Goal: Task Accomplishment & Management: Manage account settings

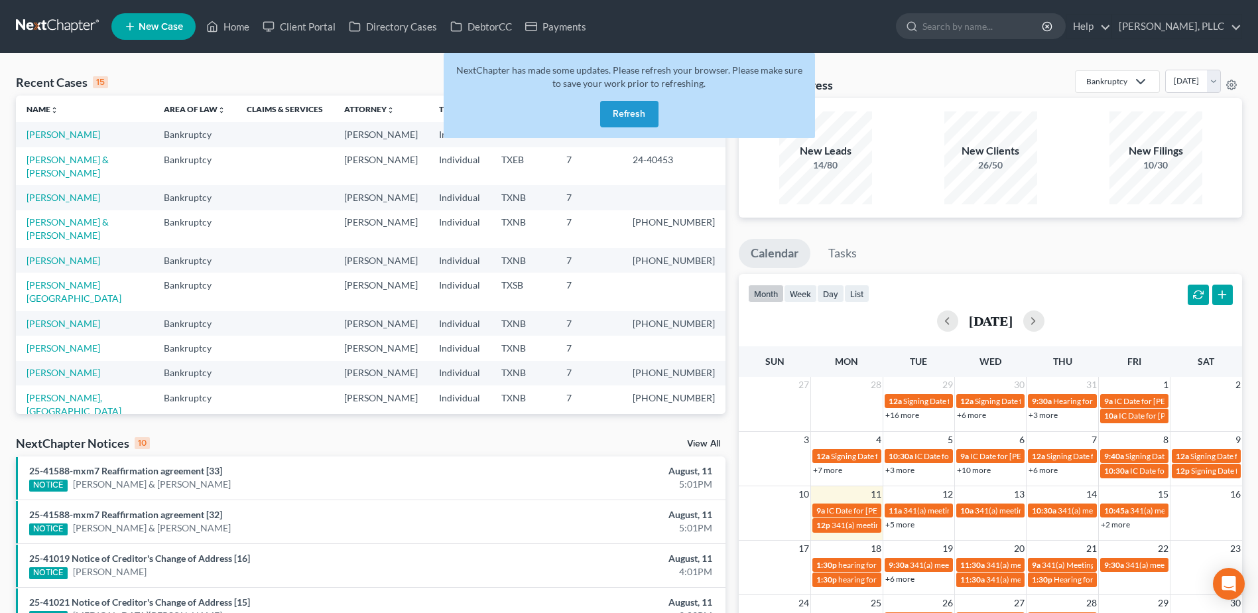
click at [641, 109] on button "Refresh" at bounding box center [629, 114] width 58 height 27
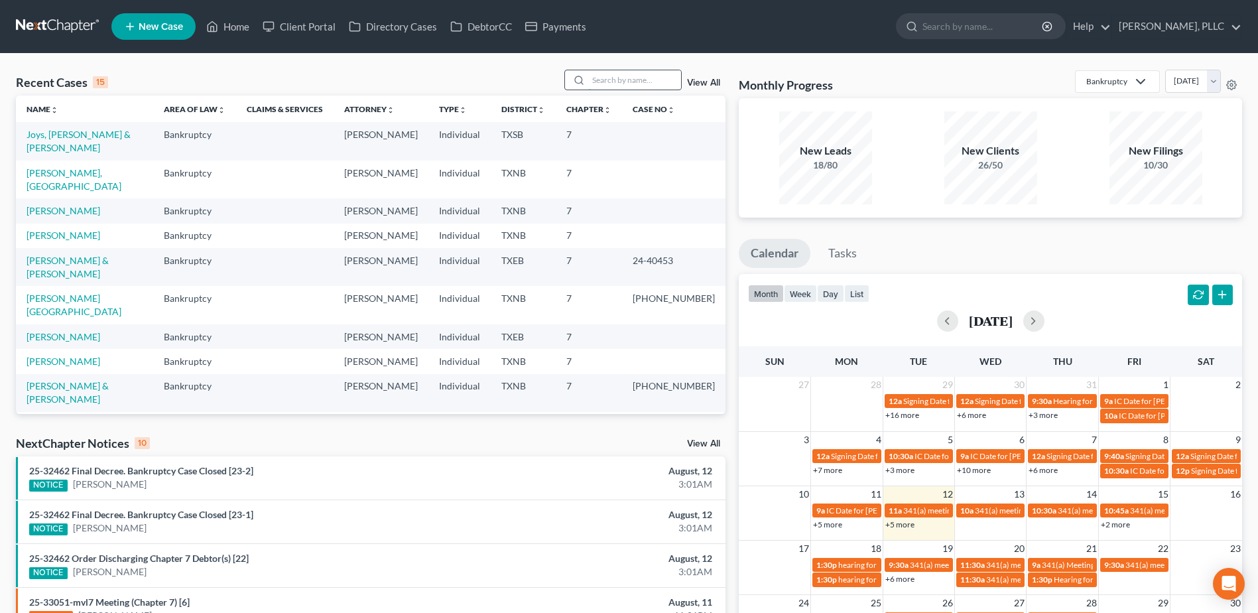
click at [600, 76] on input "search" at bounding box center [634, 79] width 93 height 19
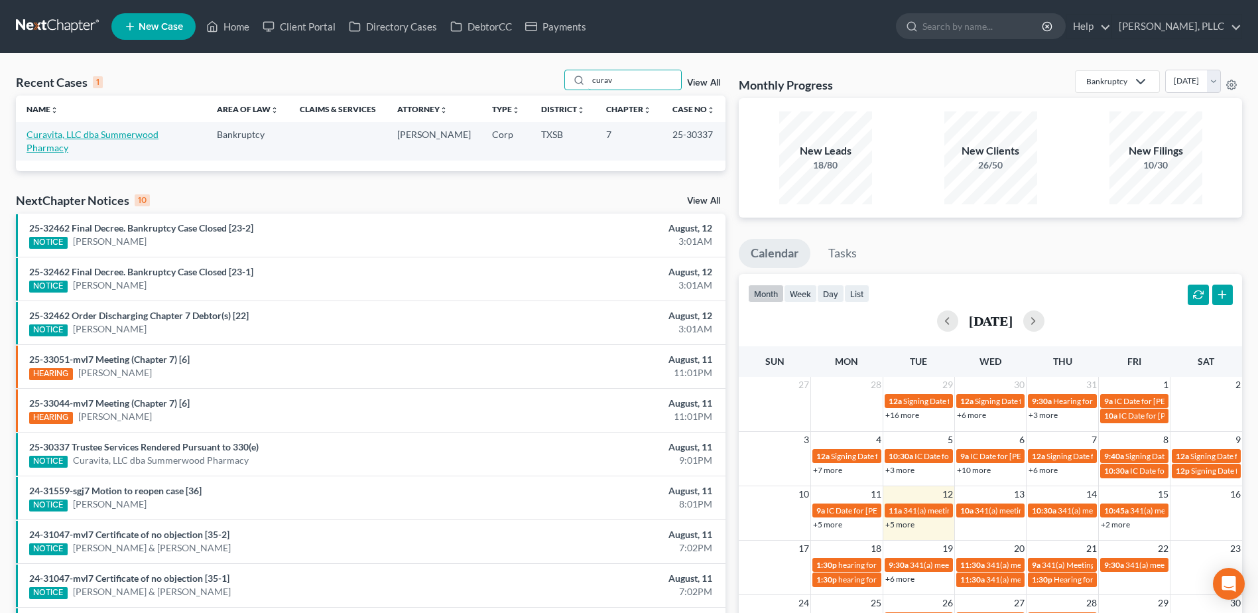
type input "curav"
click at [99, 133] on link "Curavita, LLC dba Summerwood Pharmacy" at bounding box center [93, 141] width 132 height 25
select select "6"
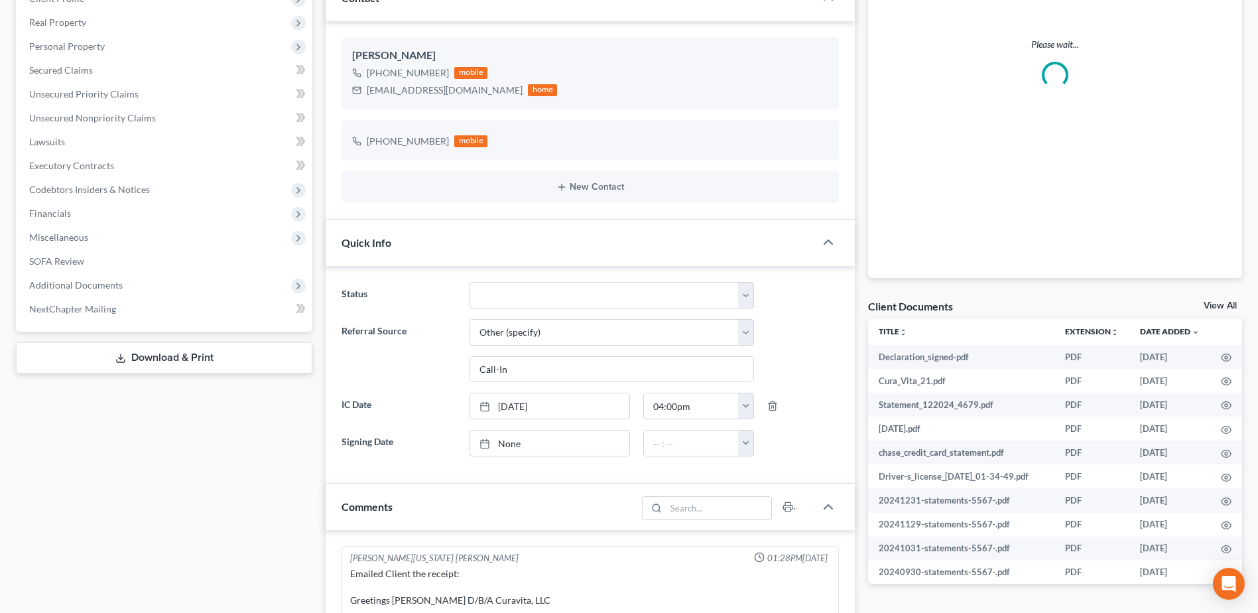
scroll to position [880, 0]
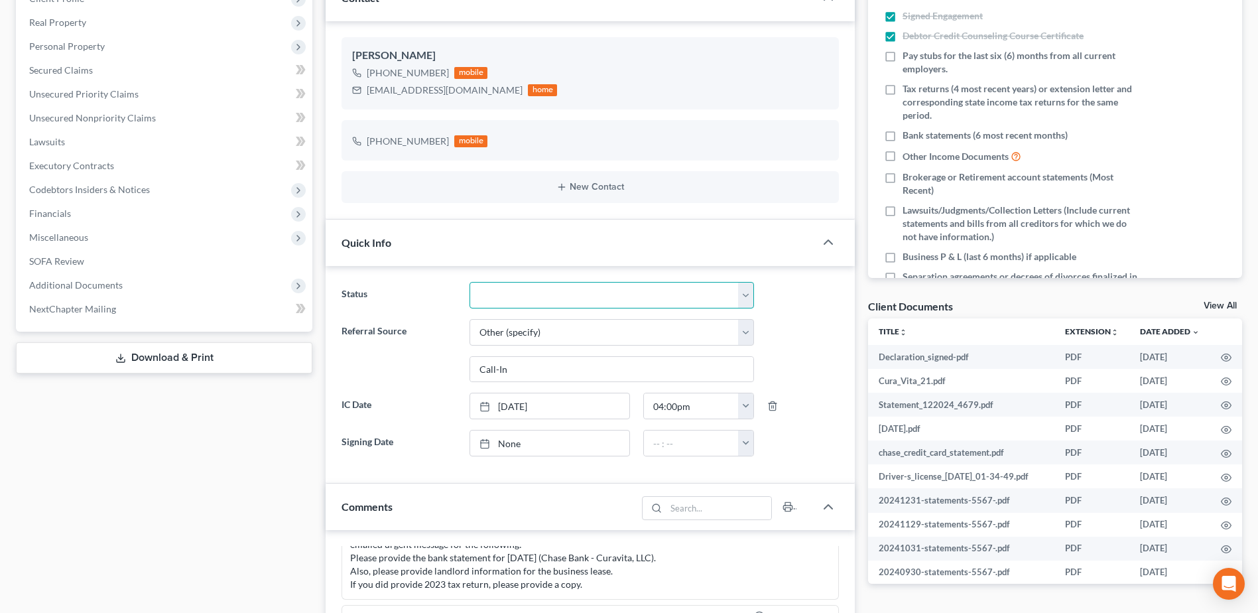
click at [748, 295] on select "Appellate Phase Case Closed Dead File Demand Letter Phase Discharged Discharge …" at bounding box center [612, 295] width 285 height 27
select select "1"
click at [470, 282] on select "Appellate Phase Case Closed Dead File Demand Letter Phase Discharged Discharge …" at bounding box center [612, 295] width 285 height 27
click at [182, 502] on div "Case Dashboard Payments Invoices Payments Payments Credit Report Client Profile" at bounding box center [164, 512] width 310 height 1168
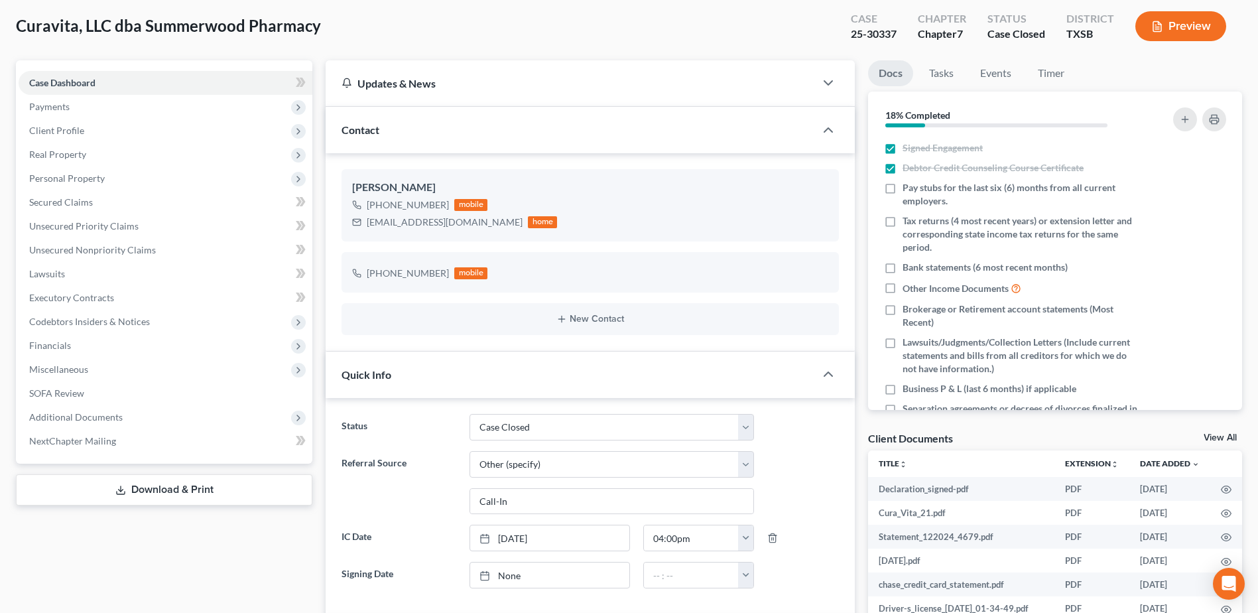
scroll to position [0, 0]
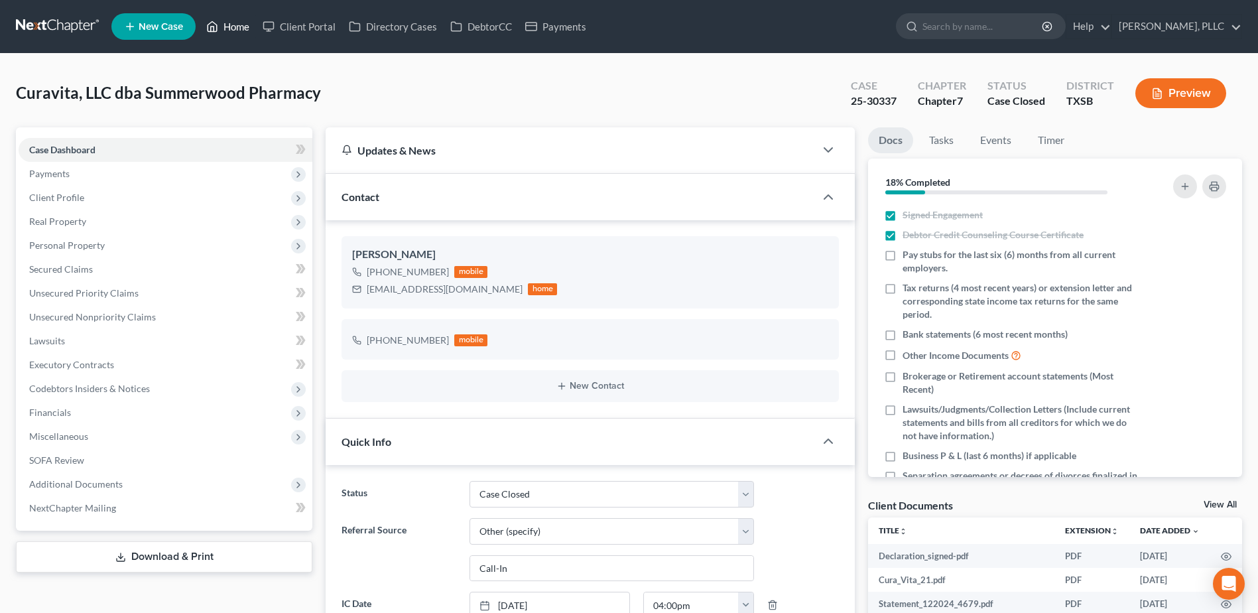
drag, startPoint x: 239, startPoint y: 22, endPoint x: 539, endPoint y: 113, distance: 313.5
click at [239, 22] on link "Home" at bounding box center [228, 27] width 56 height 24
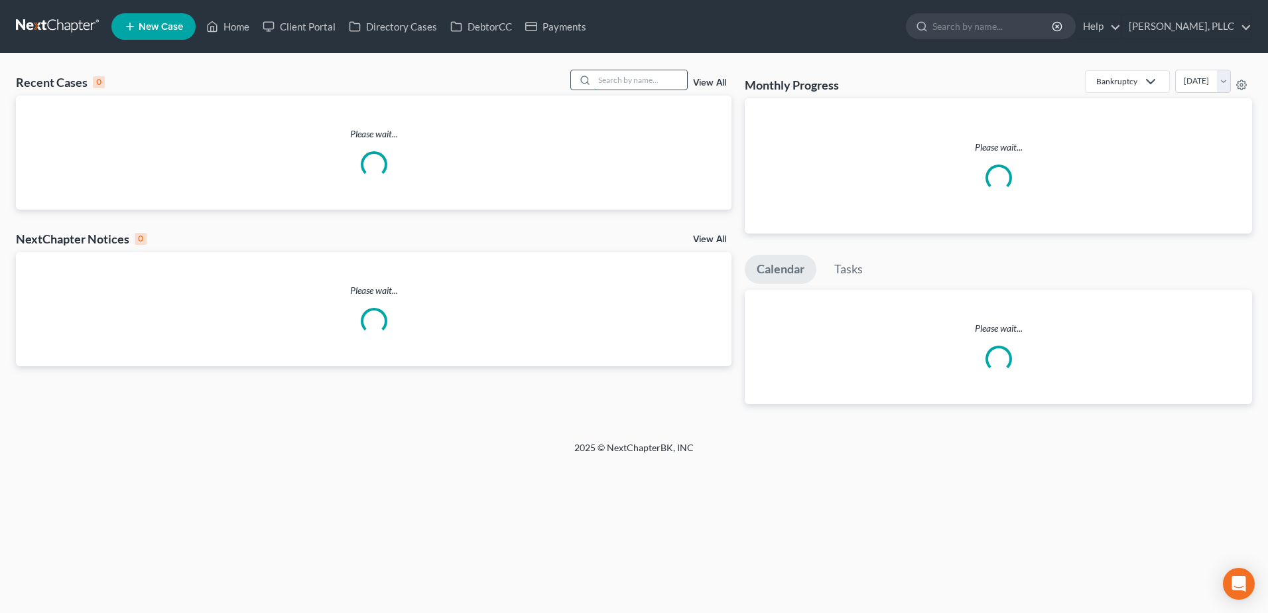
click at [613, 74] on input "search" at bounding box center [640, 79] width 93 height 19
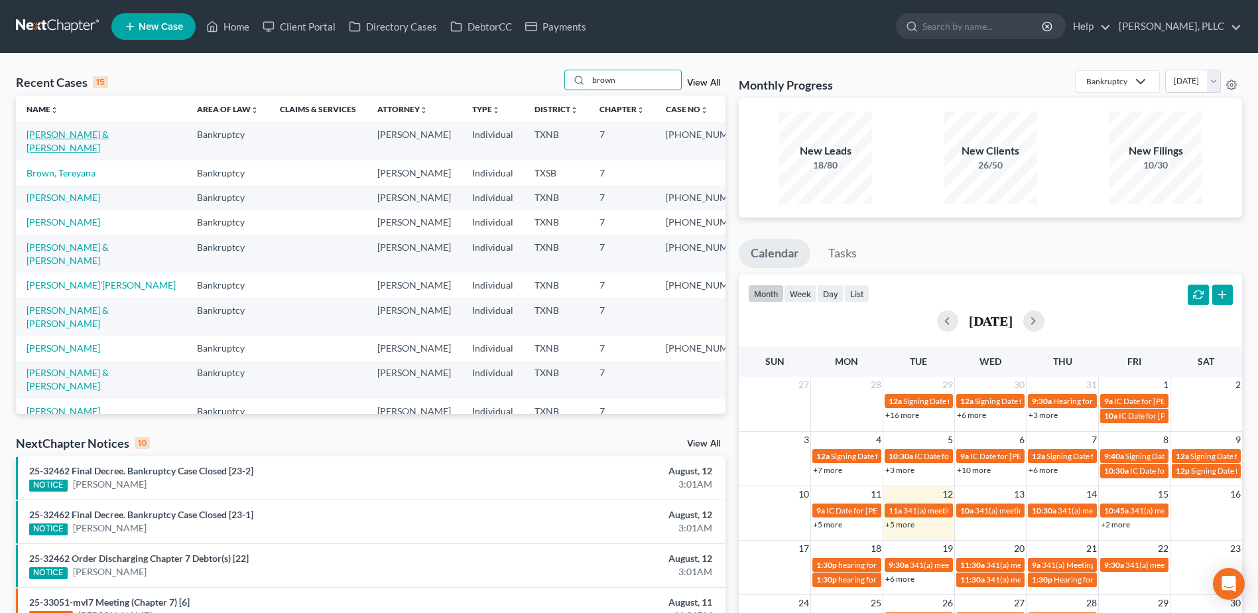
type input "brown"
click at [101, 135] on link "[PERSON_NAME] & [PERSON_NAME]" at bounding box center [68, 141] width 82 height 25
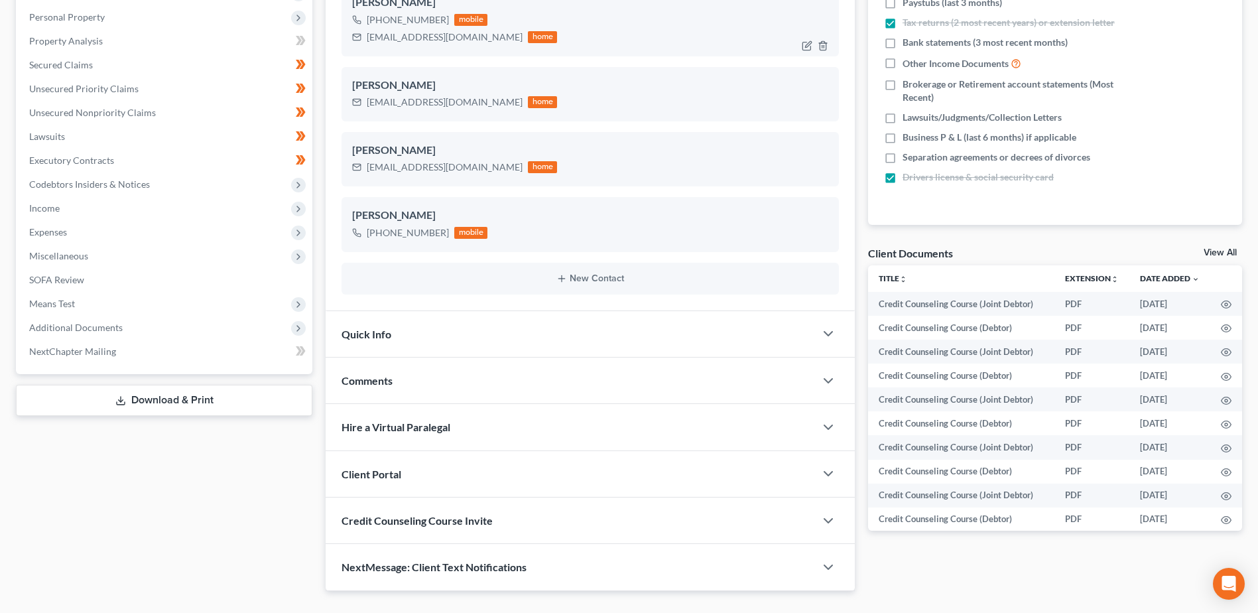
scroll to position [281, 0]
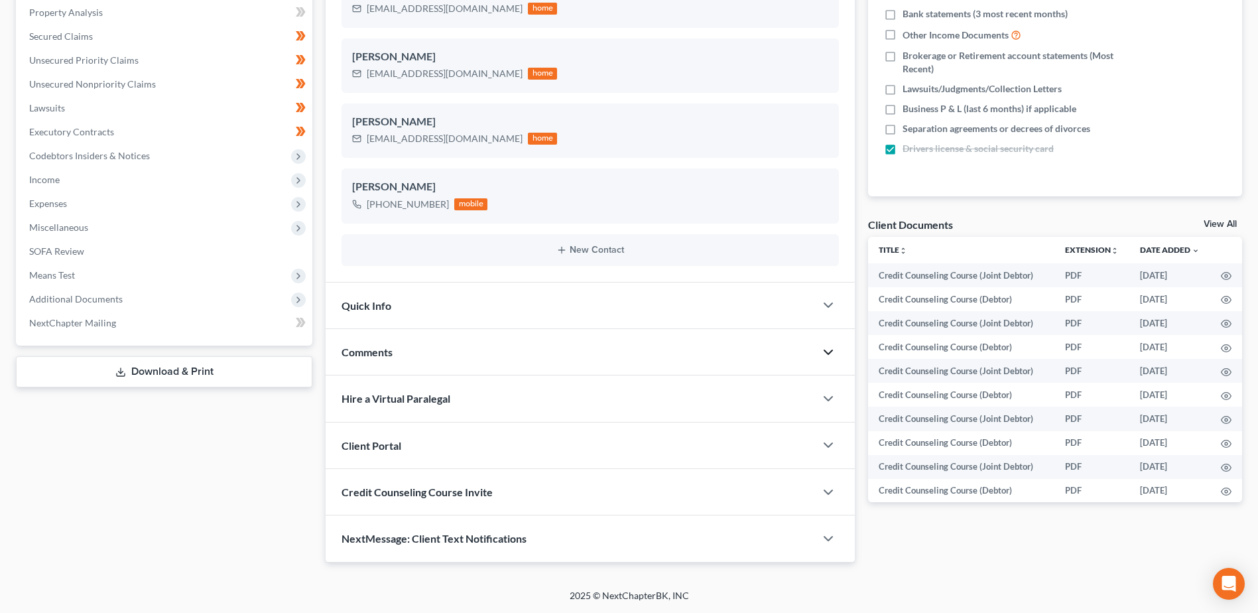
click at [825, 353] on icon "button" at bounding box center [829, 352] width 16 height 16
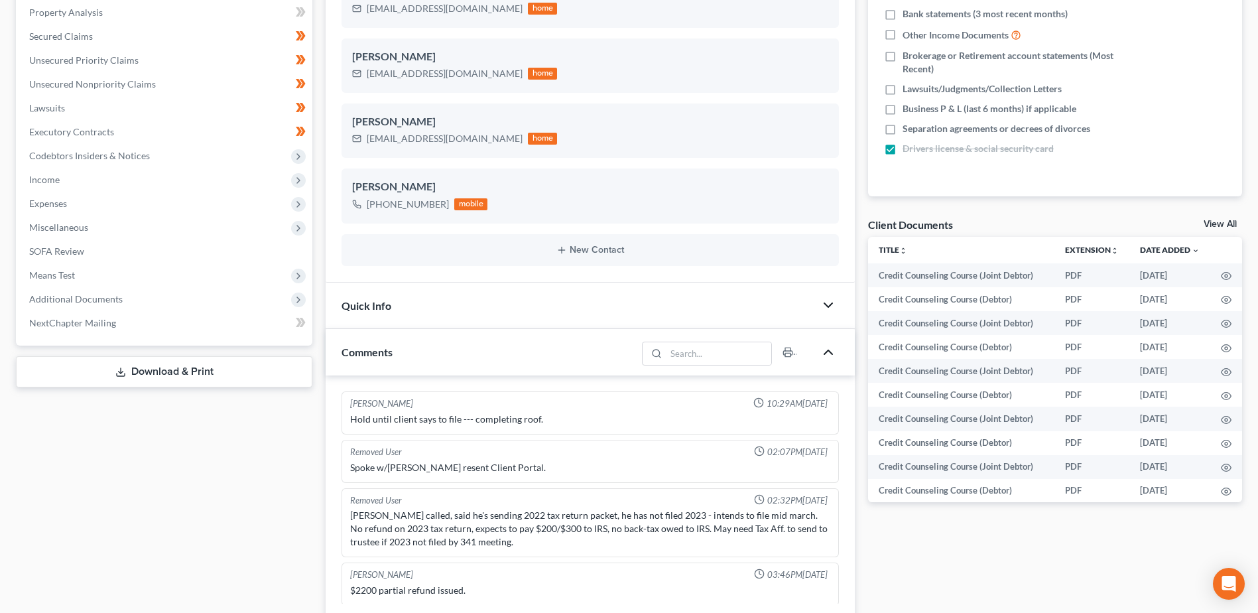
click at [831, 305] on polyline "button" at bounding box center [829, 305] width 8 height 4
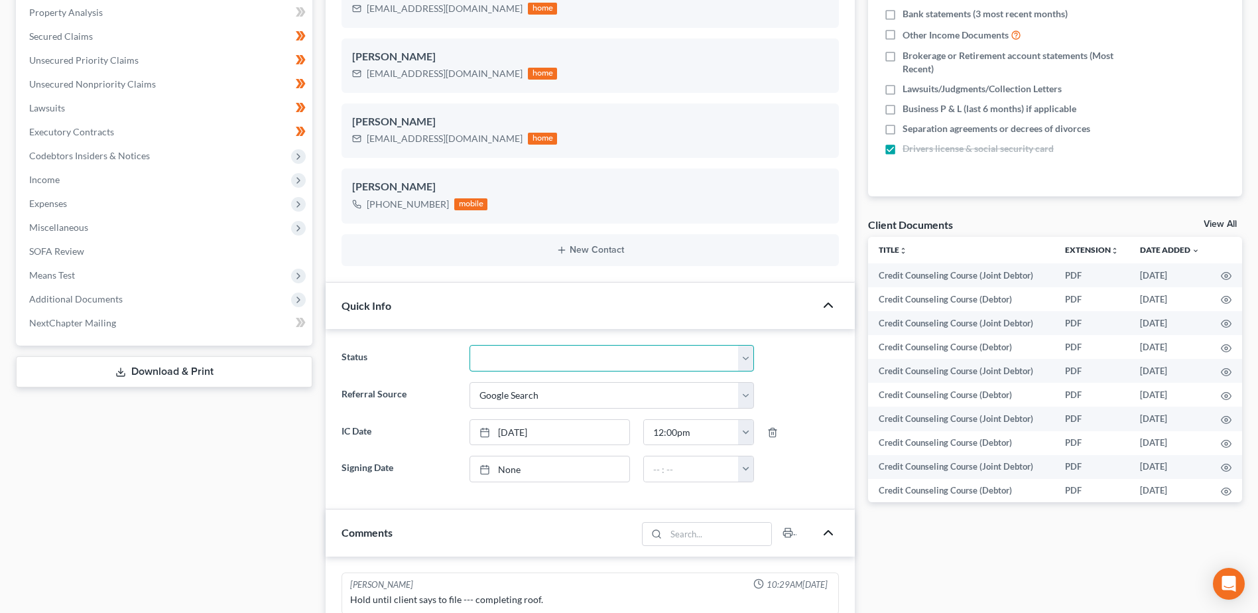
click at [750, 360] on select "Appellate Phase Case Closed Dead File Demand Letter Phase Discharged Discharge …" at bounding box center [612, 358] width 285 height 27
select select "1"
click at [470, 345] on select "Appellate Phase Case Closed Dead File Demand Letter Phase Discharged Discharge …" at bounding box center [612, 358] width 285 height 27
click at [200, 476] on div "Case Dashboard Payments Invoices Payments Payments Credit Report Client Profile" at bounding box center [164, 466] width 310 height 1239
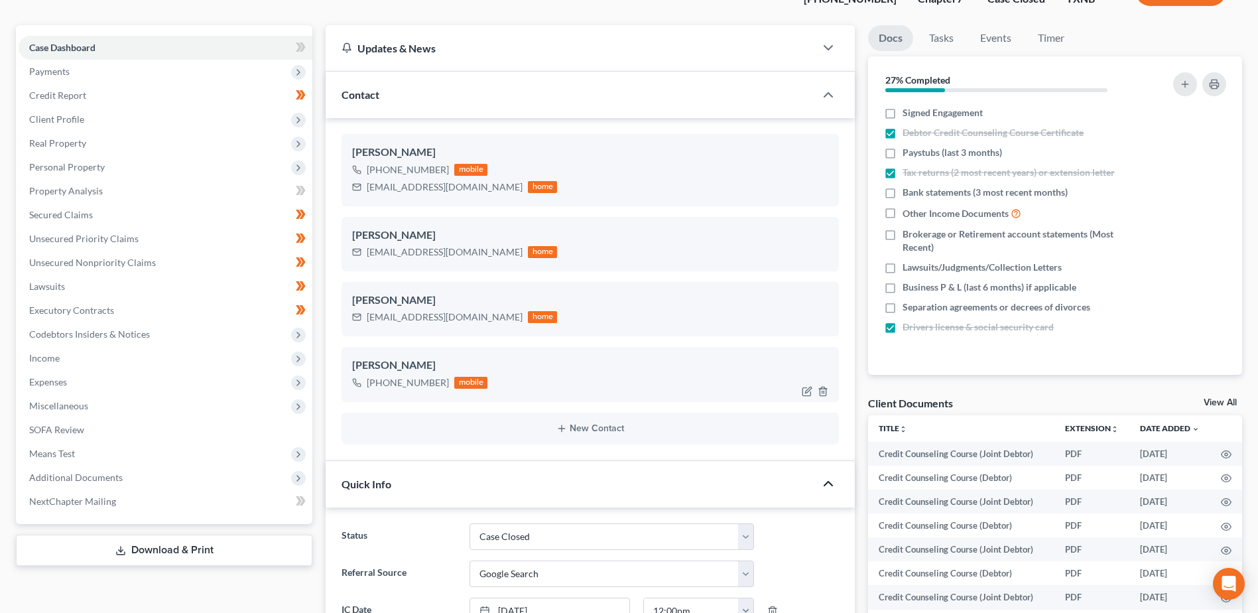
scroll to position [0, 0]
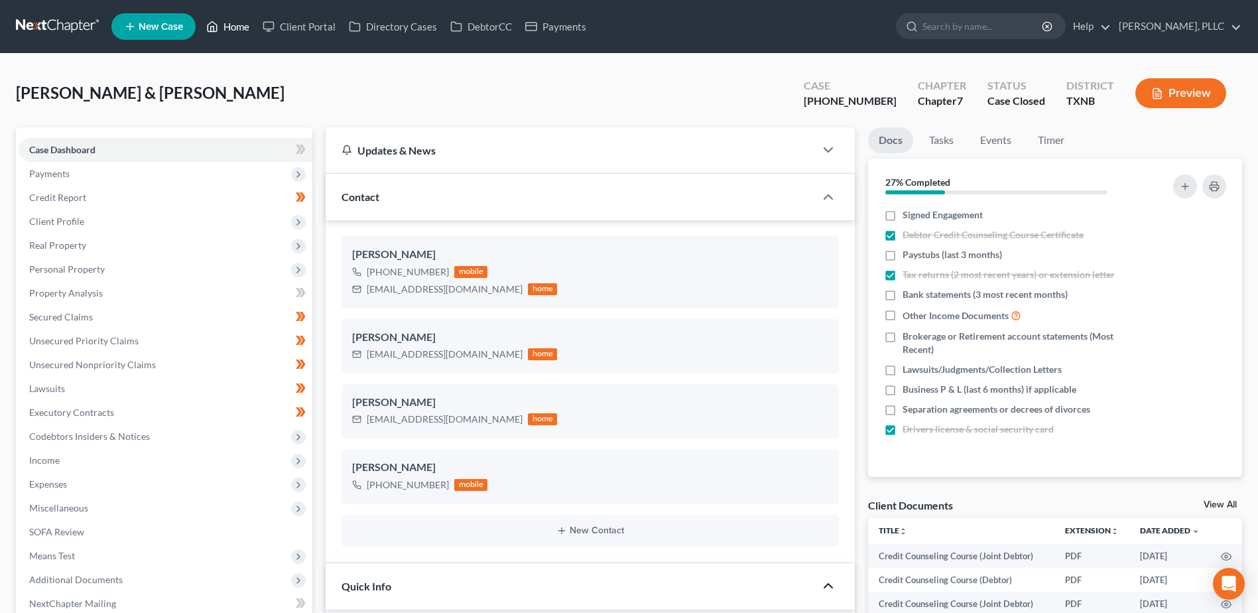
drag, startPoint x: 235, startPoint y: 25, endPoint x: 729, endPoint y: 124, distance: 504.0
click at [235, 25] on link "Home" at bounding box center [228, 27] width 56 height 24
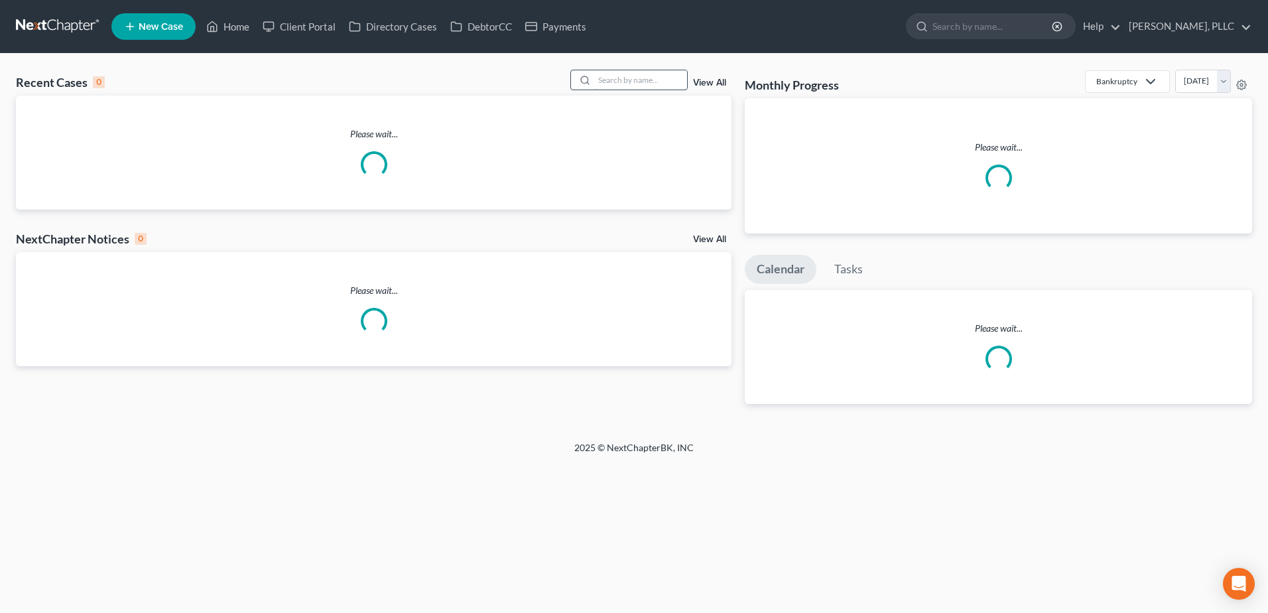
click at [643, 82] on input "search" at bounding box center [640, 79] width 93 height 19
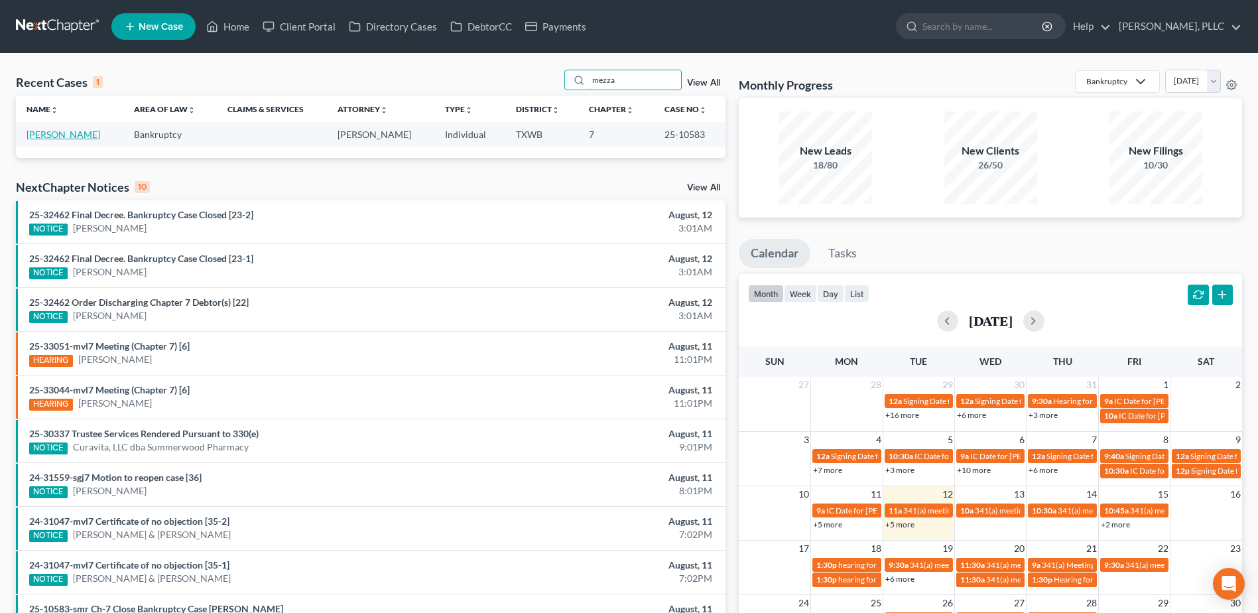
type input "mezza"
click at [92, 135] on link "[PERSON_NAME]" at bounding box center [64, 134] width 74 height 11
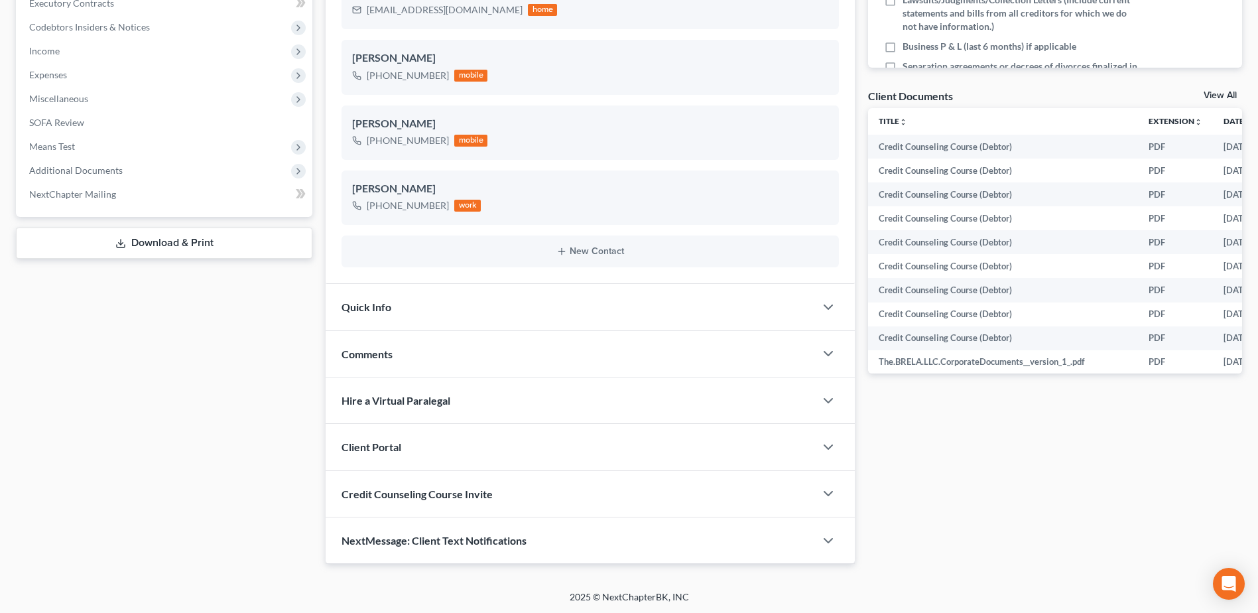
scroll to position [411, 0]
click at [829, 305] on icon "button" at bounding box center [829, 306] width 16 height 16
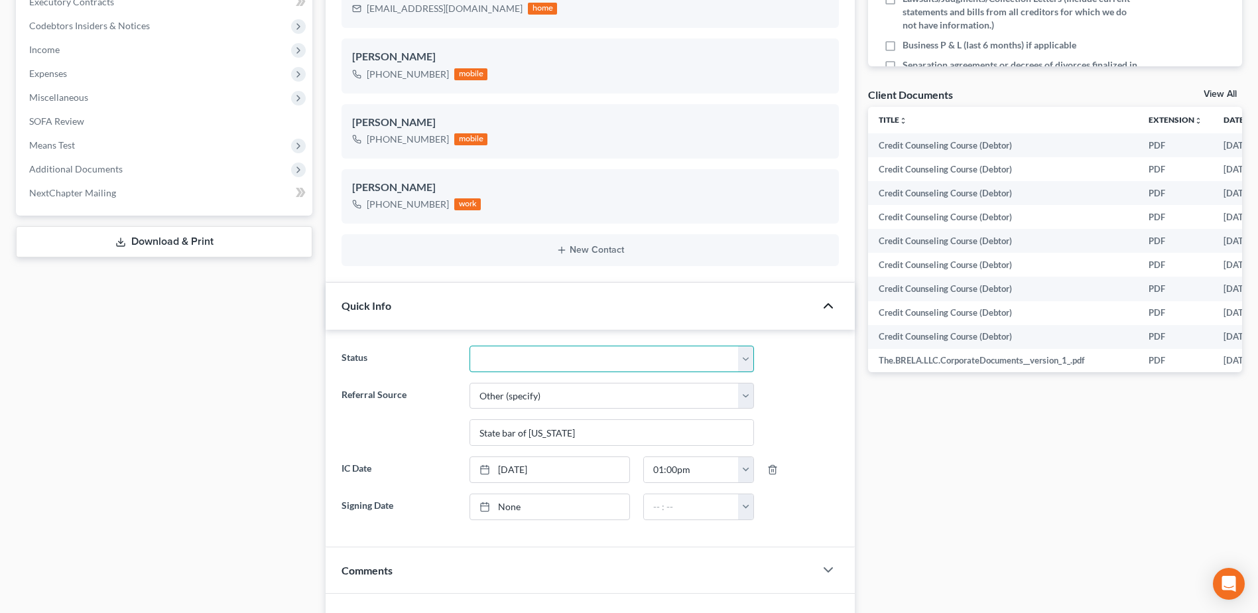
click at [744, 364] on select "Appellate Phase Case Closed Dead File Demand Letter Phase Discharged Discharge …" at bounding box center [612, 359] width 285 height 27
select select "1"
click at [470, 346] on select "Appellate Phase Case Closed Dead File Demand Letter Phase Discharged Discharge …" at bounding box center [612, 359] width 285 height 27
click at [917, 436] on div "Docs Tasks Events Timer 12% Completed Nothing here yet! Signed Engagement Debto…" at bounding box center [1055, 249] width 387 height 1064
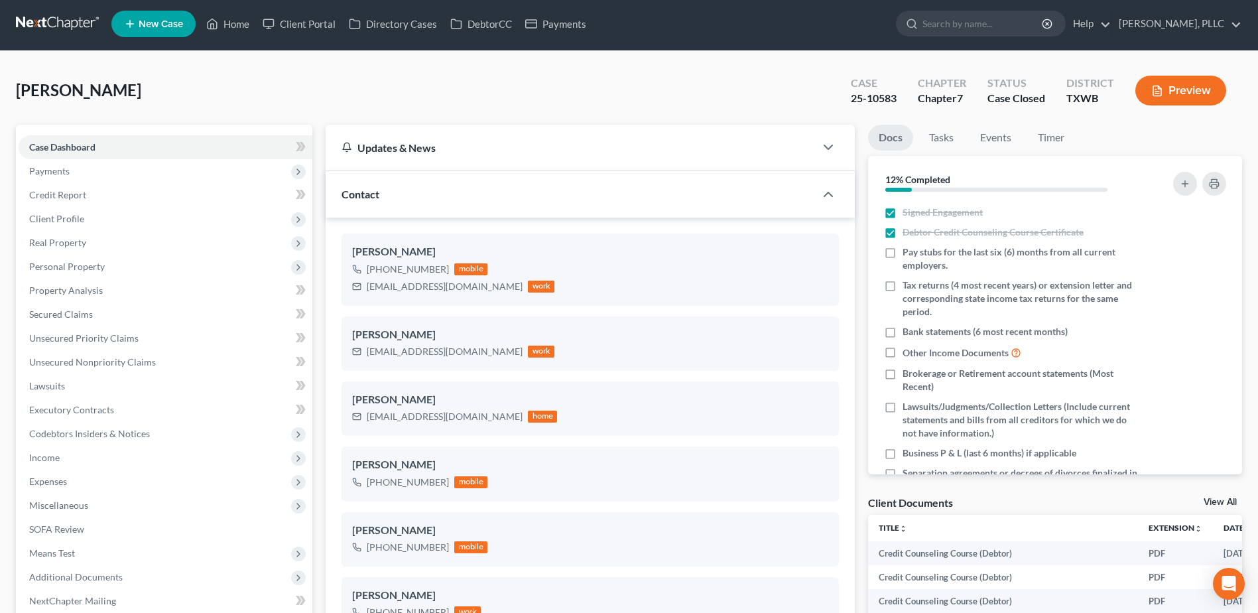
scroll to position [0, 0]
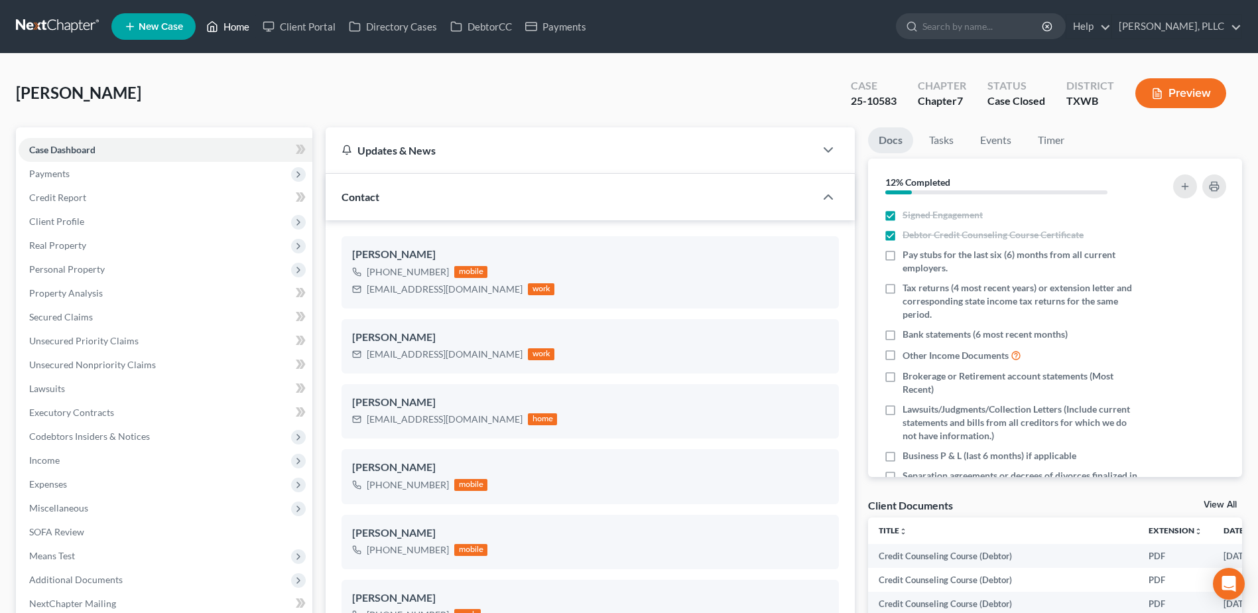
click at [239, 30] on link "Home" at bounding box center [228, 27] width 56 height 24
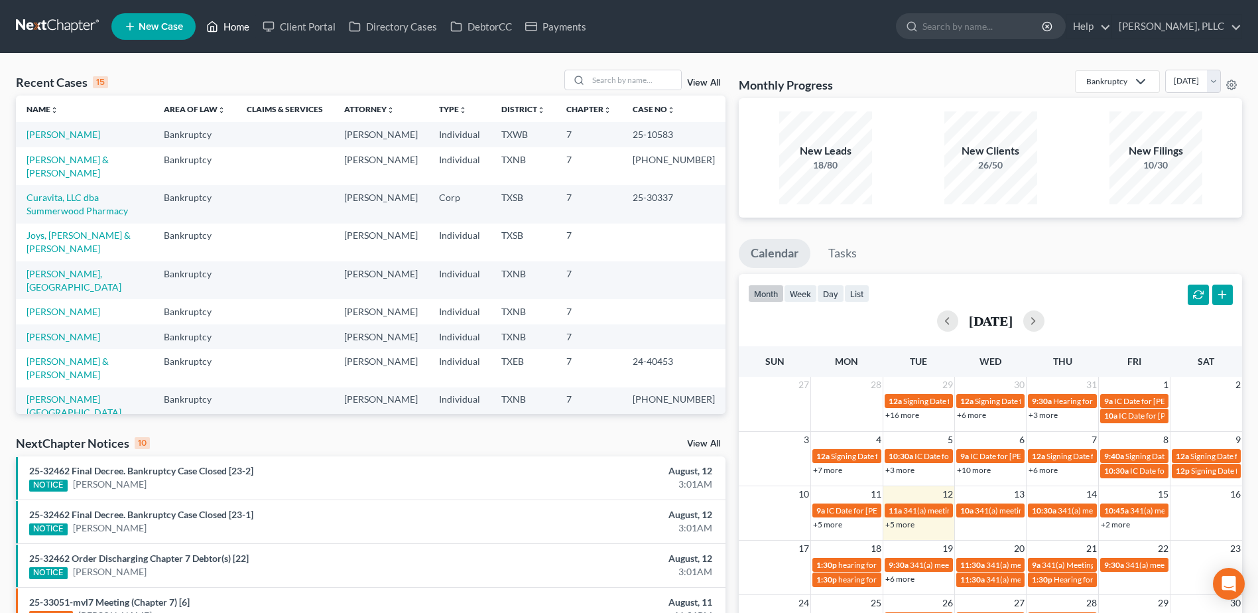
click at [200, 15] on link "Home" at bounding box center [228, 27] width 56 height 24
click at [656, 78] on input "search" at bounding box center [634, 79] width 93 height 19
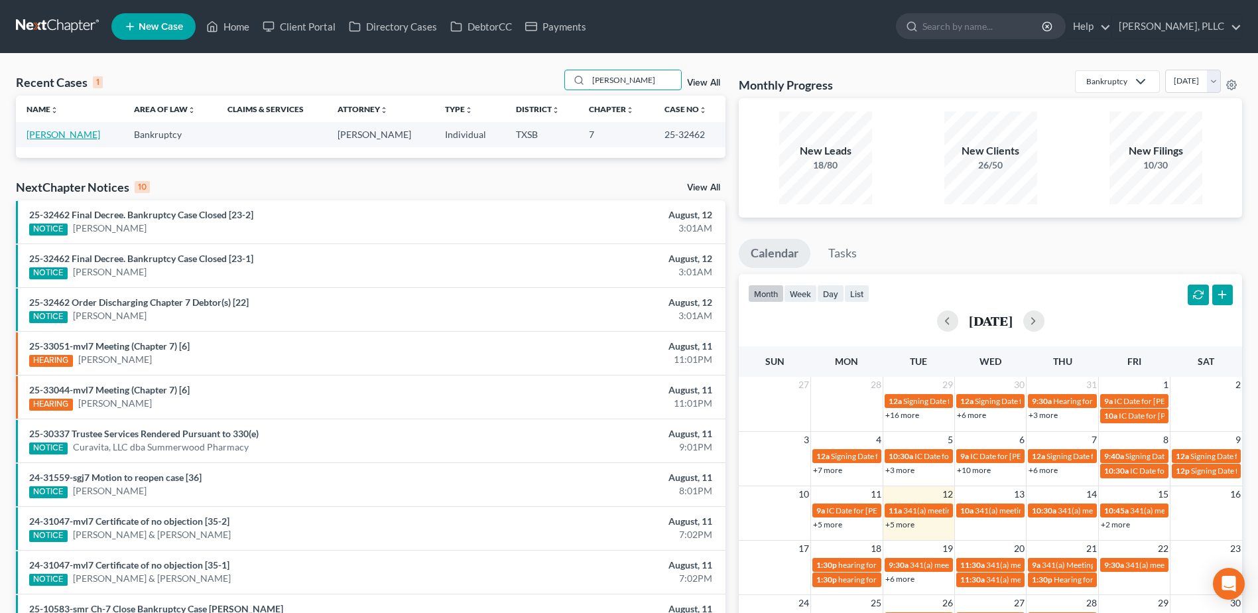
type input "walden"
click at [69, 135] on link "[PERSON_NAME]" at bounding box center [64, 134] width 74 height 11
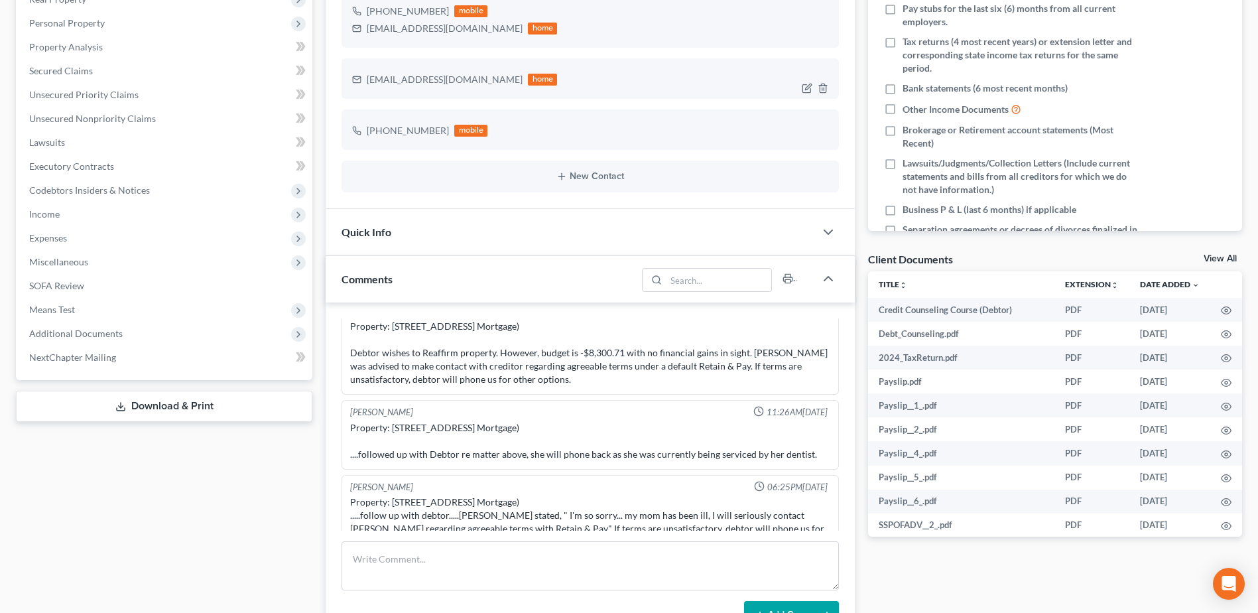
scroll to position [265, 0]
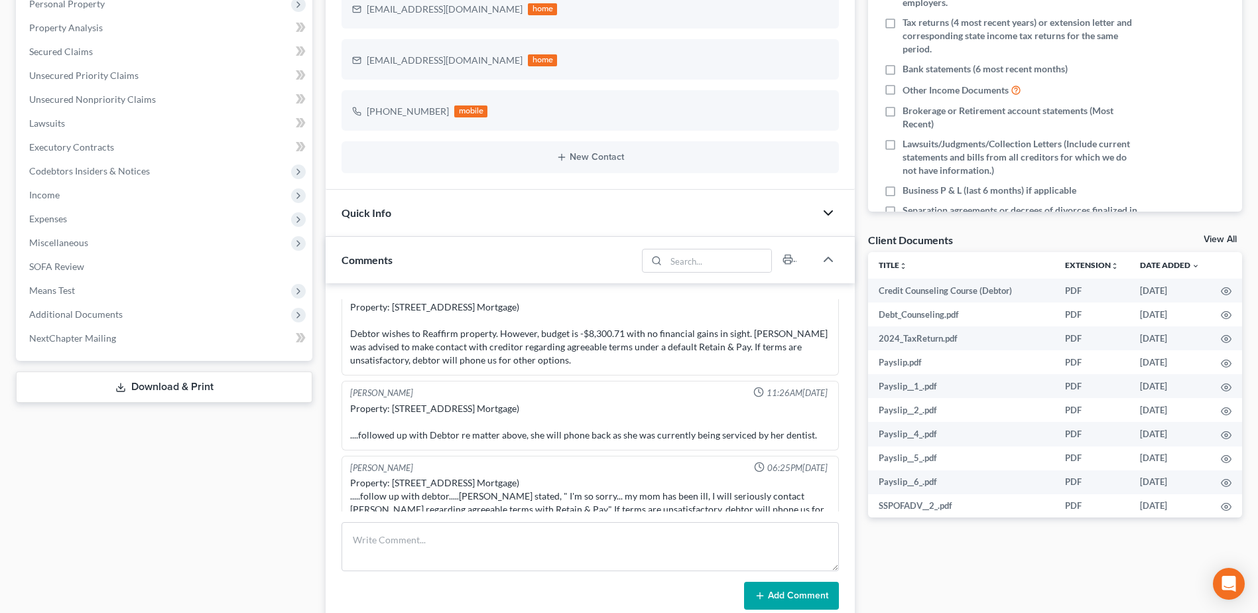
click at [832, 214] on icon "button" at bounding box center [829, 213] width 16 height 16
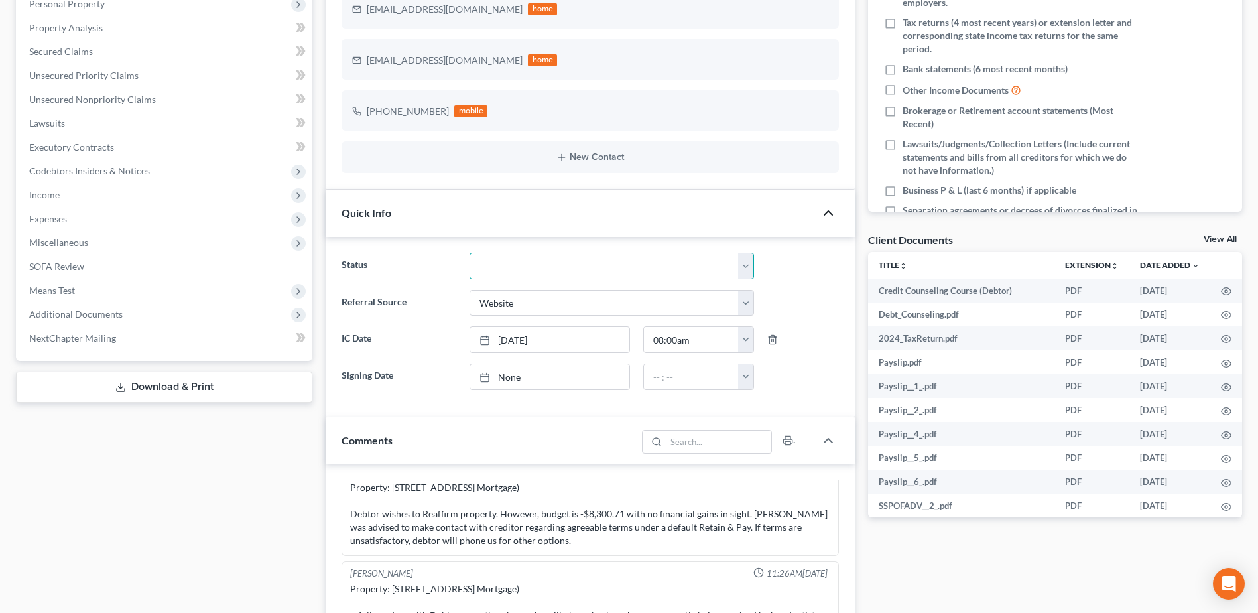
click at [750, 269] on select "Appellate Phase Case Closed Dead File Demand Letter Phase Discharged Discharge …" at bounding box center [612, 266] width 285 height 27
select select "4"
click at [470, 253] on select "Appellate Phase Case Closed Dead File Demand Letter Phase Discharged Discharge …" at bounding box center [612, 266] width 285 height 27
click at [1018, 576] on div "Docs Tasks Events Timer 0% Completed Nothing here yet! Signed Engagement Debtor…" at bounding box center [1055, 427] width 387 height 1131
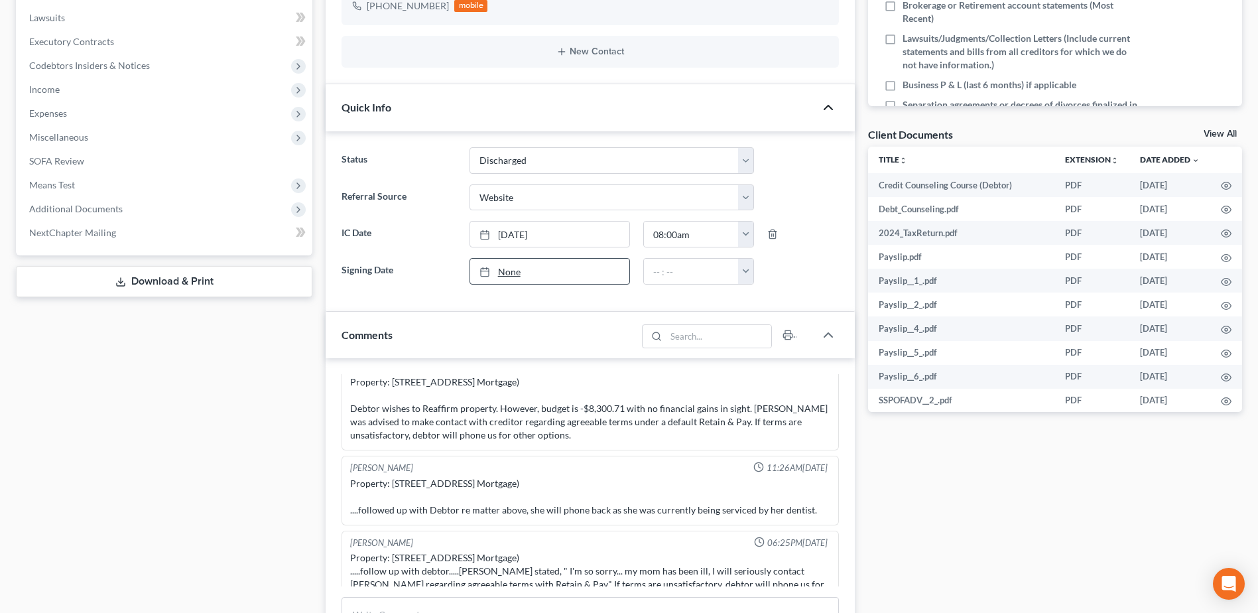
scroll to position [531, 0]
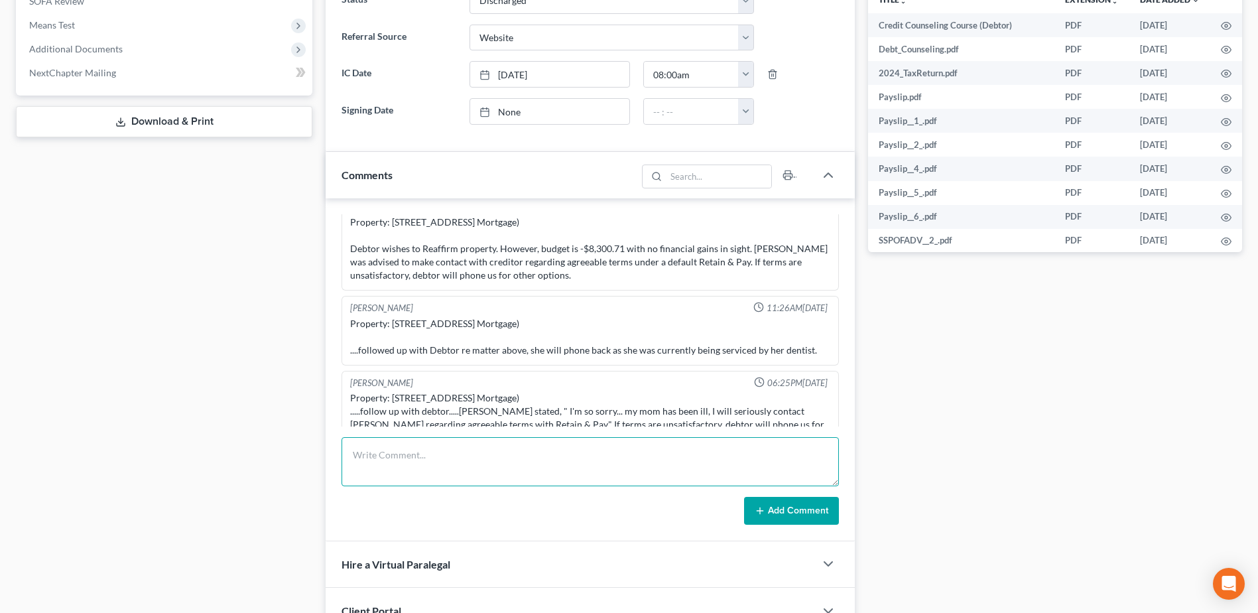
click at [438, 446] on textarea at bounding box center [591, 461] width 498 height 49
type textarea "Doc 22 - Order of Discharge emailed to client"
click at [804, 514] on button "Add Comment" at bounding box center [791, 511] width 95 height 28
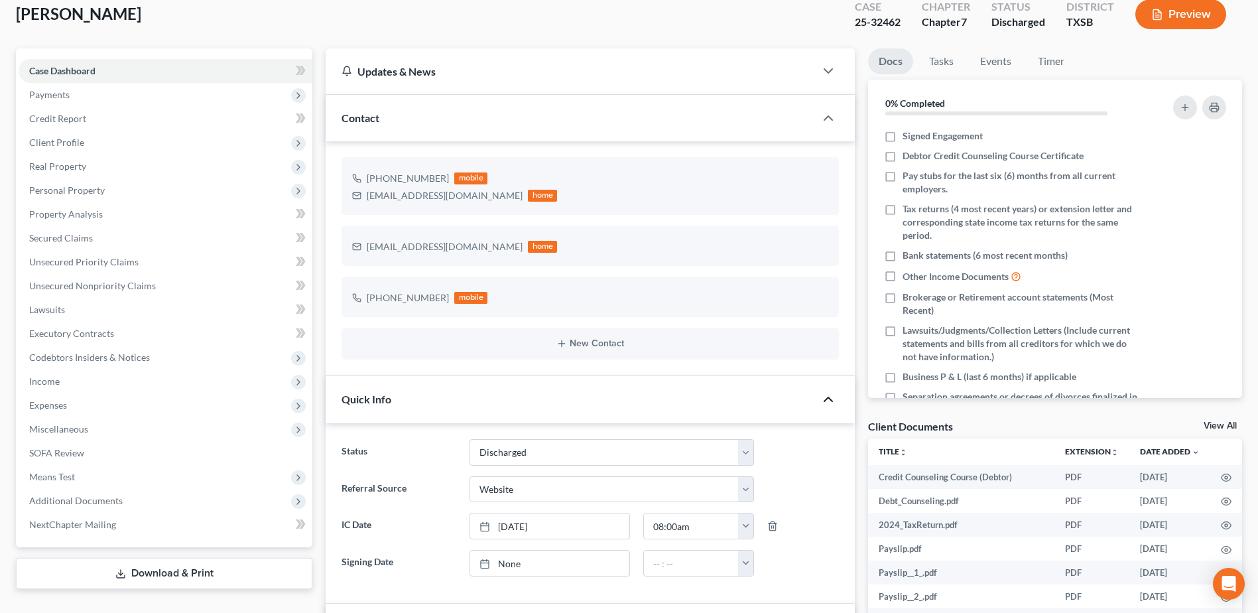
scroll to position [0, 0]
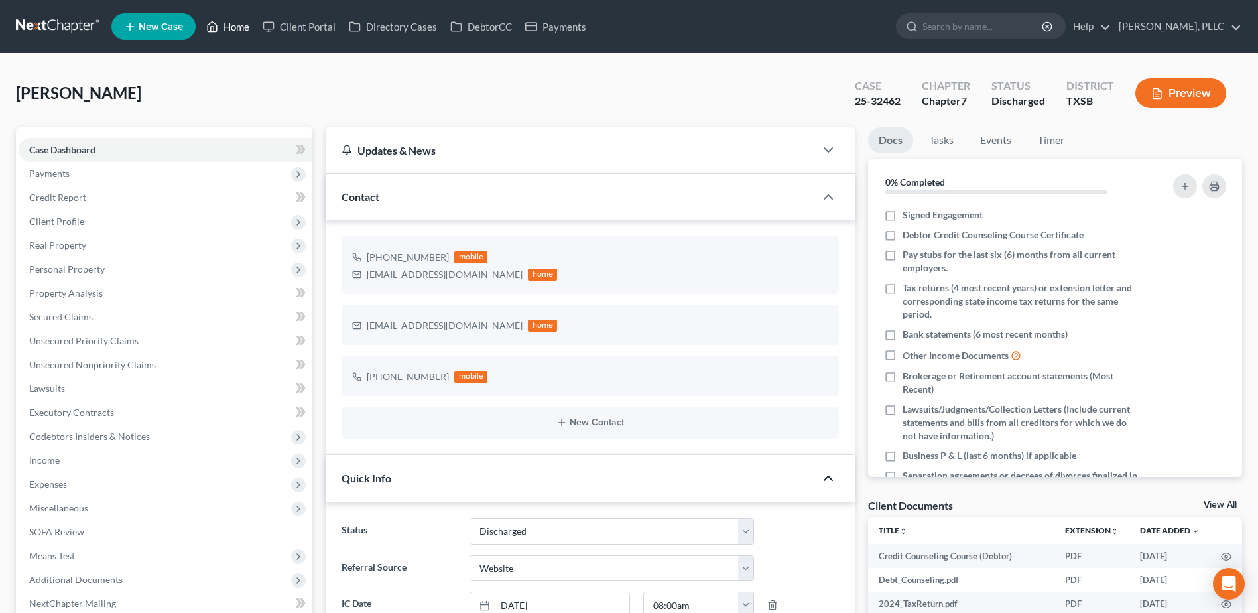
click at [247, 29] on link "Home" at bounding box center [228, 27] width 56 height 24
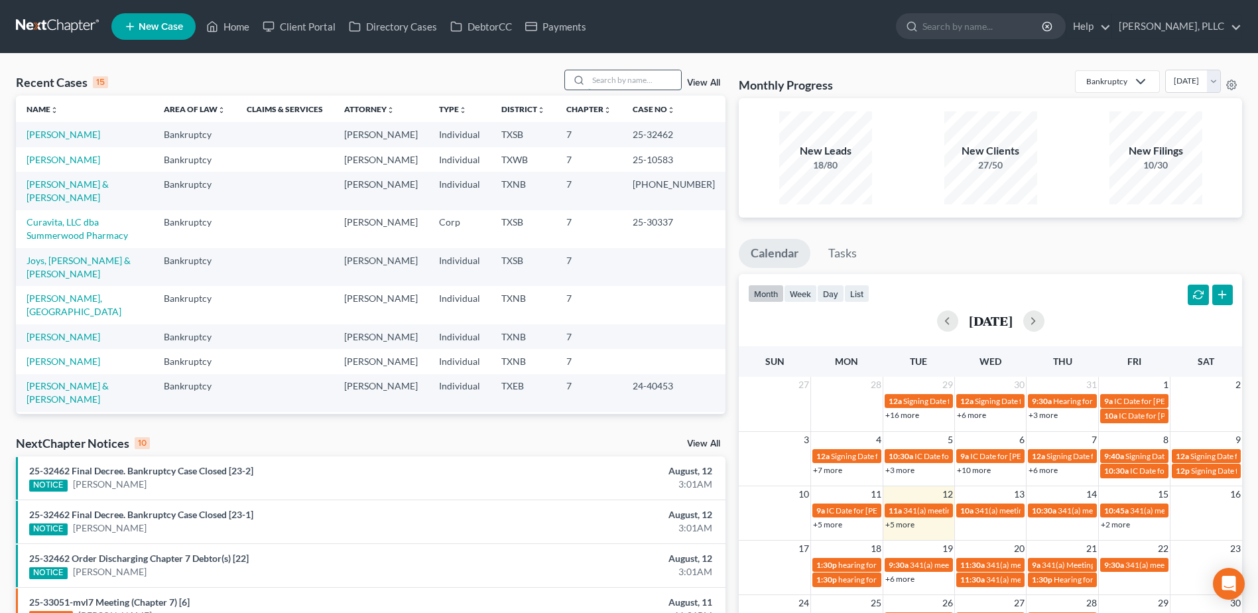
click at [659, 86] on input "search" at bounding box center [634, 79] width 93 height 19
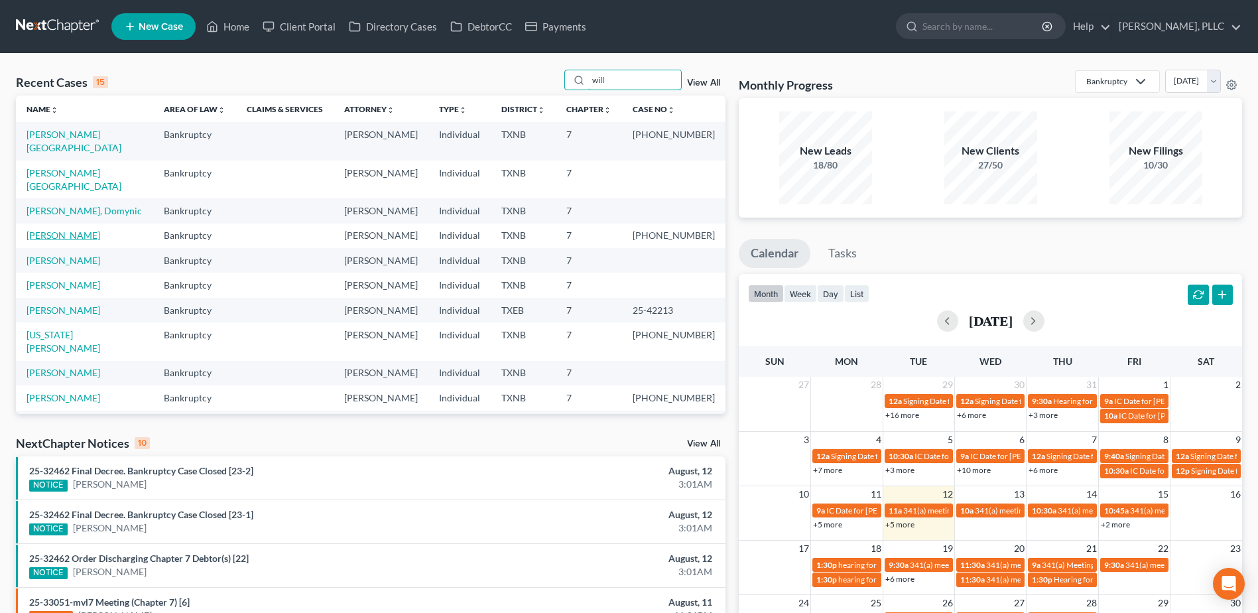
type input "will"
click at [51, 230] on link "[PERSON_NAME]" at bounding box center [64, 235] width 74 height 11
select select "4"
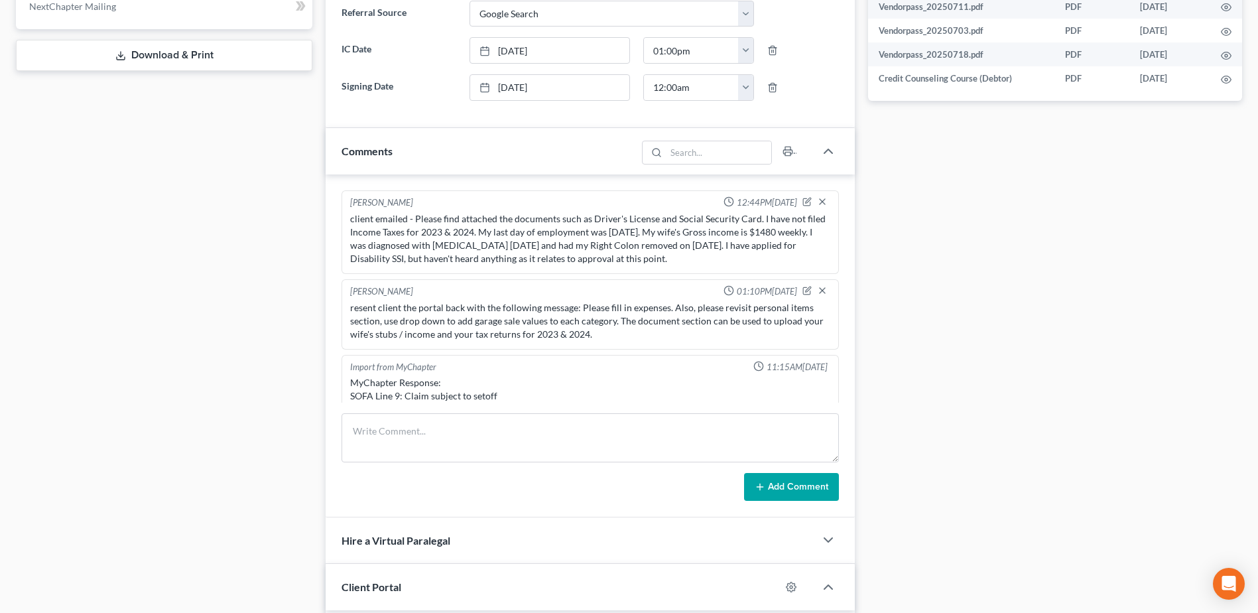
scroll to position [737, 0]
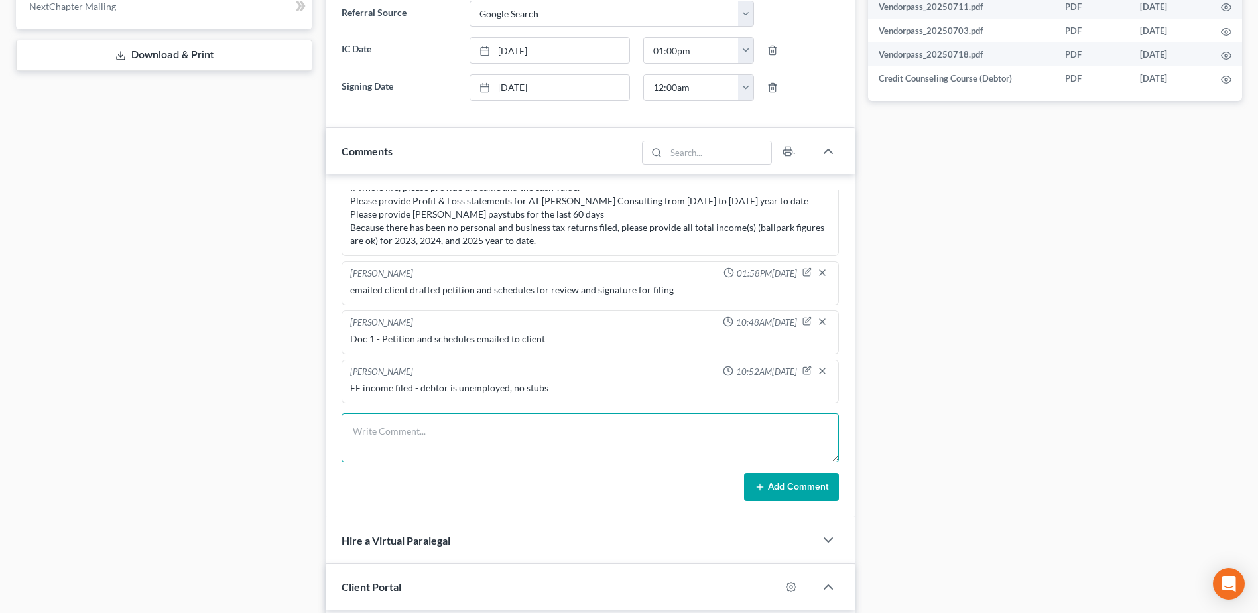
click at [450, 431] on textarea at bounding box center [591, 437] width 498 height 49
type textarea "Doc 6 - 341 notice emailed to client"
click at [762, 493] on button "Add Comment" at bounding box center [791, 487] width 95 height 28
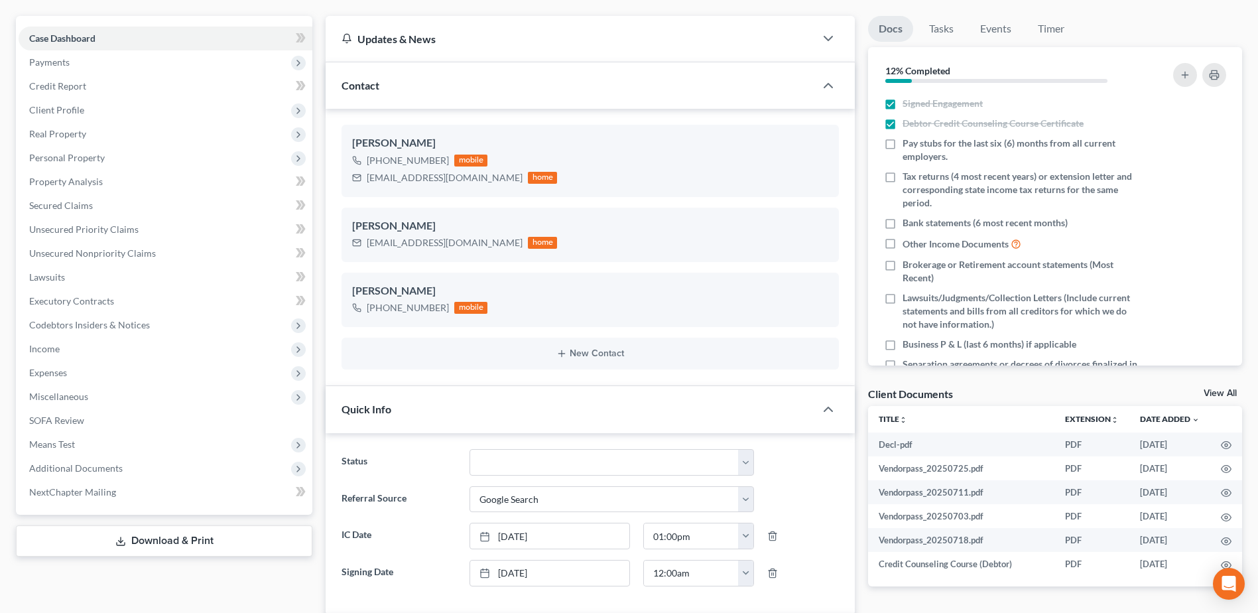
scroll to position [0, 0]
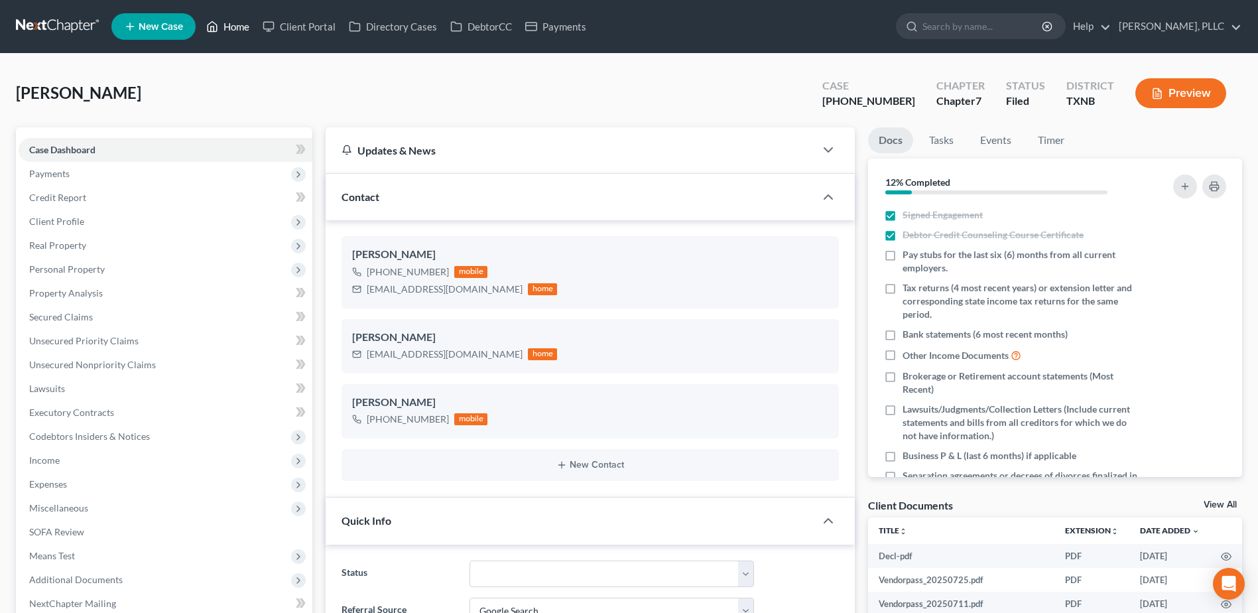
drag, startPoint x: 224, startPoint y: 24, endPoint x: 688, endPoint y: 82, distance: 467.9
click at [224, 24] on link "Home" at bounding box center [228, 27] width 56 height 24
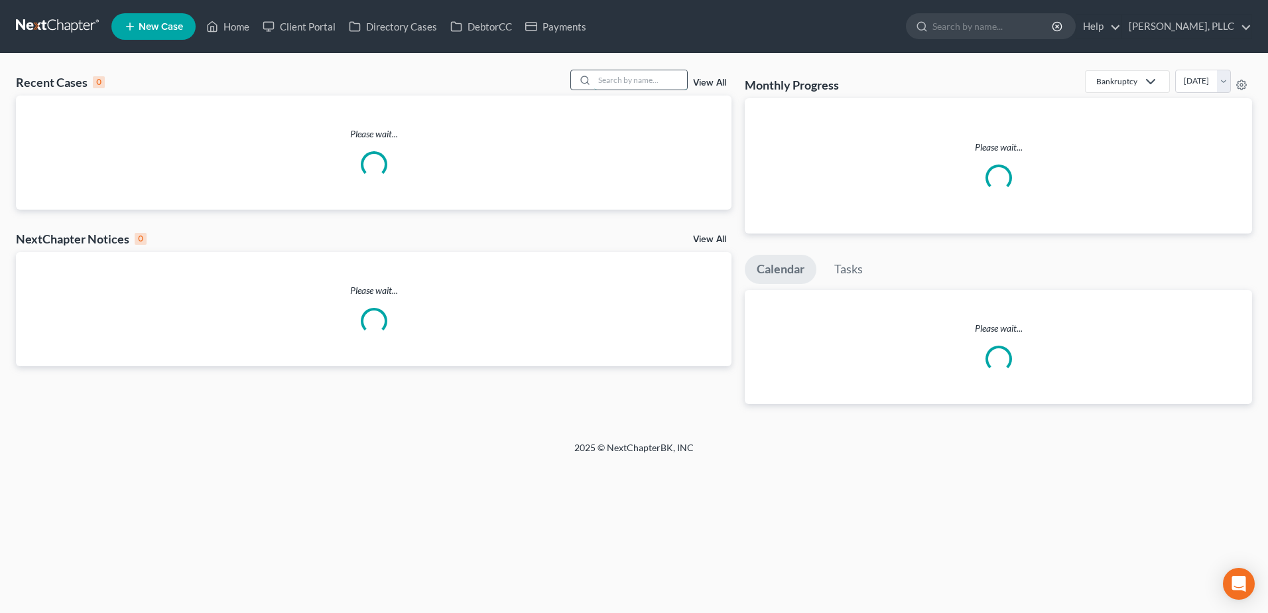
click at [648, 80] on input "search" at bounding box center [640, 79] width 93 height 19
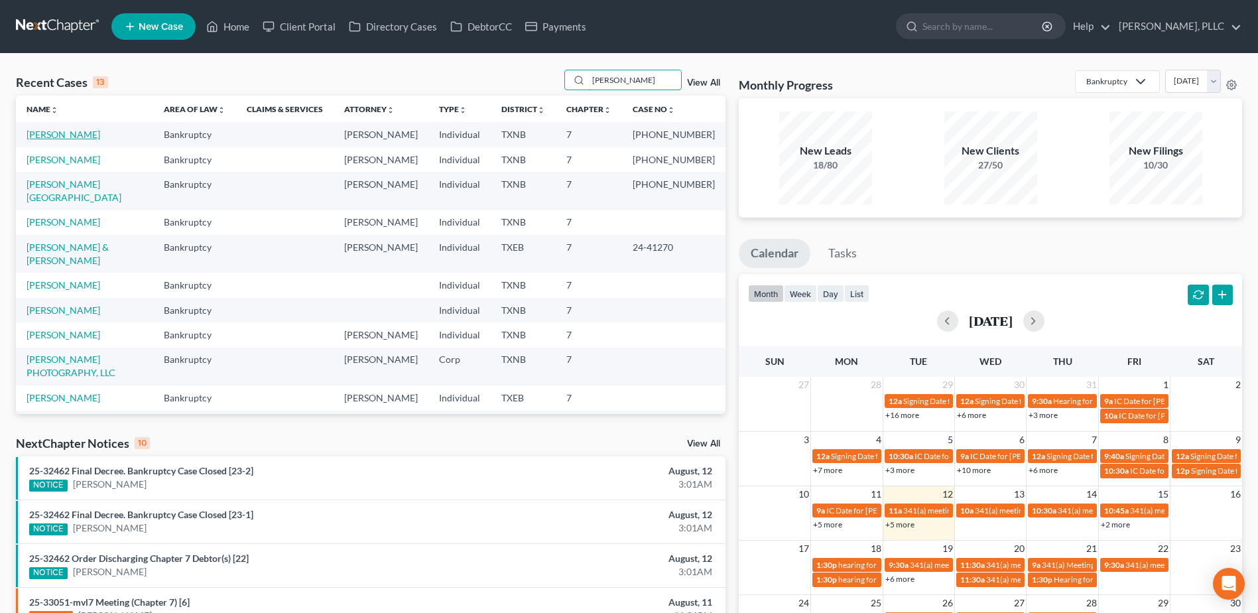
type input "harris"
click at [72, 138] on link "[PERSON_NAME]" at bounding box center [64, 134] width 74 height 11
select select "4"
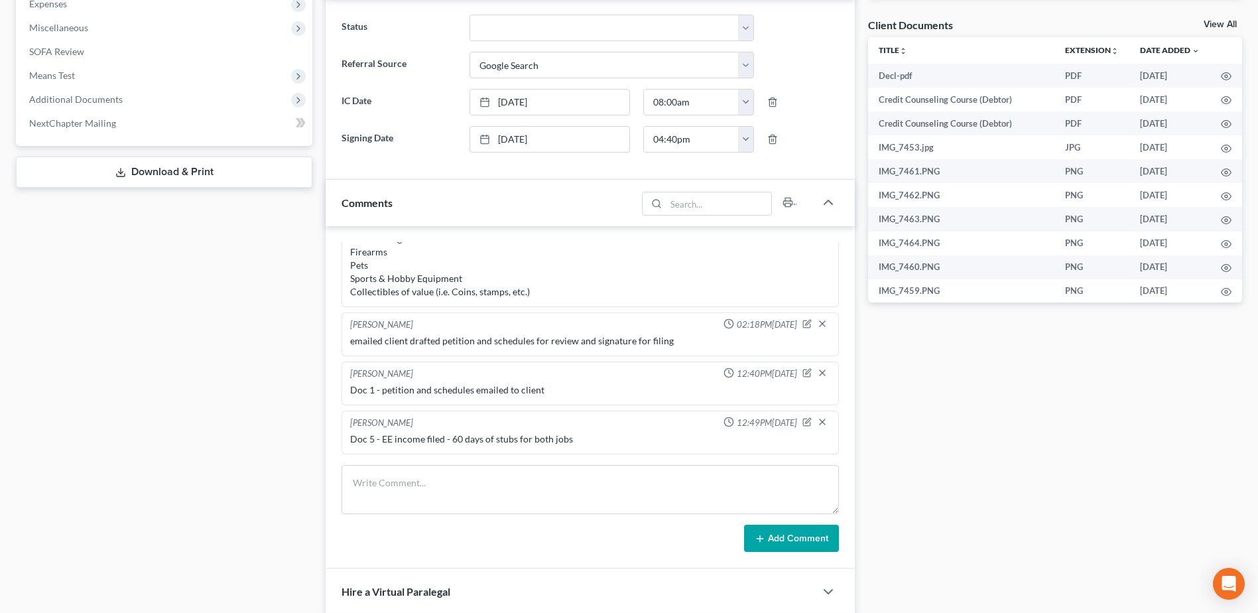
scroll to position [500, 0]
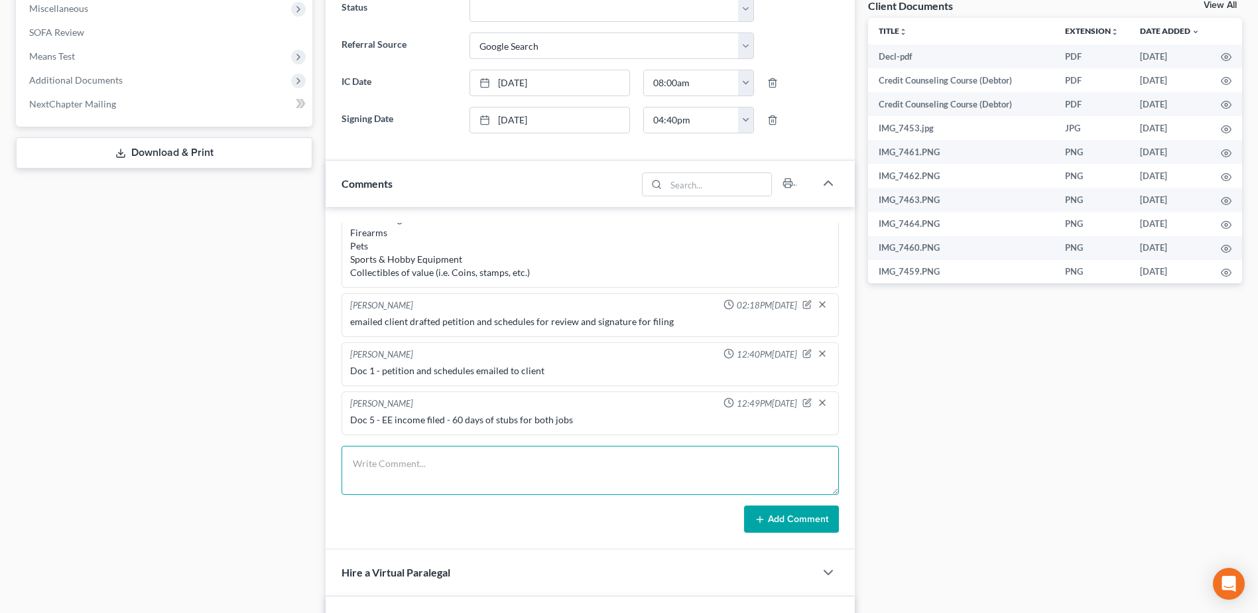
click at [420, 467] on textarea at bounding box center [591, 470] width 498 height 49
type textarea "Doc 6 - 341 notice emailed to client"
click at [791, 517] on button "Add Comment" at bounding box center [791, 519] width 95 height 28
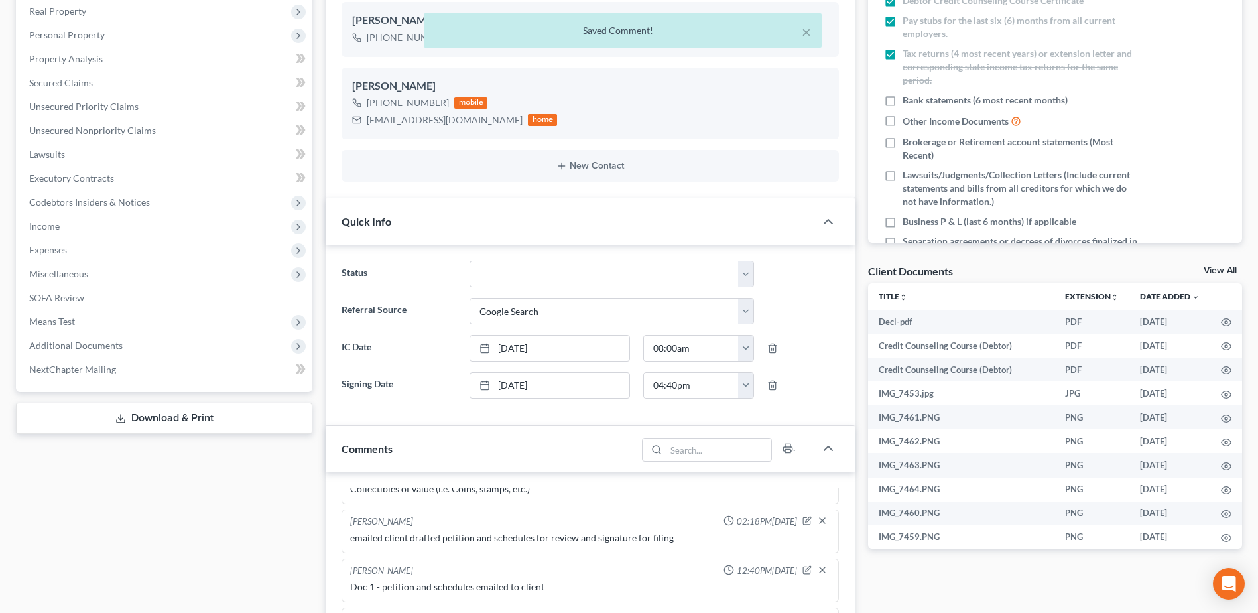
scroll to position [0, 0]
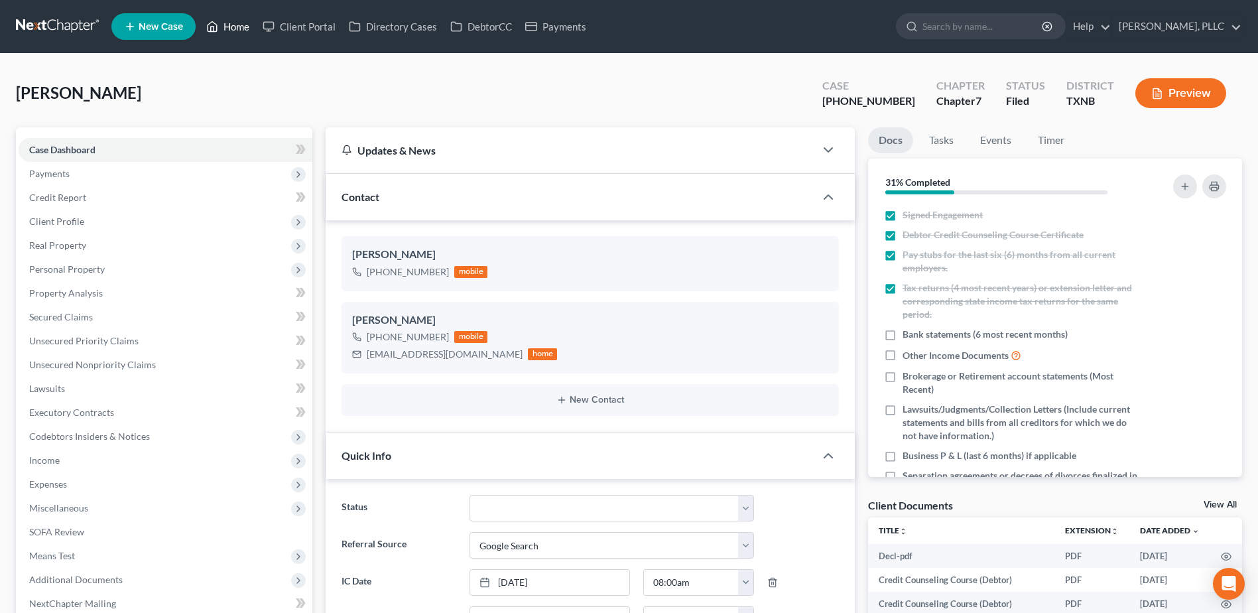
click at [237, 27] on link "Home" at bounding box center [228, 27] width 56 height 24
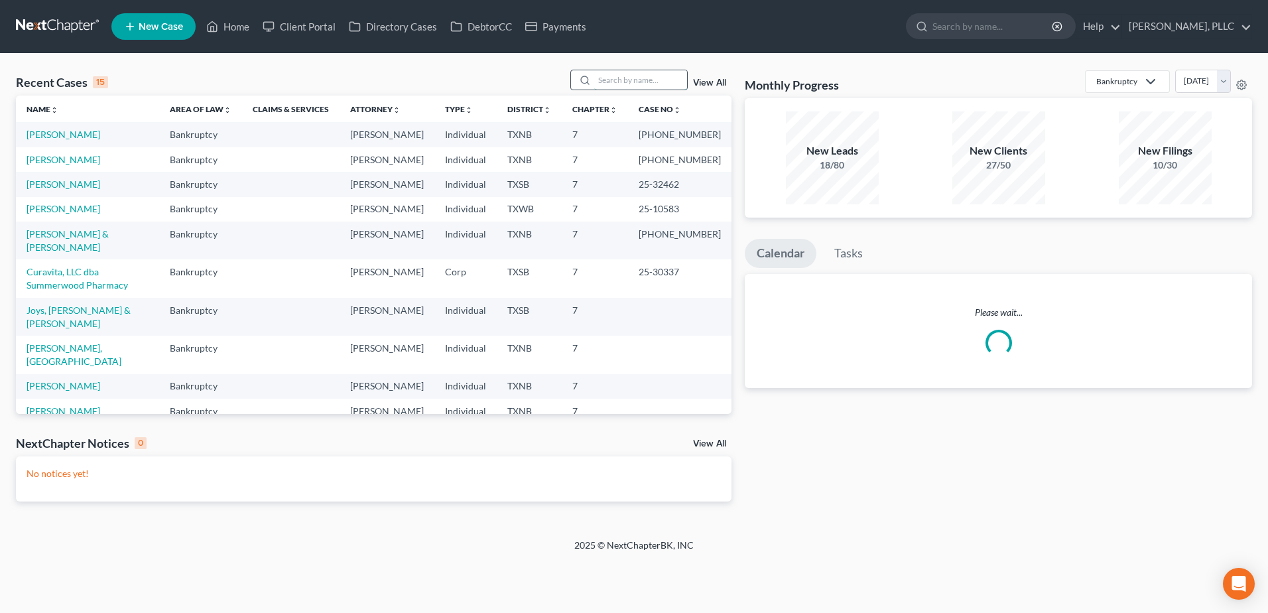
click at [615, 85] on input "search" at bounding box center [640, 79] width 93 height 19
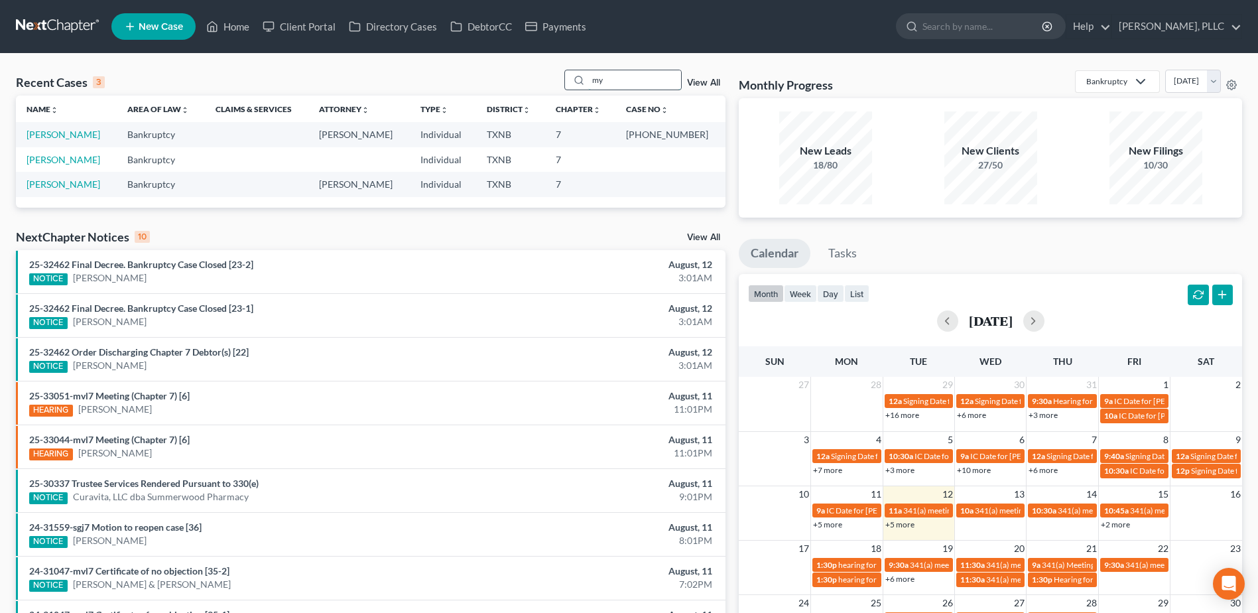
type input "m"
type input "[PERSON_NAME]"
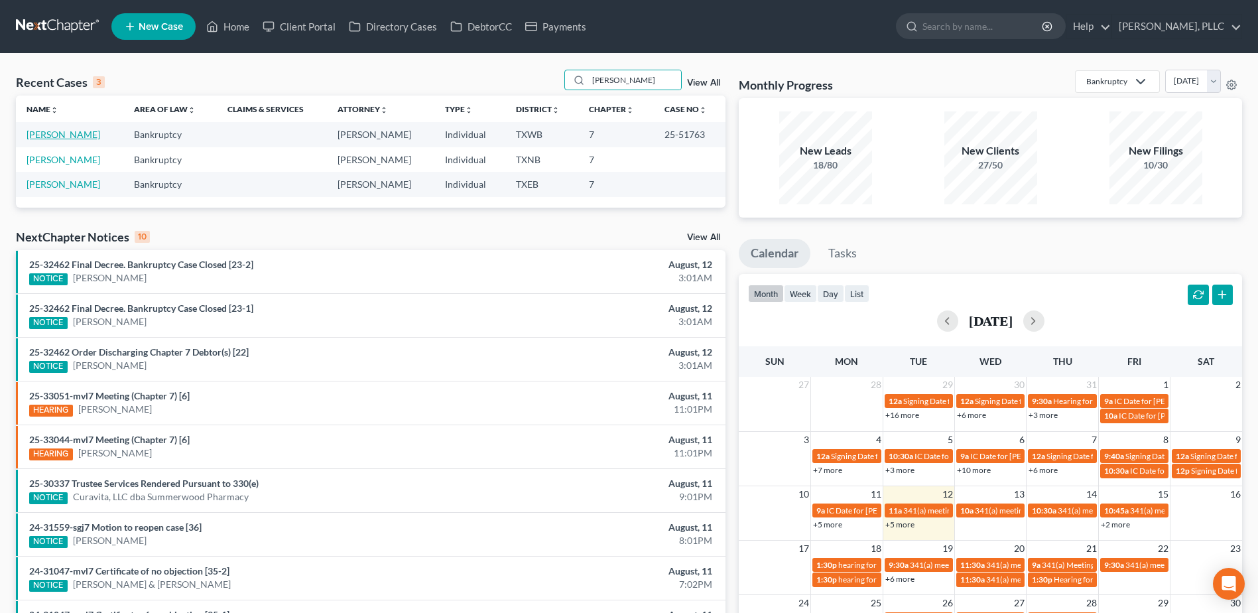
click at [29, 136] on link "[PERSON_NAME]" at bounding box center [64, 134] width 74 height 11
select select "4"
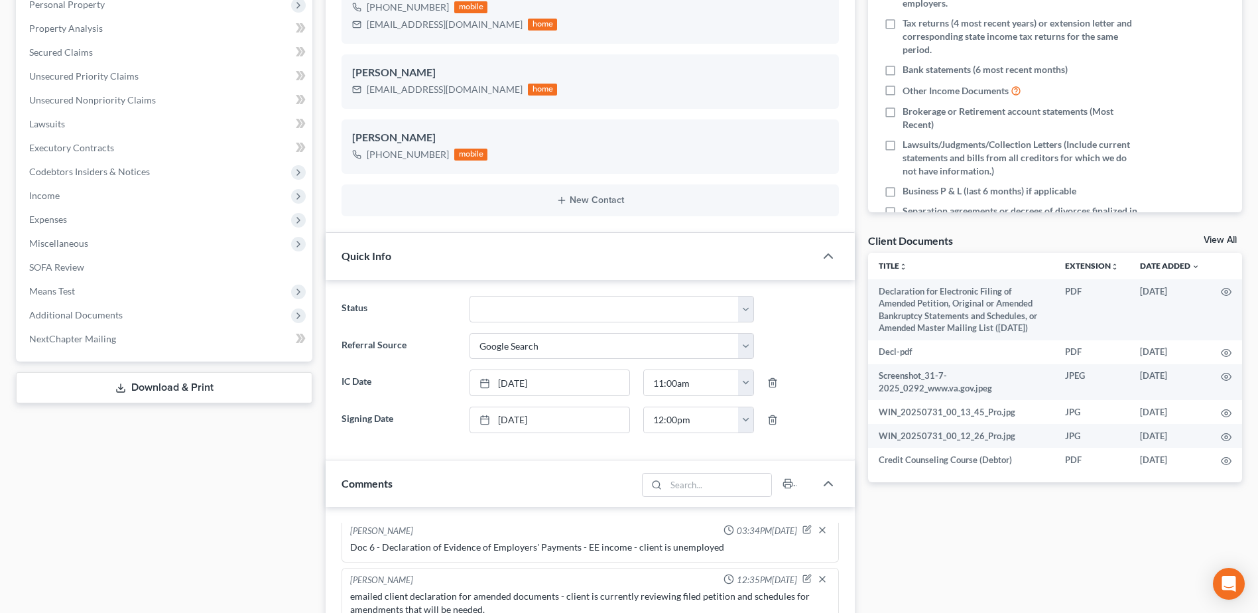
scroll to position [133, 0]
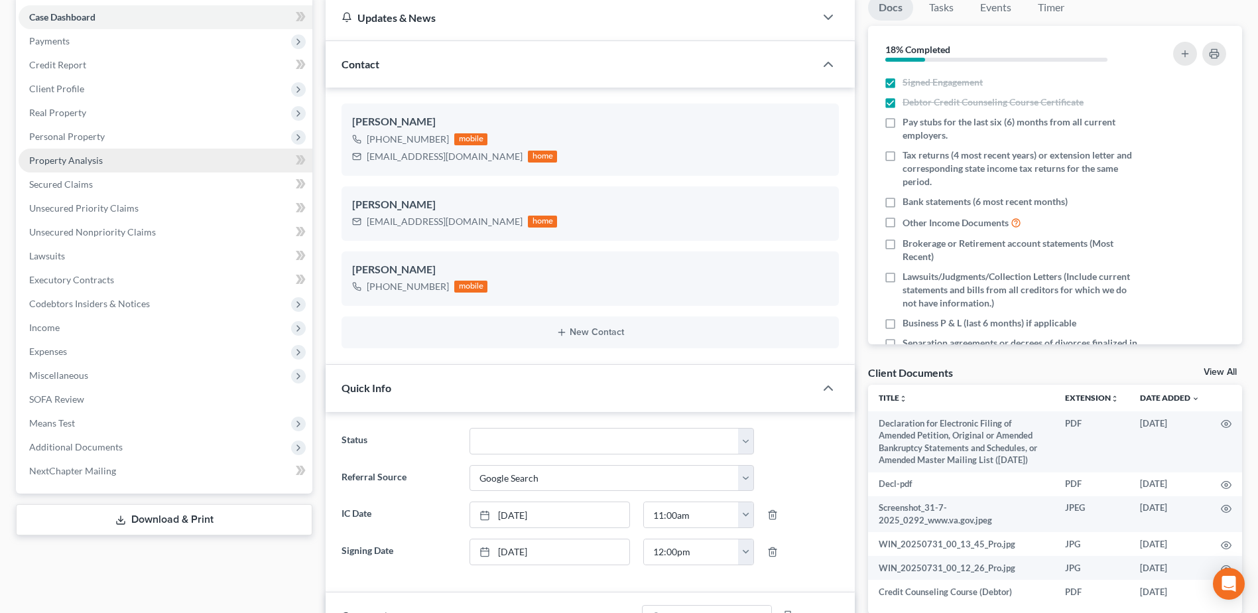
click at [66, 156] on span "Property Analysis" at bounding box center [66, 160] width 74 height 11
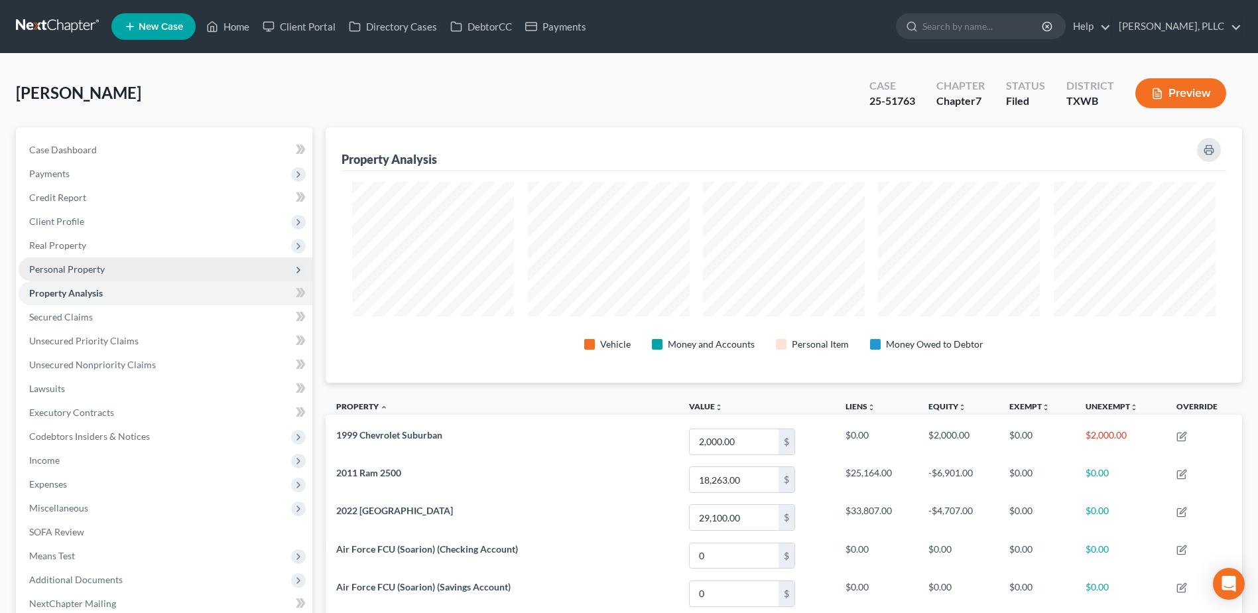
click at [84, 270] on span "Personal Property" at bounding box center [67, 268] width 76 height 11
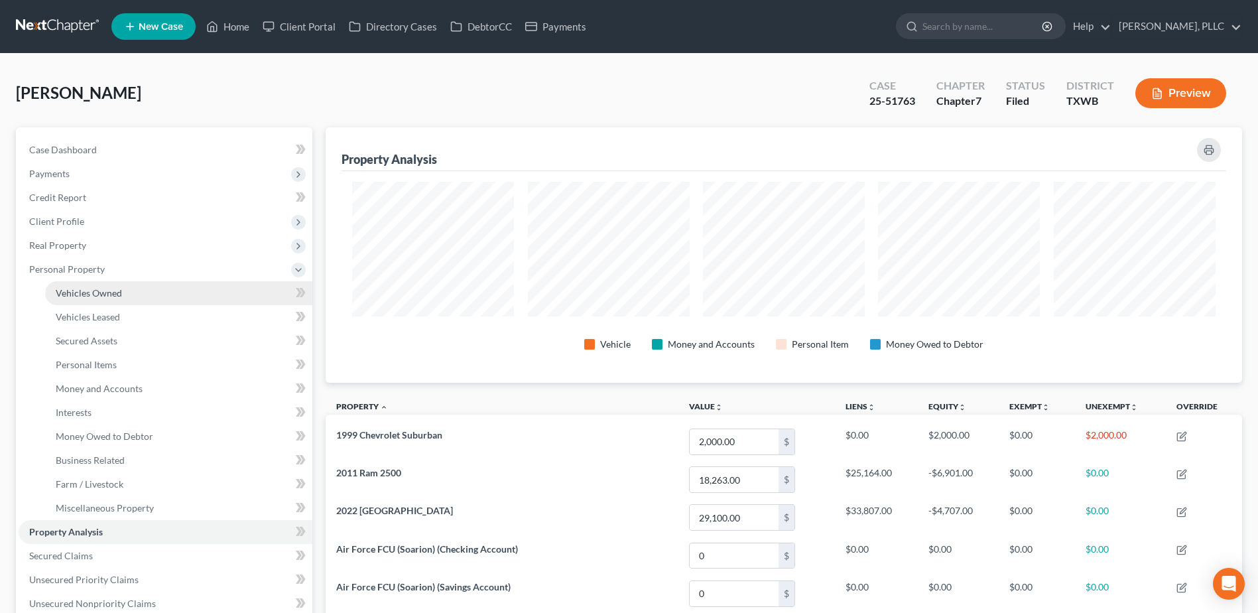
click at [90, 290] on span "Vehicles Owned" at bounding box center [89, 292] width 66 height 11
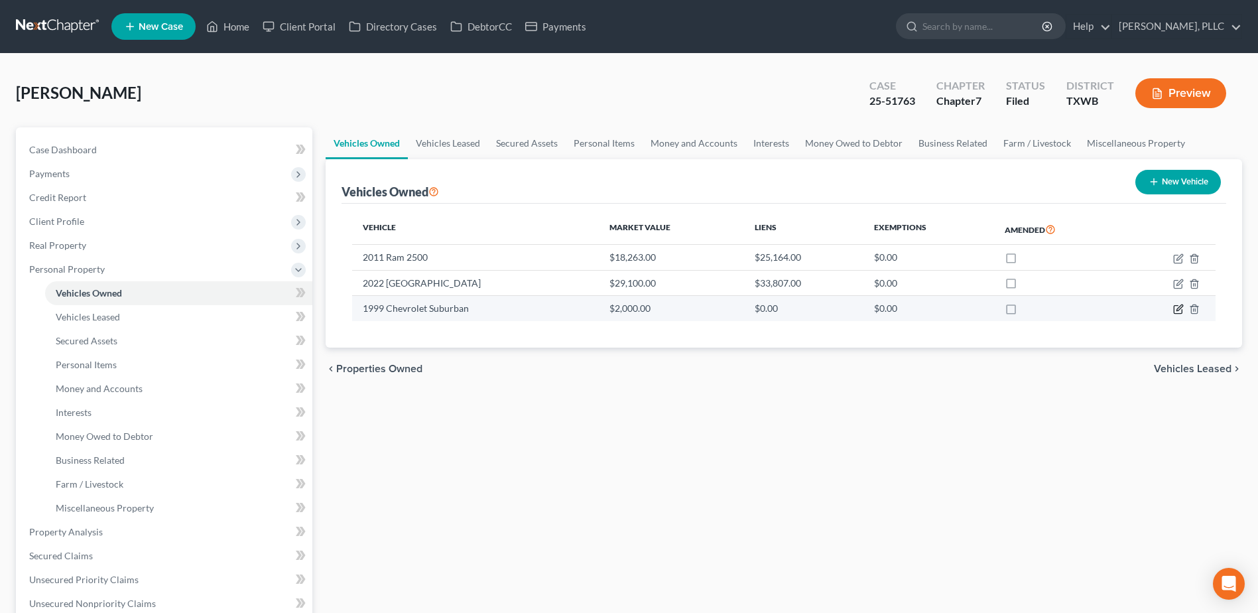
click at [1175, 309] on icon "button" at bounding box center [1178, 310] width 8 height 8
select select "0"
select select "27"
select select "2"
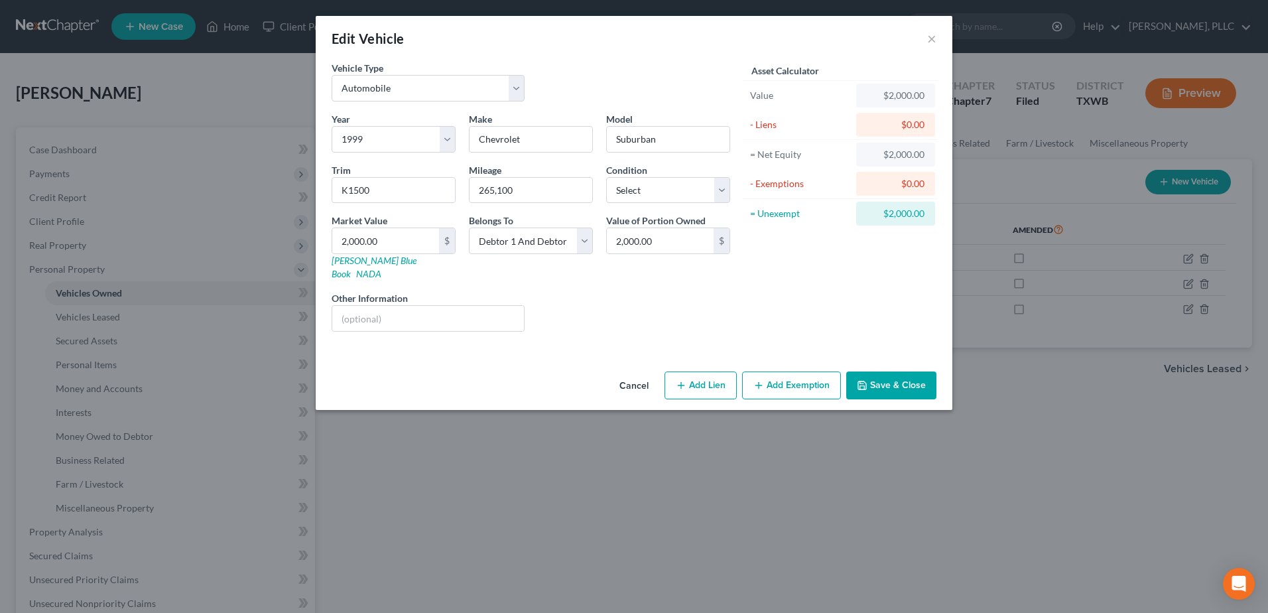
click at [795, 380] on button "Add Exemption" at bounding box center [791, 385] width 99 height 28
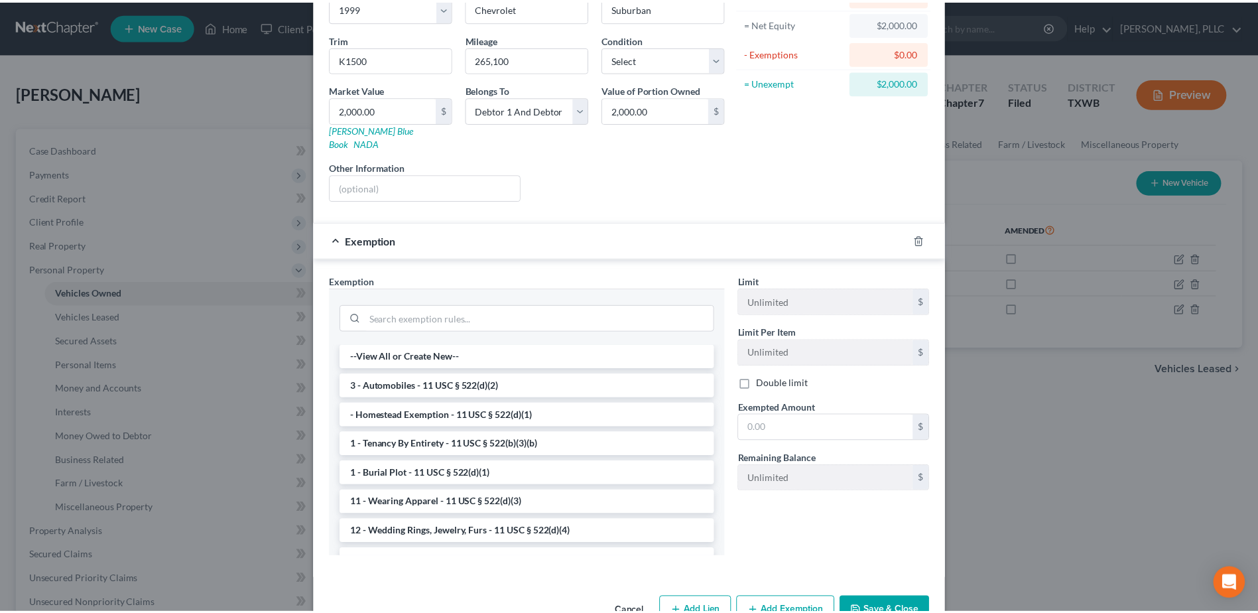
scroll to position [133, 0]
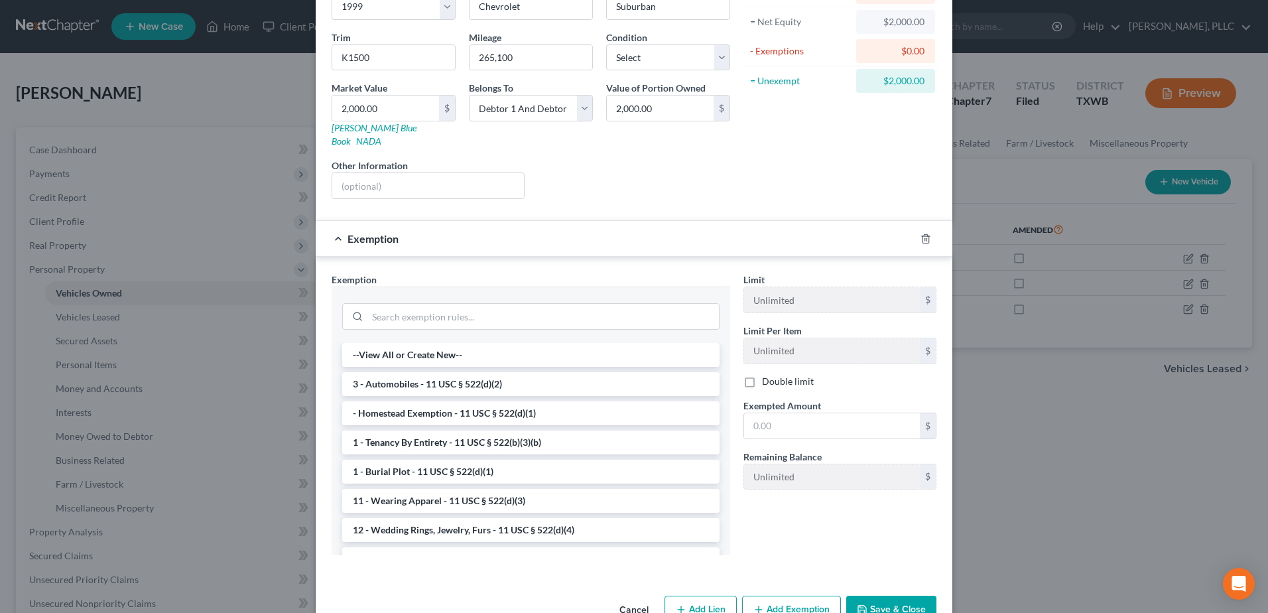
click at [621, 597] on button "Cancel" at bounding box center [634, 610] width 50 height 27
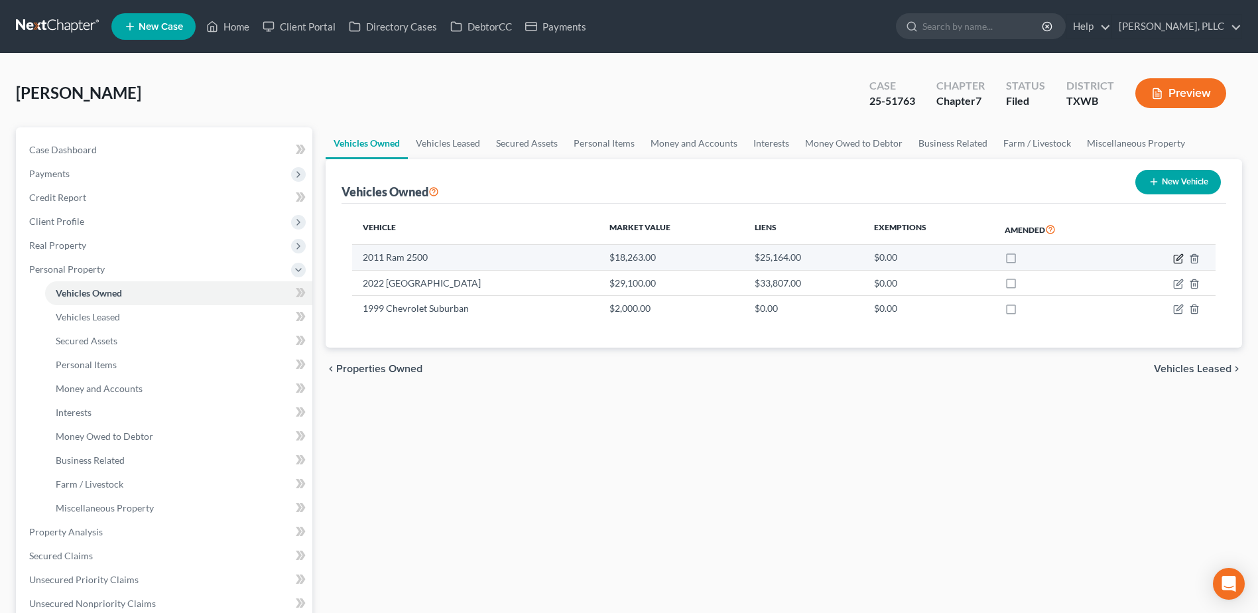
click at [1178, 255] on icon "button" at bounding box center [1179, 258] width 11 height 11
select select "0"
select select "15"
select select "0"
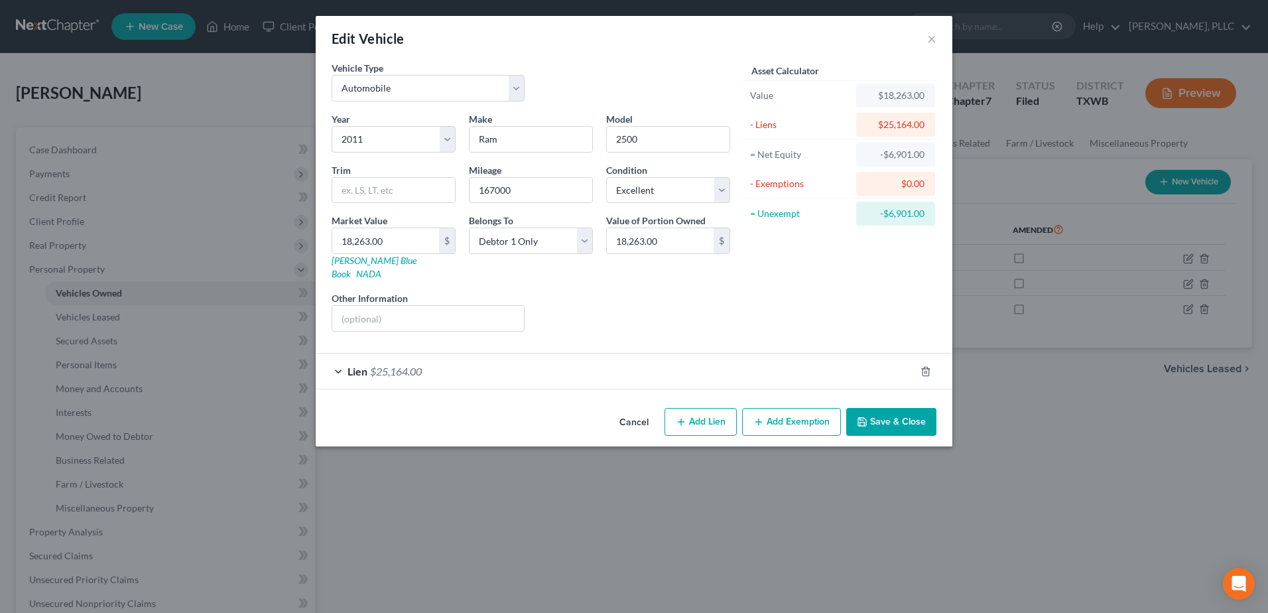
click at [630, 409] on button "Cancel" at bounding box center [634, 422] width 50 height 27
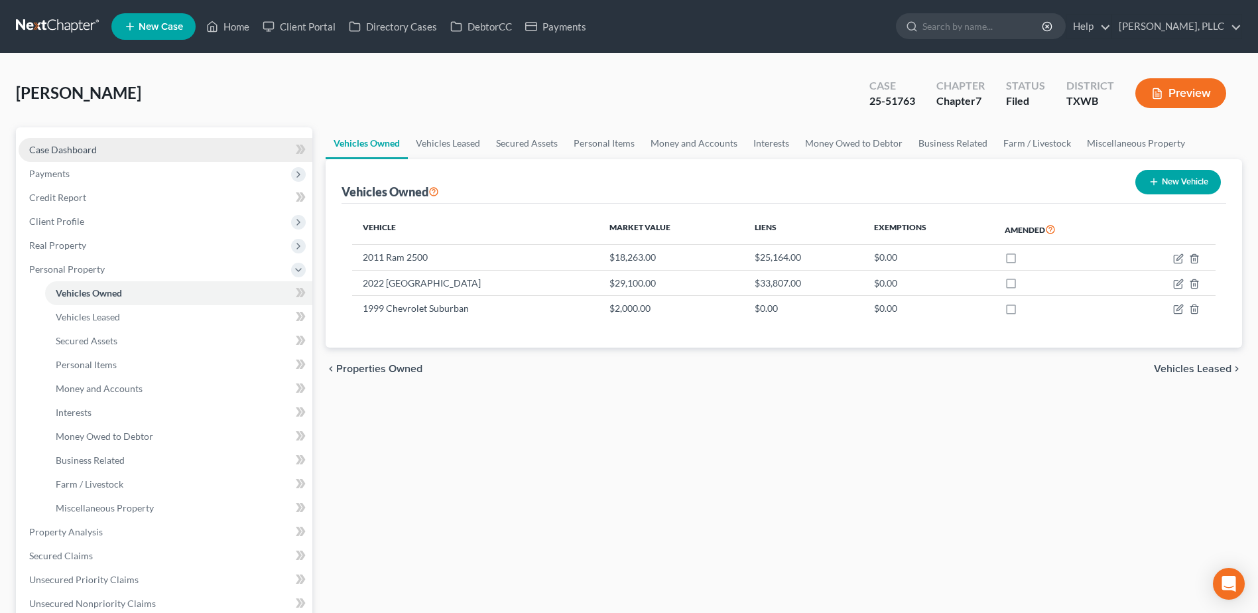
click at [77, 147] on span "Case Dashboard" at bounding box center [63, 149] width 68 height 11
select select "4"
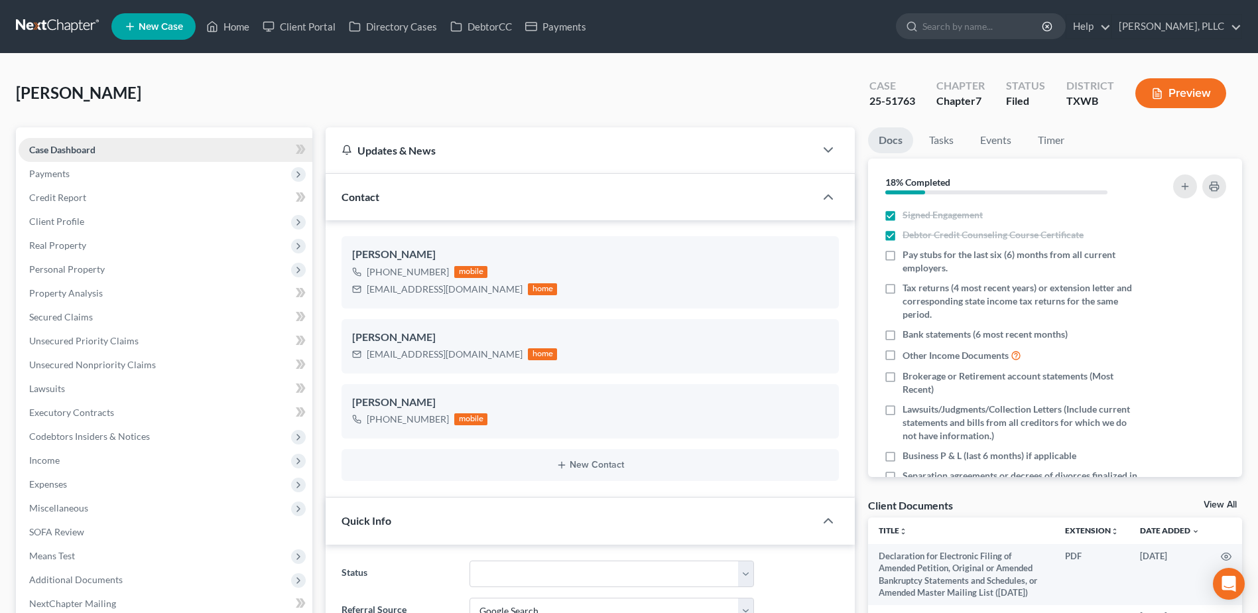
scroll to position [600, 0]
click at [19, 138] on link "Case Dashboard" at bounding box center [166, 150] width 294 height 24
click at [378, 91] on div "Hicks, Jeffery Upgraded Case 25-51763 Chapter Chapter 7 Status Filed District T…" at bounding box center [629, 99] width 1227 height 58
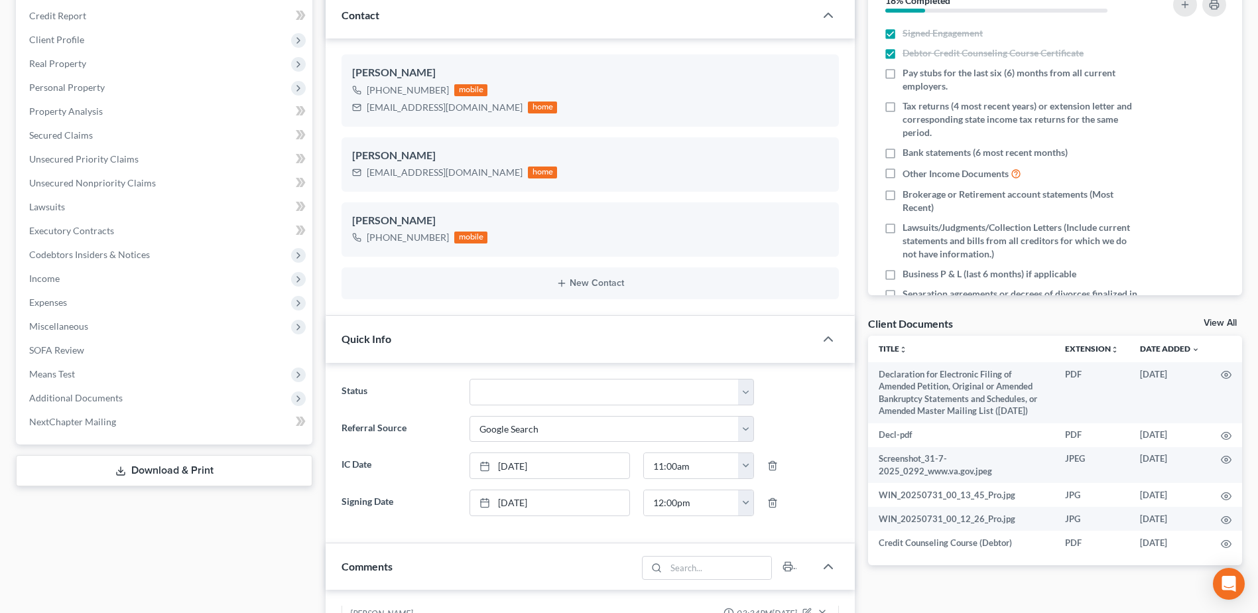
scroll to position [332, 0]
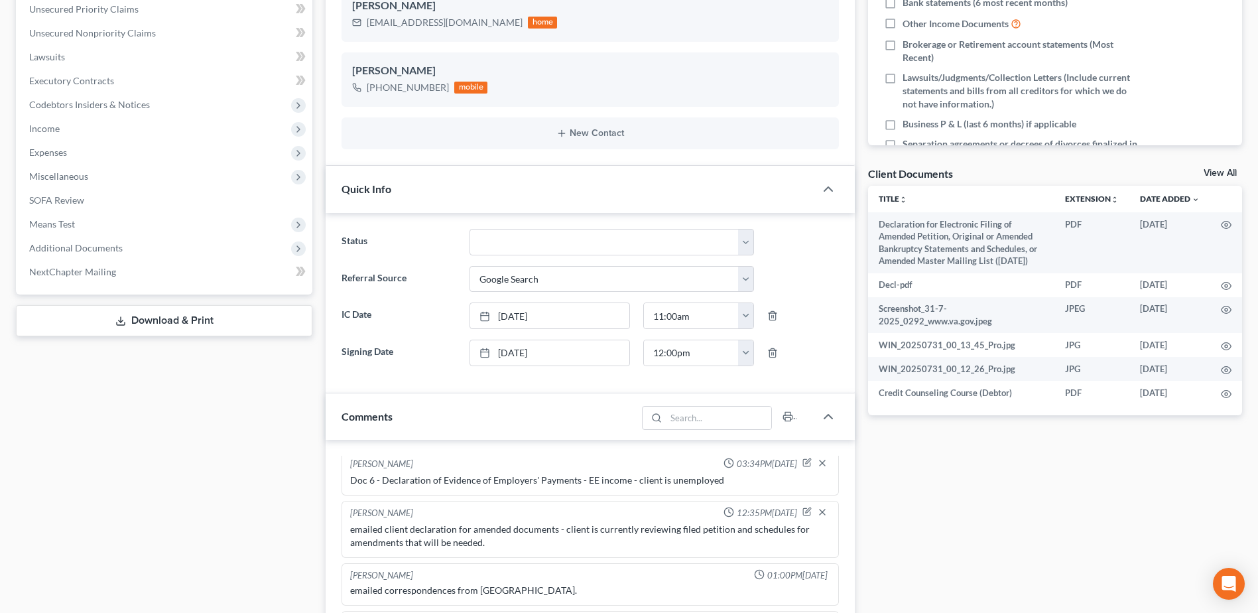
click at [178, 319] on link "Download & Print" at bounding box center [164, 320] width 297 height 31
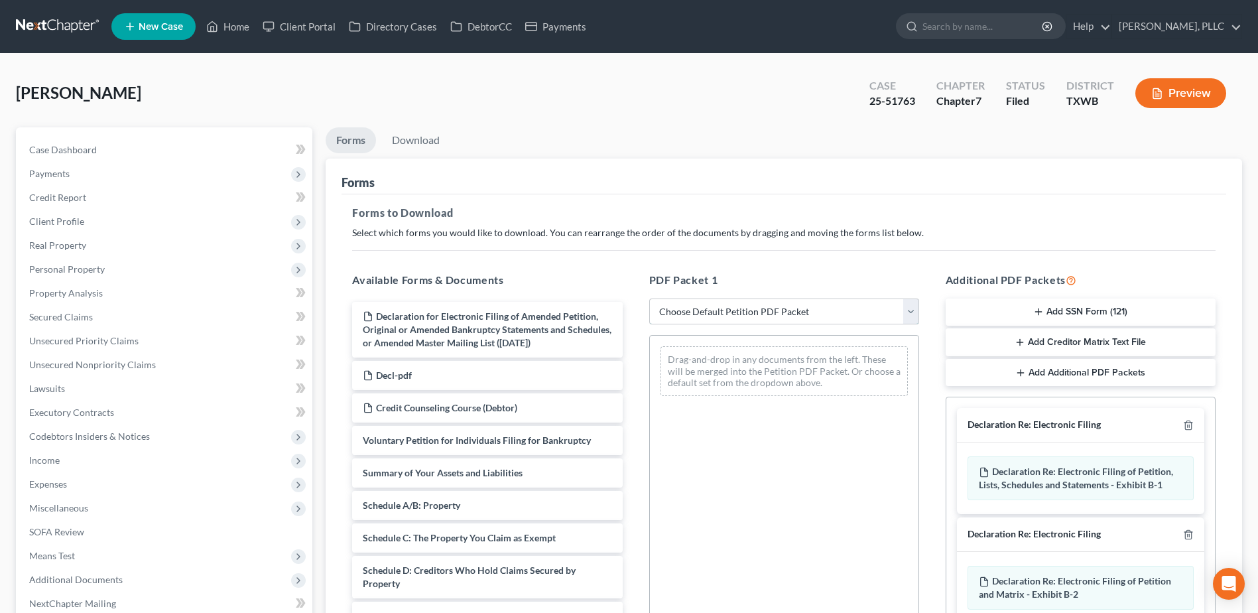
click at [909, 310] on select "Choose Default Petition PDF Packet Complete Bankruptcy Petition (all forms and …" at bounding box center [784, 312] width 270 height 27
select select "2"
click at [649, 299] on select "Choose Default Petition PDF Packet Complete Bankruptcy Petition (all forms and …" at bounding box center [784, 312] width 270 height 27
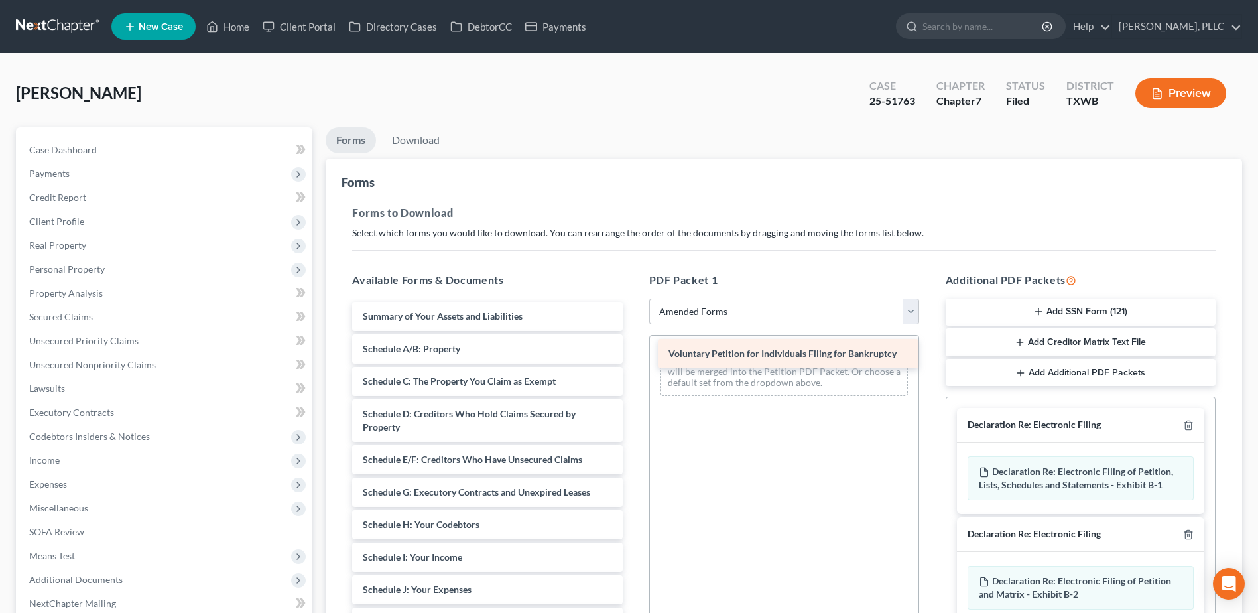
drag, startPoint x: 470, startPoint y: 315, endPoint x: 774, endPoint y: 352, distance: 306.7
click at [633, 352] on div "Voluntary Petition for Individuals Filing for Bankruptcy Voluntary Petition for…" at bounding box center [487, 610] width 291 height 616
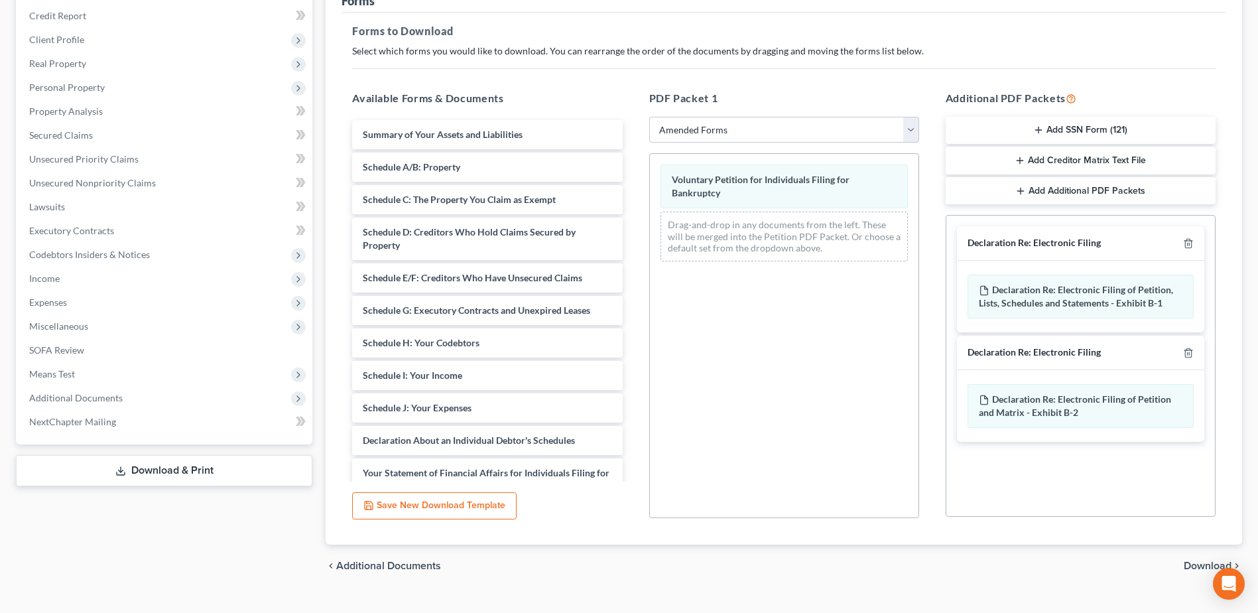
scroll to position [192, 0]
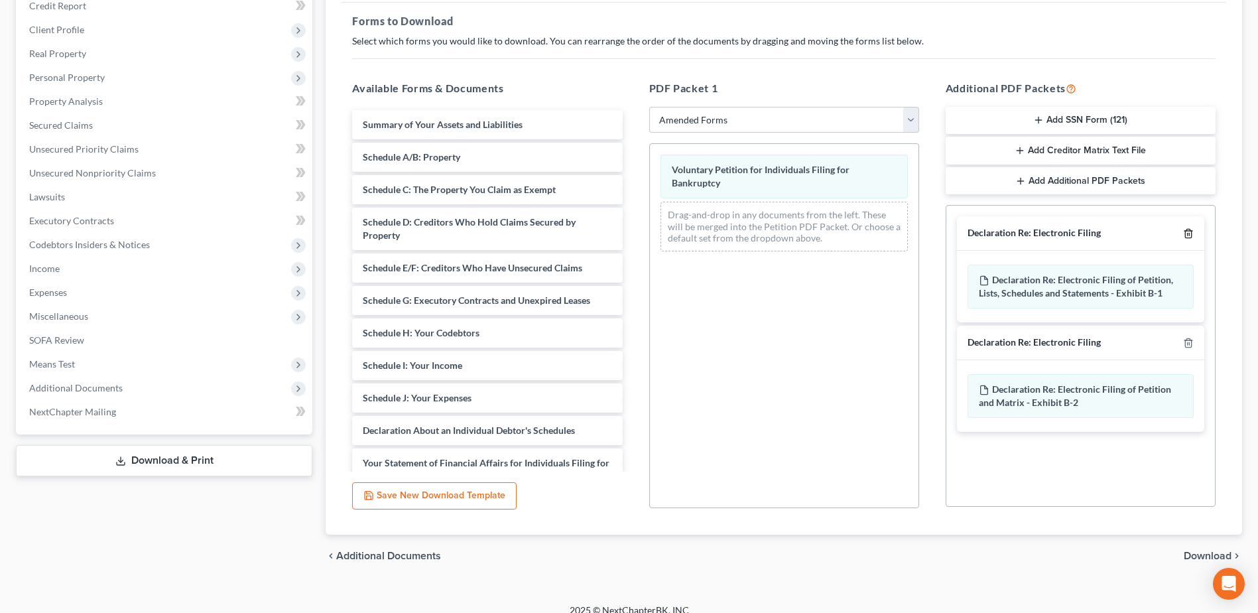
click at [1187, 231] on icon "button" at bounding box center [1188, 234] width 6 height 9
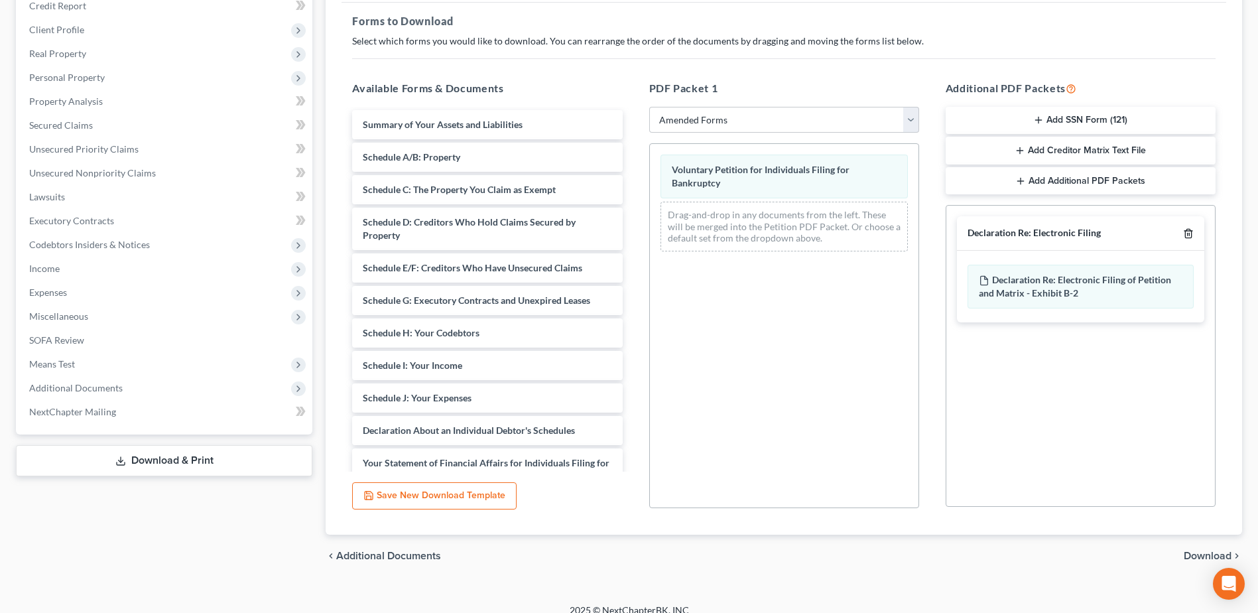
click at [1187, 231] on icon "button" at bounding box center [1188, 234] width 6 height 9
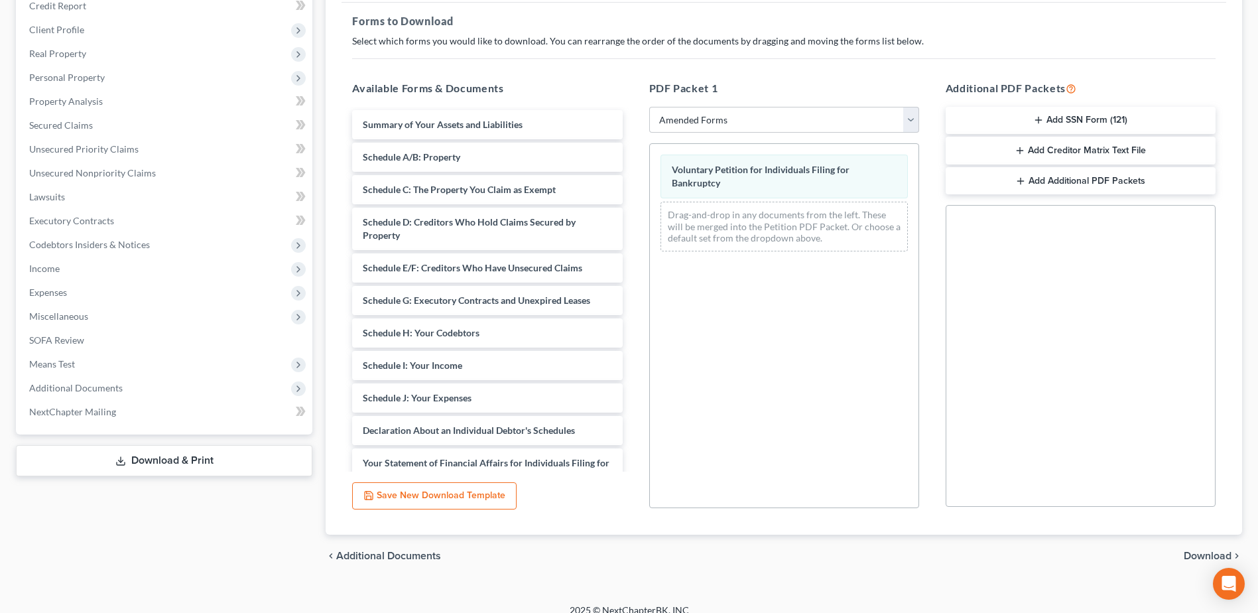
click at [1213, 556] on span "Download" at bounding box center [1208, 556] width 48 height 11
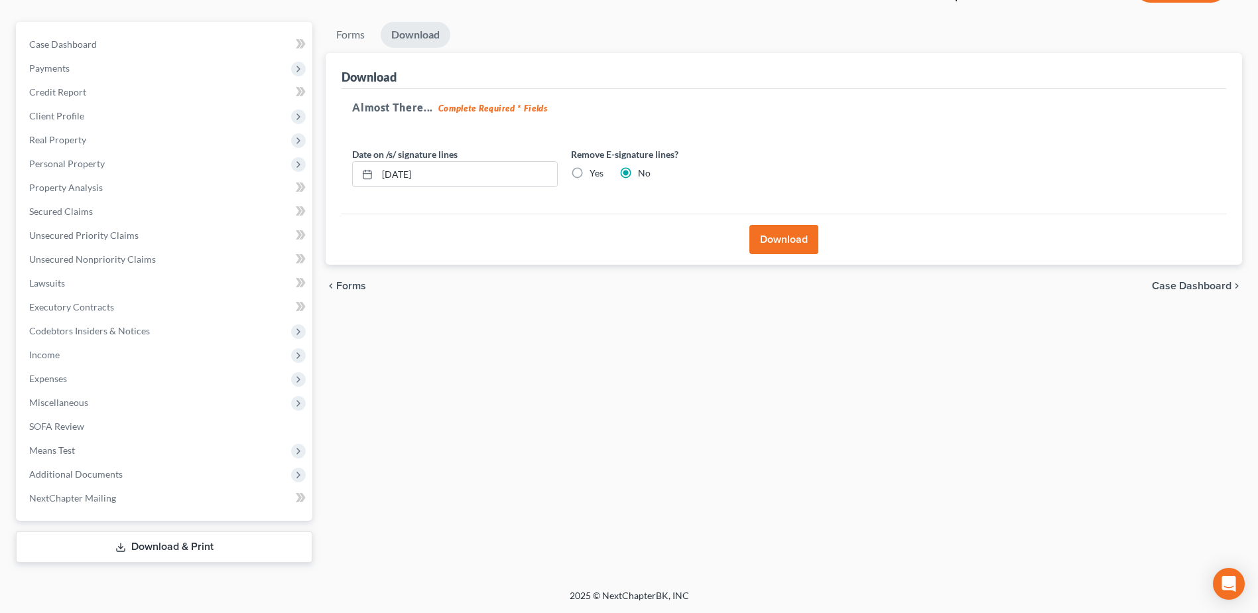
scroll to position [105, 0]
click at [765, 242] on button "Download" at bounding box center [784, 239] width 69 height 29
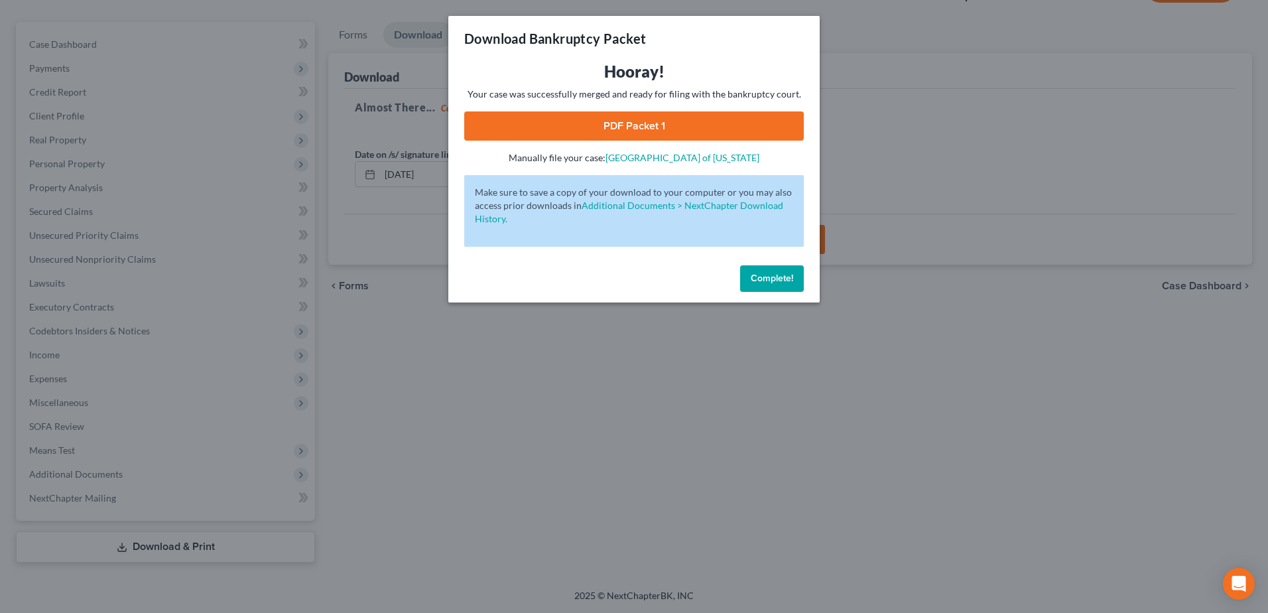
click at [645, 126] on link "PDF Packet 1" at bounding box center [634, 125] width 340 height 29
click at [764, 281] on span "Complete!" at bounding box center [772, 278] width 42 height 11
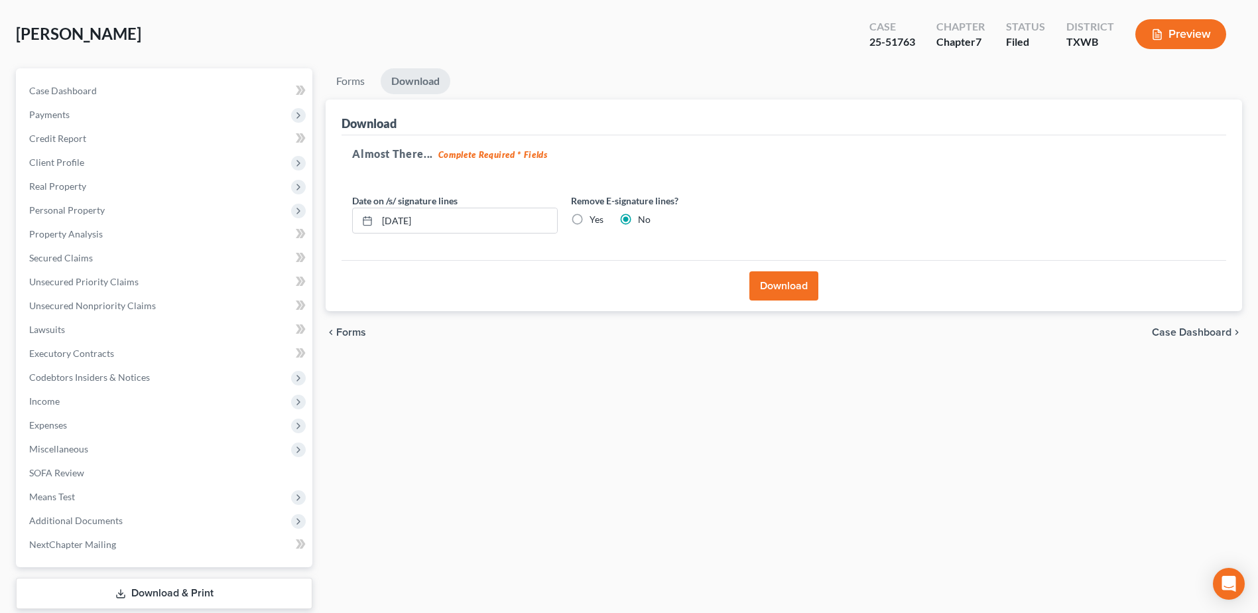
scroll to position [0, 0]
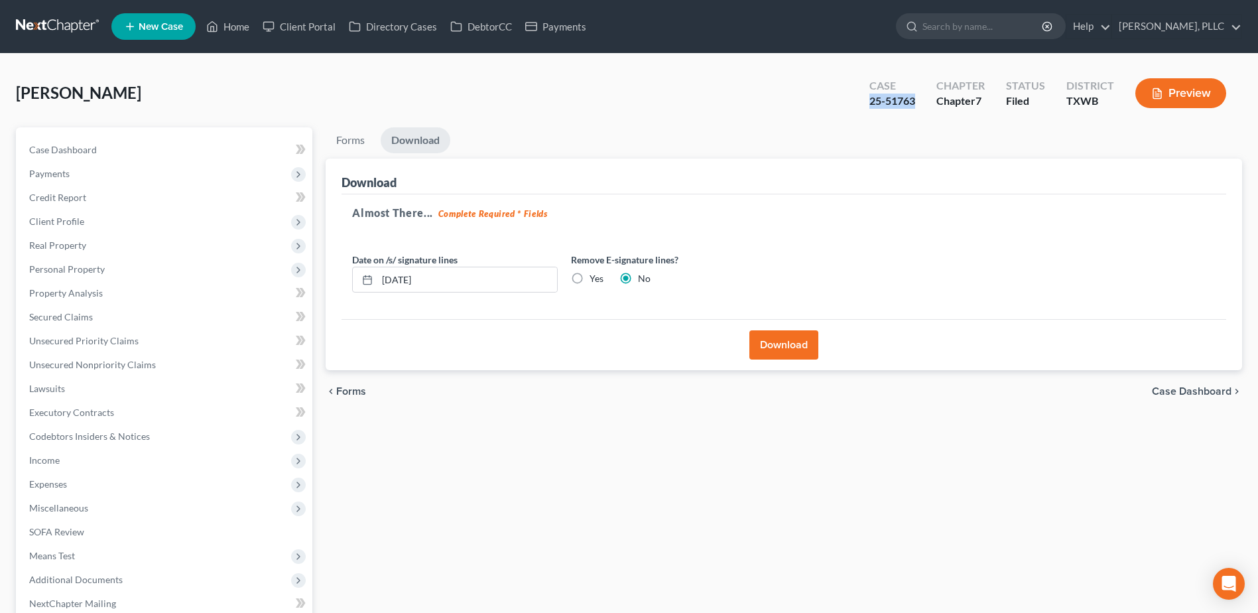
drag, startPoint x: 915, startPoint y: 101, endPoint x: 868, endPoint y: 100, distance: 47.1
click at [868, 100] on div "Case 25-51763" at bounding box center [892, 94] width 67 height 39
copy div "25-51763"
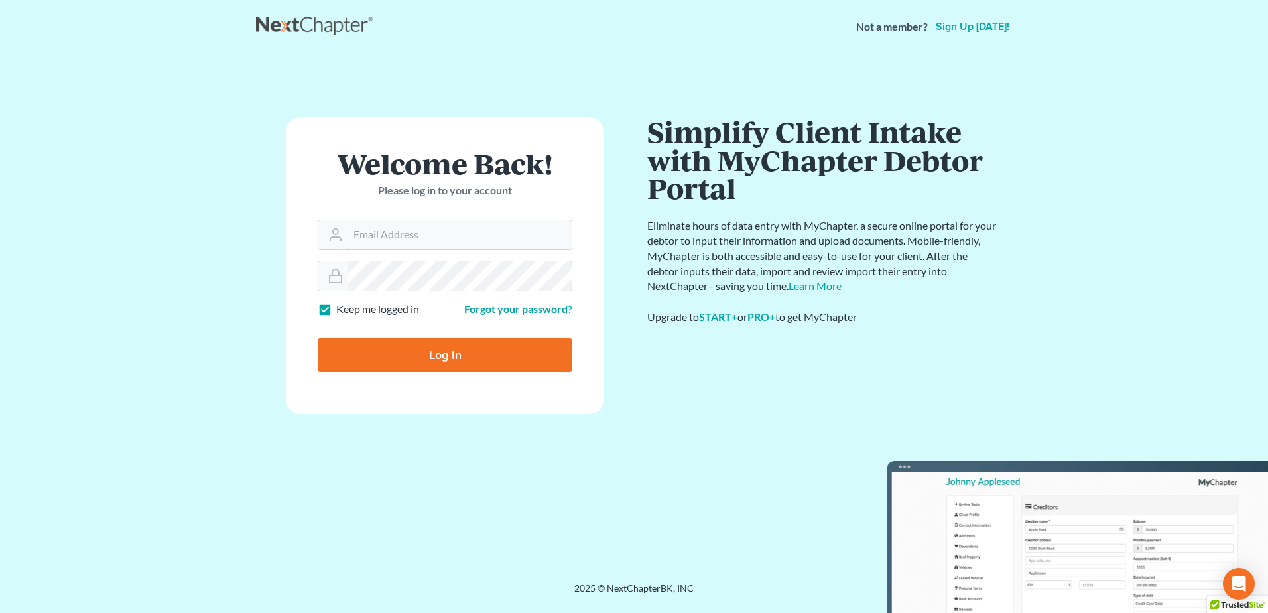
type input "[EMAIL_ADDRESS][DOMAIN_NAME]"
click at [456, 372] on form "Welcome Back! Please log in to your account Email Address jjackson@debtreset.ne…" at bounding box center [445, 265] width 318 height 297
click at [462, 363] on input "Log In" at bounding box center [445, 354] width 255 height 33
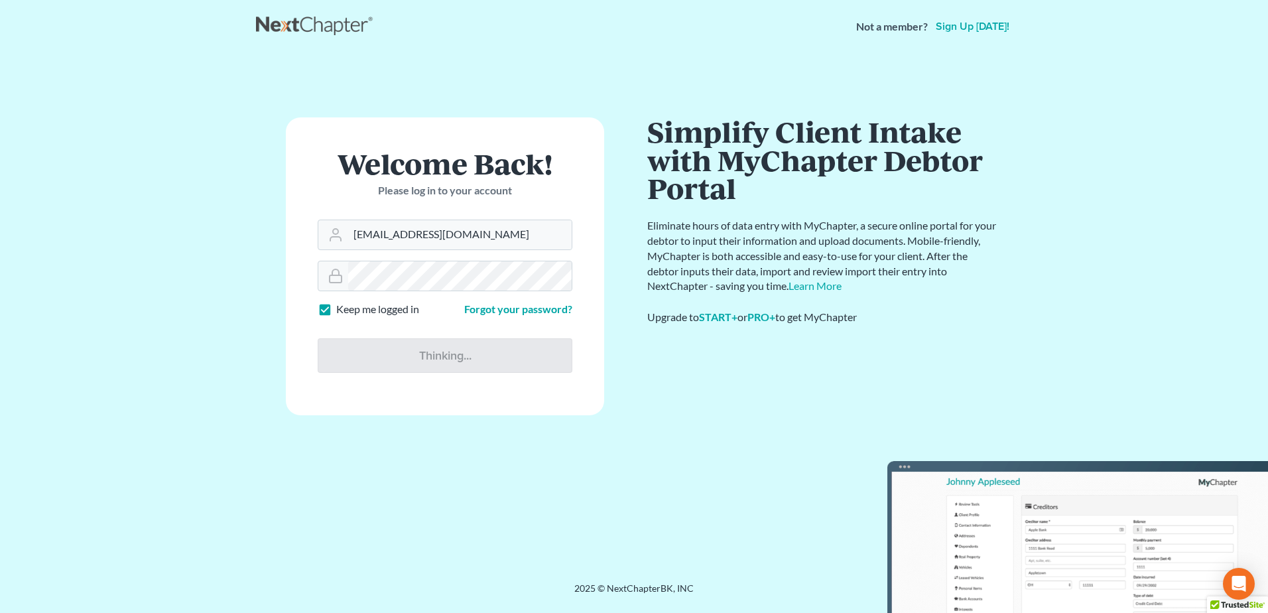
type input "Thinking..."
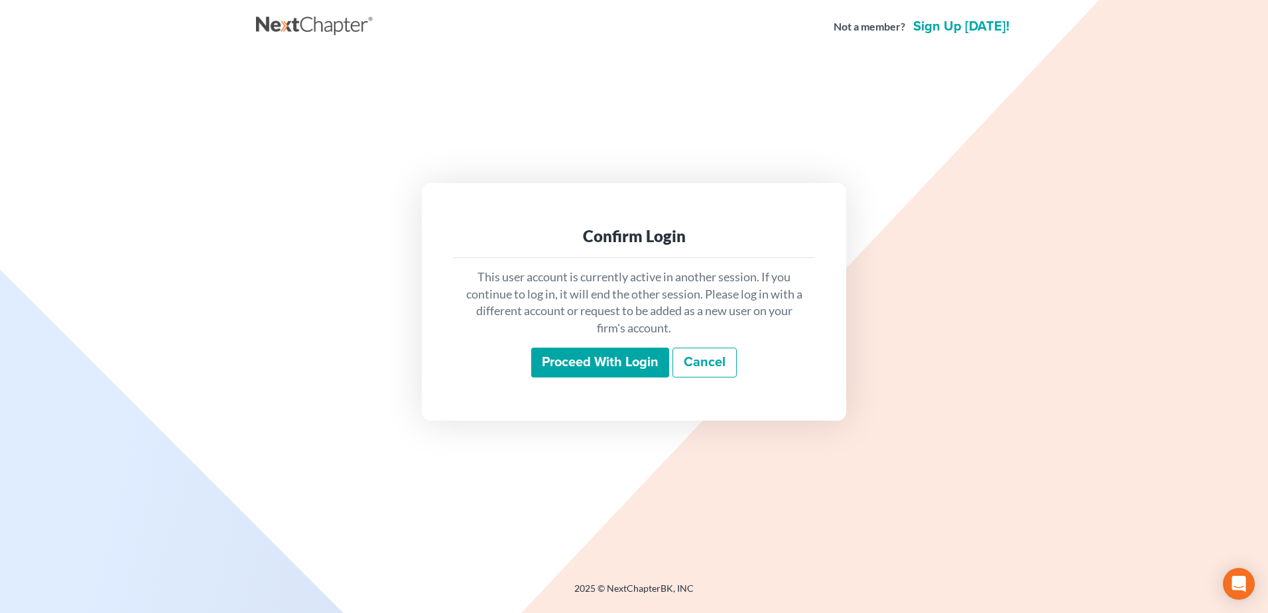
click at [570, 359] on input "Proceed with login" at bounding box center [600, 363] width 138 height 31
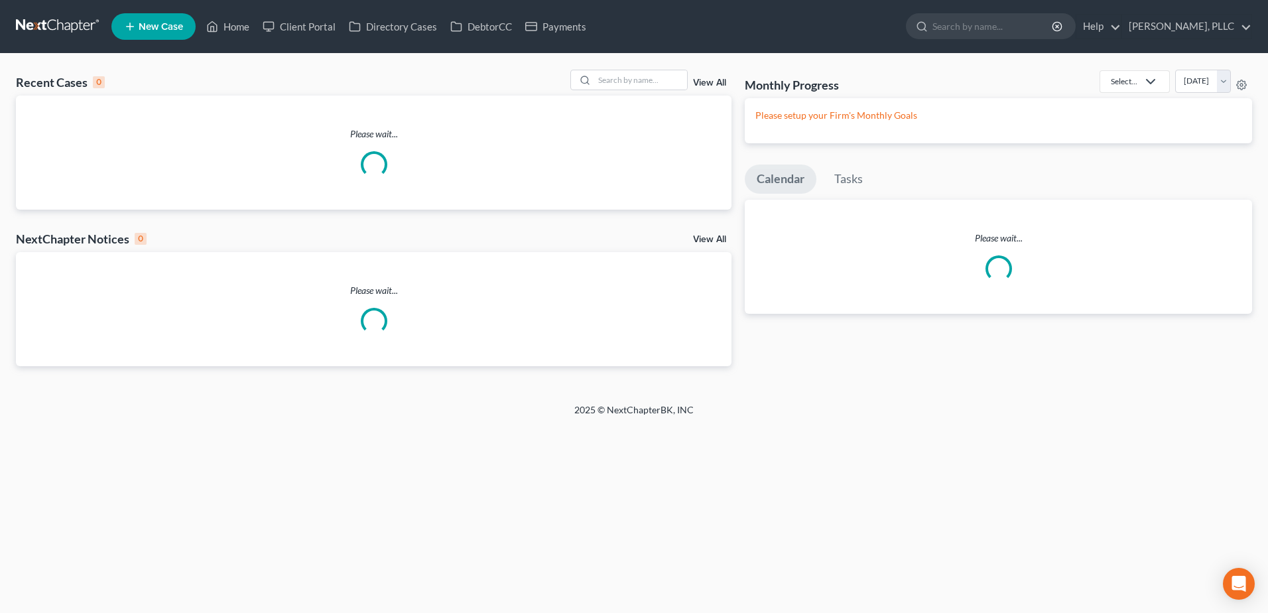
click at [570, 359] on div "Please wait..." at bounding box center [374, 309] width 716 height 114
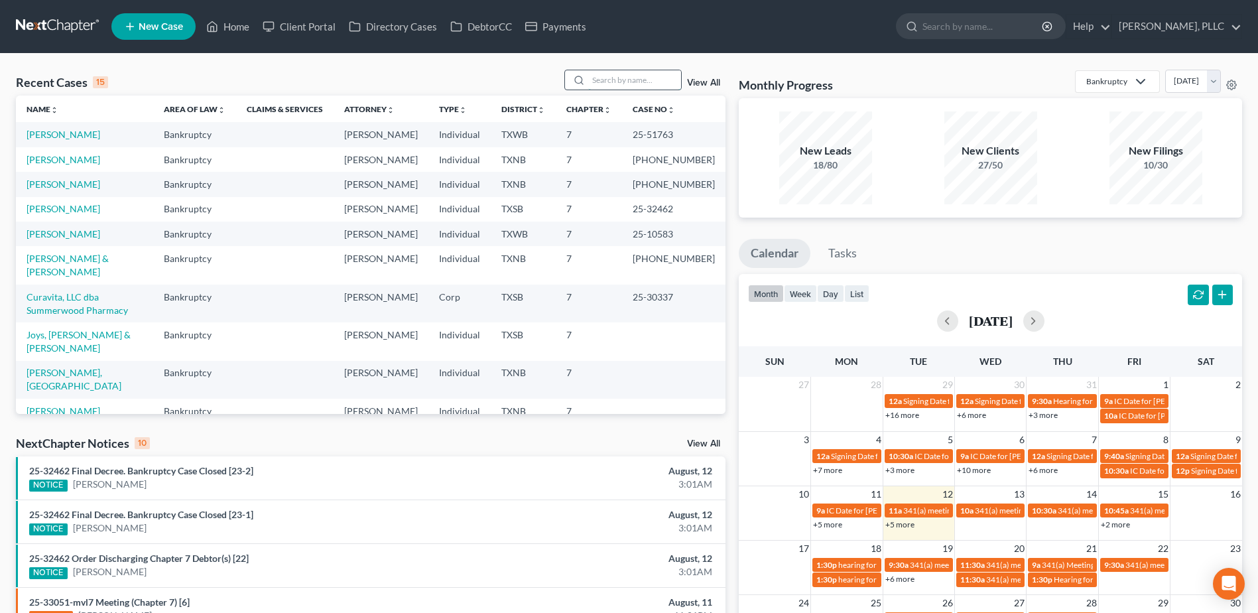
click at [652, 78] on input "search" at bounding box center [634, 79] width 93 height 19
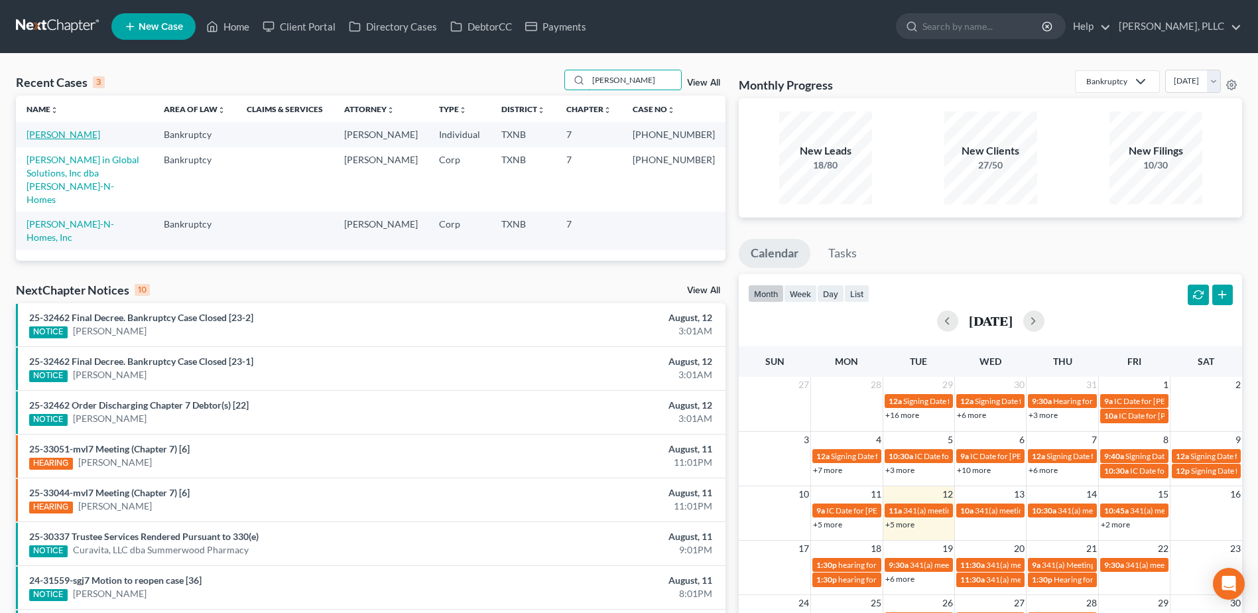
type input "[PERSON_NAME]"
click at [82, 133] on link "[PERSON_NAME]" at bounding box center [64, 134] width 74 height 11
select select "1"
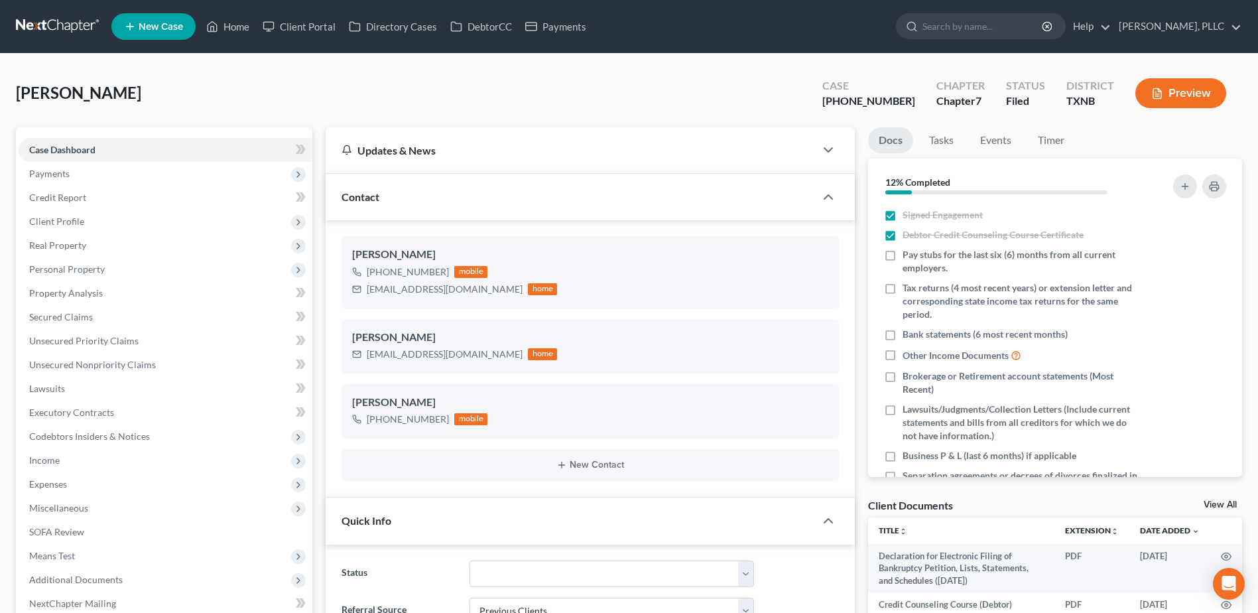
scroll to position [1183, 0]
click at [85, 319] on span "Secured Claims" at bounding box center [61, 316] width 64 height 11
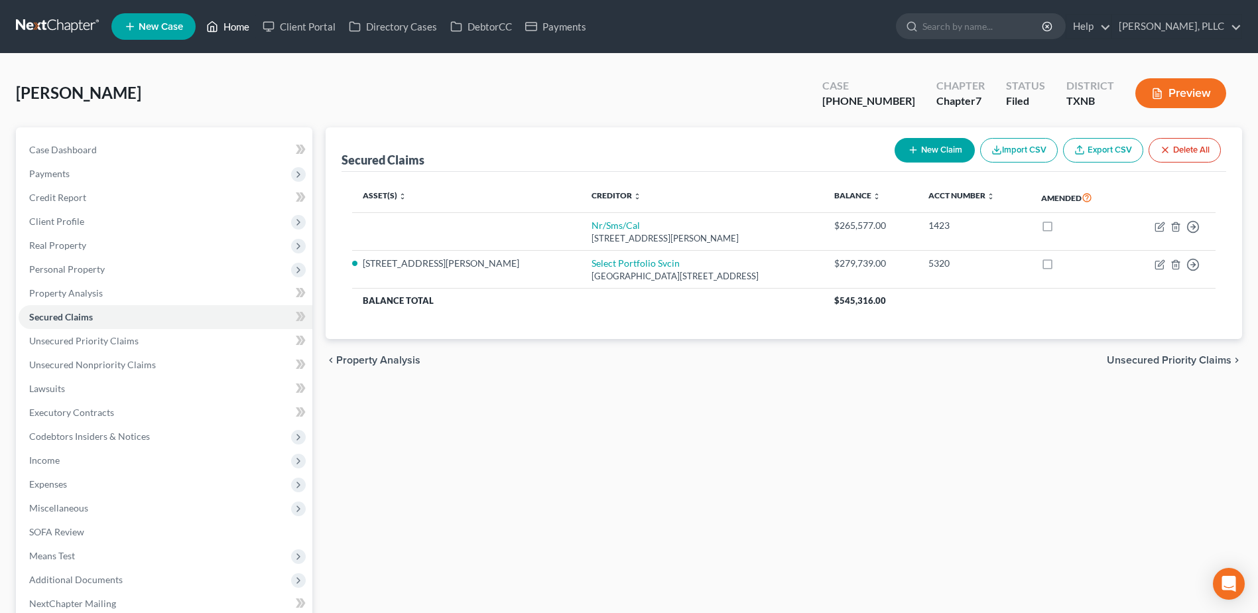
drag, startPoint x: 226, startPoint y: 25, endPoint x: 734, endPoint y: 167, distance: 527.0
click at [226, 25] on link "Home" at bounding box center [228, 27] width 56 height 24
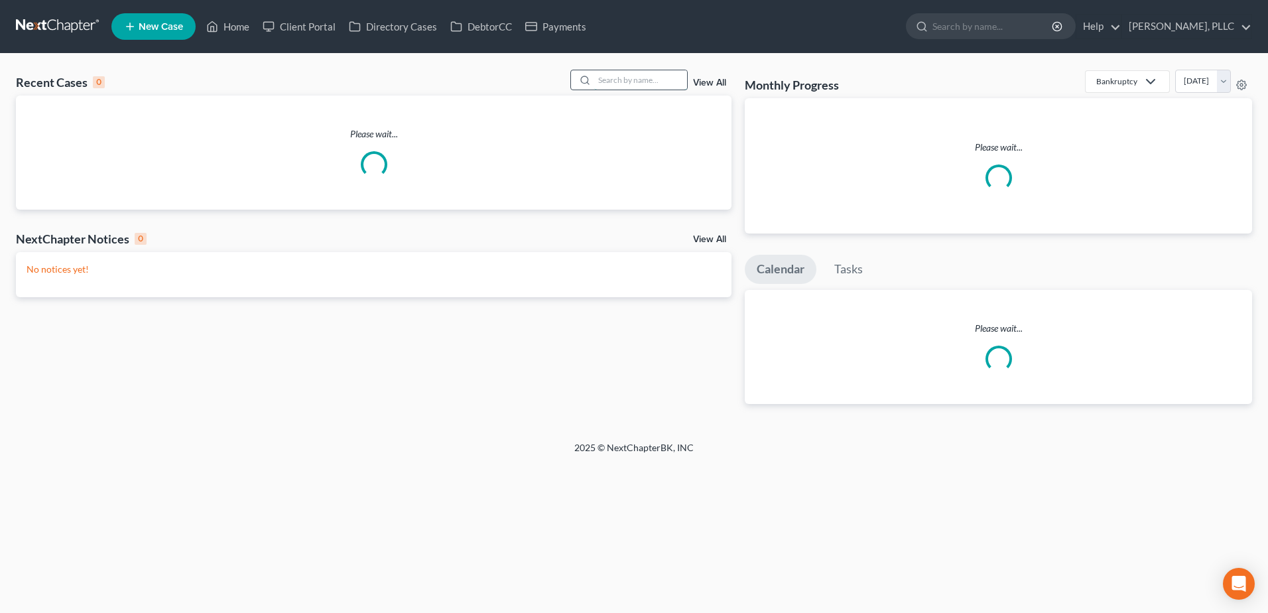
click at [634, 81] on input "search" at bounding box center [640, 79] width 93 height 19
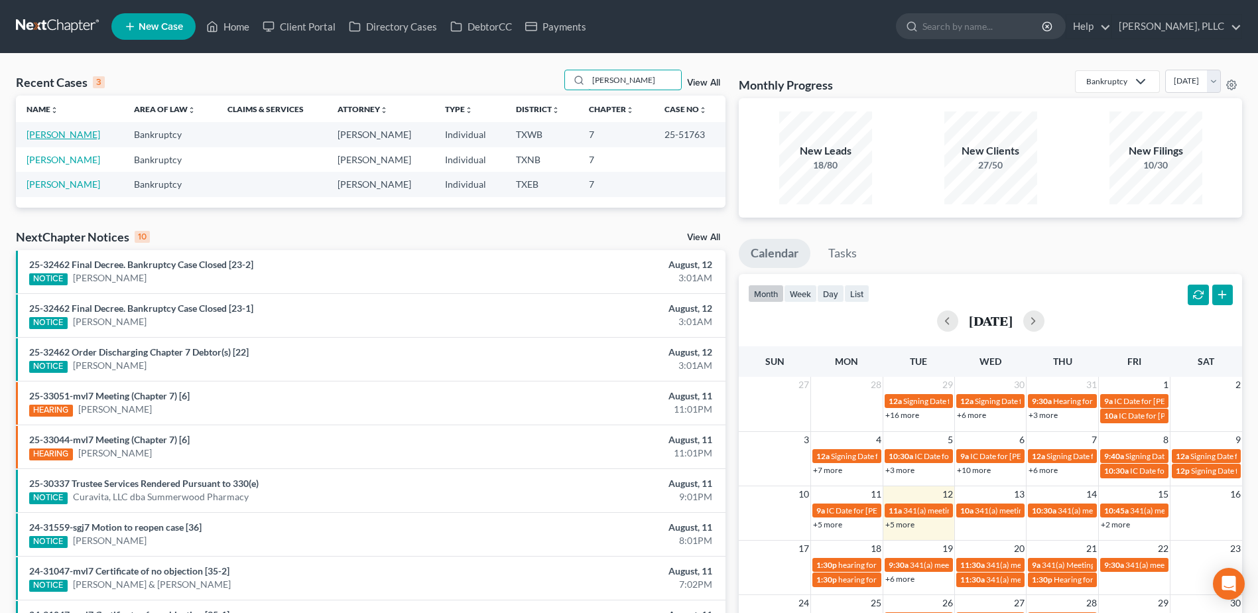
type input "[PERSON_NAME]"
drag, startPoint x: 51, startPoint y: 134, endPoint x: 92, endPoint y: 141, distance: 41.8
click at [51, 133] on link "[PERSON_NAME]" at bounding box center [64, 134] width 74 height 11
select select "4"
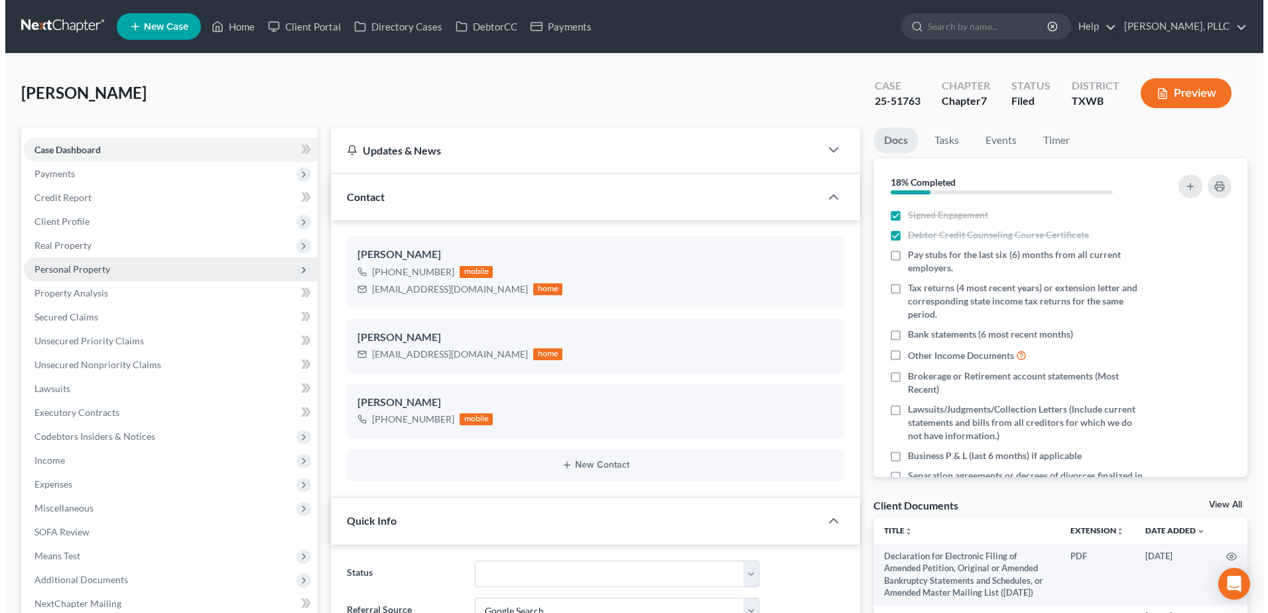
scroll to position [600, 0]
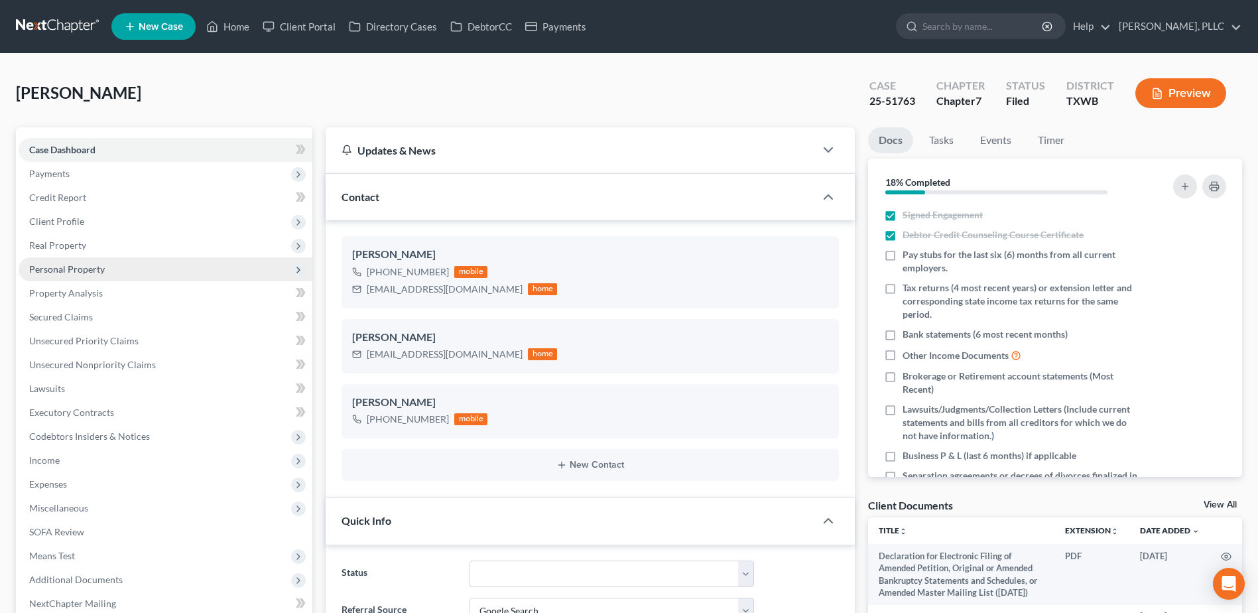
click at [73, 269] on span "Personal Property" at bounding box center [67, 268] width 76 height 11
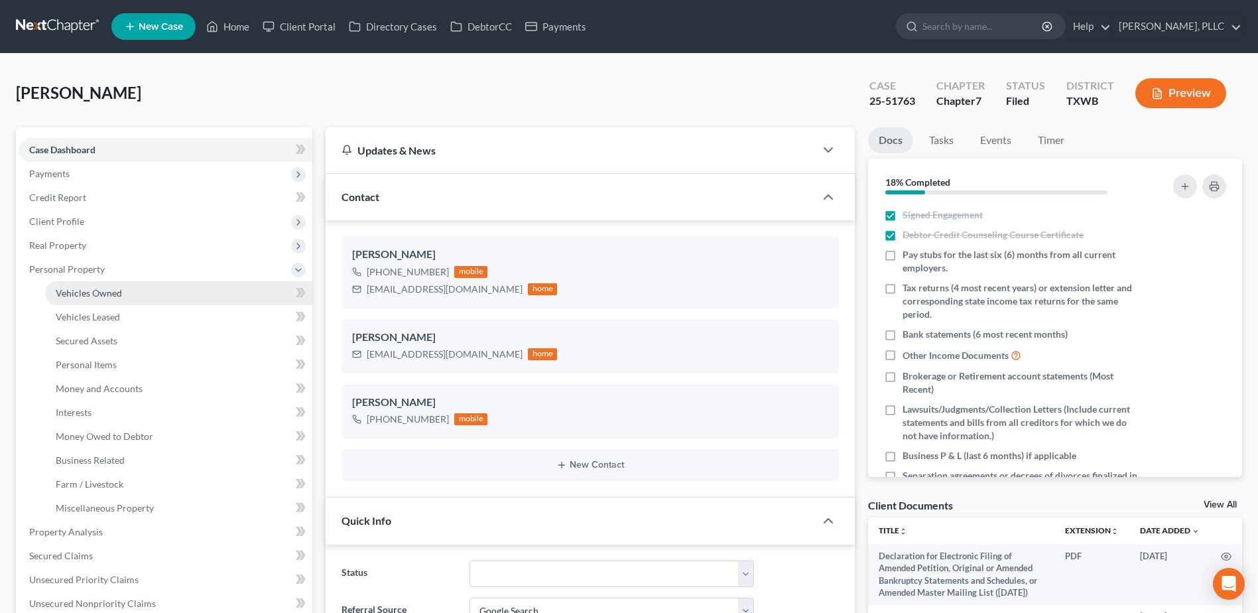
click at [80, 290] on span "Vehicles Owned" at bounding box center [89, 292] width 66 height 11
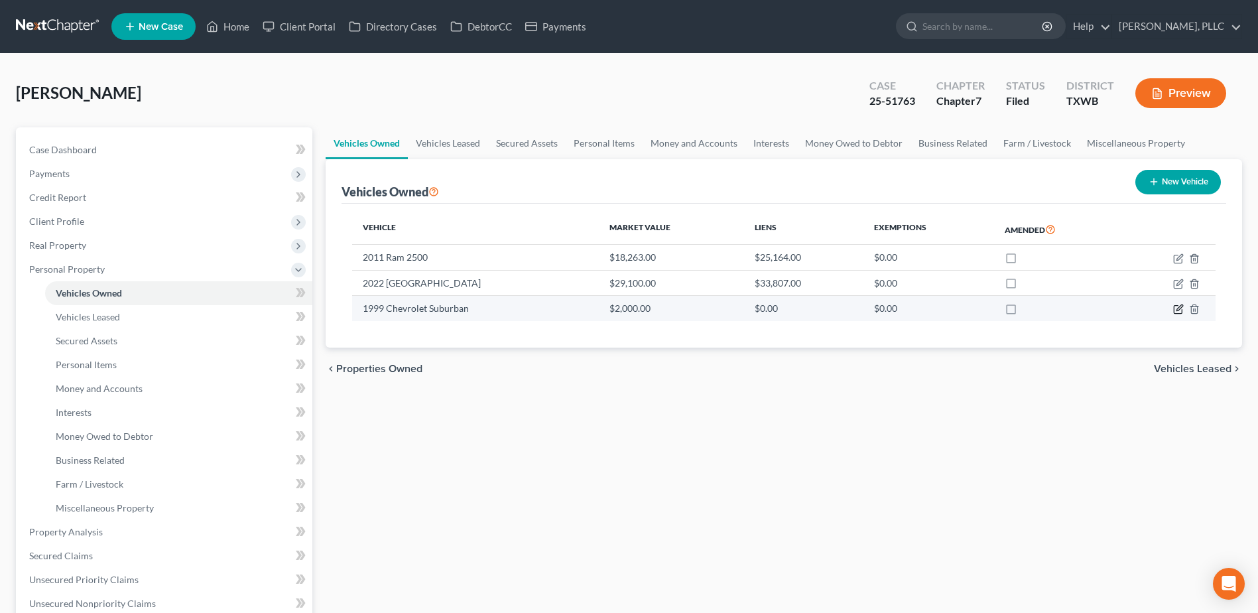
click at [1181, 309] on icon "button" at bounding box center [1179, 309] width 11 height 11
select select "0"
select select "27"
select select "2"
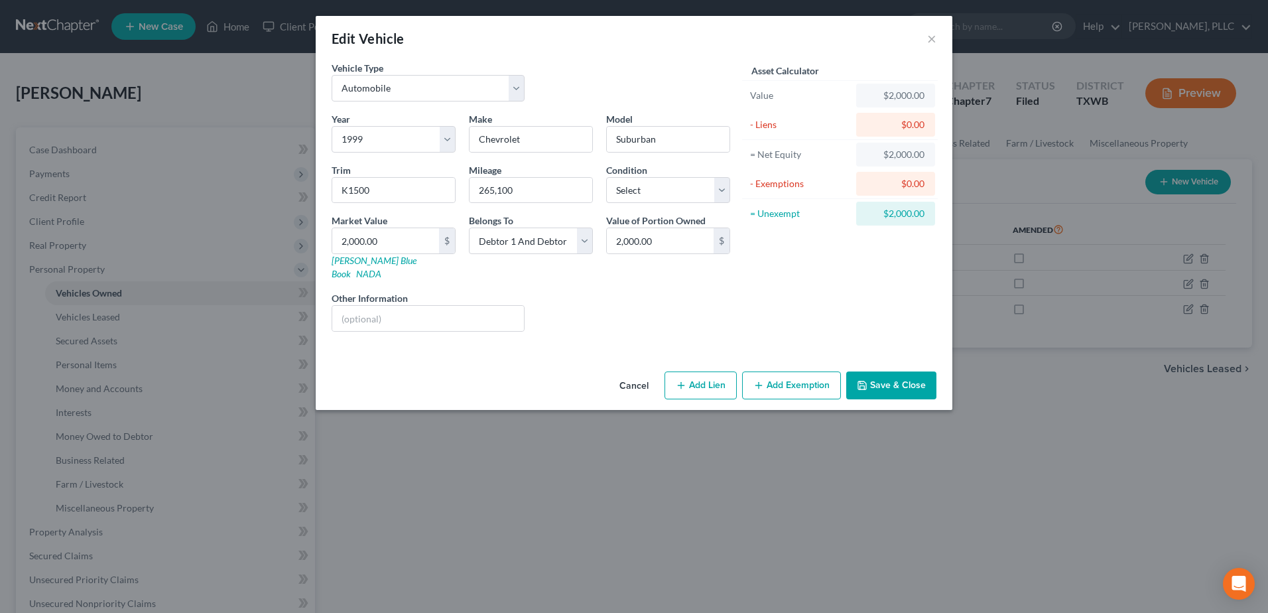
click at [781, 371] on button "Add Exemption" at bounding box center [791, 385] width 99 height 28
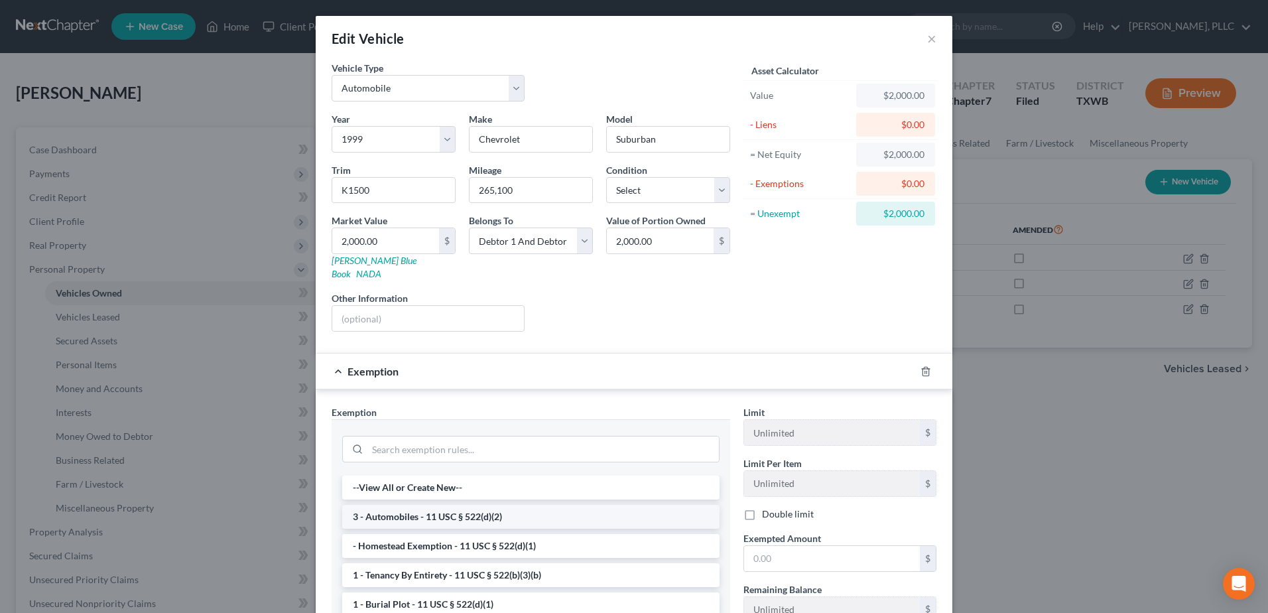
click at [456, 505] on li "3 - Automobiles - 11 USC § 522(d)(2)" at bounding box center [530, 517] width 377 height 24
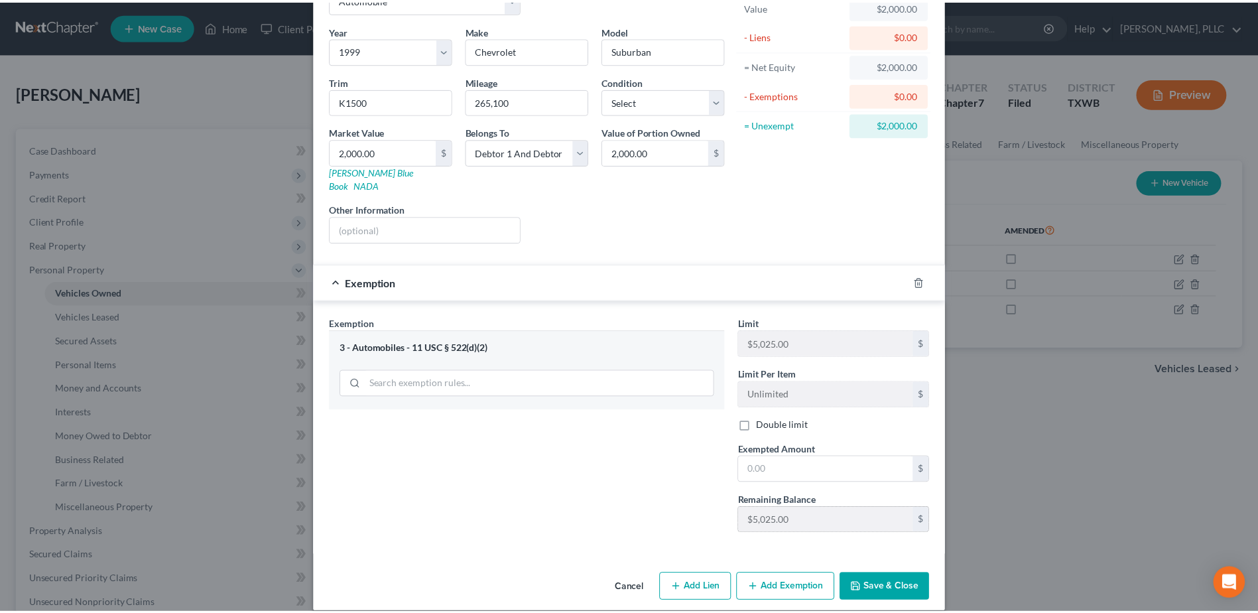
scroll to position [91, 0]
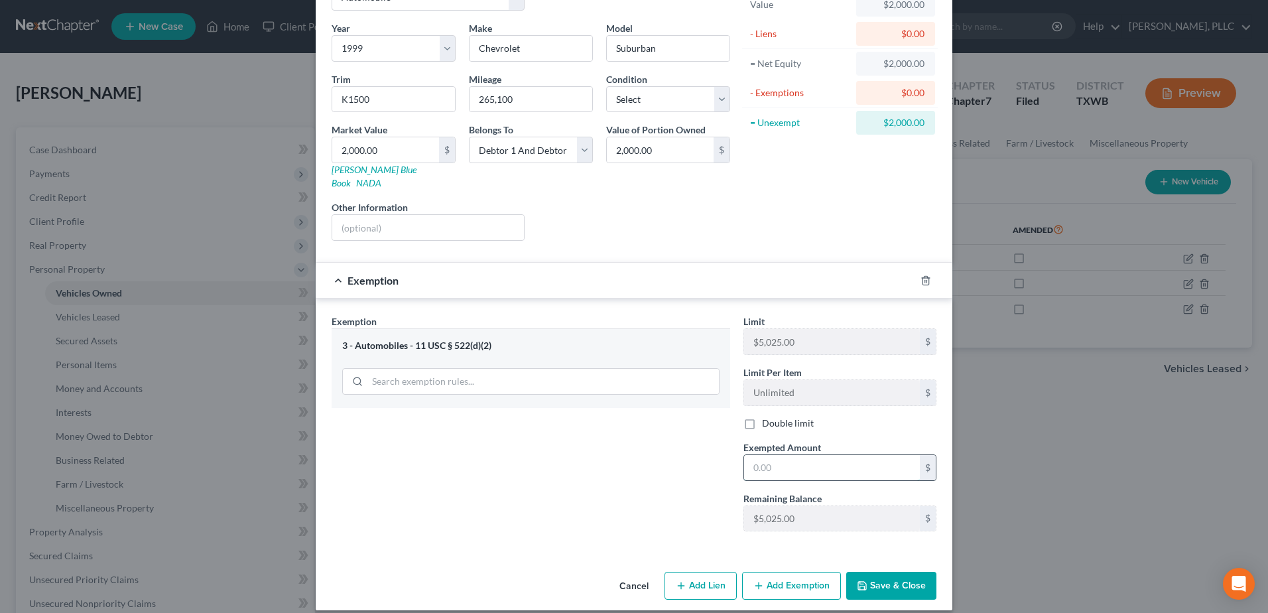
click at [837, 455] on input "text" at bounding box center [832, 467] width 176 height 25
type input "2,000.00"
click at [904, 576] on button "Save & Close" at bounding box center [891, 586] width 90 height 28
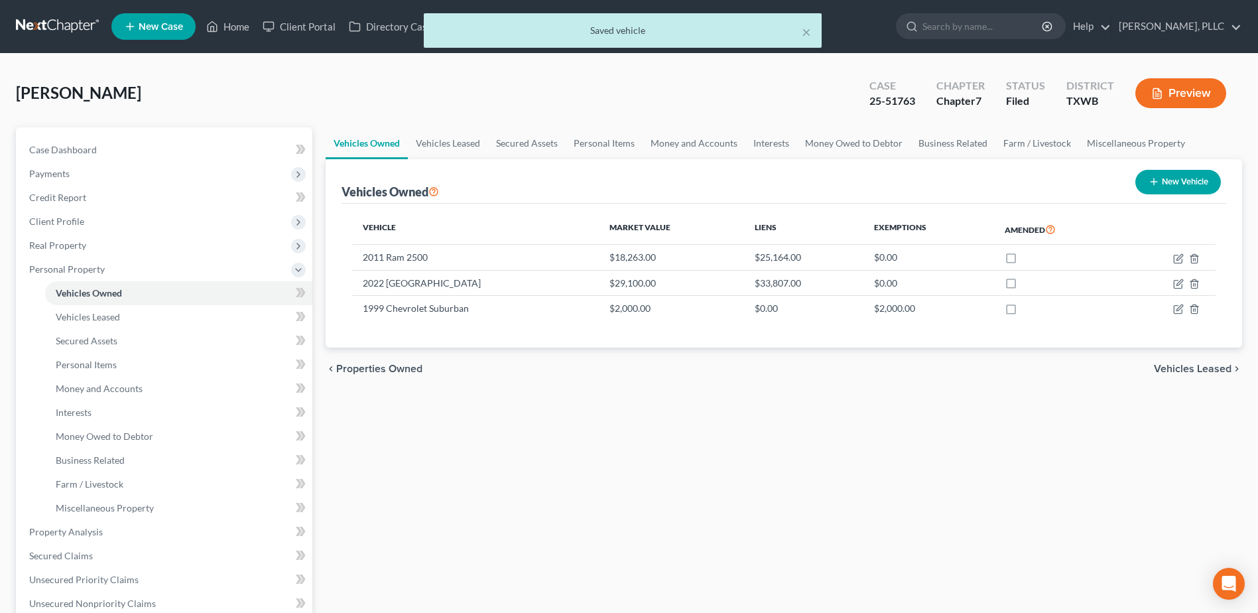
click at [94, 531] on span "Property Analysis" at bounding box center [66, 531] width 74 height 11
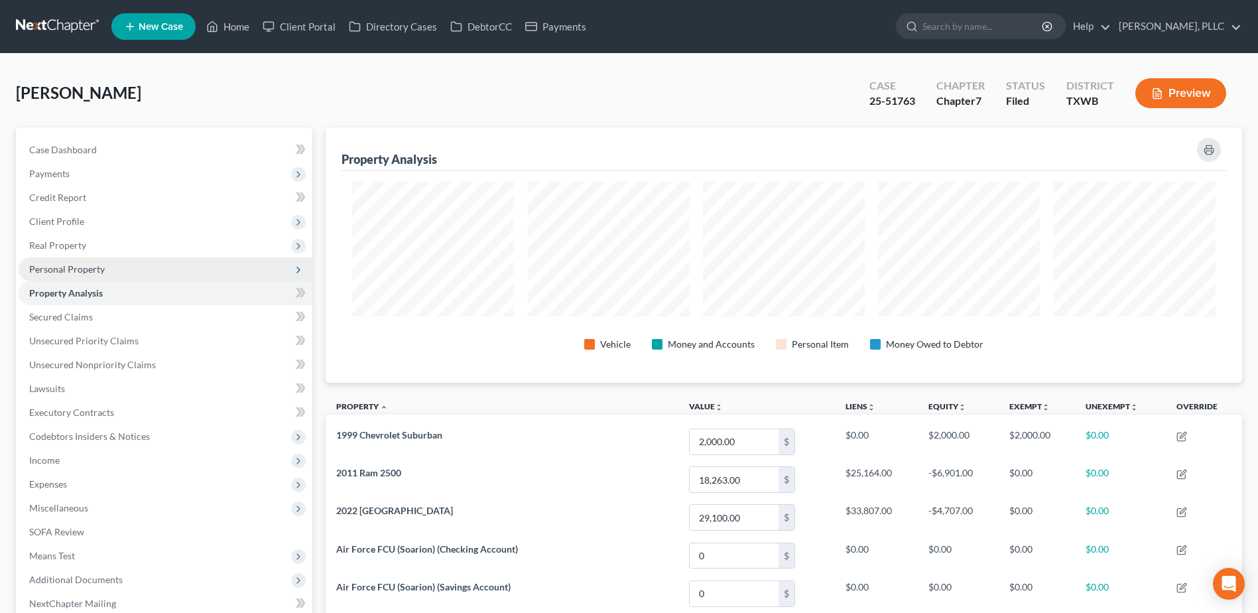
click at [84, 271] on span "Personal Property" at bounding box center [67, 268] width 76 height 11
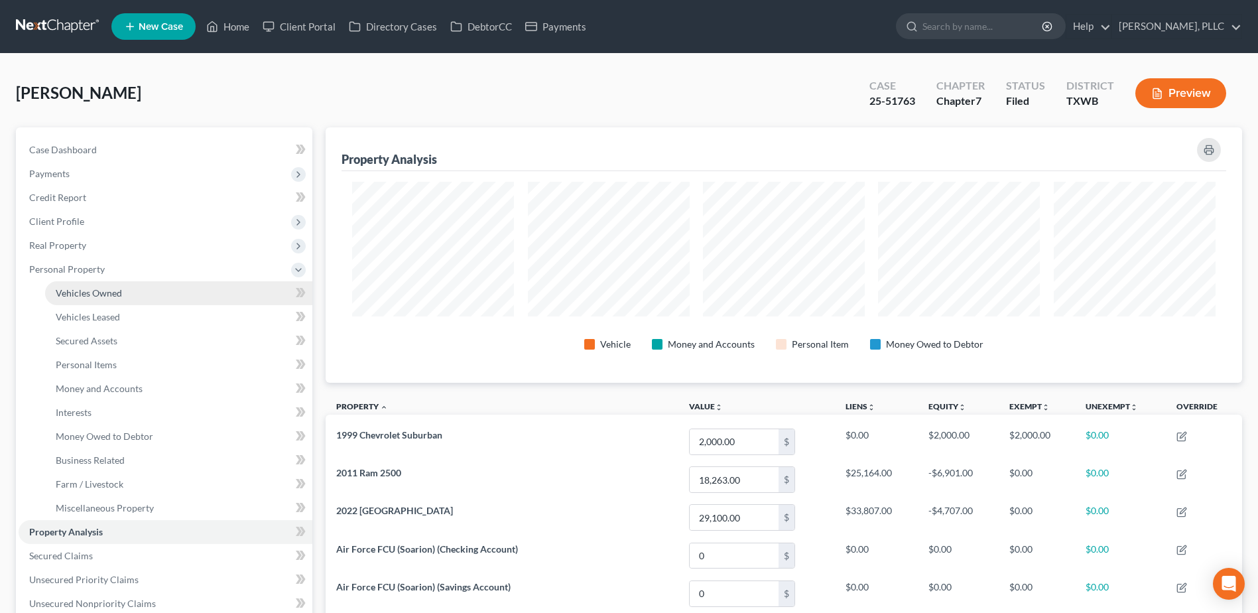
click at [86, 295] on span "Vehicles Owned" at bounding box center [89, 292] width 66 height 11
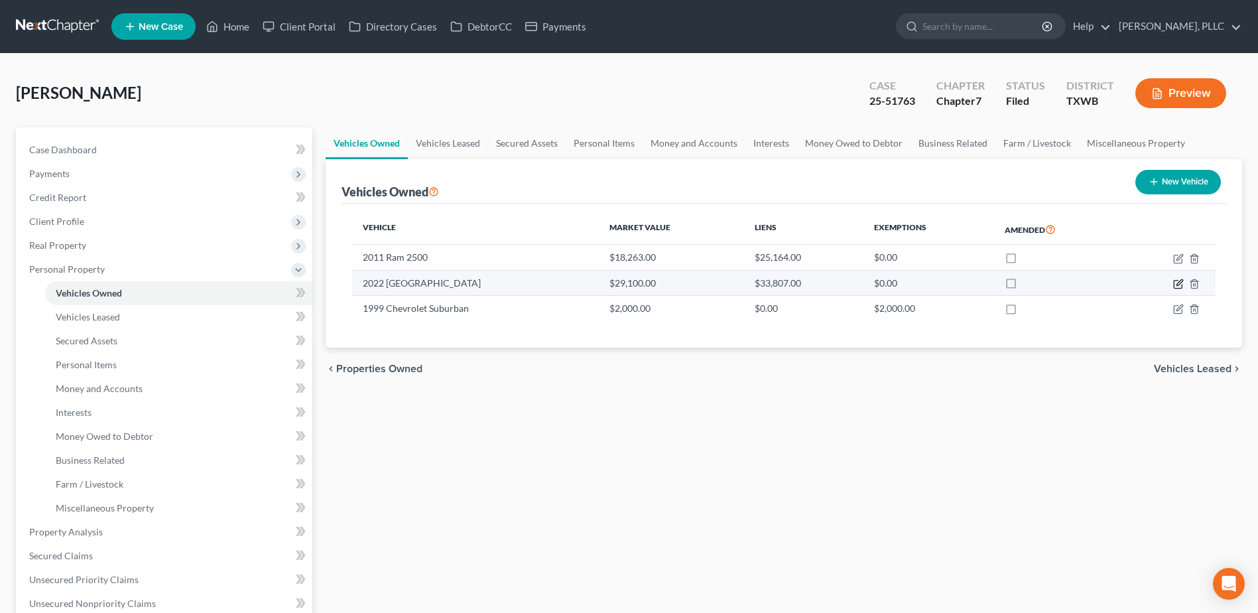
click at [1175, 282] on icon "button" at bounding box center [1178, 285] width 8 height 8
select select "5"
select select "4"
select select "2"
select select "0"
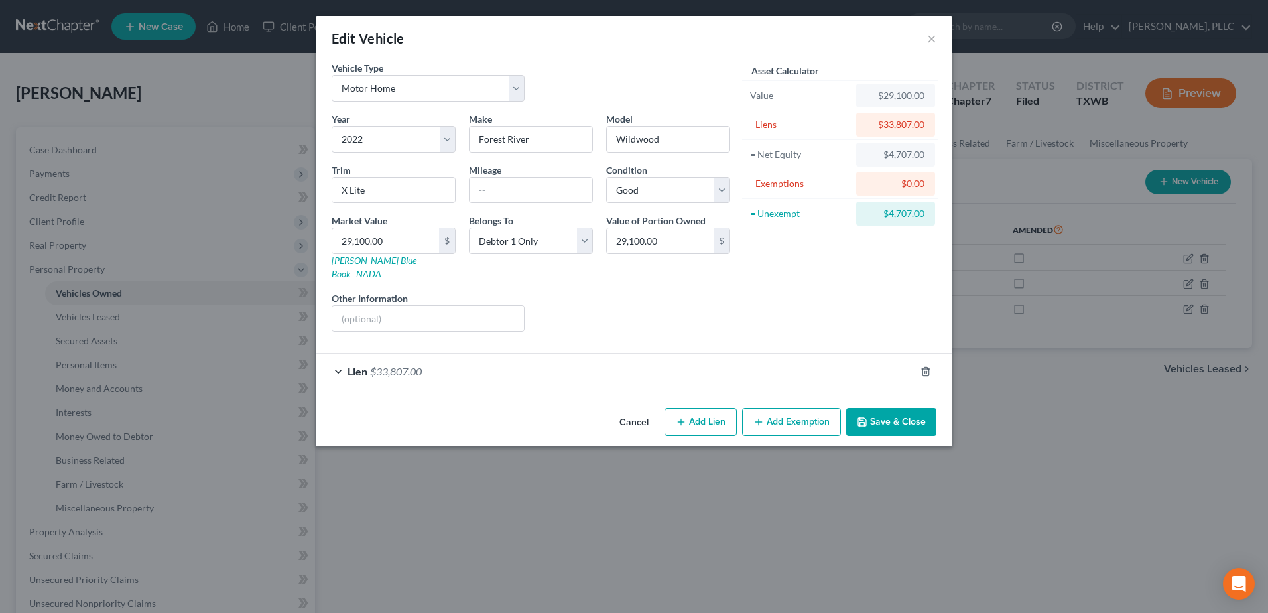
click at [634, 409] on button "Cancel" at bounding box center [634, 422] width 50 height 27
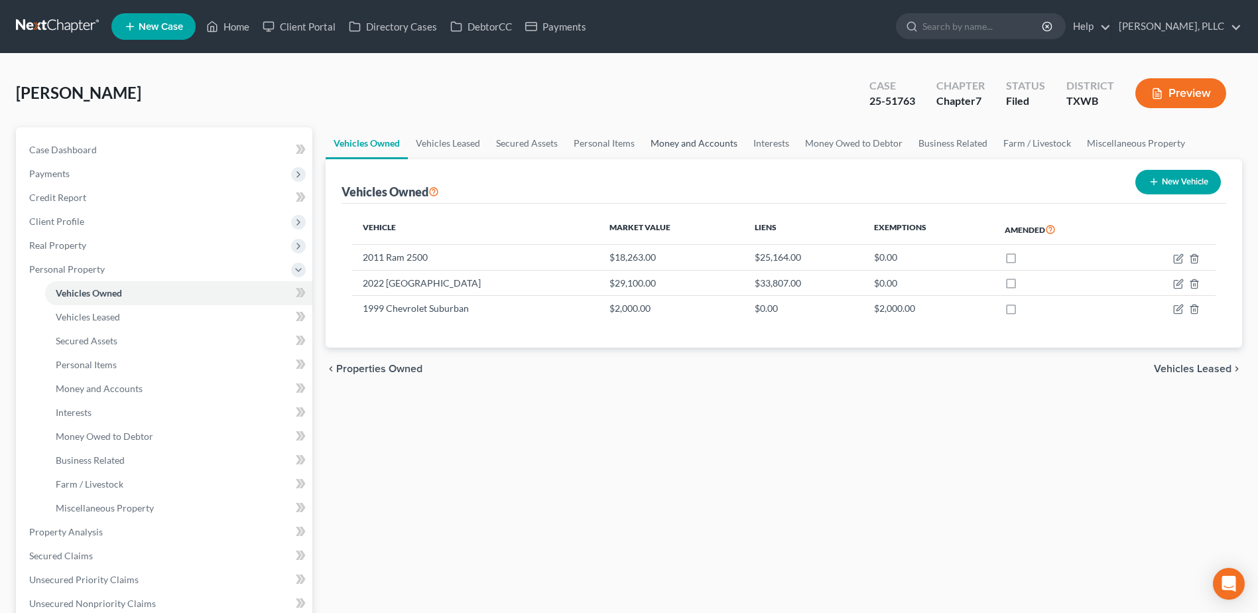
click at [708, 151] on link "Money and Accounts" at bounding box center [694, 143] width 103 height 32
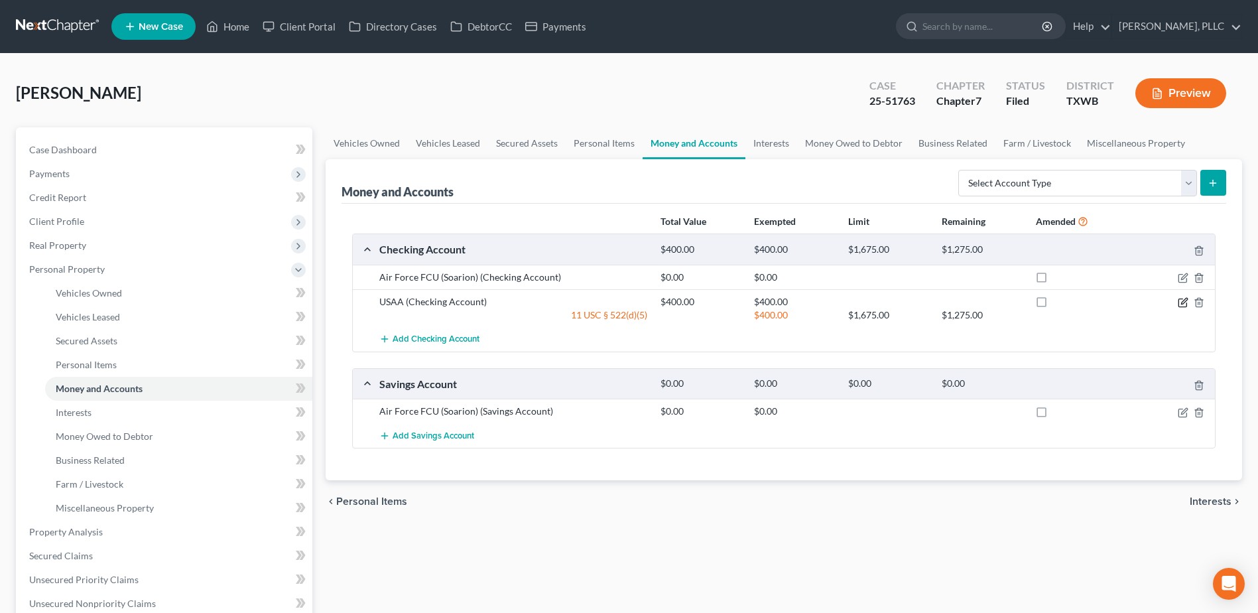
click at [1180, 305] on icon "button" at bounding box center [1183, 302] width 11 height 11
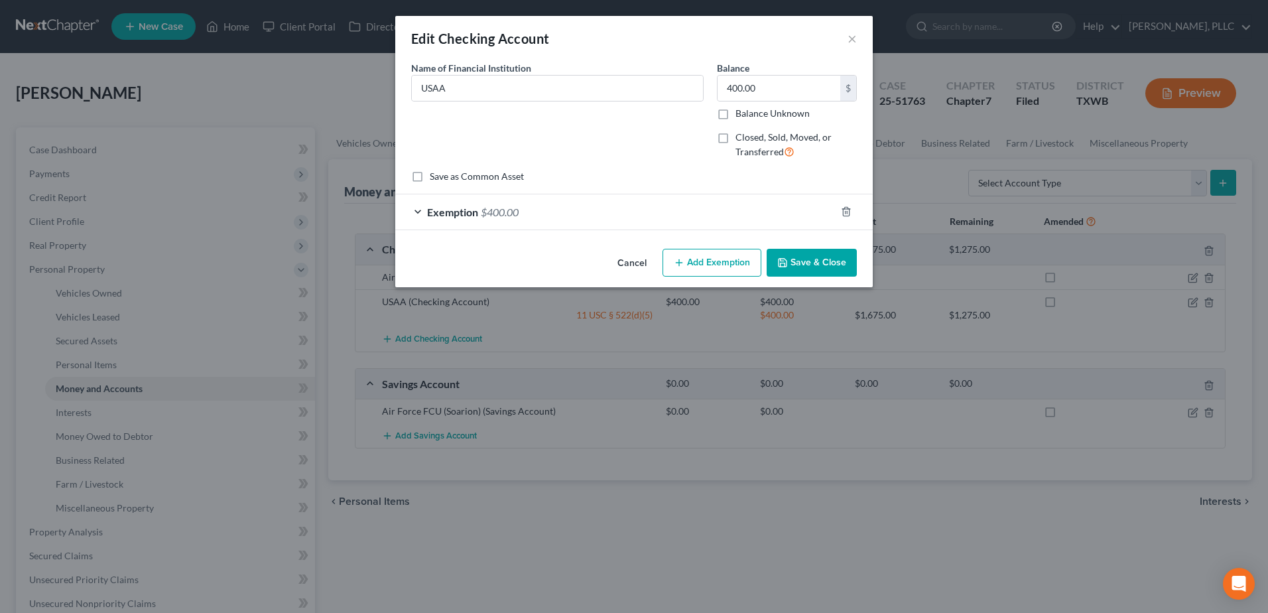
click at [421, 212] on div "Exemption $400.00" at bounding box center [615, 211] width 440 height 35
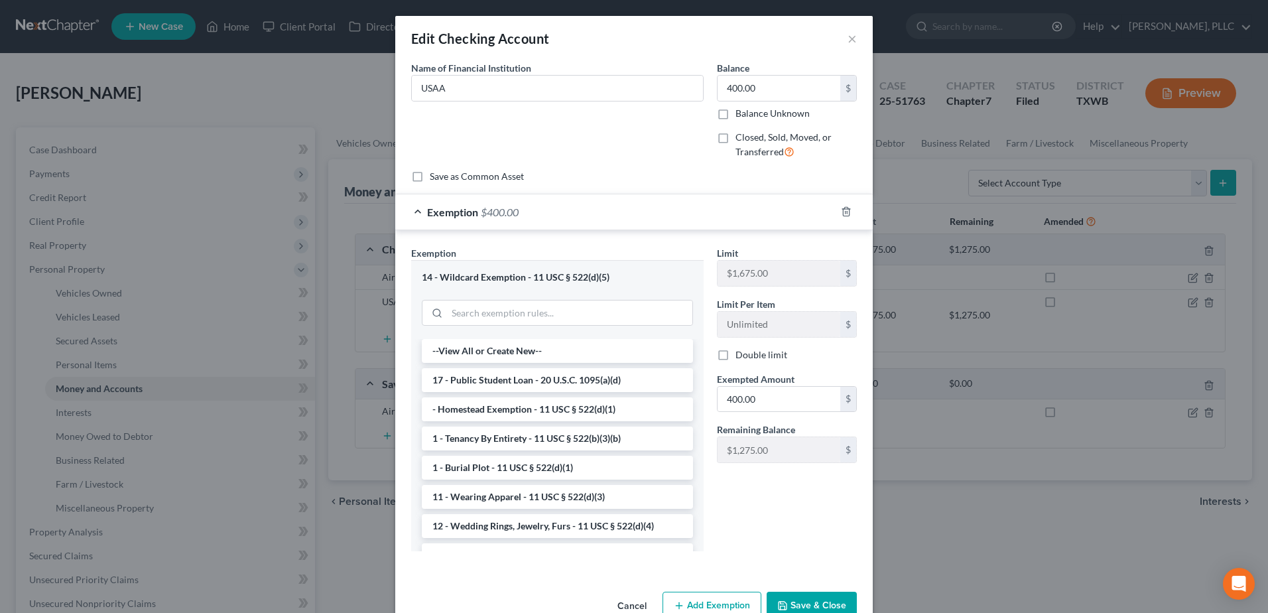
scroll to position [33, 0]
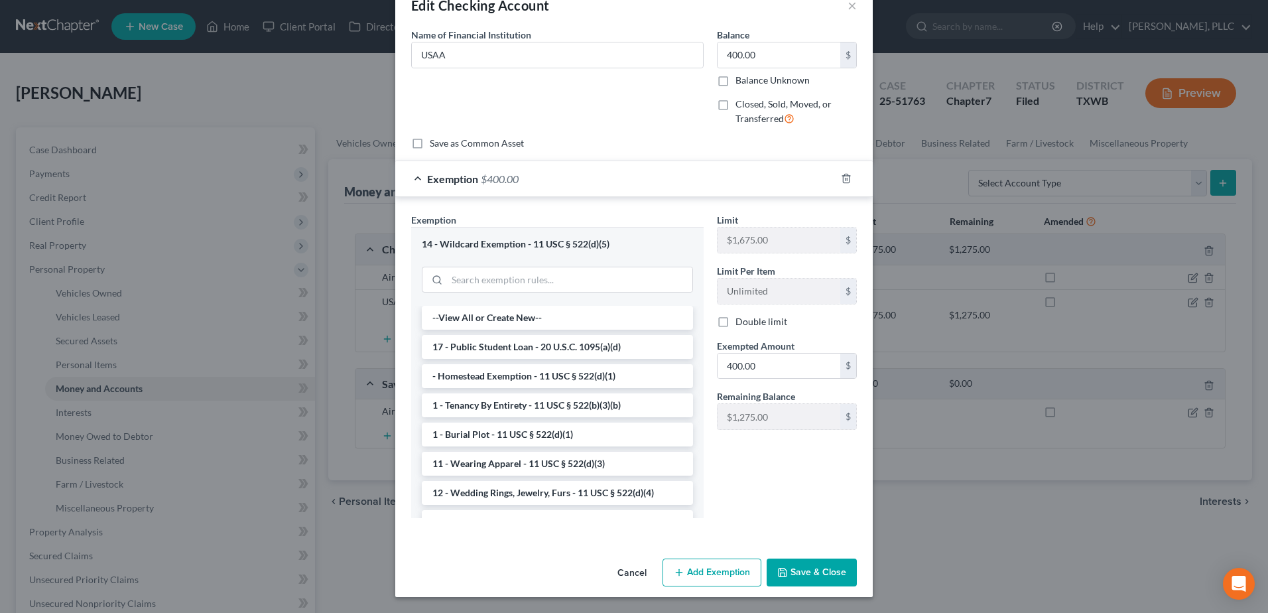
click at [631, 576] on button "Cancel" at bounding box center [632, 573] width 50 height 27
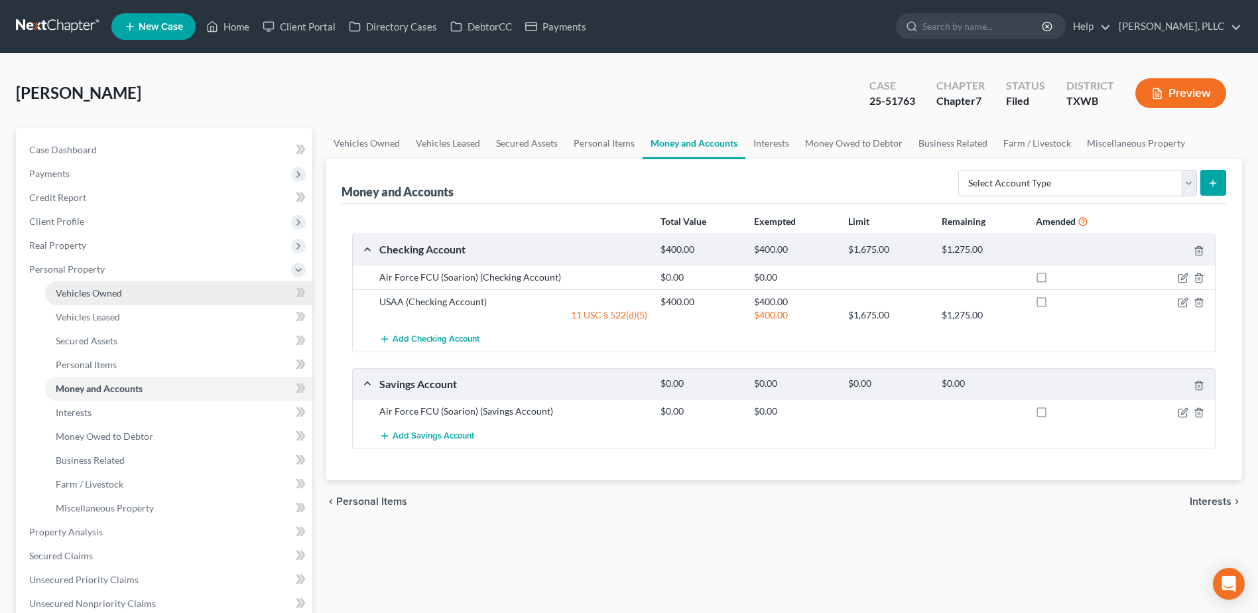
click at [101, 296] on span "Vehicles Owned" at bounding box center [89, 292] width 66 height 11
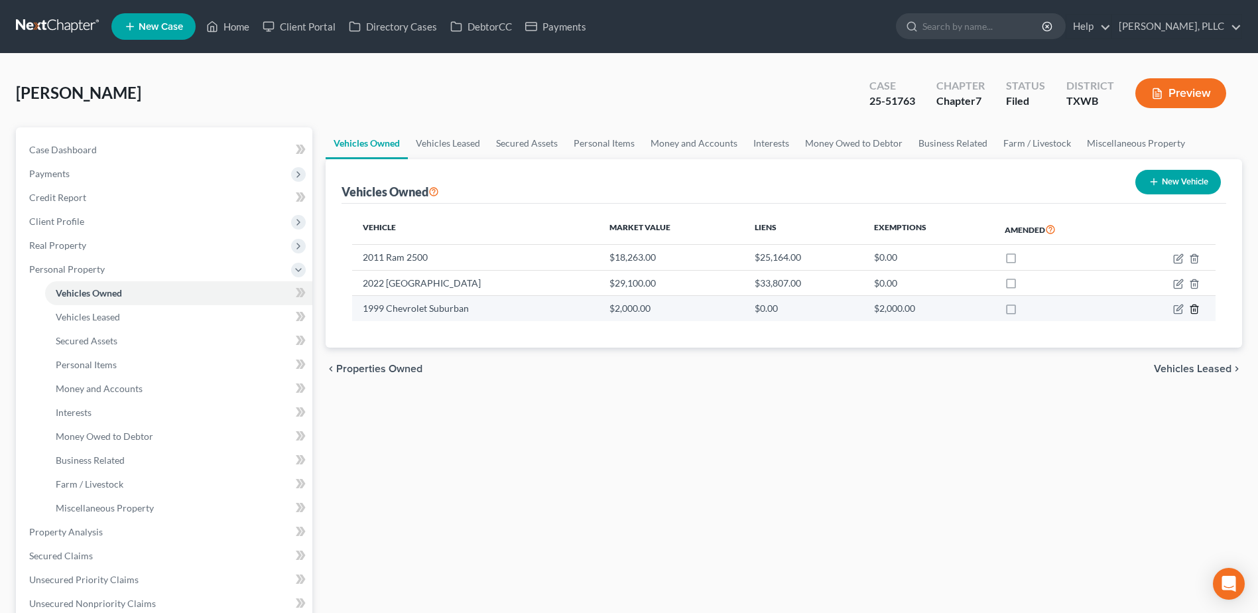
click at [1193, 311] on icon "button" at bounding box center [1194, 309] width 11 height 11
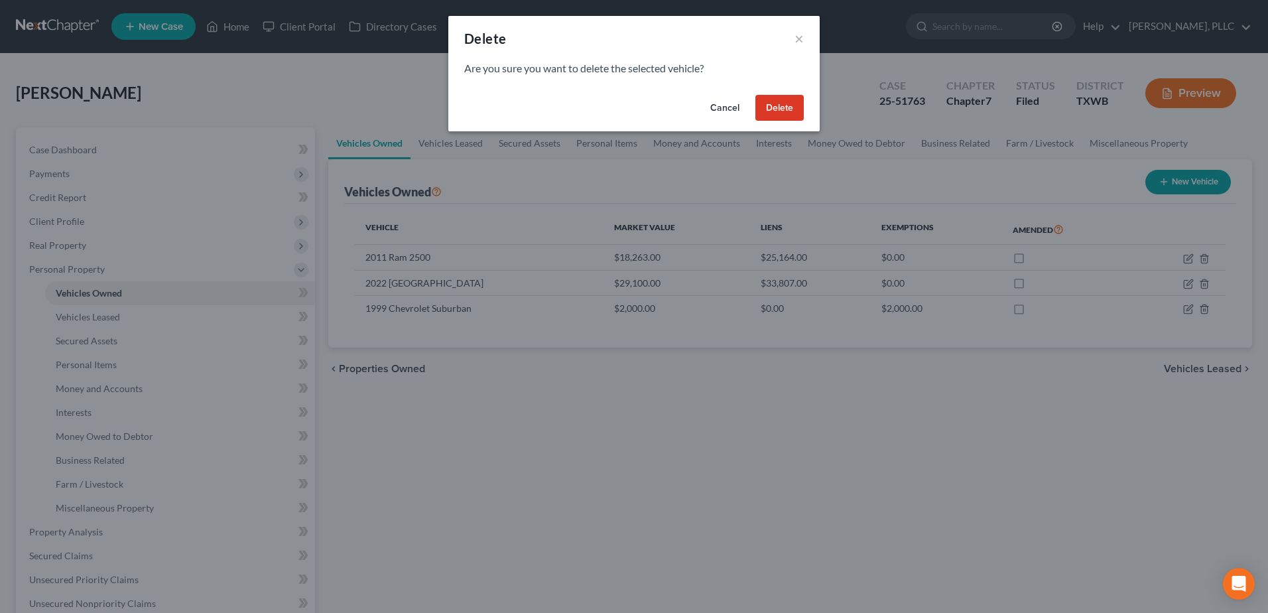
click at [726, 105] on button "Cancel" at bounding box center [725, 108] width 50 height 27
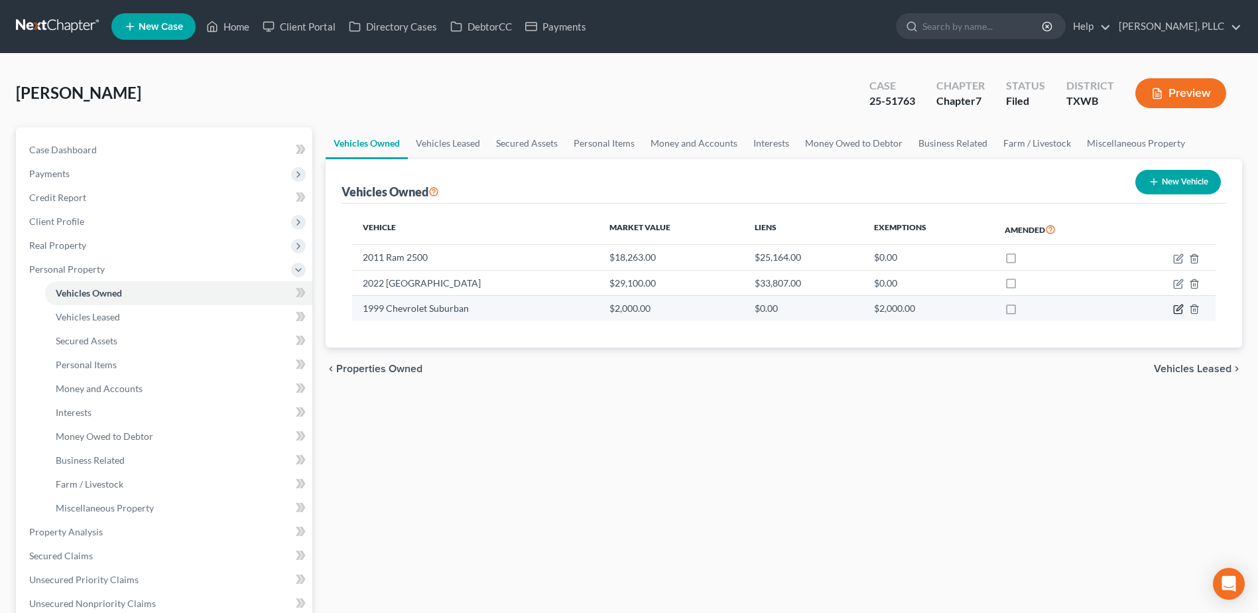
click at [1177, 310] on icon "button" at bounding box center [1179, 309] width 11 height 11
select select "0"
select select "27"
select select "2"
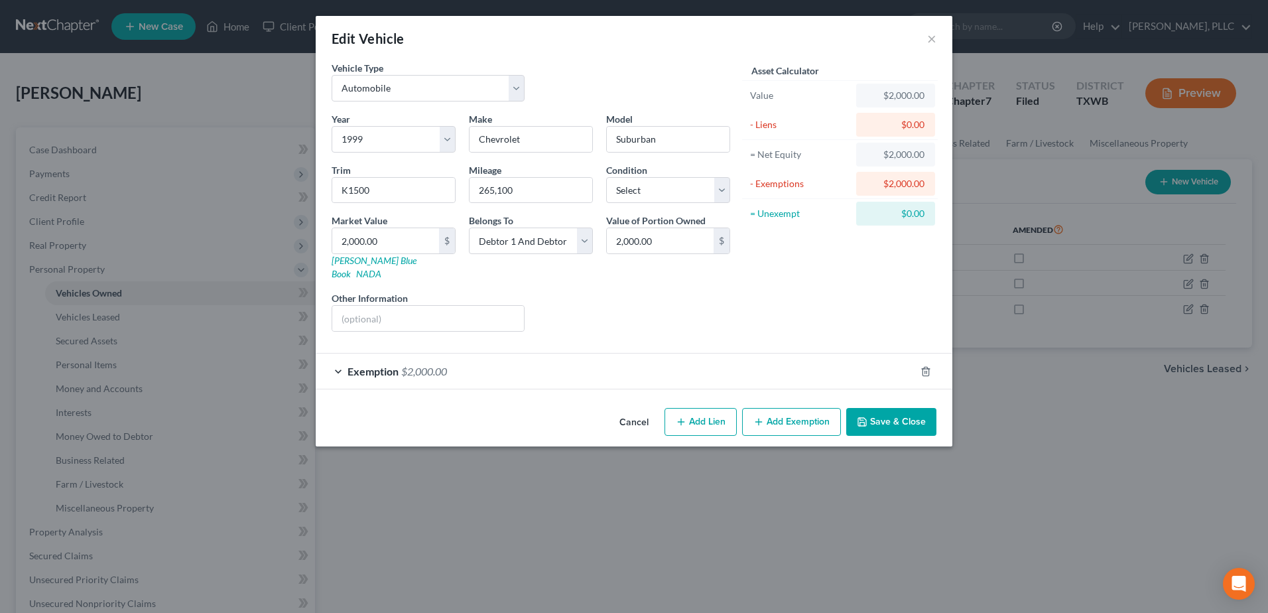
click at [338, 356] on div "Exemption $2,000.00" at bounding box center [616, 371] width 600 height 35
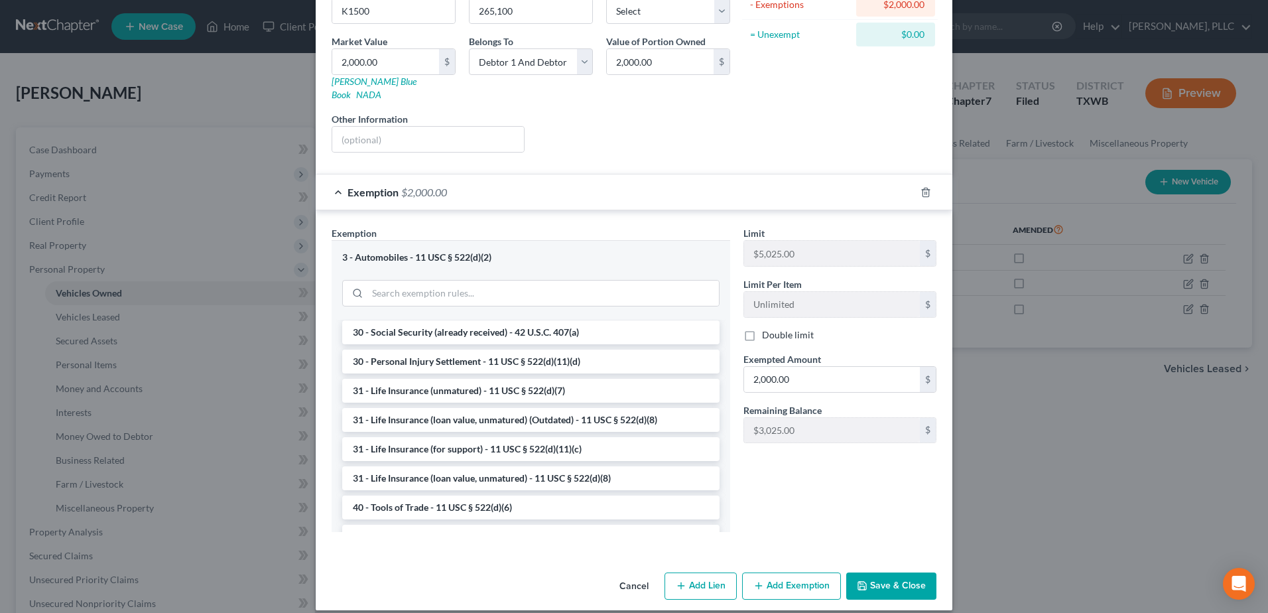
scroll to position [961, 0]
click at [922, 190] on polyline "button" at bounding box center [926, 190] width 8 height 0
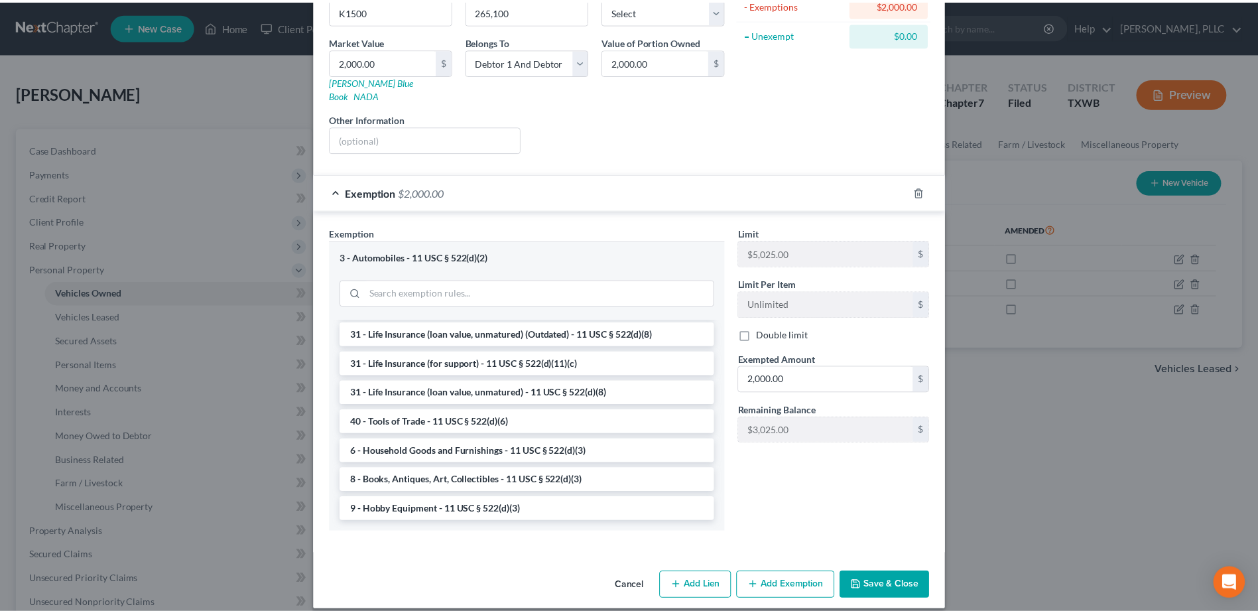
scroll to position [0, 0]
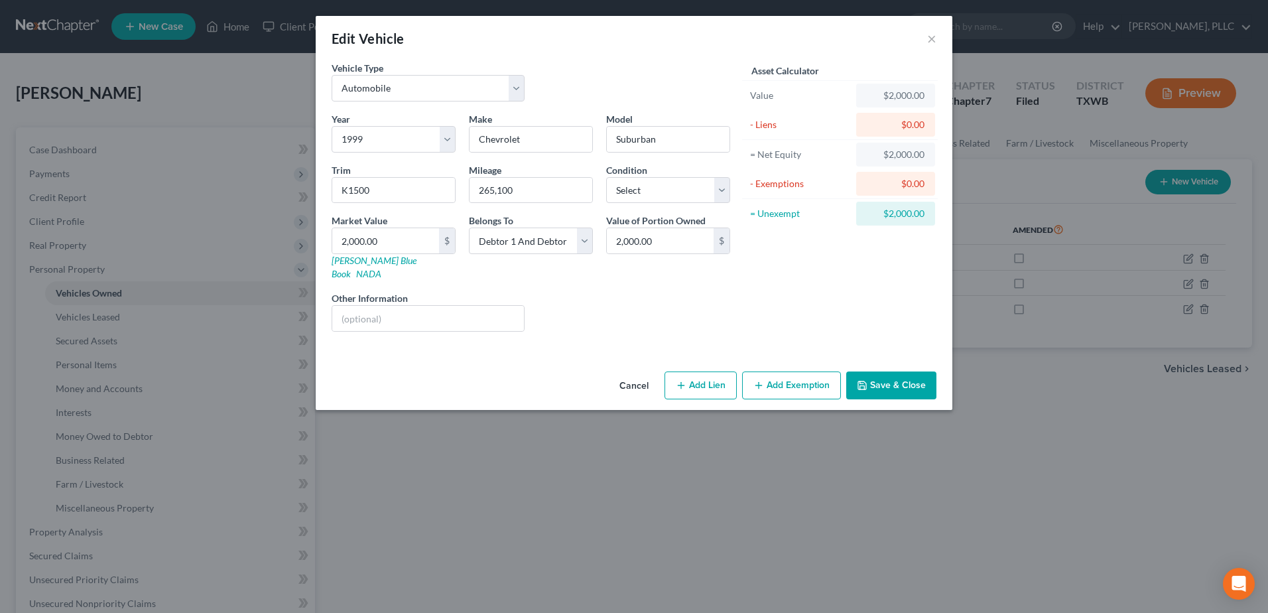
click at [900, 376] on button "Save & Close" at bounding box center [891, 385] width 90 height 28
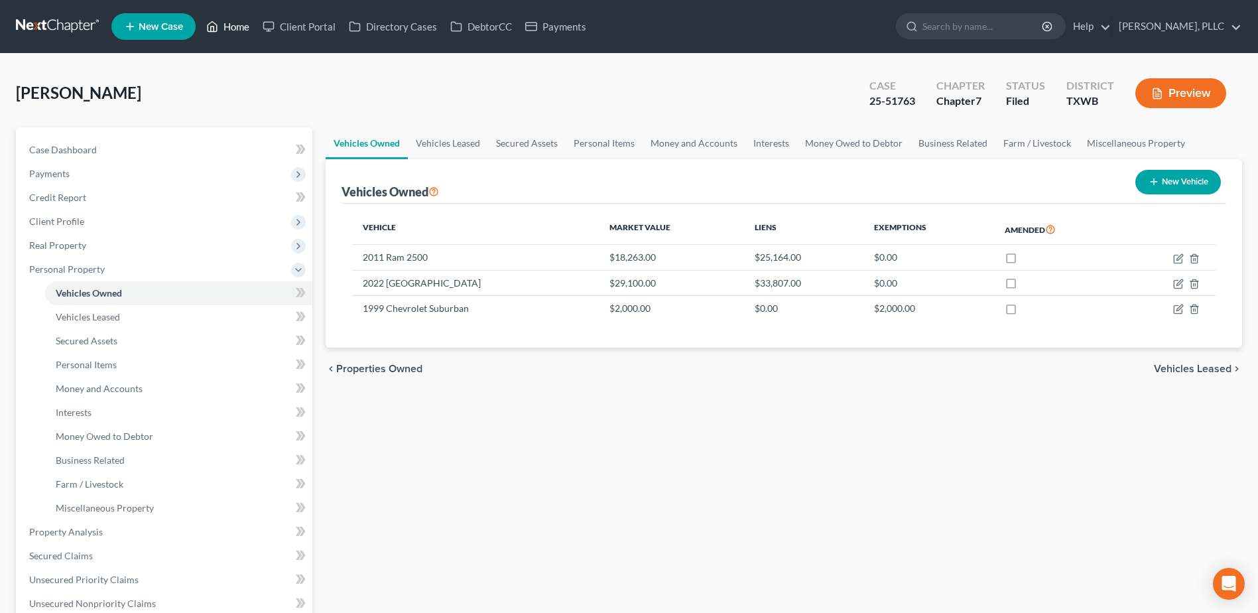
click at [231, 26] on div "Home New Case Client Portal Directory Cases DebtorCC Payments [PERSON_NAME], PL…" at bounding box center [629, 478] width 1258 height 957
drag, startPoint x: 234, startPoint y: 29, endPoint x: 661, endPoint y: 120, distance: 436.8
click at [234, 29] on link "Home" at bounding box center [228, 27] width 56 height 24
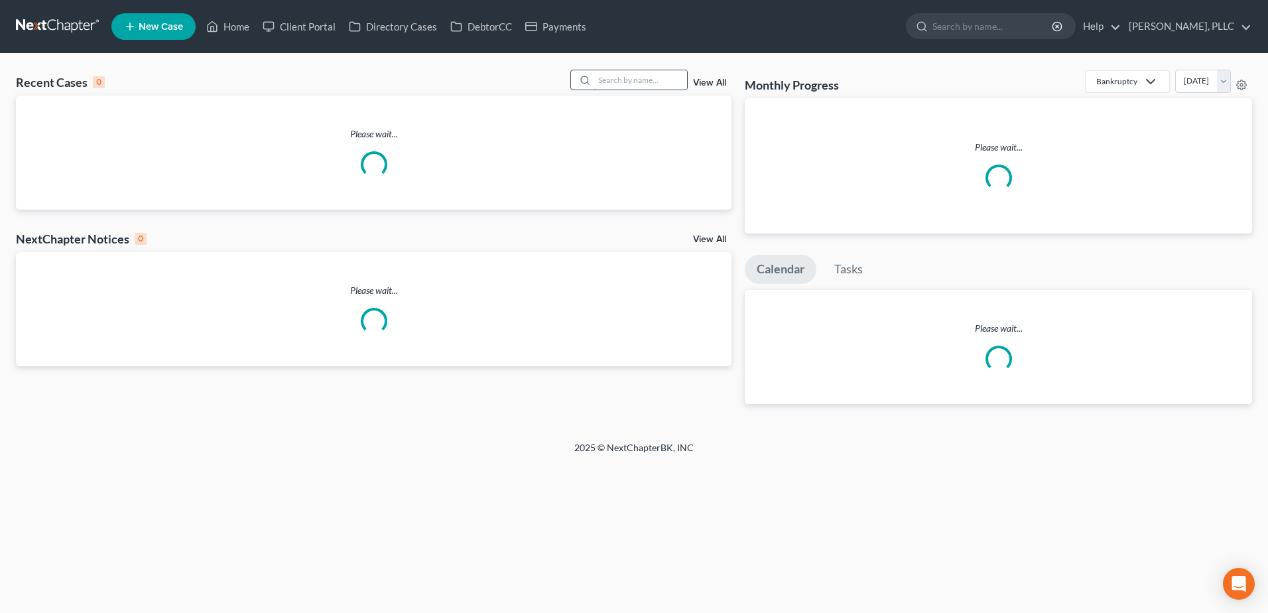
click at [641, 83] on input "search" at bounding box center [640, 79] width 93 height 19
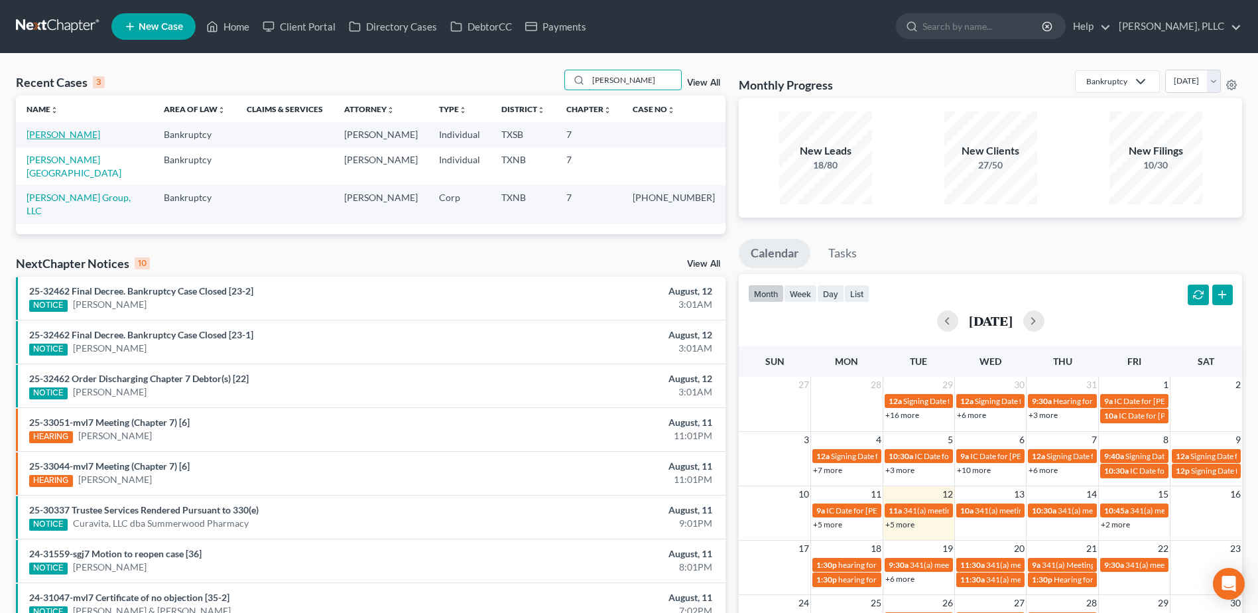
type input "[PERSON_NAME]"
click at [79, 135] on link "[PERSON_NAME]" at bounding box center [64, 134] width 74 height 11
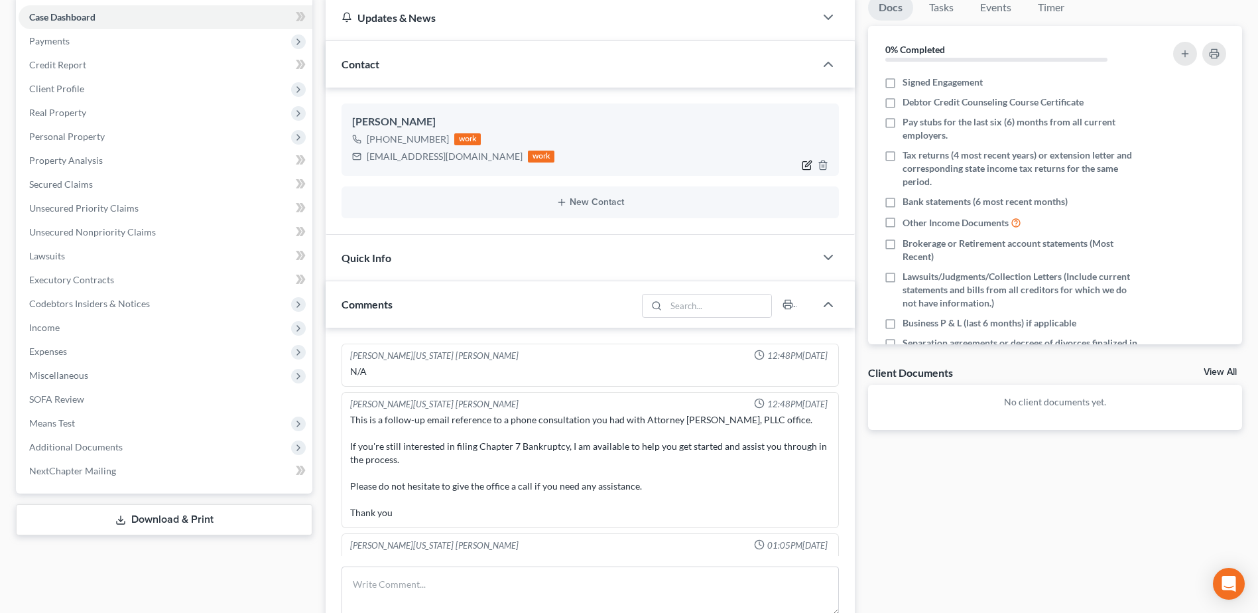
click at [807, 163] on icon "button" at bounding box center [807, 165] width 11 height 11
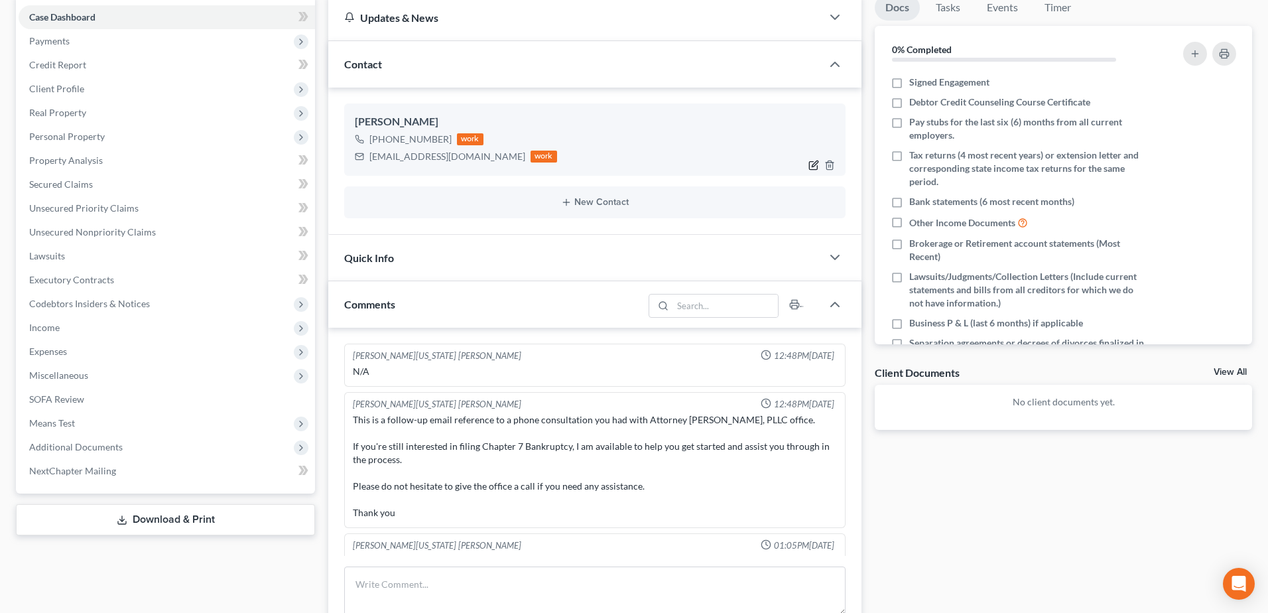
select select "2"
select select "0"
select select "1"
select select "0"
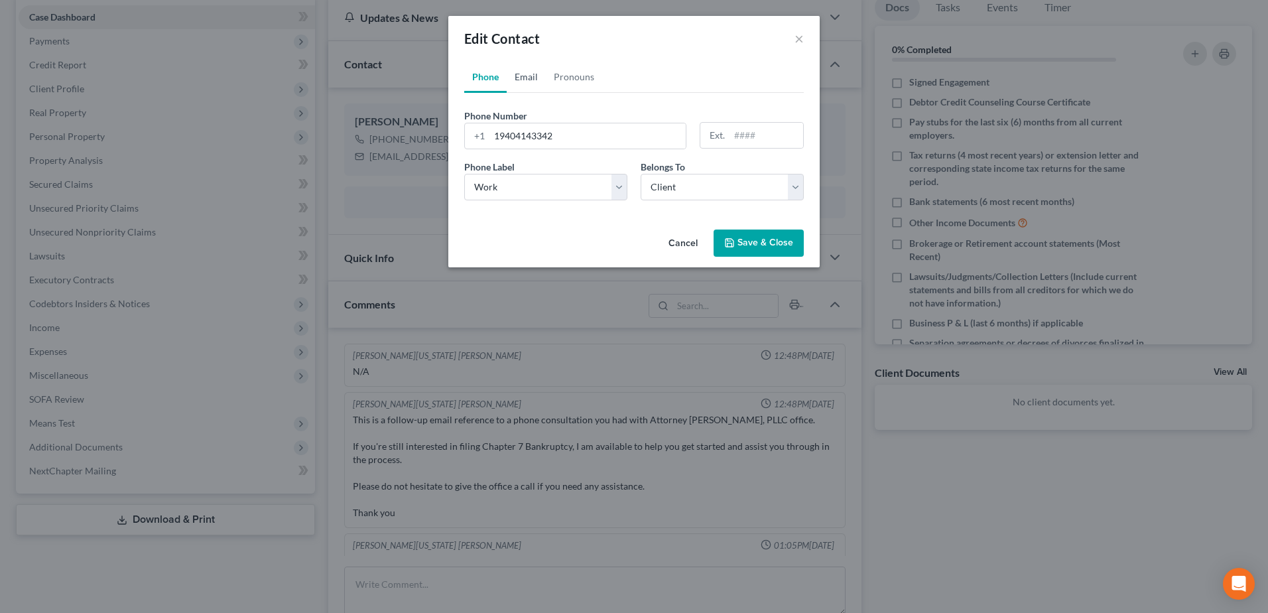
click at [525, 76] on link "Email" at bounding box center [526, 77] width 39 height 32
click at [582, 137] on input "[EMAIL_ADDRESS][DOMAIN_NAME]" at bounding box center [647, 135] width 314 height 25
type input "[EMAIL_ADDRESS][DOMAIN_NAME]"
click at [765, 238] on button "Save & Close" at bounding box center [759, 244] width 90 height 28
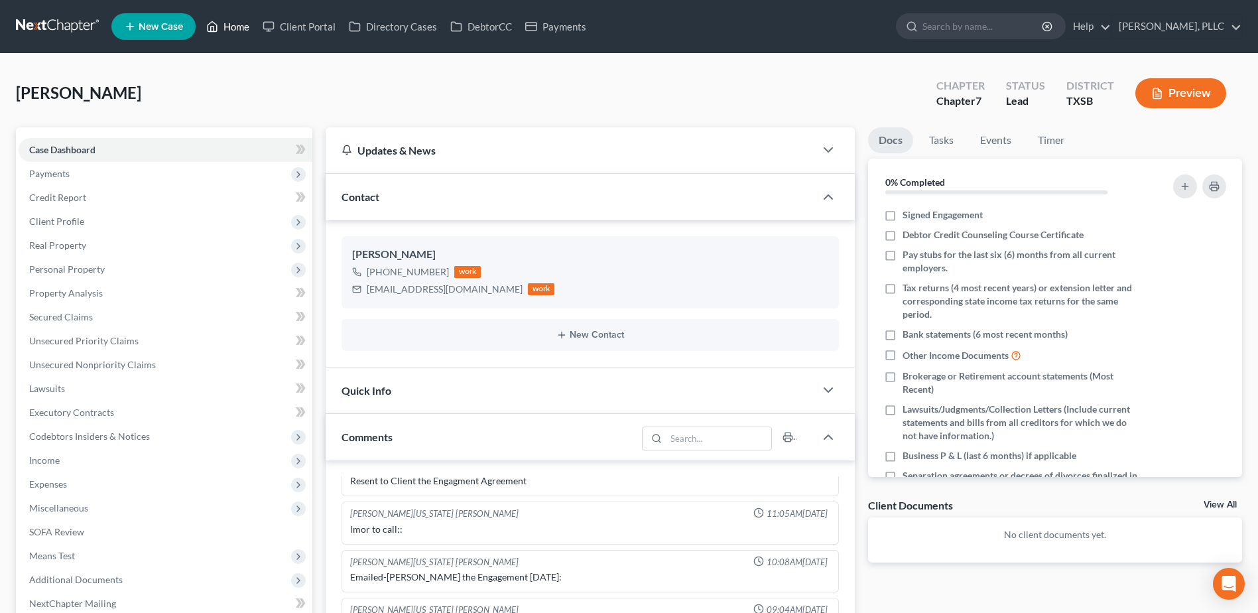
click at [244, 25] on link "Home" at bounding box center [228, 27] width 56 height 24
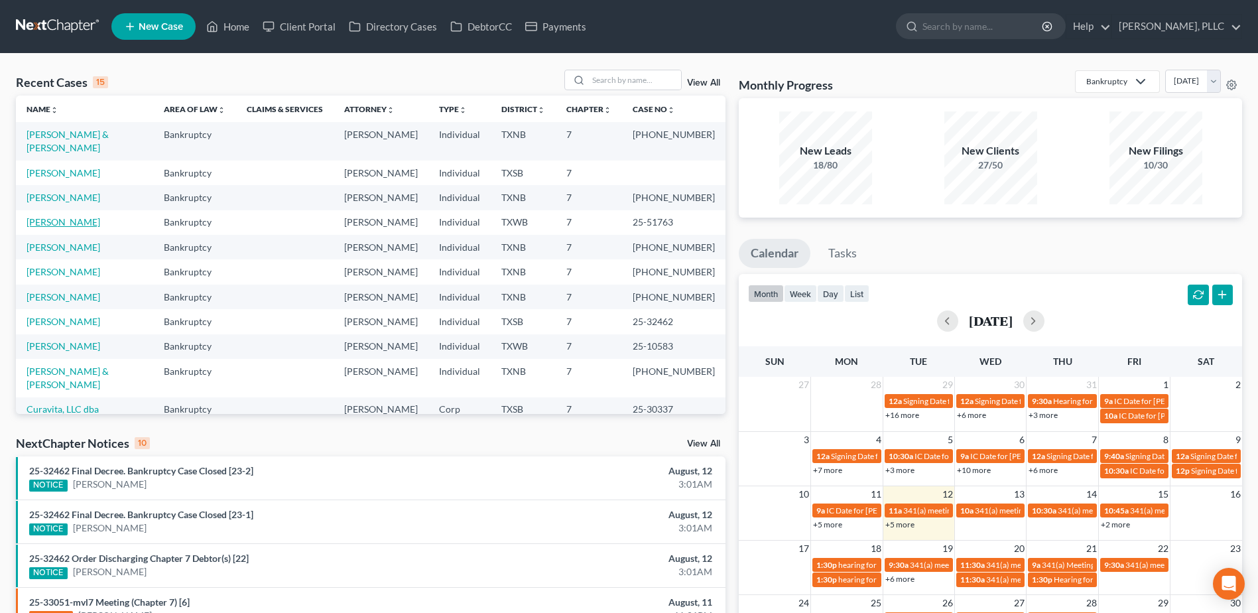
click at [77, 228] on link "[PERSON_NAME]" at bounding box center [64, 221] width 74 height 11
select select "4"
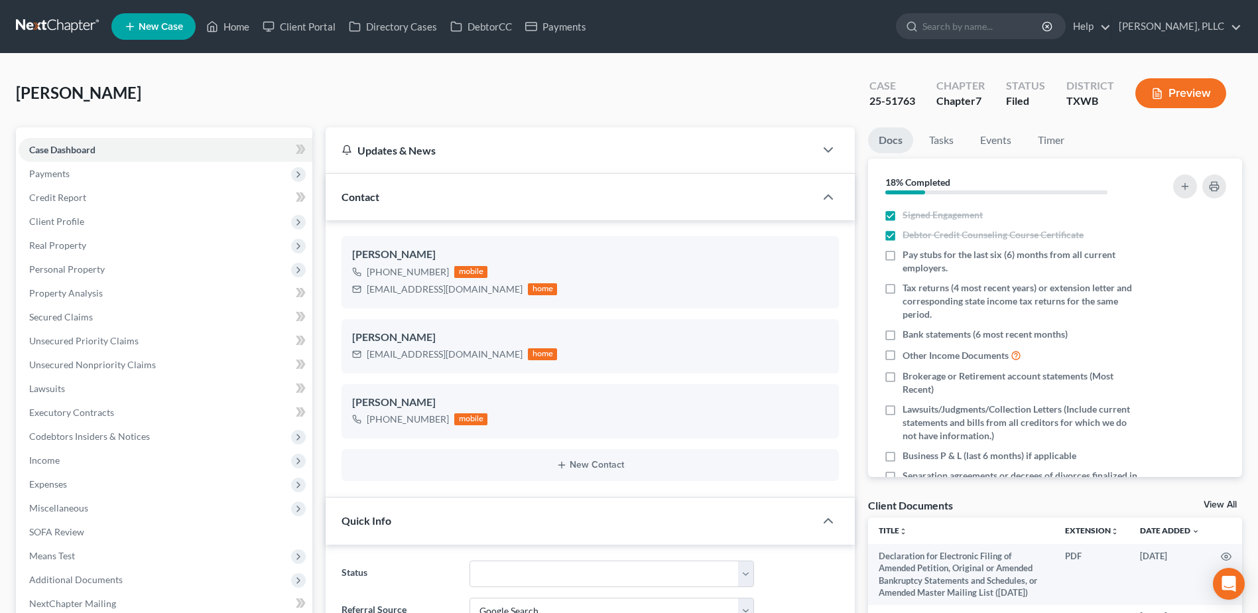
scroll to position [600, 0]
click at [56, 263] on span "Personal Property" at bounding box center [67, 268] width 76 height 11
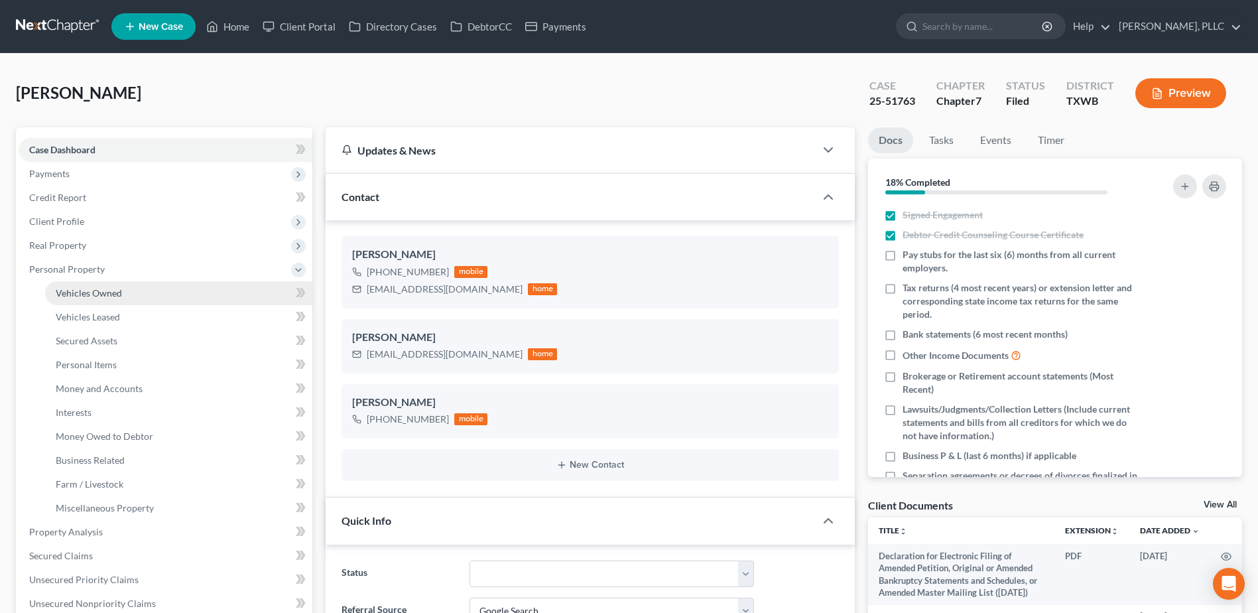
click at [76, 292] on span "Vehicles Owned" at bounding box center [89, 292] width 66 height 11
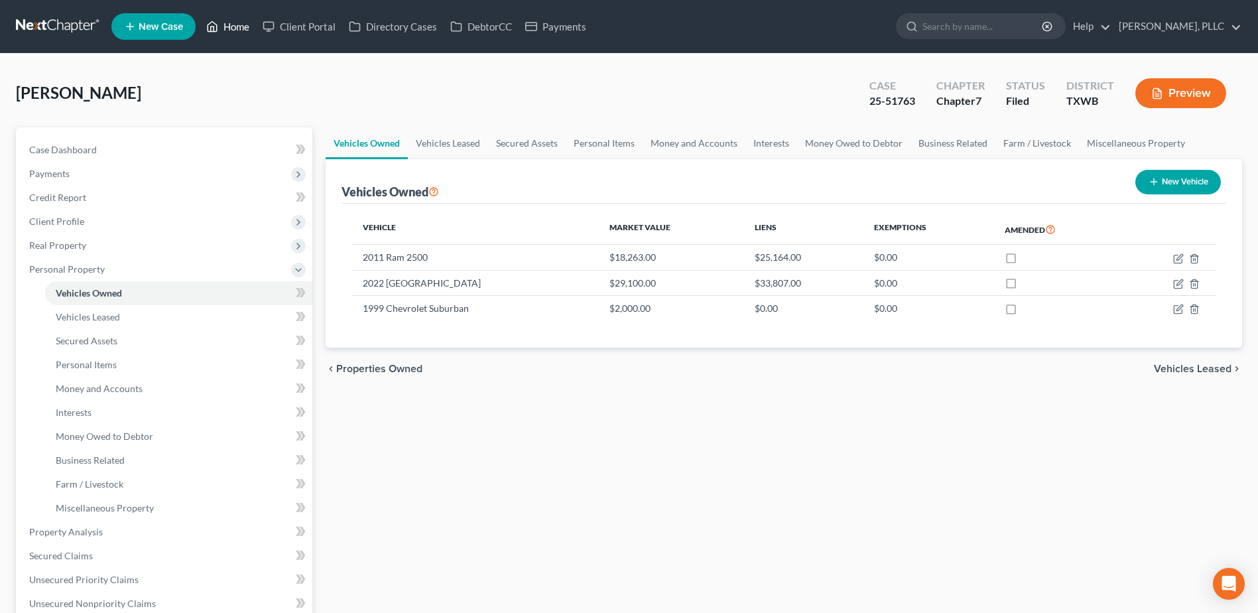
click at [238, 27] on link "Home" at bounding box center [228, 27] width 56 height 24
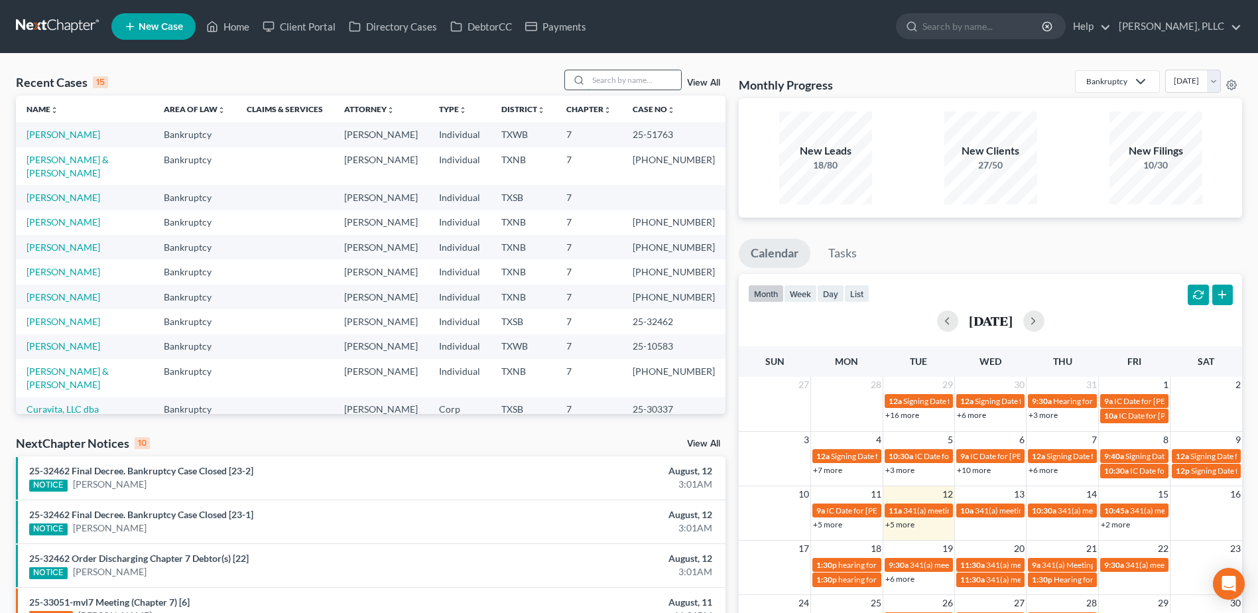
click at [649, 82] on input "search" at bounding box center [634, 79] width 93 height 19
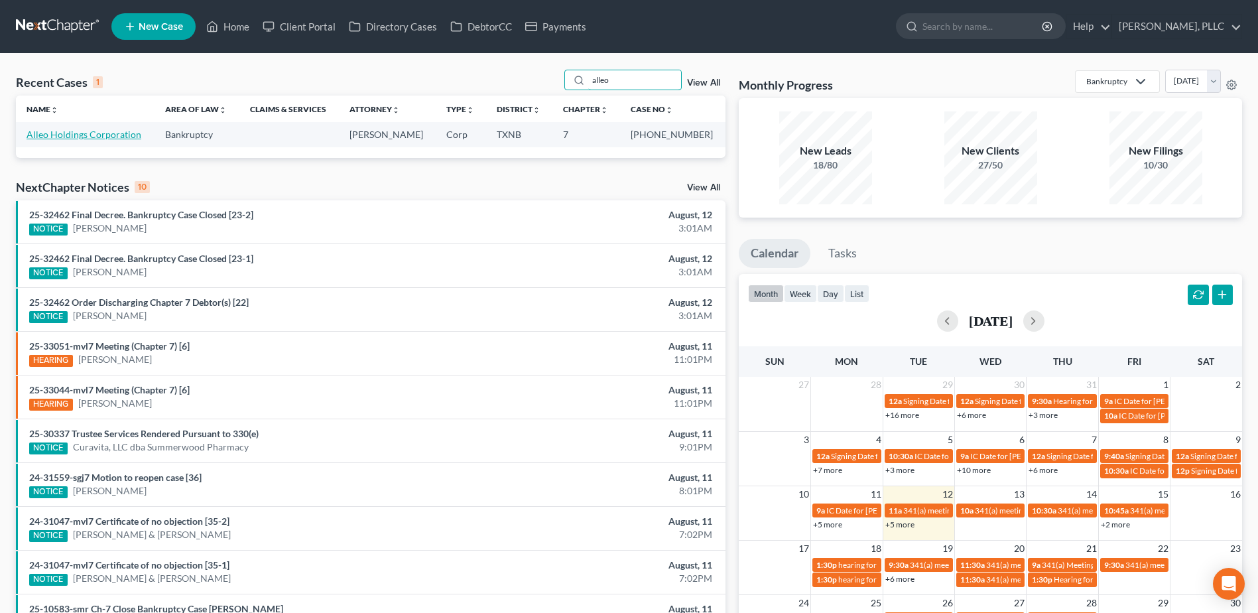
type input "alleo"
click at [115, 137] on link "Alleo Holdings Corporation" at bounding box center [84, 134] width 115 height 11
select select "1"
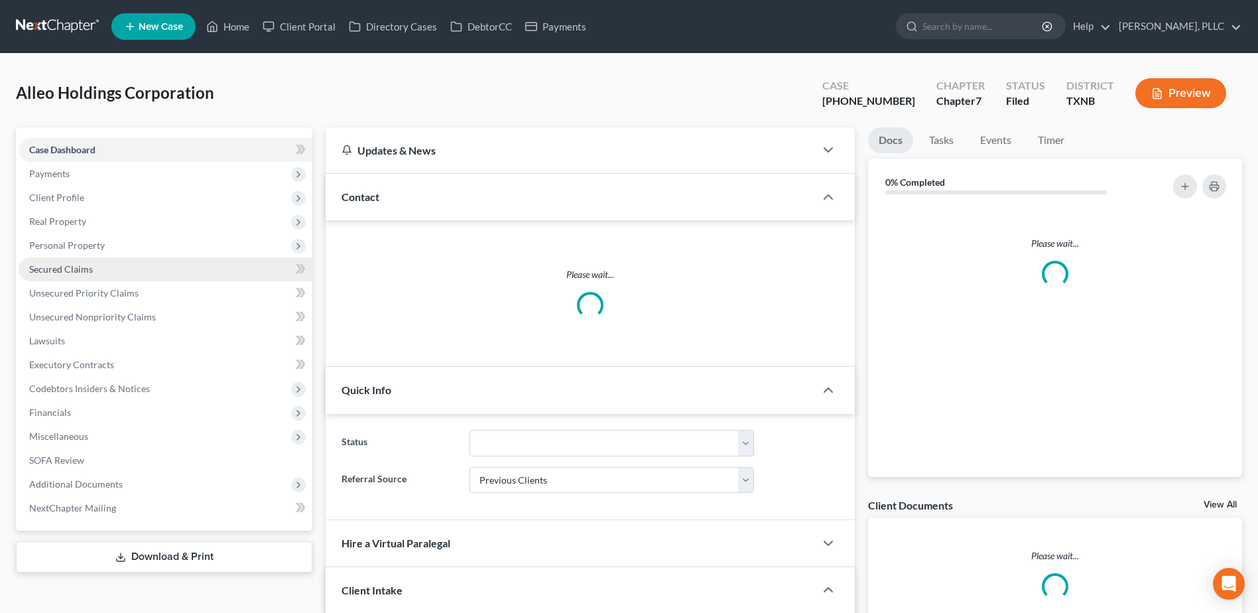
click at [91, 259] on link "Secured Claims" at bounding box center [166, 269] width 294 height 24
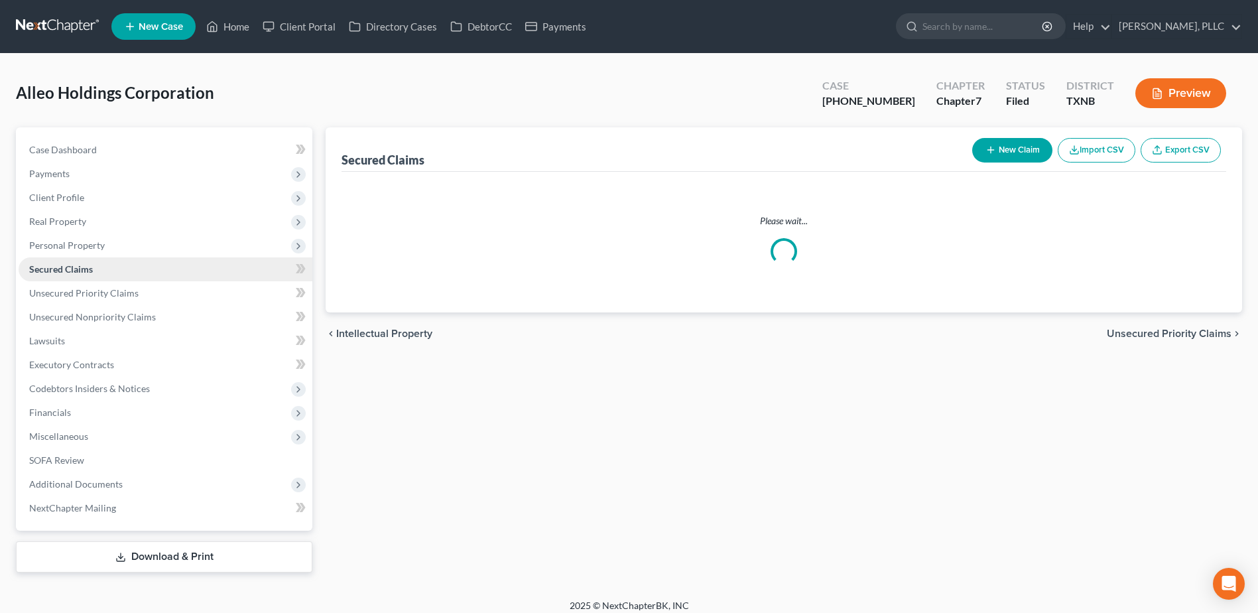
click at [90, 271] on span "Secured Claims" at bounding box center [61, 268] width 64 height 11
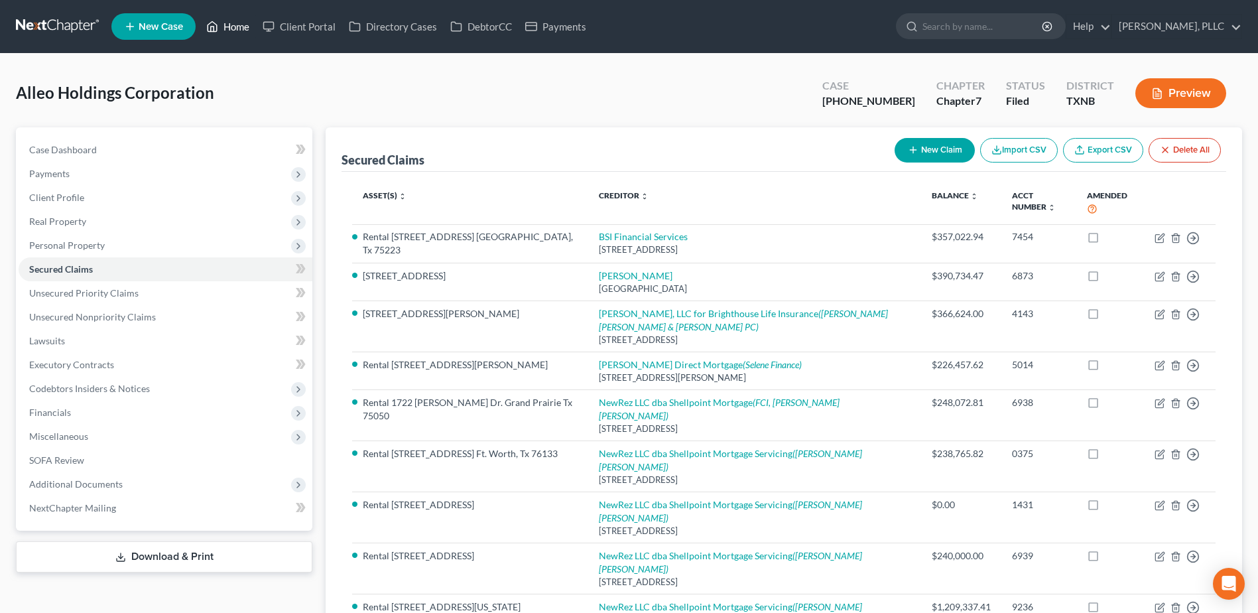
click at [234, 27] on link "Home" at bounding box center [228, 27] width 56 height 24
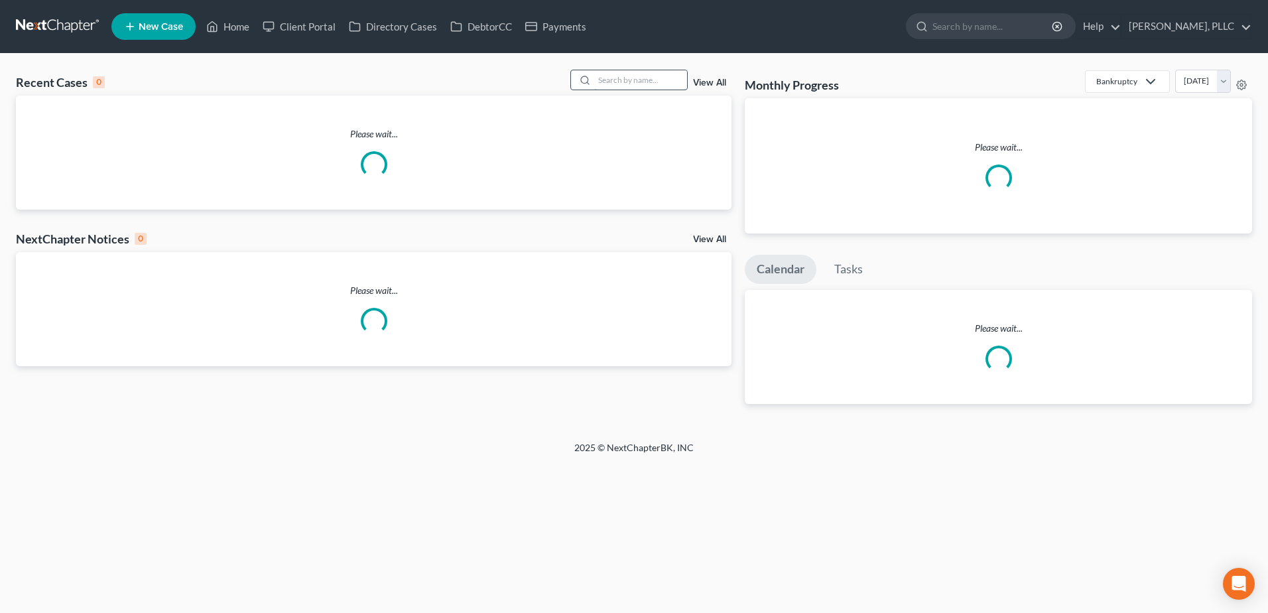
click at [665, 78] on input "search" at bounding box center [640, 79] width 93 height 19
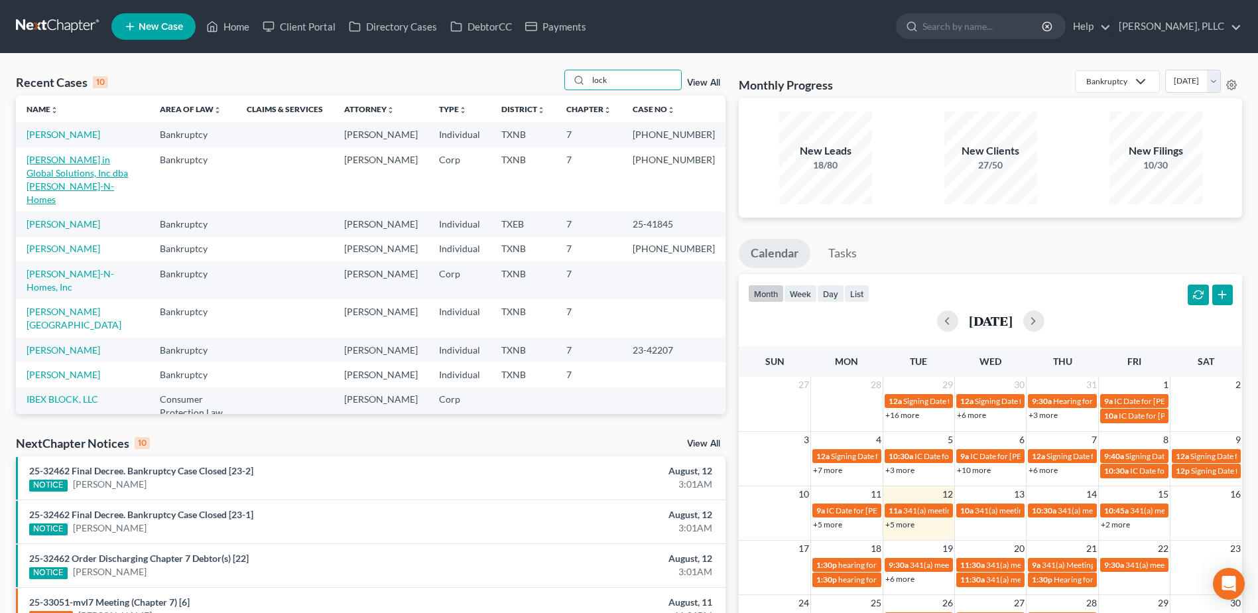
type input "lock"
click at [103, 168] on link "Lockett in Global Solutions, Inc dba Lockett-N-Homes" at bounding box center [77, 179] width 101 height 51
select select "1"
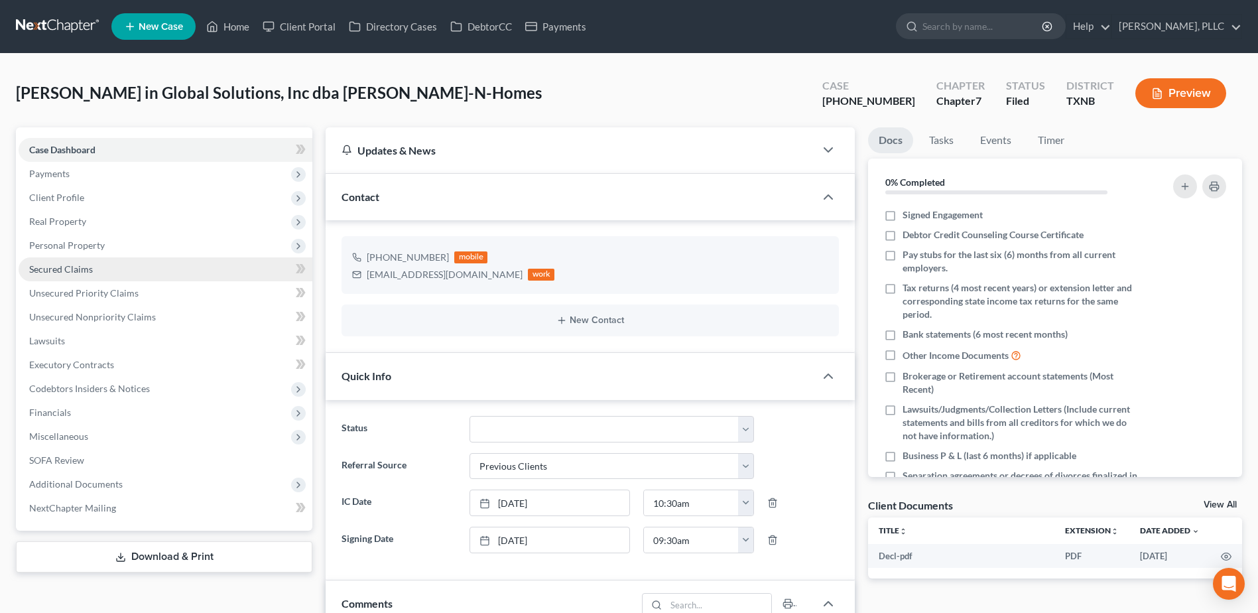
scroll to position [909, 0]
click at [86, 267] on span "Secured Claims" at bounding box center [61, 268] width 64 height 11
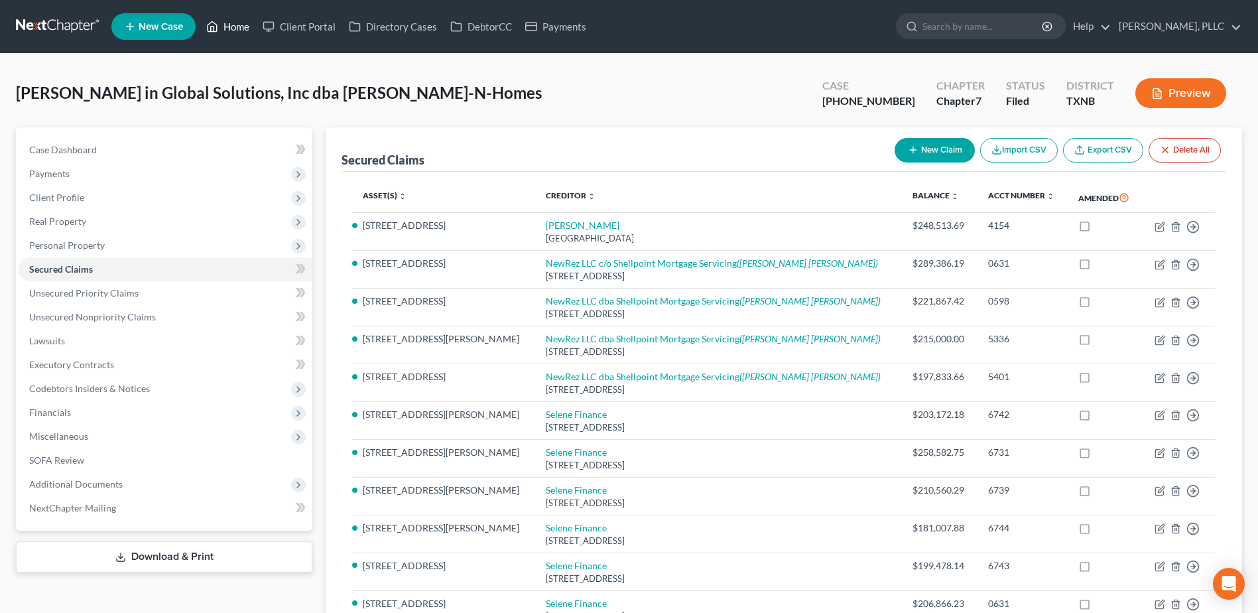
click at [232, 26] on link "Home" at bounding box center [228, 27] width 56 height 24
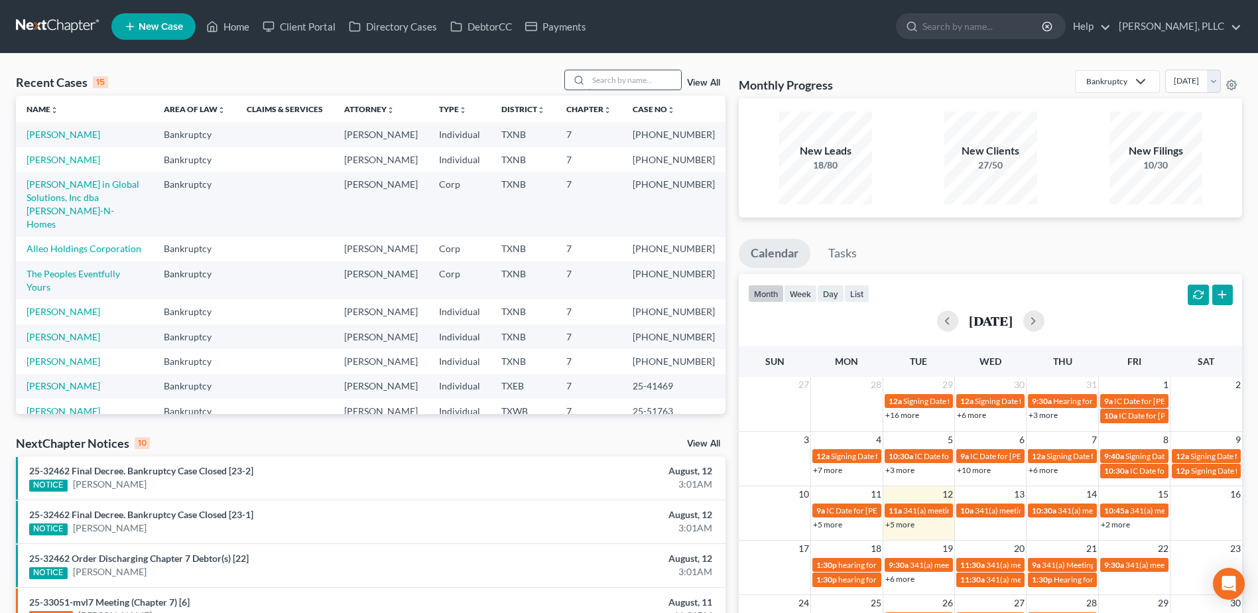
click at [630, 82] on input "search" at bounding box center [634, 79] width 93 height 19
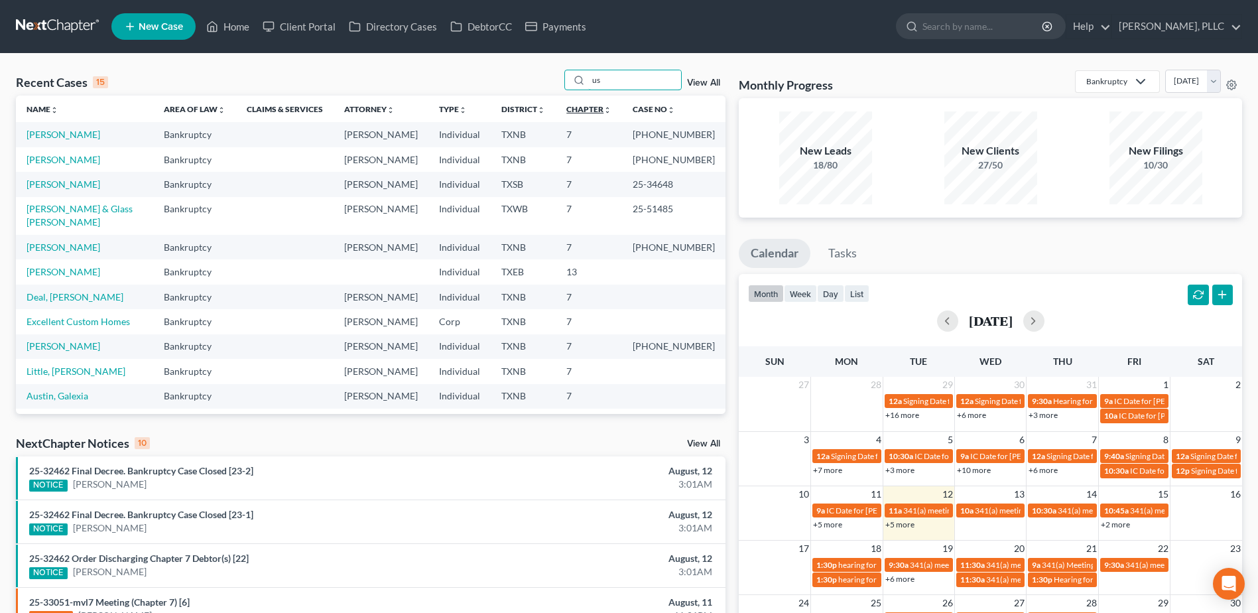
type input "u"
type input "g"
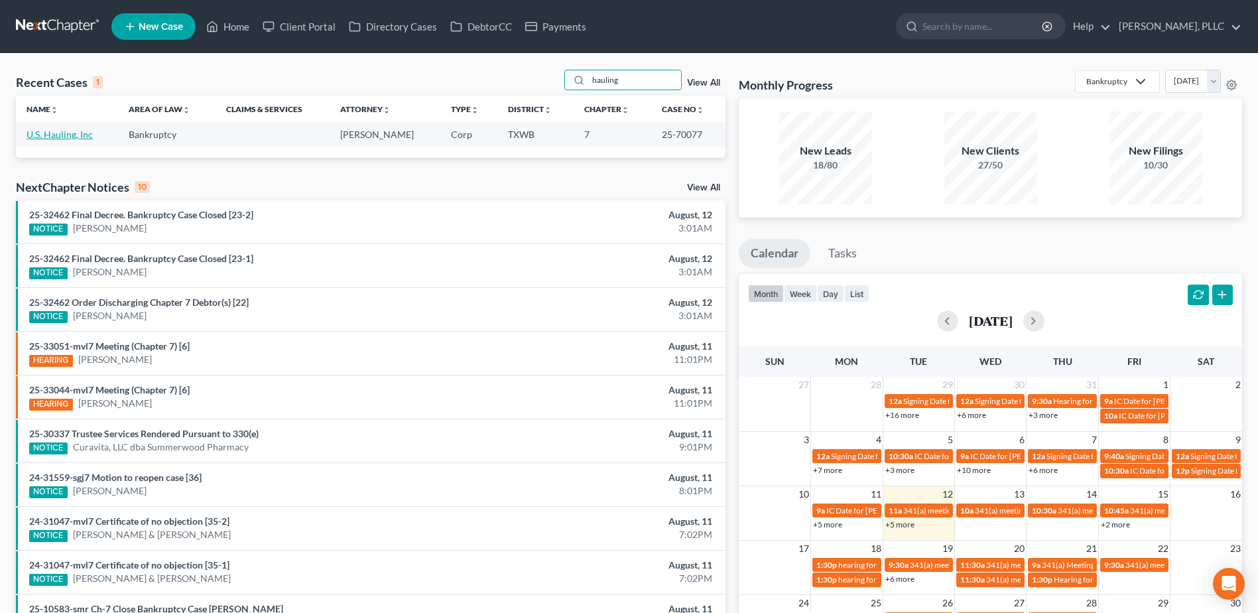
type input "hauling"
click at [68, 137] on link "U.S. Hauling, Inc" at bounding box center [60, 134] width 66 height 11
select select "6"
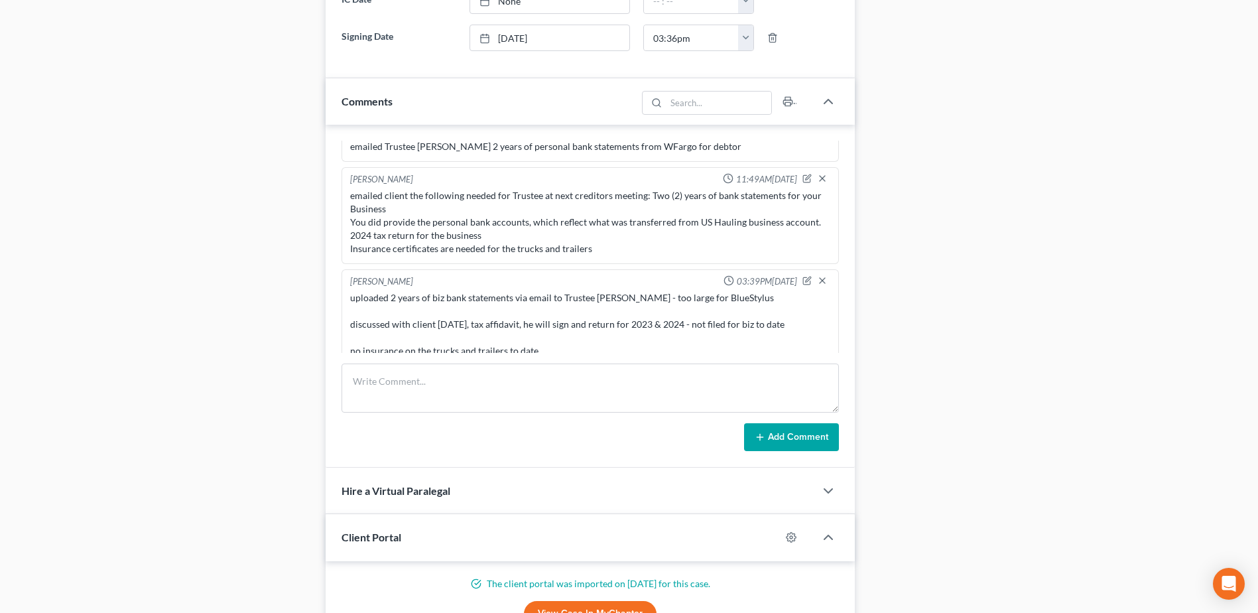
scroll to position [716, 0]
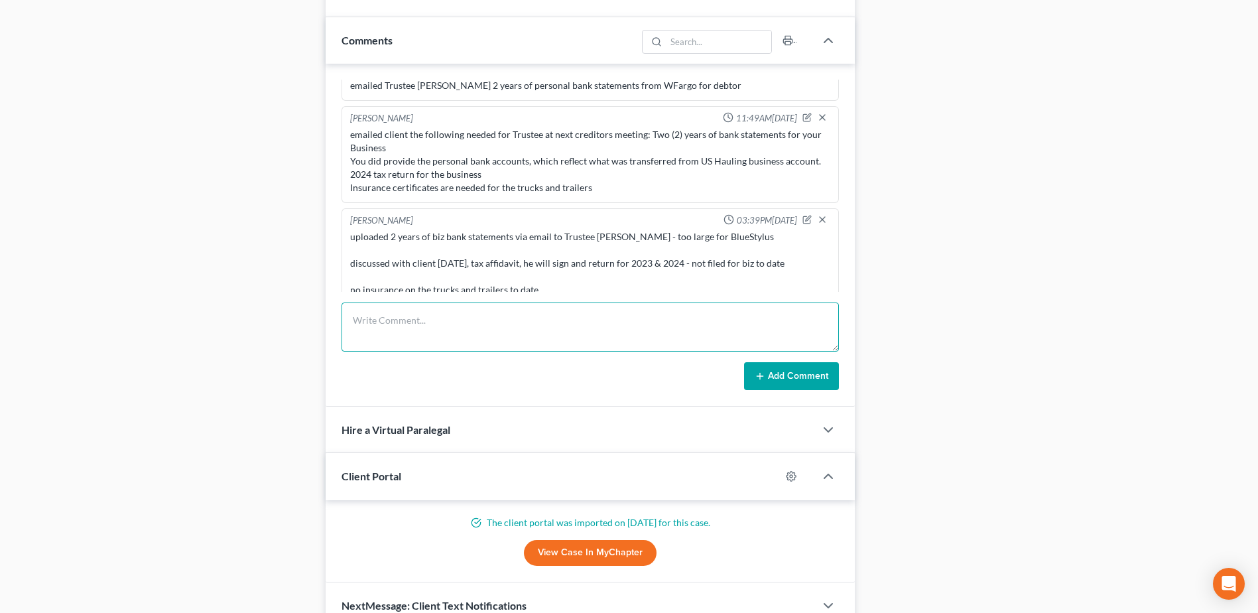
click at [564, 328] on textarea at bounding box center [591, 326] width 498 height 49
type textarea "uploaded 2024 tax affidavit for biz to Trustee Satija portal - BlueStylus"
click at [786, 373] on button "Add Comment" at bounding box center [791, 376] width 95 height 28
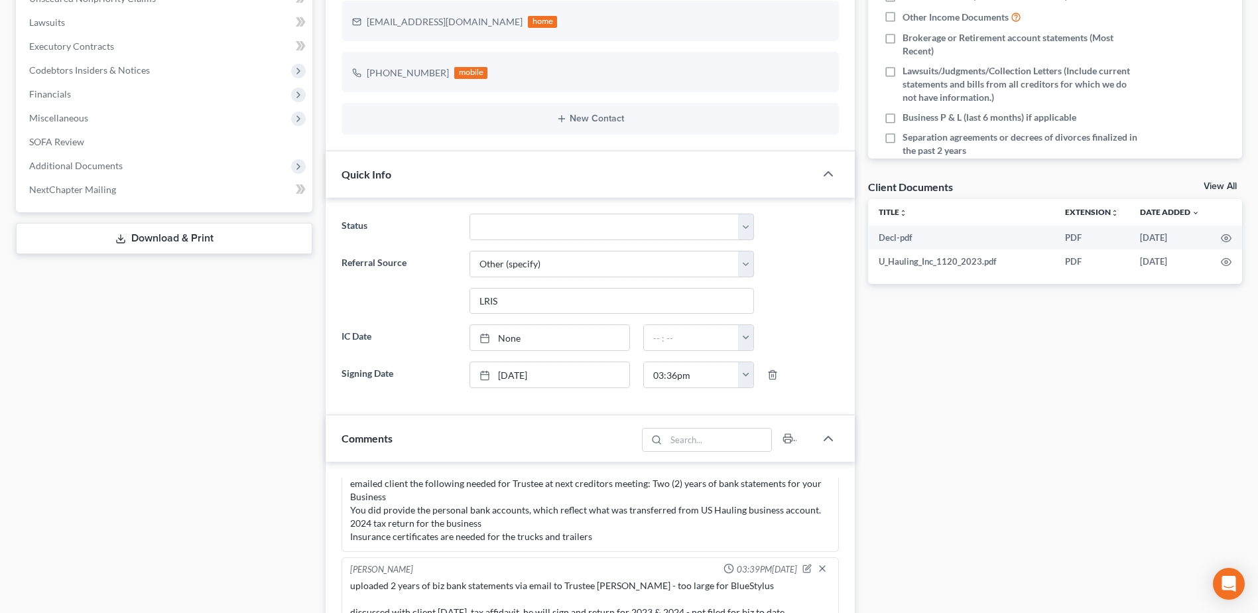
scroll to position [0, 0]
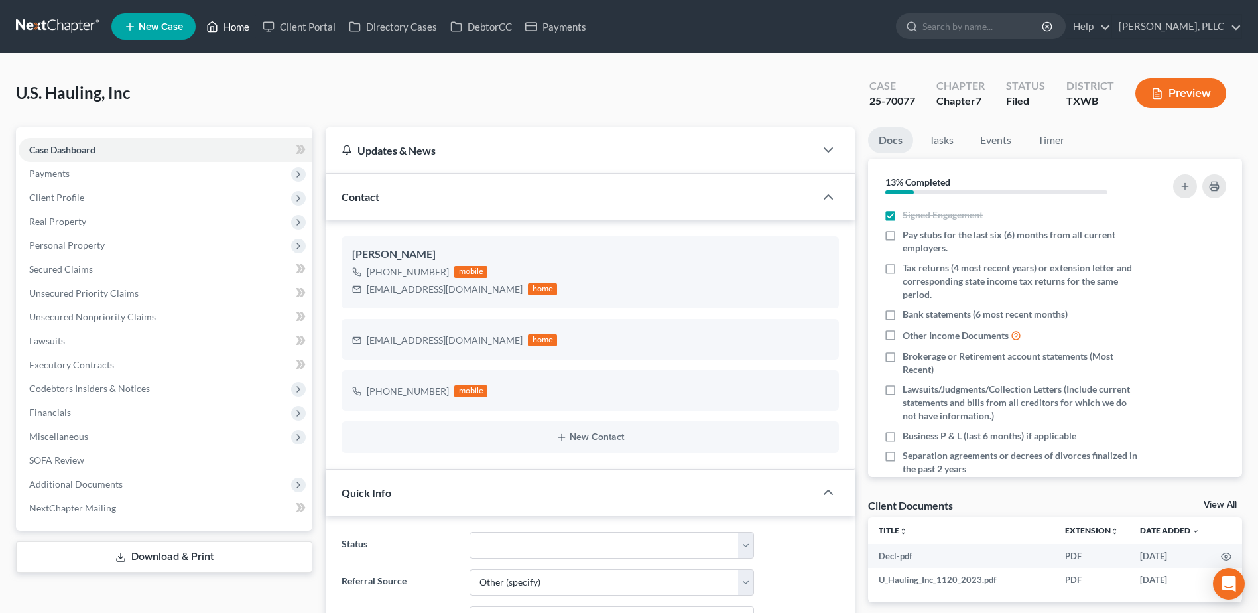
click at [235, 29] on link "Home" at bounding box center [228, 27] width 56 height 24
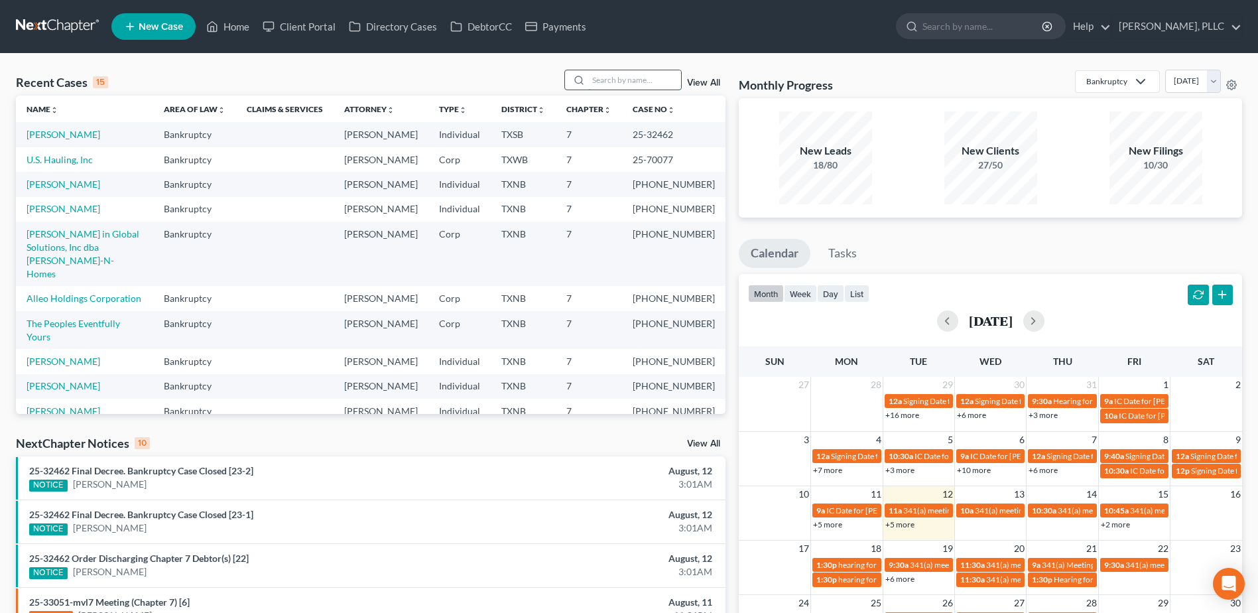
click at [609, 80] on input "search" at bounding box center [634, 79] width 93 height 19
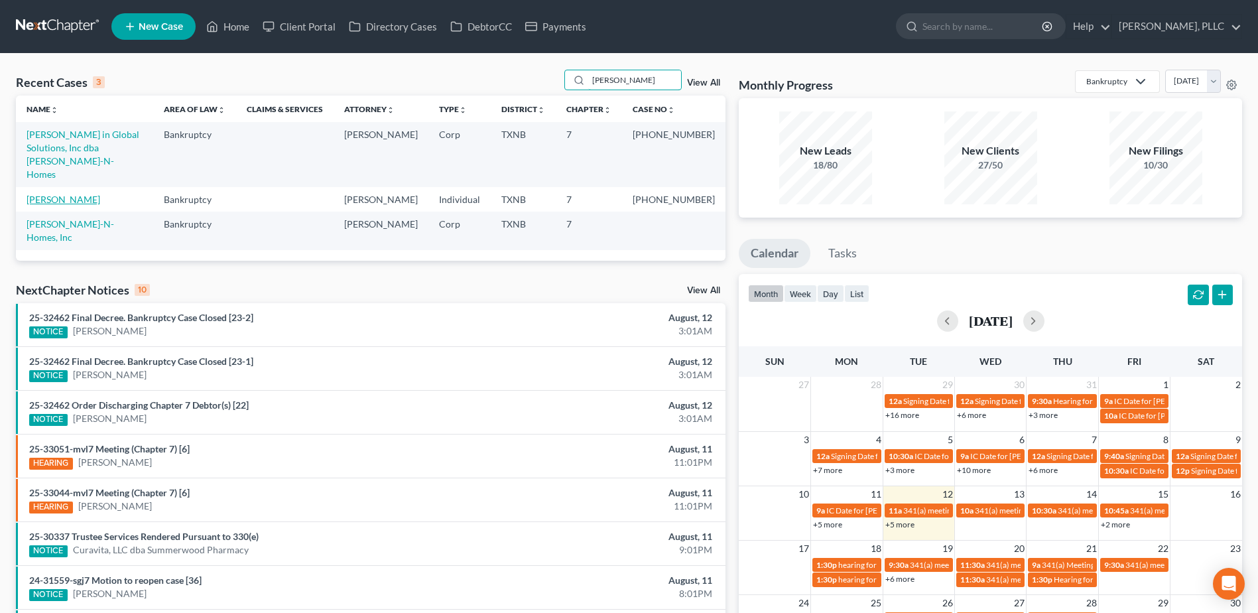
type input "[PERSON_NAME]"
click at [45, 194] on link "[PERSON_NAME]" at bounding box center [64, 199] width 74 height 11
select select "1"
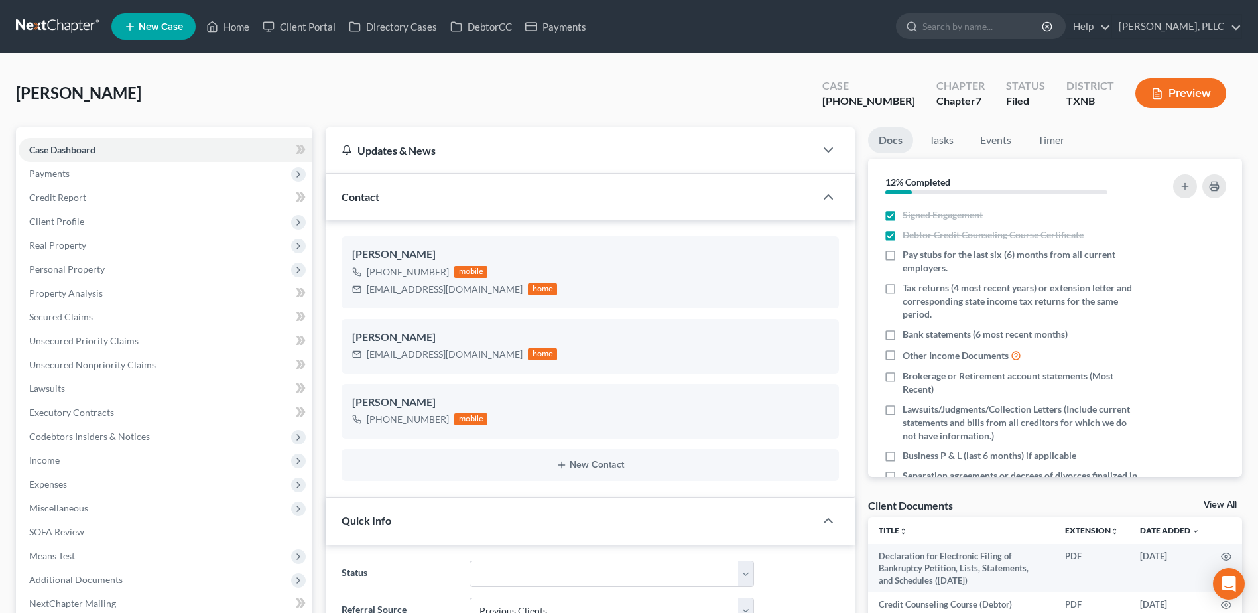
scroll to position [1183, 0]
click at [83, 198] on span "Credit Report" at bounding box center [57, 197] width 57 height 11
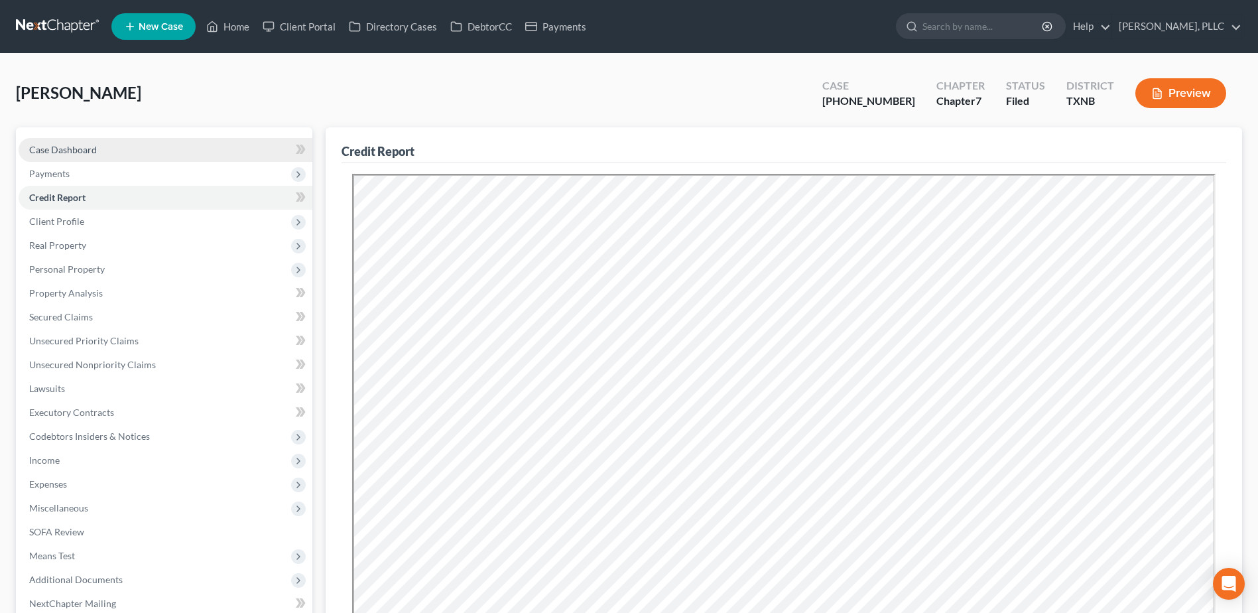
click at [75, 153] on span "Case Dashboard" at bounding box center [63, 149] width 68 height 11
select select "1"
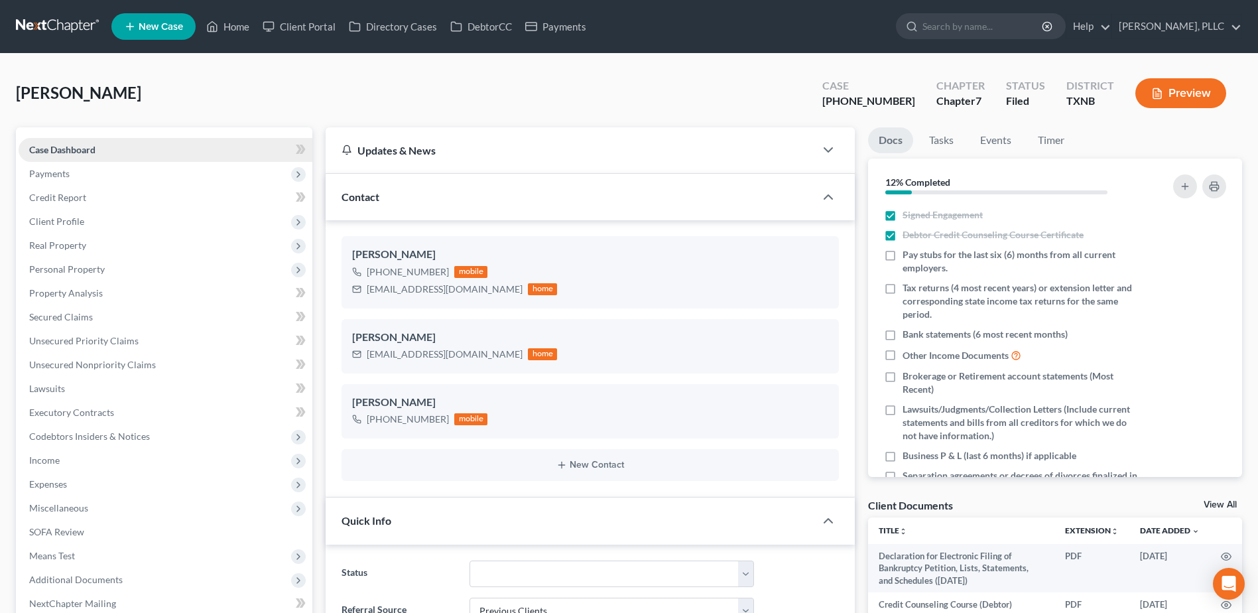
scroll to position [1183, 0]
drag, startPoint x: 242, startPoint y: 29, endPoint x: 734, endPoint y: 92, distance: 495.6
click at [242, 29] on link "Home" at bounding box center [228, 27] width 56 height 24
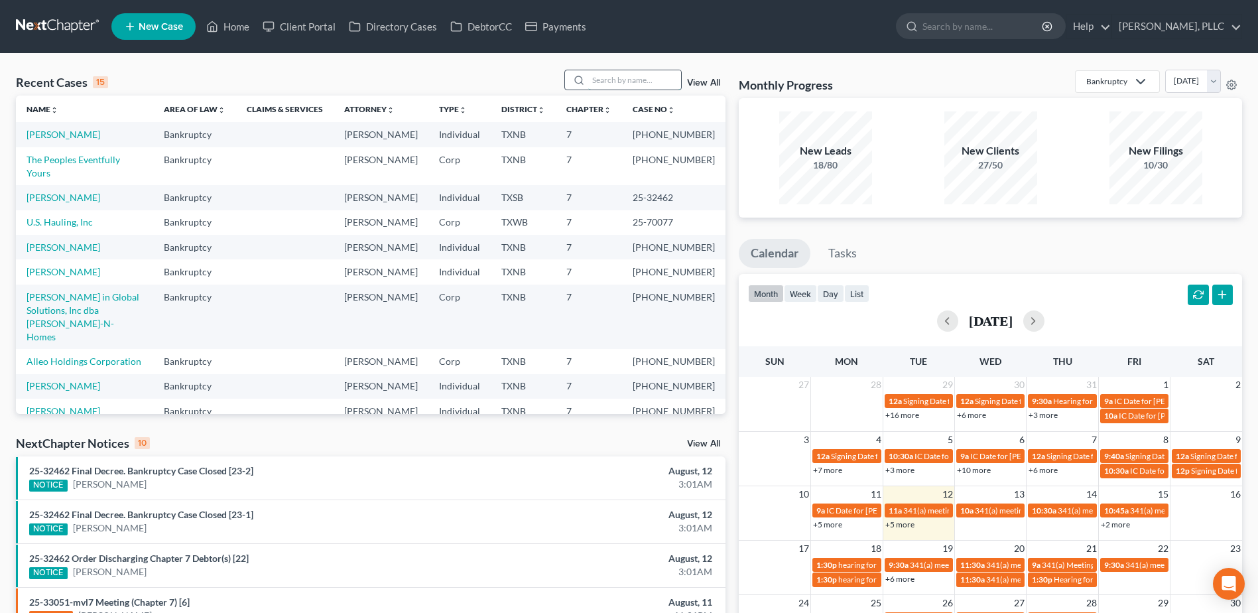
click at [637, 77] on input "search" at bounding box center [634, 79] width 93 height 19
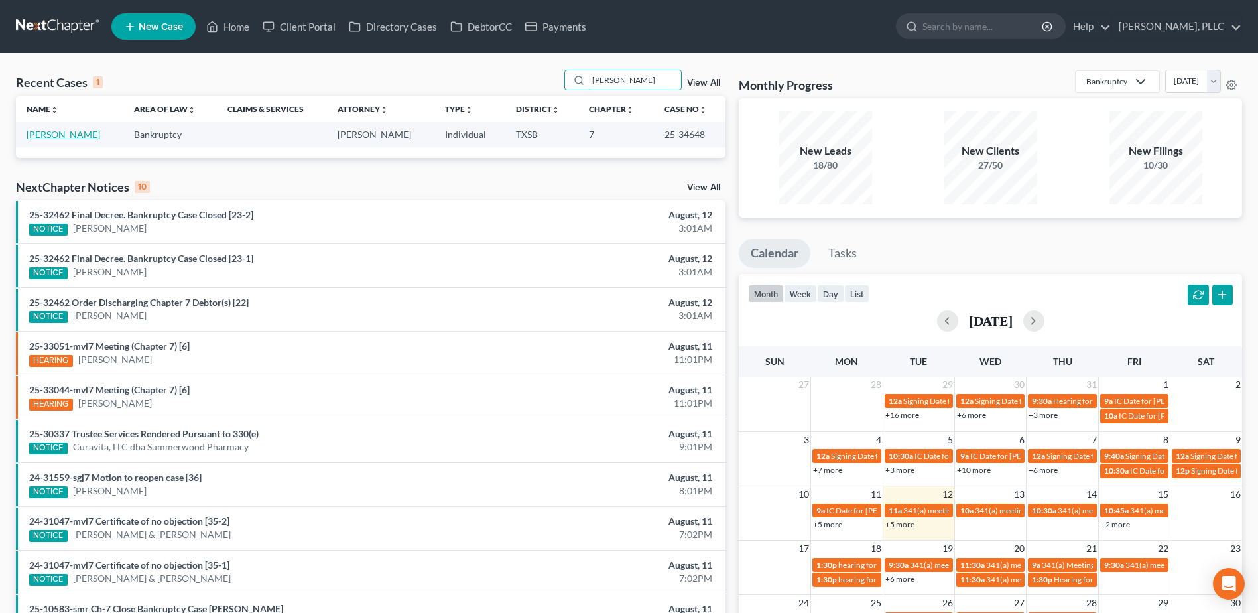
type input "cason"
click at [77, 132] on link "Cason, Marcus" at bounding box center [64, 134] width 74 height 11
select select "4"
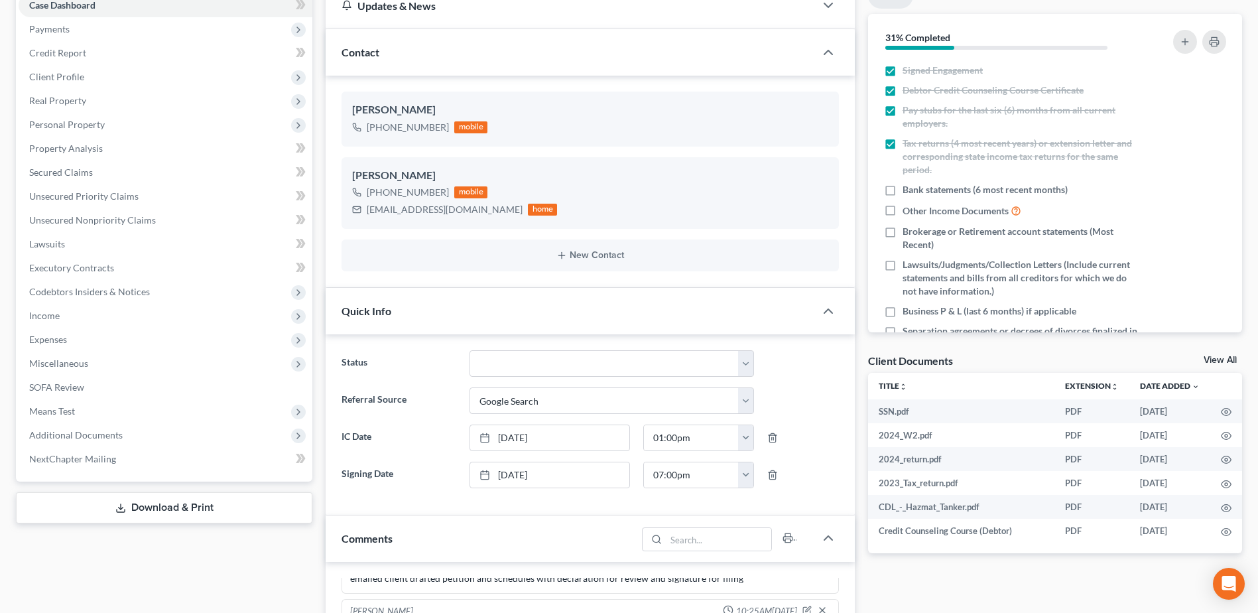
scroll to position [476, 0]
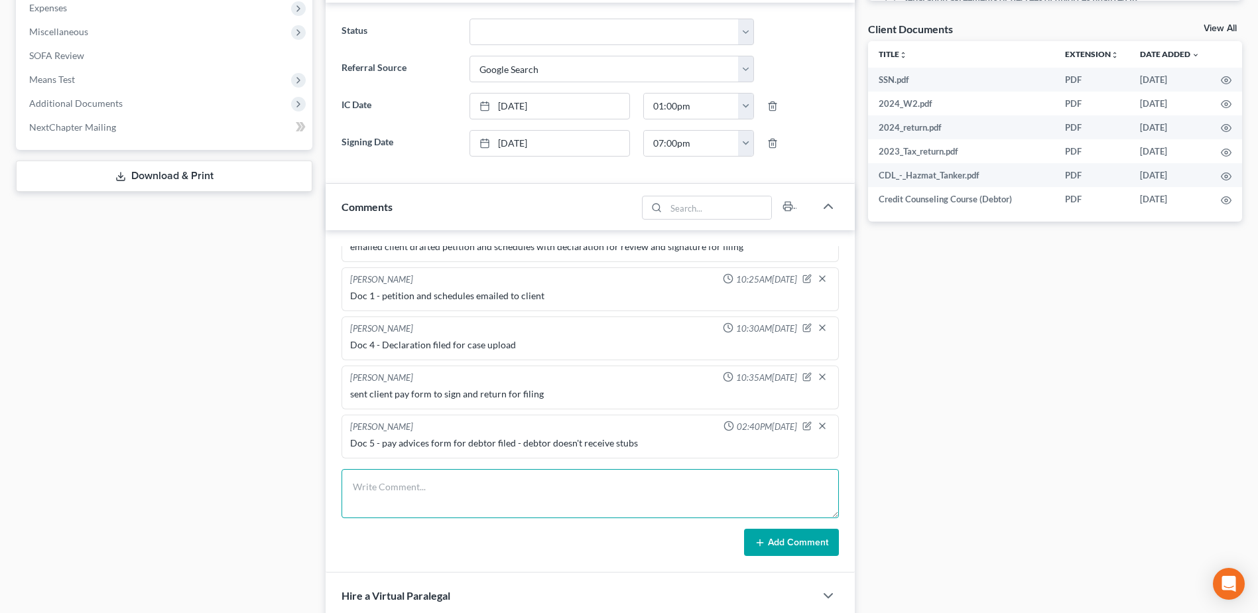
click at [464, 488] on textarea at bounding box center [591, 493] width 498 height 49
type textarea "Doc 7 - 341 notice emailed to client"
click at [773, 536] on button "Add Comment" at bounding box center [791, 543] width 95 height 28
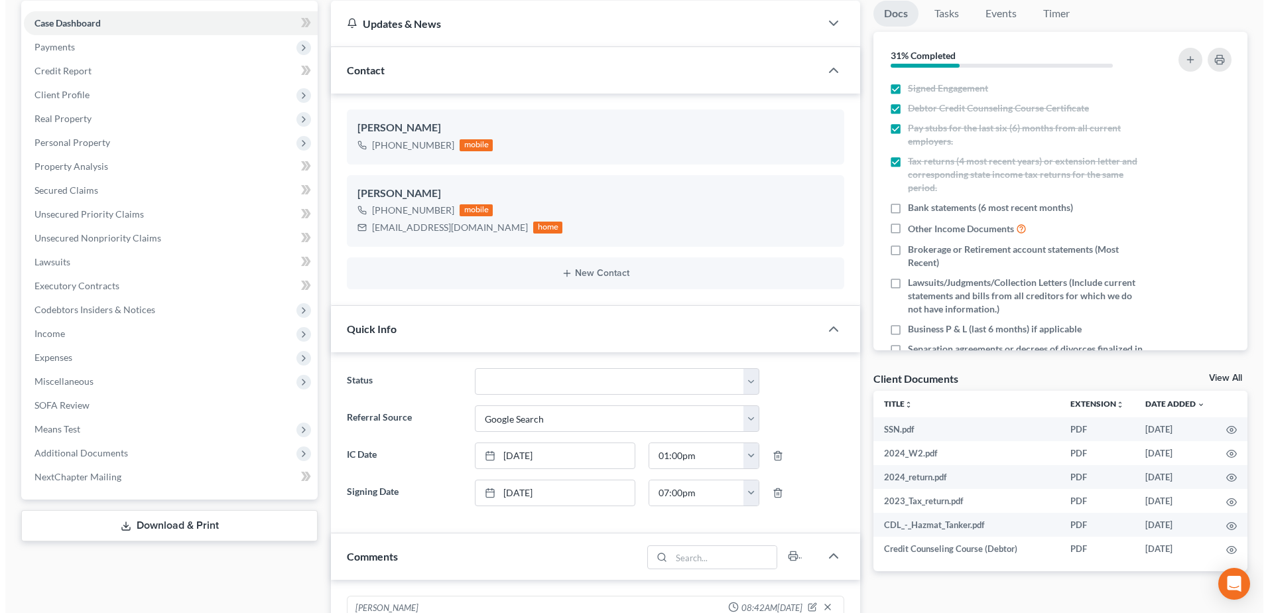
scroll to position [0, 0]
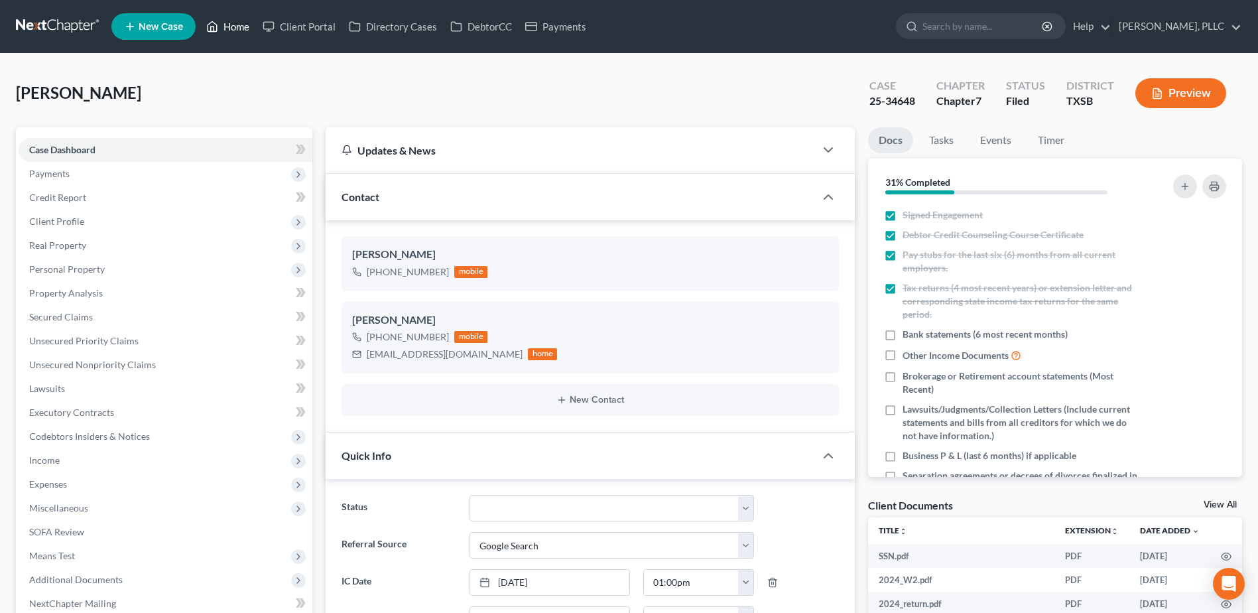
drag, startPoint x: 236, startPoint y: 27, endPoint x: 762, endPoint y: 165, distance: 543.7
click at [236, 27] on link "Home" at bounding box center [228, 27] width 56 height 24
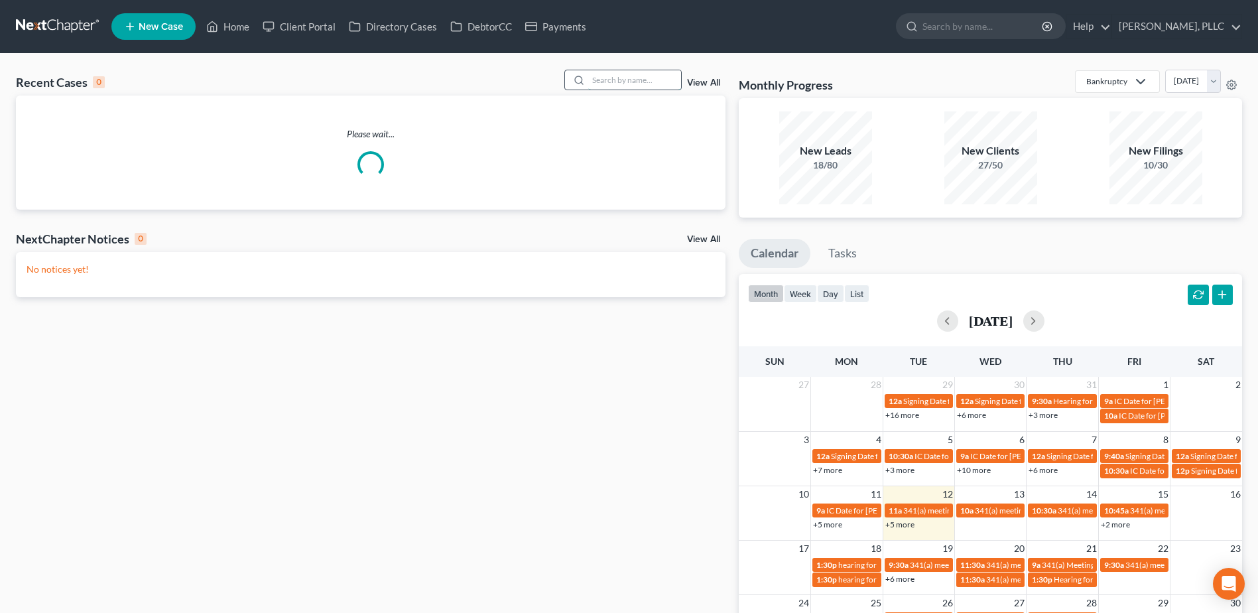
click at [630, 83] on input "search" at bounding box center [634, 79] width 93 height 19
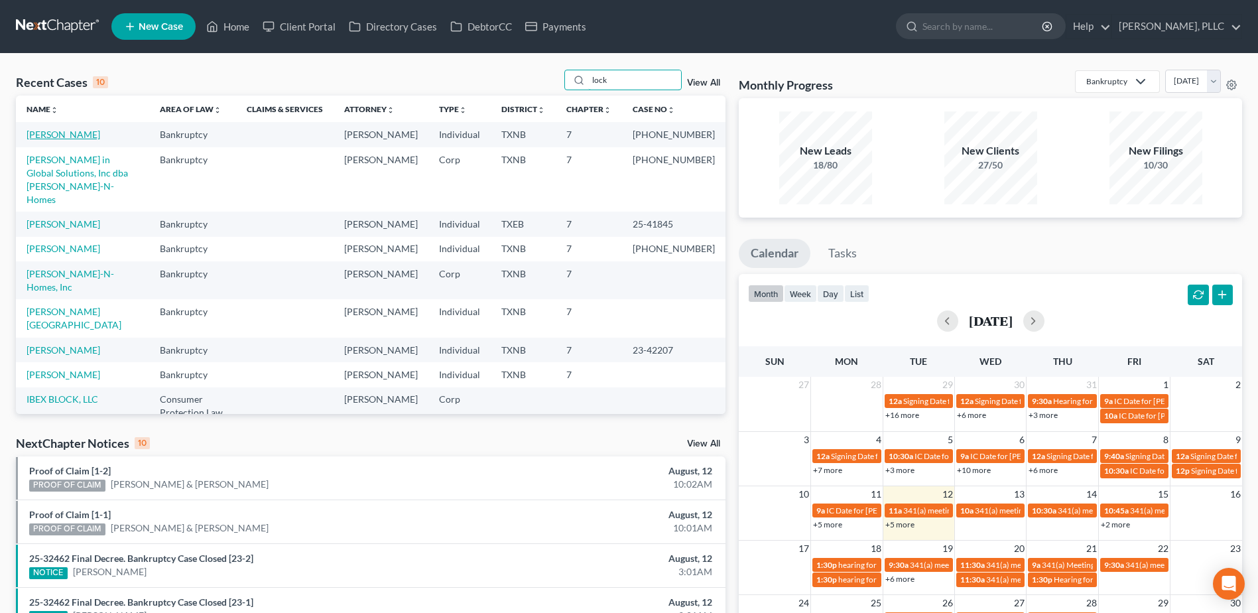
type input "lock"
click at [76, 137] on link "[PERSON_NAME]" at bounding box center [64, 134] width 74 height 11
select select "1"
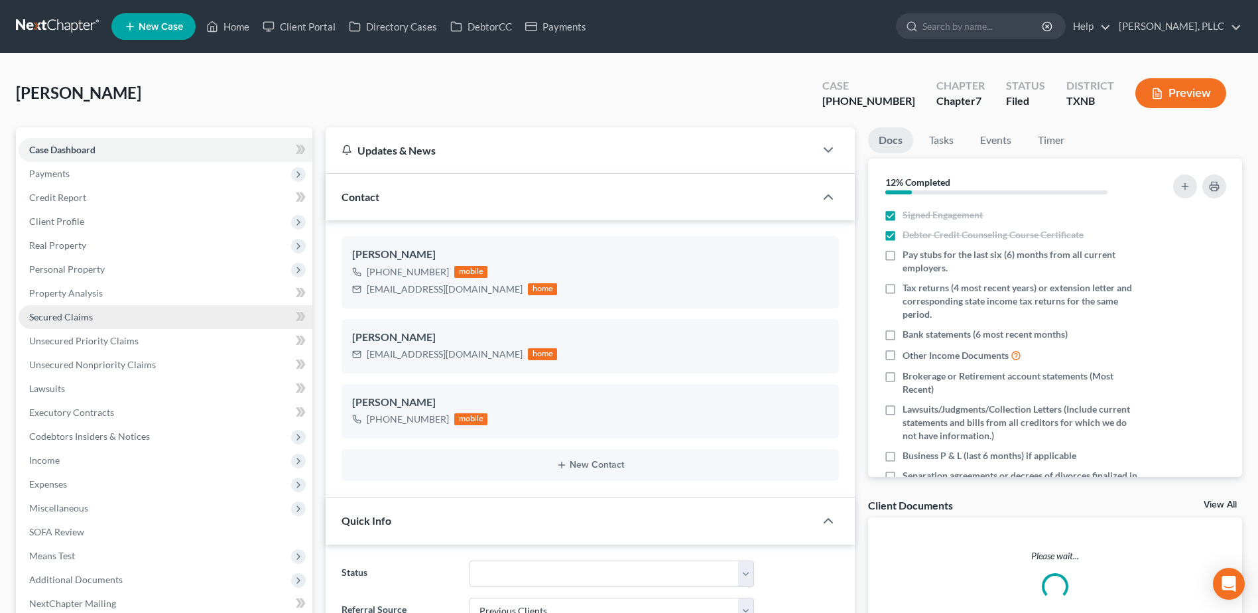
click at [76, 318] on span "Secured Claims" at bounding box center [61, 316] width 64 height 11
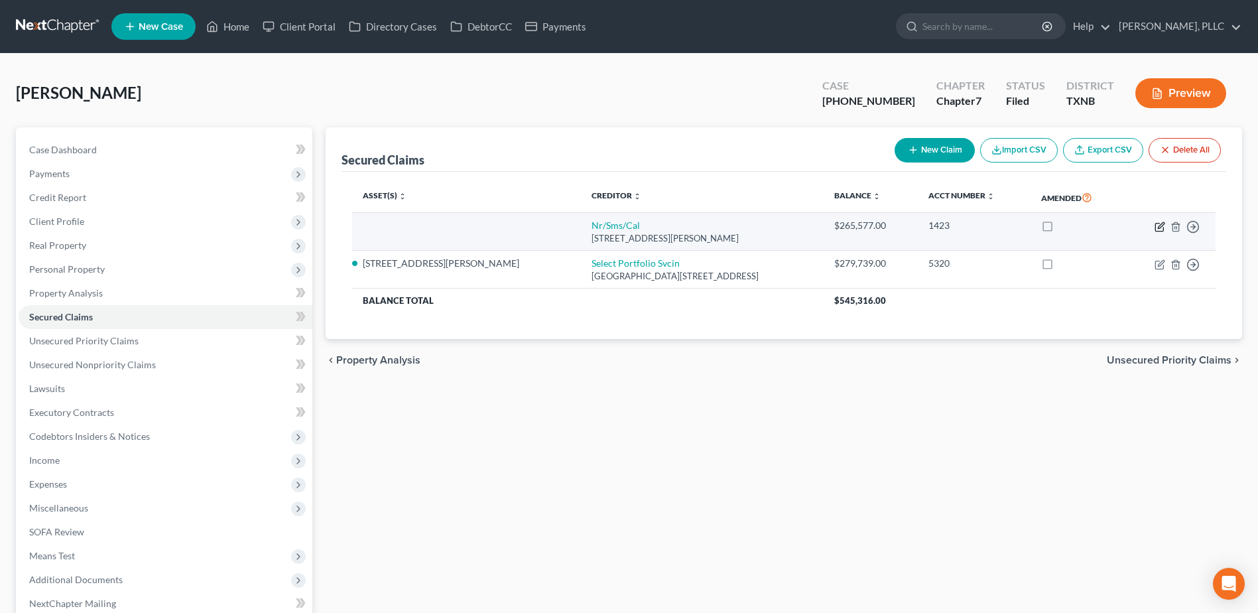
click at [1164, 228] on icon "button" at bounding box center [1160, 227] width 8 height 8
select select "42"
select select "0"
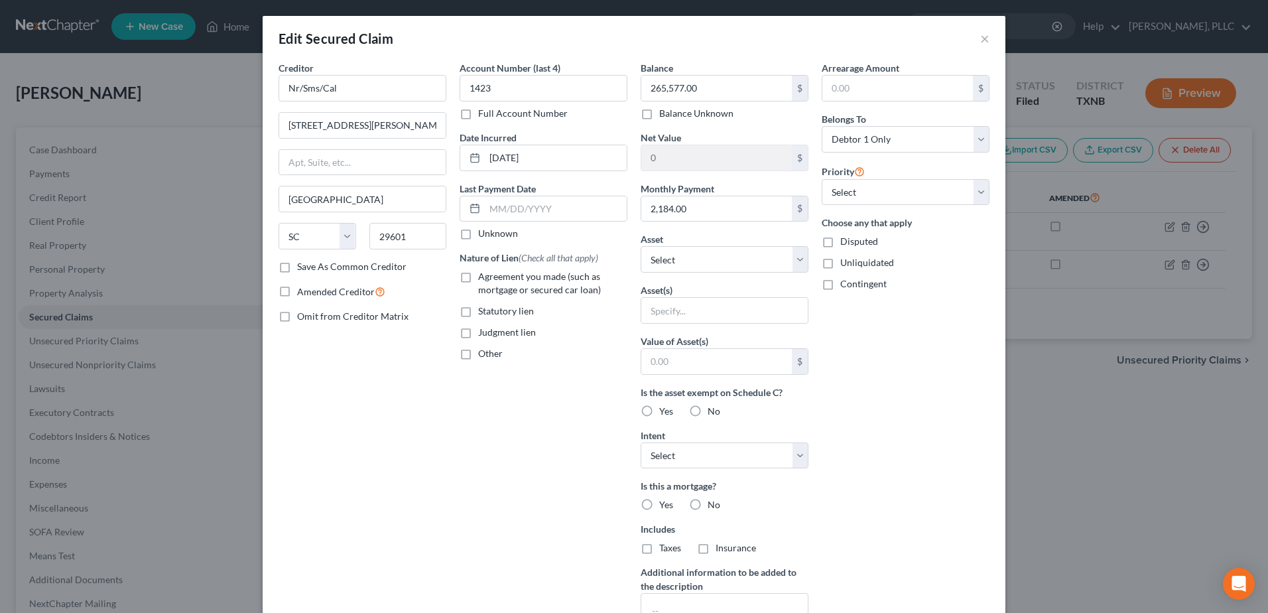
click at [478, 274] on label "Agreement you made (such as mortgage or secured car loan)" at bounding box center [552, 283] width 149 height 27
click at [484, 274] on input "Agreement you made (such as mortgage or secured car loan)" at bounding box center [488, 274] width 9 height 9
checkbox input "true"
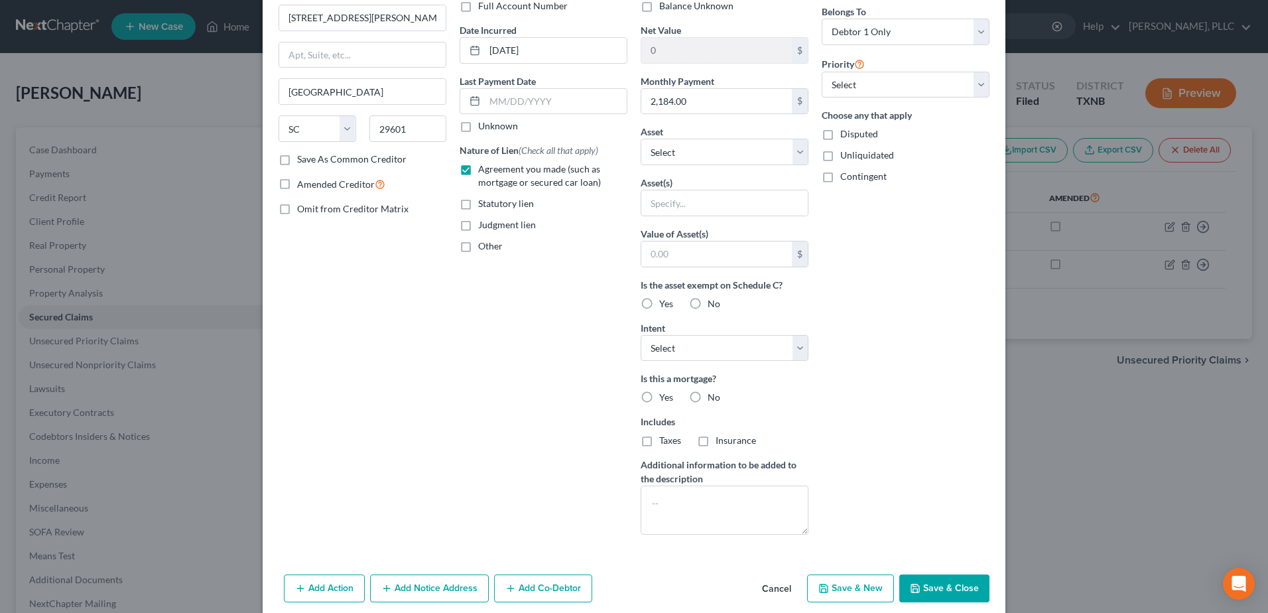
scroll to position [133, 0]
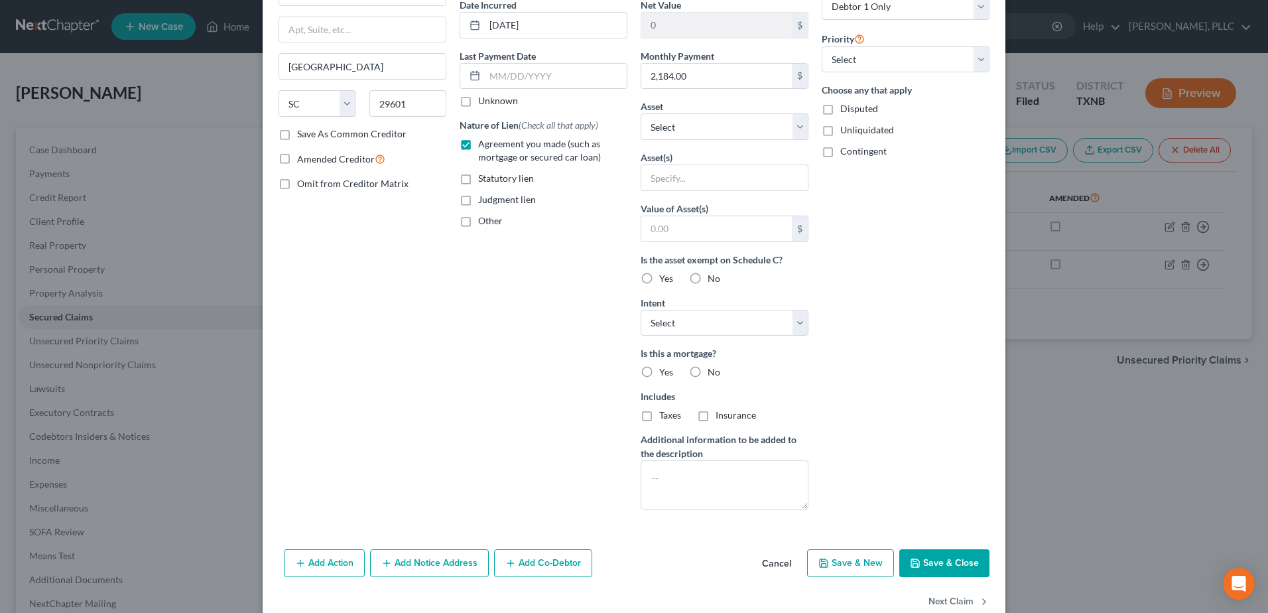
click at [659, 371] on label "Yes" at bounding box center [666, 372] width 14 height 13
click at [665, 371] on input "Yes" at bounding box center [669, 370] width 9 height 9
radio input "true"
click at [659, 415] on label "Taxes" at bounding box center [670, 415] width 22 height 13
click at [665, 415] on input "Taxes" at bounding box center [669, 413] width 9 height 9
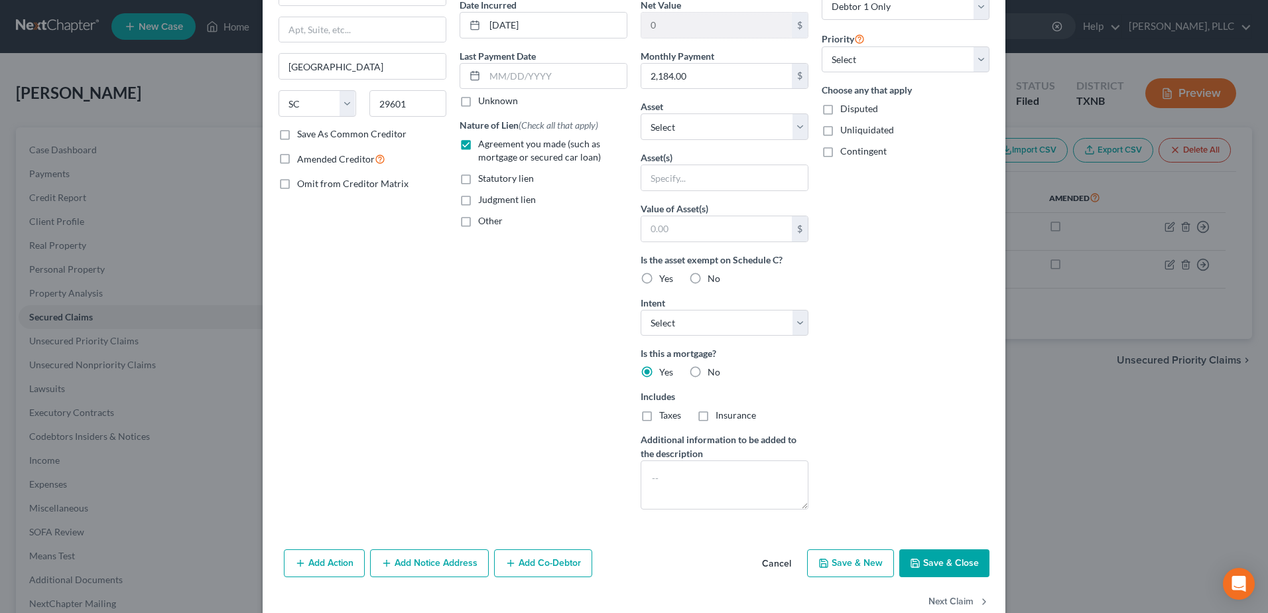
checkbox input "true"
click at [716, 415] on label "Insurance" at bounding box center [736, 415] width 40 height 13
click at [721, 415] on input "Insurance" at bounding box center [725, 413] width 9 height 9
checkbox input "true"
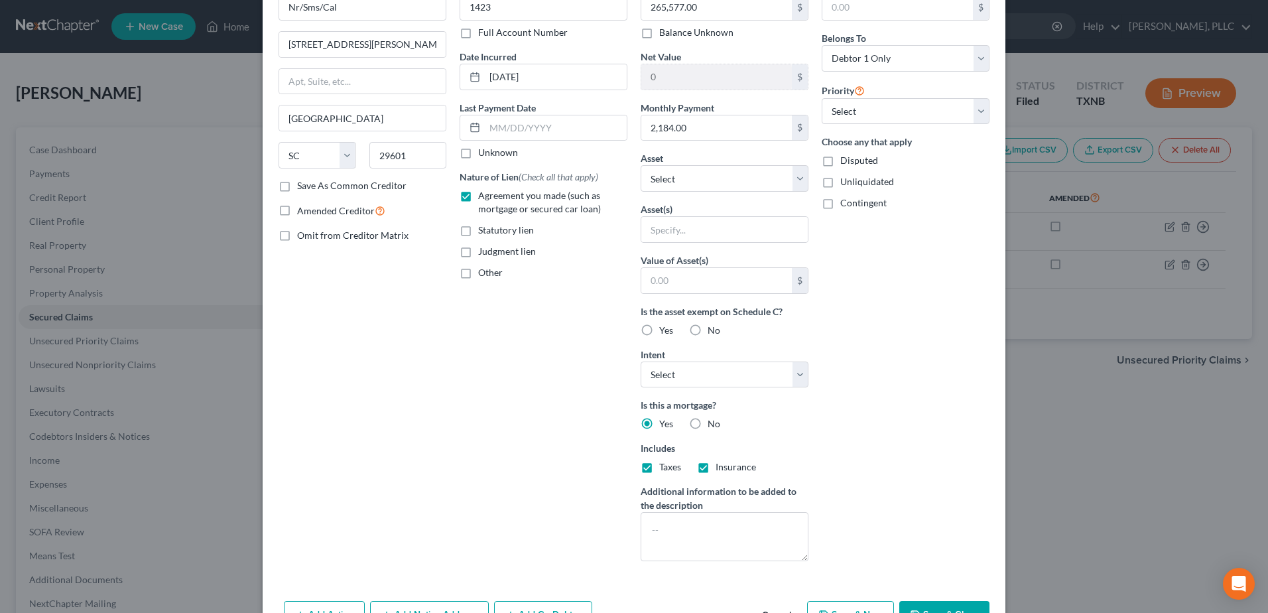
scroll to position [162, 0]
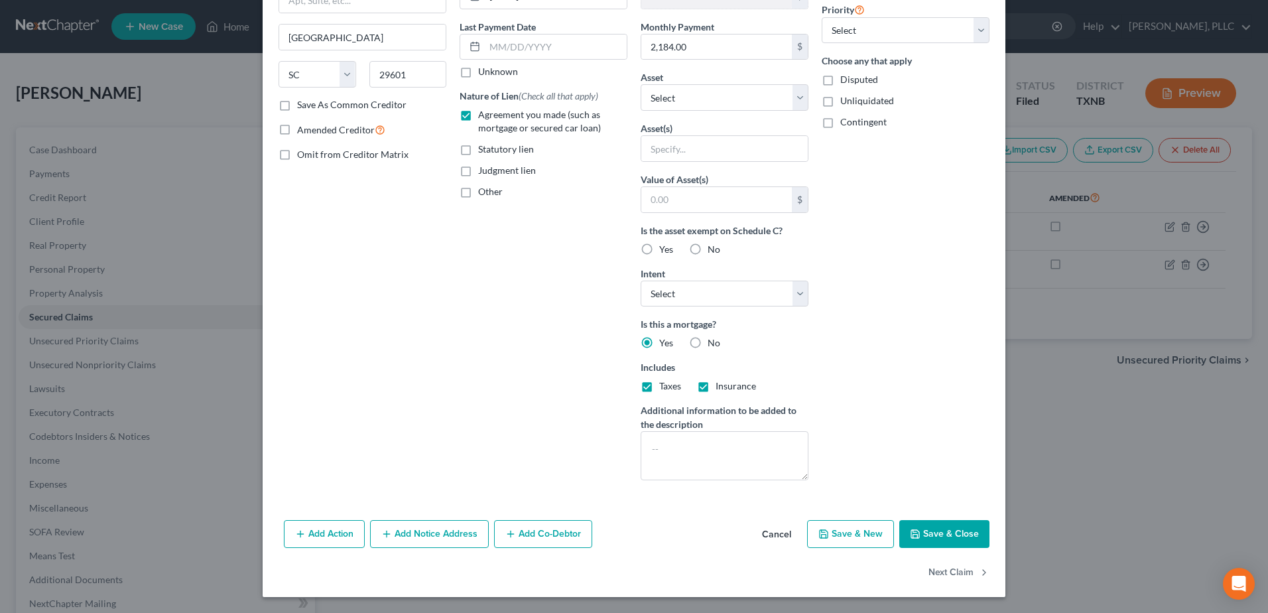
click at [551, 535] on button "Add Co-Debtor" at bounding box center [543, 534] width 98 height 28
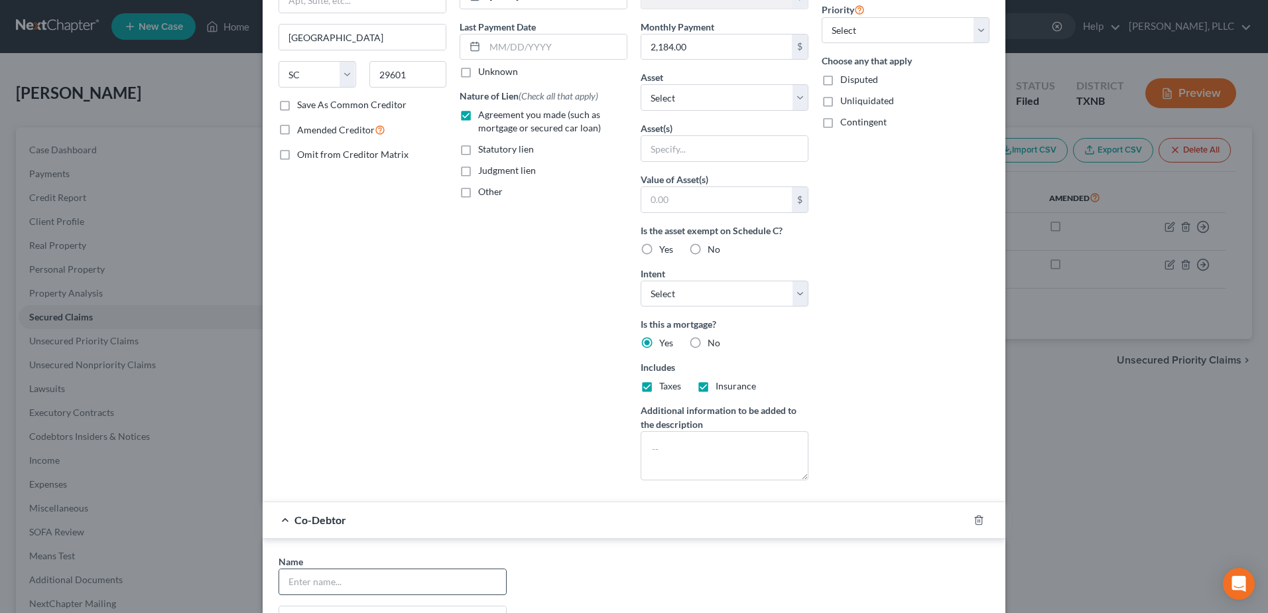
click at [412, 579] on input "text" at bounding box center [392, 581] width 227 height 25
type input "Lockett In Global Solutions, Inc."
type input "Ste 3950"
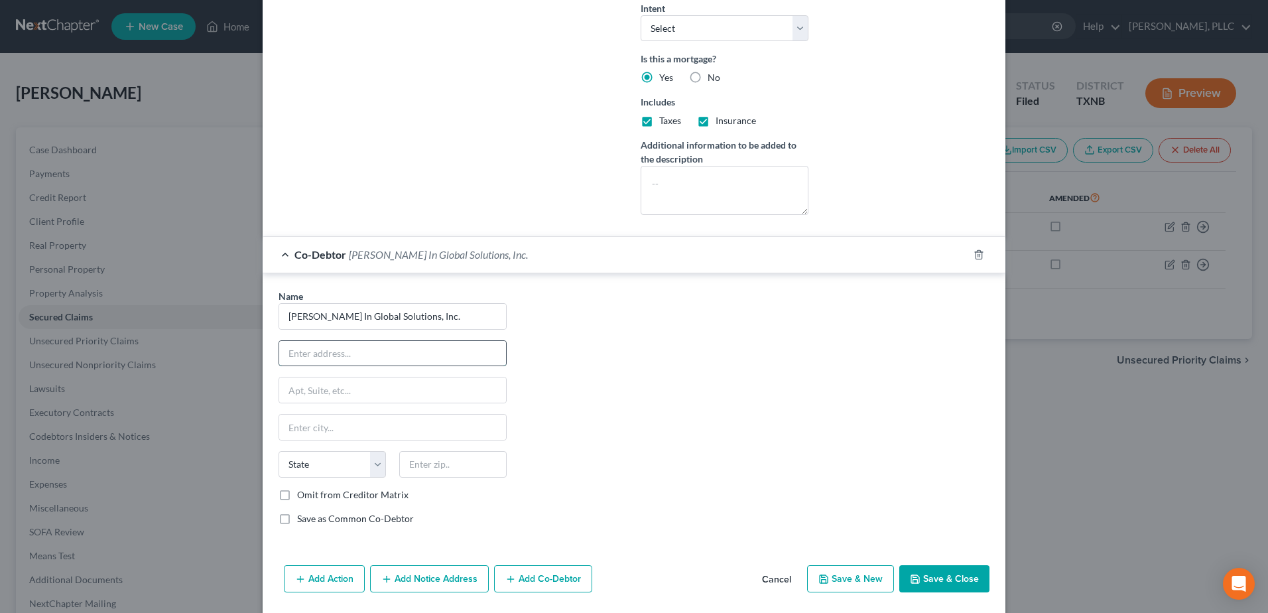
drag, startPoint x: 373, startPoint y: 361, endPoint x: 344, endPoint y: 340, distance: 35.6
click at [373, 361] on input "text" at bounding box center [392, 353] width 227 height 25
type input "1200 W Walnut Hill Lane"
type input "Ste 3950"
type input "Irving"
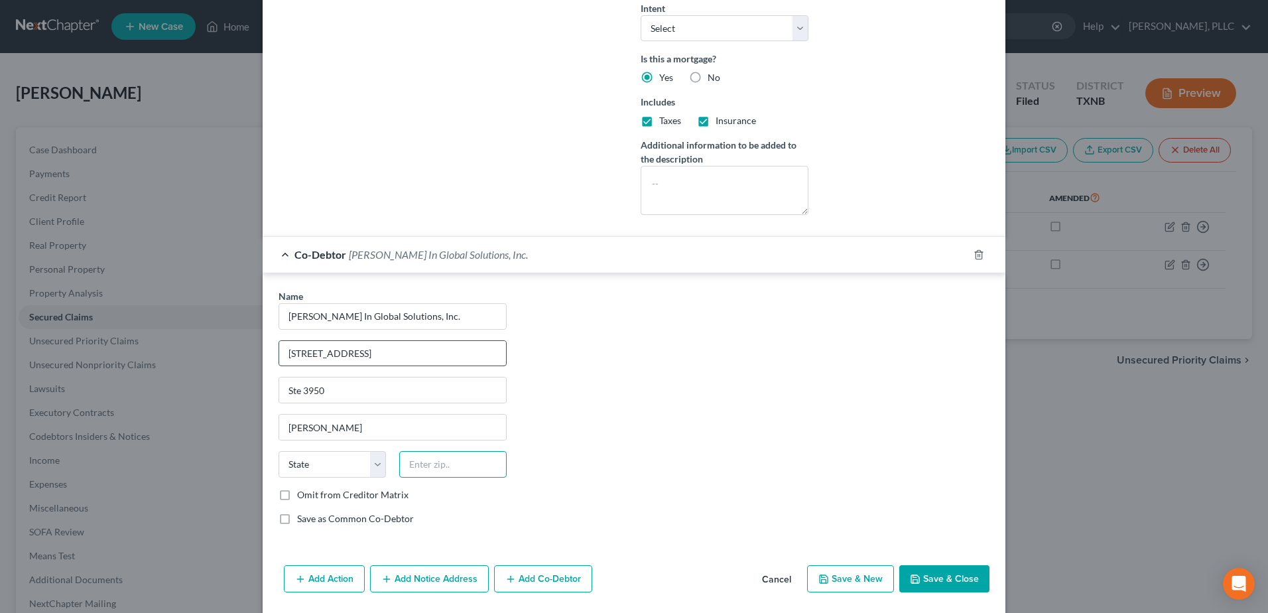
type input "75038"
click at [633, 391] on div "Name * Lockett In Global Solutions, Inc. 1200 W Walnut Hill Lane Ste 3950 Irvin…" at bounding box center [634, 412] width 724 height 247
select select "45"
click at [284, 469] on select "State AL AK AR AZ CA CO CT DE DC FL GA GU HI ID IL IN IA KS KY LA ME MD MA MI M…" at bounding box center [332, 464] width 107 height 27
click at [702, 459] on div "Name * Lockett In Global Solutions, Inc. 1200 W Walnut Hill Lane Ste 3950 Irvin…" at bounding box center [634, 412] width 724 height 247
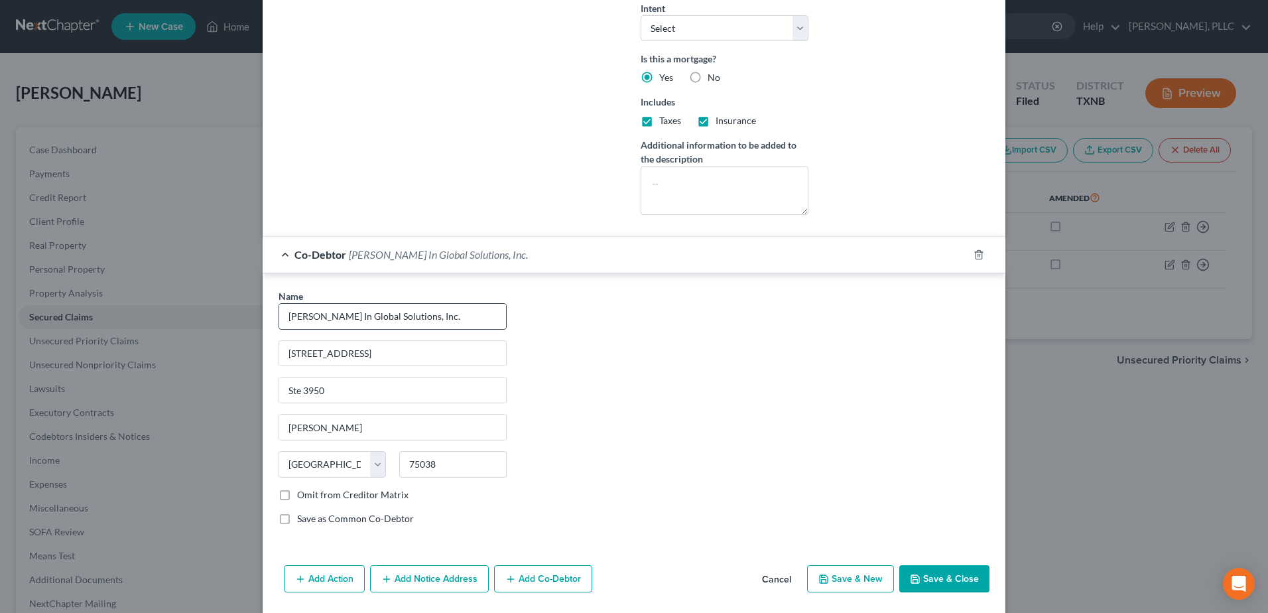
click at [442, 322] on input "Lockett In Global Solutions, Inc." at bounding box center [392, 316] width 227 height 25
type input "Lockett N Homes, Inc."
click at [939, 581] on button "Save & Close" at bounding box center [945, 579] width 90 height 28
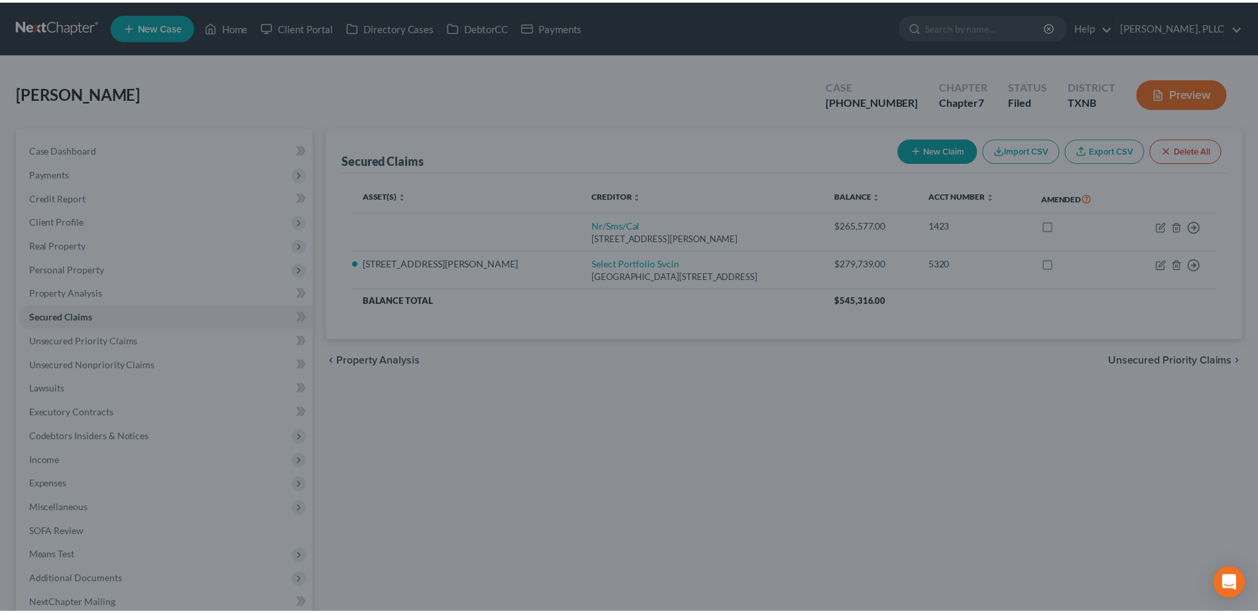
scroll to position [326, 0]
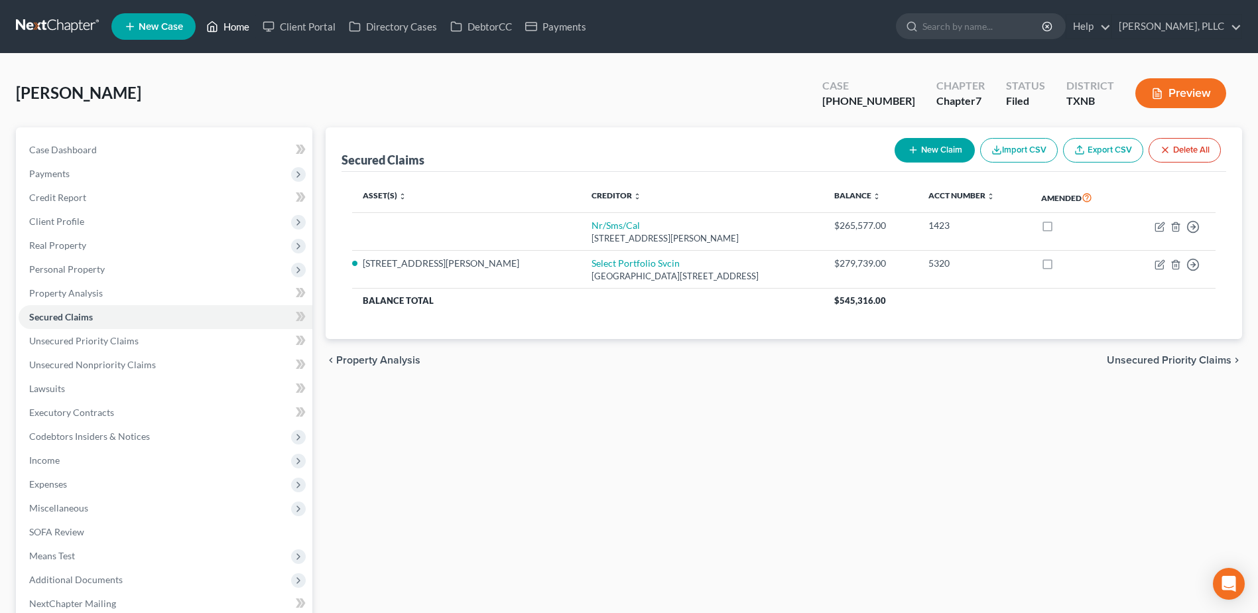
click at [237, 26] on link "Home" at bounding box center [228, 27] width 56 height 24
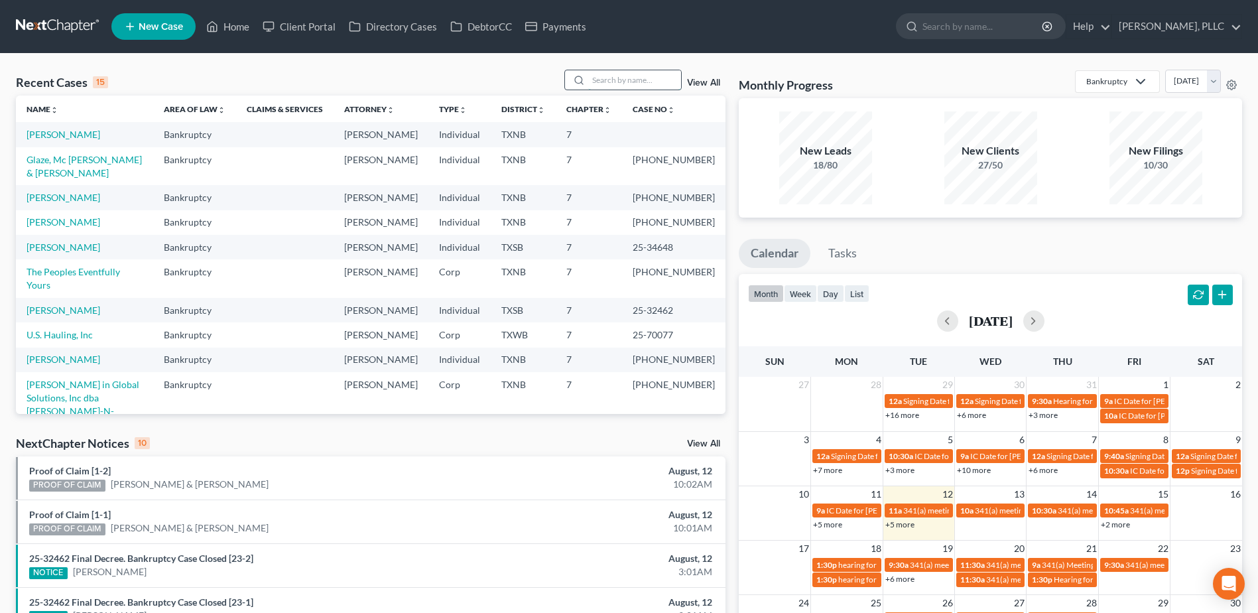
click at [630, 77] on input "search" at bounding box center [634, 79] width 93 height 19
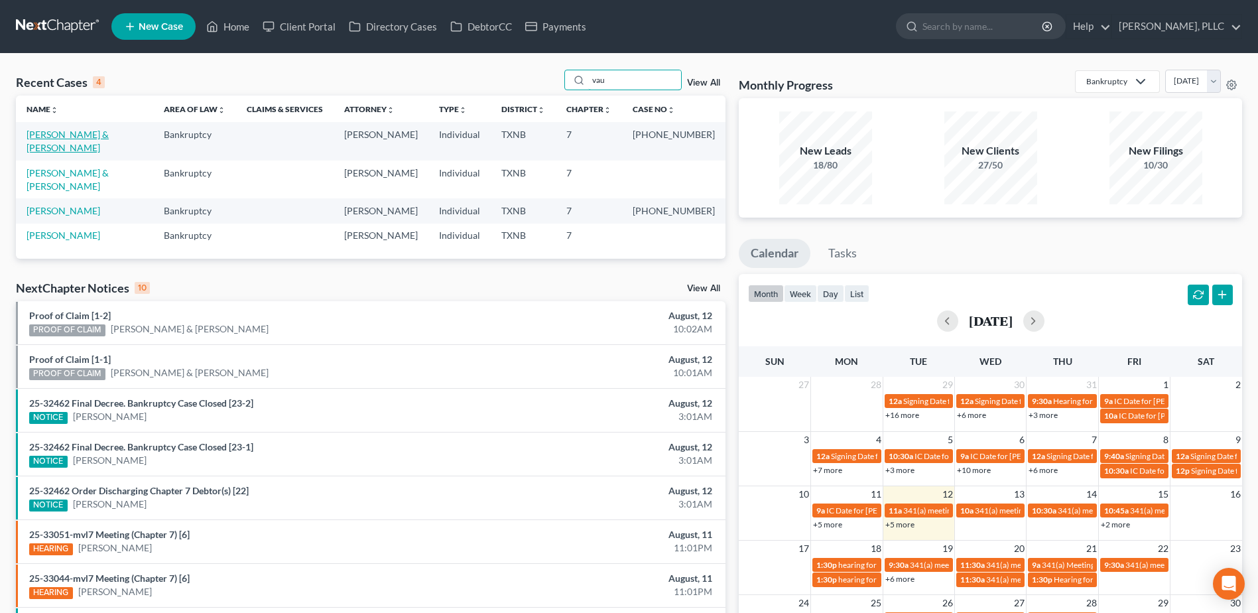
type input "vau"
click at [94, 135] on link "[PERSON_NAME] & [PERSON_NAME]" at bounding box center [68, 141] width 82 height 25
select select "4"
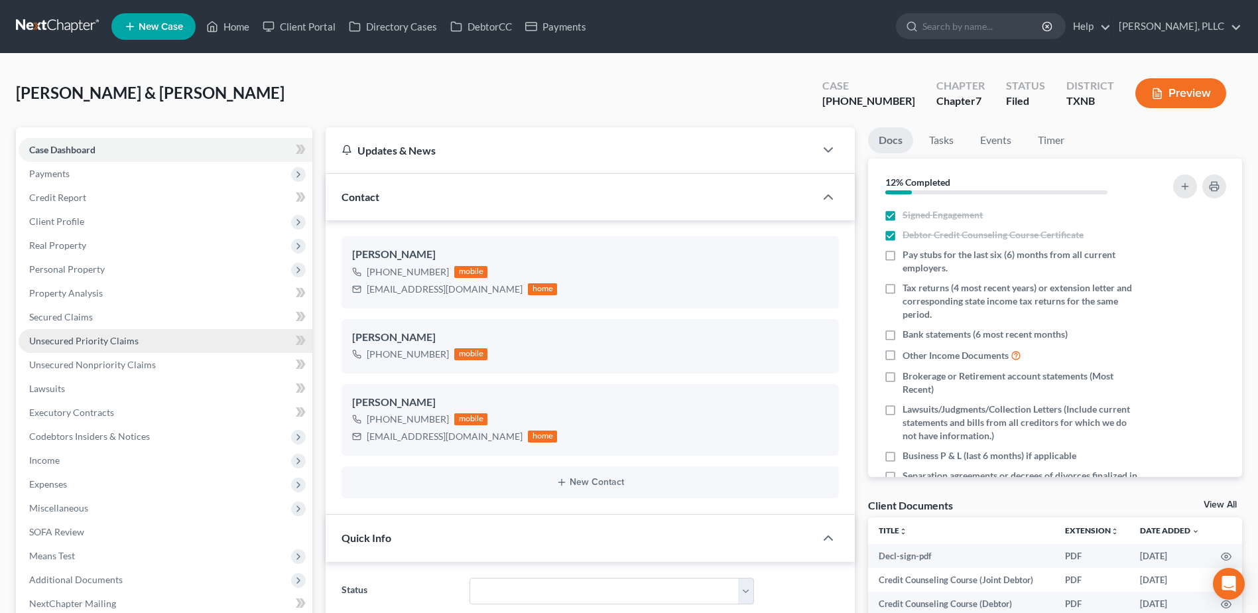
scroll to position [12188, 0]
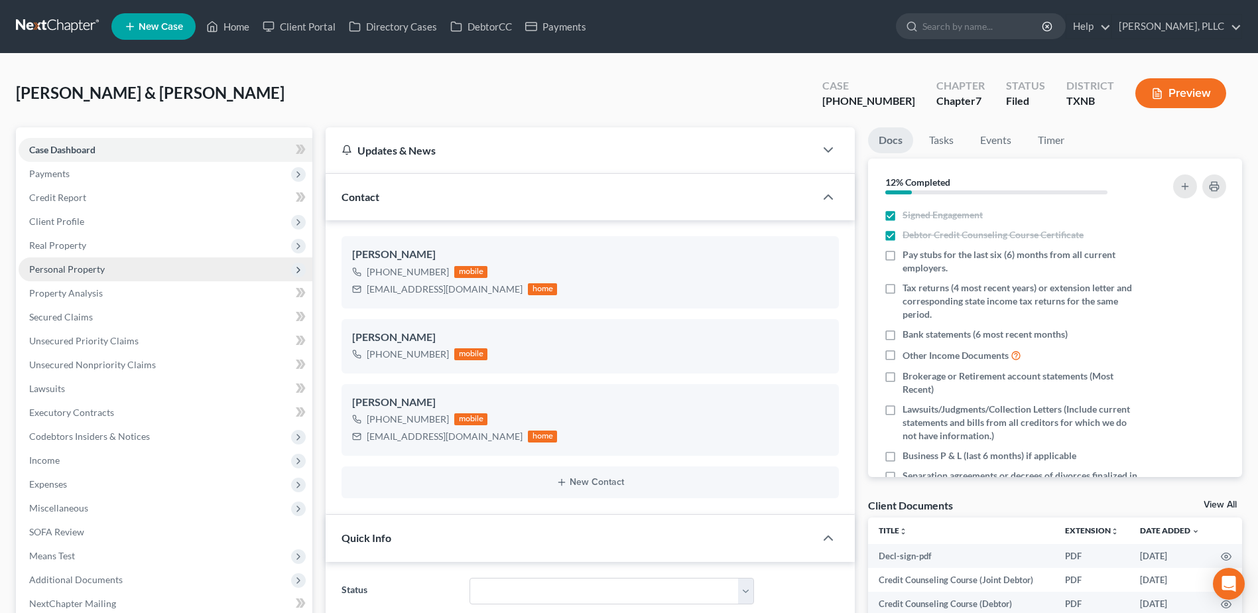
click at [84, 270] on span "Personal Property" at bounding box center [67, 268] width 76 height 11
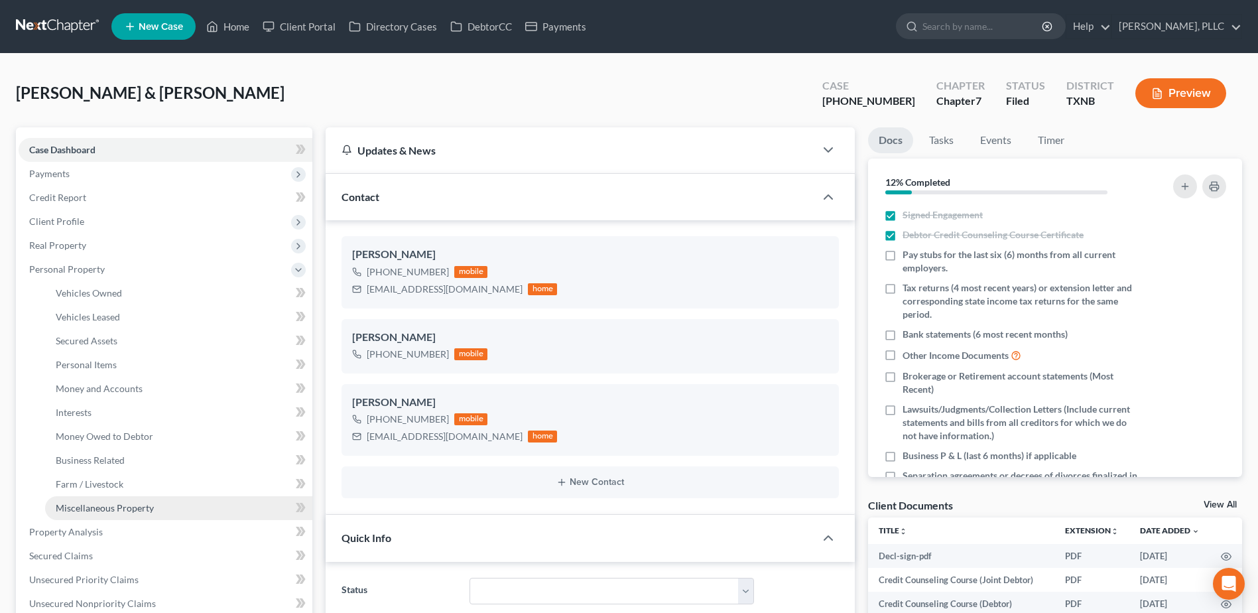
click at [96, 503] on span "Miscellaneous Property" at bounding box center [105, 507] width 98 height 11
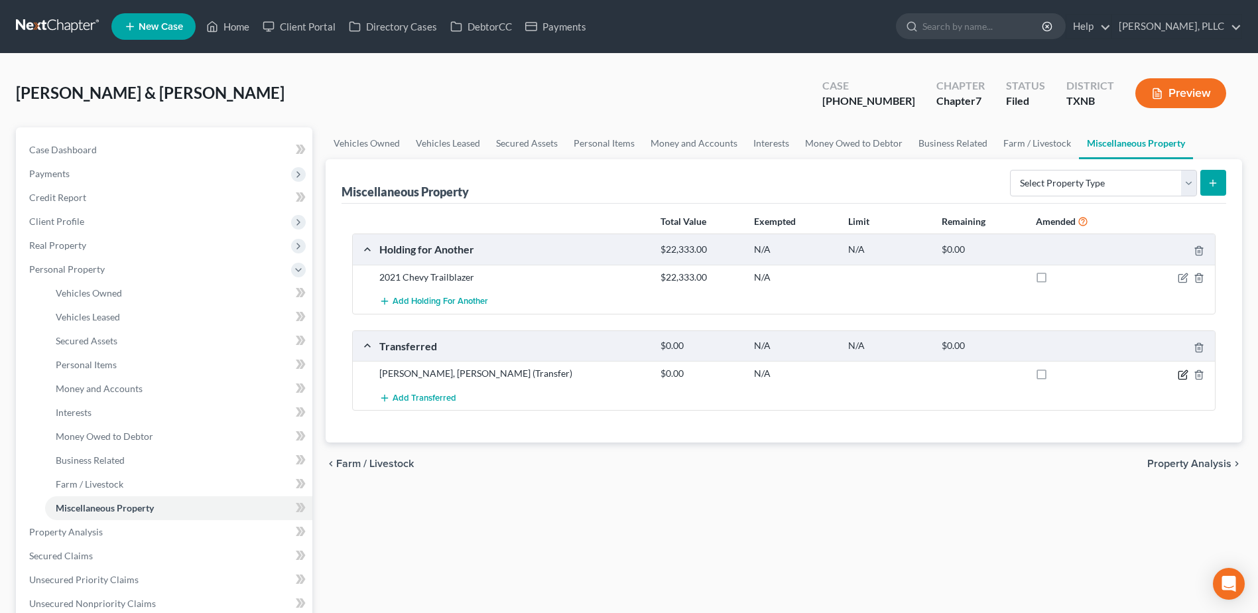
click at [1183, 375] on icon "button" at bounding box center [1184, 373] width 6 height 6
select select "Ordinary (within 2 years)"
select select "37"
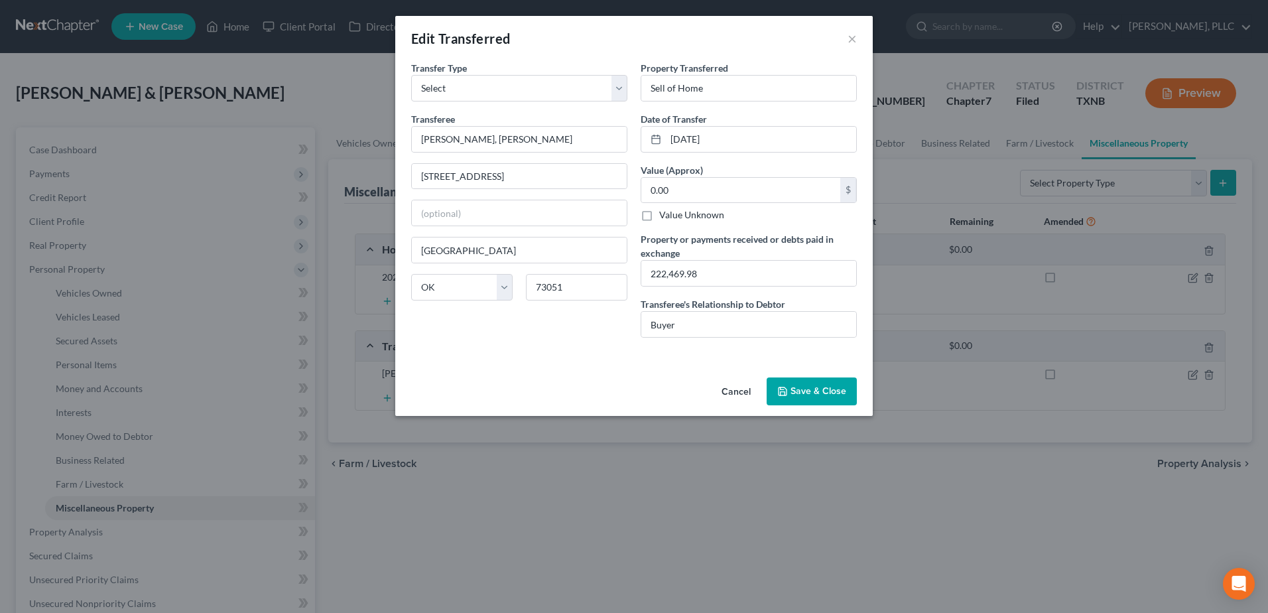
click at [741, 386] on button "Cancel" at bounding box center [736, 392] width 50 height 27
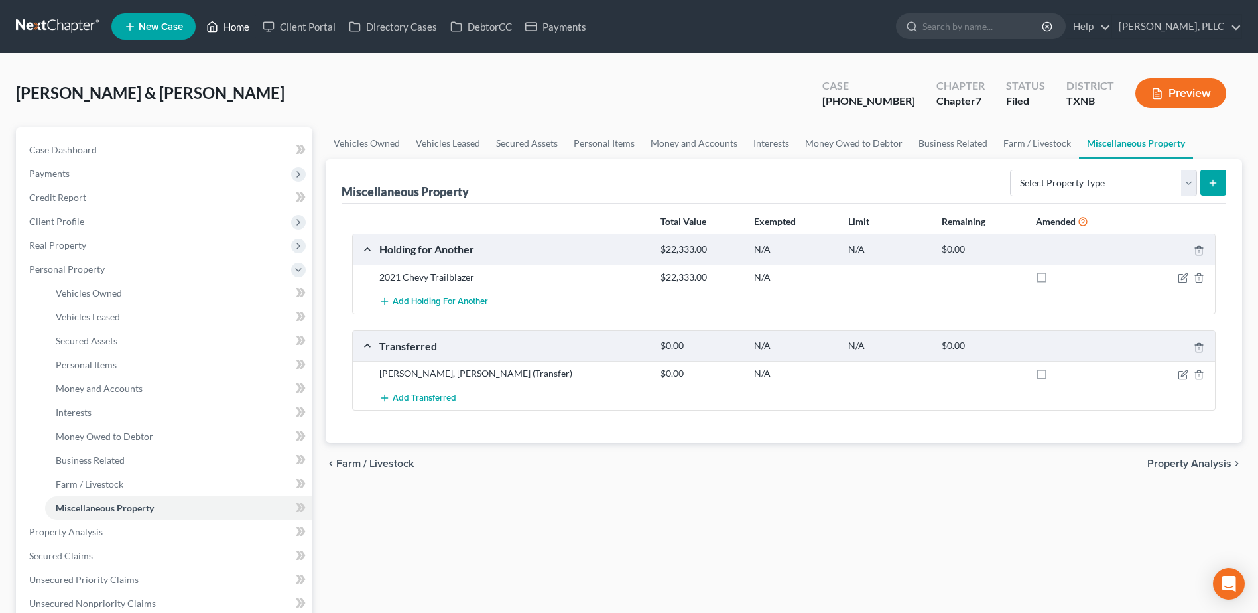
click at [240, 27] on link "Home" at bounding box center [228, 27] width 56 height 24
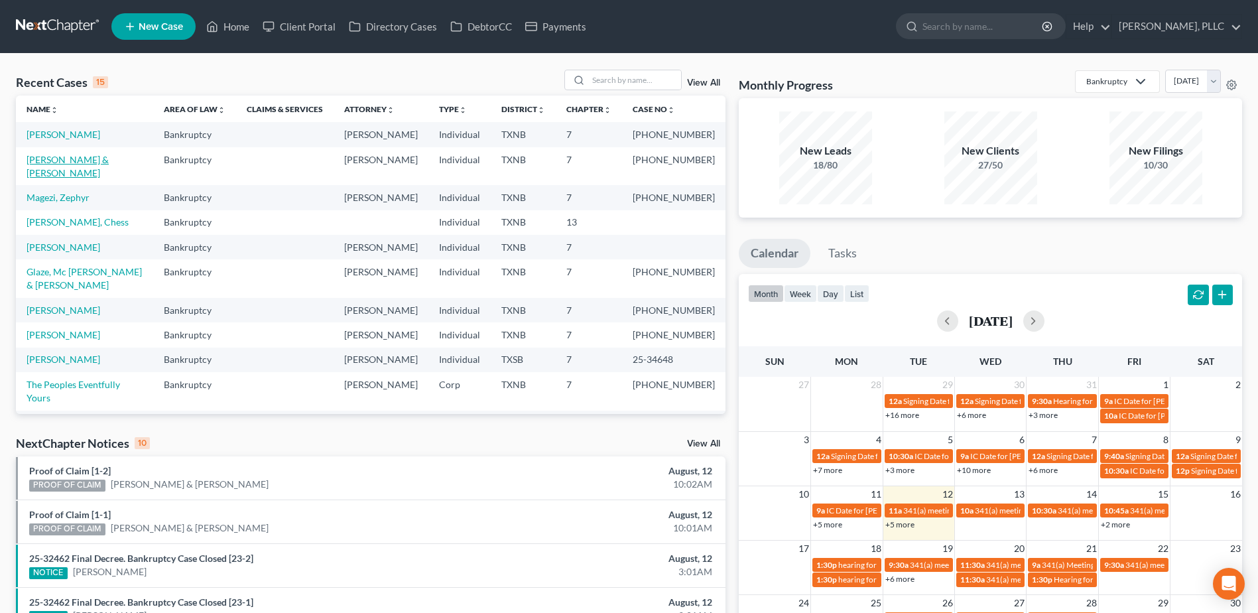
click at [87, 170] on link "[PERSON_NAME] & [PERSON_NAME]" at bounding box center [68, 166] width 82 height 25
click at [97, 176] on link "[PERSON_NAME] & [PERSON_NAME]" at bounding box center [68, 166] width 82 height 25
click at [94, 176] on link "[PERSON_NAME] & [PERSON_NAME]" at bounding box center [68, 166] width 82 height 25
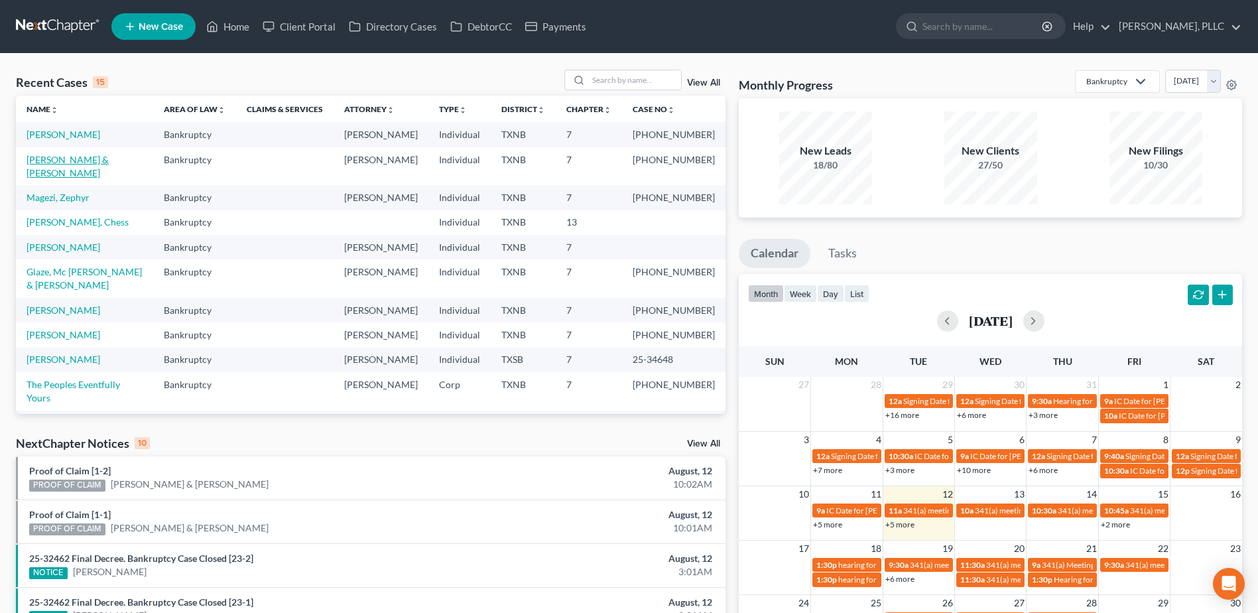
click at [94, 176] on link "[PERSON_NAME] & [PERSON_NAME]" at bounding box center [68, 166] width 82 height 25
select select "4"
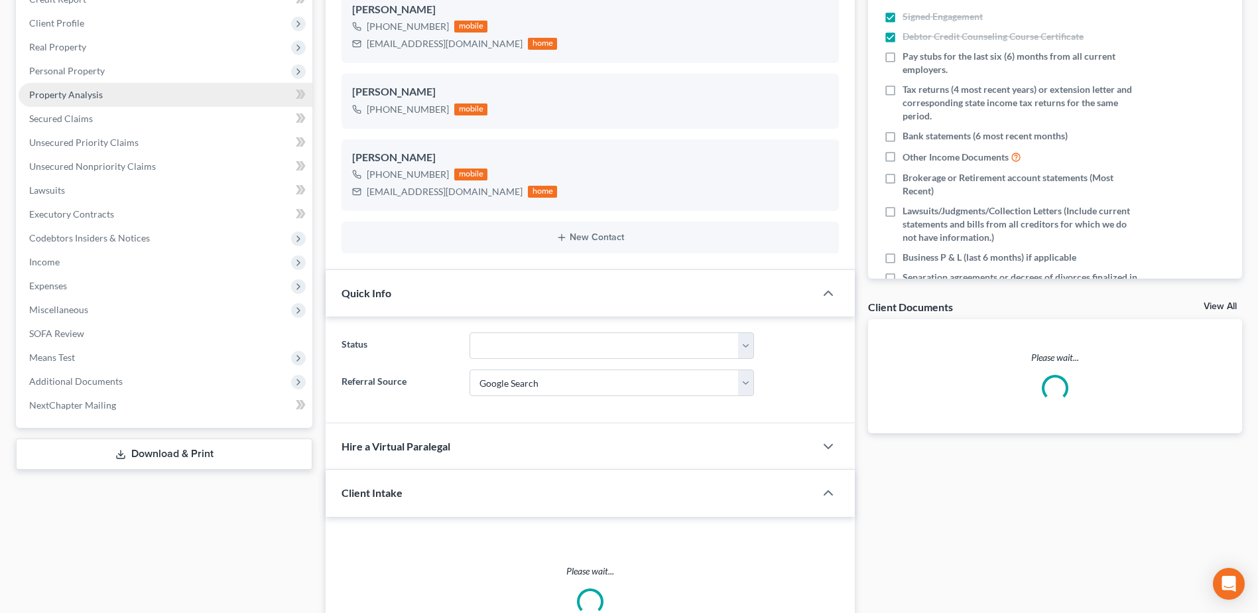
scroll to position [332, 0]
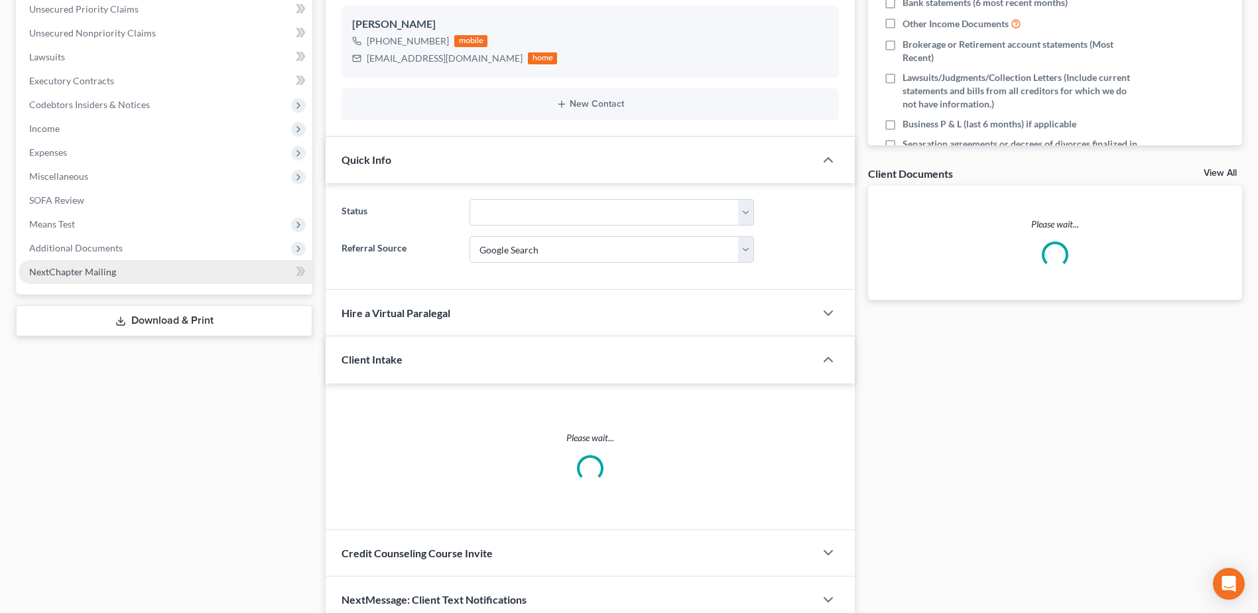
drag, startPoint x: 92, startPoint y: 241, endPoint x: 194, endPoint y: 262, distance: 104.2
click at [92, 242] on span "Additional Documents" at bounding box center [76, 247] width 94 height 11
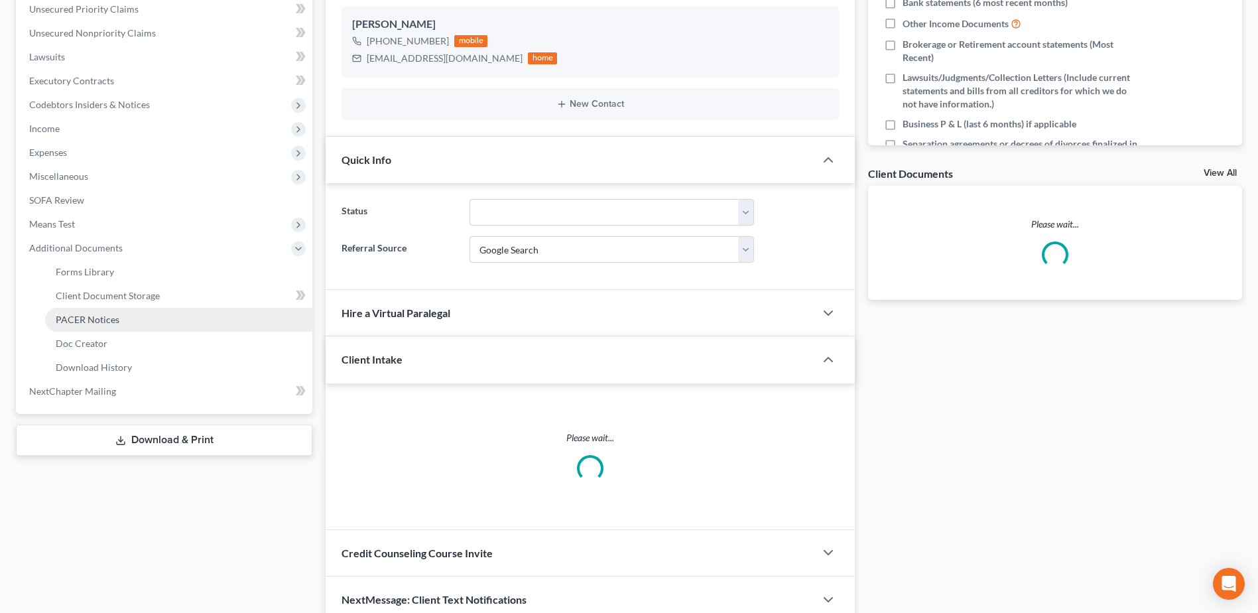
click at [92, 316] on span "PACER Notices" at bounding box center [88, 319] width 64 height 11
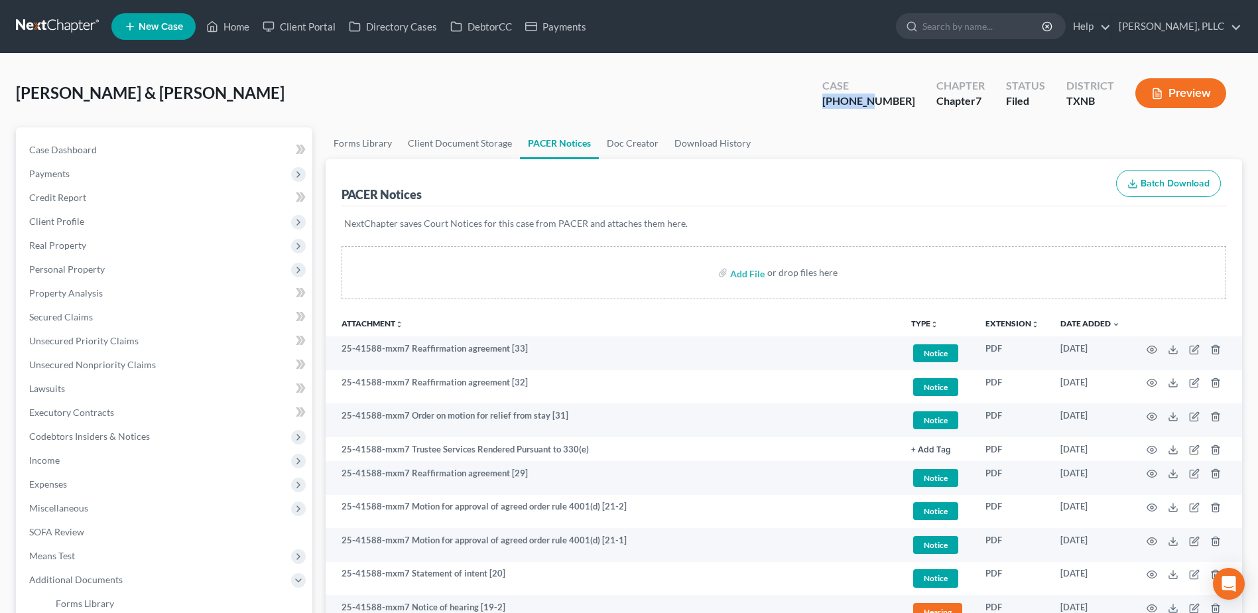
drag, startPoint x: 906, startPoint y: 99, endPoint x: 847, endPoint y: 102, distance: 59.1
click at [847, 102] on div "Case 25-41588-7 Chapter Chapter 7 Status Filed District TXNB Preview" at bounding box center [1025, 93] width 436 height 47
copy div "25-41588"
click at [238, 22] on link "Home" at bounding box center [228, 27] width 56 height 24
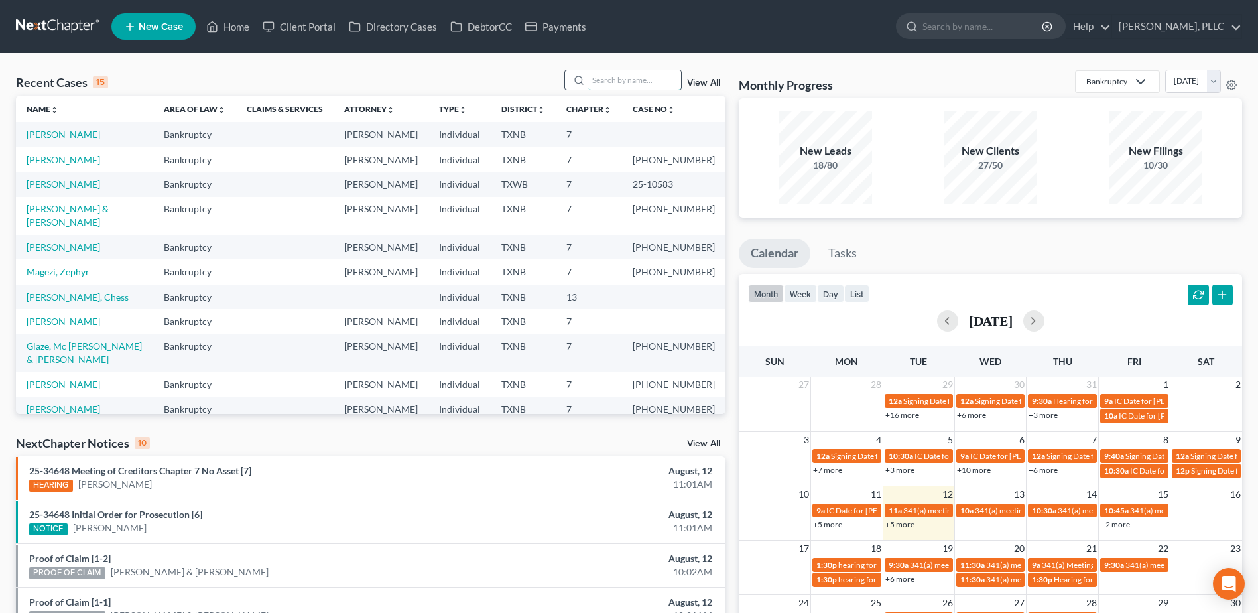
click at [641, 78] on input "search" at bounding box center [634, 79] width 93 height 19
type input "king"
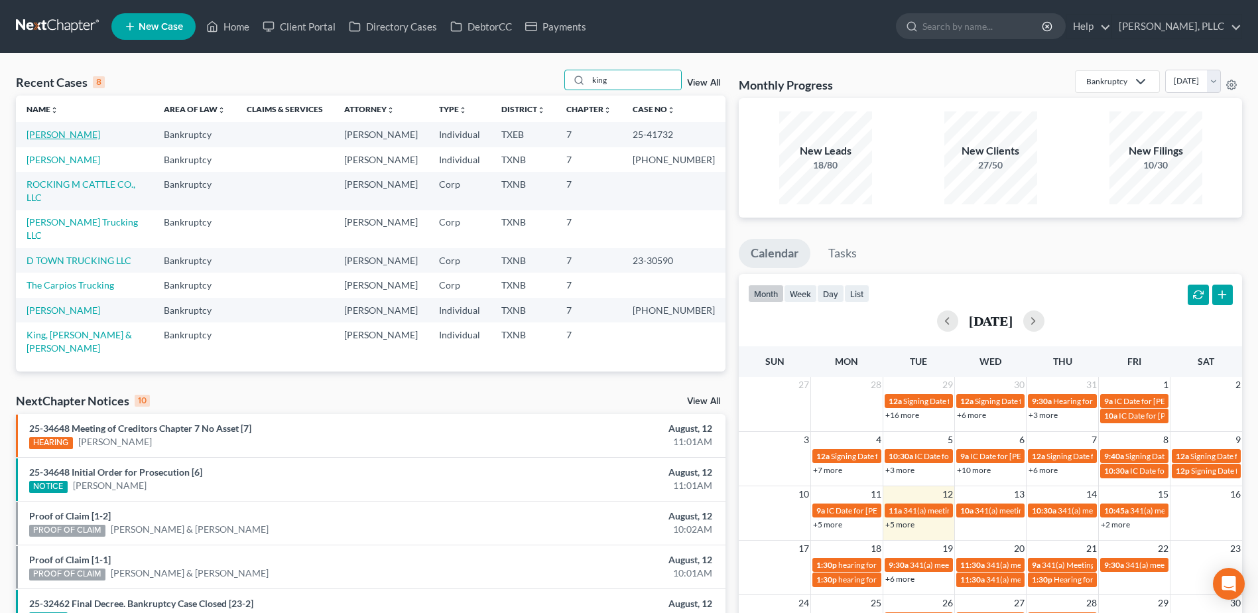
click at [72, 132] on link "King, Dimitria" at bounding box center [64, 134] width 74 height 11
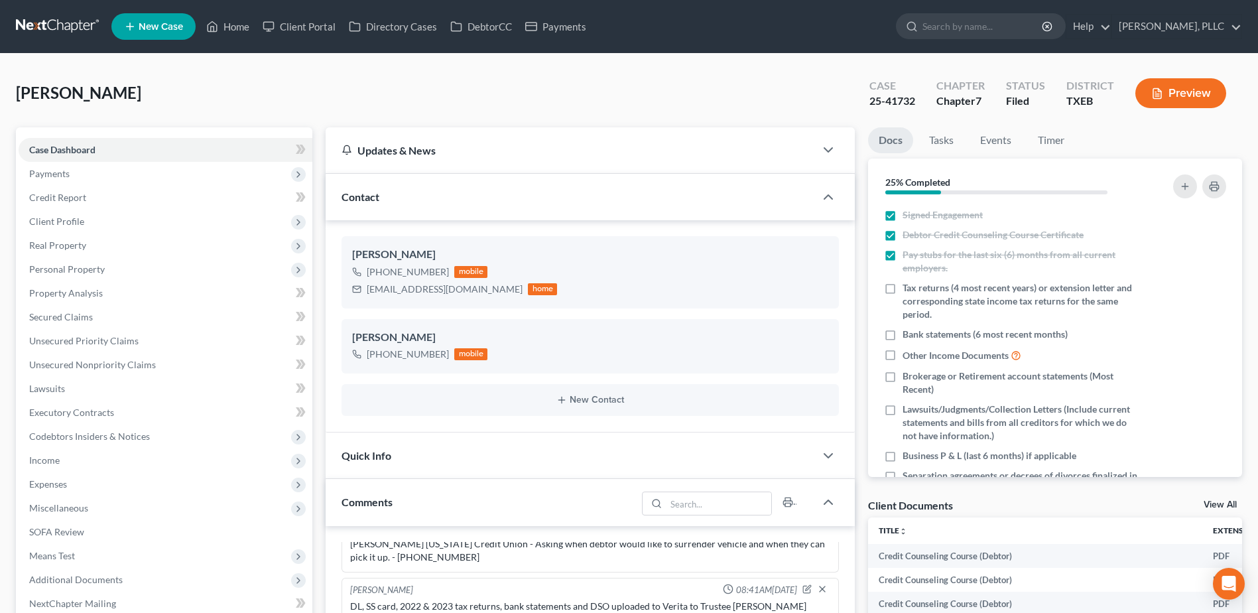
click at [495, 62] on div "King, Dimitria Upgraded Case 25-41732 Chapter Chapter 7 Status Filed District T…" at bounding box center [629, 568] width 1258 height 1028
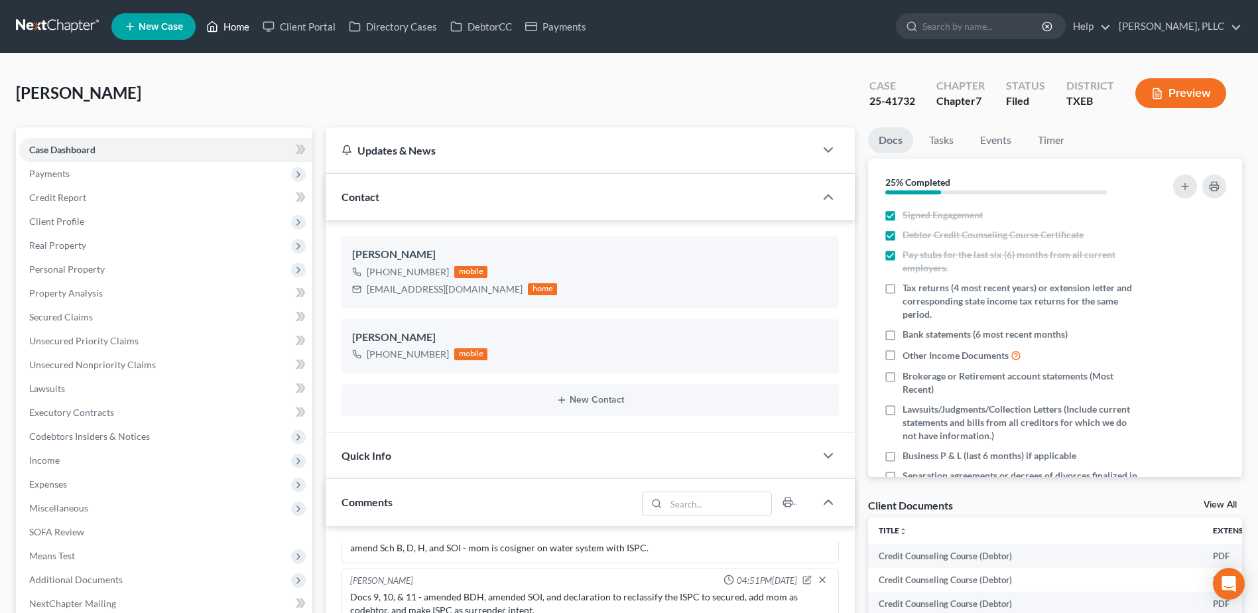
click at [245, 34] on link "Home" at bounding box center [228, 27] width 56 height 24
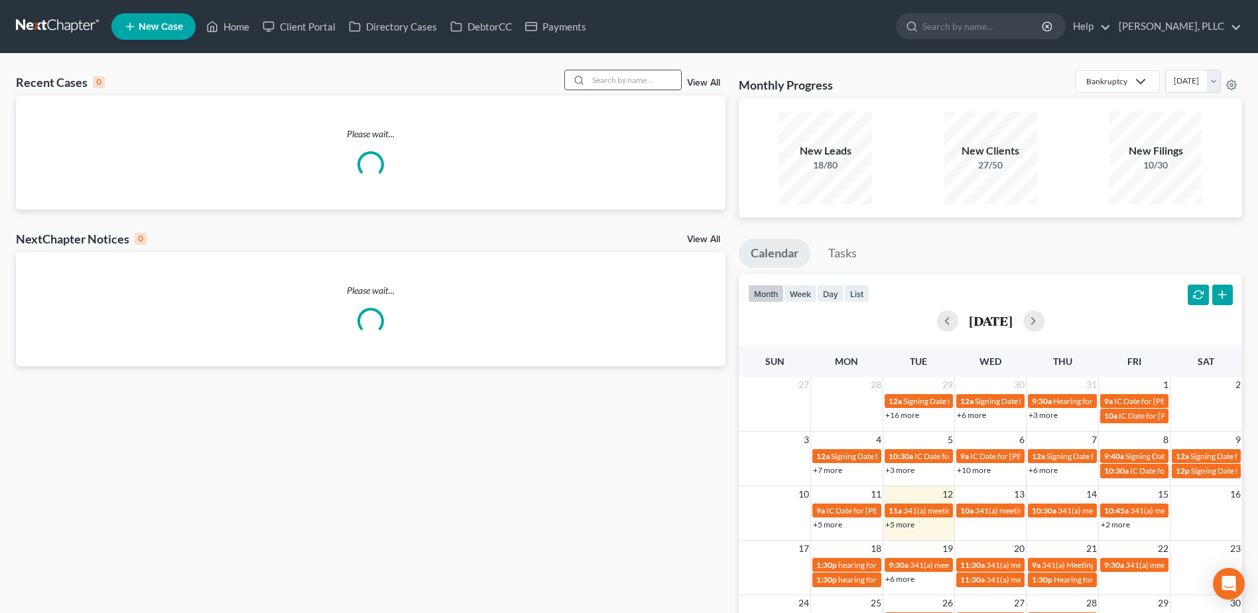
click at [619, 82] on input "search" at bounding box center [634, 79] width 93 height 19
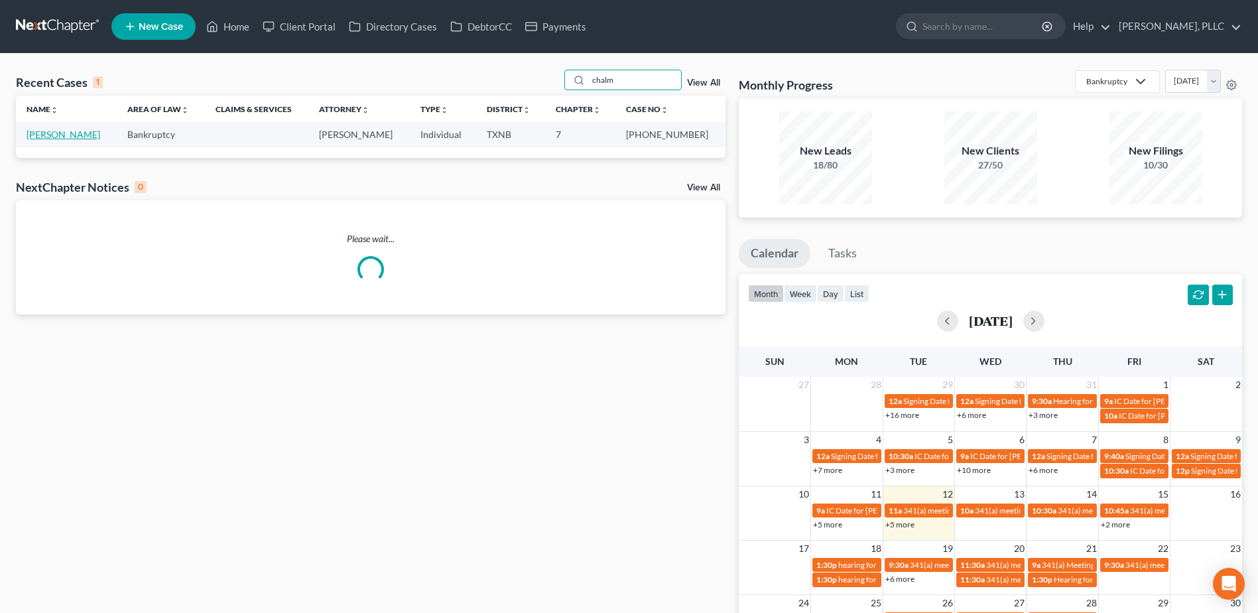
type input "chalm"
click at [76, 134] on link "Chalmers-Randle, Anita" at bounding box center [64, 134] width 74 height 11
select select "1"
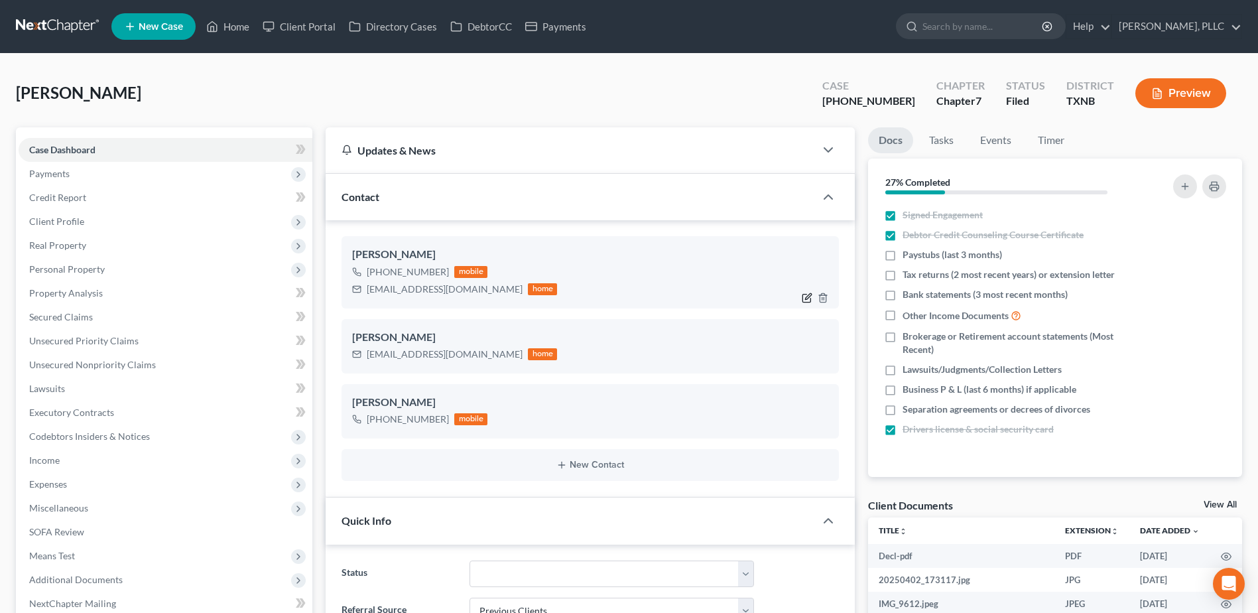
click at [803, 297] on icon "button" at bounding box center [807, 298] width 8 height 8
select select "0"
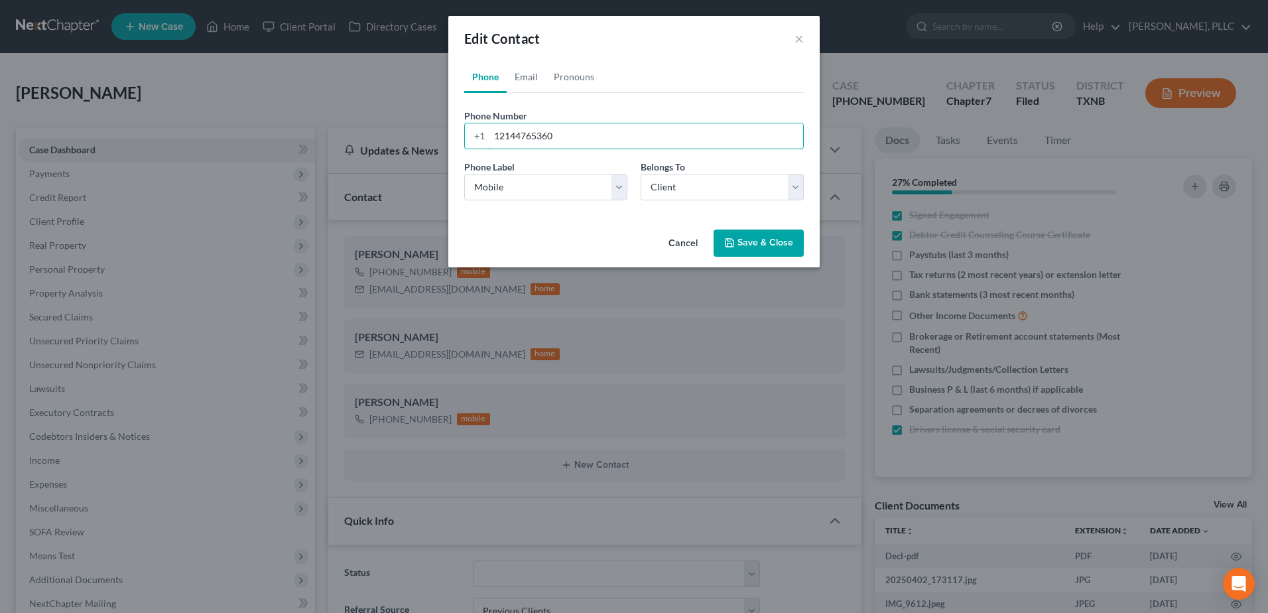
drag, startPoint x: 522, startPoint y: 127, endPoint x: 476, endPoint y: 111, distance: 48.2
click at [486, 123] on div "+1 12144765360" at bounding box center [634, 136] width 340 height 27
type input "9725041340"
click at [765, 238] on button "Save & Close" at bounding box center [759, 244] width 90 height 28
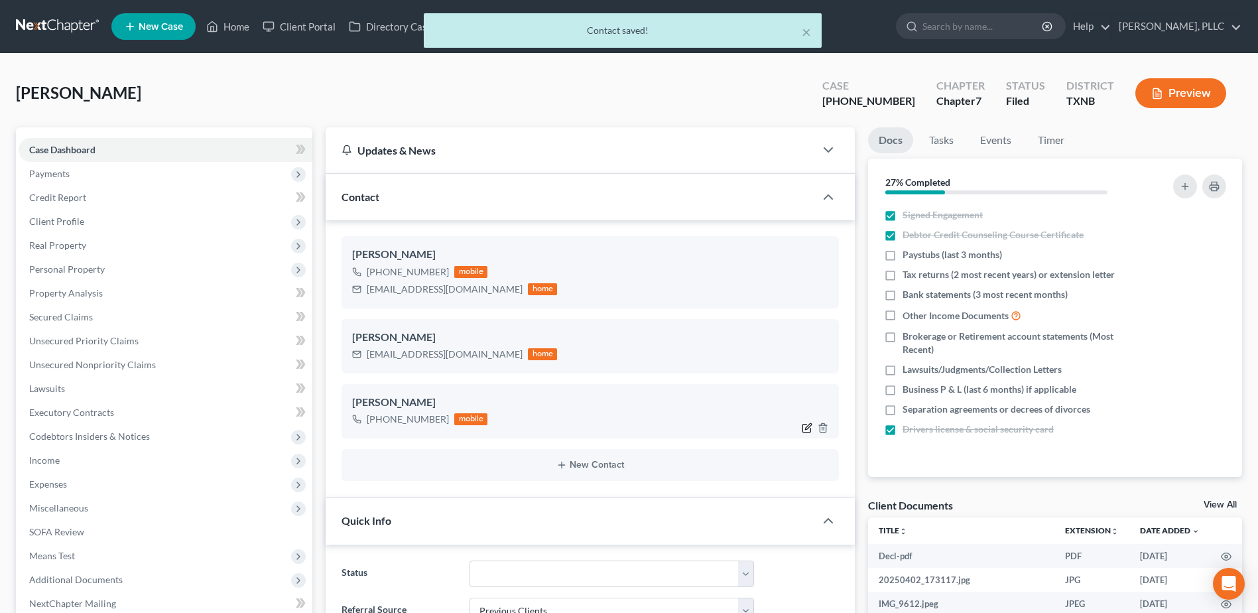
click at [805, 429] on icon "button" at bounding box center [807, 428] width 11 height 11
select select "0"
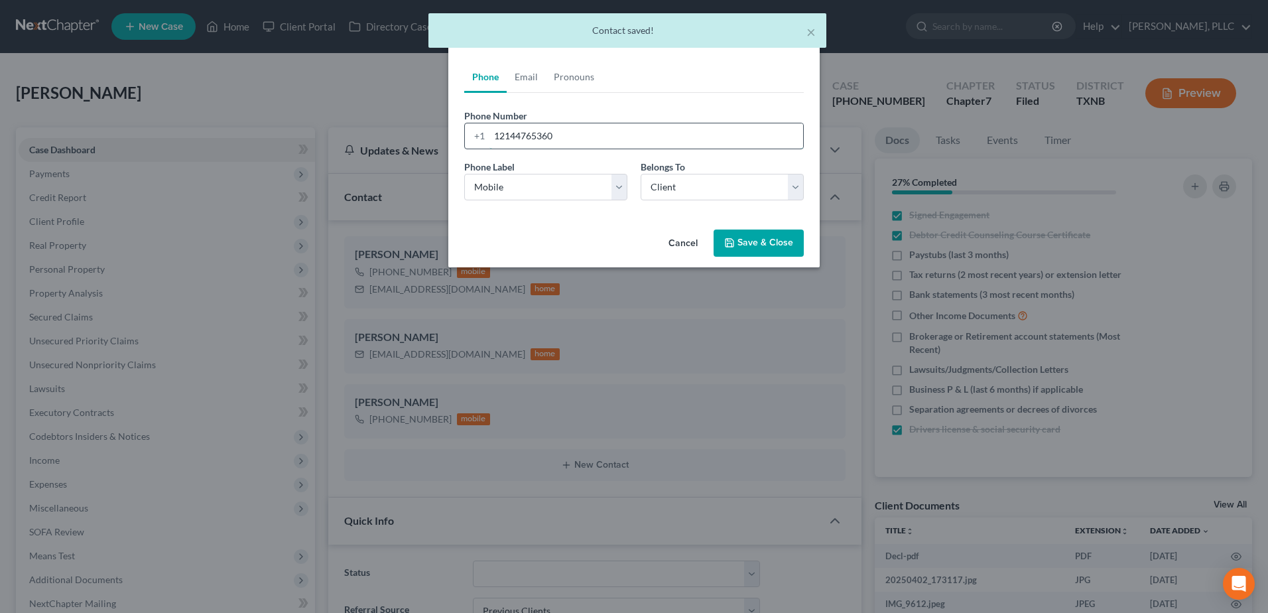
drag, startPoint x: 572, startPoint y: 133, endPoint x: 481, endPoint y: 128, distance: 91.0
click at [481, 128] on div "+1 12144765360" at bounding box center [634, 136] width 340 height 27
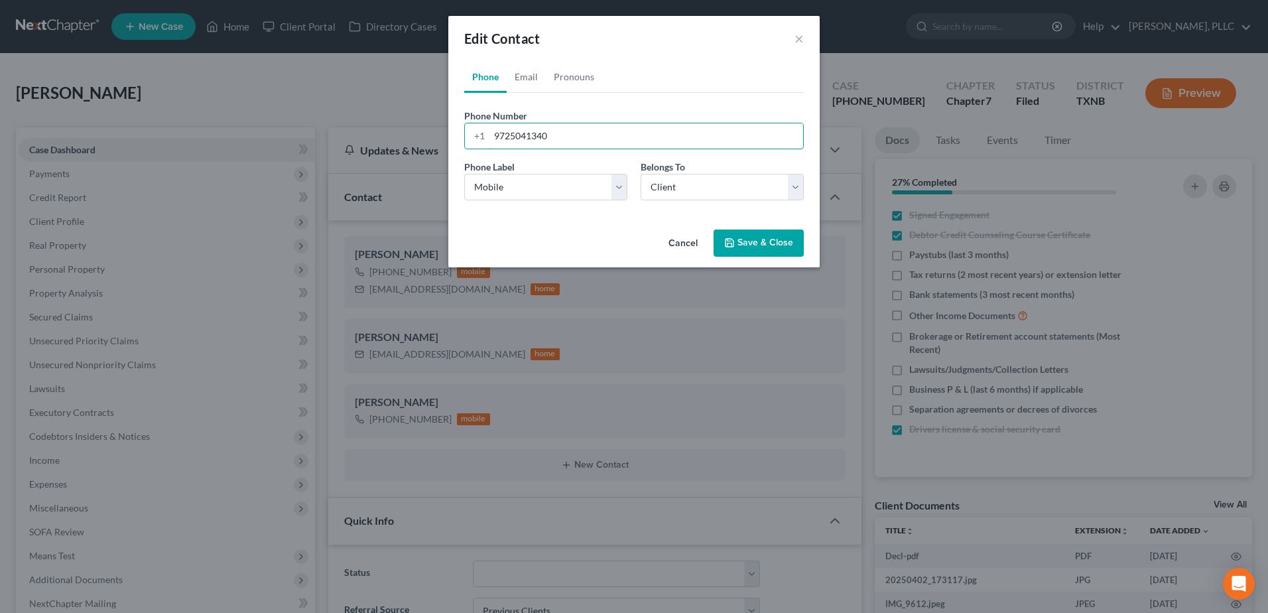
type input "9725041340"
click at [749, 237] on button "Save & Close" at bounding box center [759, 244] width 90 height 28
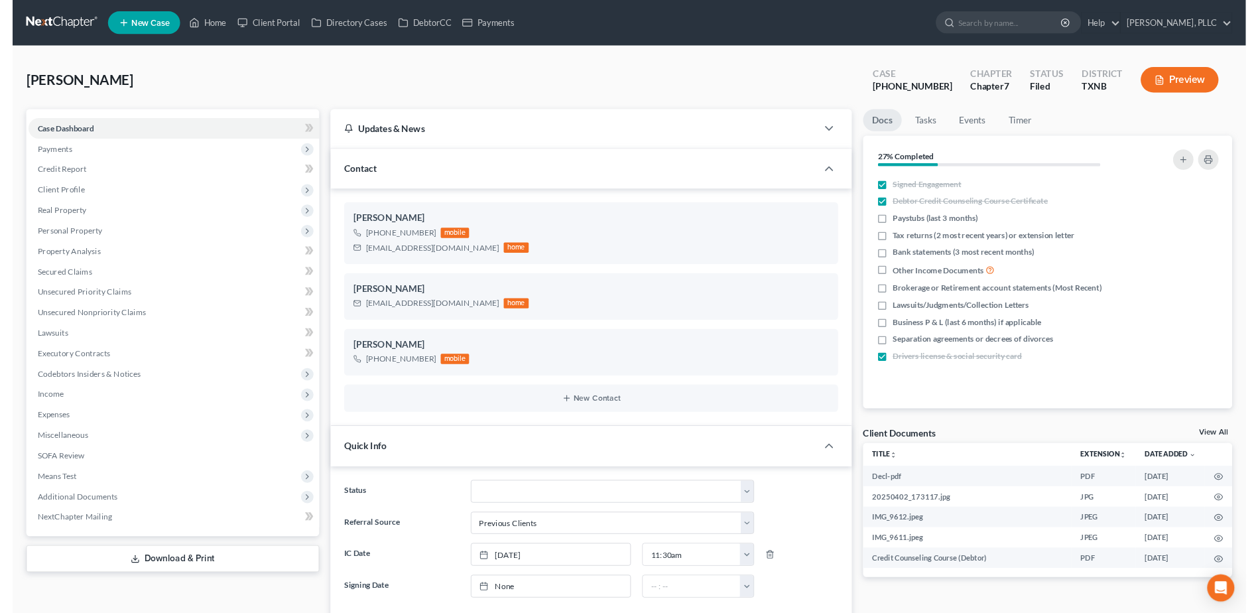
scroll to position [1699, 0]
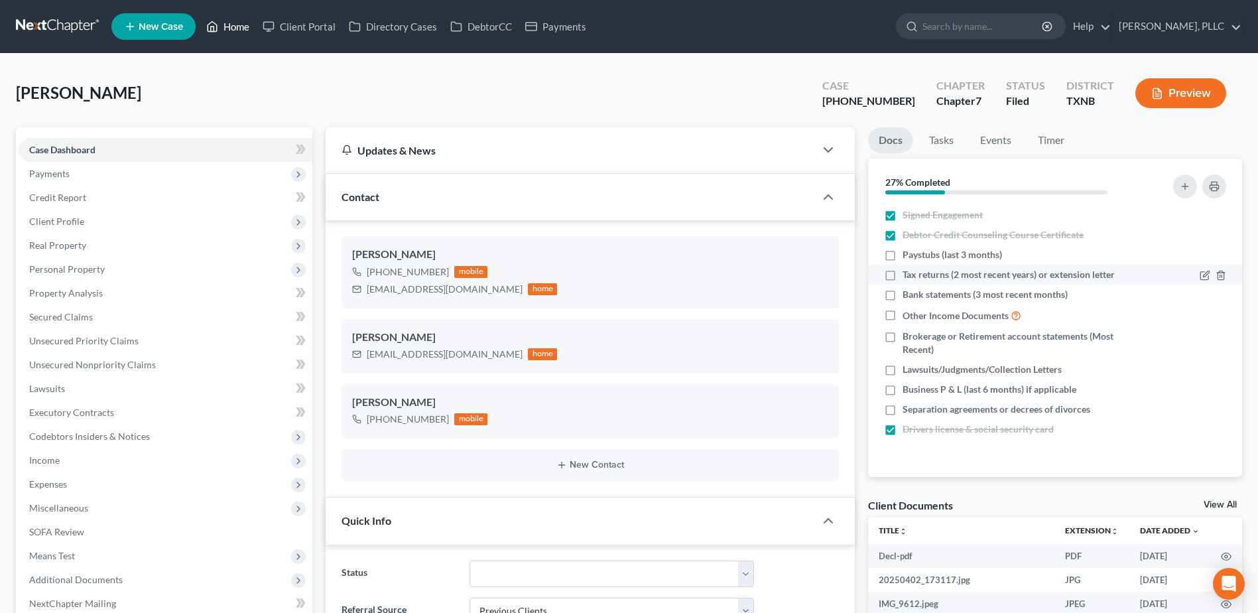
drag, startPoint x: 242, startPoint y: 23, endPoint x: 1118, endPoint y: 277, distance: 912.2
click at [242, 23] on link "Home" at bounding box center [228, 27] width 56 height 24
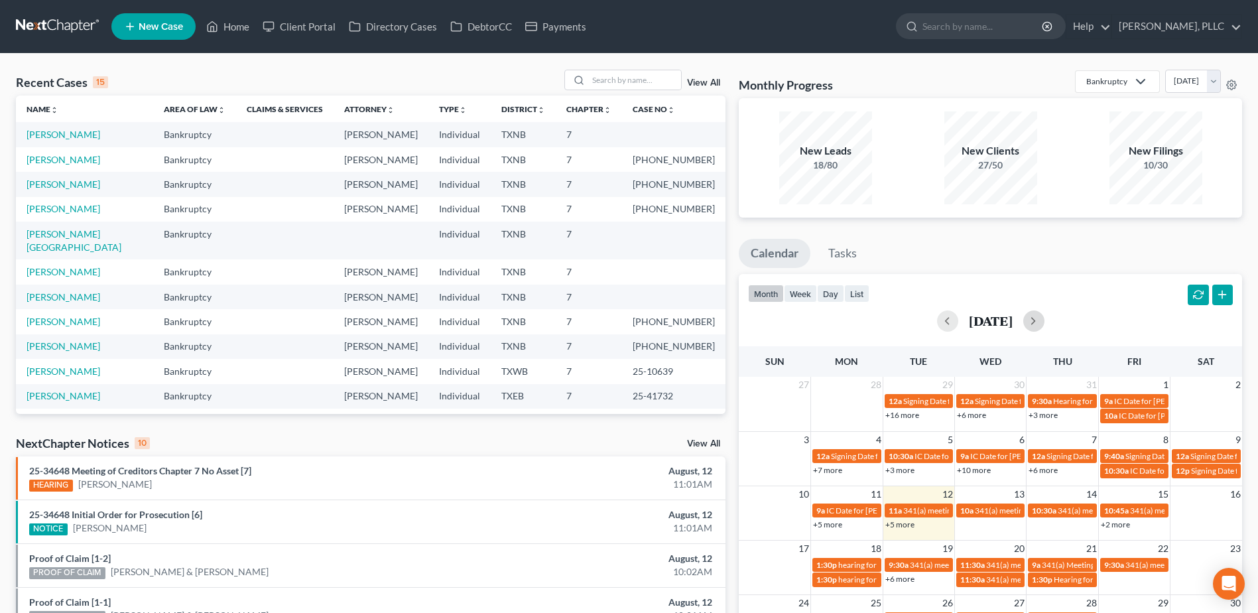
drag, startPoint x: 1057, startPoint y: 319, endPoint x: 1074, endPoint y: 327, distance: 18.4
click at [1045, 319] on button "button" at bounding box center [1034, 320] width 21 height 21
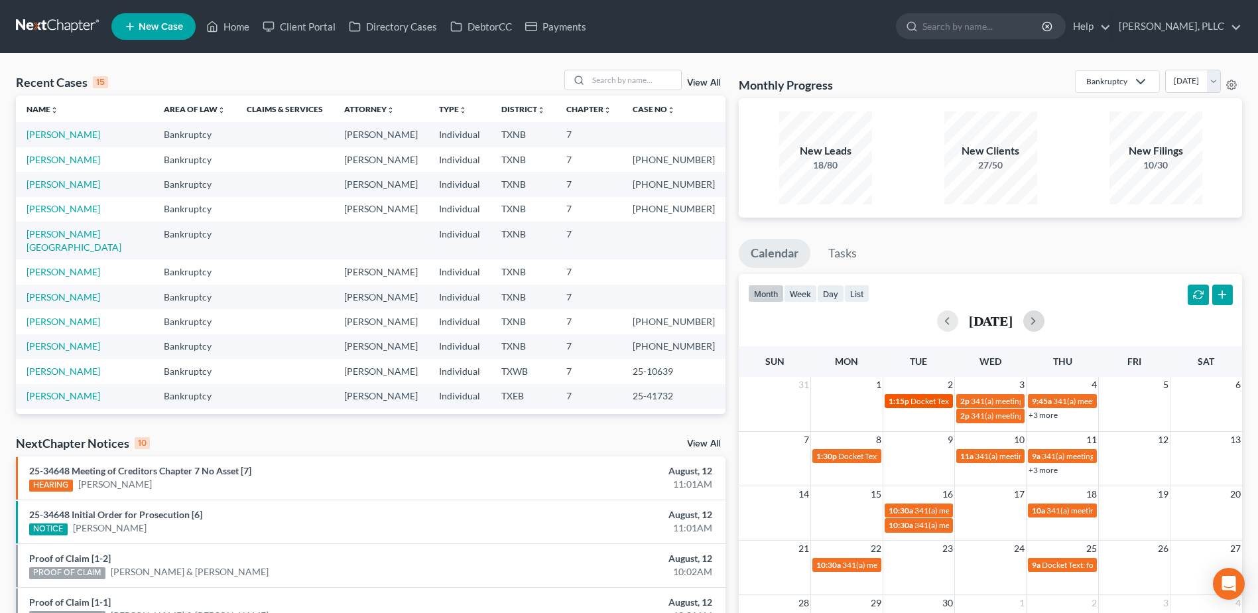
click at [928, 404] on span "Docket Text: for [PERSON_NAME] v. Absolute Resolutions Investments, LLC" at bounding box center [1041, 401] width 261 height 10
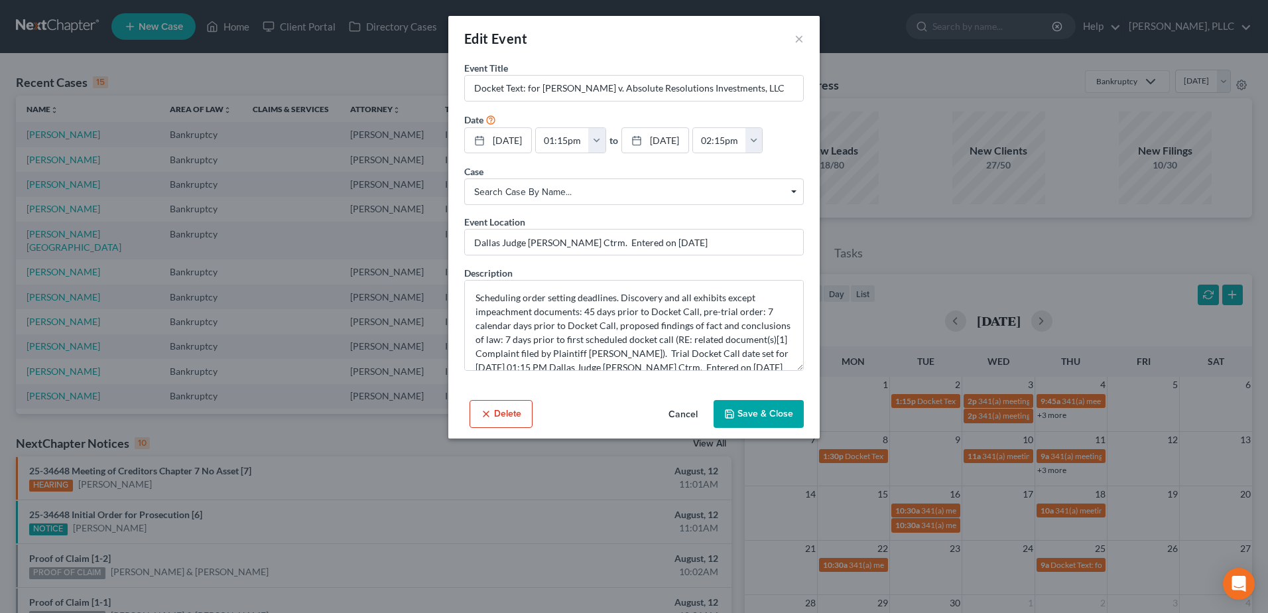
click at [500, 412] on button "Delete" at bounding box center [501, 414] width 63 height 28
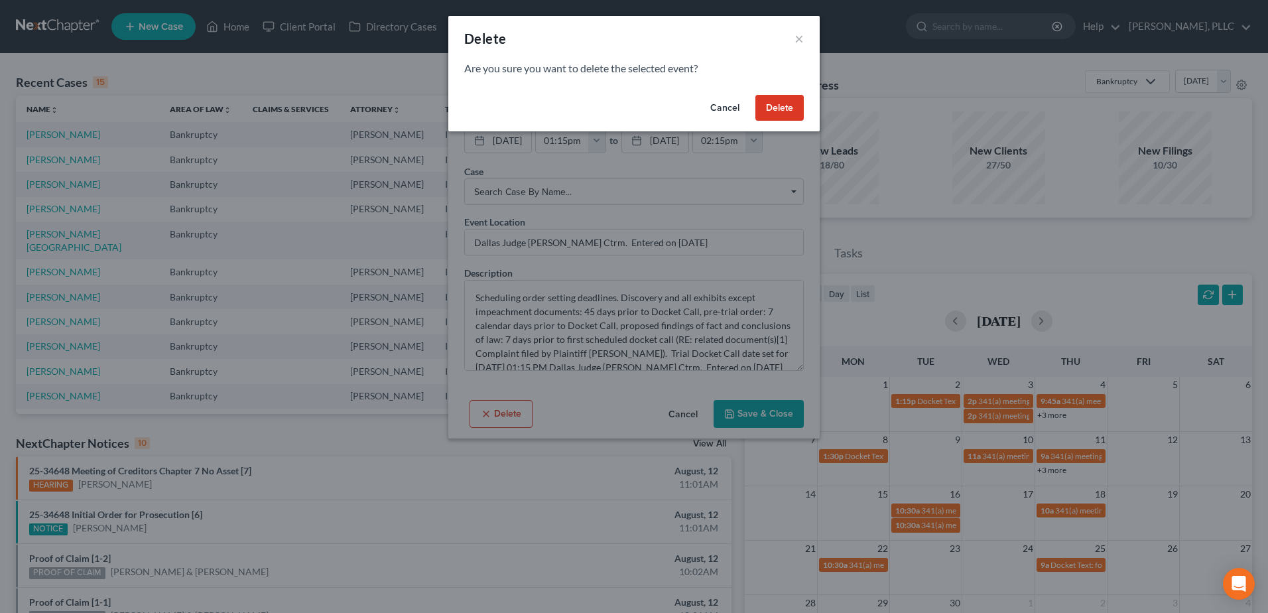
click at [783, 110] on button "Delete" at bounding box center [780, 108] width 48 height 27
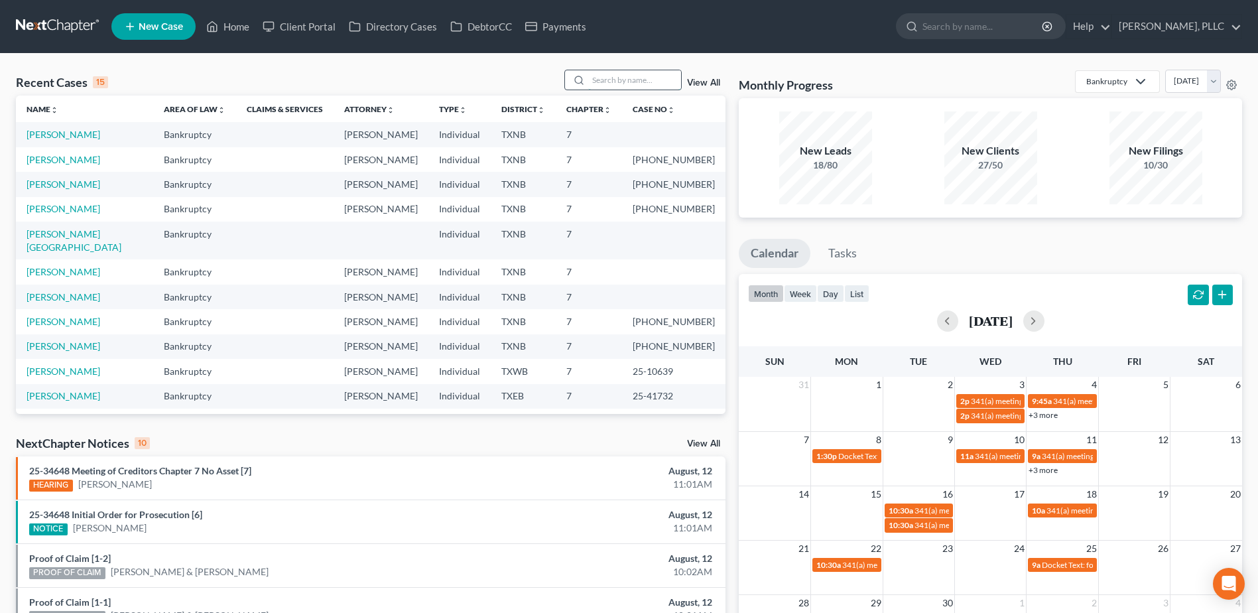
click at [626, 84] on input "search" at bounding box center [634, 79] width 93 height 19
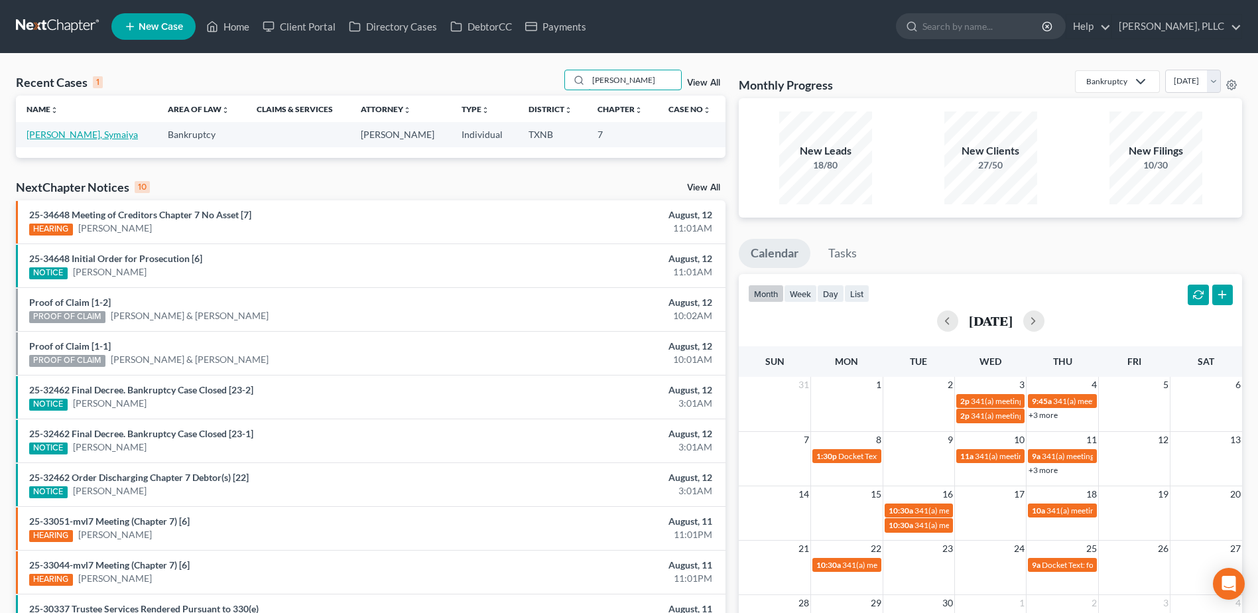
type input "dunlap"
click at [74, 137] on link "Dunlap, Symaiya" at bounding box center [82, 134] width 111 height 11
select select "4"
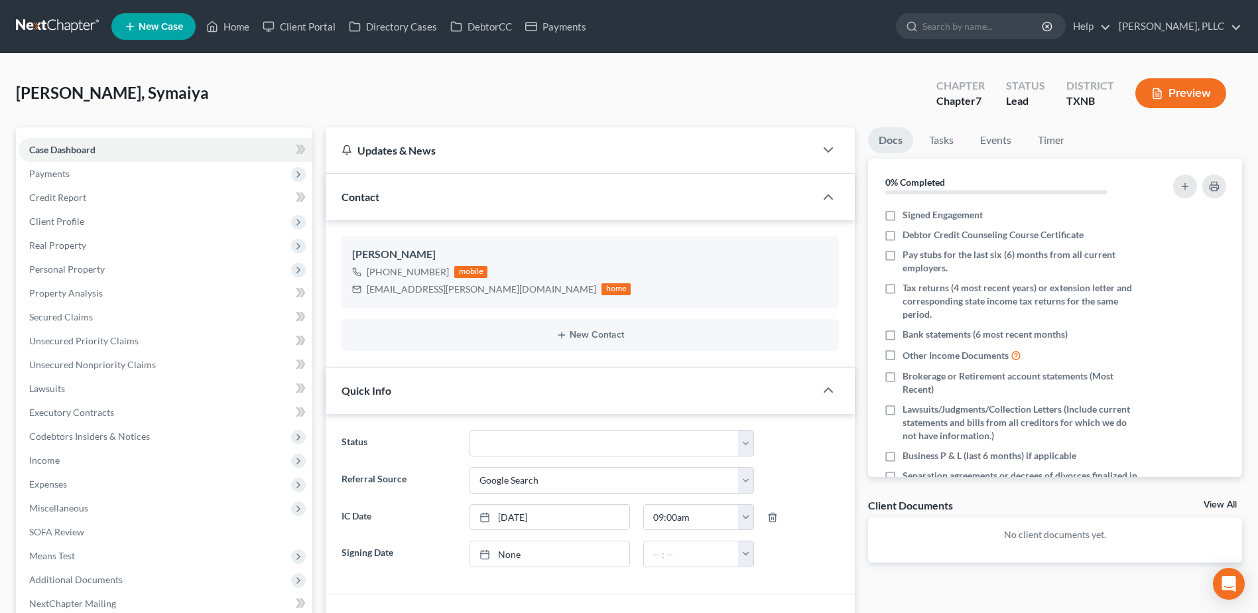
scroll to position [66, 0]
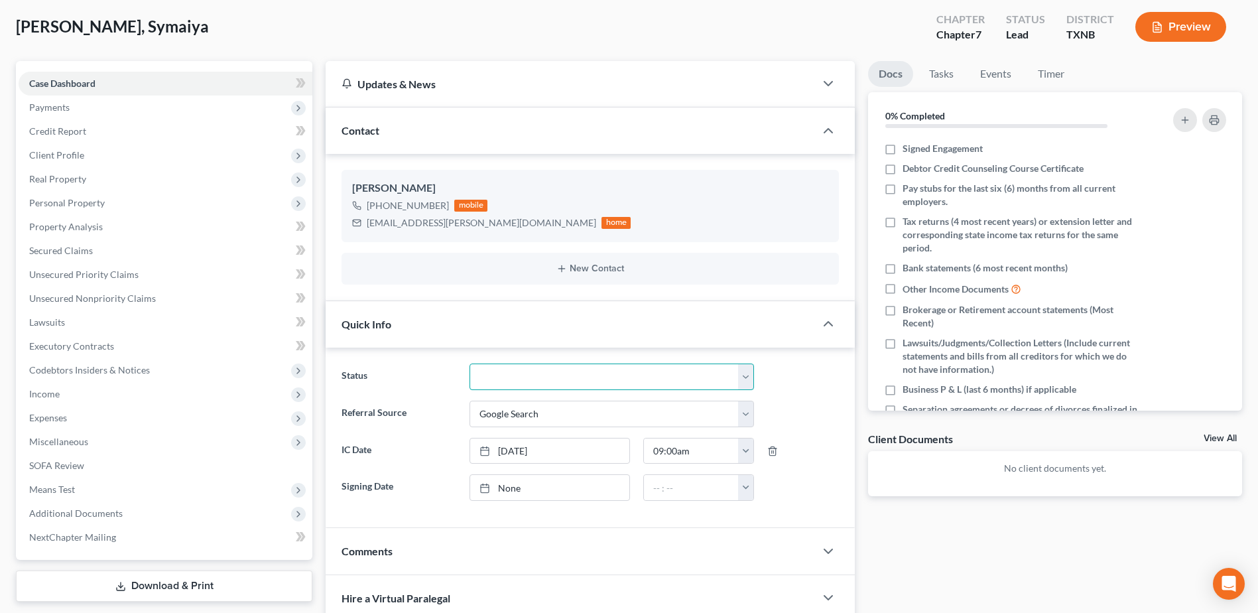
click at [748, 377] on select "Appellate Phase Case Closed Dead File Demand Letter Phase Discharged Discharge …" at bounding box center [612, 377] width 285 height 27
select select "13"
click at [470, 364] on select "Appellate Phase Case Closed Dead File Demand Letter Phase Discharged Discharge …" at bounding box center [612, 377] width 285 height 27
click at [958, 565] on div "Docs Tasks Events Timer 0% Completed Nothing here yet! Signed Engagement Debtor…" at bounding box center [1055, 500] width 387 height 878
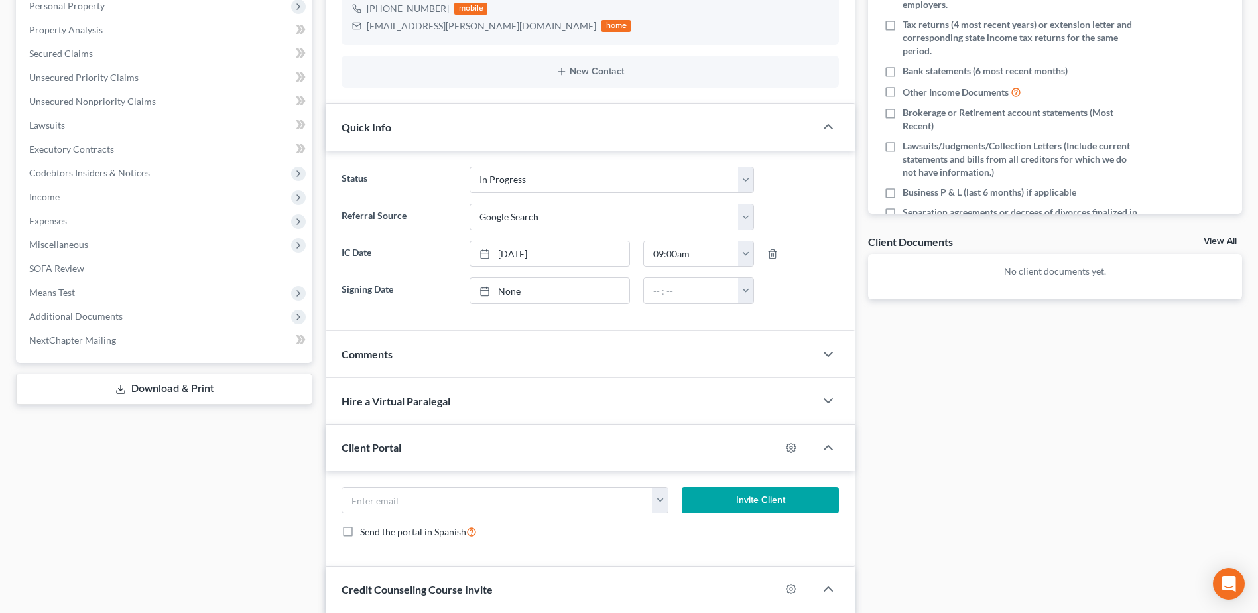
scroll to position [265, 0]
click at [513, 289] on link "None" at bounding box center [549, 288] width 159 height 25
click at [675, 289] on input "text" at bounding box center [691, 288] width 95 height 25
type input "9:55 am"
click at [1036, 423] on div "Docs Tasks Events Timer 0% Completed Nothing here yet! Signed Engagement Debtor…" at bounding box center [1055, 301] width 387 height 878
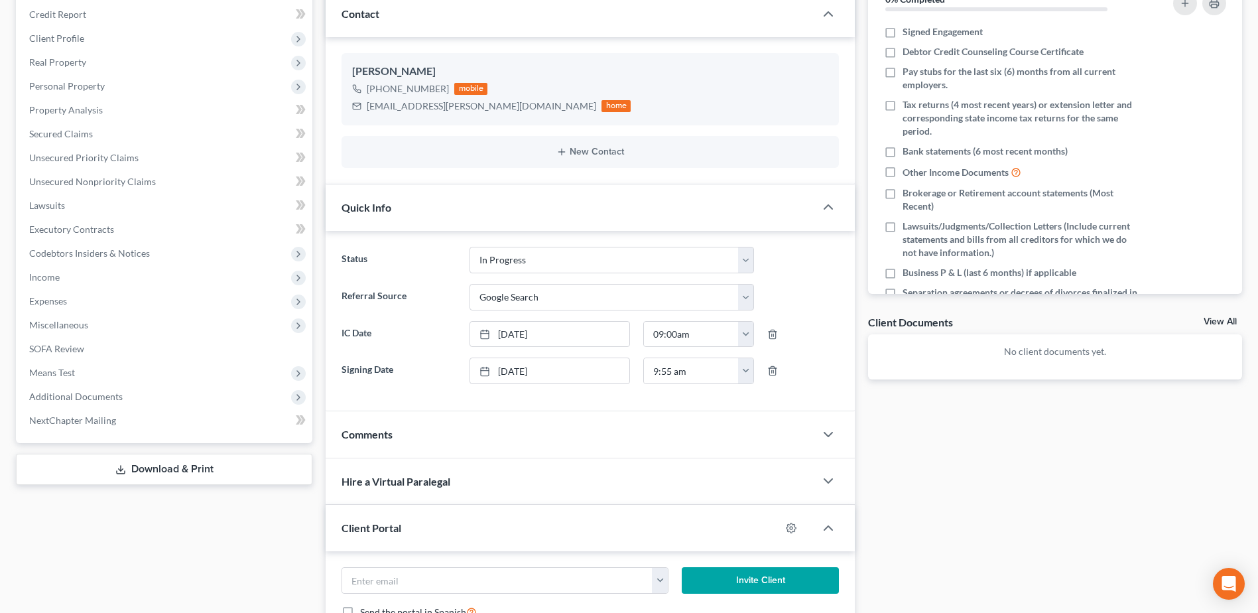
scroll to position [0, 0]
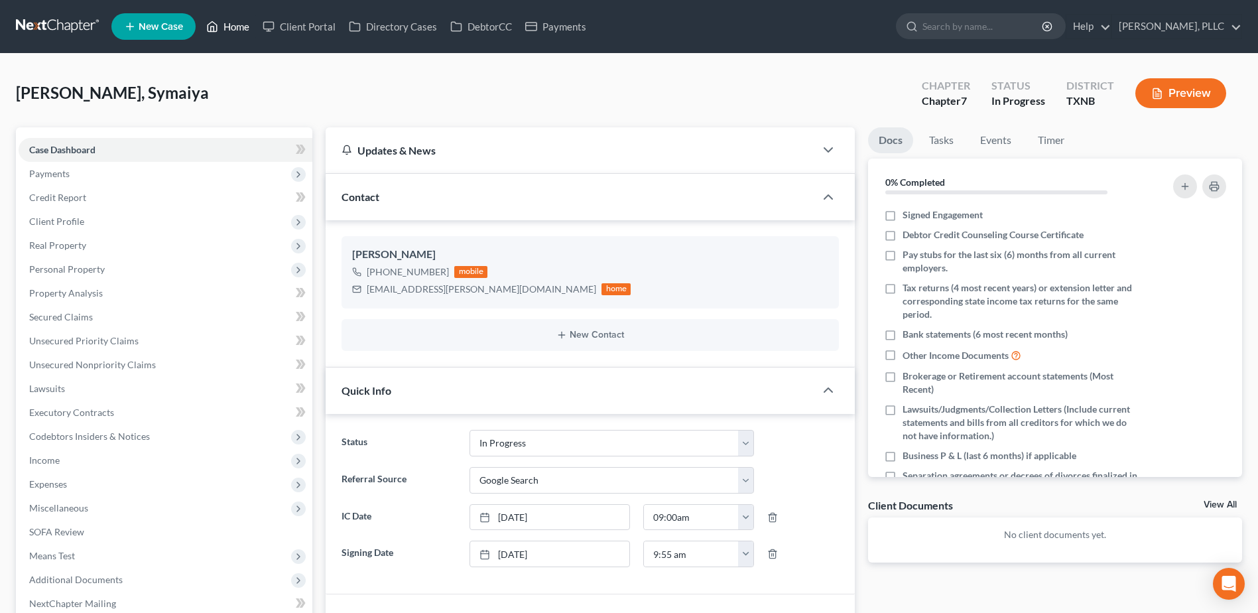
click at [240, 27] on link "Home" at bounding box center [228, 27] width 56 height 24
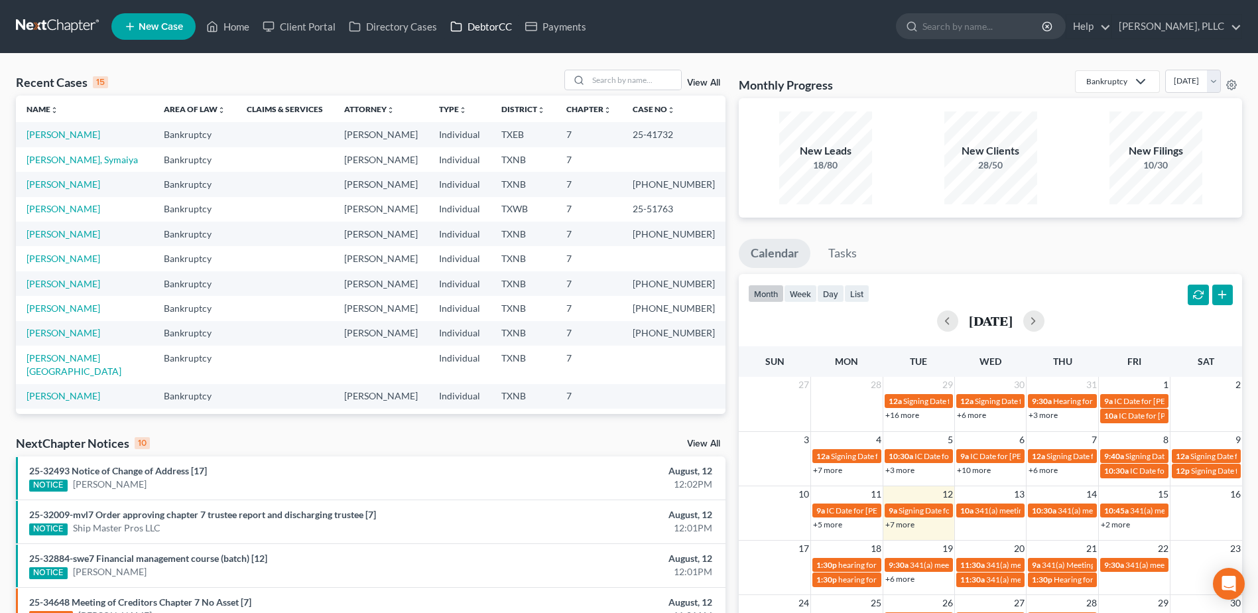
click at [478, 23] on link "DebtorCC" at bounding box center [481, 27] width 75 height 24
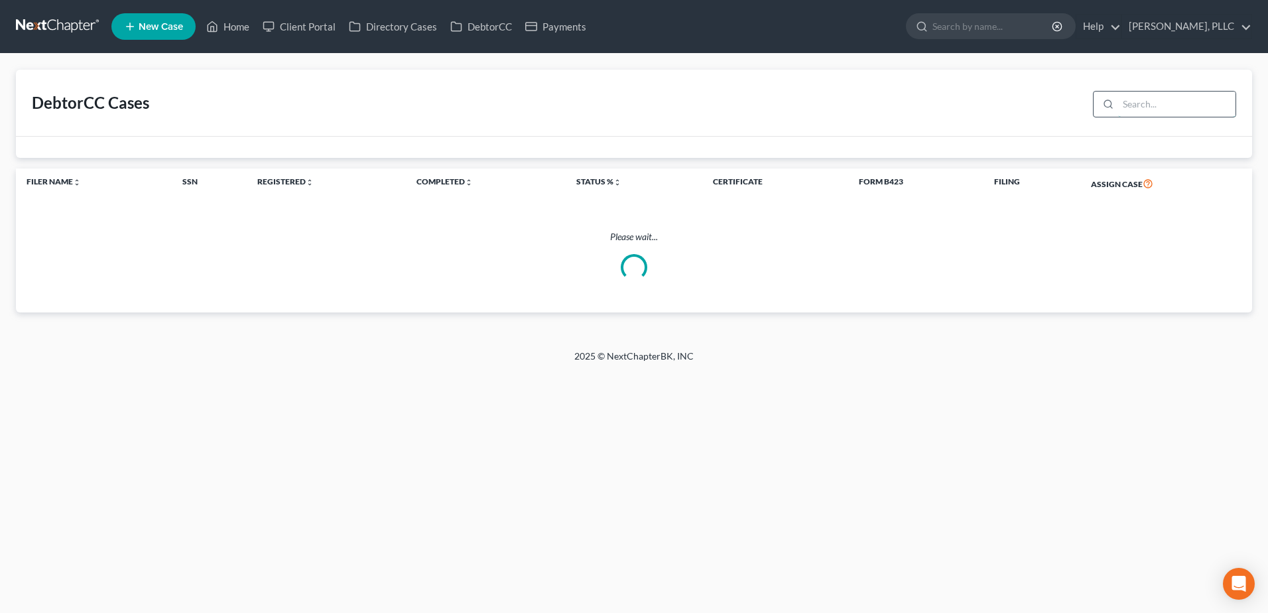
click at [1130, 103] on input "search" at bounding box center [1176, 104] width 117 height 25
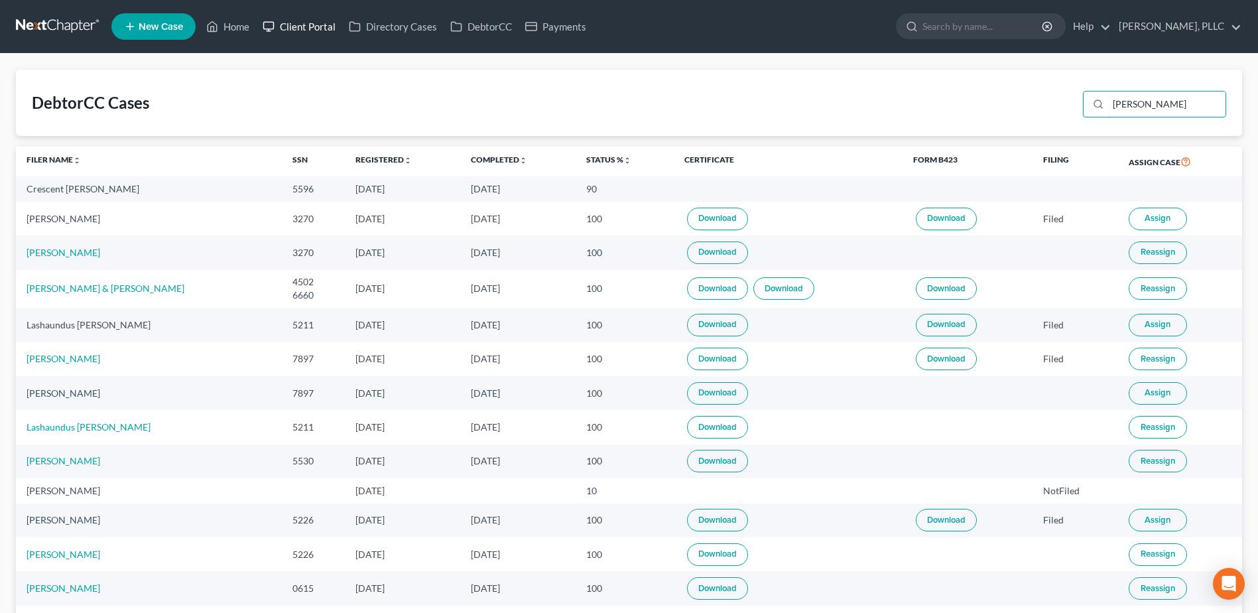
type input "davis"
click at [325, 27] on link "Client Portal" at bounding box center [299, 27] width 86 height 24
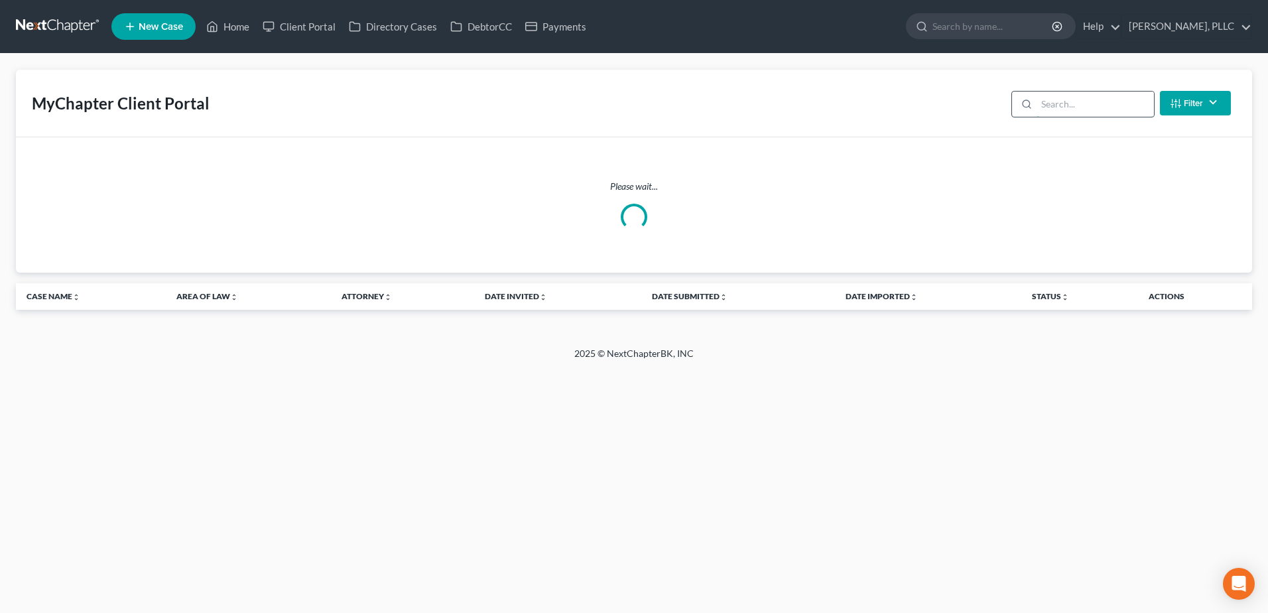
click at [1083, 102] on input "search" at bounding box center [1095, 104] width 117 height 25
type input "davis"
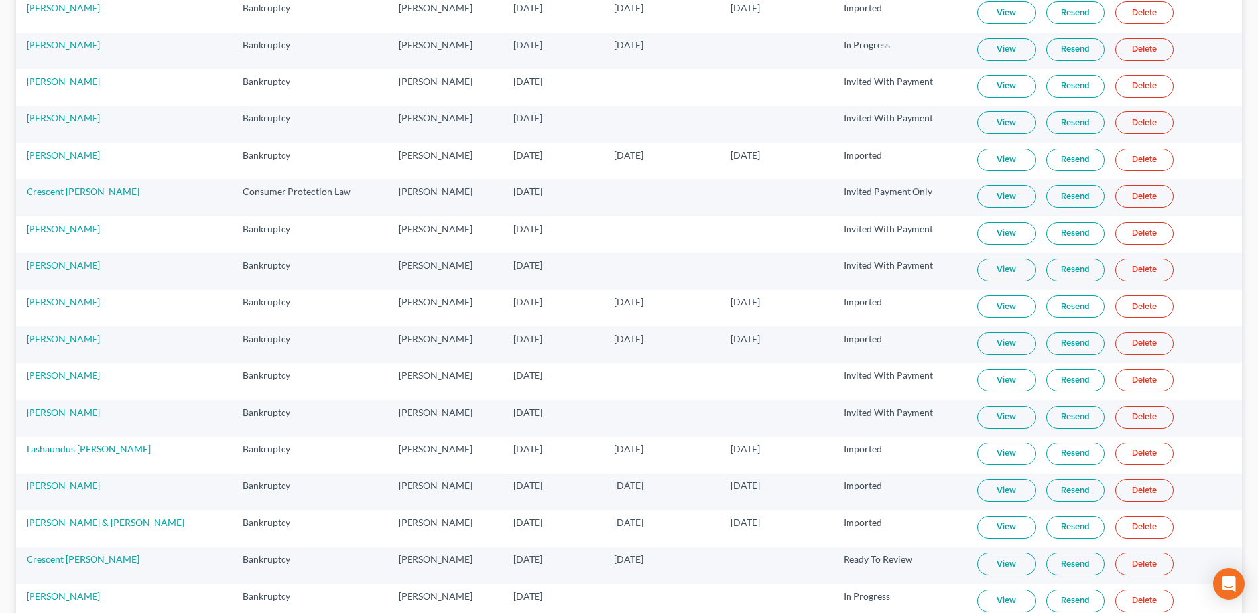
scroll to position [283, 0]
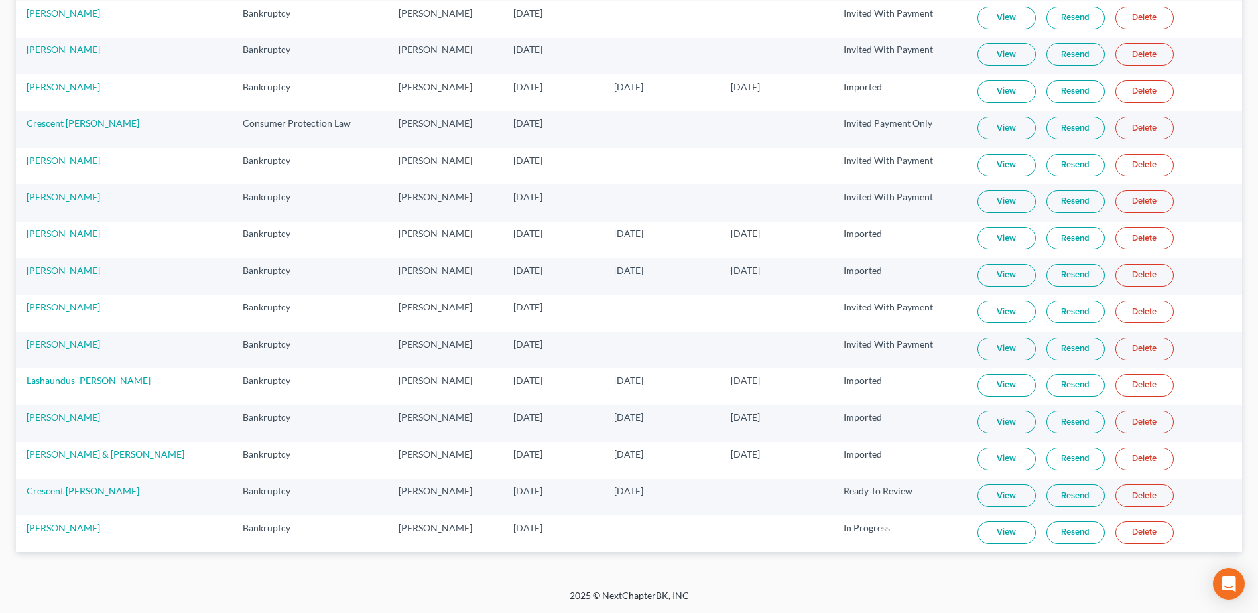
click at [990, 495] on link "View" at bounding box center [1007, 495] width 58 height 23
click at [66, 493] on link "Crescent Davis" at bounding box center [83, 490] width 113 height 11
select select "1"
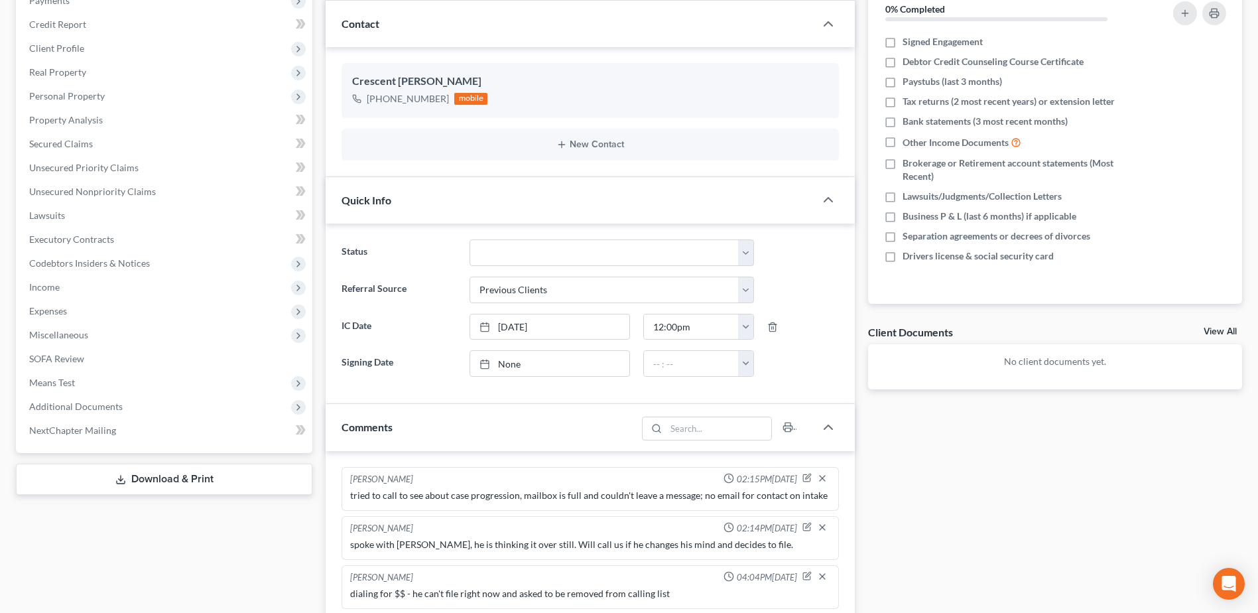
scroll to position [66, 0]
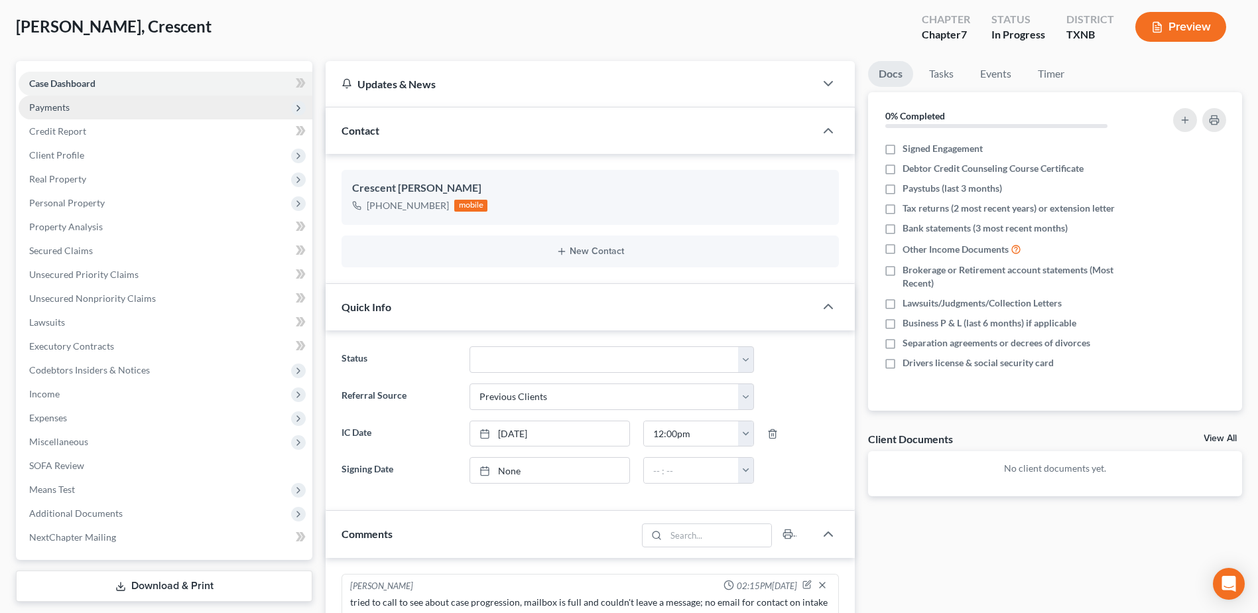
click at [62, 109] on span "Payments" at bounding box center [49, 106] width 40 height 11
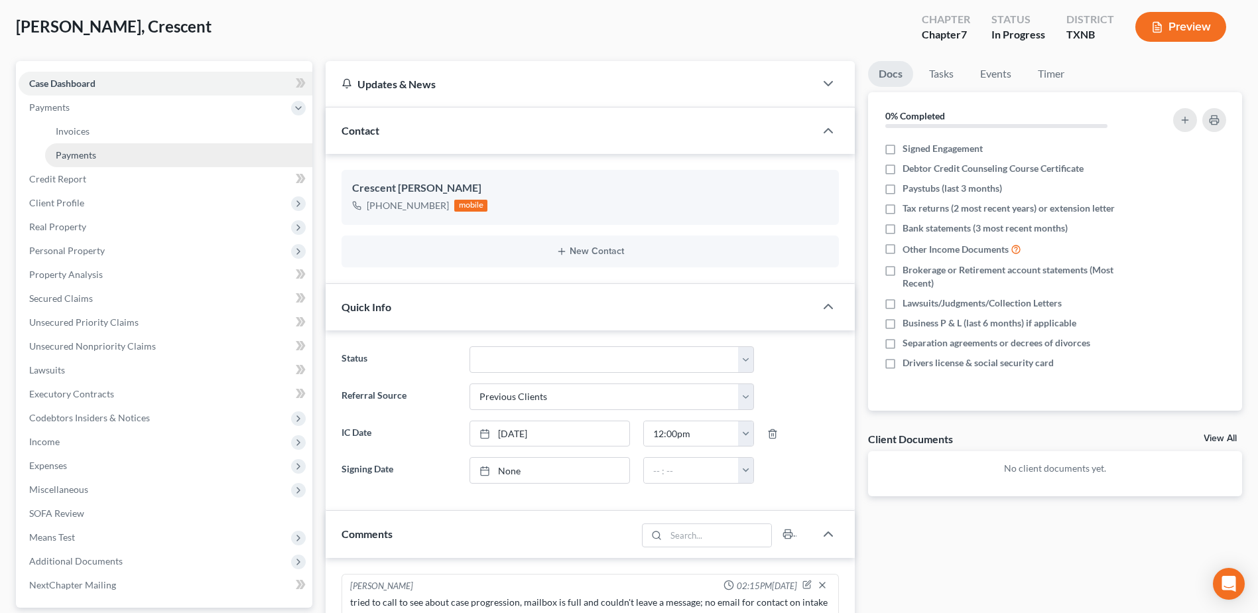
click at [78, 155] on span "Payments" at bounding box center [76, 154] width 40 height 11
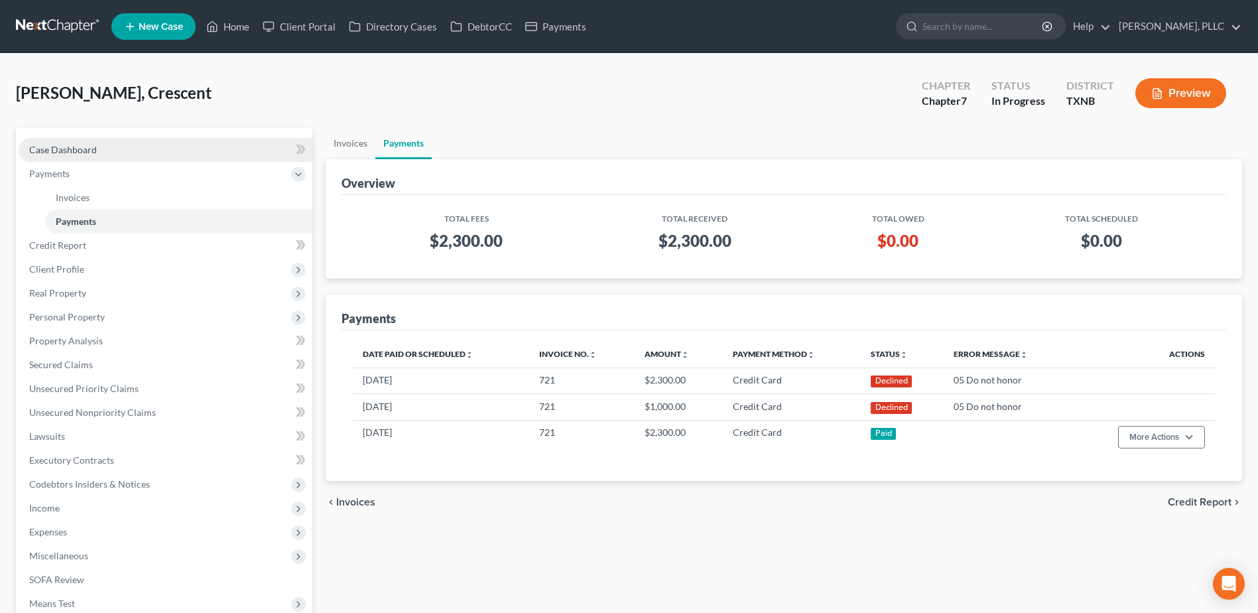
click at [86, 144] on span "Case Dashboard" at bounding box center [63, 149] width 68 height 11
select select "1"
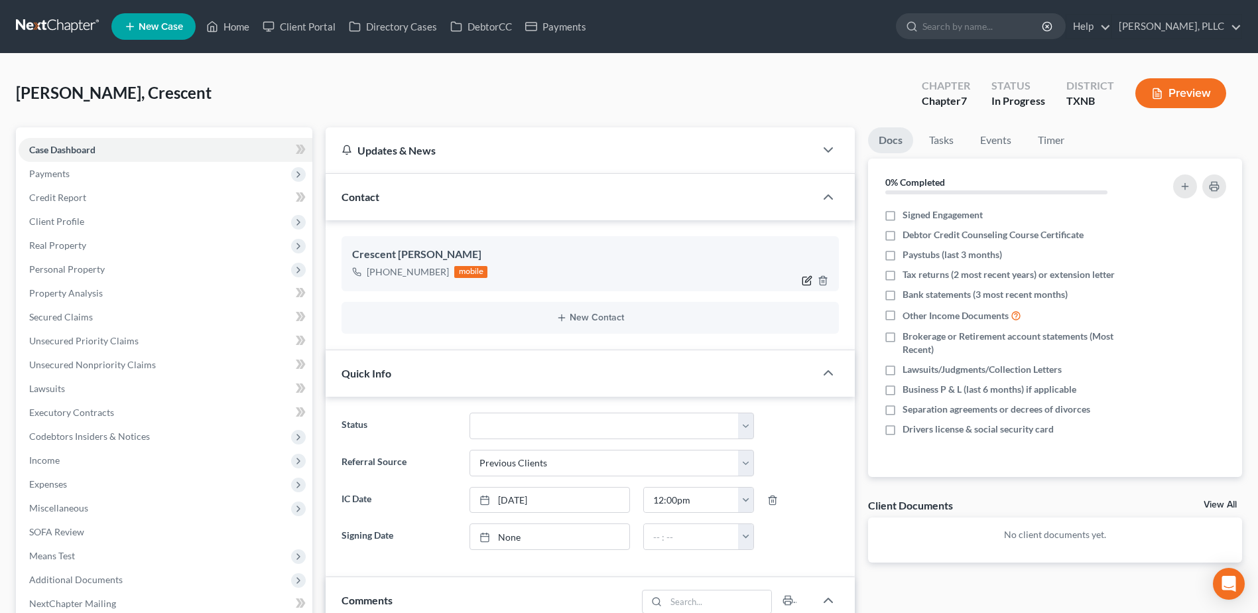
click at [809, 280] on icon "button" at bounding box center [807, 280] width 11 height 11
select select "0"
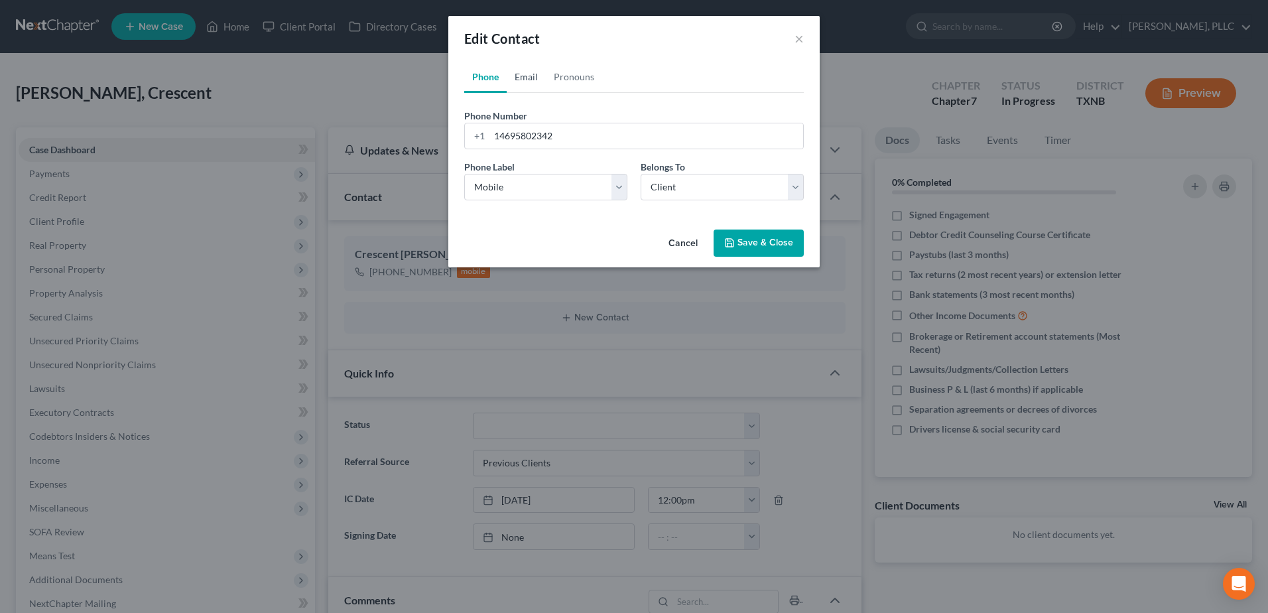
click at [534, 78] on link "Email" at bounding box center [526, 77] width 39 height 32
click at [544, 139] on input "email" at bounding box center [647, 135] width 314 height 25
type input "csulieman@gmail.com"
click at [616, 194] on select "Select Home Work Other" at bounding box center [545, 187] width 163 height 27
select select "0"
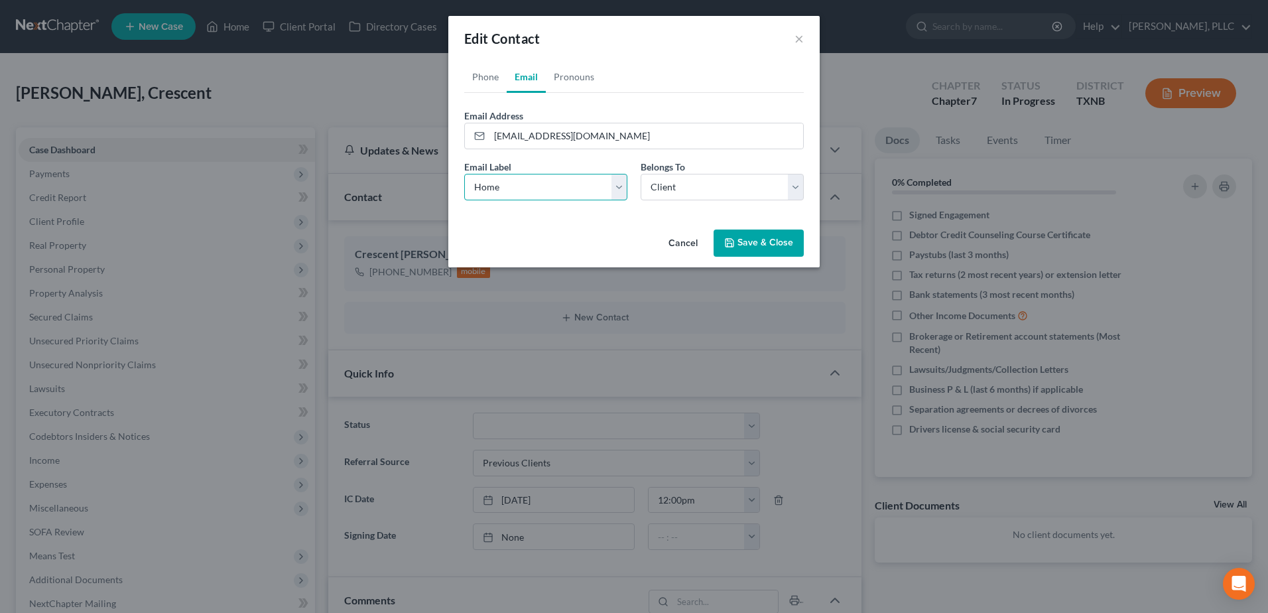
click at [464, 174] on select "Select Home Work Other" at bounding box center [545, 187] width 163 height 27
click at [775, 247] on button "Save & Close" at bounding box center [759, 244] width 90 height 28
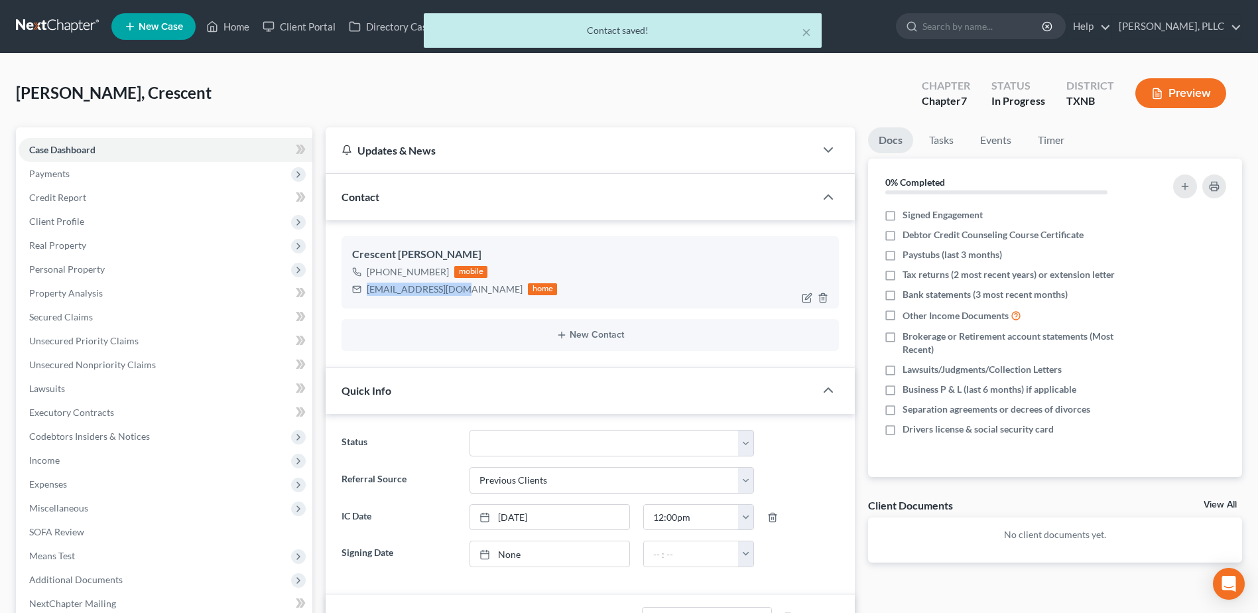
click at [360, 287] on div "csulieman@gmail.com home" at bounding box center [454, 289] width 205 height 17
copy div "csulieman@gmail.com"
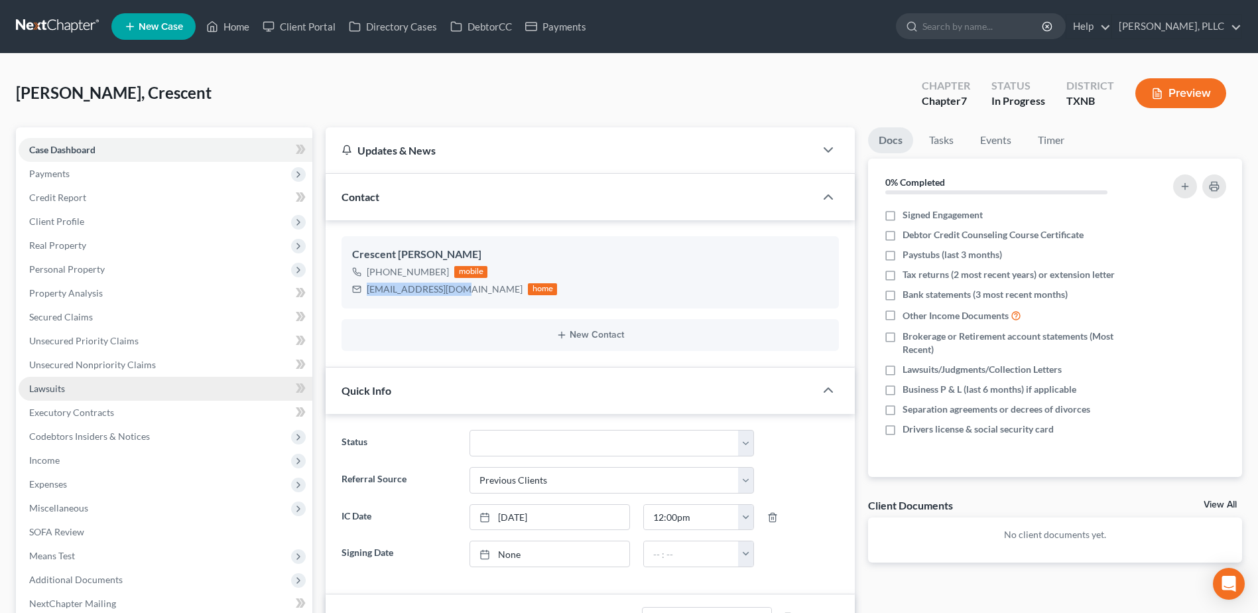
click at [54, 383] on span "Lawsuits" at bounding box center [47, 388] width 36 height 11
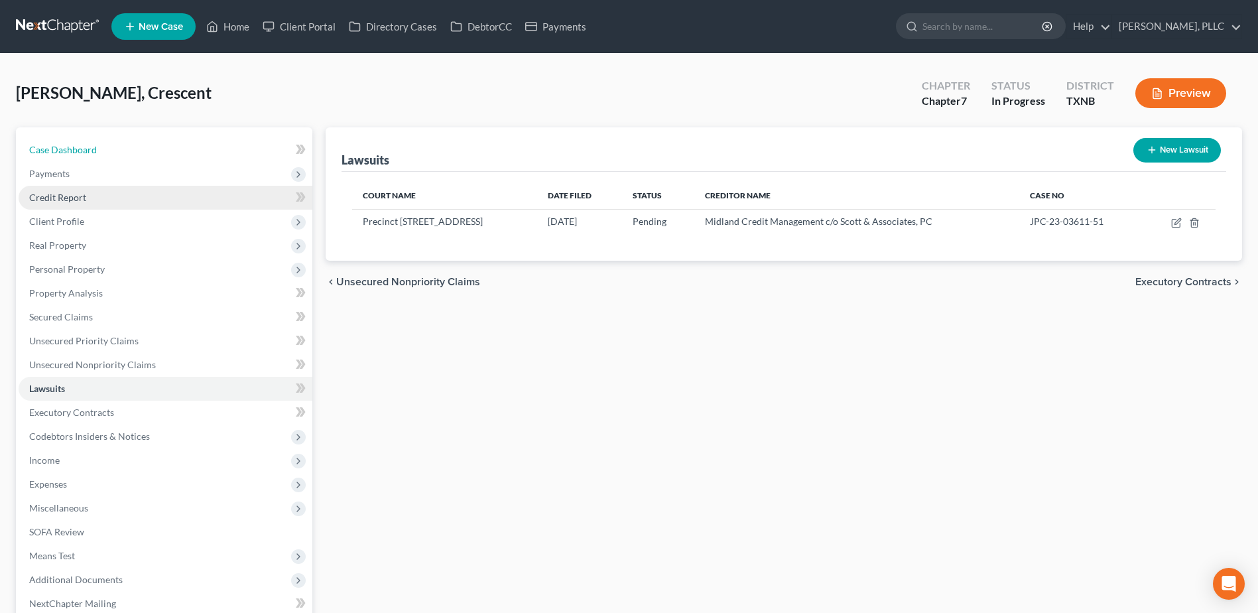
drag, startPoint x: 54, startPoint y: 149, endPoint x: 212, endPoint y: 196, distance: 164.1
click at [54, 149] on span "Case Dashboard" at bounding box center [63, 149] width 68 height 11
select select "1"
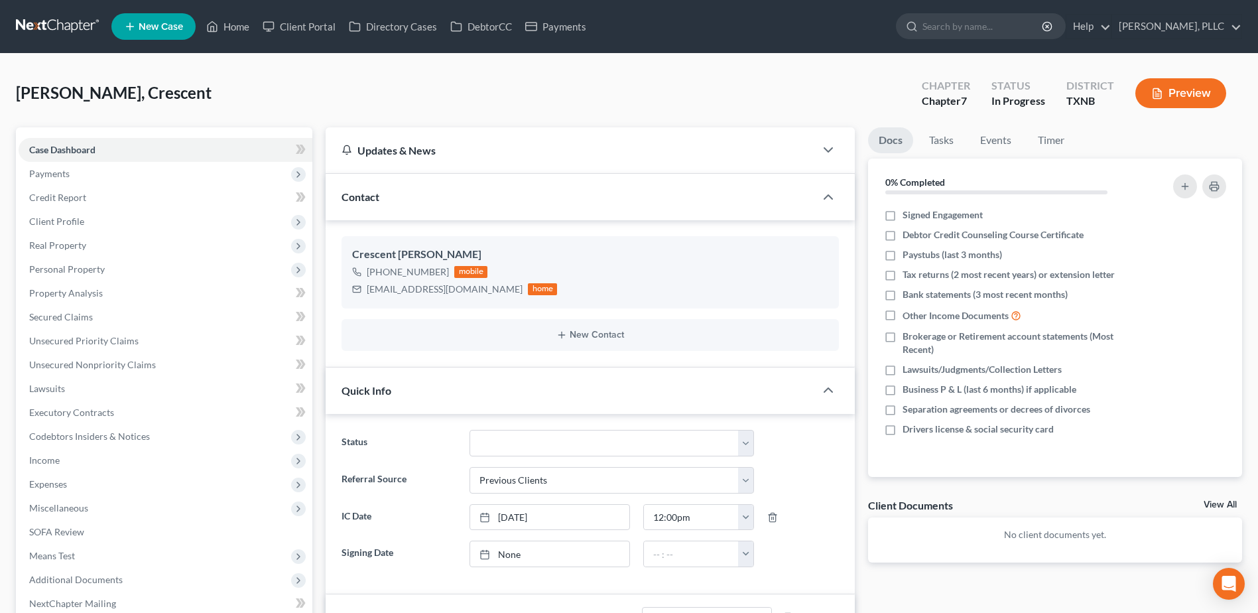
scroll to position [332, 0]
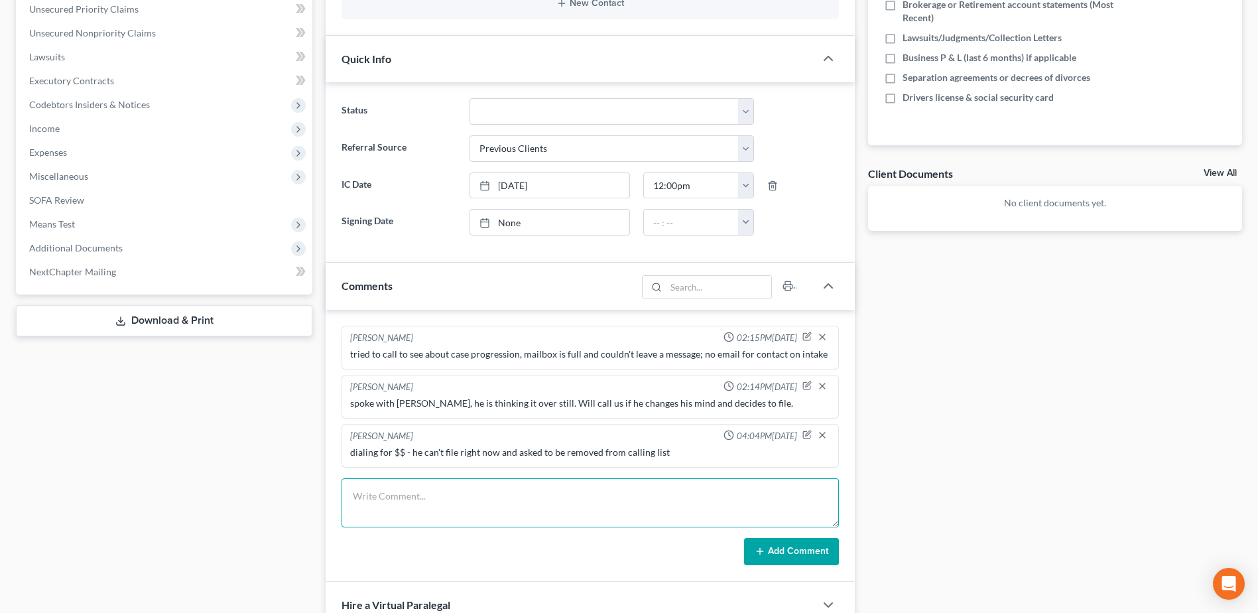
click at [526, 494] on textarea at bounding box center [591, 502] width 498 height 49
type textarea "c"
type textarea "****client provided password for tax returns in portal DAVI5596****"
click at [794, 551] on button "Add Comment" at bounding box center [791, 552] width 95 height 28
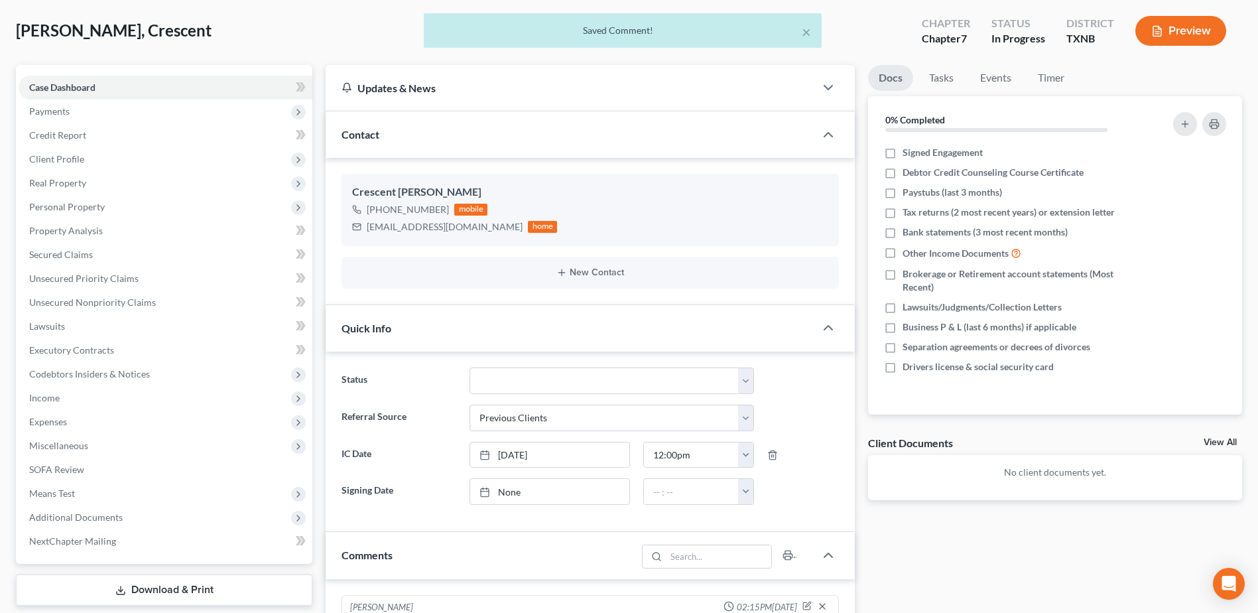
scroll to position [0, 0]
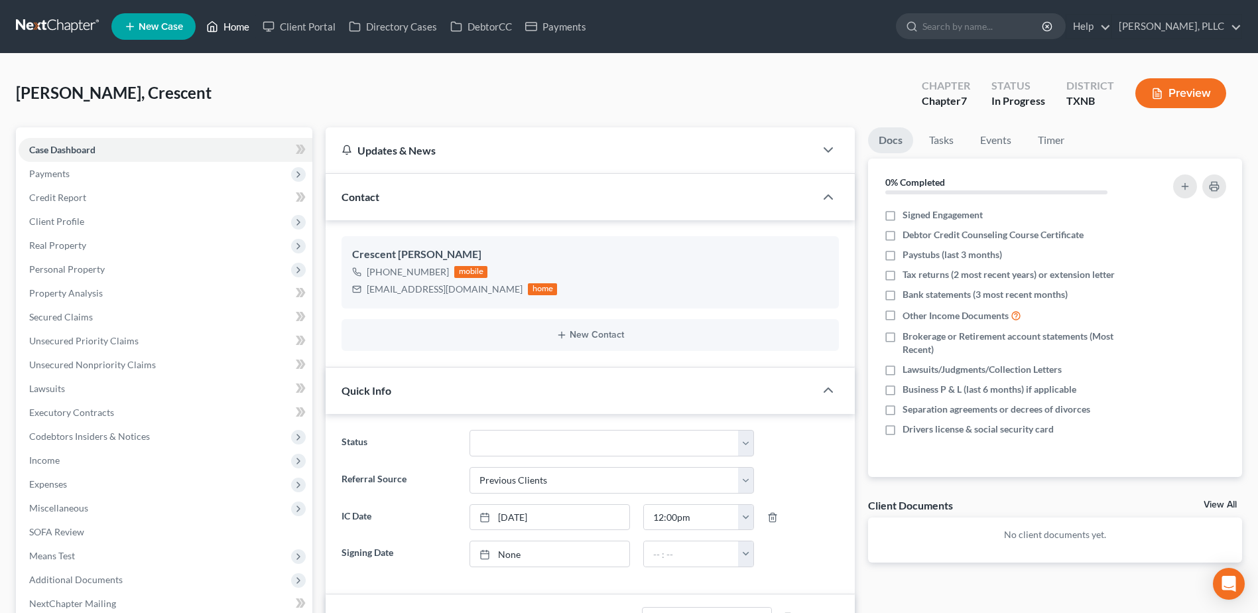
click at [237, 27] on link "Home" at bounding box center [228, 27] width 56 height 24
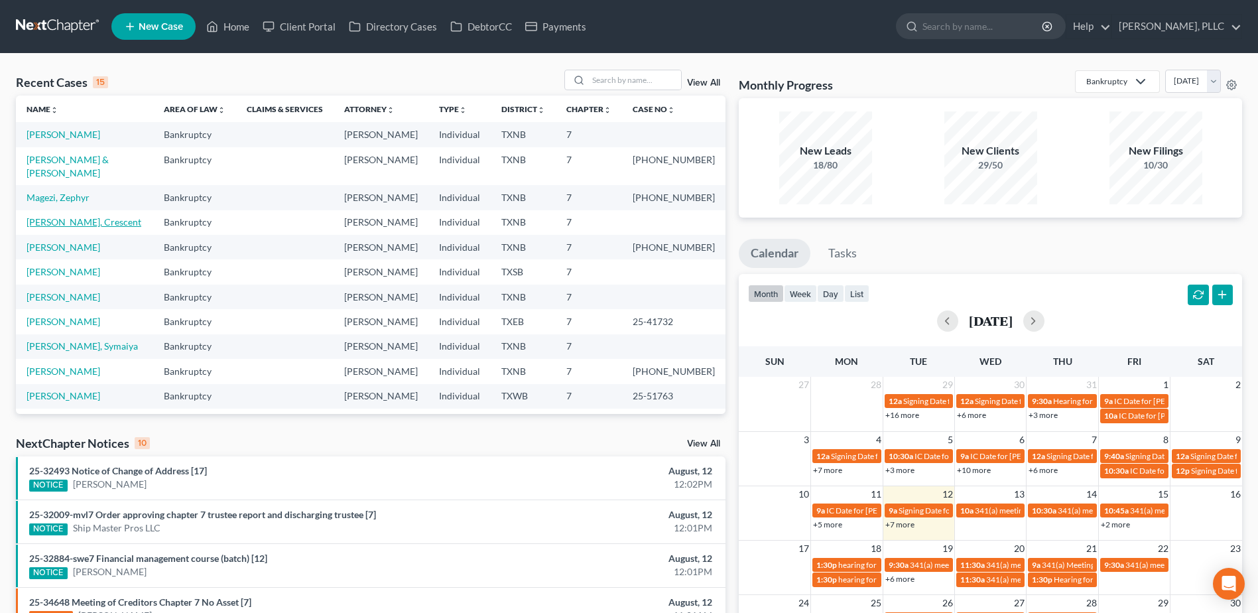
click at [70, 216] on link "Davis, Crescent" at bounding box center [84, 221] width 115 height 11
select select "1"
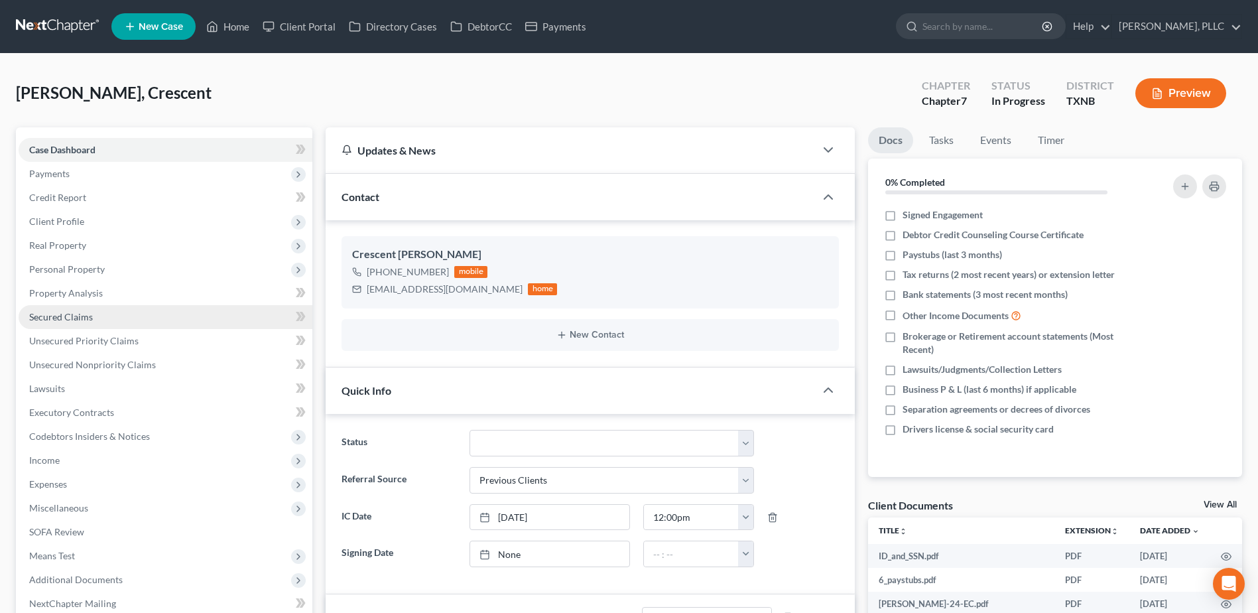
scroll to position [427, 0]
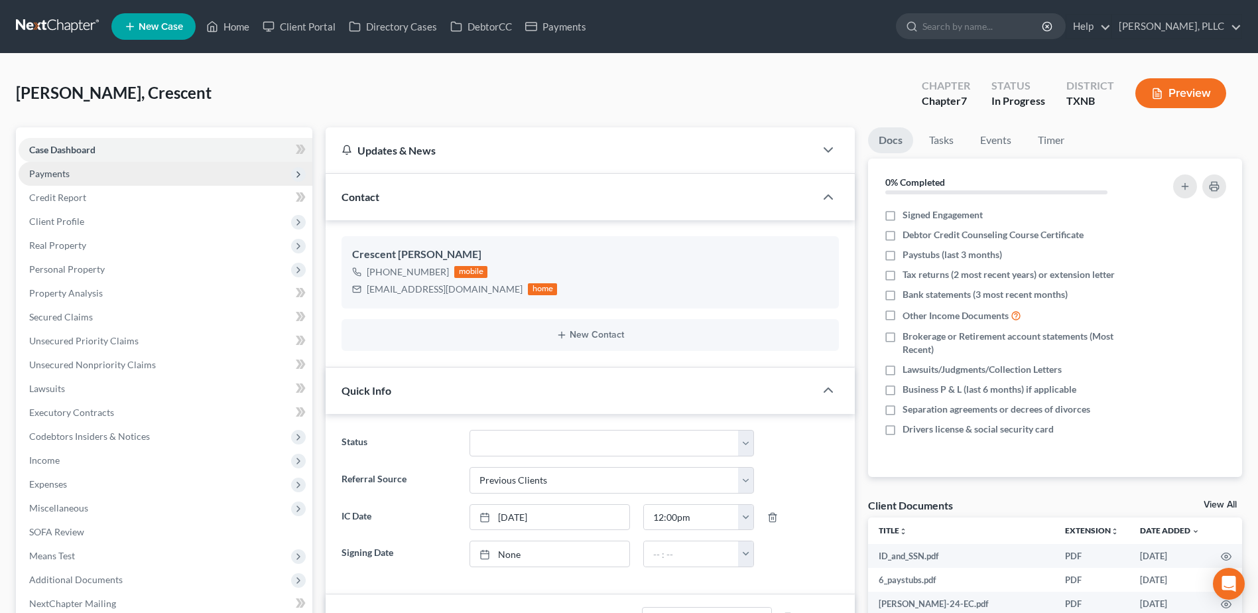
click at [52, 181] on span "Payments" at bounding box center [166, 174] width 294 height 24
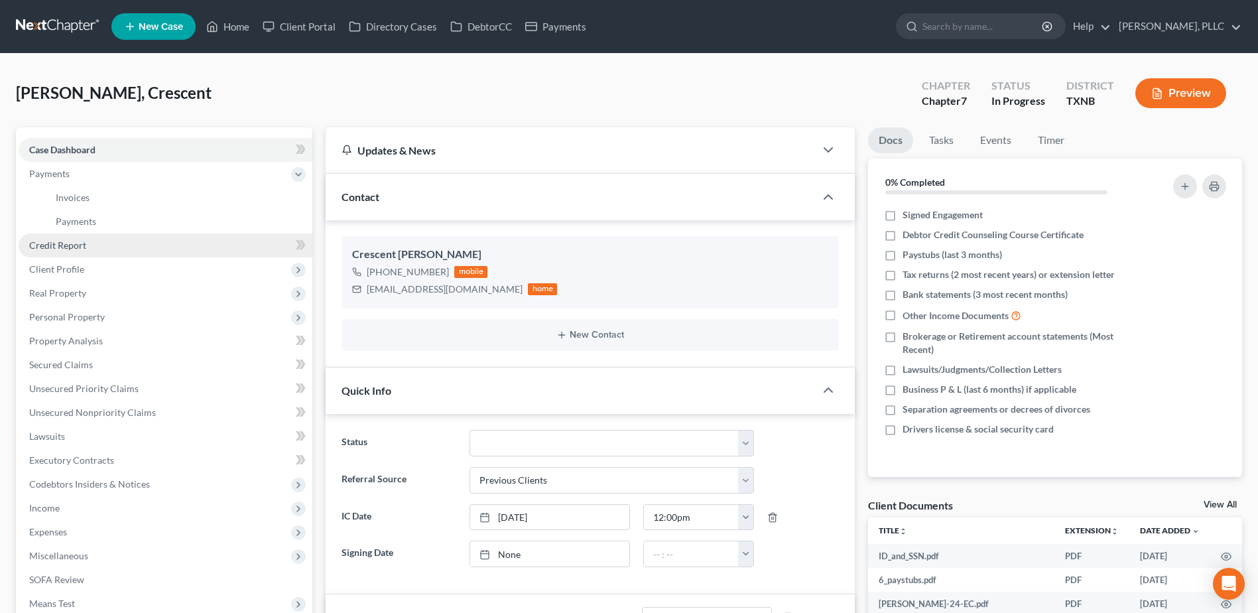
click at [65, 247] on span "Credit Report" at bounding box center [57, 244] width 57 height 11
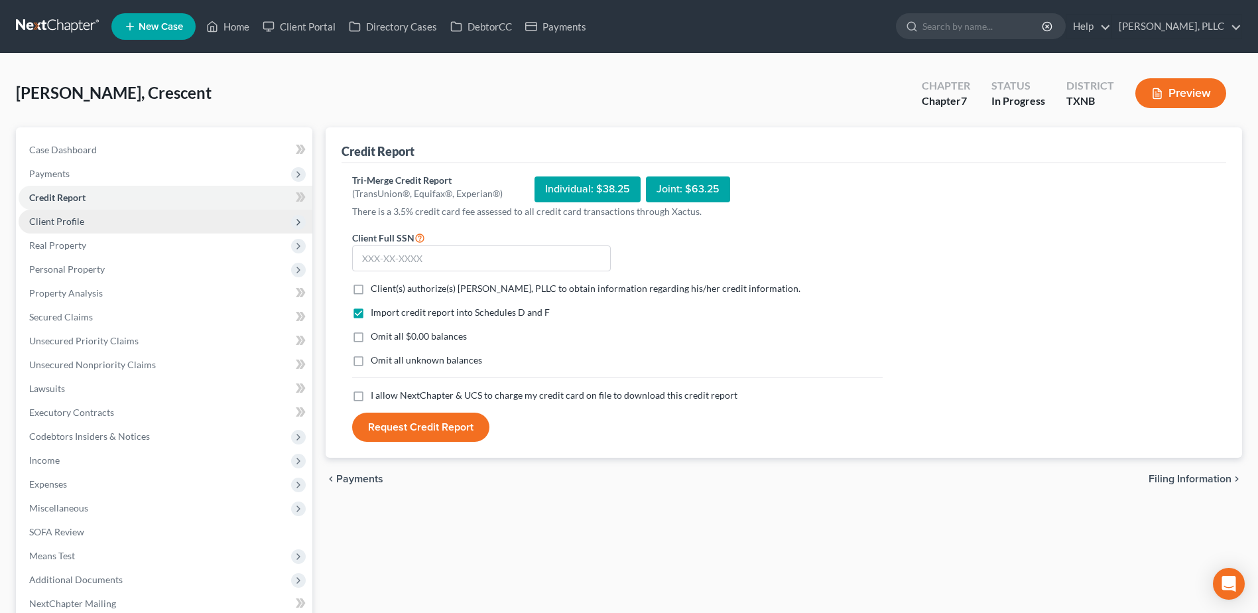
click at [71, 226] on span "Client Profile" at bounding box center [56, 221] width 55 height 11
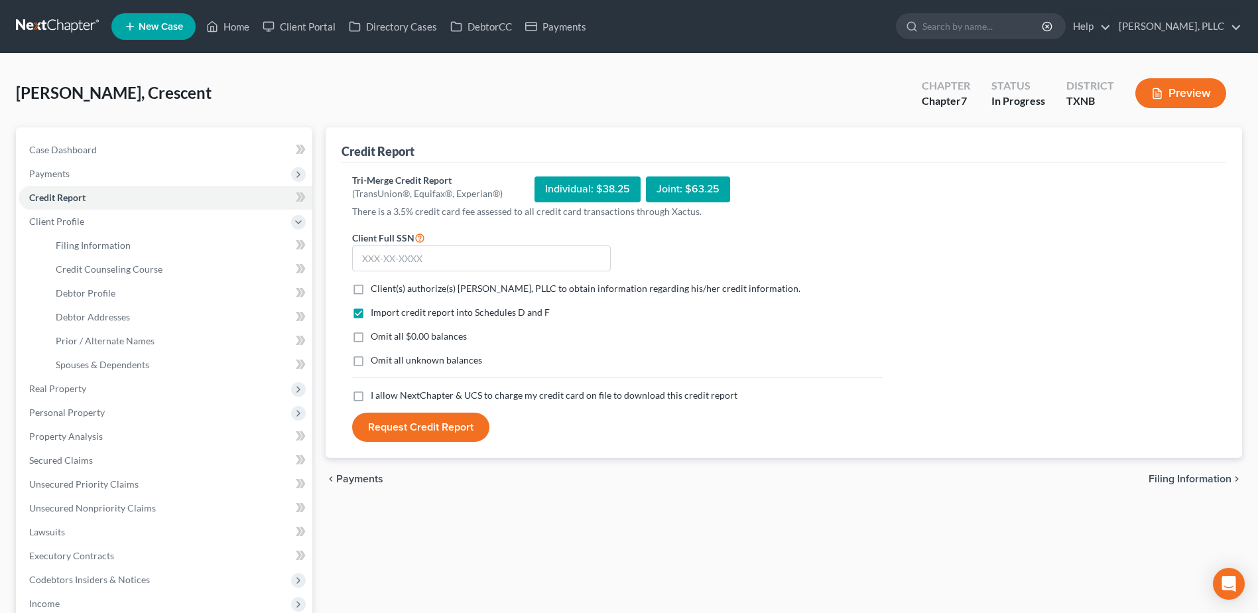
click at [371, 292] on label "Client(s) authorize(s) Guy Harvey Holman, PLLC to obtain information regarding …" at bounding box center [586, 288] width 430 height 13
click at [376, 291] on input "Client(s) authorize(s) Guy Harvey Holman, PLLC to obtain information regarding …" at bounding box center [380, 286] width 9 height 9
checkbox input "true"
drag, startPoint x: 364, startPoint y: 397, endPoint x: 373, endPoint y: 388, distance: 12.7
click at [371, 397] on label "I allow NextChapter & UCS to charge my credit card on file to download this cre…" at bounding box center [554, 395] width 367 height 13
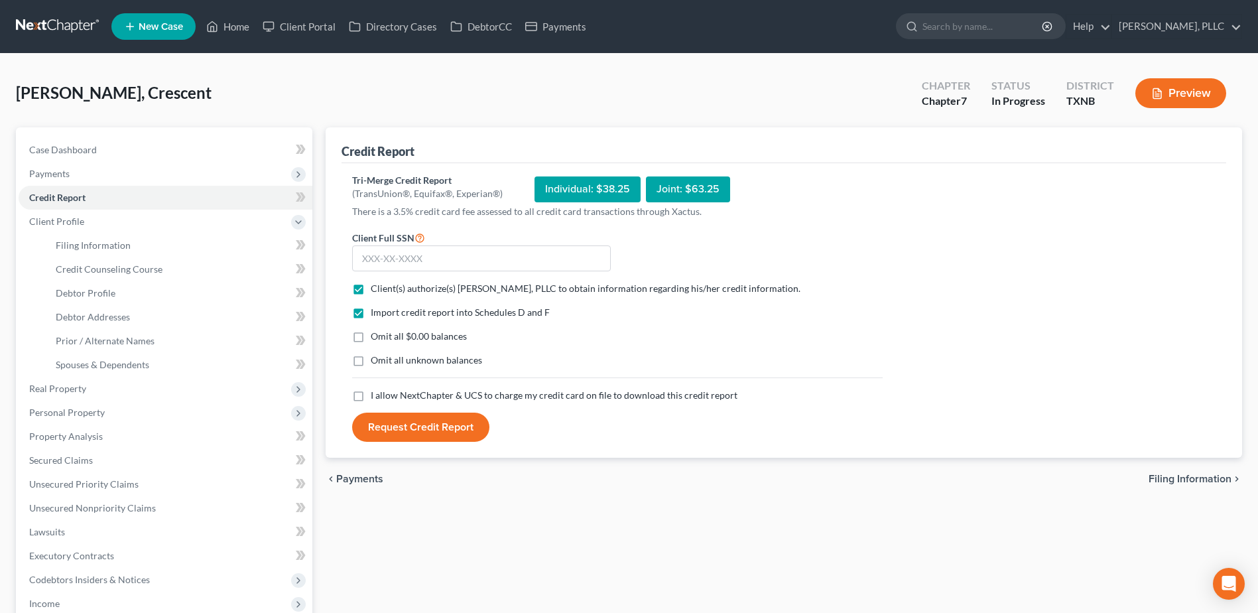
click at [376, 397] on input "I allow NextChapter & UCS to charge my credit card on file to download this cre…" at bounding box center [380, 393] width 9 height 9
checkbox input "true"
click at [426, 266] on input "text" at bounding box center [481, 258] width 259 height 27
click at [404, 246] on input "text" at bounding box center [481, 258] width 259 height 27
type input "613-46-5596"
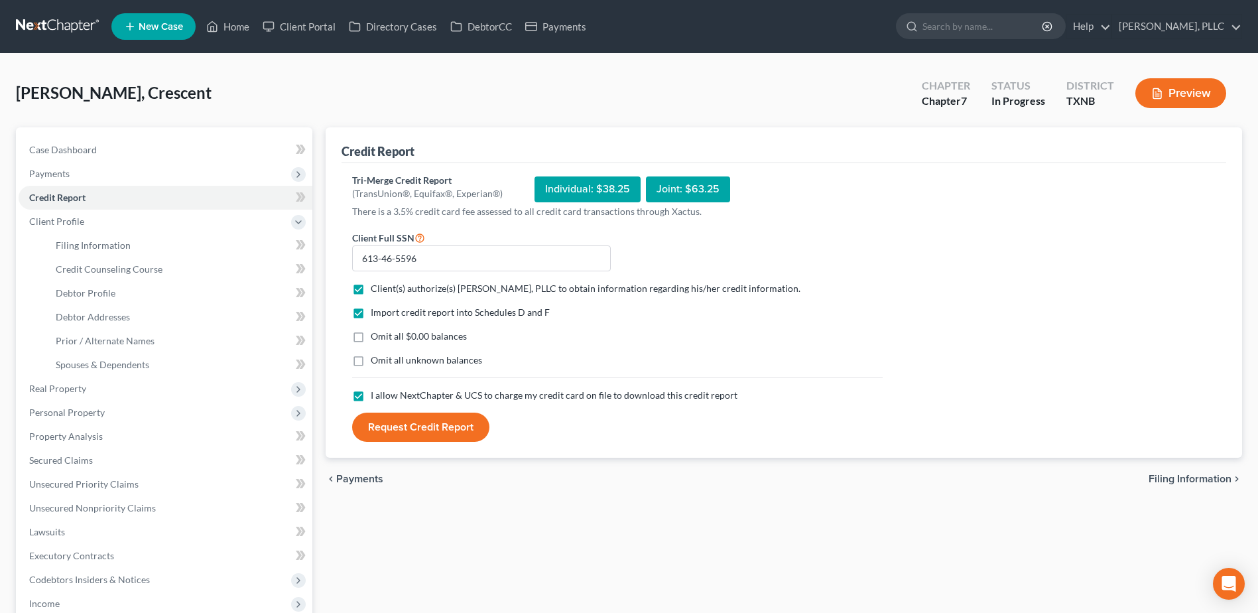
click at [442, 436] on button "Request Credit Report" at bounding box center [420, 427] width 137 height 29
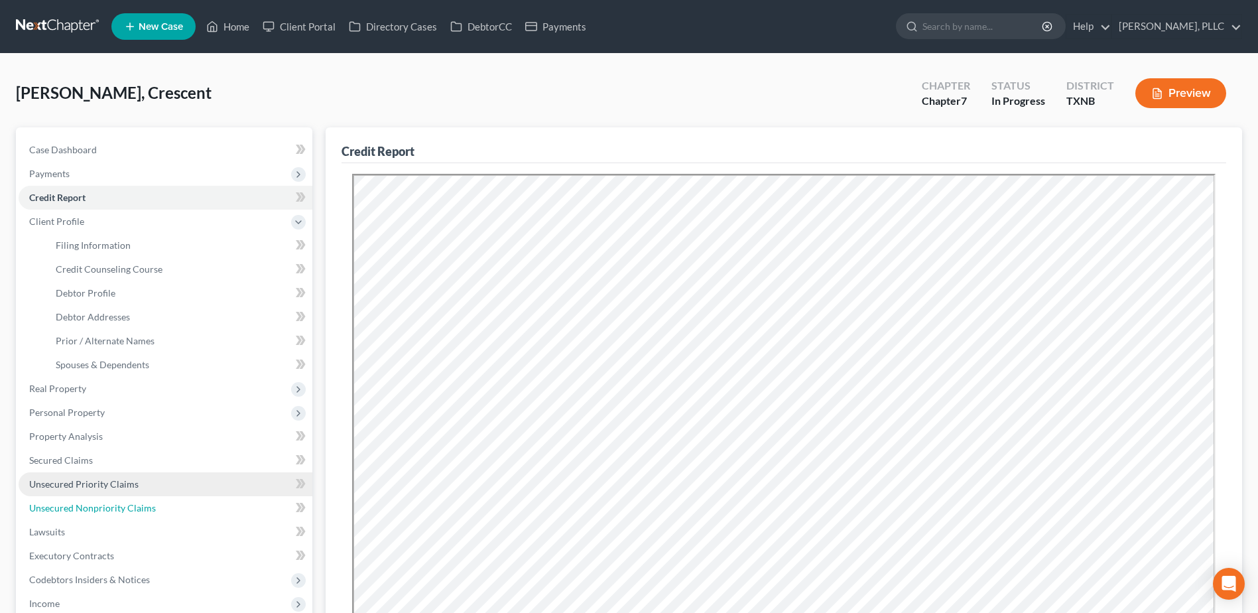
drag, startPoint x: 98, startPoint y: 510, endPoint x: 247, endPoint y: 483, distance: 151.7
click at [98, 510] on span "Unsecured Nonpriority Claims" at bounding box center [92, 507] width 127 height 11
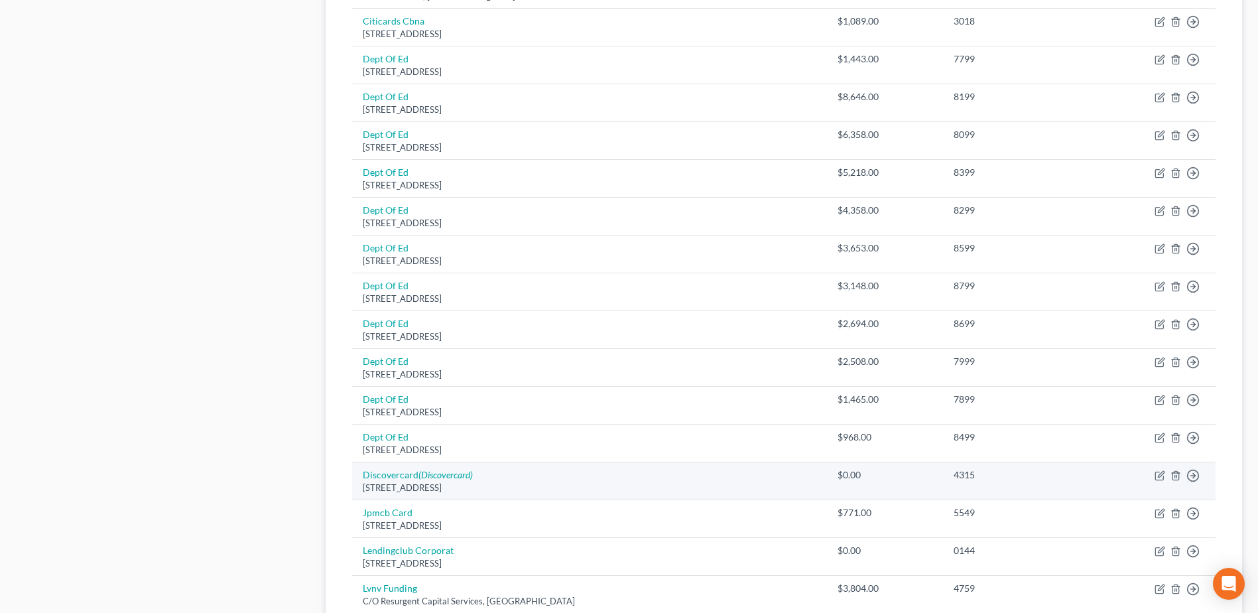
scroll to position [796, 0]
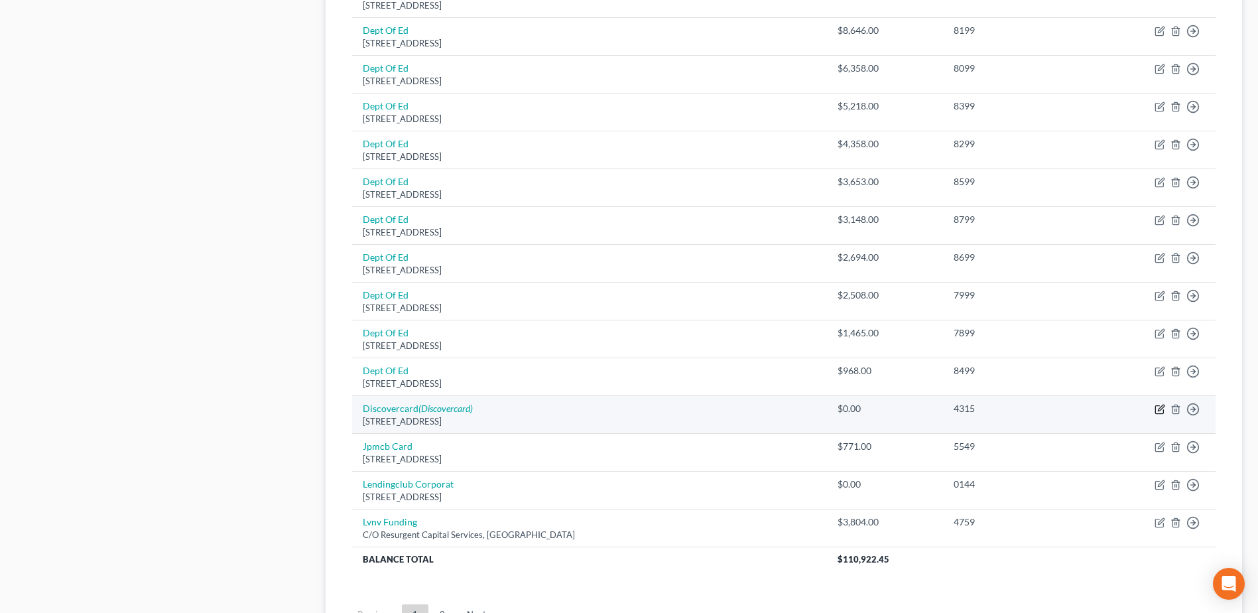
click at [1161, 406] on icon "button" at bounding box center [1160, 409] width 11 height 11
select select "46"
select select "2"
select select "0"
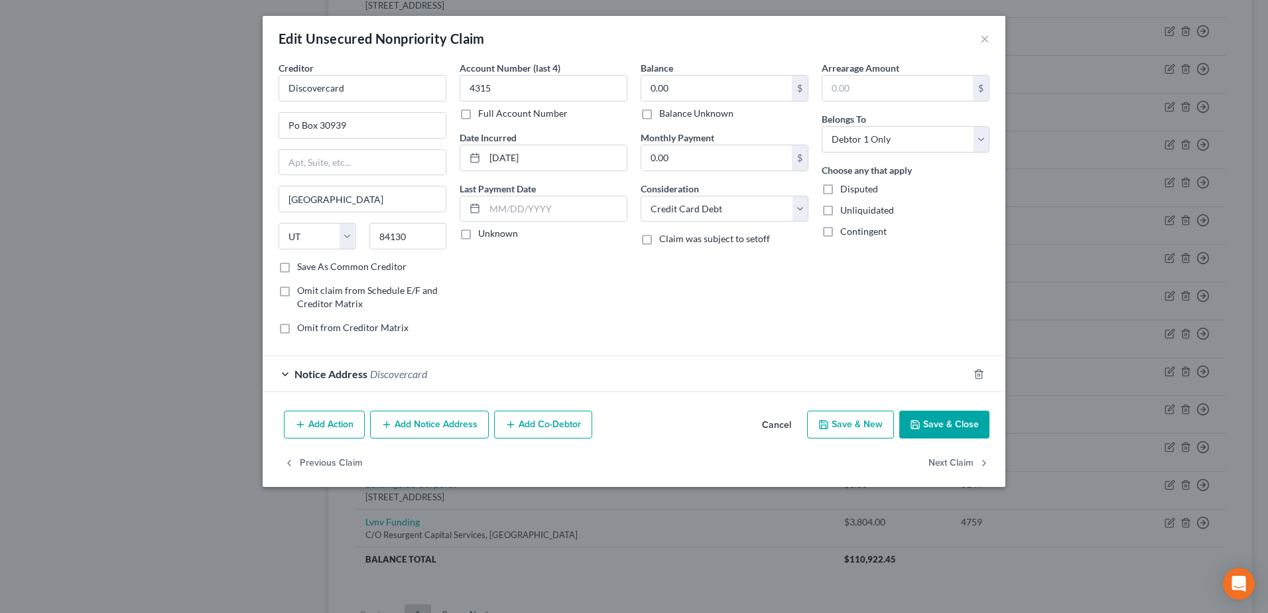
drag, startPoint x: 287, startPoint y: 373, endPoint x: 330, endPoint y: 364, distance: 44.8
click at [287, 372] on div "Notice Address Discovercard" at bounding box center [616, 373] width 706 height 35
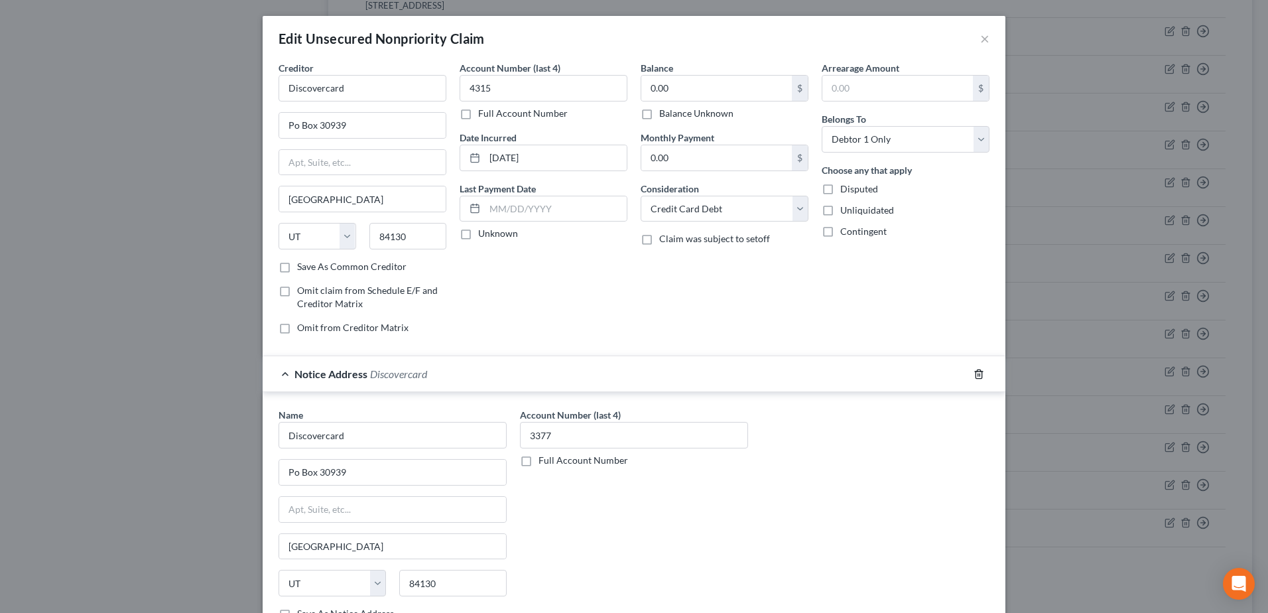
click at [976, 375] on icon "button" at bounding box center [979, 374] width 11 height 11
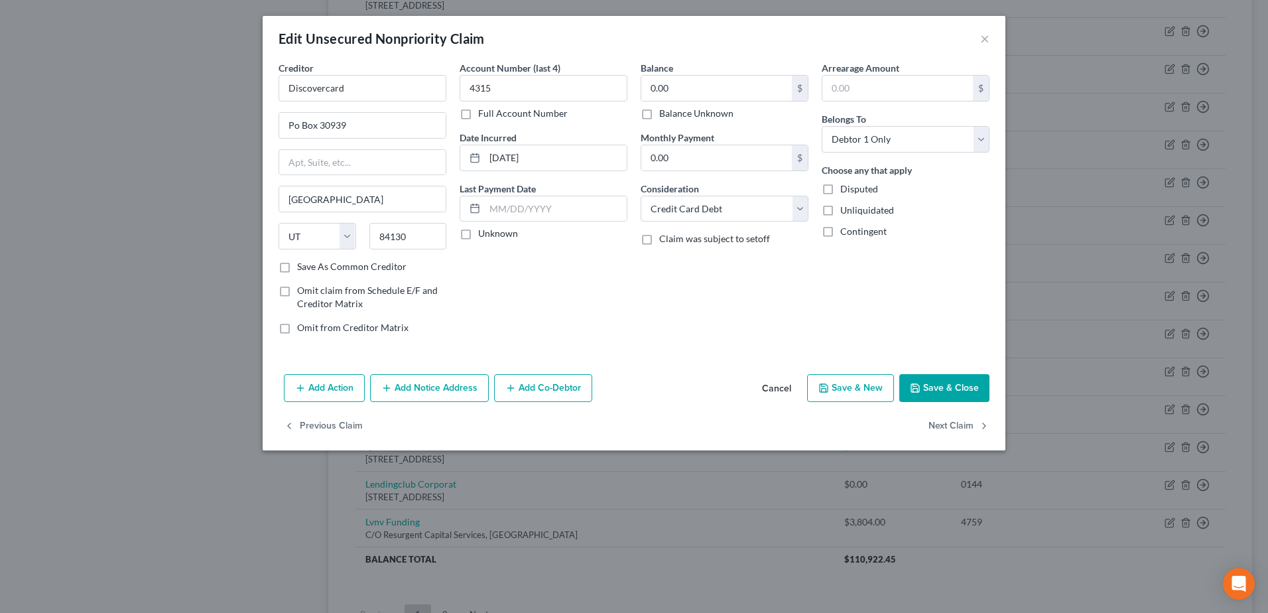
click at [971, 387] on button "Save & Close" at bounding box center [945, 388] width 90 height 28
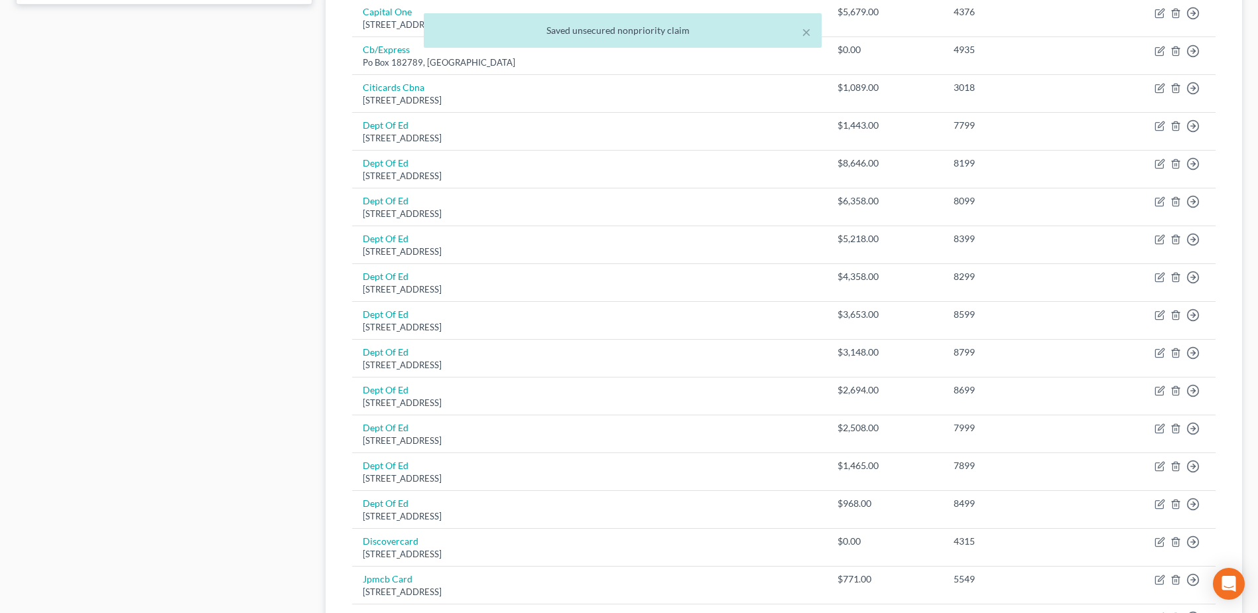
scroll to position [0, 0]
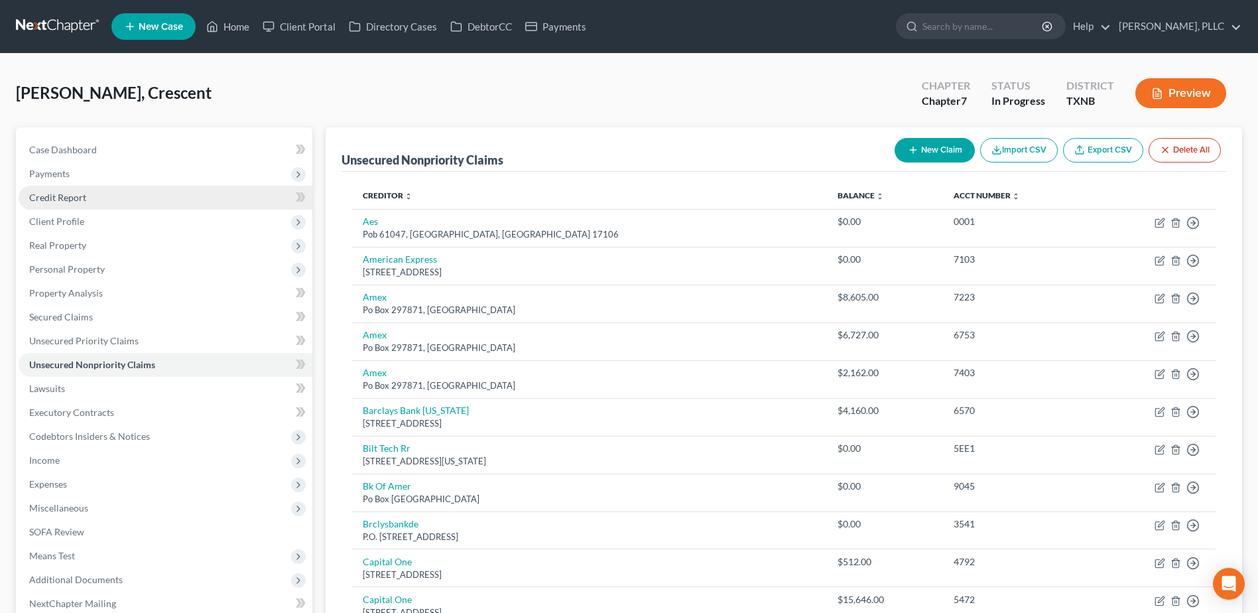
click at [57, 199] on span "Credit Report" at bounding box center [57, 197] width 57 height 11
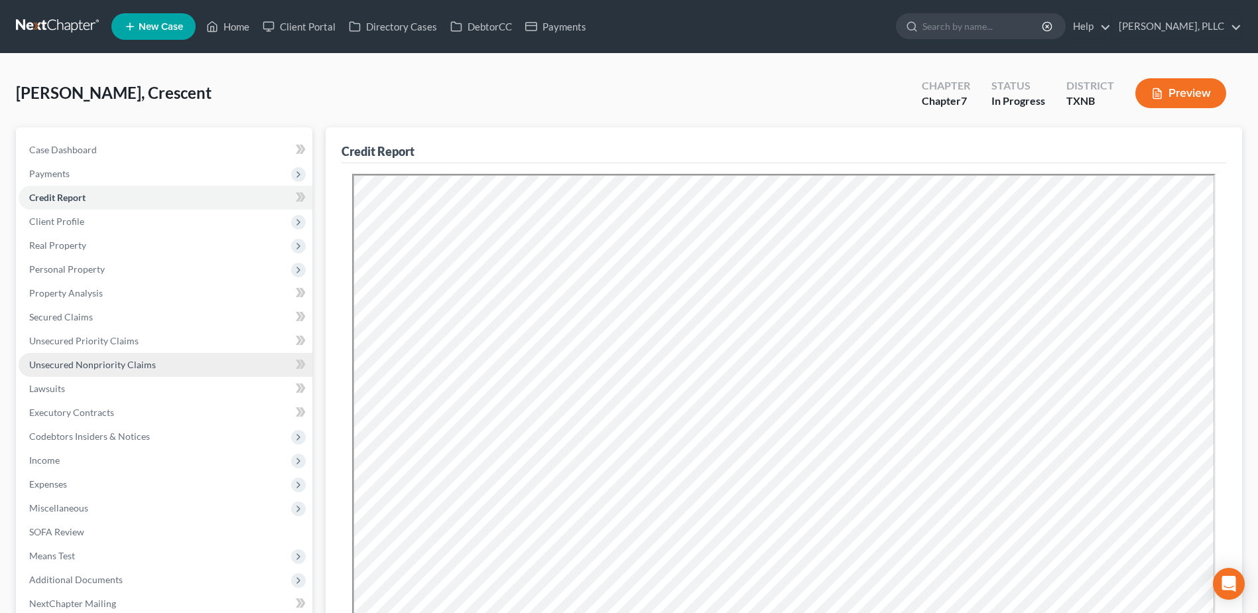
drag, startPoint x: 105, startPoint y: 360, endPoint x: 227, endPoint y: 364, distance: 122.1
click at [105, 360] on span "Unsecured Nonpriority Claims" at bounding box center [92, 364] width 127 height 11
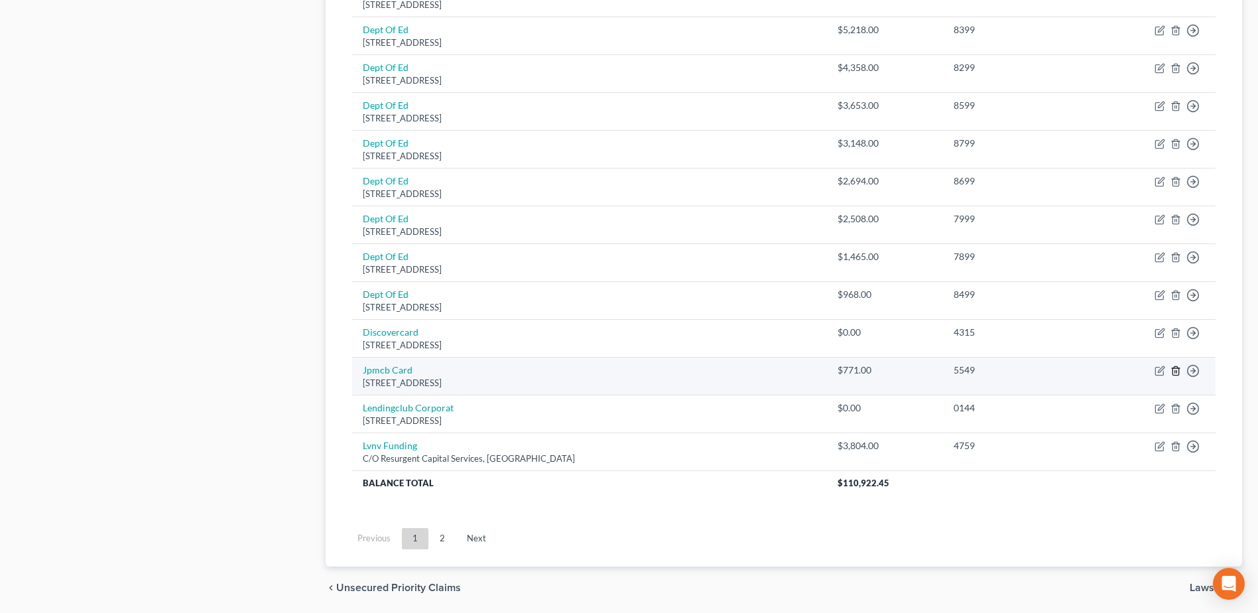
scroll to position [919, 0]
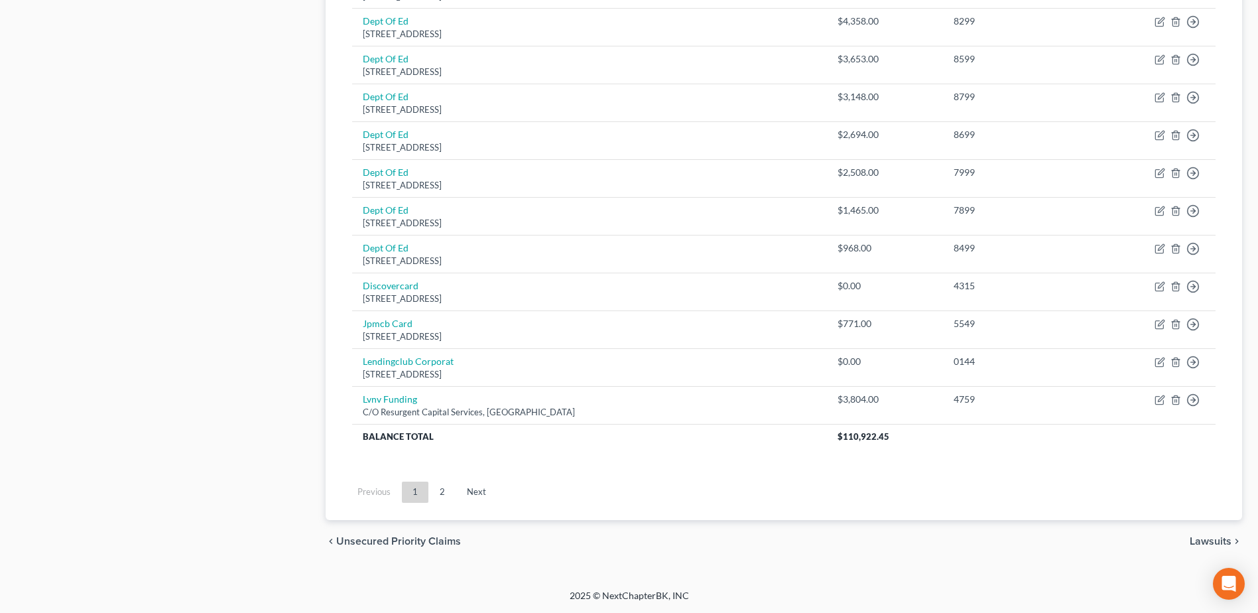
drag, startPoint x: 437, startPoint y: 493, endPoint x: 458, endPoint y: 482, distance: 24.0
click at [437, 492] on link "2" at bounding box center [442, 492] width 27 height 21
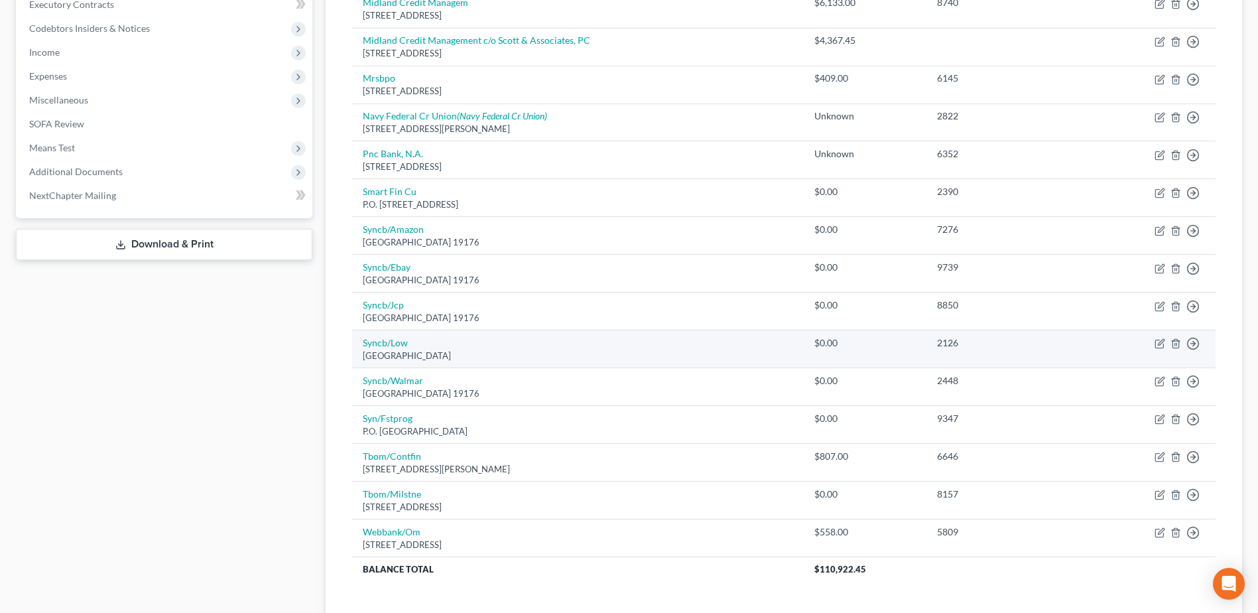
scroll to position [0, 0]
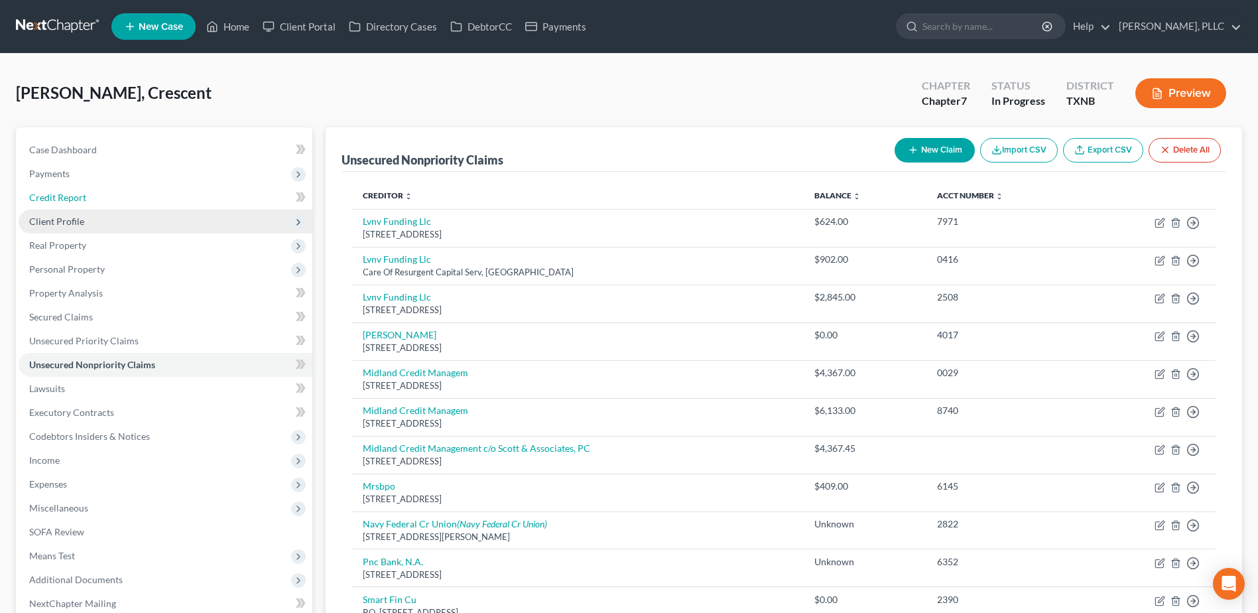
click at [50, 201] on span "Credit Report" at bounding box center [57, 197] width 57 height 11
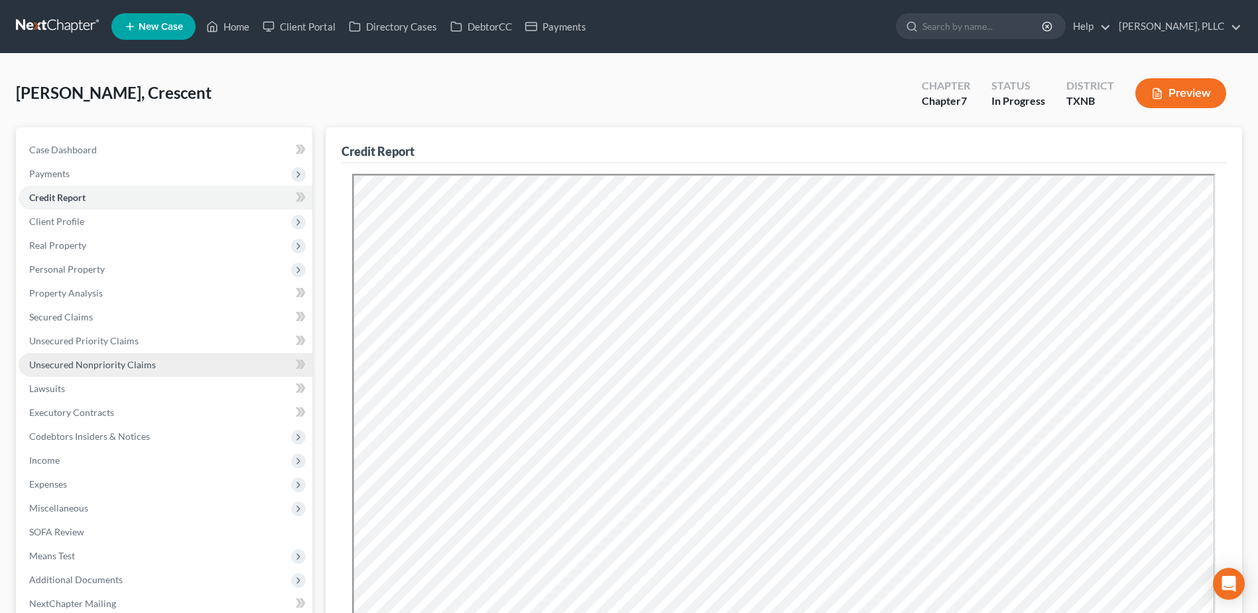
click at [112, 360] on span "Unsecured Nonpriority Claims" at bounding box center [92, 364] width 127 height 11
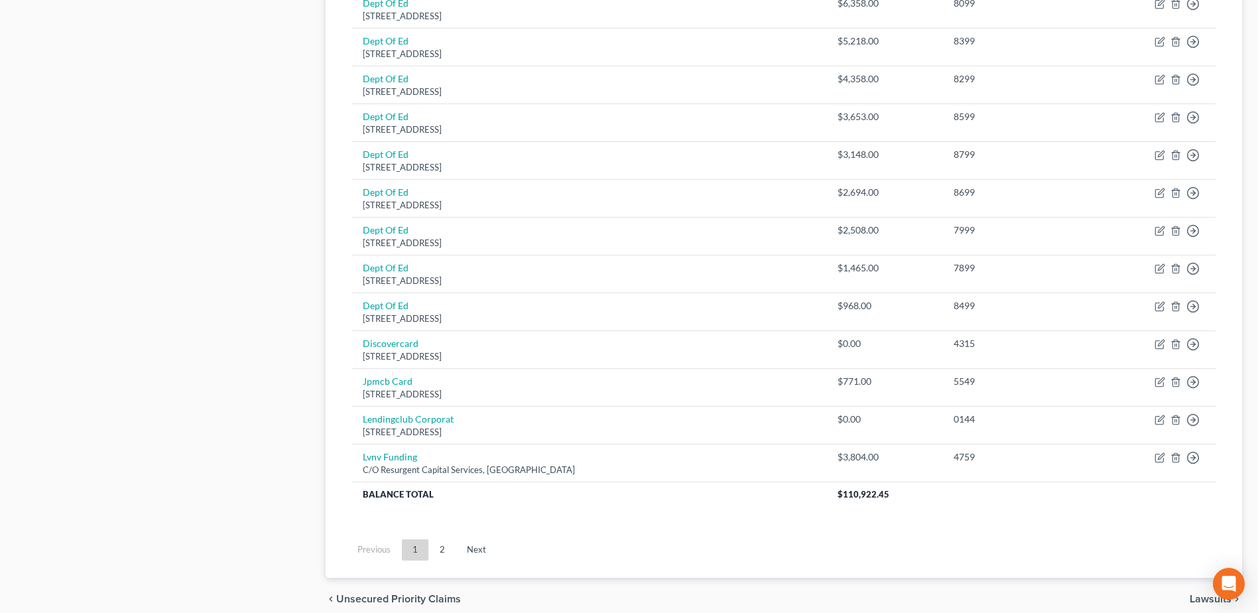
scroll to position [862, 0]
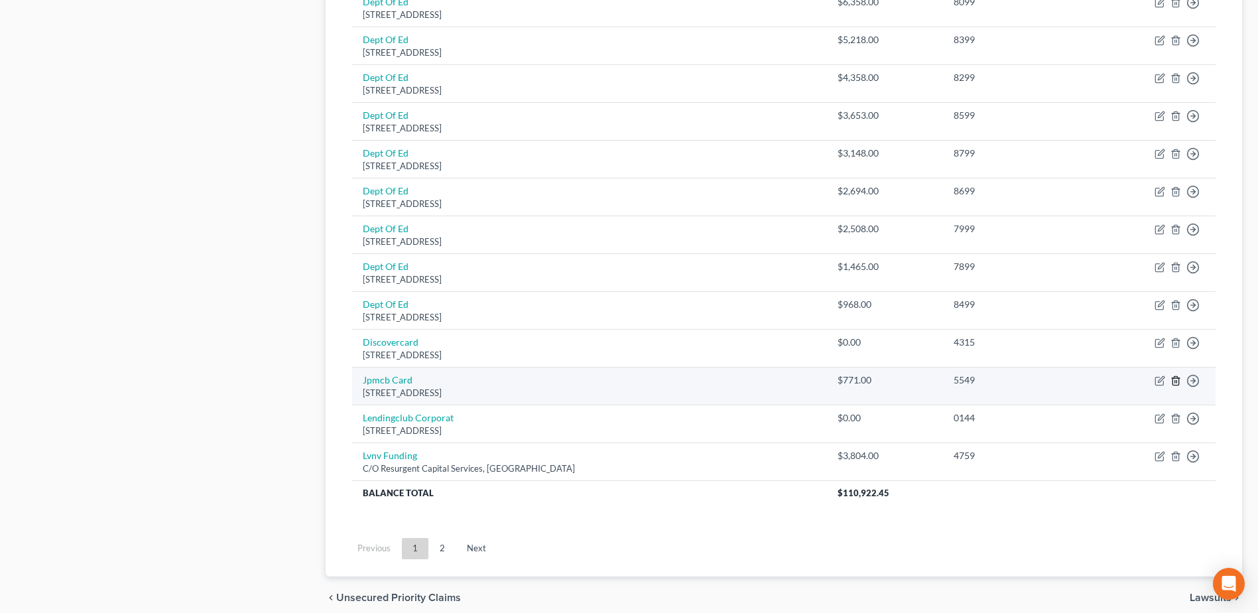
click at [1176, 381] on icon "button" at bounding box center [1176, 380] width 11 height 11
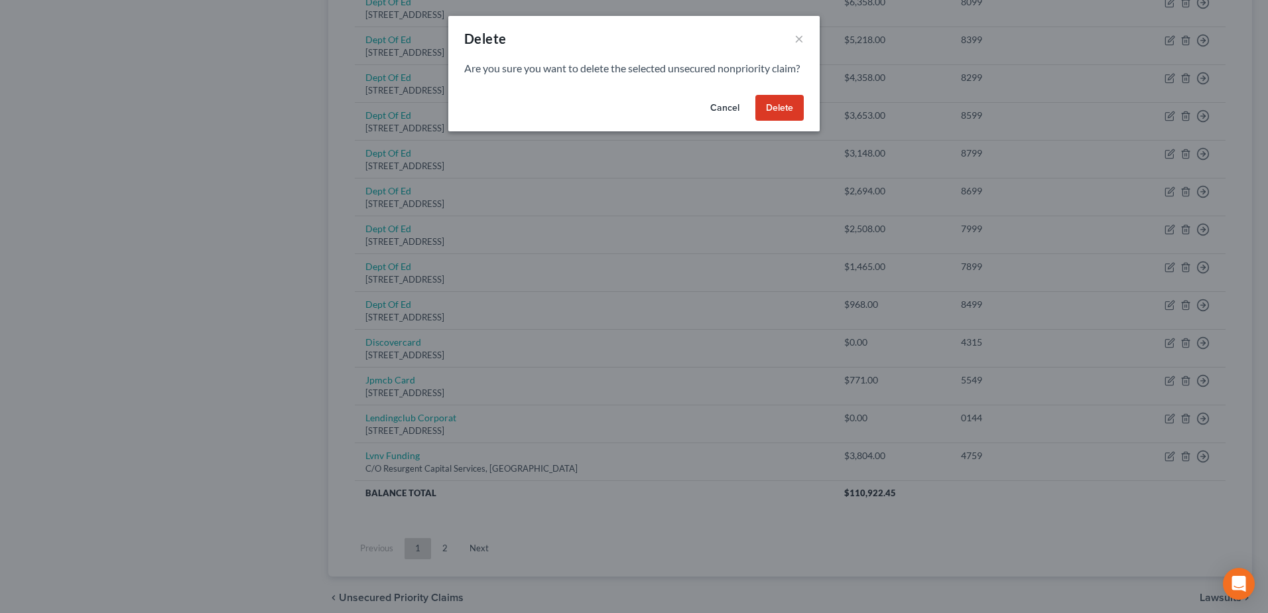
click at [775, 121] on button "Delete" at bounding box center [780, 108] width 48 height 27
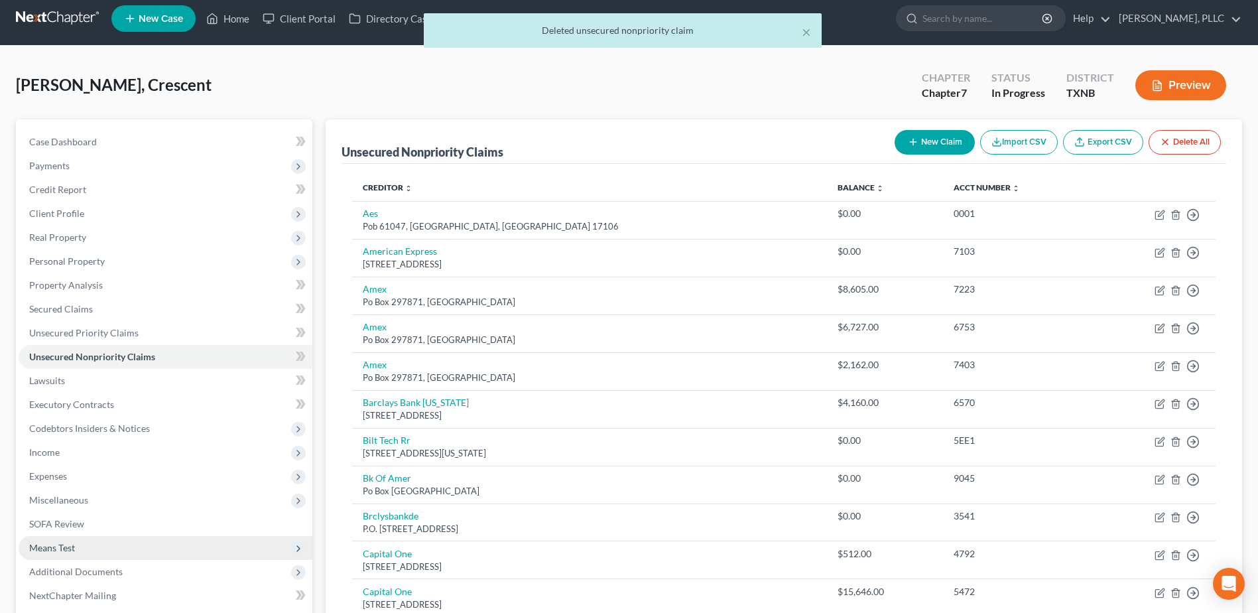
scroll to position [0, 0]
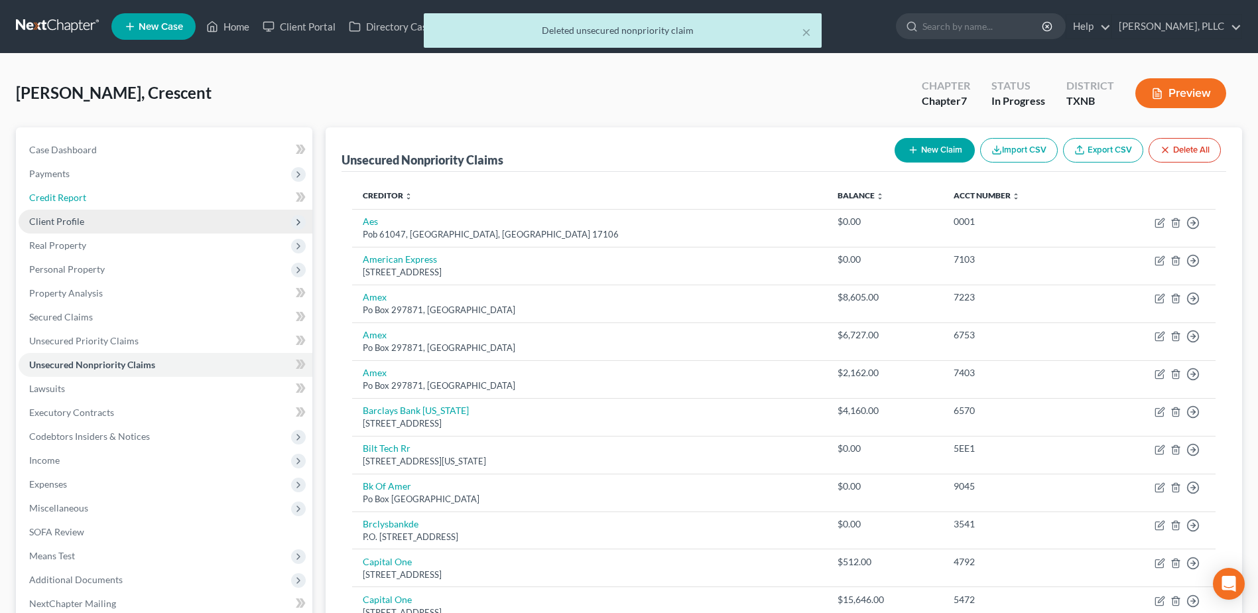
click at [67, 198] on span "Credit Report" at bounding box center [57, 197] width 57 height 11
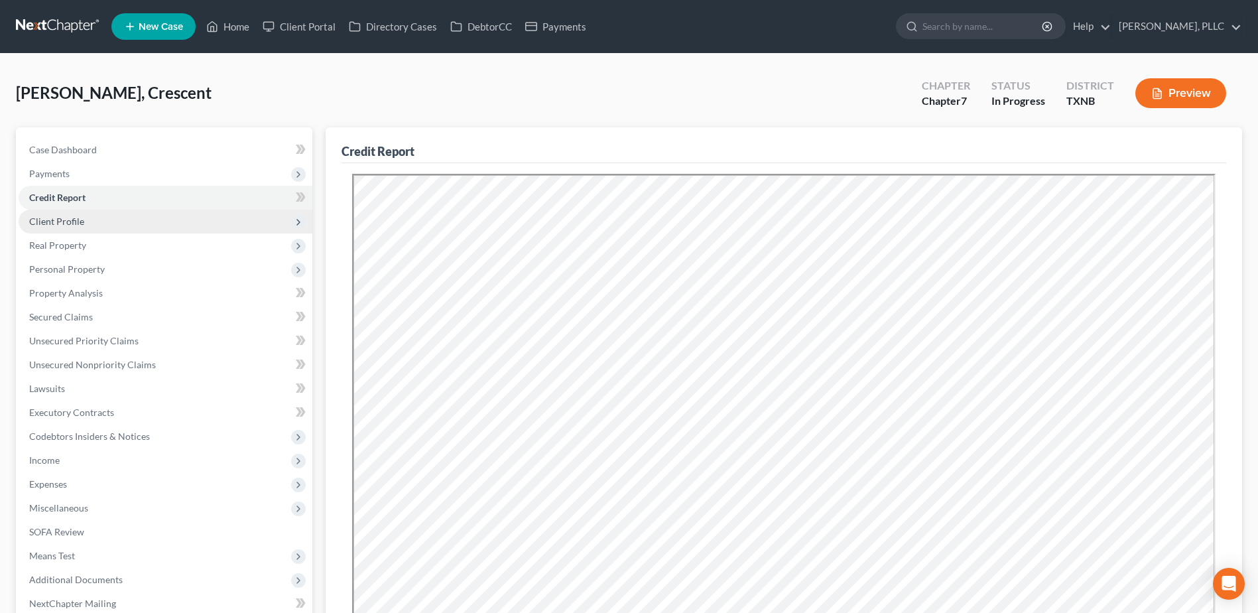
click at [44, 223] on span "Client Profile" at bounding box center [56, 221] width 55 height 11
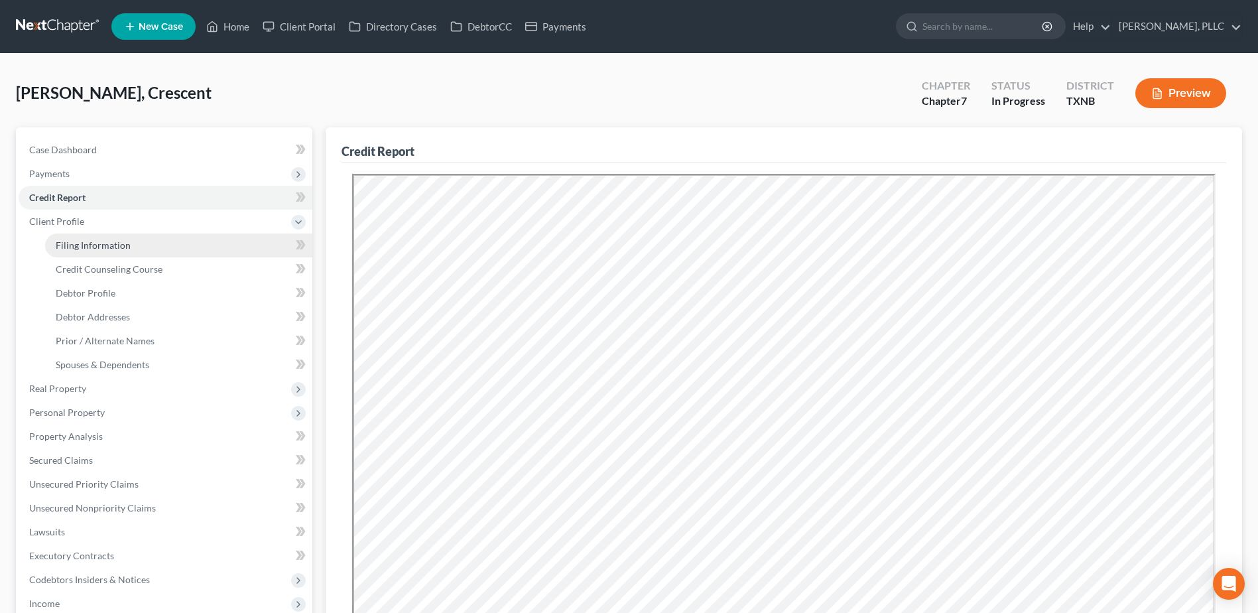
click at [76, 239] on span "Filing Information" at bounding box center [93, 244] width 75 height 11
select select "1"
select select "0"
select select "45"
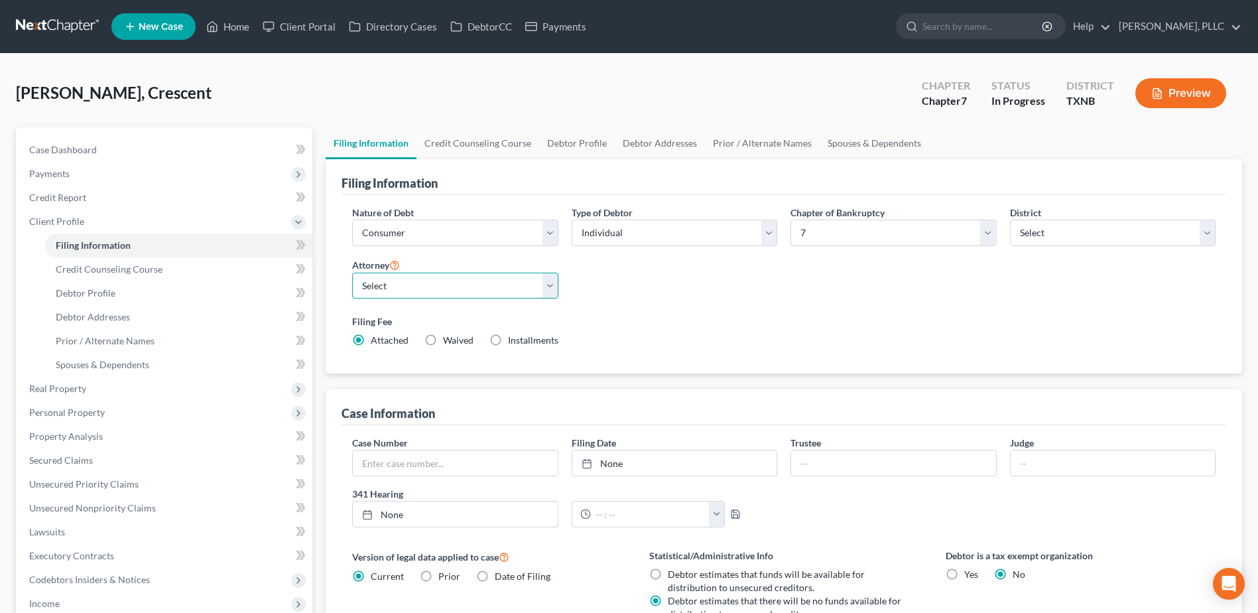
click at [550, 292] on select "Select Guy Holman - TXEB Guy Holman - TXNB Guy Holman - TXSB Guy Holman - TXWB …" at bounding box center [455, 286] width 206 height 27
select select "1"
click at [352, 273] on select "Select Guy Holman - TXEB Guy Holman - TXNB Guy Holman - TXSB Guy Holman - TXWB …" at bounding box center [455, 286] width 206 height 27
click at [839, 302] on div "Nature of Debt Select Business Consumer Other Nature of Business Select Clearin…" at bounding box center [784, 282] width 877 height 153
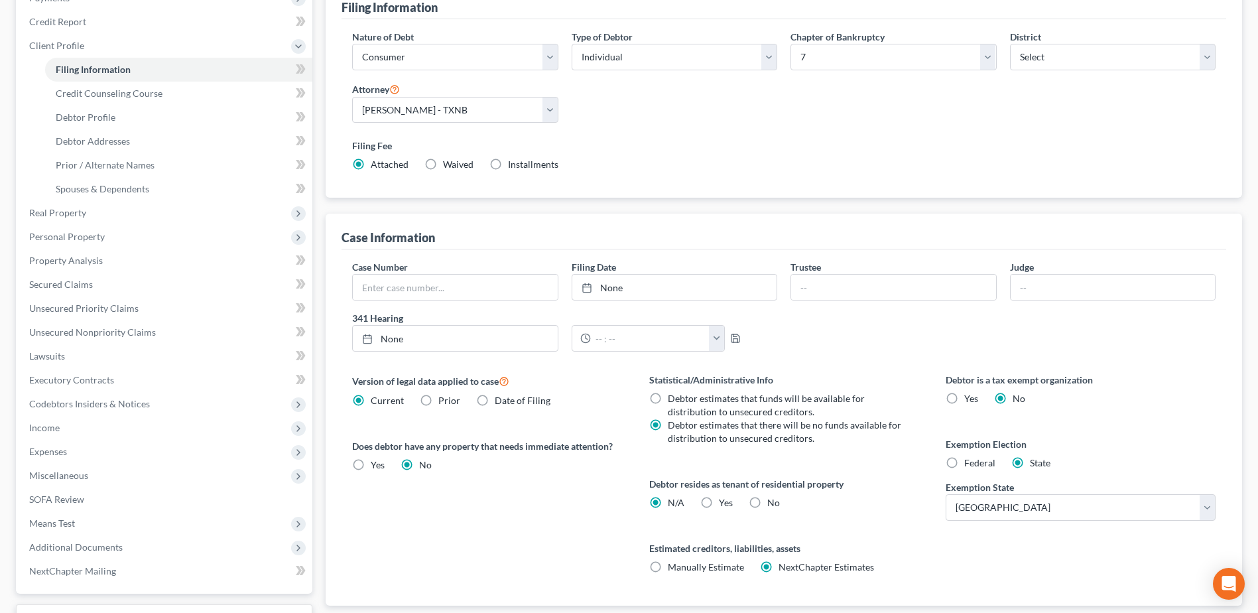
scroll to position [199, 0]
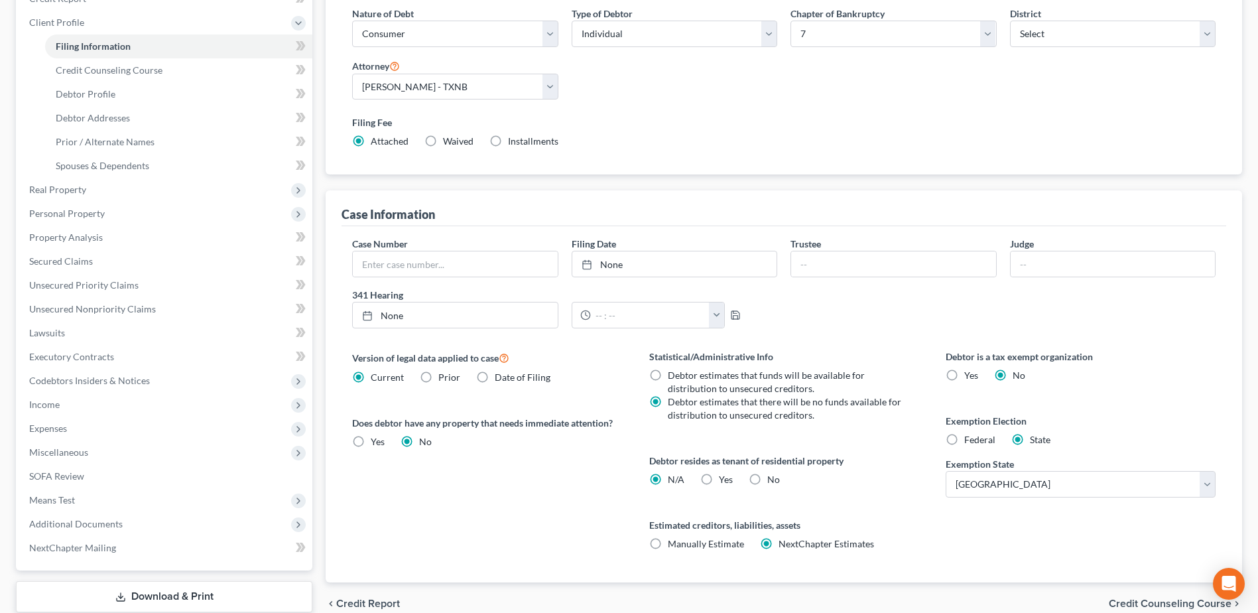
click at [768, 480] on label "No" at bounding box center [774, 479] width 13 height 13
click at [773, 480] on input "No" at bounding box center [777, 477] width 9 height 9
radio input "true"
radio input "false"
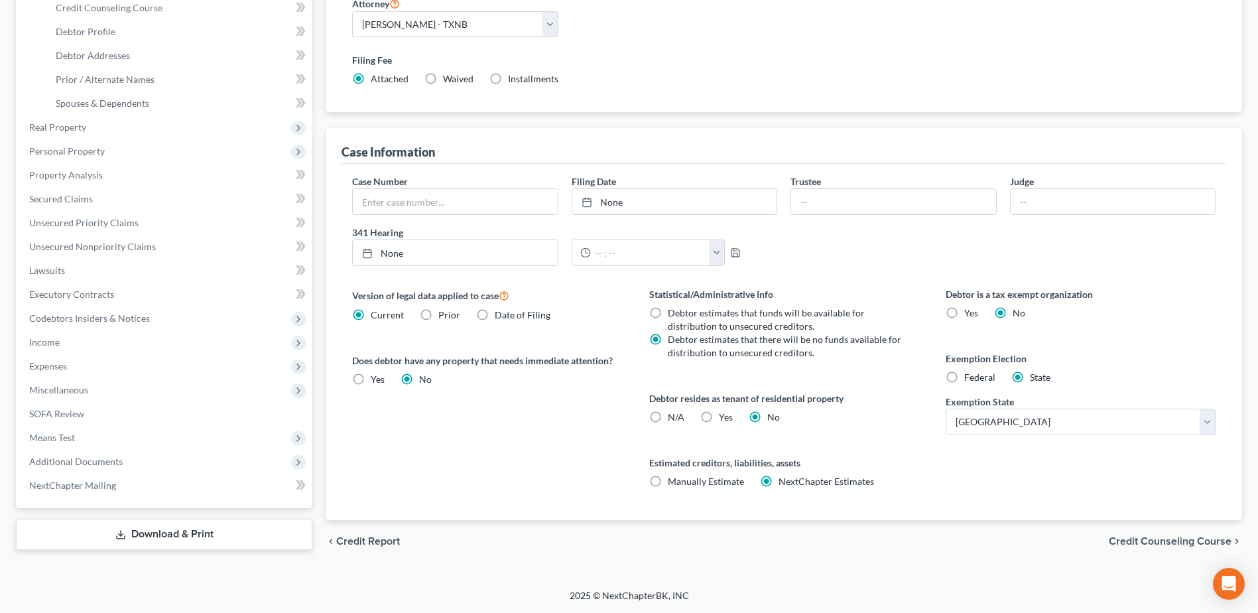
click at [1177, 544] on span "Credit Counseling Course" at bounding box center [1170, 541] width 123 height 11
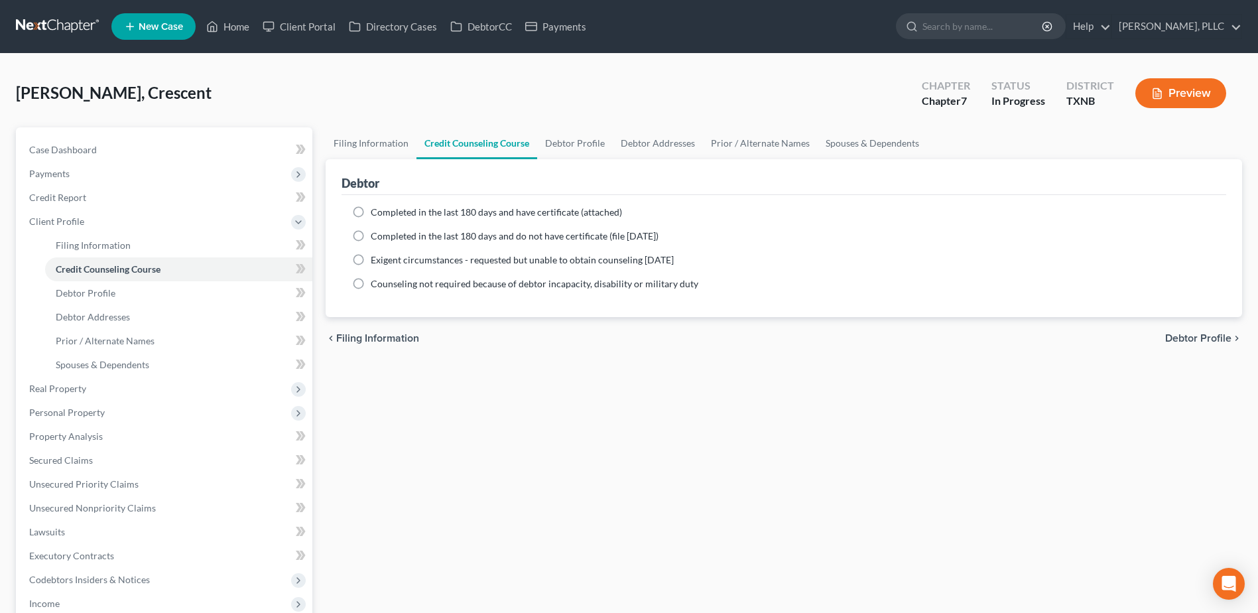
click at [1192, 339] on span "Debtor Profile" at bounding box center [1199, 338] width 66 height 11
select select "0"
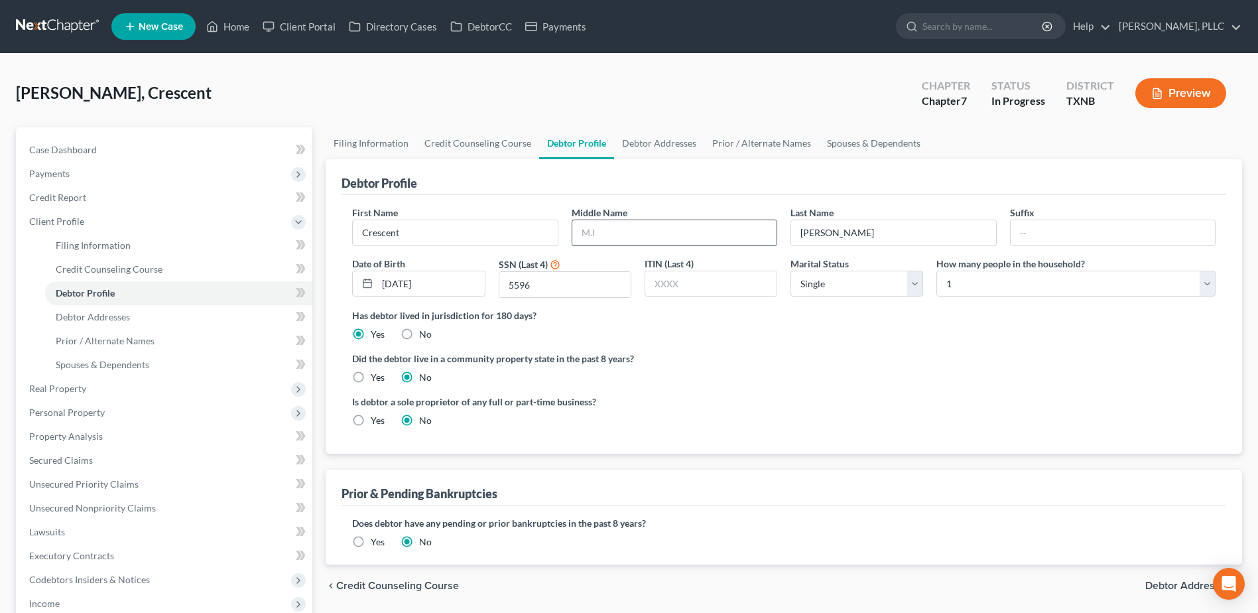
click at [620, 233] on input "text" at bounding box center [674, 232] width 204 height 25
type input "Sulieman"
click at [371, 379] on label "Yes" at bounding box center [378, 377] width 14 height 13
click at [376, 379] on input "Yes" at bounding box center [380, 375] width 9 height 9
radio input "true"
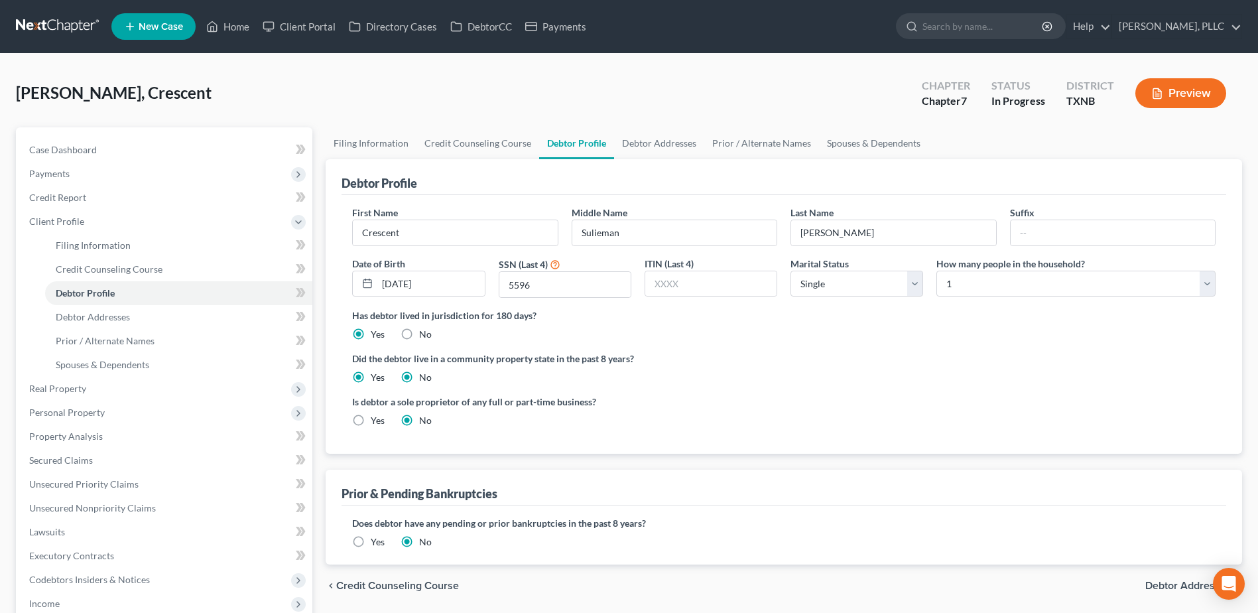
radio input "false"
click at [1170, 581] on span "Debtor Addresses" at bounding box center [1189, 585] width 86 height 11
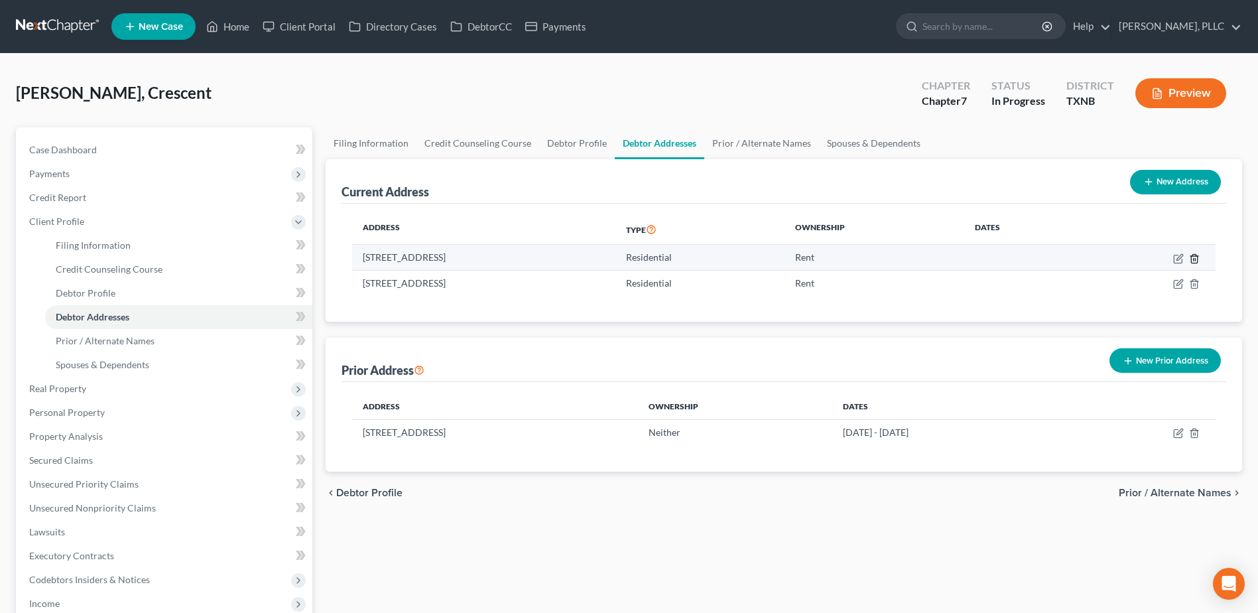
click at [1193, 258] on icon "button" at bounding box center [1194, 258] width 11 height 11
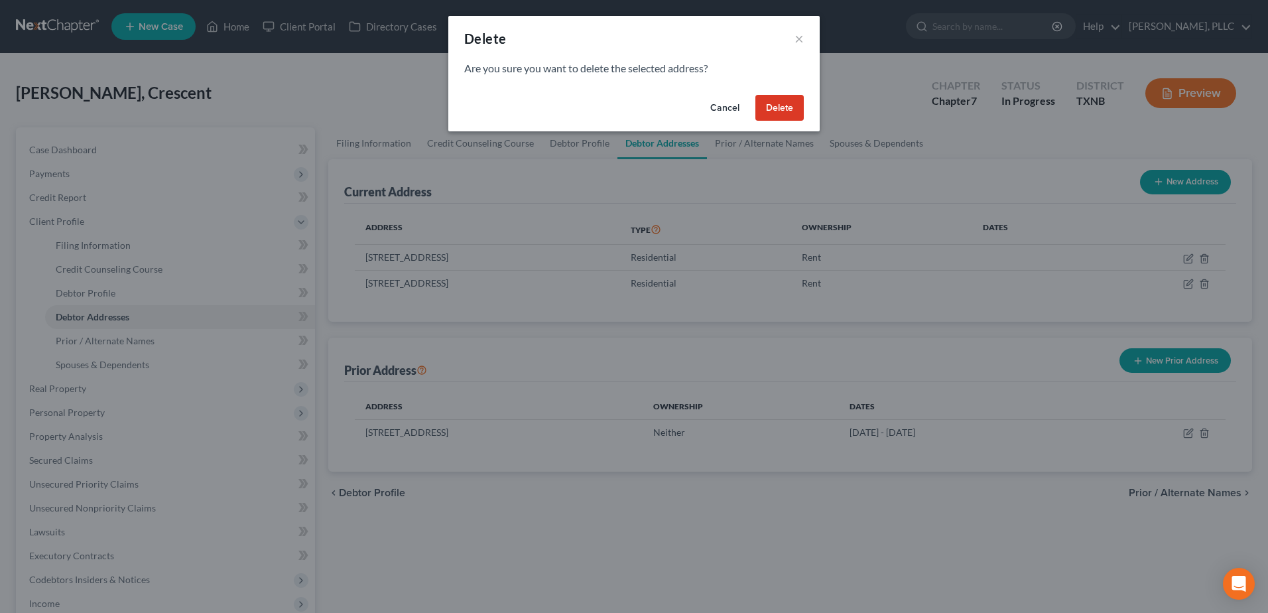
click at [785, 105] on button "Delete" at bounding box center [780, 108] width 48 height 27
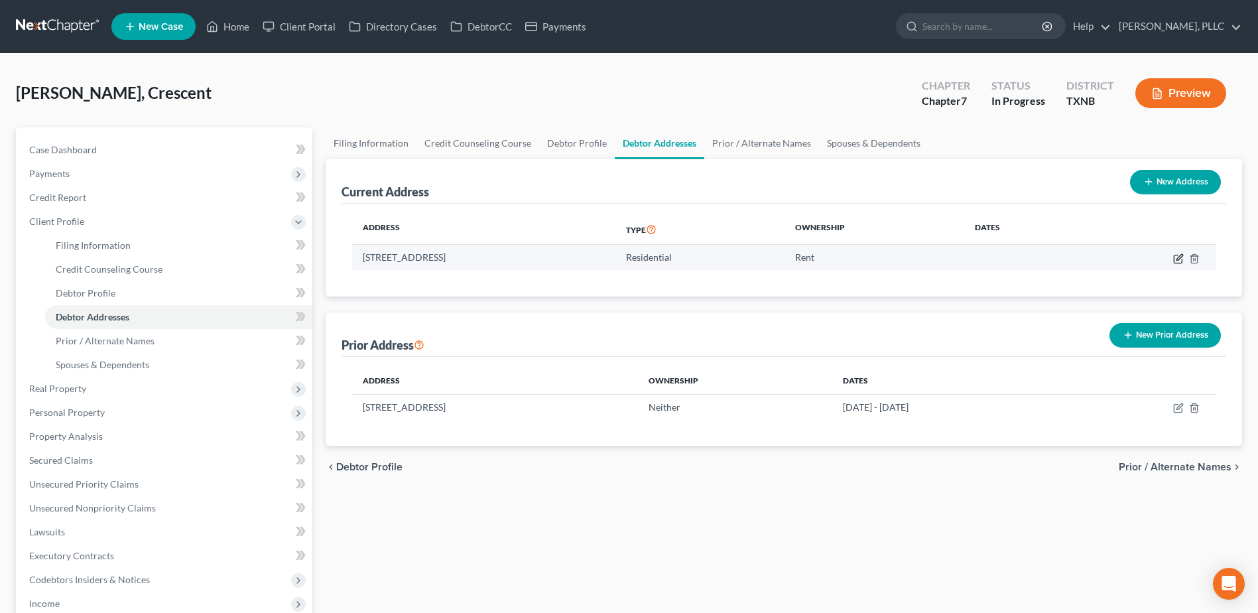
click at [1182, 262] on icon "button" at bounding box center [1178, 259] width 8 height 8
select select "45"
select select "0"
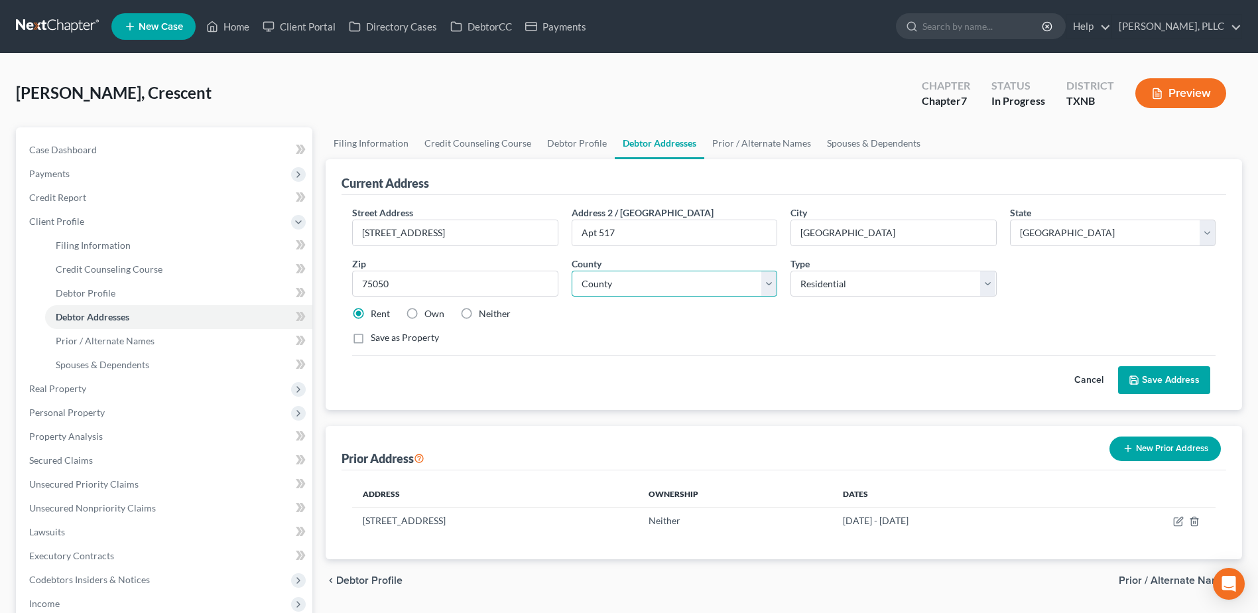
click at [766, 291] on select "County Anderson County Andrews County Angelina County Aransas County Archer Cou…" at bounding box center [675, 284] width 206 height 27
click at [572, 271] on select "County Anderson County Andrews County Angelina County Aransas County Archer Cou…" at bounding box center [675, 284] width 206 height 27
select select "219"
click at [984, 346] on div "Street Address * 2175 N Hwy 360 Address 2 / PO Box Apt 517 City * Grand Prairie…" at bounding box center [784, 281] width 877 height 150
click at [1177, 376] on button "Save Address" at bounding box center [1164, 380] width 92 height 28
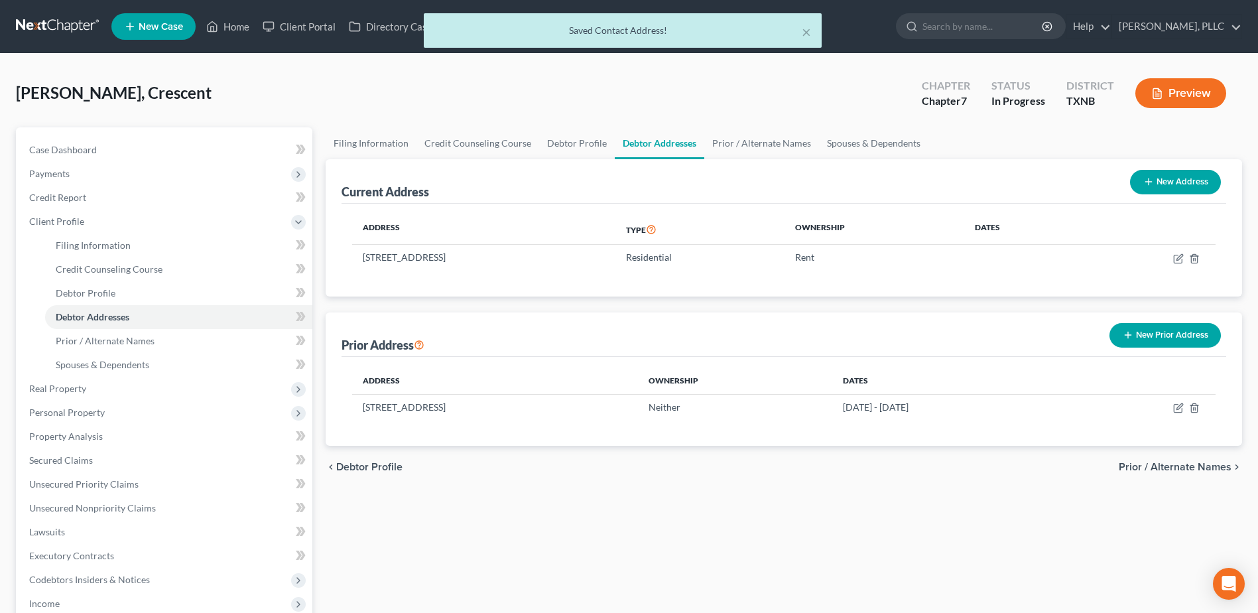
click at [1195, 470] on span "Prior / Alternate Names" at bounding box center [1175, 467] width 113 height 11
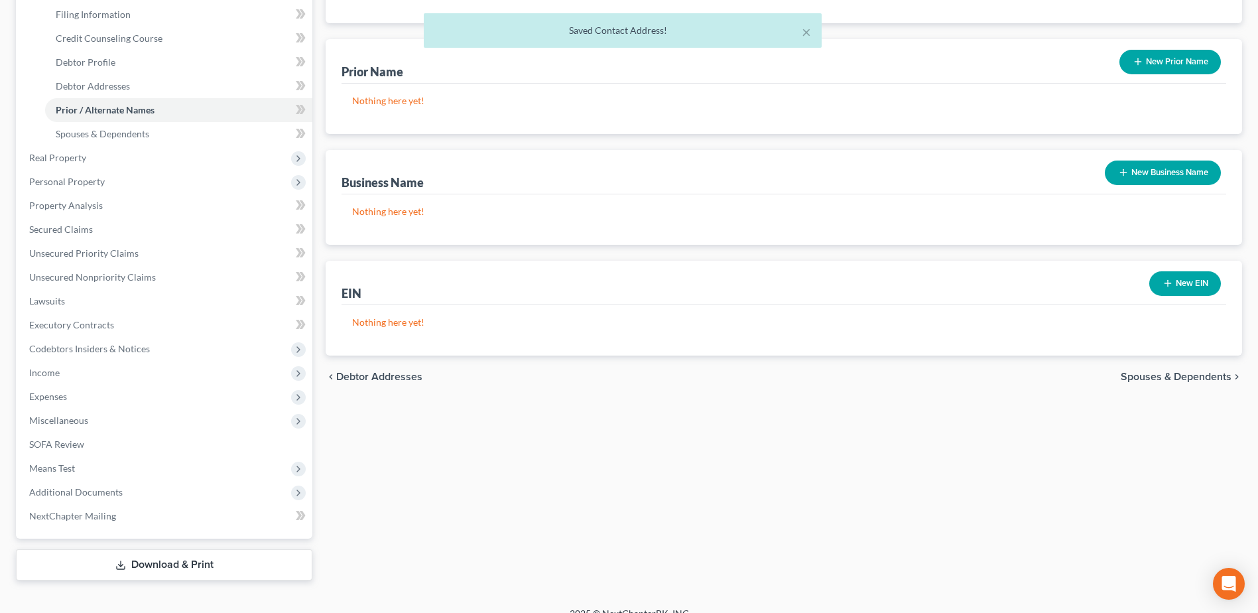
scroll to position [249, 0]
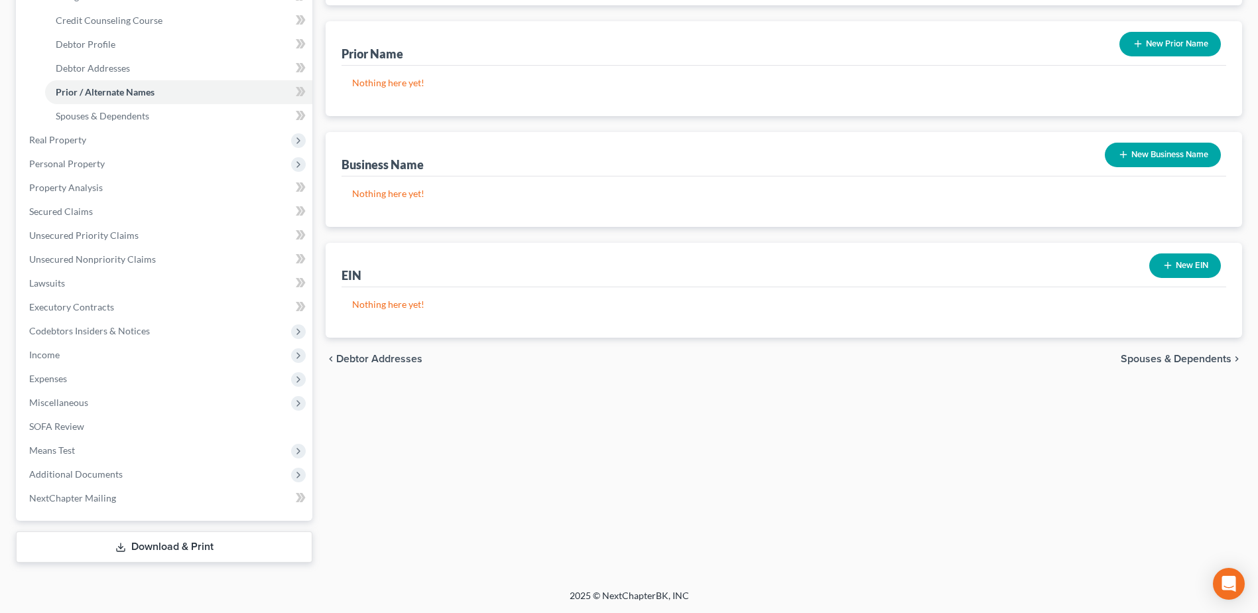
click at [1148, 358] on span "Spouses & Dependents" at bounding box center [1176, 359] width 111 height 11
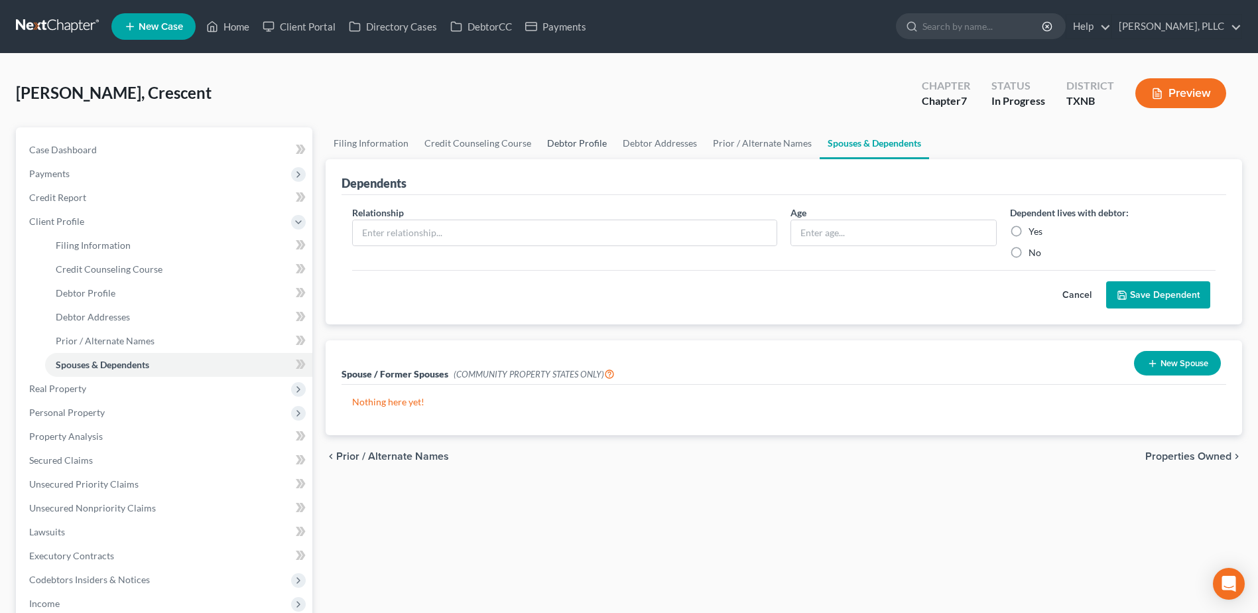
click at [573, 145] on link "Debtor Profile" at bounding box center [577, 143] width 76 height 32
select select "0"
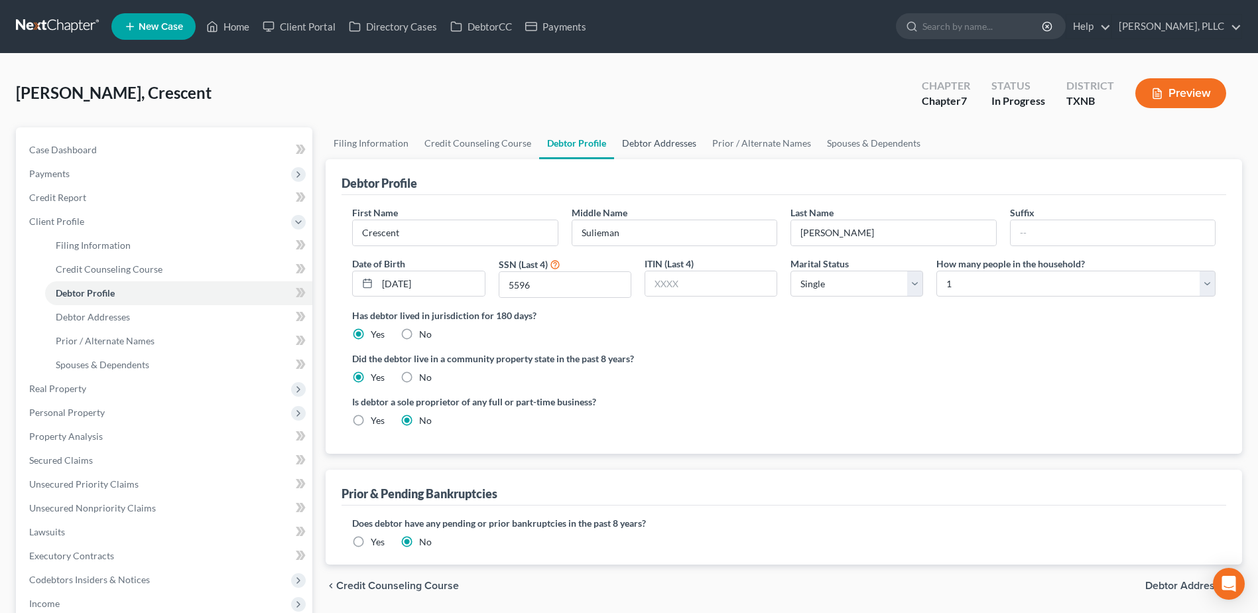
click at [659, 144] on link "Debtor Addresses" at bounding box center [659, 143] width 90 height 32
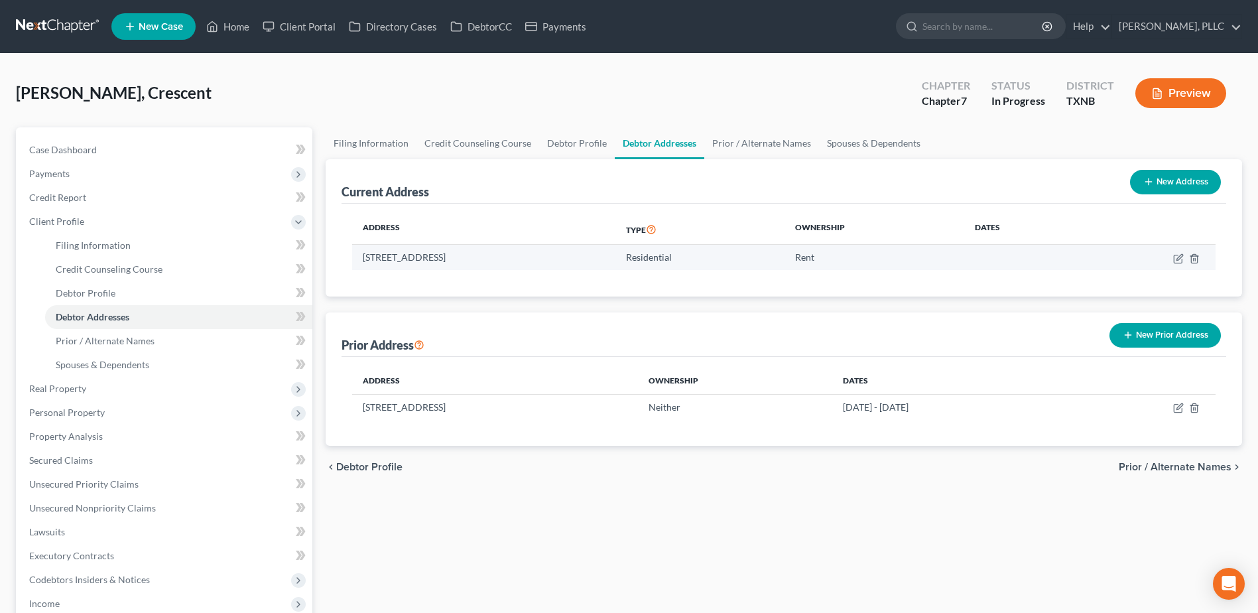
drag, startPoint x: 574, startPoint y: 256, endPoint x: 546, endPoint y: 260, distance: 28.1
click at [546, 260] on td "2175 N Hwy 360, Apt 517, Grand Prairie, TX 75050" at bounding box center [483, 257] width 263 height 25
copy td "75050"
drag, startPoint x: 364, startPoint y: 257, endPoint x: 572, endPoint y: 266, distance: 209.2
click at [574, 265] on td "2175 N Hwy 360, Apt 517, Grand Prairie, TX 75050" at bounding box center [483, 257] width 263 height 25
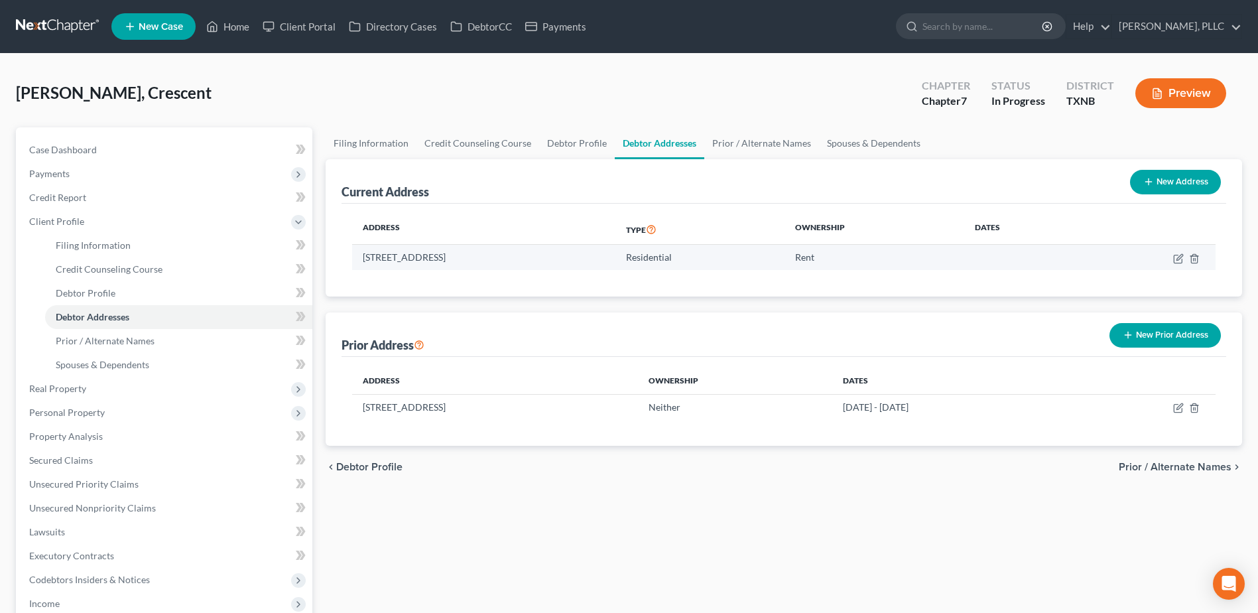
copy td "2175 N Hwy 360, Apt 517, Grand Prairie, TX 75050"
click at [1110, 531] on div "Filing Information Credit Counseling Course Debtor Profile Debtor Addresses Pri…" at bounding box center [784, 469] width 930 height 684
click at [1166, 467] on span "Prior / Alternate Names" at bounding box center [1175, 467] width 113 height 11
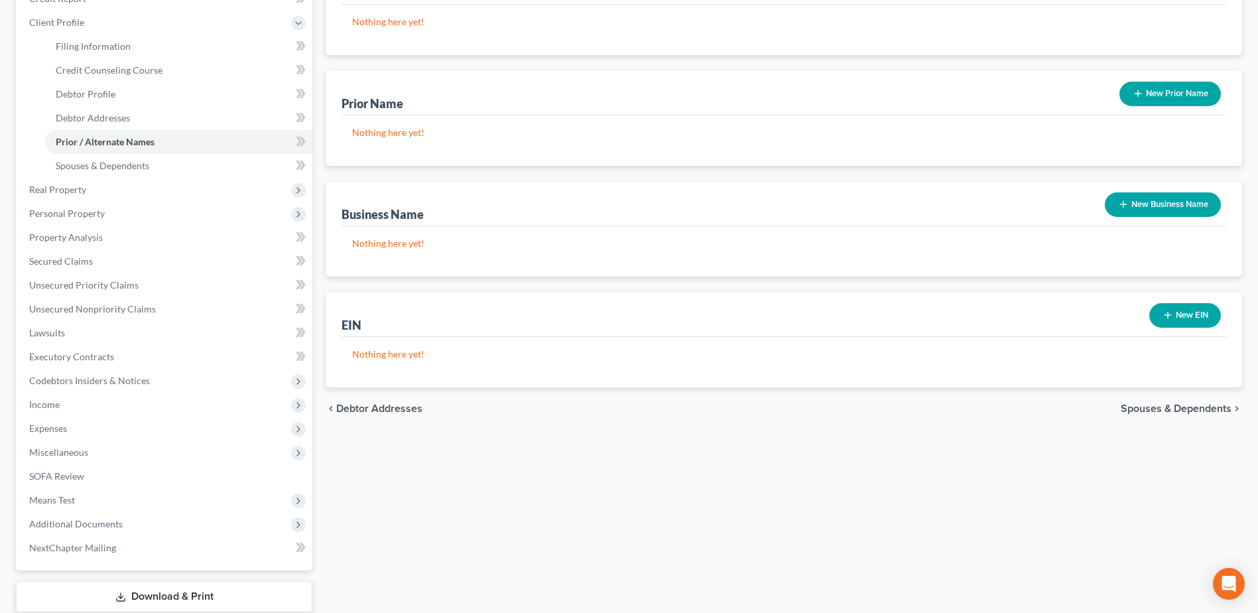
click at [1172, 407] on span "Spouses & Dependents" at bounding box center [1176, 408] width 111 height 11
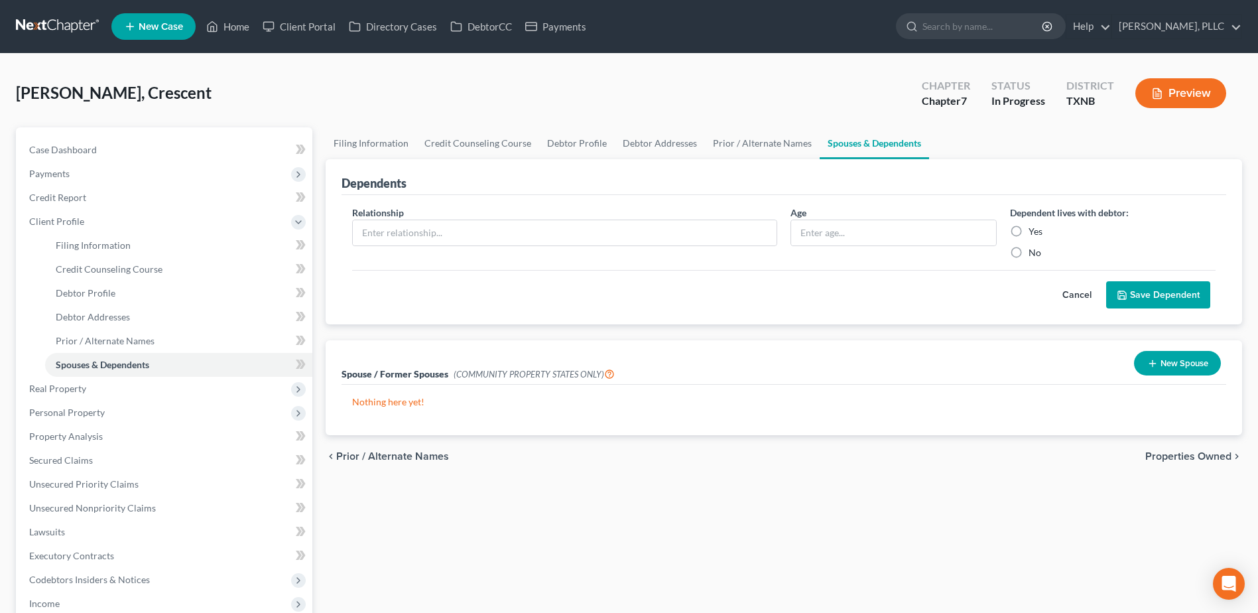
click at [1198, 454] on span "Properties Owned" at bounding box center [1189, 456] width 86 height 11
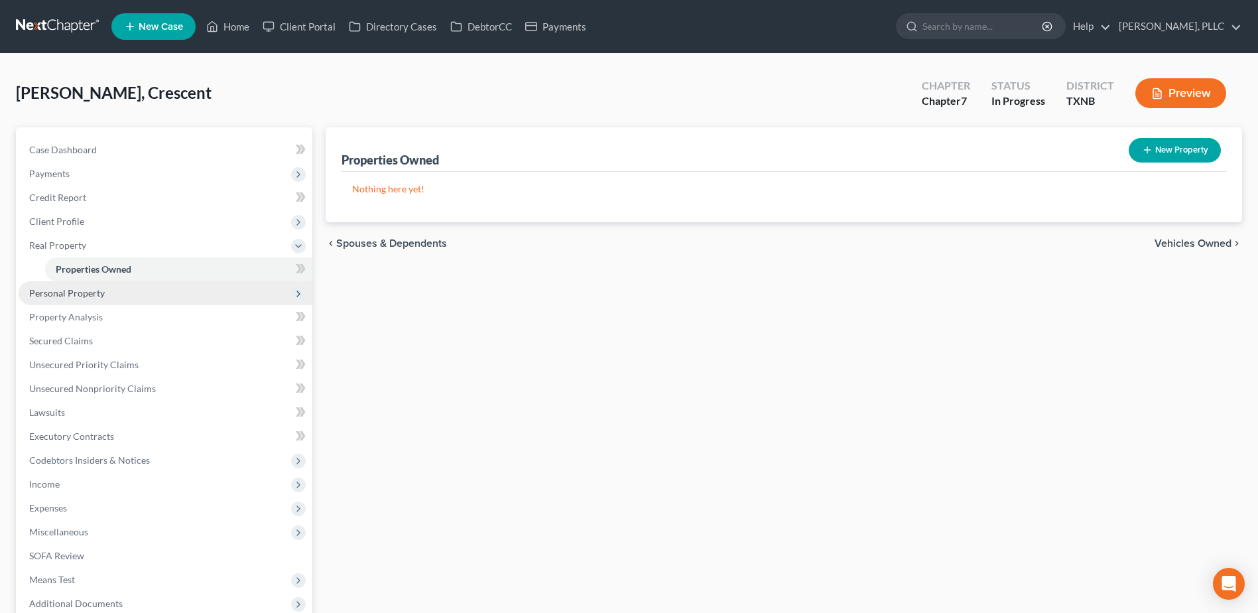
click at [90, 291] on span "Personal Property" at bounding box center [67, 292] width 76 height 11
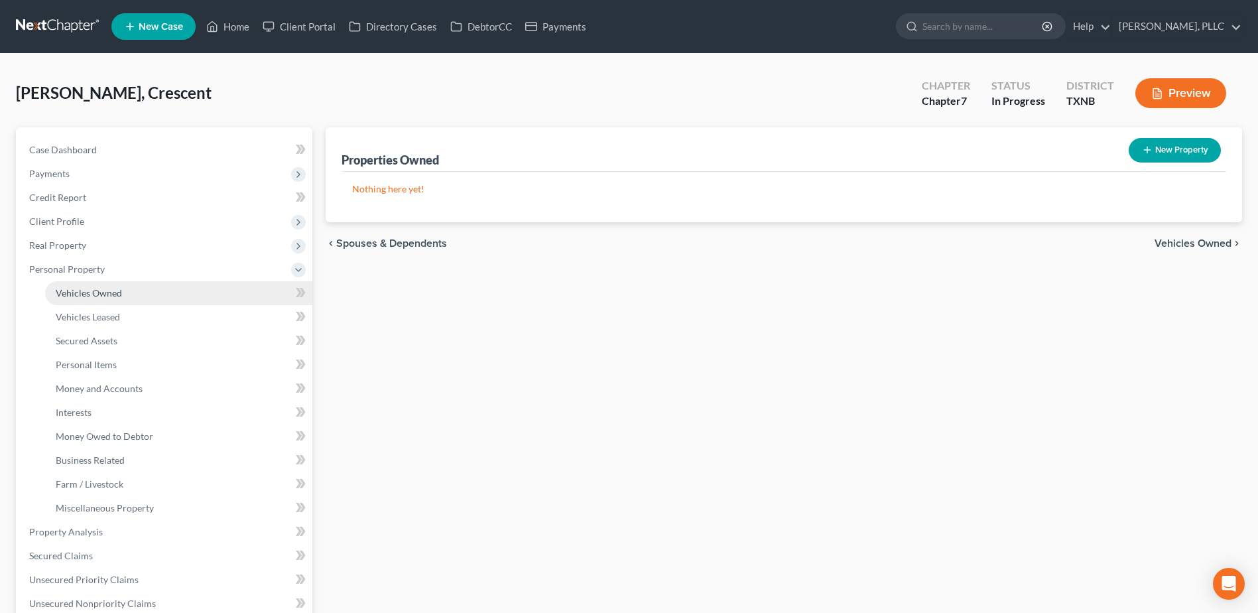
click at [105, 291] on span "Vehicles Owned" at bounding box center [89, 292] width 66 height 11
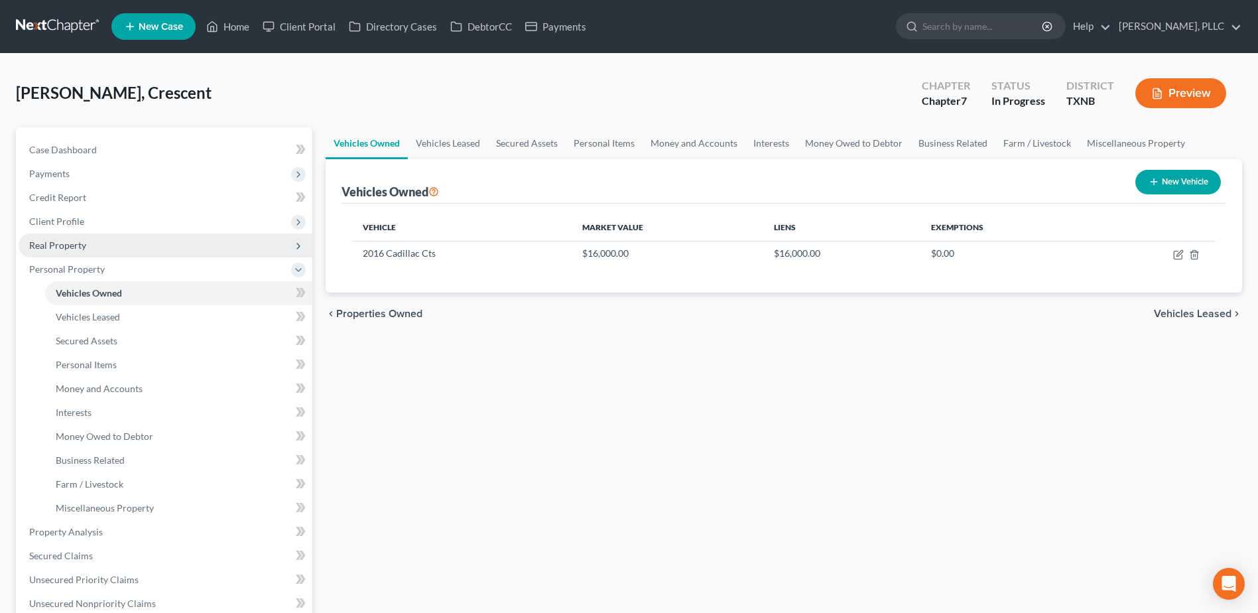
click at [76, 248] on span "Real Property" at bounding box center [57, 244] width 57 height 11
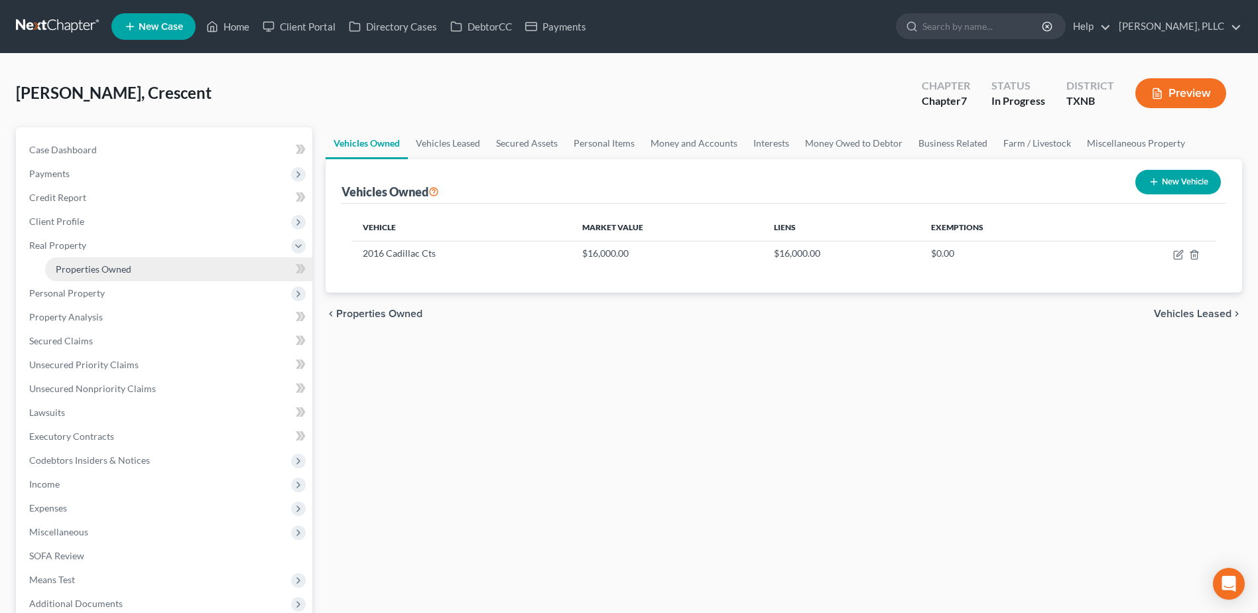
click at [86, 267] on span "Properties Owned" at bounding box center [94, 268] width 76 height 11
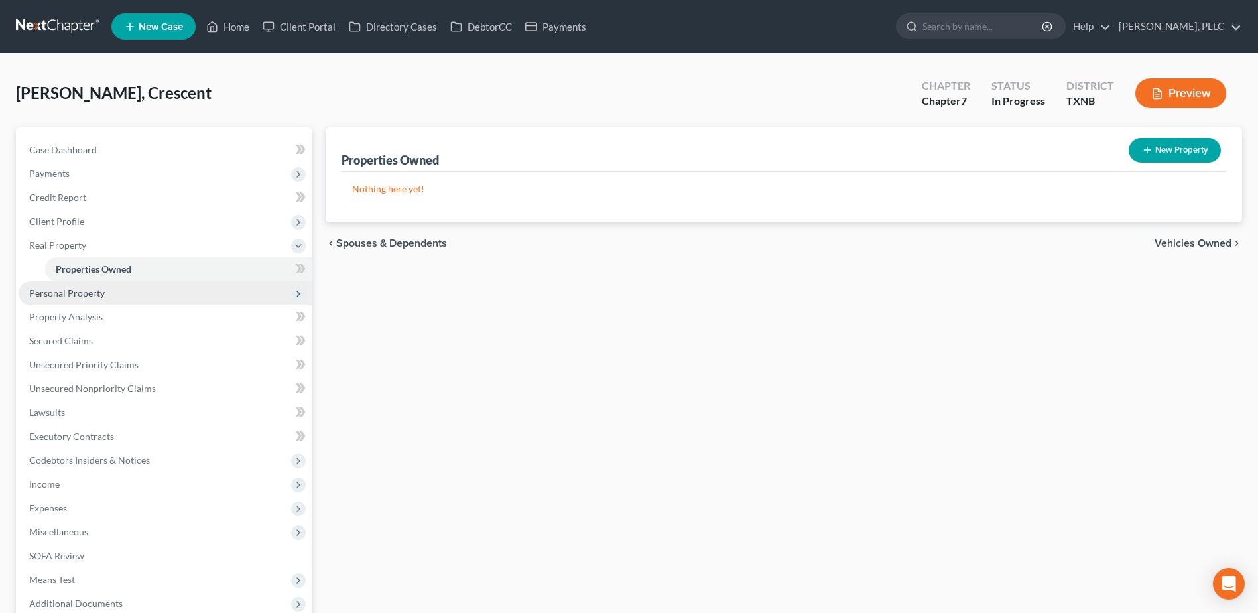
click at [96, 299] on span "Personal Property" at bounding box center [166, 293] width 294 height 24
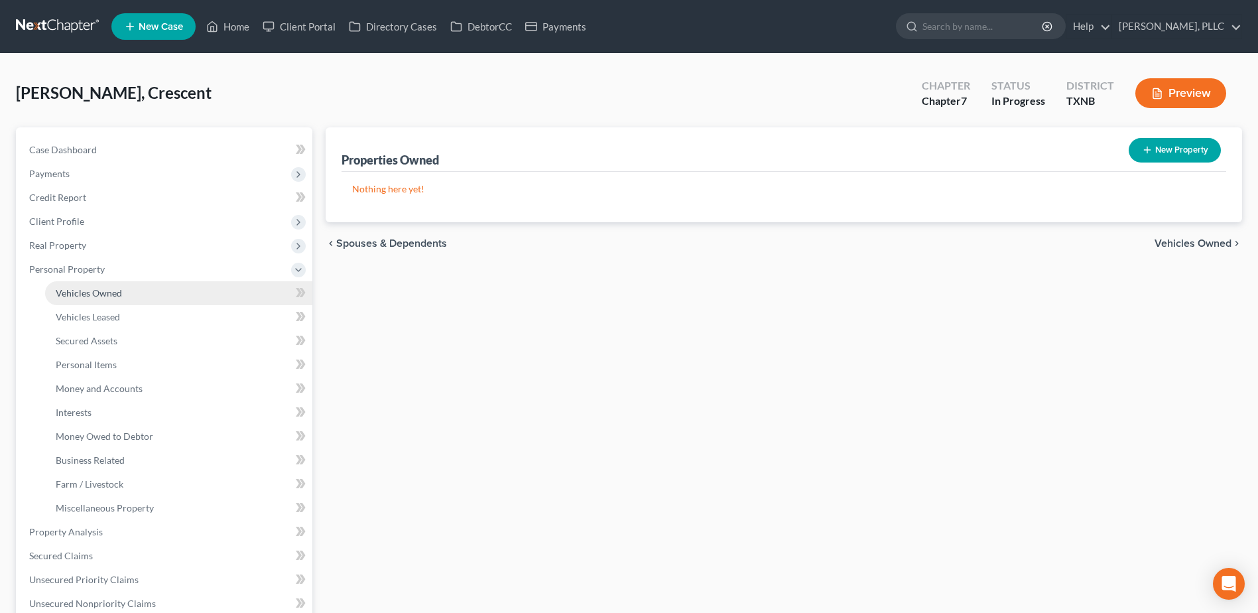
click at [95, 295] on span "Vehicles Owned" at bounding box center [89, 292] width 66 height 11
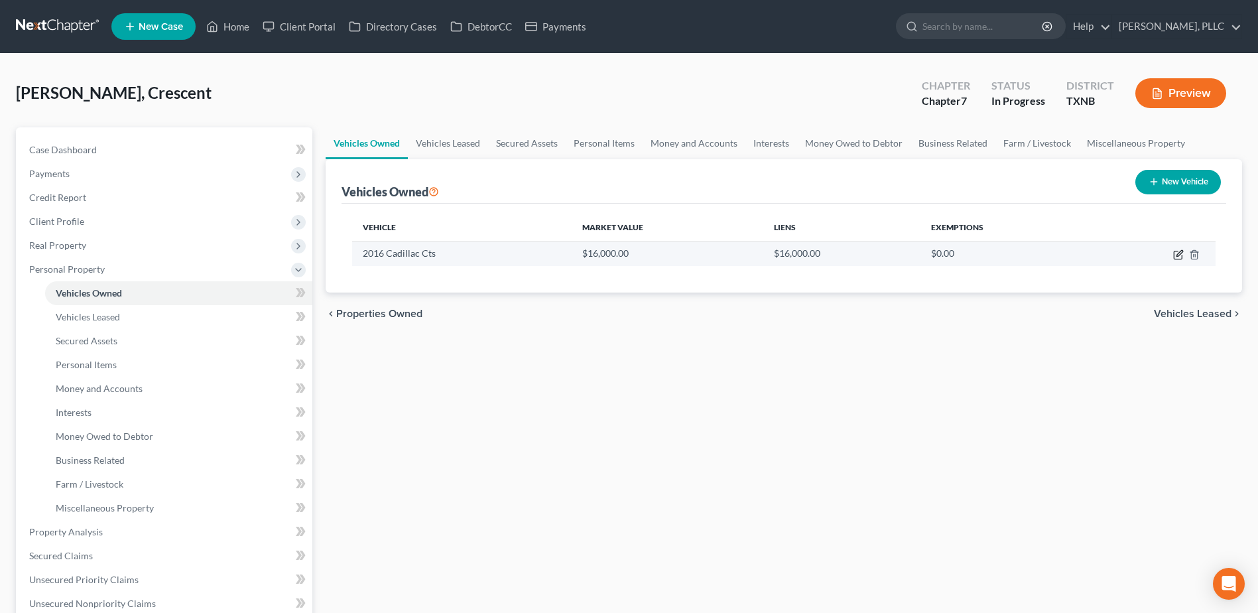
click at [1178, 257] on icon "button" at bounding box center [1179, 254] width 11 height 11
select select "0"
select select "10"
select select "1"
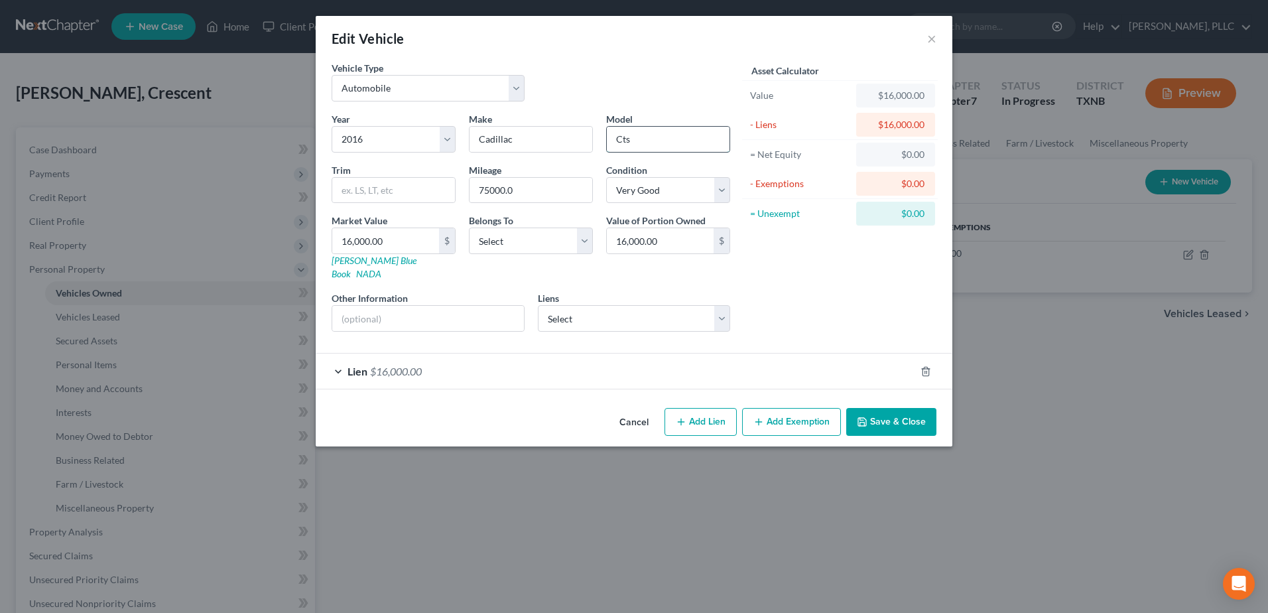
click at [652, 145] on input "Cts" at bounding box center [668, 139] width 123 height 25
type input "CTS"
click at [628, 409] on button "Cancel" at bounding box center [634, 422] width 50 height 27
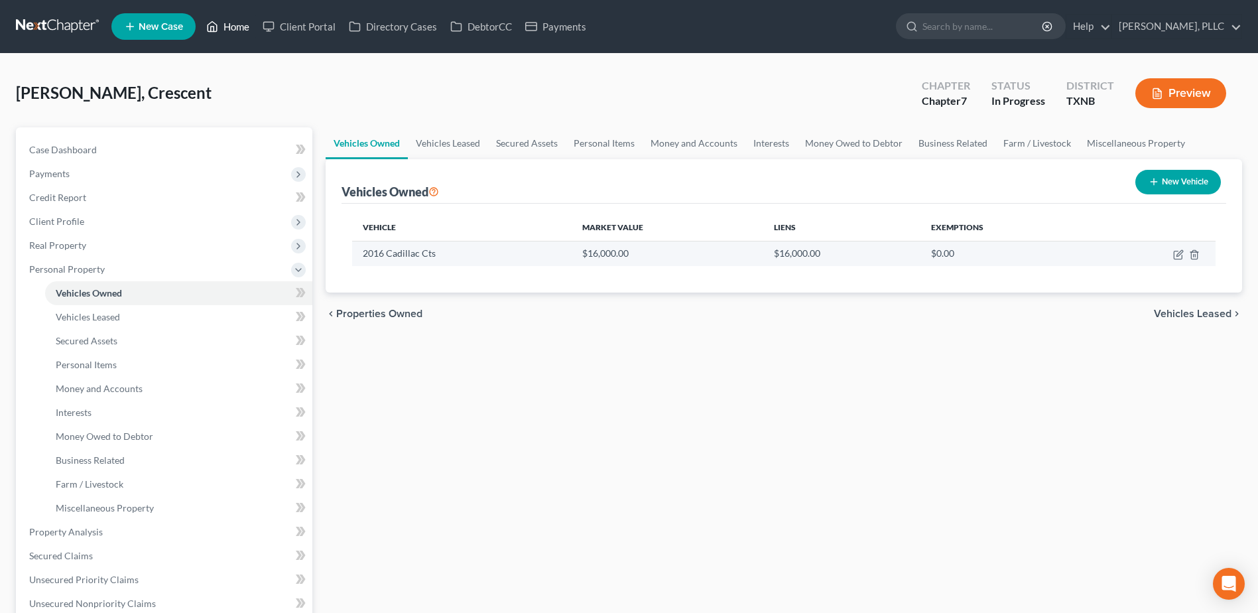
drag, startPoint x: 243, startPoint y: 29, endPoint x: 908, endPoint y: 251, distance: 701.7
click at [243, 29] on link "Home" at bounding box center [228, 27] width 56 height 24
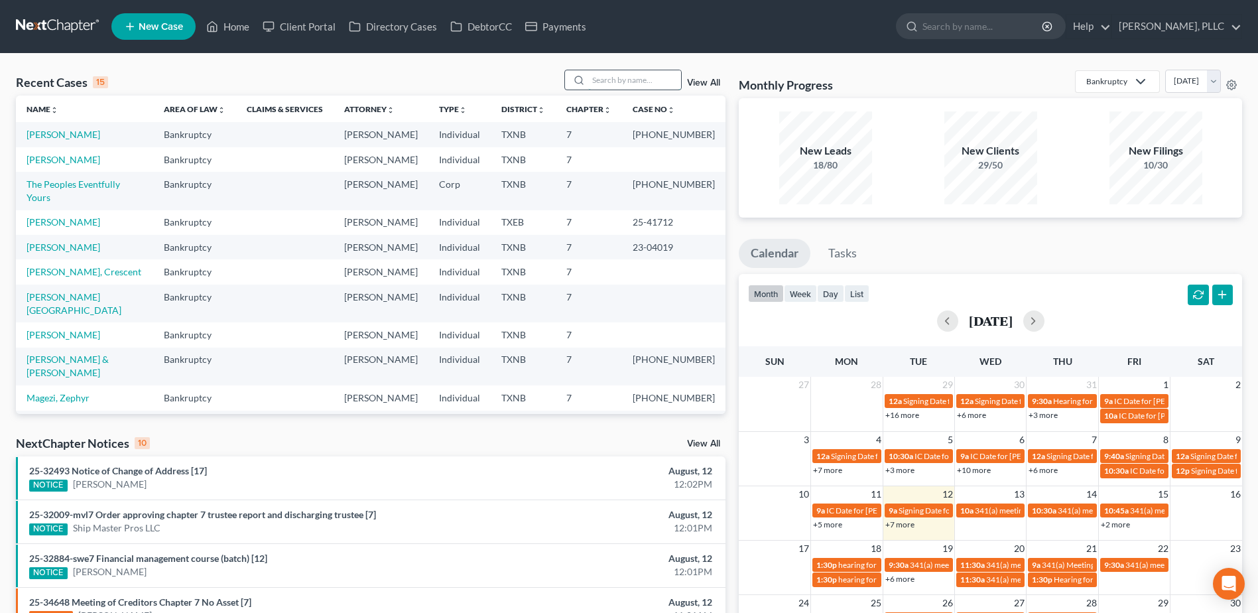
click at [657, 84] on input "search" at bounding box center [634, 79] width 93 height 19
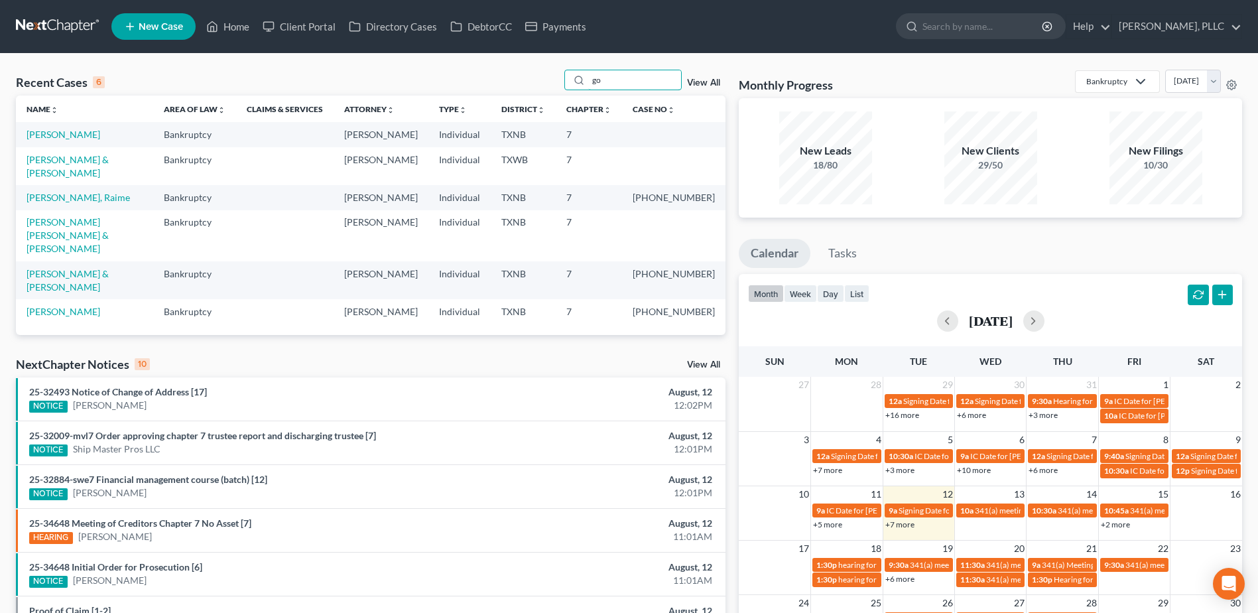
type input "g"
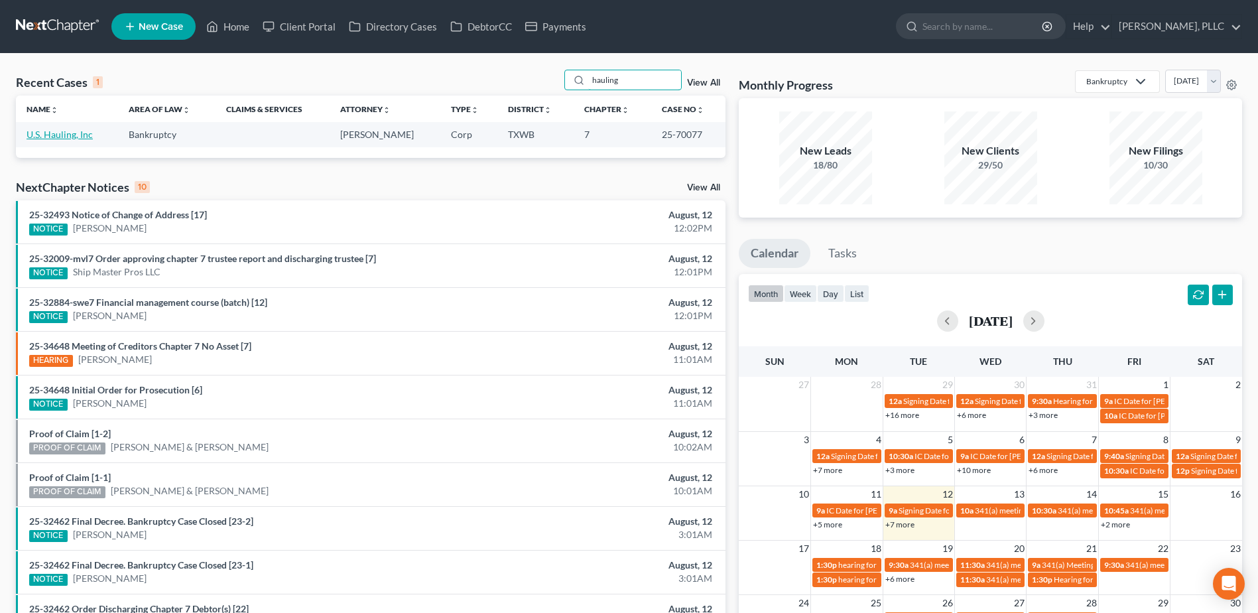
type input "hauling"
click at [54, 132] on link "U.S. Hauling, Inc" at bounding box center [60, 134] width 66 height 11
select select "6"
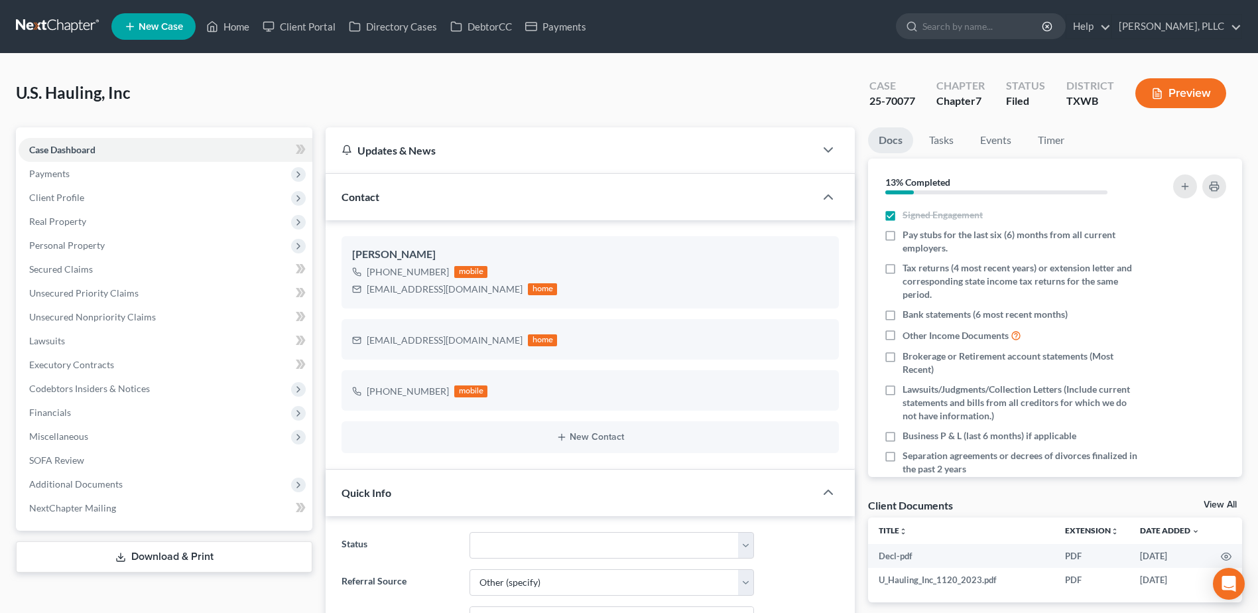
scroll to position [1769, 0]
click at [239, 25] on link "Home" at bounding box center [228, 27] width 56 height 24
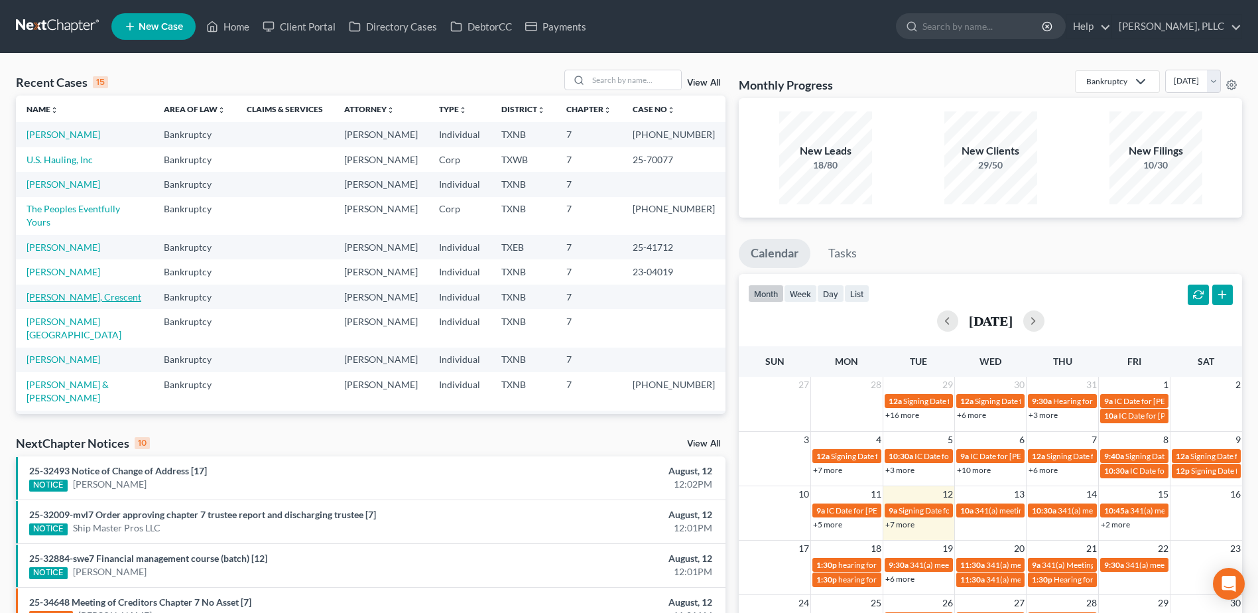
click at [58, 291] on link "Davis, Crescent" at bounding box center [84, 296] width 115 height 11
select select "1"
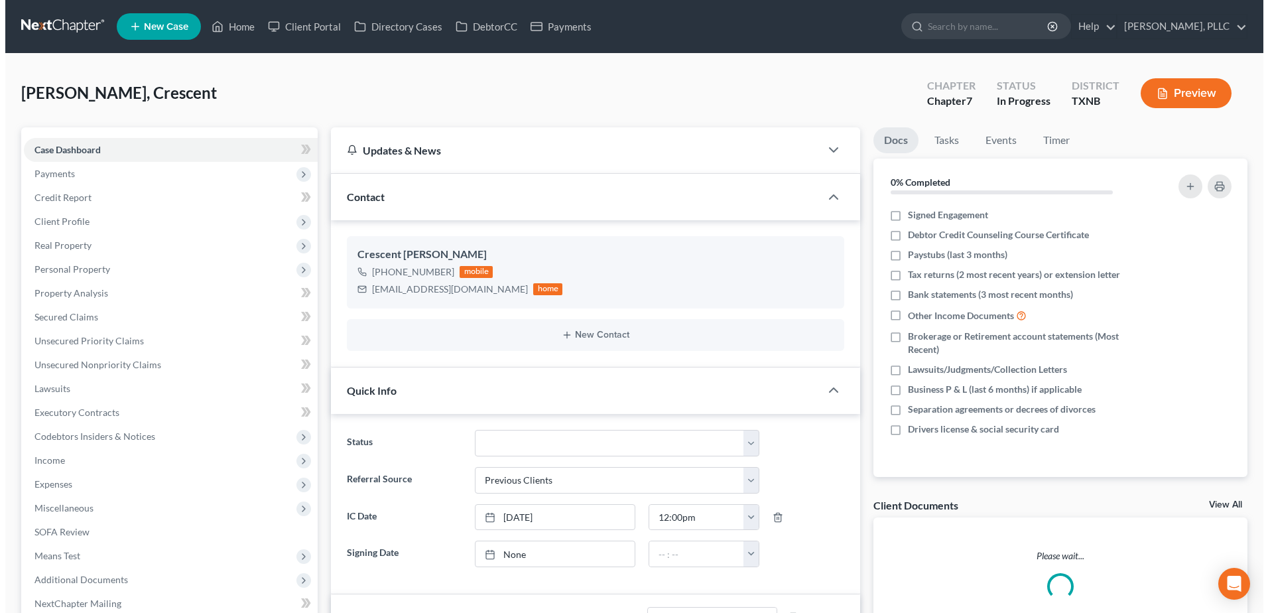
scroll to position [427, 0]
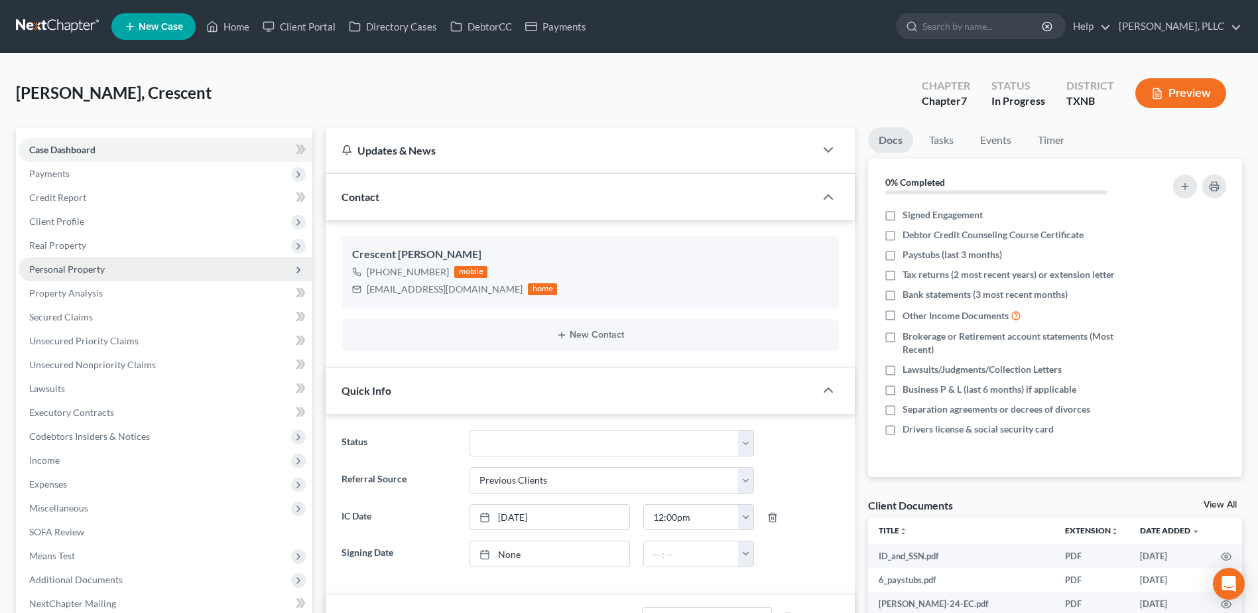
click at [80, 267] on span "Personal Property" at bounding box center [67, 268] width 76 height 11
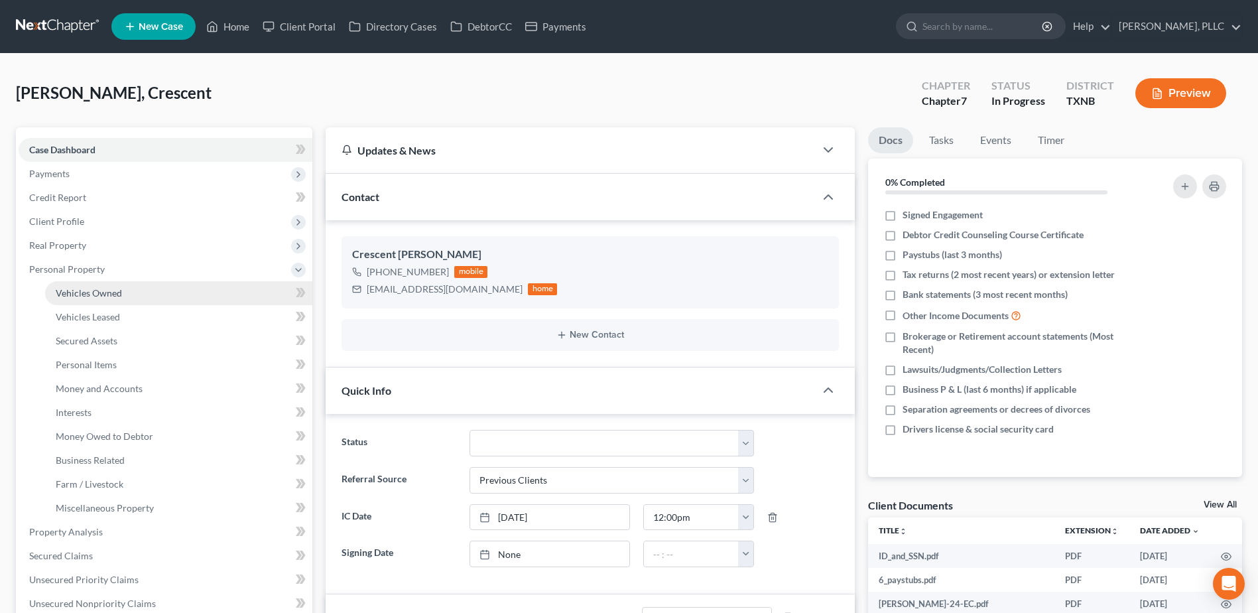
click at [88, 290] on span "Vehicles Owned" at bounding box center [89, 292] width 66 height 11
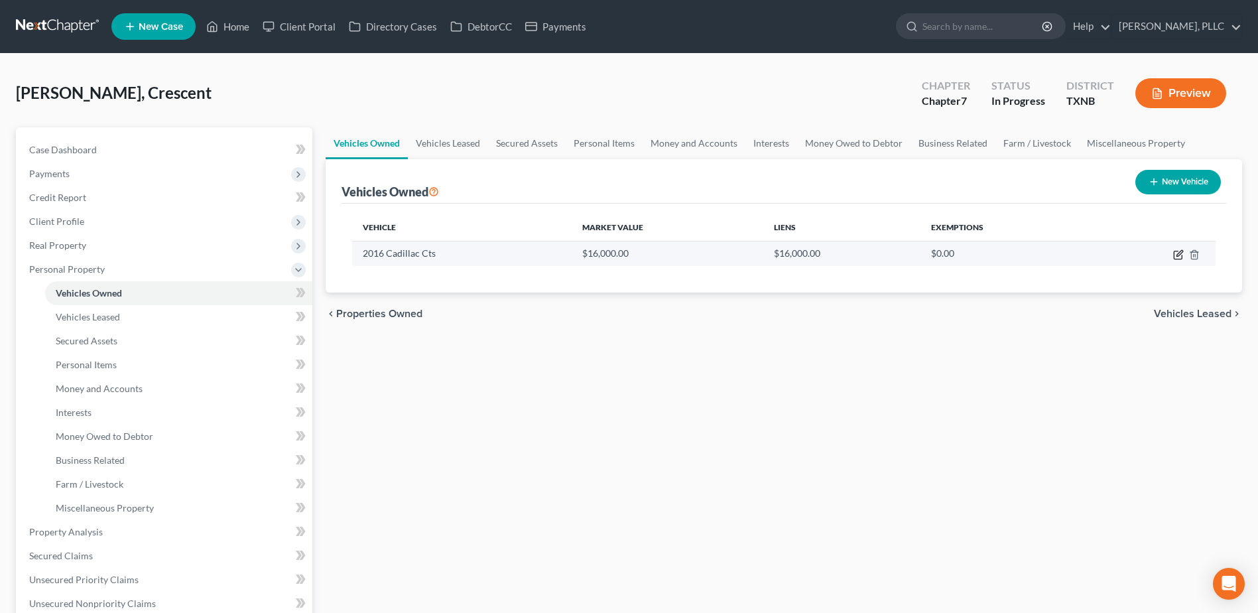
click at [1176, 253] on icon "button" at bounding box center [1179, 254] width 11 height 11
select select "0"
select select "10"
select select "1"
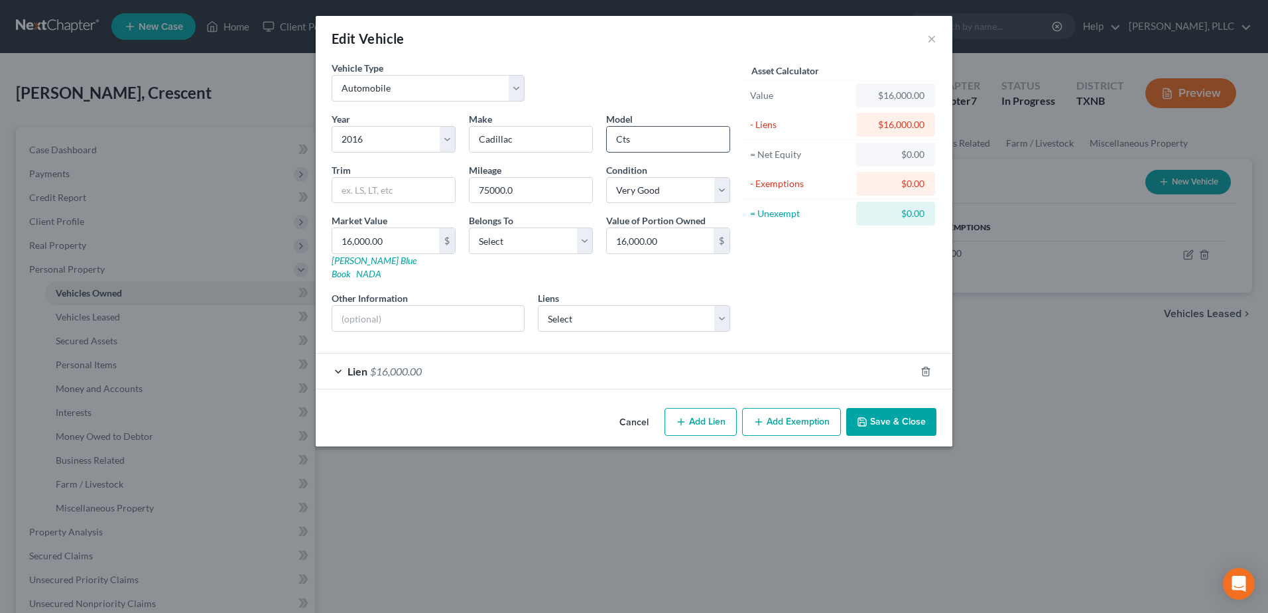
click at [673, 137] on input "Cts" at bounding box center [668, 139] width 123 height 25
type input "CTS"
click at [553, 194] on input "75000.0" at bounding box center [531, 190] width 123 height 25
type input "7"
type input "66000"
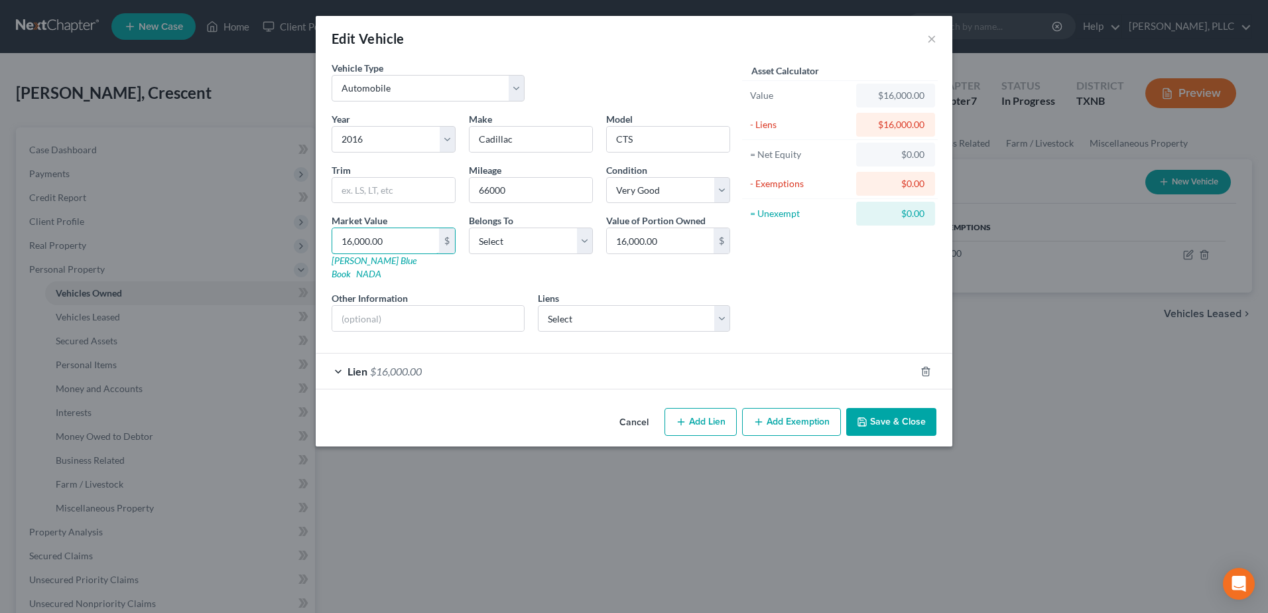
type input "1"
type input "1.00"
type input "15"
type input "15.00"
type input "154"
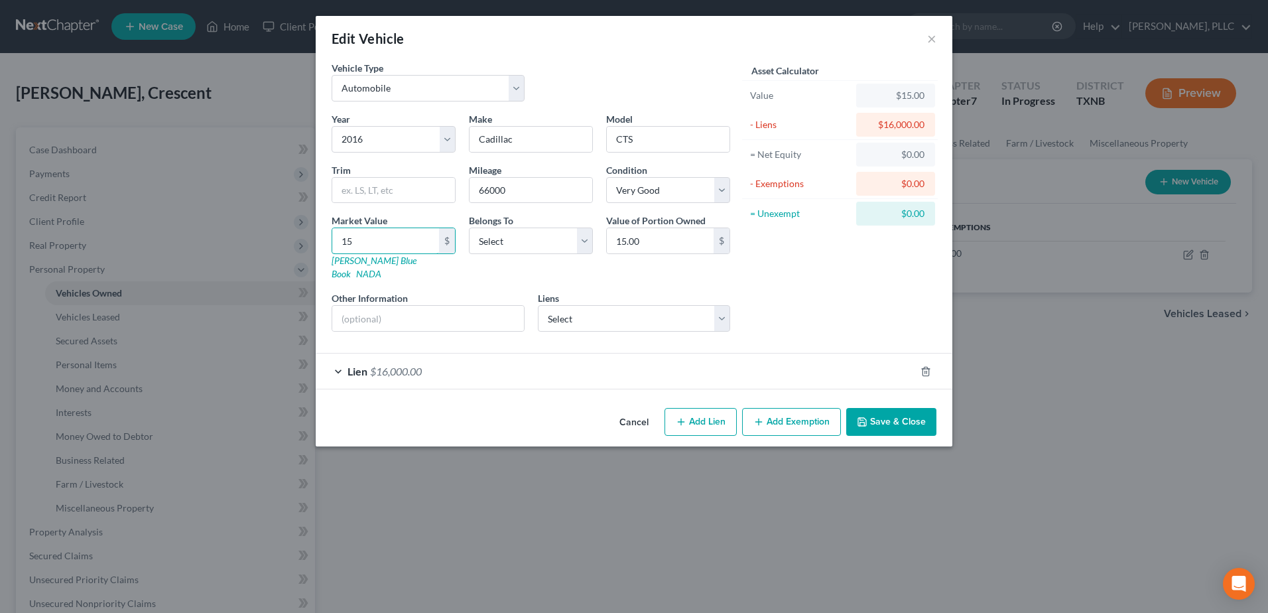
type input "154.00"
type input "1540"
type input "1,540.00"
type input "1,5400"
type input "15,400.00"
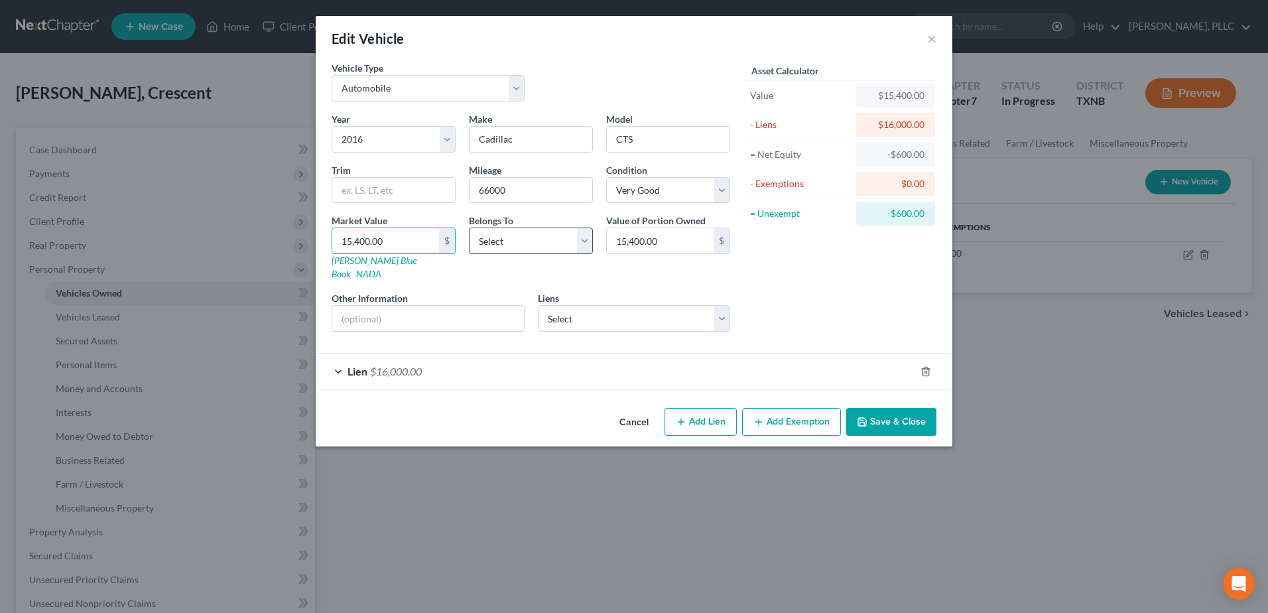
type input "15,400.00"
click at [588, 235] on select "Select Debtor 1 Only Debtor 2 Only Debtor 1 And Debtor 2 Only At Least One Of T…" at bounding box center [531, 241] width 124 height 27
select select "0"
click at [469, 228] on select "Select Debtor 1 Only Debtor 2 Only Debtor 1 And Debtor 2 Only At Least One Of T…" at bounding box center [531, 241] width 124 height 27
click at [336, 361] on div "Lien $16,000.00" at bounding box center [616, 371] width 600 height 35
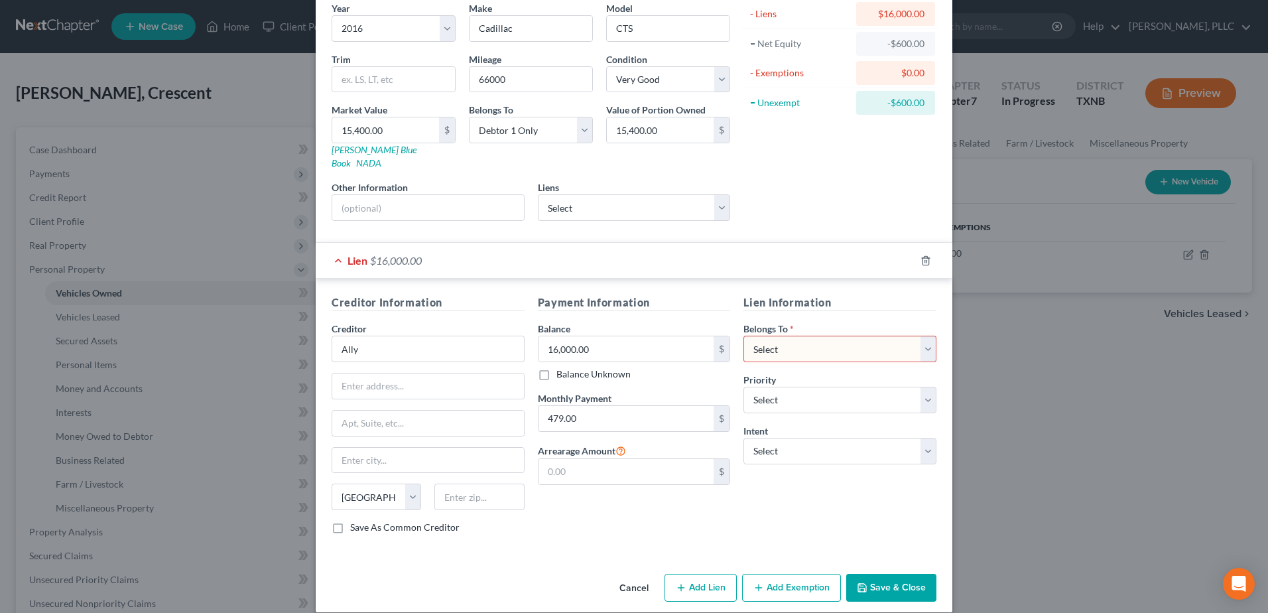
scroll to position [113, 0]
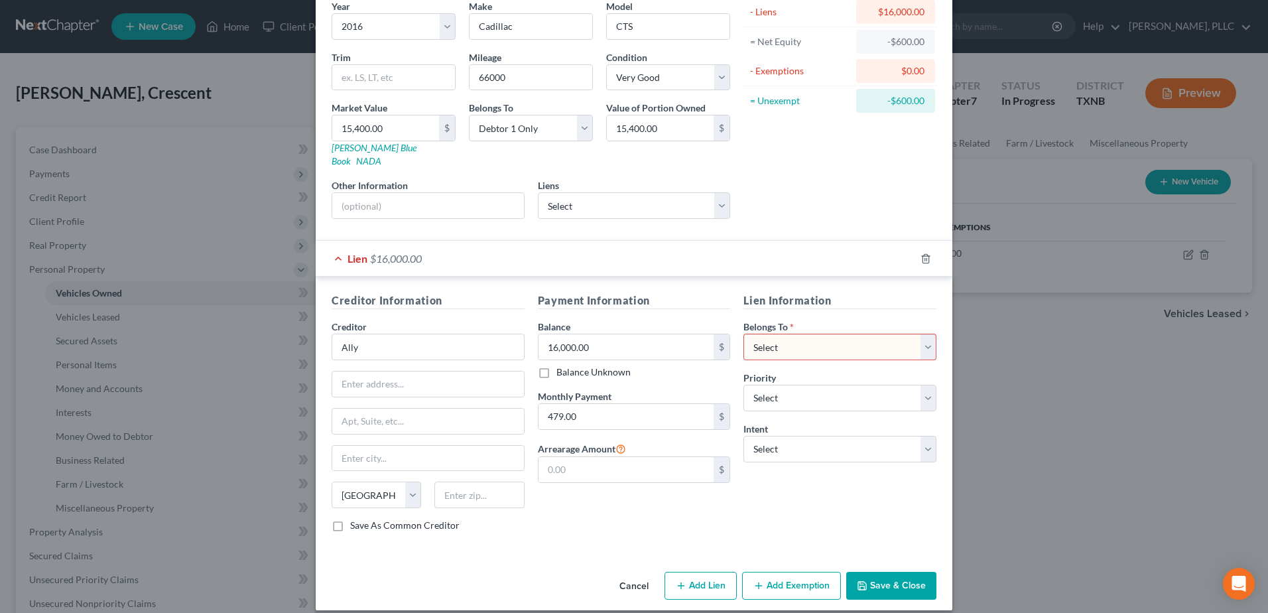
click at [924, 334] on select "Select Debtor 1 Only Debtor 2 Only Debtor 1 And Debtor 2 Only At Least One Of T…" at bounding box center [840, 347] width 193 height 27
select select "0"
click at [744, 334] on select "Select Debtor 1 Only Debtor 2 Only Debtor 1 And Debtor 2 Only At Least One Of T…" at bounding box center [840, 347] width 193 height 27
click at [906, 579] on button "Save & Close" at bounding box center [891, 586] width 90 height 28
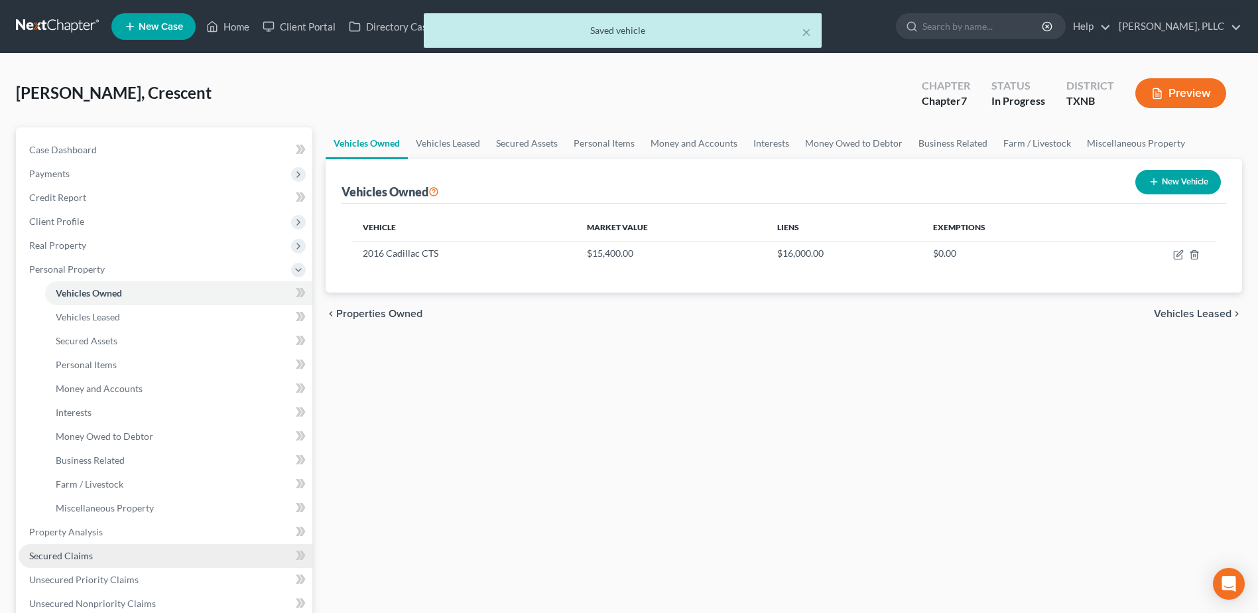
click at [76, 555] on span "Secured Claims" at bounding box center [61, 555] width 64 height 11
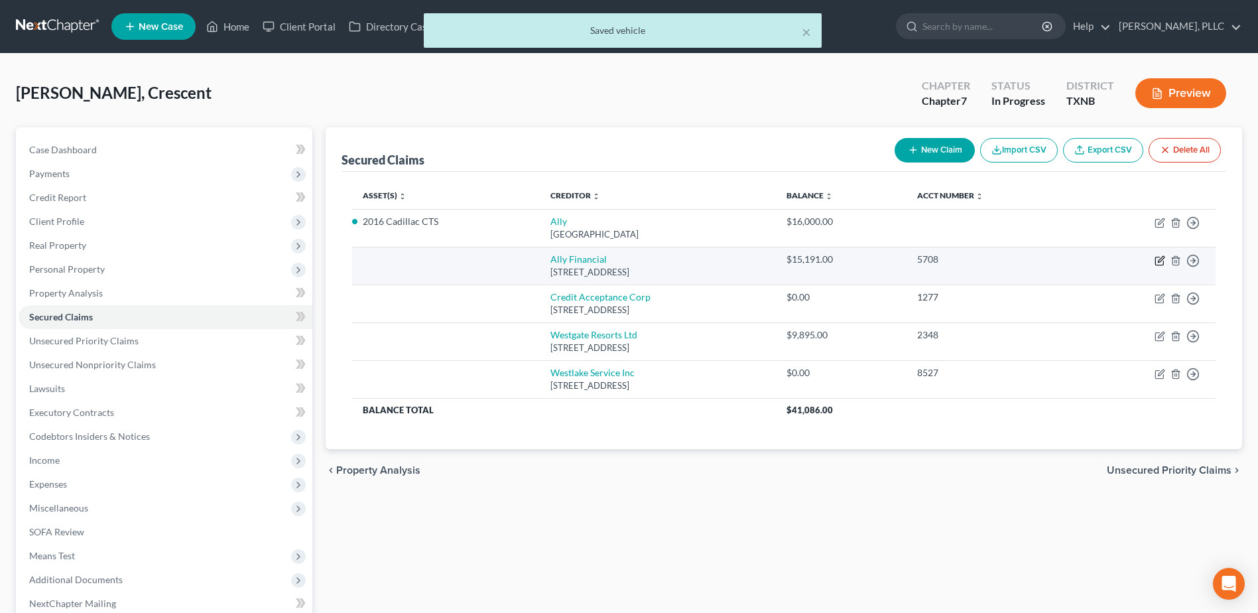
click at [1158, 259] on icon "button" at bounding box center [1160, 260] width 11 height 11
select select "23"
select select "0"
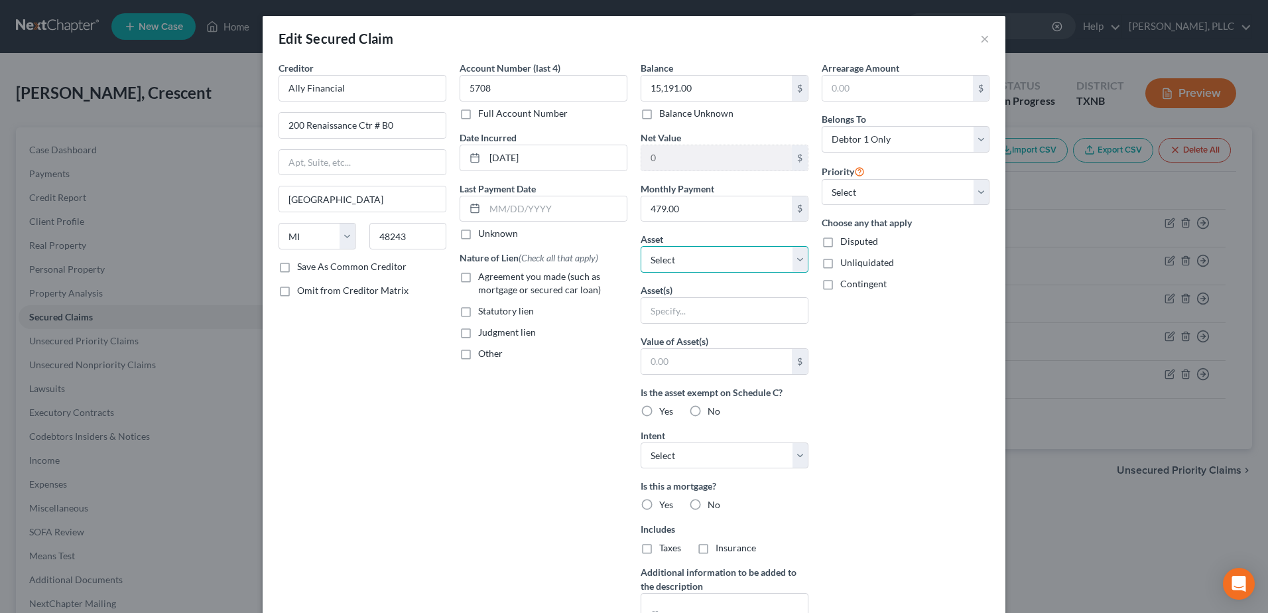
click at [794, 259] on select "Select Other Multiple Assets 2016 Cadillac CTS - $15400.0 Webull (Brokerage) - …" at bounding box center [725, 259] width 168 height 27
select select "2"
click at [641, 246] on select "Select Other Multiple Assets 2016 Cadillac CTS - $15400.0 Webull (Brokerage) - …" at bounding box center [725, 259] width 168 height 27
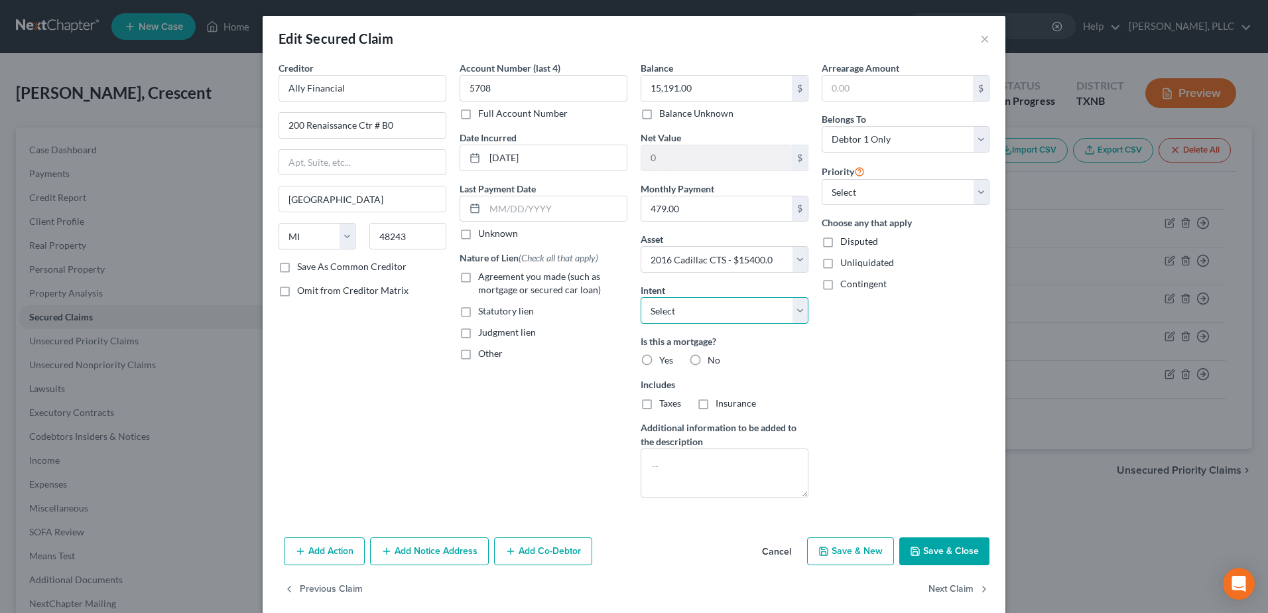
click at [797, 313] on select "Select Surrender Redeem Reaffirm Avoid Other" at bounding box center [725, 310] width 168 height 27
select select "2"
click at [641, 297] on select "Select Surrender Redeem Reaffirm Avoid Other" at bounding box center [725, 310] width 168 height 27
click at [478, 275] on label "Agreement you made (such as mortgage or secured car loan)" at bounding box center [552, 283] width 149 height 27
click at [484, 275] on input "Agreement you made (such as mortgage or secured car loan)" at bounding box center [488, 274] width 9 height 9
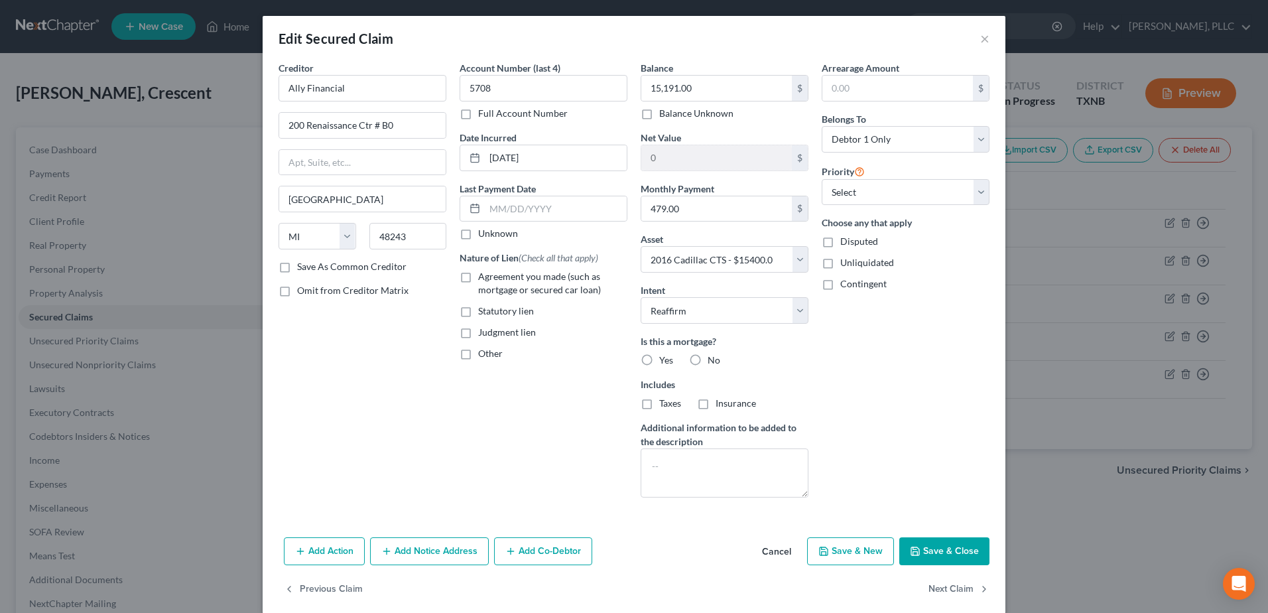
checkbox input "true"
click at [659, 359] on label "Yes" at bounding box center [666, 360] width 14 height 13
click at [665, 359] on input "Yes" at bounding box center [669, 358] width 9 height 9
radio input "true"
click at [708, 359] on label "No" at bounding box center [714, 360] width 13 height 13
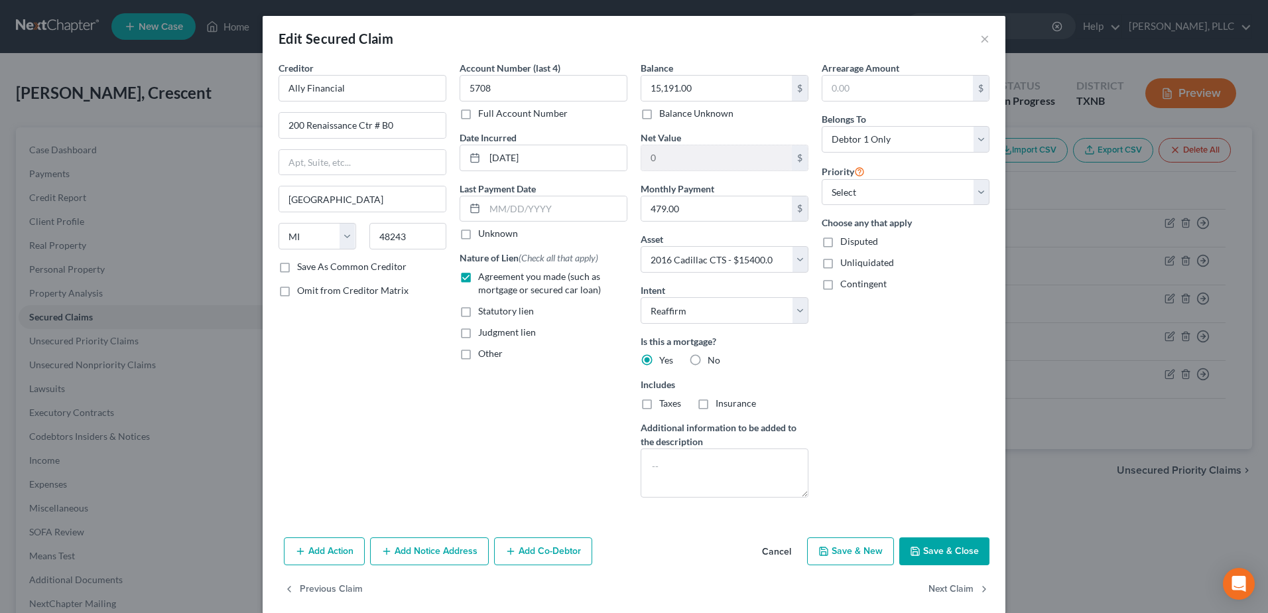
click at [713, 359] on input "No" at bounding box center [717, 358] width 9 height 9
radio input "true"
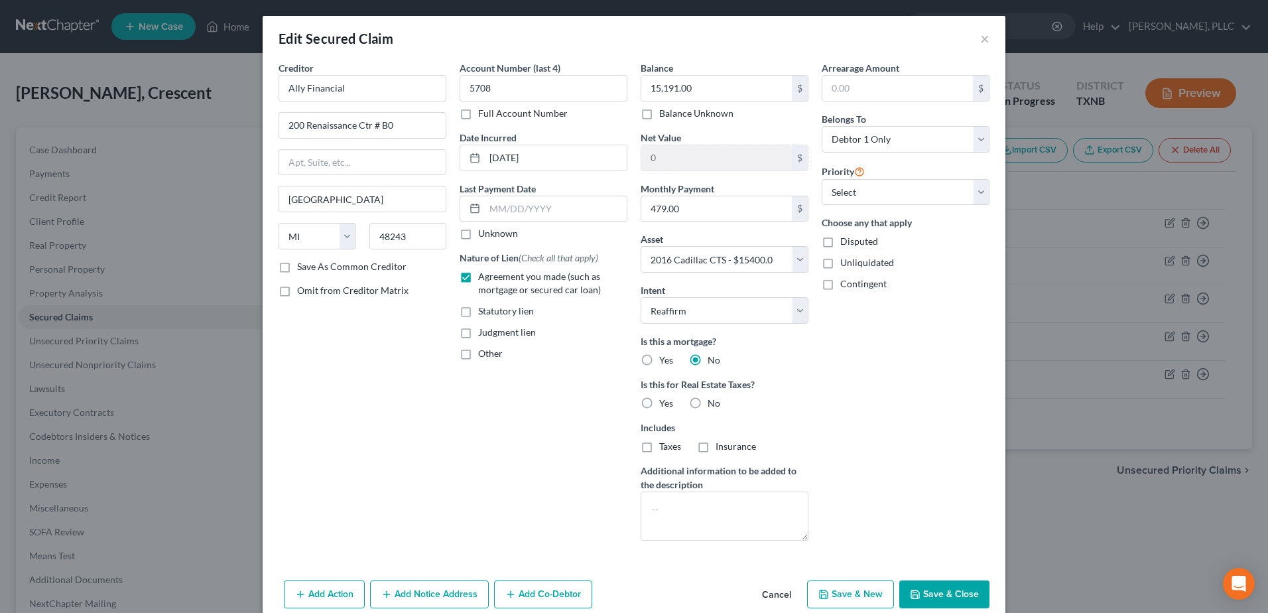
click at [708, 402] on label "No" at bounding box center [714, 403] width 13 height 13
click at [713, 402] on input "No" at bounding box center [717, 401] width 9 height 9
radio input "true"
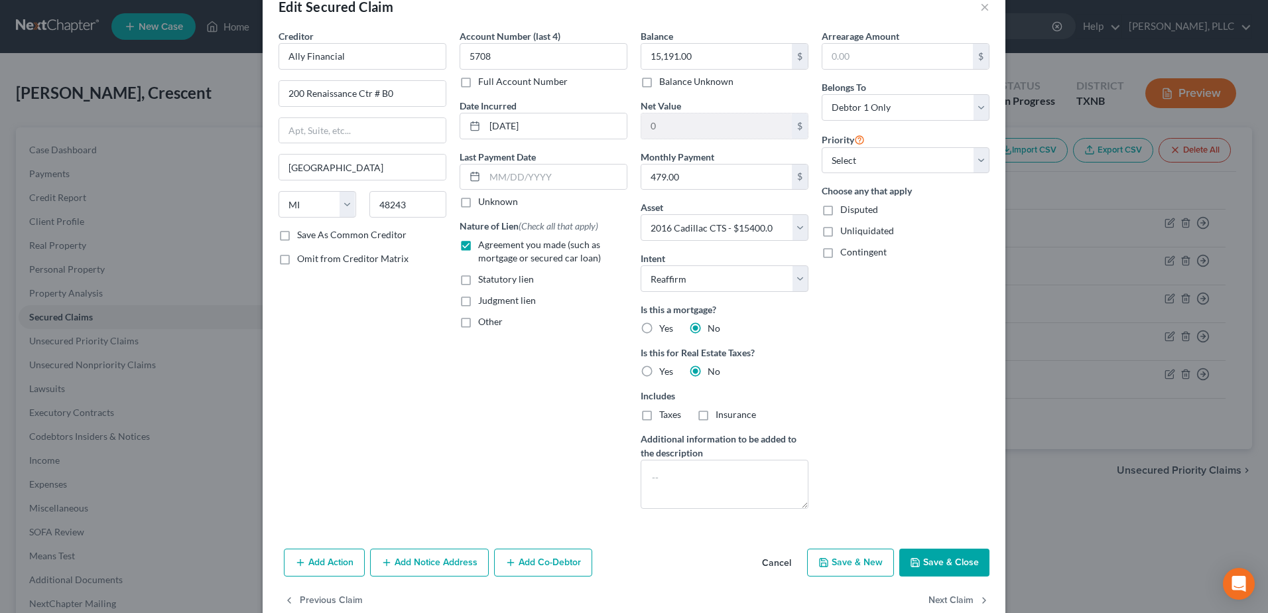
scroll to position [60, 0]
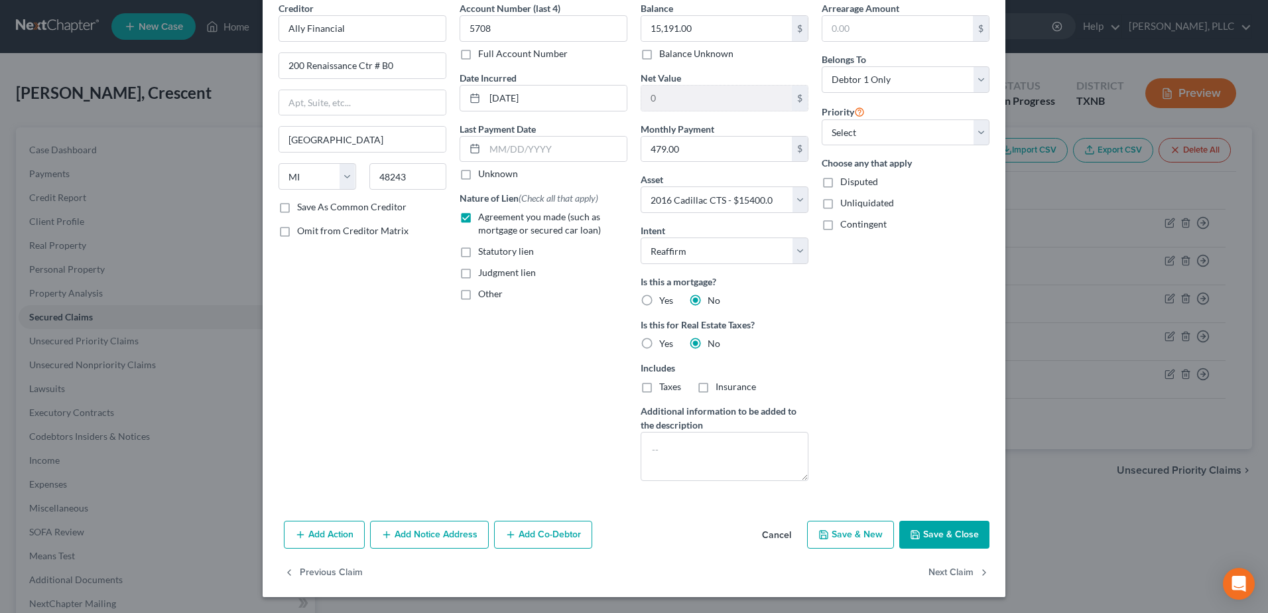
click at [955, 537] on button "Save & Close" at bounding box center [945, 535] width 90 height 28
select select
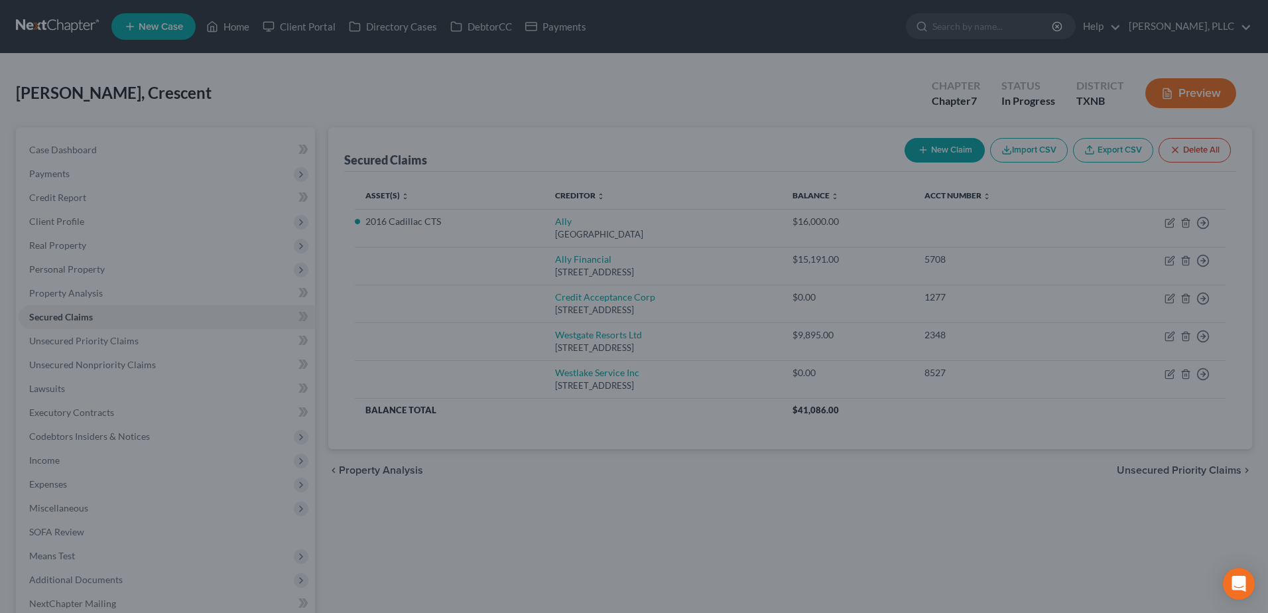
type input "209.00"
select select "2"
type input "0"
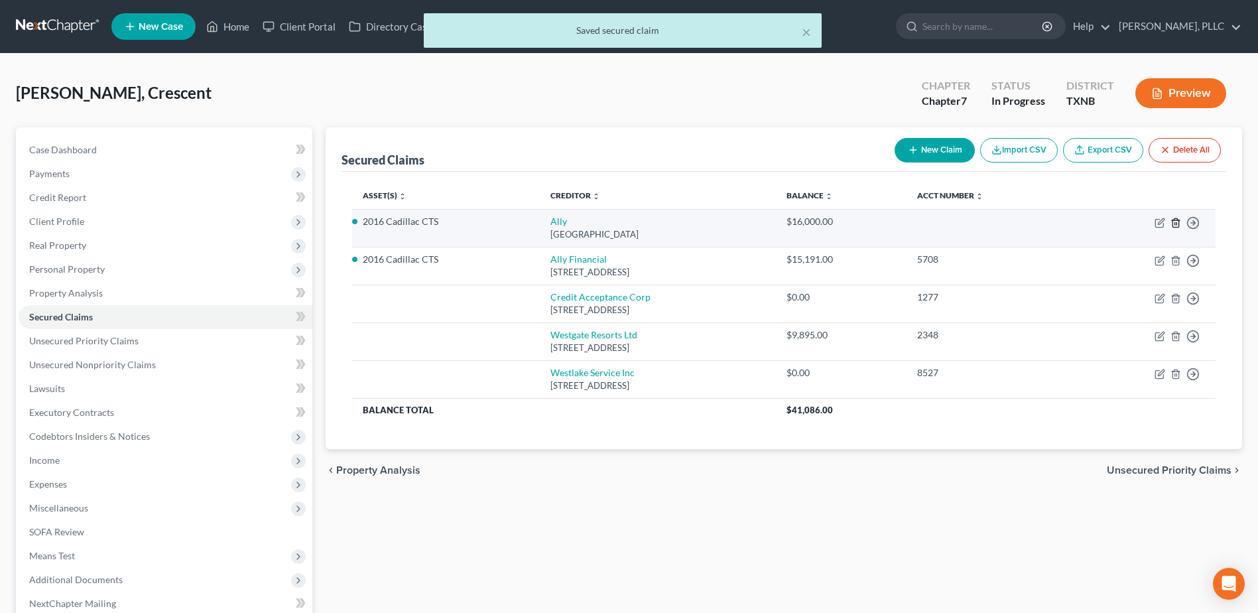
click at [1177, 223] on line "button" at bounding box center [1177, 223] width 0 height 3
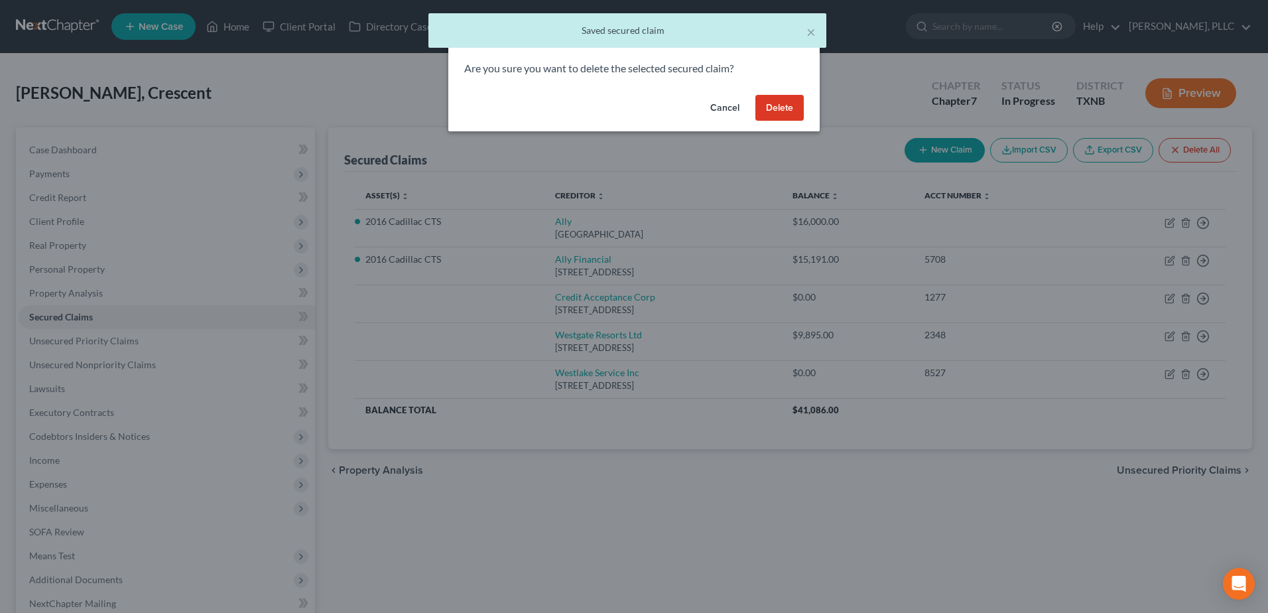
click at [785, 112] on button "Delete" at bounding box center [780, 108] width 48 height 27
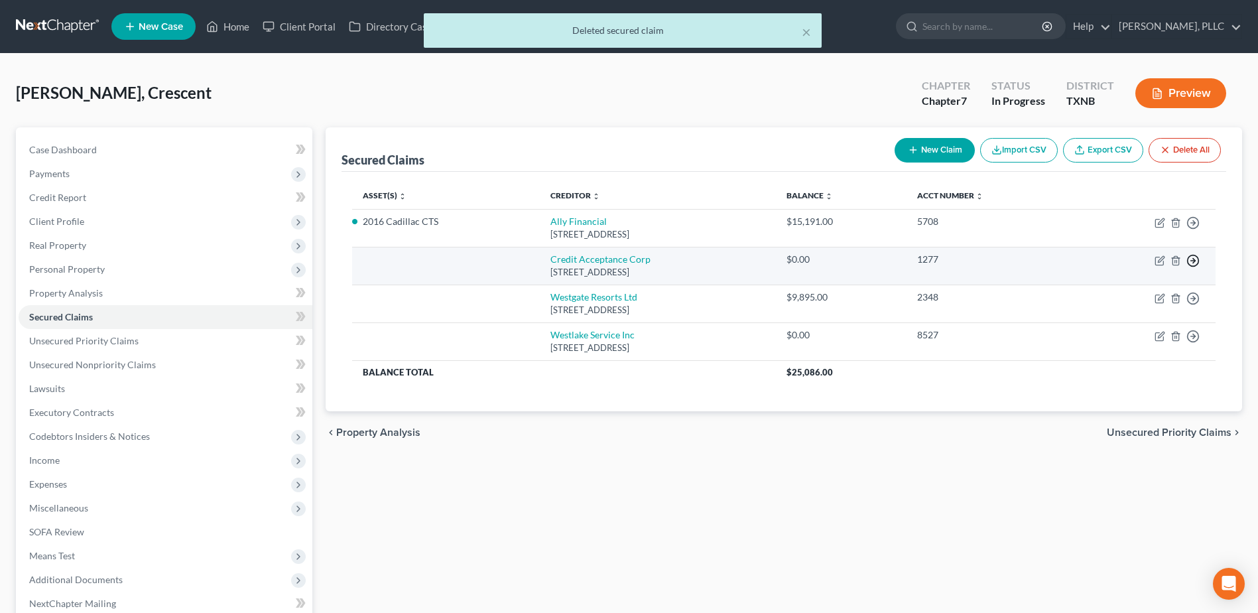
click at [1195, 223] on line "button" at bounding box center [1193, 223] width 5 height 0
click at [1104, 289] on link "Move to F" at bounding box center [1132, 292] width 111 height 23
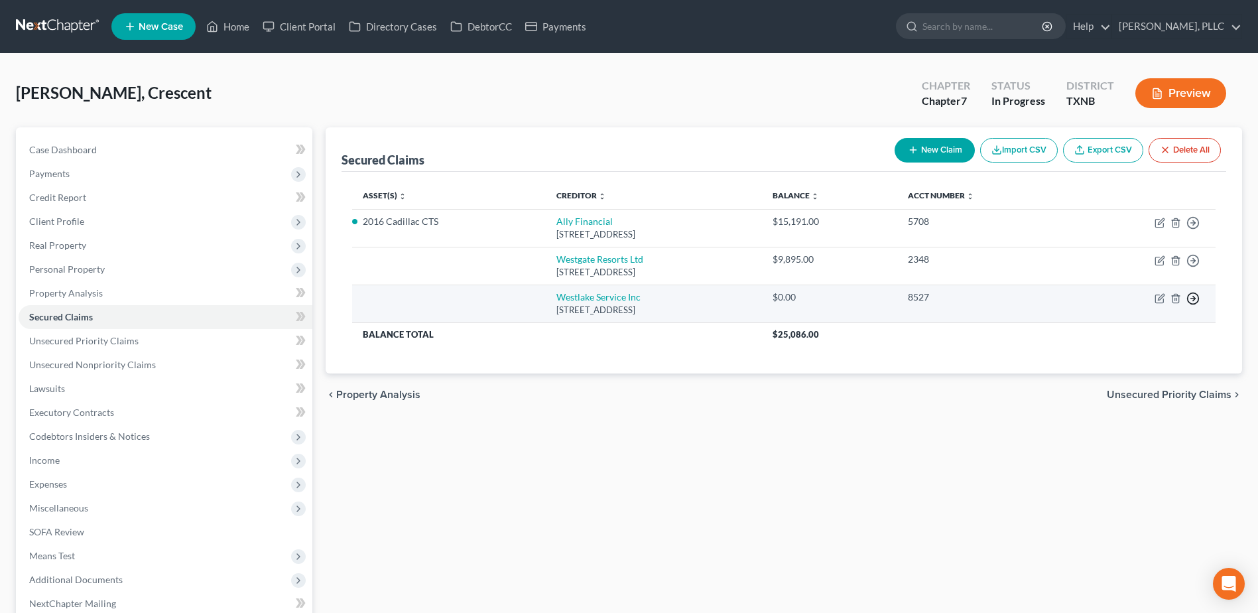
click at [1198, 229] on circle "button" at bounding box center [1193, 223] width 11 height 11
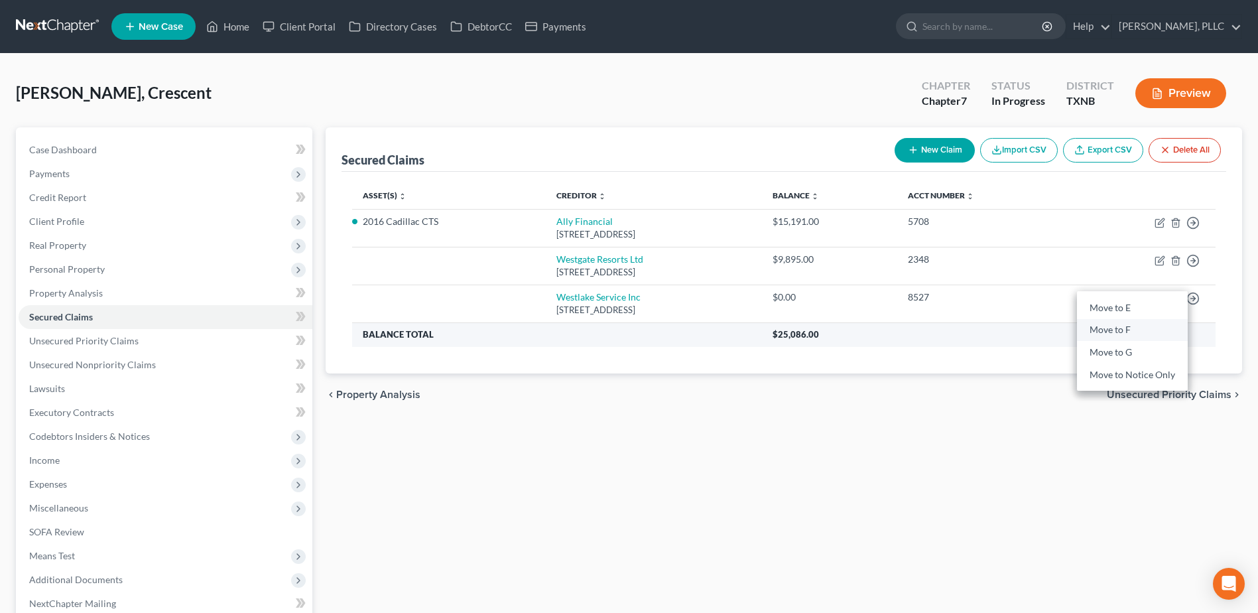
click at [1108, 330] on link "Move to F" at bounding box center [1132, 330] width 111 height 23
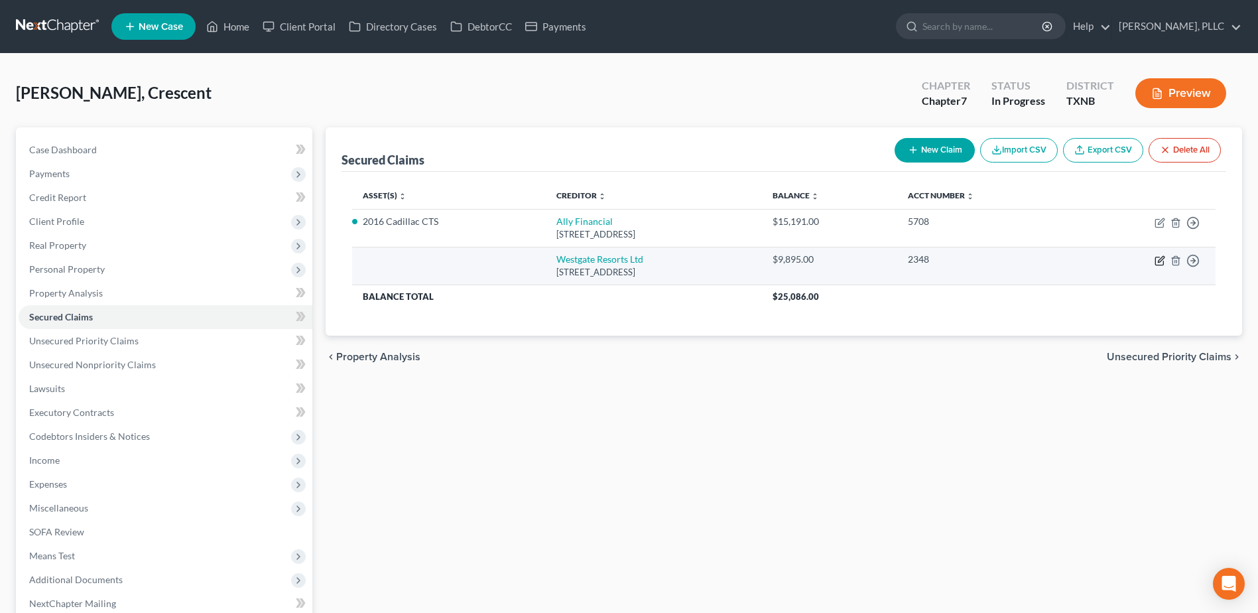
click at [1158, 264] on icon "button" at bounding box center [1160, 260] width 11 height 11
select select "9"
select select "0"
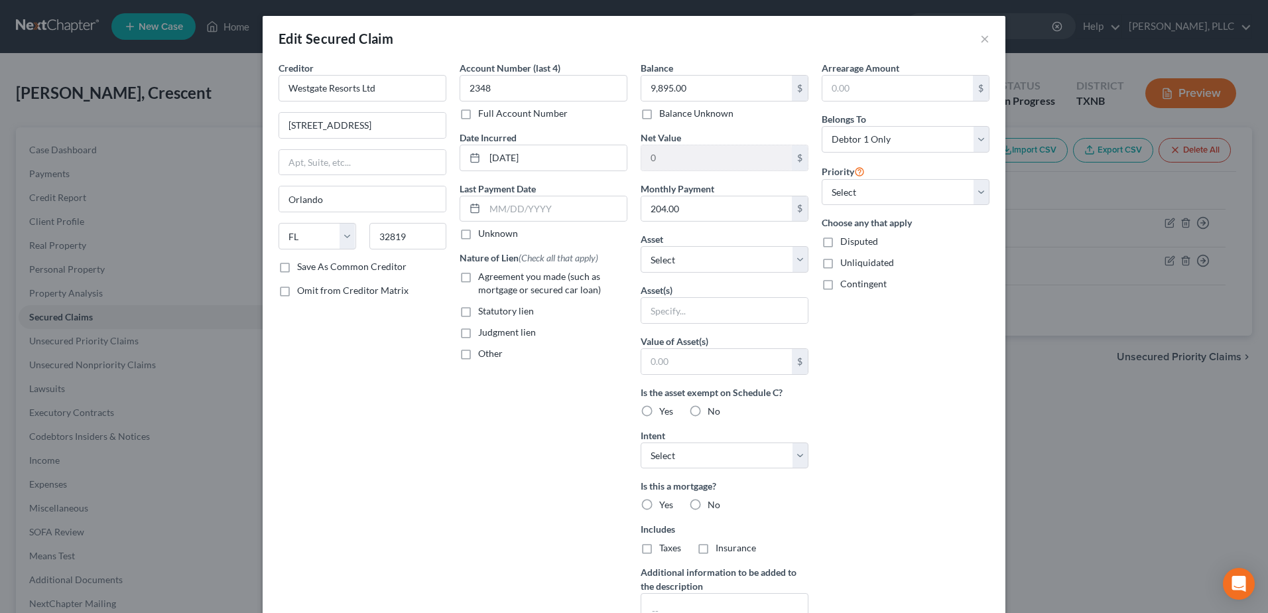
click at [478, 275] on label "Agreement you made (such as mortgage or secured car loan)" at bounding box center [552, 283] width 149 height 27
click at [484, 275] on input "Agreement you made (such as mortgage or secured car loan)" at bounding box center [488, 274] width 9 height 9
checkbox input "true"
click at [797, 265] on select "Select Other Multiple Assets 2016 Cadillac CTS - $15400.0 Webull (Brokerage) - …" at bounding box center [725, 259] width 168 height 27
click at [938, 335] on div "Arrearage Amount $ Belongs To * Select Debtor 1 Only Debtor 2 Only Debtor 1 And…" at bounding box center [905, 357] width 181 height 592
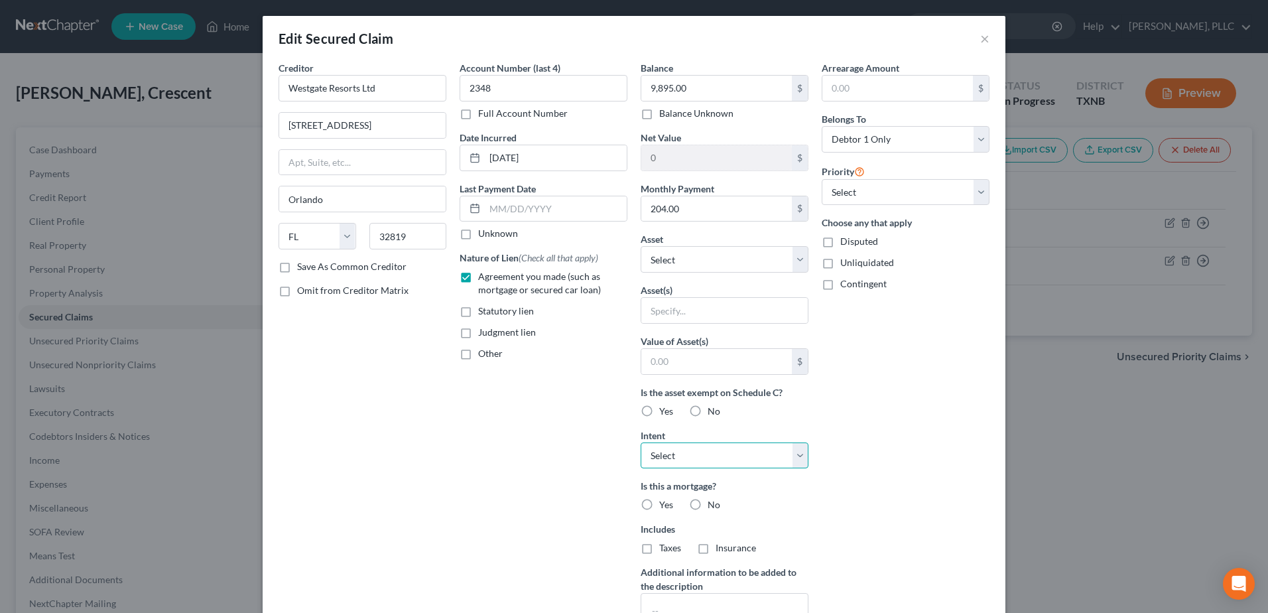
click at [793, 460] on select "Select Surrender Redeem Reaffirm Avoid Other" at bounding box center [725, 455] width 168 height 27
click at [865, 441] on div "Arrearage Amount $ Belongs To * Select Debtor 1 Only Debtor 2 Only Debtor 1 And…" at bounding box center [905, 357] width 181 height 592
click at [708, 502] on label "No" at bounding box center [714, 504] width 13 height 13
click at [713, 502] on input "No" at bounding box center [717, 502] width 9 height 9
radio input "true"
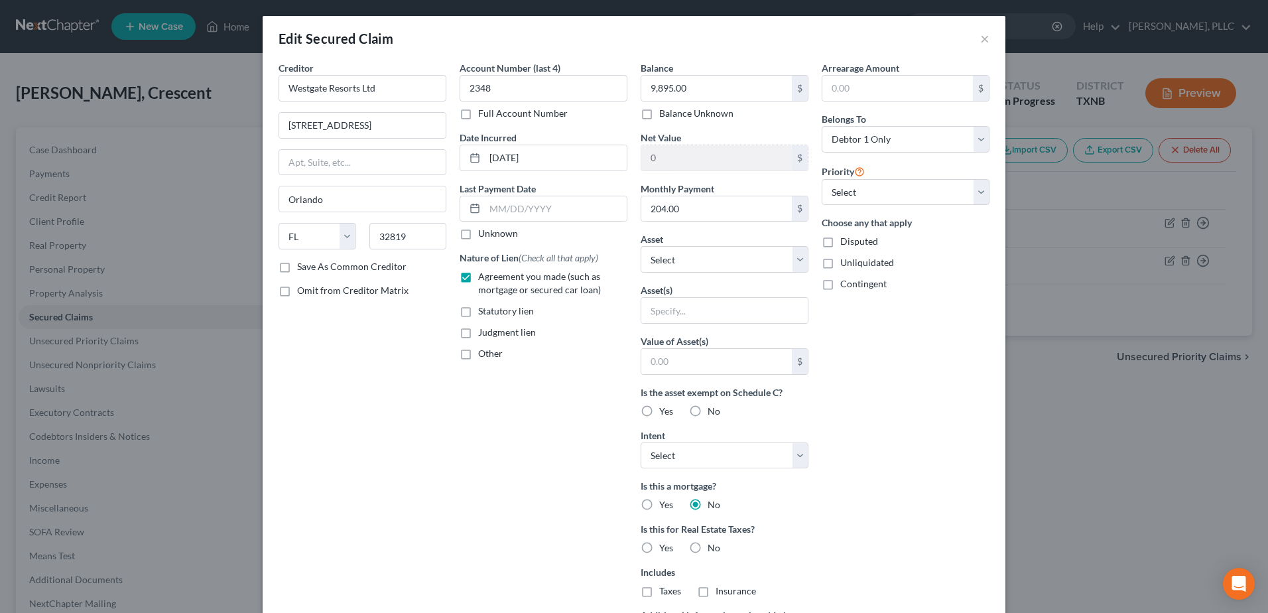
click at [708, 547] on label "No" at bounding box center [714, 547] width 13 height 13
click at [713, 547] on input "No" at bounding box center [717, 545] width 9 height 9
radio input "true"
click at [791, 457] on select "Select Surrender Redeem Reaffirm Avoid Other" at bounding box center [725, 455] width 168 height 27
click at [925, 385] on div "Arrearage Amount $ Belongs To * Select Debtor 1 Only Debtor 2 Only Debtor 1 And…" at bounding box center [905, 378] width 181 height 635
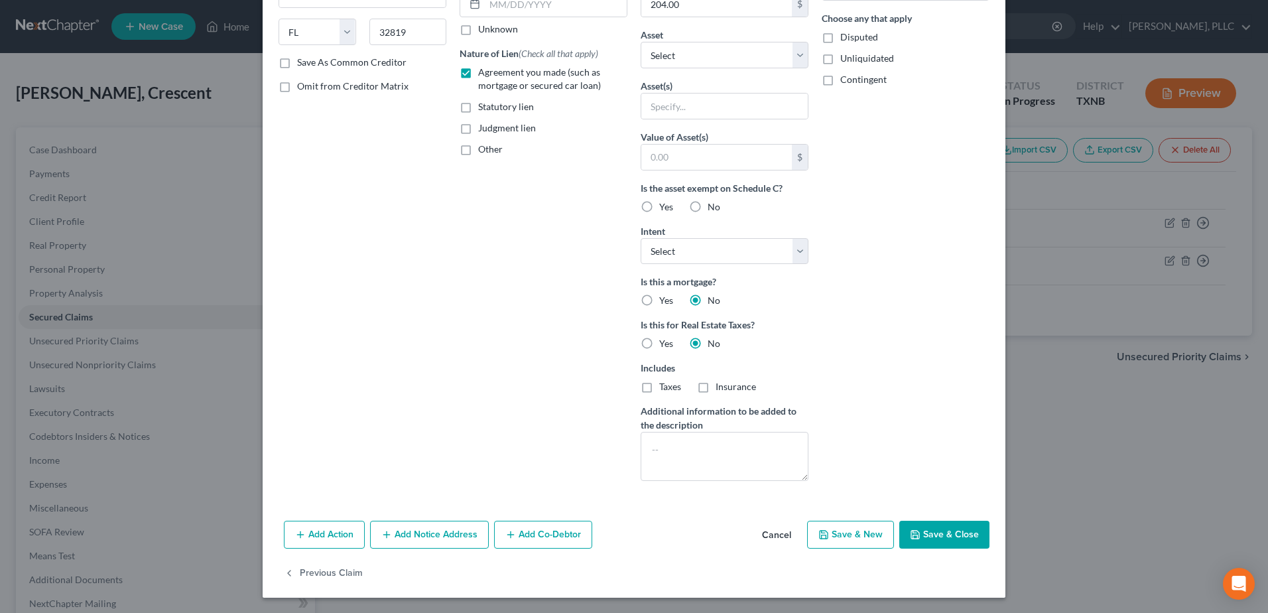
scroll to position [205, 0]
click at [961, 541] on button "Save & Close" at bounding box center [945, 534] width 90 height 28
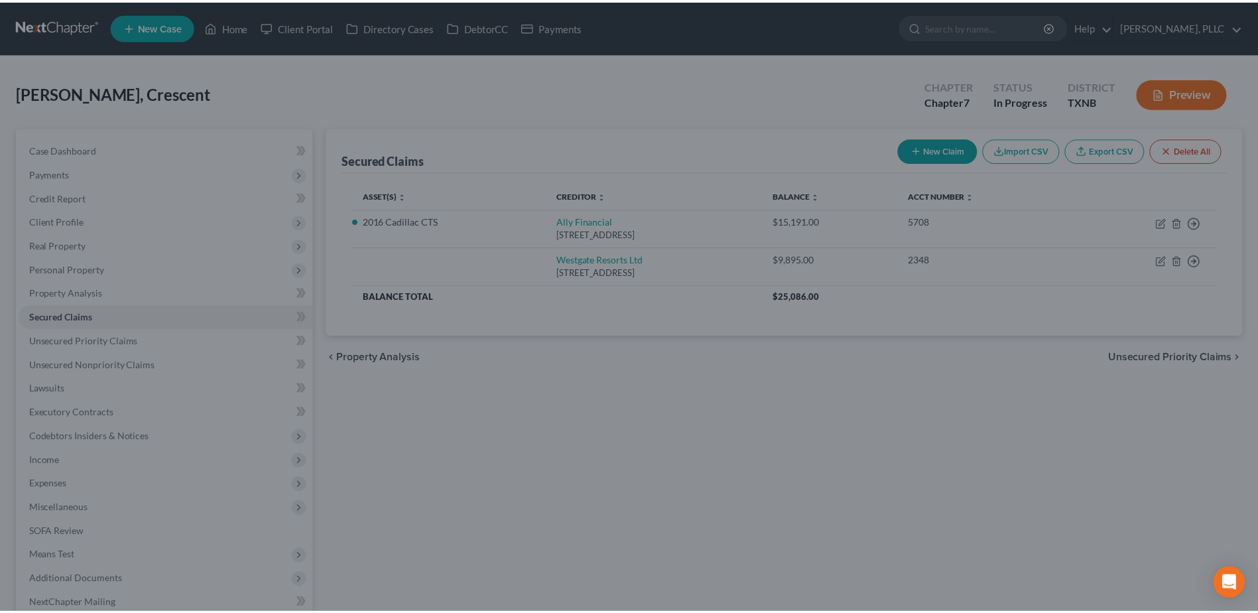
scroll to position [60, 0]
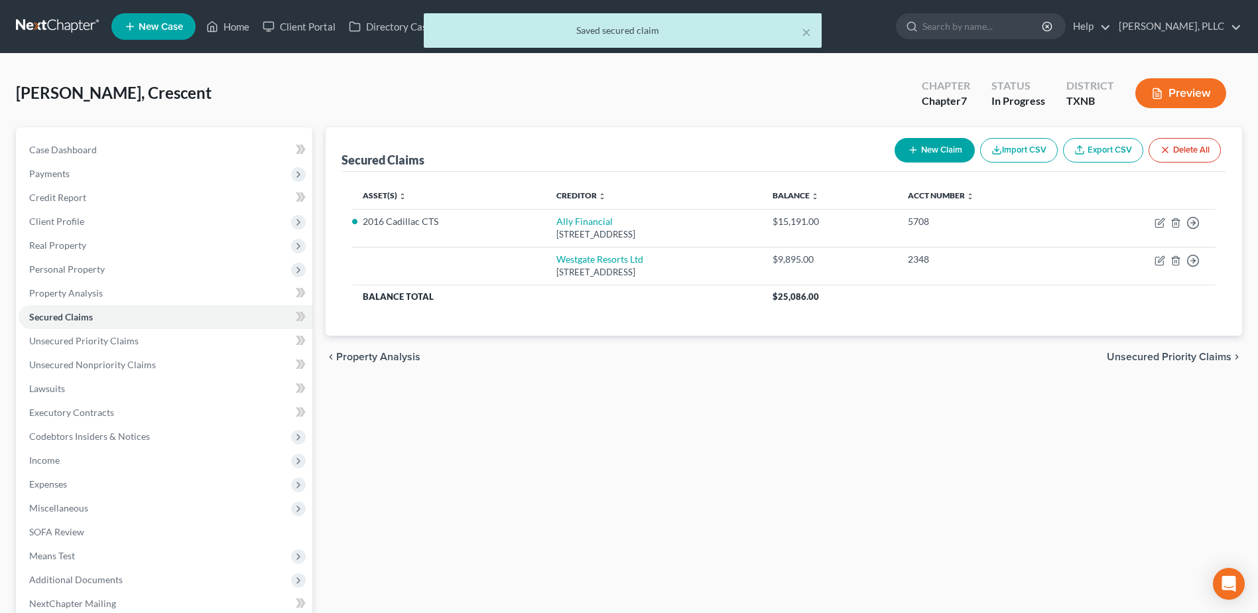
click at [1211, 353] on span "Unsecured Priority Claims" at bounding box center [1169, 357] width 125 height 11
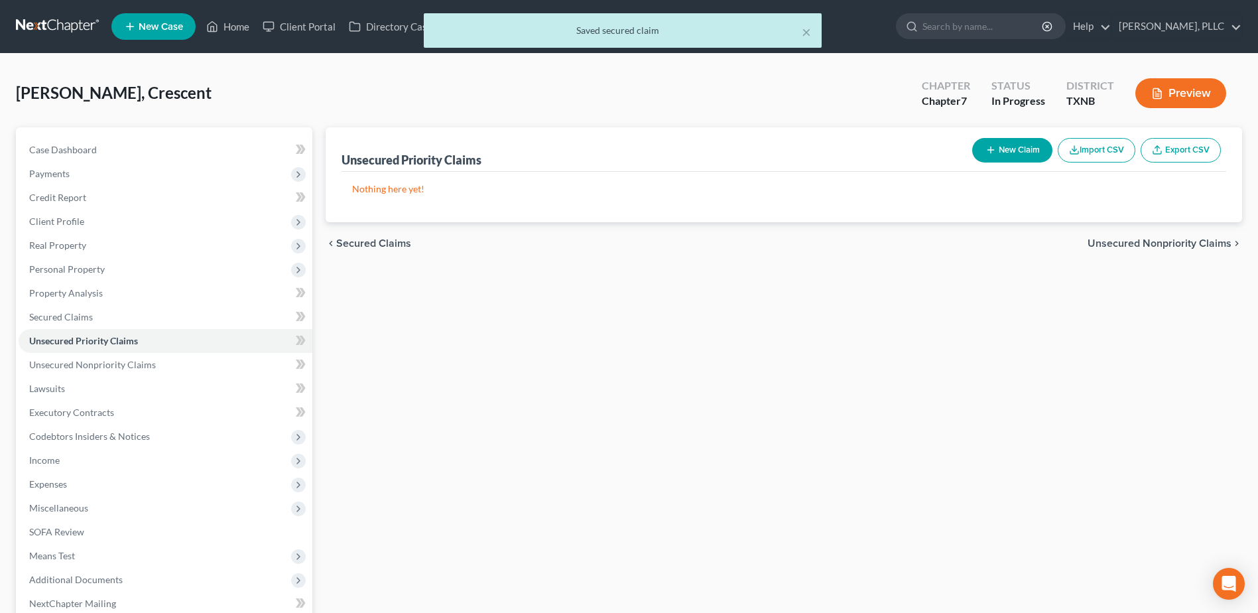
click at [1174, 235] on div "chevron_left Secured Claims Unsecured Nonpriority Claims chevron_right" at bounding box center [784, 243] width 917 height 42
click at [1174, 241] on span "Unsecured Nonpriority Claims" at bounding box center [1160, 243] width 144 height 11
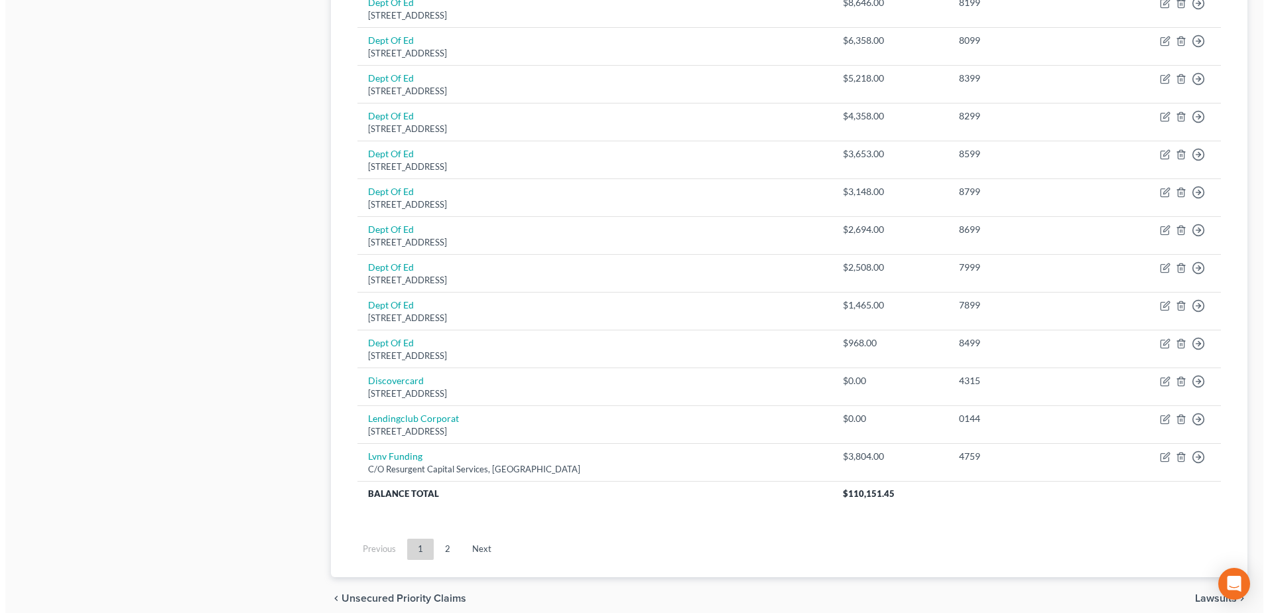
scroll to position [862, 0]
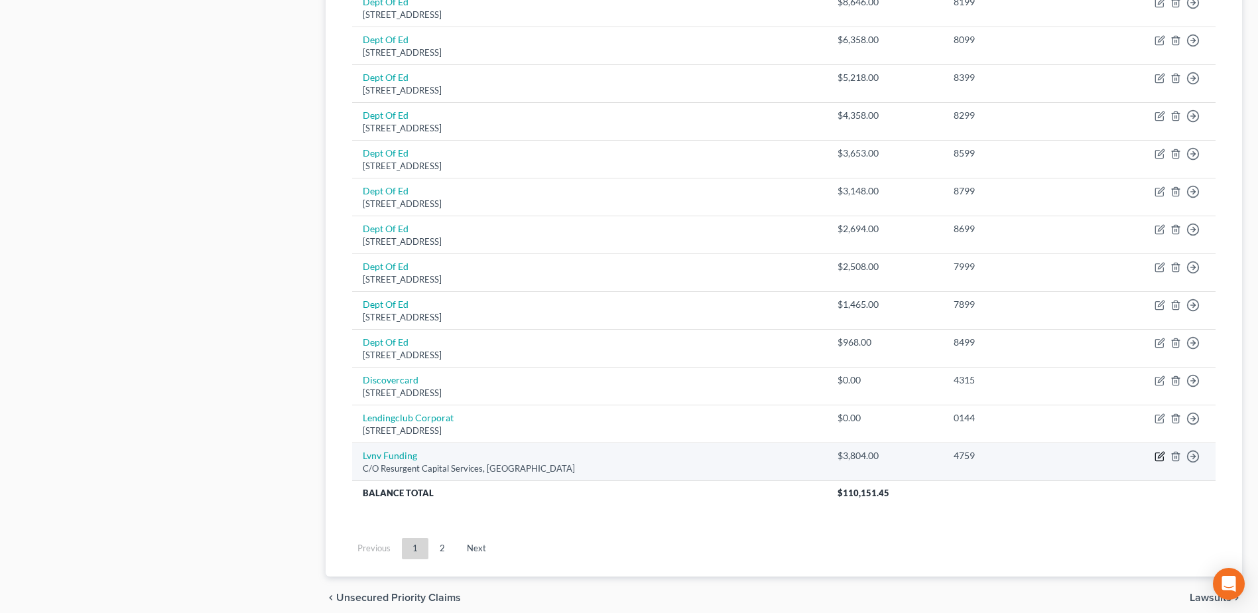
click at [1158, 456] on icon "button" at bounding box center [1160, 456] width 11 height 11
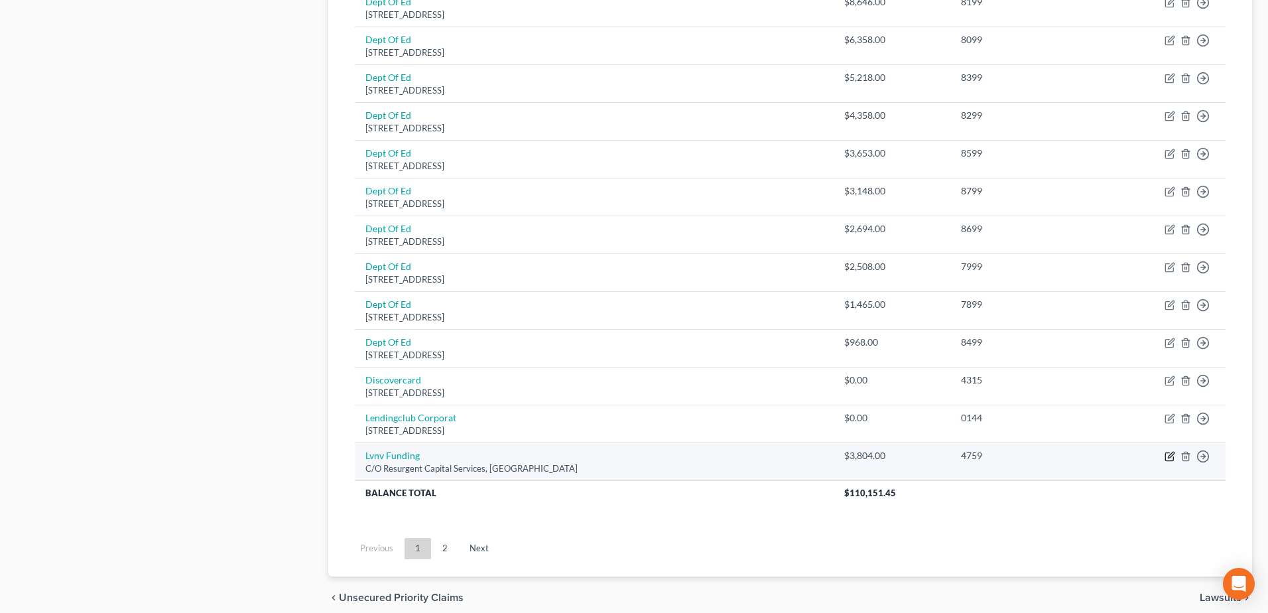
select select "42"
select select "0"
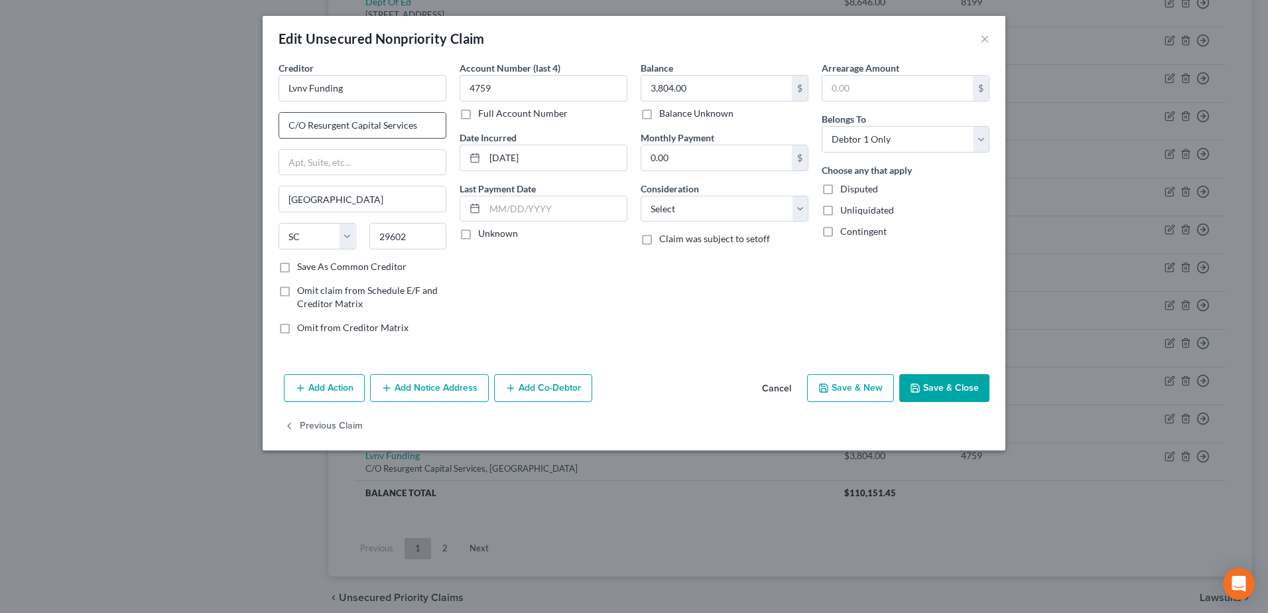
click at [308, 126] on input "C/O Resurgent Capital Services" at bounding box center [362, 125] width 167 height 25
type input "c/o Resurgent Capital Services"
click at [397, 90] on input "Lvnv Funding" at bounding box center [363, 88] width 168 height 27
type input "Lvnv Funding c/o Resurgent Capital Services"
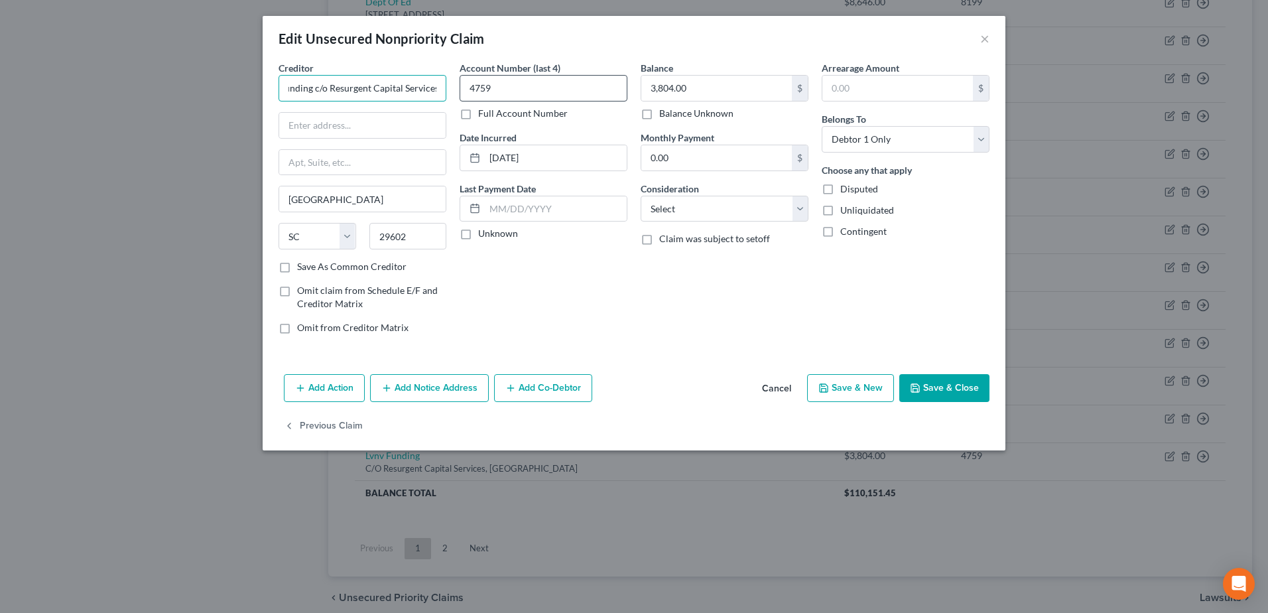
drag, startPoint x: 356, startPoint y: 88, endPoint x: 478, endPoint y: 84, distance: 122.1
click at [478, 84] on div "Creditor * Lvnv Funding c/o Resurgent Capital Services Greenville State AL AK A…" at bounding box center [634, 203] width 724 height 284
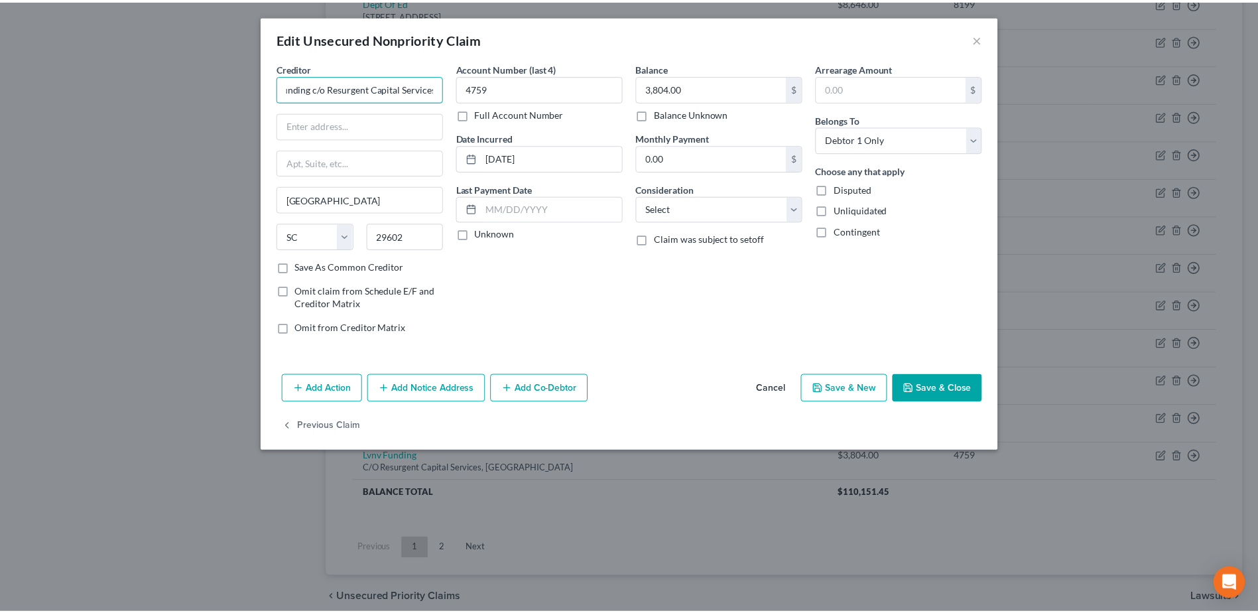
scroll to position [0, 0]
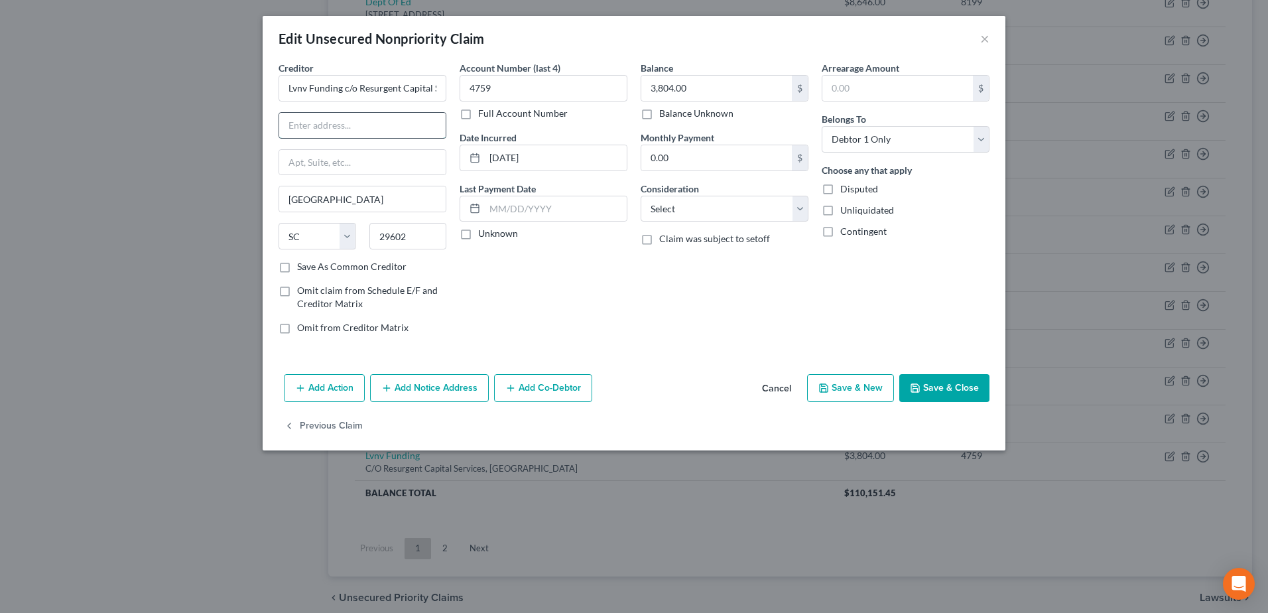
click at [368, 130] on input "text" at bounding box center [362, 125] width 167 height 25
type input "55 Beattie Pl"
type input "Ste 110"
click at [418, 235] on input "29602" at bounding box center [408, 236] width 78 height 27
type input "29601"
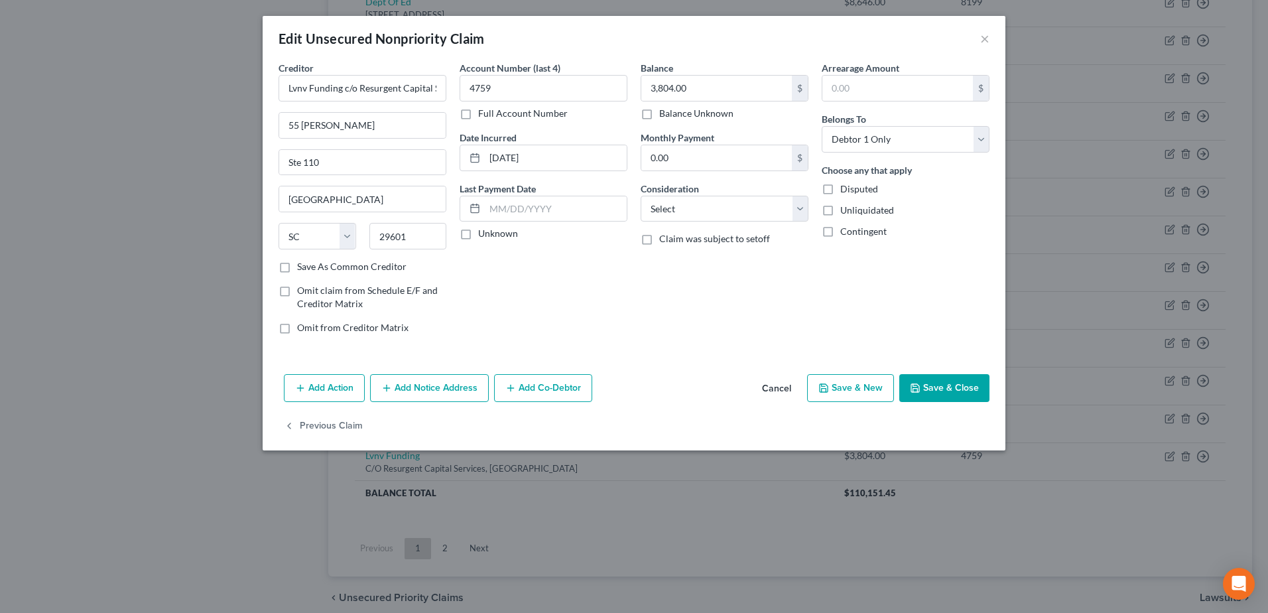
click at [941, 388] on button "Save & Close" at bounding box center [945, 388] width 90 height 28
type input "0"
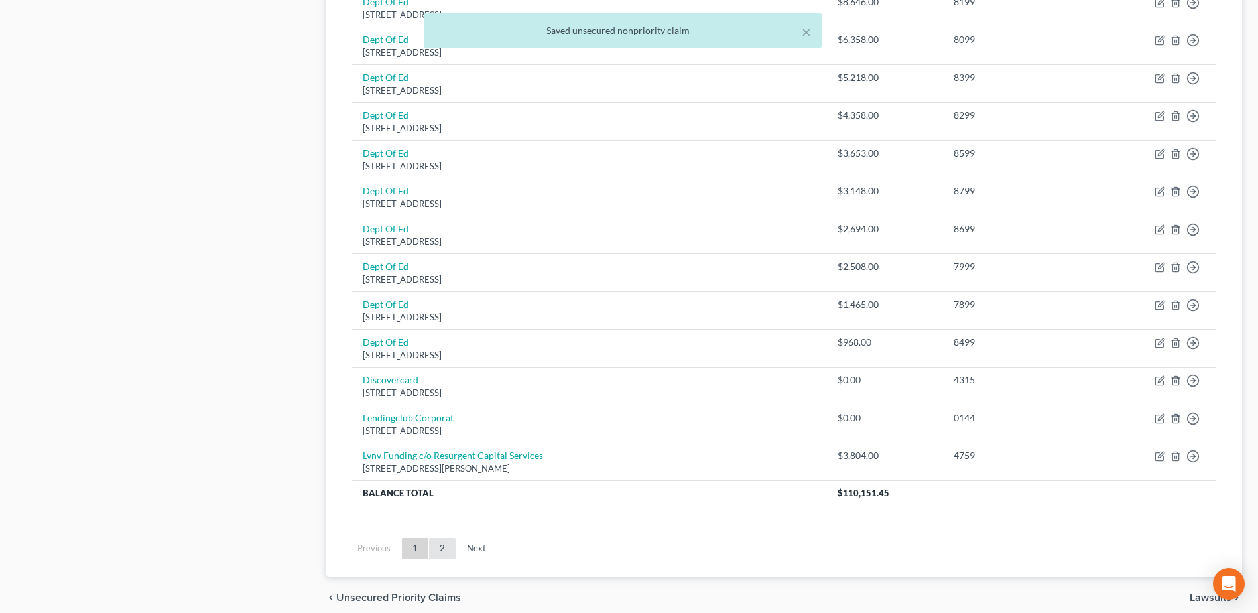
click at [443, 551] on link "2" at bounding box center [442, 548] width 27 height 21
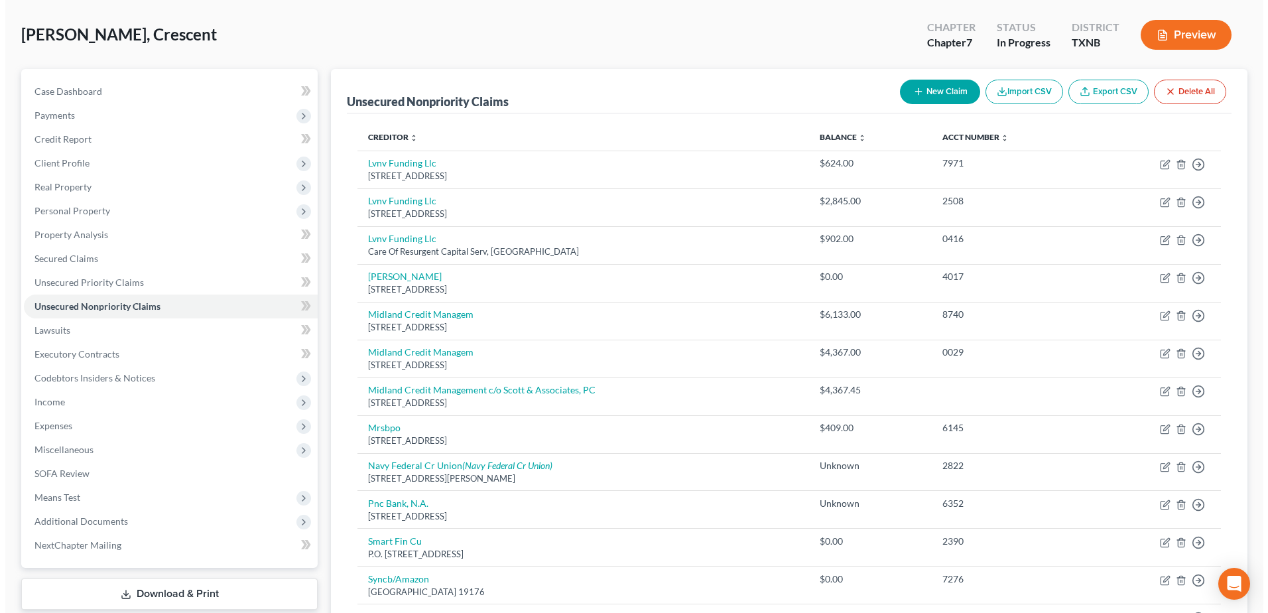
scroll to position [48, 0]
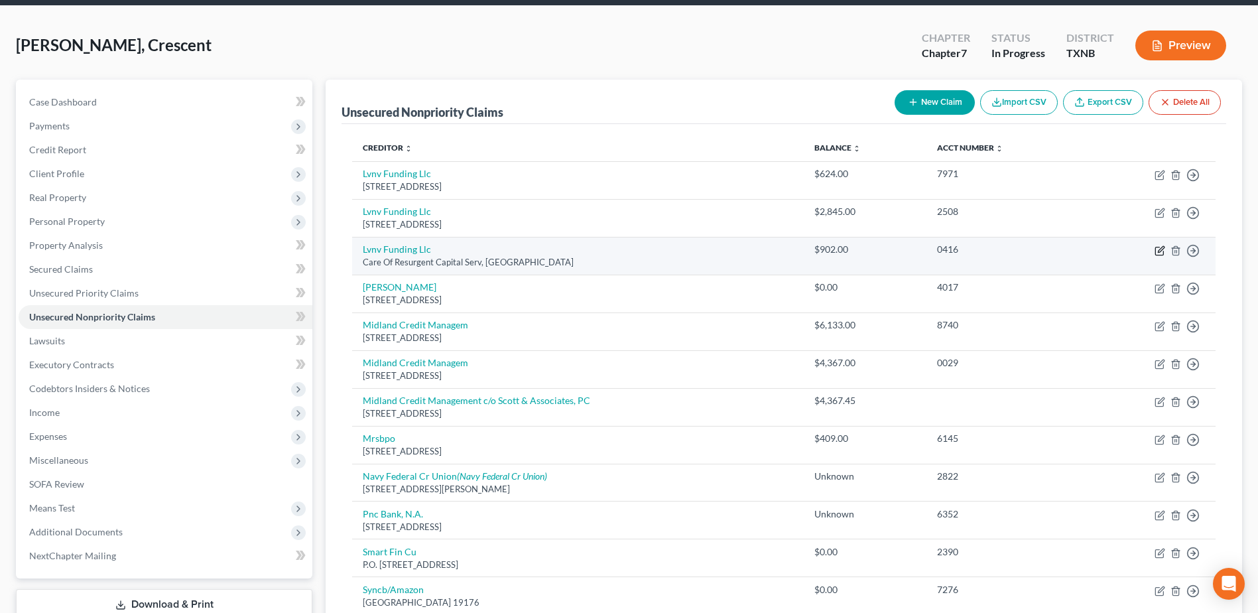
click at [1162, 253] on icon "button" at bounding box center [1160, 250] width 11 height 11
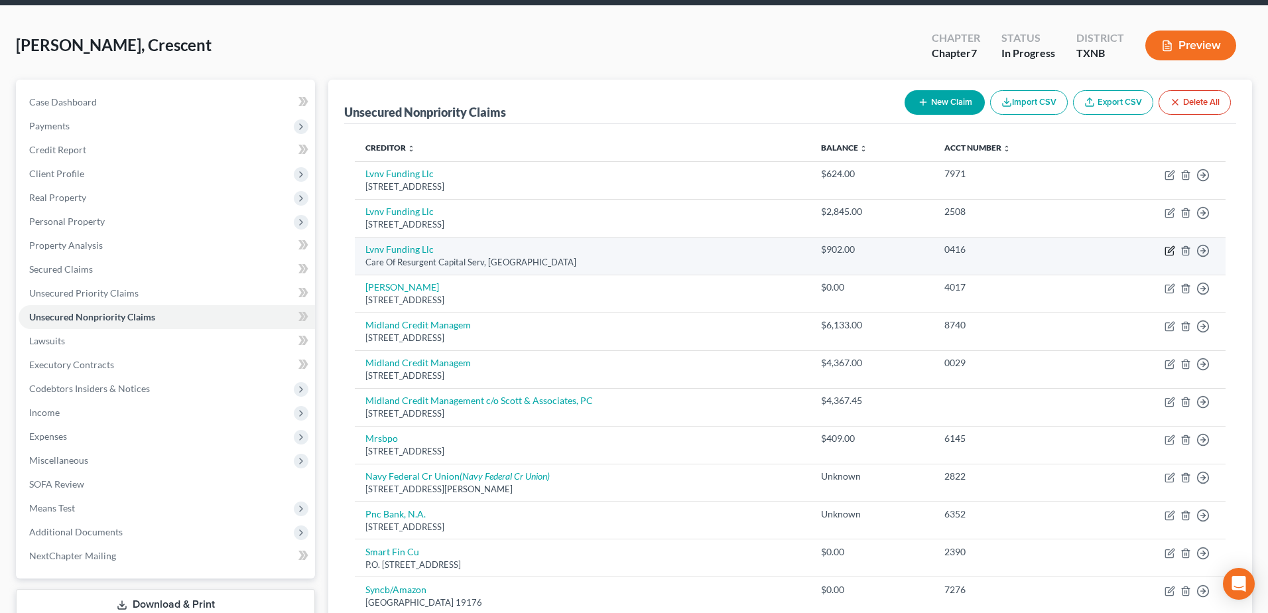
select select "42"
select select "1"
select select "0"
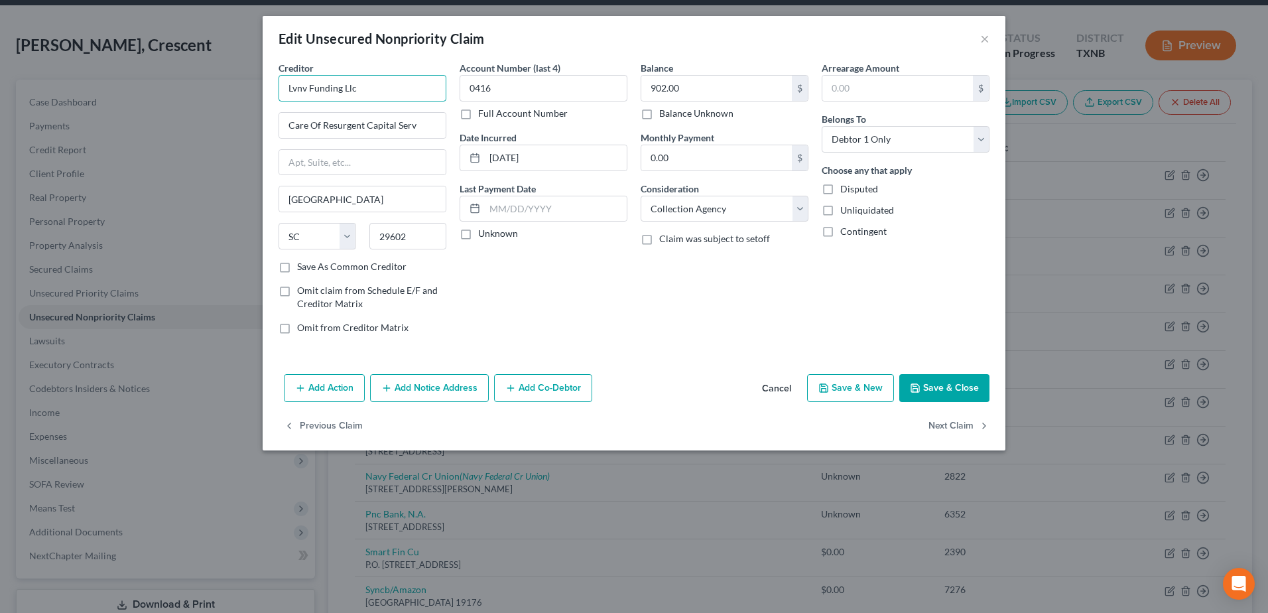
click at [401, 88] on input "Lvnv Funding Llc" at bounding box center [363, 88] width 168 height 27
type input "Lvnv Funding Llc c/o Resurgent Capital Services"
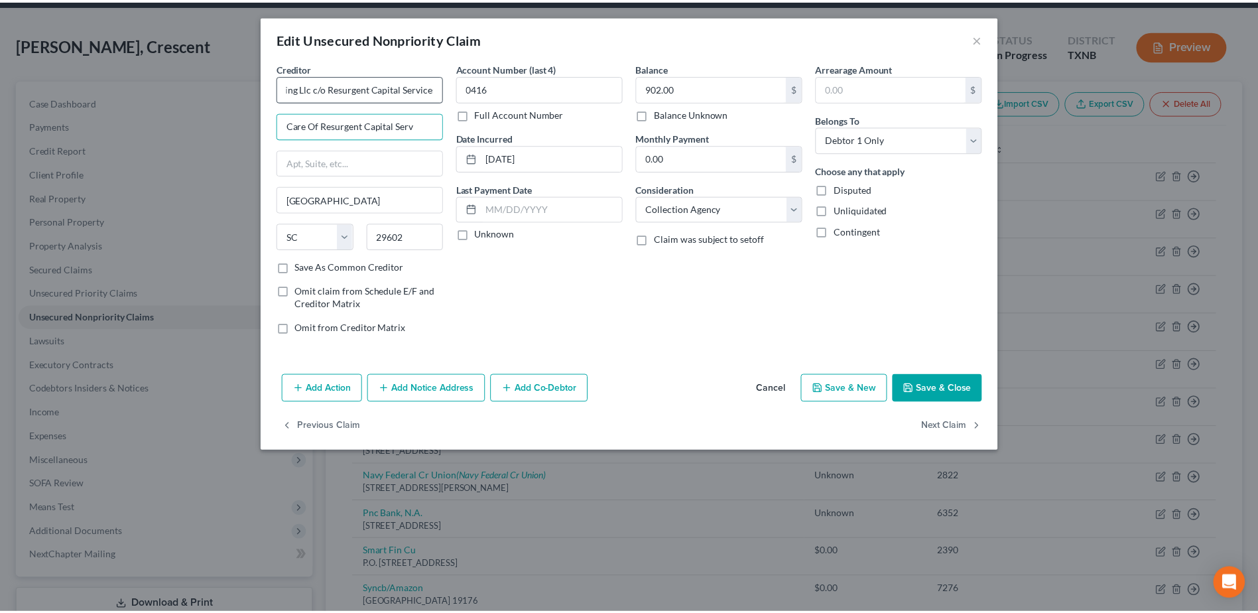
scroll to position [0, 0]
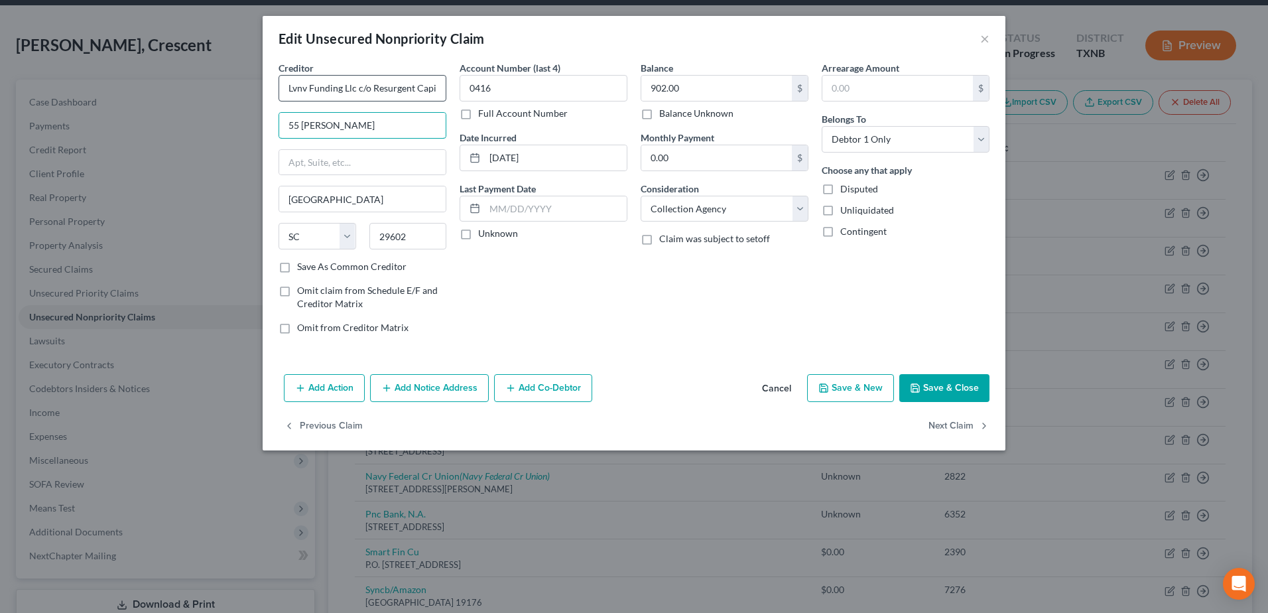
type input "55 Beattie Pl"
type input "Ste 110"
click at [915, 289] on div "Arrearage Amount $ Belongs To * Select Debtor 1 Only Debtor 2 Only Debtor 1 And…" at bounding box center [905, 203] width 181 height 284
click at [418, 237] on input "29602" at bounding box center [408, 236] width 78 height 27
type input "29601"
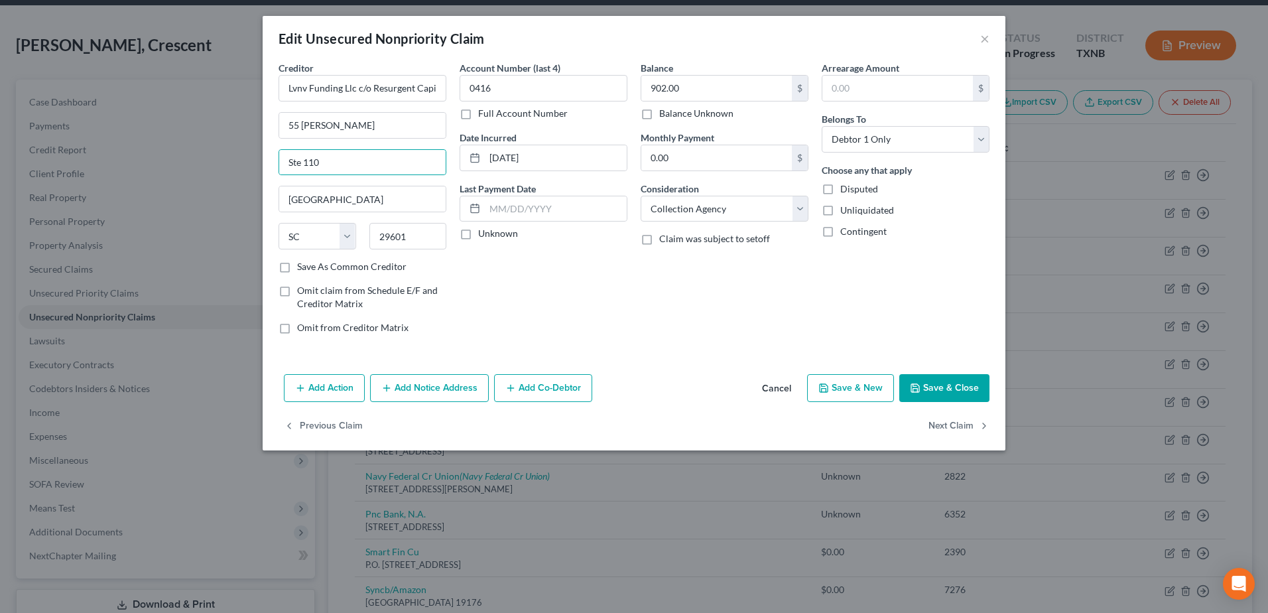
click at [638, 295] on div "Balance 902.00 $ Balance Unknown Balance Undetermined 902.00 $ Balance Unknown …" at bounding box center [724, 203] width 181 height 284
click at [954, 382] on button "Save & Close" at bounding box center [945, 388] width 90 height 28
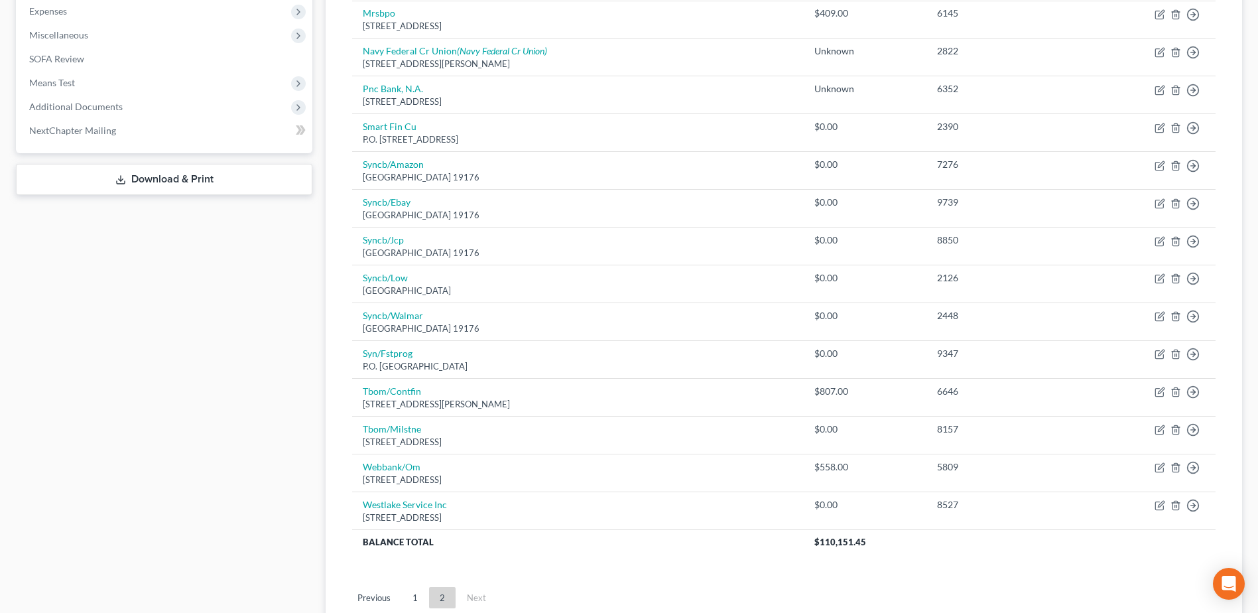
scroll to position [512, 0]
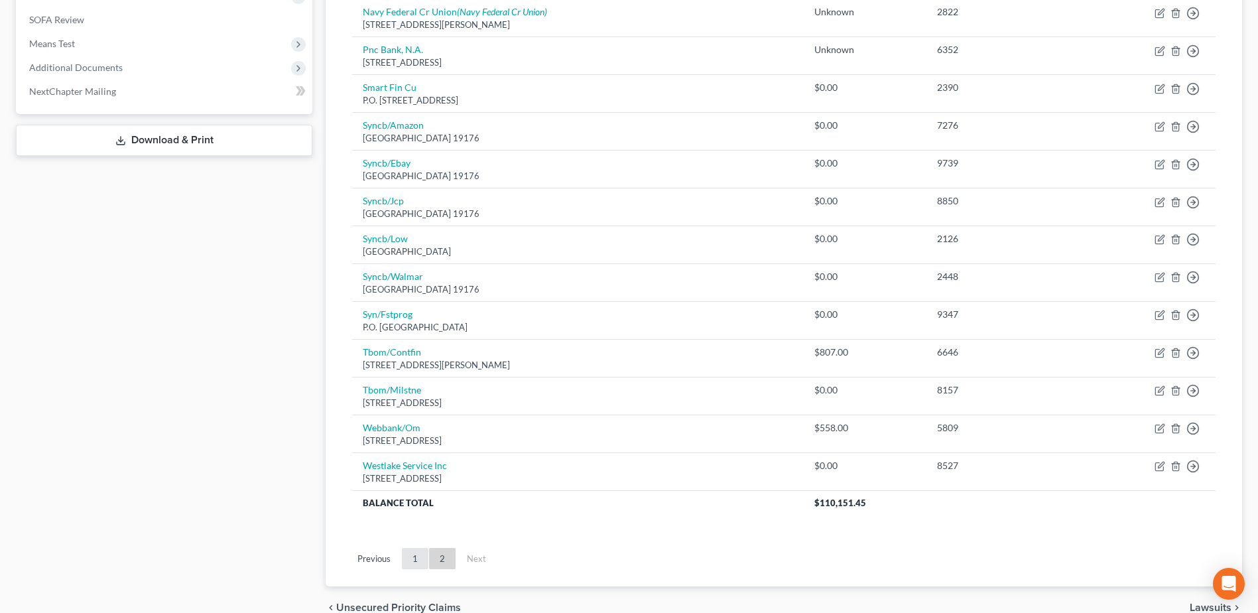
click at [422, 561] on link "1" at bounding box center [415, 558] width 27 height 21
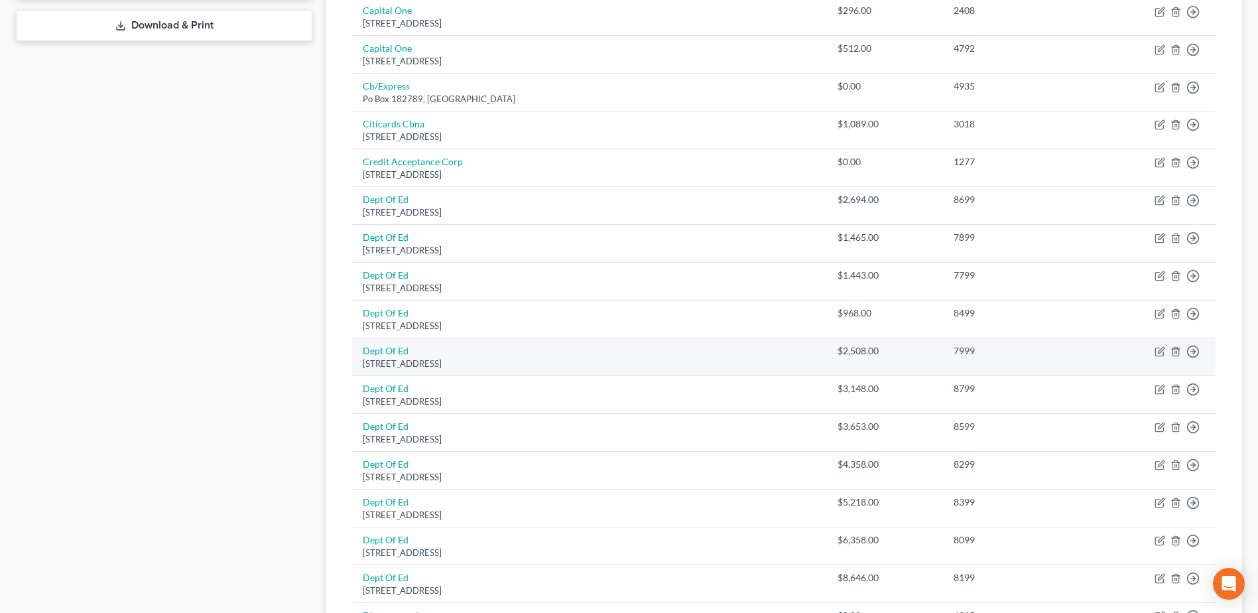
scroll to position [844, 0]
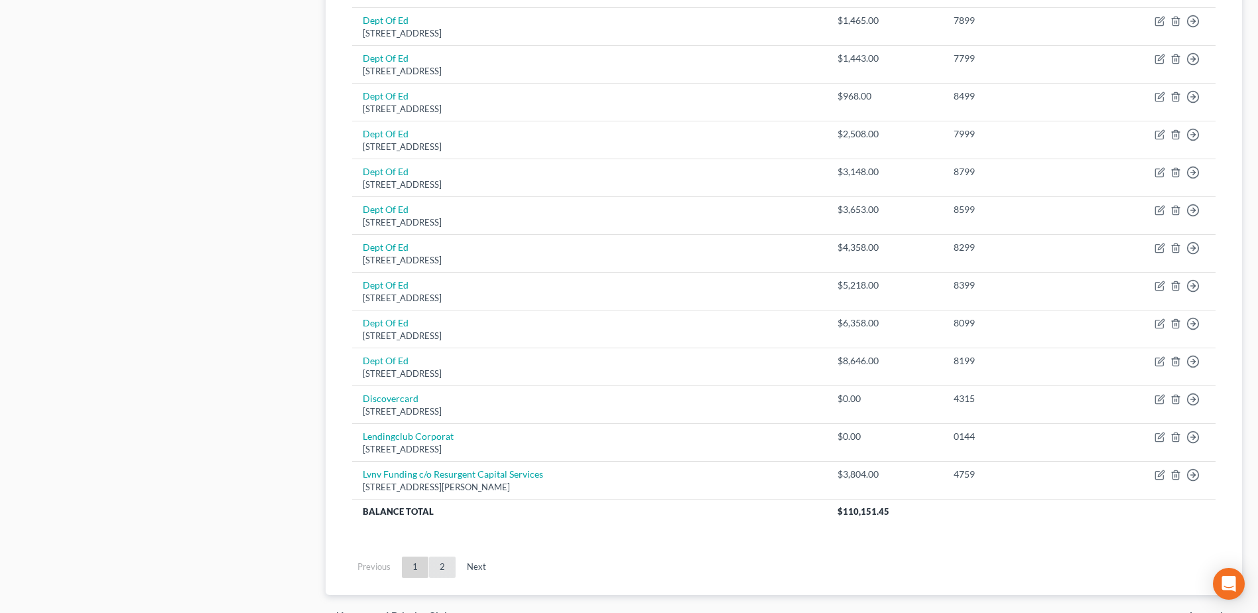
click at [441, 567] on link "2" at bounding box center [442, 567] width 27 height 21
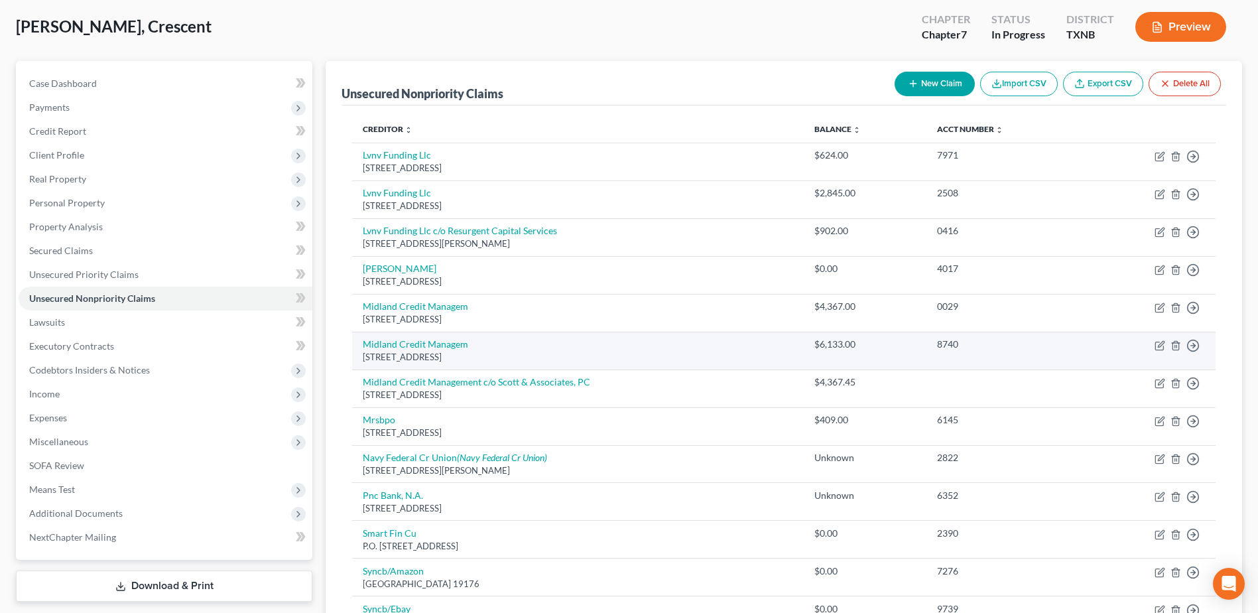
scroll to position [133, 0]
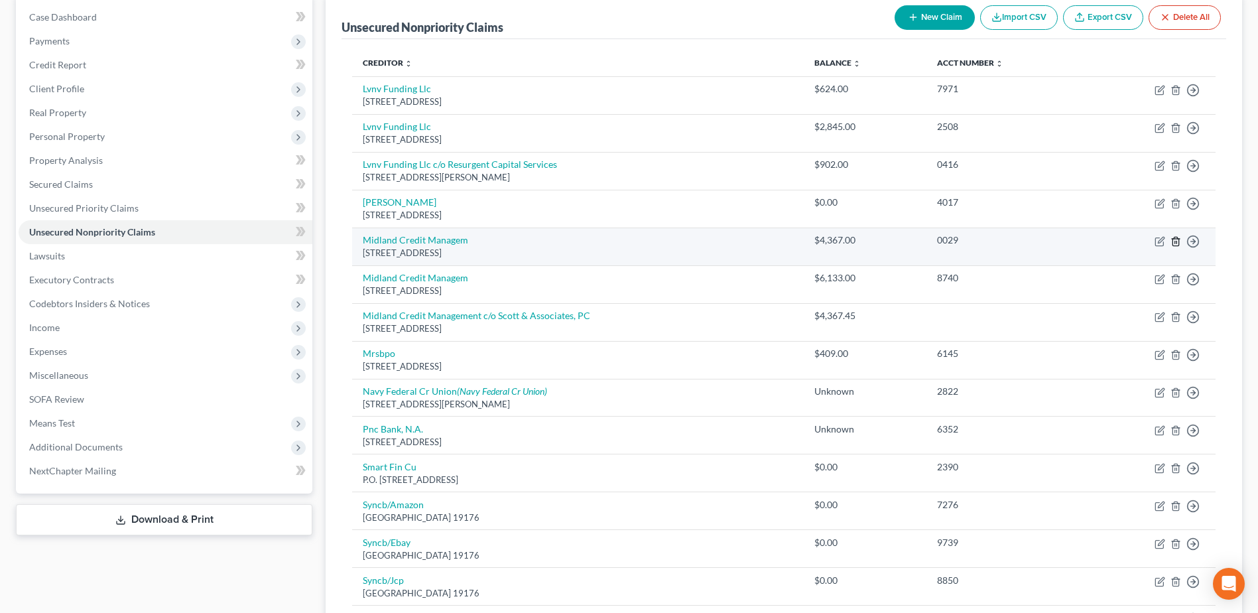
click at [1175, 242] on line "button" at bounding box center [1175, 242] width 0 height 3
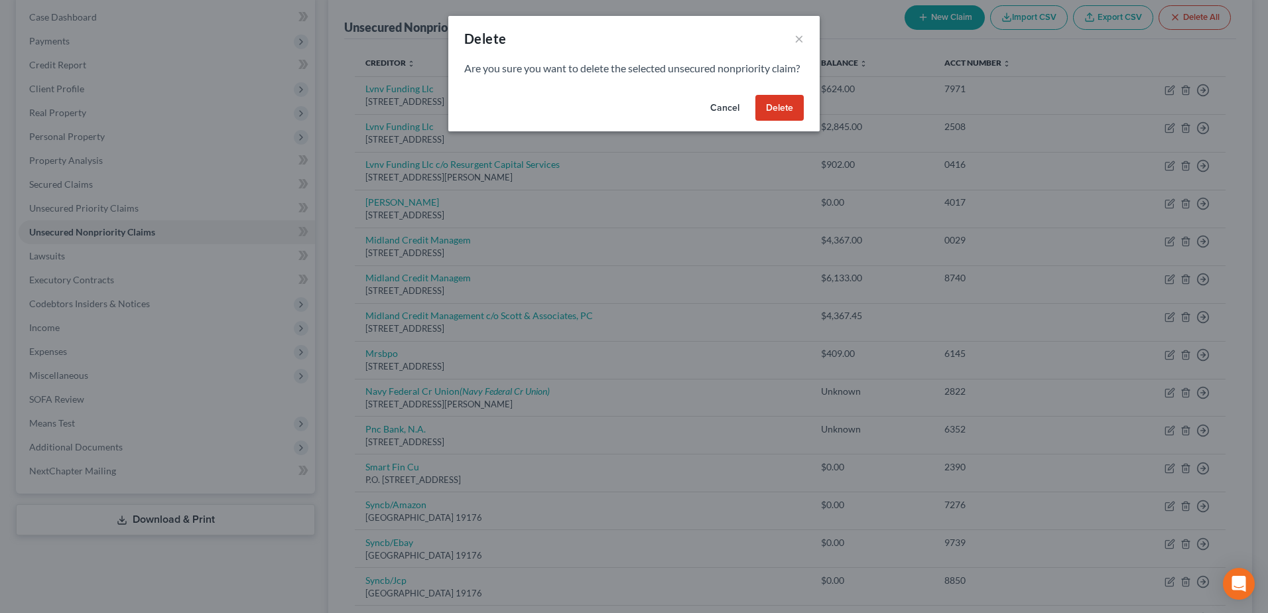
click at [724, 121] on button "Cancel" at bounding box center [725, 108] width 50 height 27
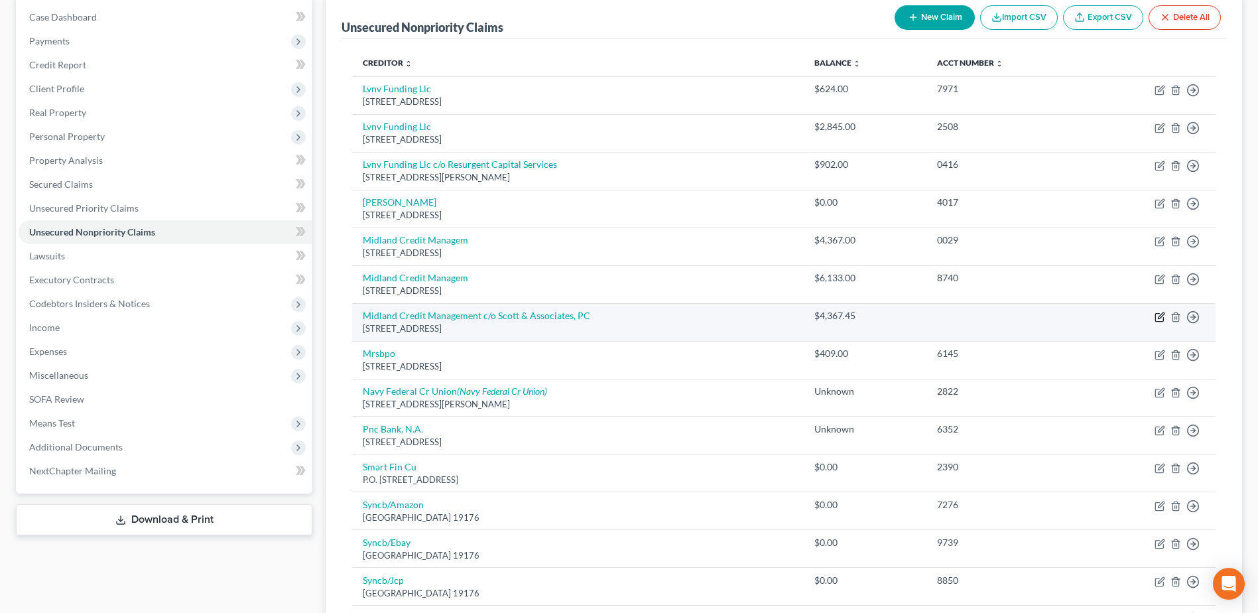
click at [1160, 318] on icon "button" at bounding box center [1161, 315] width 6 height 6
select select "45"
select select "0"
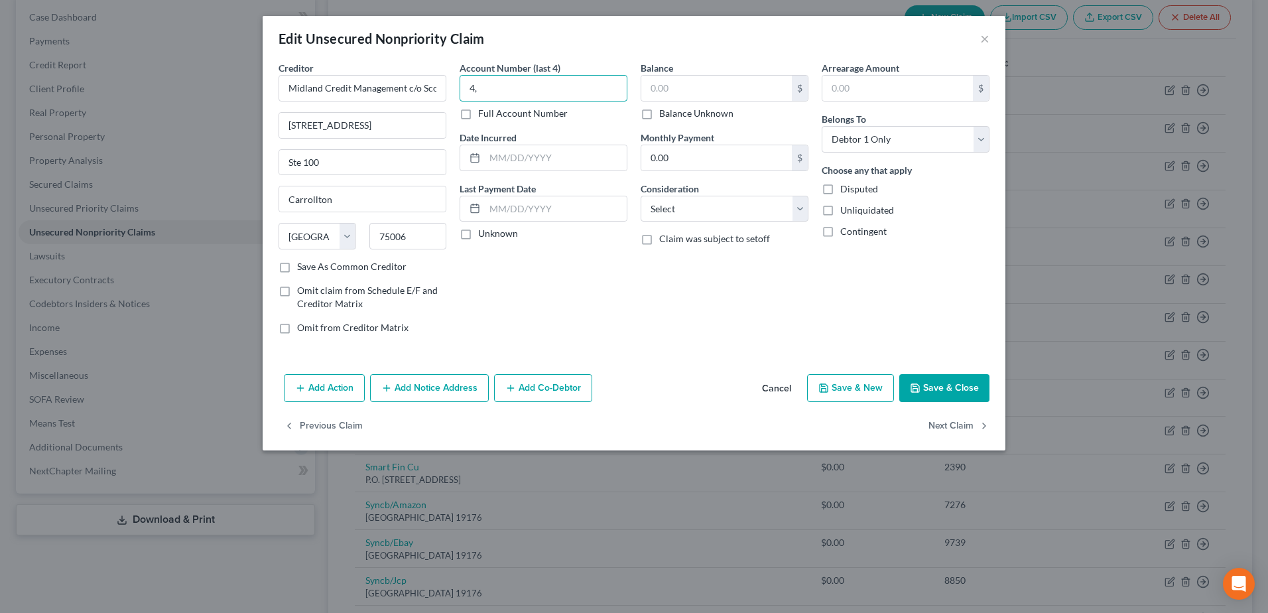
type input "4"
click at [678, 79] on input "text" at bounding box center [716, 88] width 151 height 25
type input "0.00"
click at [954, 387] on button "Save & Close" at bounding box center [945, 388] width 90 height 28
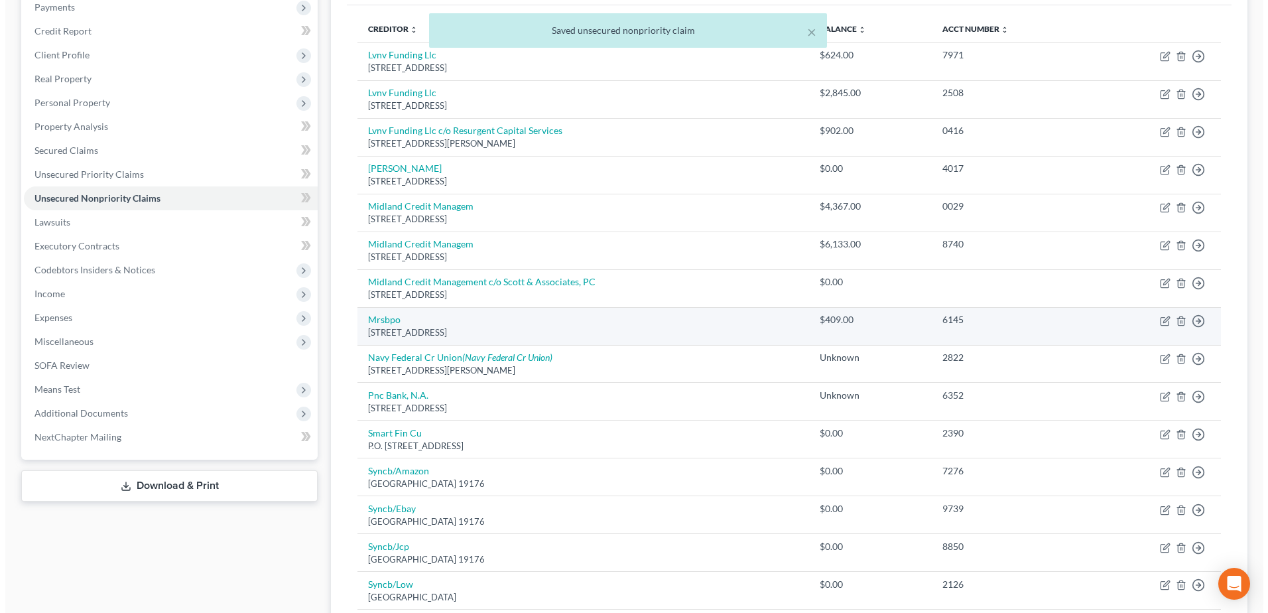
scroll to position [199, 0]
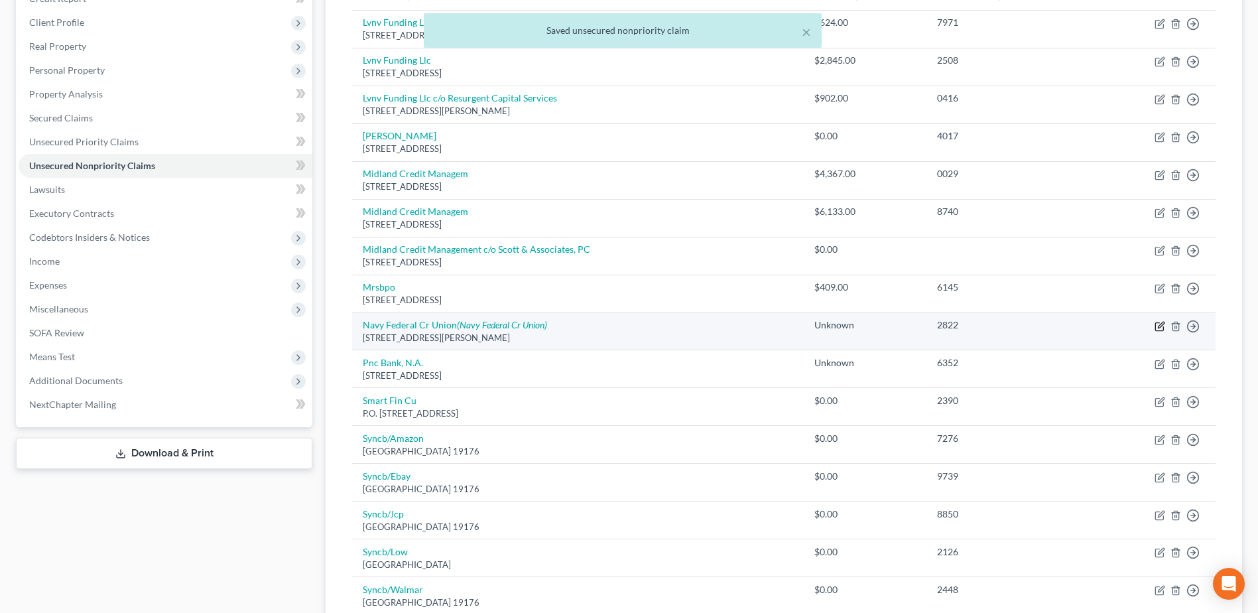
click at [1159, 329] on icon "button" at bounding box center [1160, 326] width 11 height 11
select select "48"
select select "2"
select select "0"
select select "48"
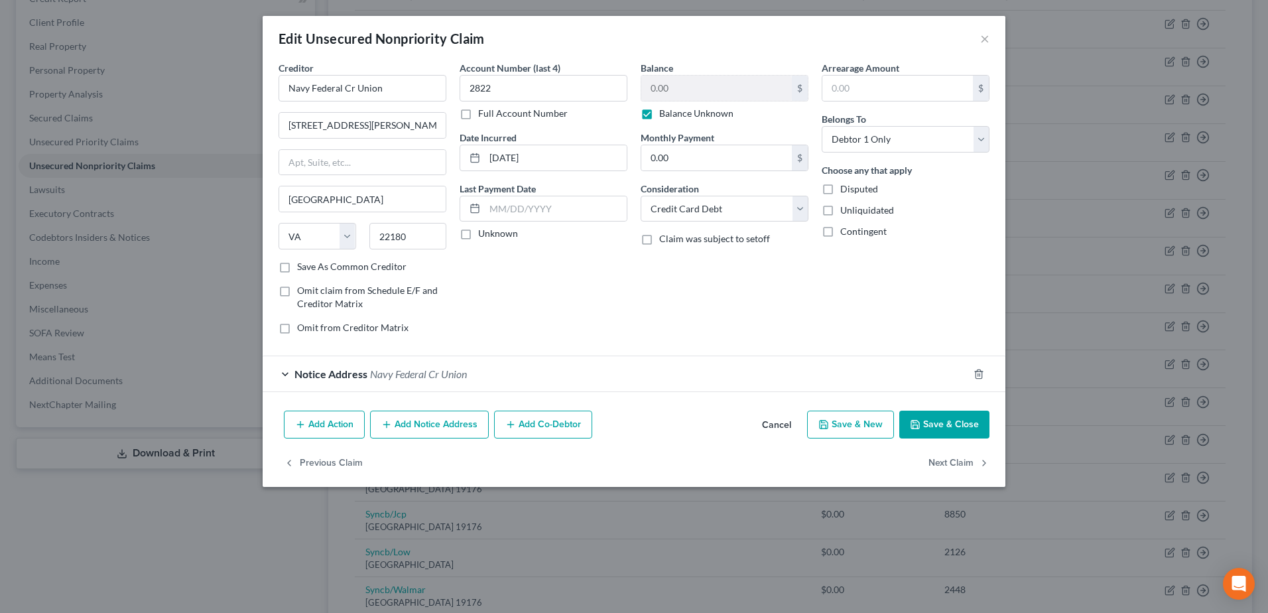
click at [287, 375] on div "Notice Address Navy Federal Cr Union" at bounding box center [616, 373] width 706 height 35
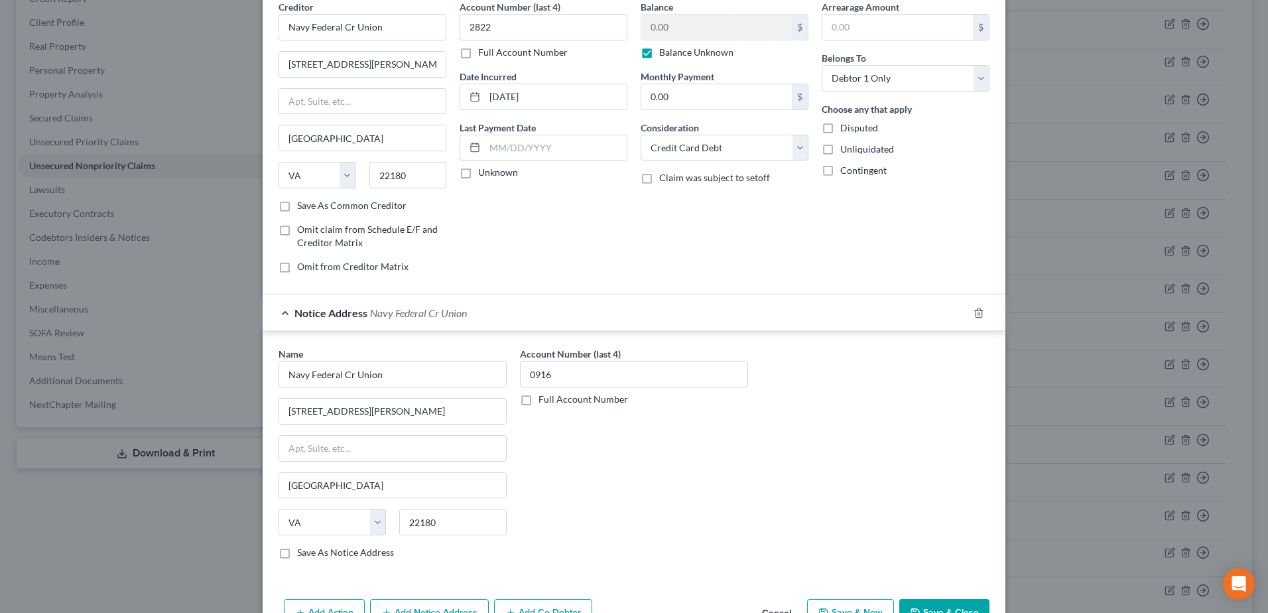
scroll to position [139, 0]
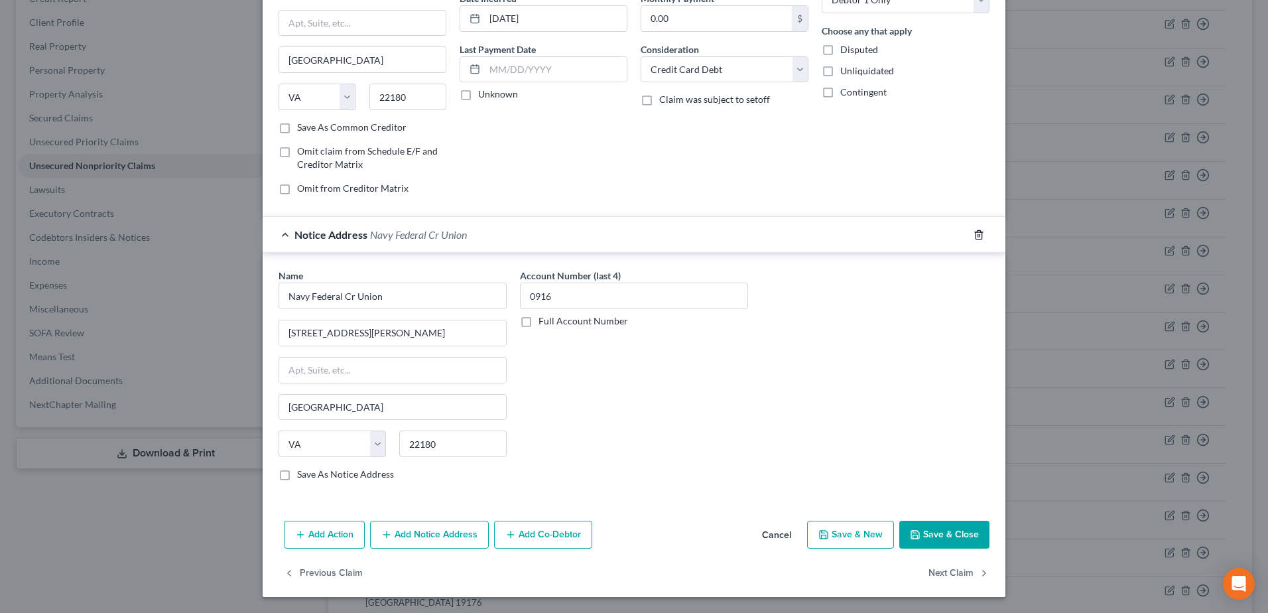
click at [976, 236] on icon "button" at bounding box center [979, 235] width 11 height 11
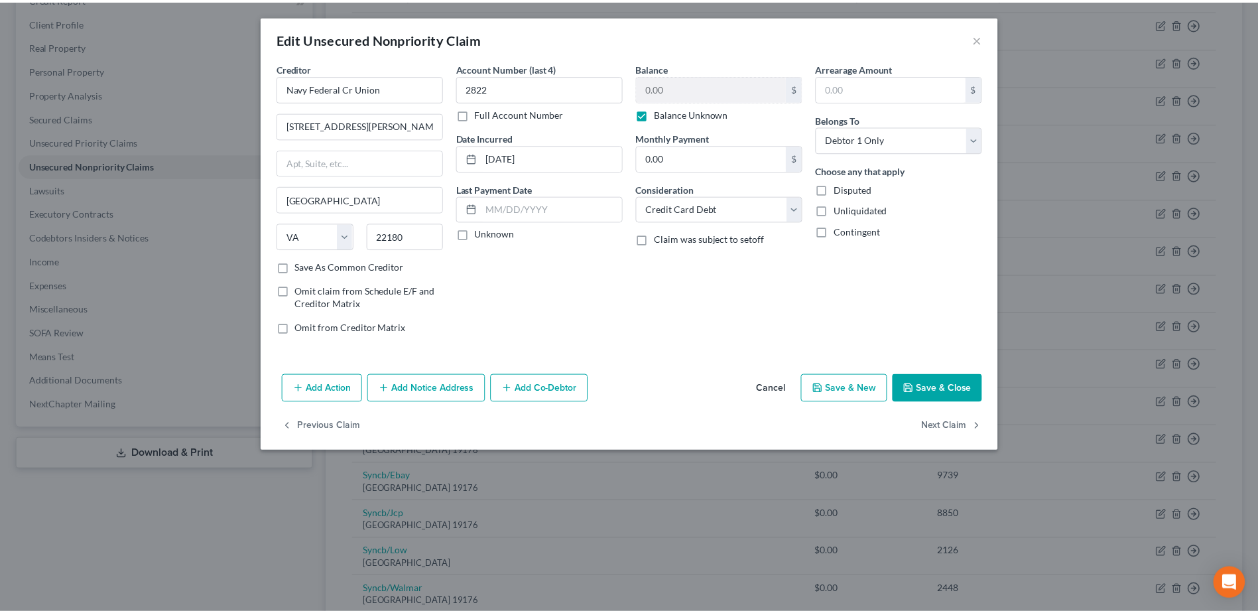
scroll to position [0, 0]
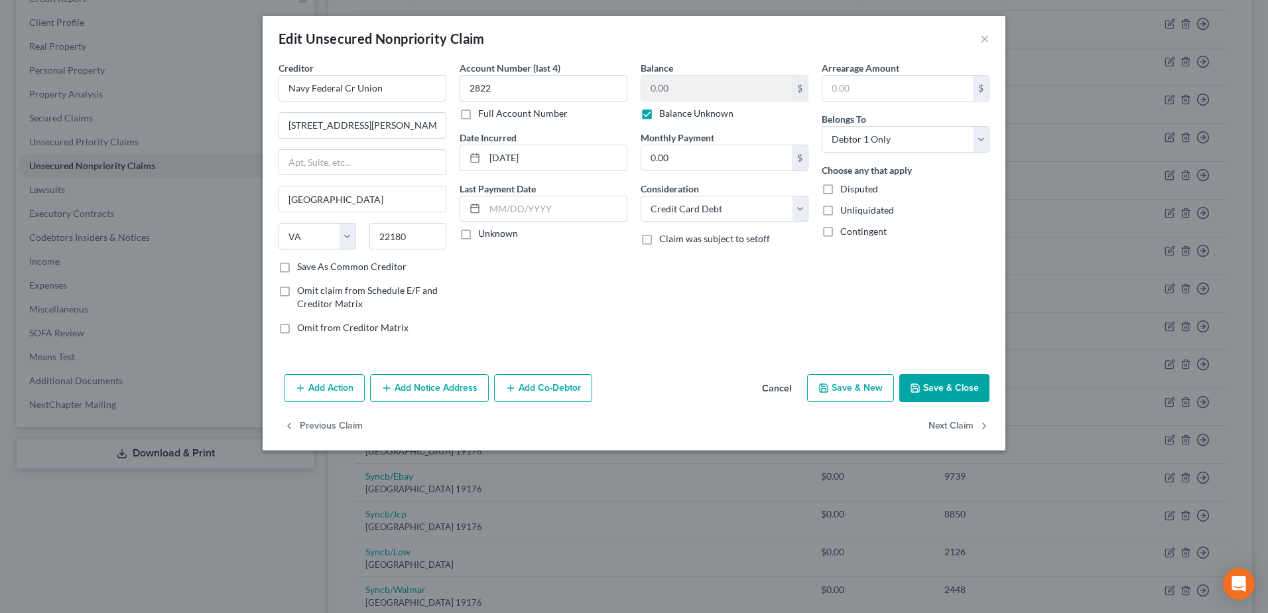
click at [967, 389] on button "Save & Close" at bounding box center [945, 388] width 90 height 28
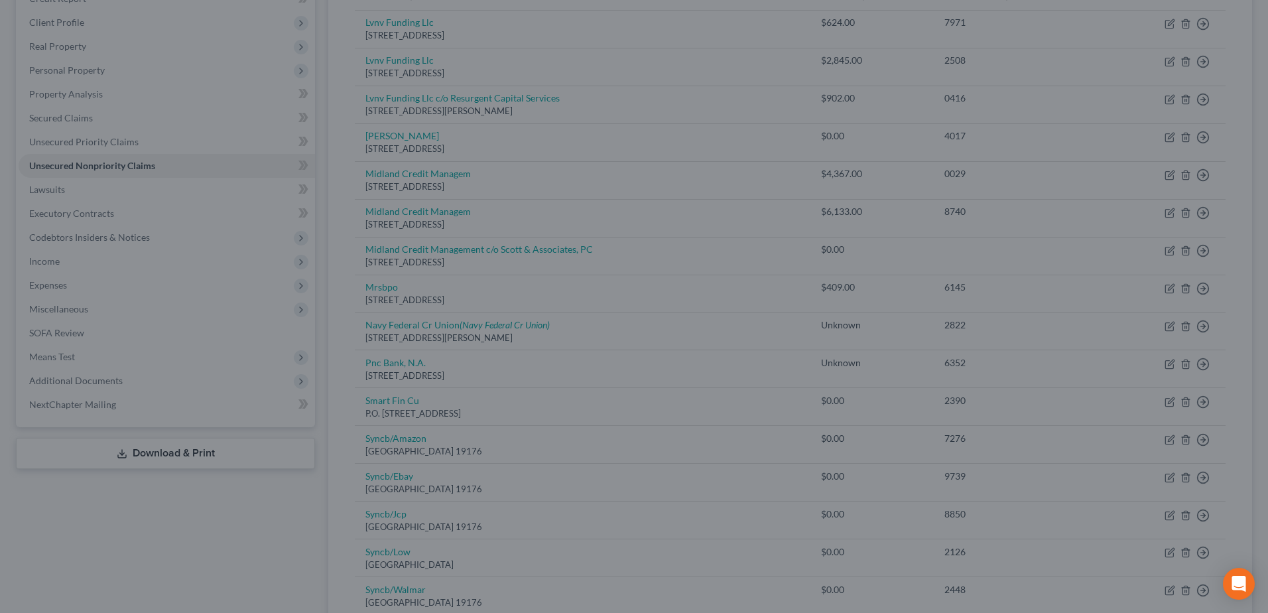
type input "0"
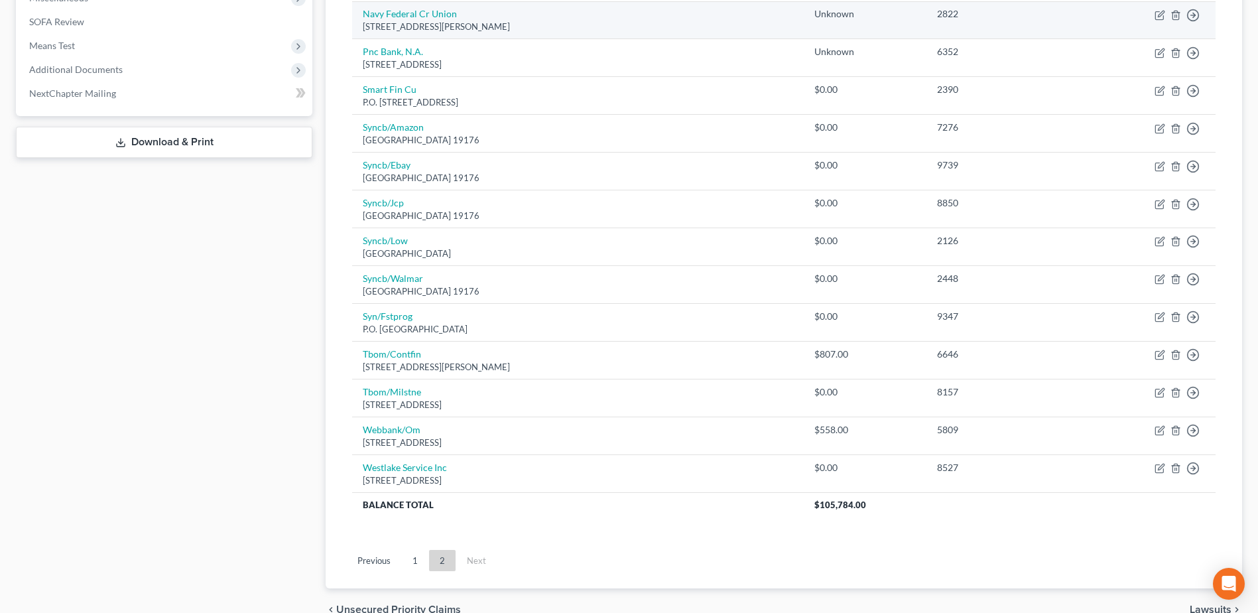
scroll to position [531, 0]
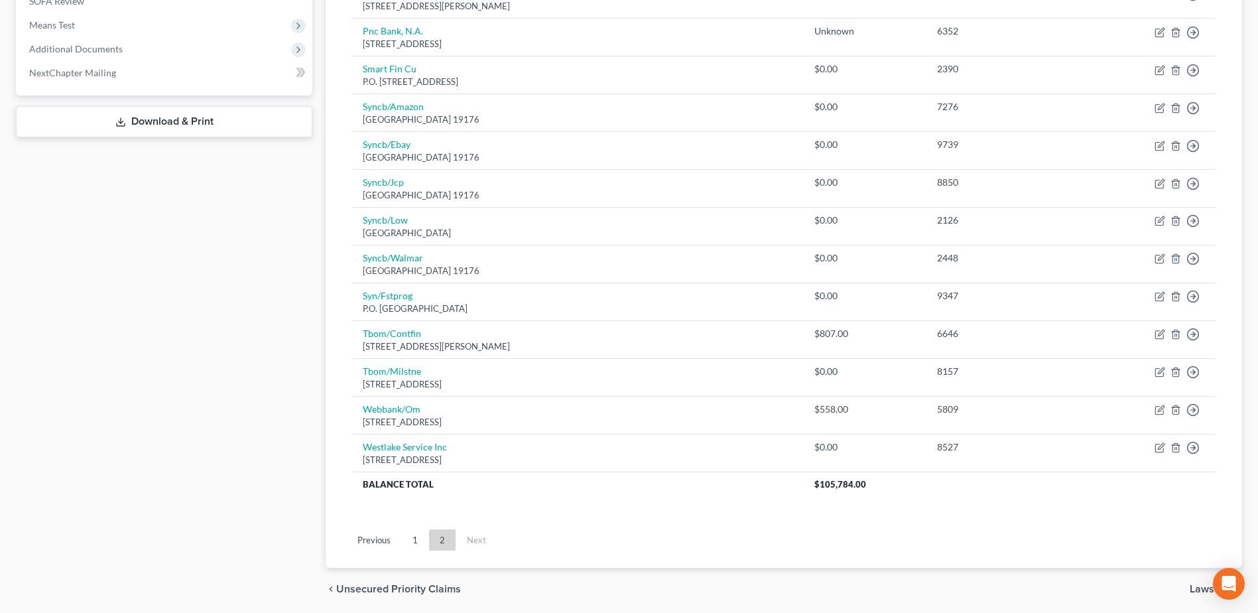
drag, startPoint x: 413, startPoint y: 544, endPoint x: 677, endPoint y: 494, distance: 268.1
click at [413, 543] on link "1" at bounding box center [415, 539] width 27 height 21
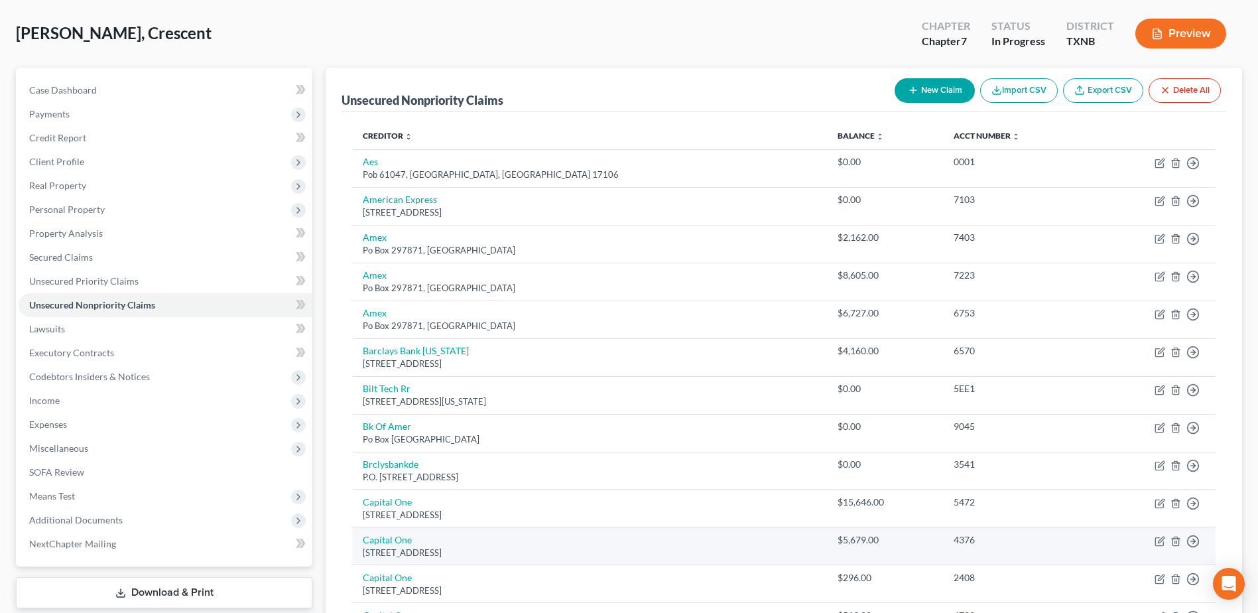
scroll to position [0, 0]
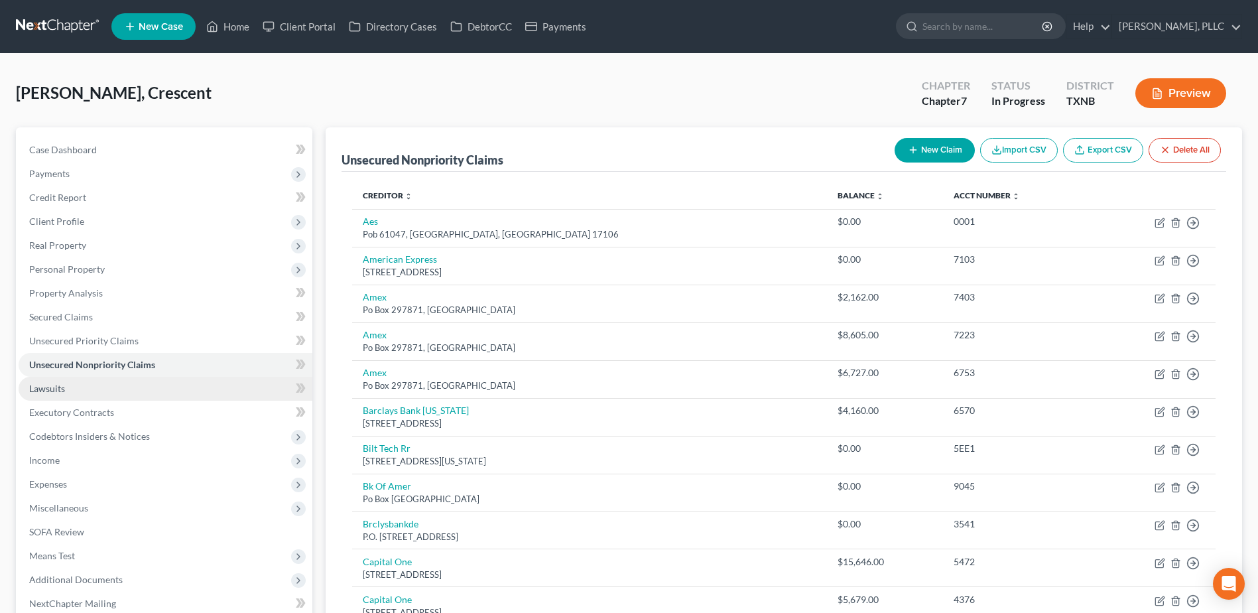
click at [48, 385] on span "Lawsuits" at bounding box center [47, 388] width 36 height 11
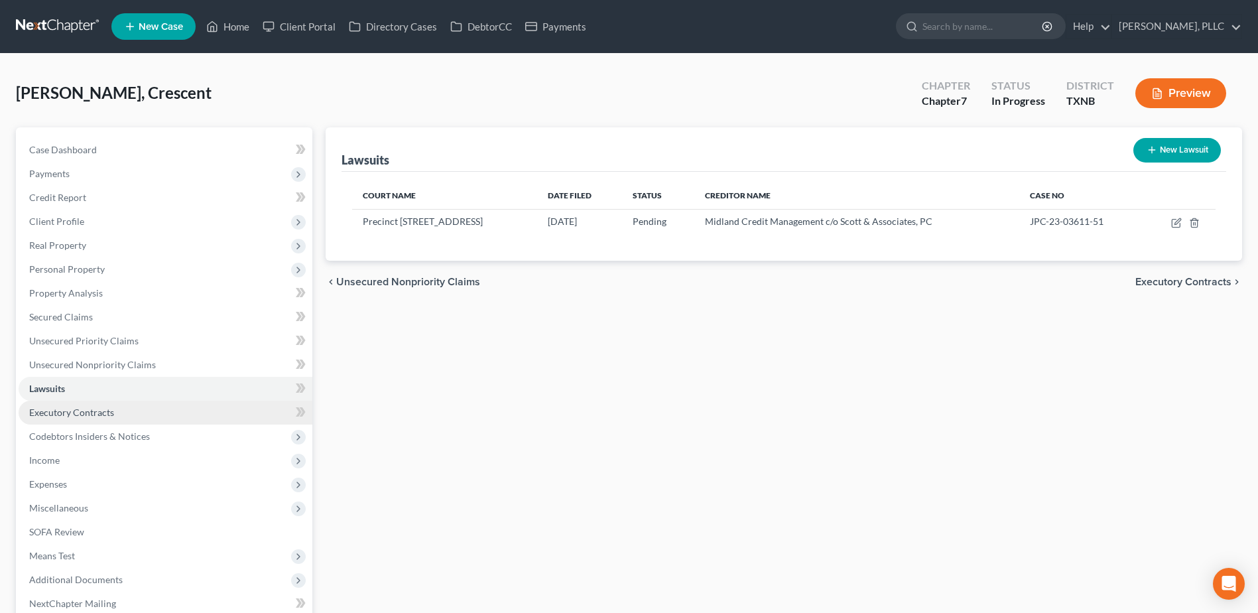
click at [69, 409] on span "Executory Contracts" at bounding box center [71, 412] width 85 height 11
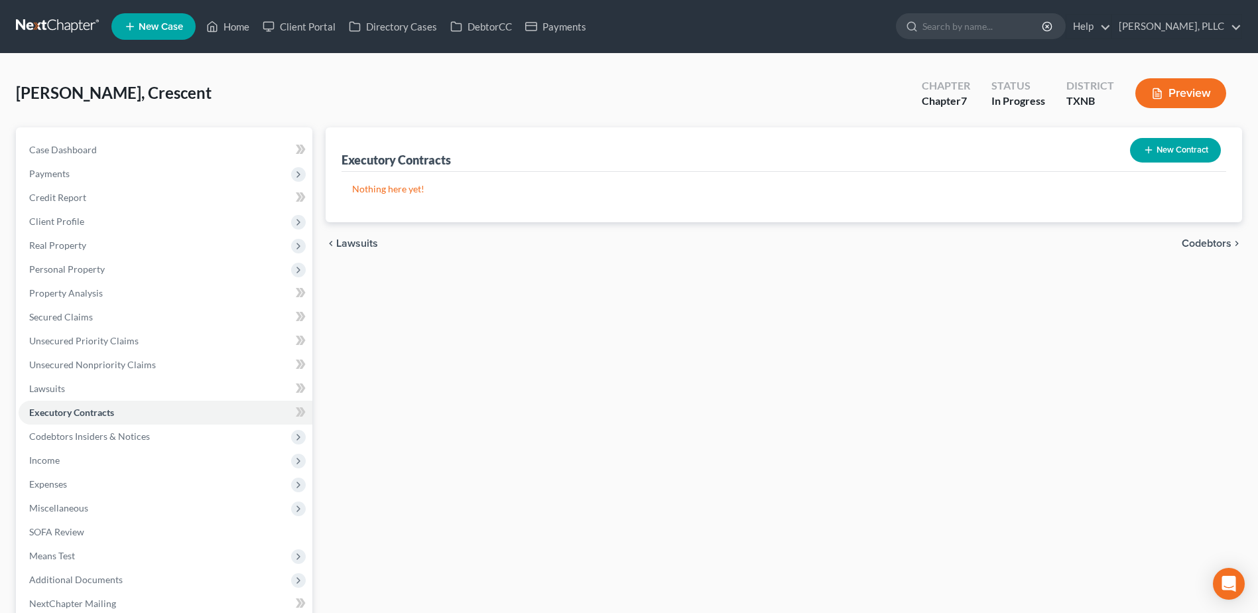
click at [1183, 143] on button "New Contract" at bounding box center [1175, 150] width 91 height 25
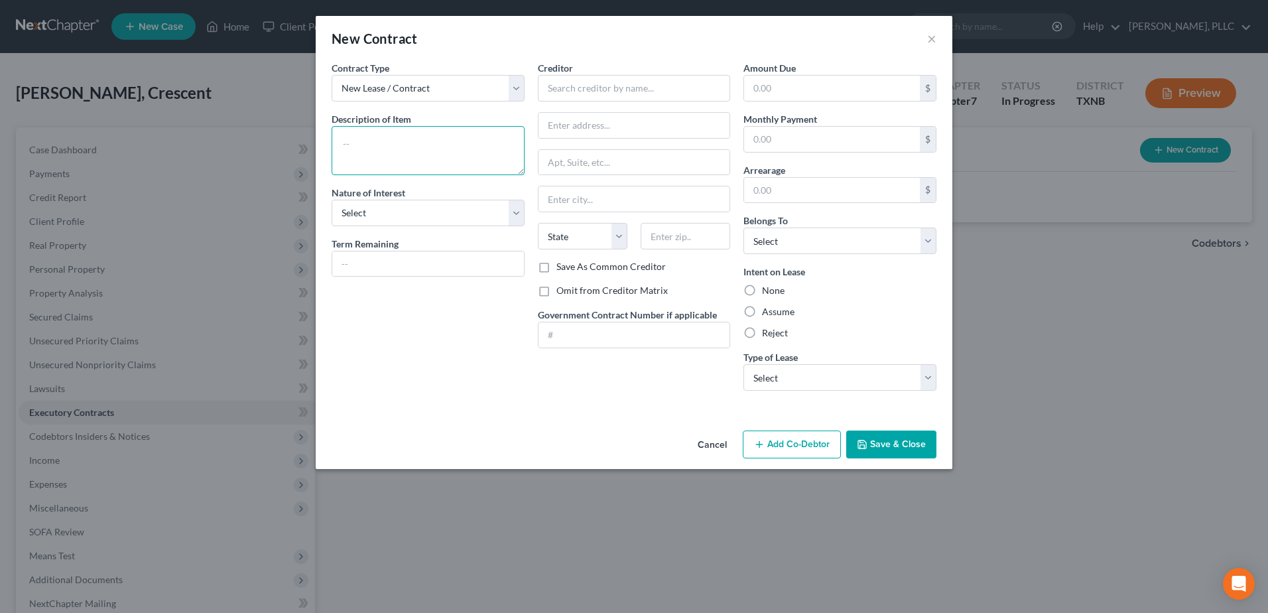
click at [460, 143] on textarea at bounding box center [428, 150] width 193 height 49
type textarea "Residential Lease"
click at [506, 213] on select "Select Purchaser Agent Lessor Lessee" at bounding box center [428, 213] width 193 height 27
select select "3"
click at [332, 200] on select "Select Purchaser Agent Lessor Lessee" at bounding box center [428, 213] width 193 height 27
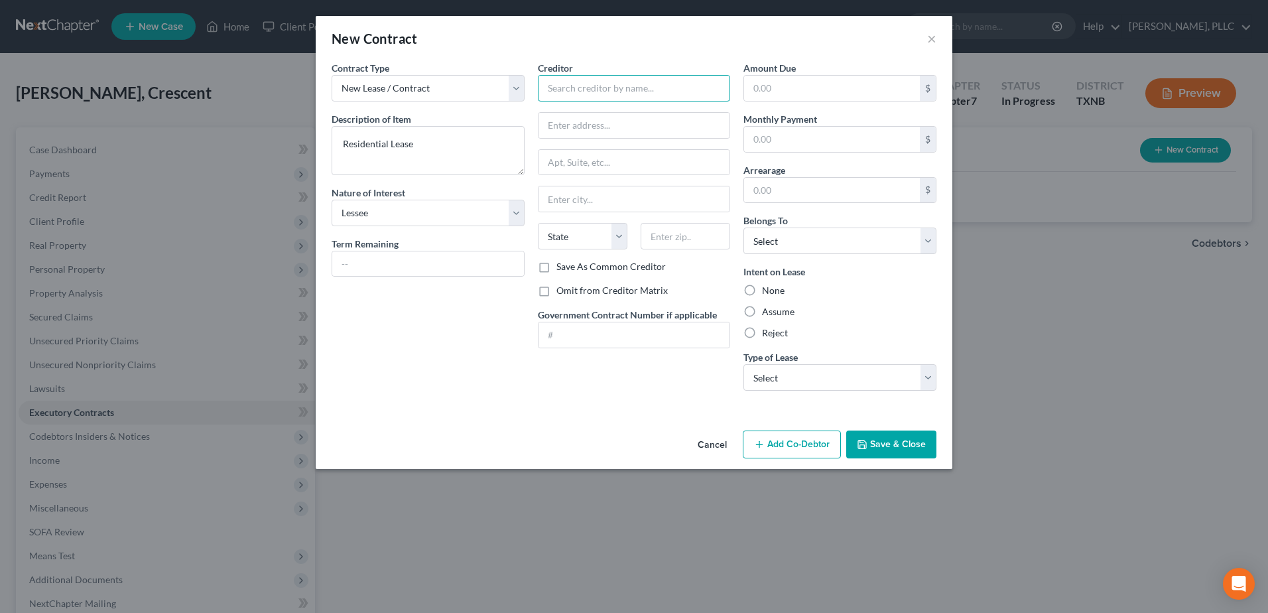
click at [591, 84] on input "text" at bounding box center [634, 88] width 193 height 27
drag, startPoint x: 618, startPoint y: 90, endPoint x: 503, endPoint y: 86, distance: 115.5
click at [503, 85] on div "Contract Type New Lease / Contract New Timeshare Description of non-residential…" at bounding box center [634, 231] width 618 height 340
paste input "S&H Realty Management, LLP"
type input "S&H Realty Management, LLP"
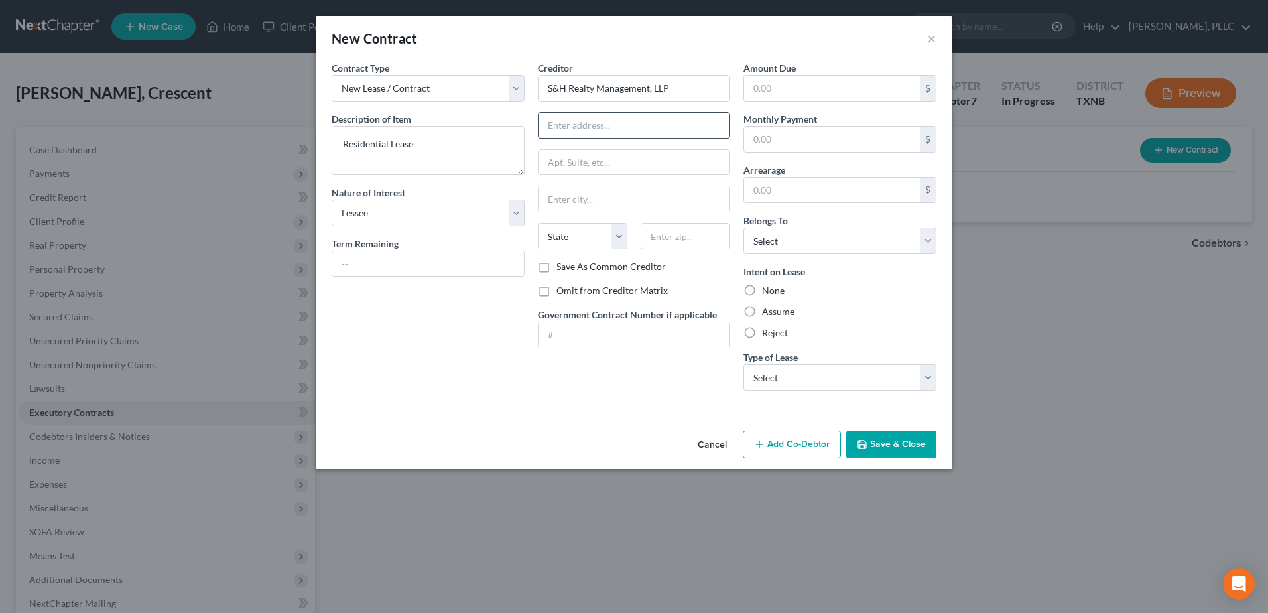
click at [619, 129] on input "text" at bounding box center [635, 125] width 192 height 25
paste input "2121 Bear Creek Pkwy"
type input "2121 Bear Creek Pkwy"
type input "Euless"
select select "45"
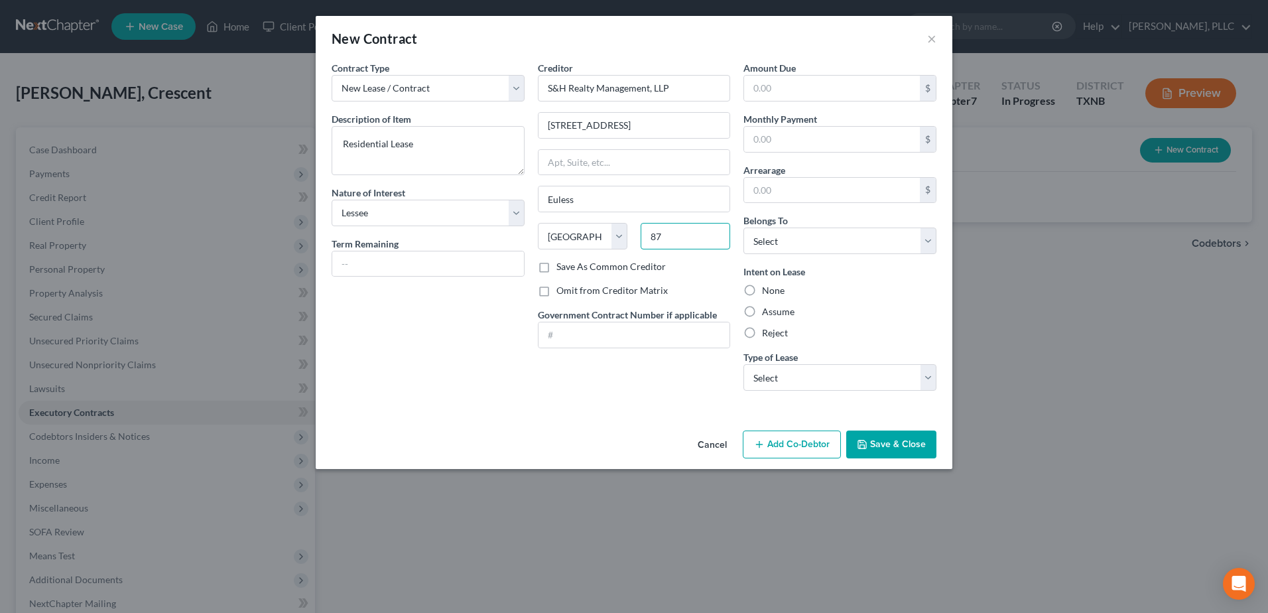
type input "8"
type input "76039"
click at [557, 294] on label "Omit from Creditor Matrix" at bounding box center [612, 290] width 111 height 13
click at [562, 293] on input "Omit from Creditor Matrix" at bounding box center [566, 288] width 9 height 9
checkbox input "true"
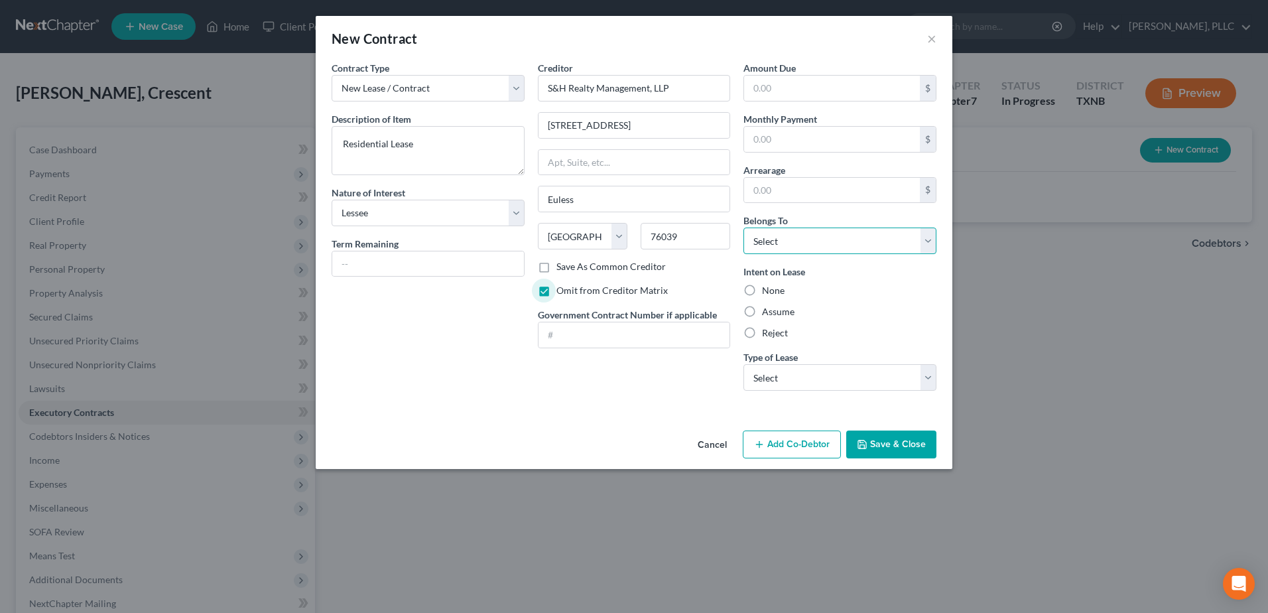
click at [936, 244] on select "Select Debtor 1 Only Debtor 2 Only Debtor 1 And Debtor 2 Only At Least One Of T…" at bounding box center [840, 241] width 193 height 27
click at [744, 228] on select "Select Debtor 1 Only Debtor 2 Only Debtor 1 And Debtor 2 Only At Least One Of T…" at bounding box center [840, 241] width 193 height 27
click at [925, 244] on select "Select Debtor 1 Only Debtor 2 Only Debtor 1 And Debtor 2 Only At Least One Of T…" at bounding box center [840, 241] width 193 height 27
select select "0"
click at [744, 228] on select "Select Debtor 1 Only Debtor 2 Only Debtor 1 And Debtor 2 Only At Least One Of T…" at bounding box center [840, 241] width 193 height 27
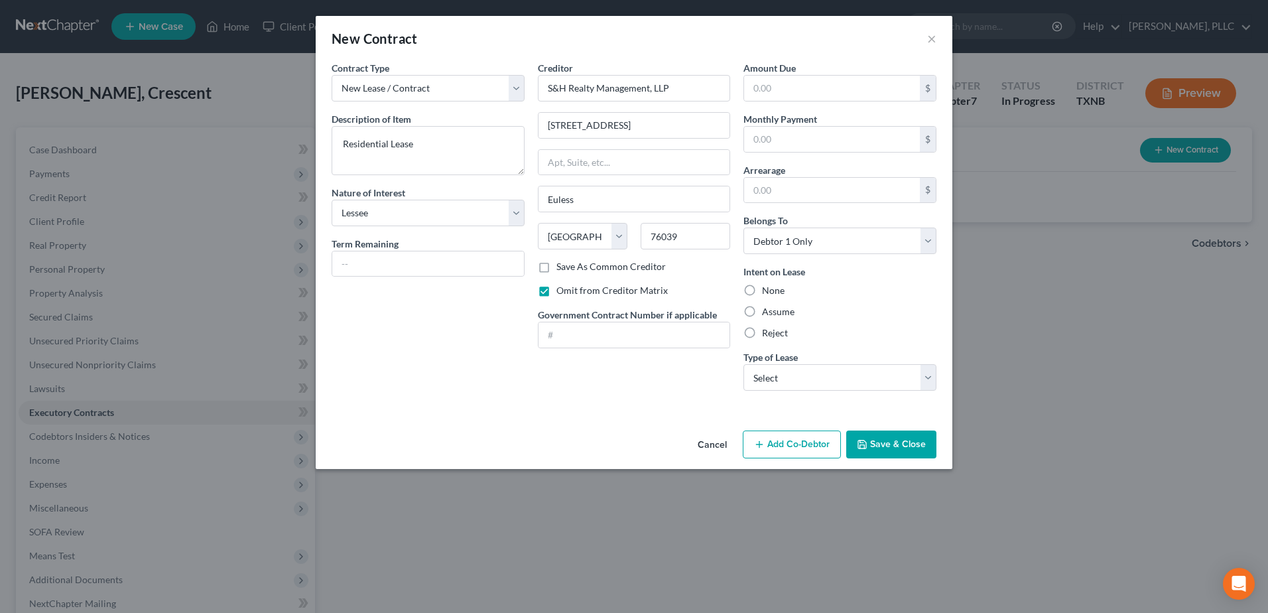
click at [762, 313] on label "Assume" at bounding box center [778, 311] width 33 height 13
click at [768, 313] on input "Assume" at bounding box center [772, 309] width 9 height 9
radio input "true"
click at [921, 382] on select "Select Real Estate Car Other" at bounding box center [840, 377] width 193 height 27
select select "0"
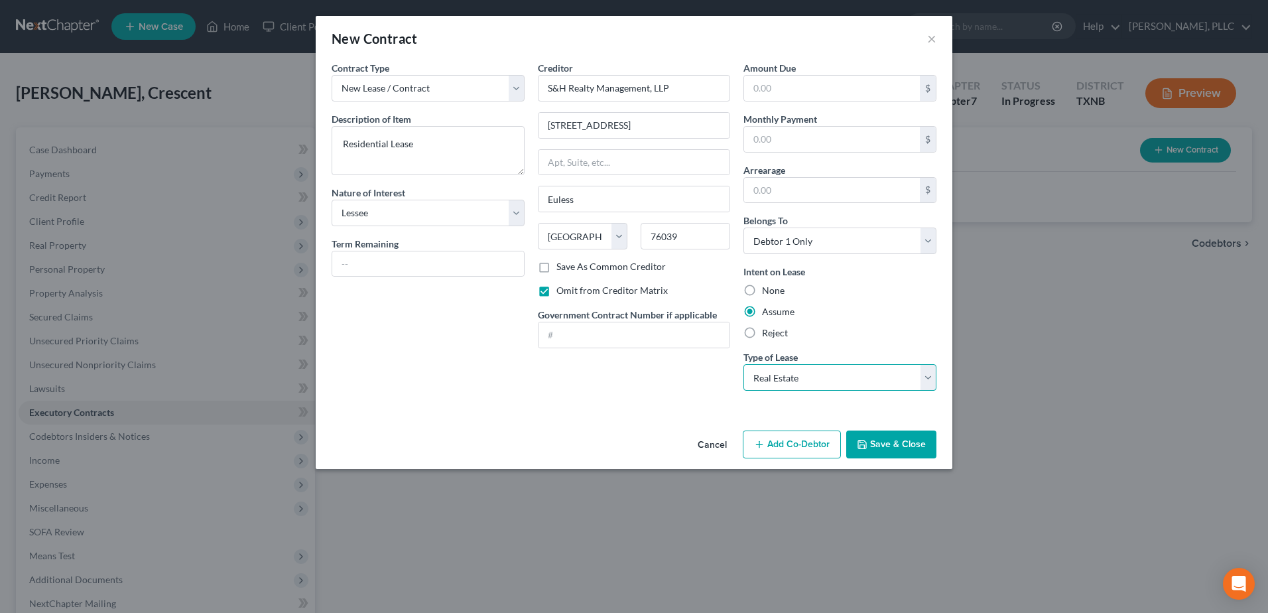
click at [744, 364] on select "Select Real Estate Car Other" at bounding box center [840, 377] width 193 height 27
click at [895, 440] on button "Save & Close" at bounding box center [891, 445] width 90 height 28
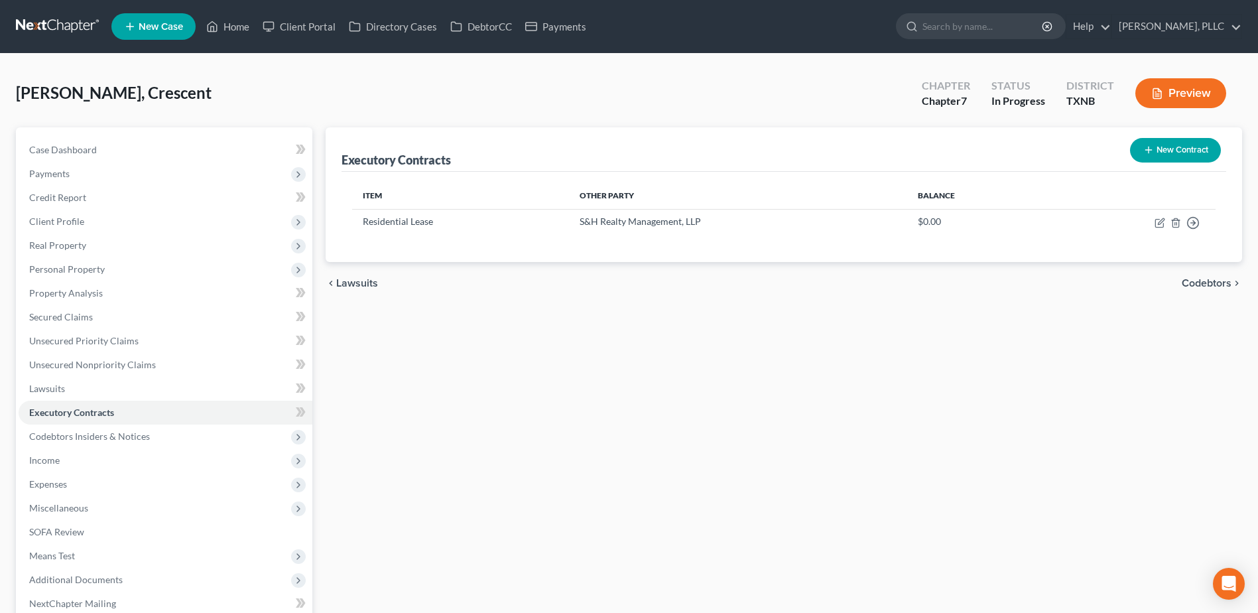
click at [1187, 286] on span "Codebtors" at bounding box center [1207, 283] width 50 height 11
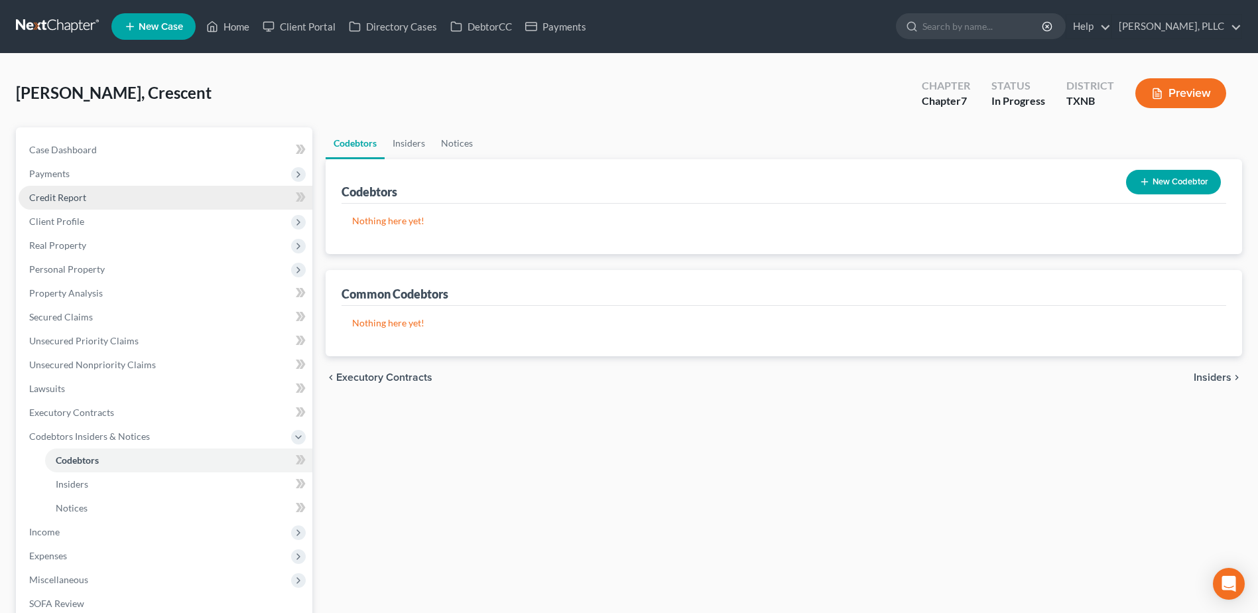
click at [52, 193] on span "Credit Report" at bounding box center [57, 197] width 57 height 11
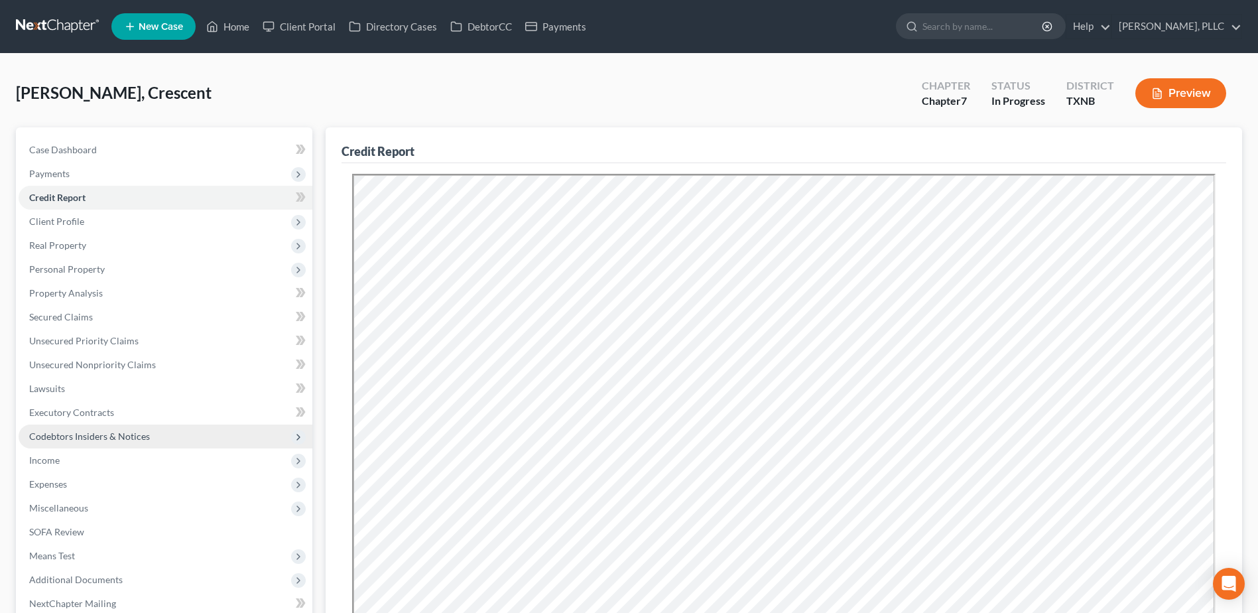
click at [97, 437] on span "Codebtors Insiders & Notices" at bounding box center [89, 436] width 121 height 11
click at [91, 464] on span "Codebtors" at bounding box center [78, 459] width 44 height 11
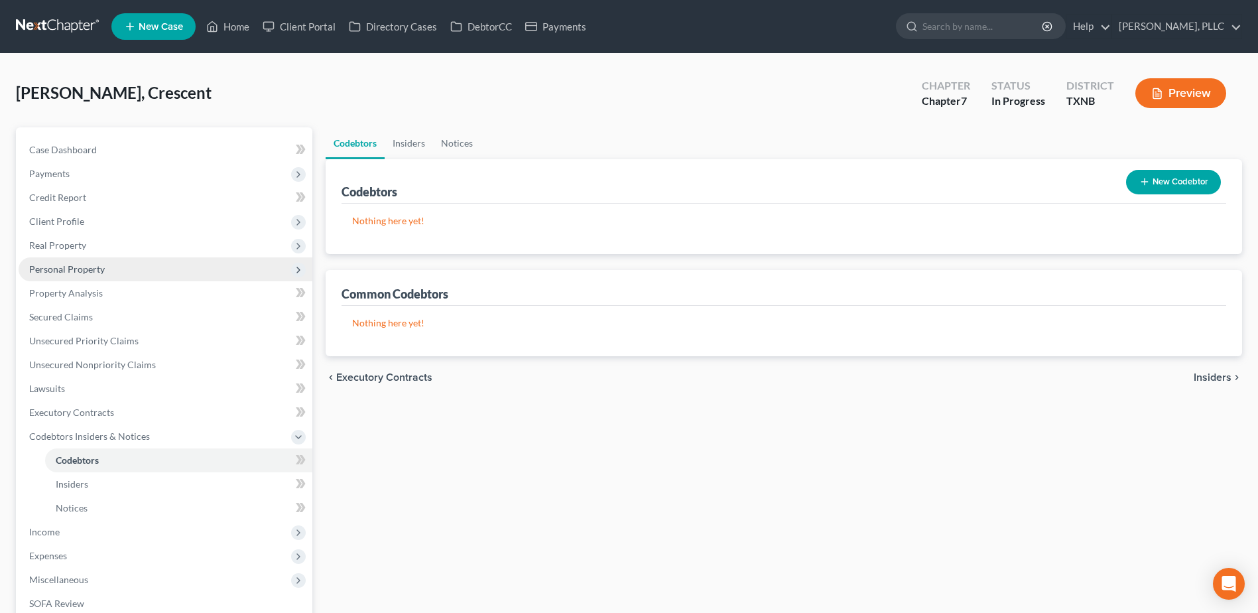
click at [67, 267] on span "Personal Property" at bounding box center [67, 268] width 76 height 11
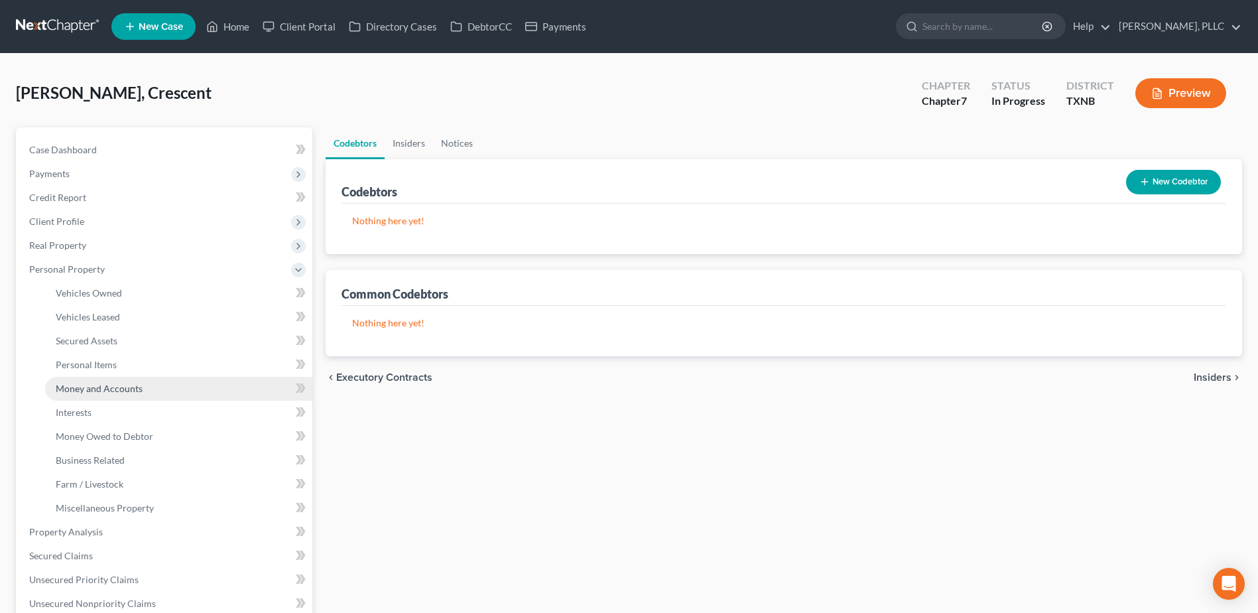
click at [110, 387] on span "Money and Accounts" at bounding box center [99, 388] width 87 height 11
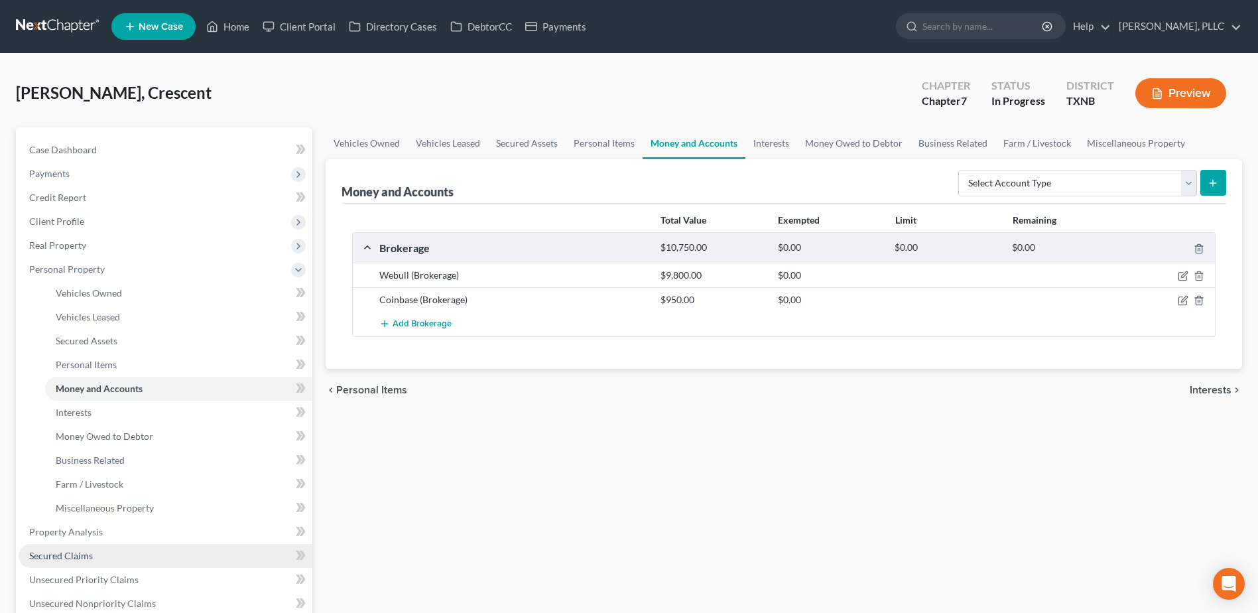
scroll to position [133, 0]
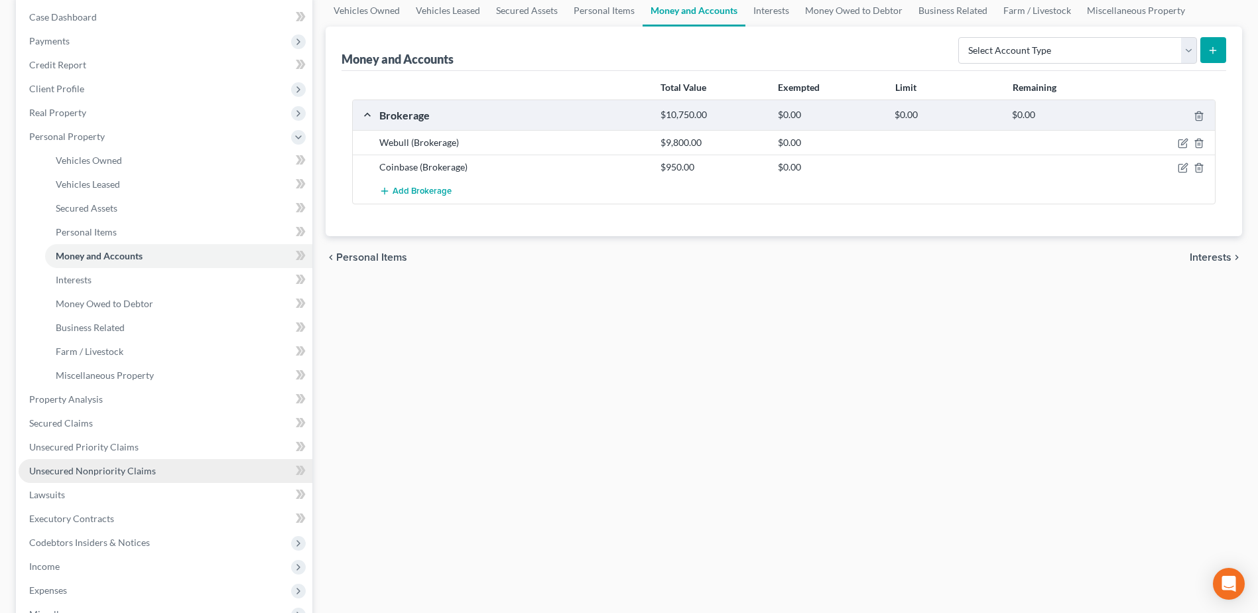
click at [92, 466] on span "Unsecured Nonpriority Claims" at bounding box center [92, 470] width 127 height 11
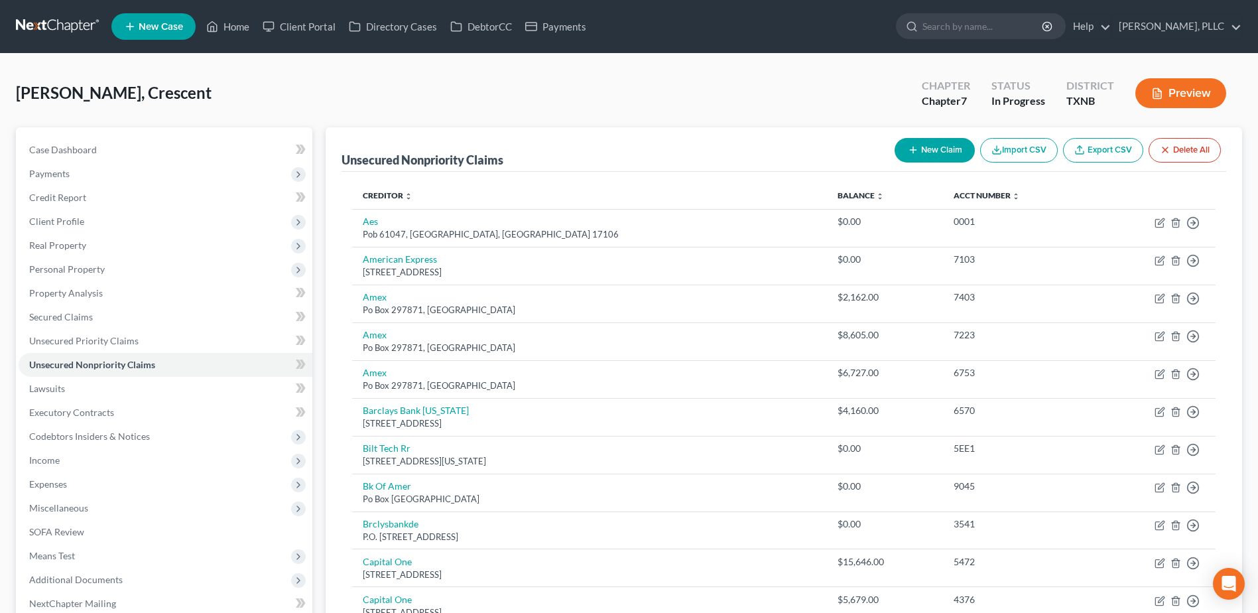
click at [951, 149] on button "New Claim" at bounding box center [935, 150] width 80 height 25
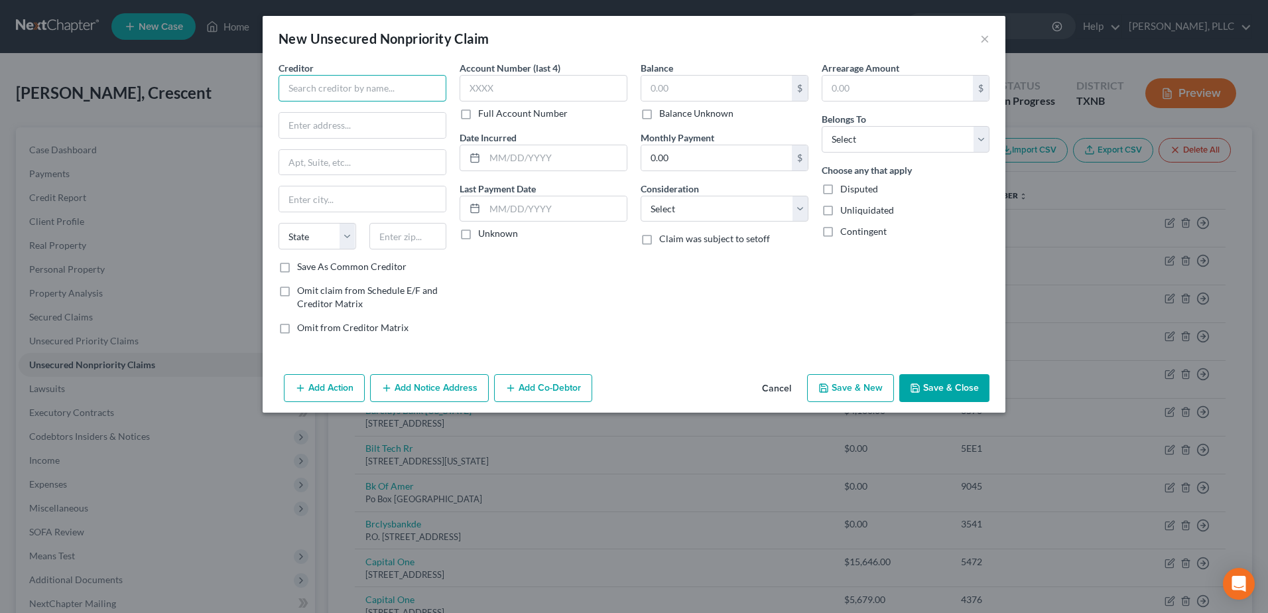
click at [387, 84] on input "text" at bounding box center [363, 88] width 168 height 27
click at [364, 107] on div "NTTA" at bounding box center [358, 111] width 138 height 13
type input "NTTA"
type input "PO Box 260928"
type input "Plano"
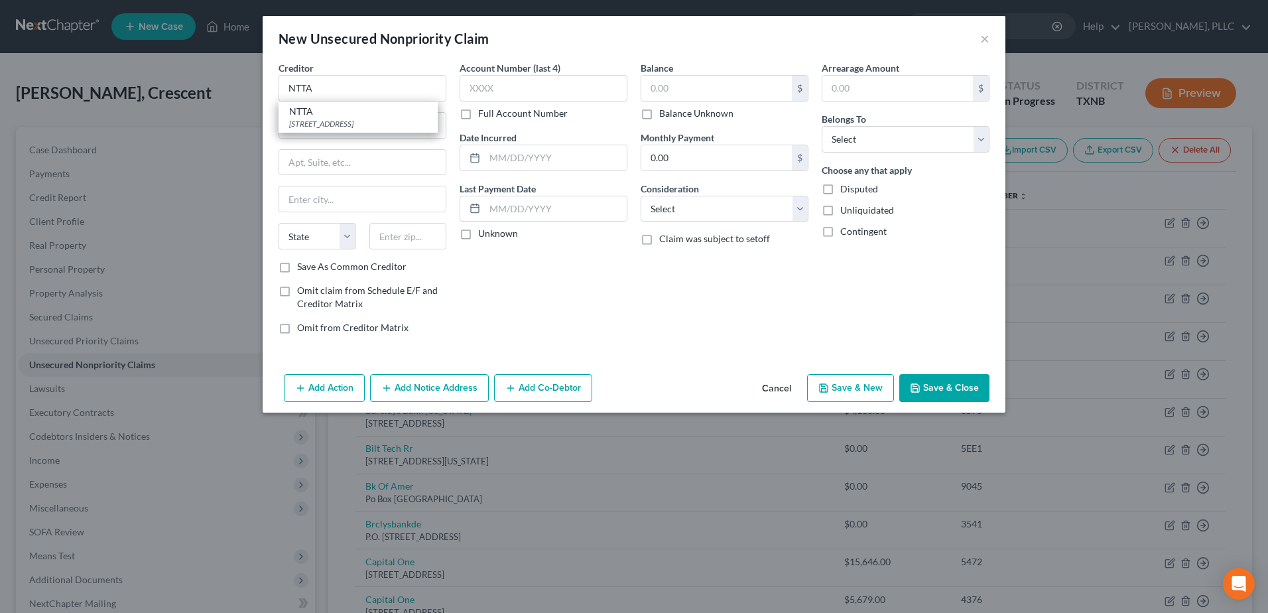
select select "45"
type input "75026-0928"
click at [685, 87] on input "text" at bounding box center [716, 88] width 151 height 25
type input "500.00"
click at [980, 141] on select "Select Debtor 1 Only Debtor 2 Only Debtor 1 And Debtor 2 Only At Least One Of T…" at bounding box center [906, 139] width 168 height 27
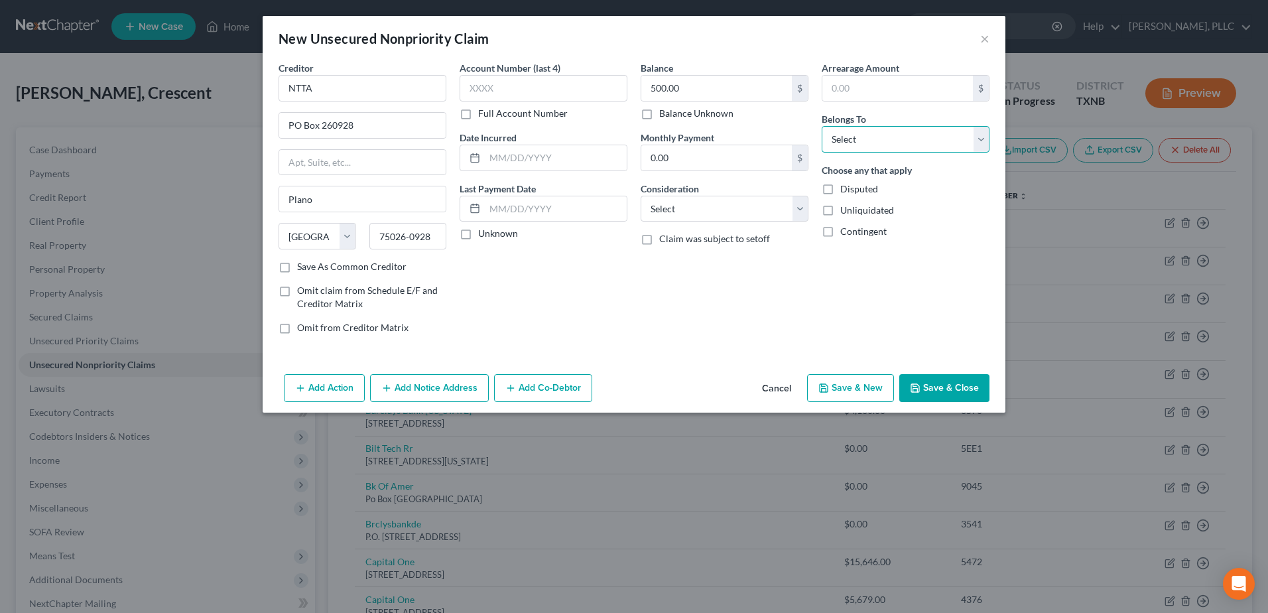
select select "0"
click at [822, 126] on select "Select Debtor 1 Only Debtor 2 Only Debtor 1 And Debtor 2 Only At Least One Of T…" at bounding box center [906, 139] width 168 height 27
click at [945, 369] on div "Add Action Add Notice Address Add Co-Debtor Cancel Save & New Save & Close" at bounding box center [634, 391] width 743 height 44
click at [951, 388] on button "Save & Close" at bounding box center [945, 388] width 90 height 28
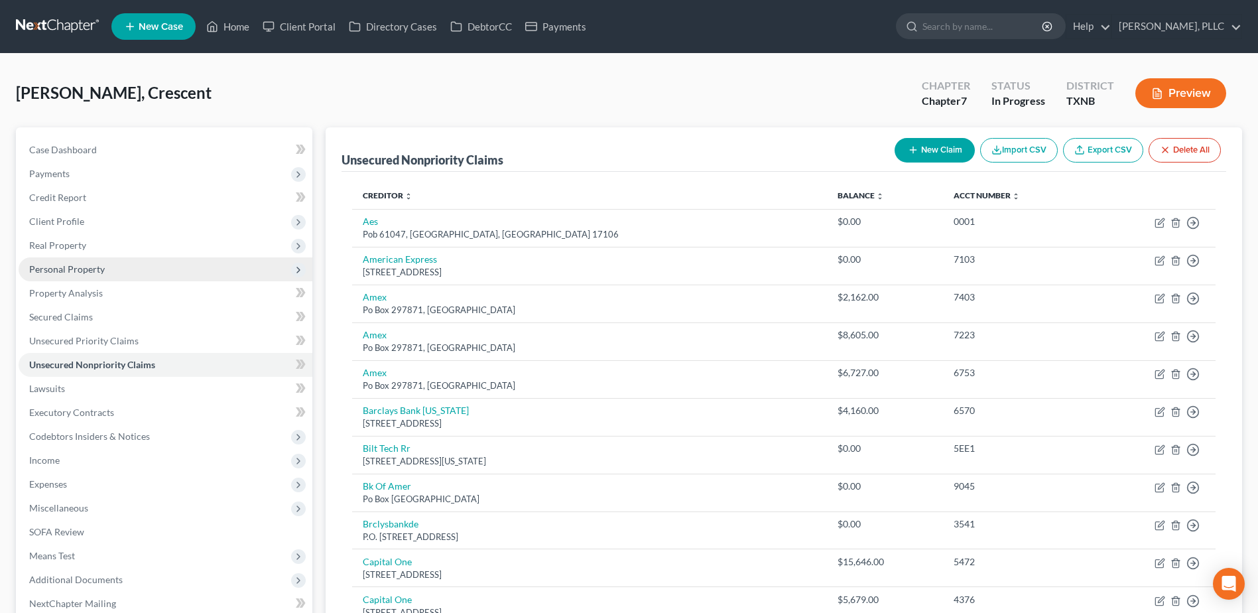
click at [84, 267] on span "Personal Property" at bounding box center [67, 268] width 76 height 11
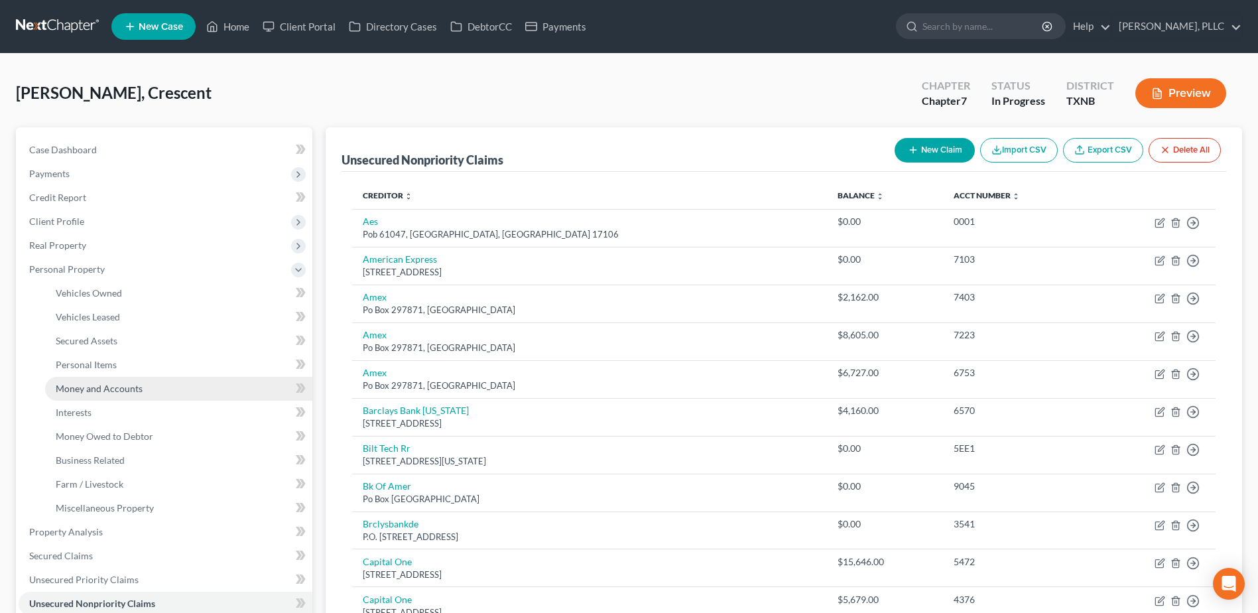
click at [116, 388] on span "Money and Accounts" at bounding box center [99, 388] width 87 height 11
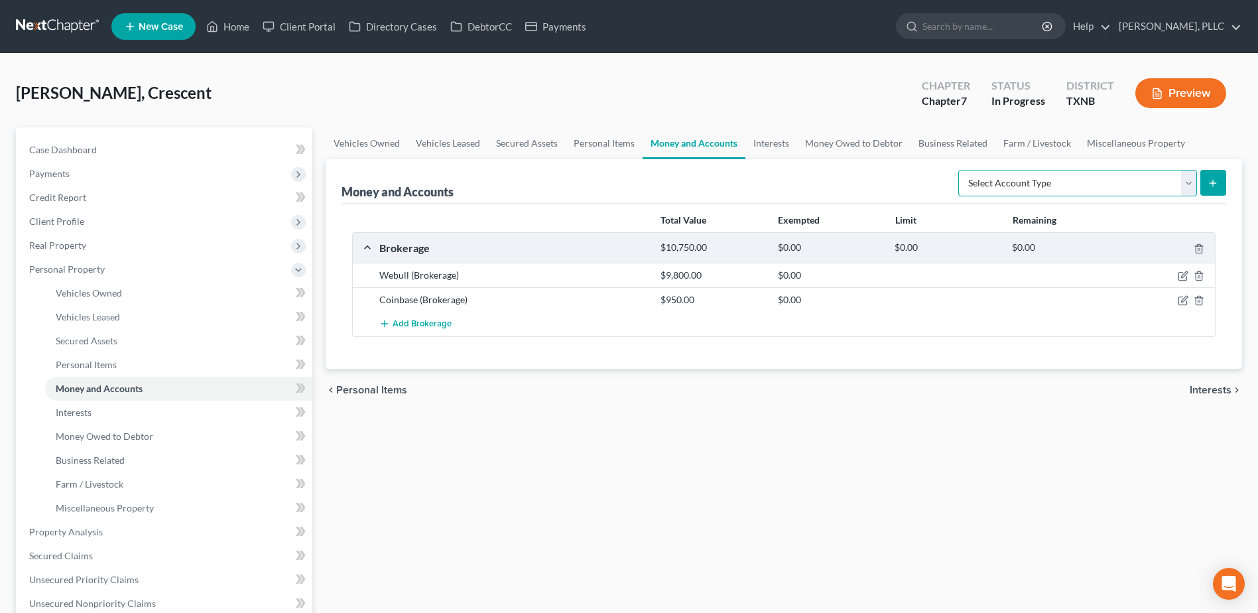
click at [1187, 182] on select "Select Account Type Brokerage Cash on Hand Certificates of Deposit Checking Acc…" at bounding box center [1078, 183] width 239 height 27
drag, startPoint x: 765, startPoint y: 68, endPoint x: 766, endPoint y: 92, distance: 23.9
click at [765, 68] on div "Davis, Crescent Upgraded Chapter Chapter 7 Status In Progress District TXNB Pre…" at bounding box center [629, 494] width 1258 height 880
click at [1183, 184] on select "Select Account Type Brokerage Cash on Hand Certificates of Deposit Checking Acc…" at bounding box center [1078, 183] width 239 height 27
click at [777, 148] on link "Interests" at bounding box center [772, 143] width 52 height 32
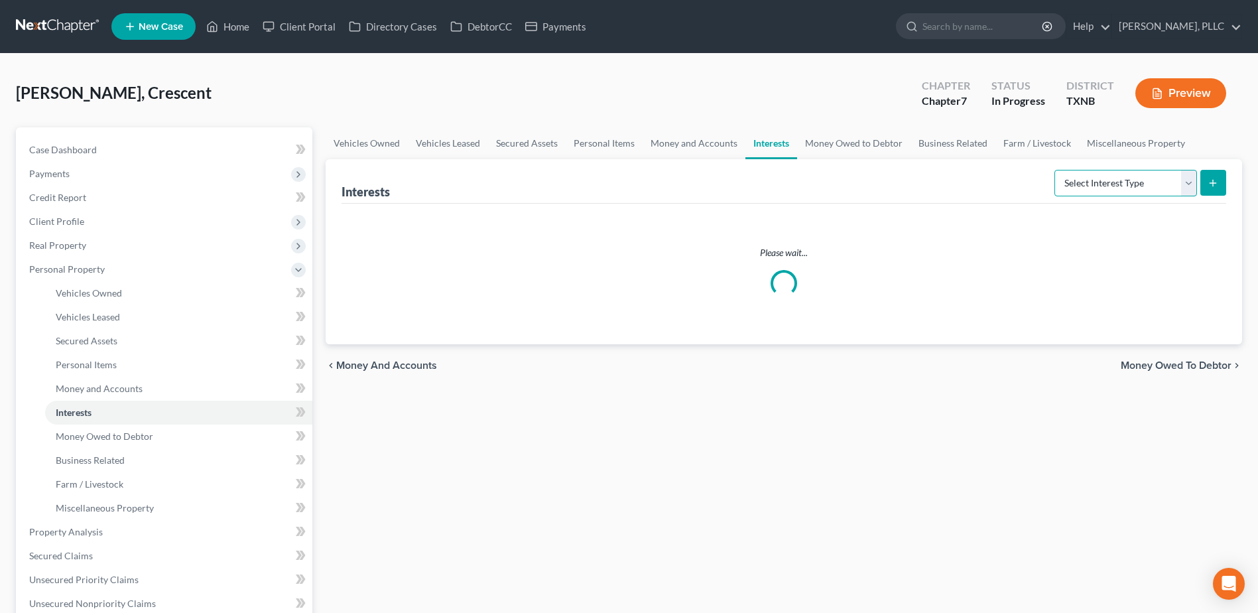
click at [1183, 186] on select "Select Interest Type 401K Annuity Bond Education IRA Government Bond Government…" at bounding box center [1126, 183] width 143 height 27
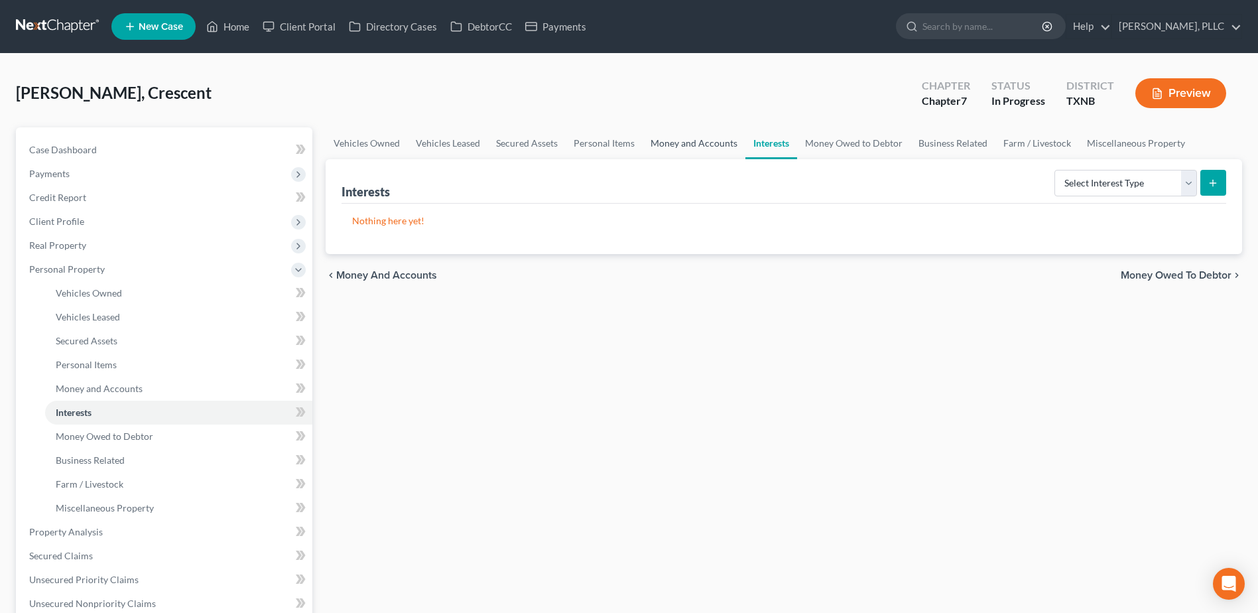
click at [703, 144] on link "Money and Accounts" at bounding box center [694, 143] width 103 height 32
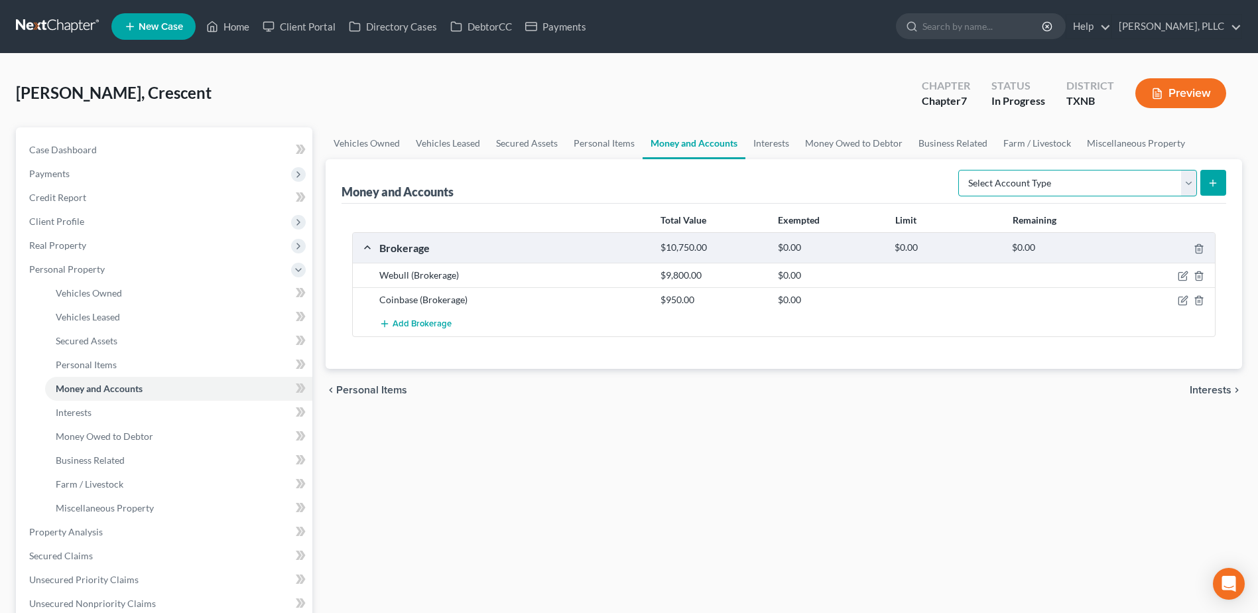
click at [1188, 187] on select "Select Account Type Brokerage Cash on Hand Certificates of Deposit Checking Acc…" at bounding box center [1078, 183] width 239 height 27
select select "other"
click at [961, 170] on select "Select Account Type Brokerage Cash on Hand Certificates of Deposit Checking Acc…" at bounding box center [1078, 183] width 239 height 27
click at [1221, 185] on button "submit" at bounding box center [1214, 183] width 26 height 26
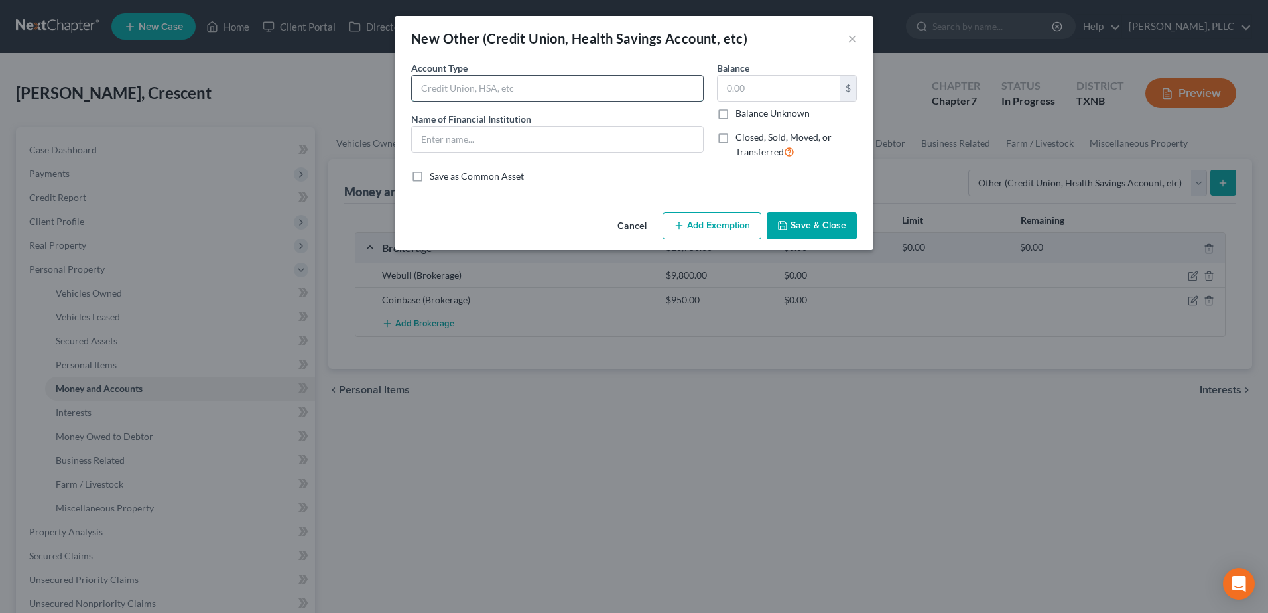
click at [527, 91] on input "text" at bounding box center [557, 88] width 291 height 25
type input "W"
type input "TSP"
click at [758, 95] on input "text" at bounding box center [779, 88] width 123 height 25
type input "4,400.00"
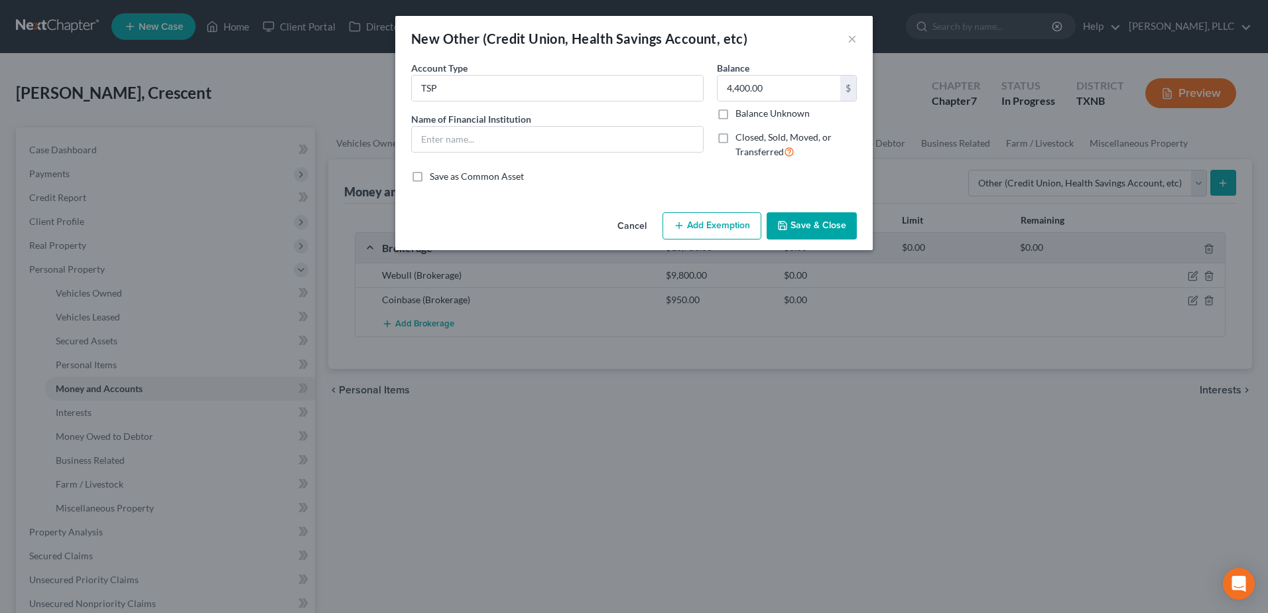
click at [817, 221] on button "Save & Close" at bounding box center [812, 226] width 90 height 28
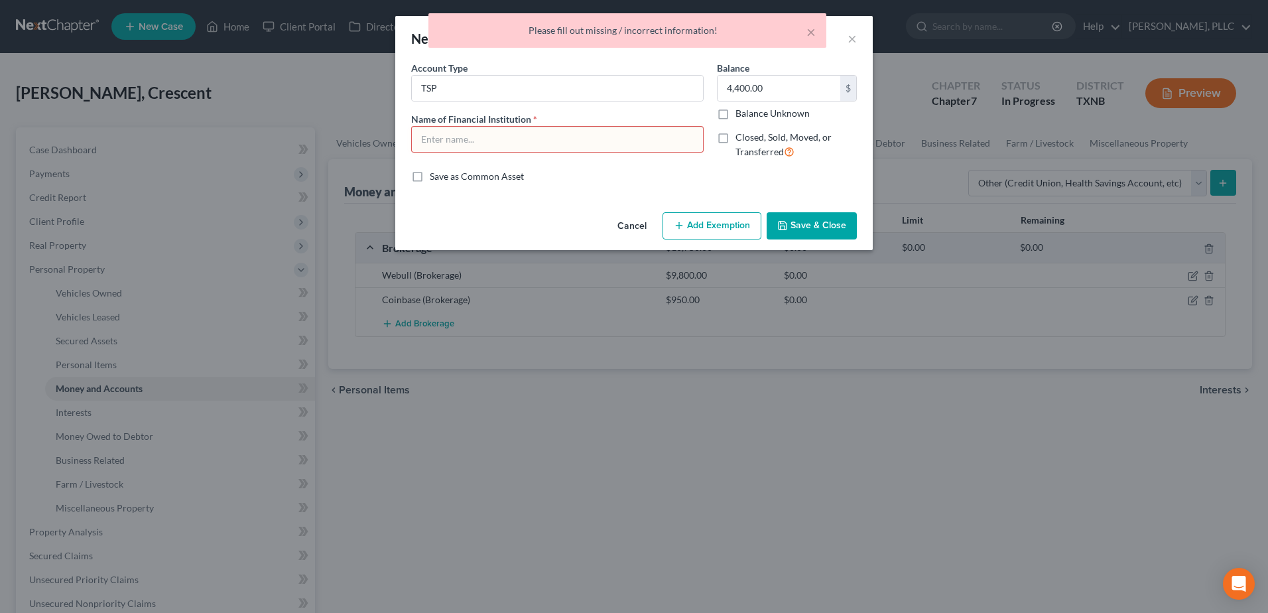
click at [639, 141] on input "text" at bounding box center [557, 139] width 291 height 25
type input "-"
click at [838, 234] on button "Save & Close" at bounding box center [812, 226] width 90 height 28
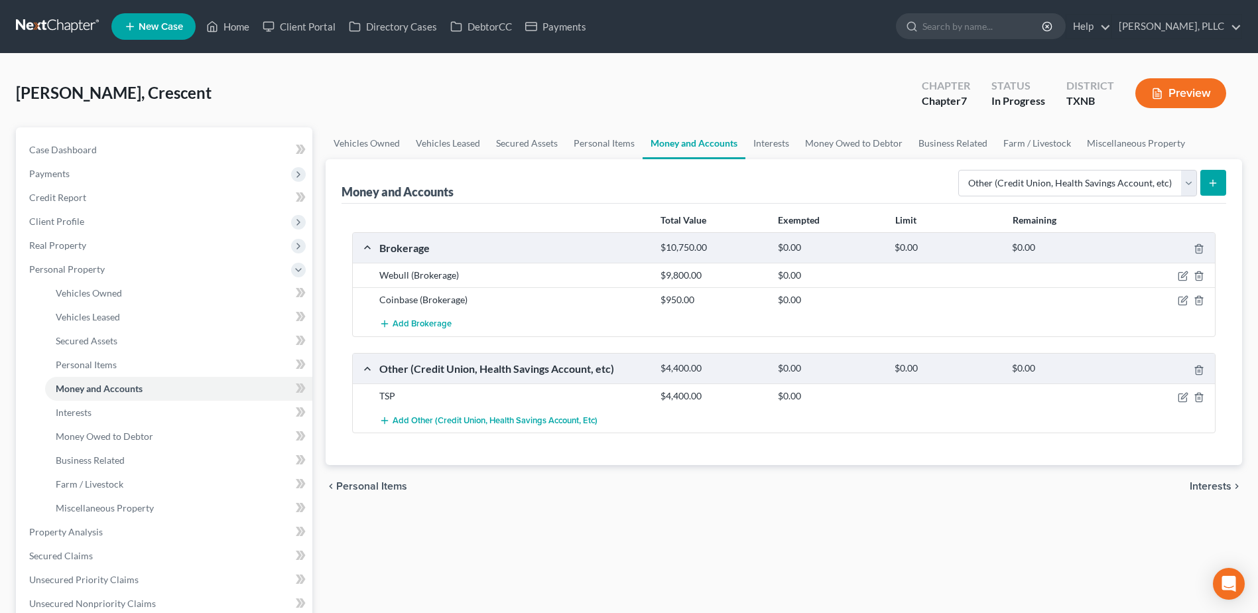
click at [1213, 488] on span "Interests" at bounding box center [1211, 486] width 42 height 11
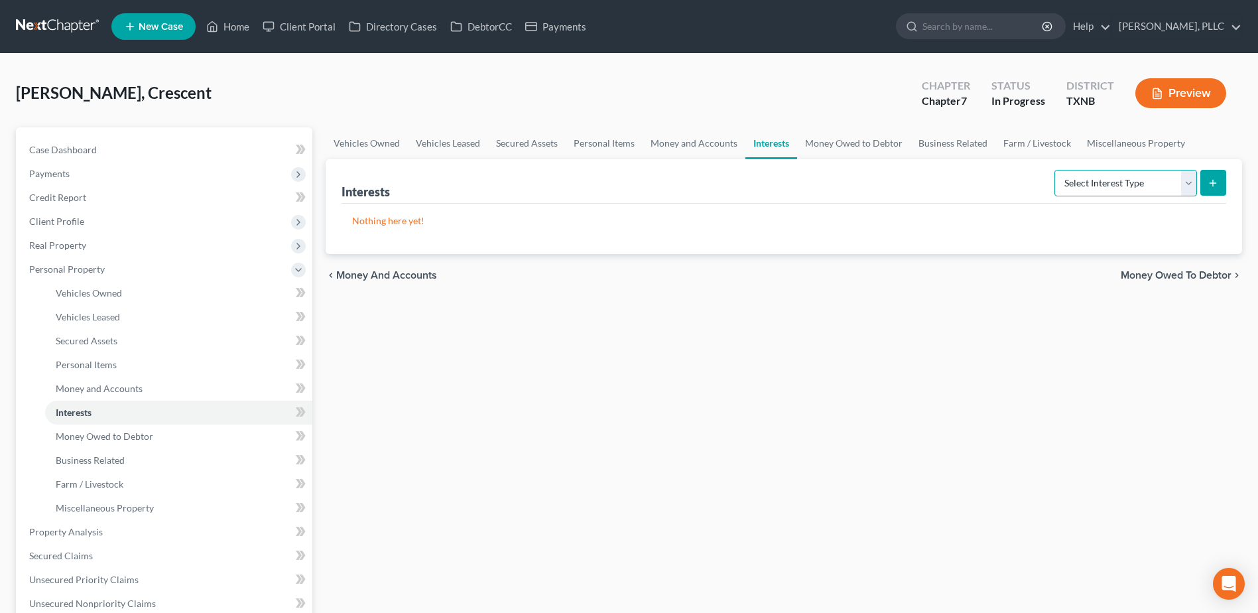
click at [1192, 188] on select "Select Interest Type 401K Annuity Bond Education IRA Government Bond Government…" at bounding box center [1126, 183] width 143 height 27
drag, startPoint x: 714, startPoint y: 143, endPoint x: 756, endPoint y: 152, distance: 43.5
click at [714, 143] on link "Money and Accounts" at bounding box center [694, 143] width 103 height 32
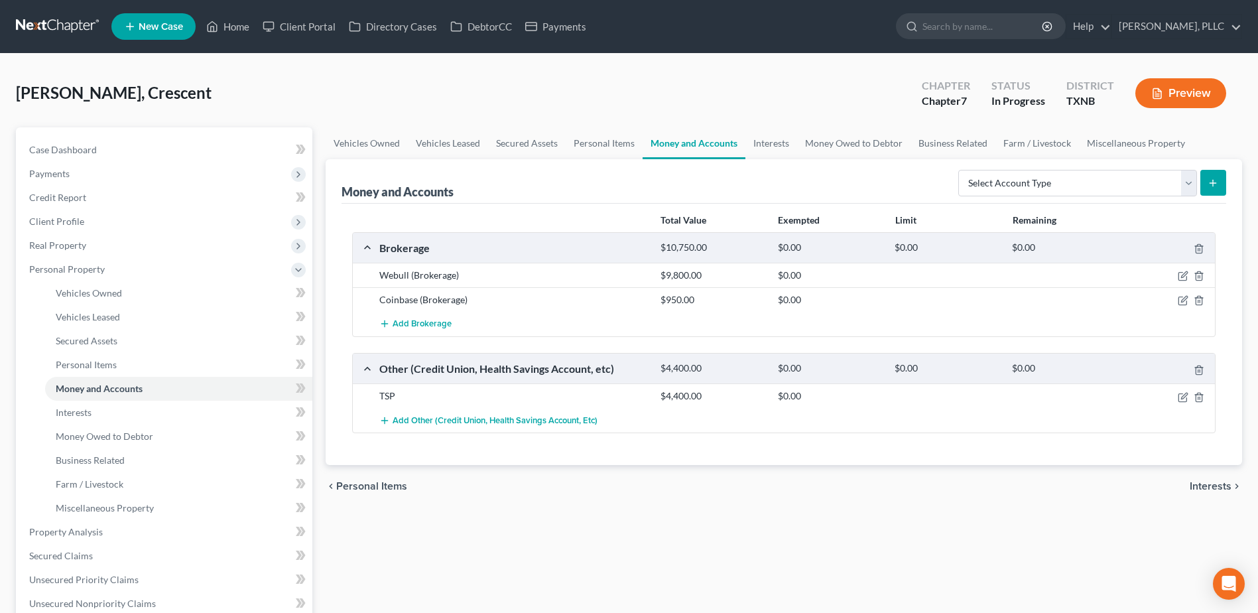
click at [1208, 488] on span "Interests" at bounding box center [1211, 486] width 42 height 11
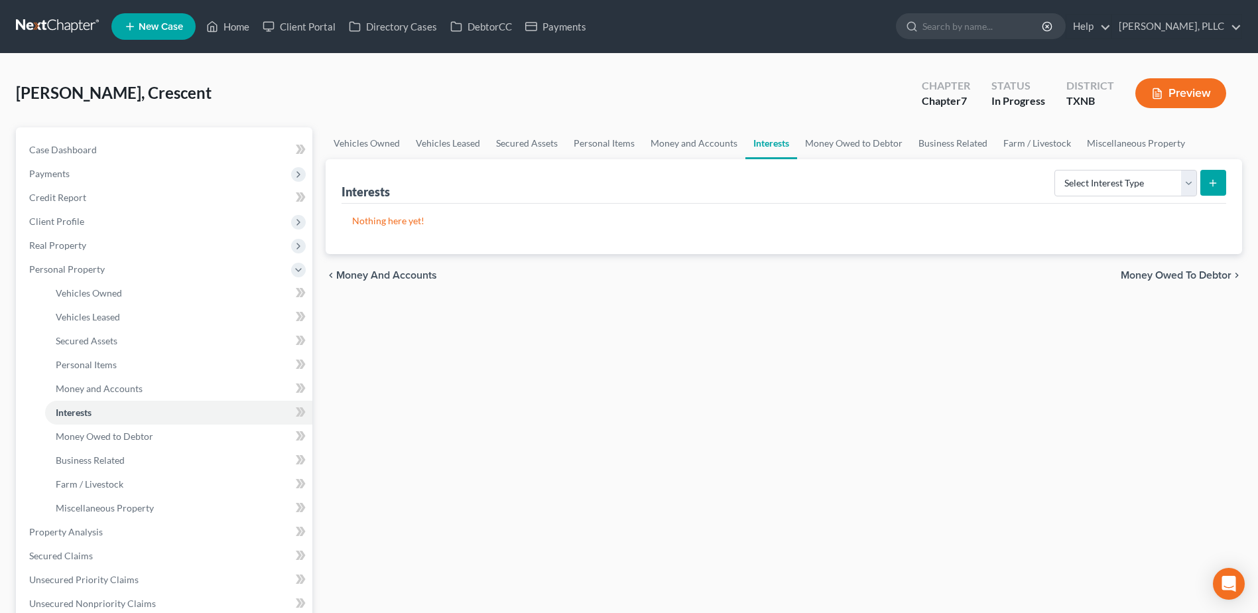
click at [1197, 277] on span "Money Owed to Debtor" at bounding box center [1176, 275] width 111 height 11
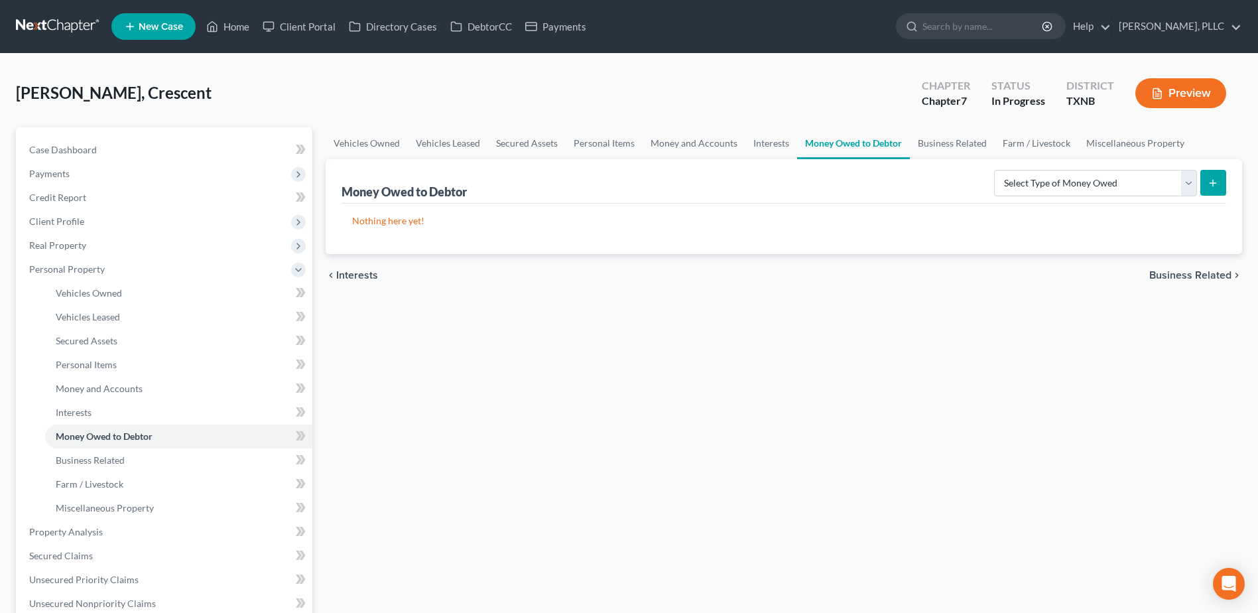
click at [1175, 275] on span "Business Related" at bounding box center [1191, 275] width 82 height 11
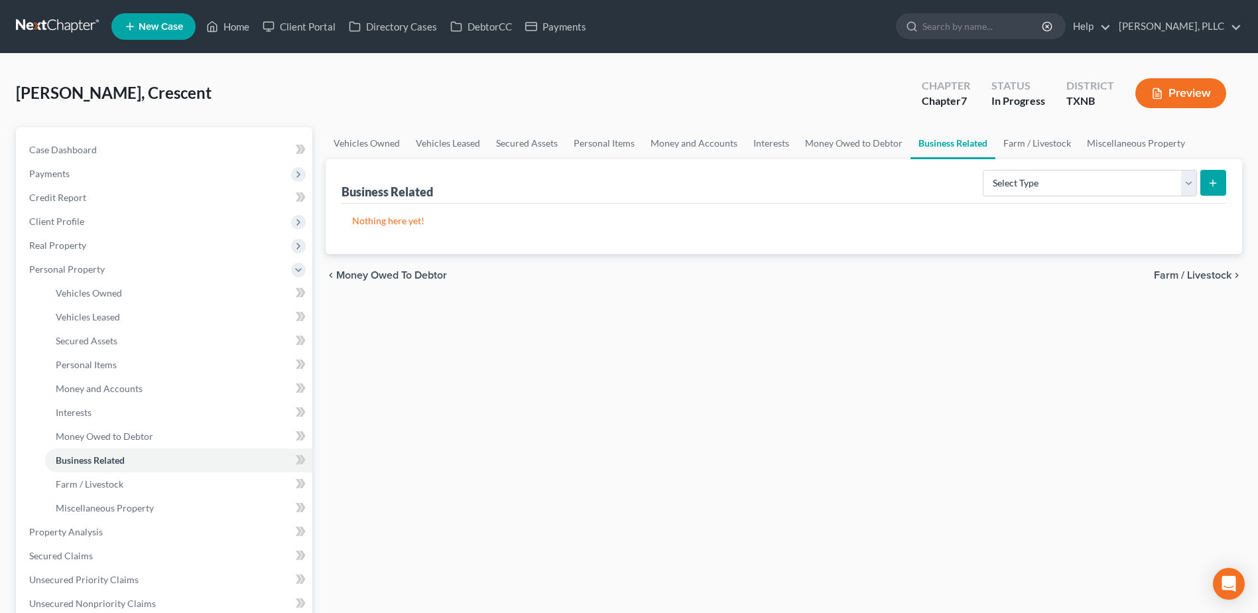
click at [1175, 275] on span "Farm / Livestock" at bounding box center [1193, 275] width 78 height 11
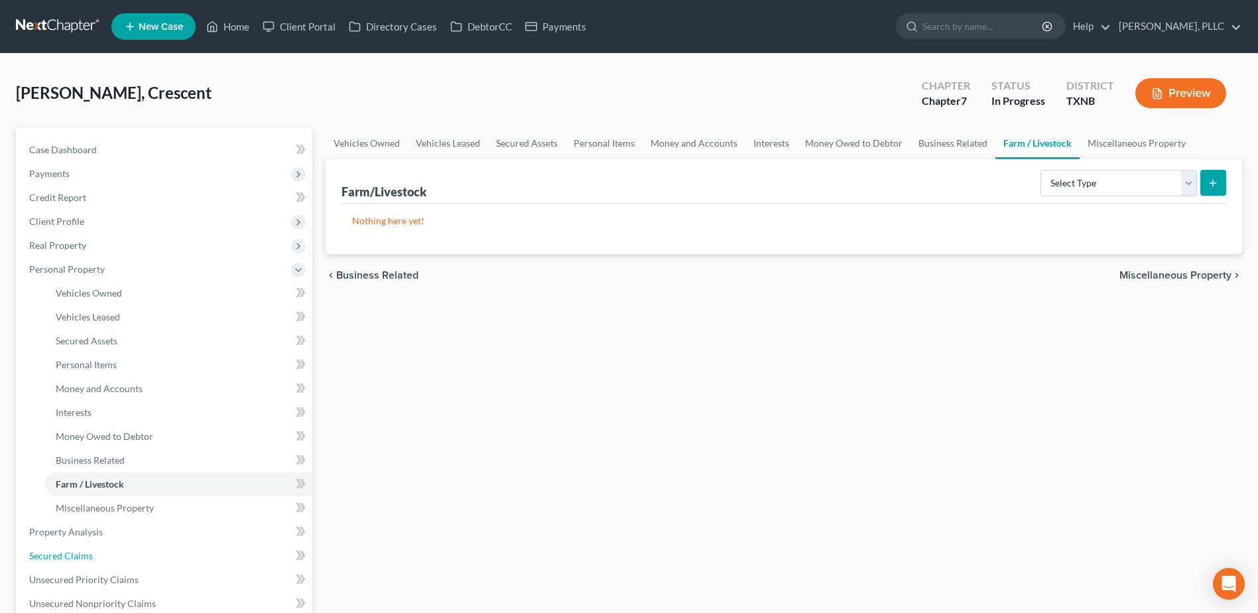
drag, startPoint x: 79, startPoint y: 556, endPoint x: 433, endPoint y: 521, distance: 356.0
click at [79, 556] on span "Secured Claims" at bounding box center [61, 555] width 64 height 11
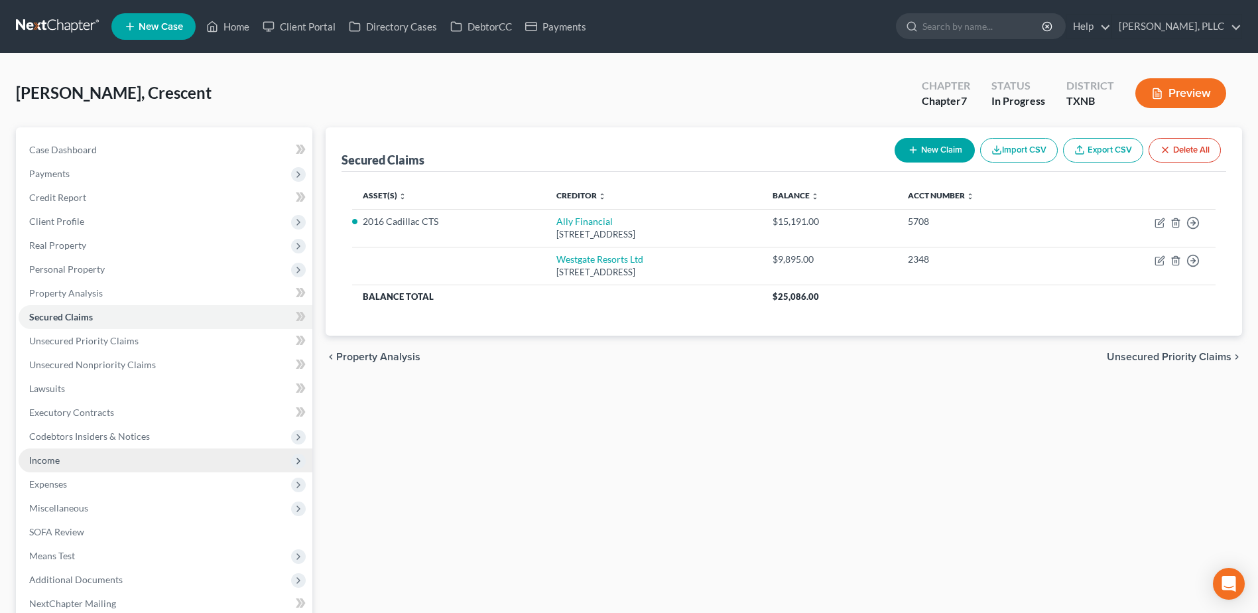
scroll to position [105, 0]
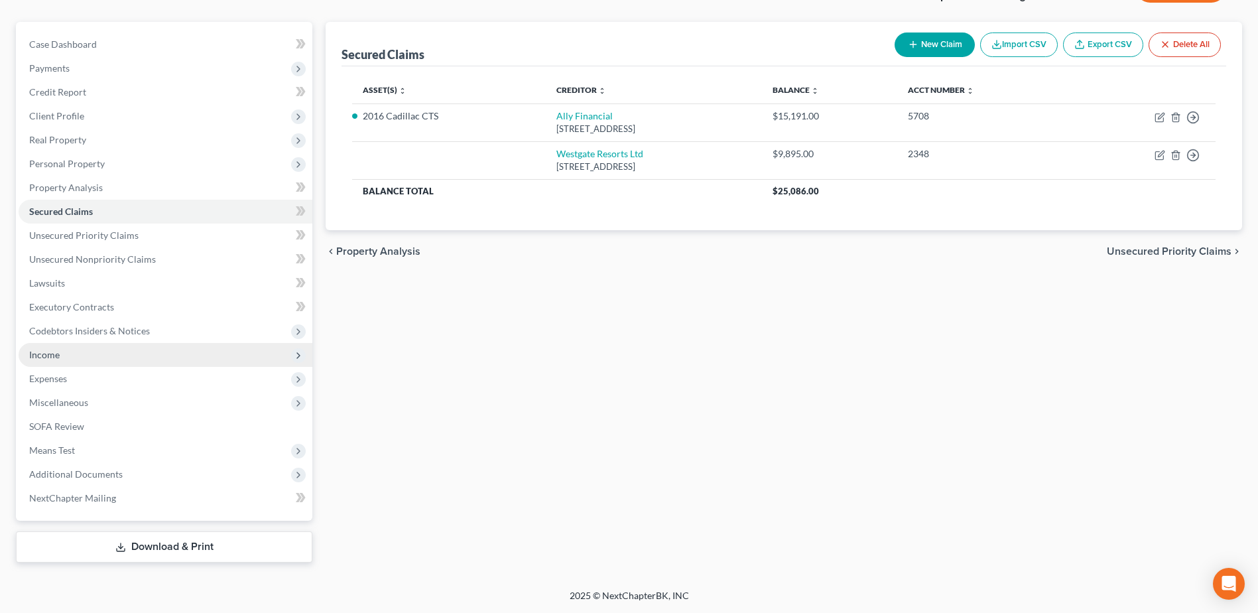
click at [48, 356] on span "Income" at bounding box center [44, 354] width 31 height 11
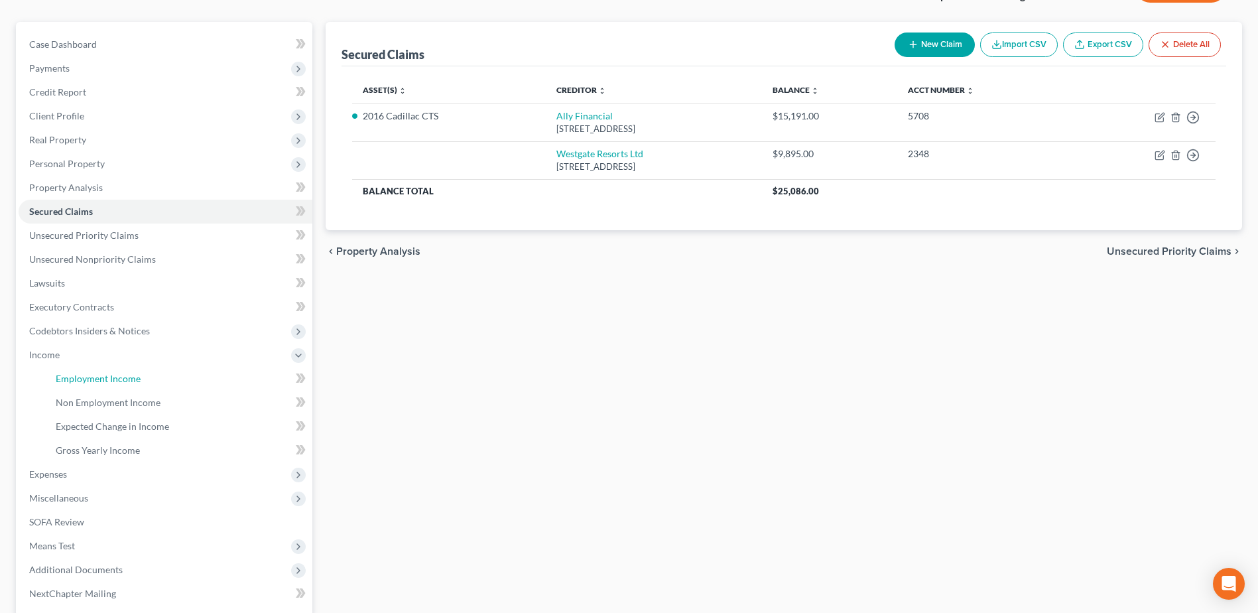
click at [92, 381] on span "Employment Income" at bounding box center [98, 378] width 85 height 11
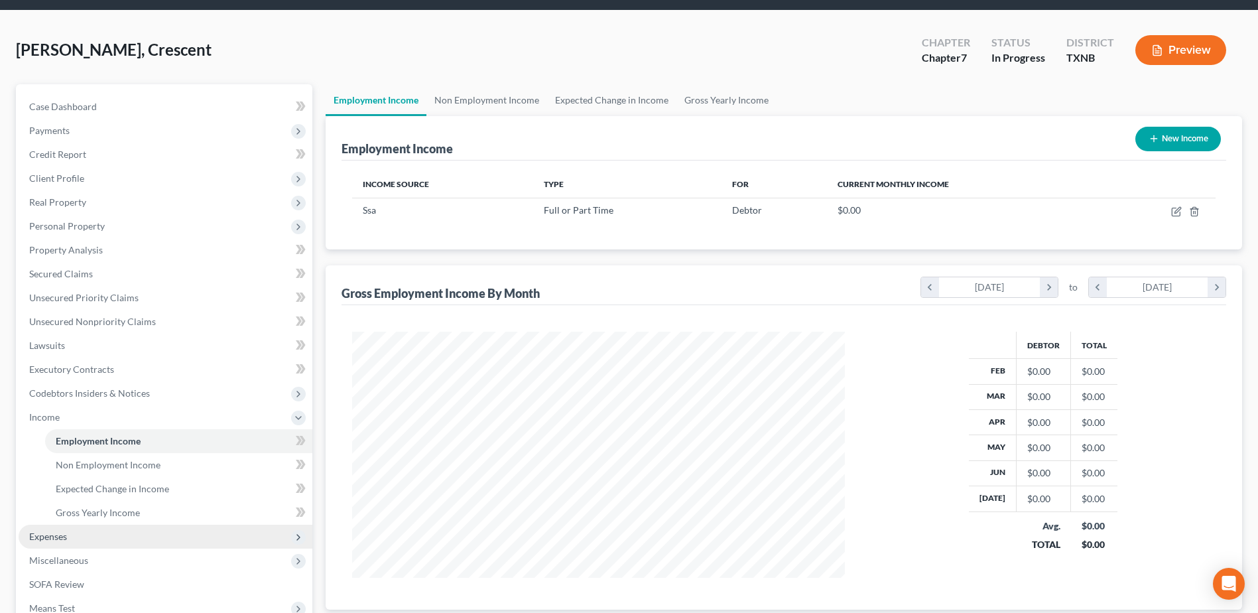
scroll to position [66, 0]
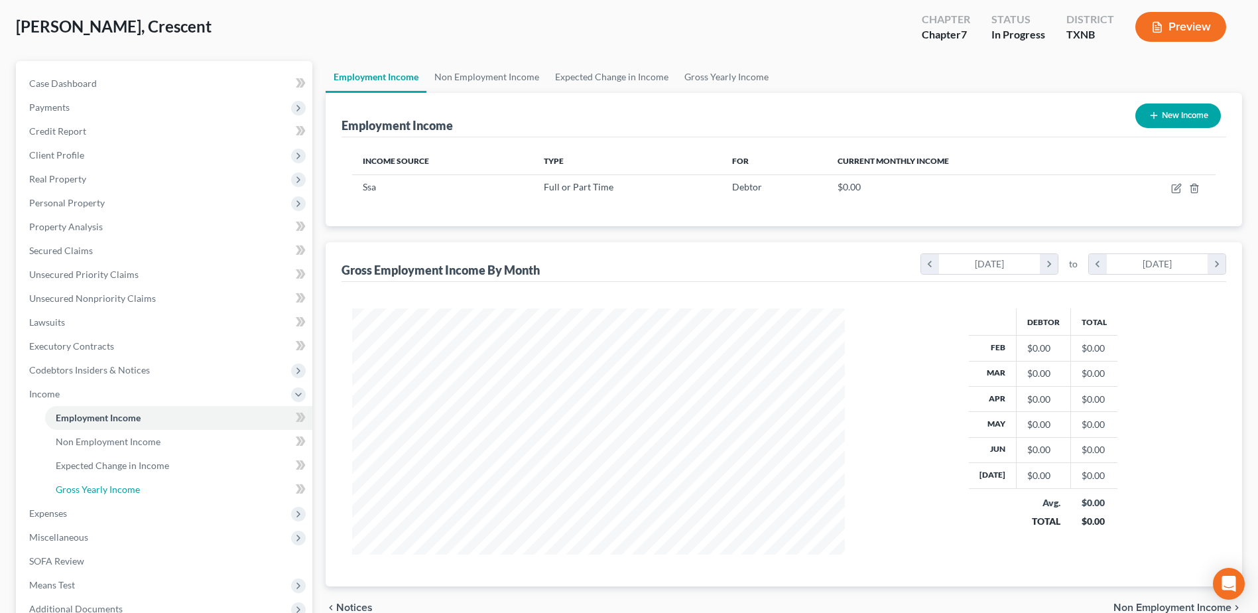
click at [90, 487] on span "Gross Yearly Income" at bounding box center [98, 489] width 84 height 11
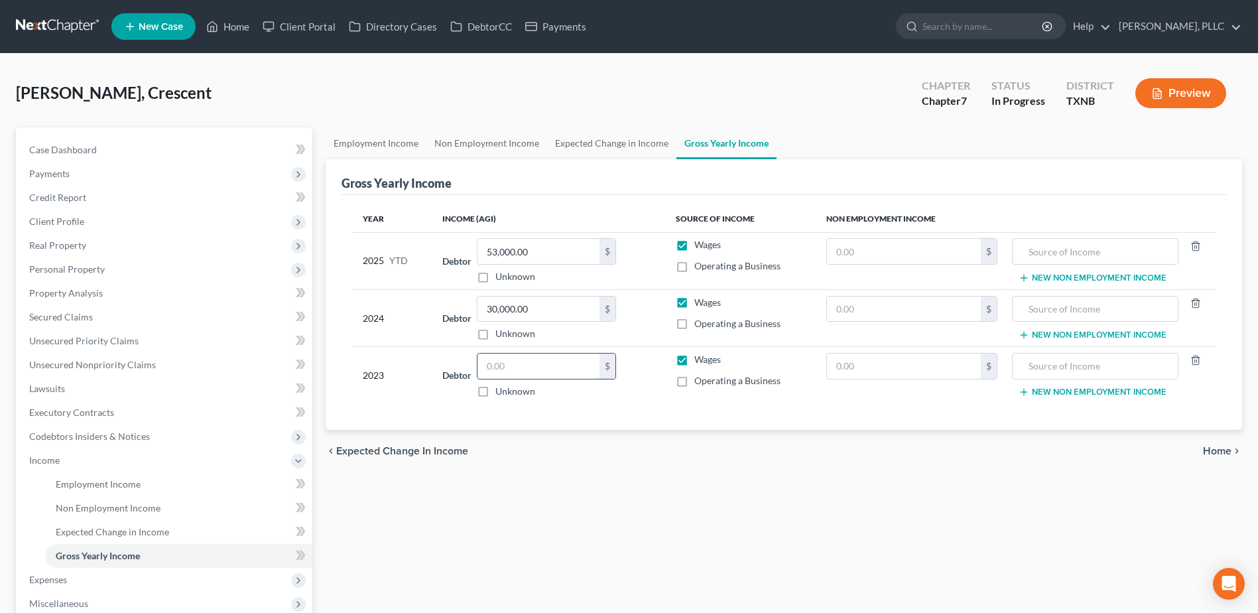
click at [510, 364] on input "text" at bounding box center [539, 366] width 122 height 25
type input "0.00"
type input "33,705.00"
type input "4"
type input "34,006.23"
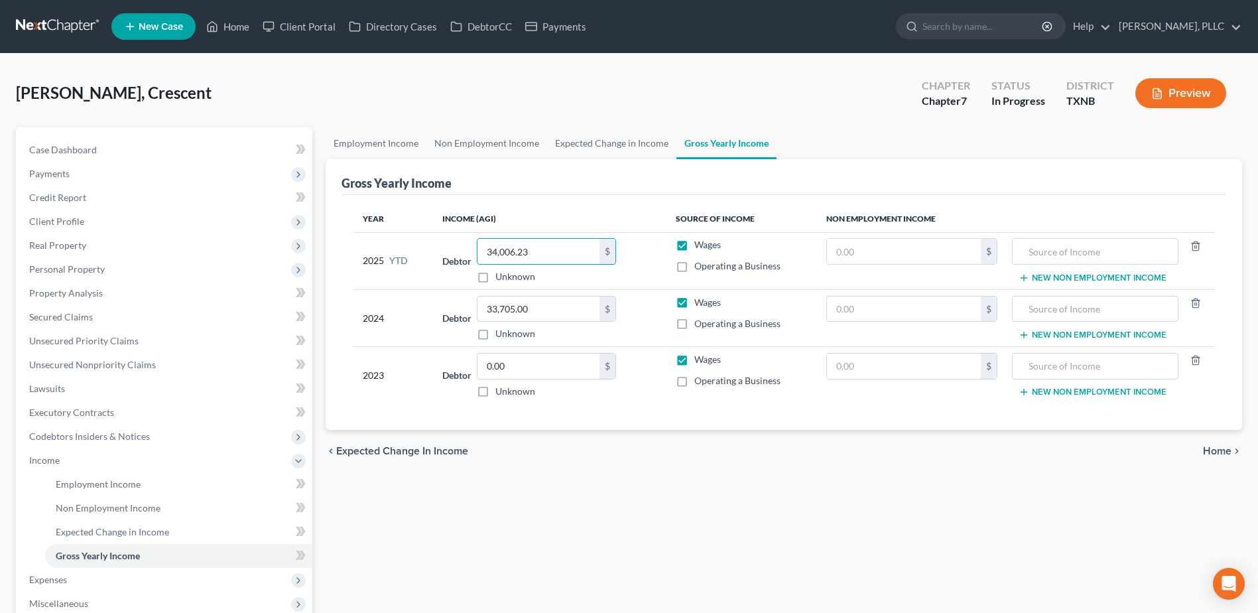
click at [1225, 451] on span "Home" at bounding box center [1217, 451] width 29 height 11
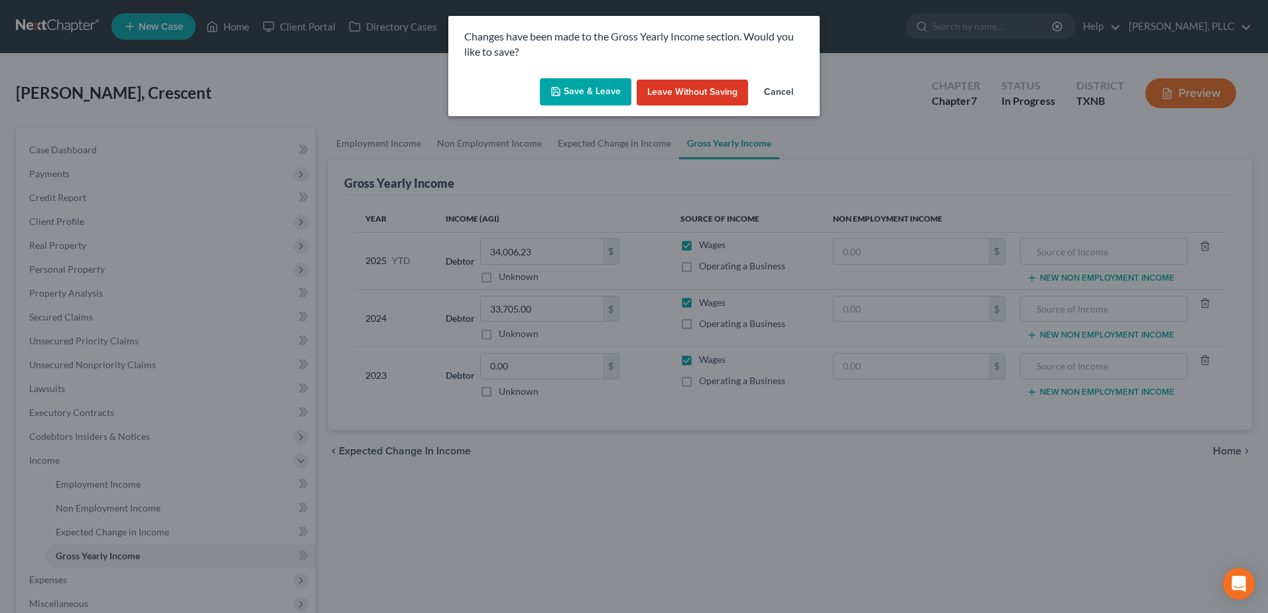
click at [584, 90] on button "Save & Leave" at bounding box center [586, 92] width 92 height 28
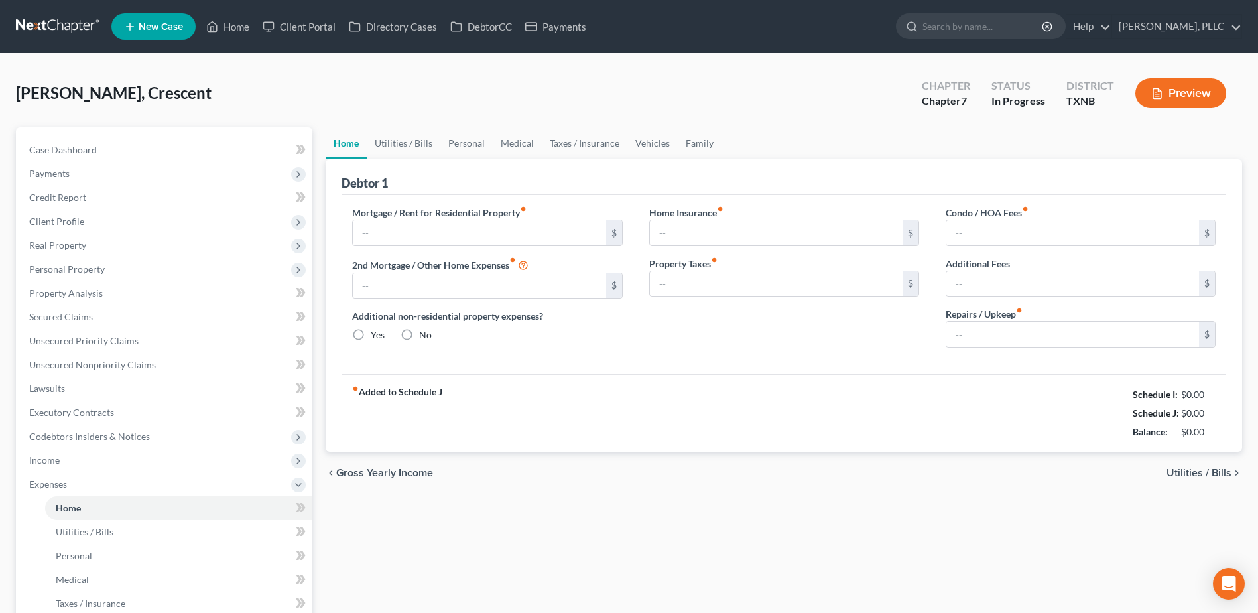
type input "1,100.00"
type input "0.00"
radio input "true"
type input "20.00"
type input "0.00"
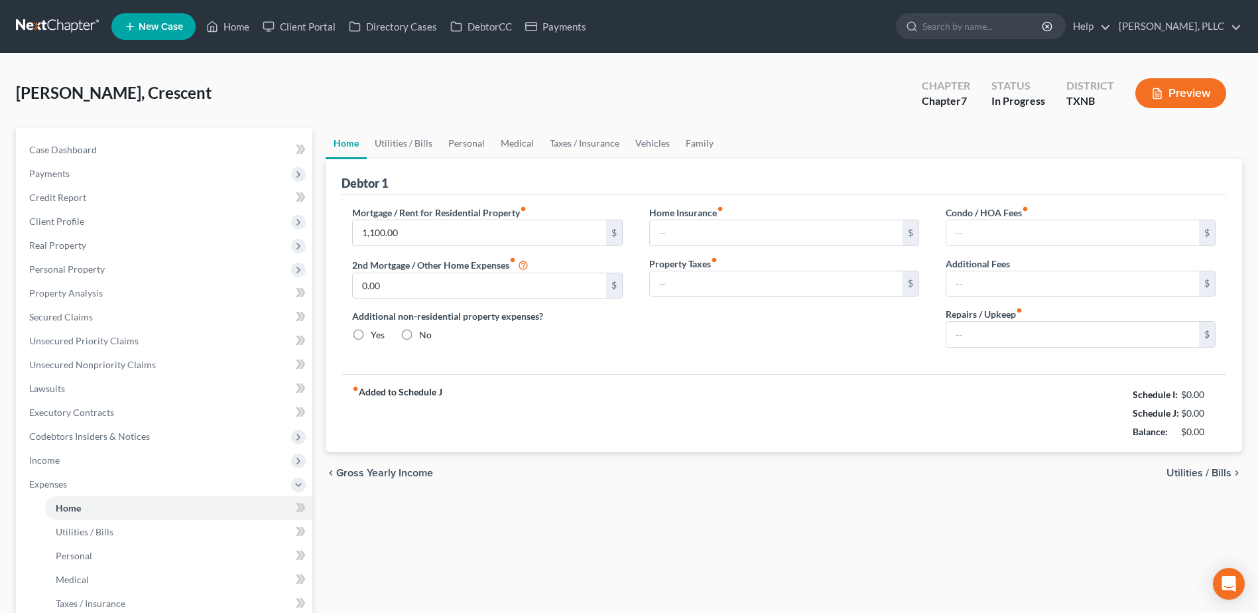
type input "0.00"
click at [589, 139] on link "Taxes / Insurance" at bounding box center [585, 143] width 86 height 32
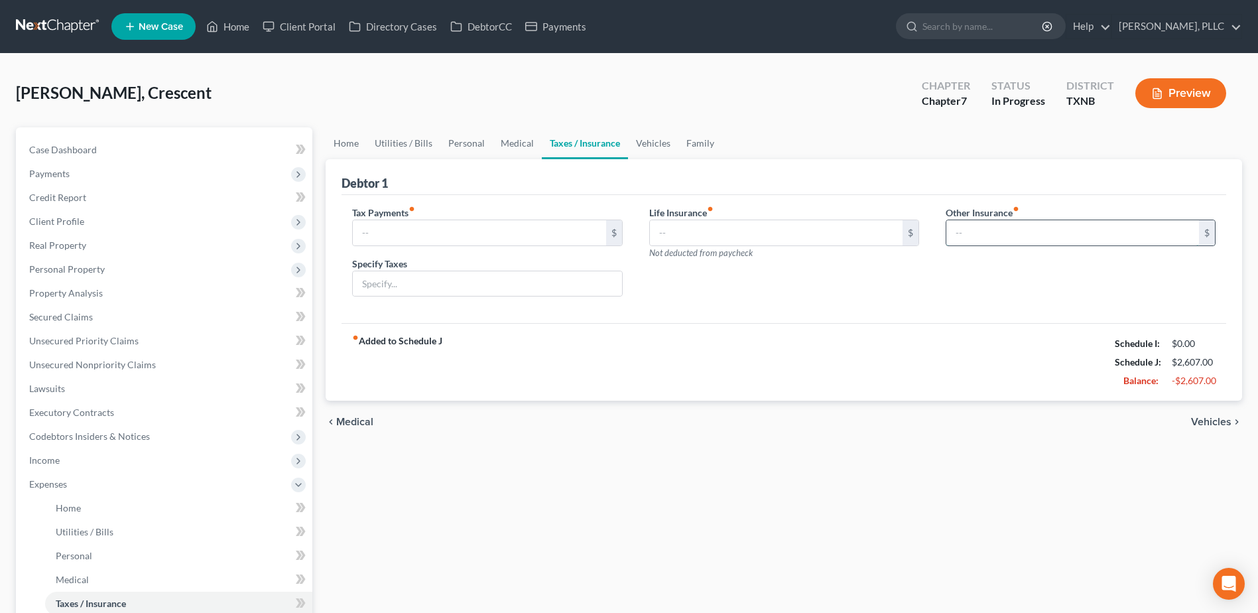
click at [1151, 226] on input "text" at bounding box center [1073, 232] width 253 height 25
type input "20.00"
click at [1126, 285] on div "Other Insurance fiber_manual_record 20.00 $" at bounding box center [1081, 257] width 297 height 102
click at [1114, 270] on input "text" at bounding box center [1081, 269] width 269 height 25
type input "Renter's Insurance"
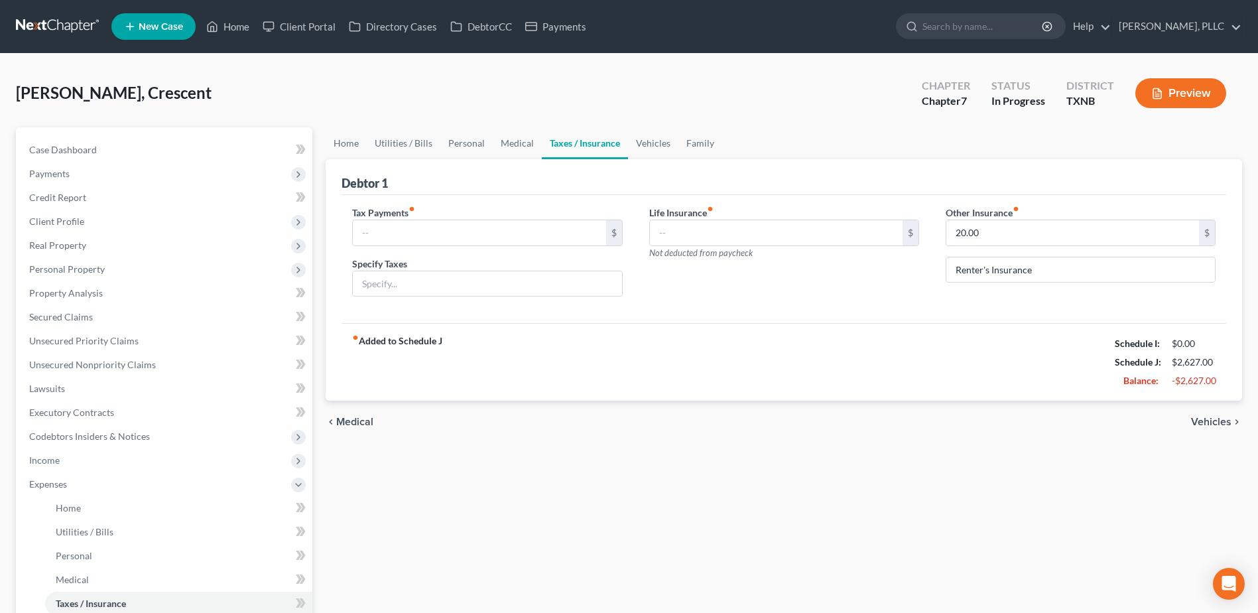
drag, startPoint x: 636, startPoint y: 351, endPoint x: 505, endPoint y: 302, distance: 140.2
click at [636, 351] on div "fiber_manual_record Added to Schedule J Schedule I: $0.00 Schedule J: $2,627.00…" at bounding box center [784, 362] width 885 height 78
click at [349, 138] on link "Home" at bounding box center [346, 143] width 41 height 32
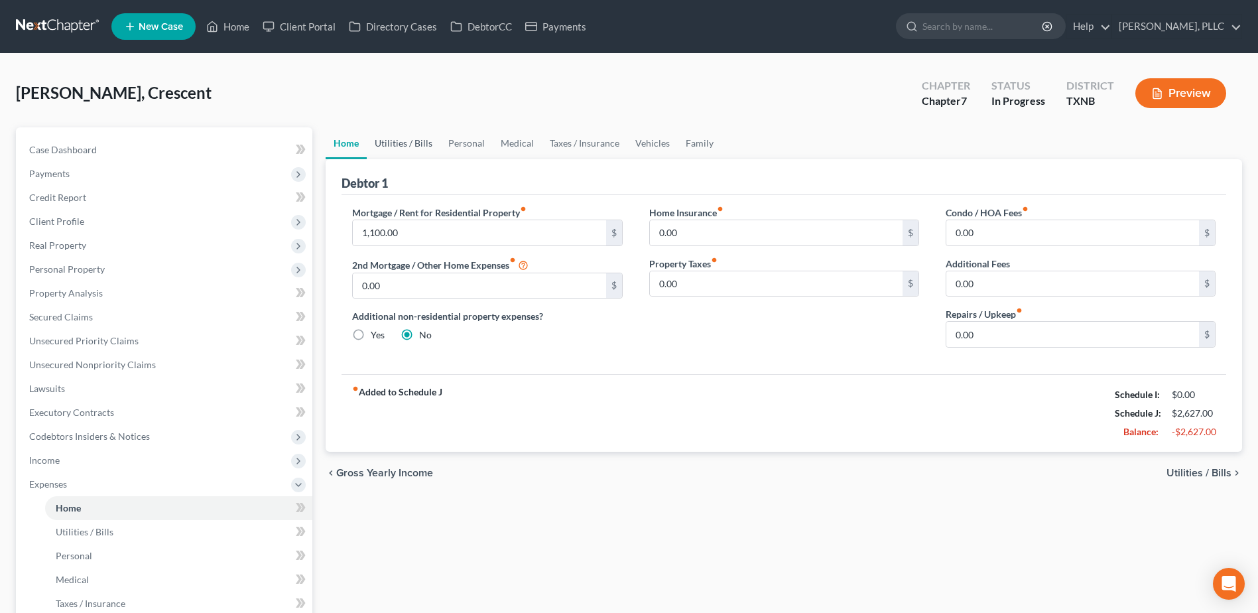
click at [419, 141] on link "Utilities / Bills" at bounding box center [404, 143] width 74 height 32
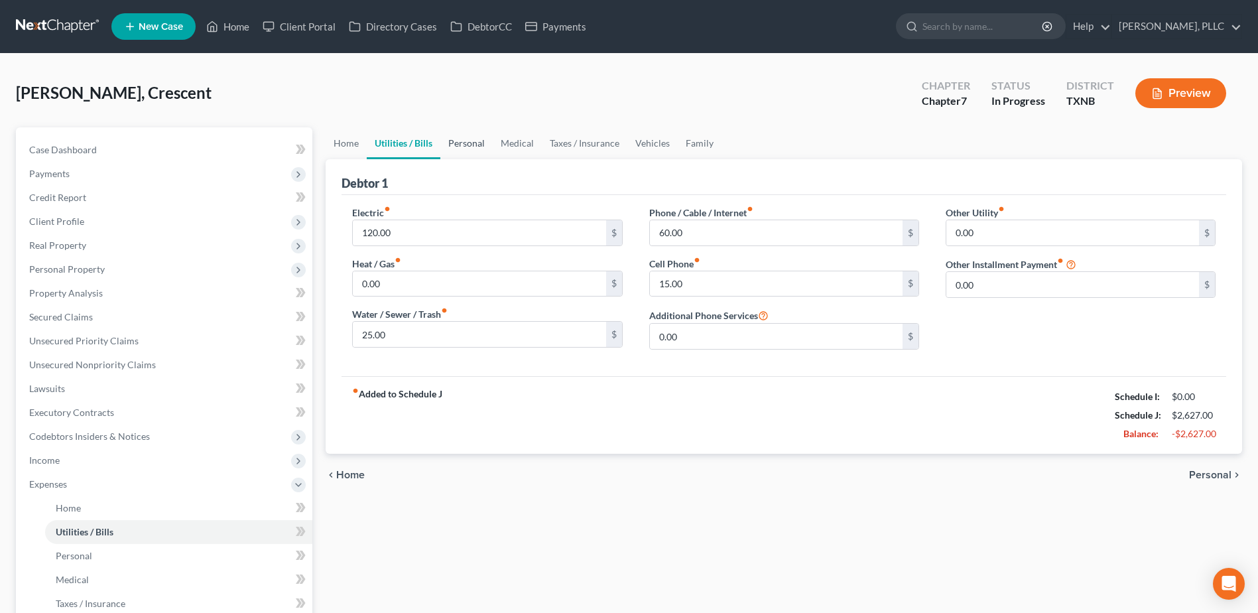
click at [458, 140] on link "Personal" at bounding box center [466, 143] width 52 height 32
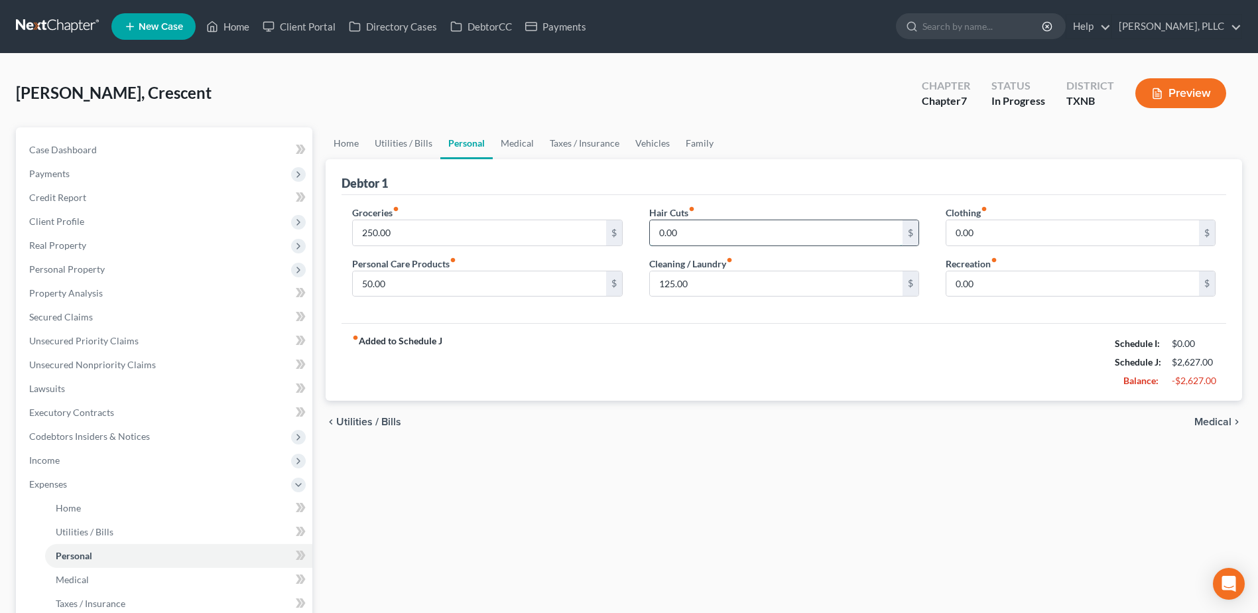
click at [693, 230] on input "0.00" at bounding box center [776, 232] width 253 height 25
type input "100.00"
click at [1012, 237] on input "0.00" at bounding box center [1073, 232] width 253 height 25
type input "75.00"
type input "50.0"
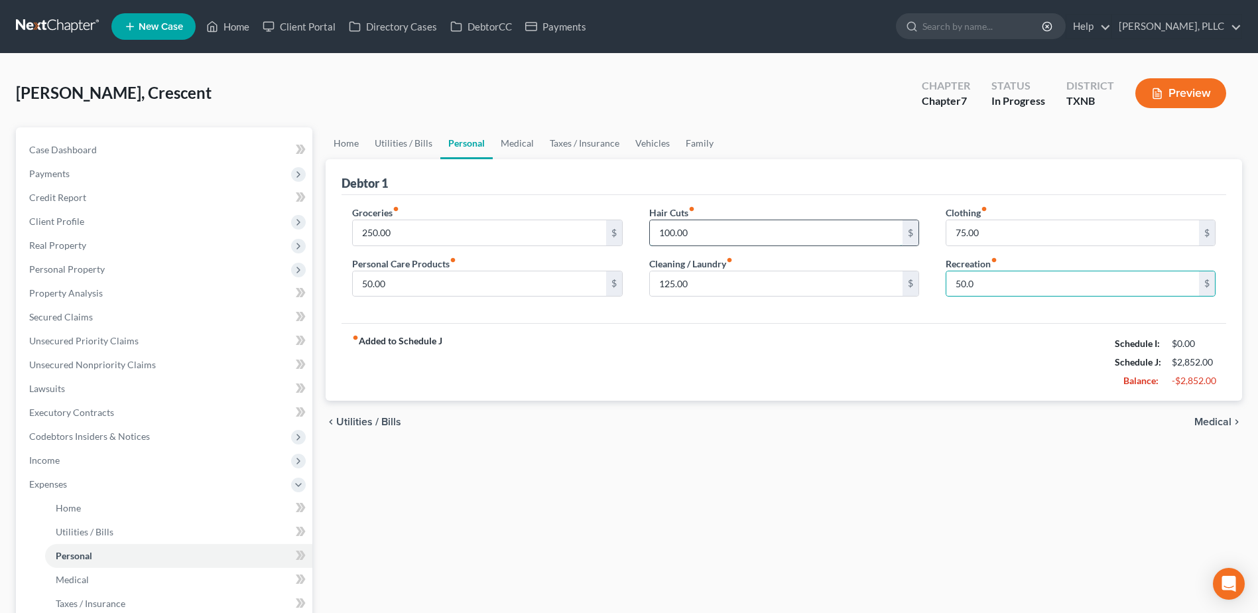
click at [800, 233] on input "100.00" at bounding box center [776, 232] width 253 height 25
type input "5"
type input "65.00"
click at [817, 284] on input "125.00" at bounding box center [776, 283] width 253 height 25
click at [424, 232] on input "250.00" at bounding box center [479, 232] width 253 height 25
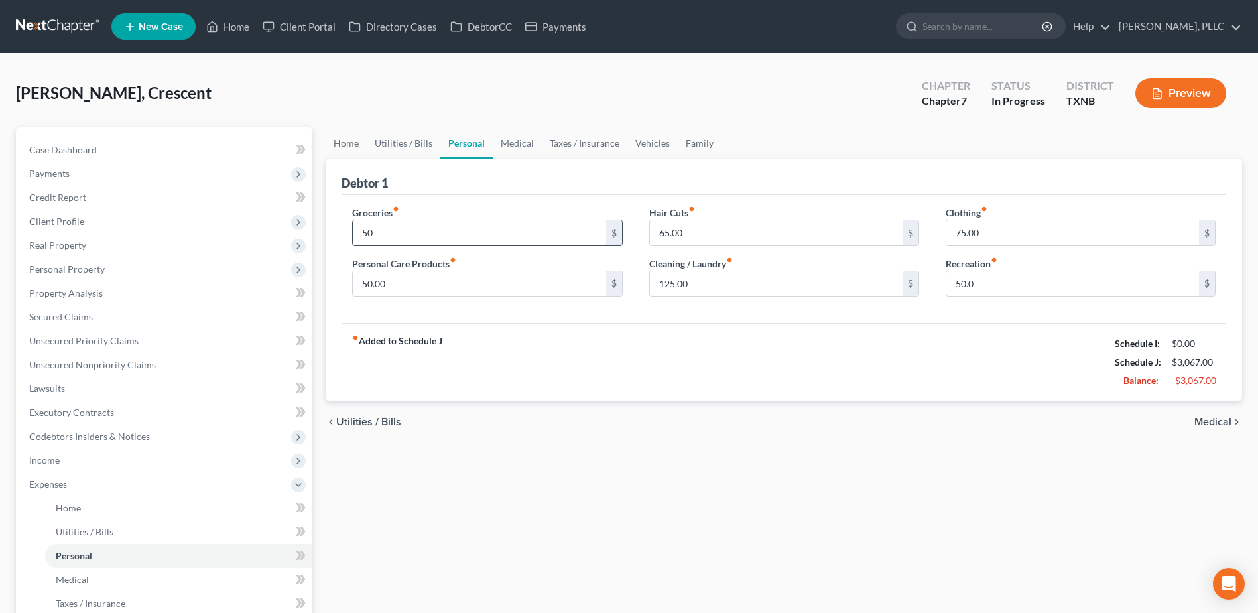
type input "5"
type input "400.00"
click at [992, 286] on input "50.0" at bounding box center [1073, 283] width 253 height 25
click at [513, 145] on link "Medical" at bounding box center [517, 143] width 49 height 32
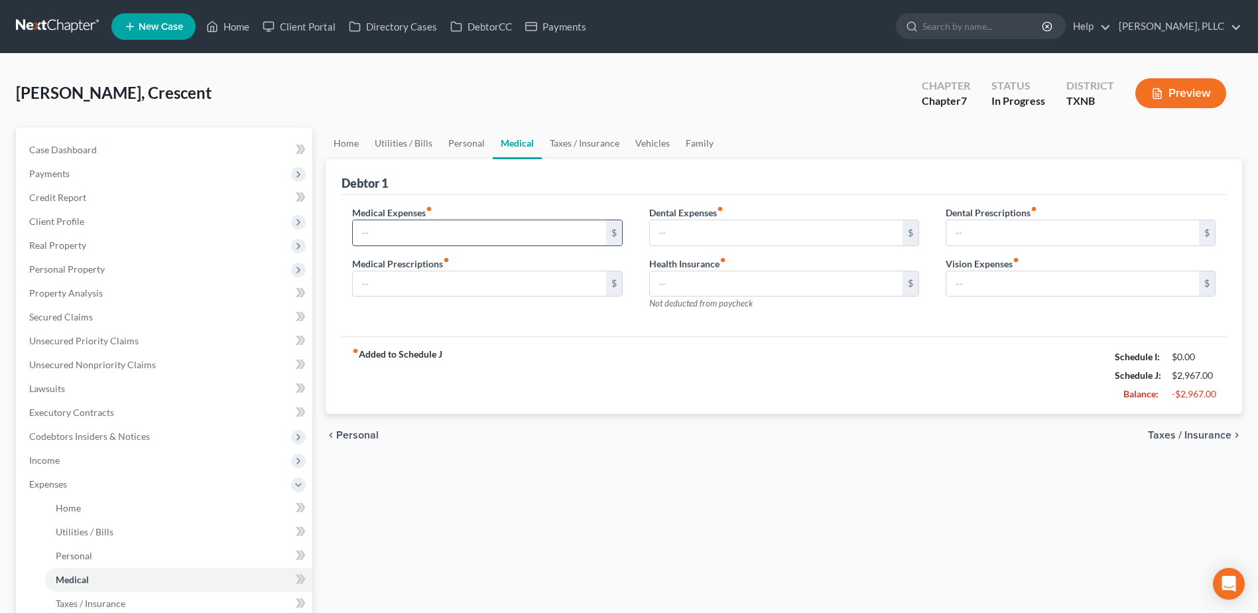
click at [484, 232] on input "text" at bounding box center [479, 232] width 253 height 25
click at [592, 141] on link "Taxes / Insurance" at bounding box center [585, 143] width 86 height 32
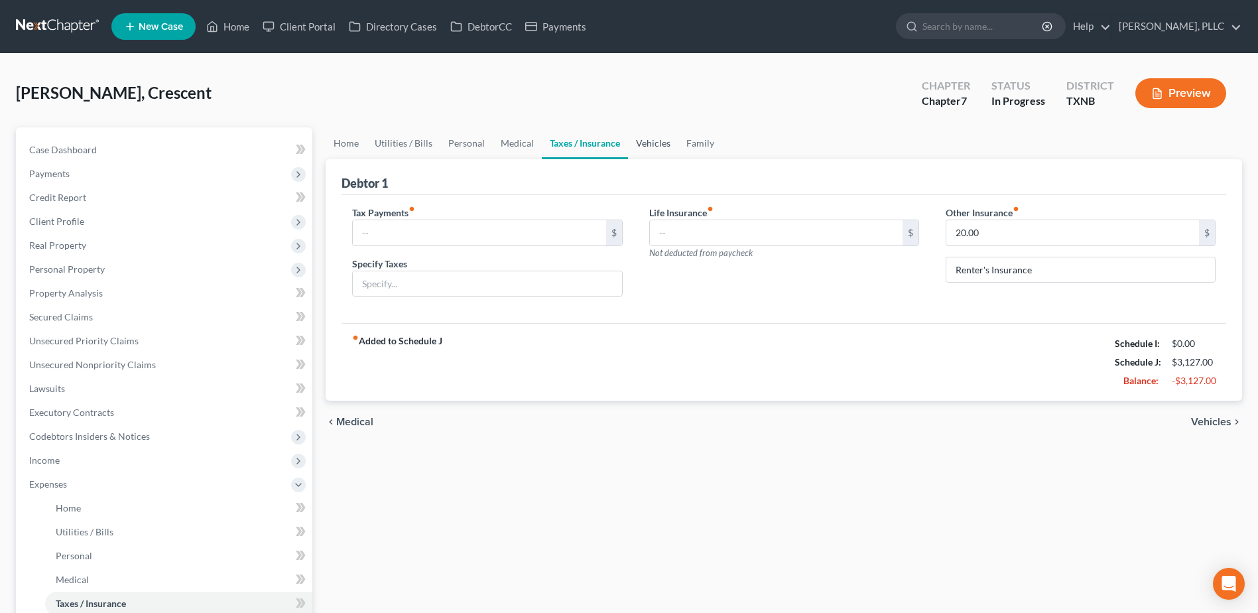
click at [630, 149] on link "Vehicles" at bounding box center [653, 143] width 50 height 32
click at [643, 147] on link "Vehicles" at bounding box center [653, 143] width 50 height 32
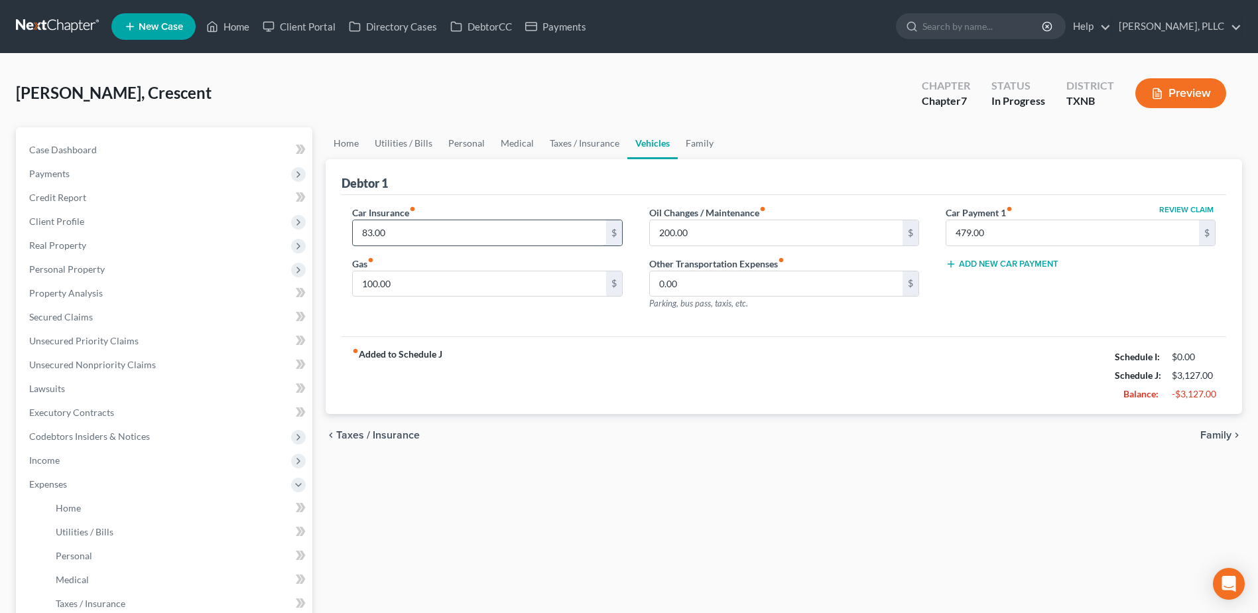
click at [486, 235] on input "83.00" at bounding box center [479, 232] width 253 height 25
click at [686, 138] on link "Family" at bounding box center [700, 143] width 44 height 32
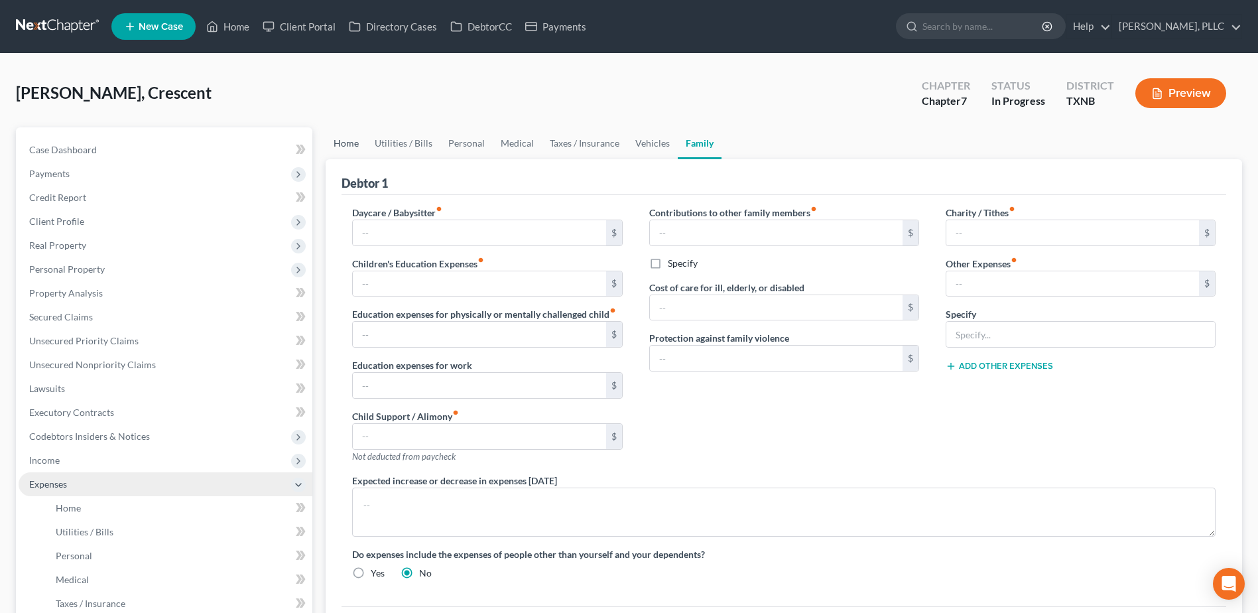
click at [355, 141] on link "Home" at bounding box center [346, 143] width 41 height 32
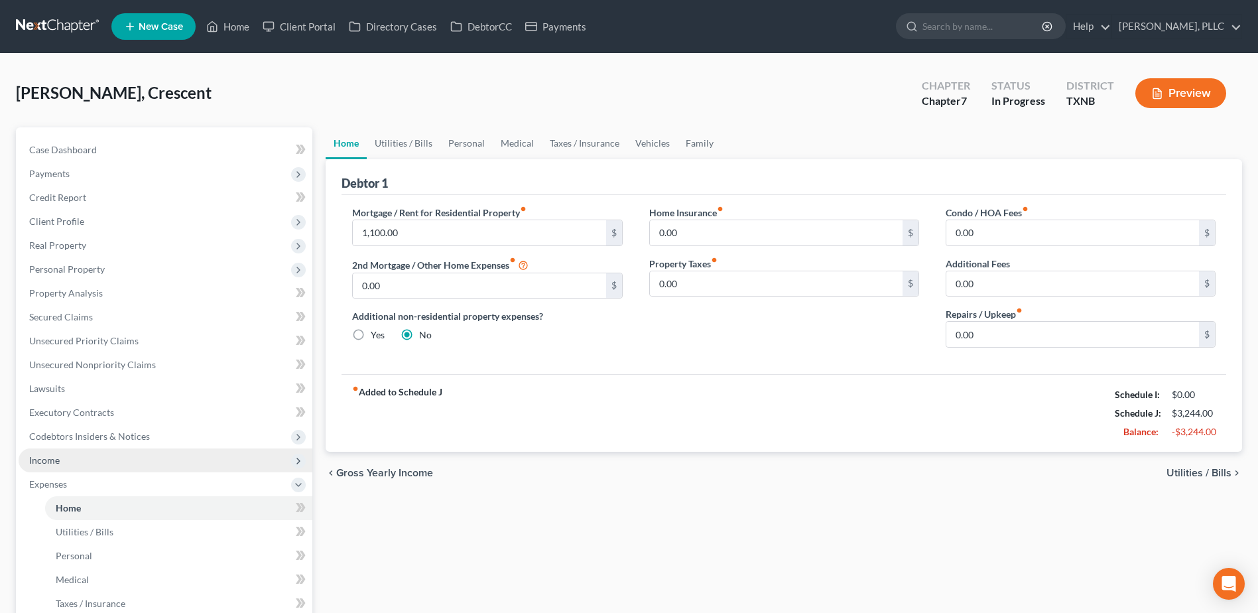
click at [60, 462] on span "Income" at bounding box center [166, 460] width 294 height 24
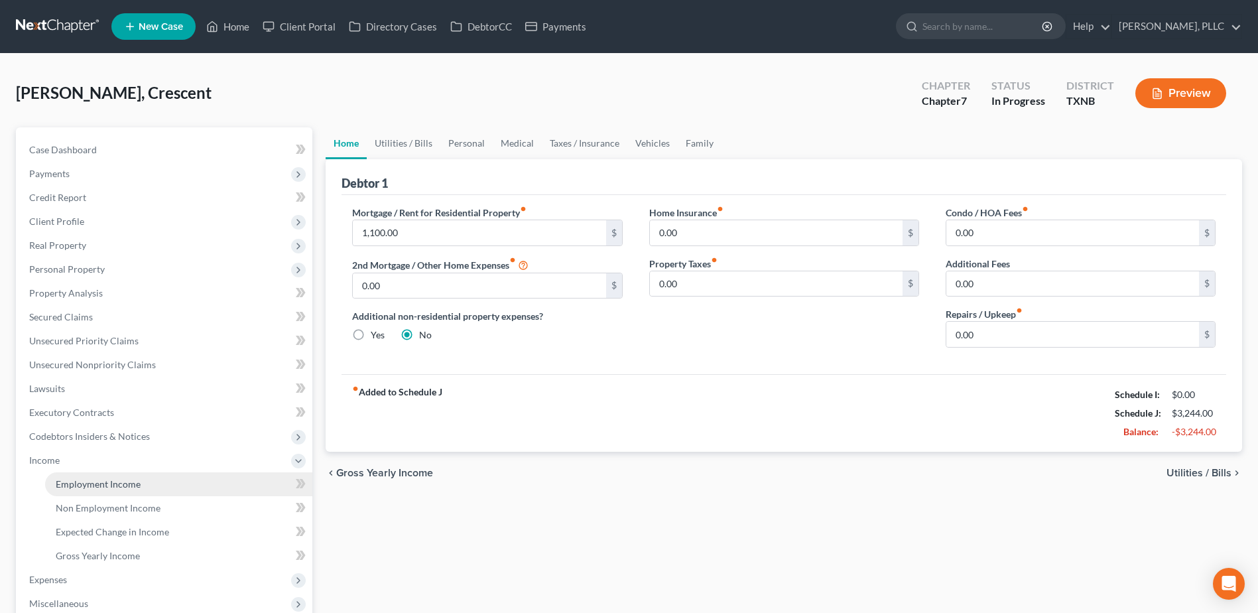
click at [71, 480] on span "Employment Income" at bounding box center [98, 483] width 85 height 11
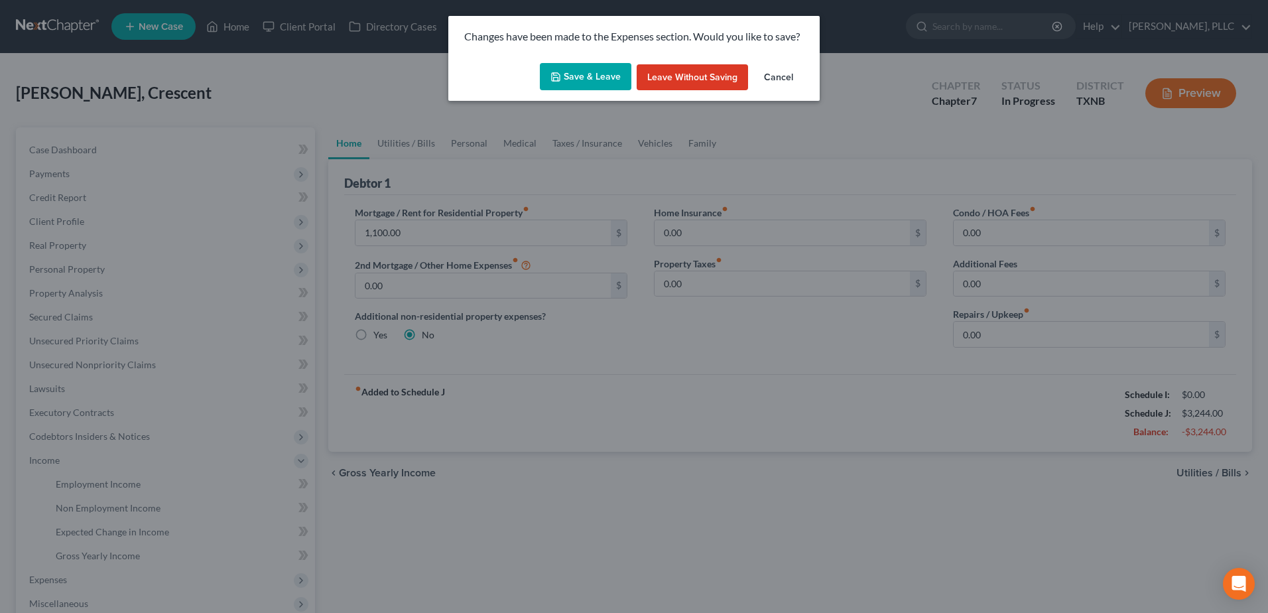
click at [578, 76] on button "Save & Leave" at bounding box center [586, 77] width 92 height 28
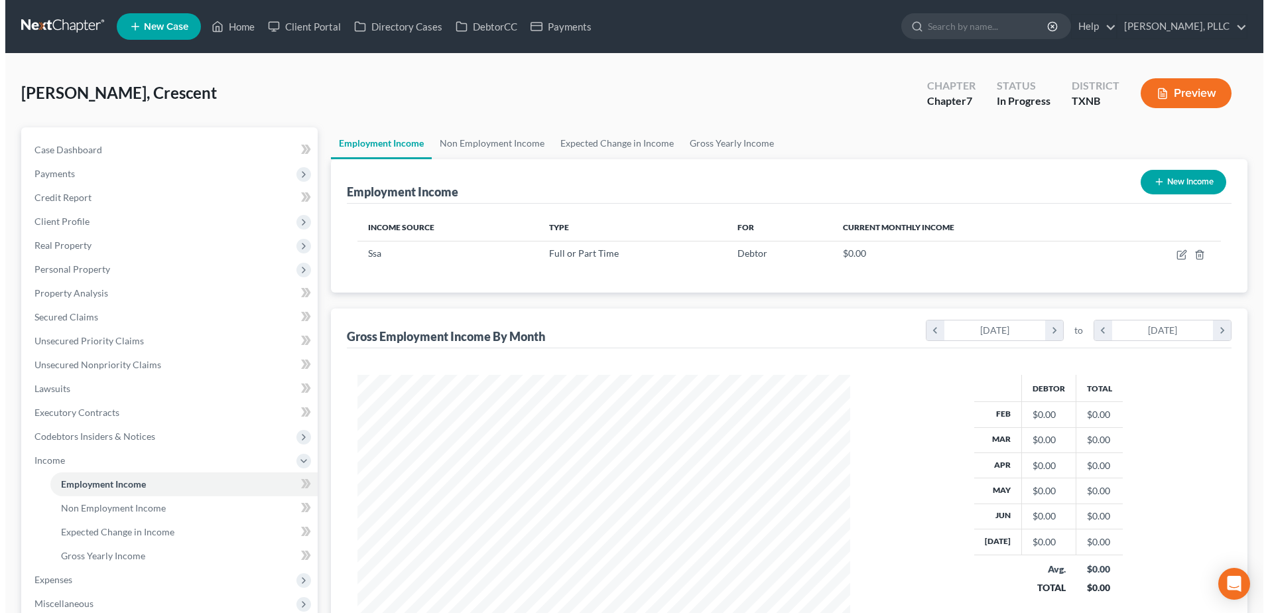
scroll to position [246, 519]
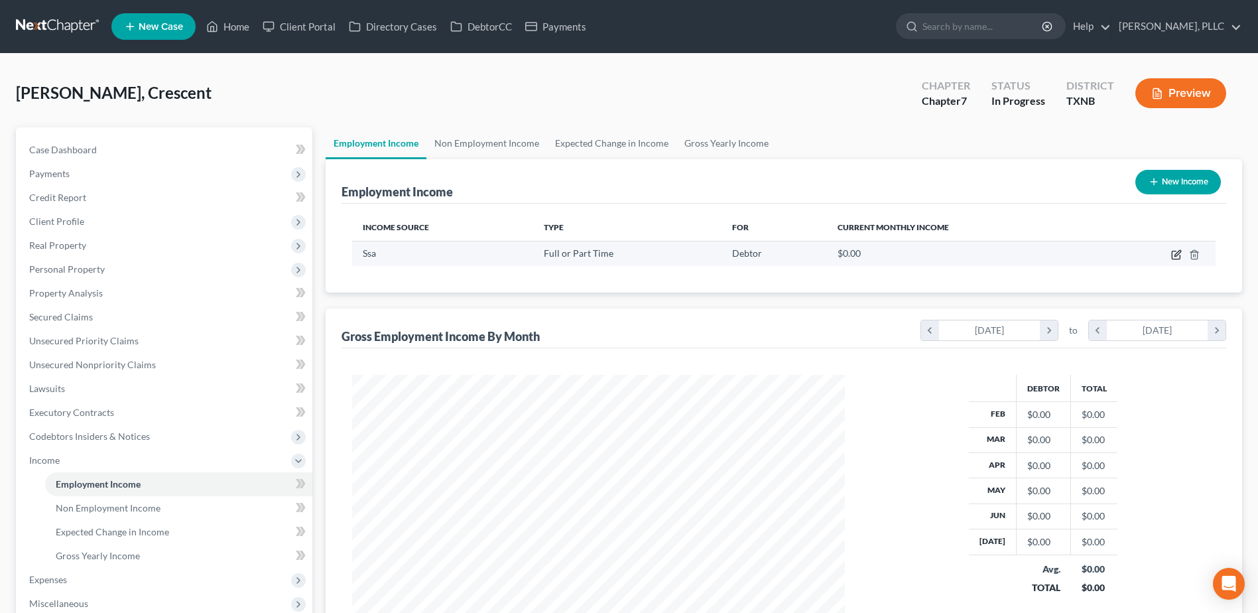
click at [1178, 249] on icon "button" at bounding box center [1177, 254] width 11 height 11
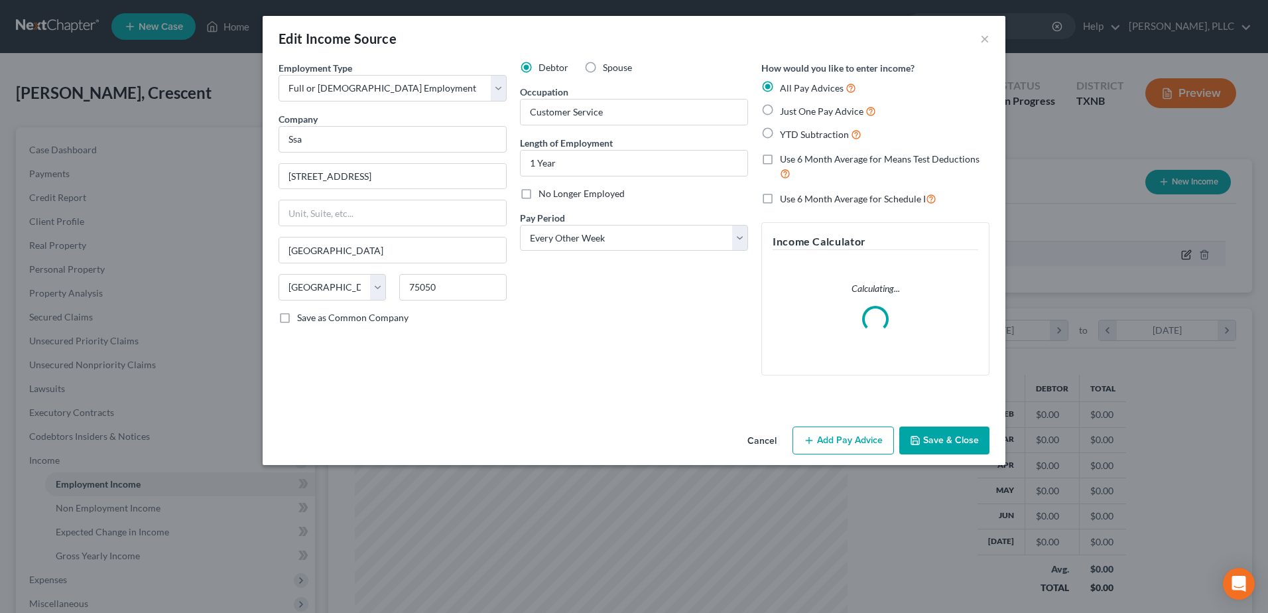
scroll to position [248, 524]
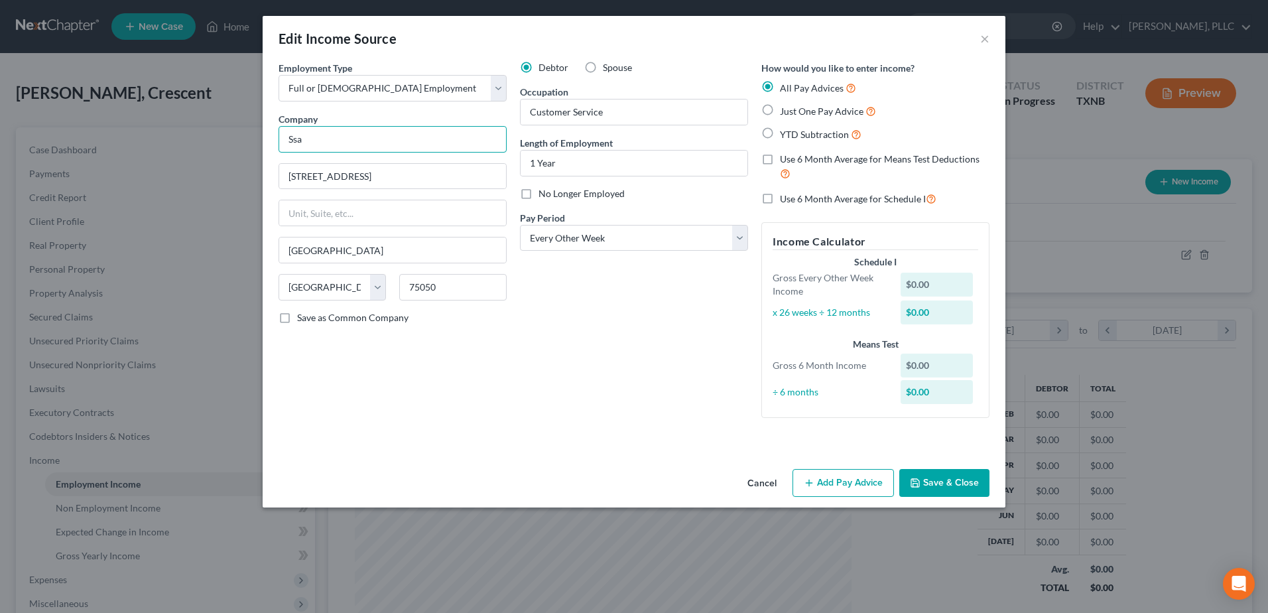
click at [402, 137] on input "Ssa" at bounding box center [393, 139] width 228 height 27
drag, startPoint x: 768, startPoint y: 110, endPoint x: 0, endPoint y: 204, distance: 773.9
click at [780, 110] on label "Just One Pay Advice" at bounding box center [828, 110] width 96 height 15
click at [785, 110] on input "Just One Pay Advice" at bounding box center [789, 107] width 9 height 9
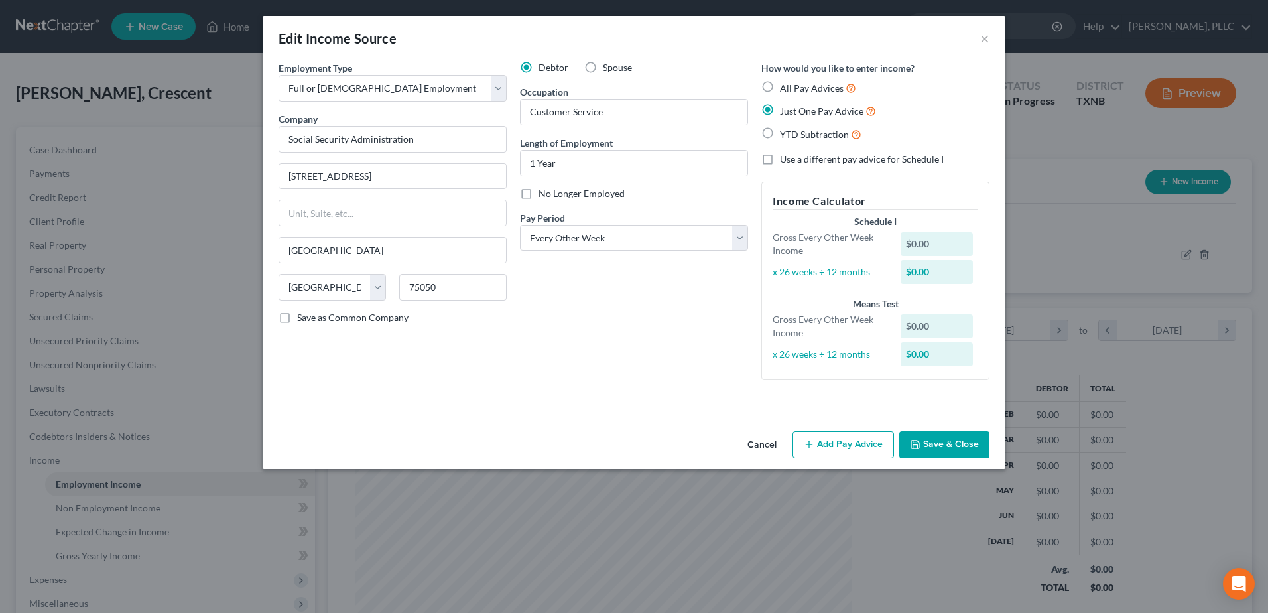
click at [859, 448] on button "Add Pay Advice" at bounding box center [843, 445] width 101 height 28
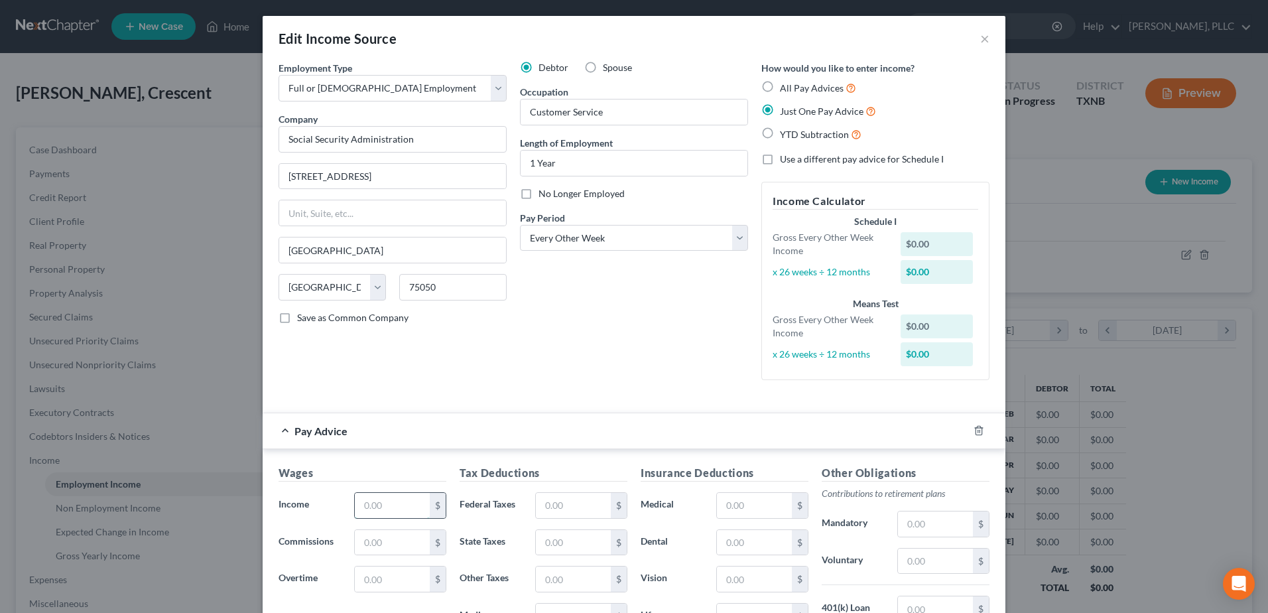
click at [388, 508] on input "text" at bounding box center [392, 505] width 75 height 25
click at [543, 505] on input "text" at bounding box center [573, 505] width 75 height 25
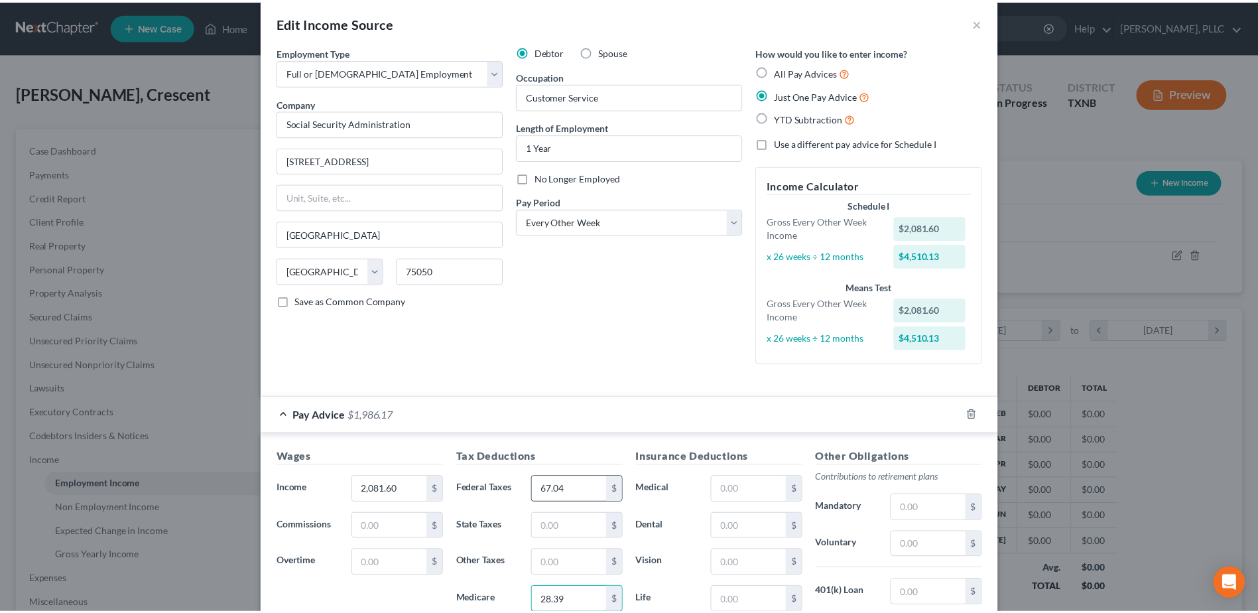
scroll to position [233, 0]
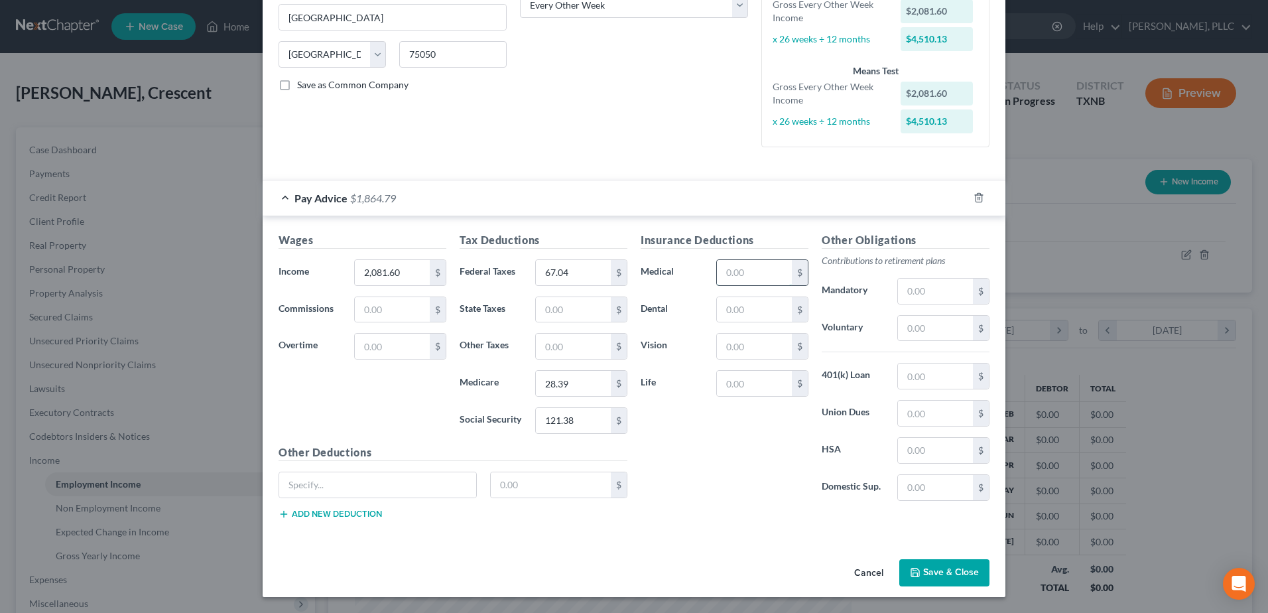
click at [756, 274] on input "text" at bounding box center [754, 272] width 75 height 25
click at [756, 274] on input "113.17" at bounding box center [754, 272] width 75 height 25
click at [940, 332] on input "text" at bounding box center [935, 328] width 75 height 25
click at [947, 278] on div "$" at bounding box center [944, 291] width 92 height 27
click at [945, 285] on input "text" at bounding box center [935, 291] width 75 height 25
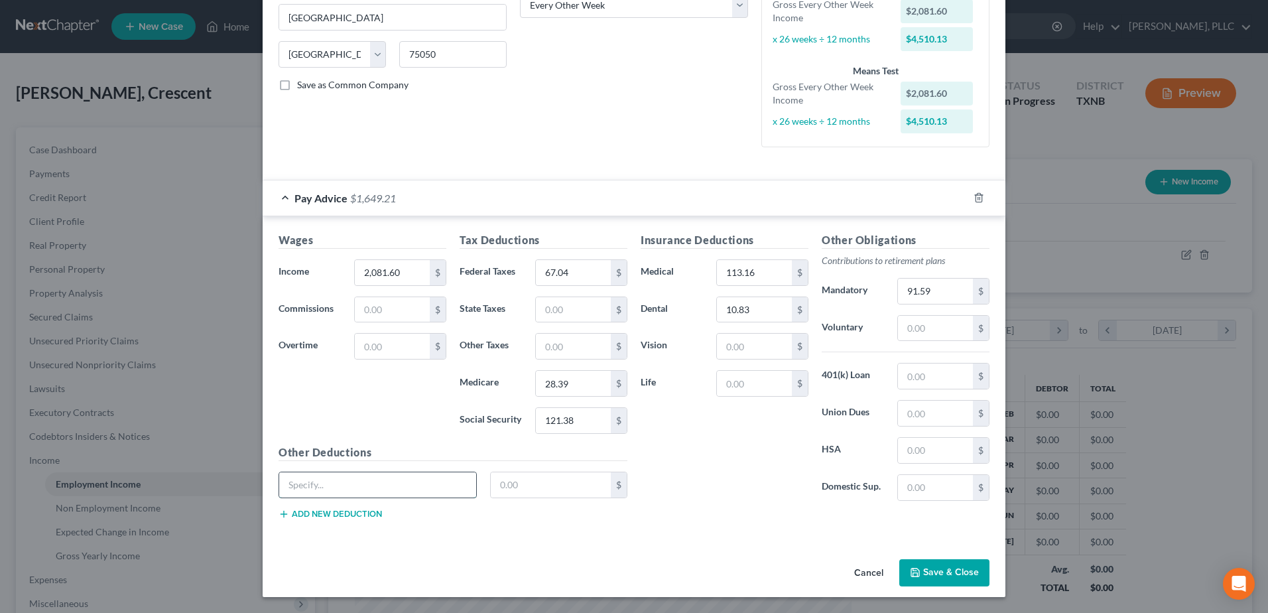
click at [429, 487] on input "text" at bounding box center [377, 484] width 197 height 25
click at [949, 411] on input "text" at bounding box center [935, 413] width 75 height 25
click at [768, 481] on div "Insurance Deductions Medical 113.16 $ Dental 10.83 $ Vision $ Life $" at bounding box center [724, 371] width 181 height 279
click at [933, 566] on button "Save & Close" at bounding box center [945, 573] width 90 height 28
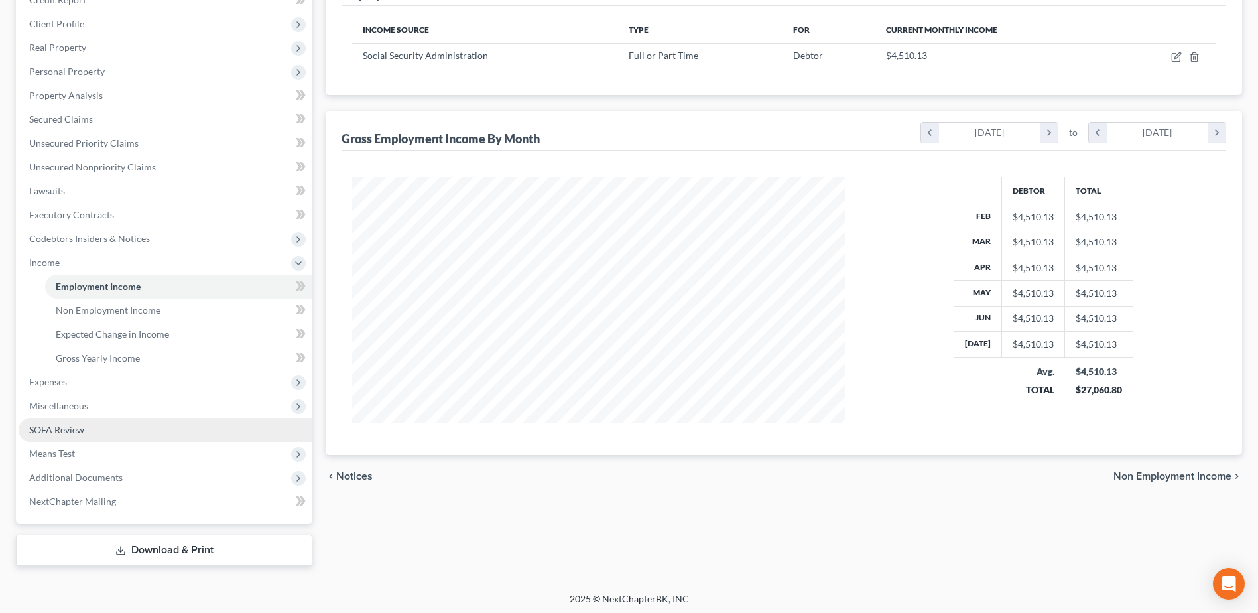
scroll to position [199, 0]
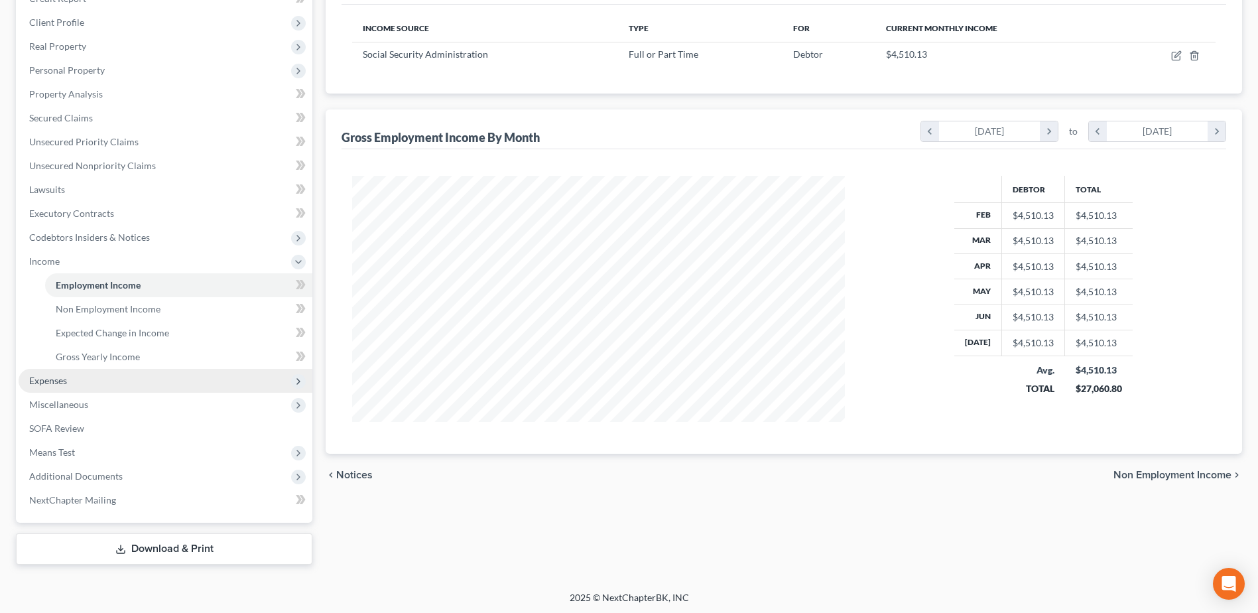
click at [68, 375] on span "Expenses" at bounding box center [166, 381] width 294 height 24
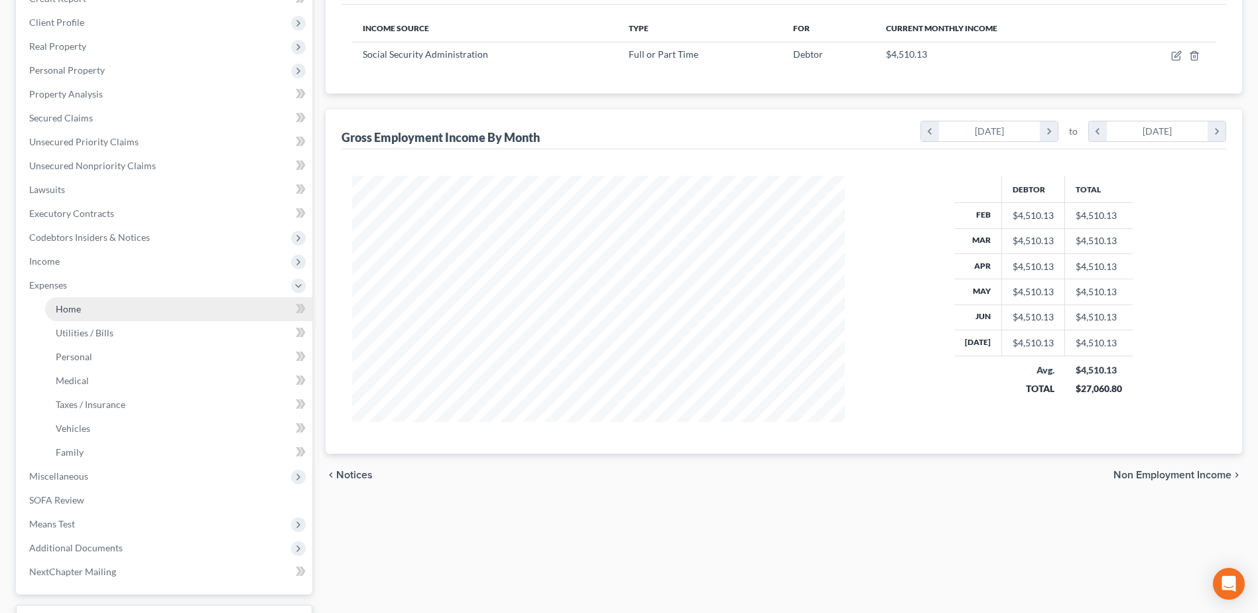
click at [78, 311] on span "Home" at bounding box center [68, 308] width 25 height 11
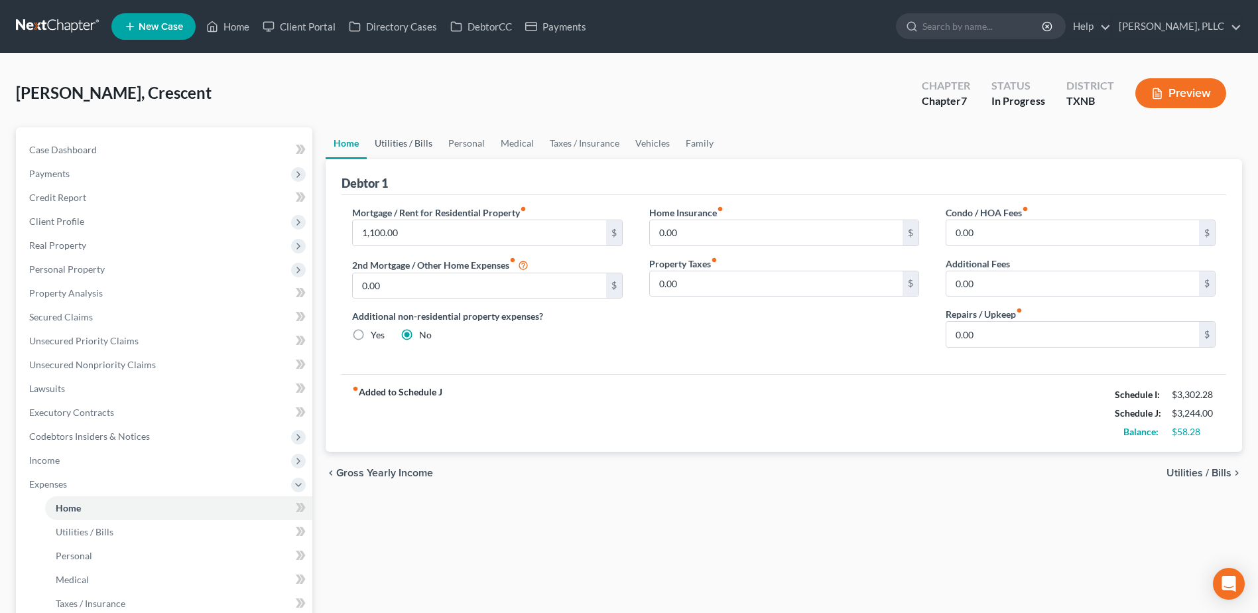
click at [417, 147] on link "Utilities / Bills" at bounding box center [404, 143] width 74 height 32
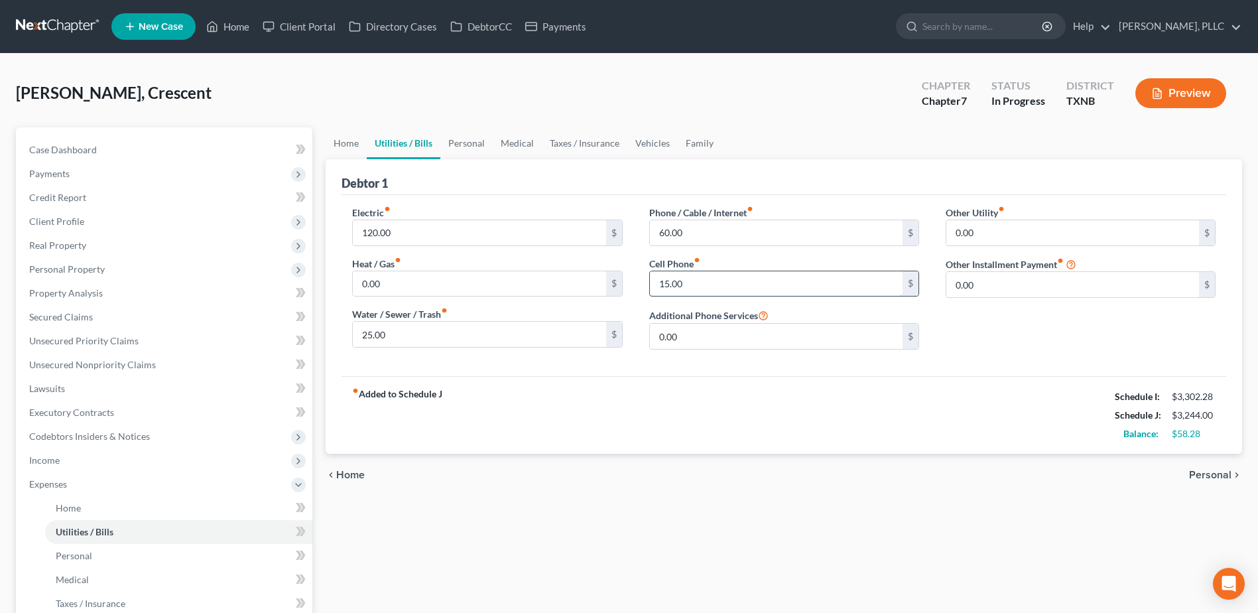
click at [685, 285] on input "15.00" at bounding box center [776, 283] width 253 height 25
click at [399, 239] on input "120.00" at bounding box center [479, 232] width 253 height 25
click at [464, 142] on link "Personal" at bounding box center [466, 143] width 52 height 32
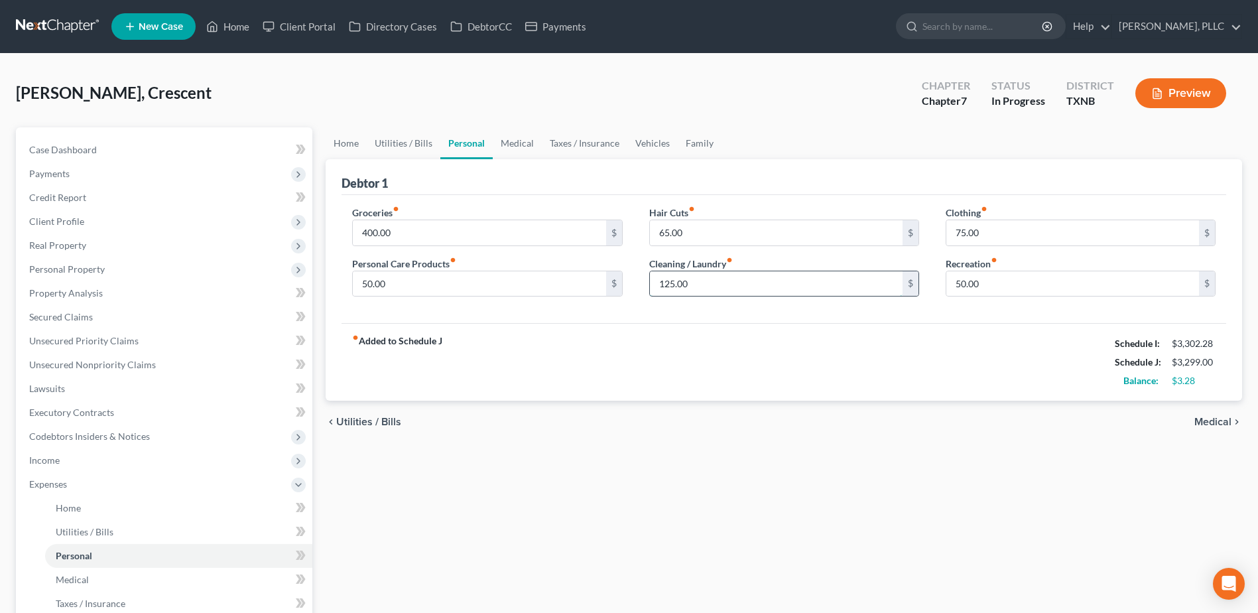
click at [702, 285] on input "125.00" at bounding box center [776, 283] width 253 height 25
click at [387, 139] on link "Utilities / Bills" at bounding box center [404, 143] width 74 height 32
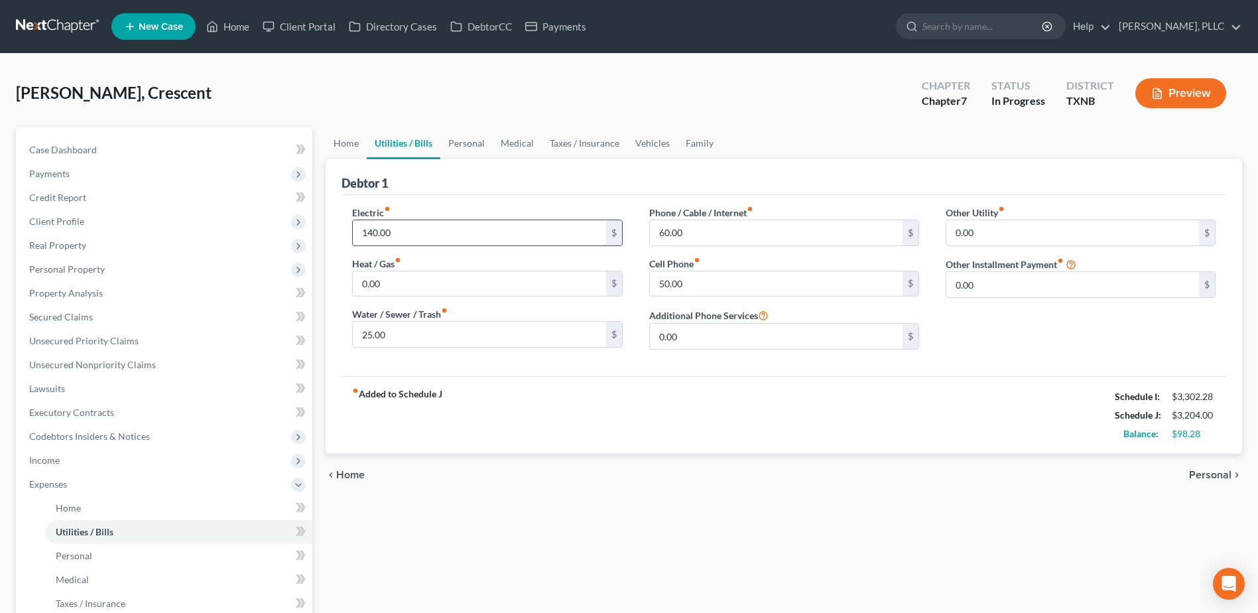
click at [423, 235] on input "140.00" at bounding box center [479, 232] width 253 height 25
click at [748, 257] on div "Cell Phone fiber_manual_record 50.00 $" at bounding box center [784, 277] width 270 height 40
click at [469, 139] on link "Personal" at bounding box center [466, 143] width 52 height 32
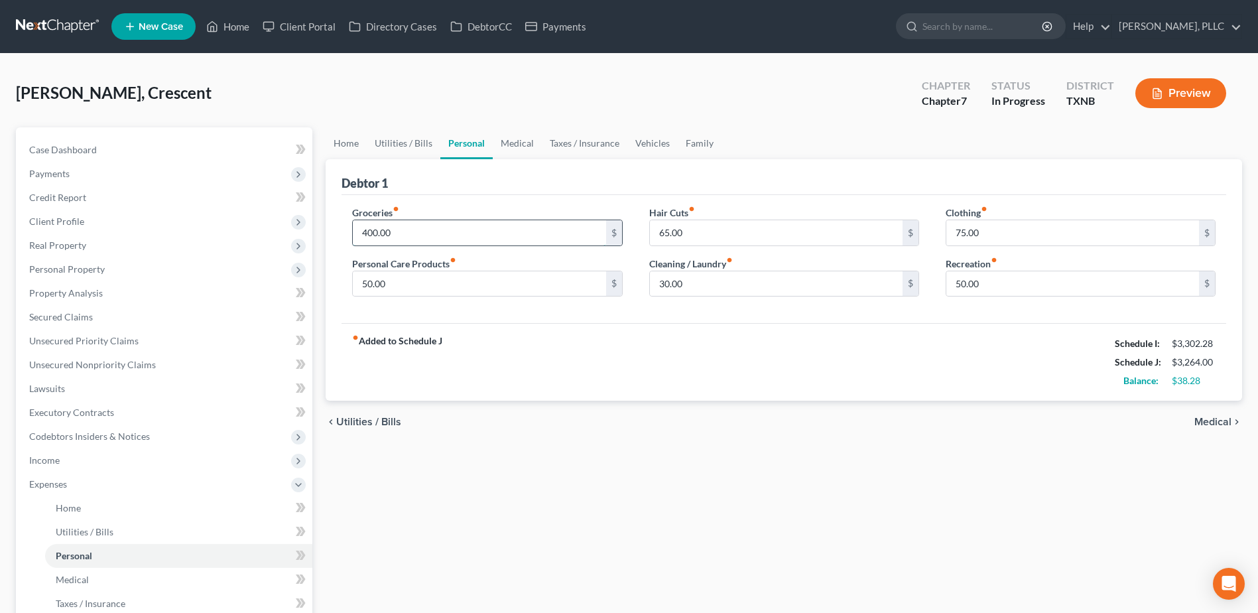
click at [430, 235] on input "400.00" at bounding box center [479, 232] width 253 height 25
click at [525, 146] on link "Medical" at bounding box center [517, 143] width 49 height 32
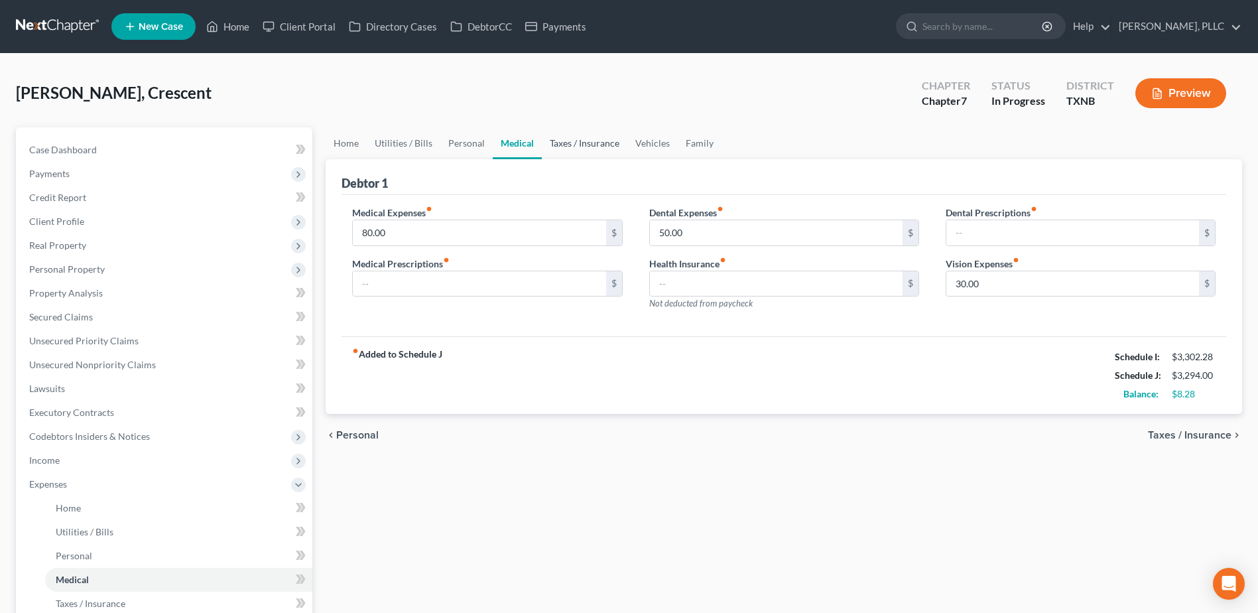
click at [586, 145] on link "Taxes / Insurance" at bounding box center [585, 143] width 86 height 32
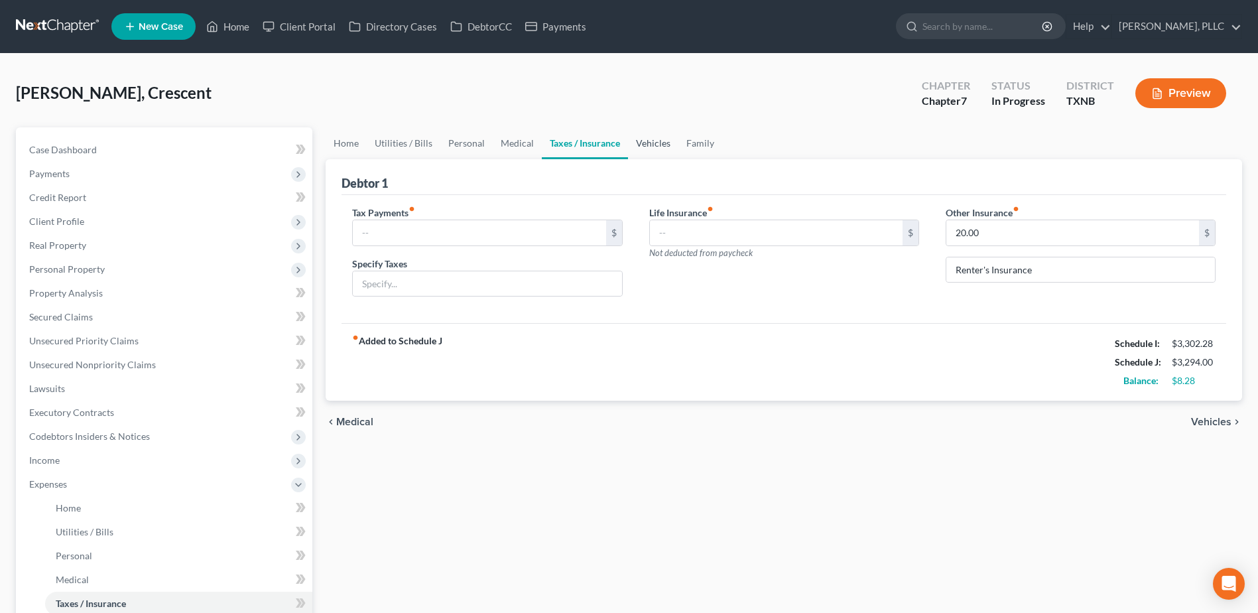
click at [654, 141] on link "Vehicles" at bounding box center [653, 143] width 50 height 32
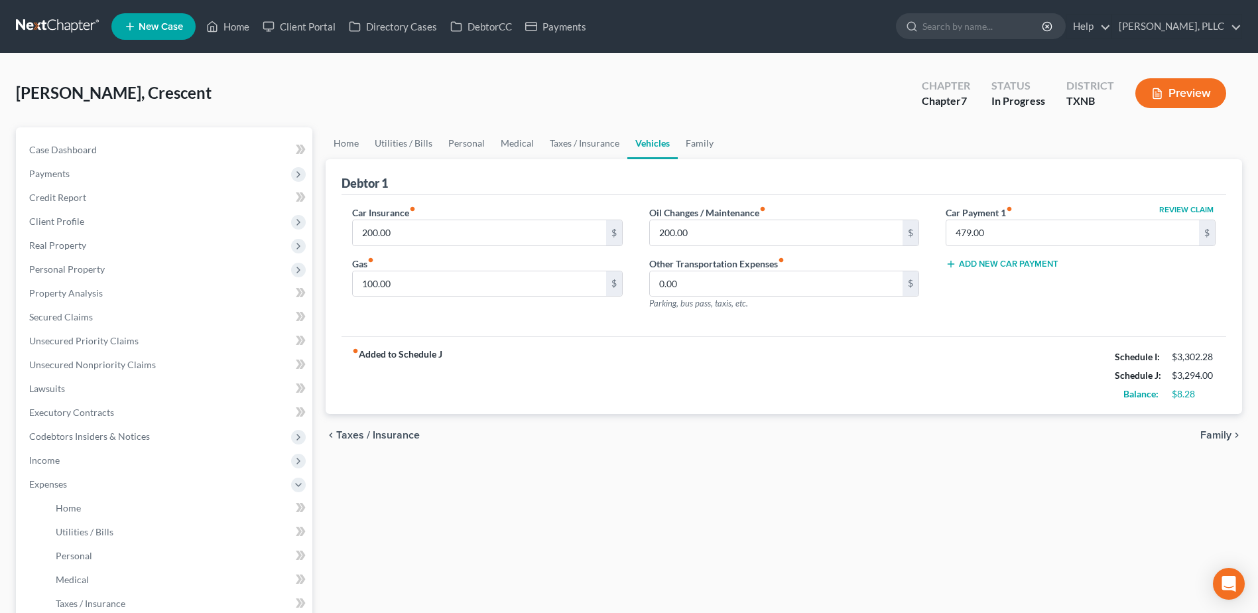
click at [1215, 440] on span "Family" at bounding box center [1216, 435] width 31 height 11
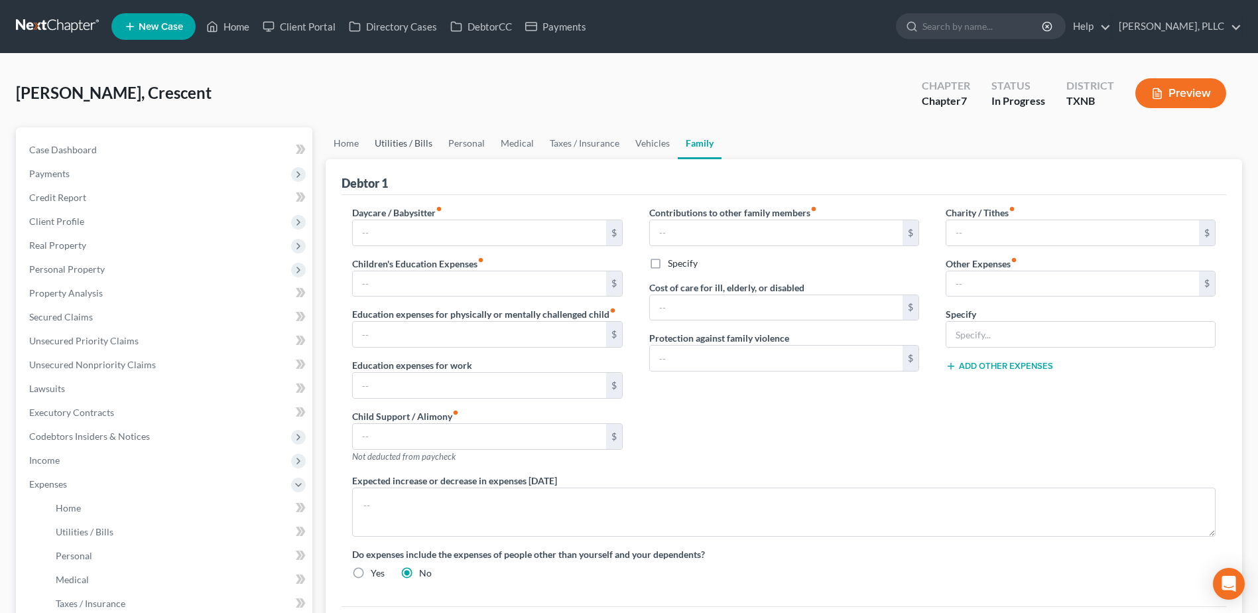
click at [419, 141] on link "Utilities / Bills" at bounding box center [404, 143] width 74 height 32
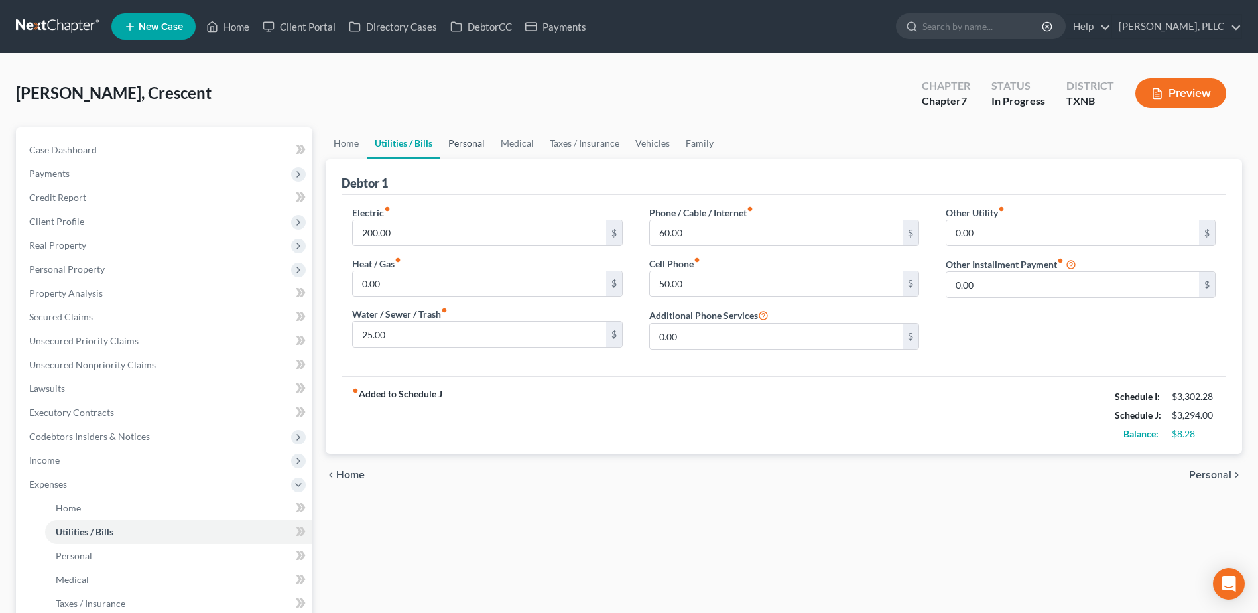
click at [470, 144] on link "Personal" at bounding box center [466, 143] width 52 height 32
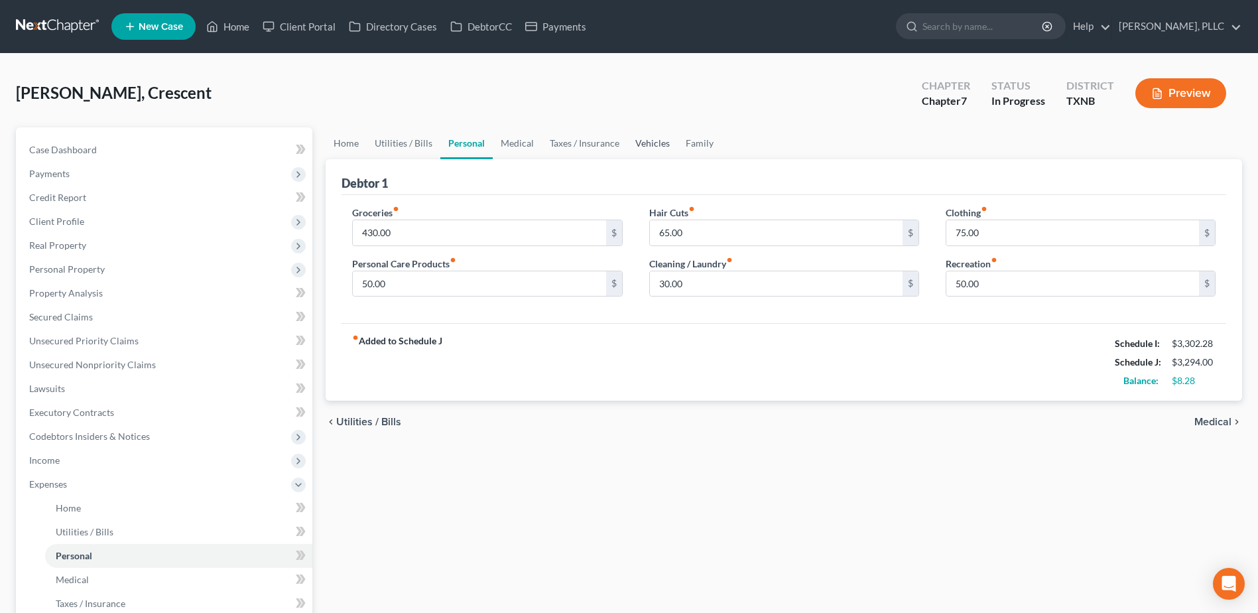
click at [659, 147] on link "Vehicles" at bounding box center [653, 143] width 50 height 32
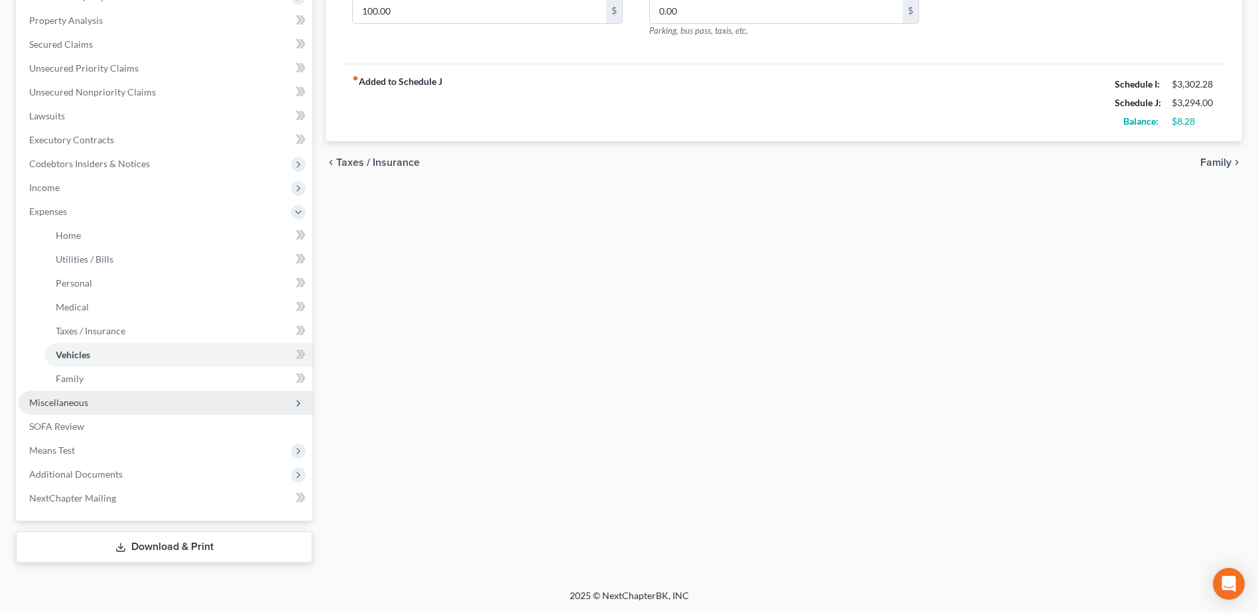
click at [84, 398] on span "Miscellaneous" at bounding box center [58, 402] width 59 height 11
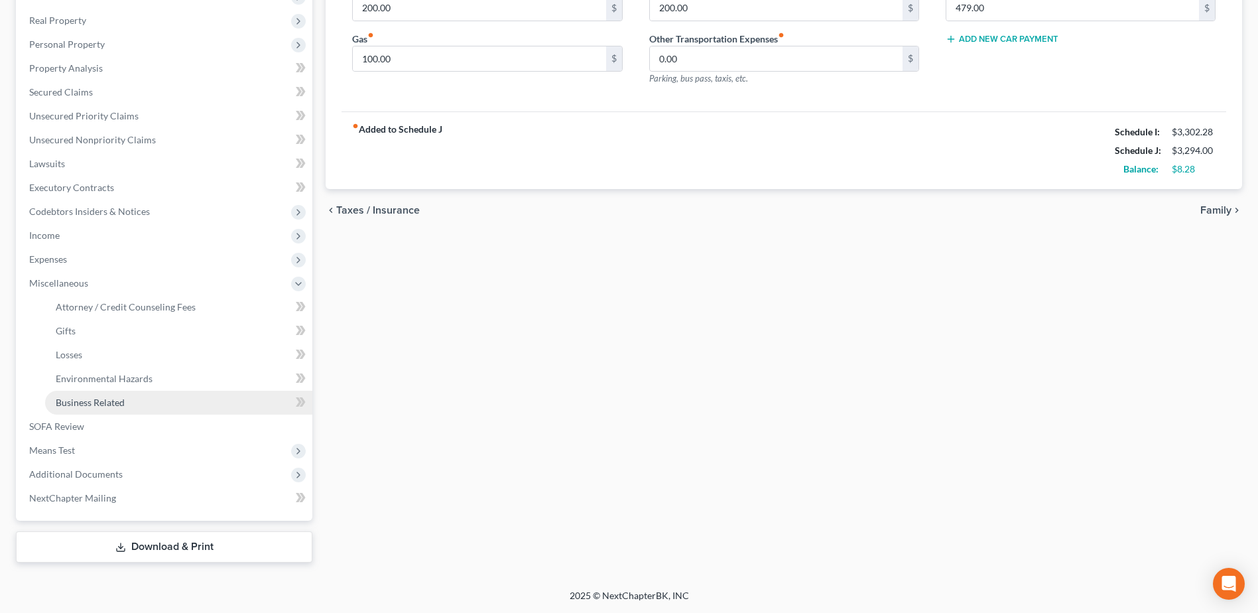
scroll to position [225, 0]
click at [122, 306] on span "Attorney / Credit Counseling Fees" at bounding box center [126, 306] width 140 height 11
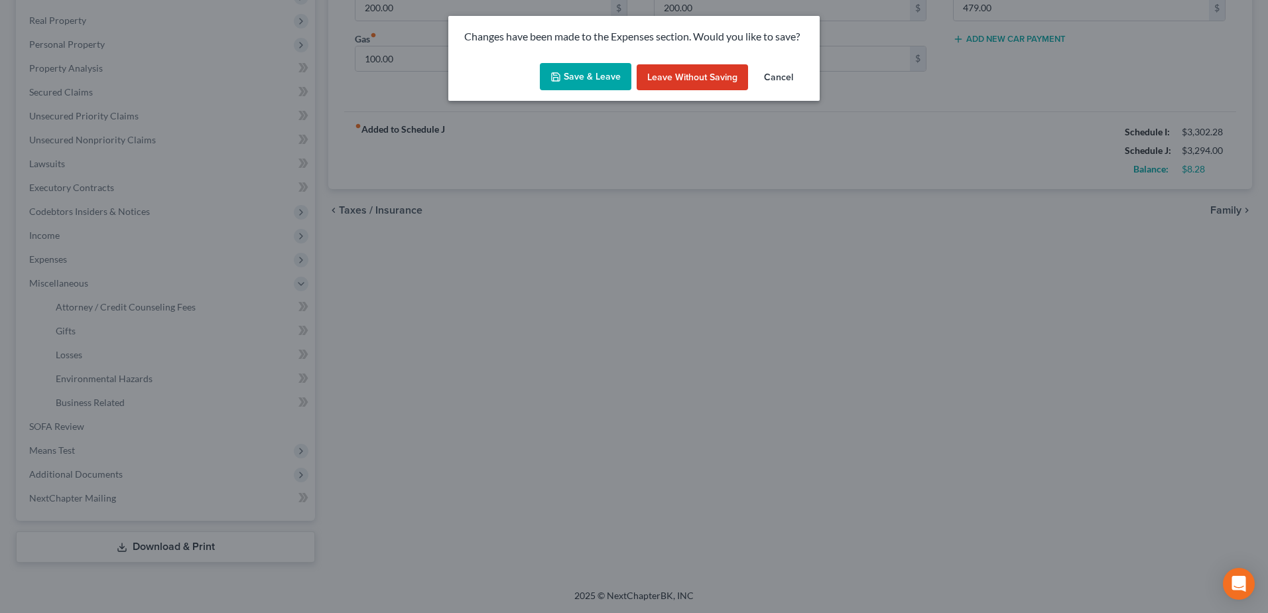
click at [564, 81] on button "Save & Leave" at bounding box center [586, 77] width 92 height 28
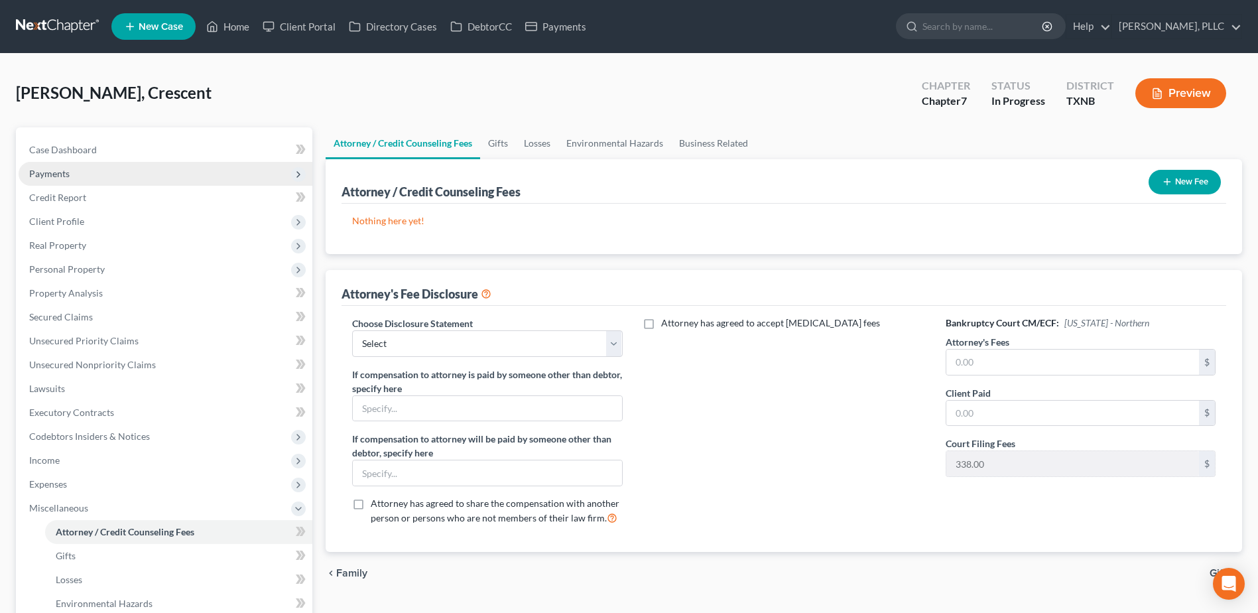
click at [64, 173] on span "Payments" at bounding box center [49, 173] width 40 height 11
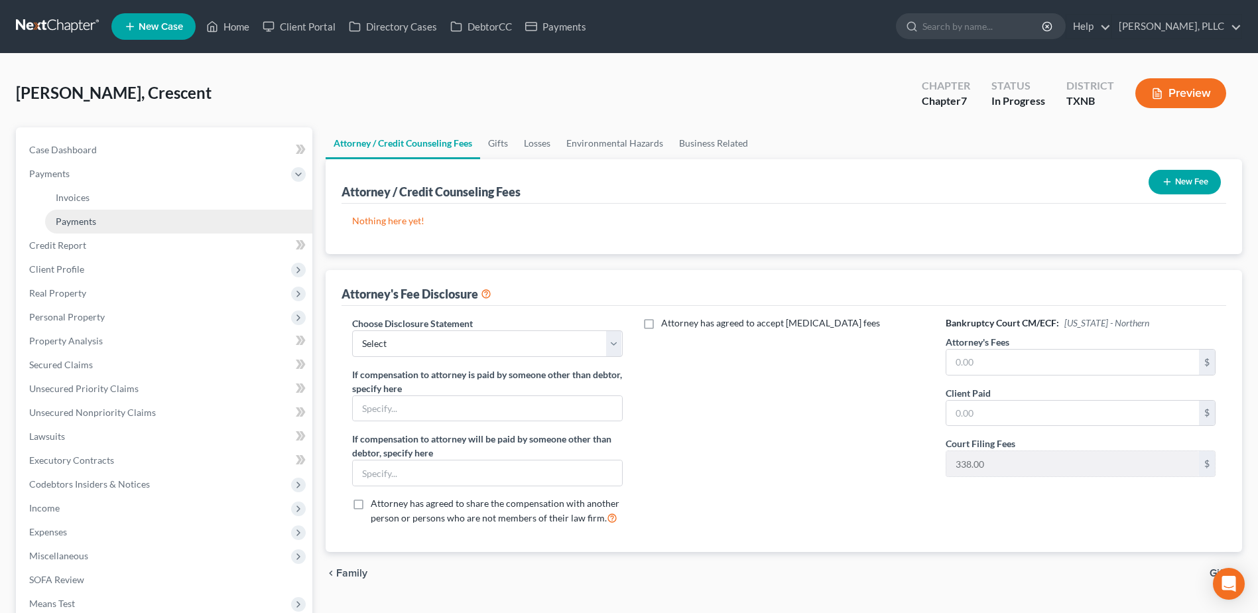
click at [83, 220] on span "Payments" at bounding box center [76, 221] width 40 height 11
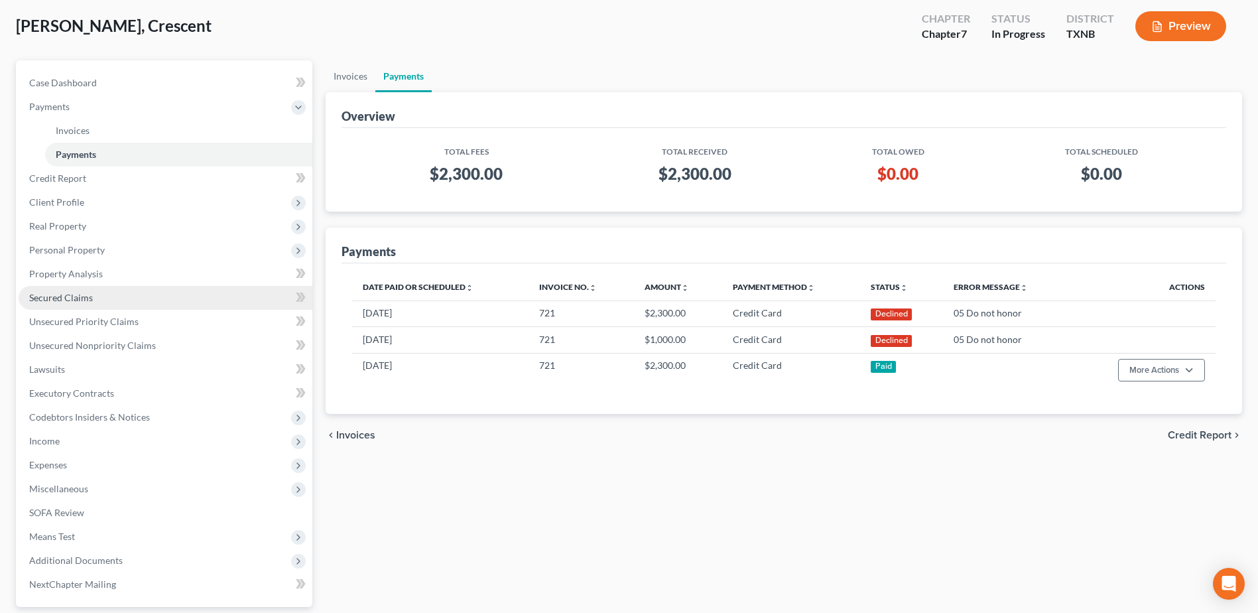
scroll to position [153, 0]
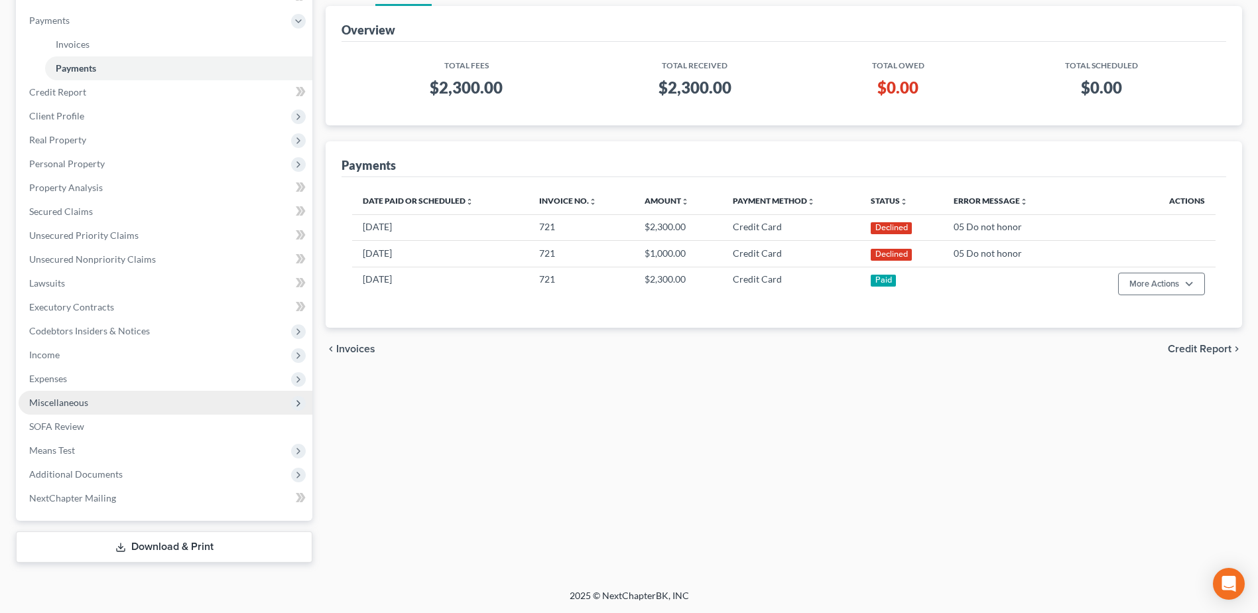
click at [93, 396] on span "Miscellaneous" at bounding box center [166, 403] width 294 height 24
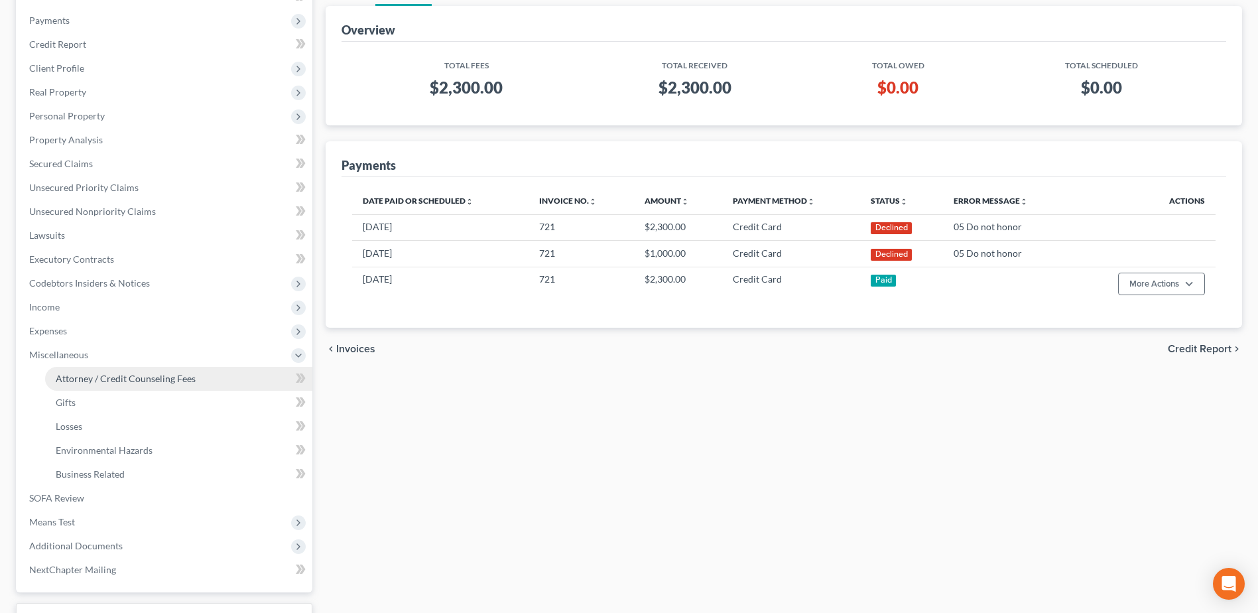
click at [139, 374] on span "Attorney / Credit Counseling Fees" at bounding box center [126, 378] width 140 height 11
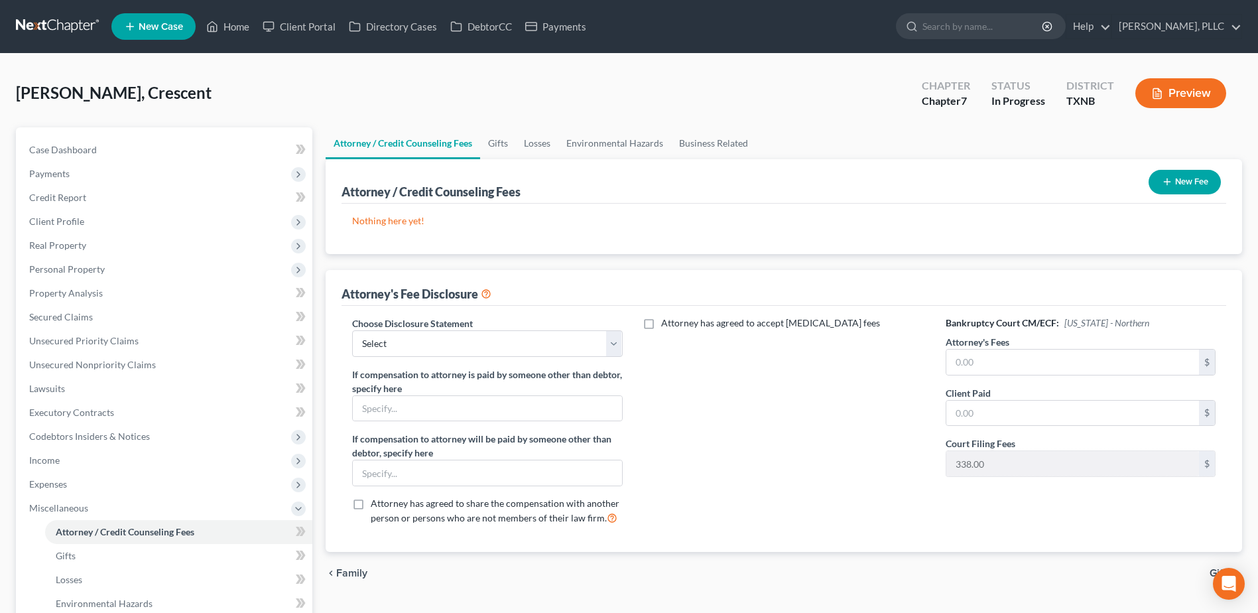
click at [1198, 189] on button "New Fee" at bounding box center [1185, 182] width 72 height 25
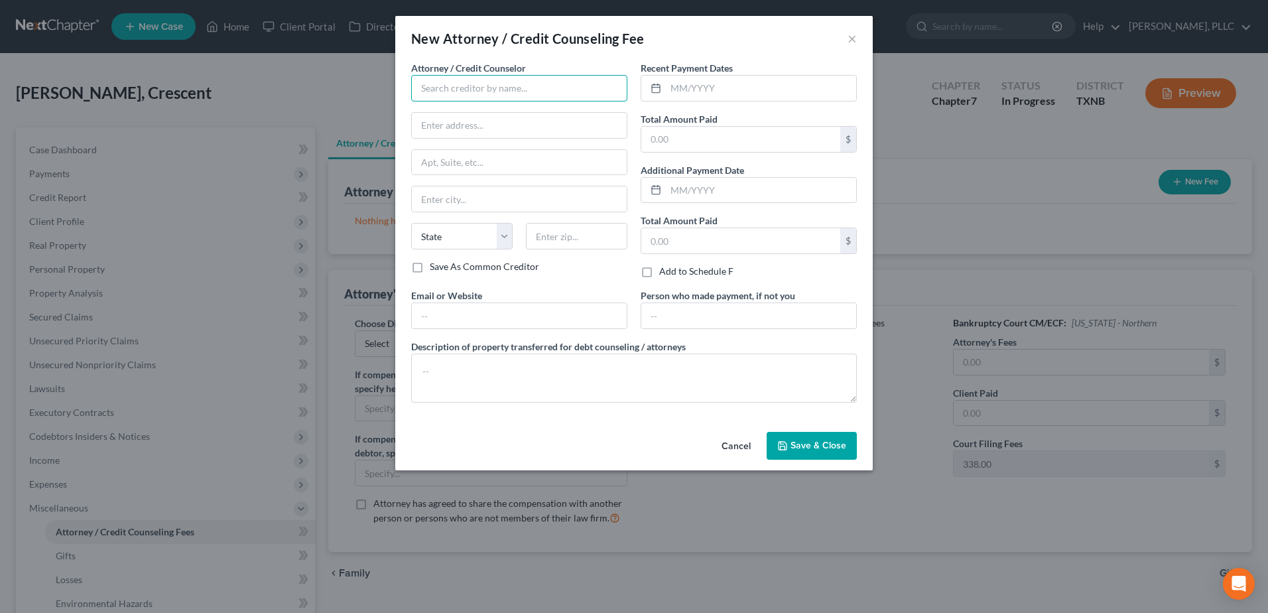
click at [538, 86] on input "text" at bounding box center [519, 88] width 216 height 27
click at [730, 88] on input "text" at bounding box center [761, 88] width 190 height 25
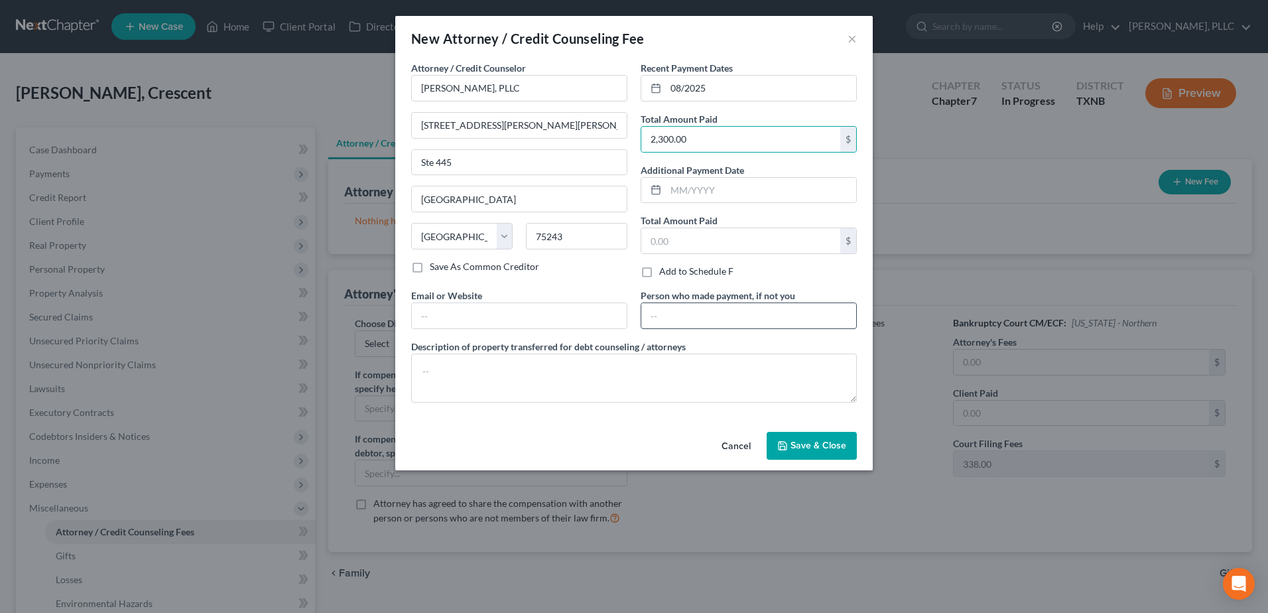
click at [761, 305] on input "text" at bounding box center [748, 315] width 215 height 25
click at [617, 381] on textarea at bounding box center [634, 378] width 446 height 49
paste textarea "(Cash payment for bankruptcy legal services incl $338.00 court filing fee, $50.…"
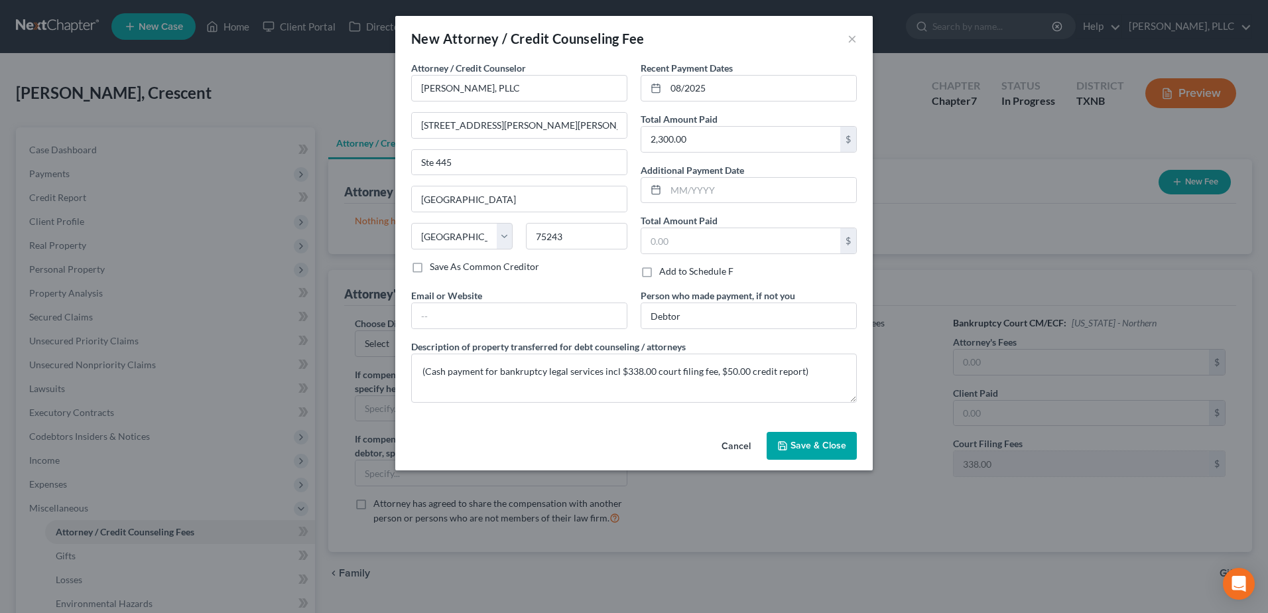
click at [807, 442] on span "Save & Close" at bounding box center [819, 445] width 56 height 11
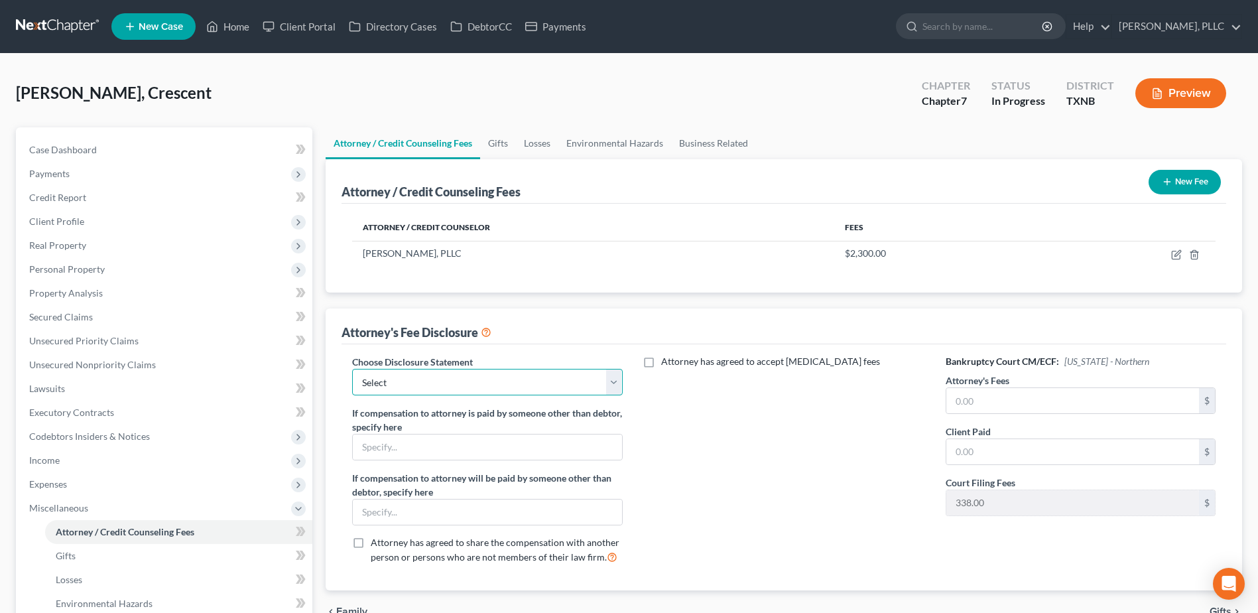
click at [606, 377] on select "Select Fee Disclosure Supplement" at bounding box center [487, 382] width 270 height 27
click at [352, 369] on select "Select Fee Disclosure Supplement" at bounding box center [487, 382] width 270 height 27
click at [1048, 396] on input "text" at bounding box center [1073, 400] width 253 height 25
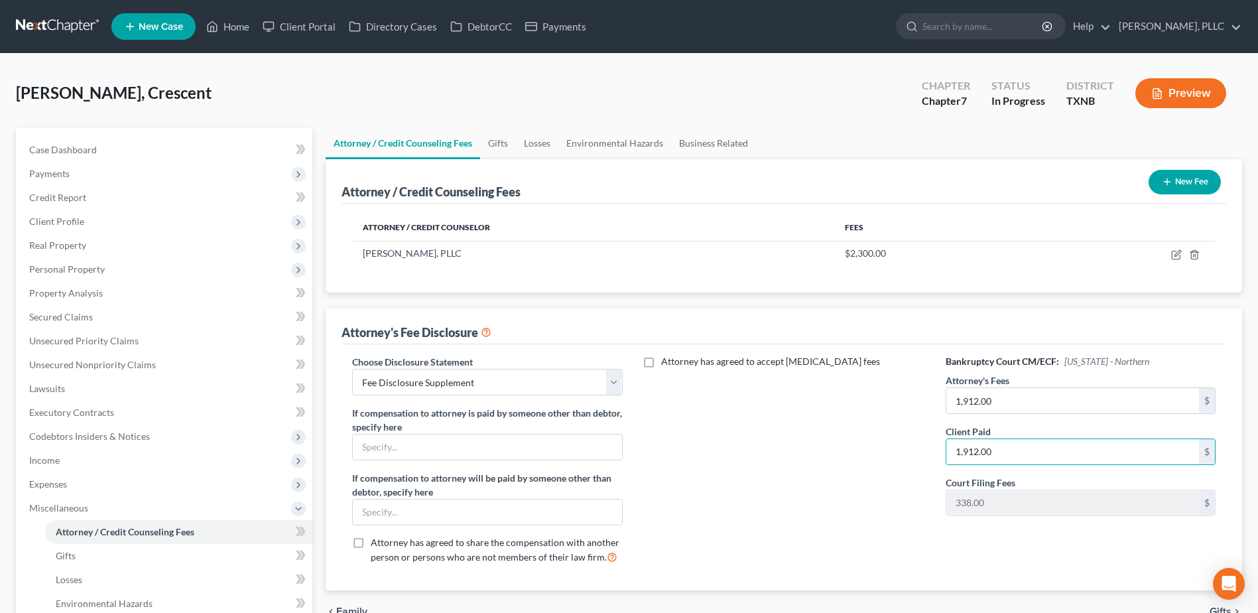
click at [732, 472] on div "Attorney has agreed to accept retainer fees" at bounding box center [784, 465] width 297 height 220
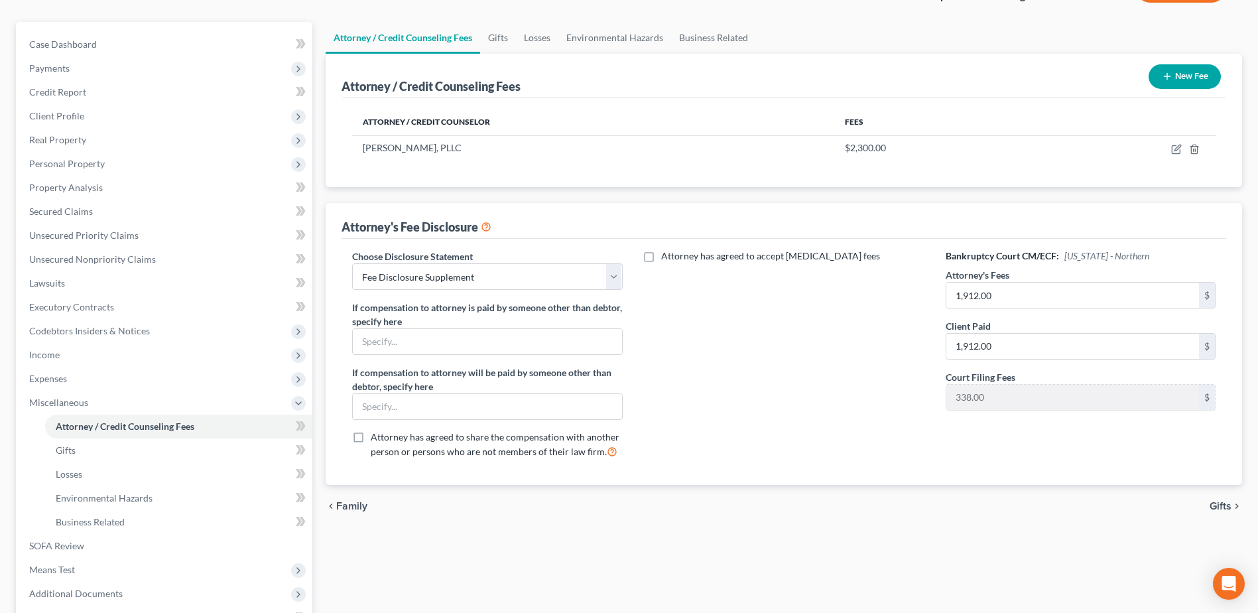
scroll to position [225, 0]
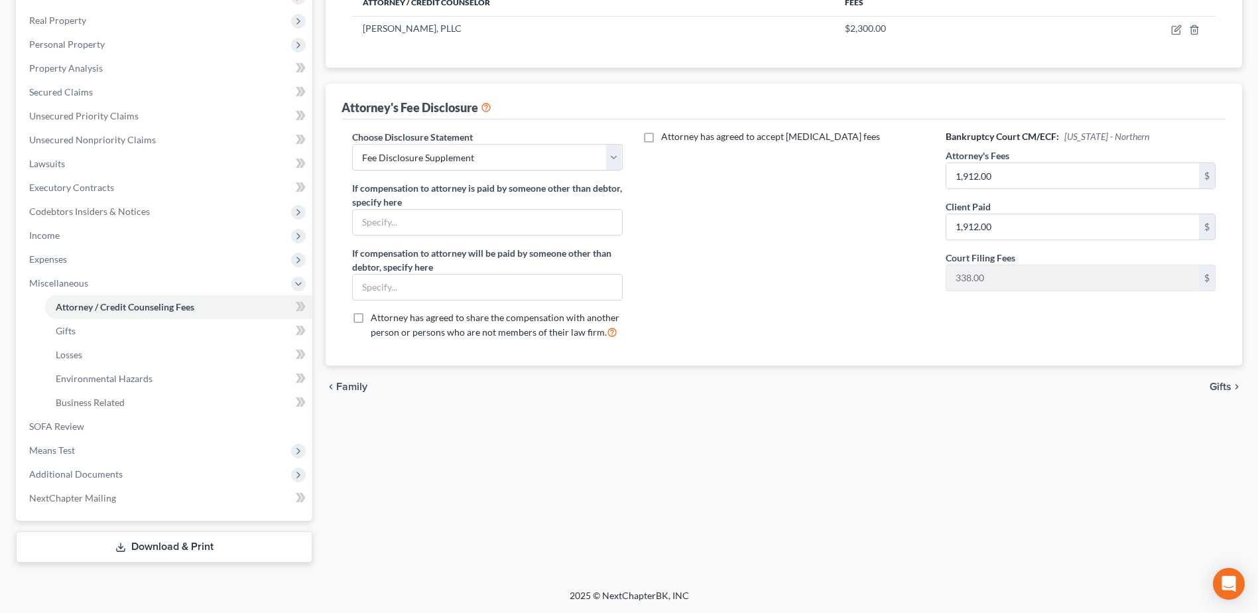
click at [1227, 383] on span "Gifts" at bounding box center [1221, 386] width 22 height 11
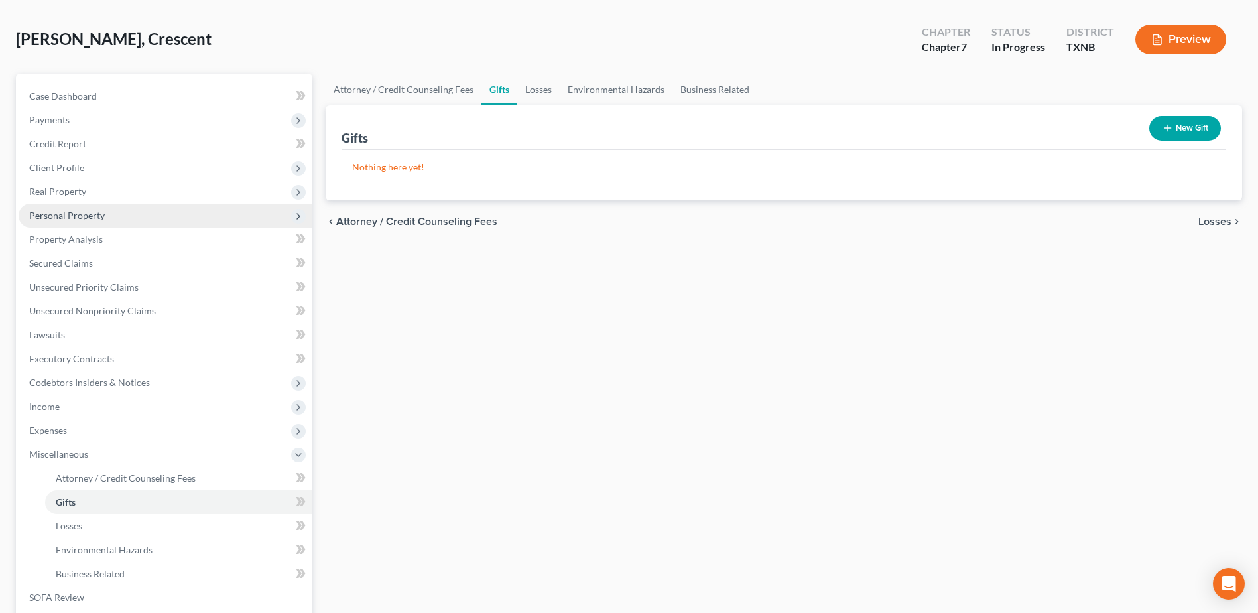
scroll to position [199, 0]
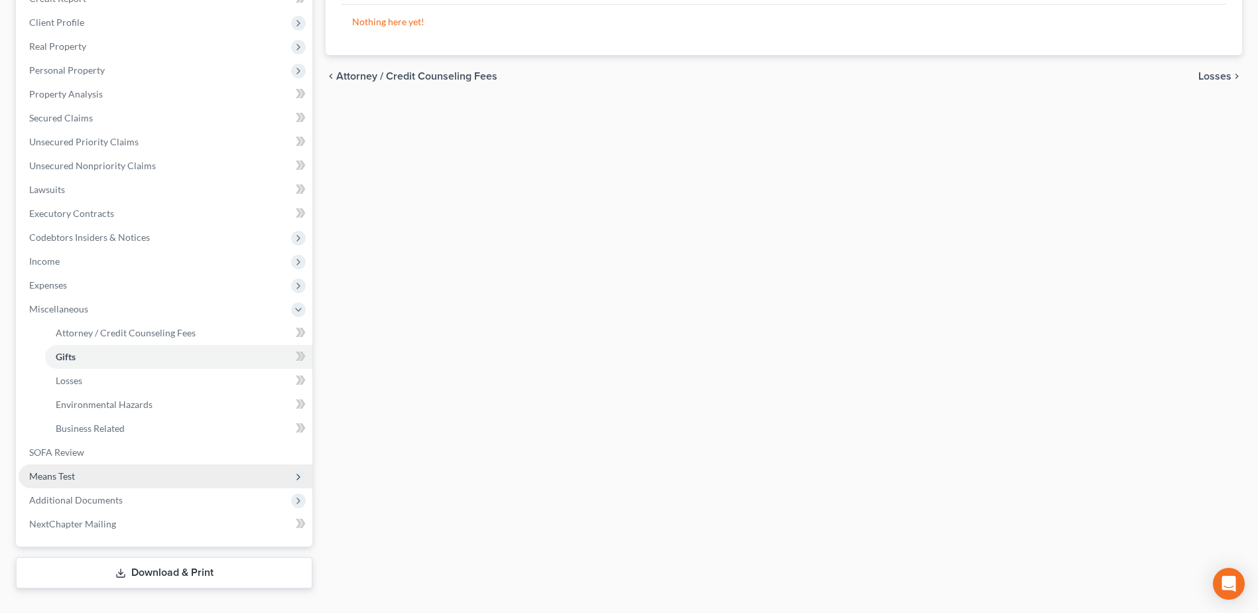
click at [124, 477] on span "Means Test" at bounding box center [166, 476] width 294 height 24
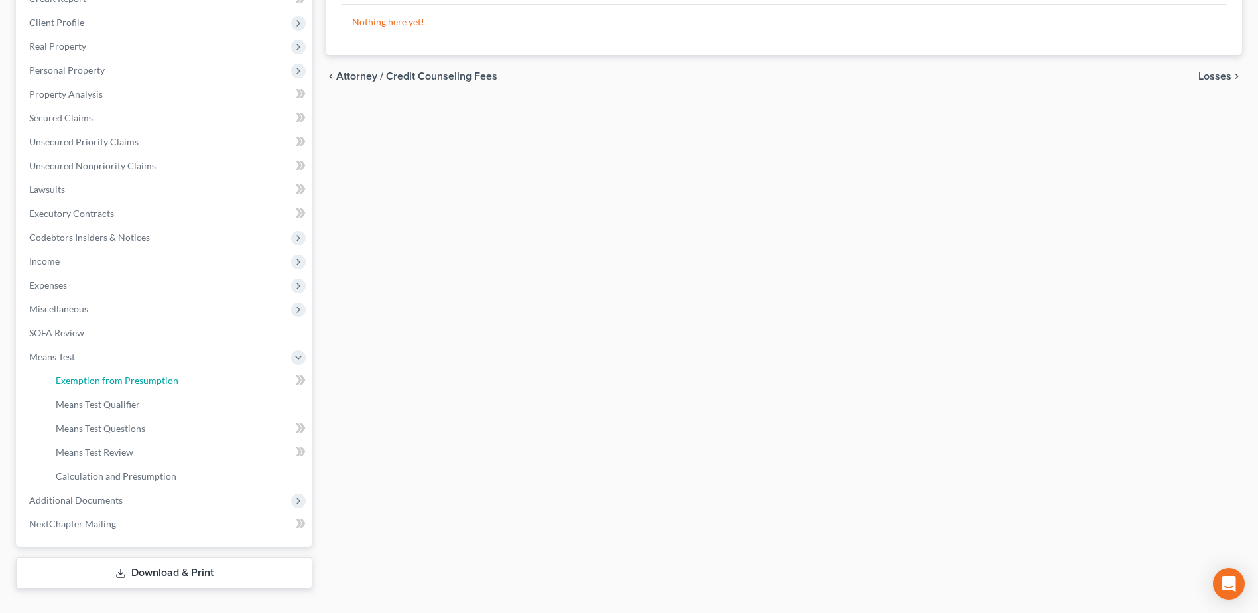
click at [129, 377] on span "Exemption from Presumption" at bounding box center [117, 380] width 123 height 11
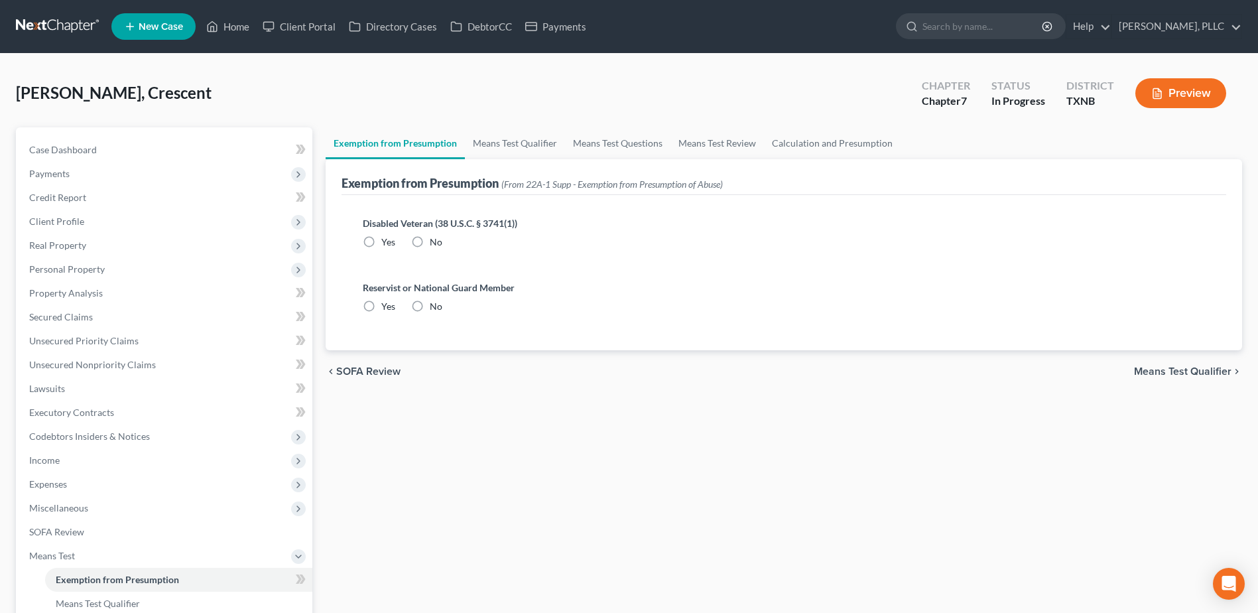
click at [430, 243] on label "No" at bounding box center [436, 241] width 13 height 13
click at [435, 243] on input "No" at bounding box center [439, 239] width 9 height 9
drag, startPoint x: 418, startPoint y: 307, endPoint x: 487, endPoint y: 361, distance: 87.4
click at [430, 306] on label "No" at bounding box center [436, 306] width 13 height 13
click at [435, 306] on input "No" at bounding box center [439, 304] width 9 height 9
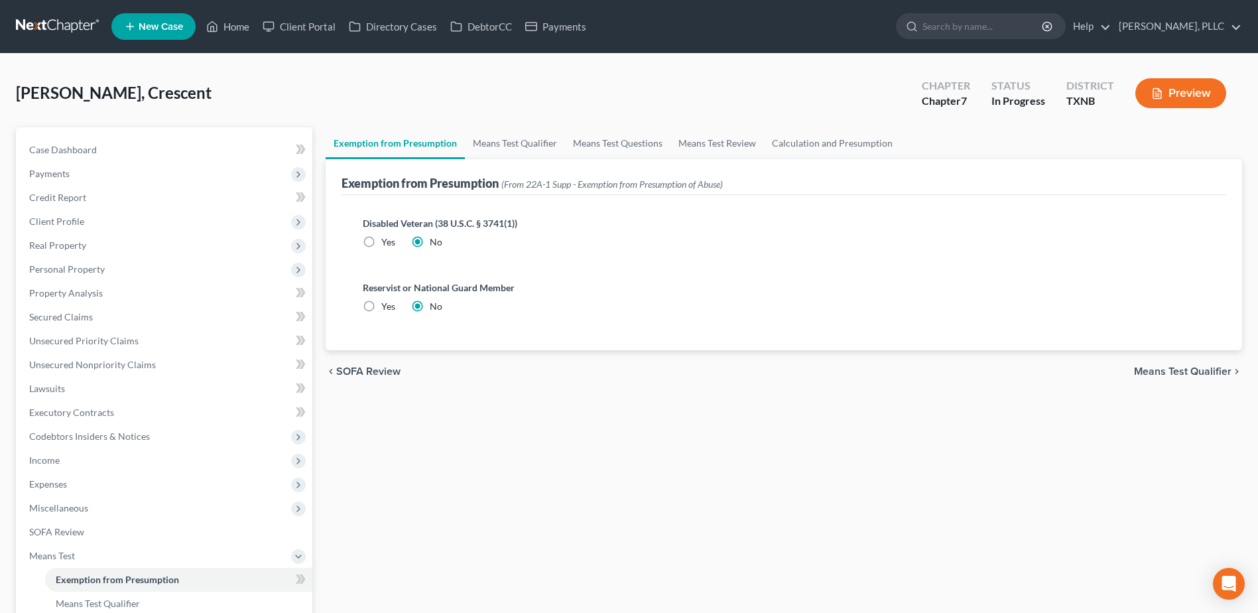
click at [1186, 371] on span "Means Test Qualifier" at bounding box center [1183, 371] width 98 height 11
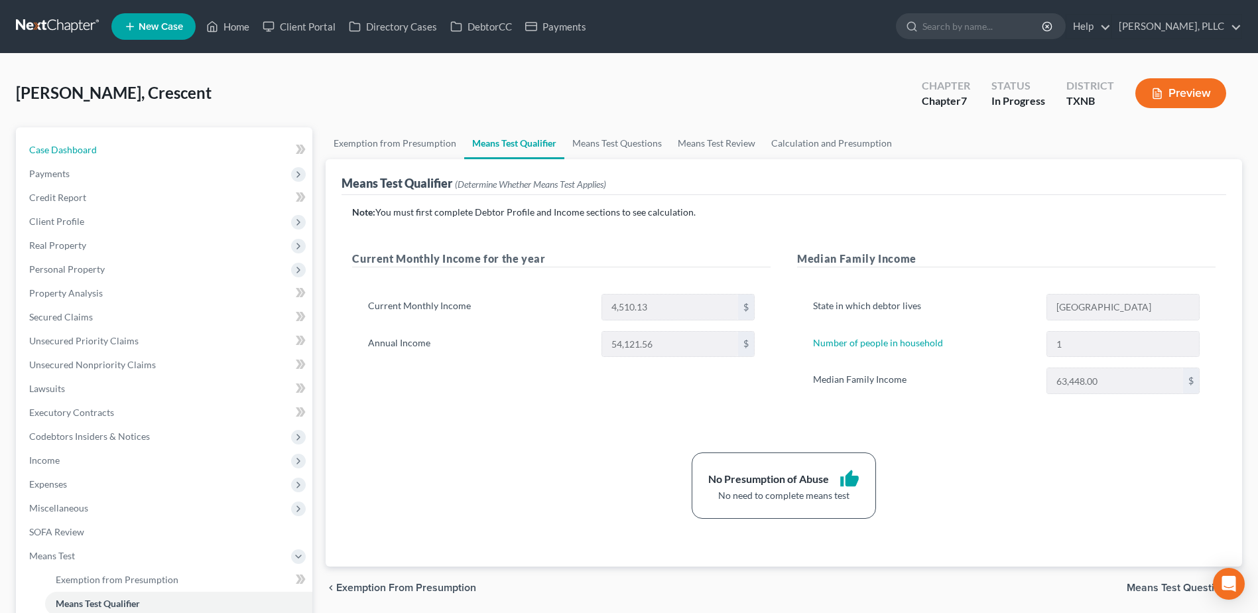
drag, startPoint x: 86, startPoint y: 143, endPoint x: 504, endPoint y: 186, distance: 420.1
click at [86, 144] on span "Case Dashboard" at bounding box center [63, 149] width 68 height 11
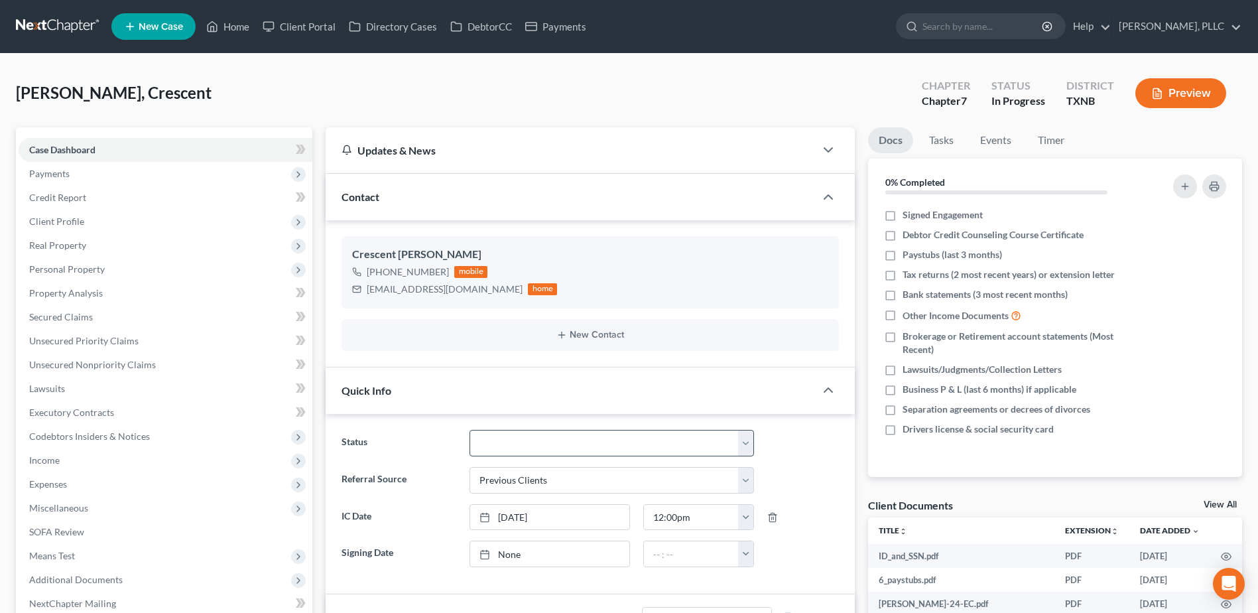
scroll to position [427, 0]
drag, startPoint x: 893, startPoint y: 214, endPoint x: 892, endPoint y: 277, distance: 63.7
click at [903, 213] on label "Signed Engagement" at bounding box center [943, 214] width 80 height 13
click at [908, 213] on input "Signed Engagement" at bounding box center [912, 212] width 9 height 9
click at [903, 275] on label "Tax returns (2 most recent years) or extension letter" at bounding box center [1009, 274] width 212 height 13
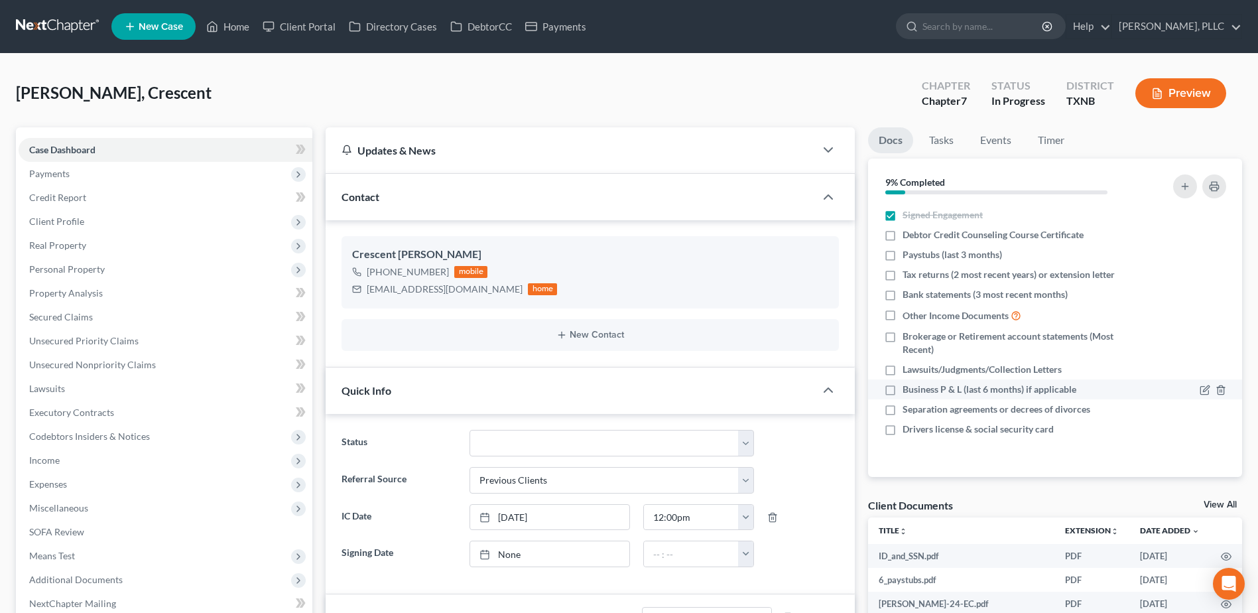
click at [908, 275] on input "Tax returns (2 most recent years) or extension letter" at bounding box center [912, 272] width 9 height 9
click at [903, 431] on label "Drivers license & social security card" at bounding box center [978, 429] width 151 height 13
click at [908, 431] on input "Drivers license & social security card" at bounding box center [912, 427] width 9 height 9
click at [903, 235] on label "Debtor Credit Counseling Course Certificate" at bounding box center [993, 234] width 181 height 13
click at [908, 235] on input "Debtor Credit Counseling Course Certificate" at bounding box center [912, 232] width 9 height 9
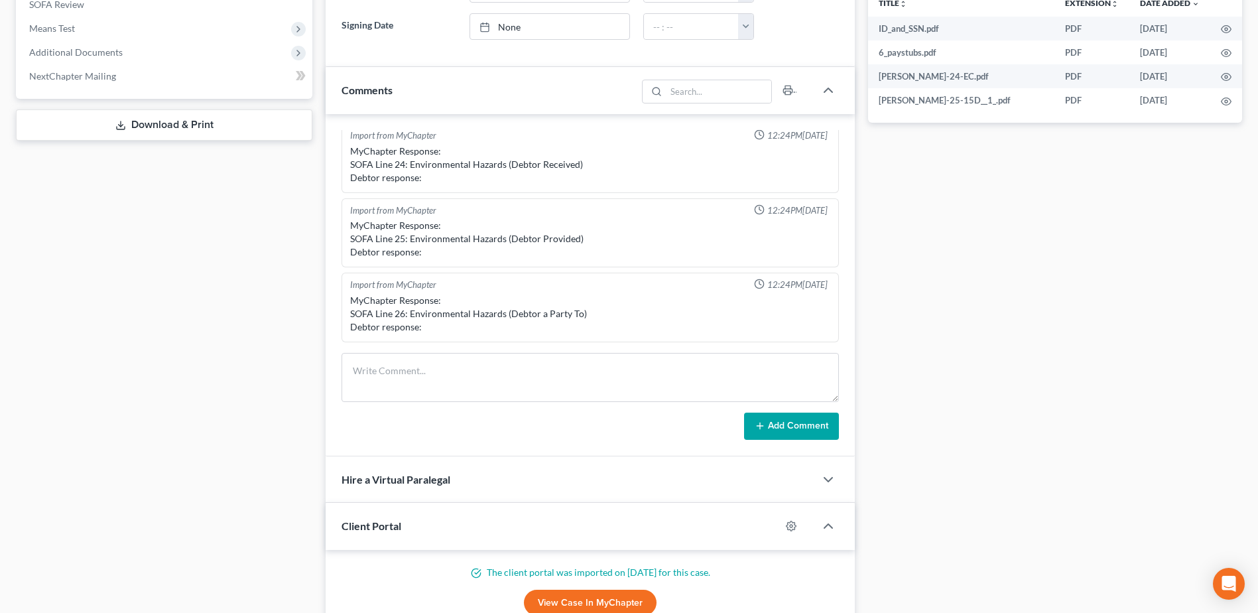
scroll to position [531, 0]
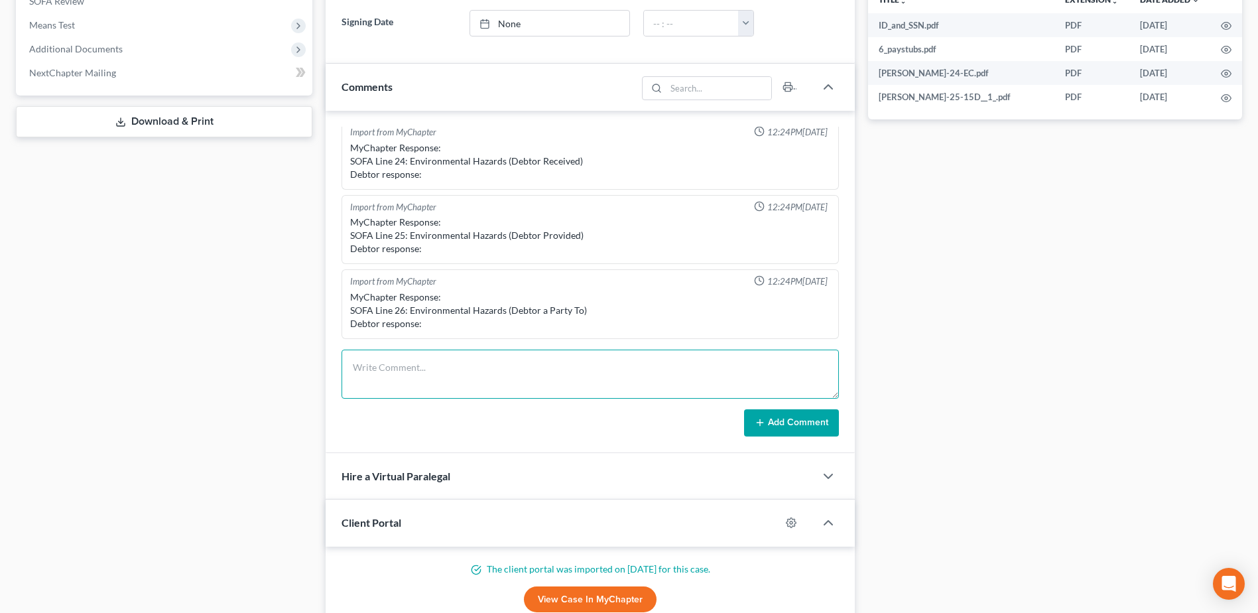
click at [451, 363] on textarea at bounding box center [591, 374] width 498 height 49
paste textarea "Please provide the address for the timeshare. Are you intending to surrender th…"
click at [665, 372] on textarea "emailed client the following questions: Please provide the address for the time…" at bounding box center [591, 374] width 498 height 49
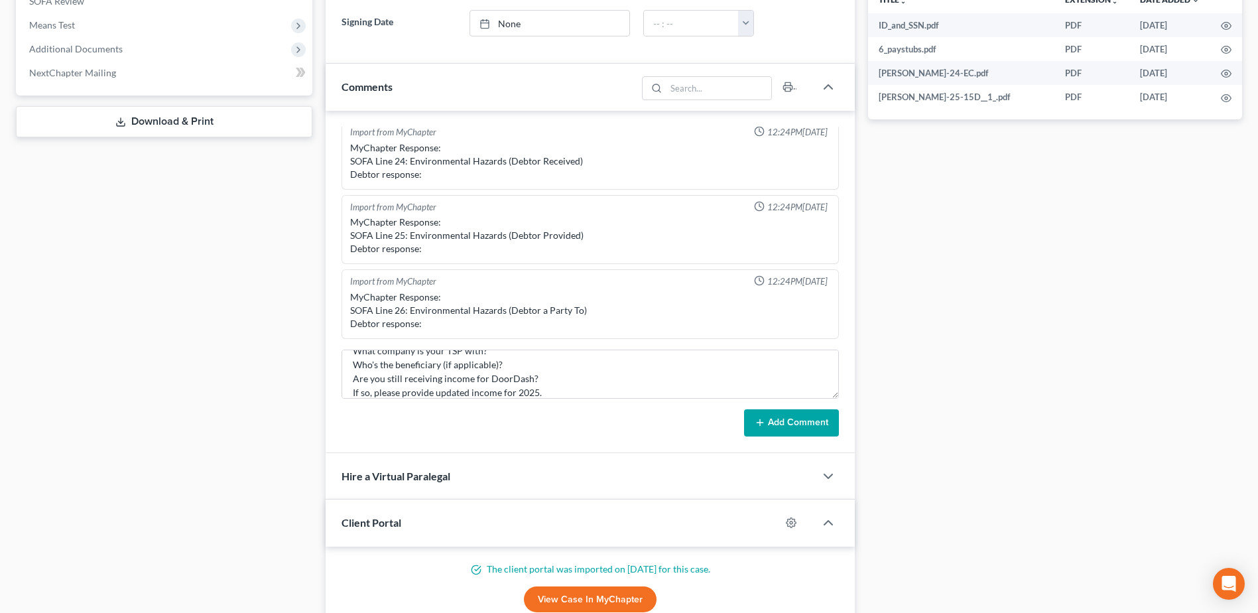
click at [760, 421] on line at bounding box center [760, 423] width 0 height 6
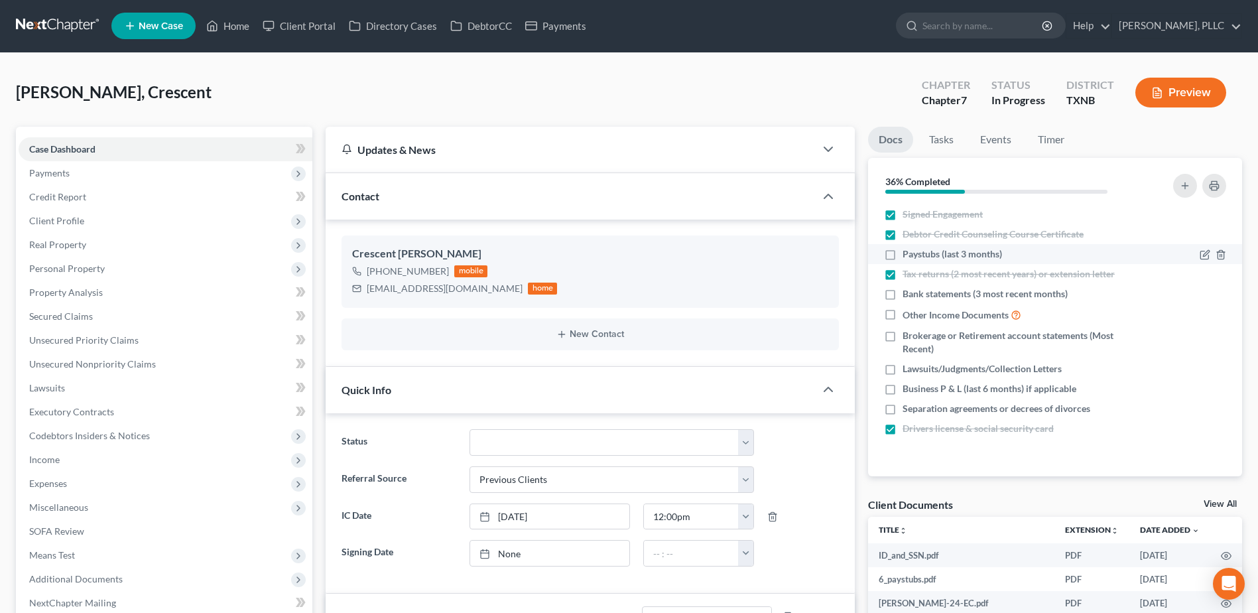
scroll to position [0, 0]
drag, startPoint x: 233, startPoint y: 26, endPoint x: 722, endPoint y: 81, distance: 492.0
click at [233, 26] on link "Home" at bounding box center [228, 27] width 56 height 24
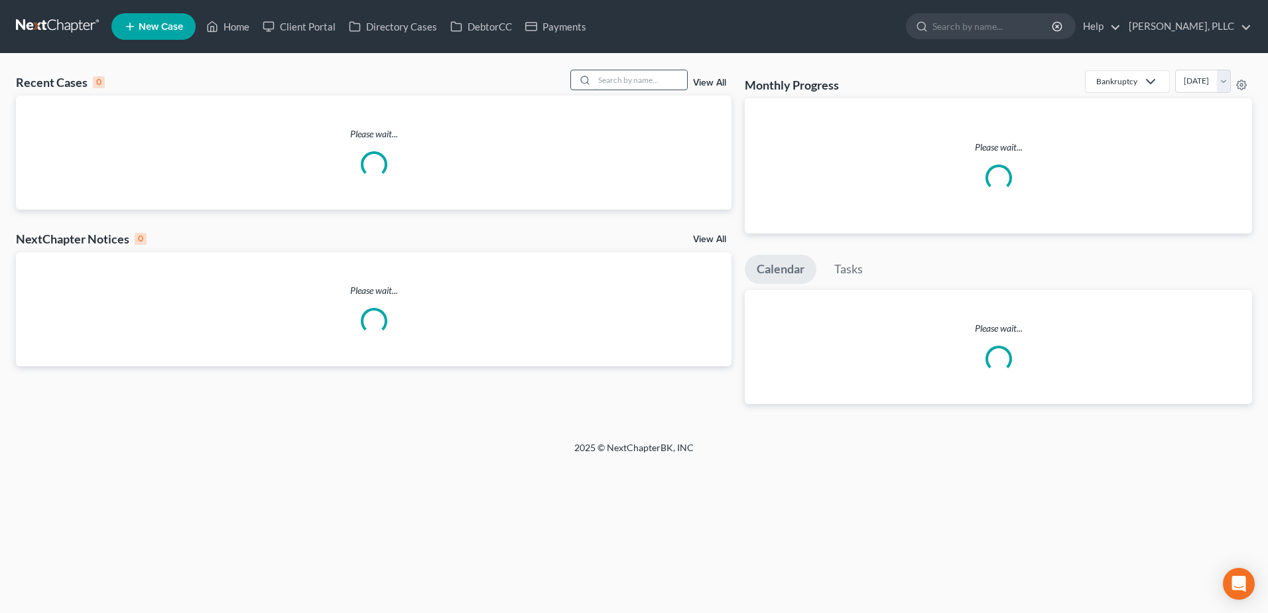
click at [636, 77] on input "search" at bounding box center [640, 79] width 93 height 19
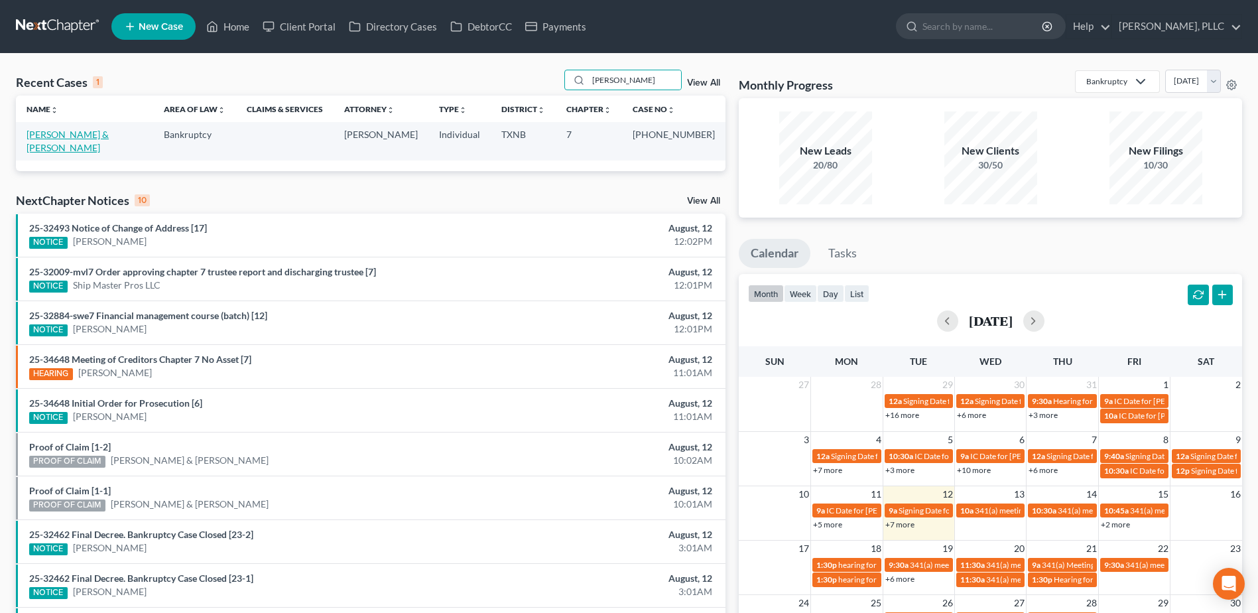
click at [98, 135] on link "Roach, David & Brittany" at bounding box center [68, 141] width 82 height 25
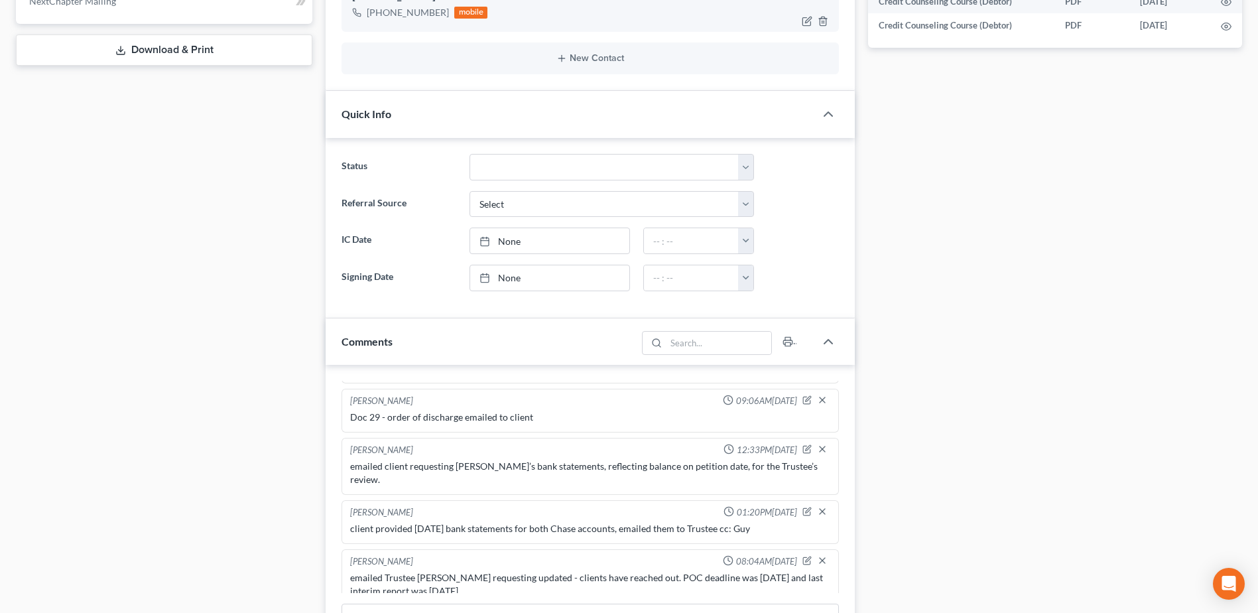
scroll to position [464, 0]
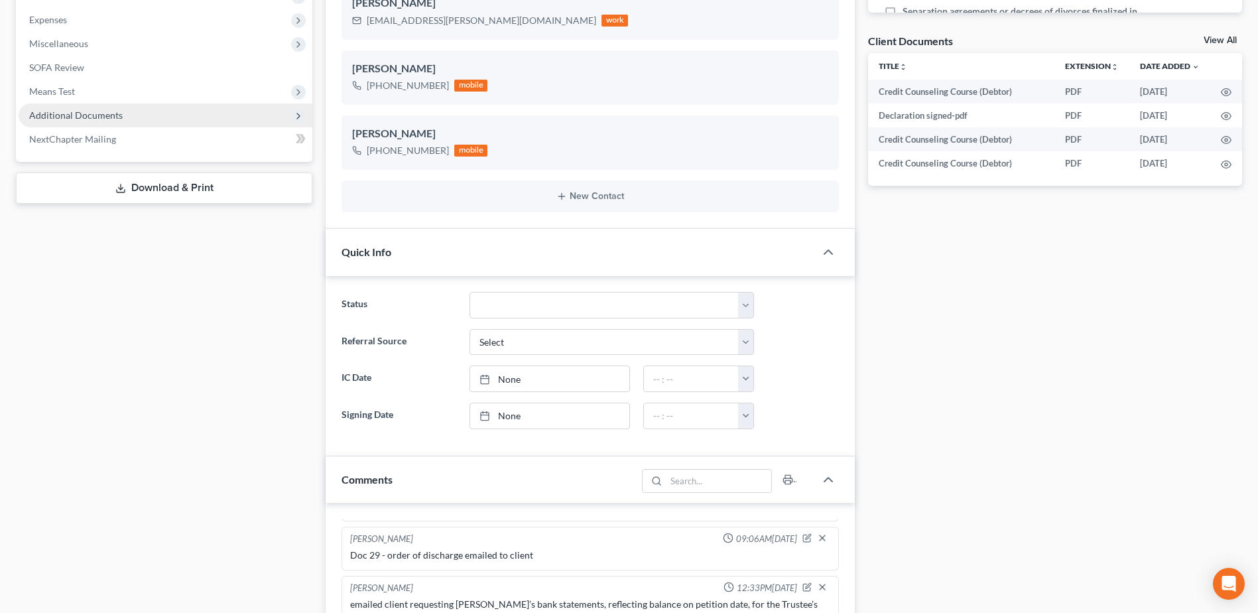
click at [103, 116] on span "Additional Documents" at bounding box center [76, 114] width 94 height 11
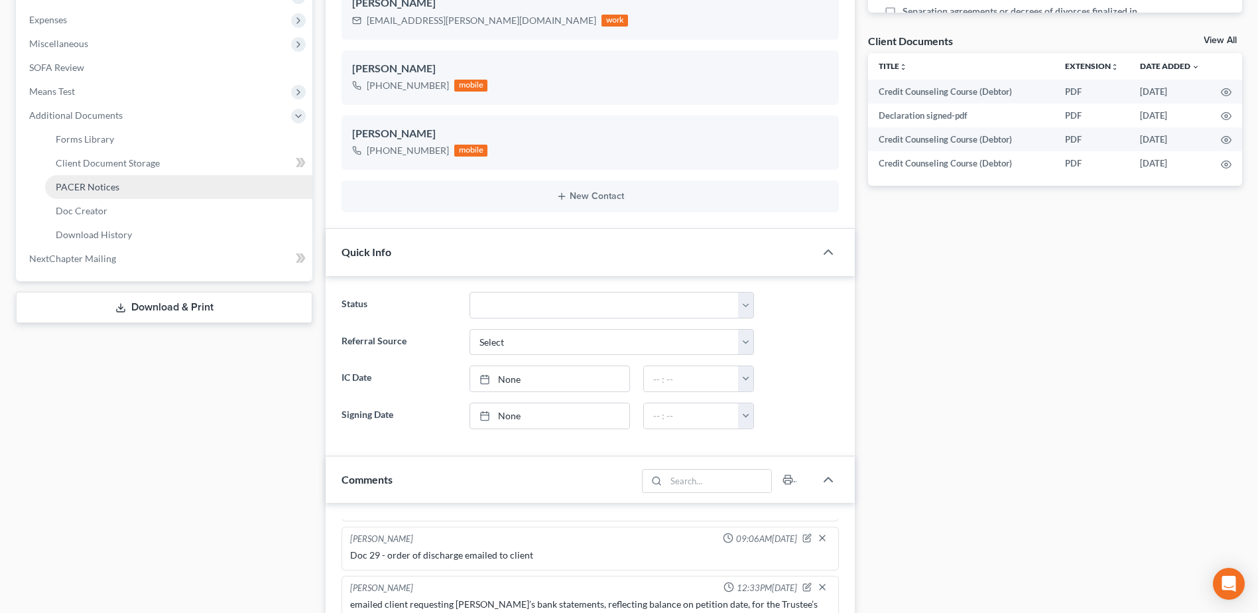
click at [110, 185] on span "PACER Notices" at bounding box center [88, 186] width 64 height 11
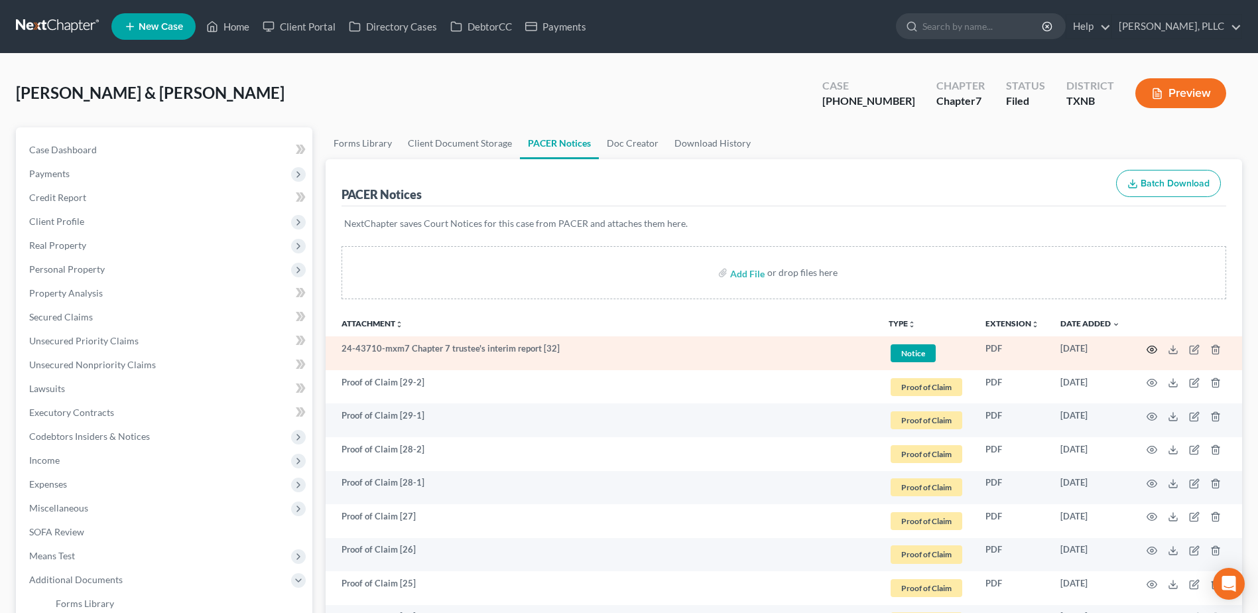
click at [1156, 351] on icon "button" at bounding box center [1152, 349] width 11 height 11
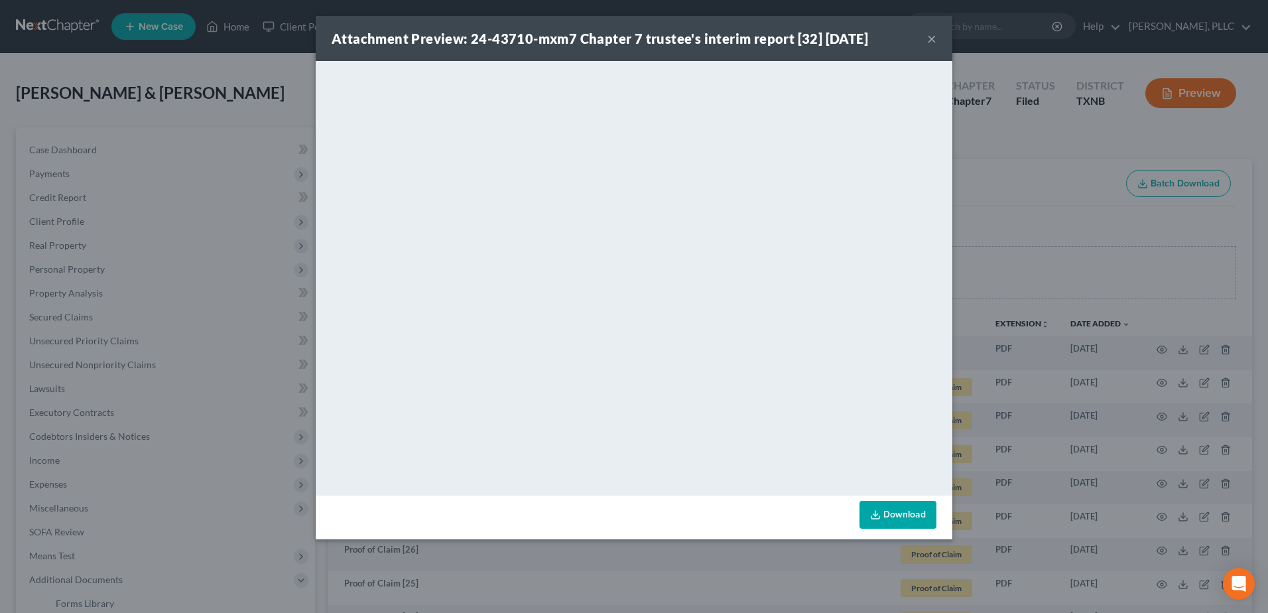
click at [930, 37] on button "×" at bounding box center [931, 39] width 9 height 16
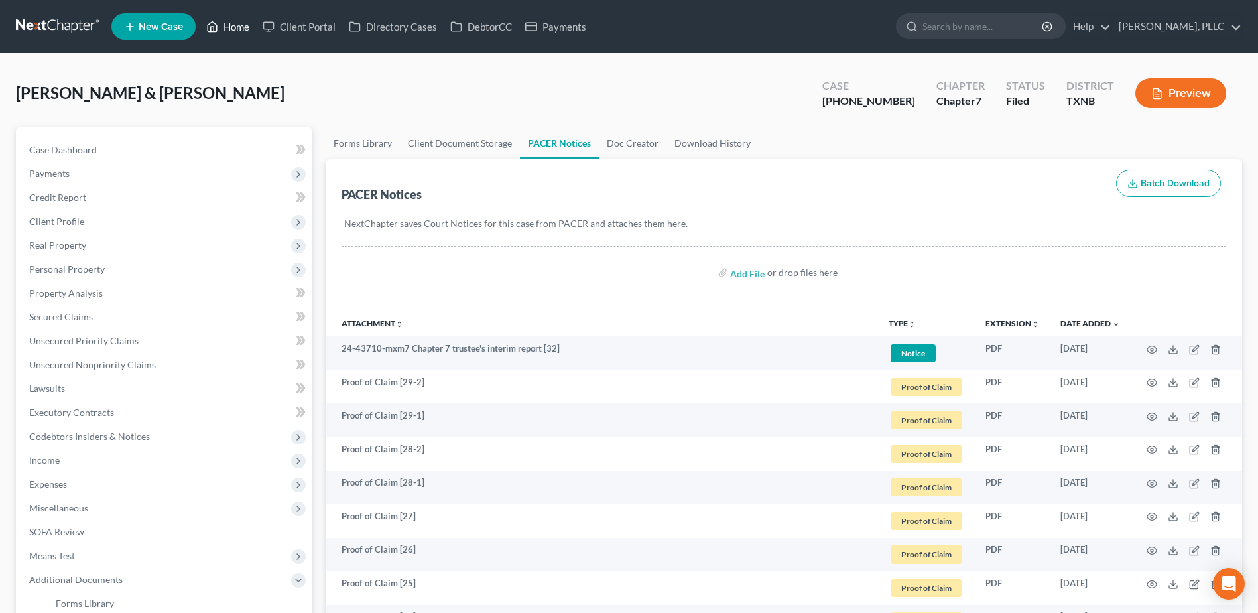
drag, startPoint x: 233, startPoint y: 32, endPoint x: 713, endPoint y: 101, distance: 485.3
click at [233, 31] on link "Home" at bounding box center [228, 27] width 56 height 24
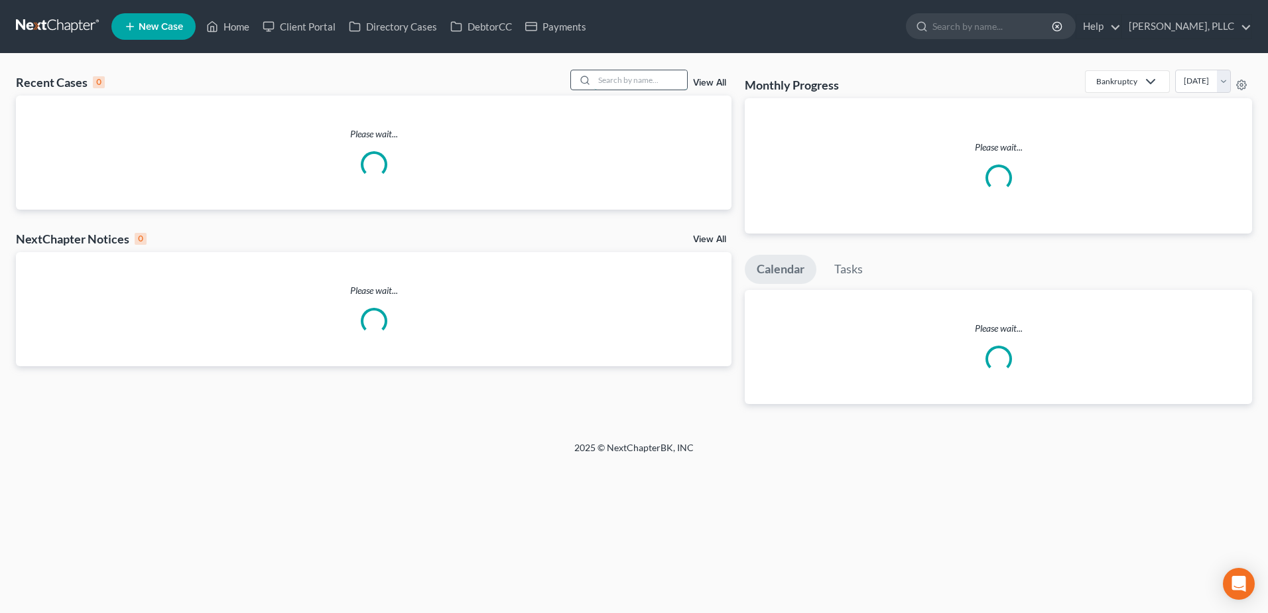
click at [653, 86] on input "search" at bounding box center [640, 79] width 93 height 19
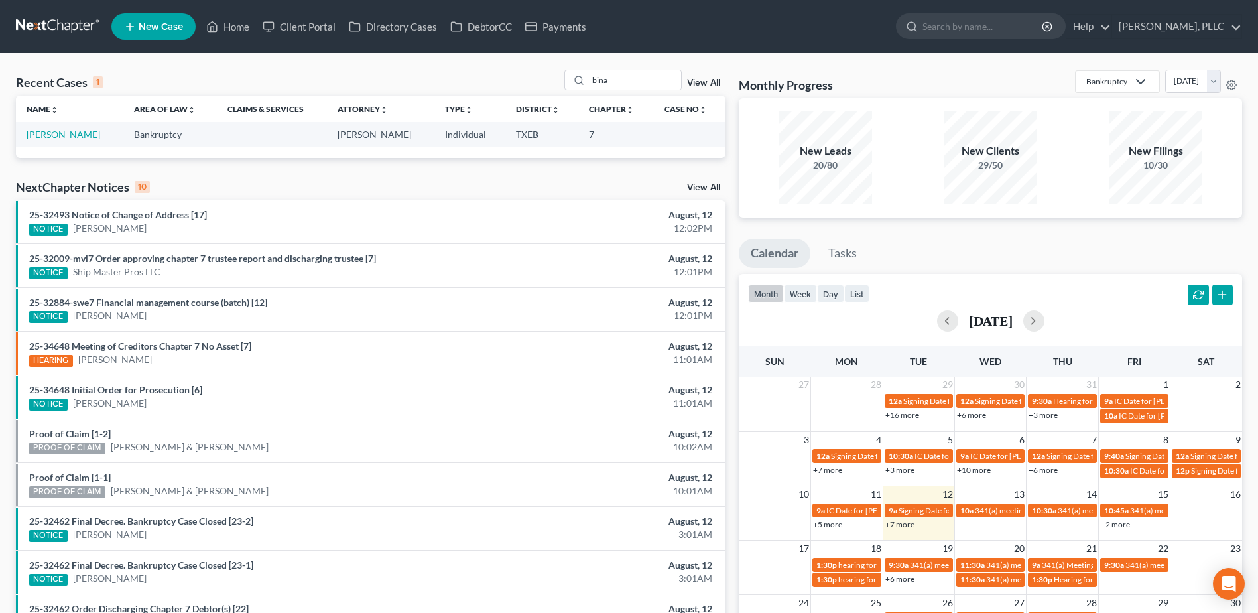
click at [61, 136] on link "Bina, Audrey" at bounding box center [64, 134] width 74 height 11
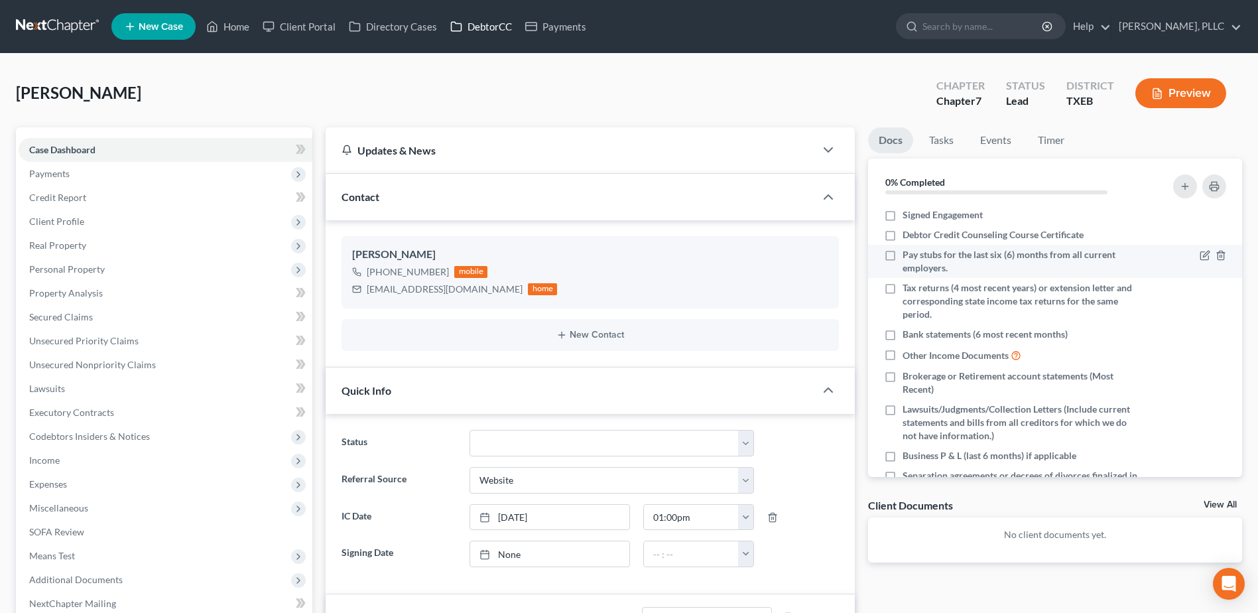
drag, startPoint x: 485, startPoint y: 27, endPoint x: 1027, endPoint y: 256, distance: 588.6
click at [485, 27] on link "DebtorCC" at bounding box center [481, 27] width 75 height 24
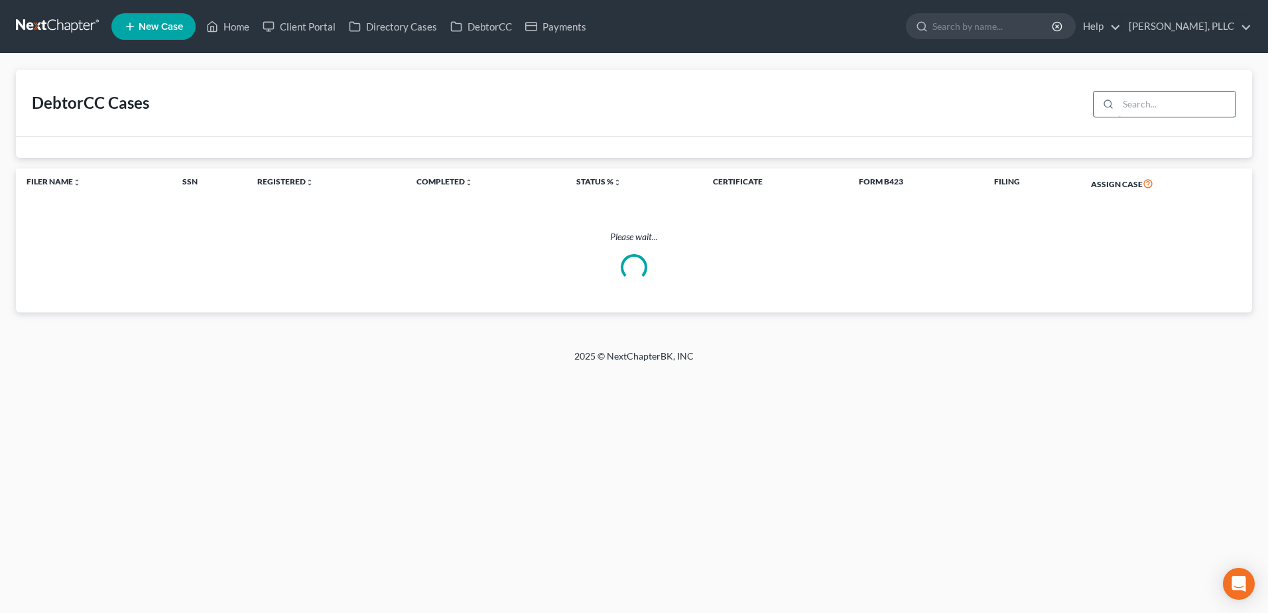
click at [1143, 107] on input "search" at bounding box center [1176, 104] width 117 height 25
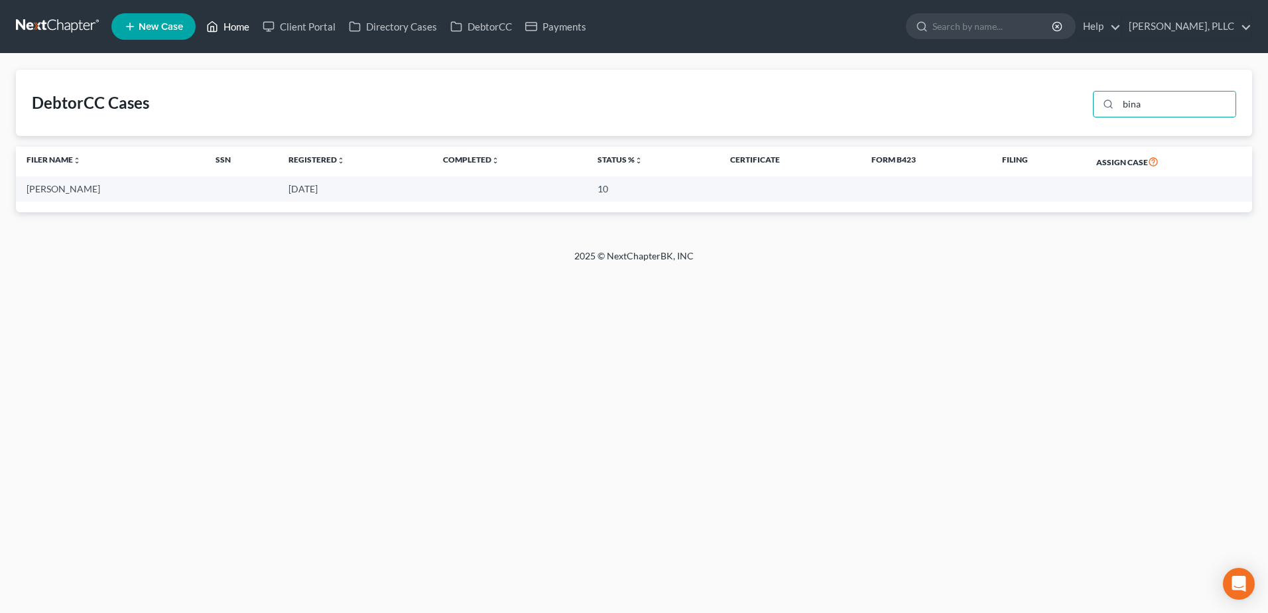
click at [243, 31] on link "Home" at bounding box center [228, 27] width 56 height 24
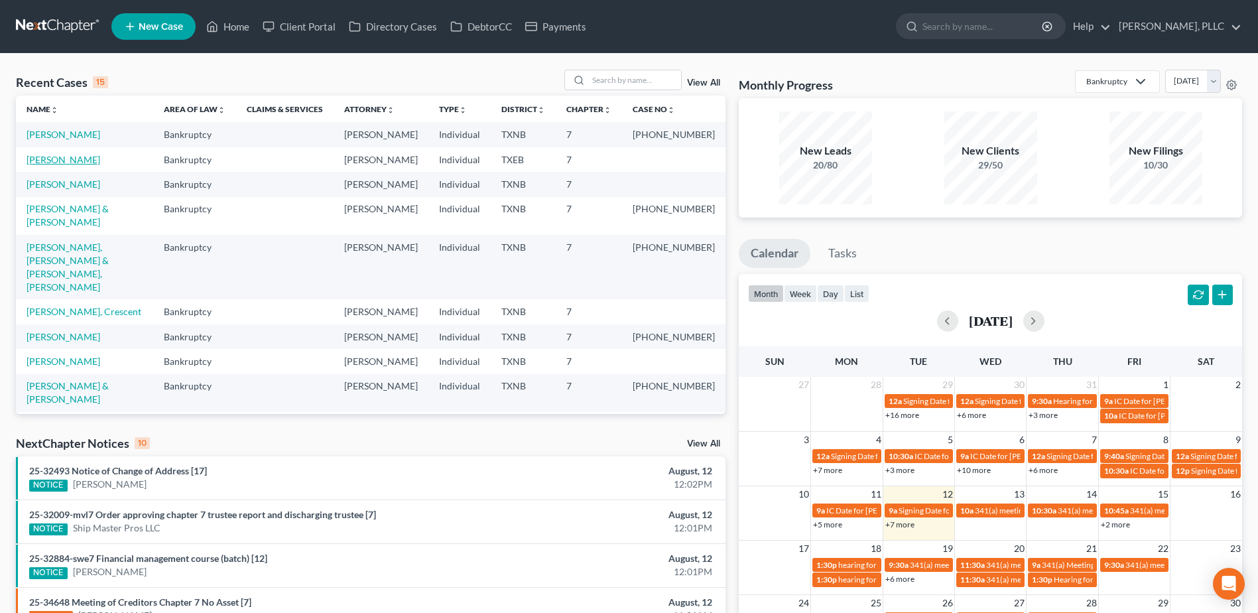
click at [72, 165] on link "Bina, Audrey" at bounding box center [64, 159] width 74 height 11
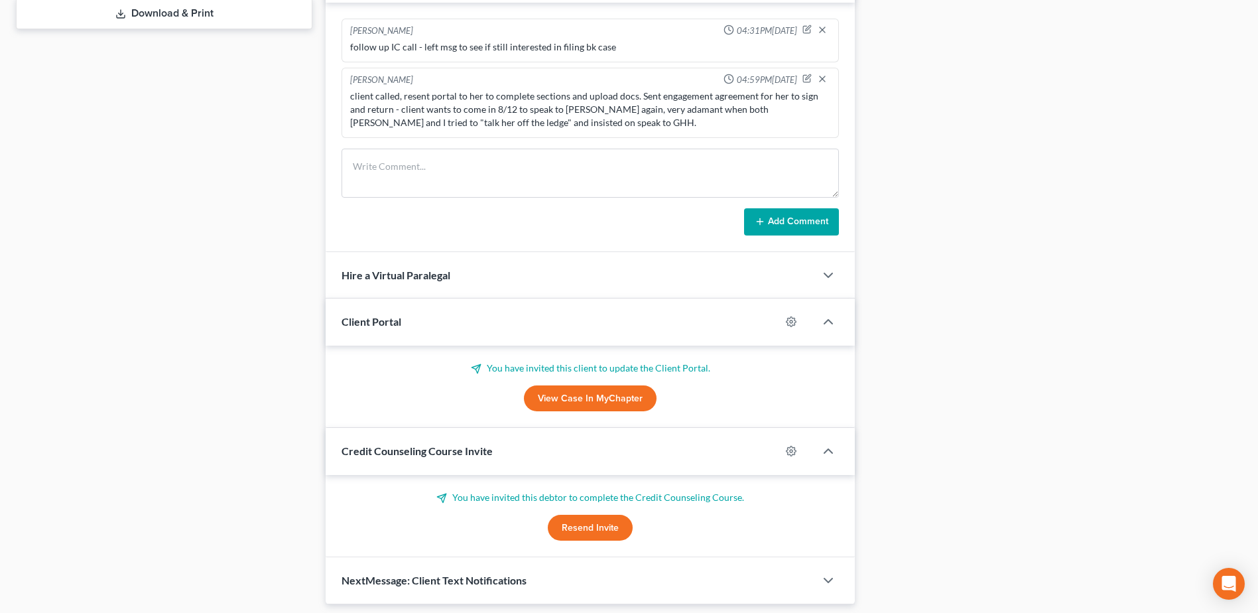
scroll to position [663, 0]
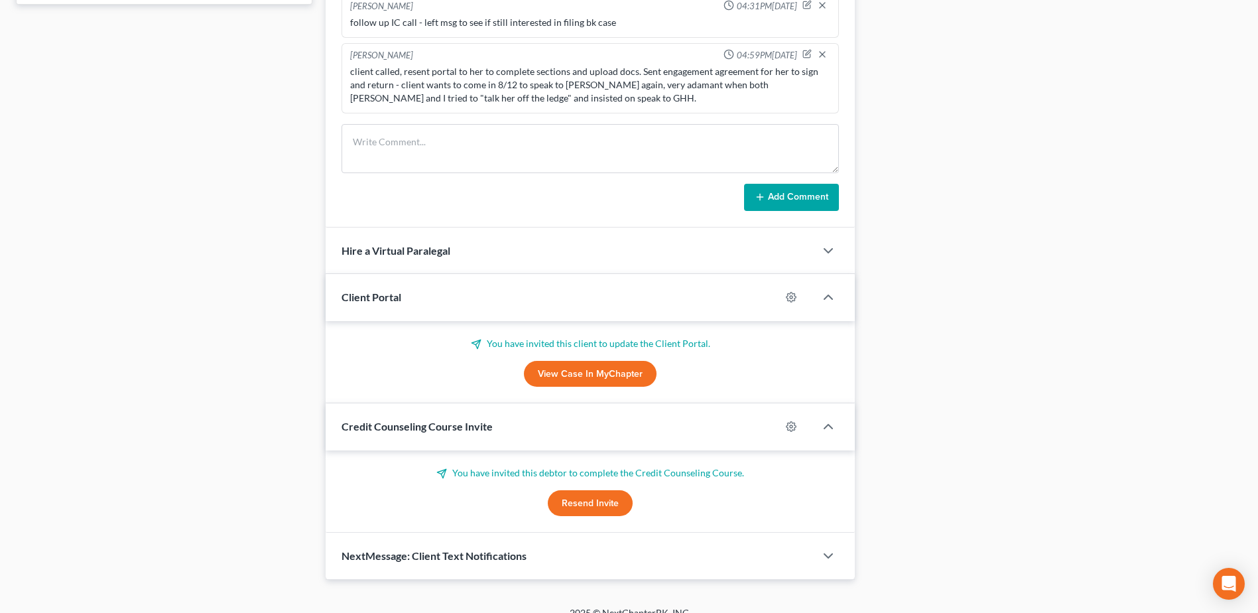
click at [598, 503] on button "Resend Invite" at bounding box center [590, 503] width 85 height 27
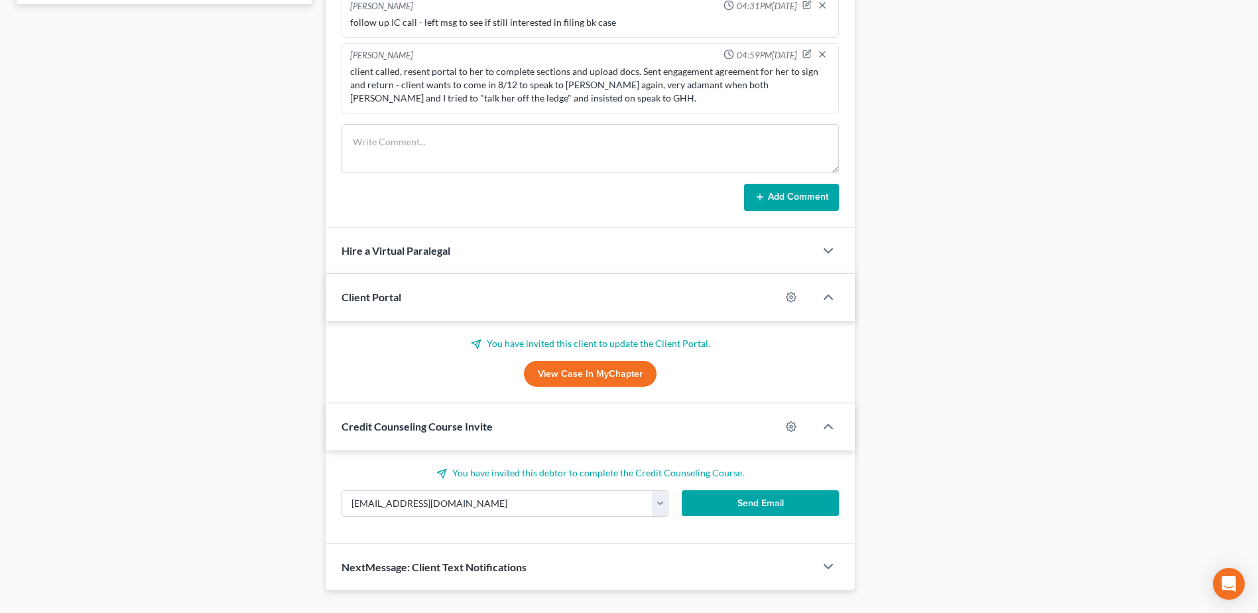
click at [734, 497] on button "Send Email" at bounding box center [760, 503] width 157 height 27
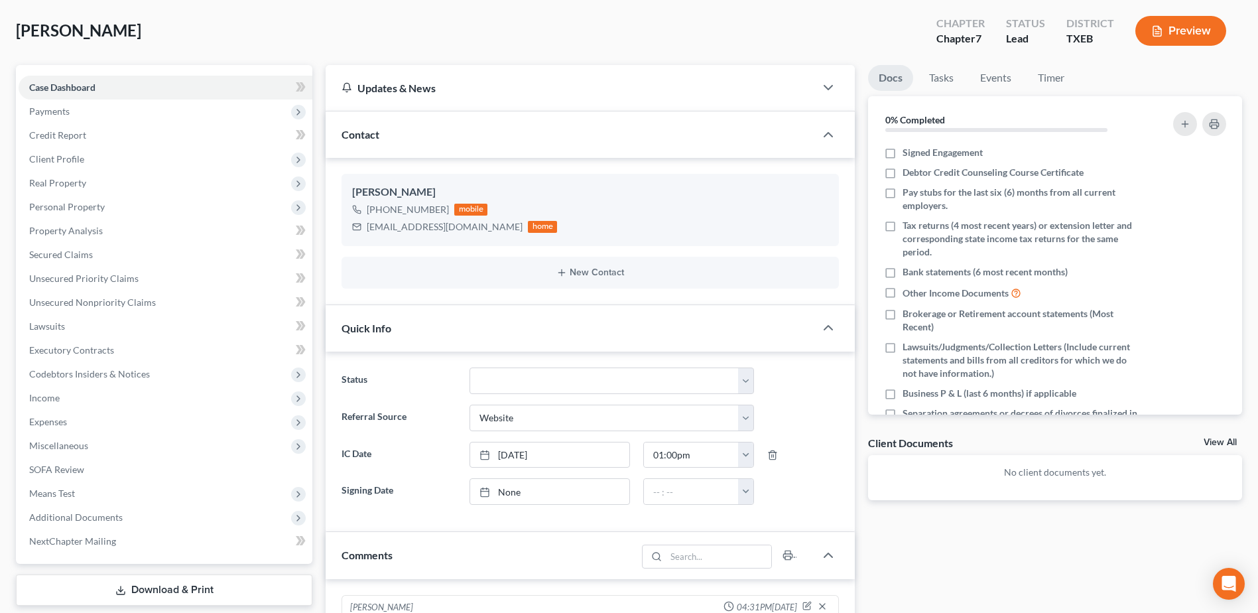
scroll to position [0, 0]
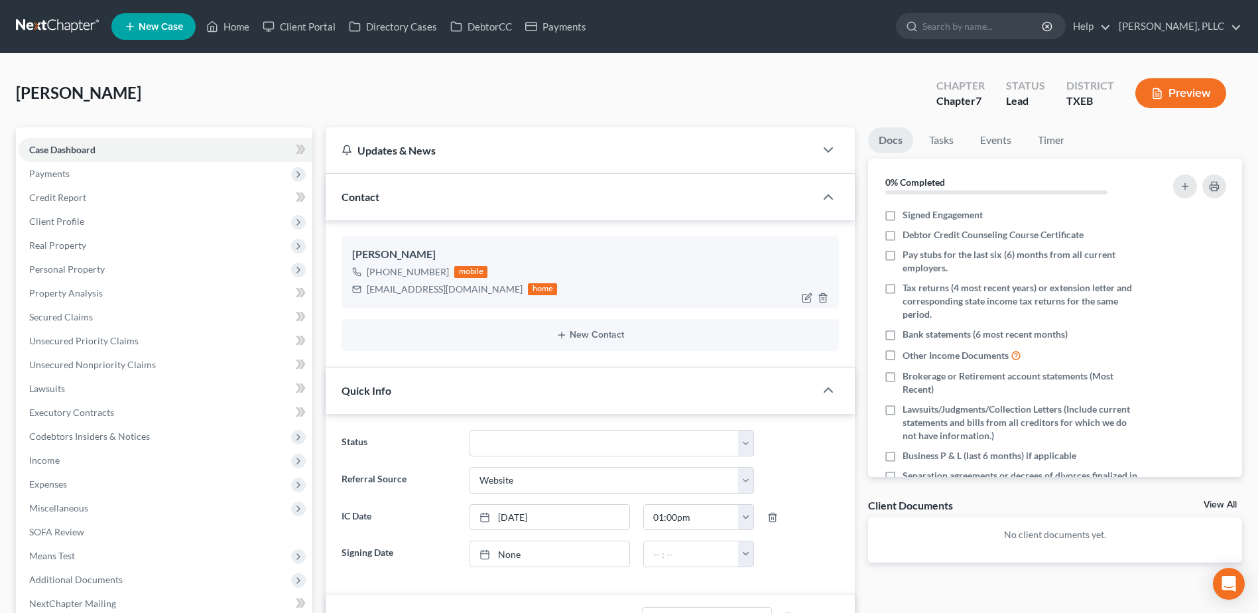
drag, startPoint x: 58, startPoint y: 224, endPoint x: 580, endPoint y: 271, distance: 524.2
click at [58, 224] on span "Client Profile" at bounding box center [56, 221] width 55 height 11
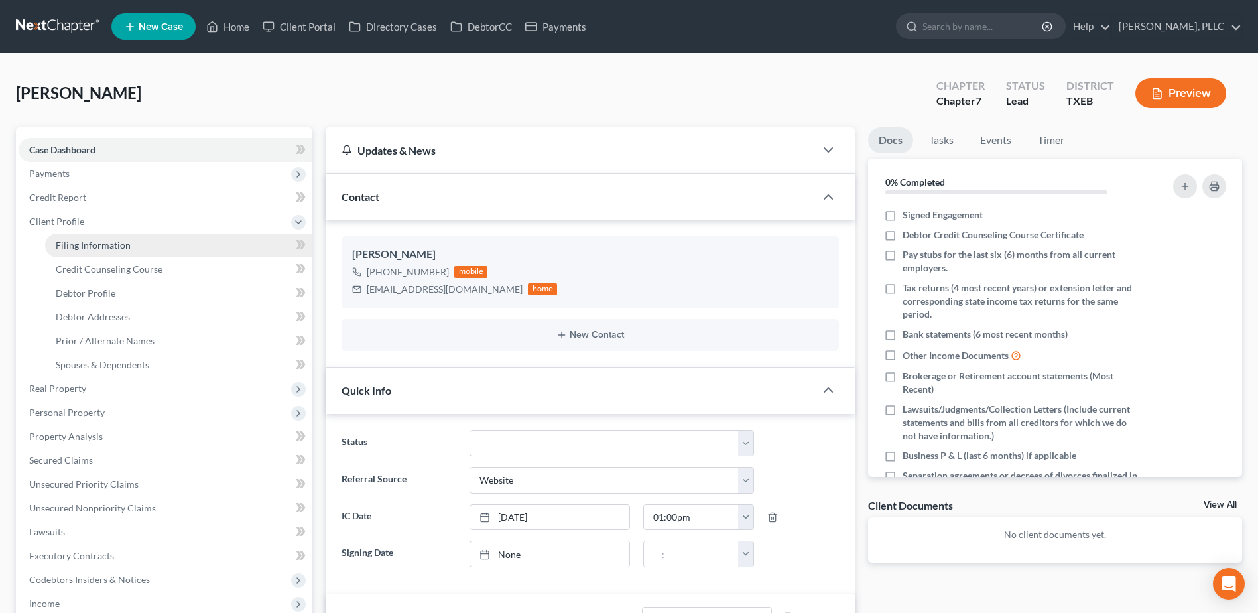
click at [83, 248] on span "Filing Information" at bounding box center [93, 244] width 75 height 11
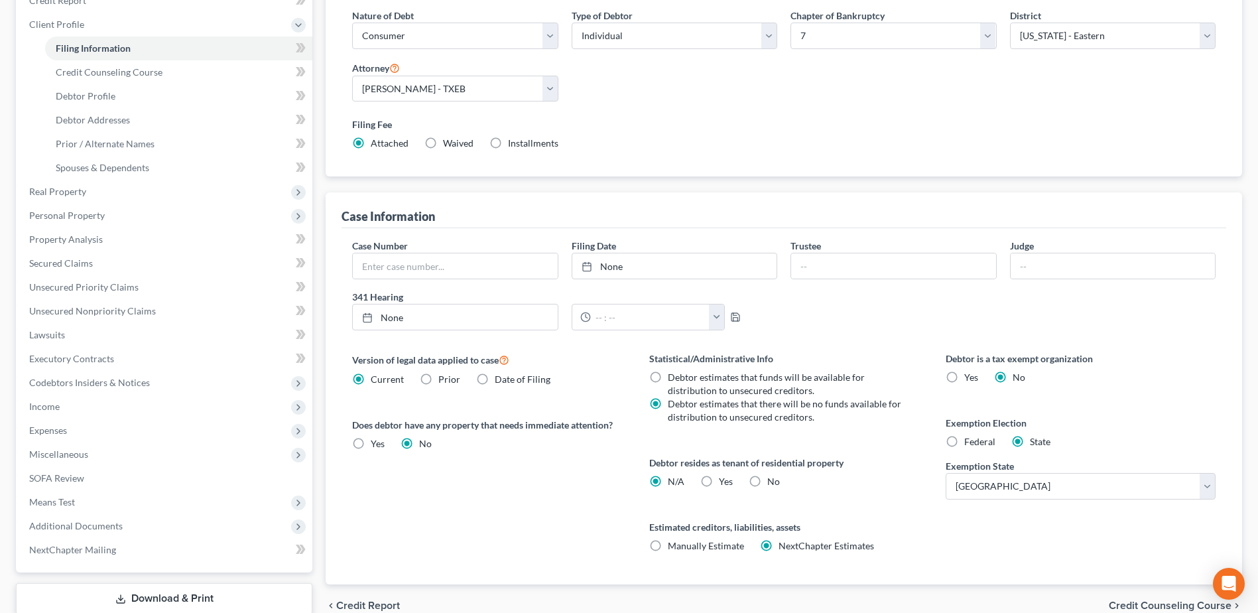
scroll to position [199, 0]
drag, startPoint x: 758, startPoint y: 480, endPoint x: 1150, endPoint y: 531, distance: 396.0
click at [768, 480] on label "No" at bounding box center [774, 479] width 13 height 13
click at [773, 480] on input "No" at bounding box center [777, 477] width 9 height 9
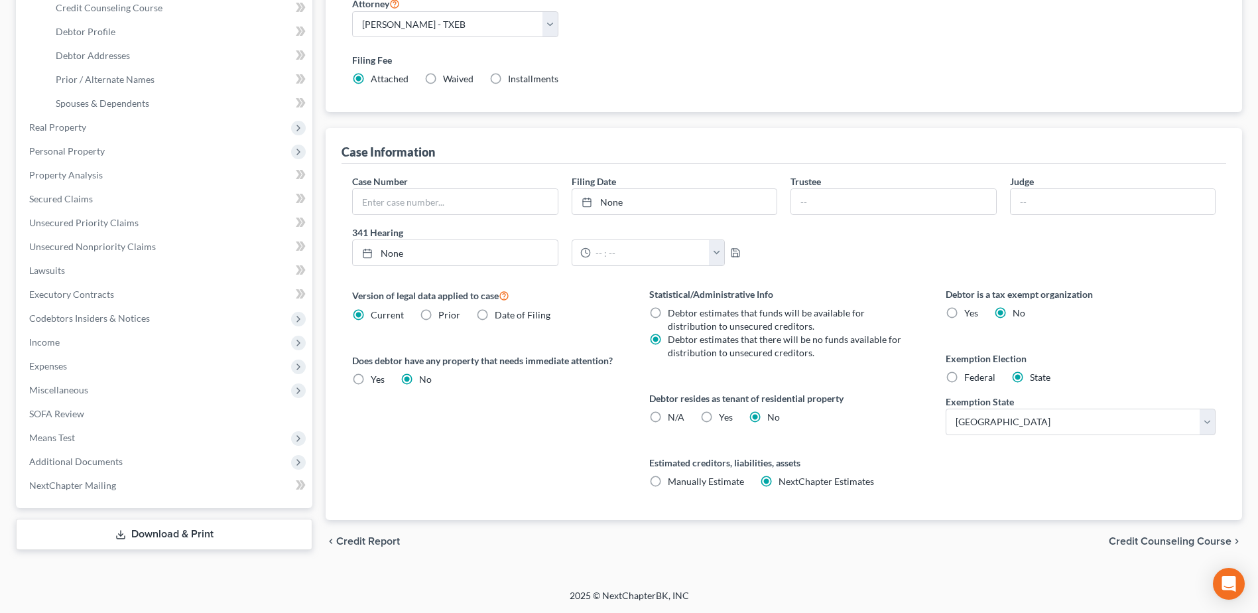
click at [1174, 541] on span "Credit Counseling Course" at bounding box center [1170, 541] width 123 height 11
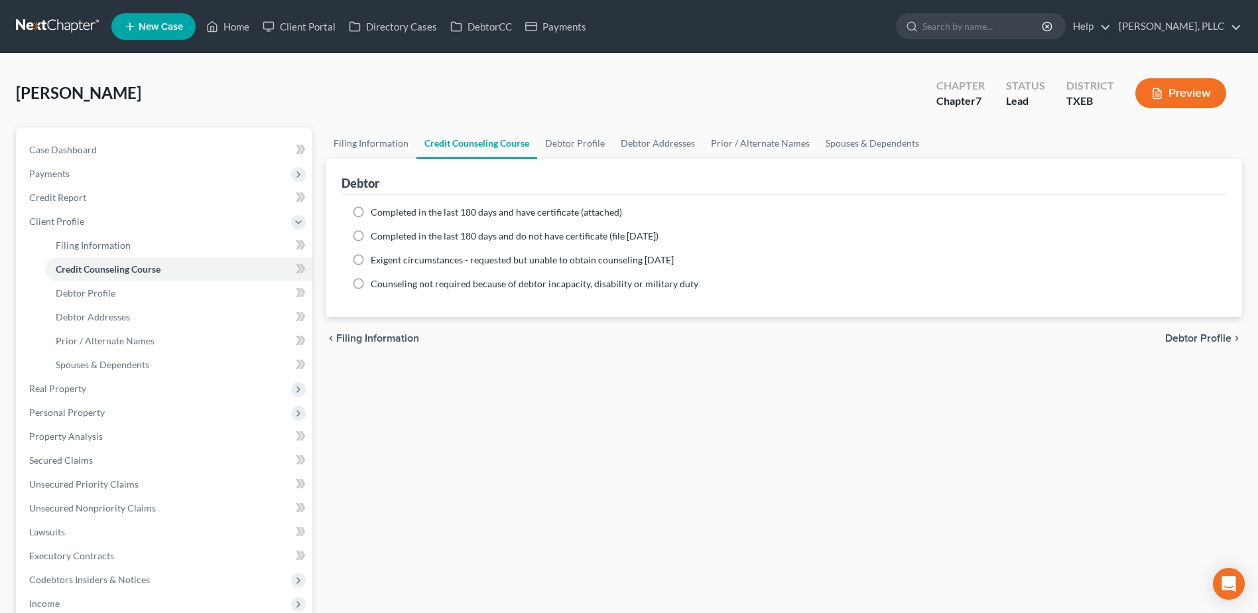
click at [1193, 333] on span "Debtor Profile" at bounding box center [1199, 338] width 66 height 11
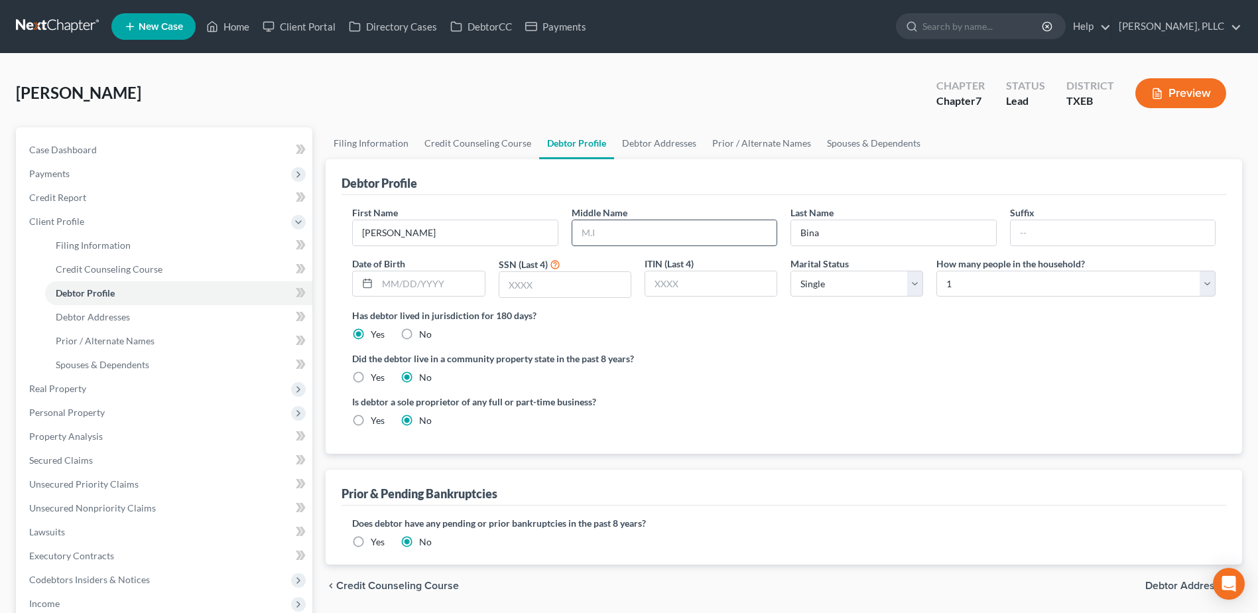
click at [651, 237] on input "text" at bounding box center [674, 232] width 204 height 25
click at [498, 232] on input "Audrey" at bounding box center [455, 232] width 204 height 25
click at [371, 375] on label "Yes" at bounding box center [378, 377] width 14 height 13
click at [376, 375] on input "Yes" at bounding box center [380, 375] width 9 height 9
click at [414, 276] on input "text" at bounding box center [430, 283] width 107 height 25
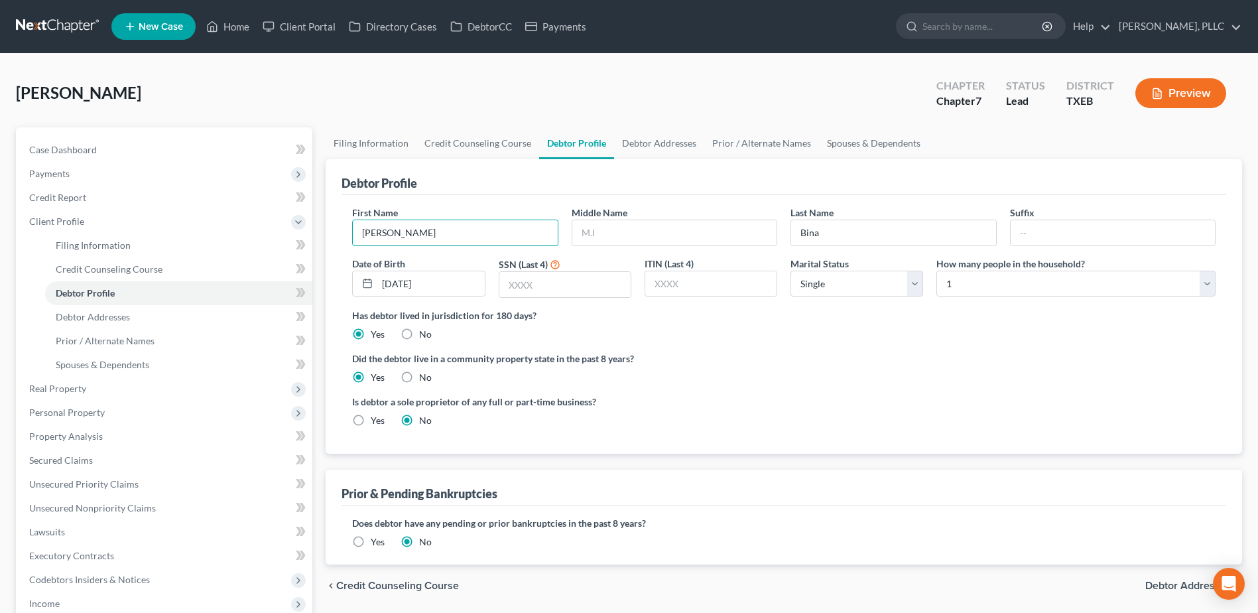
drag, startPoint x: 470, startPoint y: 225, endPoint x: 324, endPoint y: 224, distance: 145.9
click at [323, 227] on div "Filing Information Credit Counseling Course Debtor Profile Debtor Addresses Pri…" at bounding box center [784, 469] width 930 height 684
click at [797, 141] on link "Prior / Alternate Names" at bounding box center [762, 143] width 115 height 32
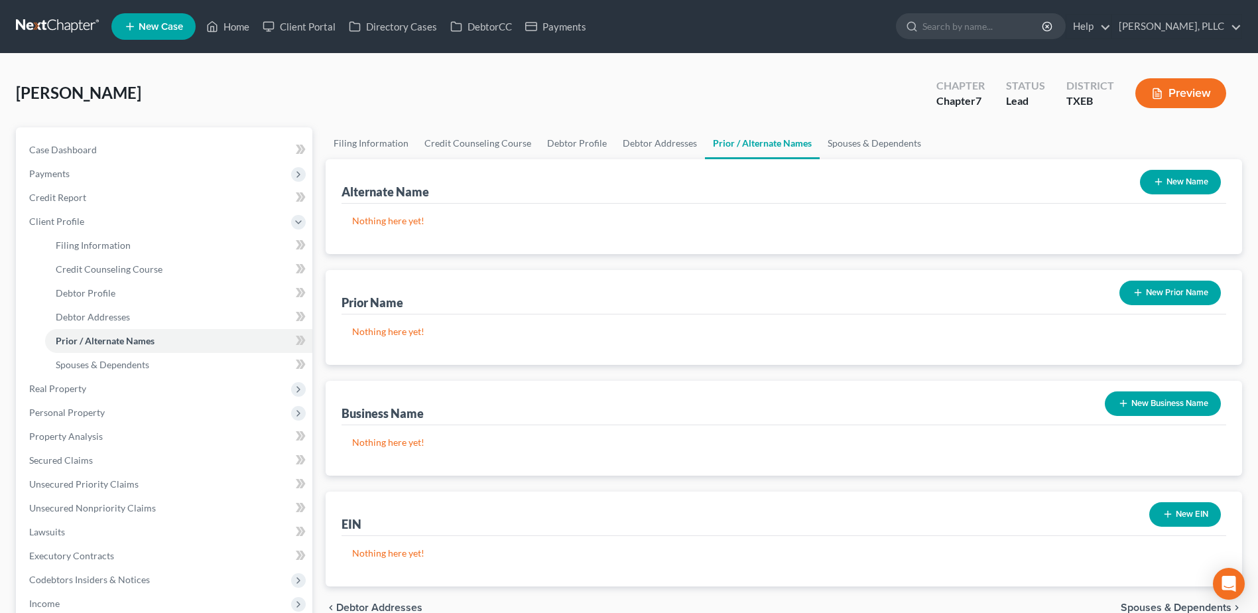
click at [1175, 184] on button "New Name" at bounding box center [1180, 182] width 81 height 25
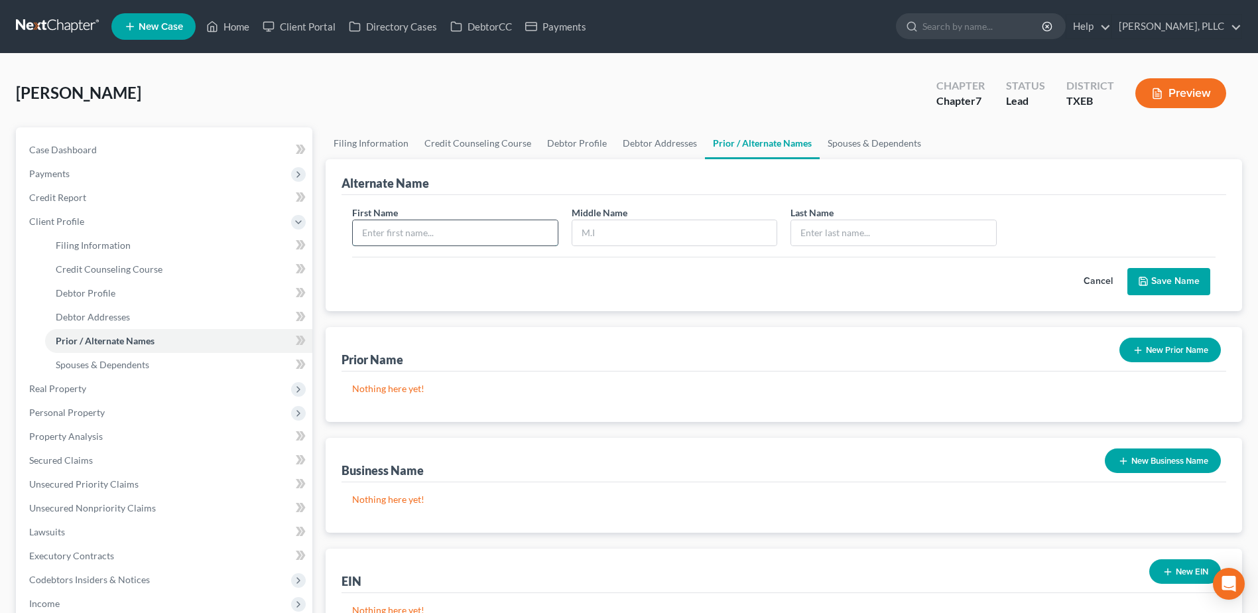
click at [460, 233] on input "text" at bounding box center [455, 232] width 204 height 25
click at [1160, 291] on button "Save Name" at bounding box center [1169, 282] width 83 height 28
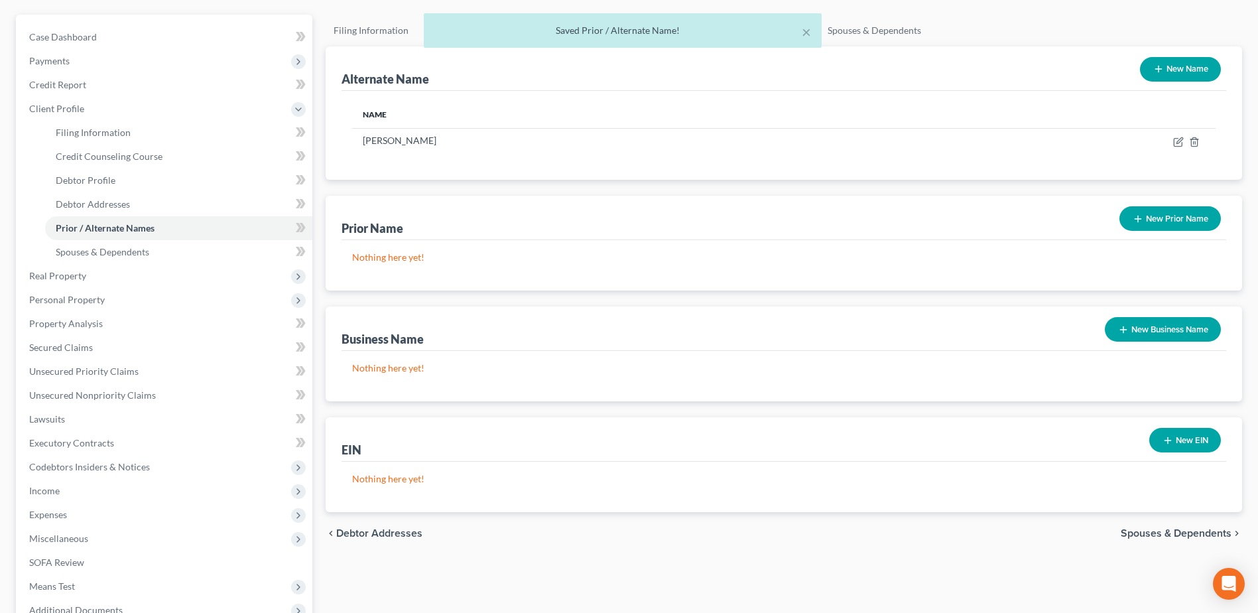
scroll to position [249, 0]
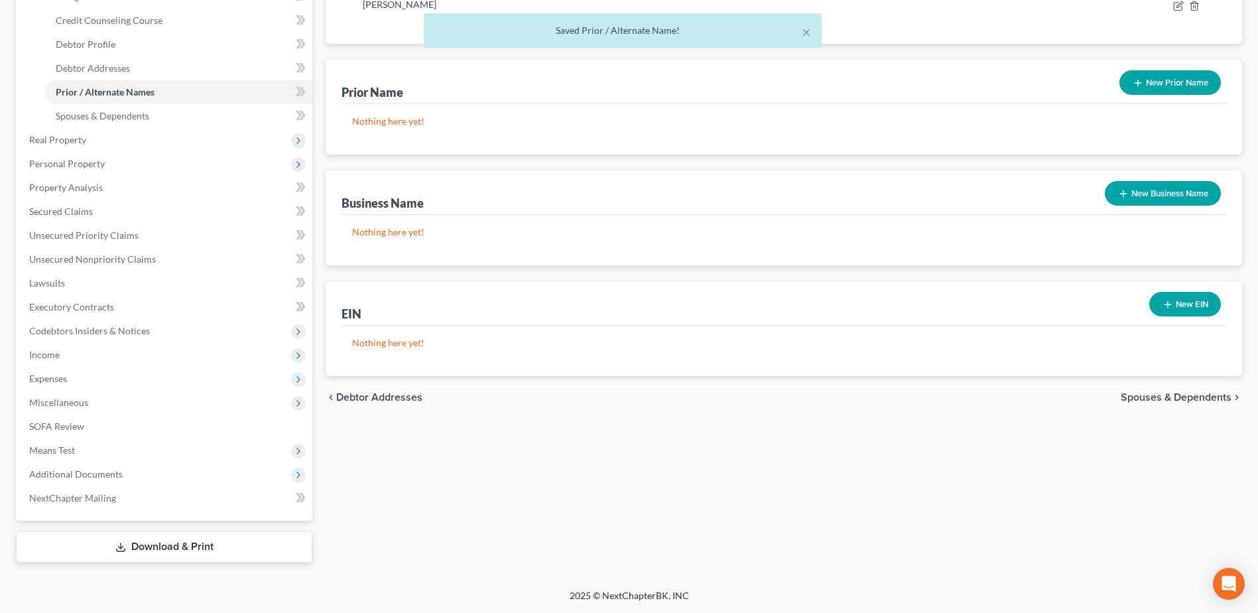
click at [1204, 397] on span "Spouses & Dependents" at bounding box center [1176, 397] width 111 height 11
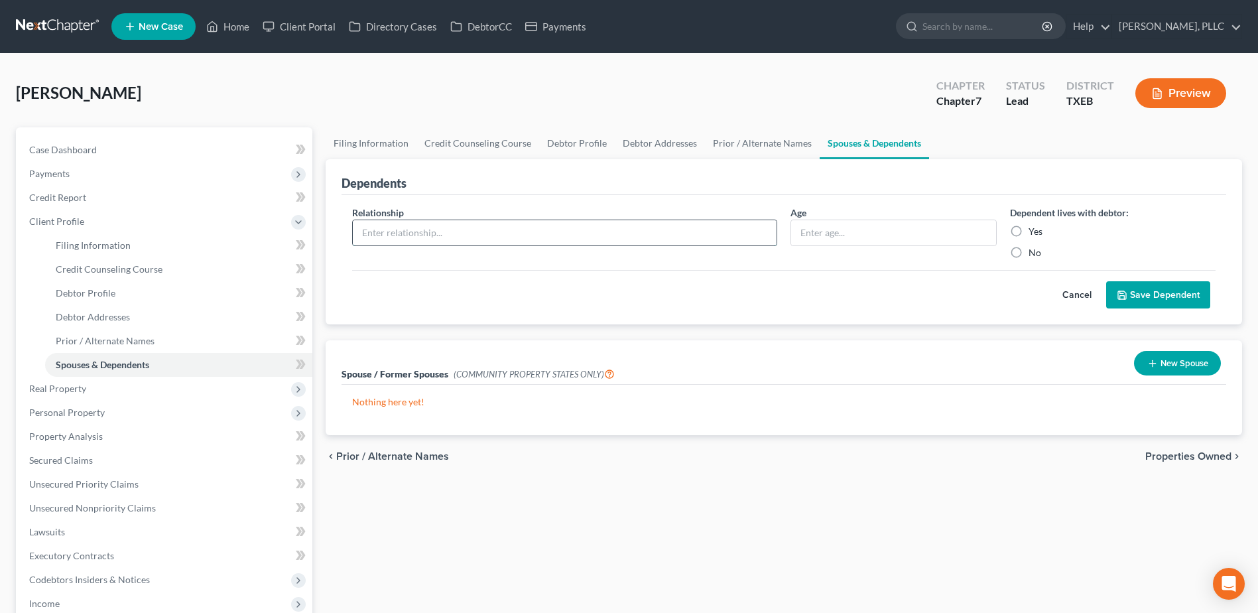
click at [665, 241] on input "text" at bounding box center [565, 232] width 424 height 25
click at [463, 232] on input "text" at bounding box center [565, 232] width 424 height 25
click at [1072, 297] on button "Cancel" at bounding box center [1077, 295] width 58 height 27
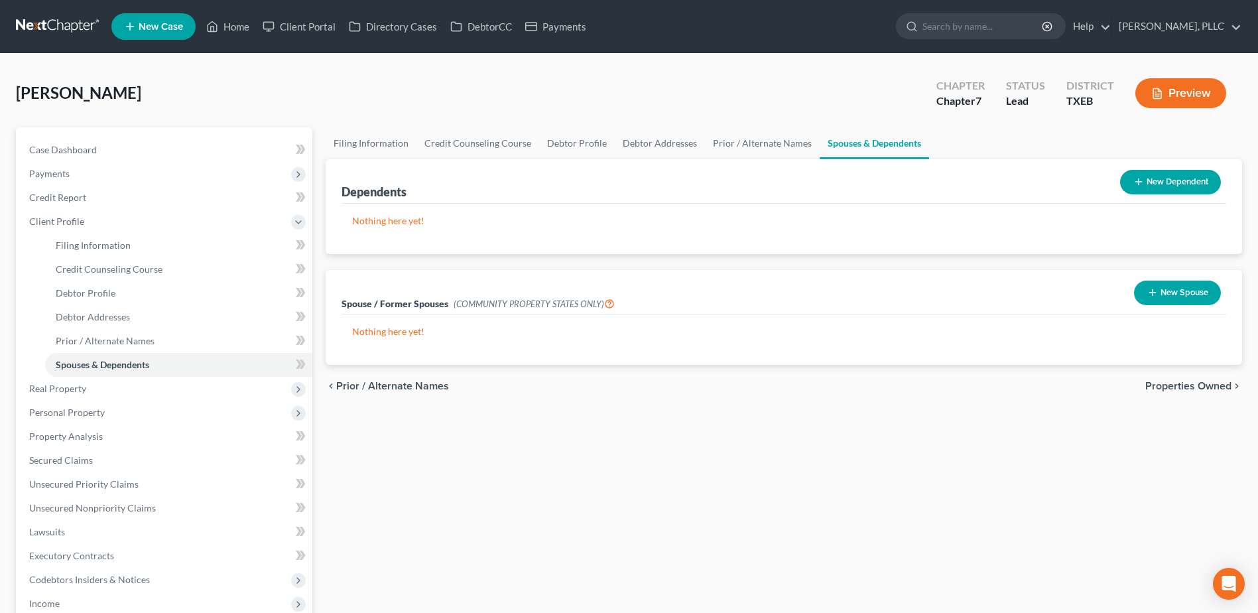
click at [1169, 383] on span "Properties Owned" at bounding box center [1189, 386] width 86 height 11
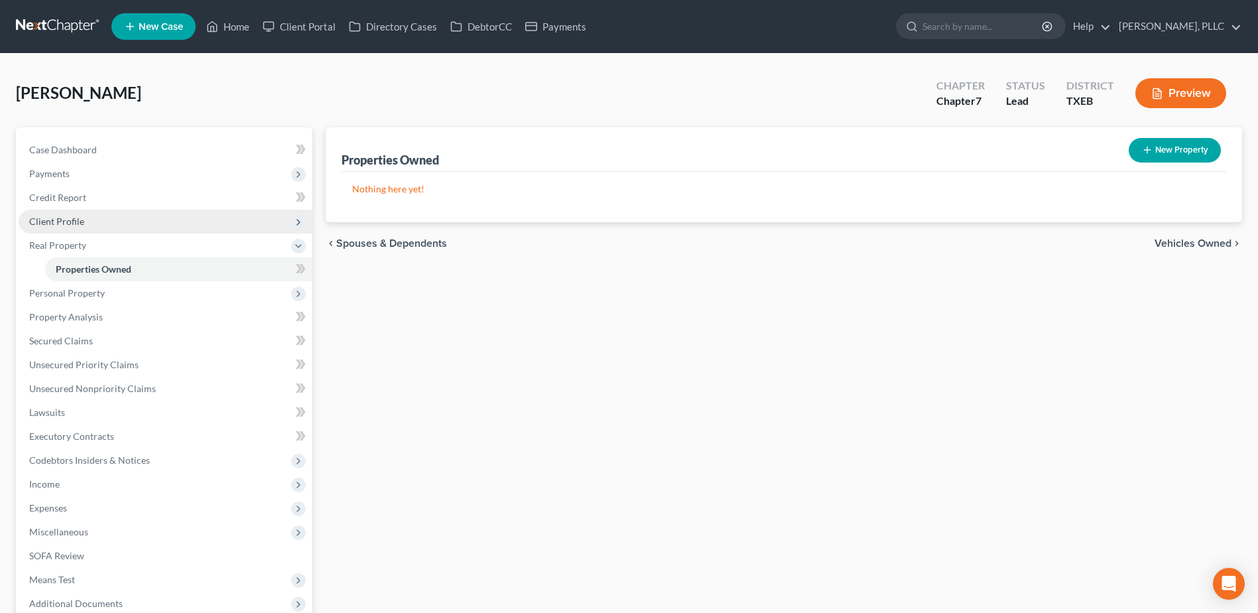
click at [86, 219] on span "Client Profile" at bounding box center [166, 222] width 294 height 24
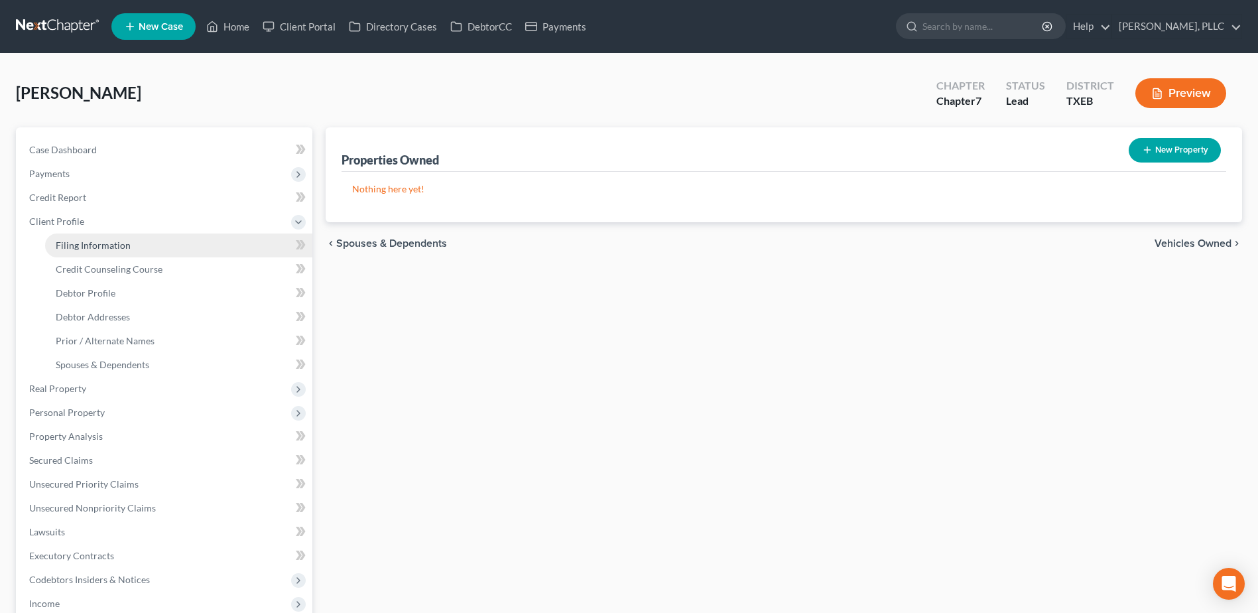
click at [113, 246] on span "Filing Information" at bounding box center [93, 244] width 75 height 11
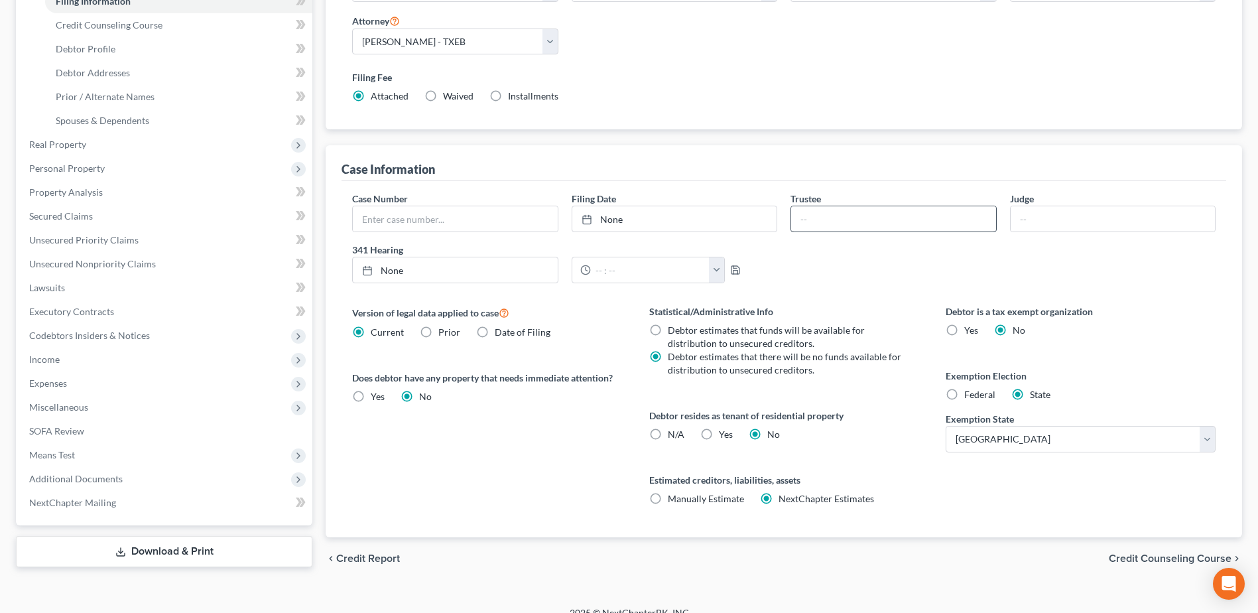
scroll to position [261, 0]
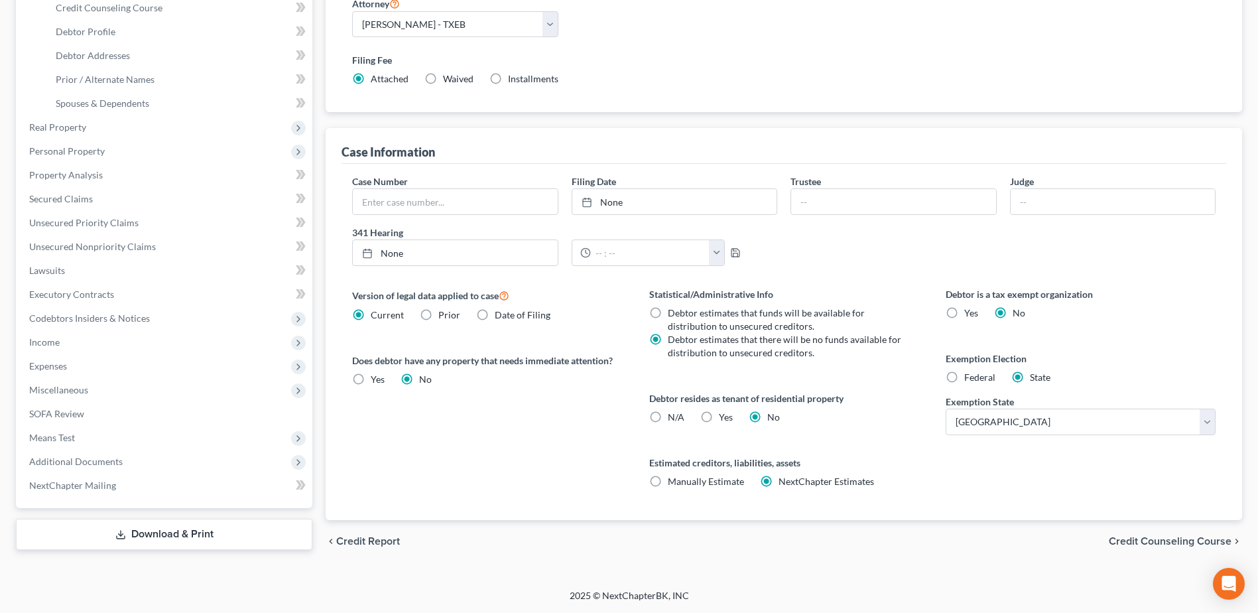
click at [1173, 545] on span "Credit Counseling Course" at bounding box center [1170, 541] width 123 height 11
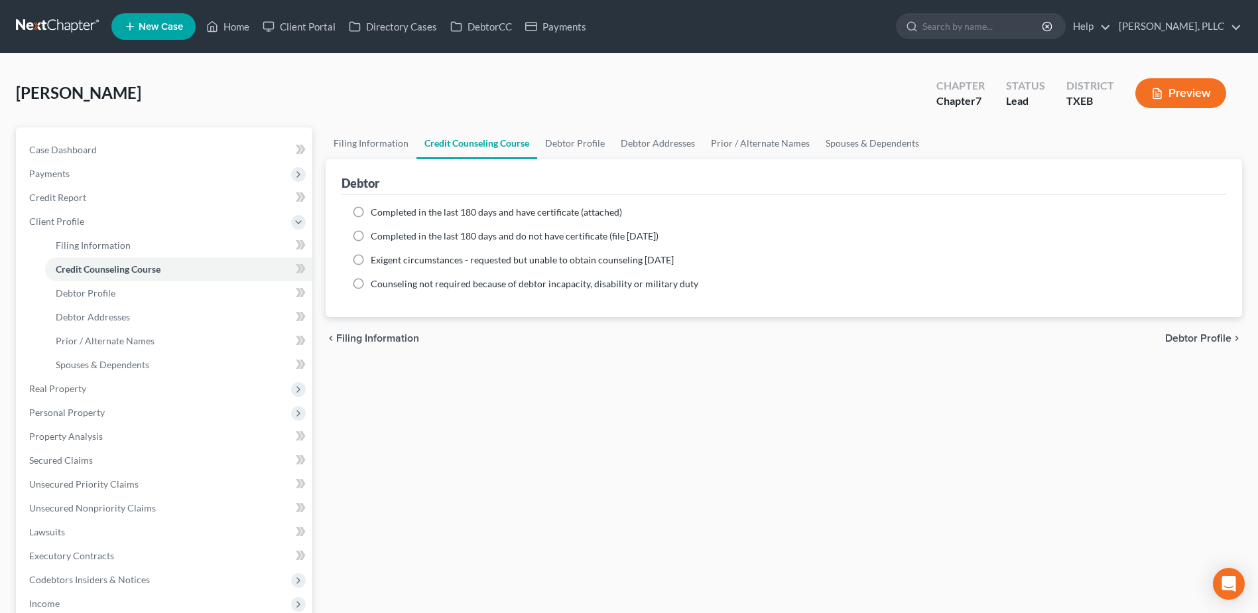
click at [1186, 340] on span "Debtor Profile" at bounding box center [1199, 338] width 66 height 11
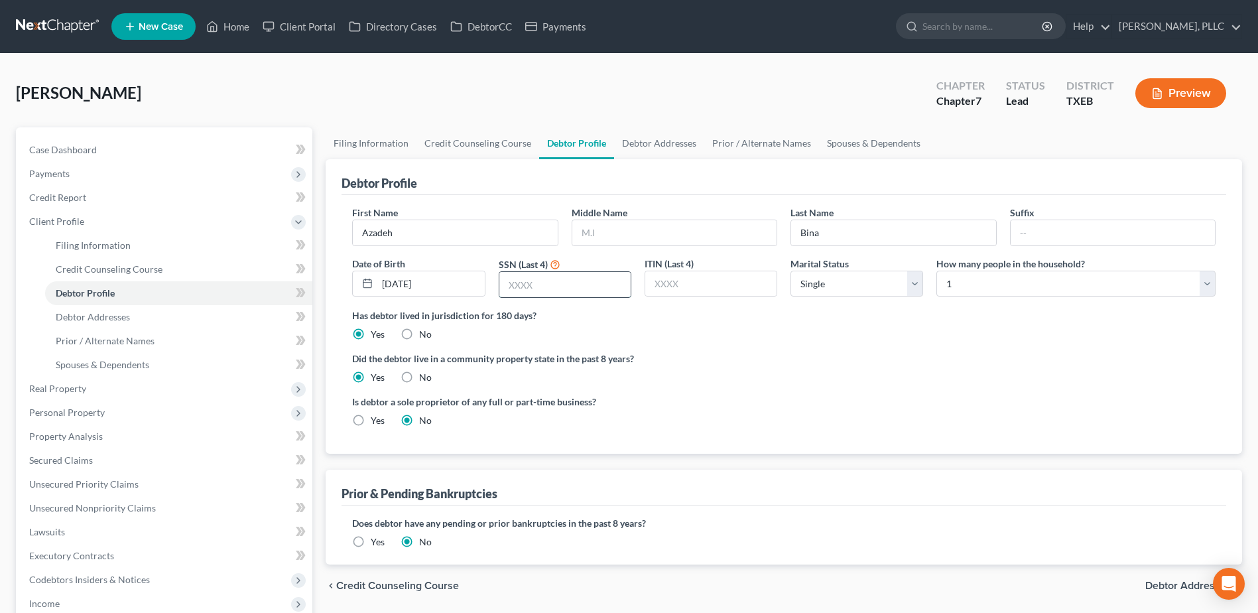
click at [529, 289] on input "text" at bounding box center [565, 284] width 131 height 25
click at [660, 145] on link "Debtor Addresses" at bounding box center [659, 143] width 90 height 32
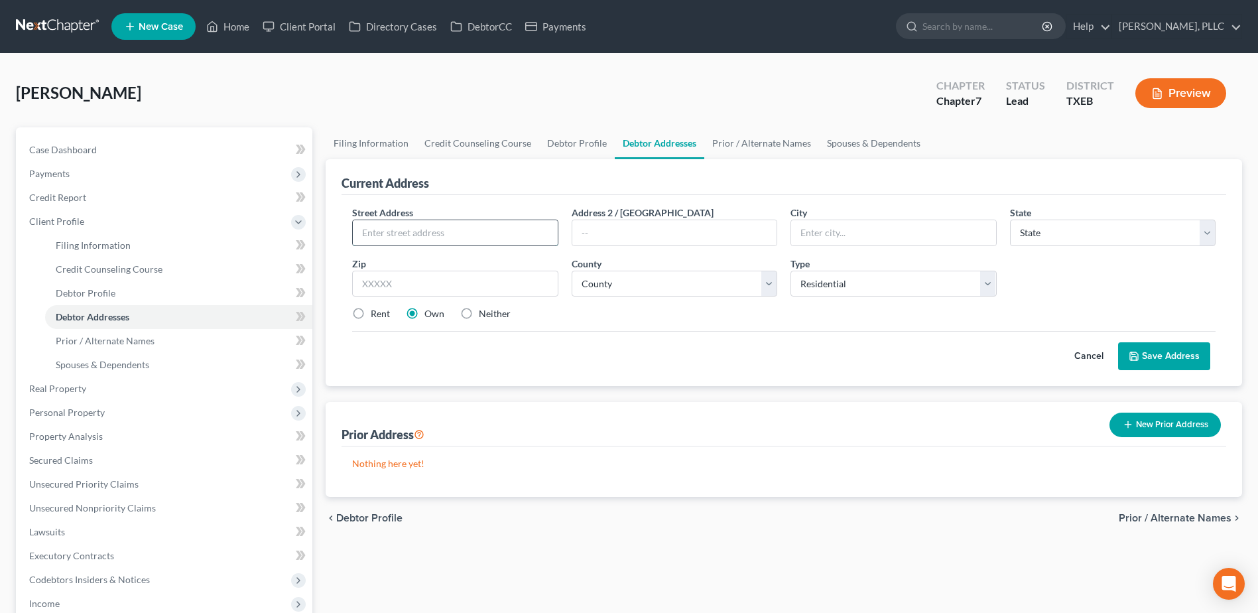
click at [442, 222] on input "text" at bounding box center [455, 232] width 204 height 25
click at [1047, 232] on select "State AL AK AR AZ CA CO CT DE DC FL GA GU HI ID IL IN IA KS KY LA ME MD MA MI M…" at bounding box center [1113, 233] width 206 height 27
click at [1010, 220] on select "State AL AK AR AZ CA CO CT DE DC FL GA GU HI ID IL IN IA KS KY LA ME MD MA MI M…" at bounding box center [1113, 233] width 206 height 27
click at [462, 287] on input "75005" at bounding box center [455, 284] width 206 height 27
click at [1164, 362] on button "Save Address" at bounding box center [1164, 356] width 92 height 28
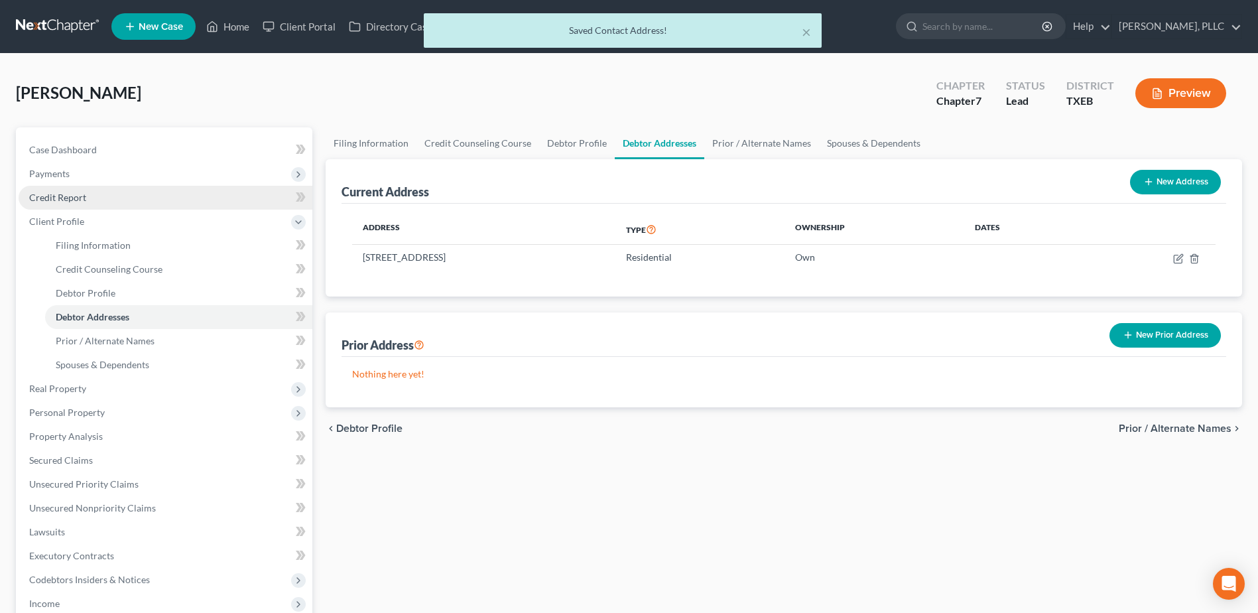
click at [60, 196] on span "Credit Report" at bounding box center [57, 197] width 57 height 11
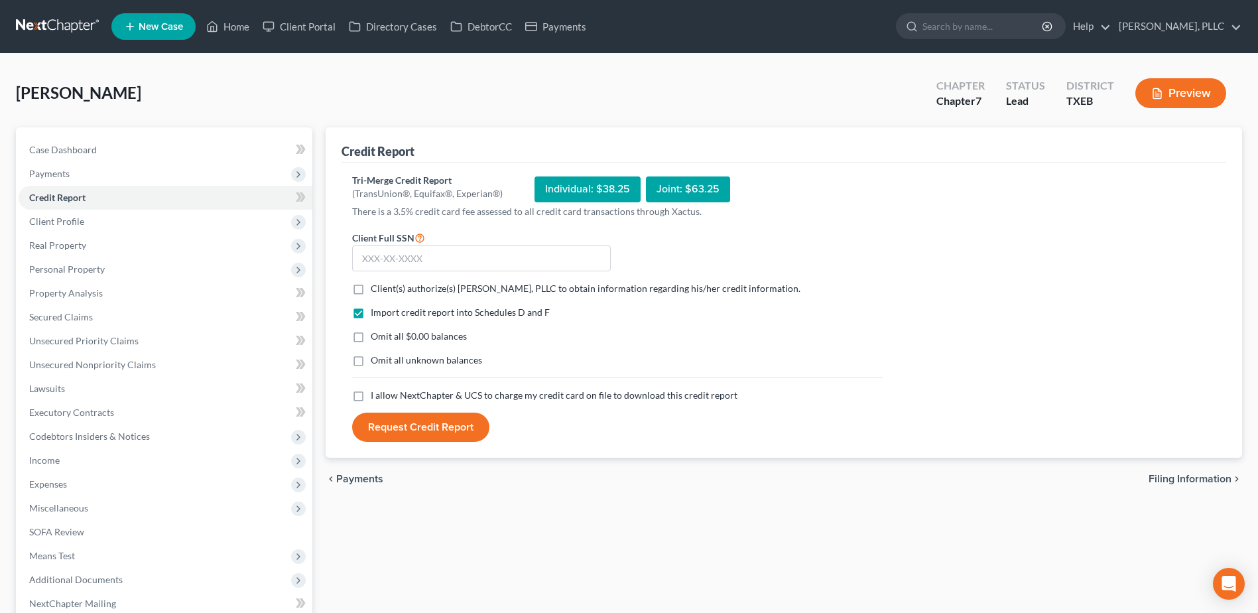
click at [371, 291] on label "Client(s) authorize(s) Guy Harvey Holman, PLLC to obtain information regarding …" at bounding box center [586, 288] width 430 height 13
click at [376, 291] on input "Client(s) authorize(s) Guy Harvey Holman, PLLC to obtain information regarding …" at bounding box center [380, 286] width 9 height 9
click at [371, 399] on label "I allow NextChapter & UCS to charge my credit card on file to download this cre…" at bounding box center [554, 395] width 367 height 13
click at [376, 397] on input "I allow NextChapter & UCS to charge my credit card on file to download this cre…" at bounding box center [380, 393] width 9 height 9
click at [436, 257] on input "text" at bounding box center [481, 258] width 259 height 27
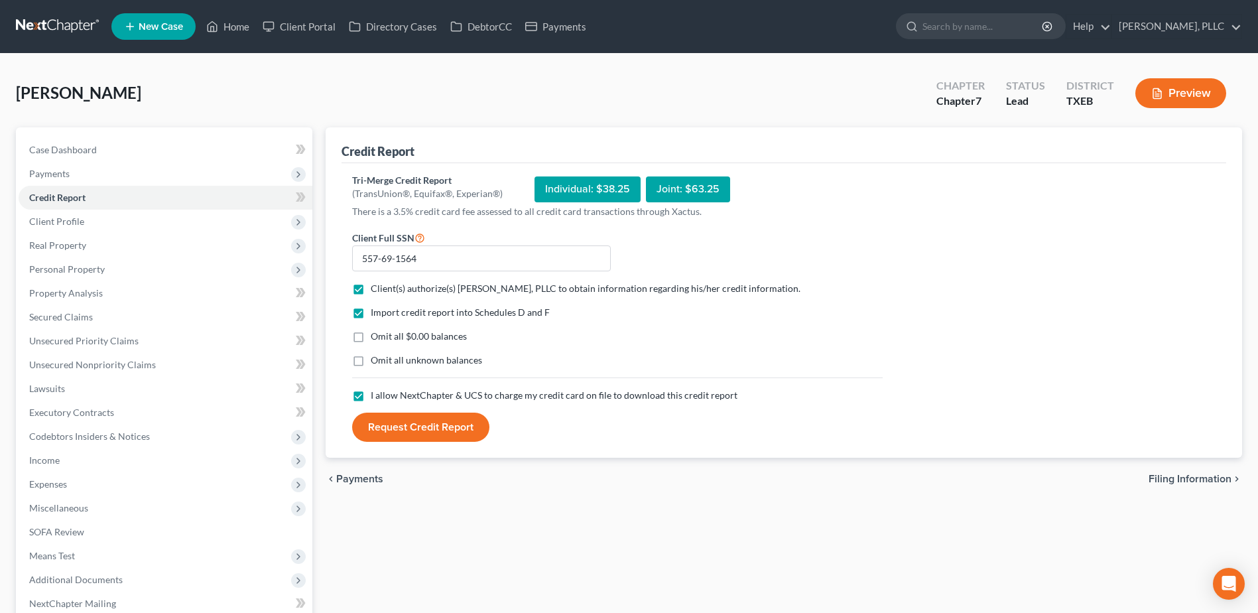
click at [448, 431] on button "Request Credit Report" at bounding box center [420, 427] width 137 height 29
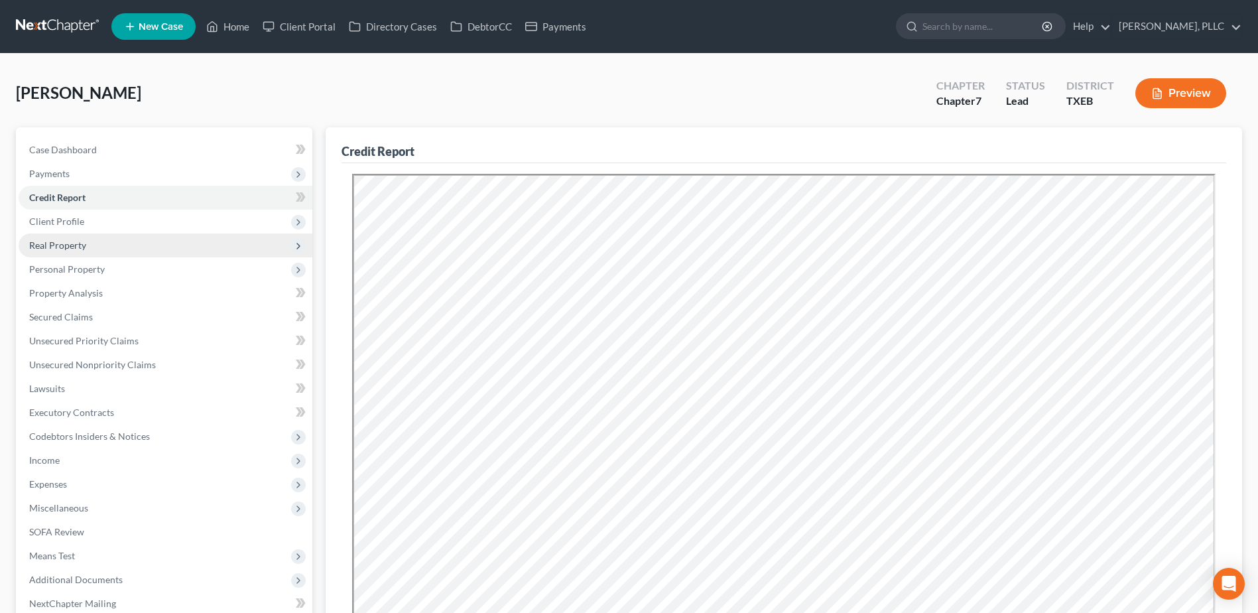
click at [64, 245] on span "Real Property" at bounding box center [57, 244] width 57 height 11
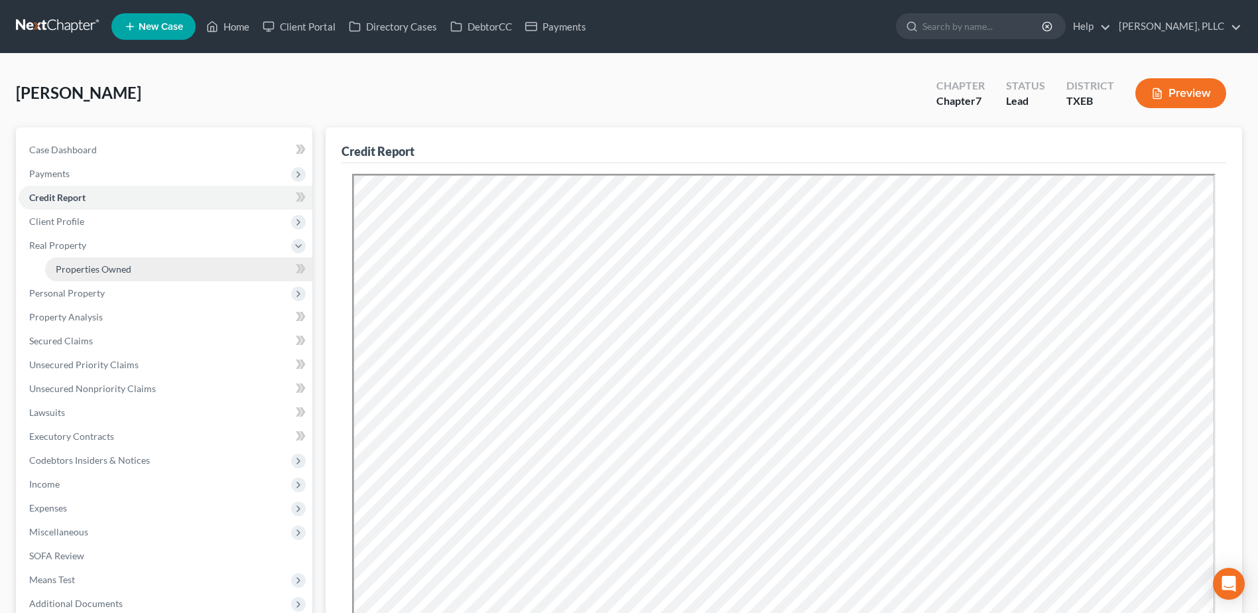
click at [80, 268] on span "Properties Owned" at bounding box center [94, 268] width 76 height 11
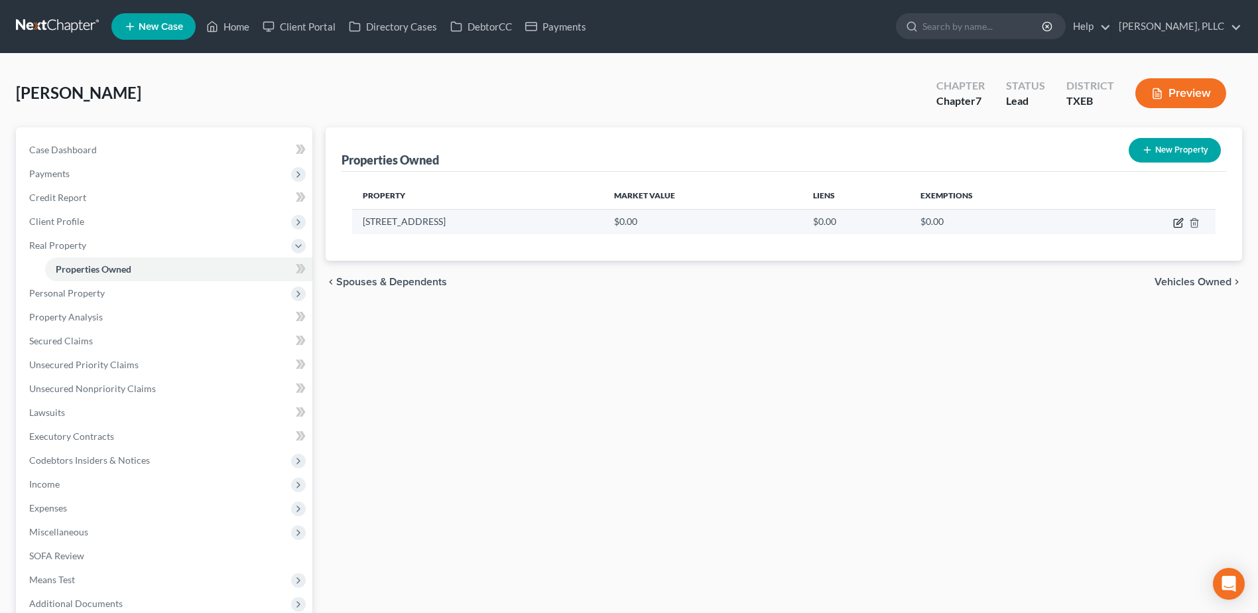
click at [1180, 224] on icon "button" at bounding box center [1179, 223] width 11 height 11
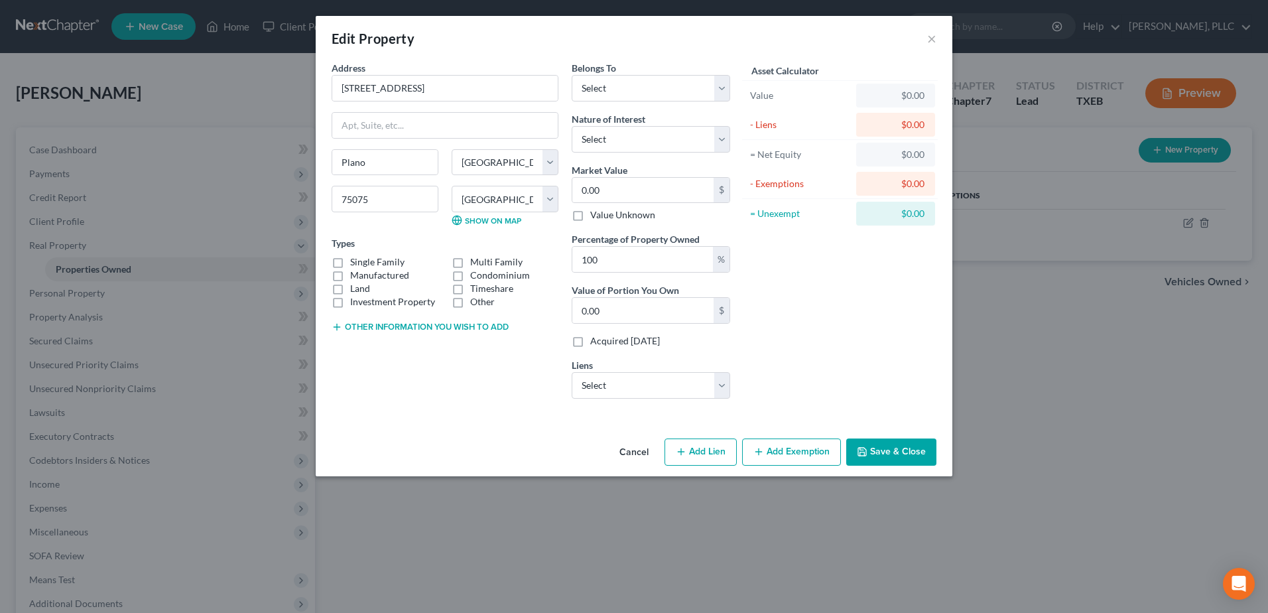
click at [350, 269] on label "Manufactured" at bounding box center [379, 275] width 59 height 13
click at [356, 269] on input "Manufactured" at bounding box center [360, 273] width 9 height 9
click at [350, 263] on label "Single Family" at bounding box center [377, 261] width 54 height 13
click at [356, 263] on input "Single Family" at bounding box center [360, 259] width 9 height 9
click at [350, 282] on label "Land" at bounding box center [360, 288] width 20 height 13
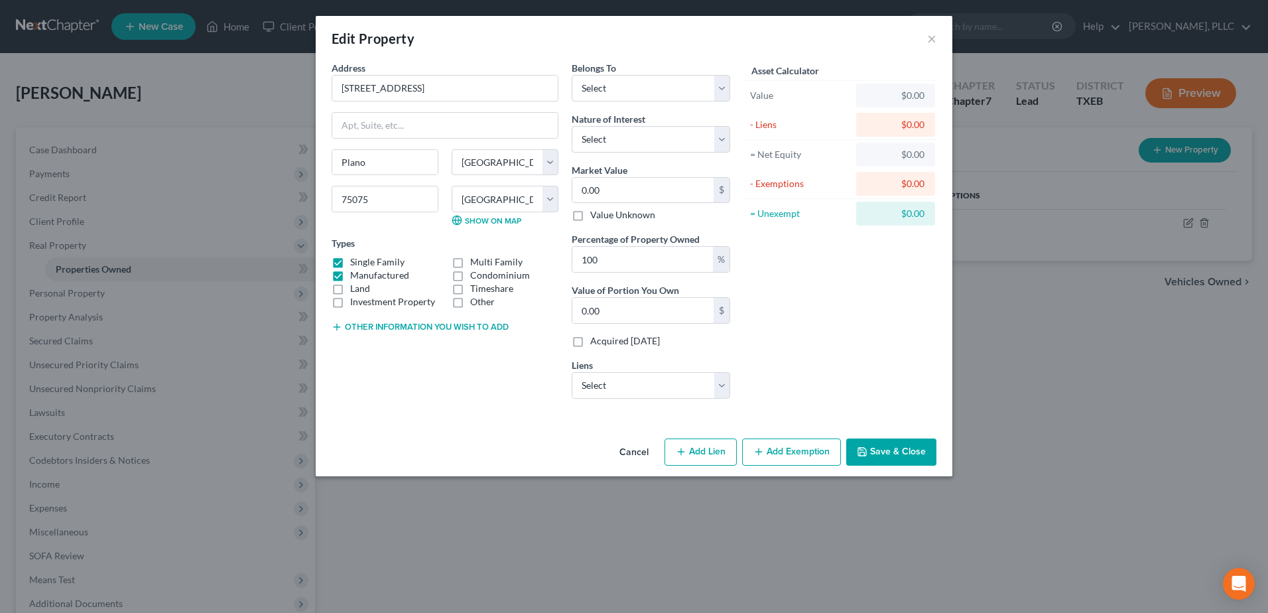
click at [356, 282] on input "Land" at bounding box center [360, 286] width 9 height 9
click at [350, 276] on label "Manufactured" at bounding box center [379, 275] width 59 height 13
click at [356, 276] on input "Manufactured" at bounding box center [360, 273] width 9 height 9
click at [350, 290] on label "Land" at bounding box center [360, 288] width 20 height 13
click at [356, 290] on input "Land" at bounding box center [360, 286] width 9 height 9
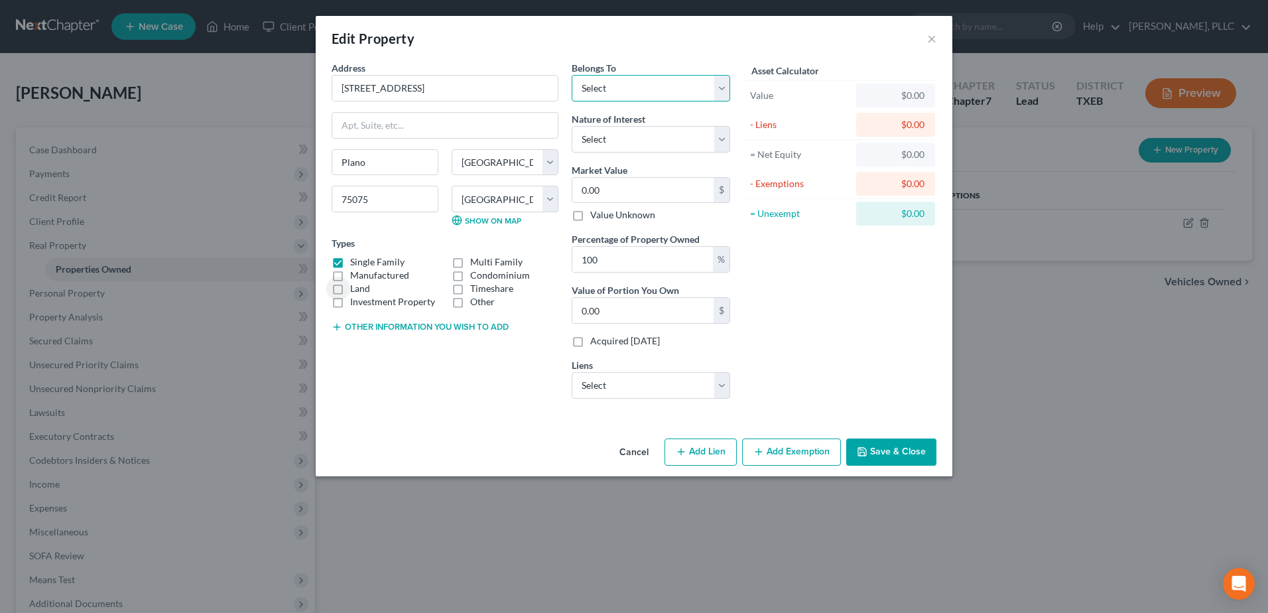
click at [726, 87] on select "Select Debtor 1 Only Debtor 2 Only Debtor 1 And Debtor 2 Only At Least One Of T…" at bounding box center [651, 88] width 159 height 27
click at [572, 75] on select "Select Debtor 1 Only Debtor 2 Only Debtor 1 And Debtor 2 Only At Least One Of T…" at bounding box center [651, 88] width 159 height 27
click at [719, 137] on select "Select Fee Simple Joint Tenant Life Estate Equitable Interest Future Interest T…" at bounding box center [651, 139] width 159 height 27
click at [572, 126] on select "Select Fee Simple Joint Tenant Life Estate Equitable Interest Future Interest T…" at bounding box center [651, 139] width 159 height 27
click at [724, 393] on select "Select Selene Finan - $414,954.00 Loancare/Kind Lending - $0.00" at bounding box center [651, 385] width 159 height 27
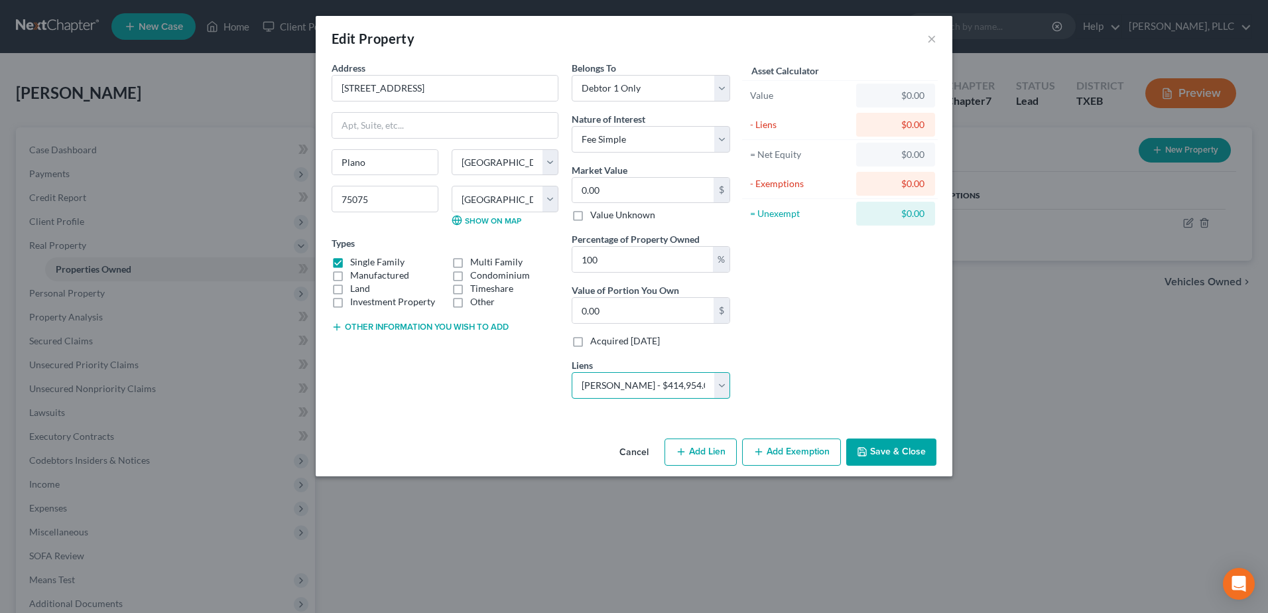
click at [572, 372] on select "Select Selene Finan - $414,954.00 Loancare/Kind Lending - $0.00" at bounding box center [651, 385] width 159 height 27
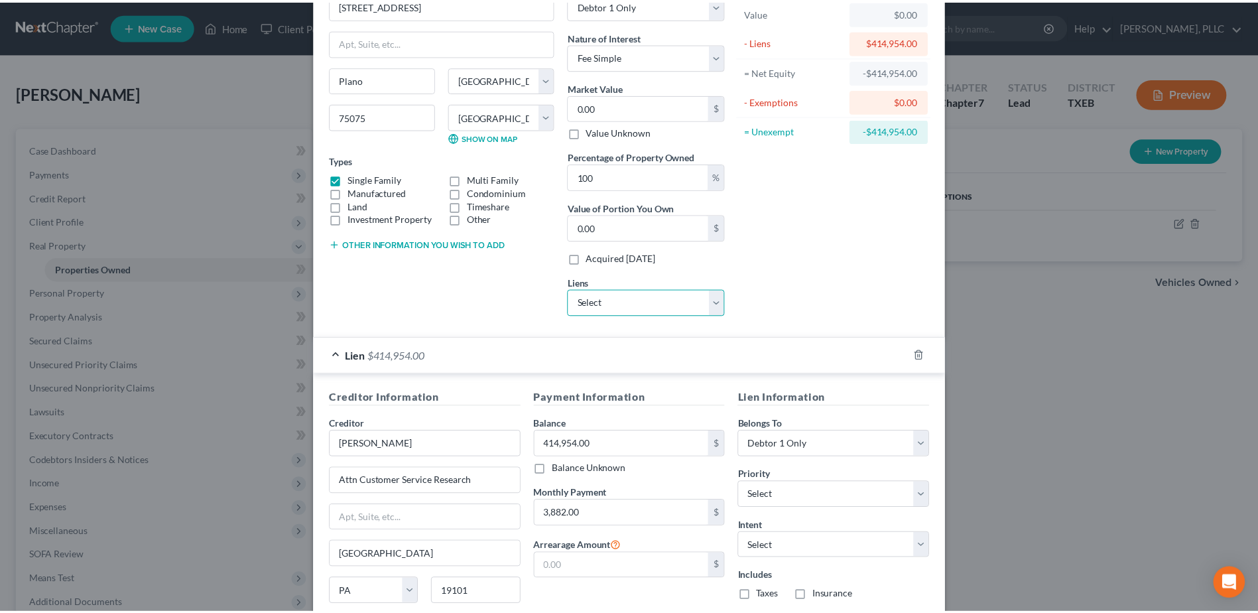
scroll to position [193, 0]
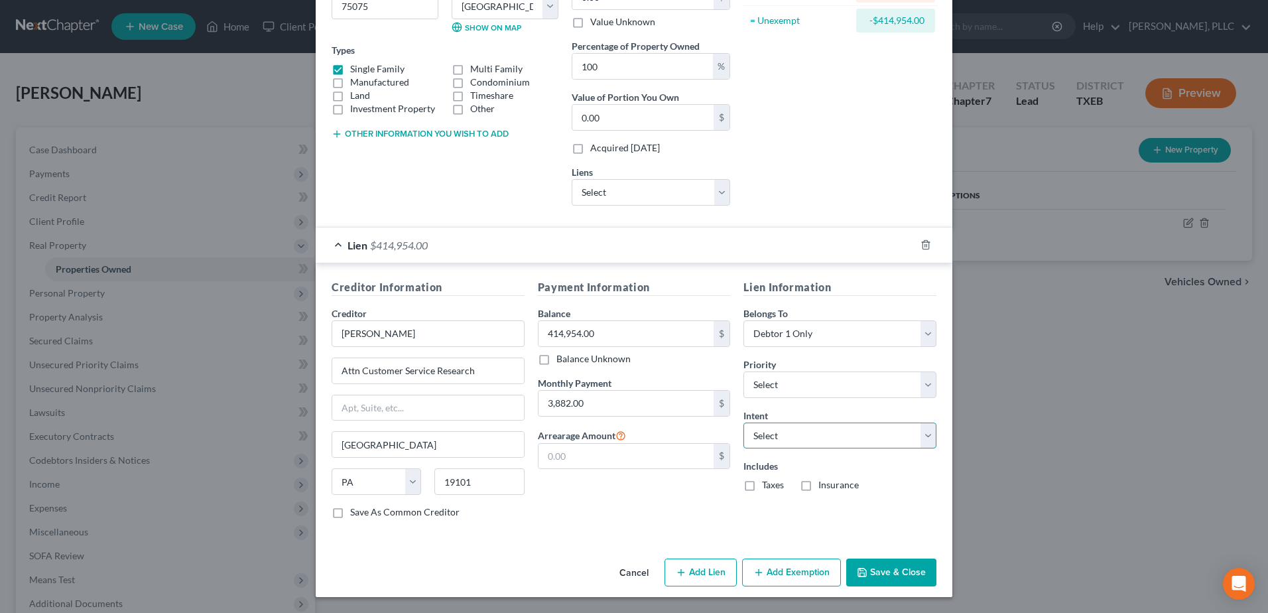
click at [922, 435] on select "Select Surrender Redeem Reaffirm Avoid Other" at bounding box center [840, 436] width 193 height 27
click at [744, 423] on select "Select Surrender Redeem Reaffirm Avoid Other" at bounding box center [840, 436] width 193 height 27
click at [762, 490] on label "Taxes" at bounding box center [773, 484] width 22 height 13
click at [768, 487] on input "Taxes" at bounding box center [772, 482] width 9 height 9
click at [819, 486] on label "Insurance" at bounding box center [839, 484] width 40 height 13
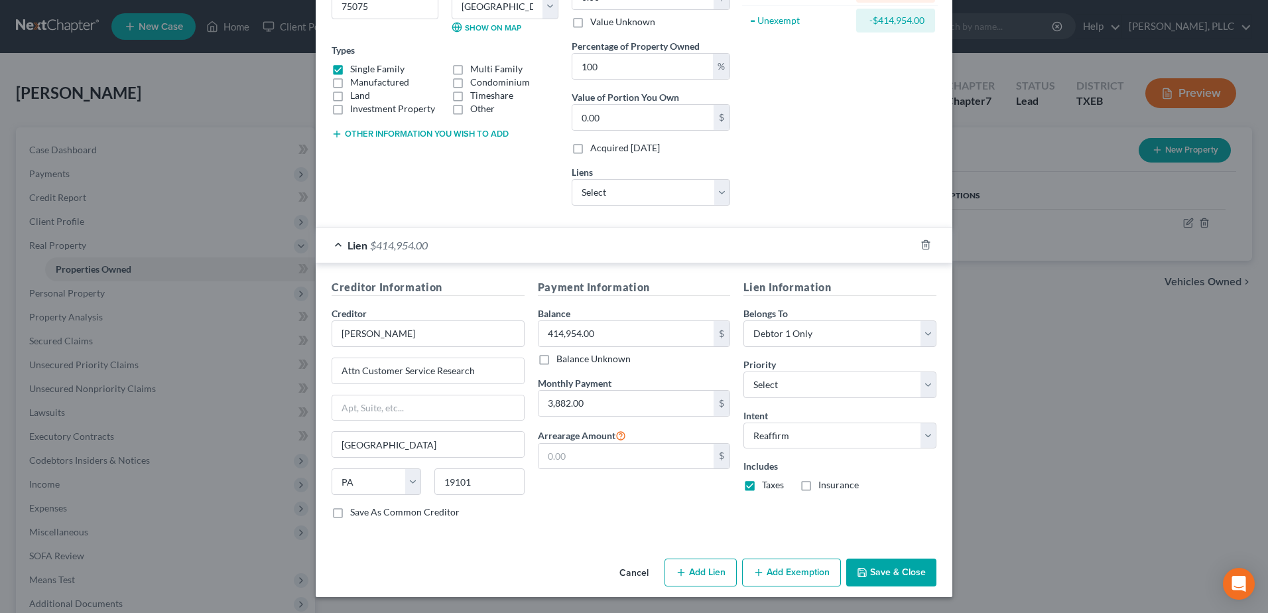
click at [824, 486] on input "Insurance" at bounding box center [828, 482] width 9 height 9
click at [904, 582] on button "Save & Close" at bounding box center [891, 573] width 90 height 28
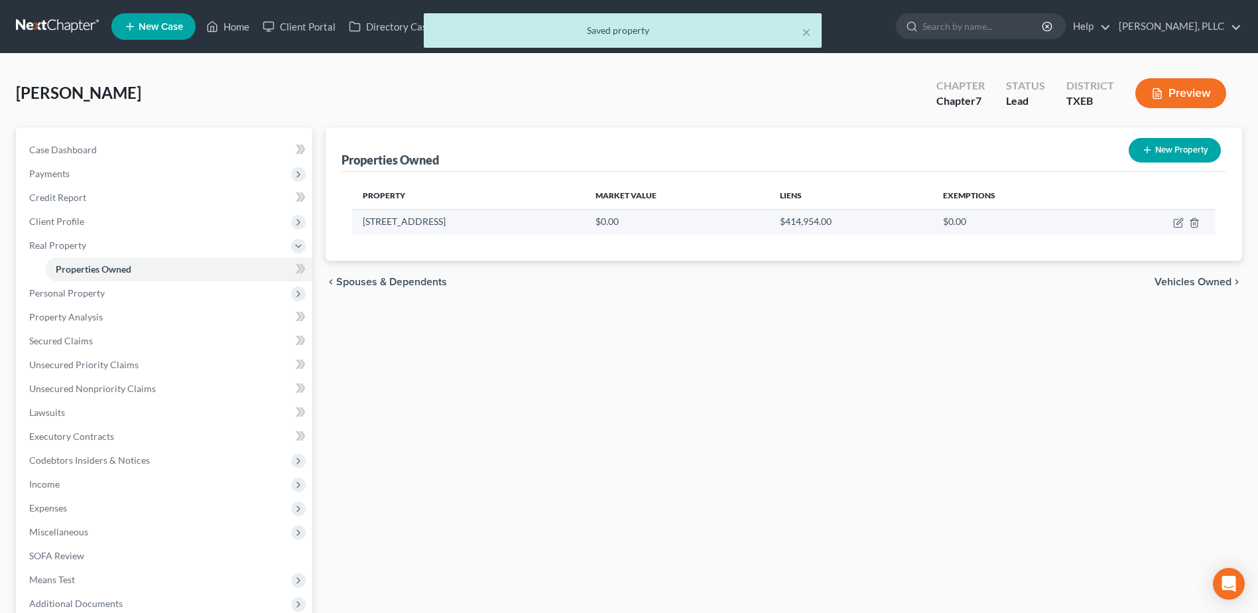
drag, startPoint x: 460, startPoint y: 222, endPoint x: 354, endPoint y: 224, distance: 105.5
click at [354, 224] on td "2720 Westridge Drive" at bounding box center [468, 221] width 233 height 25
copy td "2720 Westridge Drive"
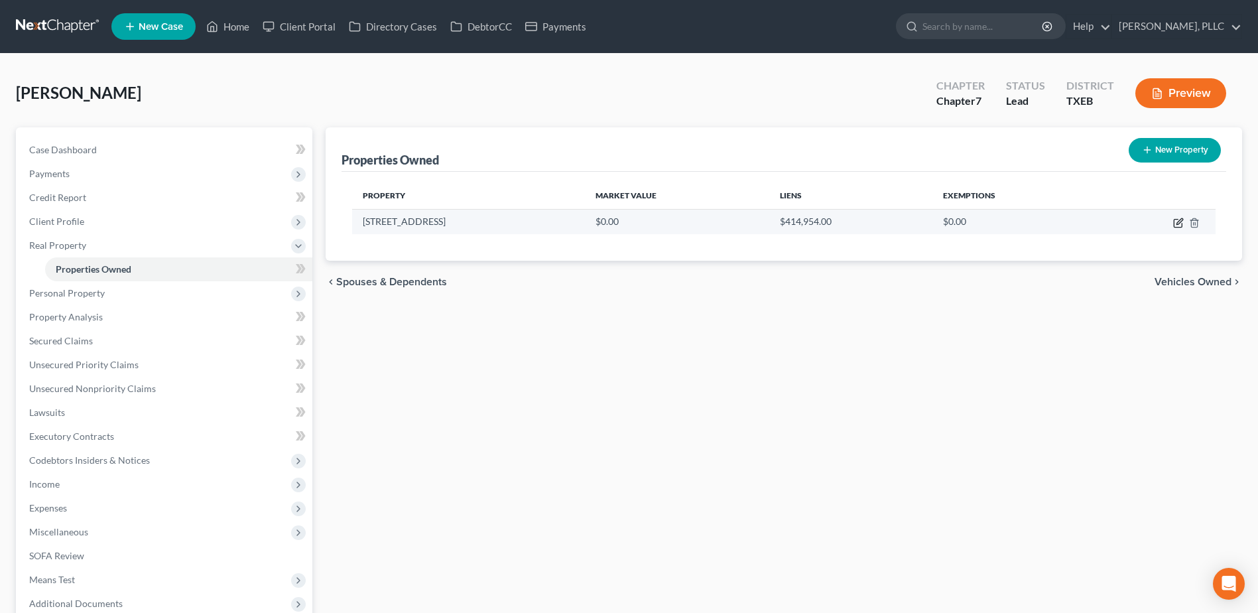
click at [1176, 226] on icon "button" at bounding box center [1179, 223] width 11 height 11
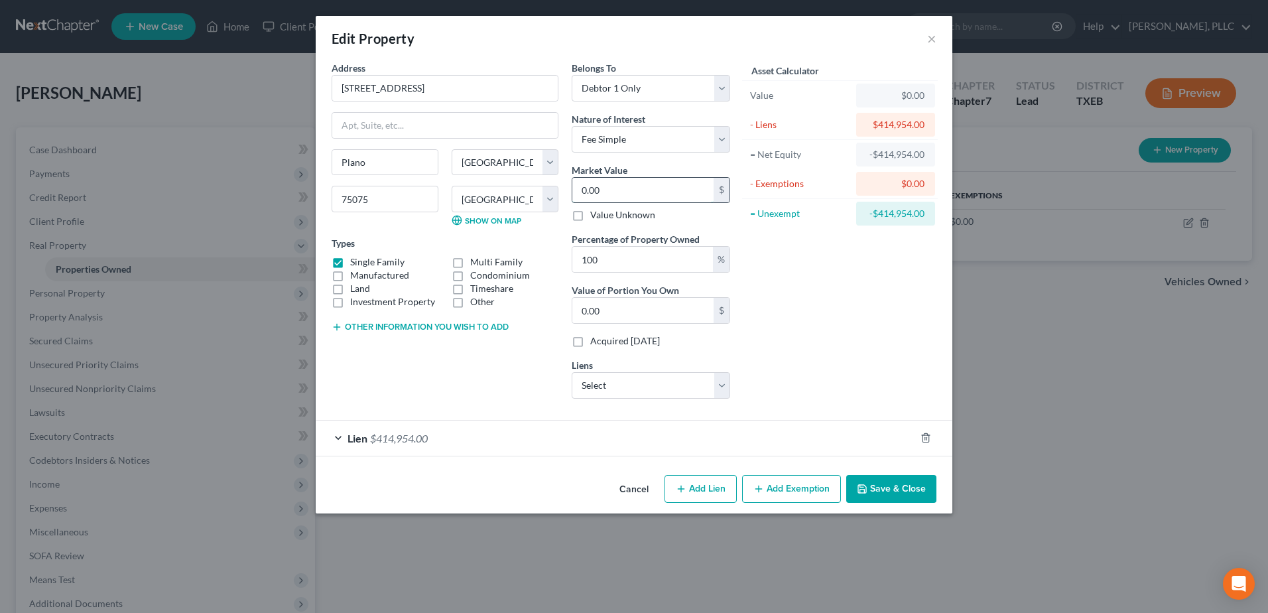
click at [639, 191] on input "0.00" at bounding box center [642, 190] width 141 height 25
paste input "$487,324"
click at [906, 493] on button "Save & Close" at bounding box center [891, 489] width 90 height 28
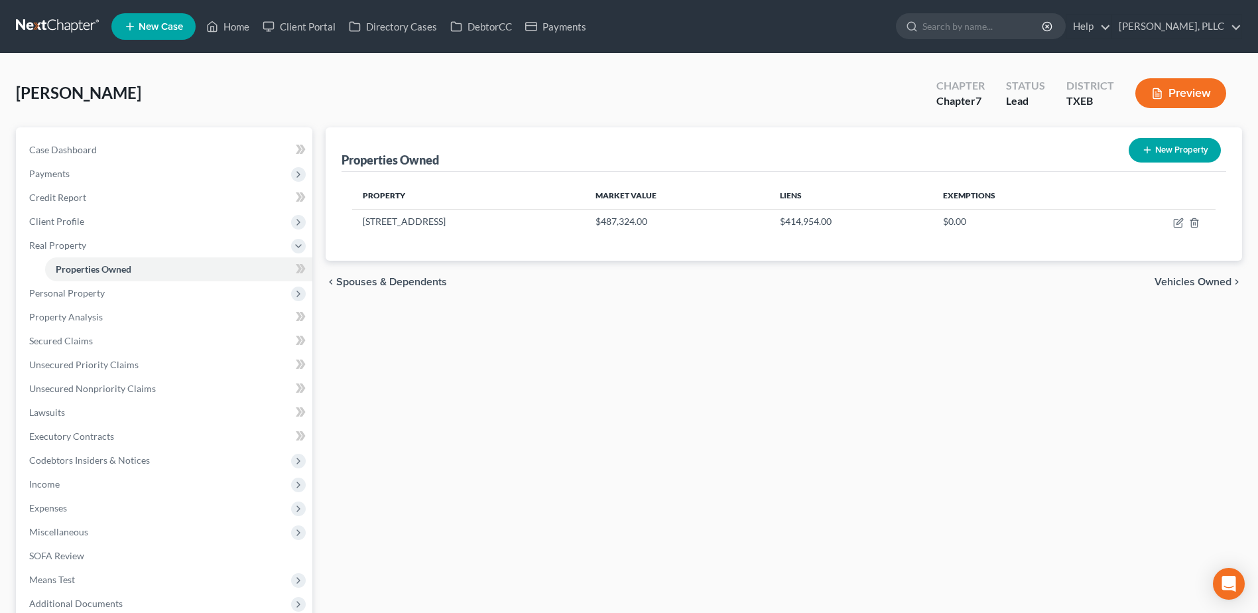
click at [1194, 279] on span "Vehicles Owned" at bounding box center [1193, 282] width 77 height 11
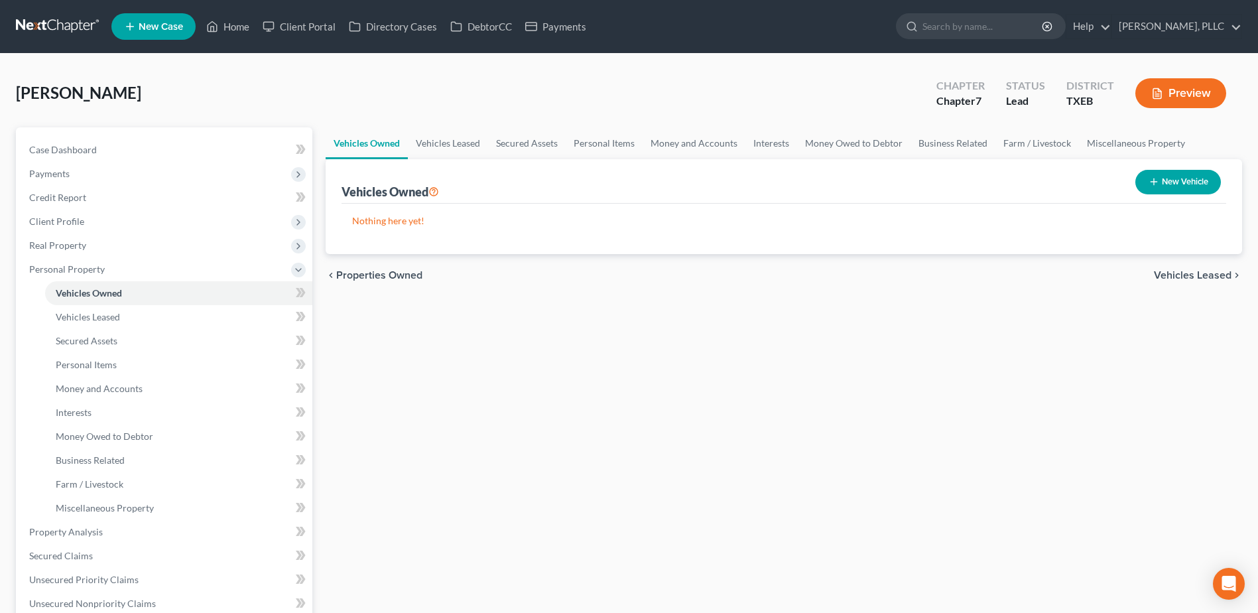
click at [1165, 182] on button "New Vehicle" at bounding box center [1179, 182] width 86 height 25
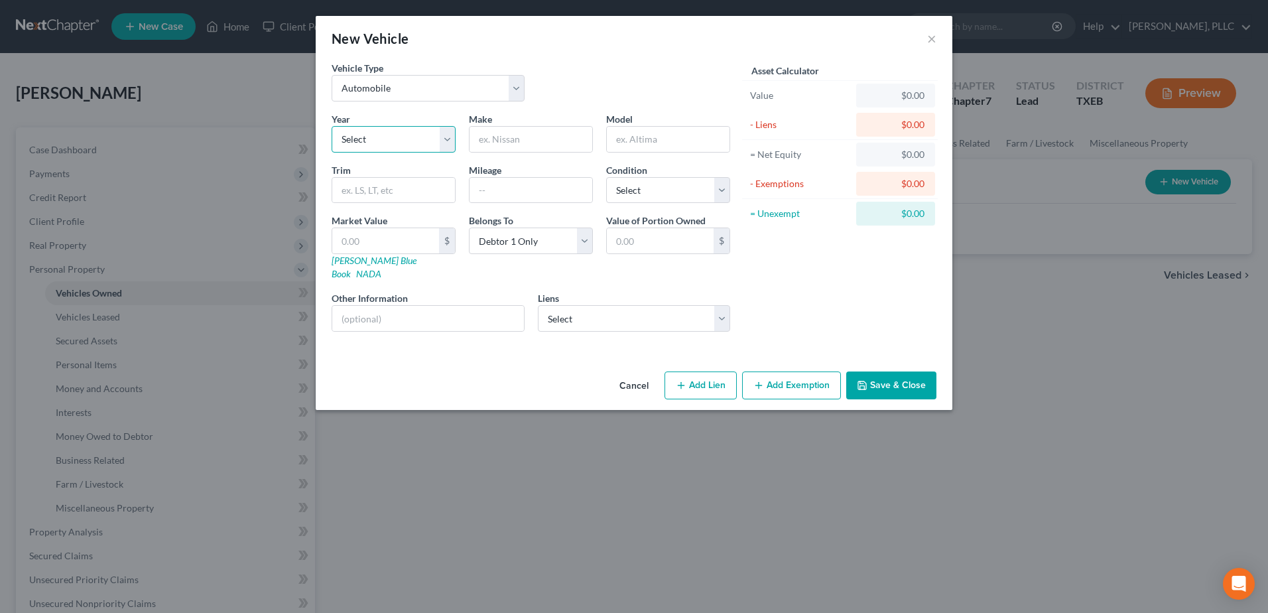
click at [447, 141] on select "Select 2026 2025 2024 2023 2022 2021 2020 2019 2018 2017 2016 2015 2014 2013 20…" at bounding box center [394, 139] width 124 height 27
click at [332, 126] on select "Select 2026 2025 2024 2023 2022 2021 2020 2019 2018 2017 2016 2015 2014 2013 20…" at bounding box center [394, 139] width 124 height 27
click at [499, 143] on input "text" at bounding box center [531, 139] width 123 height 25
click at [492, 193] on input "text" at bounding box center [531, 190] width 123 height 25
click at [661, 138] on input "LX 200" at bounding box center [668, 139] width 123 height 25
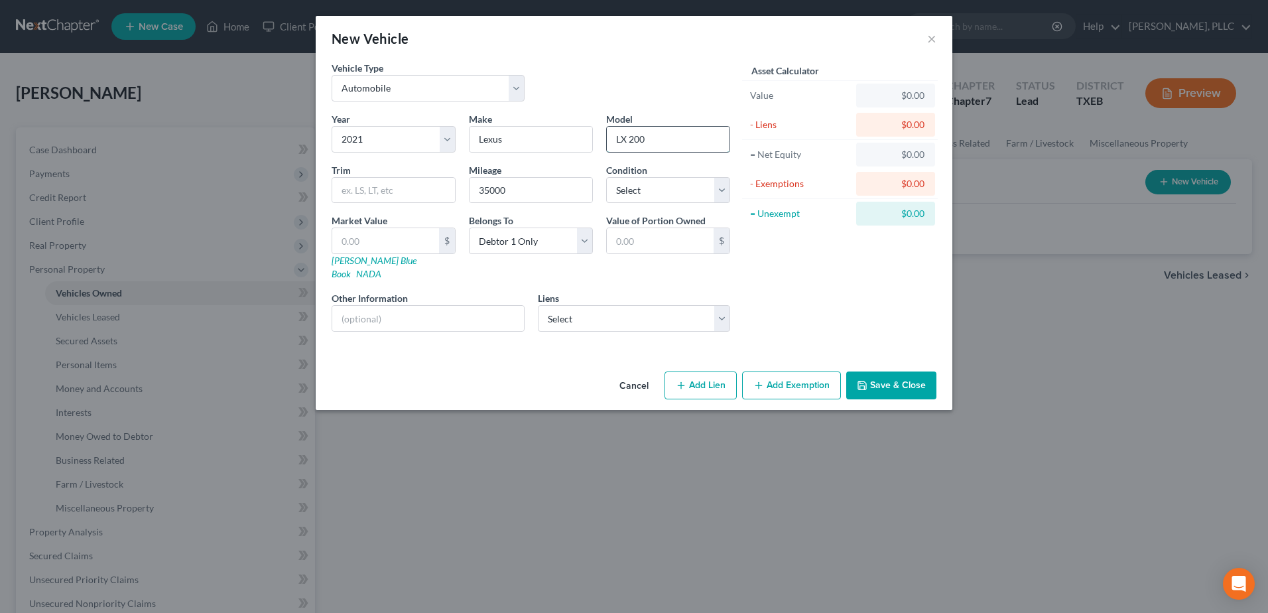
click at [620, 138] on input "LX 200" at bounding box center [668, 139] width 123 height 25
click at [634, 137] on input "NX 200" at bounding box center [668, 139] width 123 height 25
click at [637, 139] on input "NX 200" at bounding box center [668, 139] width 123 height 25
click at [416, 241] on input "text" at bounding box center [385, 240] width 107 height 25
click at [889, 371] on button "Save & Close" at bounding box center [891, 385] width 90 height 28
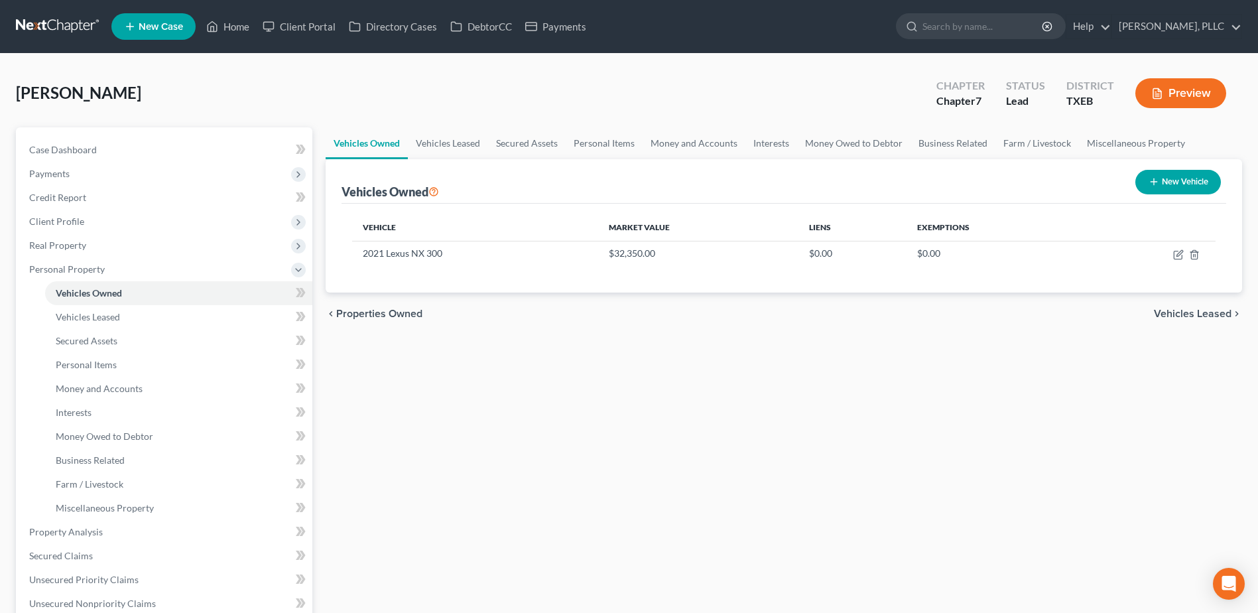
click at [1194, 314] on span "Vehicles Leased" at bounding box center [1193, 313] width 78 height 11
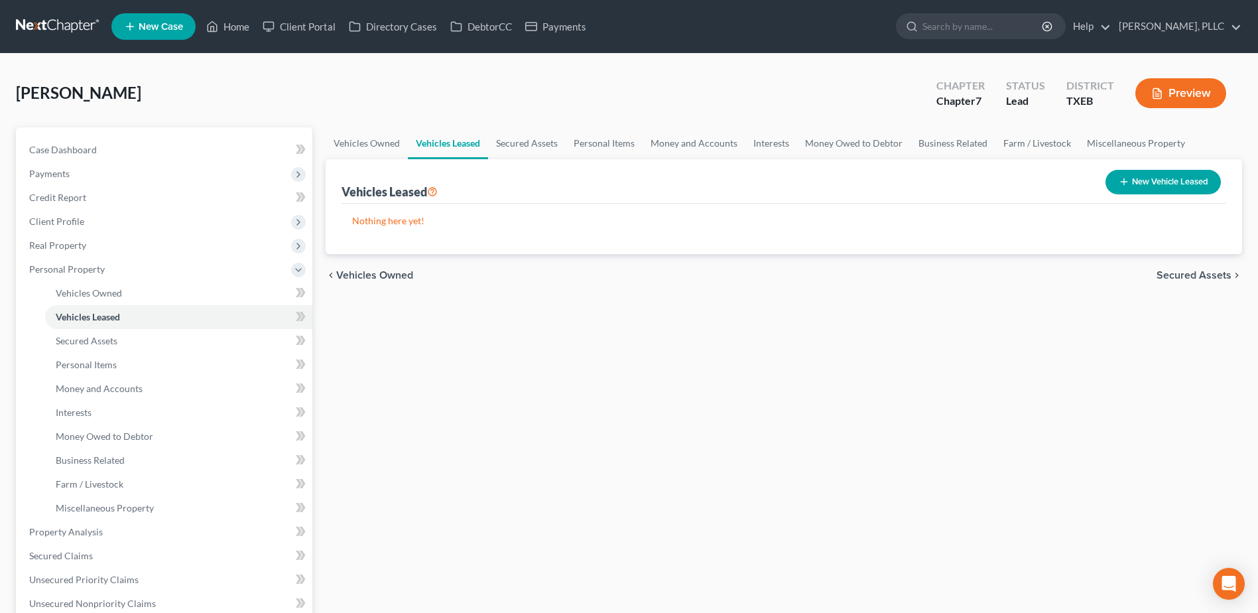
click at [1183, 275] on span "Secured Assets" at bounding box center [1194, 275] width 75 height 11
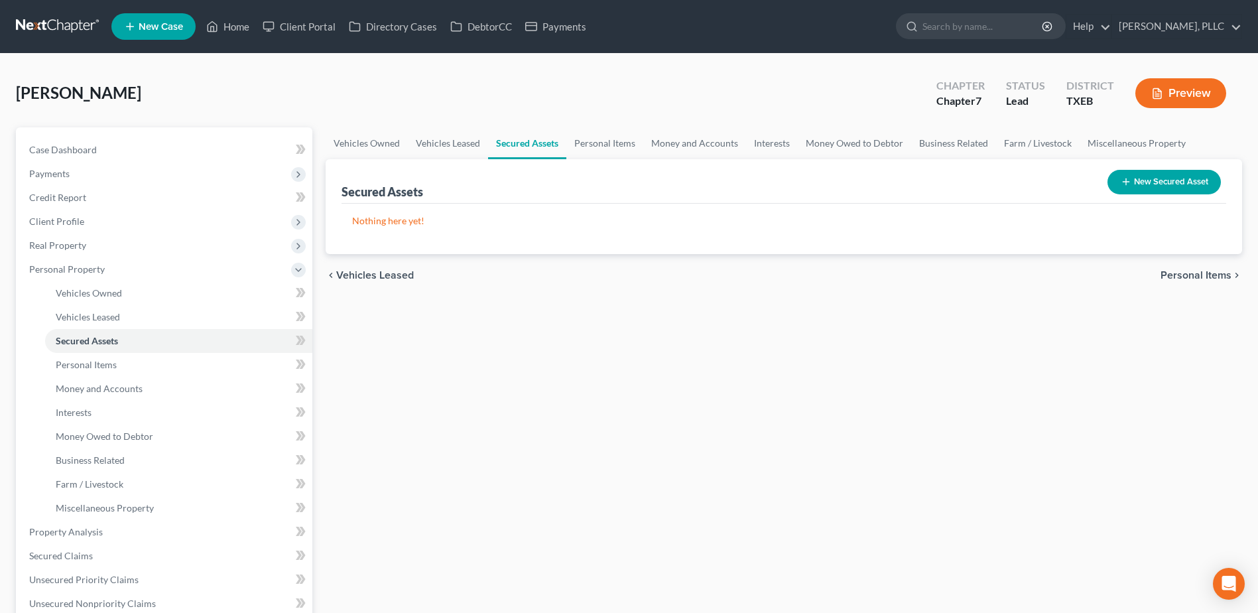
click at [1183, 275] on span "Personal Items" at bounding box center [1196, 275] width 71 height 11
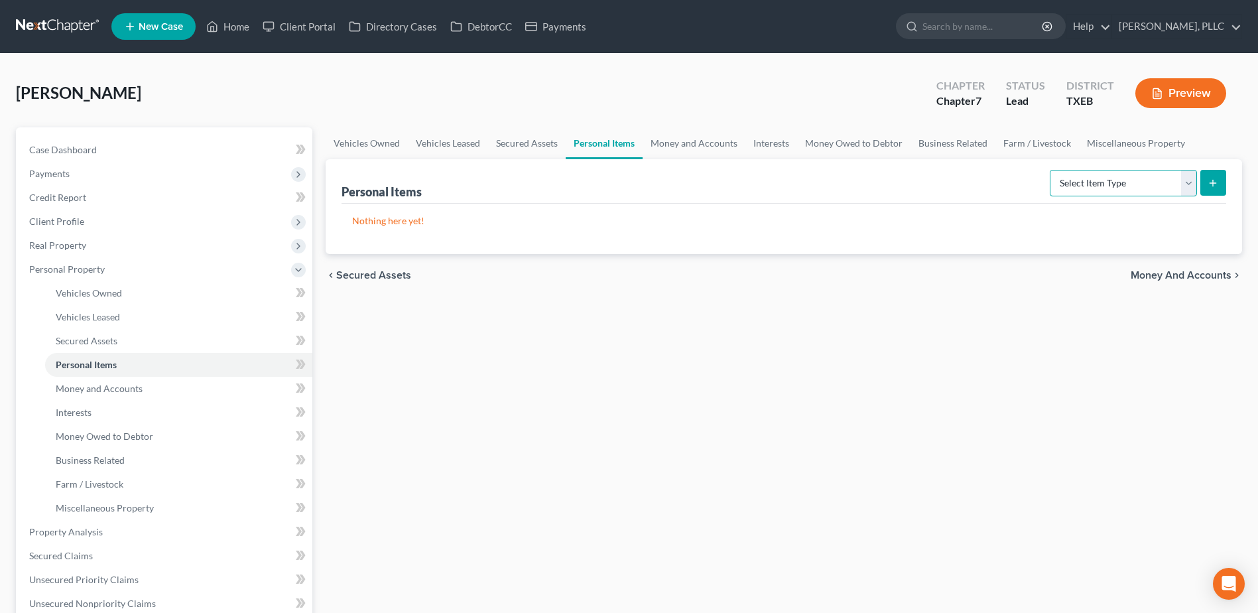
click at [1183, 186] on select "Select Item Type Clothing Collectibles Of Value Electronics Firearms Household …" at bounding box center [1123, 183] width 147 height 27
click at [1051, 170] on select "Select Item Type Clothing Collectibles Of Value Electronics Firearms Household …" at bounding box center [1123, 183] width 147 height 27
click at [1216, 188] on button "submit" at bounding box center [1214, 183] width 26 height 26
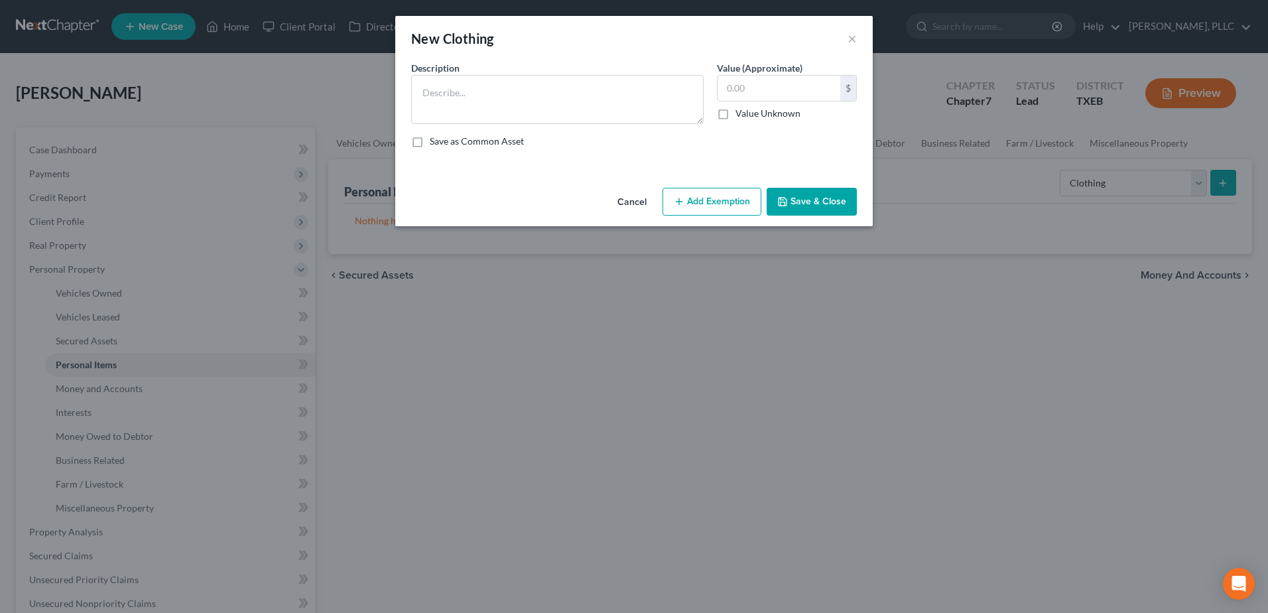
click at [0, 0] on select "Select" at bounding box center [0, 0] width 0 height 0
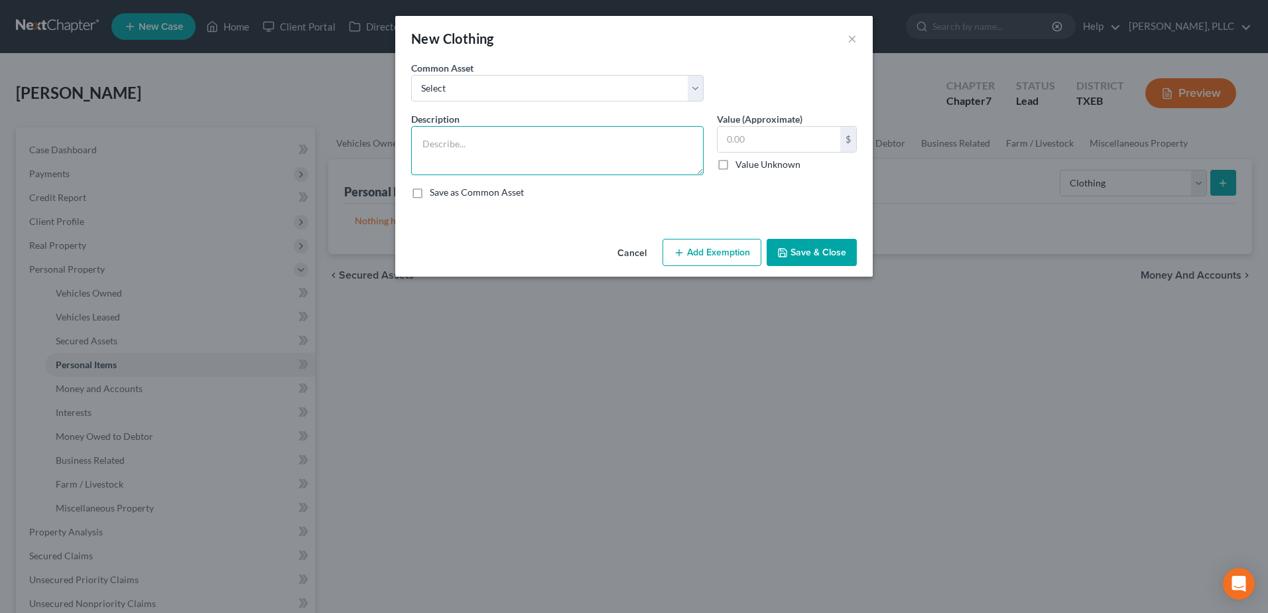
click at [529, 140] on textarea at bounding box center [557, 150] width 293 height 49
click at [790, 250] on button "Save & Close" at bounding box center [812, 253] width 90 height 28
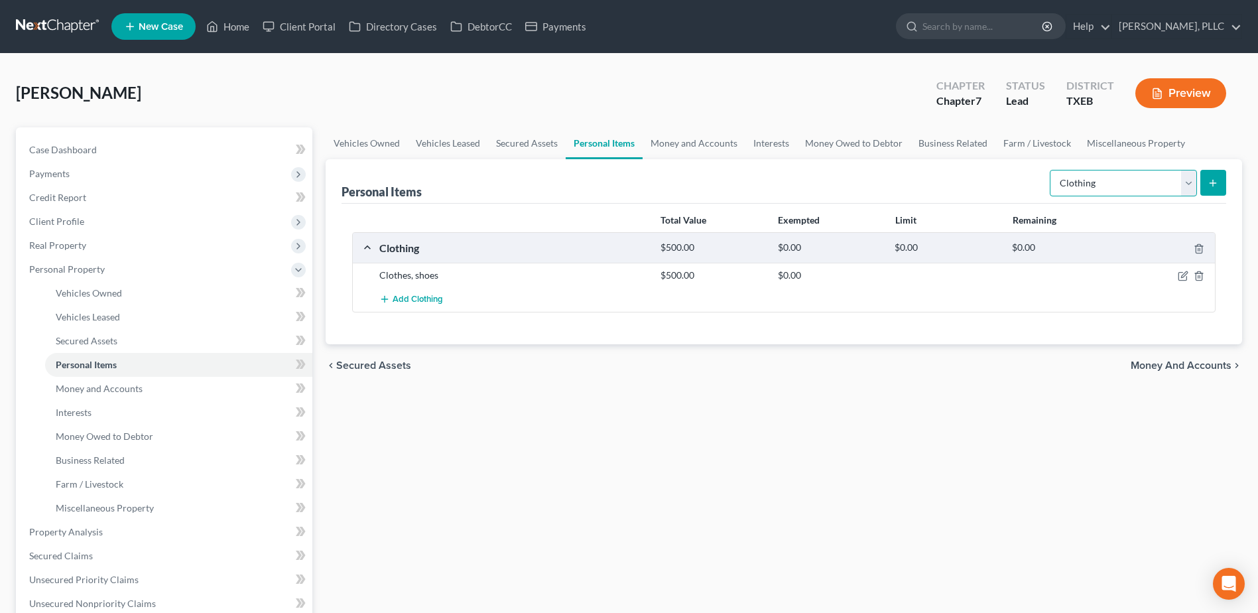
click at [1191, 190] on select "Select Item Type Clothing Collectibles Of Value Electronics Firearms Household …" at bounding box center [1123, 183] width 147 height 27
click at [1051, 170] on select "Select Item Type Clothing Collectibles Of Value Electronics Firearms Household …" at bounding box center [1123, 183] width 147 height 27
click at [1215, 179] on icon "submit" at bounding box center [1213, 183] width 11 height 11
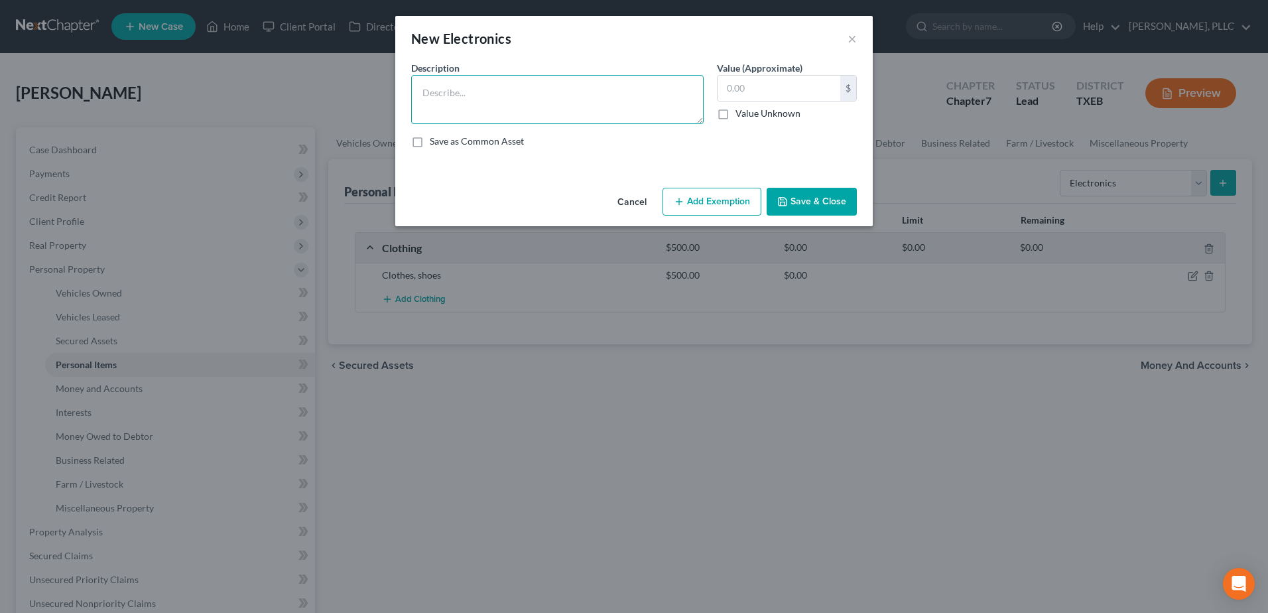
click at [457, 100] on textarea at bounding box center [557, 99] width 293 height 49
click at [805, 184] on div "Cancel Add Exemption Save & Close" at bounding box center [634, 204] width 478 height 44
click at [799, 198] on button "Save & Close" at bounding box center [812, 202] width 90 height 28
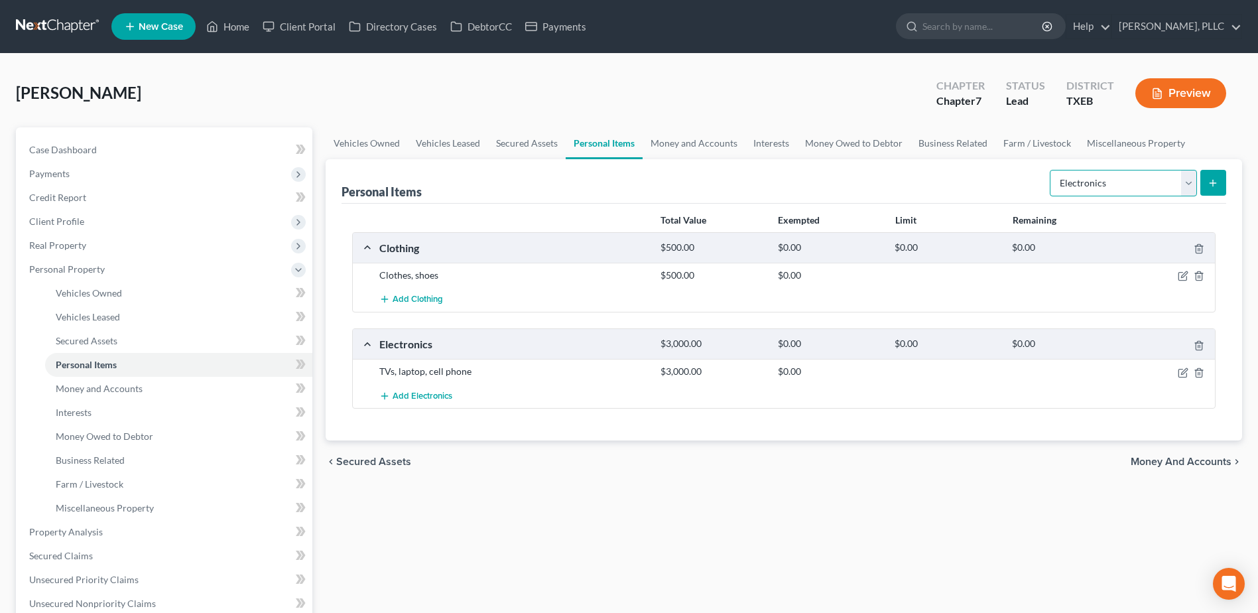
click at [1187, 181] on select "Select Item Type Clothing Collectibles Of Value Electronics Firearms Household …" at bounding box center [1123, 183] width 147 height 27
click at [1051, 170] on select "Select Item Type Clothing Collectibles Of Value Electronics Firearms Household …" at bounding box center [1123, 183] width 147 height 27
click at [1207, 186] on button "submit" at bounding box center [1214, 183] width 26 height 26
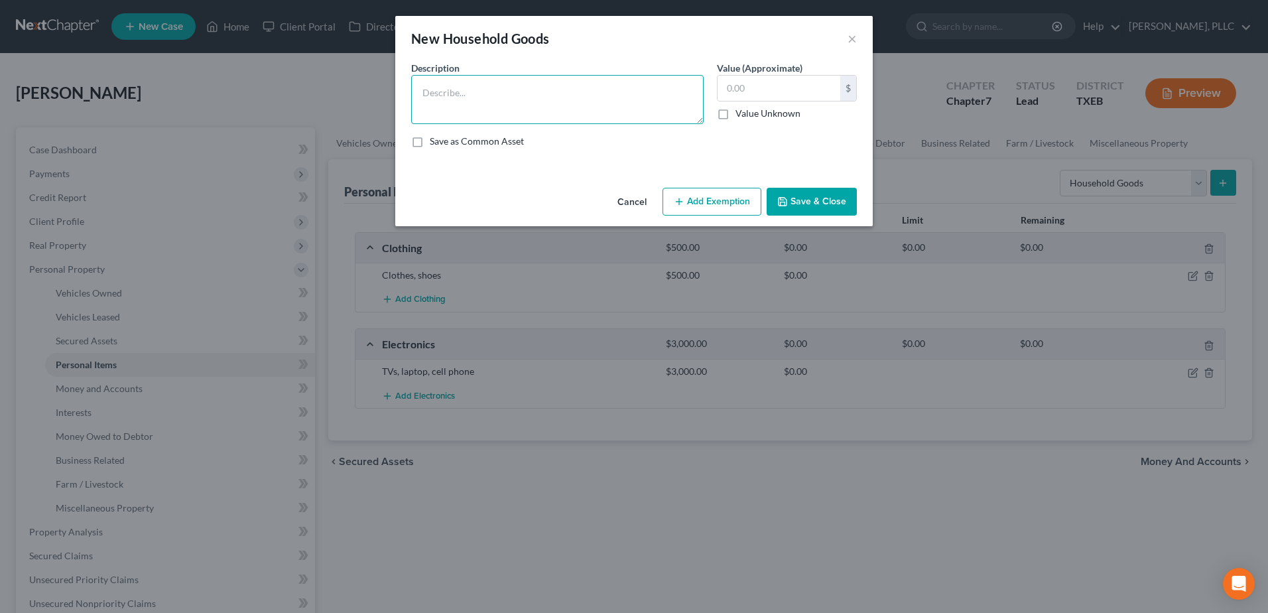
click at [480, 101] on textarea at bounding box center [557, 99] width 293 height 49
click at [541, 90] on textarea "Beds, dressers, kitchen ware, table, chairs, living room furniture" at bounding box center [557, 99] width 293 height 49
click at [769, 90] on input "text" at bounding box center [779, 88] width 123 height 25
click at [818, 201] on button "Save & Close" at bounding box center [812, 202] width 90 height 28
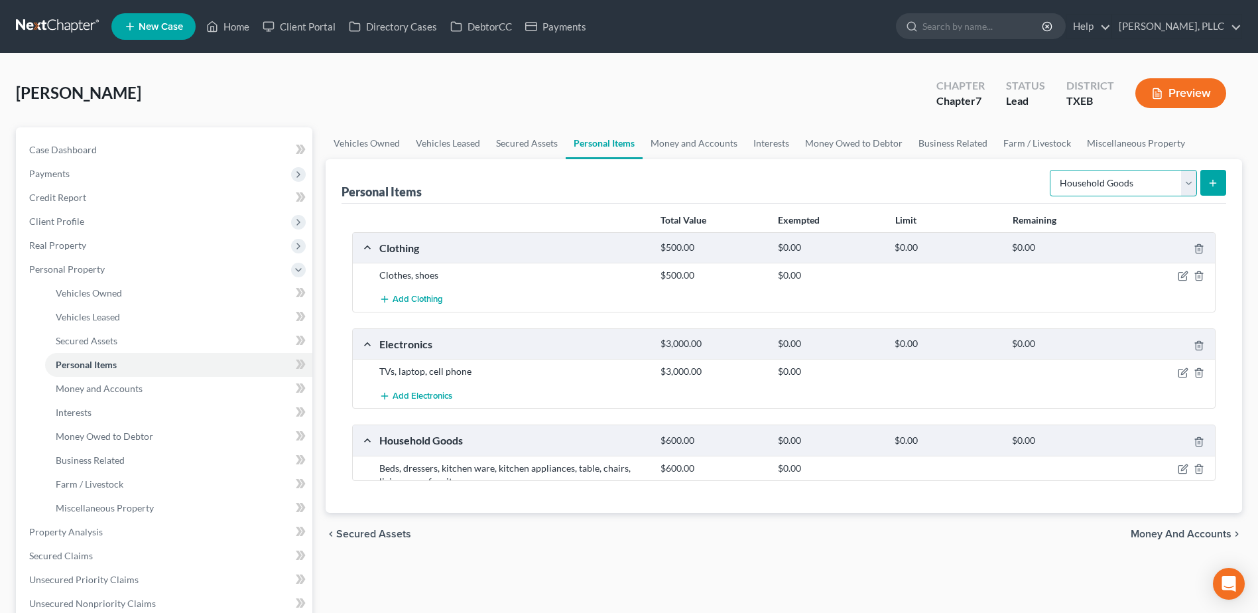
click at [1192, 188] on select "Select Item Type Clothing Collectibles Of Value Electronics Firearms Household …" at bounding box center [1123, 183] width 147 height 27
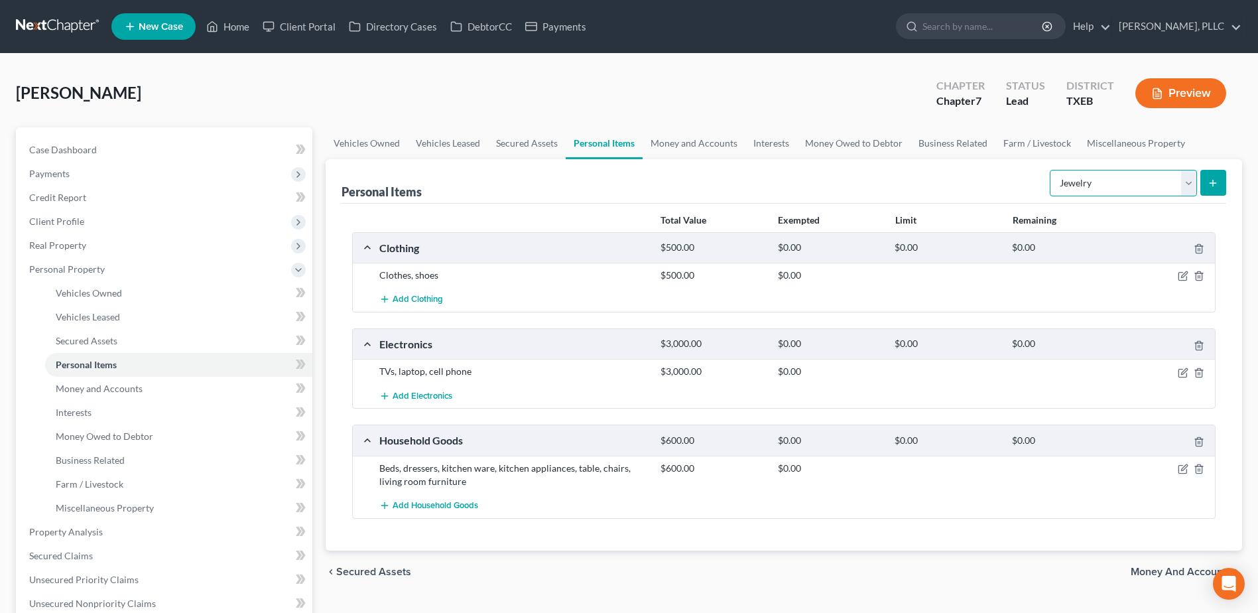
click at [1051, 170] on select "Select Item Type Clothing Collectibles Of Value Electronics Firearms Household …" at bounding box center [1123, 183] width 147 height 27
click at [1216, 182] on icon "submit" at bounding box center [1213, 183] width 11 height 11
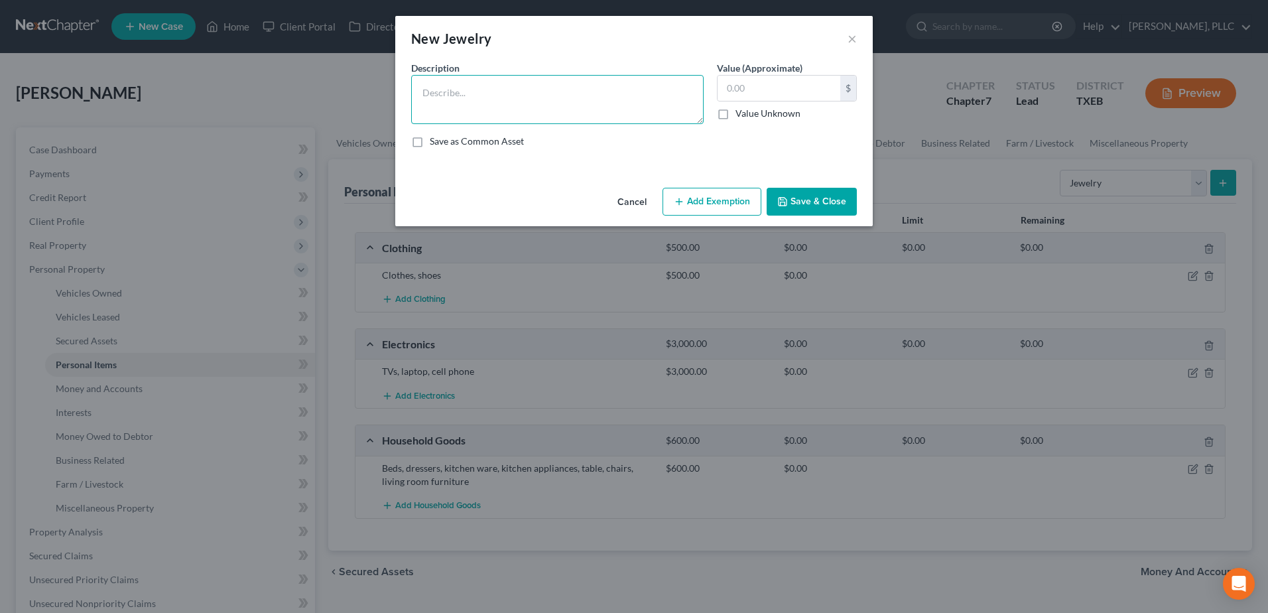
click at [587, 113] on textarea at bounding box center [557, 99] width 293 height 49
click at [837, 204] on button "Save & Close" at bounding box center [812, 202] width 90 height 28
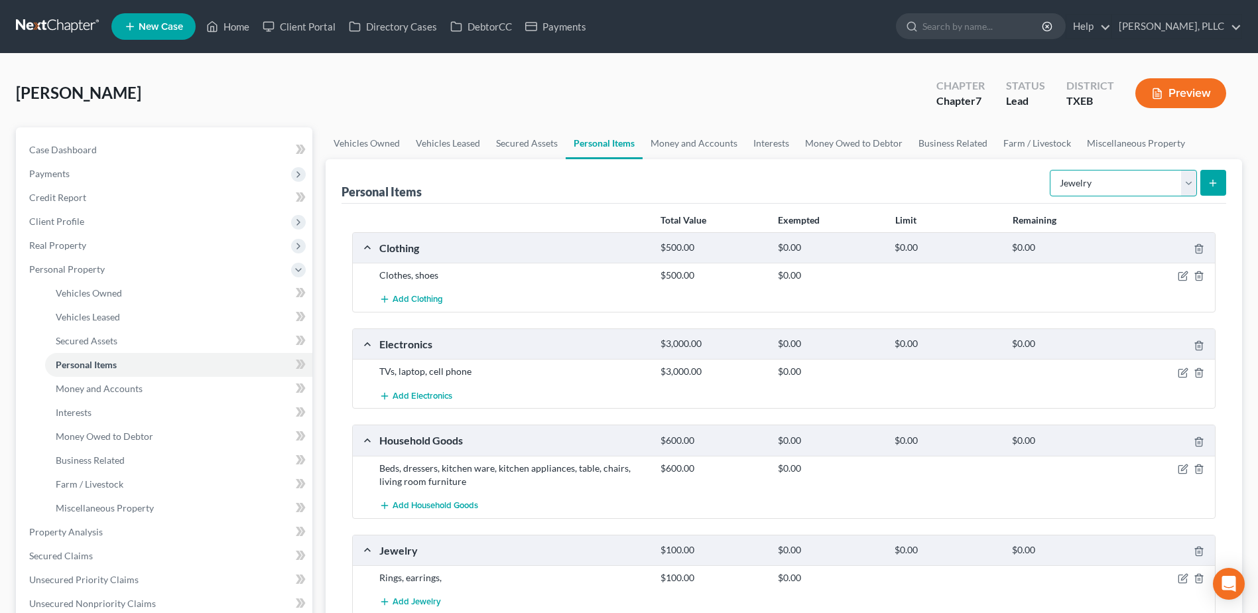
click at [1193, 185] on select "Select Item Type Clothing Collectibles Of Value Electronics Firearms Household …" at bounding box center [1123, 183] width 147 height 27
click at [1051, 170] on select "Select Item Type Clothing Collectibles Of Value Electronics Firearms Household …" at bounding box center [1123, 183] width 147 height 27
click at [1211, 186] on icon "submit" at bounding box center [1213, 183] width 11 height 11
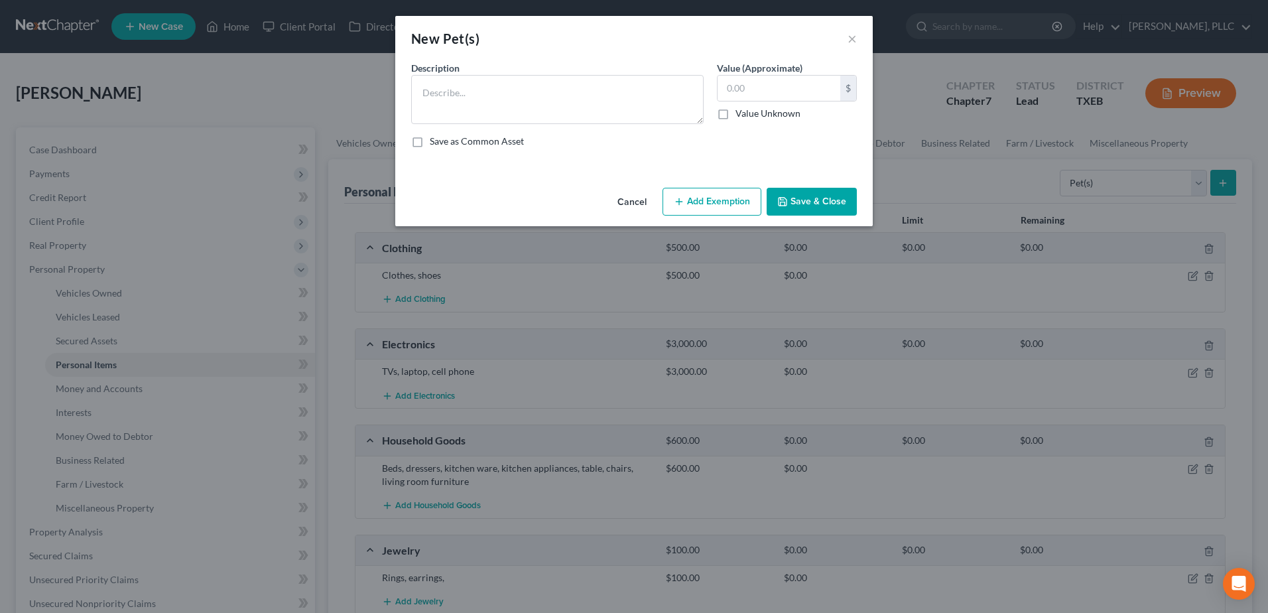
click at [640, 199] on button "Cancel" at bounding box center [632, 202] width 50 height 27
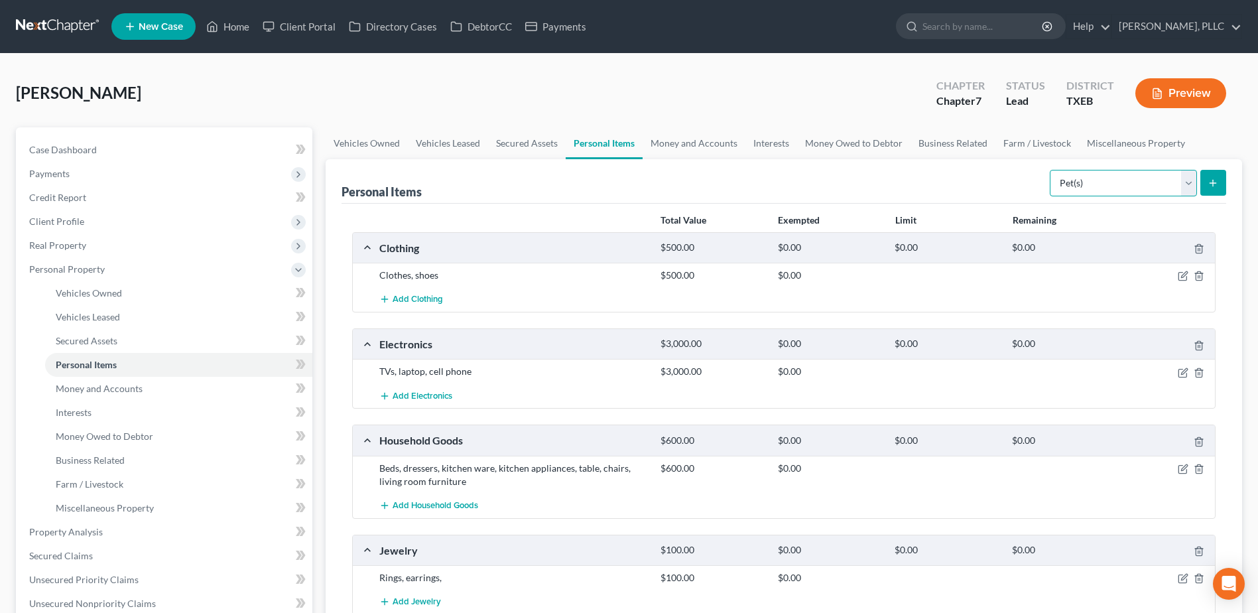
click at [1186, 184] on select "Select Item Type Clothing Collectibles Of Value Electronics Firearms Household …" at bounding box center [1123, 183] width 147 height 27
click at [1051, 170] on select "Select Item Type Clothing Collectibles Of Value Electronics Firearms Household …" at bounding box center [1123, 183] width 147 height 27
click at [1211, 184] on icon "submit" at bounding box center [1213, 183] width 11 height 11
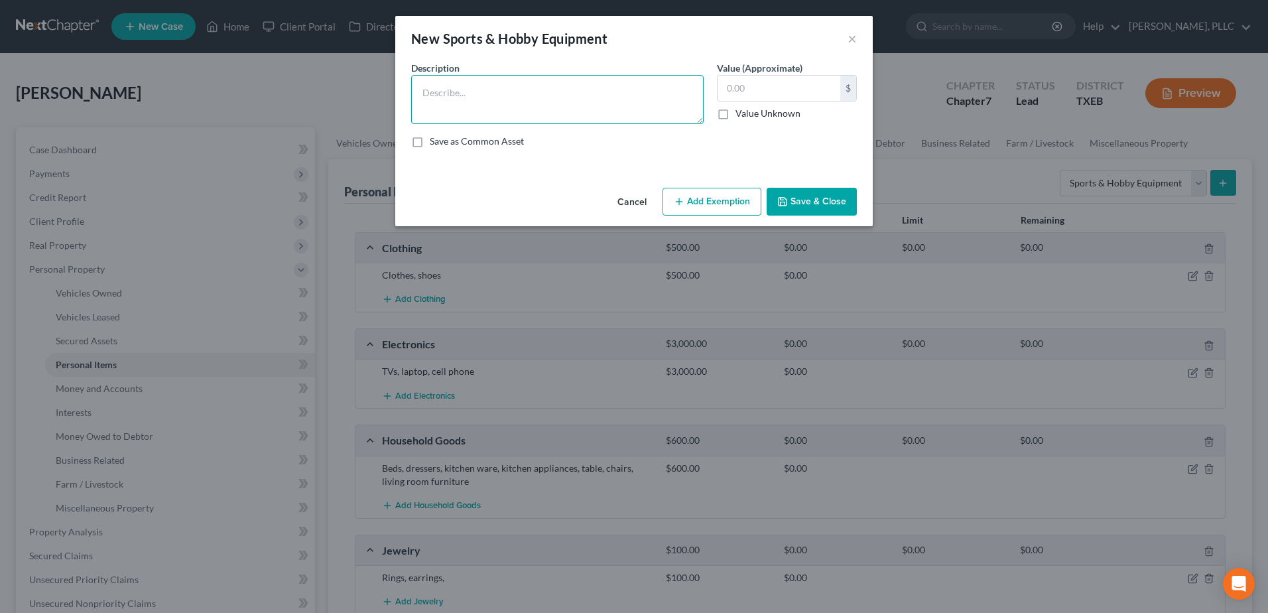
click at [513, 100] on textarea at bounding box center [557, 99] width 293 height 49
click at [819, 208] on button "Save & Close" at bounding box center [812, 202] width 90 height 28
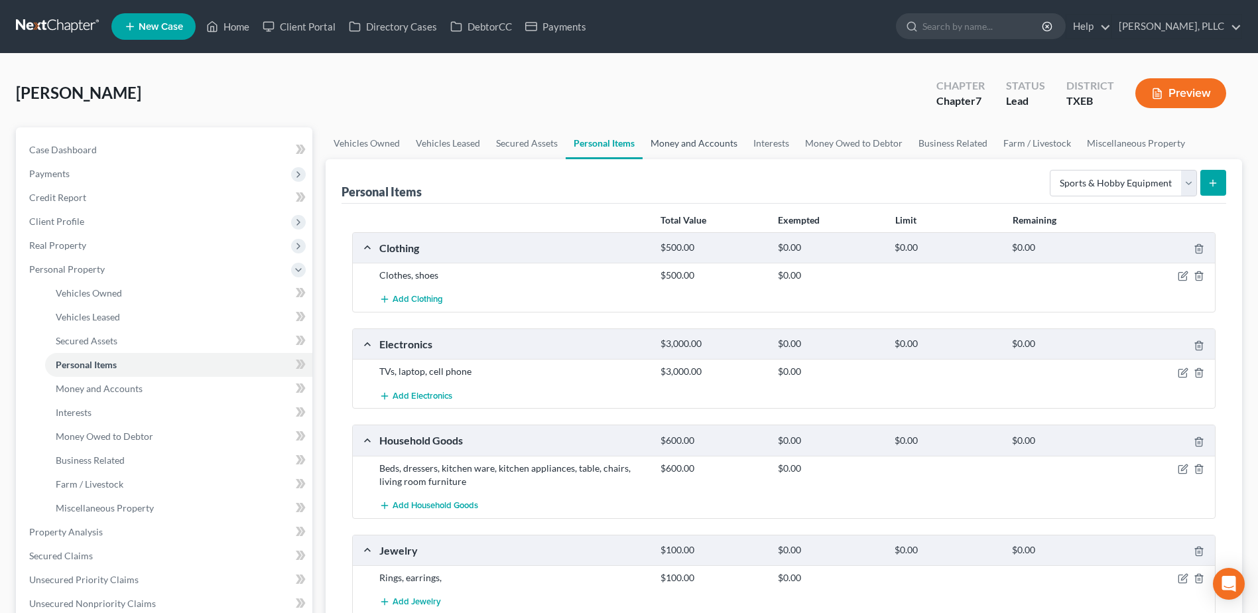
click at [714, 143] on link "Money and Accounts" at bounding box center [694, 143] width 103 height 32
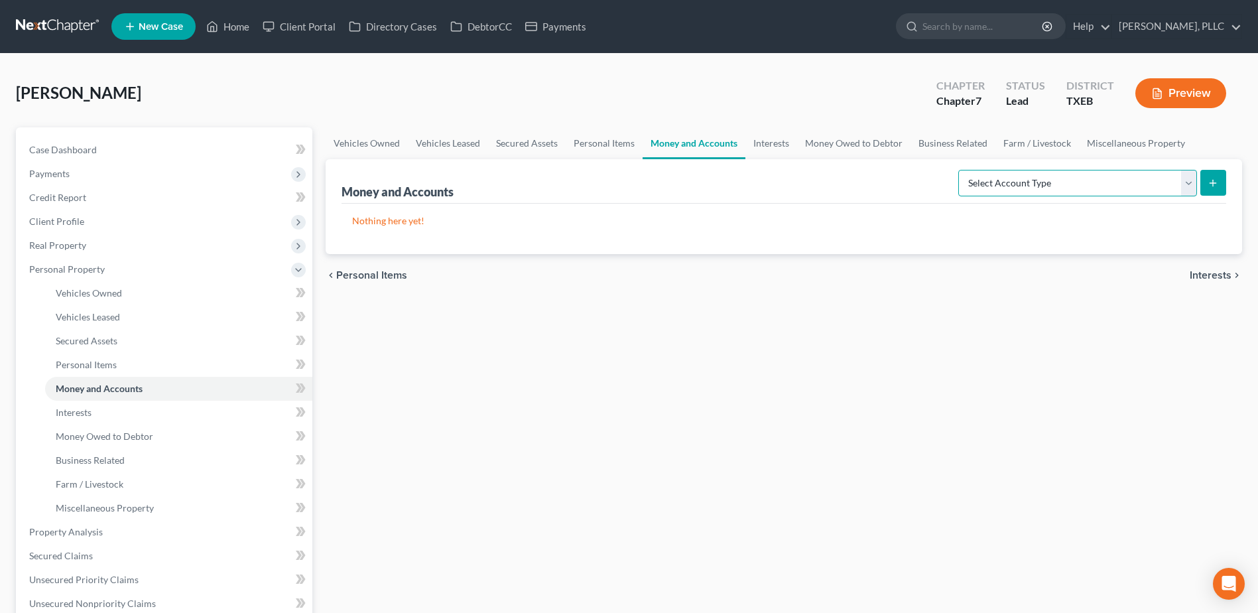
click at [1195, 186] on select "Select Account Type Brokerage Cash on Hand Certificates of Deposit Checking Acc…" at bounding box center [1078, 183] width 239 height 27
click at [961, 170] on select "Select Account Type Brokerage Cash on Hand Certificates of Deposit Checking Acc…" at bounding box center [1078, 183] width 239 height 27
click at [1215, 182] on icon "submit" at bounding box center [1213, 183] width 11 height 11
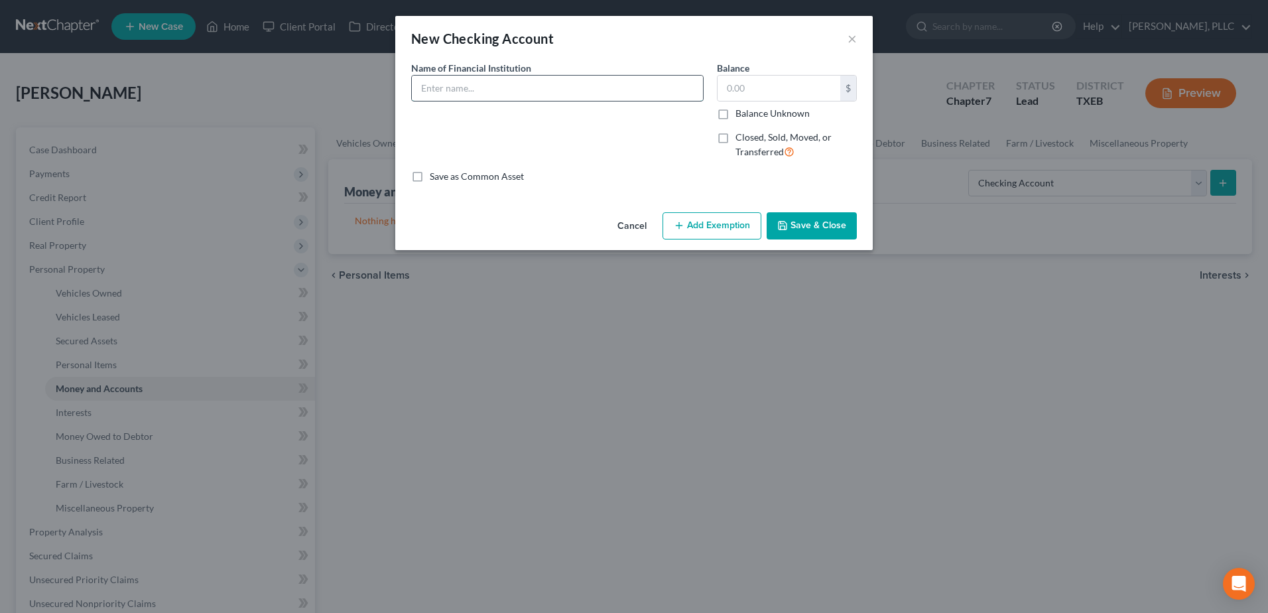
click at [447, 80] on input "text" at bounding box center [557, 88] width 291 height 25
drag, startPoint x: 809, startPoint y: 223, endPoint x: 801, endPoint y: 308, distance: 85.9
click at [808, 223] on button "Save & Close" at bounding box center [812, 226] width 90 height 28
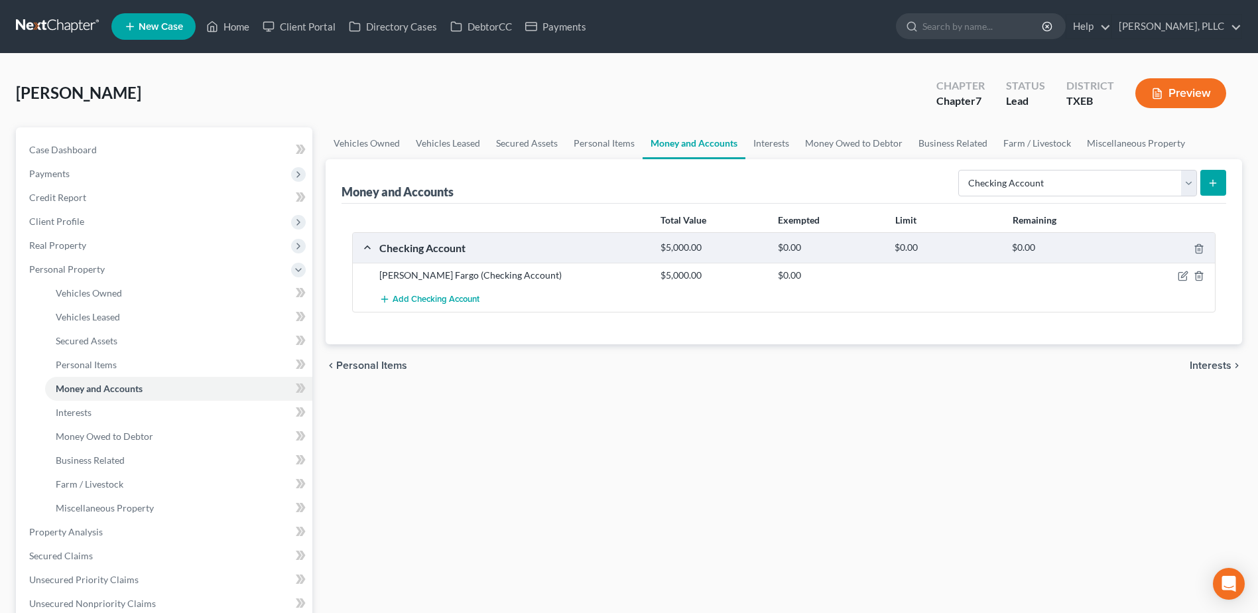
click at [1211, 187] on icon "submit" at bounding box center [1213, 183] width 11 height 11
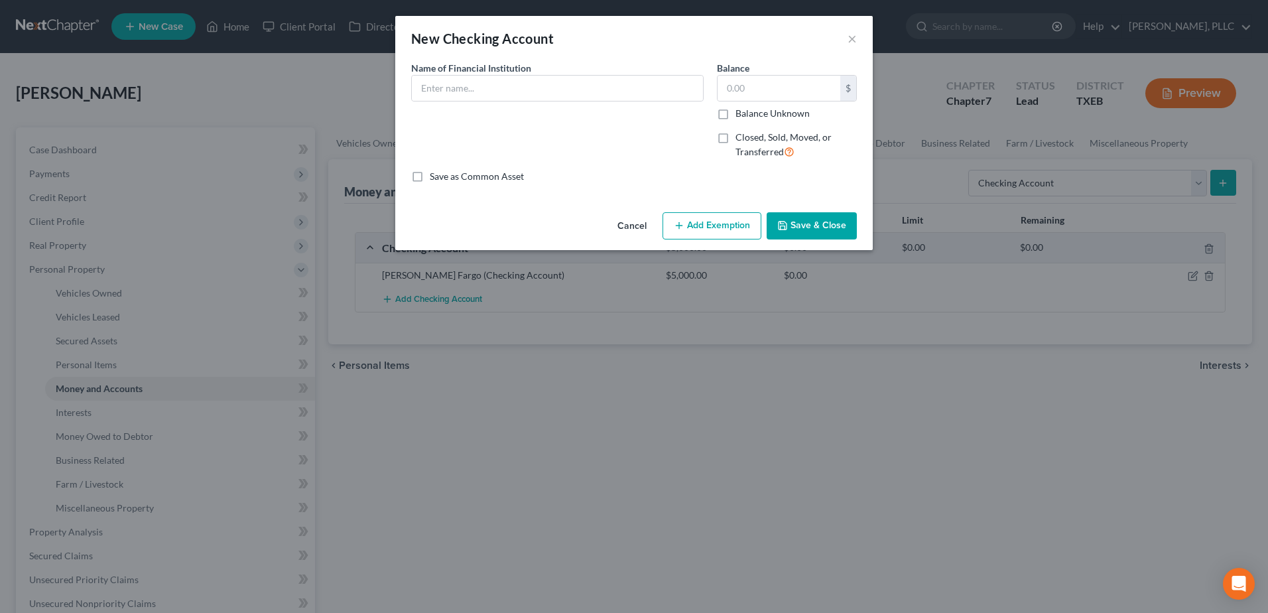
click at [632, 232] on button "Cancel" at bounding box center [632, 227] width 50 height 27
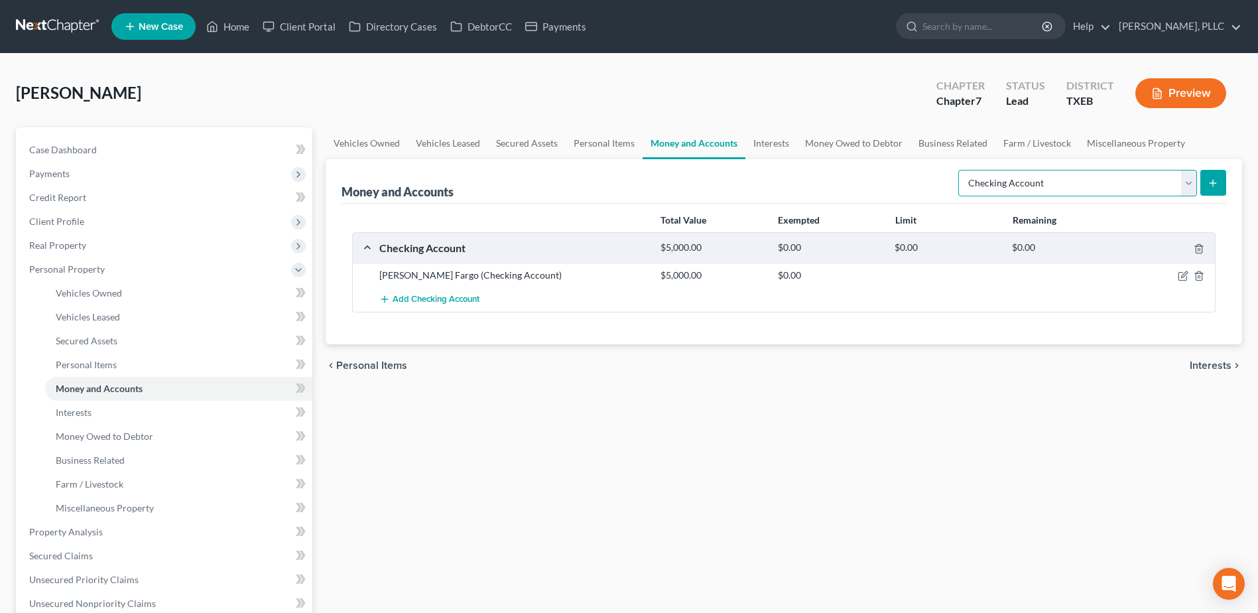
click at [1189, 189] on select "Select Account Type Brokerage Cash on Hand Certificates of Deposit Checking Acc…" at bounding box center [1078, 183] width 239 height 27
click at [961, 170] on select "Select Account Type Brokerage Cash on Hand Certificates of Deposit Checking Acc…" at bounding box center [1078, 183] width 239 height 27
click at [1215, 185] on icon "submit" at bounding box center [1213, 183] width 11 height 11
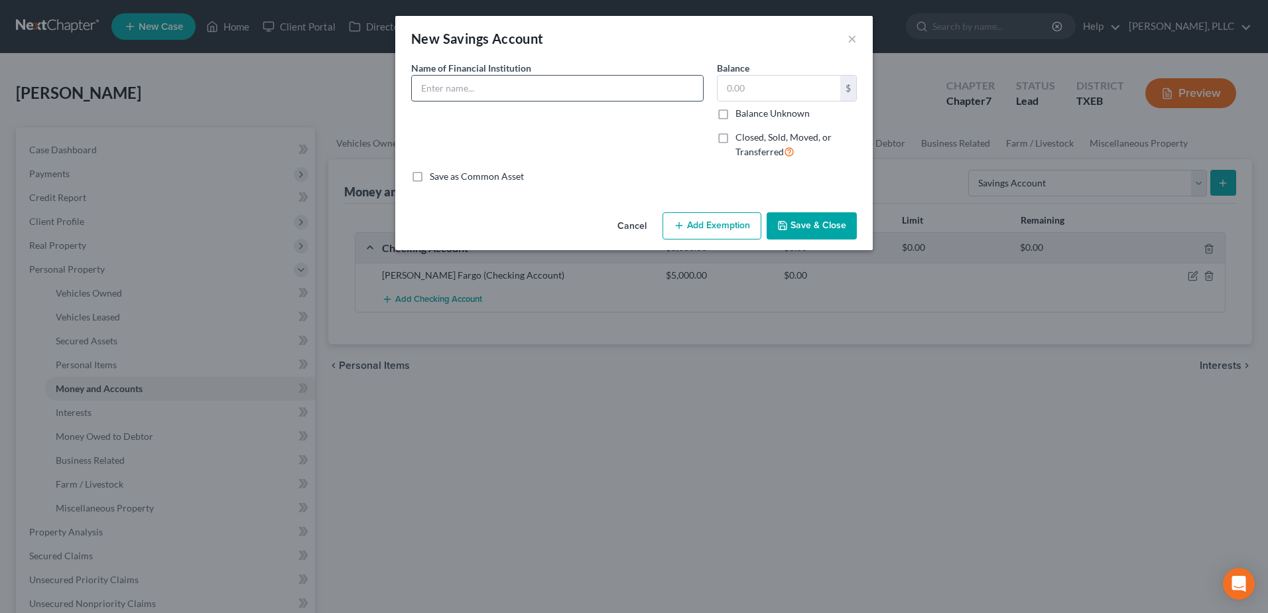
click at [556, 91] on input "text" at bounding box center [557, 88] width 291 height 25
click at [787, 217] on button "Save & Close" at bounding box center [812, 226] width 90 height 28
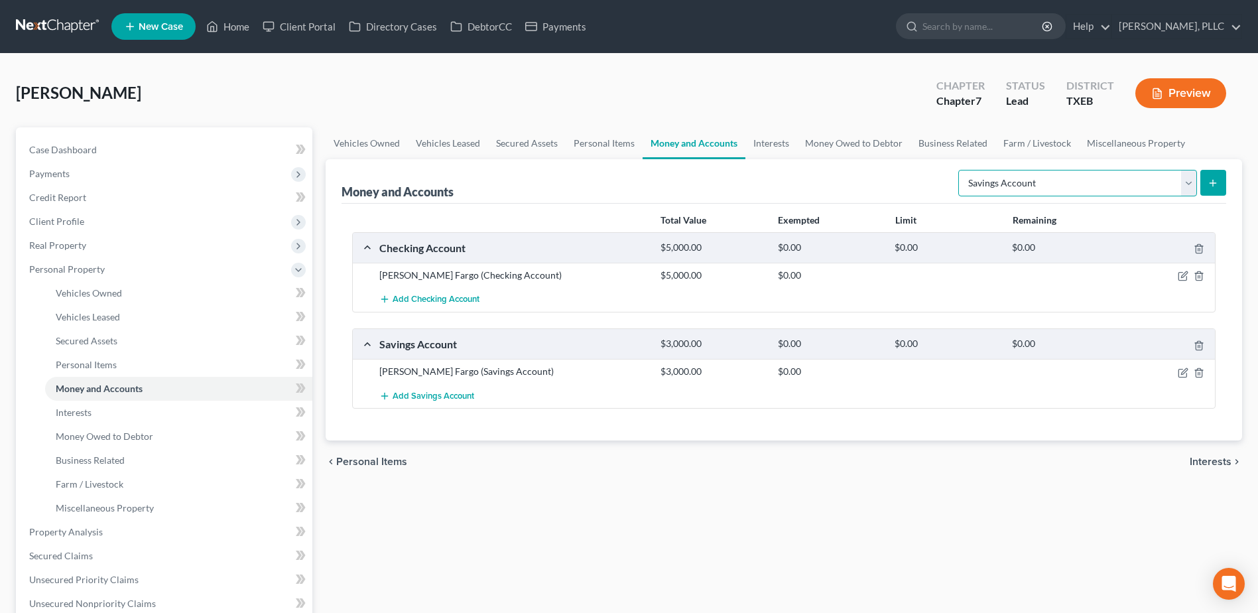
click at [1186, 188] on select "Select Account Type Brokerage Cash on Hand Certificates of Deposit Checking Acc…" at bounding box center [1078, 183] width 239 height 27
click at [961, 170] on select "Select Account Type Brokerage Cash on Hand Certificates of Deposit Checking Acc…" at bounding box center [1078, 183] width 239 height 27
click at [1207, 185] on button "submit" at bounding box center [1214, 183] width 26 height 26
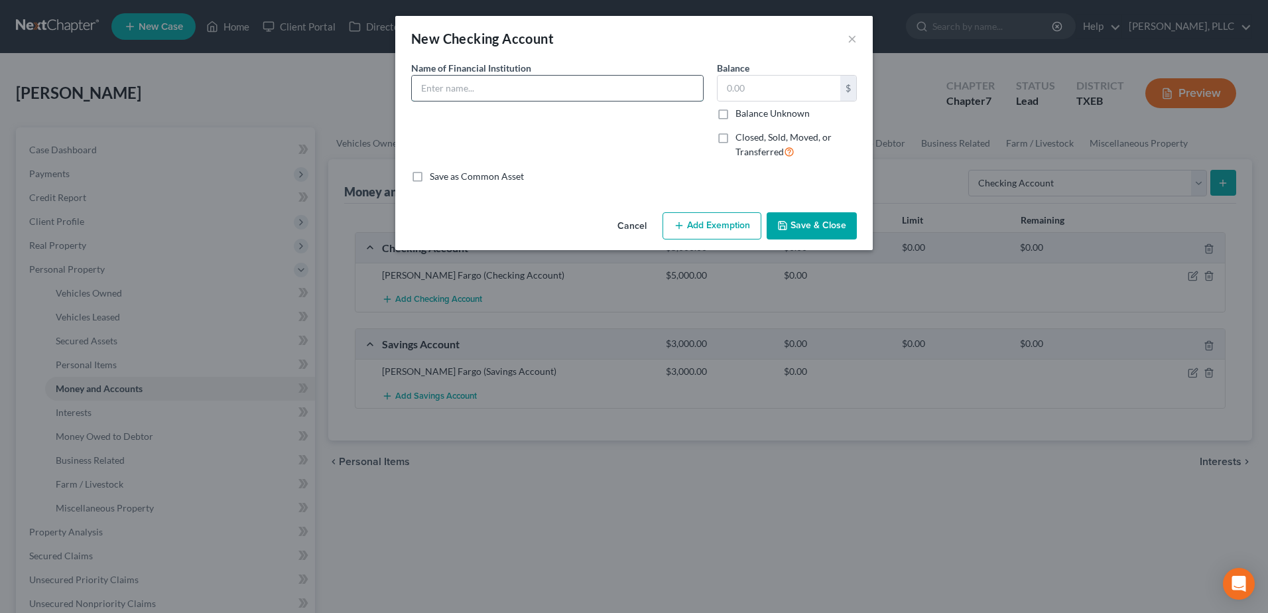
click at [574, 88] on input "text" at bounding box center [557, 88] width 291 height 25
click at [813, 227] on button "Save & Close" at bounding box center [812, 226] width 90 height 28
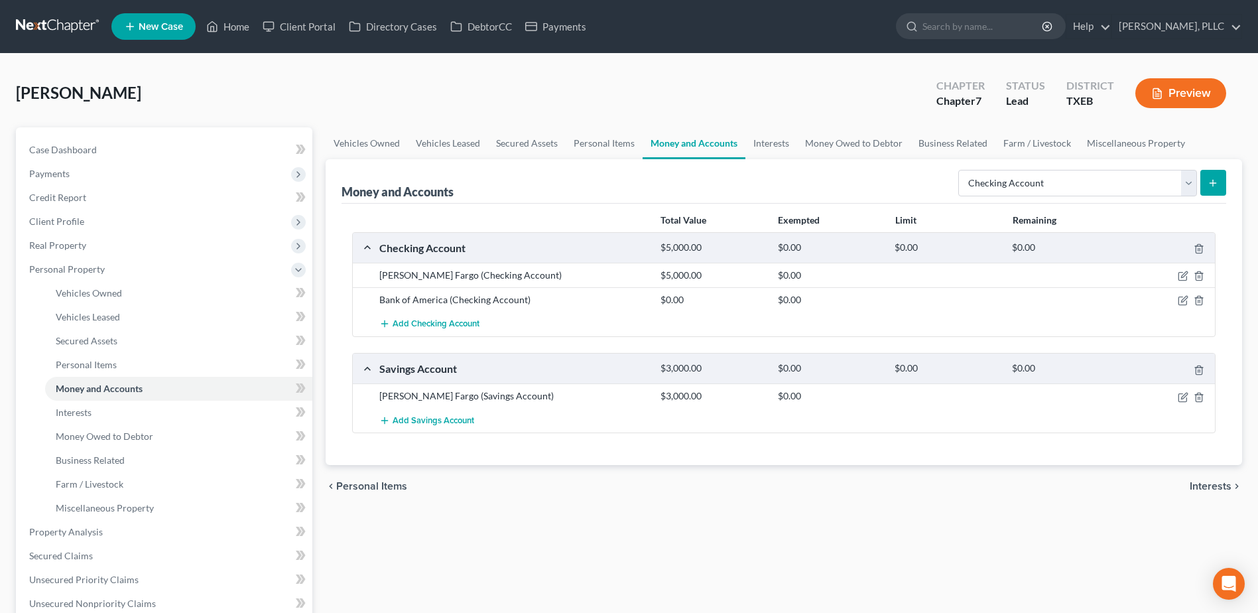
click at [1215, 486] on span "Interests" at bounding box center [1211, 486] width 42 height 11
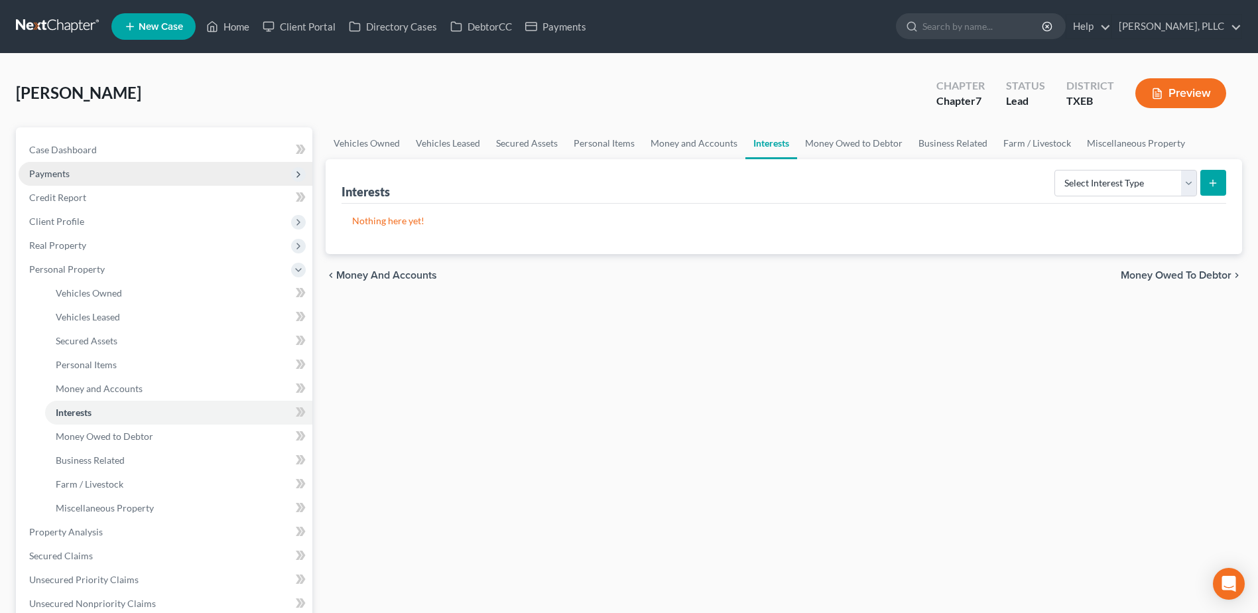
click at [50, 178] on span "Payments" at bounding box center [49, 173] width 40 height 11
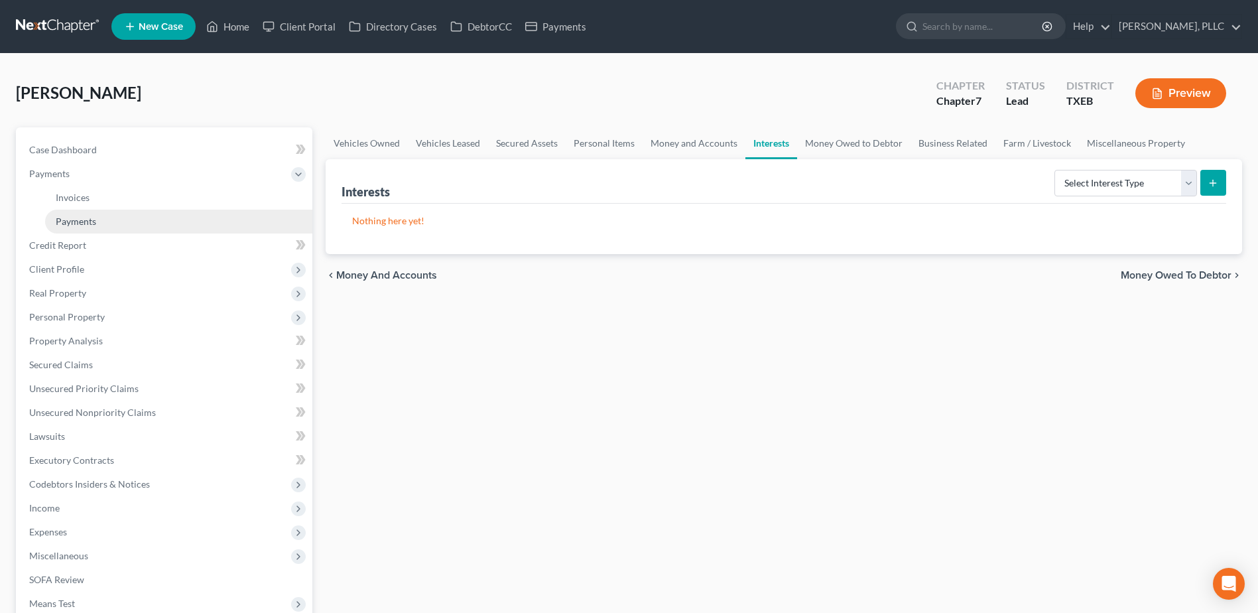
click at [74, 218] on span "Payments" at bounding box center [76, 221] width 40 height 11
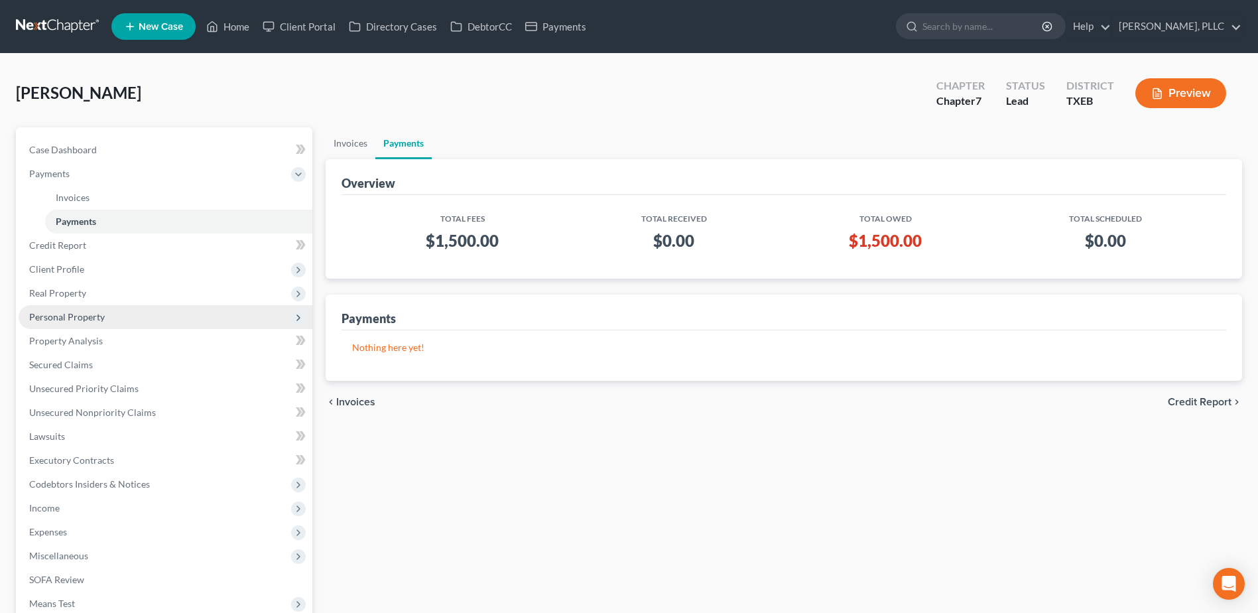
click at [69, 314] on span "Personal Property" at bounding box center [67, 316] width 76 height 11
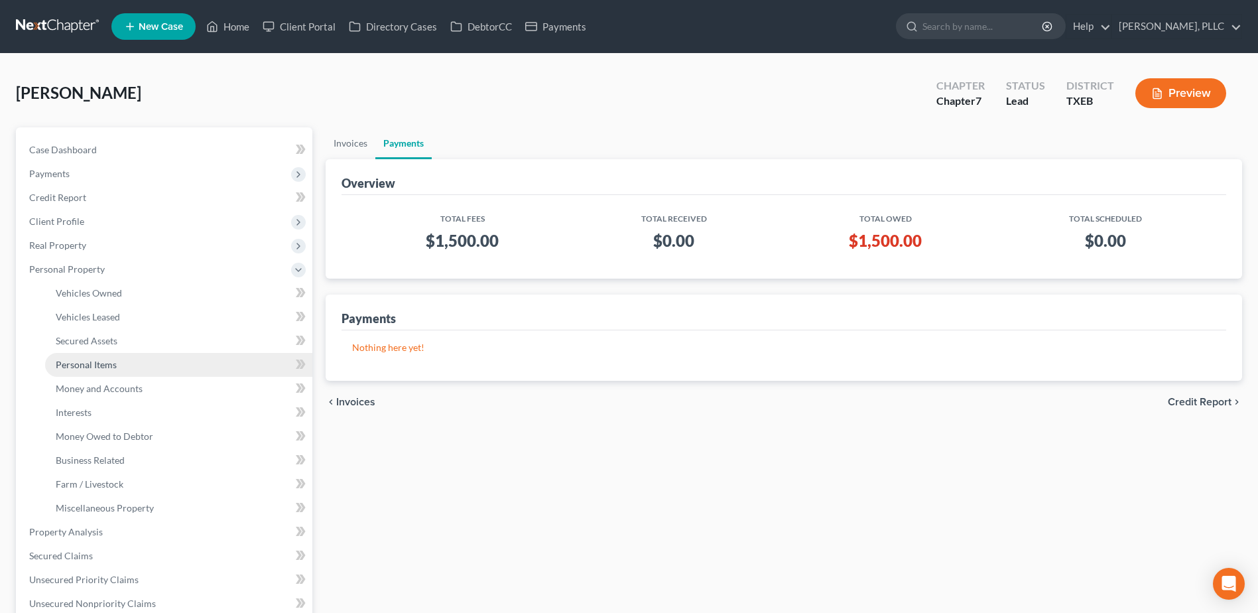
click at [88, 360] on span "Personal Items" at bounding box center [86, 364] width 61 height 11
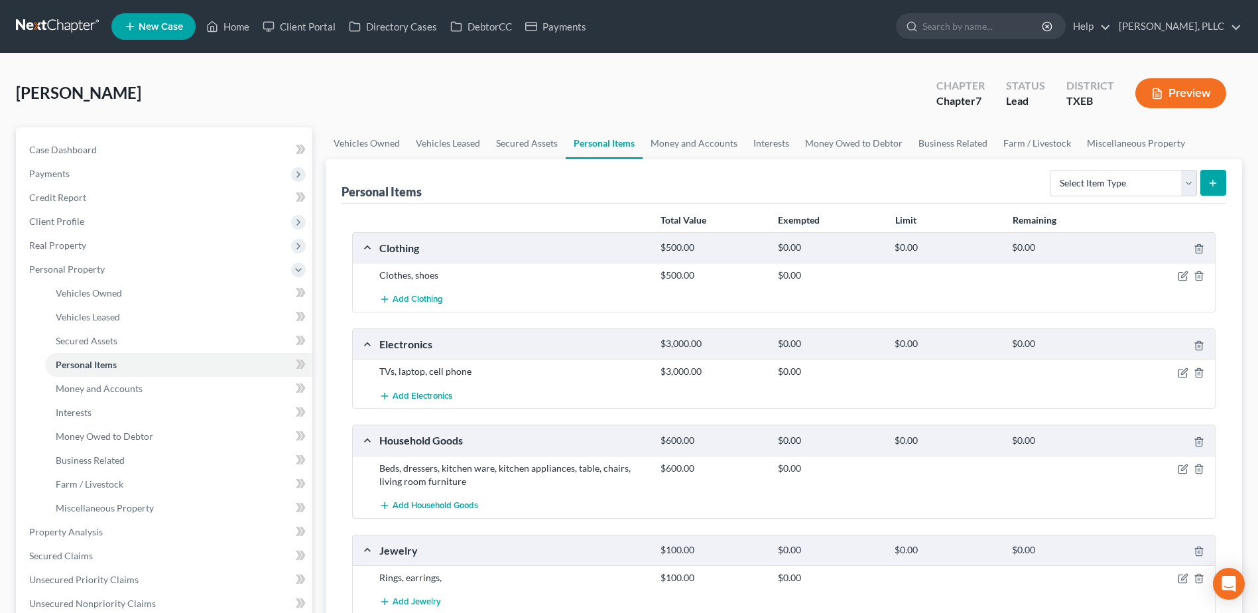
scroll to position [265, 0]
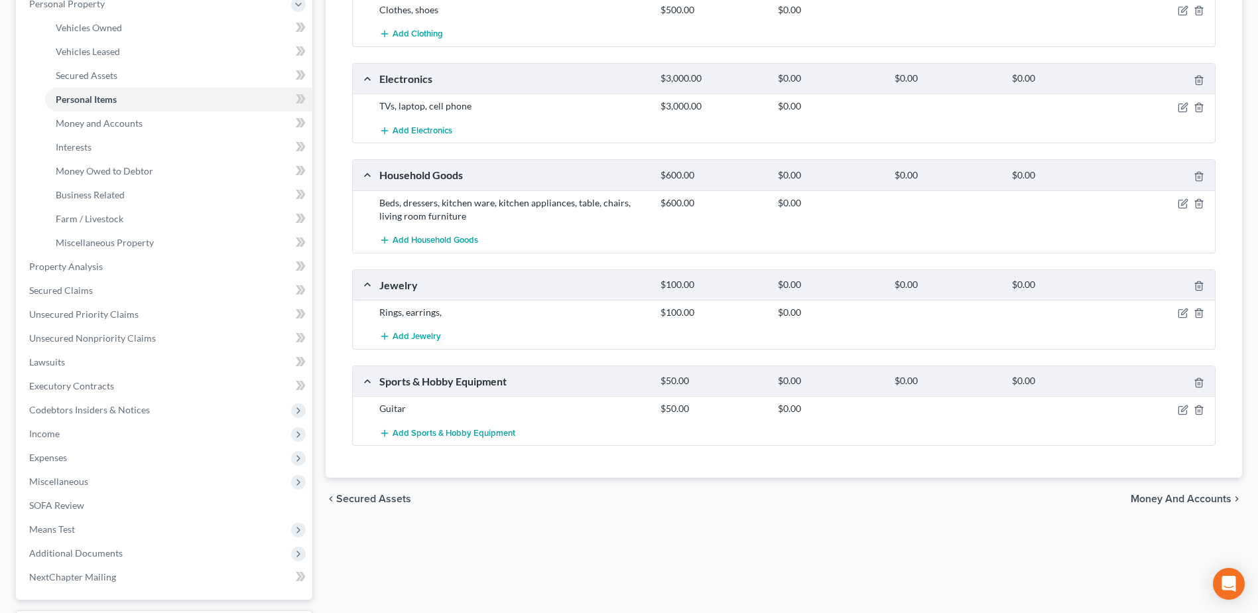
click at [1209, 495] on span "Money and Accounts" at bounding box center [1181, 499] width 101 height 11
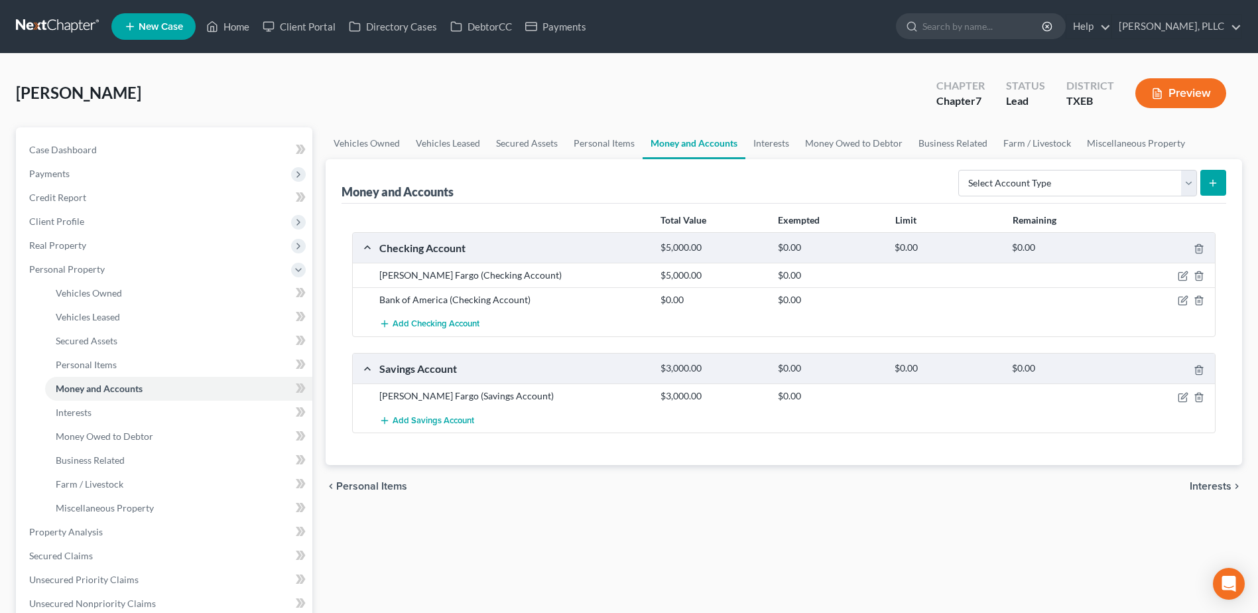
click at [1205, 482] on span "Interests" at bounding box center [1211, 486] width 42 height 11
click at [1207, 488] on div "Vehicles Owned Vehicles Leased Secured Assets Personal Items Money and Accounts…" at bounding box center [784, 516] width 930 height 779
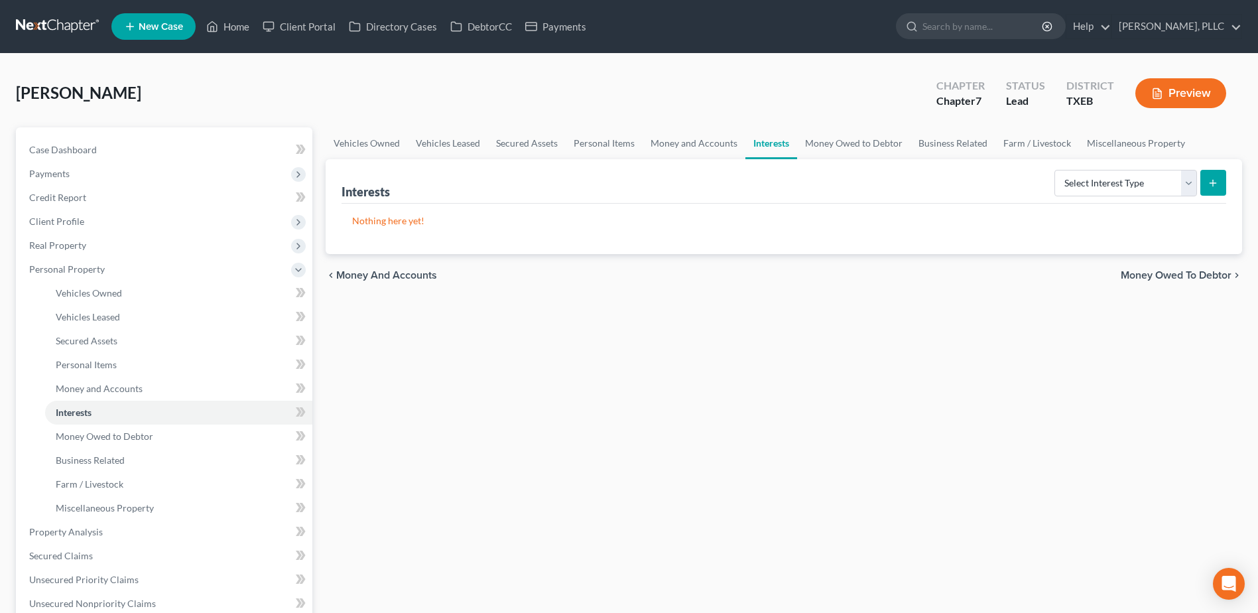
click at [1180, 274] on span "Money Owed to Debtor" at bounding box center [1176, 275] width 111 height 11
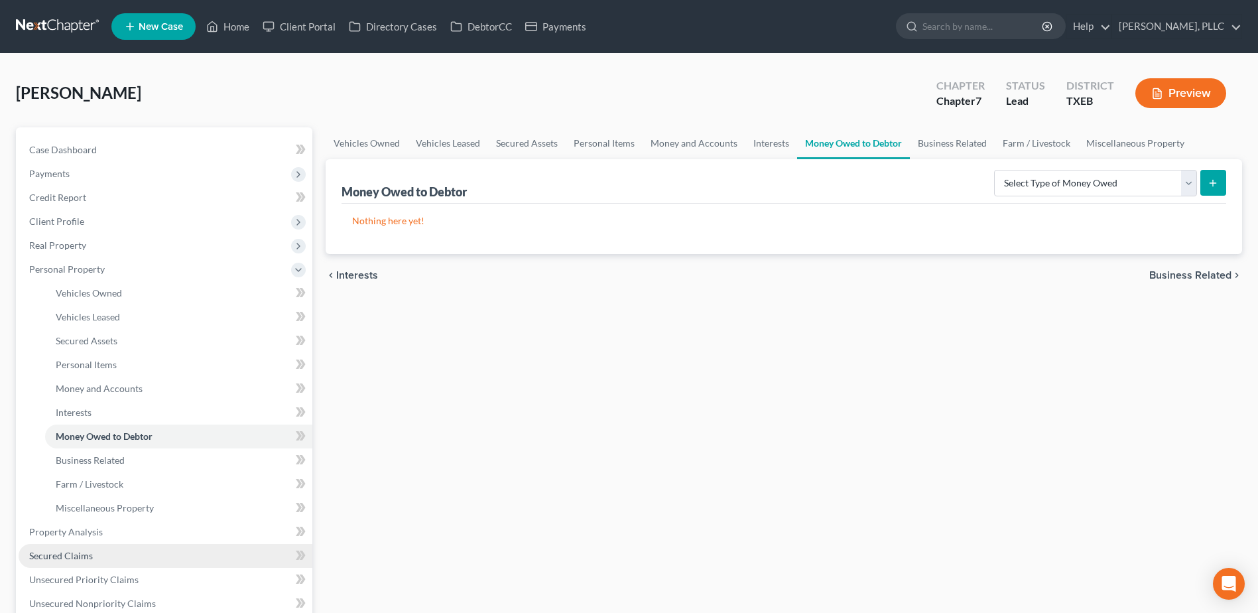
click at [72, 563] on link "Secured Claims" at bounding box center [166, 556] width 294 height 24
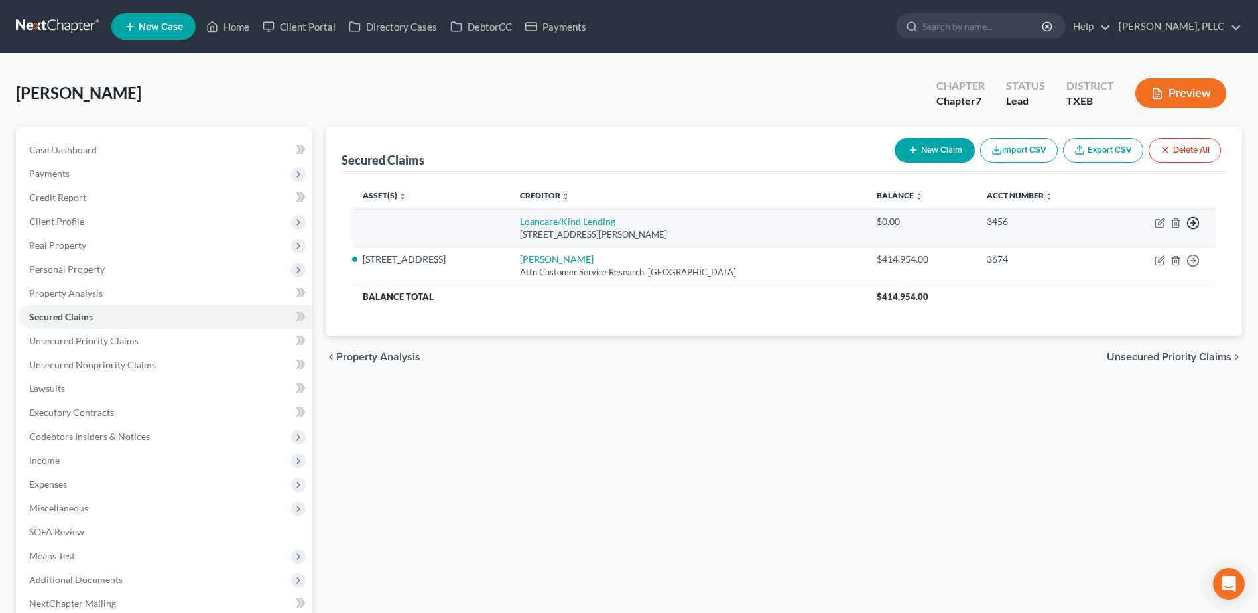
click at [1191, 223] on line "button" at bounding box center [1193, 223] width 5 height 0
click at [1136, 253] on link "Move to F" at bounding box center [1132, 254] width 111 height 23
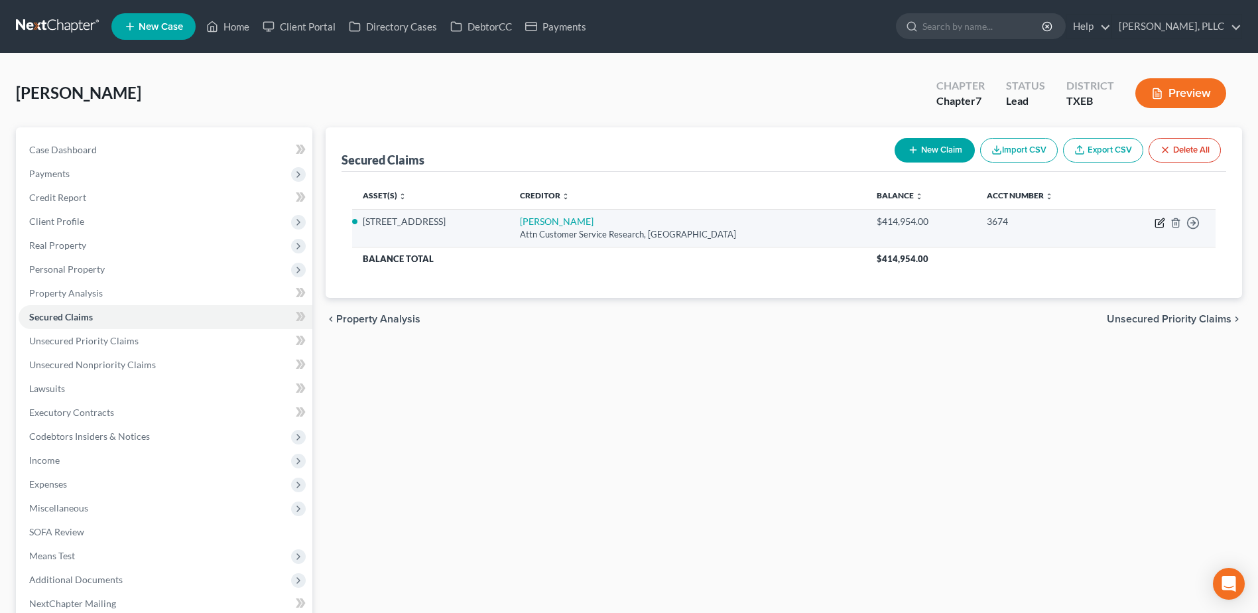
click at [1158, 222] on icon "button" at bounding box center [1160, 223] width 11 height 11
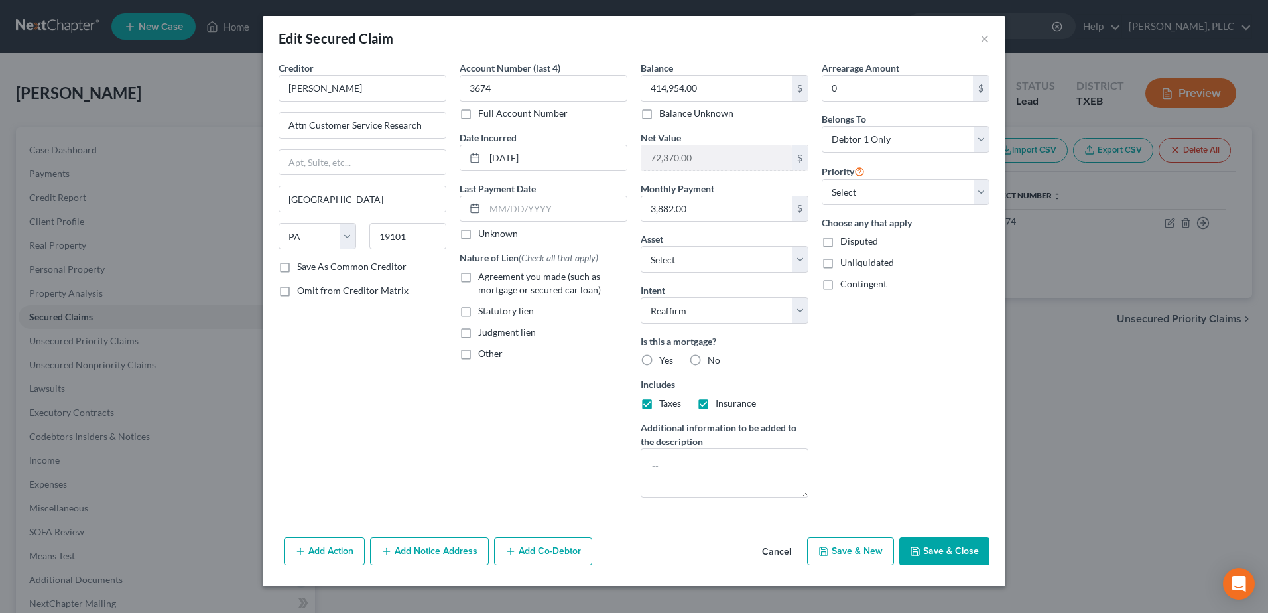
click at [659, 360] on label "Yes" at bounding box center [666, 360] width 14 height 13
click at [665, 360] on input "Yes" at bounding box center [669, 358] width 9 height 9
click at [478, 276] on label "Agreement you made (such as mortgage or secured car loan)" at bounding box center [552, 283] width 149 height 27
click at [484, 276] on input "Agreement you made (such as mortgage or secured car loan)" at bounding box center [488, 274] width 9 height 9
click at [935, 548] on button "Save & Close" at bounding box center [945, 551] width 90 height 28
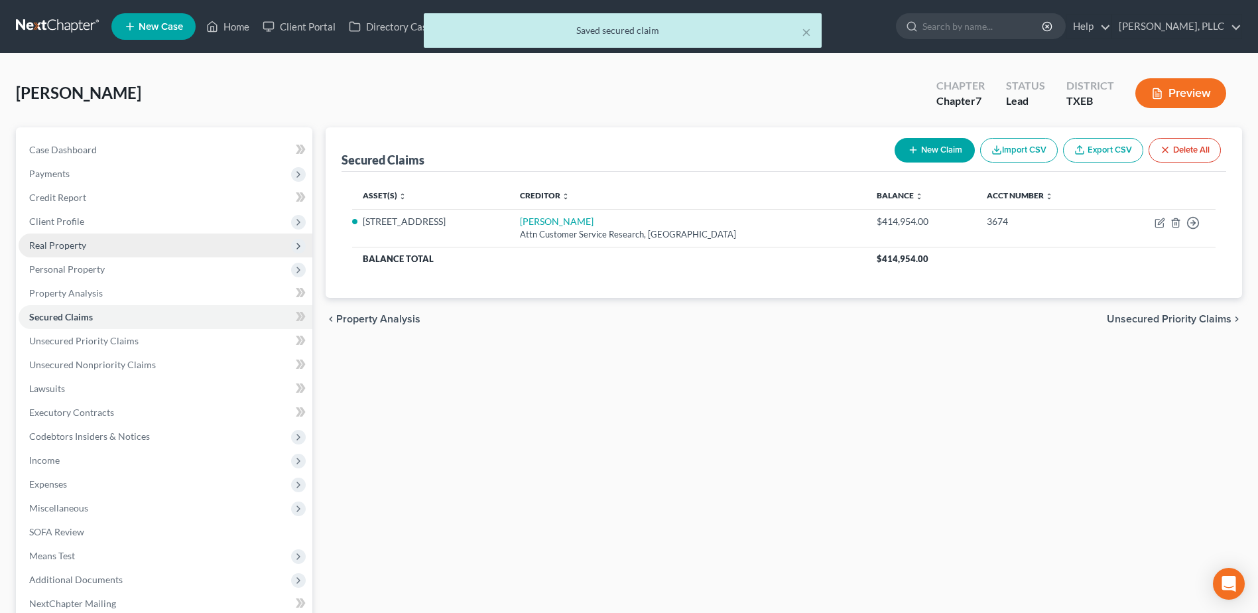
click at [58, 244] on span "Real Property" at bounding box center [57, 244] width 57 height 11
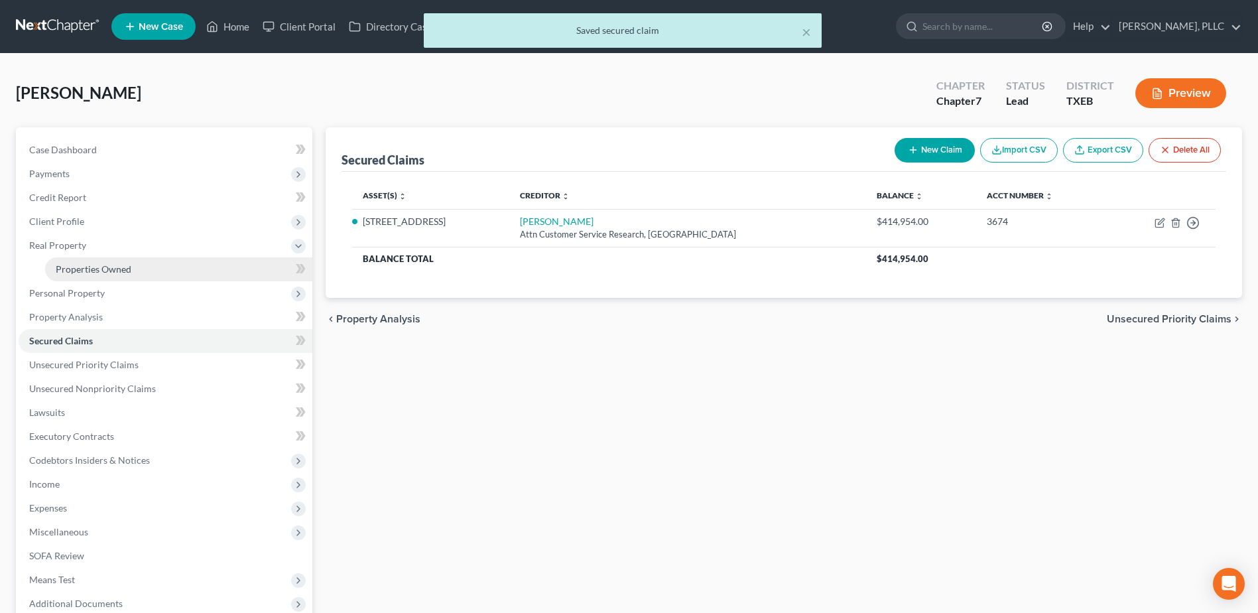
click at [78, 271] on span "Properties Owned" at bounding box center [94, 268] width 76 height 11
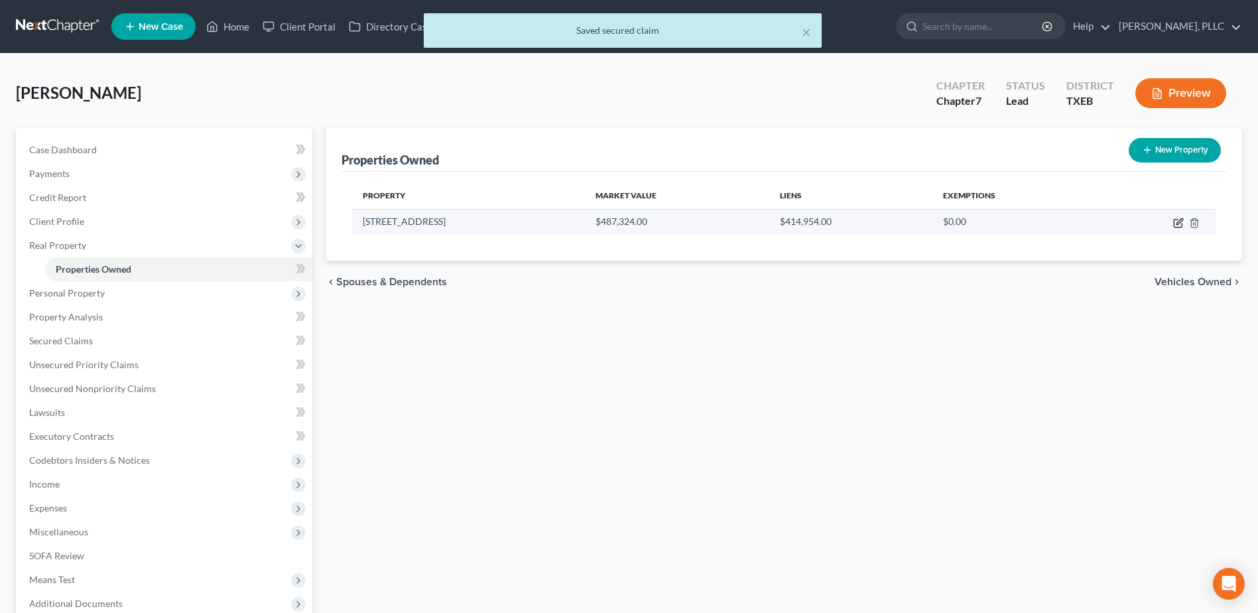
click at [1176, 223] on icon "button" at bounding box center [1179, 223] width 11 height 11
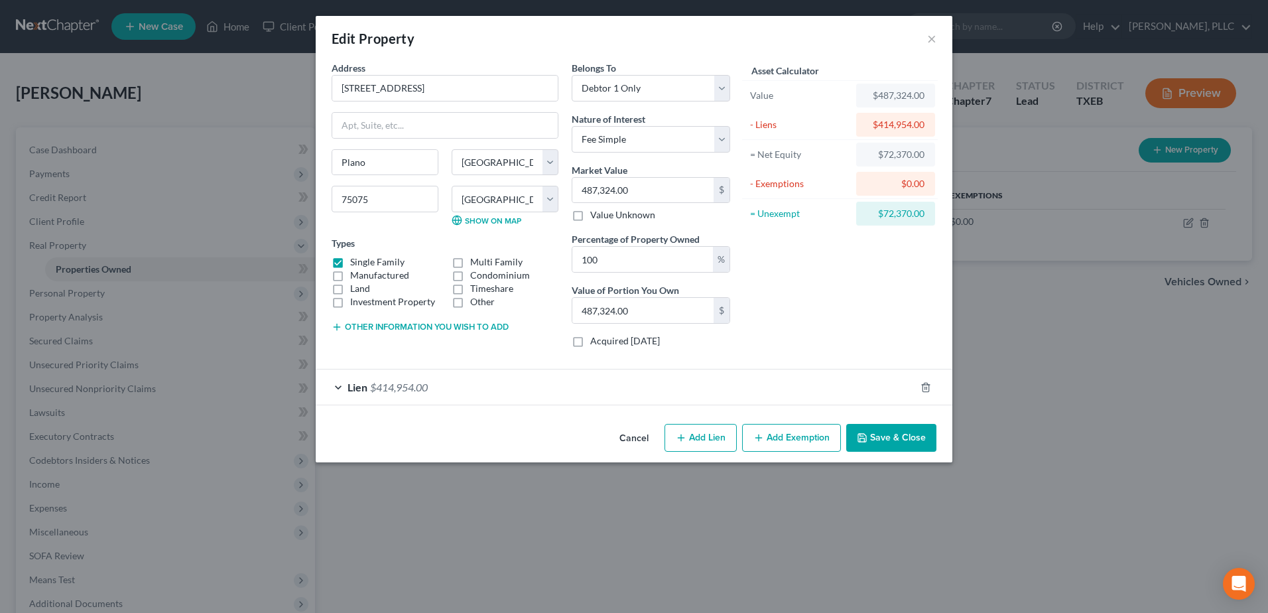
click at [590, 341] on label "Acquired within 1,215 days" at bounding box center [625, 340] width 70 height 13
click at [596, 341] on input "Acquired within 1,215 days" at bounding box center [600, 338] width 9 height 9
click at [902, 446] on button "Save & Close" at bounding box center [891, 438] width 90 height 28
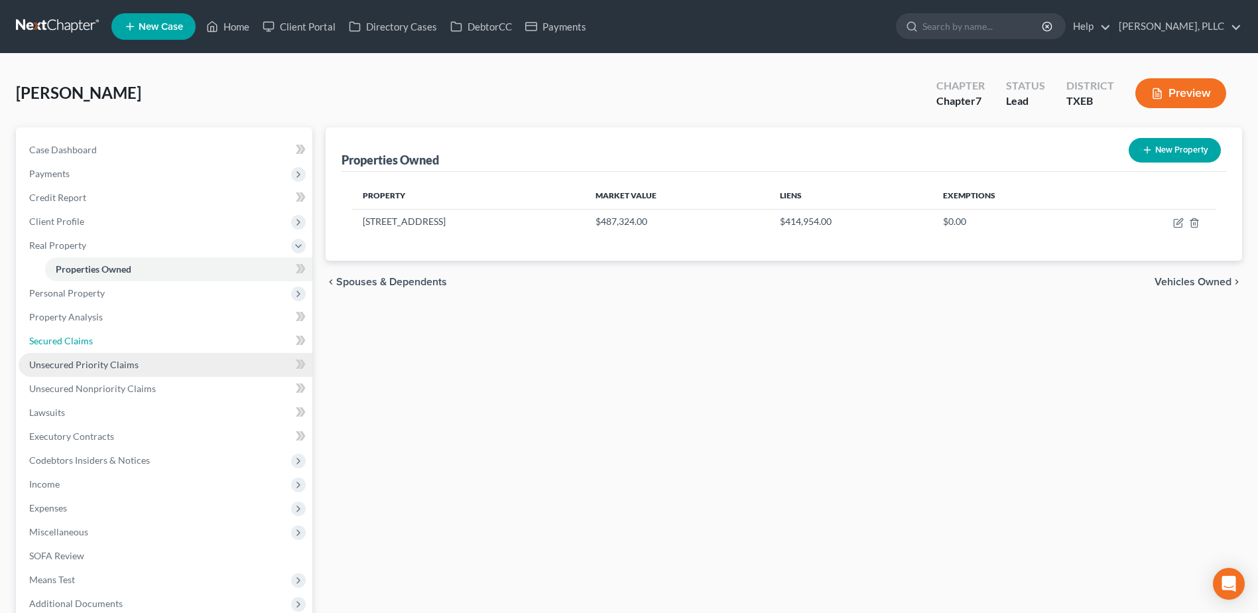
drag, startPoint x: 68, startPoint y: 338, endPoint x: 76, endPoint y: 355, distance: 18.4
click at [68, 338] on span "Secured Claims" at bounding box center [61, 340] width 64 height 11
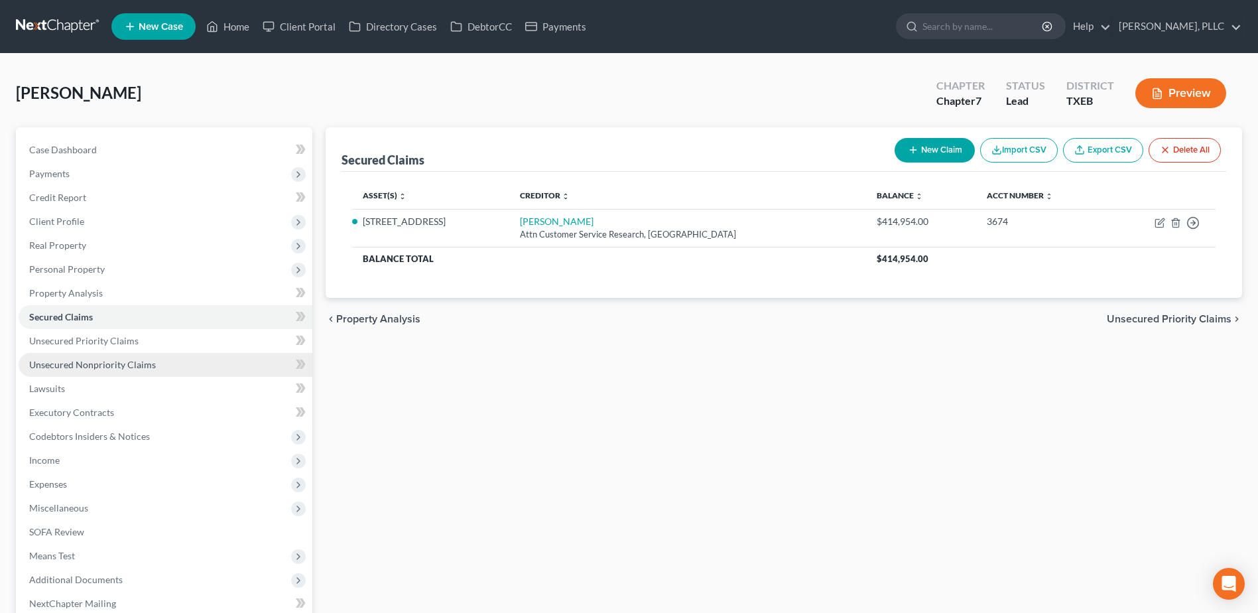
click at [78, 362] on span "Unsecured Nonpriority Claims" at bounding box center [92, 364] width 127 height 11
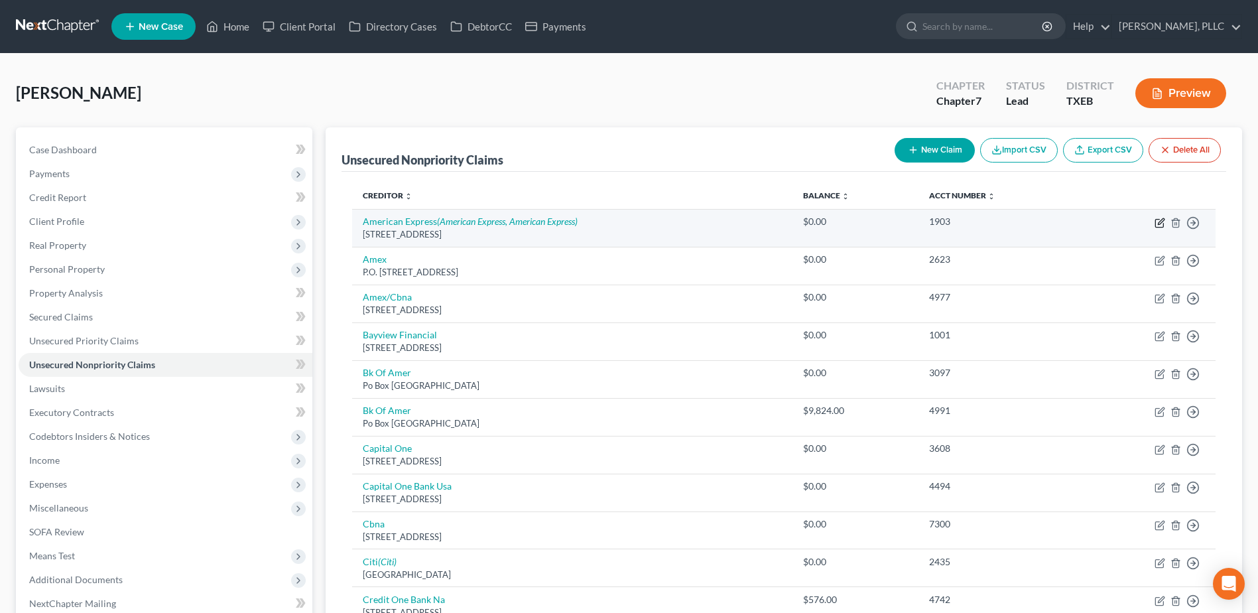
click at [1158, 224] on icon "button" at bounding box center [1161, 221] width 6 height 6
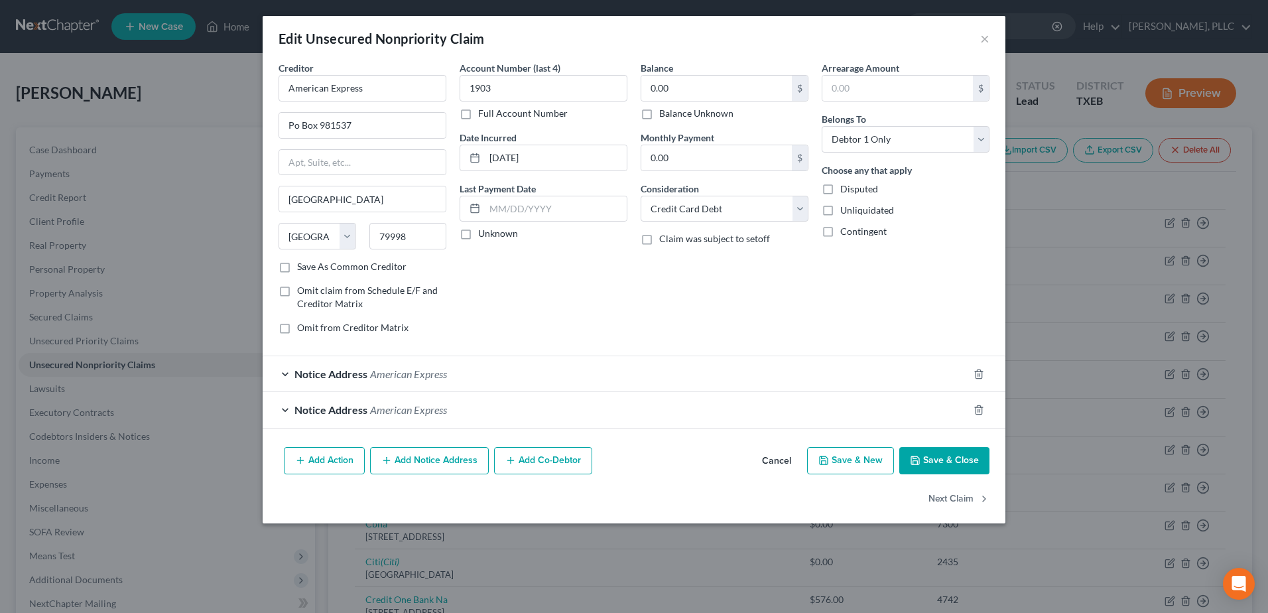
click at [287, 374] on div "Notice Address American Express" at bounding box center [616, 373] width 706 height 35
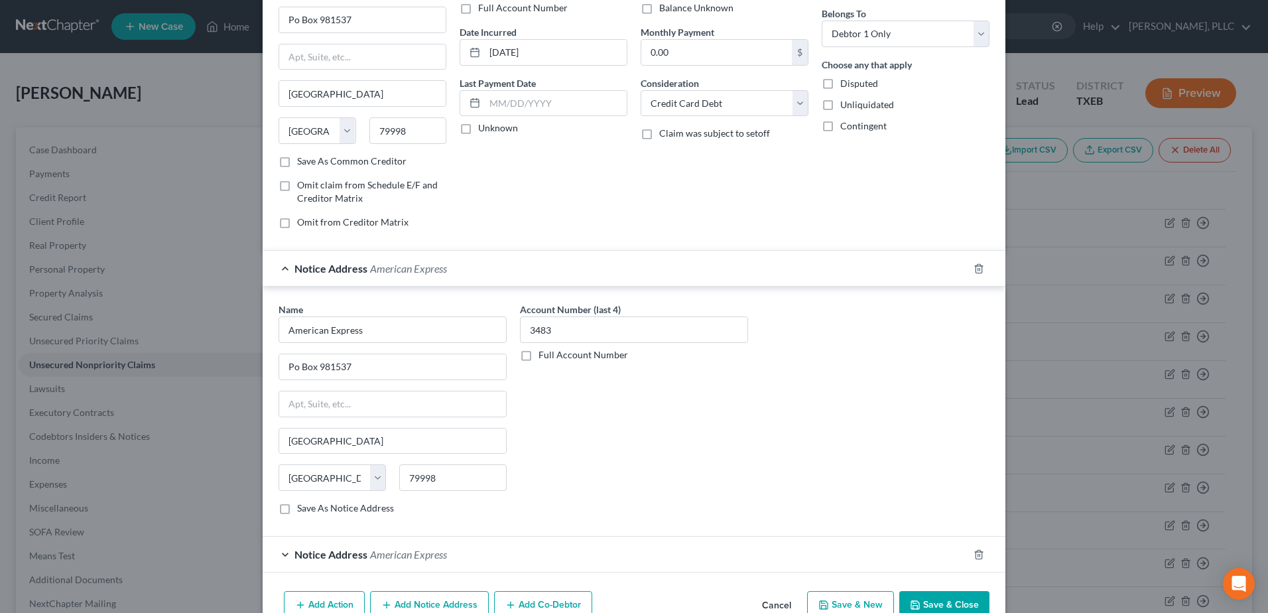
scroll to position [176, 0]
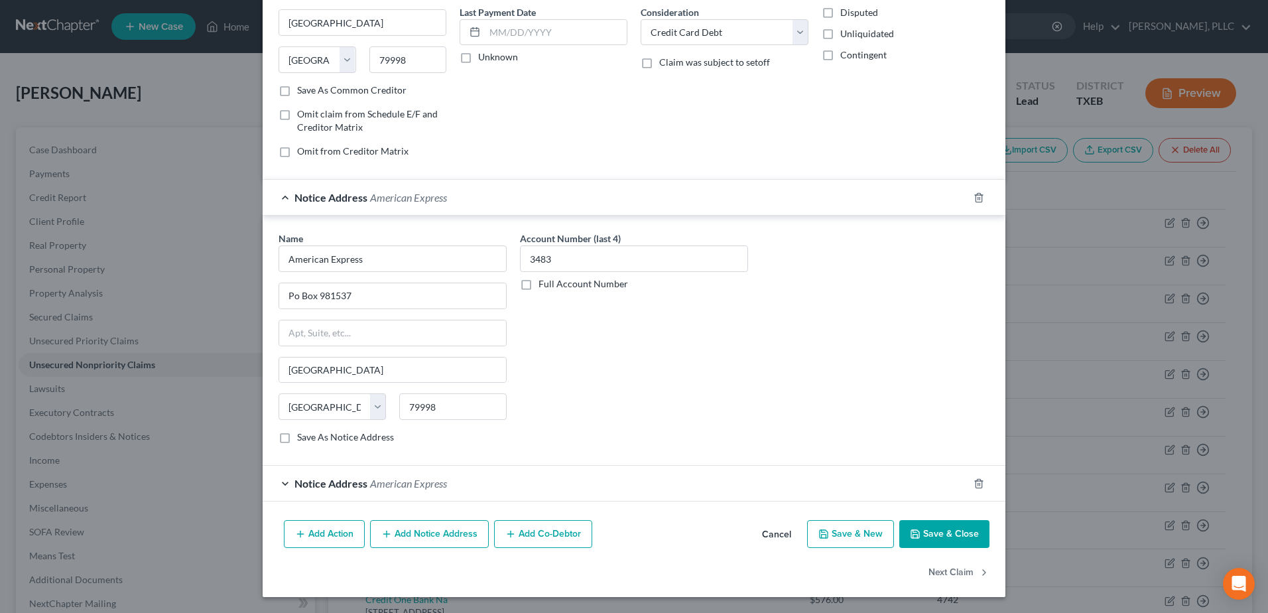
click at [283, 480] on div "Notice Address American Express" at bounding box center [616, 483] width 706 height 35
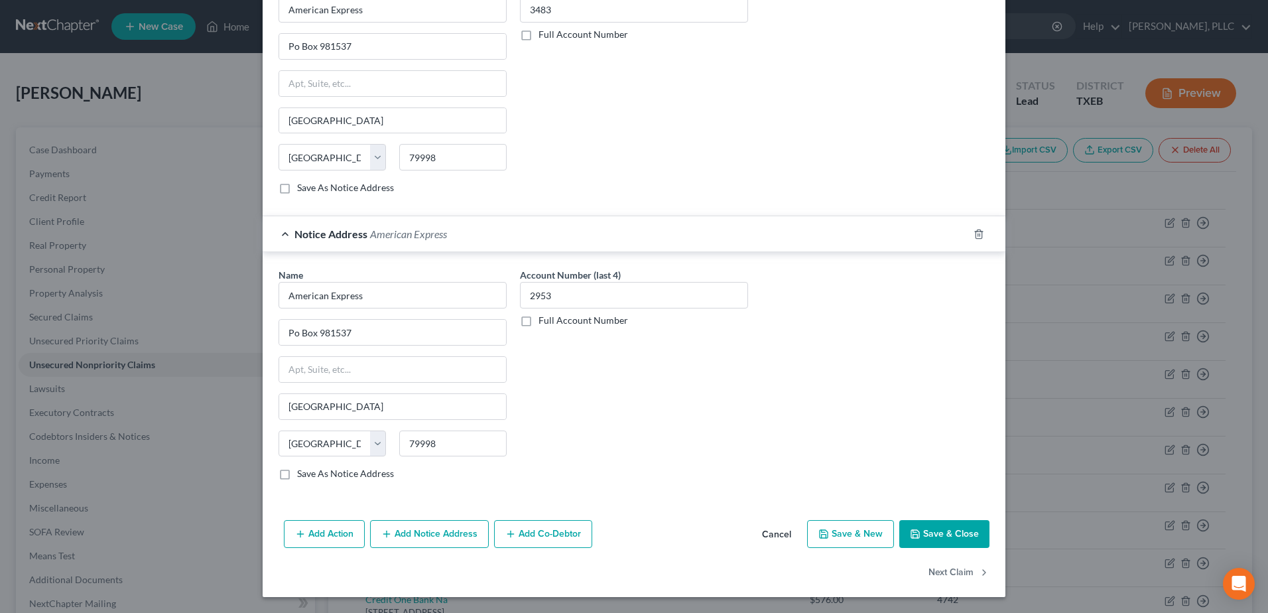
scroll to position [227, 0]
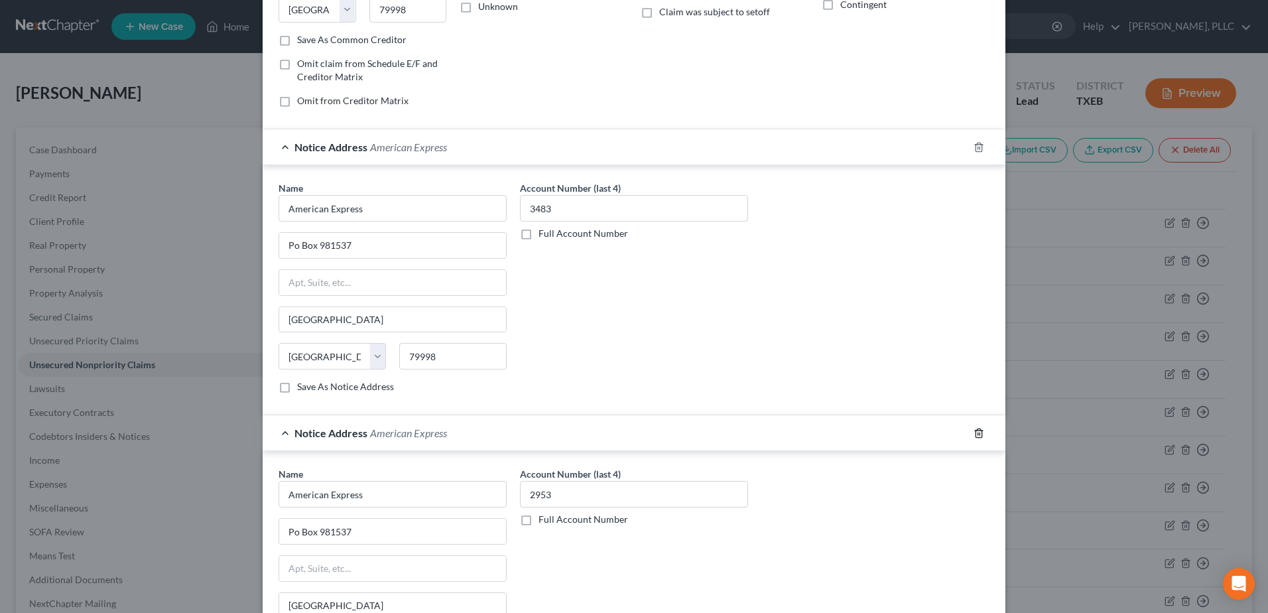
click at [976, 432] on icon "button" at bounding box center [979, 433] width 11 height 11
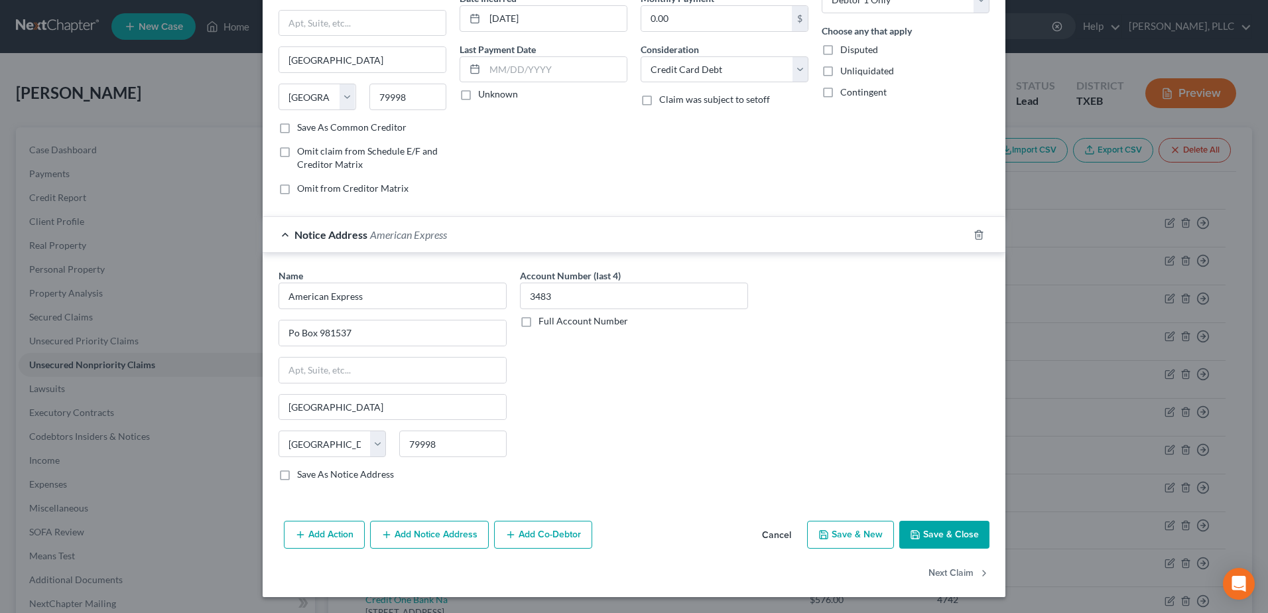
scroll to position [139, 0]
click at [974, 236] on icon "button" at bounding box center [979, 235] width 11 height 11
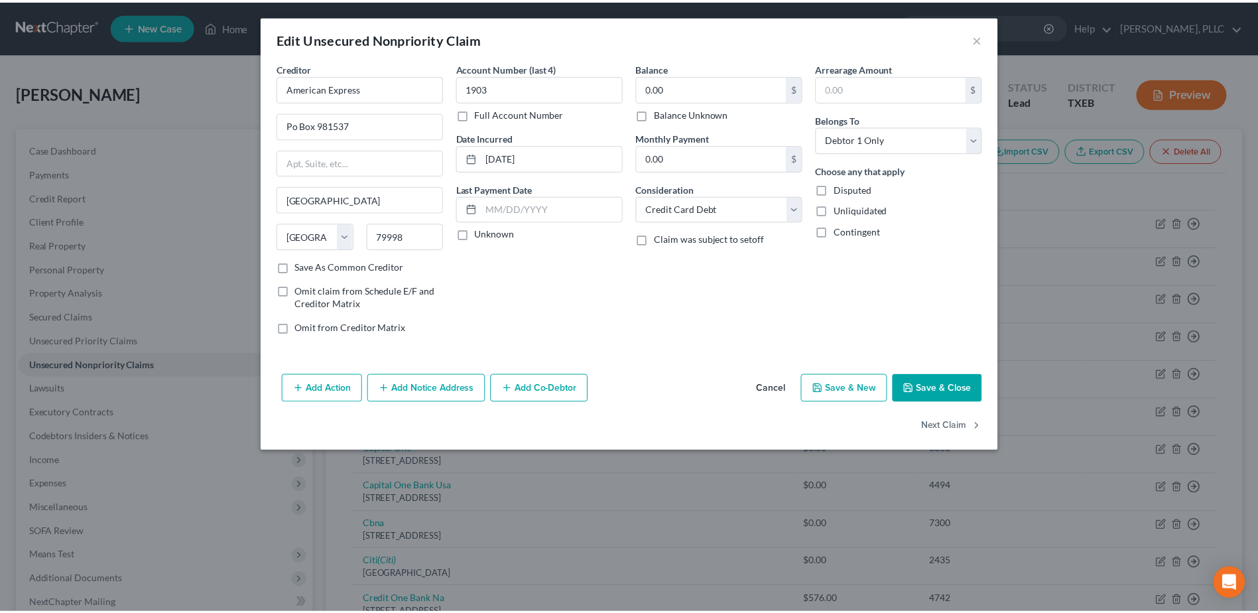
scroll to position [0, 0]
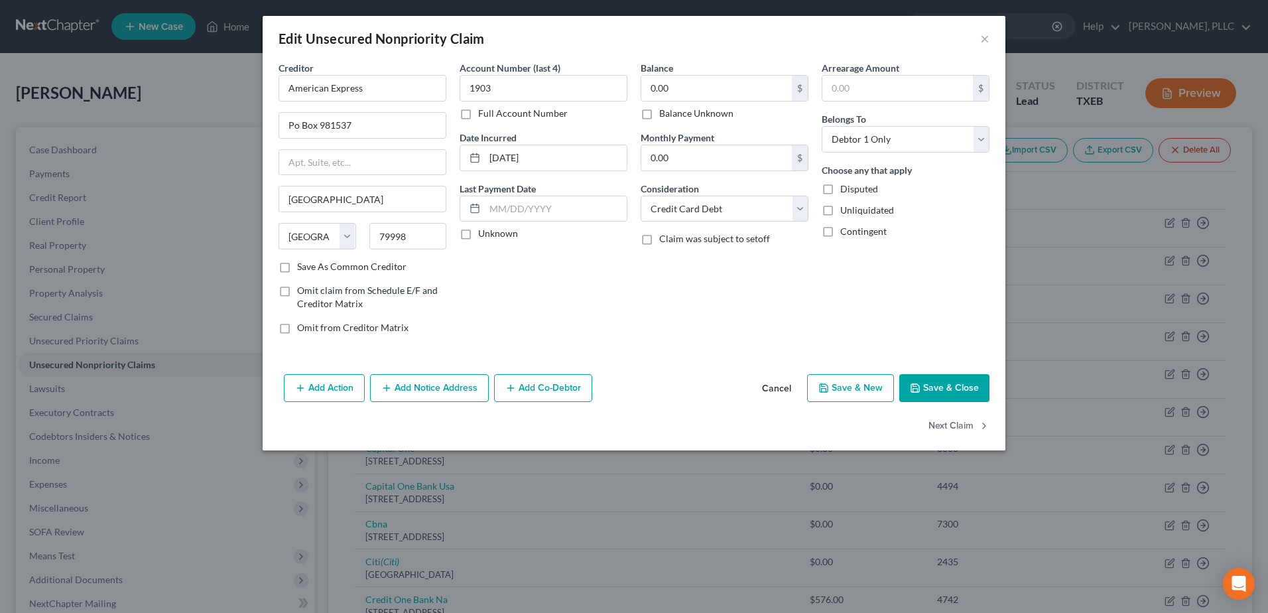
click at [955, 383] on button "Save & Close" at bounding box center [945, 388] width 90 height 28
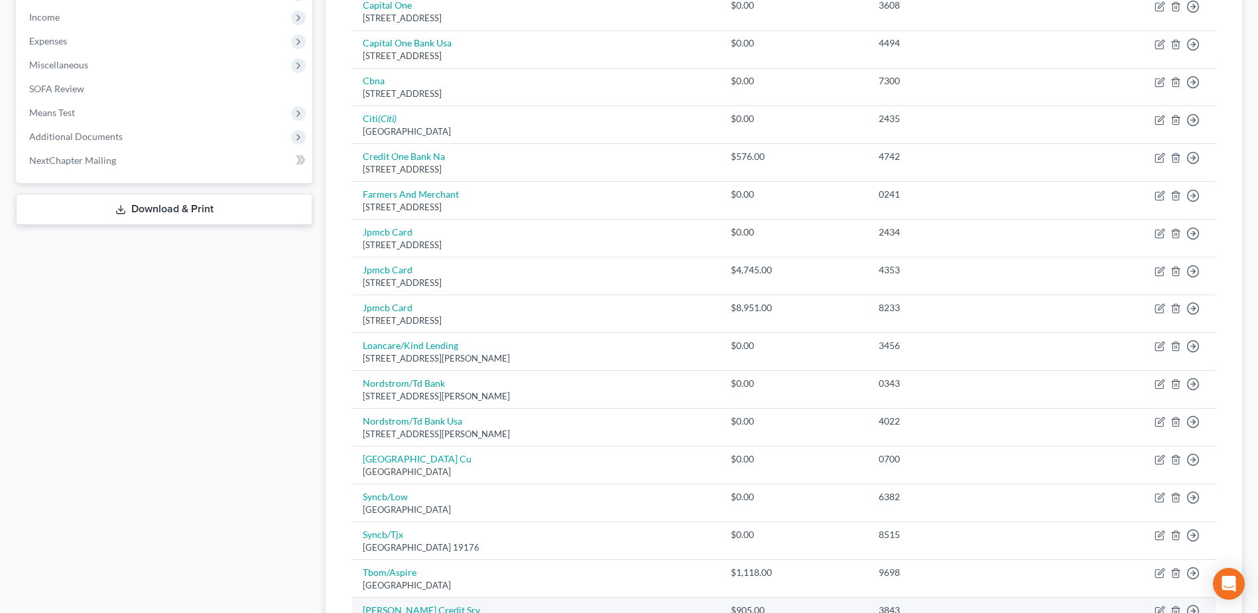
scroll to position [381, 0]
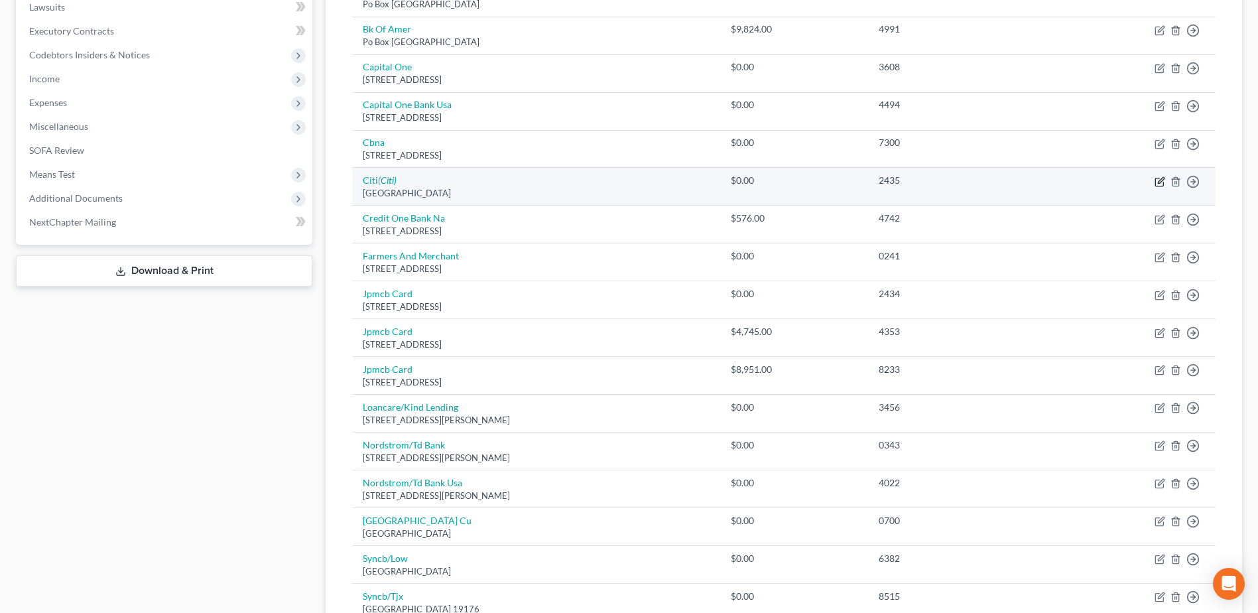
click at [1158, 181] on icon "button" at bounding box center [1160, 181] width 11 height 11
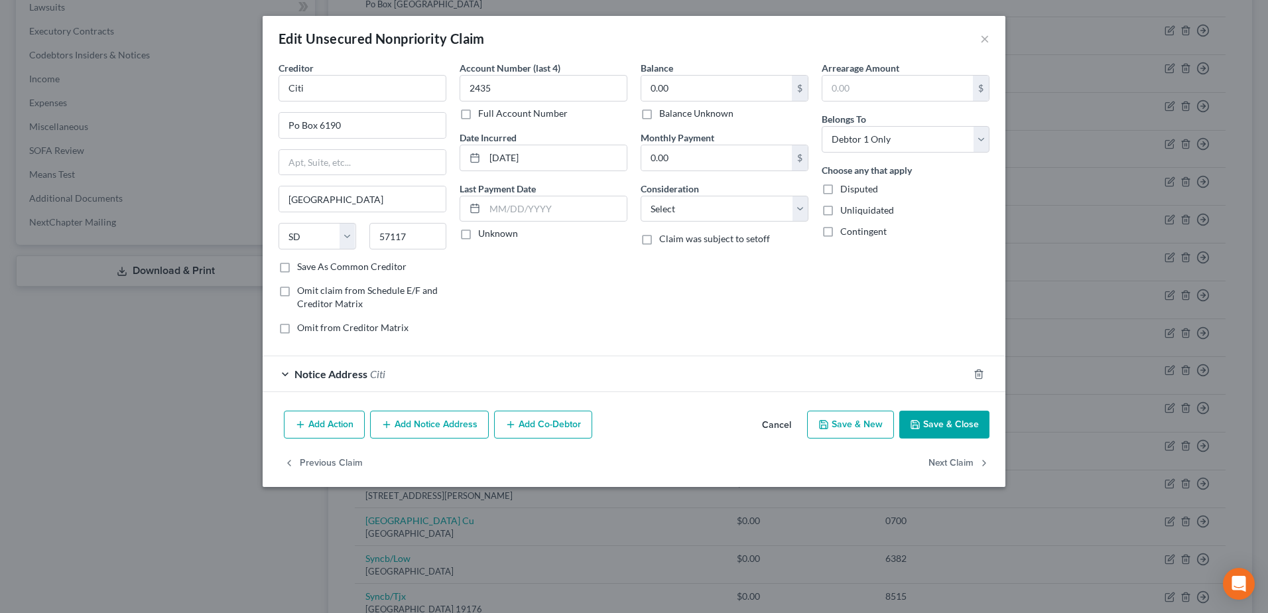
click at [283, 369] on div "Notice Address Citi" at bounding box center [616, 373] width 706 height 35
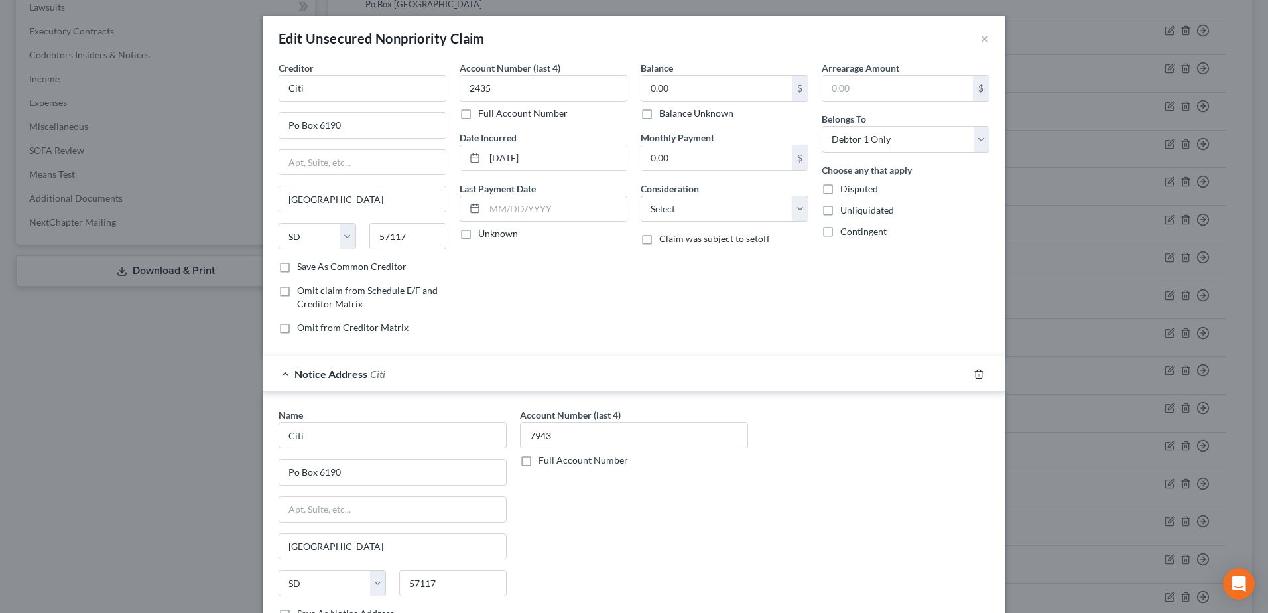
drag, startPoint x: 973, startPoint y: 374, endPoint x: 706, endPoint y: 397, distance: 267.0
click at [974, 373] on icon "button" at bounding box center [979, 374] width 11 height 11
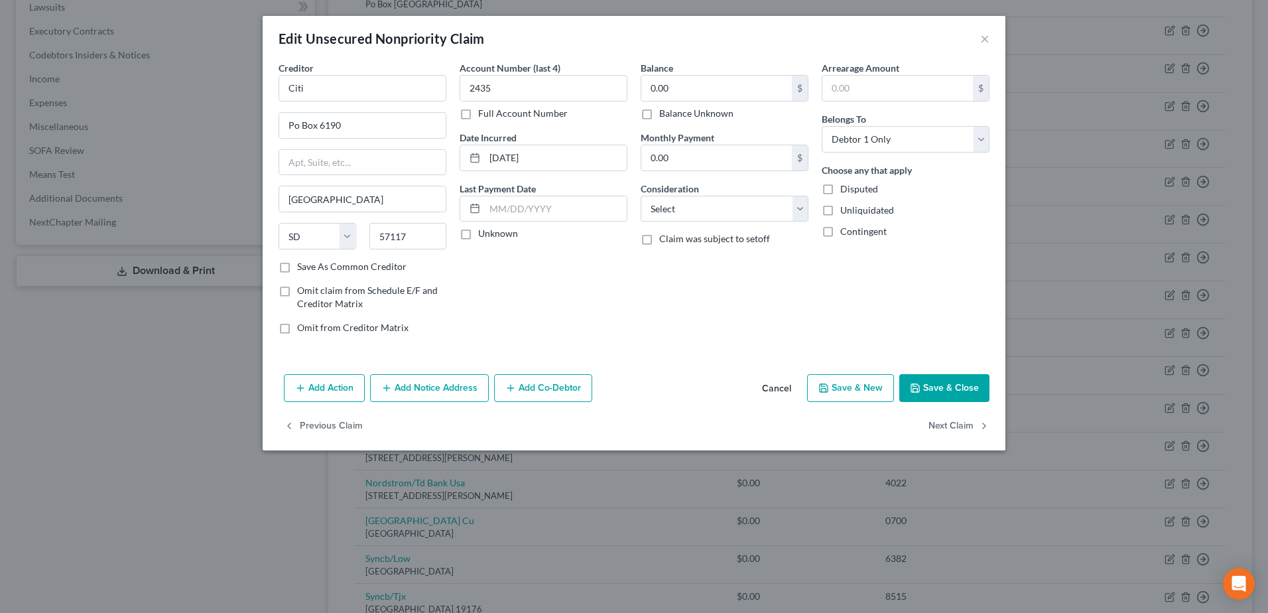
click at [927, 391] on button "Save & Close" at bounding box center [945, 388] width 90 height 28
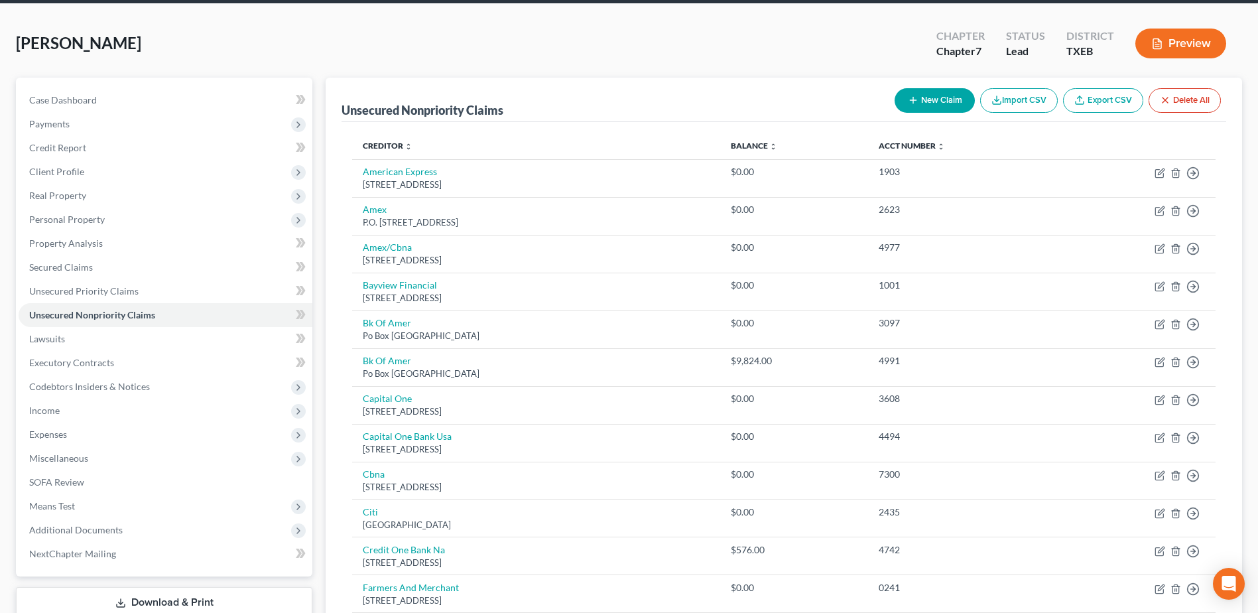
scroll to position [0, 0]
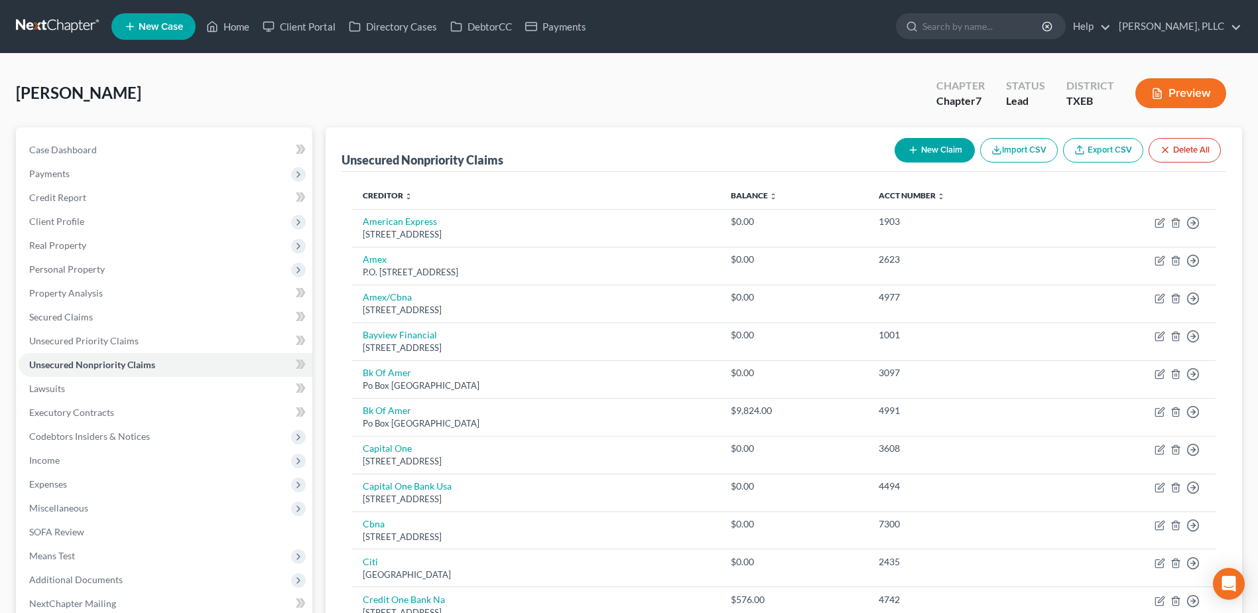
click at [913, 155] on icon "button" at bounding box center [913, 150] width 11 height 11
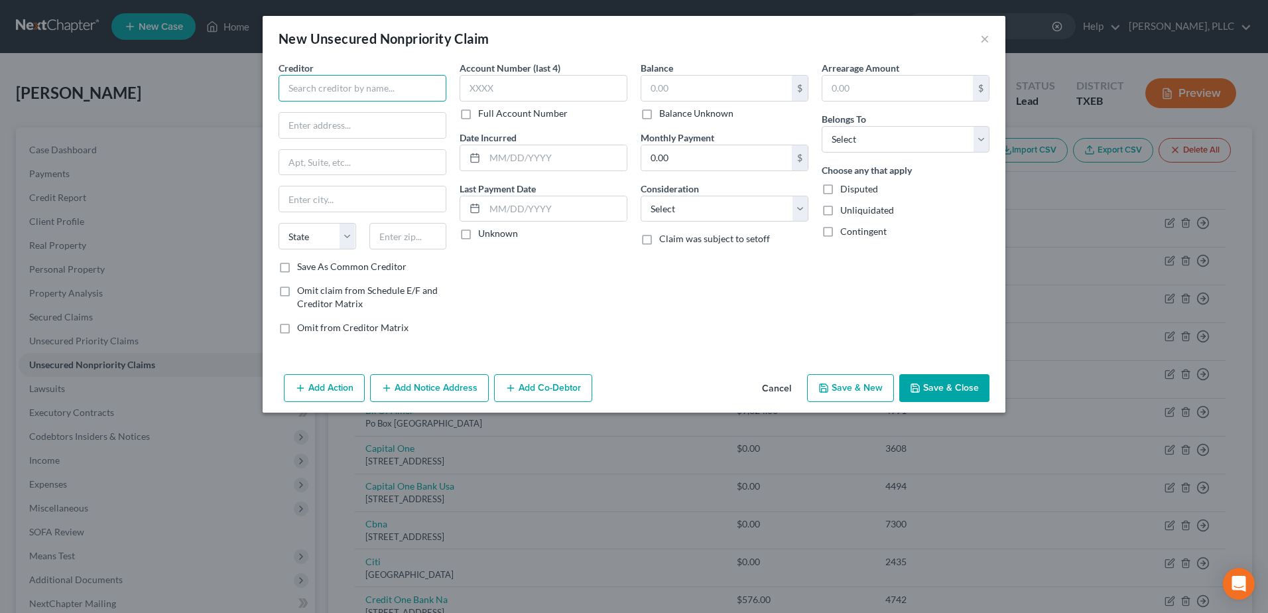
click at [356, 92] on input "text" at bounding box center [363, 88] width 168 height 27
click at [389, 235] on input "text" at bounding box center [408, 236] width 78 height 27
click at [404, 243] on input "text" at bounding box center [408, 236] width 78 height 27
click at [799, 207] on select "Select Cable / Satellite Services Collection Agency Credit Card Debt Debt Couns…" at bounding box center [725, 209] width 168 height 27
click at [862, 287] on div "Arrearage Amount $ Belongs To * Select Debtor 1 Only Debtor 2 Only Debtor 1 And…" at bounding box center [905, 203] width 181 height 284
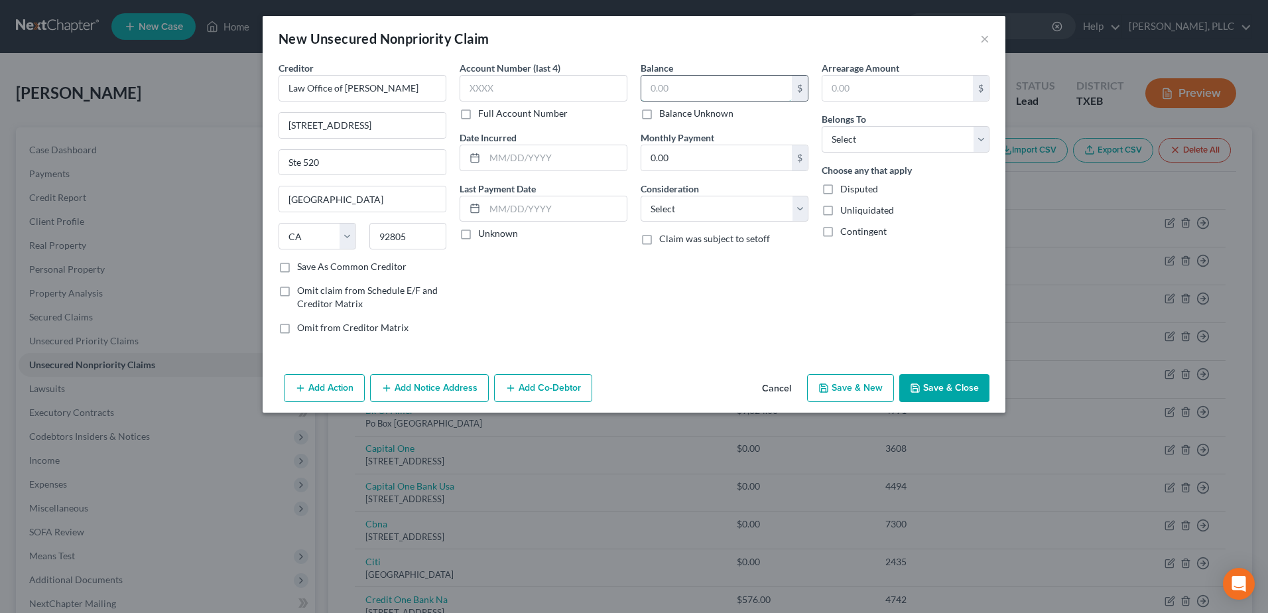
click at [722, 94] on input "text" at bounding box center [716, 88] width 151 height 25
click at [982, 135] on select "Select Debtor 1 Only Debtor 2 Only Debtor 1 And Debtor 2 Only At Least One Of T…" at bounding box center [906, 139] width 168 height 27
click at [822, 126] on select "Select Debtor 1 Only Debtor 2 Only Debtor 1 And Debtor 2 Only At Least One Of T…" at bounding box center [906, 139] width 168 height 27
click at [954, 388] on button "Save & Close" at bounding box center [945, 388] width 90 height 28
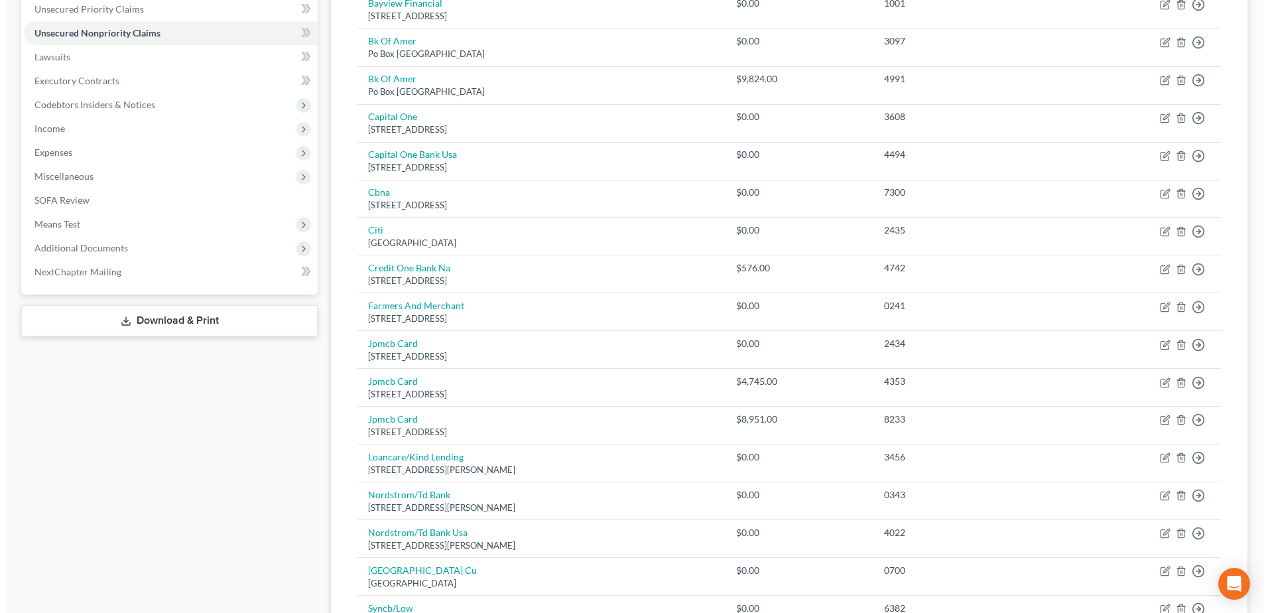
scroll to position [685, 0]
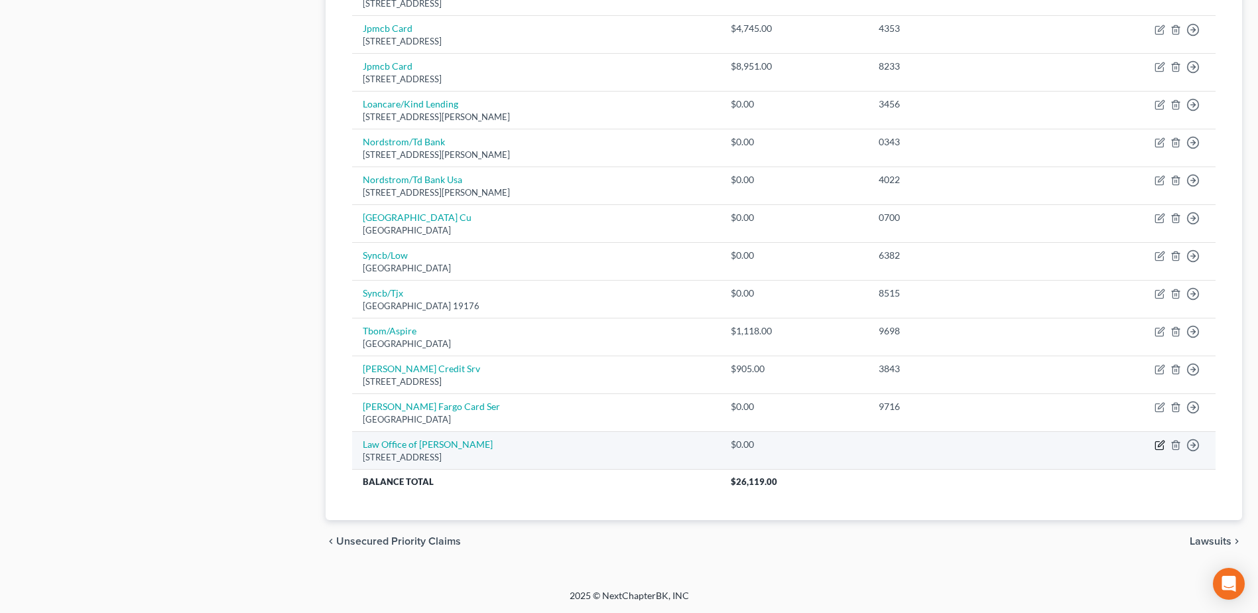
click at [1160, 445] on icon "button" at bounding box center [1160, 445] width 11 height 11
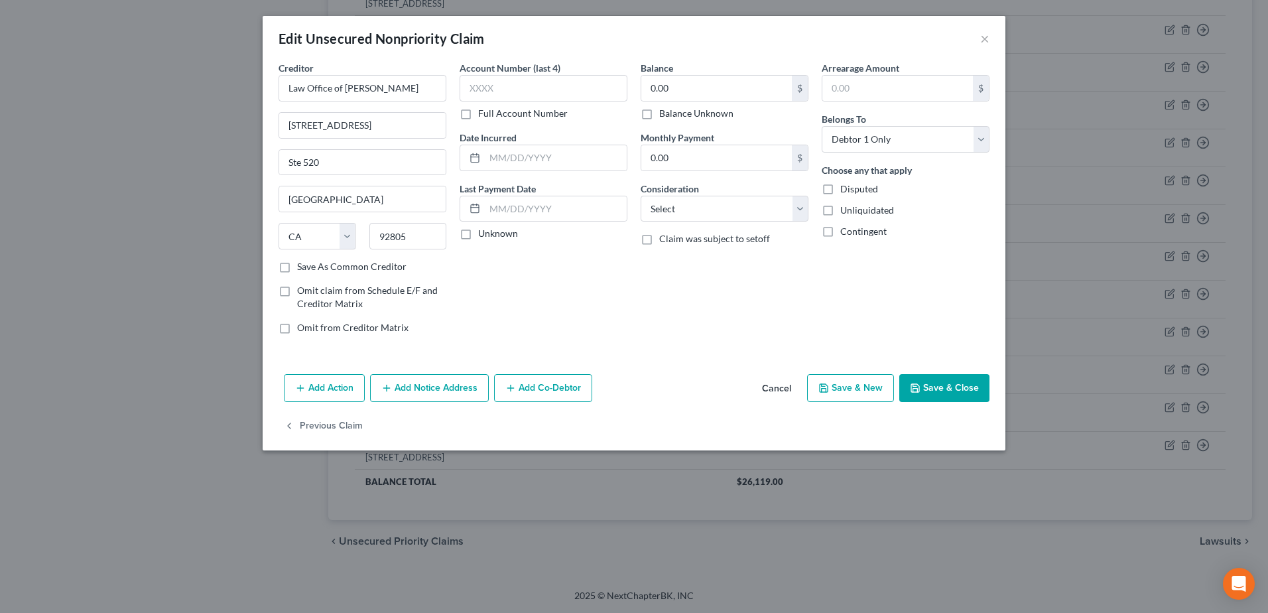
click at [840, 190] on label "Disputed" at bounding box center [859, 188] width 38 height 13
click at [846, 190] on input "Disputed" at bounding box center [850, 186] width 9 height 9
click at [804, 209] on select "Select Cable / Satellite Services Collection Agency Credit Card Debt Debt Couns…" at bounding box center [725, 209] width 168 height 27
click at [312, 385] on button "Add Action" at bounding box center [324, 388] width 81 height 28
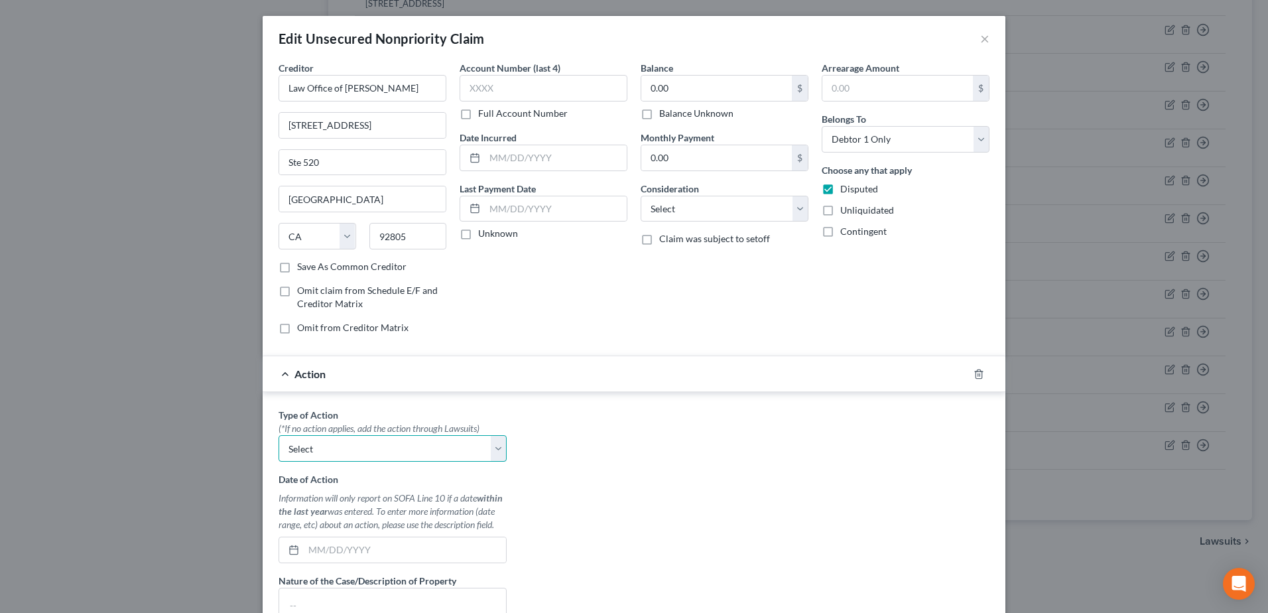
click at [491, 446] on select "Select Repossession Garnishment Foreclosure Personal Injury Attached, Seized, O…" at bounding box center [393, 448] width 228 height 27
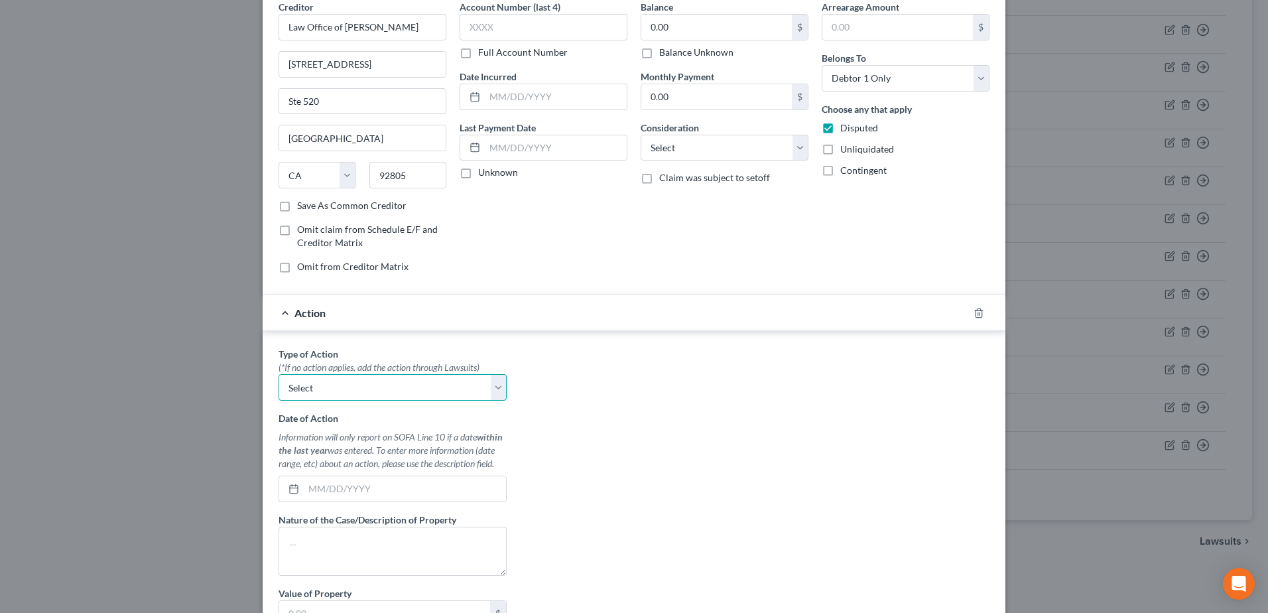
scroll to position [0, 0]
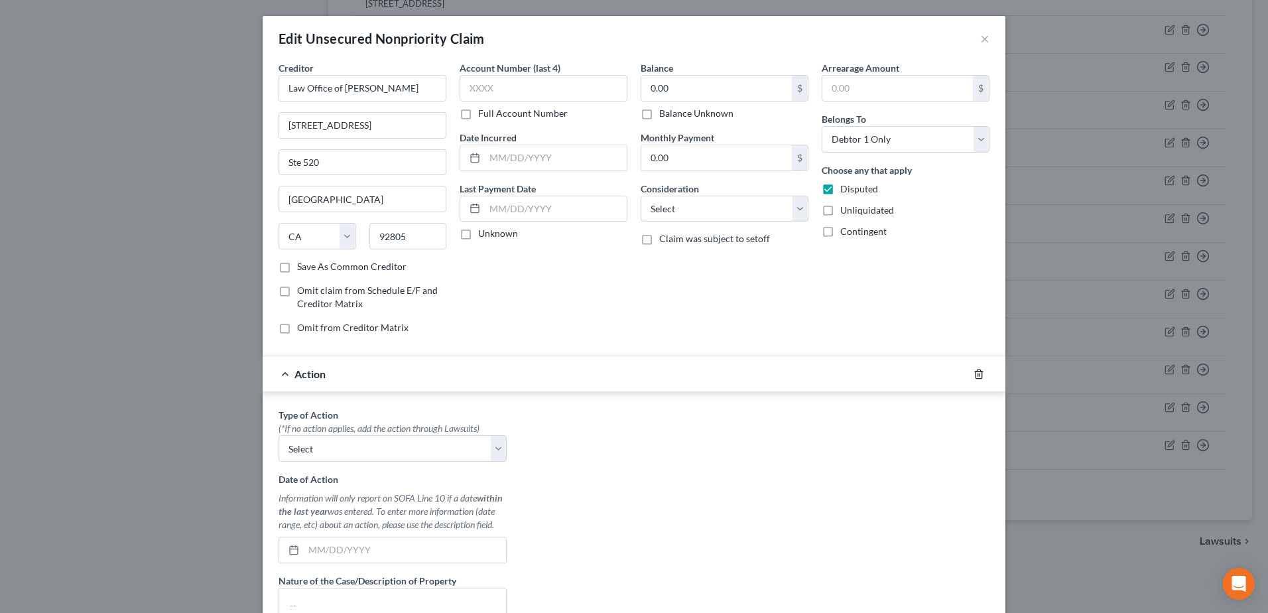
click at [977, 370] on icon "button" at bounding box center [979, 374] width 11 height 11
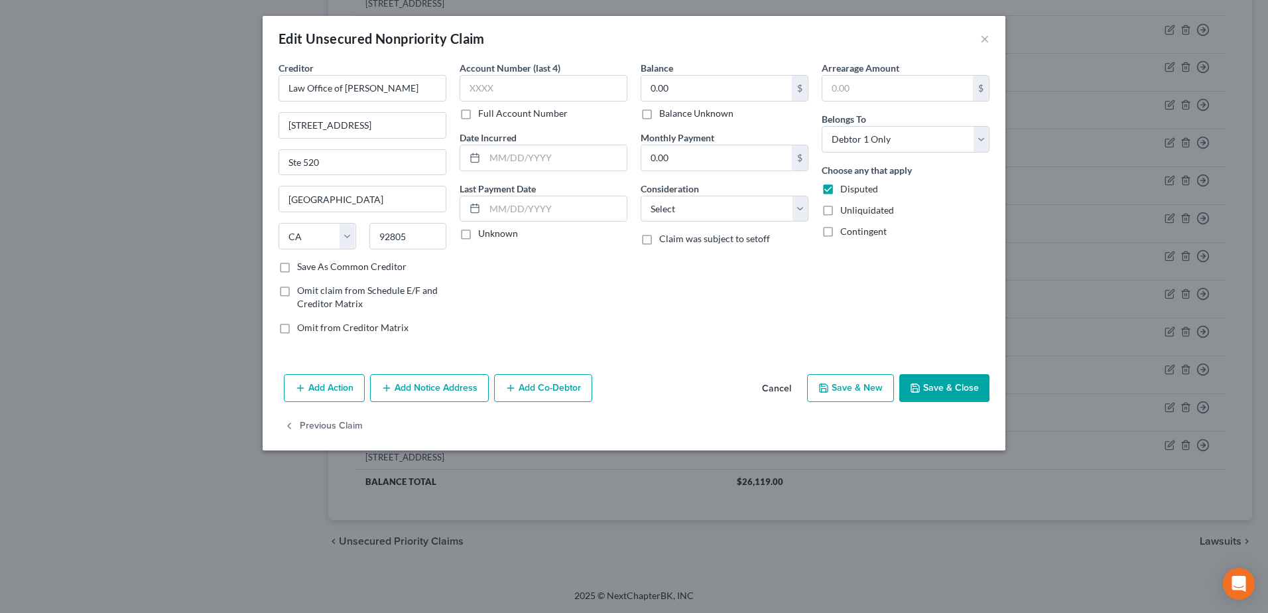
click at [326, 392] on button "Add Action" at bounding box center [324, 388] width 81 height 28
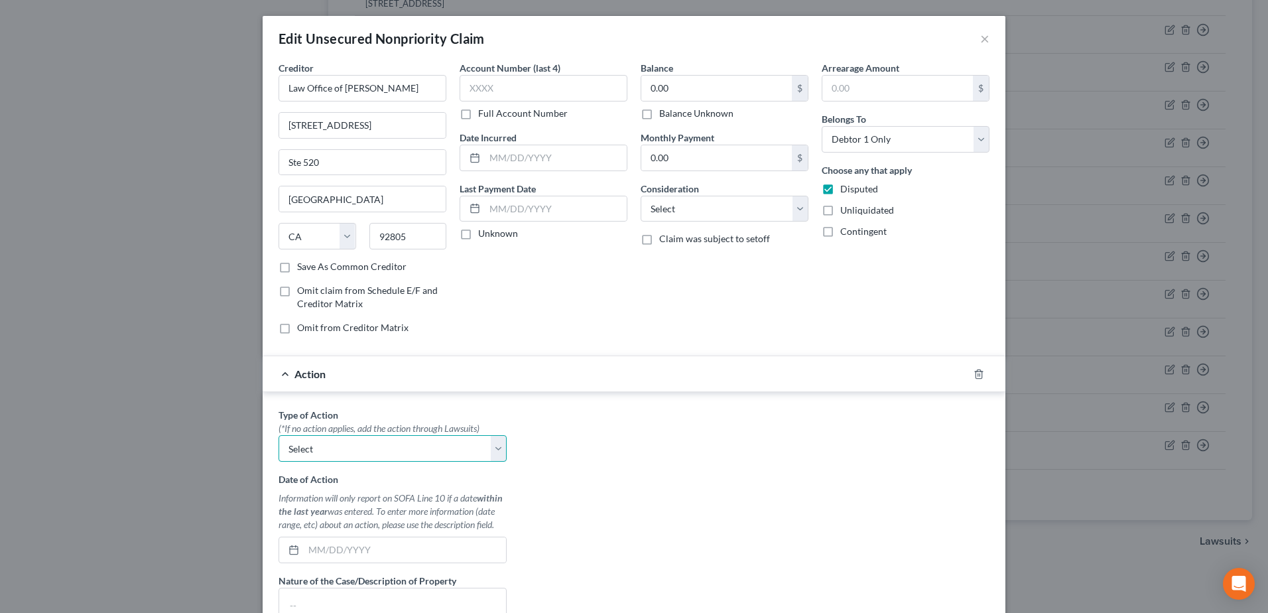
click at [488, 455] on select "Select Repossession Garnishment Foreclosure Personal Injury Attached, Seized, O…" at bounding box center [393, 448] width 228 height 27
click at [279, 435] on select "Select Repossession Garnishment Foreclosure Personal Injury Attached, Seized, O…" at bounding box center [393, 448] width 228 height 27
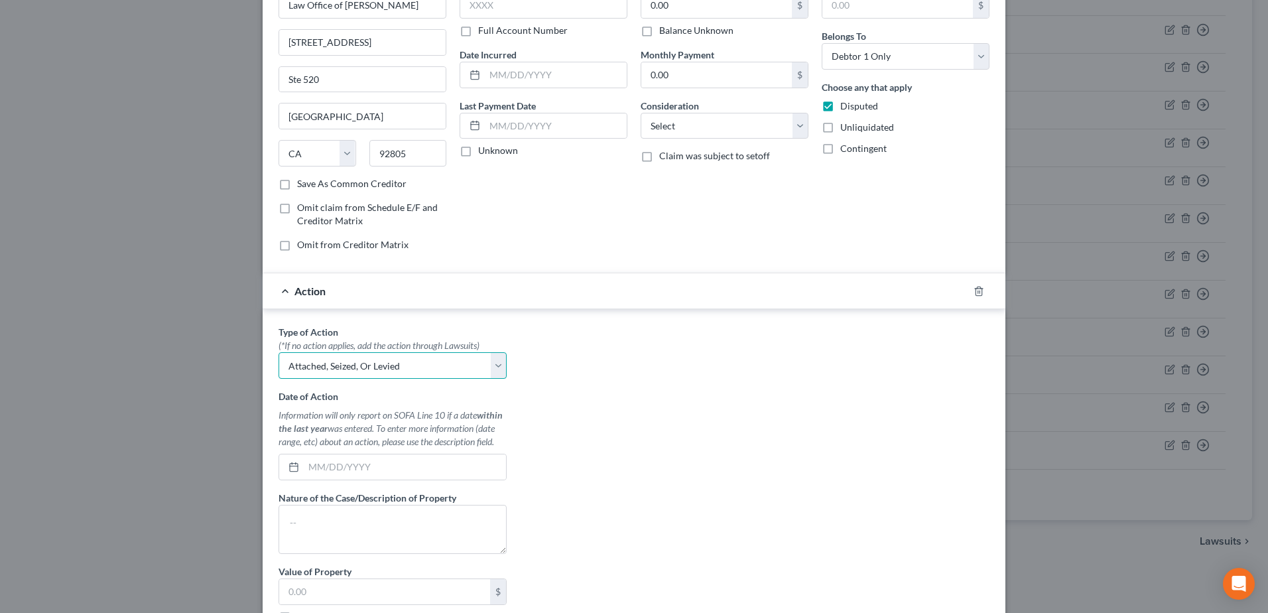
scroll to position [199, 0]
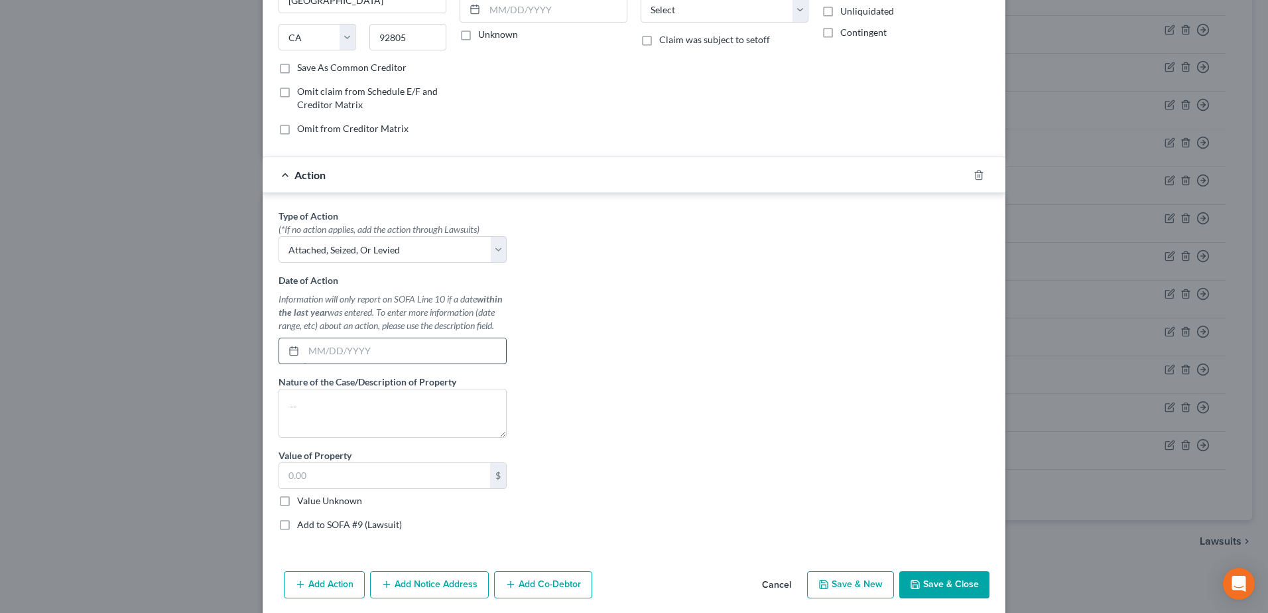
click at [421, 358] on input "text" at bounding box center [405, 350] width 202 height 25
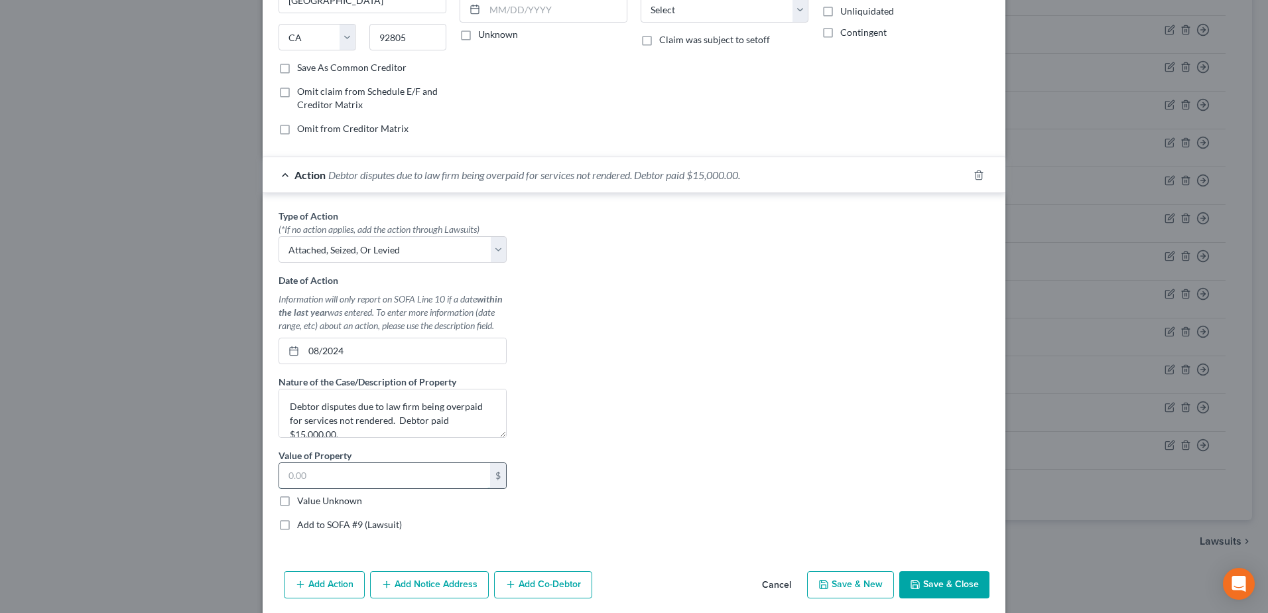
click at [412, 480] on input "text" at bounding box center [384, 475] width 211 height 25
click at [477, 425] on textarea "Debtor disputes due to law firm being overpaid for services not rendered. Debto…" at bounding box center [393, 413] width 228 height 49
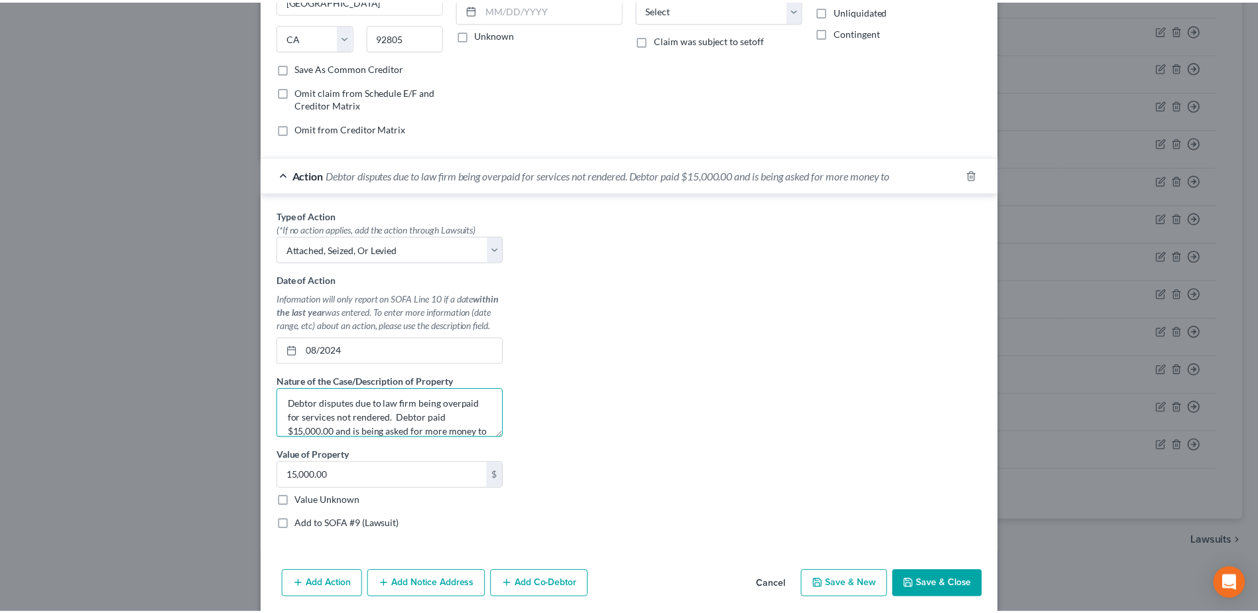
scroll to position [17, 0]
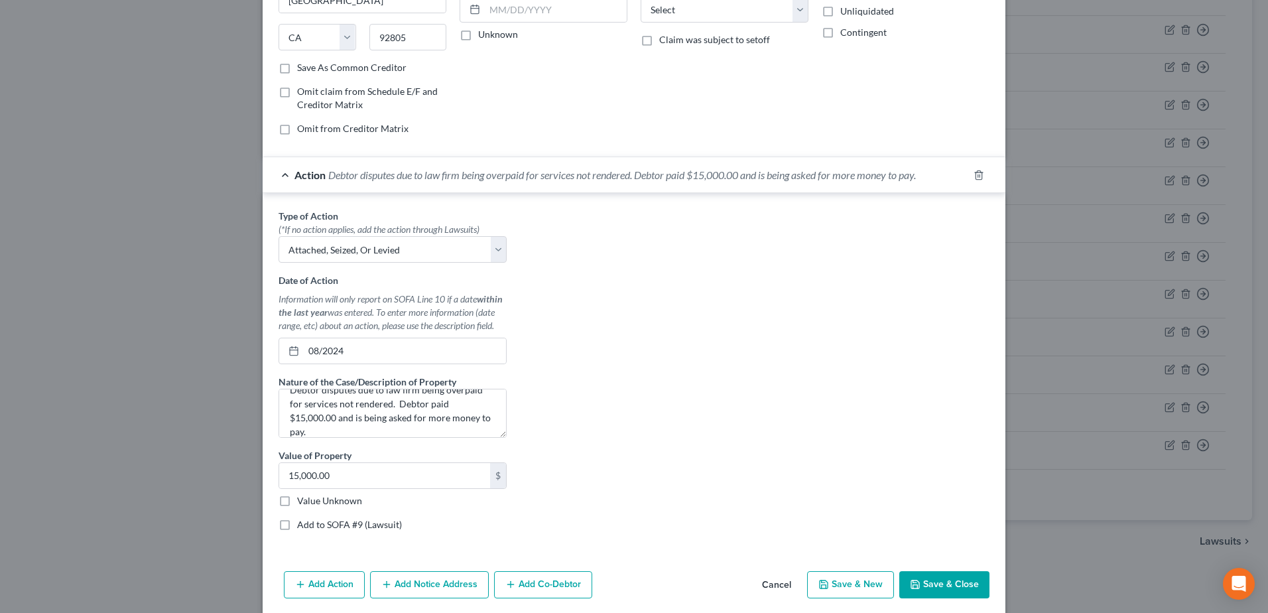
click at [939, 582] on button "Save & Close" at bounding box center [945, 585] width 90 height 28
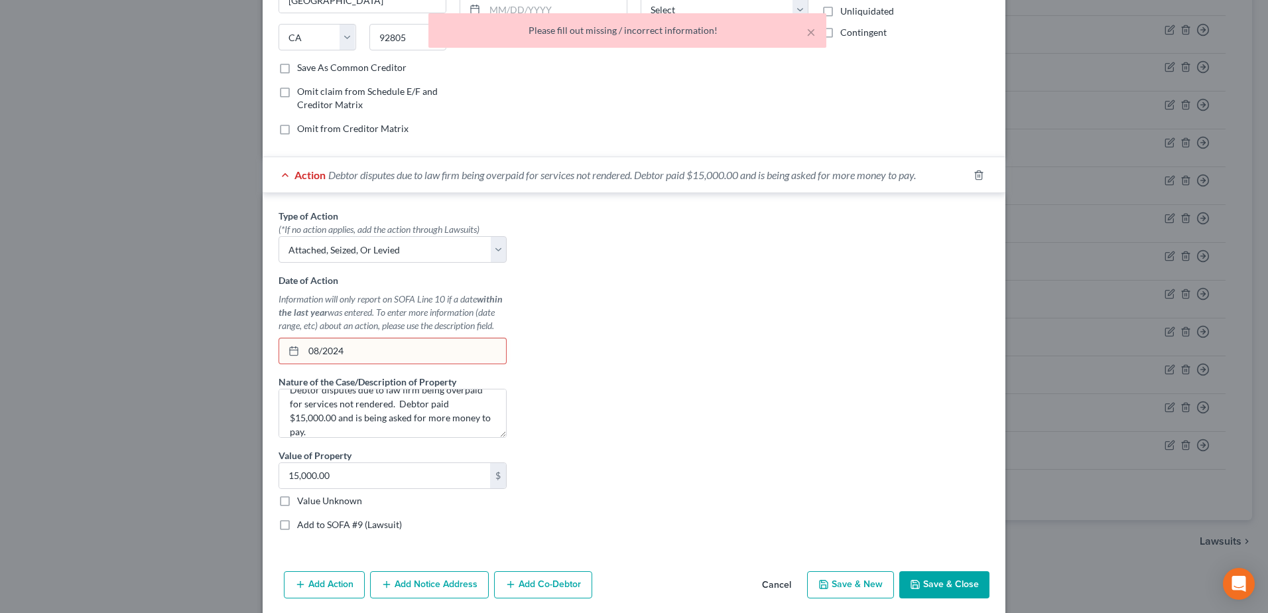
click at [466, 351] on input "08/2024" at bounding box center [405, 350] width 202 height 25
click at [289, 349] on icon at bounding box center [294, 351] width 11 height 11
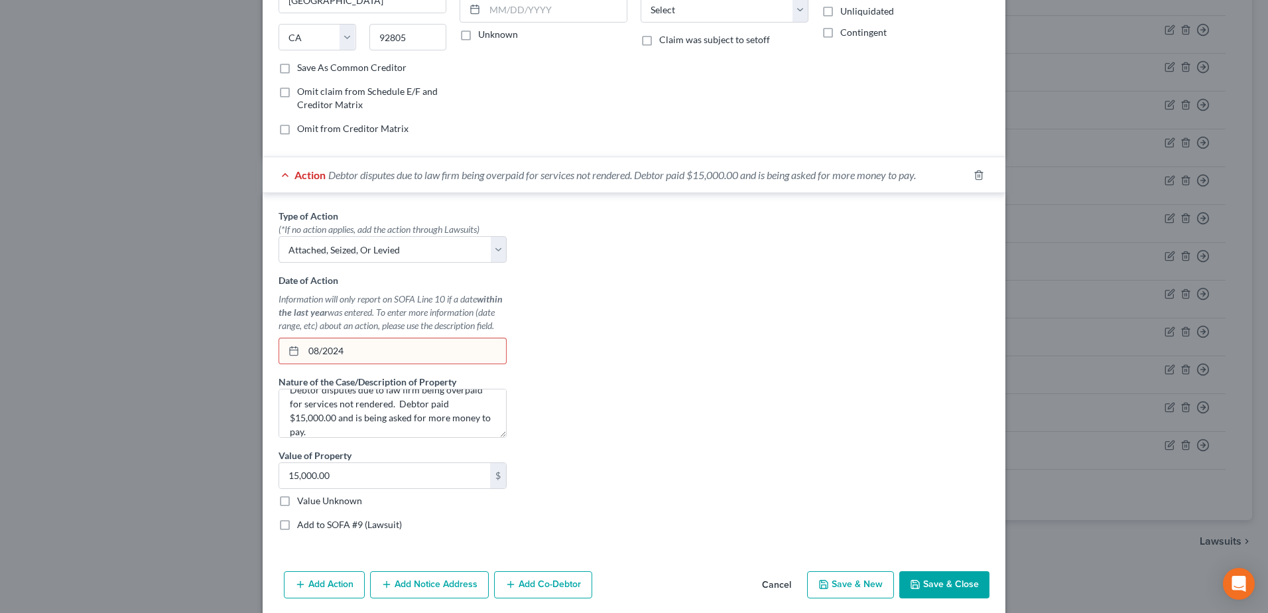
click at [384, 352] on input "08/2024" at bounding box center [405, 350] width 202 height 25
click at [923, 580] on button "Save & Close" at bounding box center [945, 585] width 90 height 28
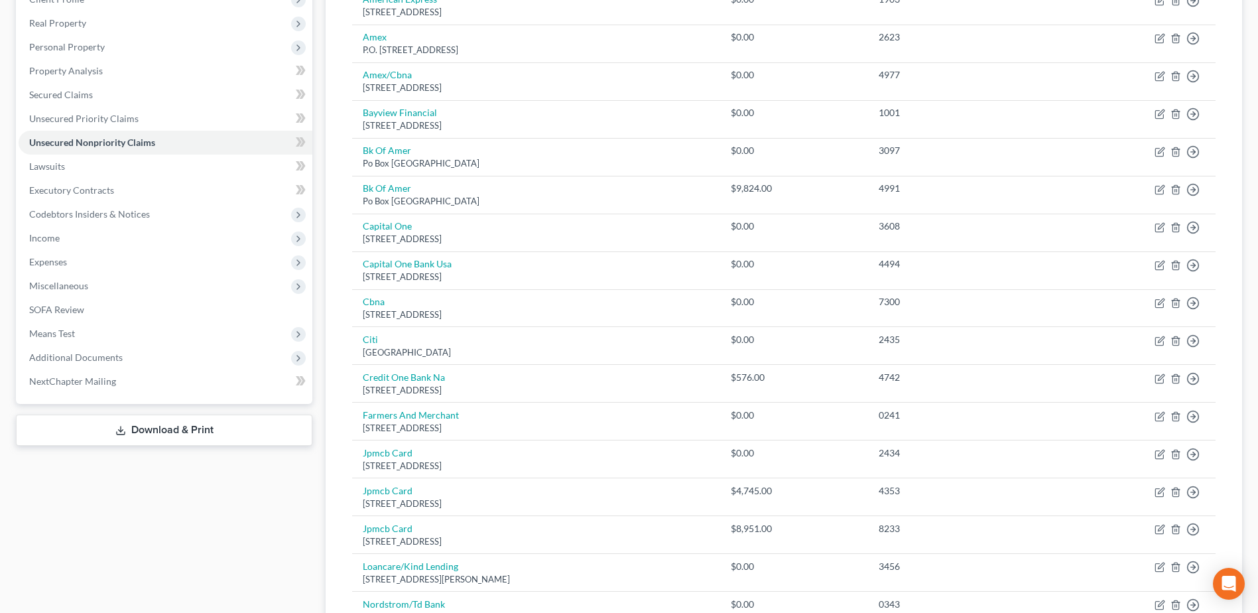
scroll to position [21, 0]
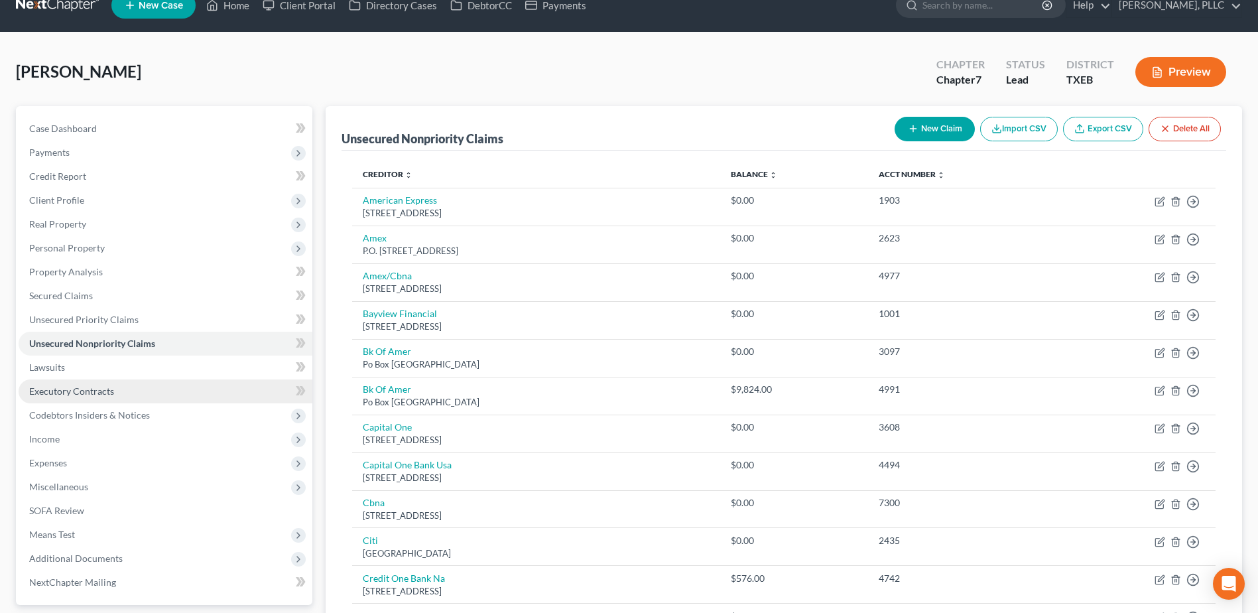
click at [46, 394] on span "Executory Contracts" at bounding box center [71, 390] width 85 height 11
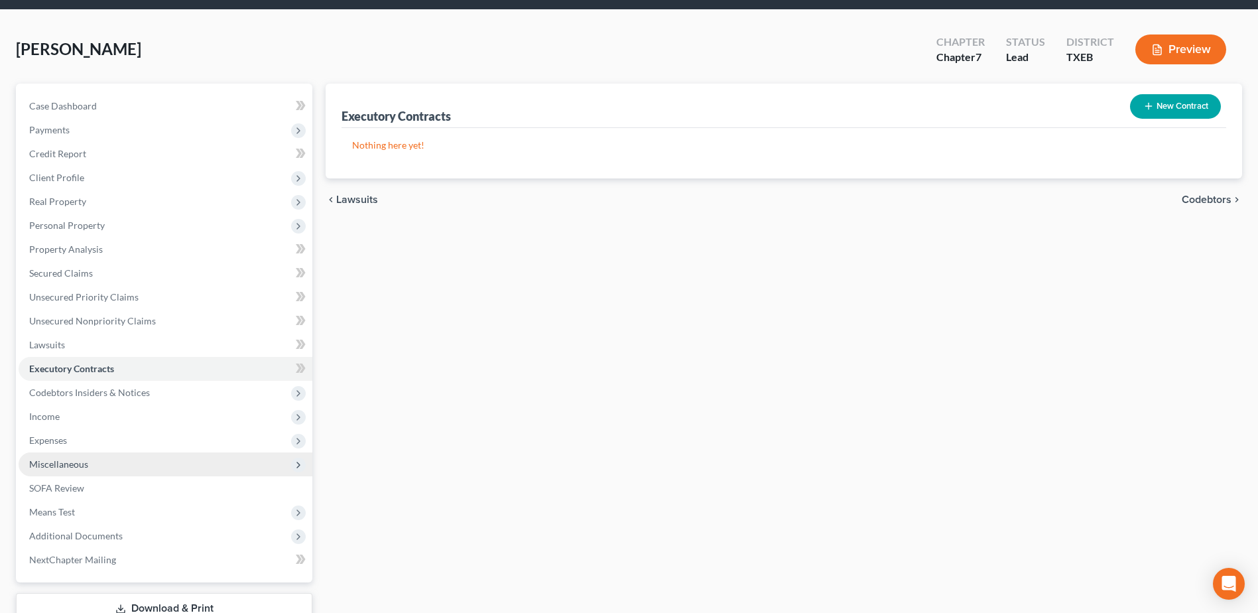
scroll to position [66, 0]
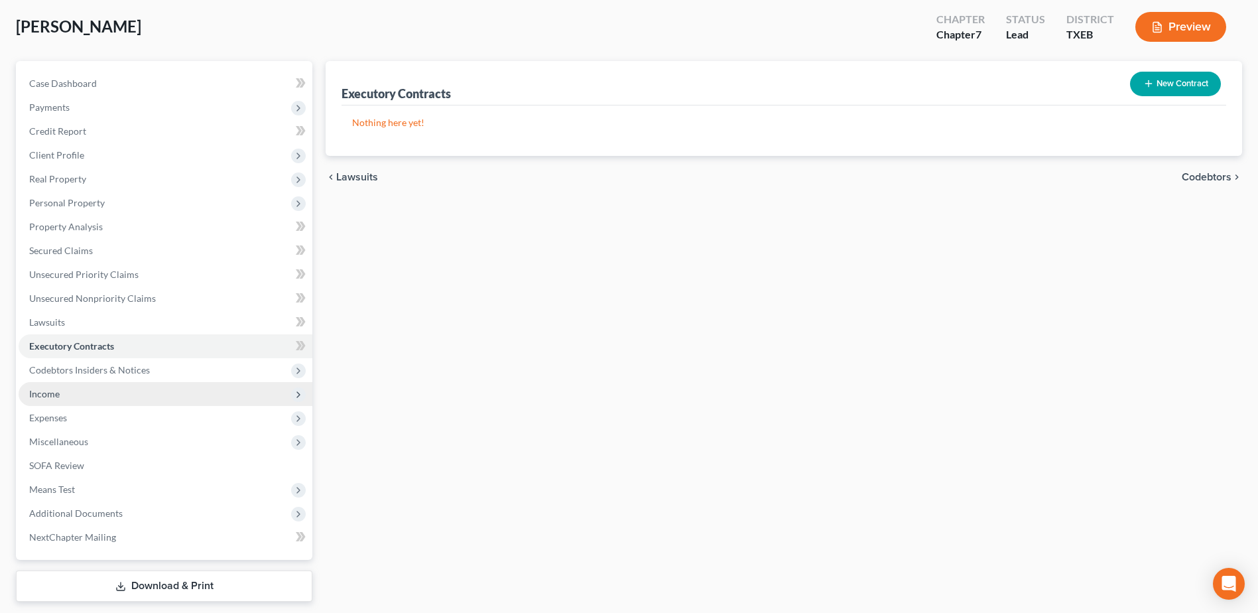
click at [82, 393] on span "Income" at bounding box center [166, 394] width 294 height 24
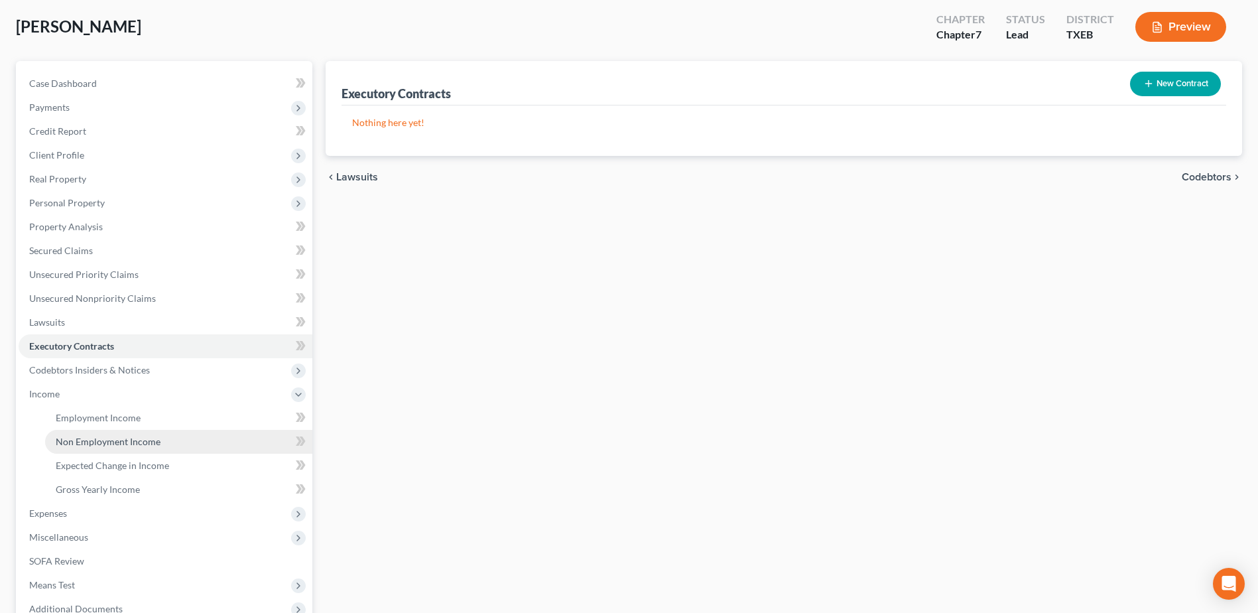
click at [137, 436] on span "Non Employment Income" at bounding box center [108, 441] width 105 height 11
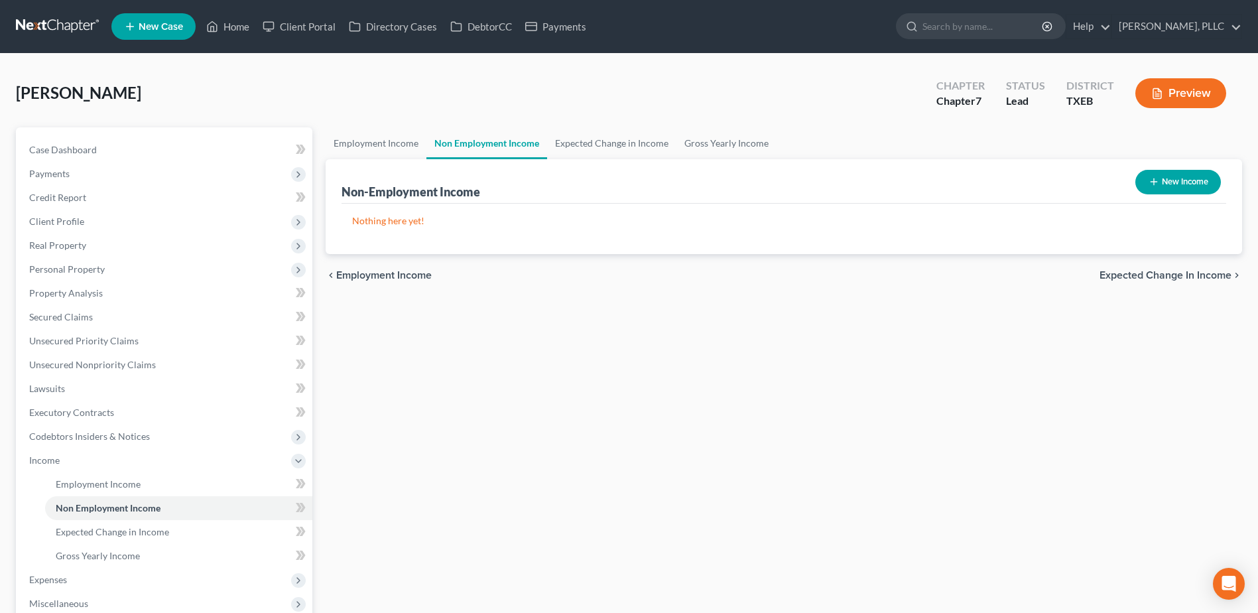
click at [1173, 183] on button "New Income" at bounding box center [1179, 182] width 86 height 25
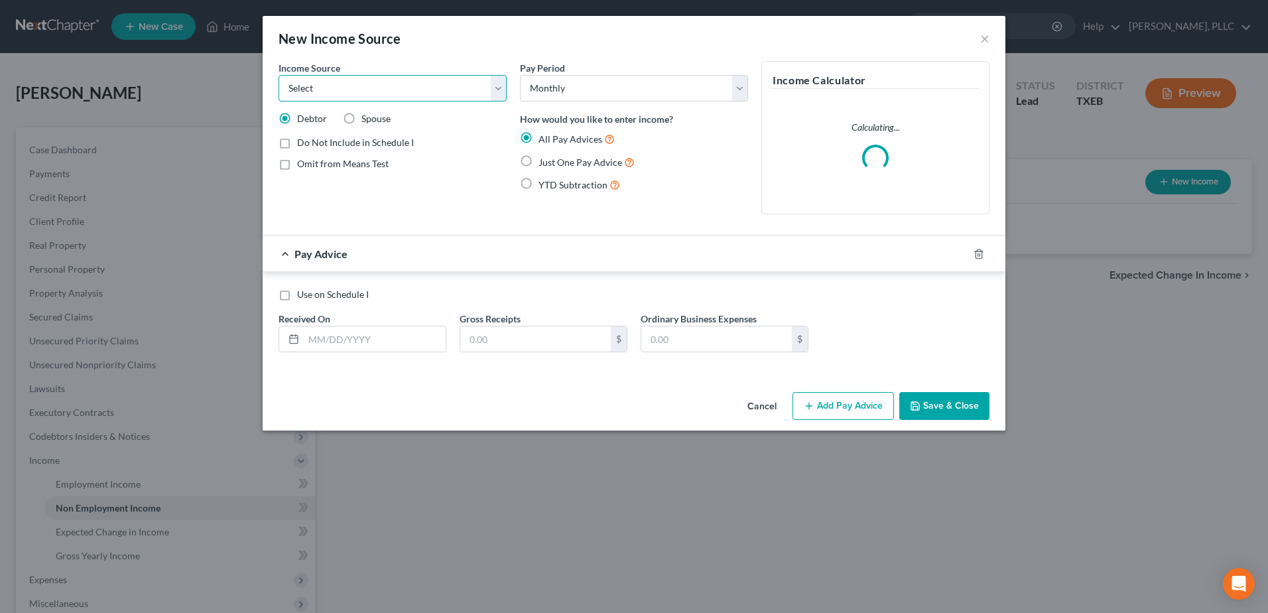
click at [502, 90] on select "Select Unemployment Disability (from employer) Pension Retirement Social Securi…" at bounding box center [393, 88] width 228 height 27
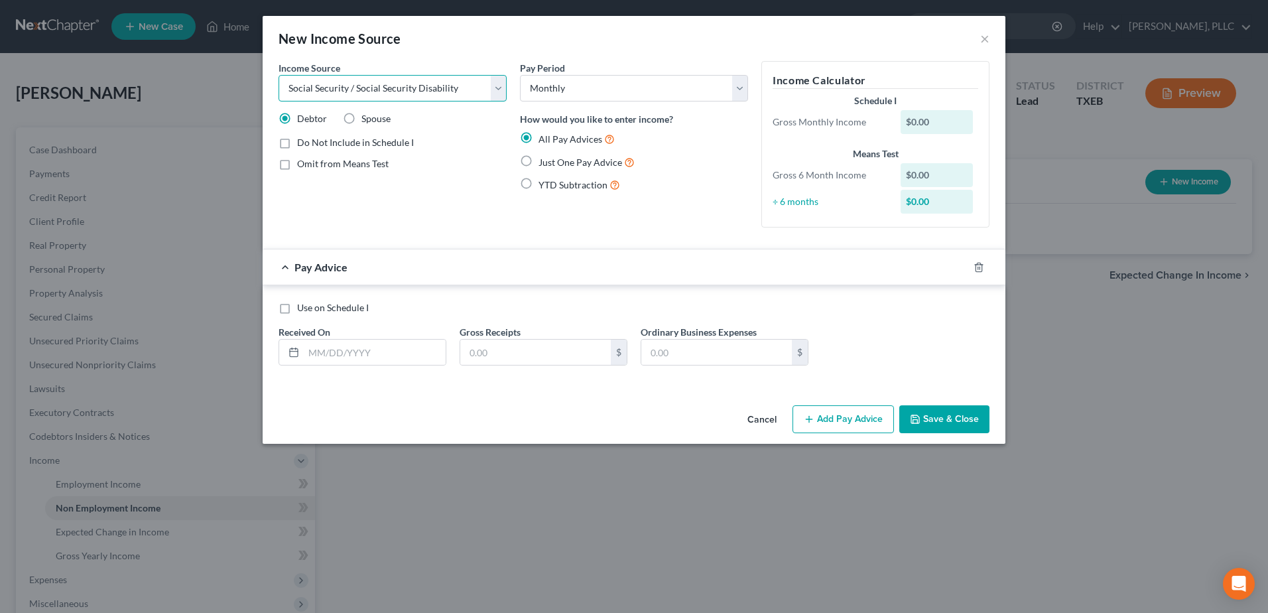
click at [279, 75] on select "Select Unemployment Disability (from employer) Pension Retirement Social Securi…" at bounding box center [393, 88] width 228 height 27
click at [539, 159] on label "Just One Pay Advice" at bounding box center [587, 162] width 96 height 15
click at [544, 159] on input "Just One Pay Advice" at bounding box center [548, 159] width 9 height 9
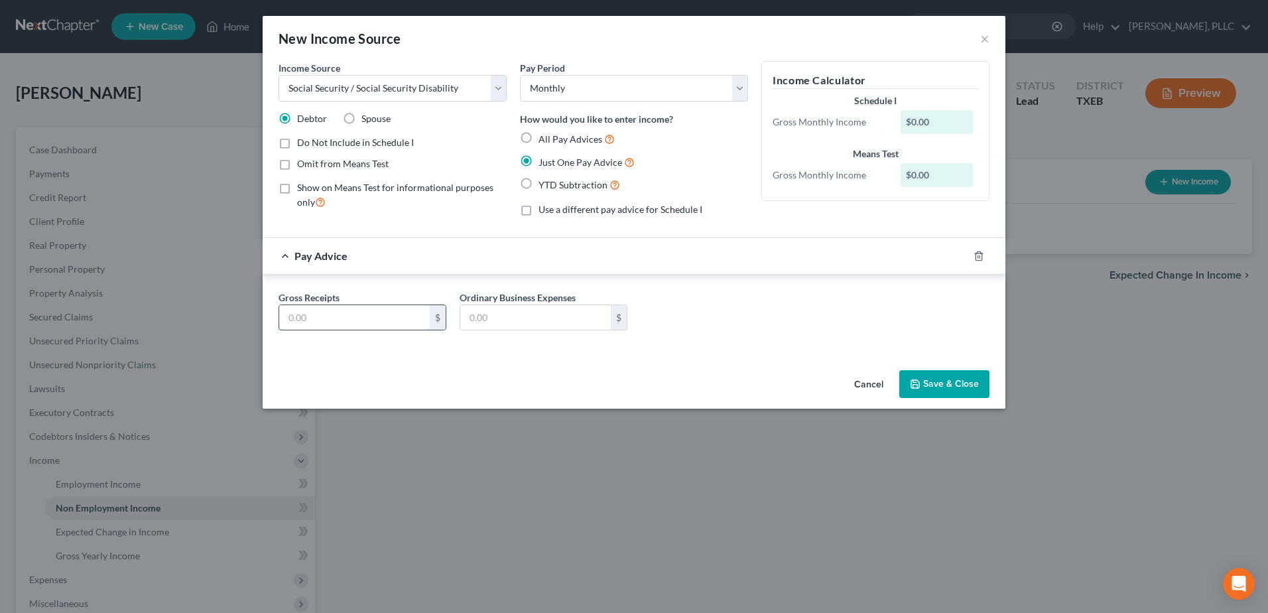
click at [375, 314] on input "text" at bounding box center [354, 317] width 151 height 25
click at [948, 385] on button "Save & Close" at bounding box center [945, 384] width 90 height 28
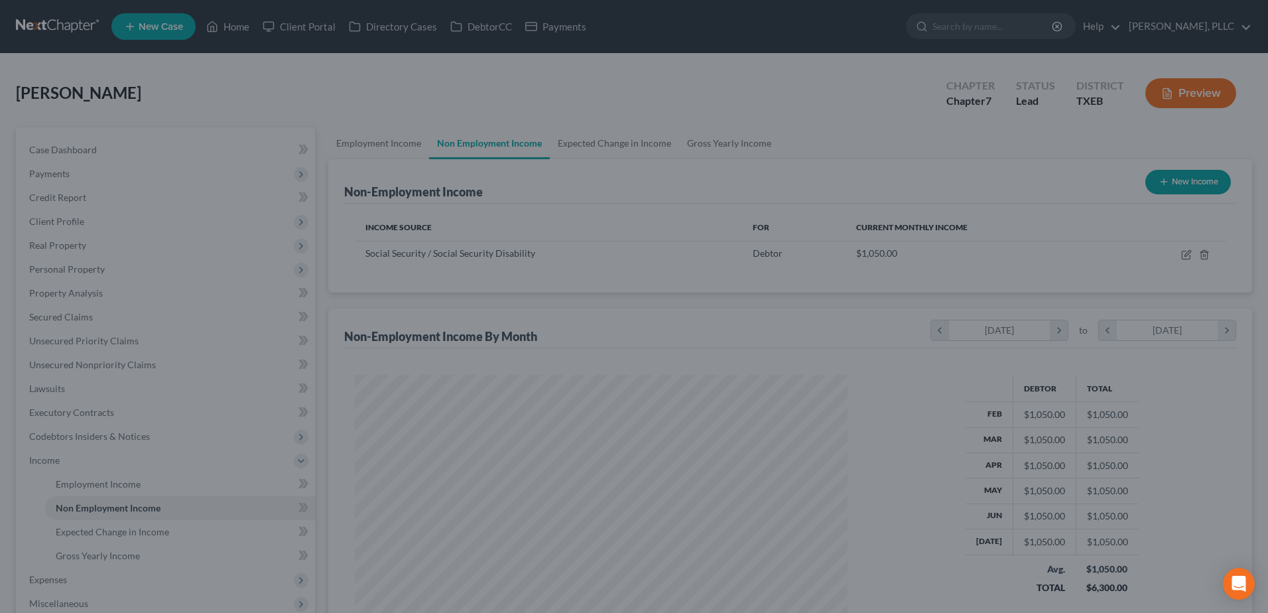
scroll to position [663125, 662852]
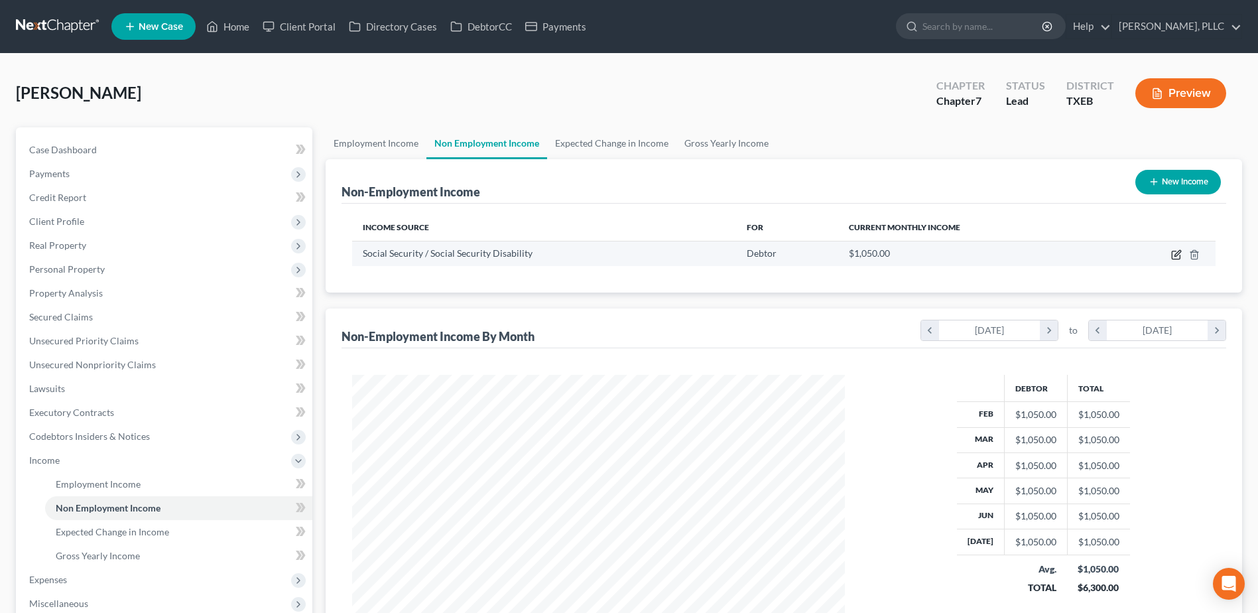
click at [1177, 253] on icon "button" at bounding box center [1178, 253] width 6 height 6
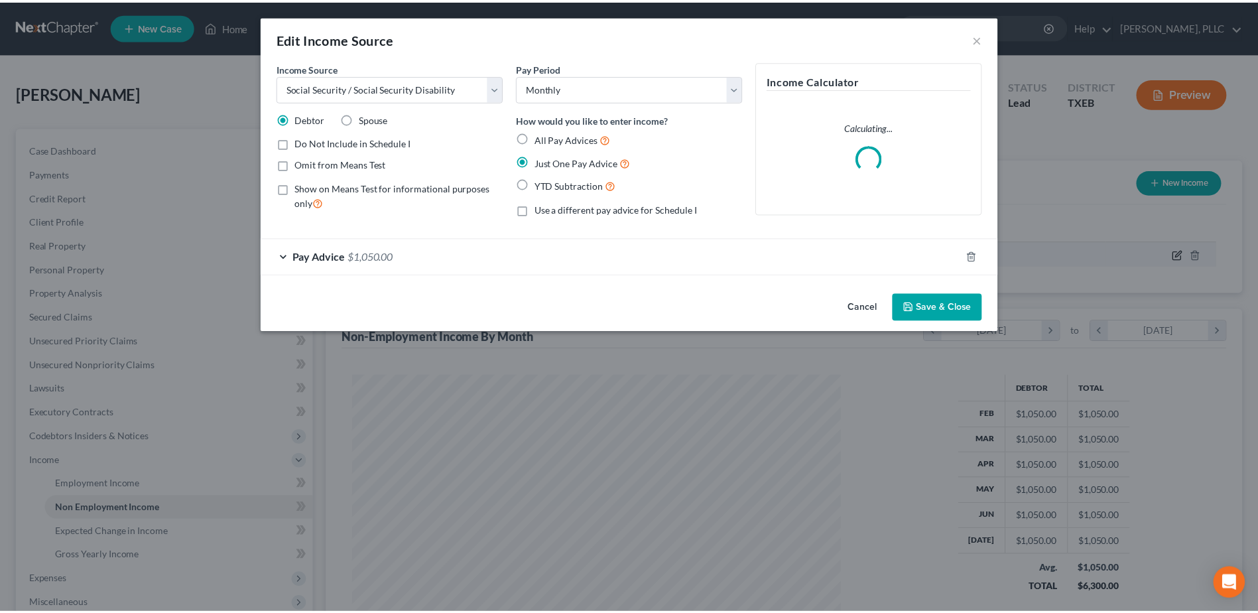
scroll to position [248, 524]
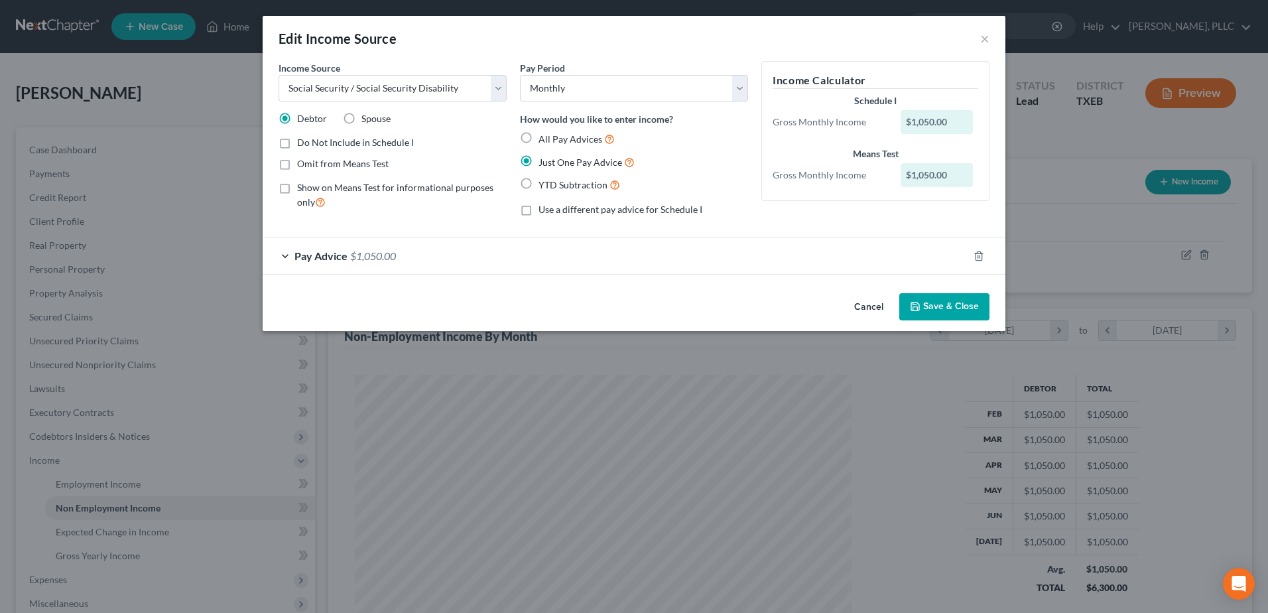
click at [869, 305] on button "Cancel" at bounding box center [869, 308] width 50 height 27
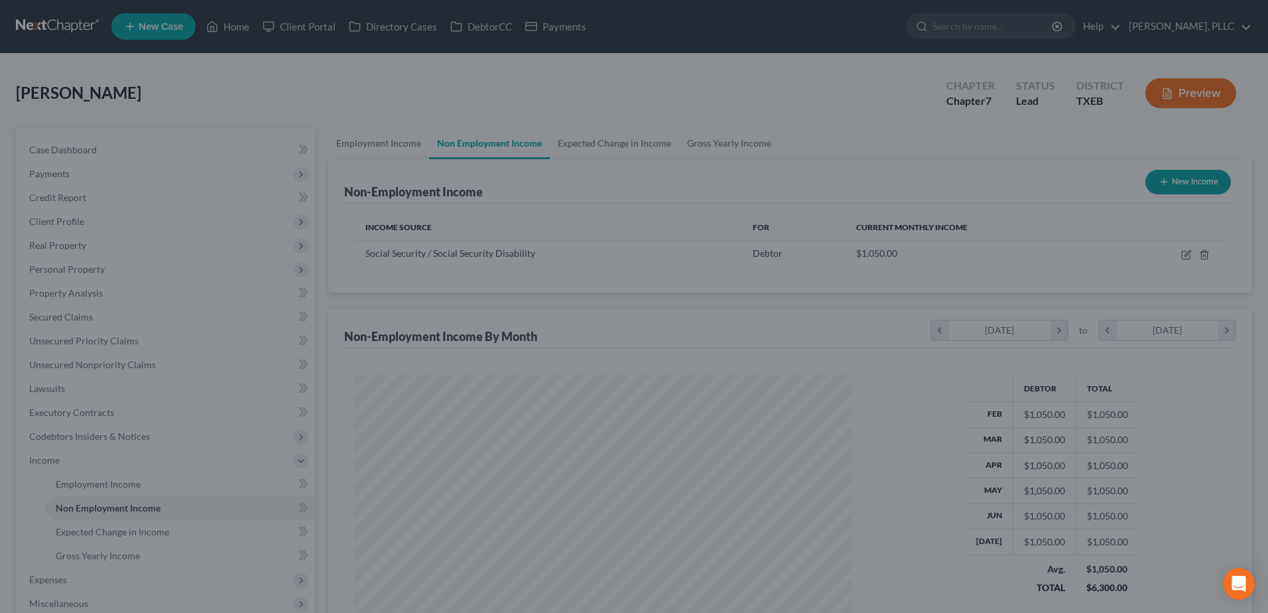
scroll to position [663125, 662852]
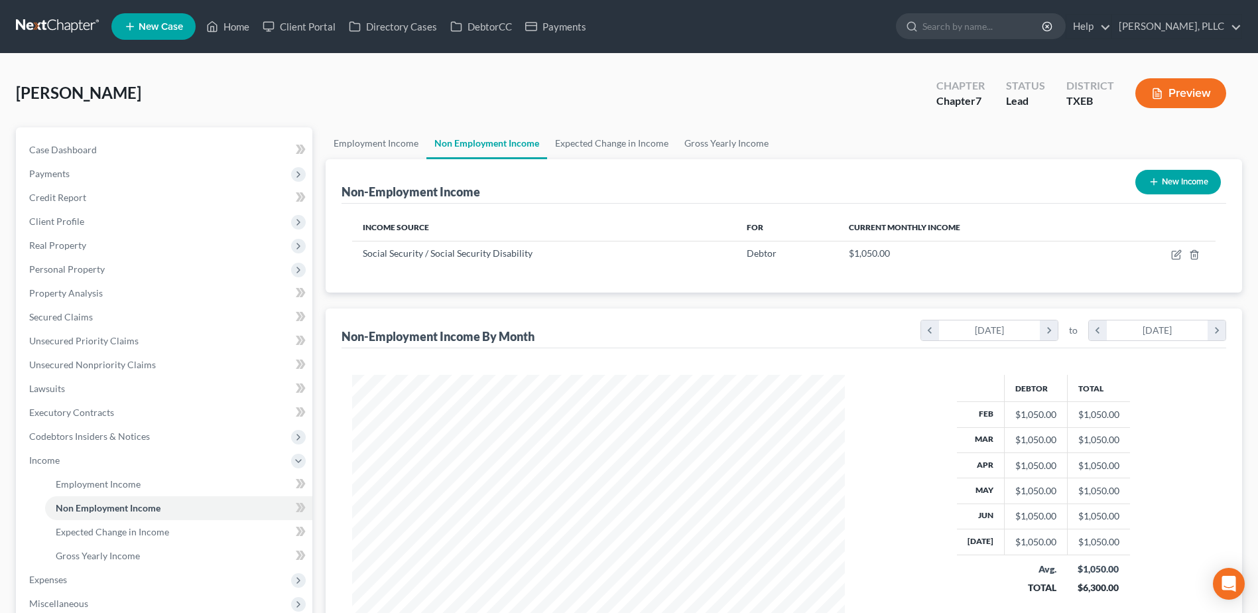
click at [1169, 184] on button "New Income" at bounding box center [1179, 182] width 86 height 25
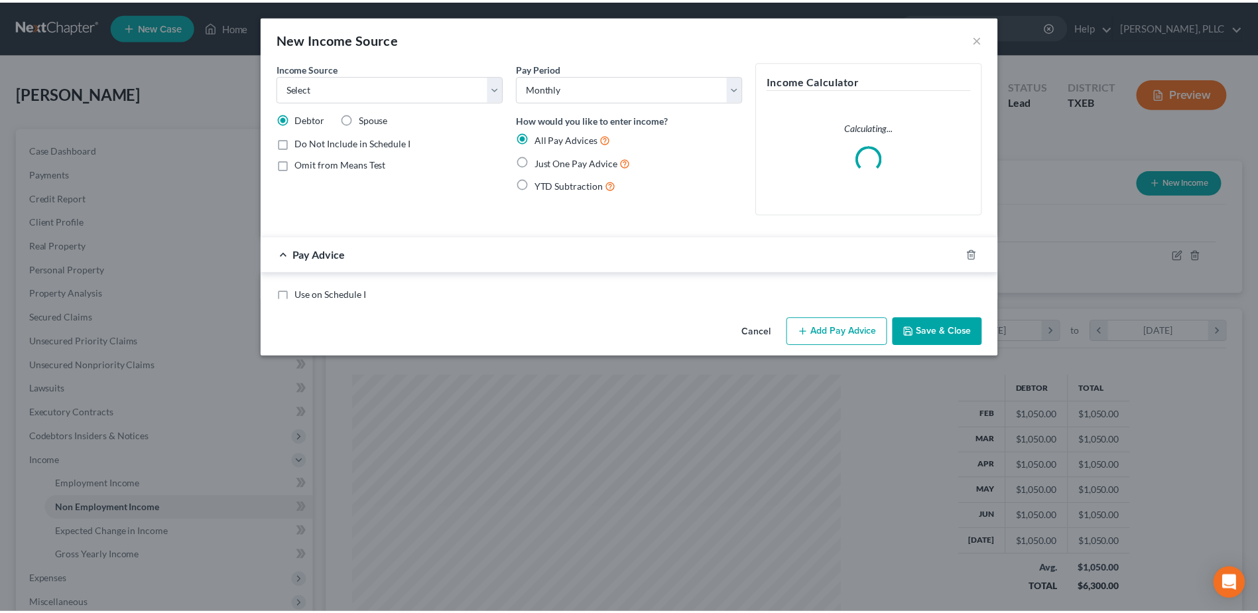
scroll to position [248, 524]
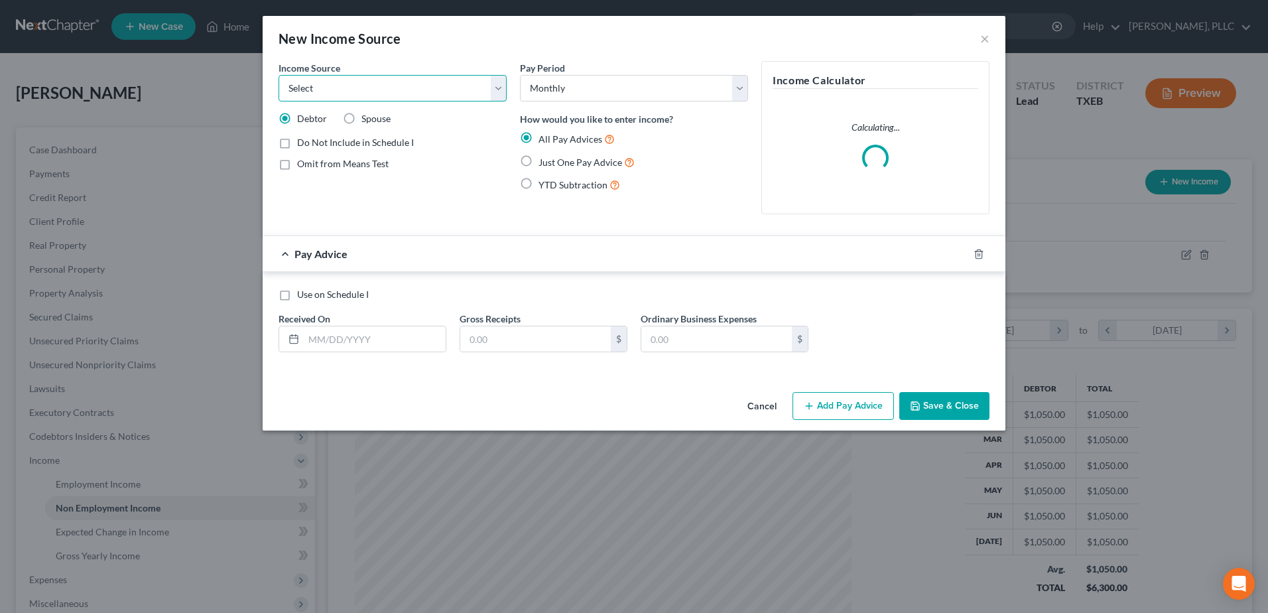
click at [494, 92] on select "Select Unemployment Disability (from employer) Pension Retirement Social Securi…" at bounding box center [393, 88] width 228 height 27
click at [279, 75] on select "Select Unemployment Disability (from employer) Pension Retirement Social Securi…" at bounding box center [393, 88] width 228 height 27
click at [539, 163] on label "Just One Pay Advice" at bounding box center [587, 162] width 96 height 15
click at [544, 163] on input "Just One Pay Advice" at bounding box center [548, 159] width 9 height 9
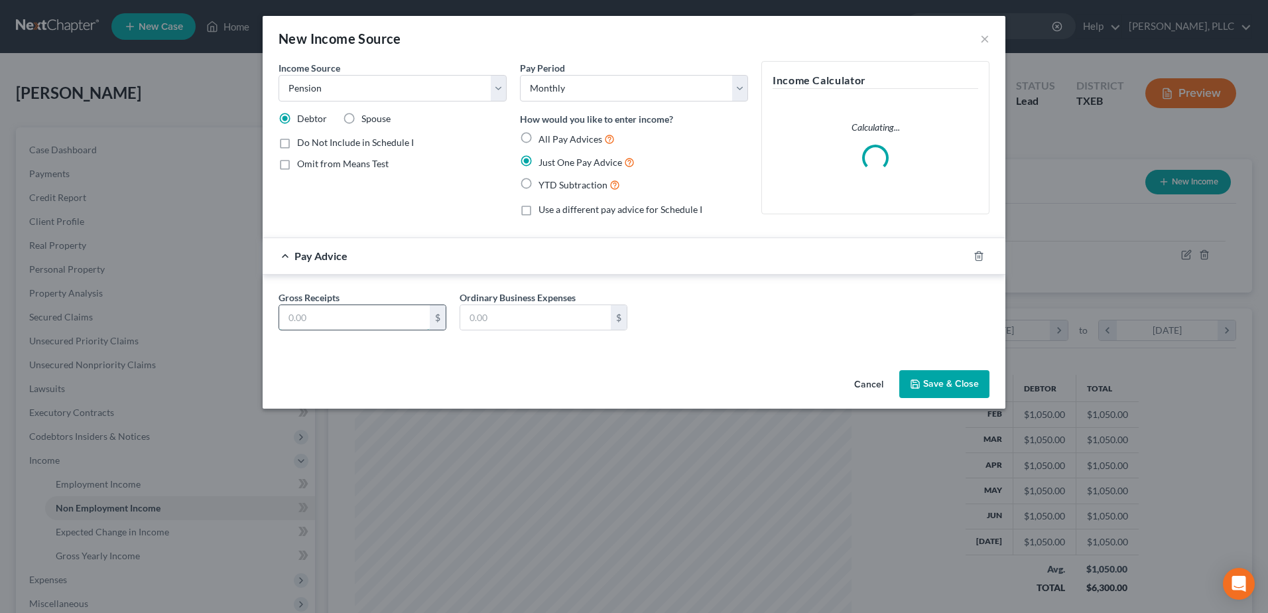
click at [352, 322] on input "text" at bounding box center [354, 317] width 151 height 25
click at [921, 381] on icon "button" at bounding box center [915, 384] width 11 height 11
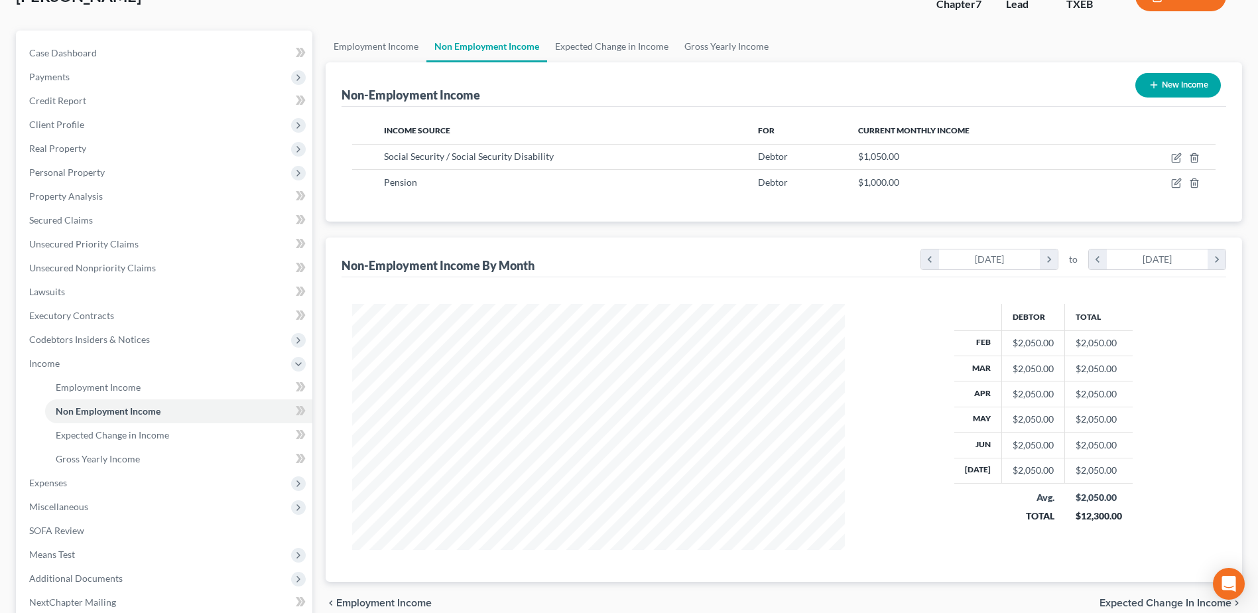
scroll to position [201, 0]
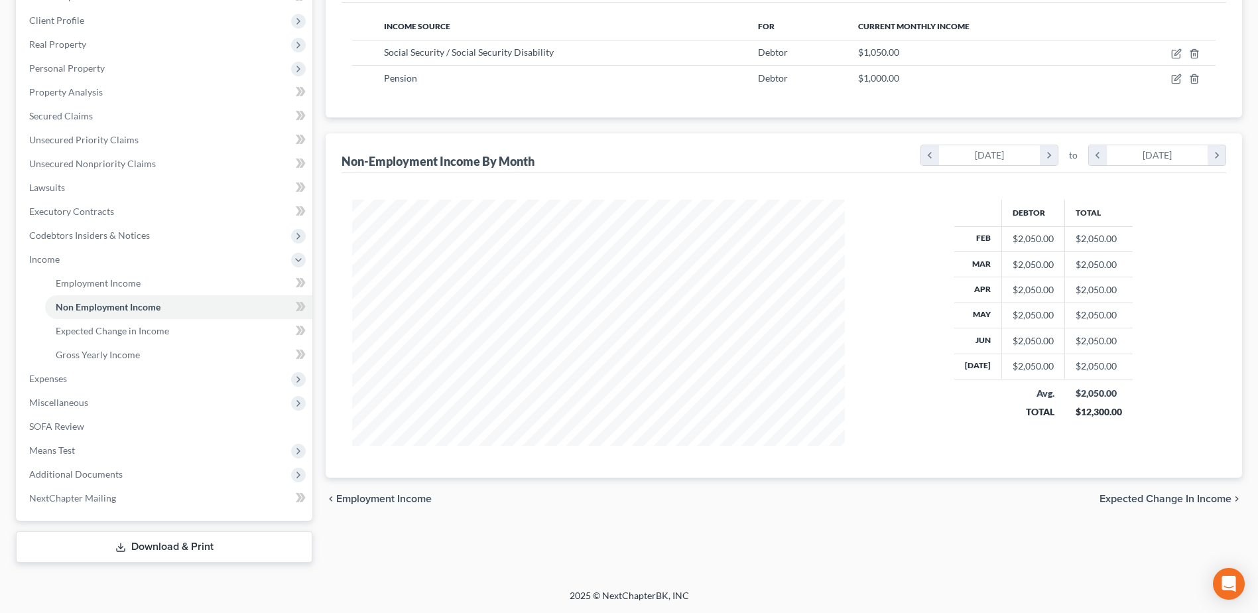
click at [1154, 496] on span "Expected Change in Income" at bounding box center [1166, 499] width 132 height 11
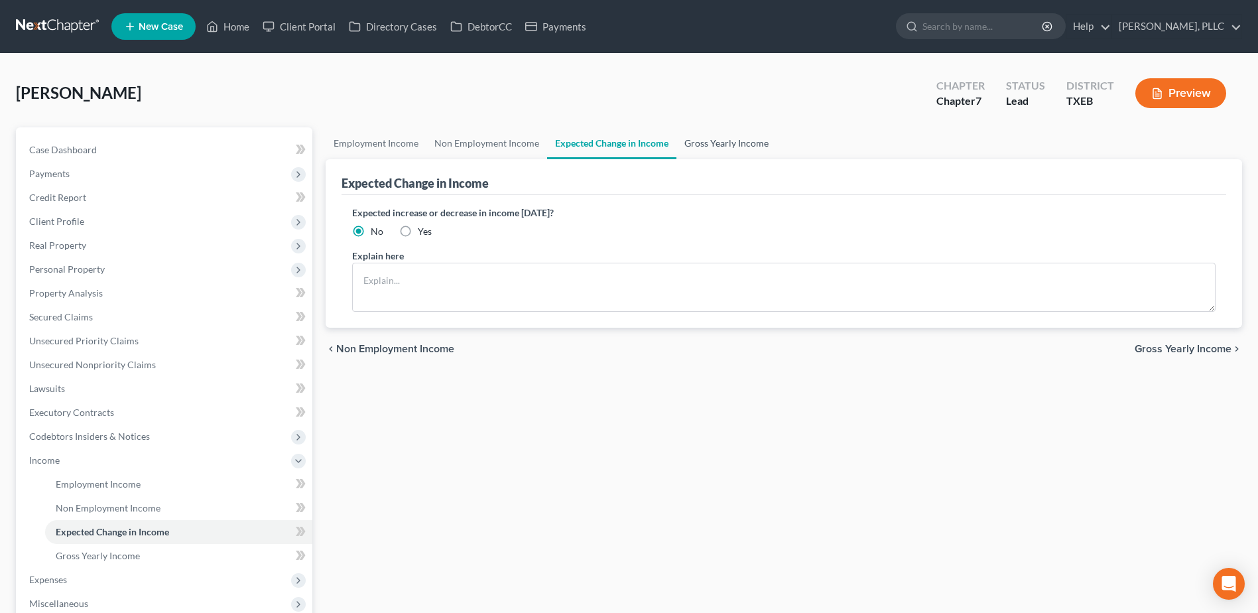
click at [717, 145] on link "Gross Yearly Income" at bounding box center [727, 143] width 100 height 32
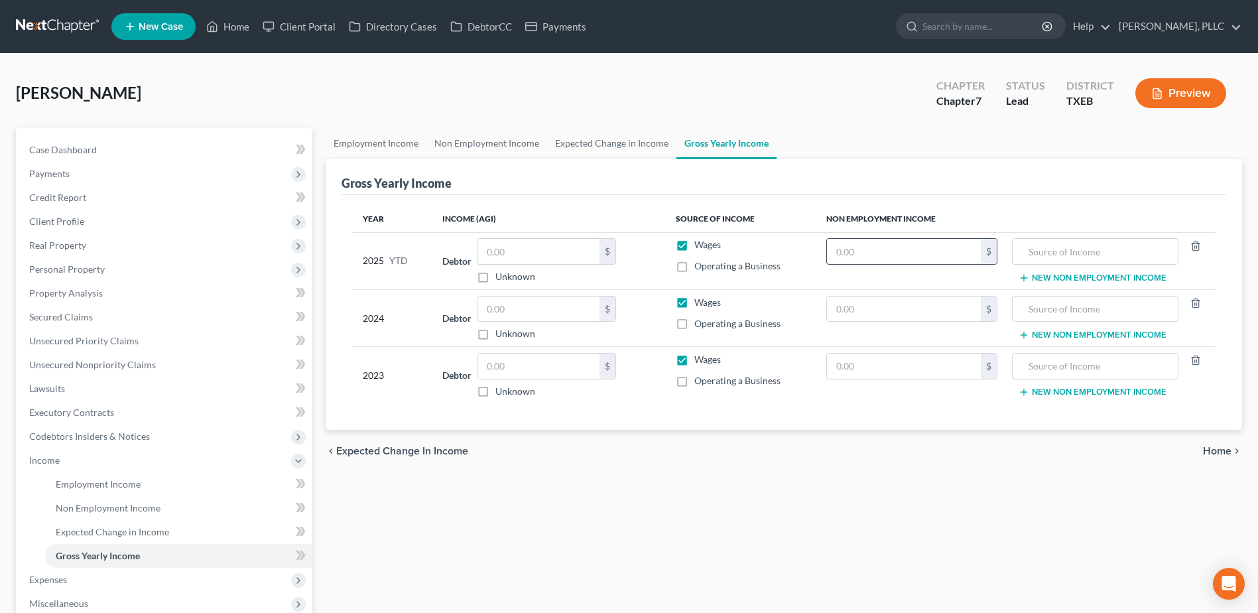
click at [902, 251] on input "text" at bounding box center [904, 251] width 154 height 25
click at [695, 245] on label "Wages" at bounding box center [708, 244] width 27 height 13
click at [700, 245] on input "Wages" at bounding box center [704, 242] width 9 height 9
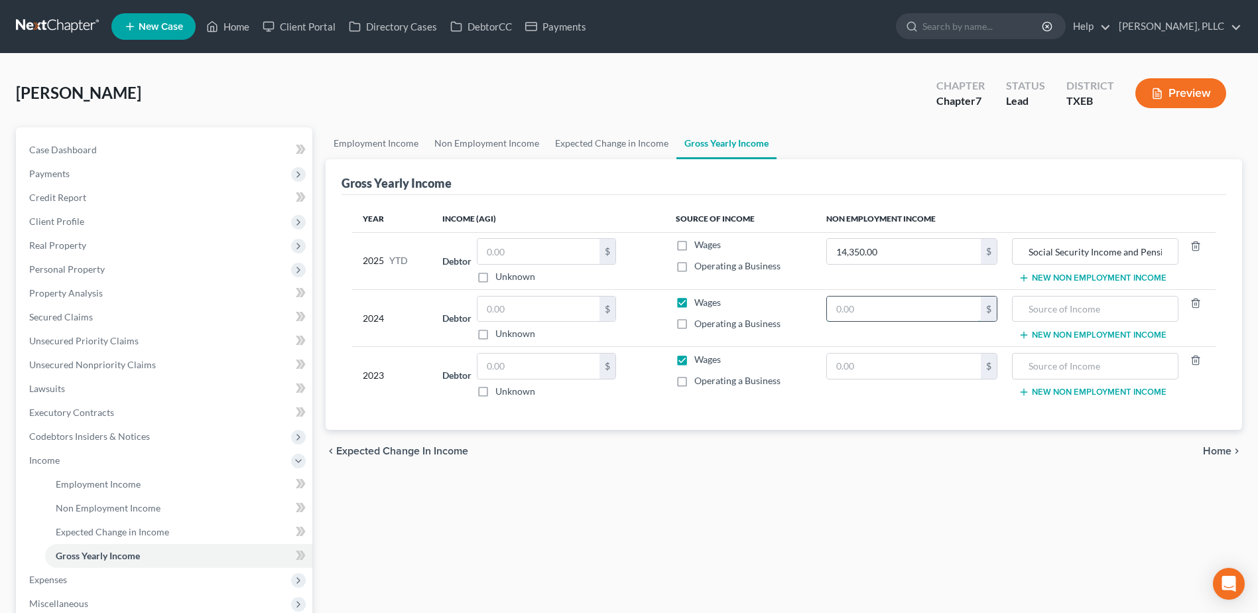
click at [942, 308] on input "text" at bounding box center [904, 309] width 154 height 25
click at [695, 302] on label "Wages" at bounding box center [708, 302] width 27 height 13
click at [700, 302] on input "Wages" at bounding box center [704, 300] width 9 height 9
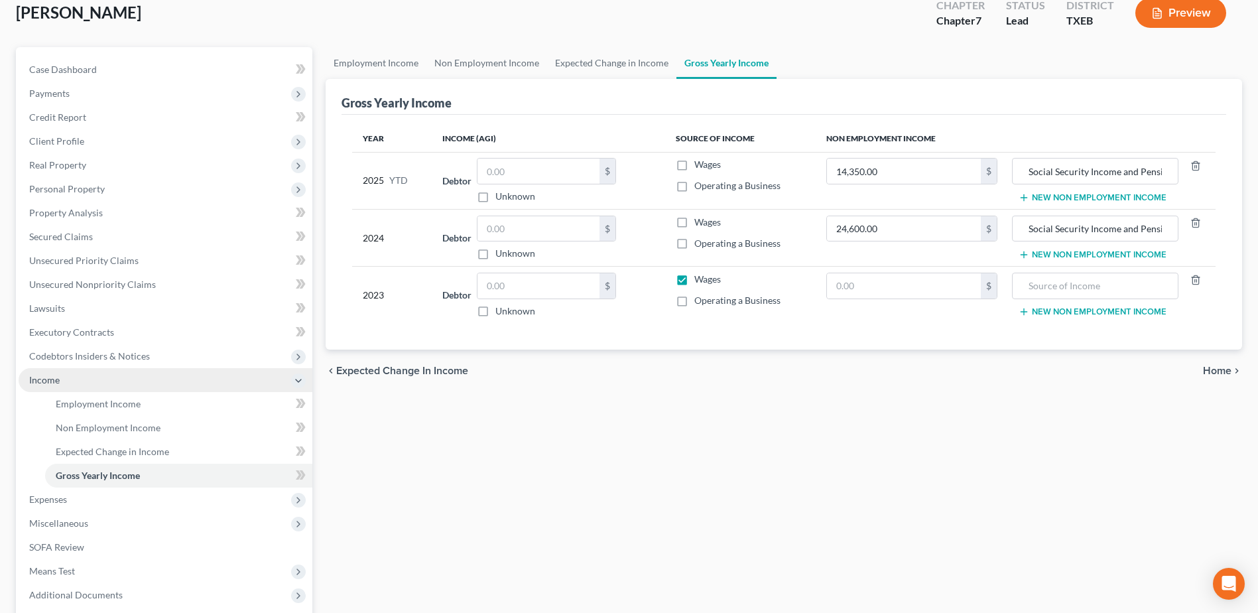
scroll to position [199, 0]
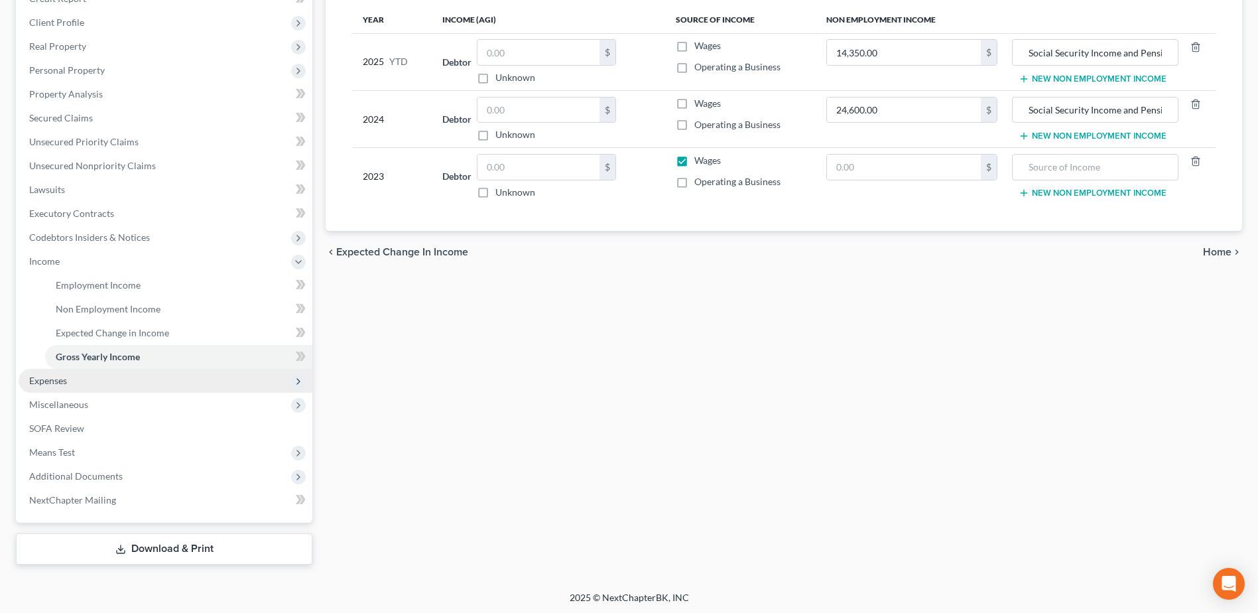
click at [58, 382] on span "Expenses" at bounding box center [48, 380] width 38 height 11
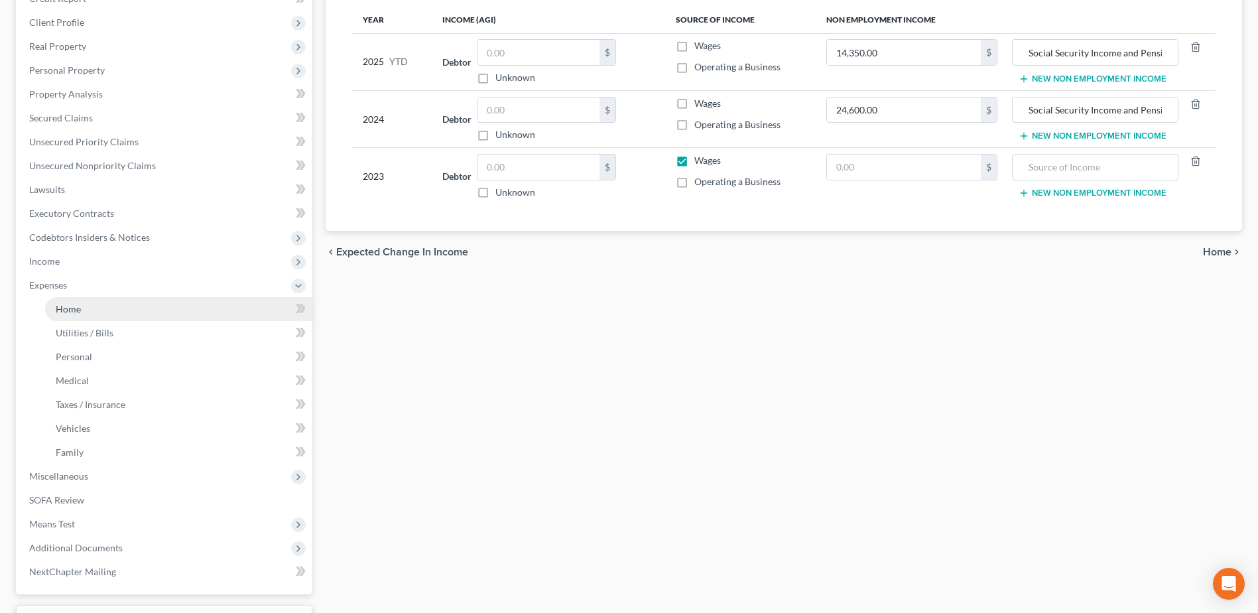
click at [60, 316] on link "Home" at bounding box center [178, 309] width 267 height 24
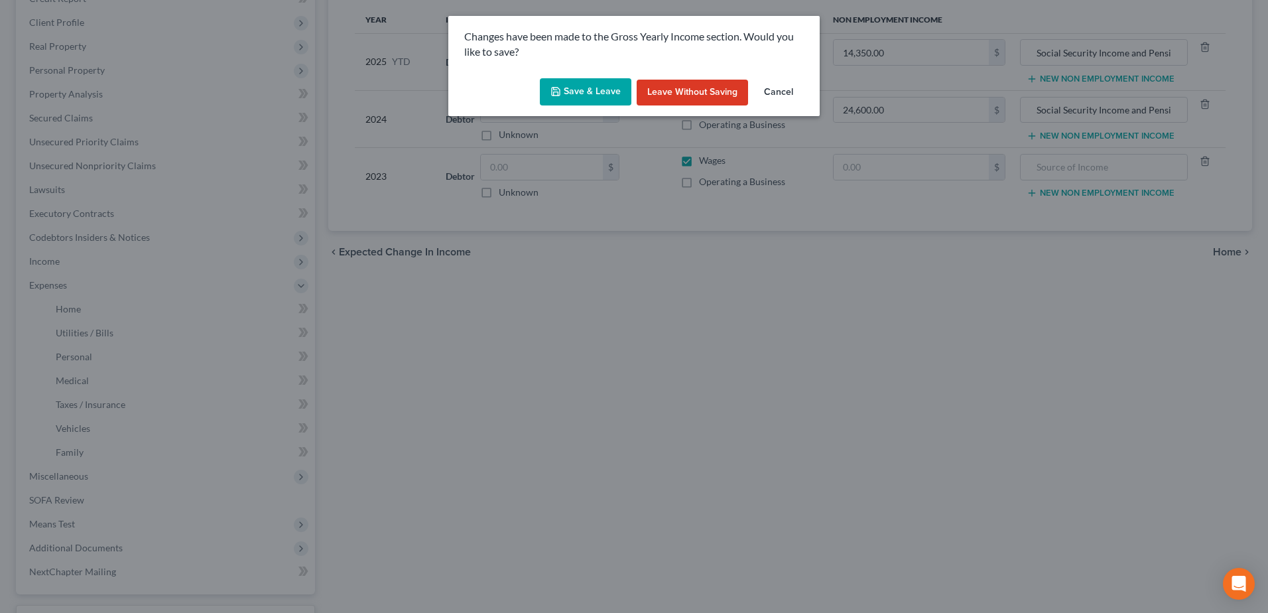
drag, startPoint x: 582, startPoint y: 88, endPoint x: 868, endPoint y: 340, distance: 380.7
click at [582, 88] on button "Save & Leave" at bounding box center [586, 92] width 92 height 28
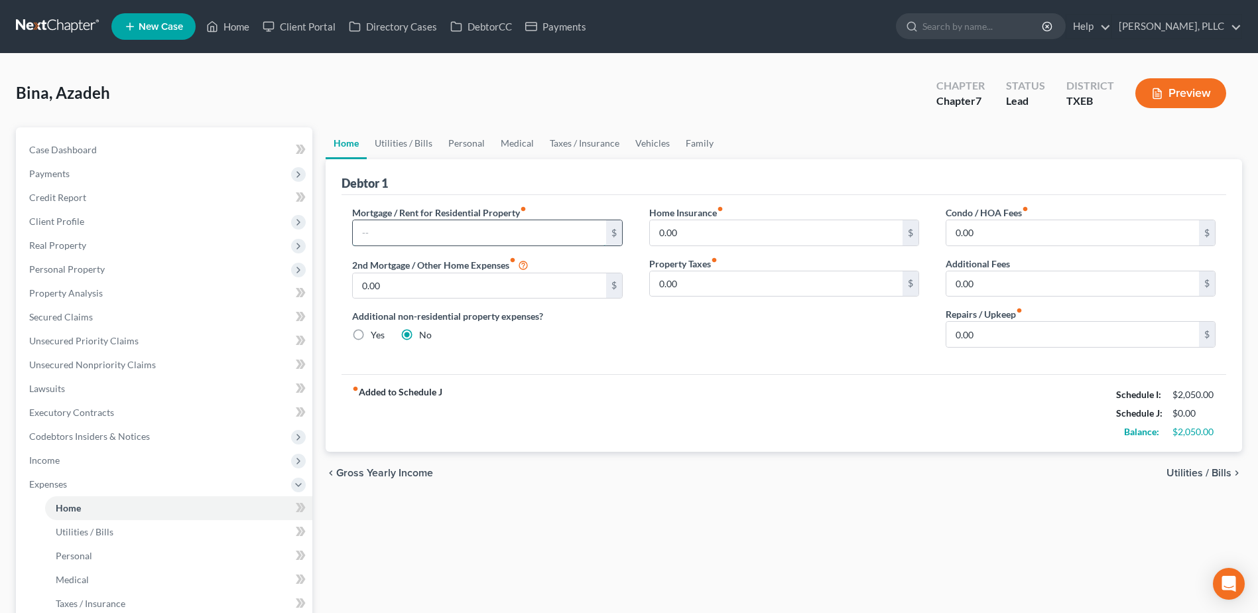
click at [520, 231] on input "text" at bounding box center [479, 232] width 253 height 25
click at [86, 321] on span "Secured Claims" at bounding box center [61, 316] width 64 height 11
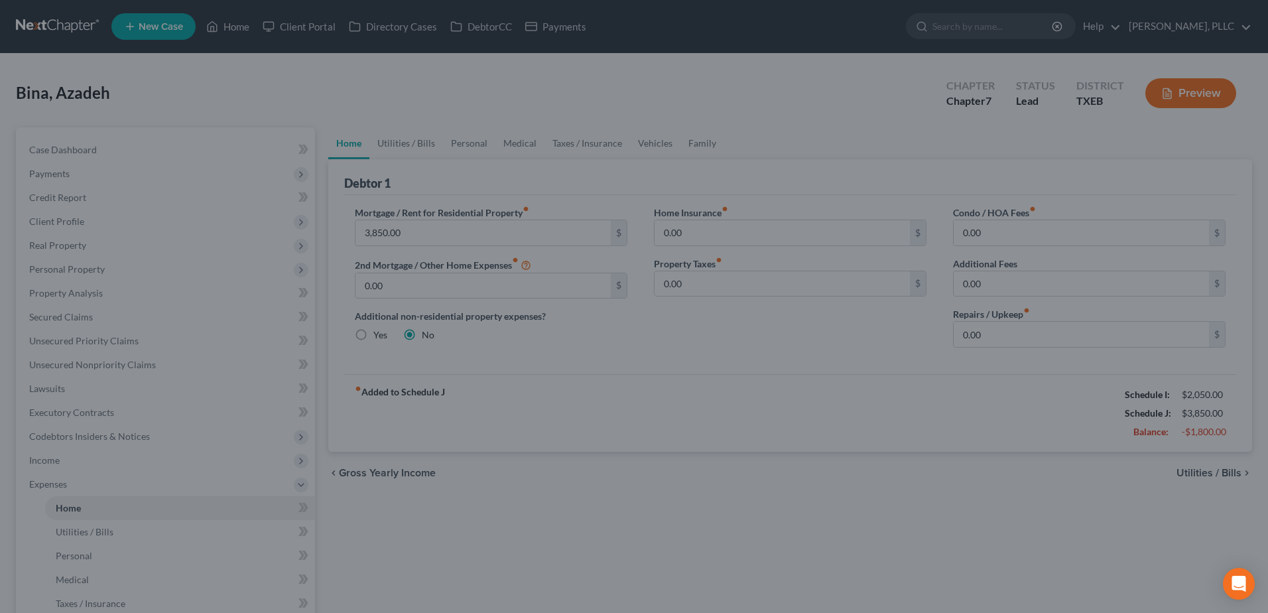
click at [767, 117] on div at bounding box center [634, 306] width 1268 height 613
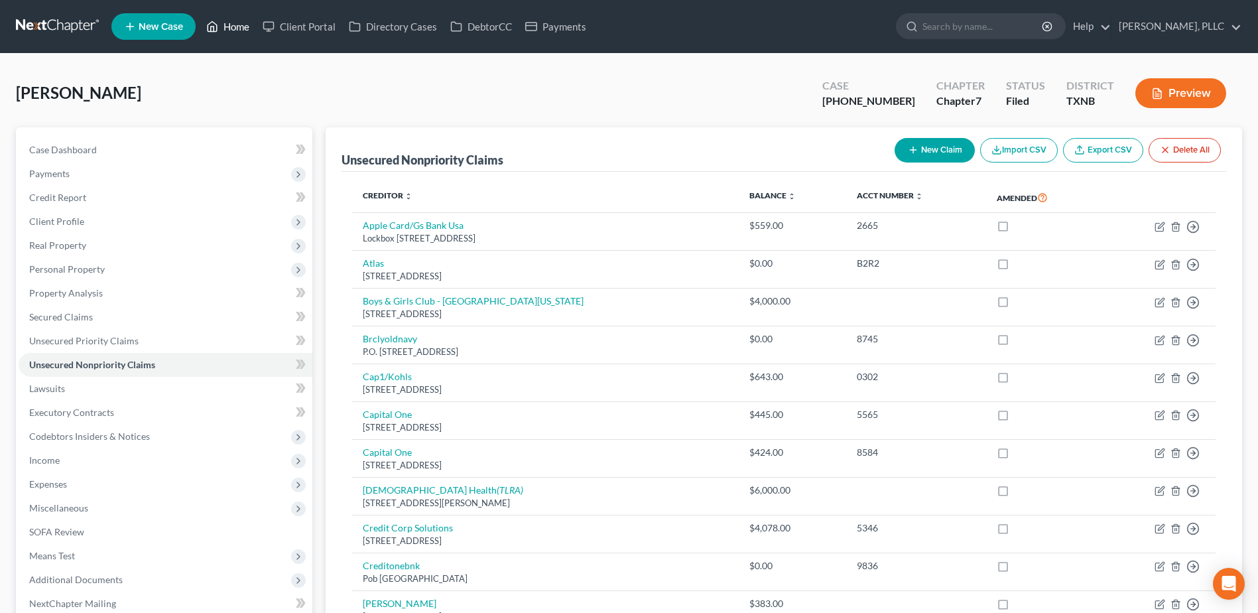
click at [235, 30] on link "Home" at bounding box center [228, 27] width 56 height 24
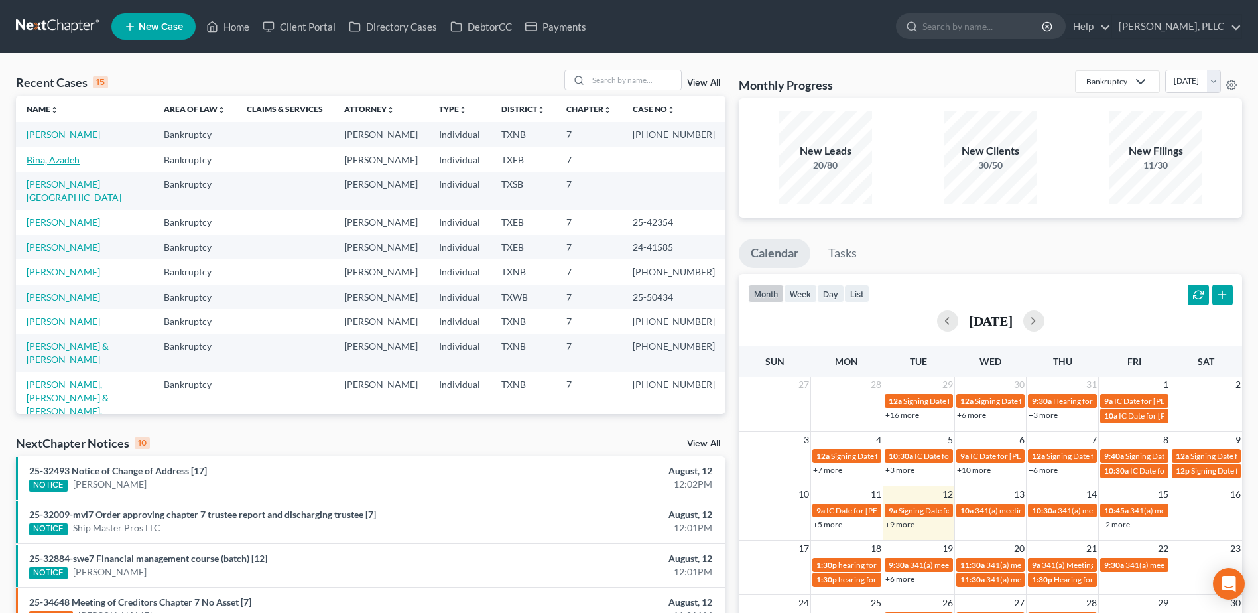
click at [67, 165] on link "Bina, Azadeh" at bounding box center [53, 159] width 53 height 11
select select "3"
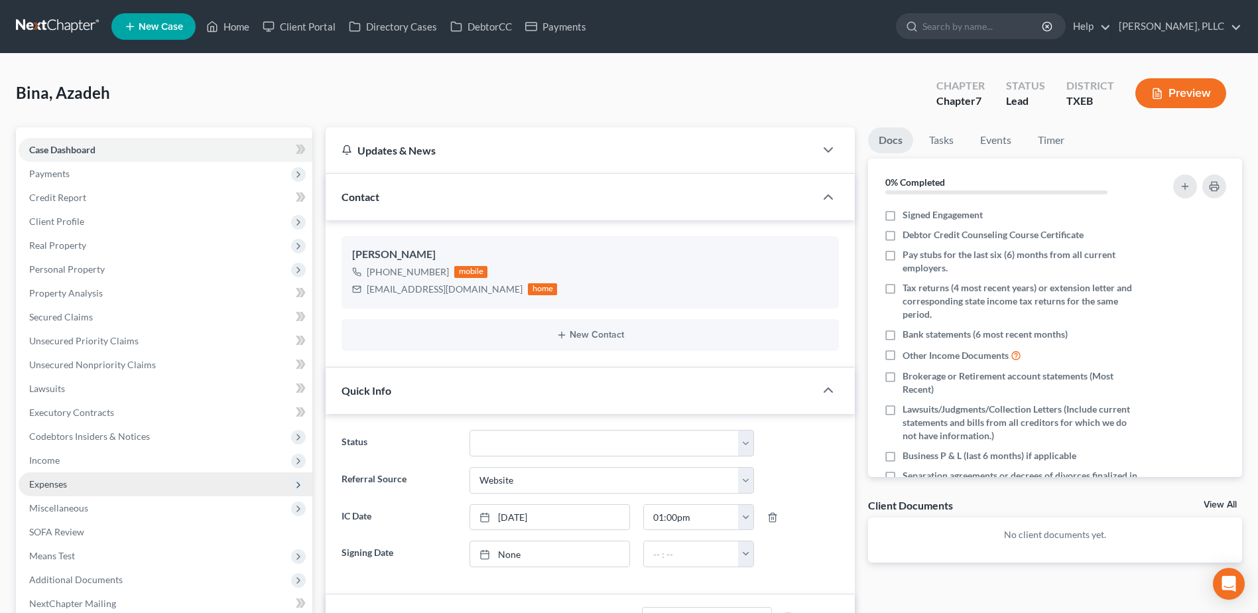
click at [59, 482] on span "Expenses" at bounding box center [48, 483] width 38 height 11
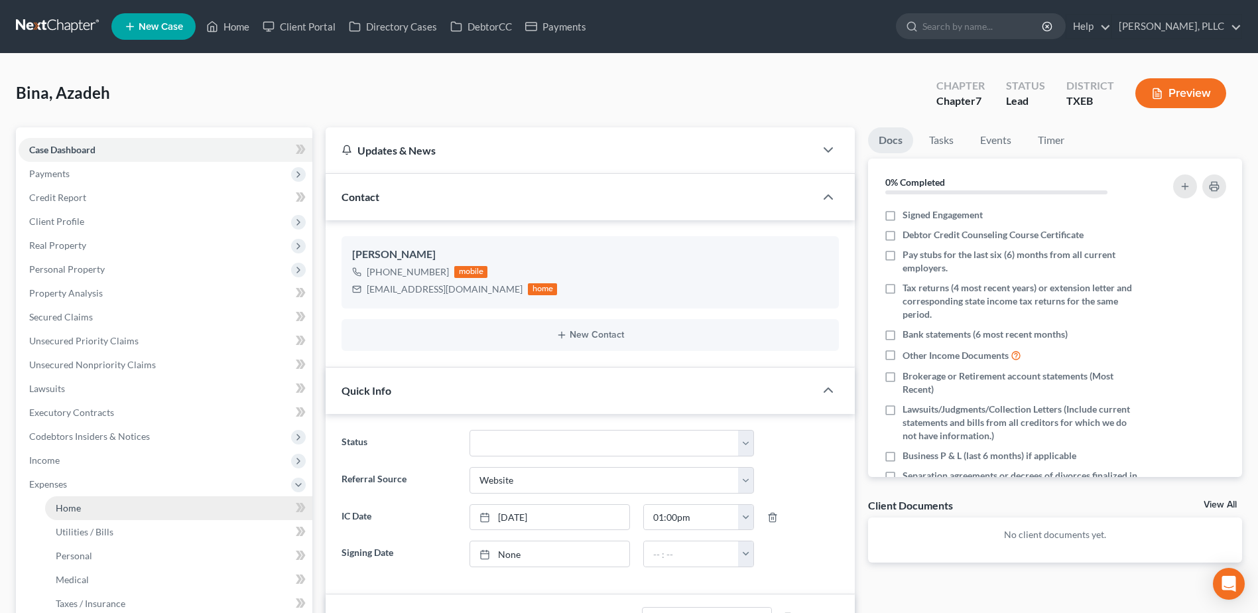
click at [73, 510] on span "Home" at bounding box center [68, 507] width 25 height 11
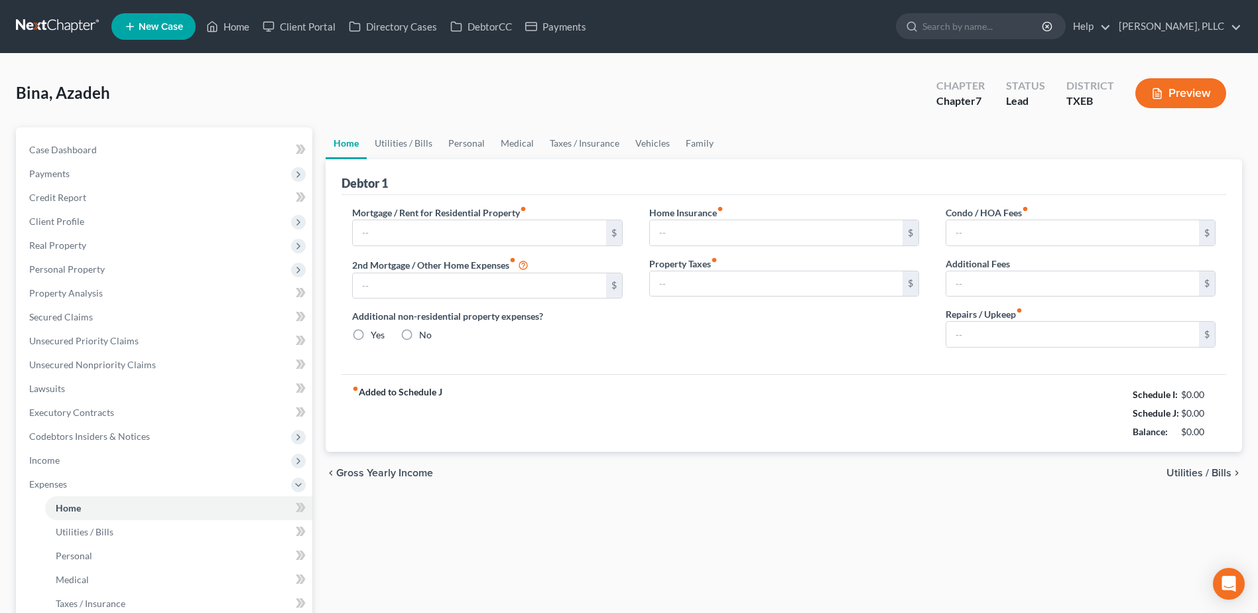
type input "0.00"
radio input "true"
type input "0.00"
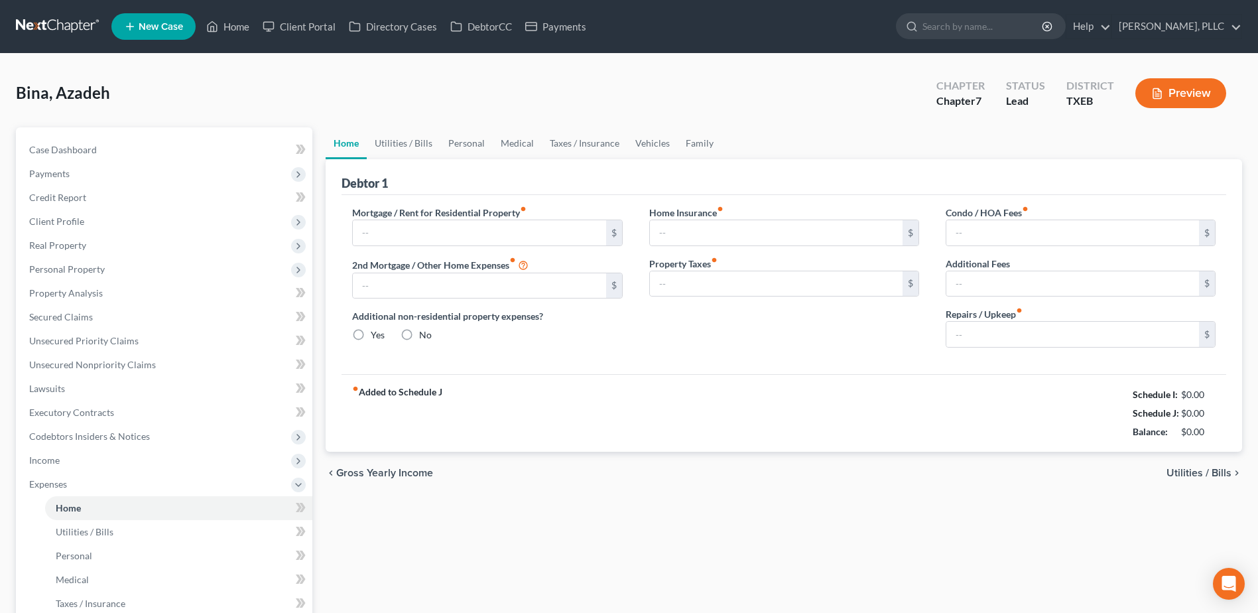
type input "0.00"
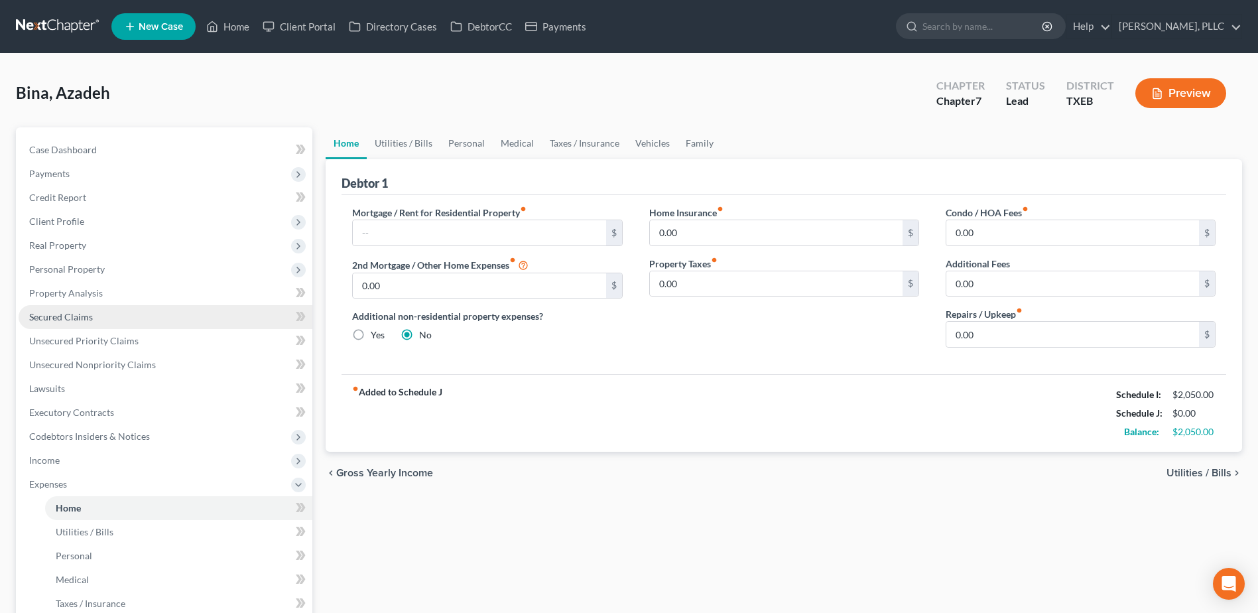
click at [92, 316] on span "Secured Claims" at bounding box center [61, 316] width 64 height 11
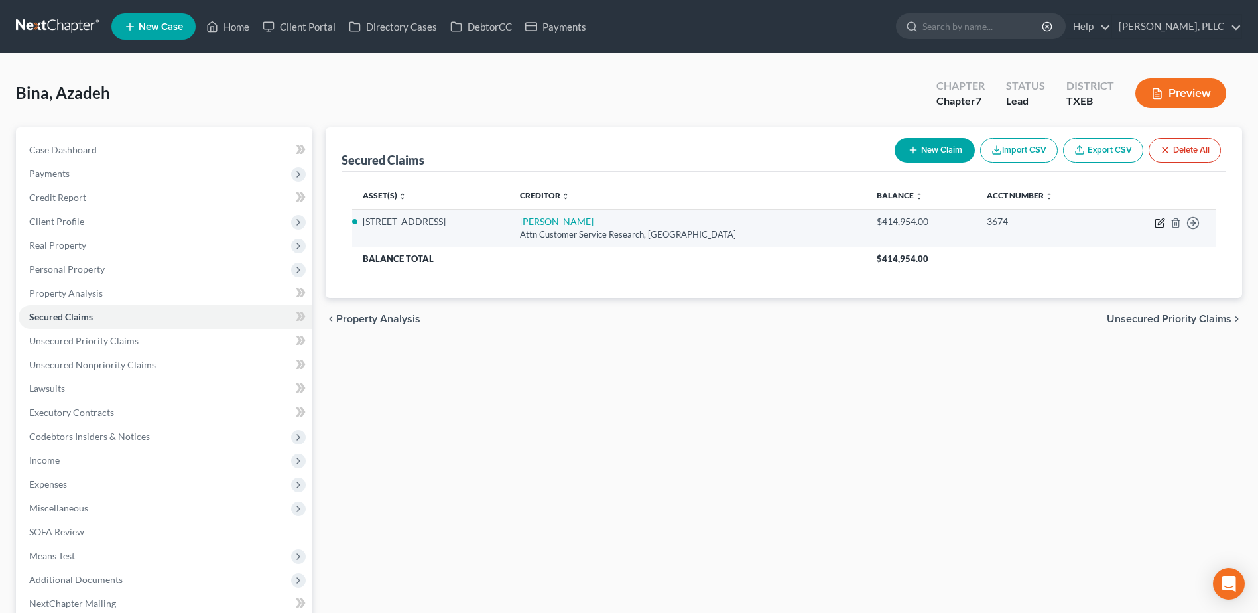
click at [1164, 222] on icon "button" at bounding box center [1160, 223] width 11 height 11
select select "39"
select select "2"
select select "0"
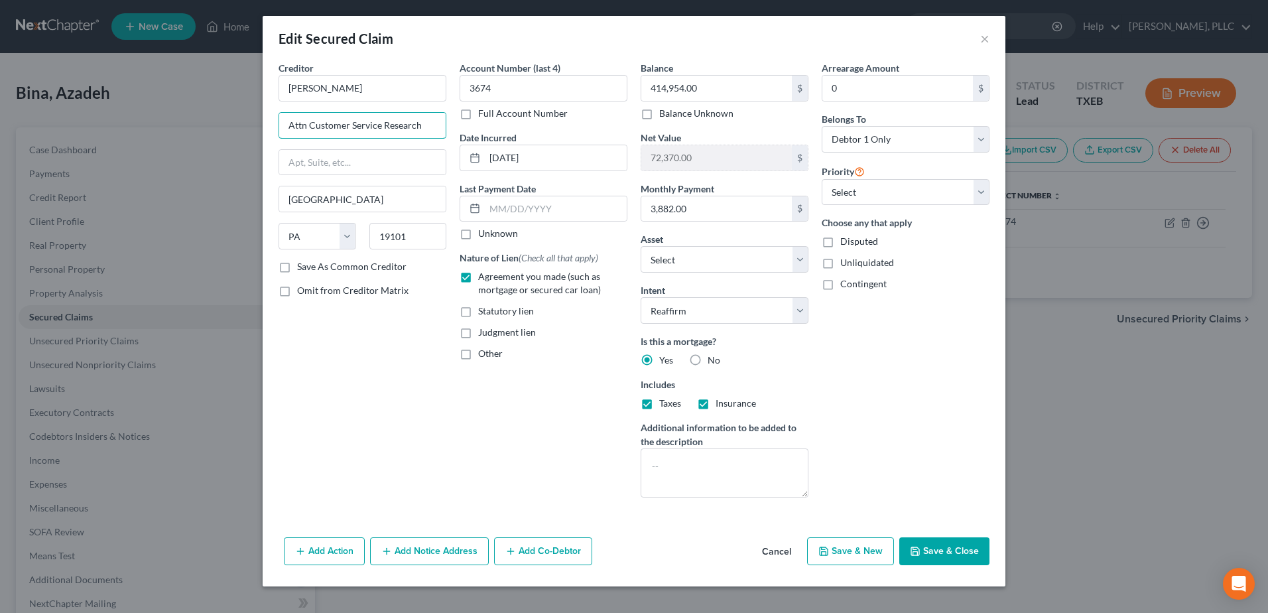
drag, startPoint x: 424, startPoint y: 125, endPoint x: 234, endPoint y: 131, distance: 190.5
click at [234, 131] on div "Edit Secured Claim × Creditor * Selene Finan Attn Customer Service Research Phi…" at bounding box center [634, 306] width 1268 height 613
paste input "P. O. Box 8619"
type input "P. O. Box 8619"
type input "19101-8619"
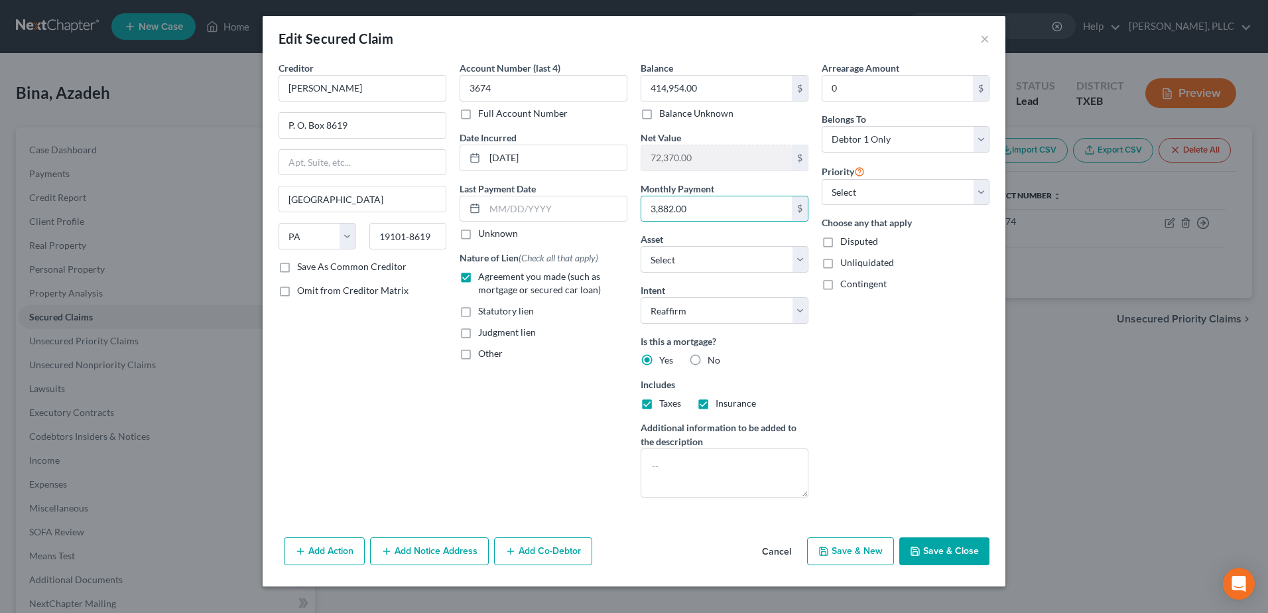
click at [944, 543] on button "Save & Close" at bounding box center [945, 551] width 90 height 28
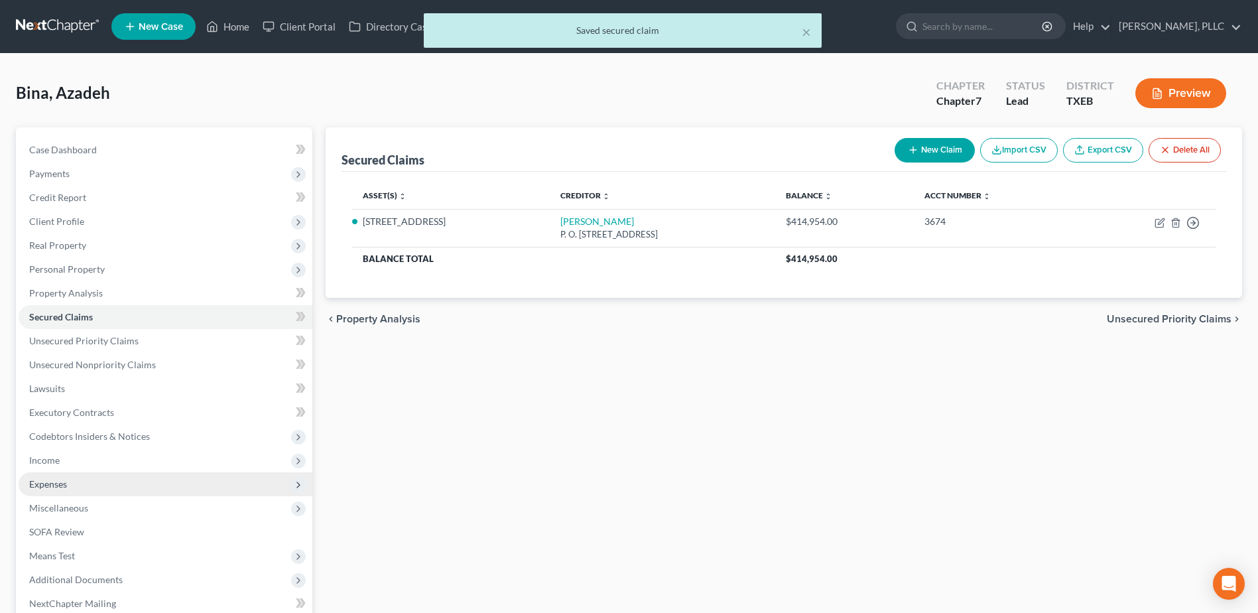
click at [66, 482] on span "Expenses" at bounding box center [48, 483] width 38 height 11
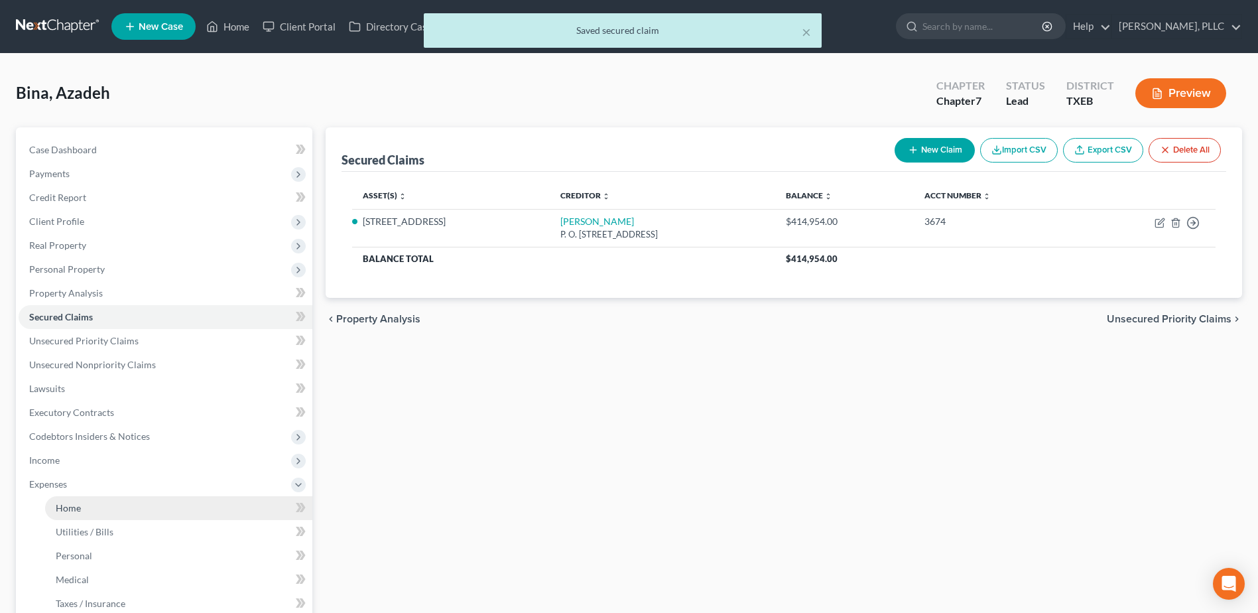
click at [73, 511] on span "Home" at bounding box center [68, 507] width 25 height 11
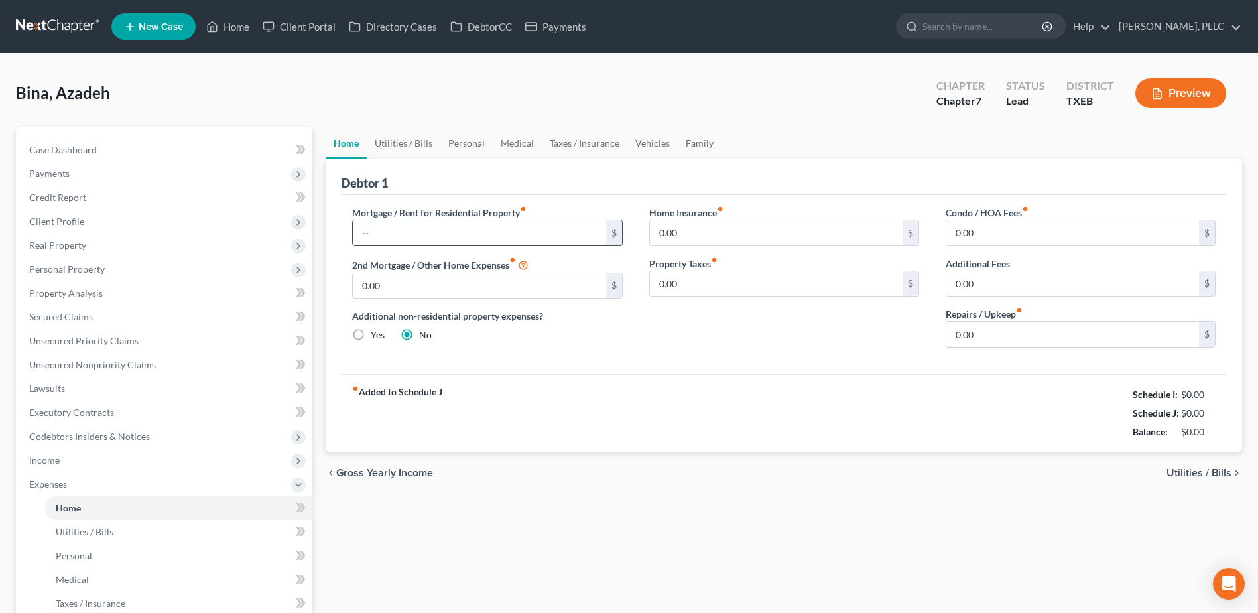
click at [445, 228] on input "text" at bounding box center [479, 232] width 253 height 25
paste input "3,882.00"
type input "3,882.00"
click at [395, 141] on link "Utilities / Bills" at bounding box center [404, 143] width 74 height 32
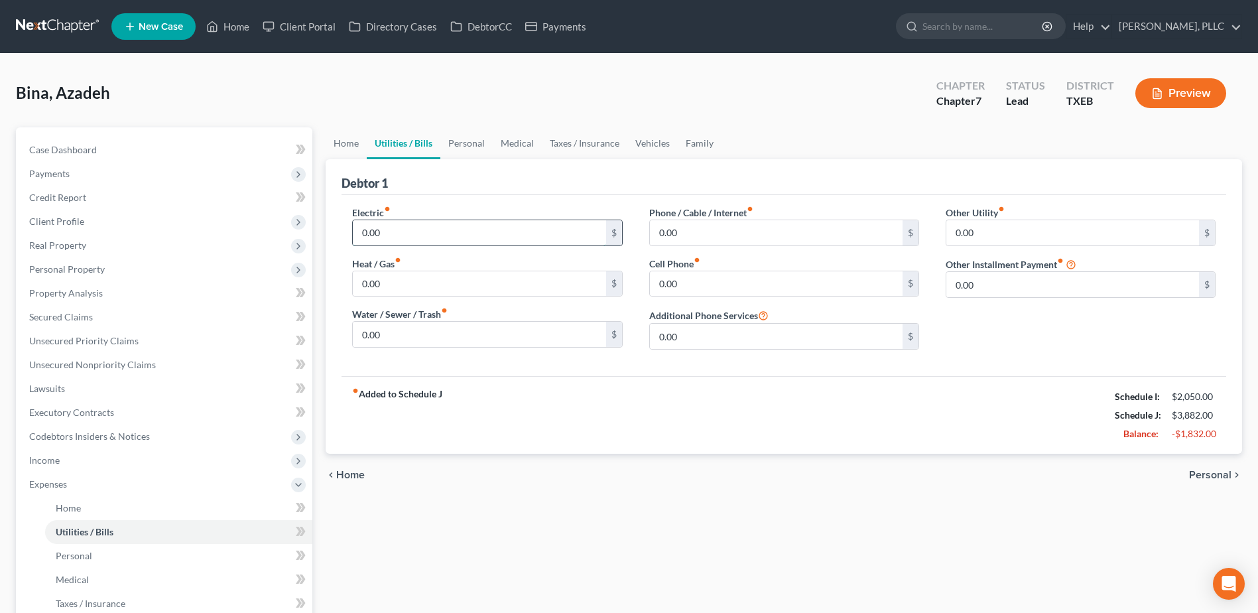
click at [439, 233] on input "0.00" at bounding box center [479, 232] width 253 height 25
type input "300.00"
type input "100.00"
type input "80.00"
type input "5"
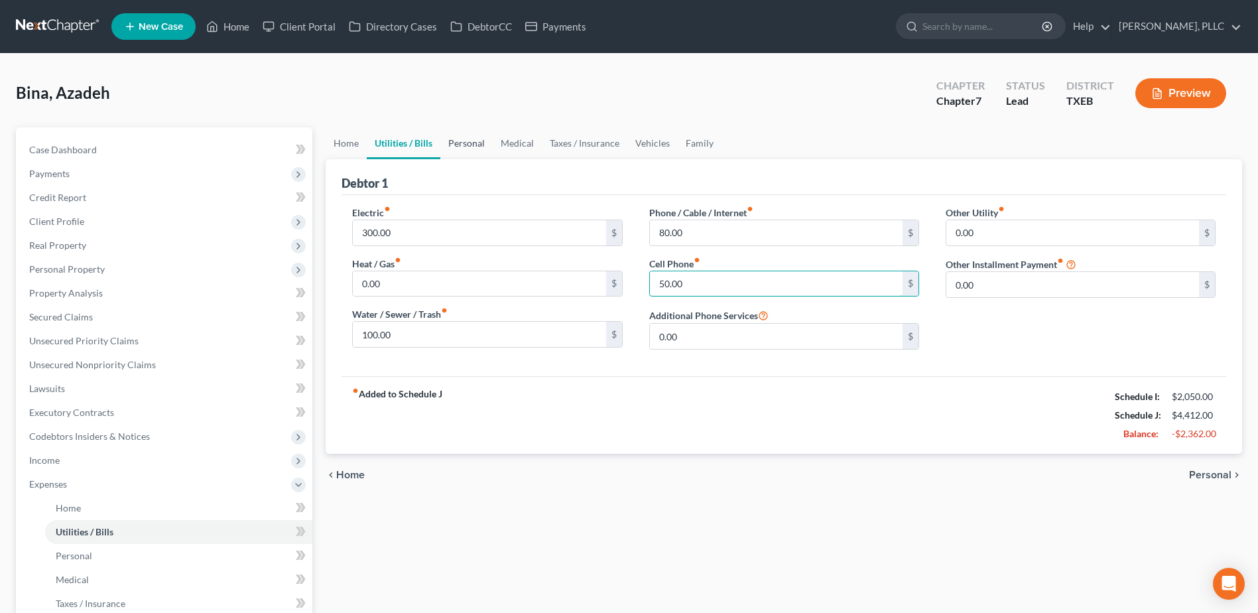
type input "50.00"
click at [480, 145] on link "Personal" at bounding box center [466, 143] width 52 height 32
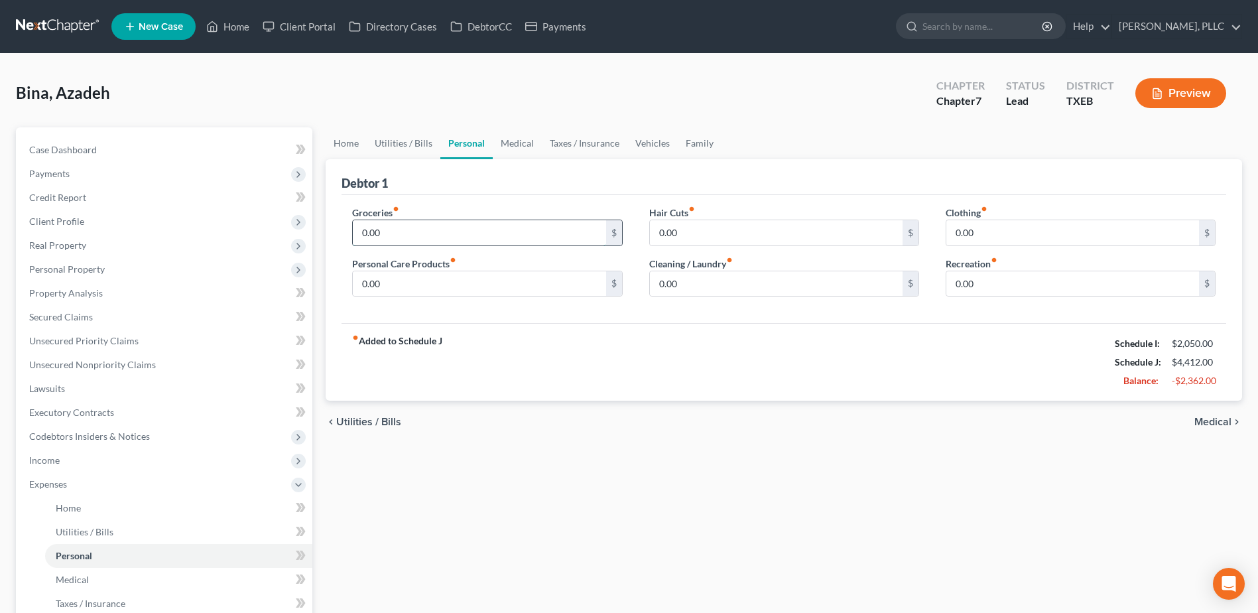
click at [429, 230] on input "0.00" at bounding box center [479, 232] width 253 height 25
click at [63, 462] on span "Income" at bounding box center [166, 460] width 294 height 24
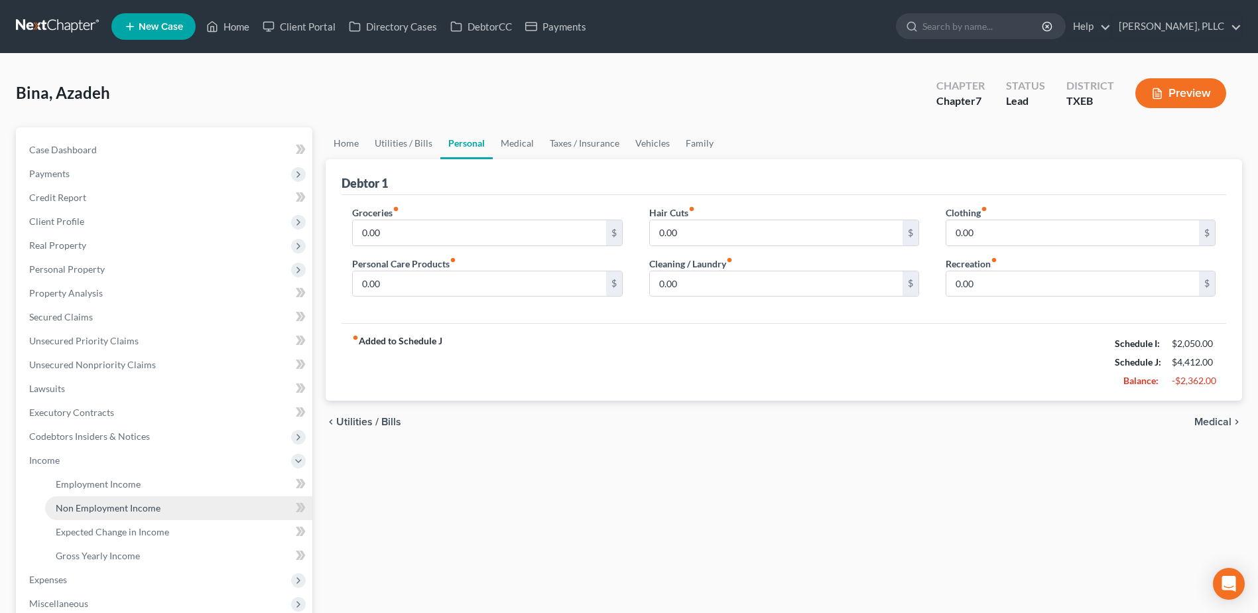
click at [78, 503] on span "Non Employment Income" at bounding box center [108, 507] width 105 height 11
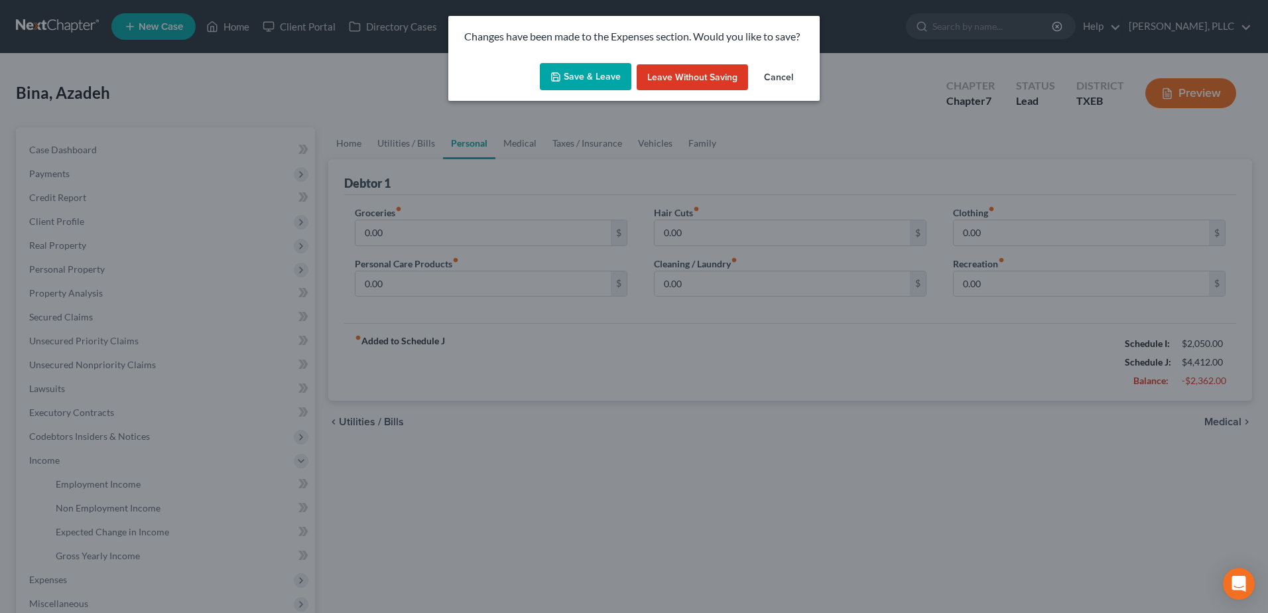
click at [610, 80] on button "Save & Leave" at bounding box center [586, 77] width 92 height 28
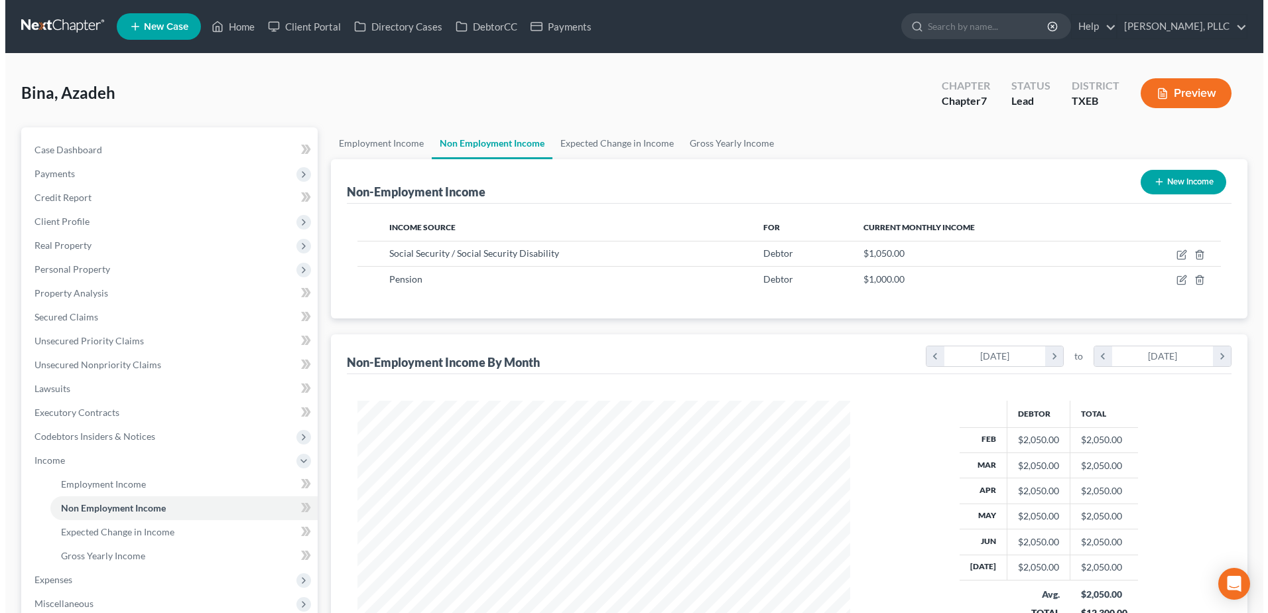
scroll to position [246, 519]
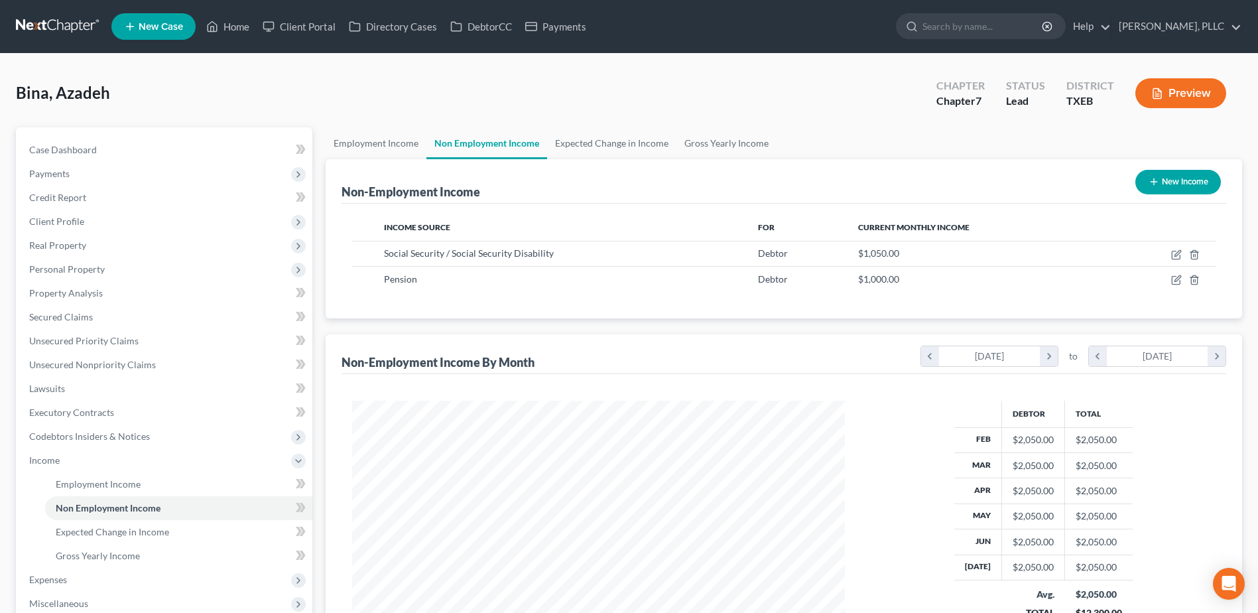
click at [1187, 188] on button "New Income" at bounding box center [1179, 182] width 86 height 25
select select "0"
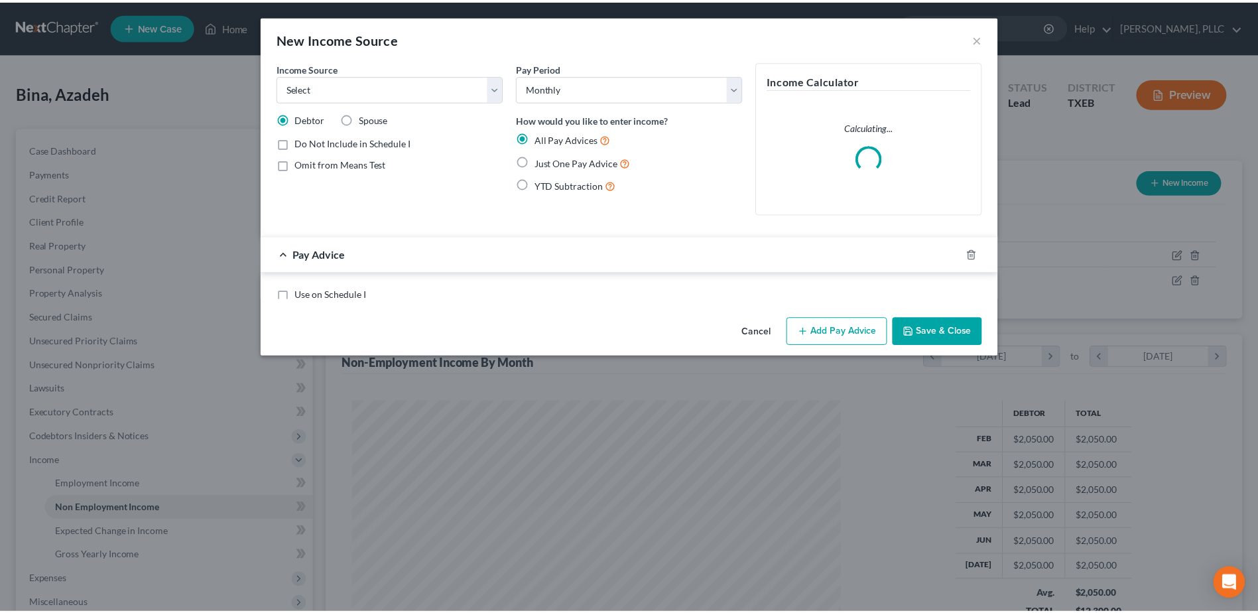
scroll to position [248, 524]
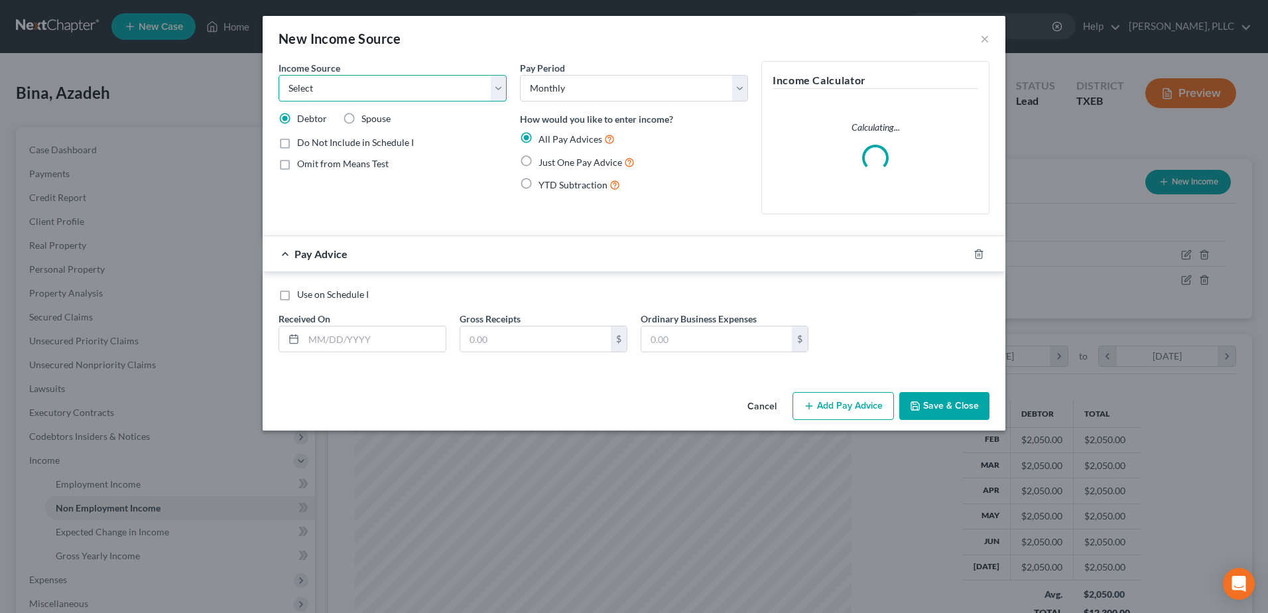
click at [500, 86] on select "Select Unemployment Disability (from employer) Pension Retirement Social Securi…" at bounding box center [393, 88] width 228 height 27
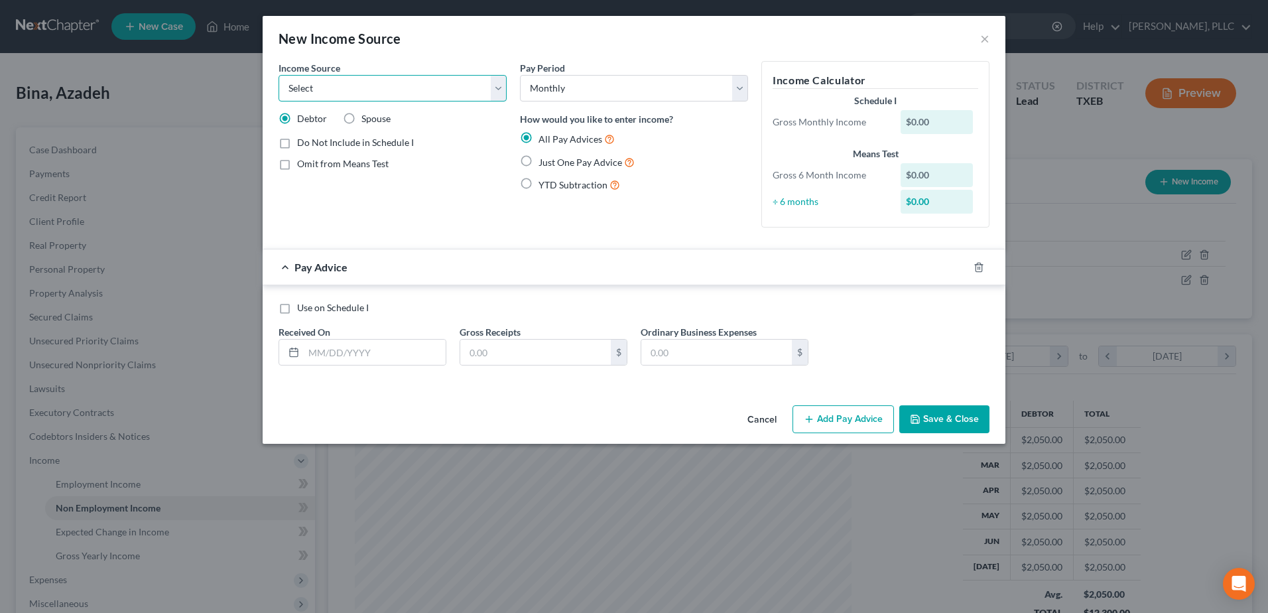
select select "5"
click at [279, 75] on select "Select Unemployment Disability (from employer) Pension Retirement Social Securi…" at bounding box center [393, 88] width 228 height 27
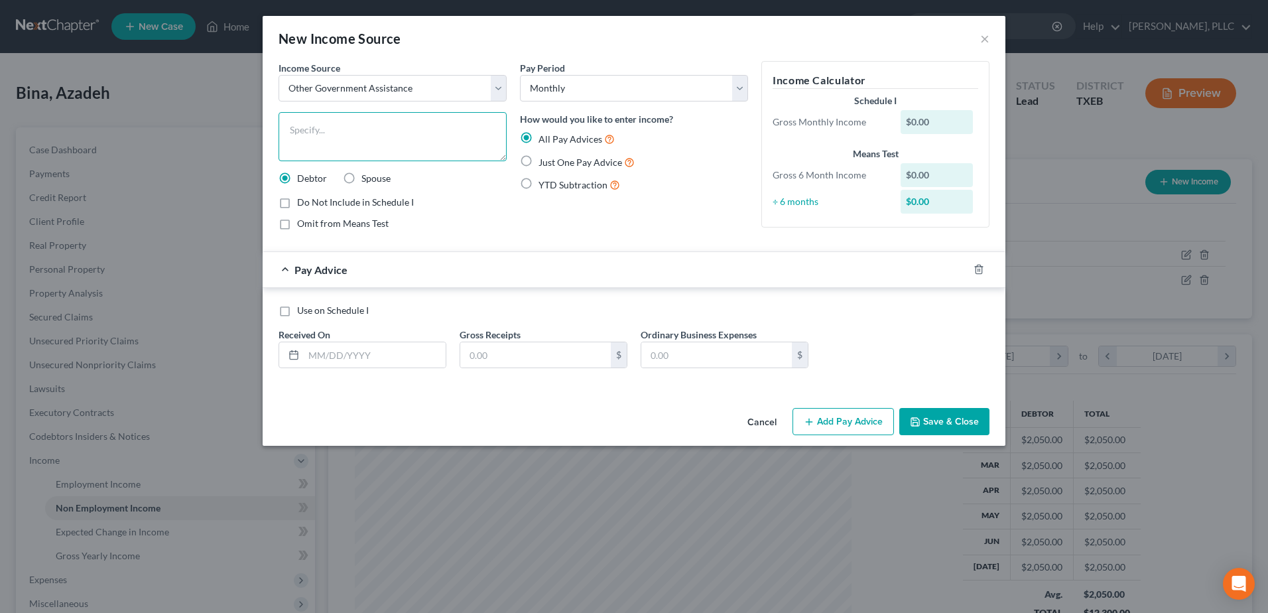
click at [399, 141] on textarea at bounding box center [393, 136] width 228 height 49
type textarea "EBT"
click at [539, 159] on label "Just One Pay Advice" at bounding box center [587, 162] width 96 height 15
click at [544, 159] on input "Just One Pay Advice" at bounding box center [548, 159] width 9 height 9
radio input "true"
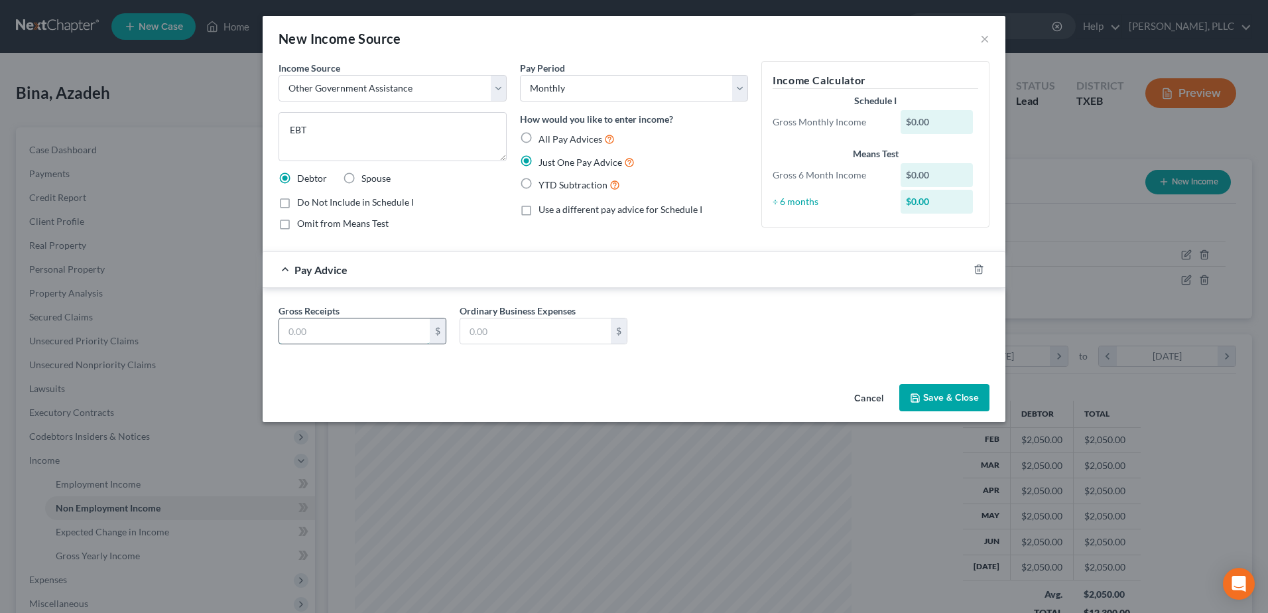
click at [358, 332] on input "text" at bounding box center [354, 330] width 151 height 25
type input "190.00"
click at [964, 393] on button "Save & Close" at bounding box center [945, 398] width 90 height 28
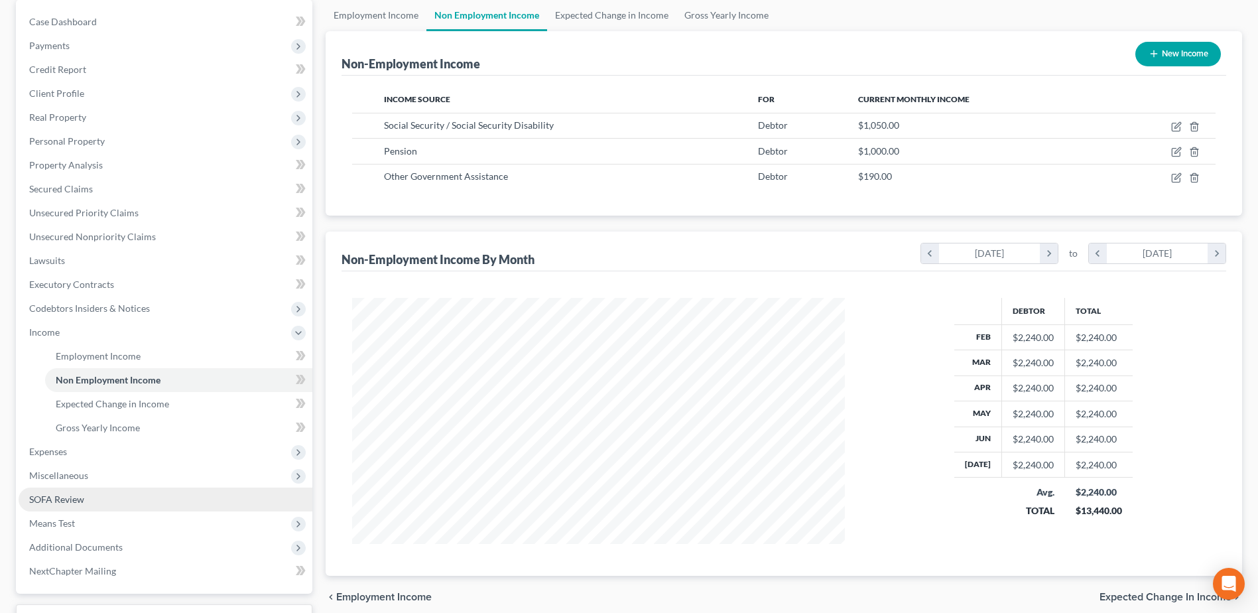
scroll to position [133, 0]
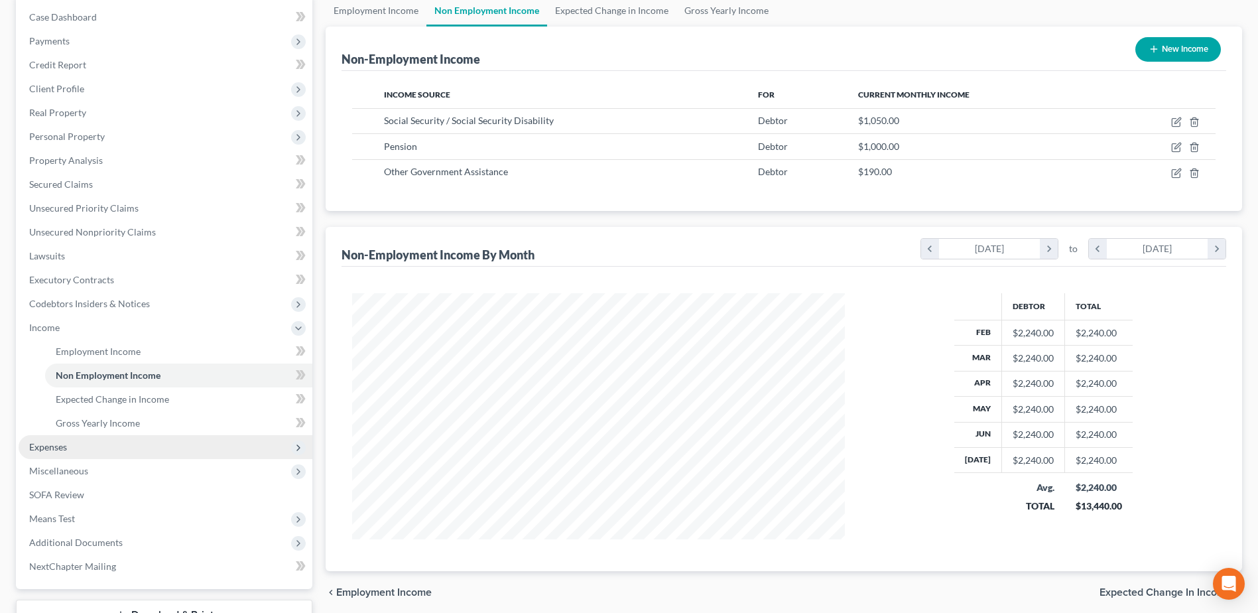
click at [67, 450] on span "Expenses" at bounding box center [48, 446] width 38 height 11
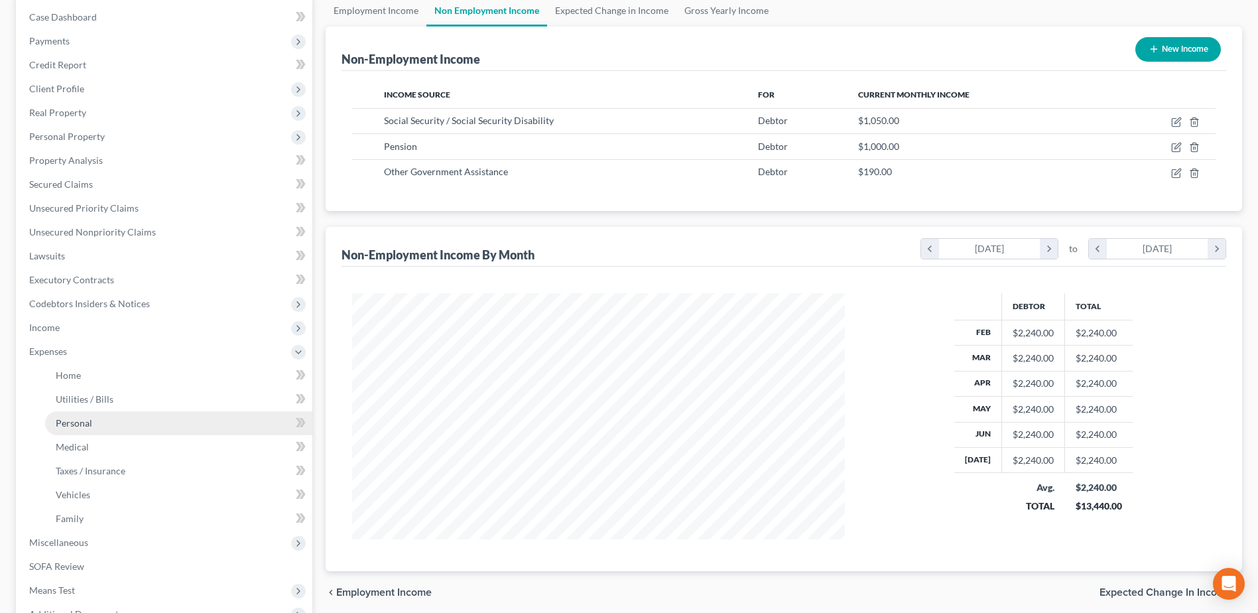
click at [76, 422] on span "Personal" at bounding box center [74, 422] width 36 height 11
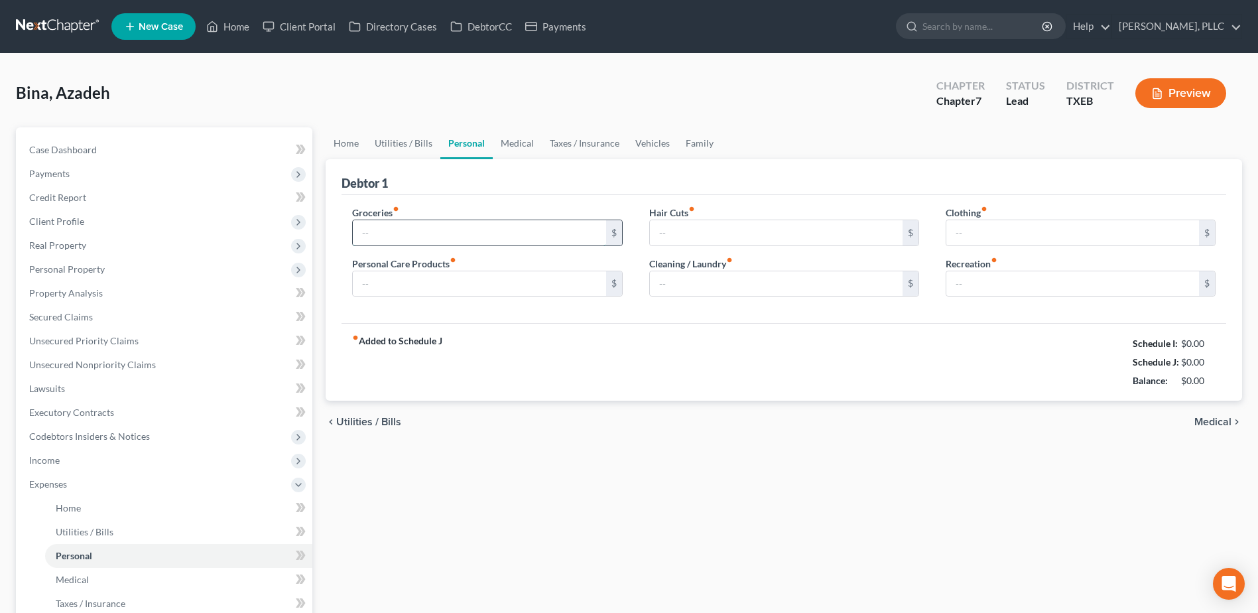
click at [473, 235] on input "text" at bounding box center [479, 232] width 253 height 25
type input "0.00"
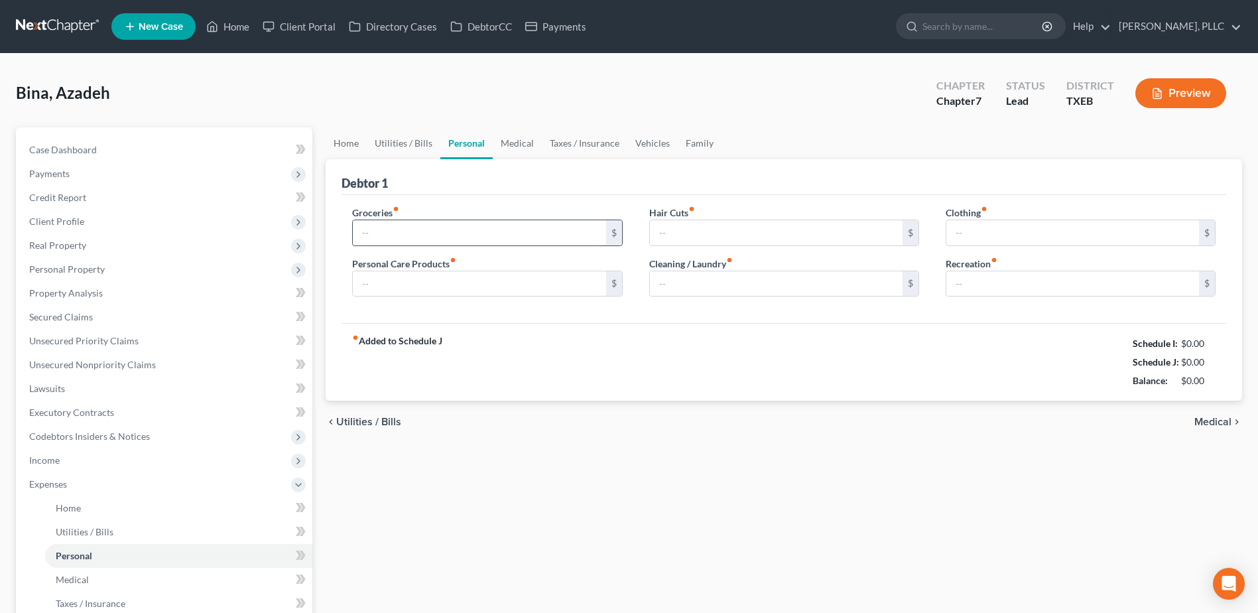
type input "0.00"
type input "0"
type input "2"
type input "300.00"
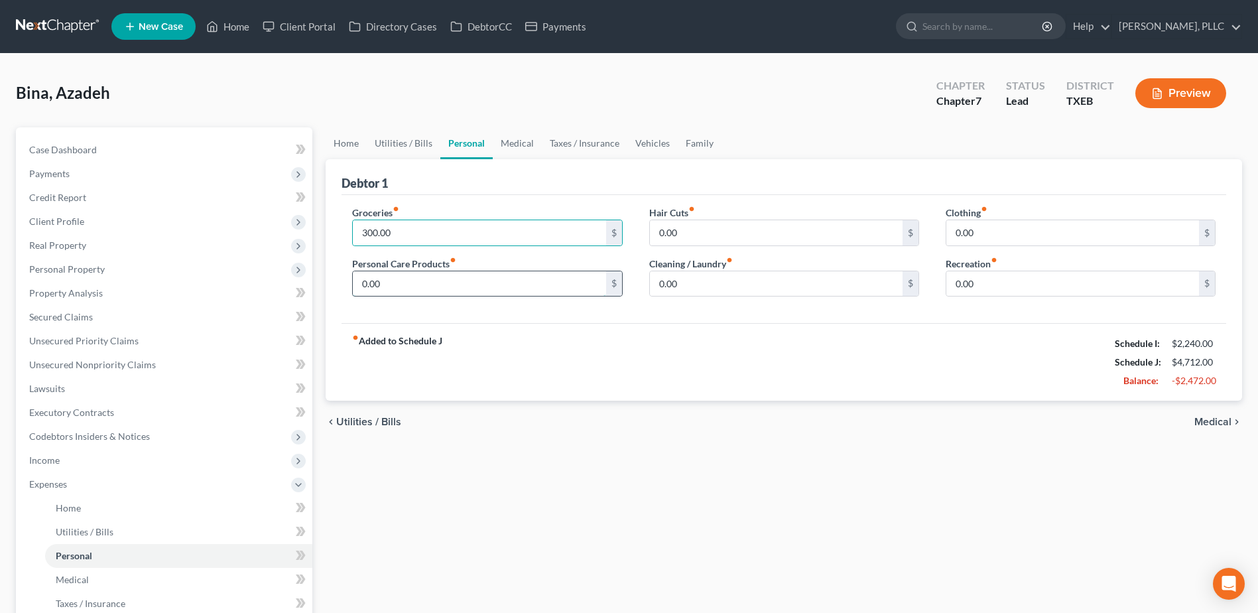
click at [478, 292] on input "0.00" at bounding box center [479, 283] width 253 height 25
type input "30.00"
click at [723, 222] on input "0.00" at bounding box center [776, 232] width 253 height 25
type input "50.00"
type input "30.00"
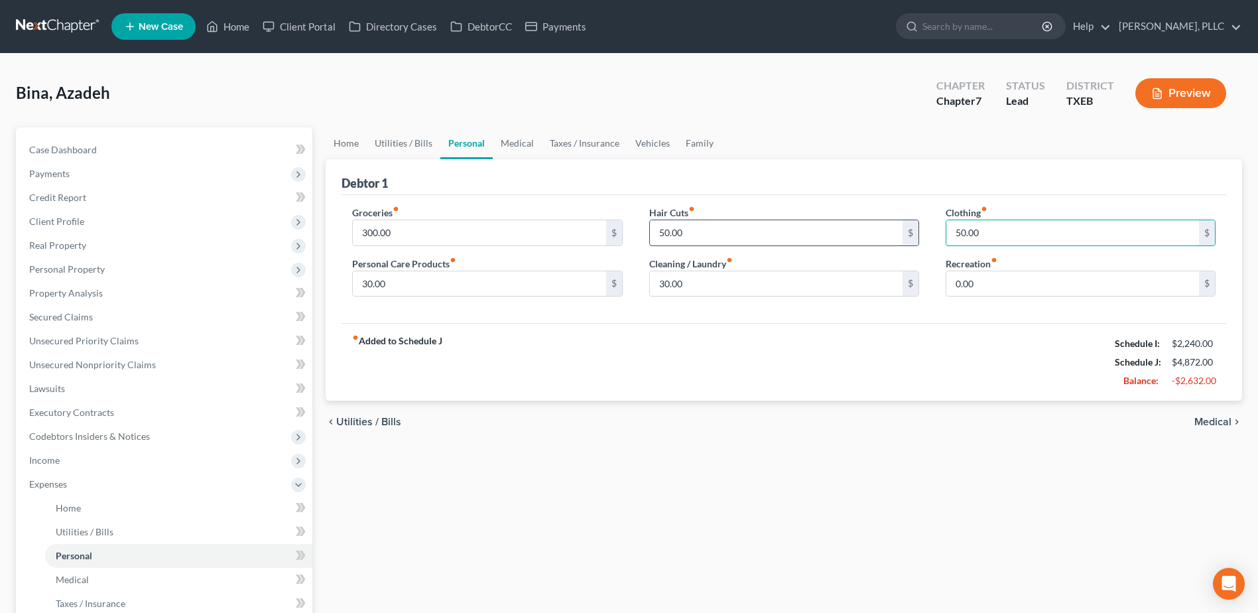
type input "50.00"
click at [509, 141] on link "Medical" at bounding box center [517, 143] width 49 height 32
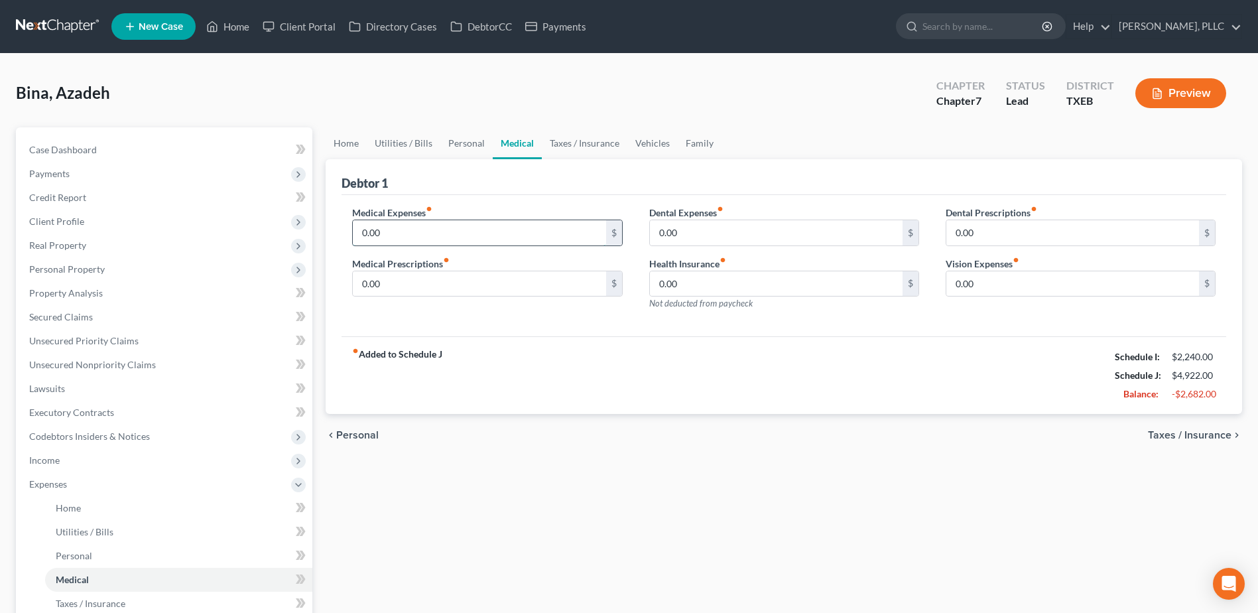
click at [434, 234] on input "0.00" at bounding box center [479, 232] width 253 height 25
type input "70.00"
type input "50.00"
type input "30.00"
click at [589, 145] on link "Taxes / Insurance" at bounding box center [585, 143] width 86 height 32
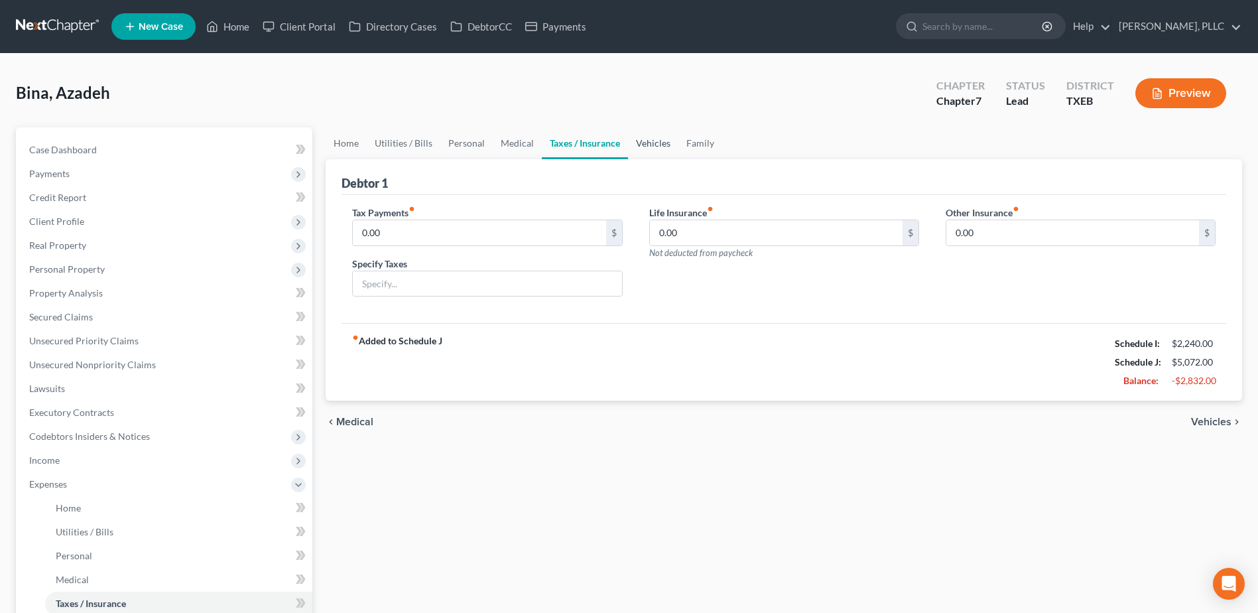
click at [641, 141] on link "Vehicles" at bounding box center [653, 143] width 50 height 32
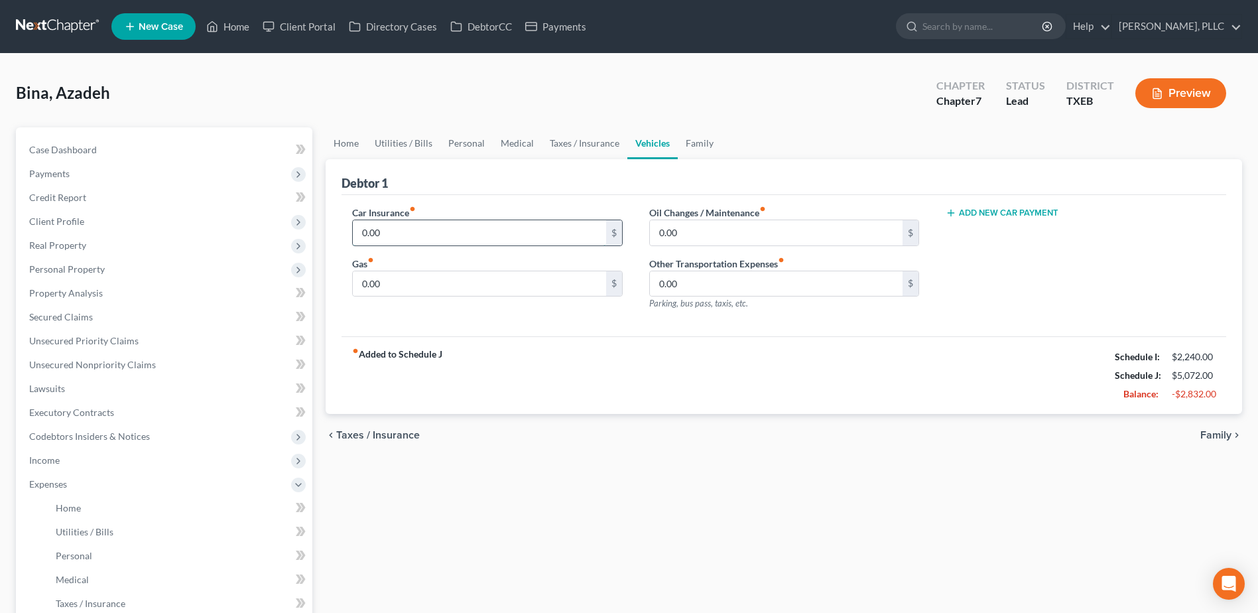
click at [518, 242] on input "0.00" at bounding box center [479, 232] width 253 height 25
type input "190.00"
type input "150.00"
type input "100.00"
click at [702, 149] on link "Family" at bounding box center [700, 143] width 44 height 32
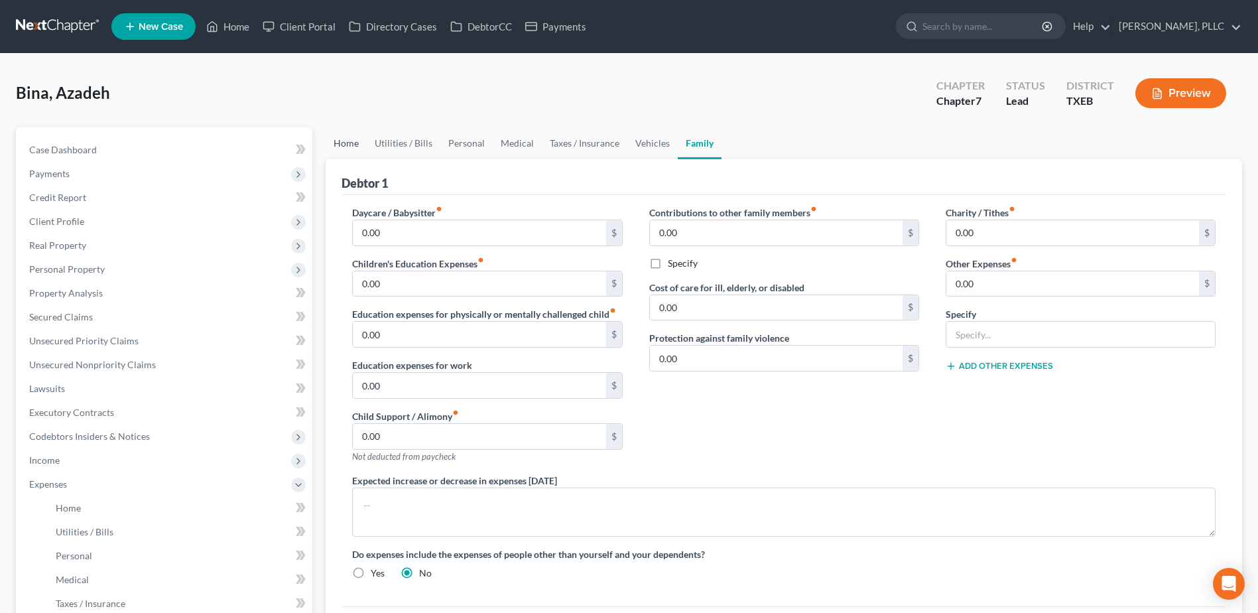
click at [342, 140] on link "Home" at bounding box center [346, 143] width 41 height 32
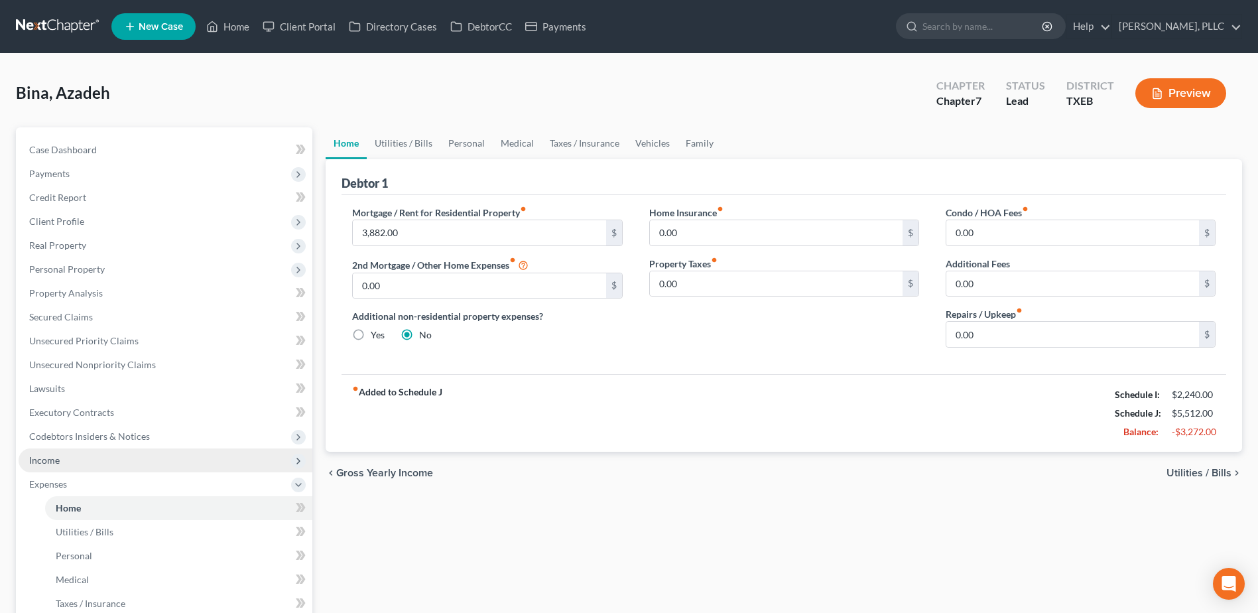
click at [66, 461] on span "Income" at bounding box center [166, 460] width 294 height 24
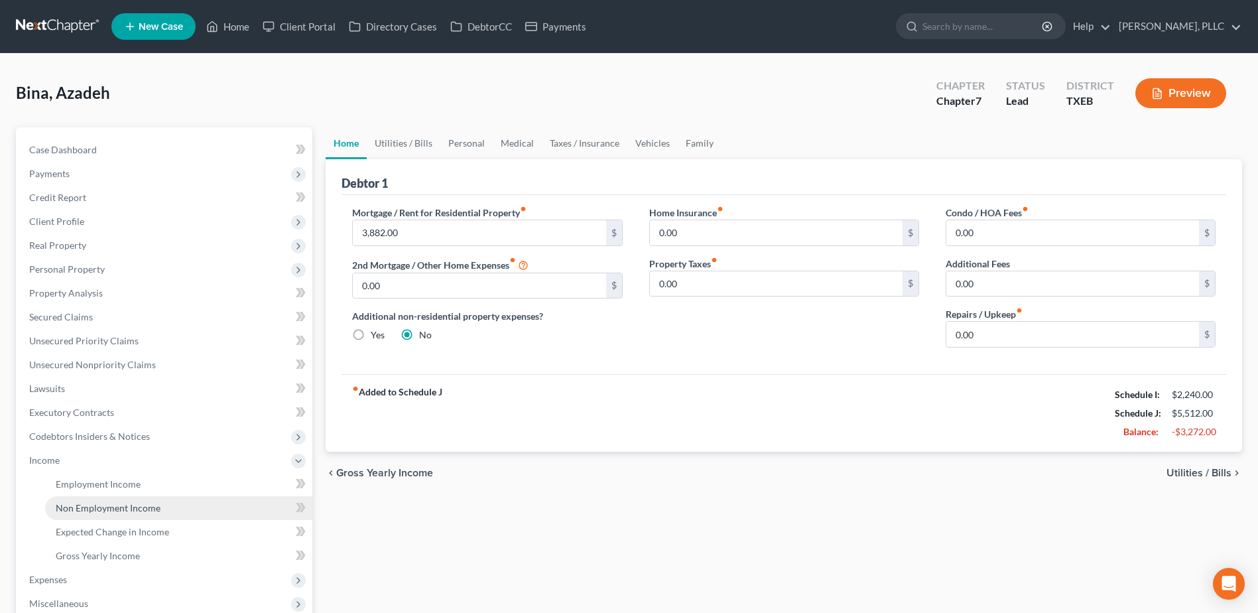
click at [94, 501] on link "Non Employment Income" at bounding box center [178, 508] width 267 height 24
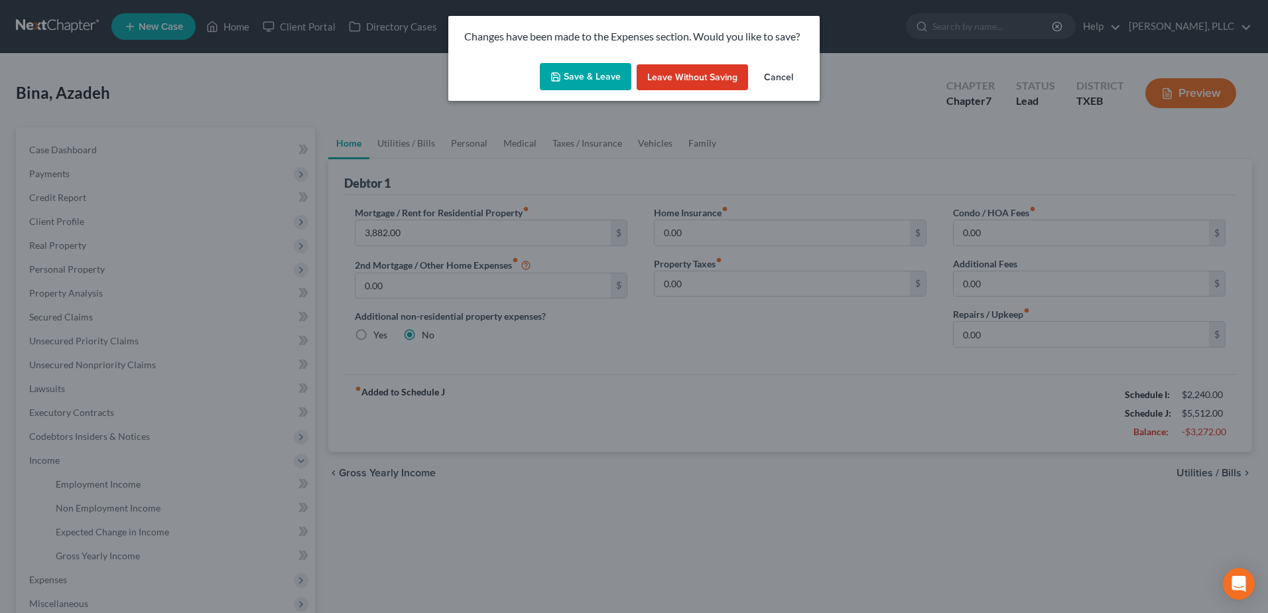
click at [561, 74] on icon "button" at bounding box center [556, 77] width 11 height 11
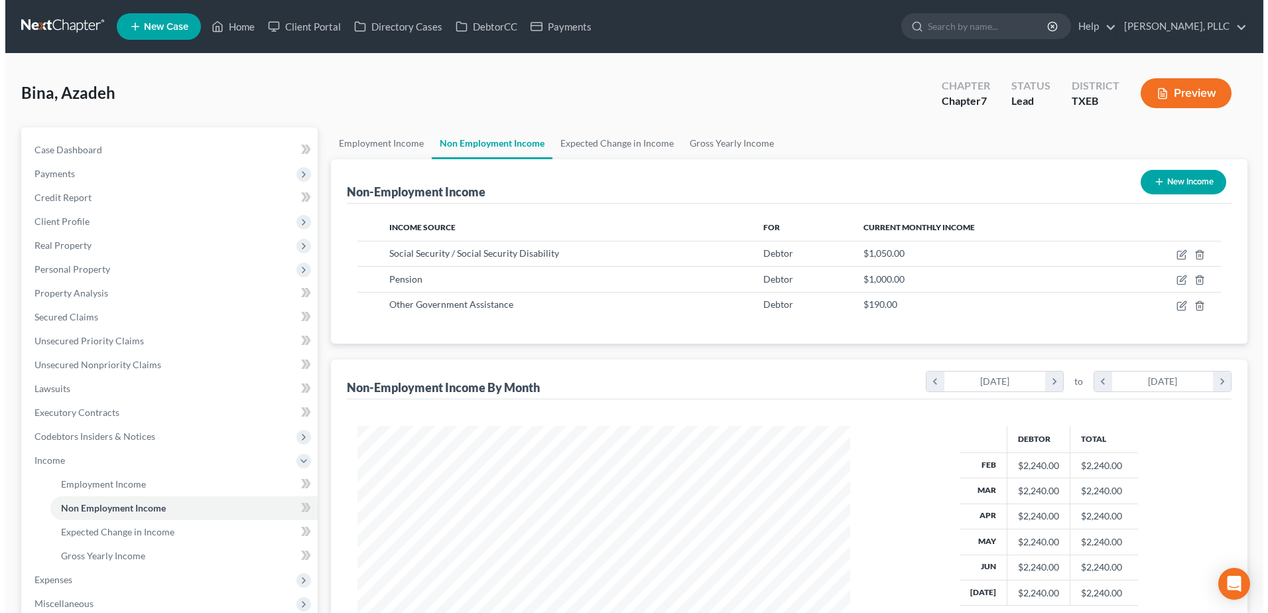
scroll to position [246, 519]
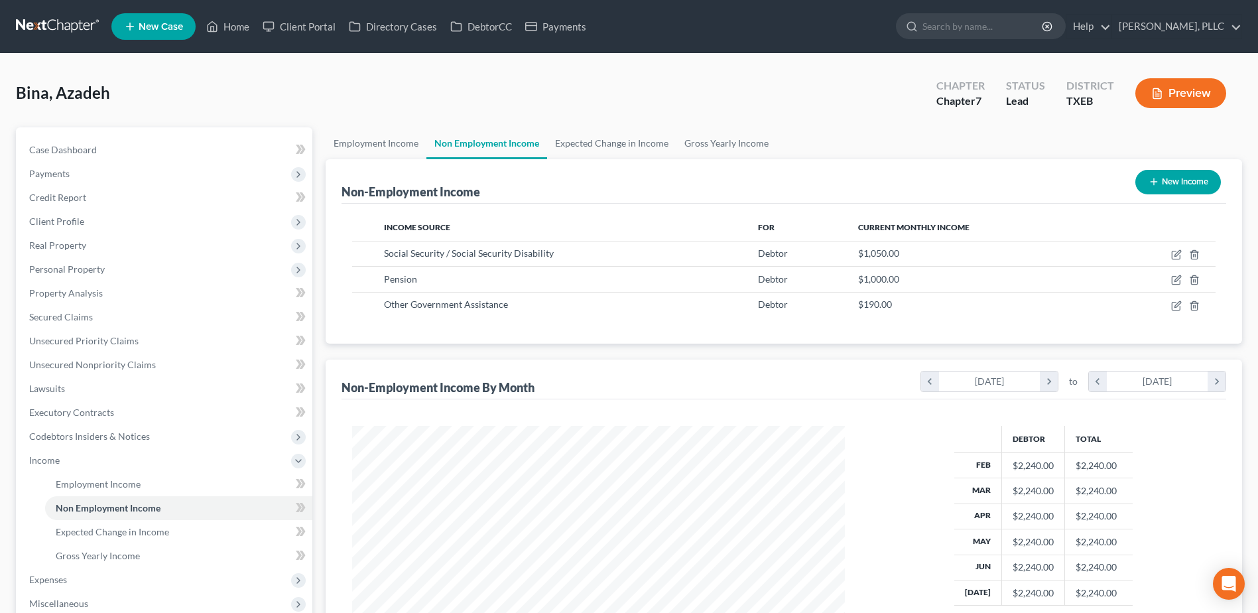
click at [1166, 185] on button "New Income" at bounding box center [1179, 182] width 86 height 25
select select "0"
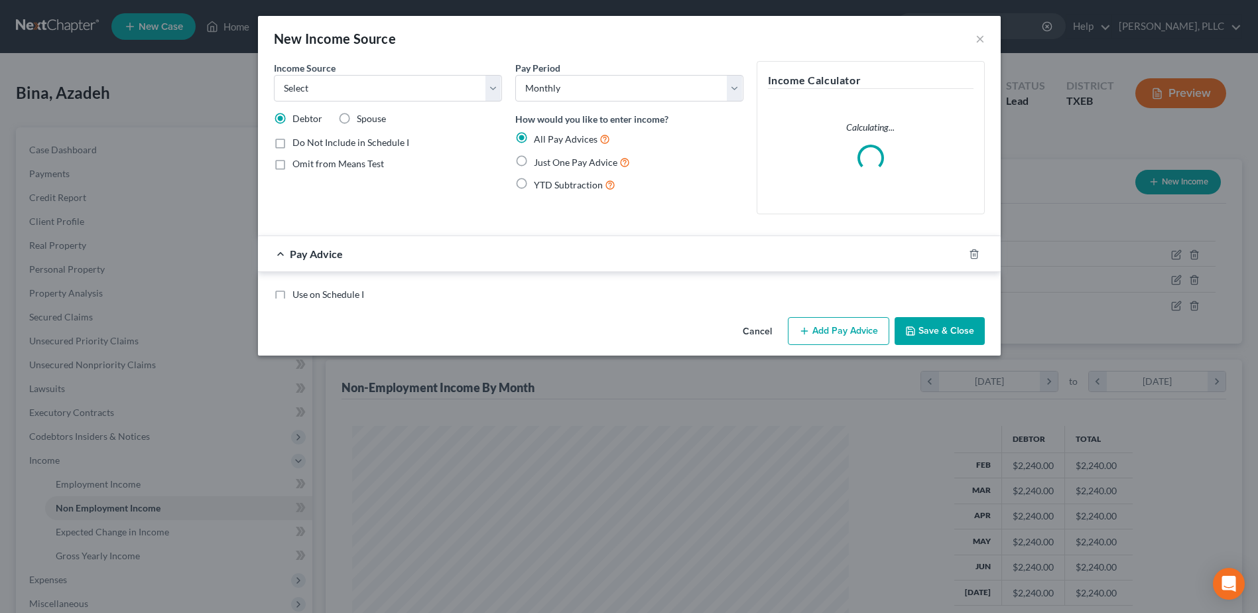
scroll to position [248, 524]
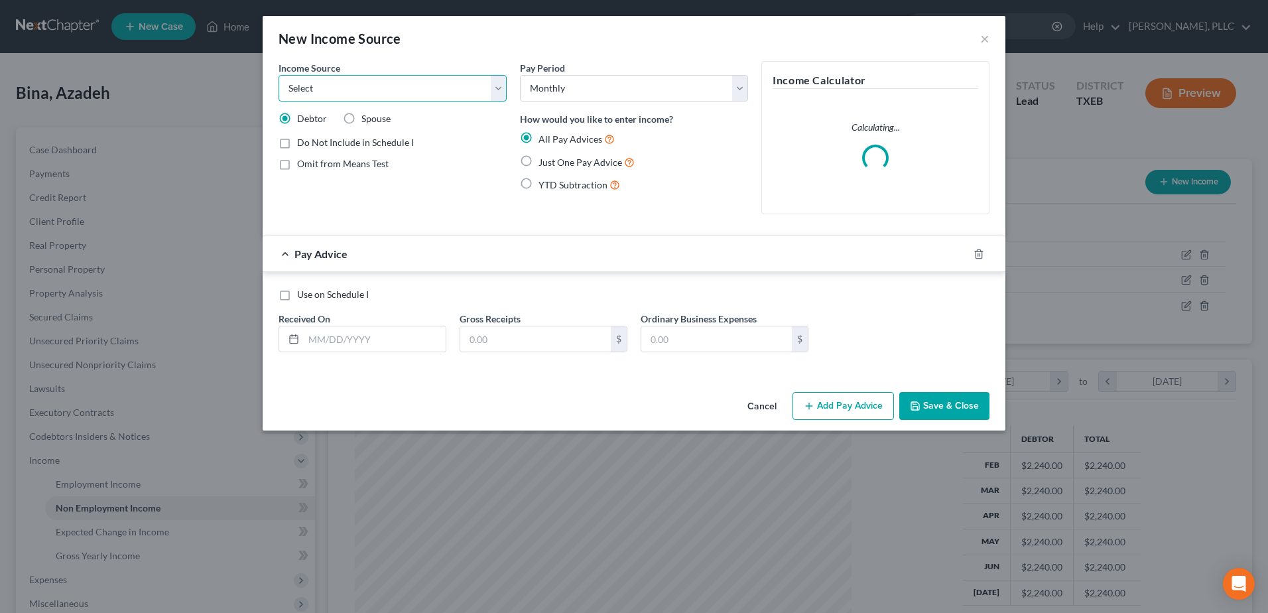
click at [500, 94] on select "Select Unemployment Disability (from employer) Pension Retirement Social Securi…" at bounding box center [393, 88] width 228 height 27
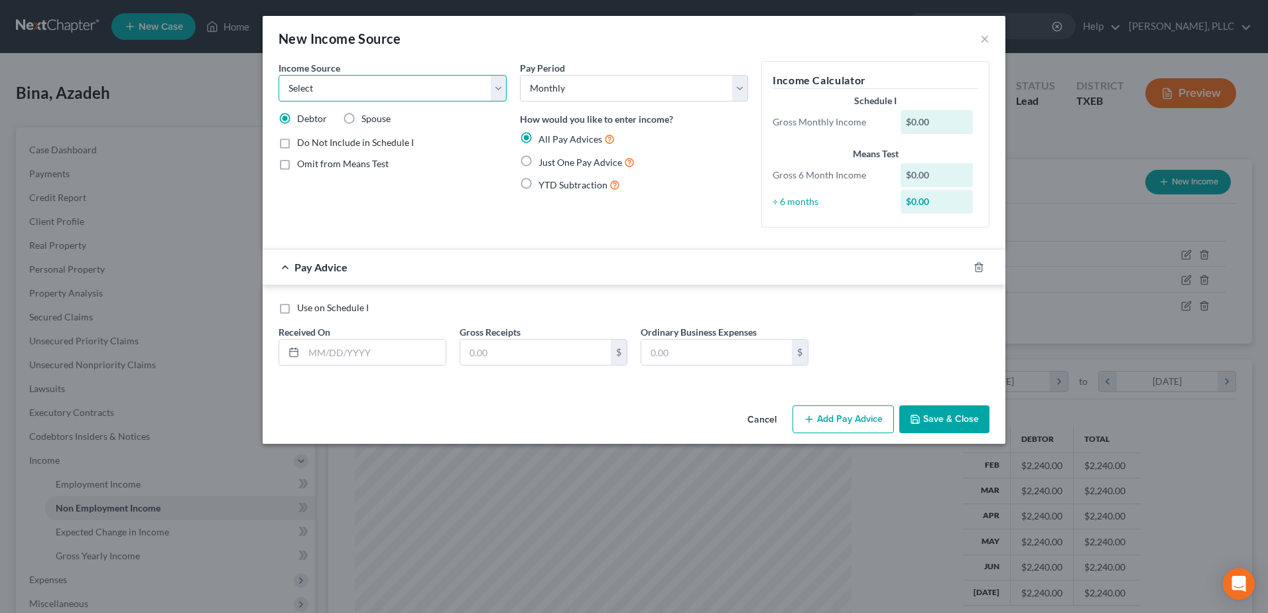
select select "7"
click at [279, 75] on select "Select Unemployment Disability (from employer) Pension Retirement Social Securi…" at bounding box center [393, 88] width 228 height 27
click at [539, 159] on label "Just One Pay Advice" at bounding box center [587, 162] width 96 height 15
click at [544, 159] on input "Just One Pay Advice" at bounding box center [548, 159] width 9 height 9
radio input "true"
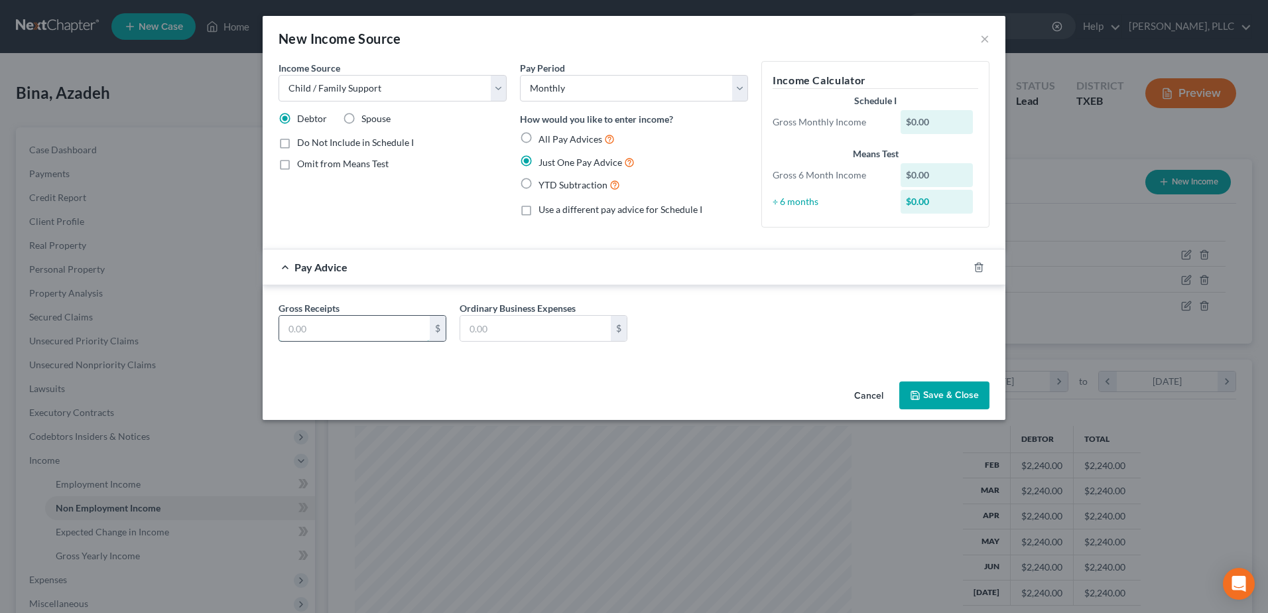
click at [352, 328] on input "text" at bounding box center [354, 328] width 151 height 25
type input "900.00"
click at [947, 391] on button "Save & Close" at bounding box center [945, 395] width 90 height 28
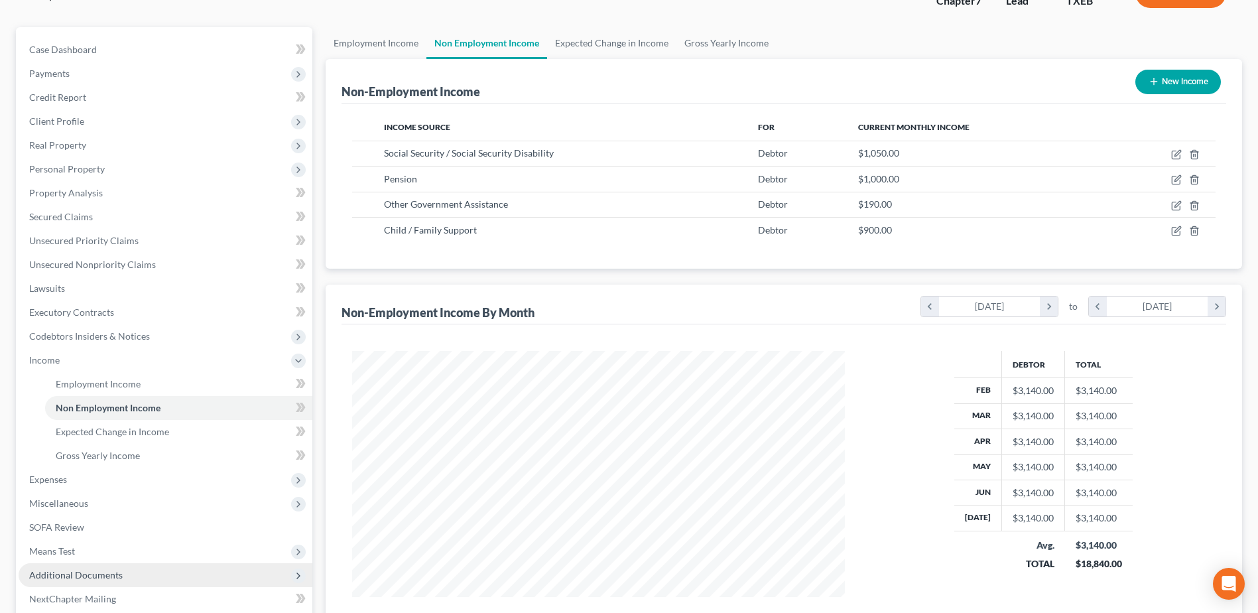
scroll to position [133, 0]
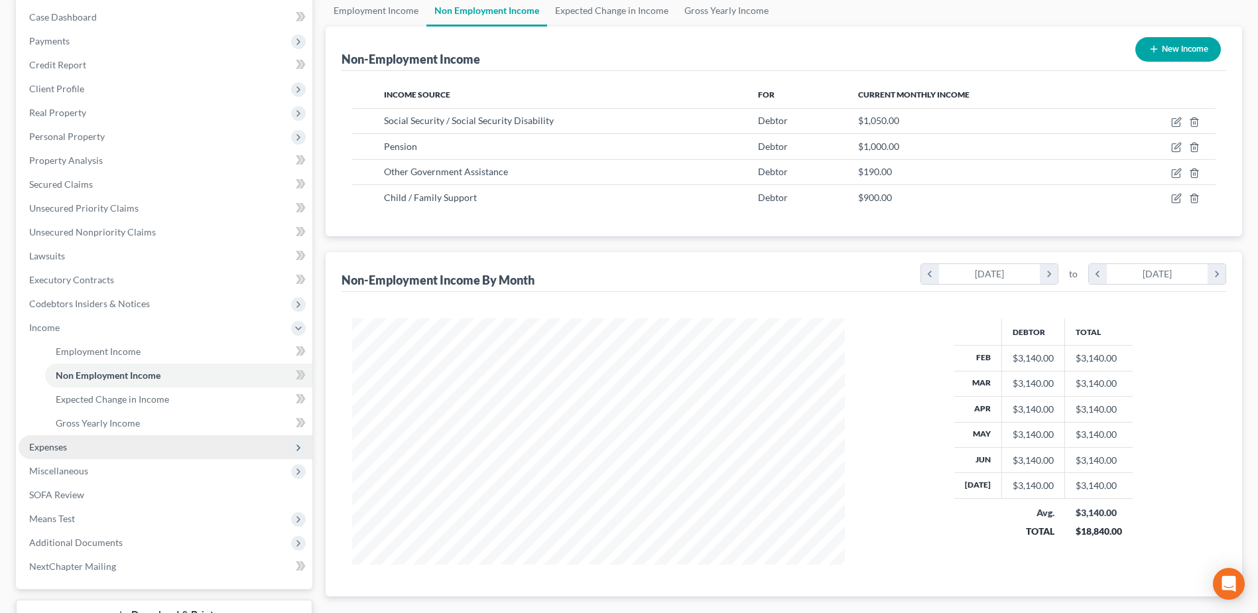
click at [65, 444] on span "Expenses" at bounding box center [48, 446] width 38 height 11
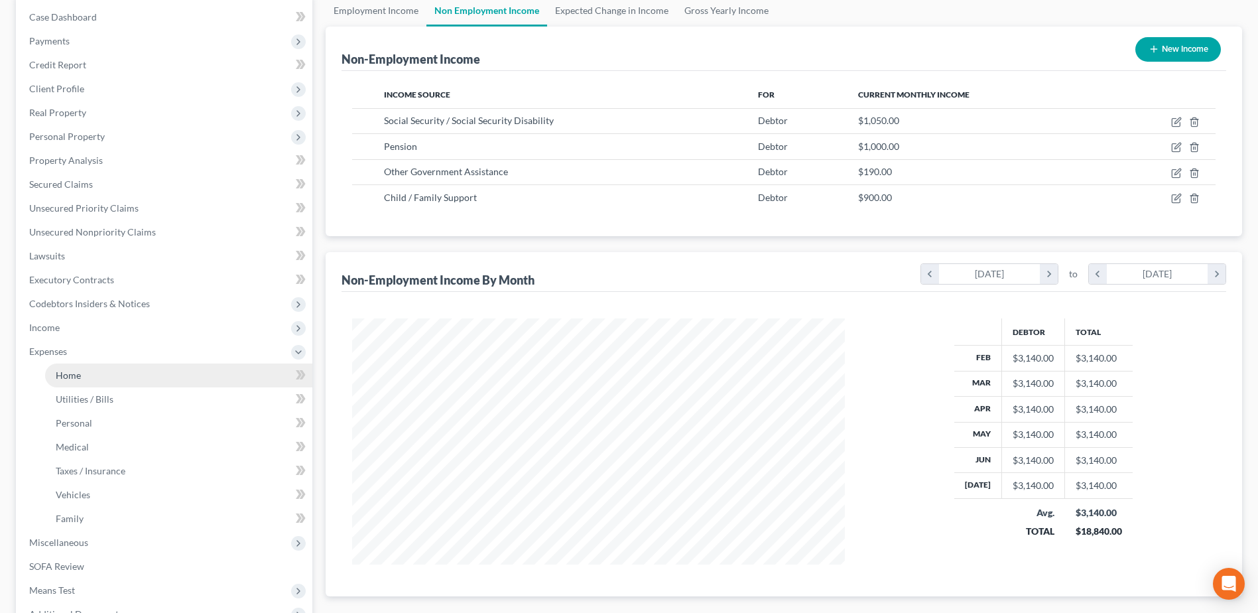
click at [81, 371] on link "Home" at bounding box center [178, 376] width 267 height 24
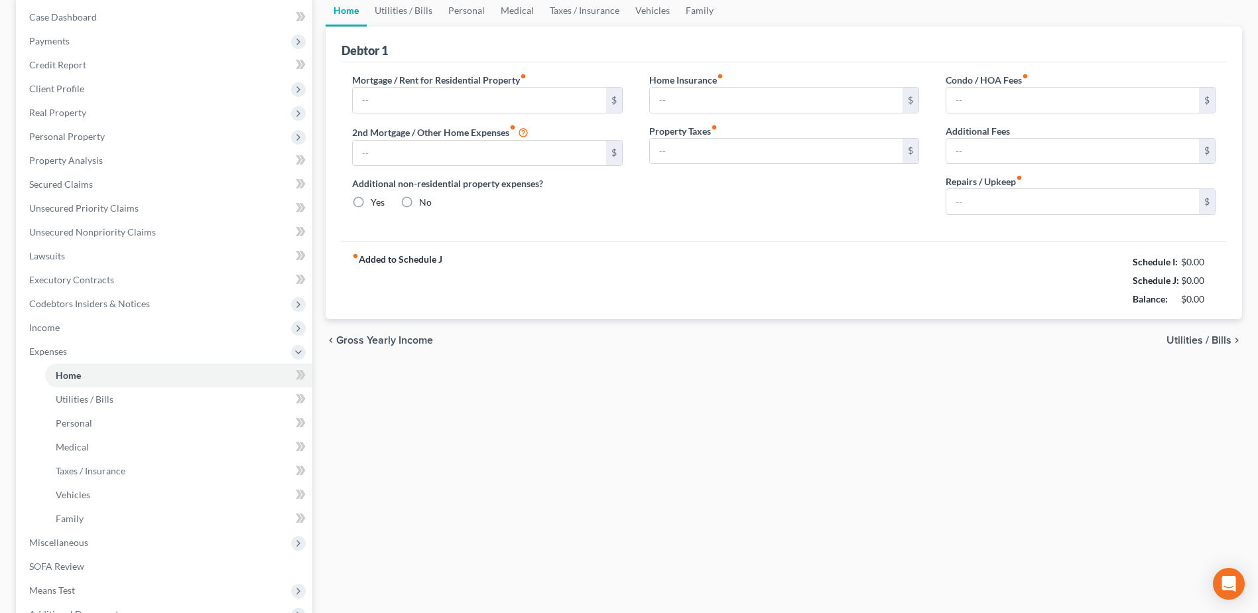
type input "3,882.00"
type input "0.00"
radio input "true"
type input "0.00"
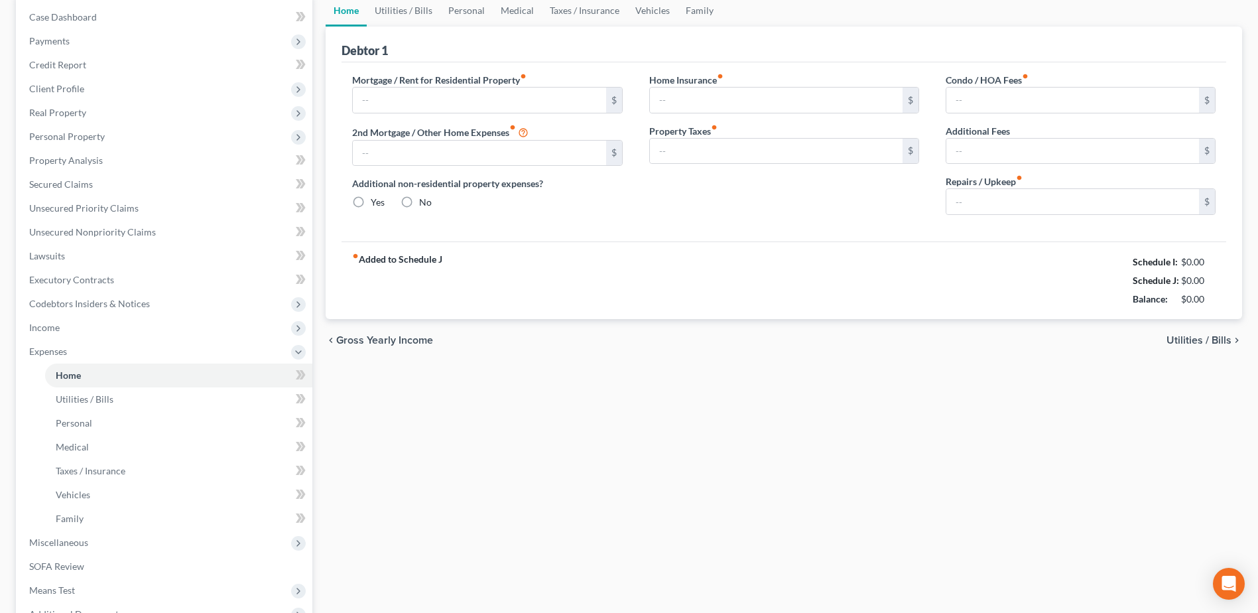
type input "0.00"
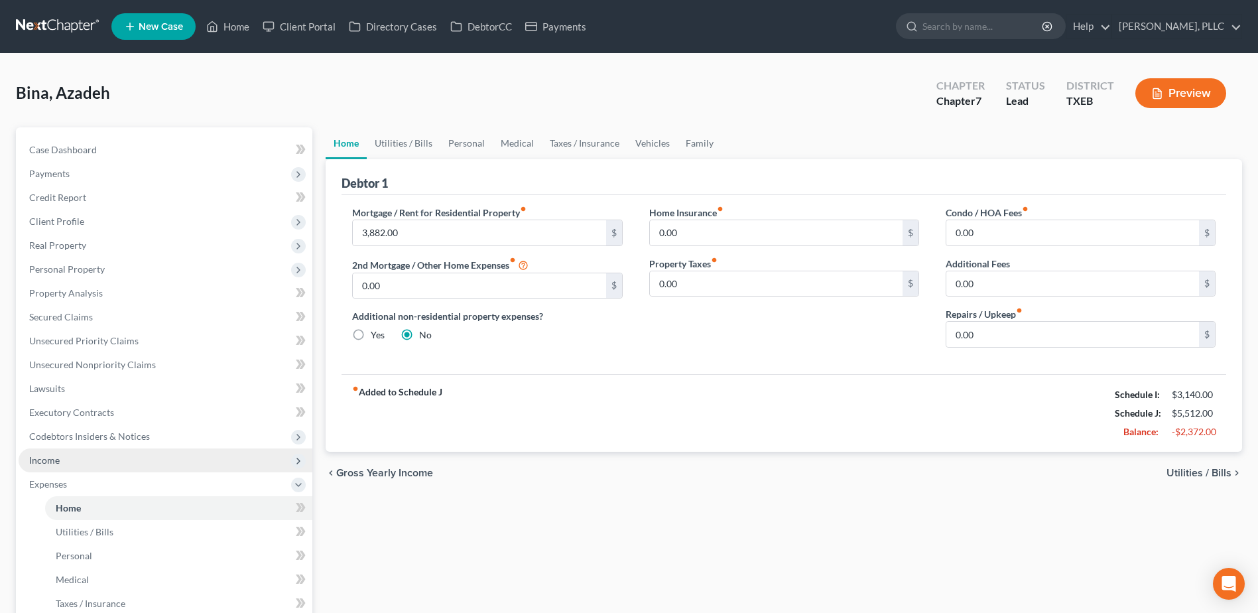
click at [59, 462] on span "Income" at bounding box center [44, 459] width 31 height 11
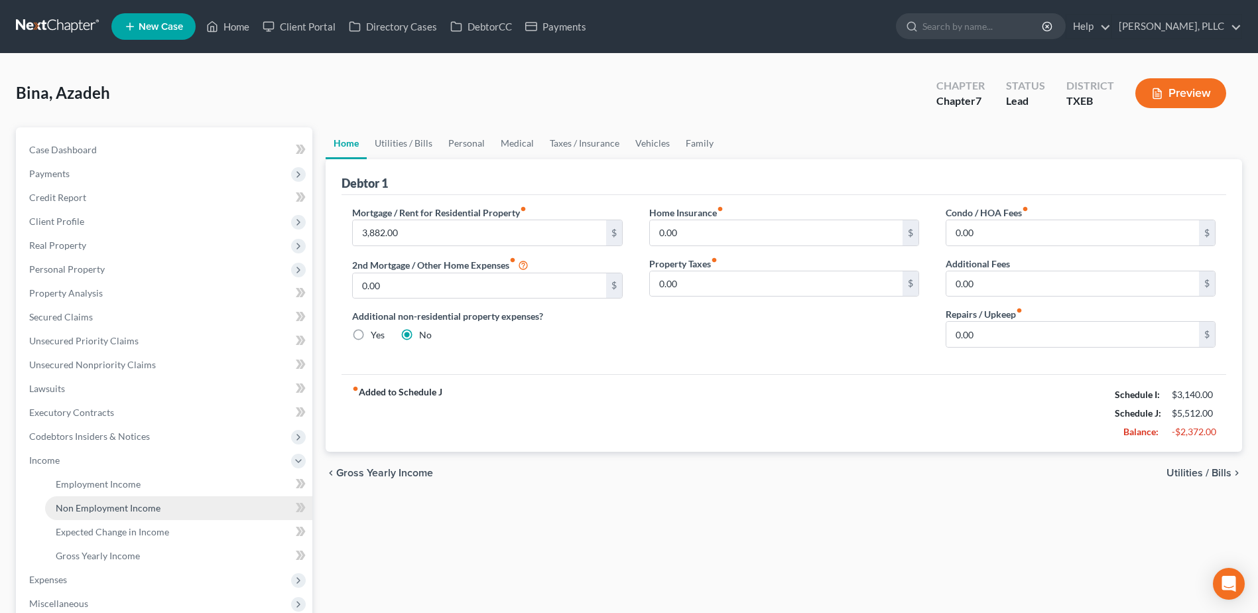
click at [125, 511] on span "Non Employment Income" at bounding box center [108, 507] width 105 height 11
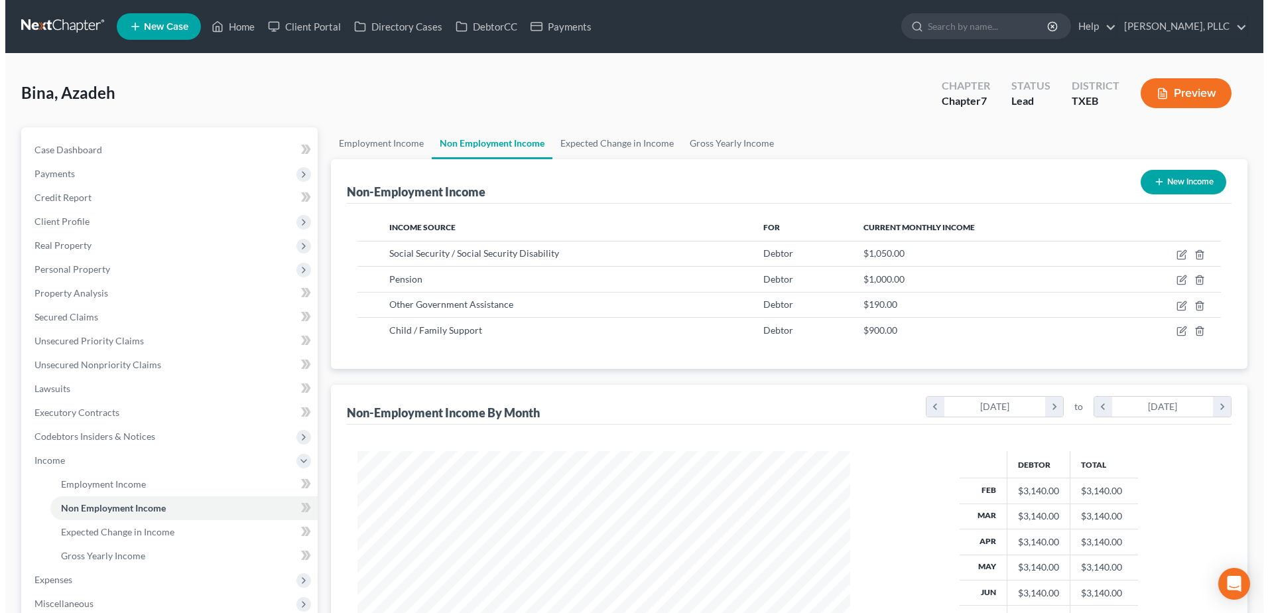
scroll to position [246, 519]
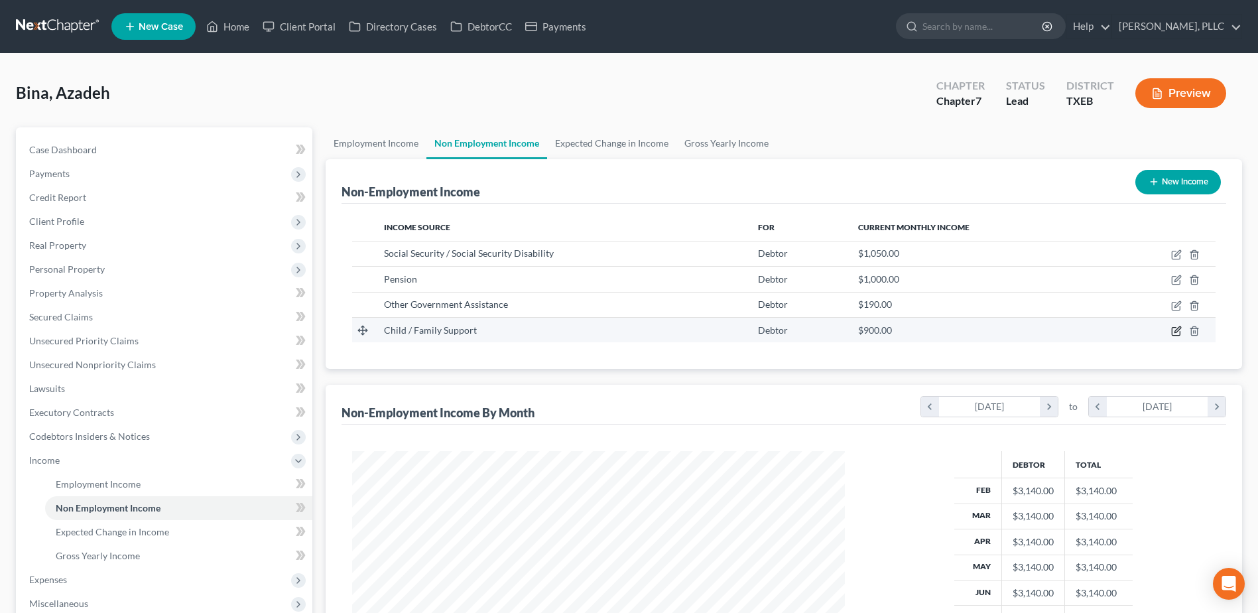
click at [1177, 332] on icon "button" at bounding box center [1177, 331] width 11 height 11
select select "7"
select select "0"
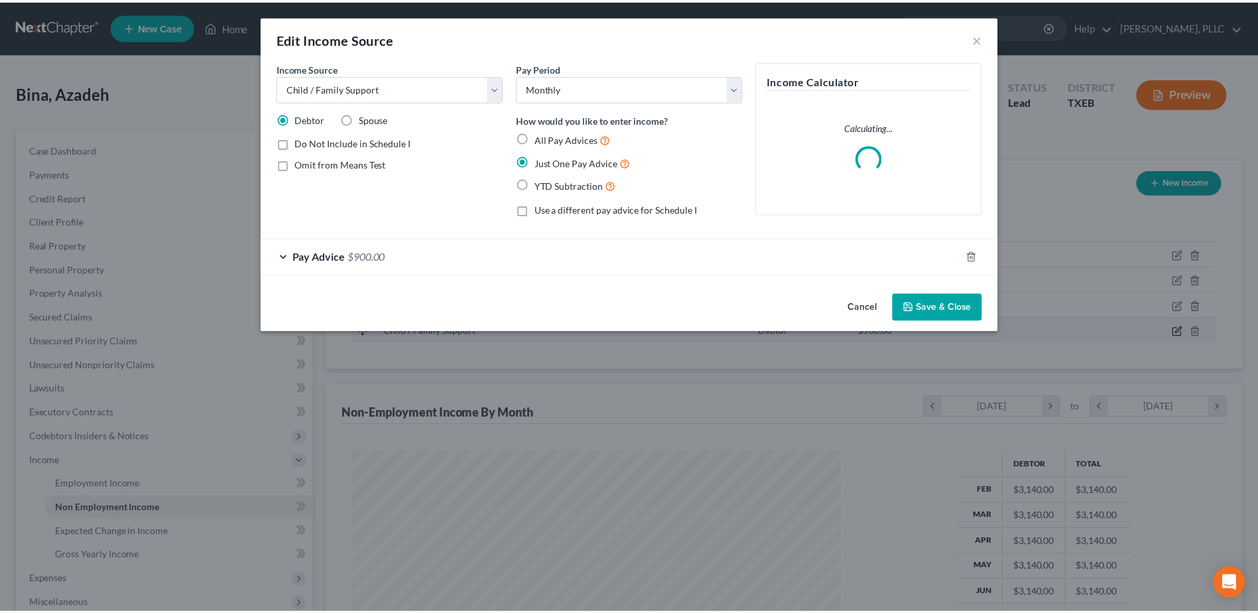
scroll to position [248, 524]
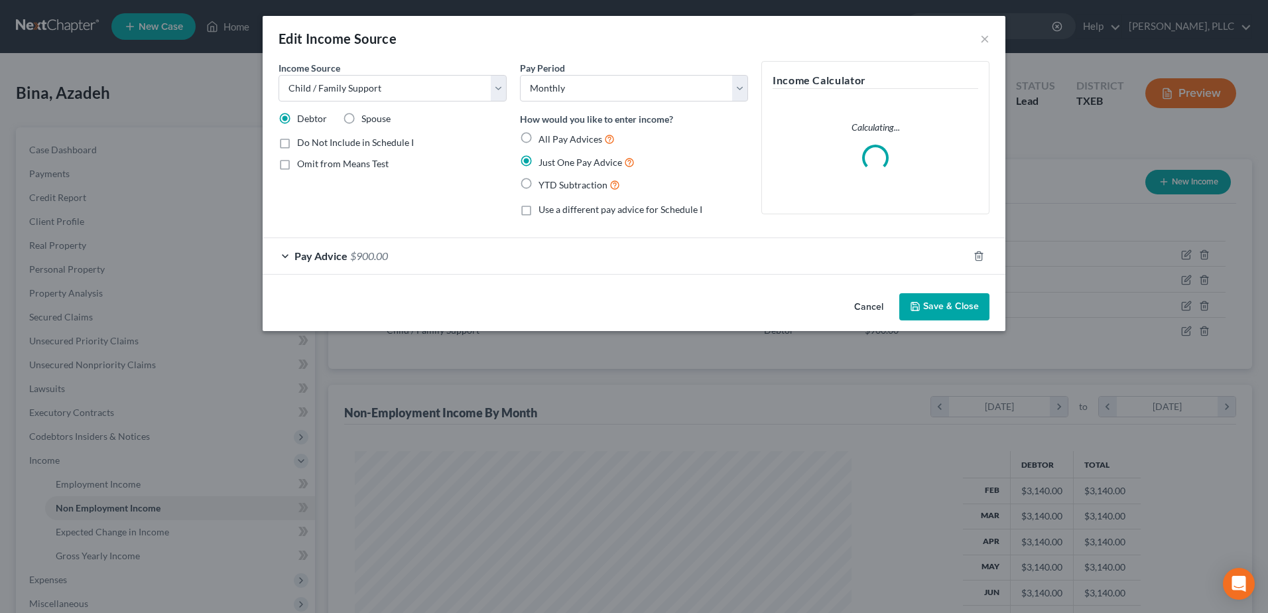
click at [286, 255] on div "Pay Advice $900.00" at bounding box center [616, 255] width 706 height 35
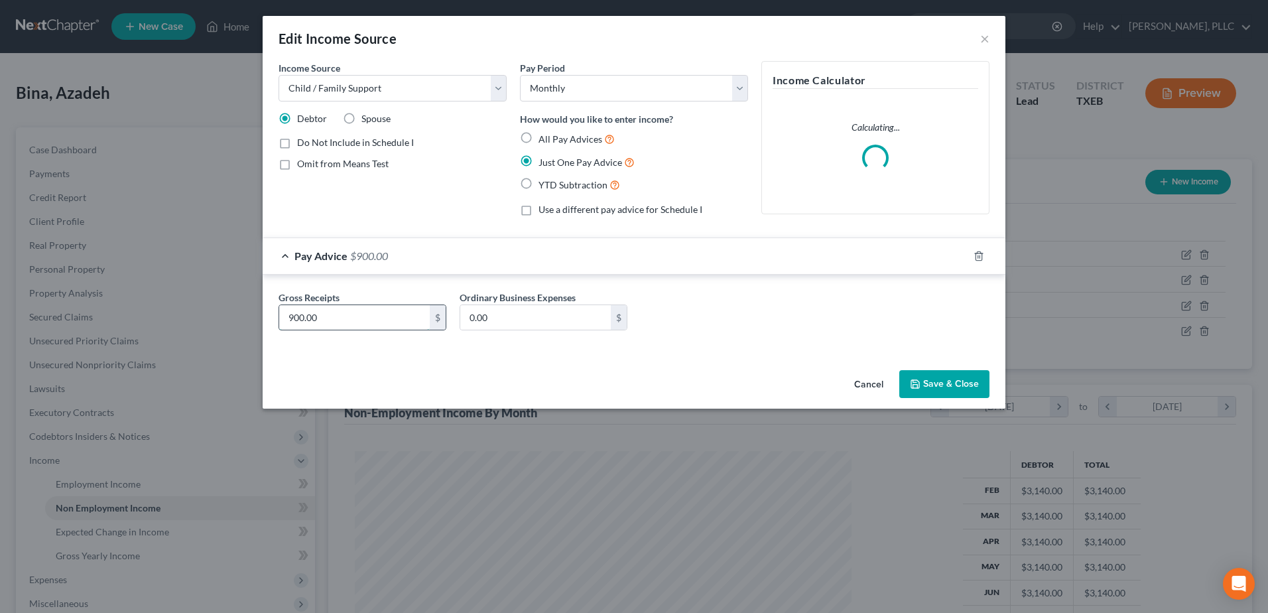
click at [346, 314] on input "900.00" at bounding box center [354, 317] width 151 height 25
type input "950.00"
click at [941, 386] on button "Save & Close" at bounding box center [945, 384] width 90 height 28
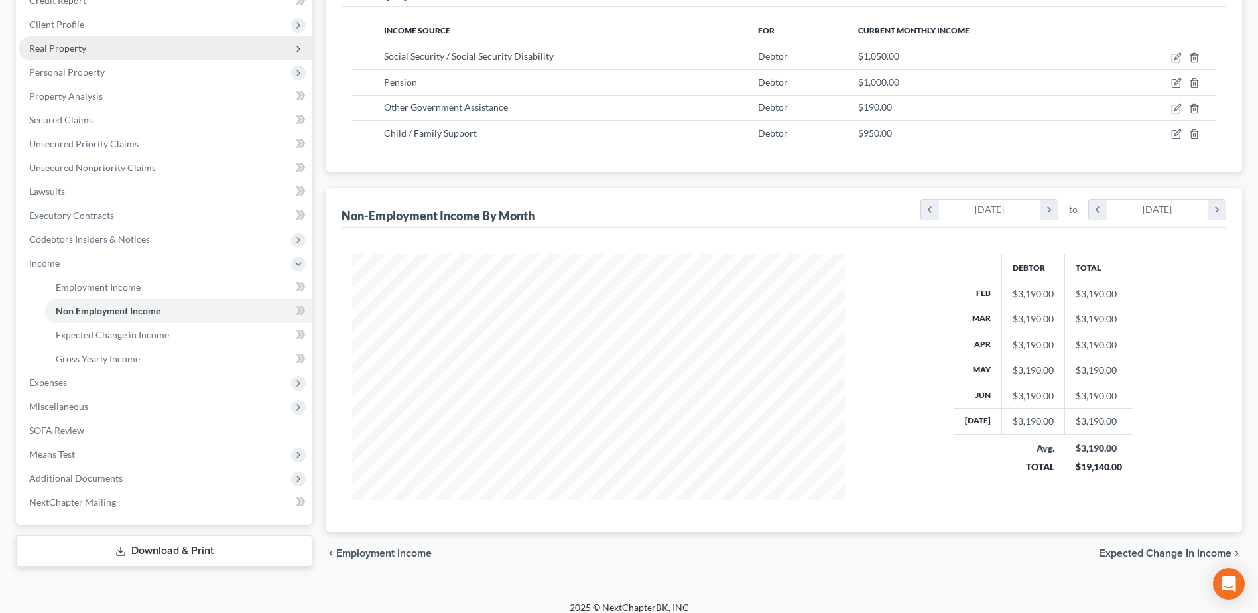
scroll to position [209, 0]
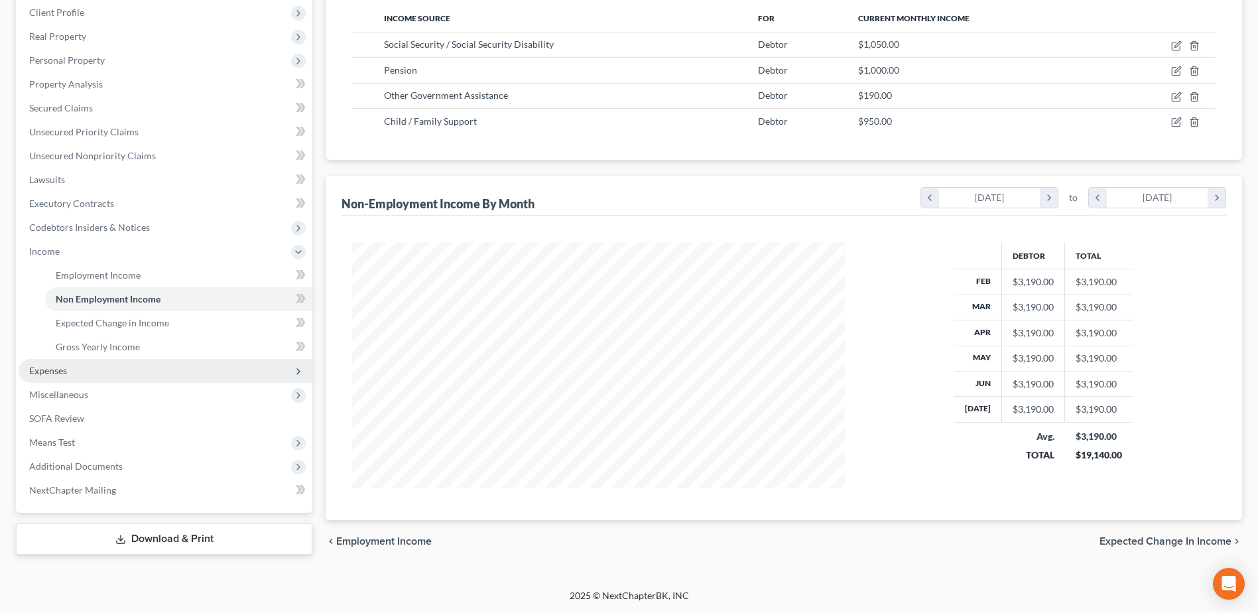
click at [97, 375] on span "Expenses" at bounding box center [166, 371] width 294 height 24
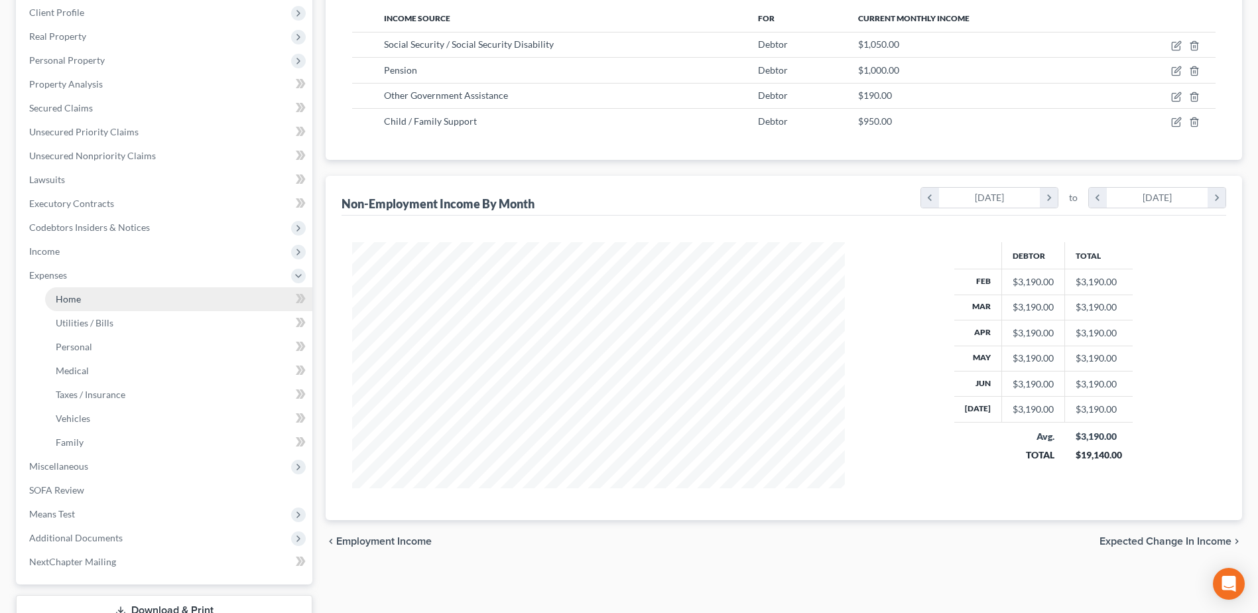
click at [90, 304] on link "Home" at bounding box center [178, 299] width 267 height 24
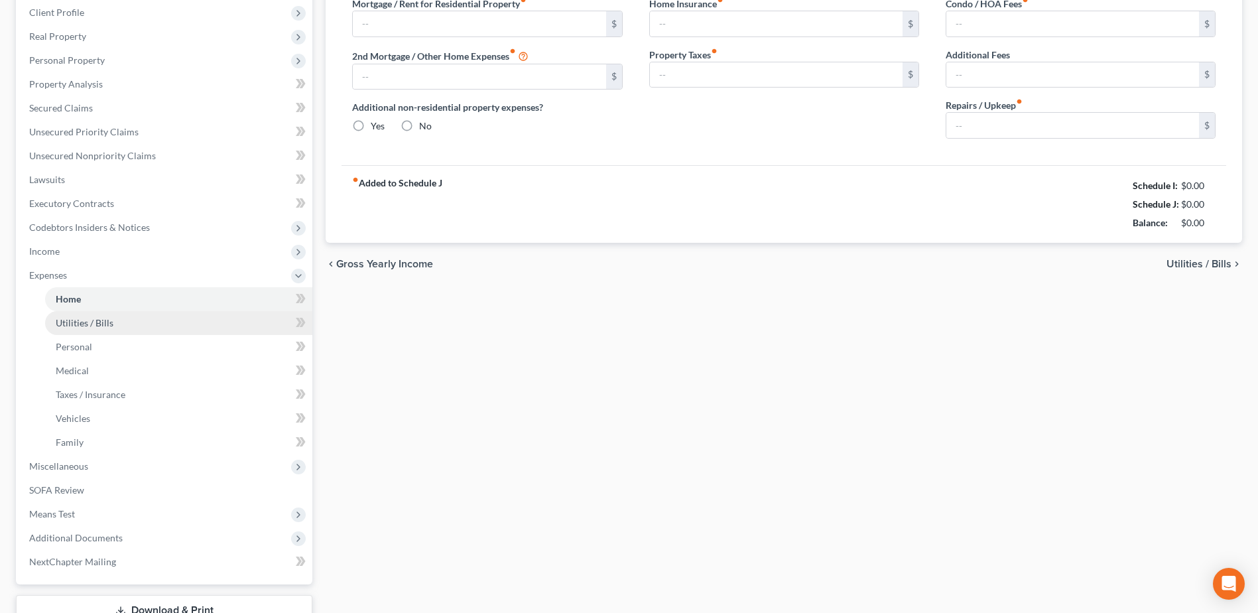
type input "3,882.00"
type input "0.00"
radio input "true"
type input "0.00"
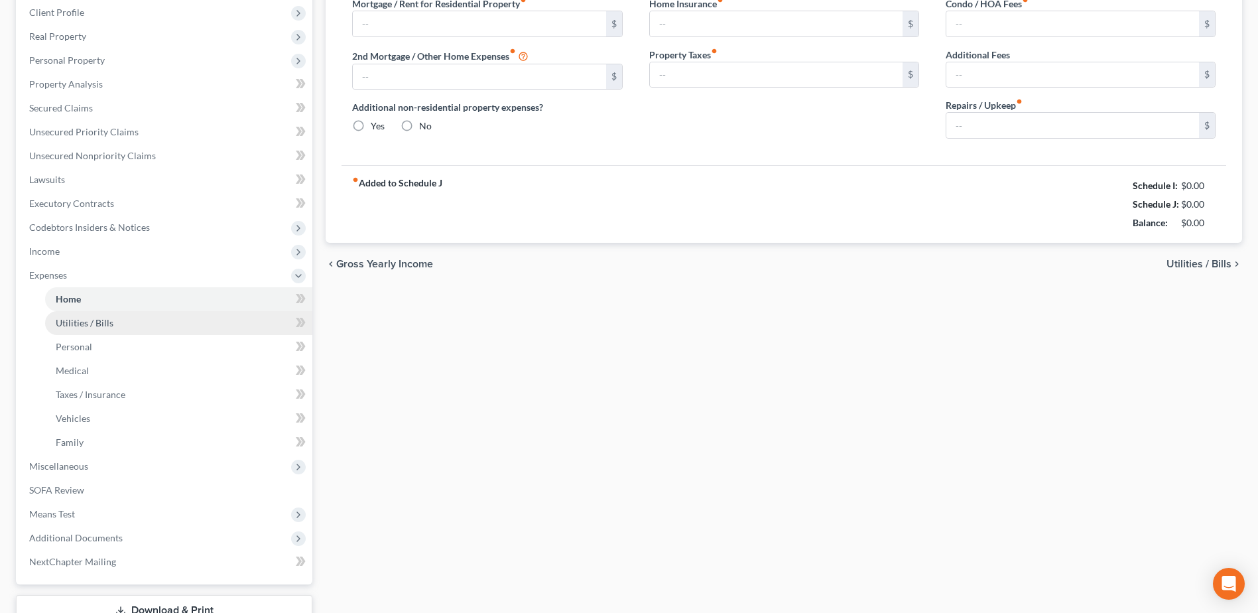
type input "0.00"
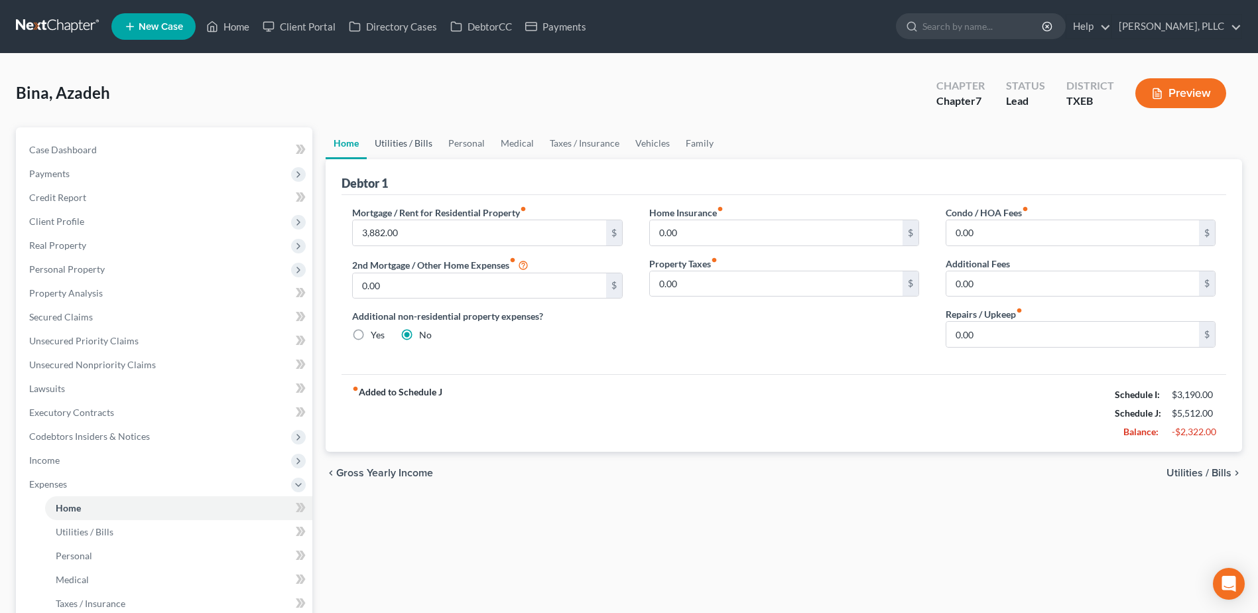
click at [414, 138] on link "Utilities / Bills" at bounding box center [404, 143] width 74 height 32
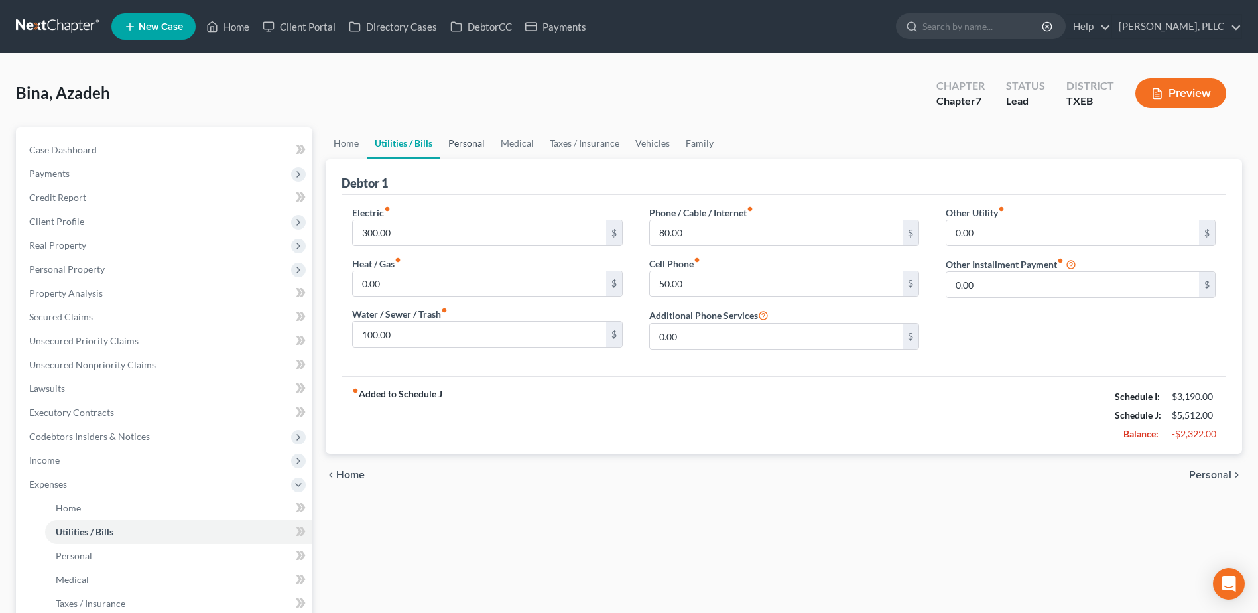
click at [465, 141] on link "Personal" at bounding box center [466, 143] width 52 height 32
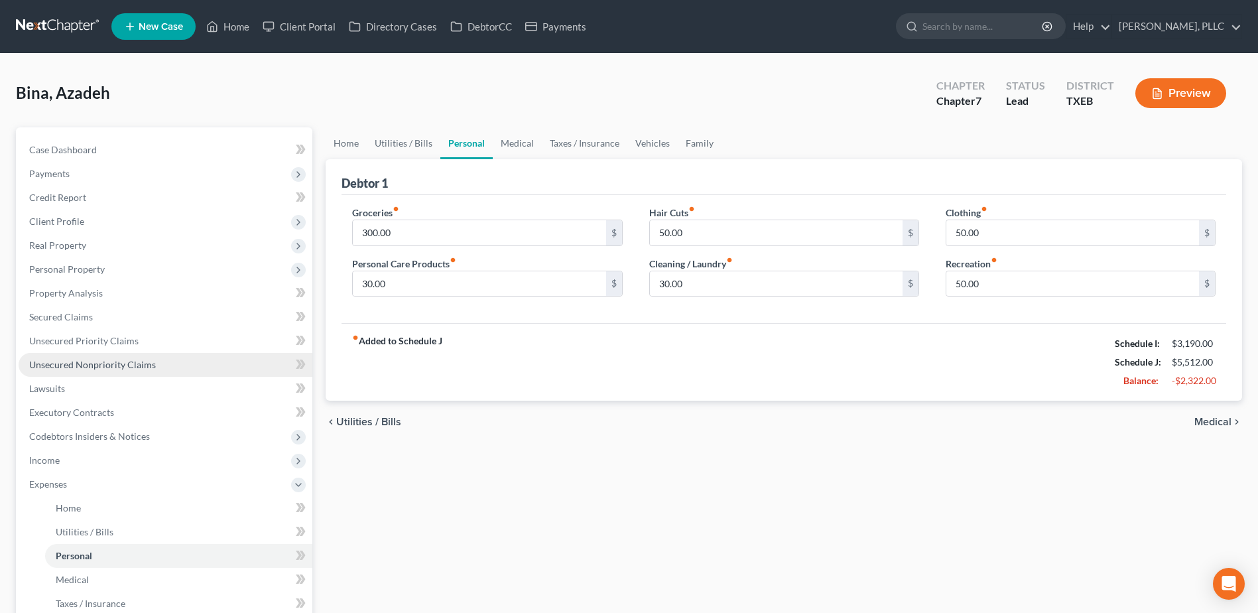
click at [105, 360] on span "Unsecured Nonpriority Claims" at bounding box center [92, 364] width 127 height 11
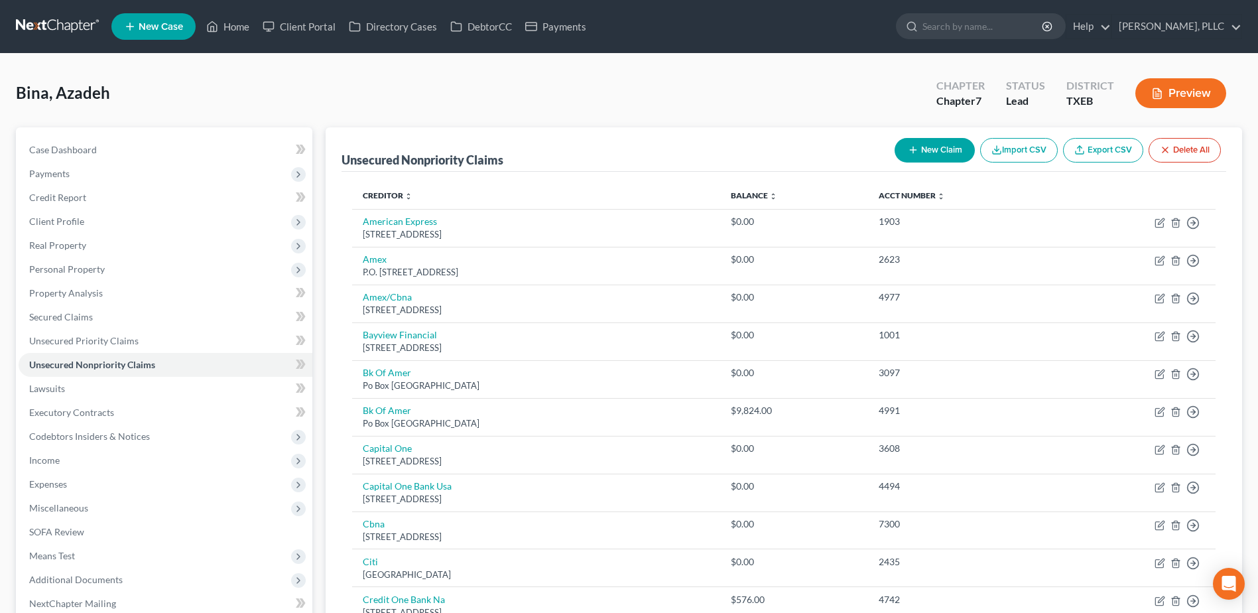
click at [927, 155] on button "New Claim" at bounding box center [935, 150] width 80 height 25
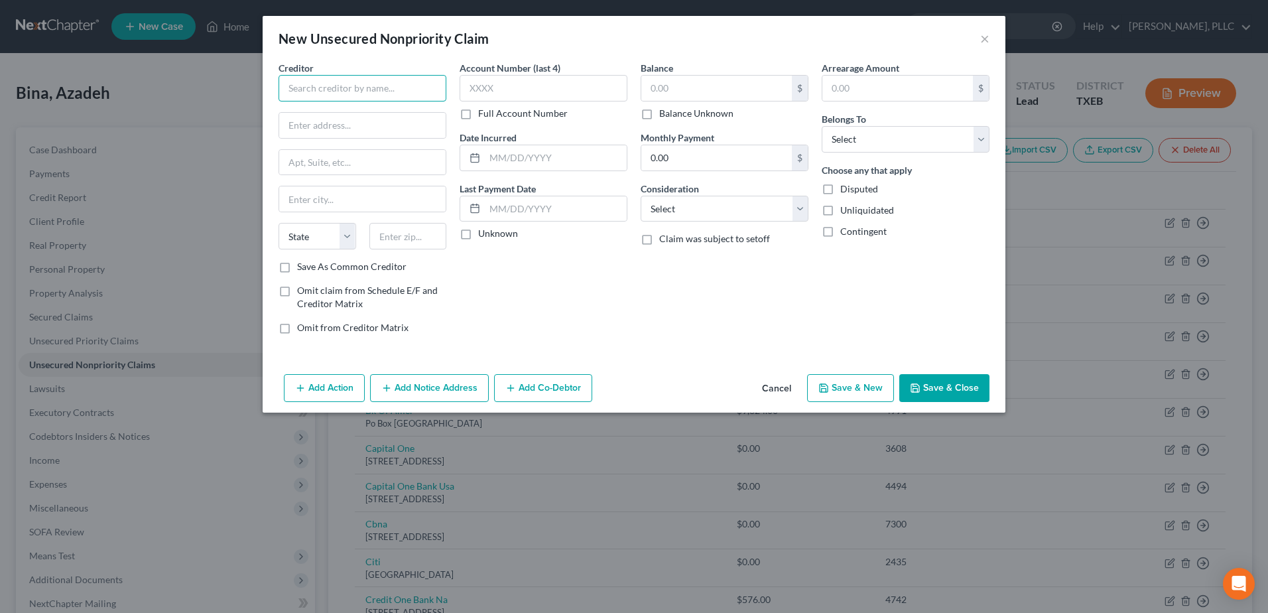
click at [336, 84] on input "text" at bounding box center [363, 88] width 168 height 27
click at [795, 389] on button "Cancel" at bounding box center [777, 388] width 50 height 27
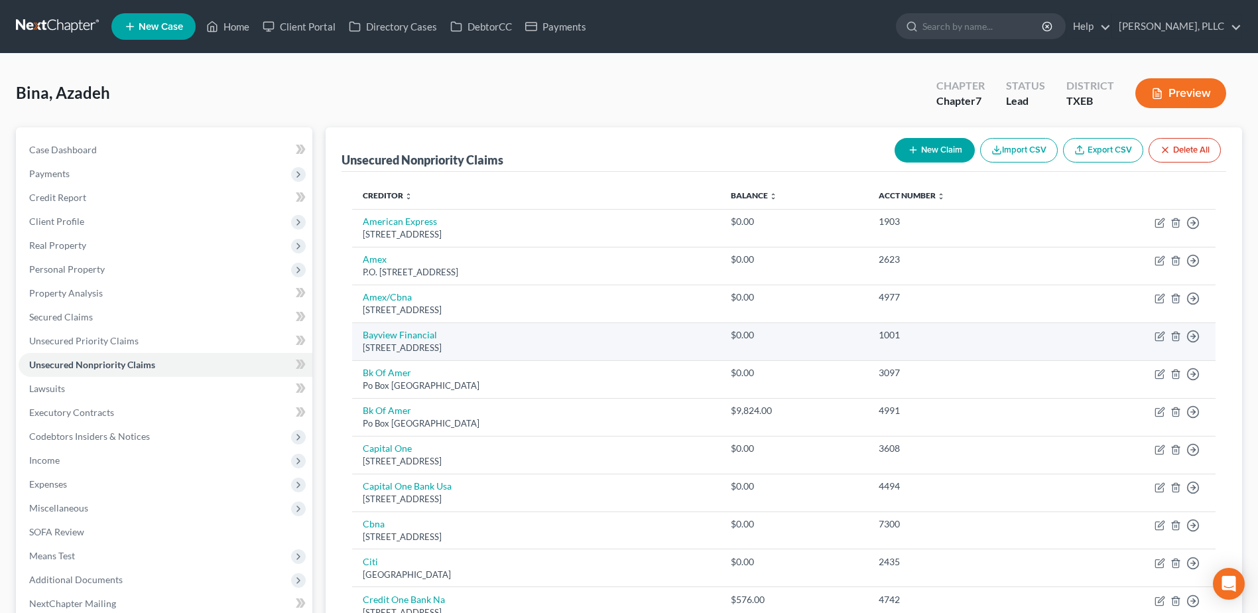
scroll to position [199, 0]
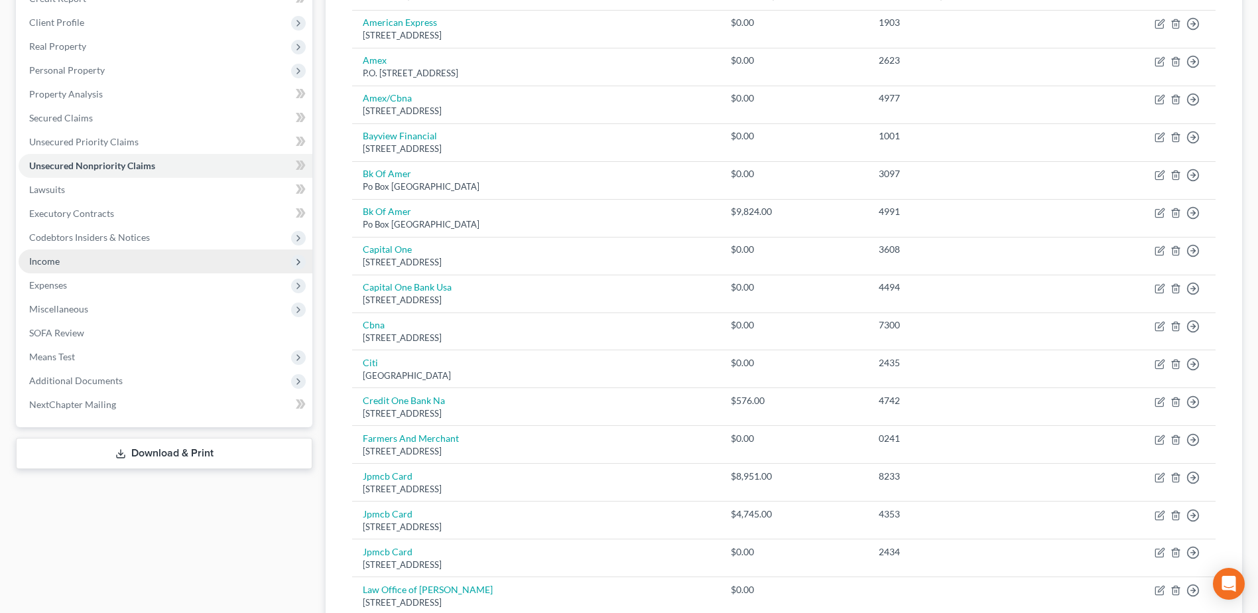
click at [60, 262] on span "Income" at bounding box center [166, 261] width 294 height 24
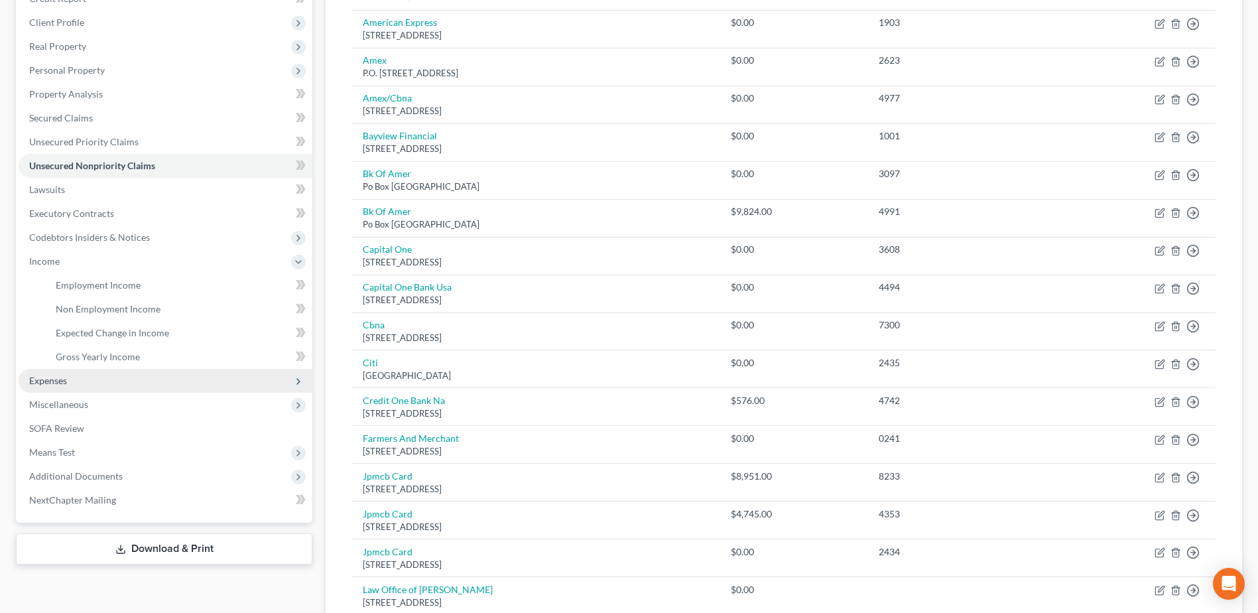
click at [52, 381] on span "Expenses" at bounding box center [48, 380] width 38 height 11
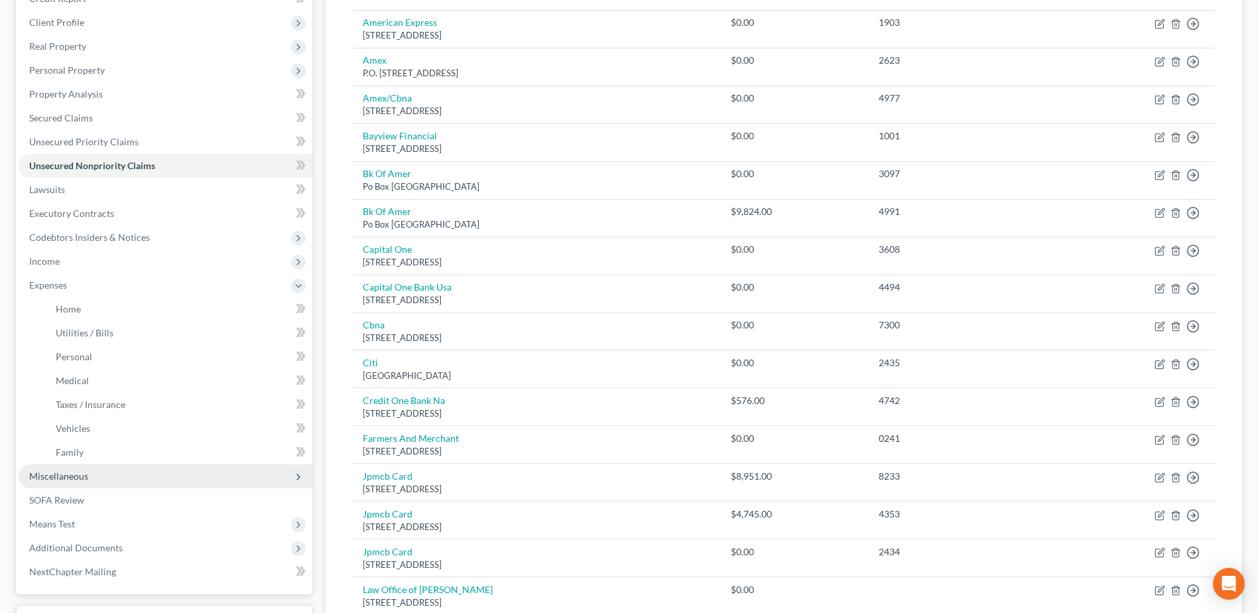
click at [59, 476] on span "Miscellaneous" at bounding box center [58, 475] width 59 height 11
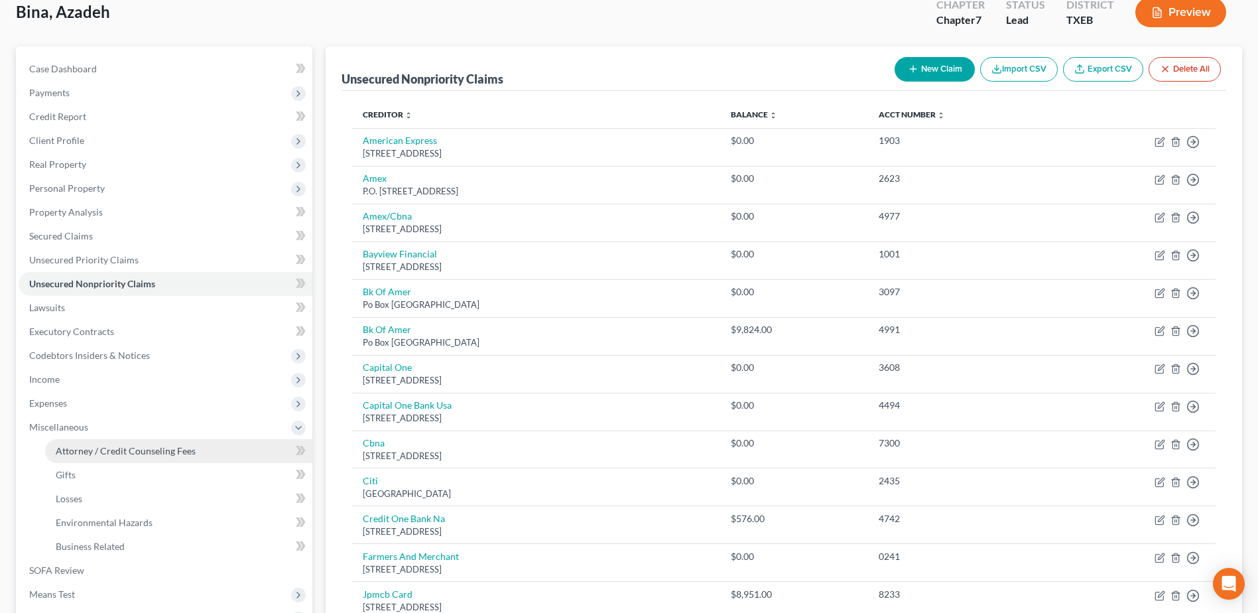
scroll to position [0, 0]
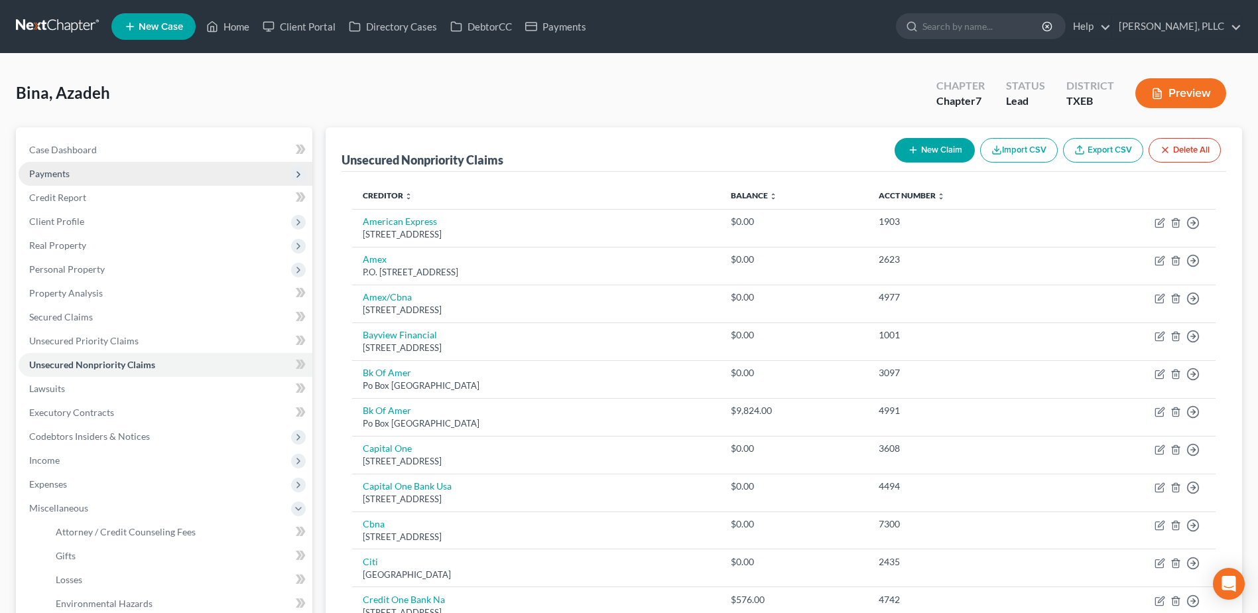
click at [68, 174] on span "Payments" at bounding box center [49, 173] width 40 height 11
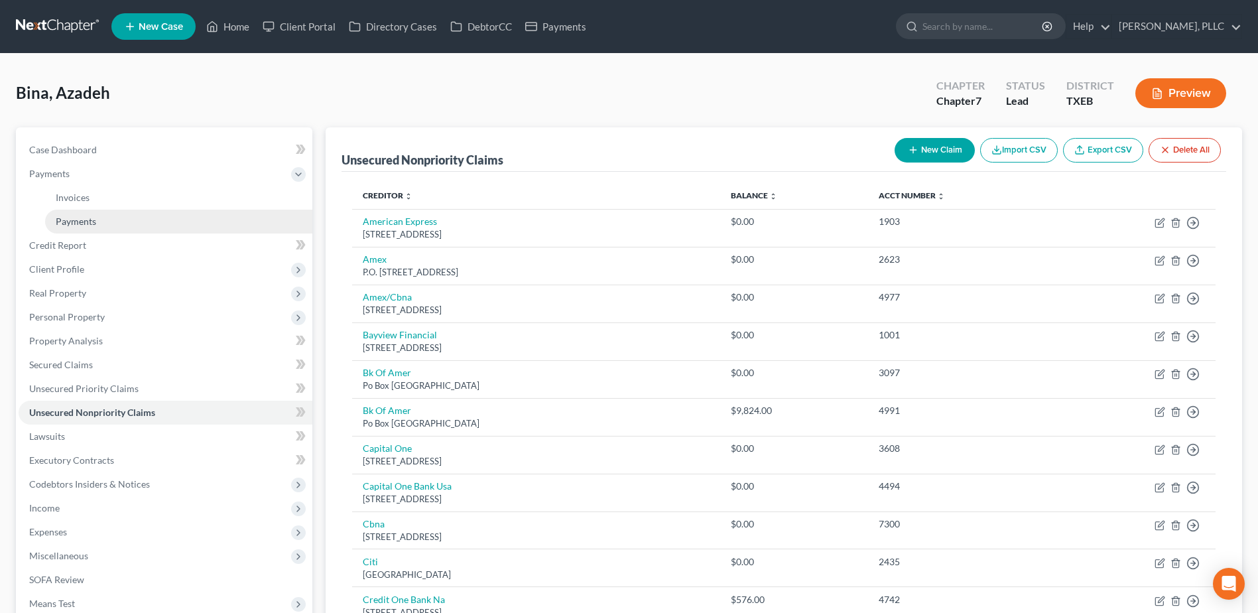
click at [79, 220] on span "Payments" at bounding box center [76, 221] width 40 height 11
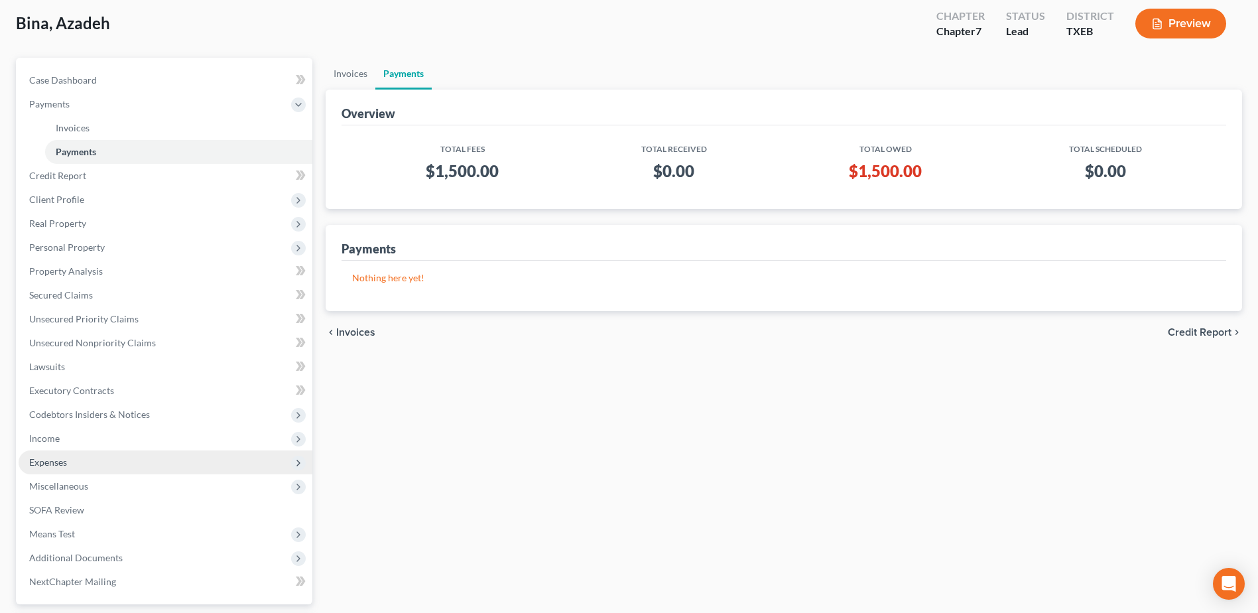
scroll to position [153, 0]
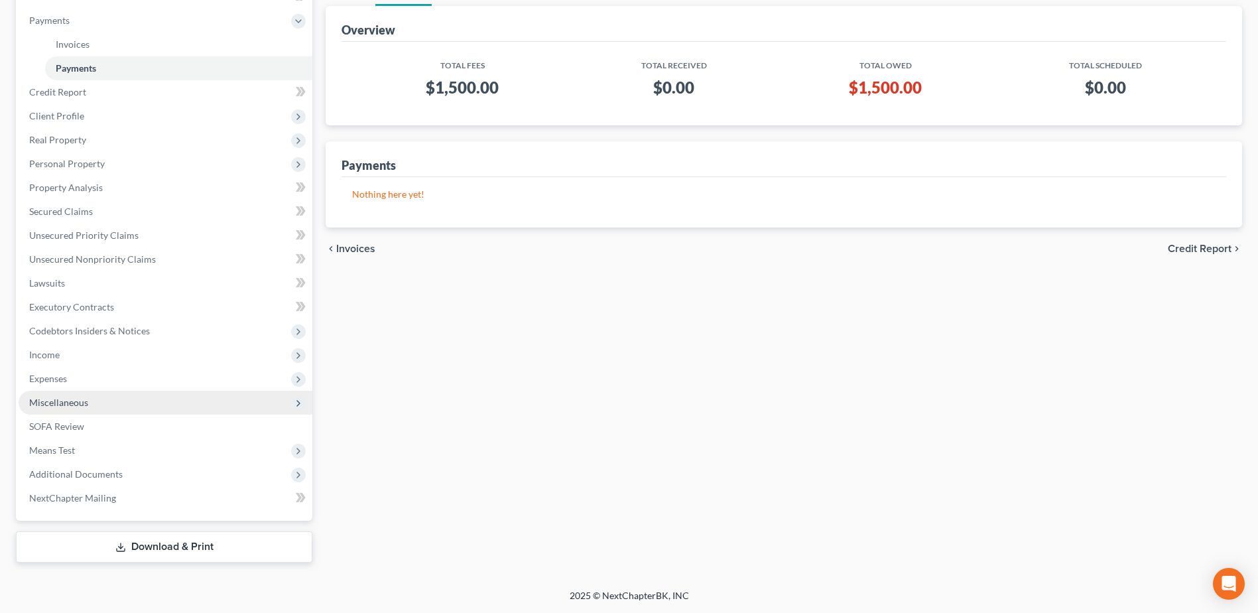
click at [70, 393] on span "Miscellaneous" at bounding box center [166, 403] width 294 height 24
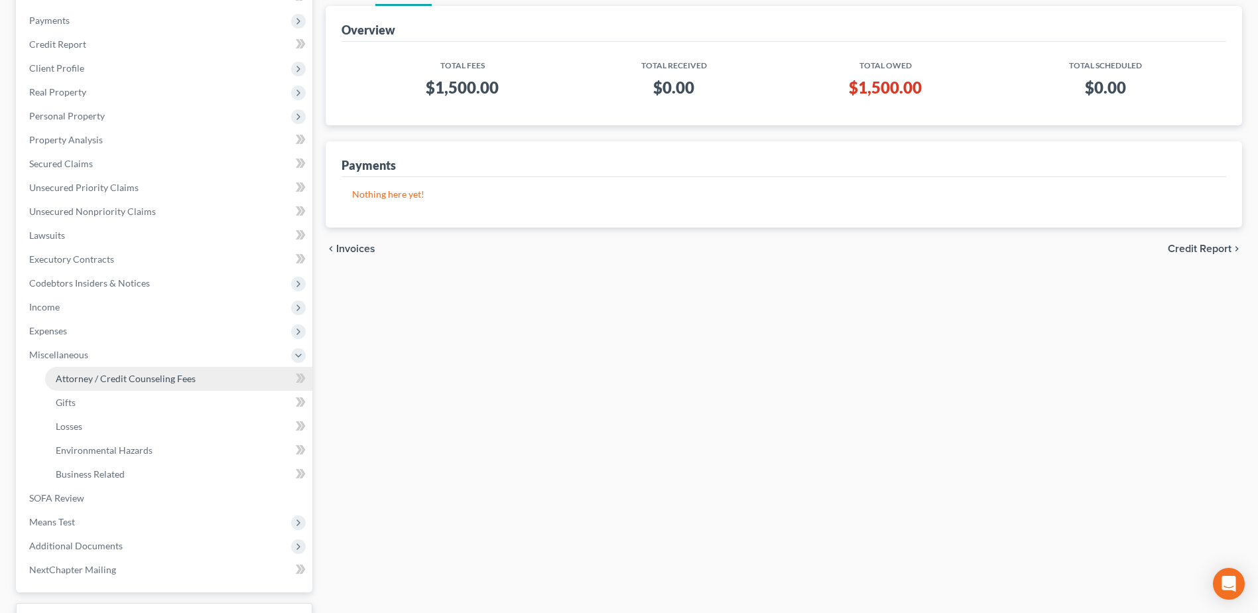
click at [109, 376] on span "Attorney / Credit Counseling Fees" at bounding box center [126, 378] width 140 height 11
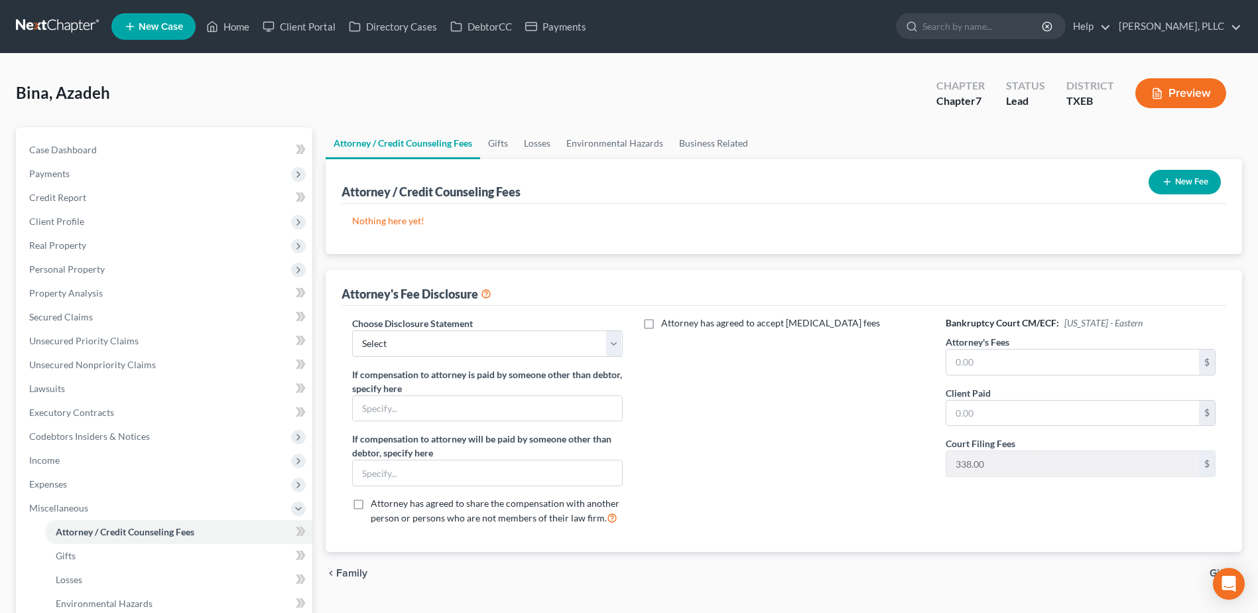
click at [1199, 190] on button "New Fee" at bounding box center [1185, 182] width 72 height 25
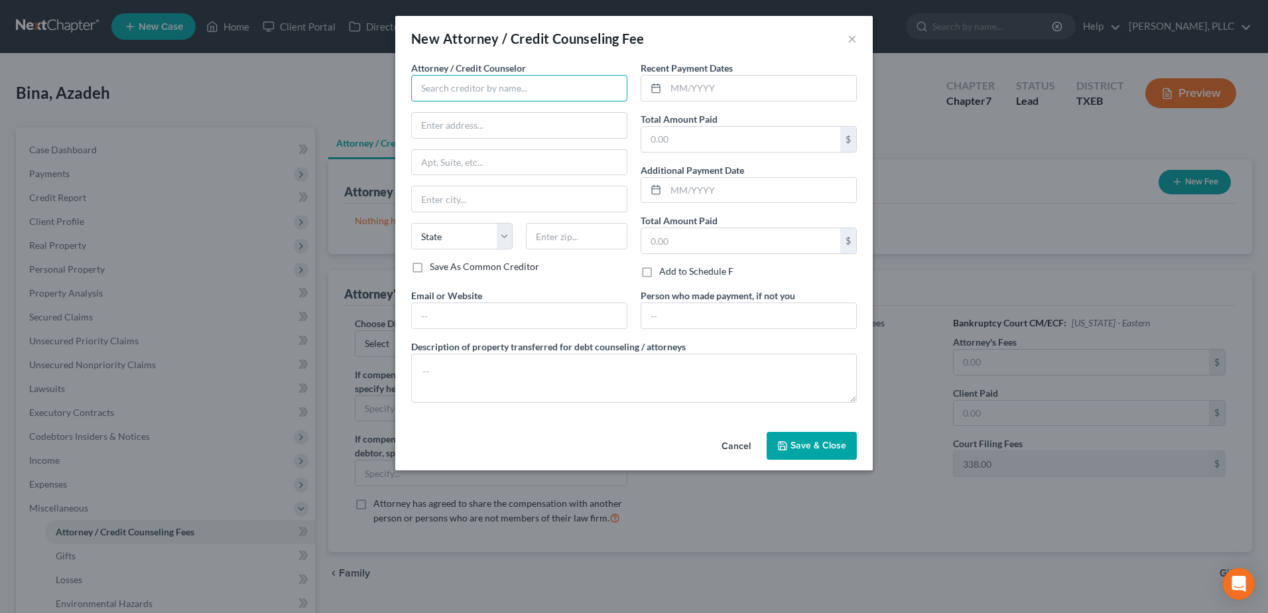
click at [576, 95] on input "text" at bounding box center [519, 88] width 216 height 27
type input "[PERSON_NAME], PLLC"
type input "8330 Lyndon B Johnson Fwy"
type input "Ste 445"
type input "Dallas"
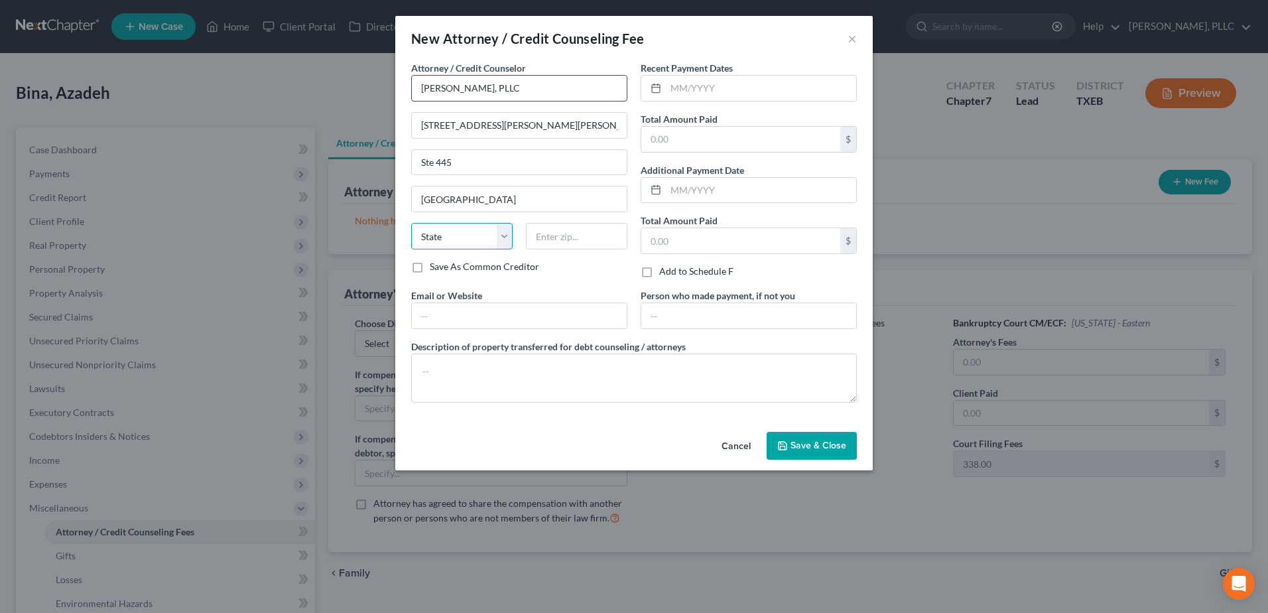
select select "45"
type input "75243"
click at [738, 89] on input "text" at bounding box center [761, 88] width 190 height 25
type input "08/2025"
type input "1,500.00"
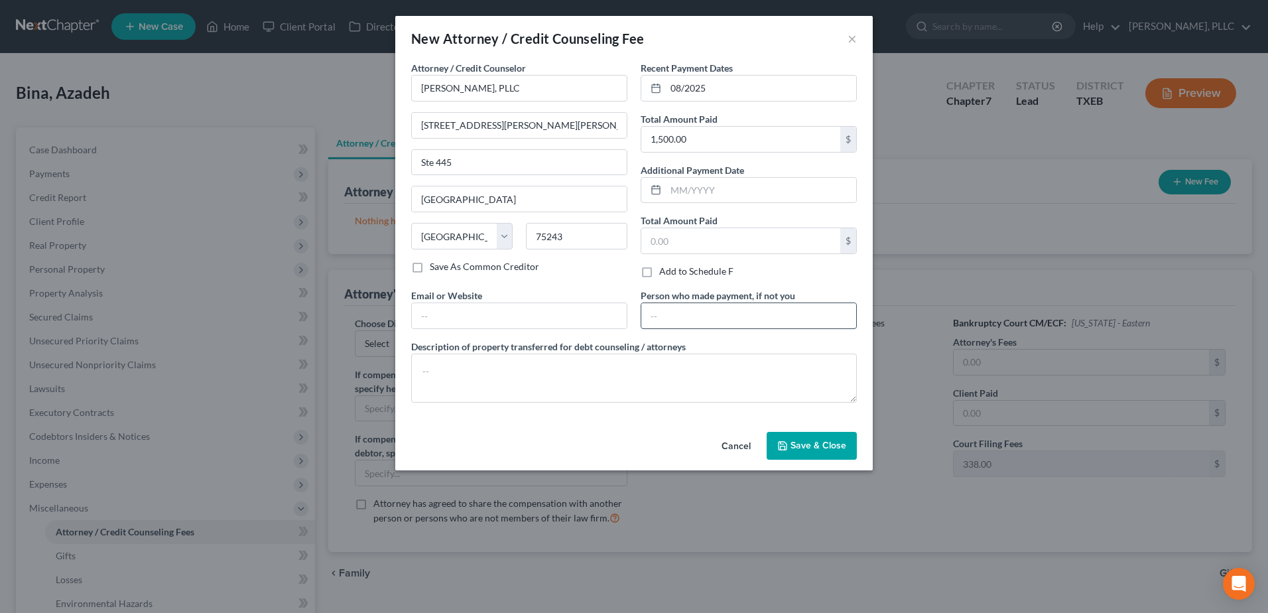
click at [777, 323] on input "text" at bounding box center [748, 315] width 215 height 25
type input "Debtor"
click at [531, 390] on textarea at bounding box center [634, 378] width 446 height 49
paste textarea "(Cash payment for bankruptcy legal services incl $338.00 court filing fee, $50.…"
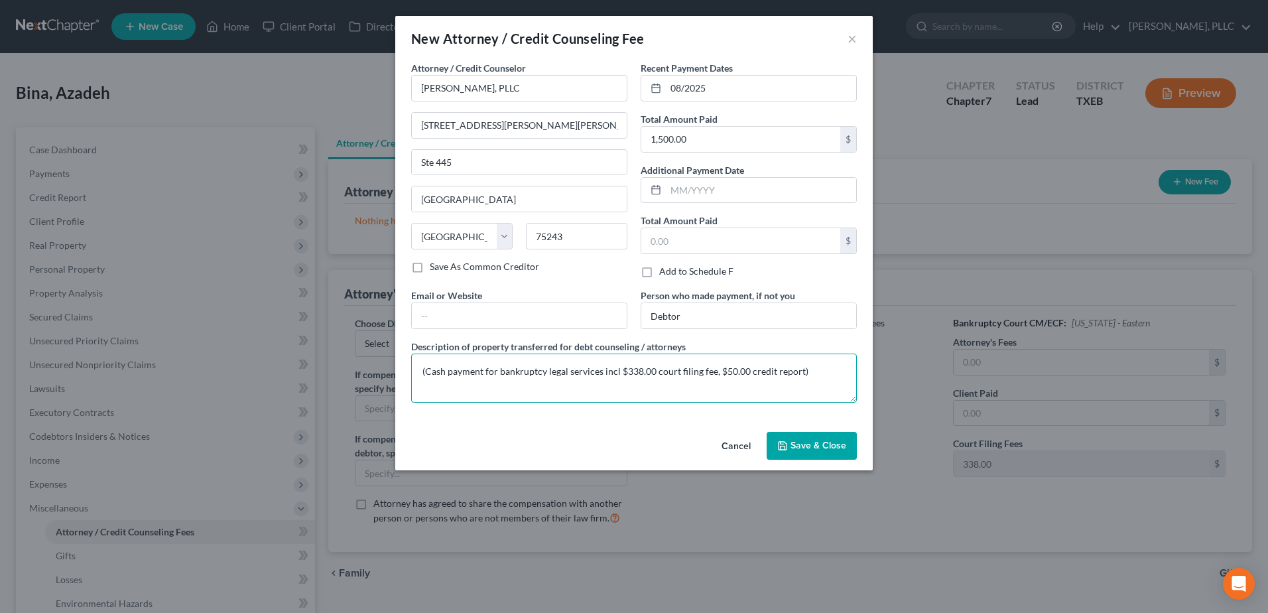
type textarea "(Cash payment for bankruptcy legal services incl $338.00 court filing fee, $50.…"
click at [835, 446] on span "Save & Close" at bounding box center [819, 445] width 56 height 11
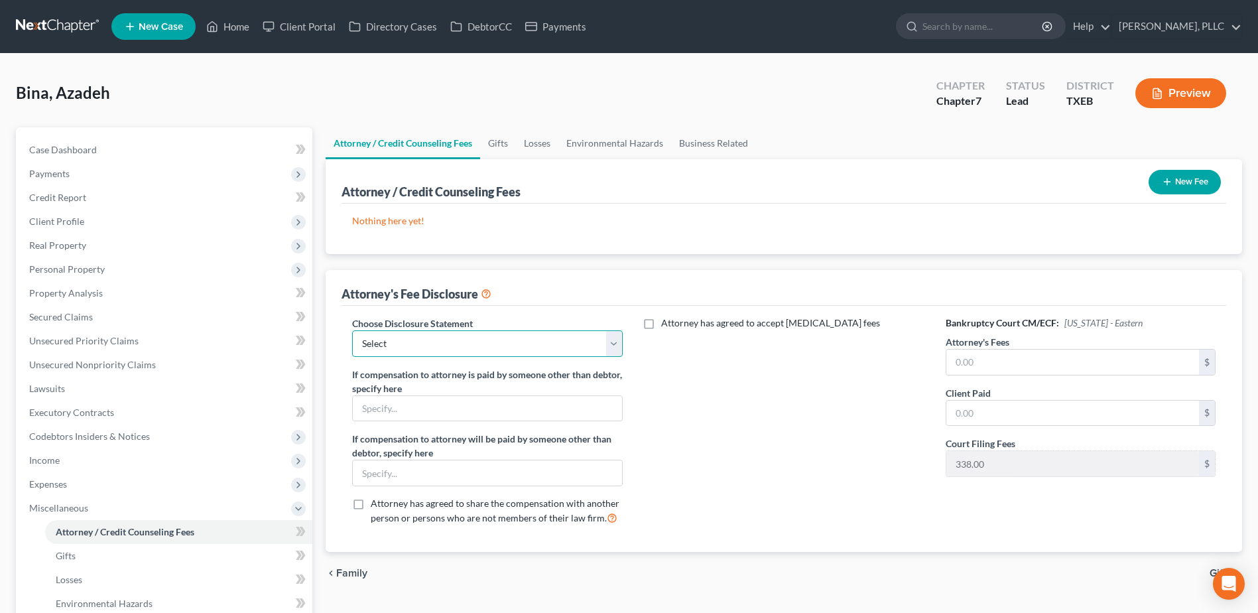
click at [614, 345] on select "Select Fee Disclosure Supplement" at bounding box center [487, 343] width 270 height 27
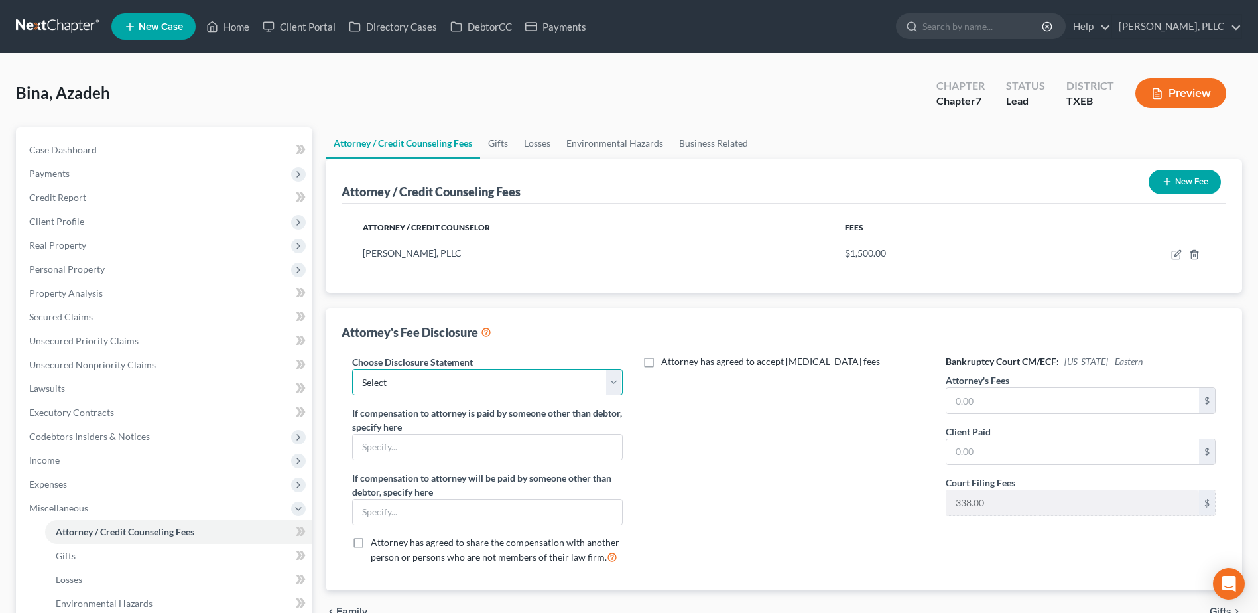
select select "0"
click at [352, 369] on select "Select Fee Disclosure Supplement" at bounding box center [487, 382] width 270 height 27
click at [1052, 407] on input "text" at bounding box center [1073, 400] width 253 height 25
click at [969, 403] on input "text" at bounding box center [1073, 400] width 253 height 25
type input "1,112."
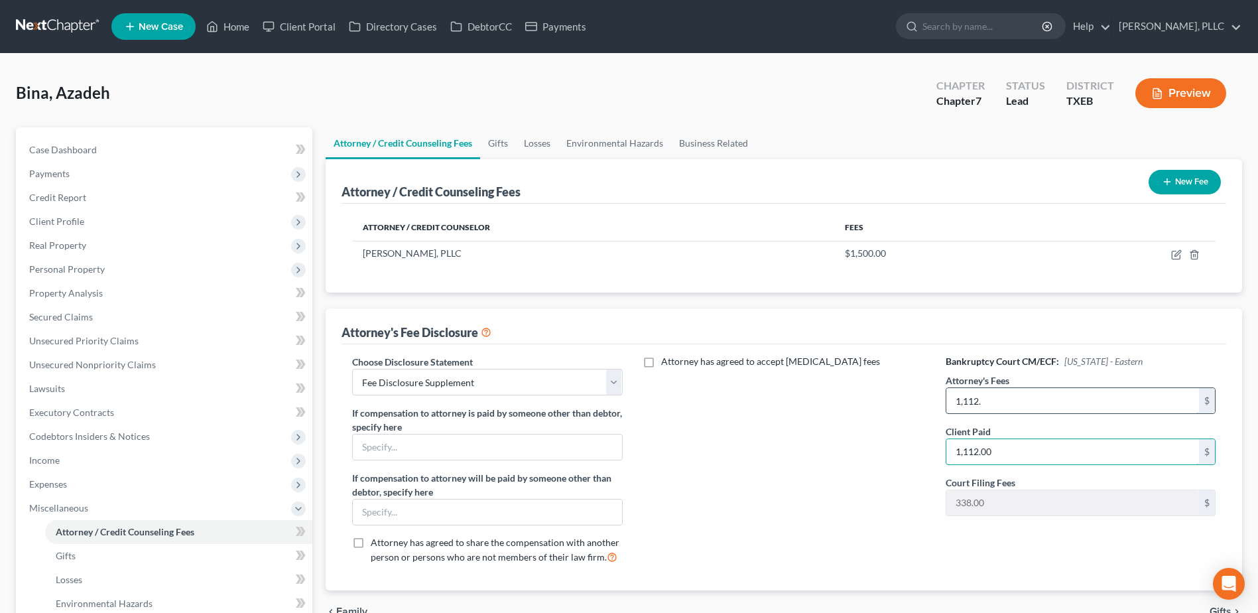
type input "1,112.00"
click at [1010, 397] on input "1,112." at bounding box center [1073, 400] width 253 height 25
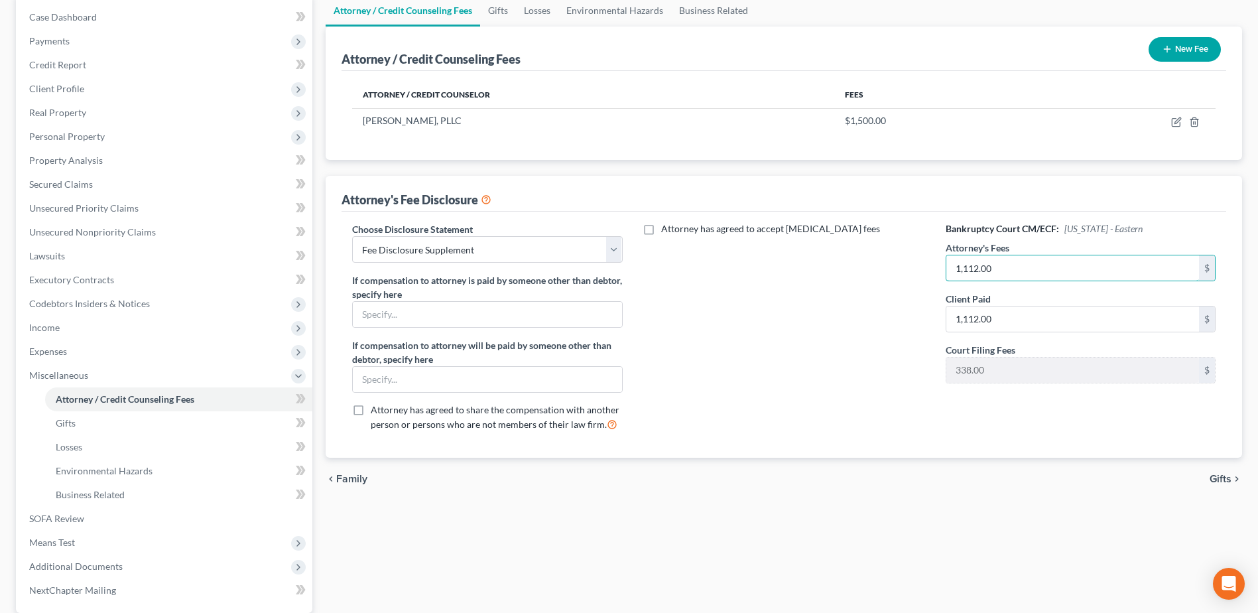
type input "1,112.00"
click at [1220, 479] on span "Gifts" at bounding box center [1221, 479] width 22 height 11
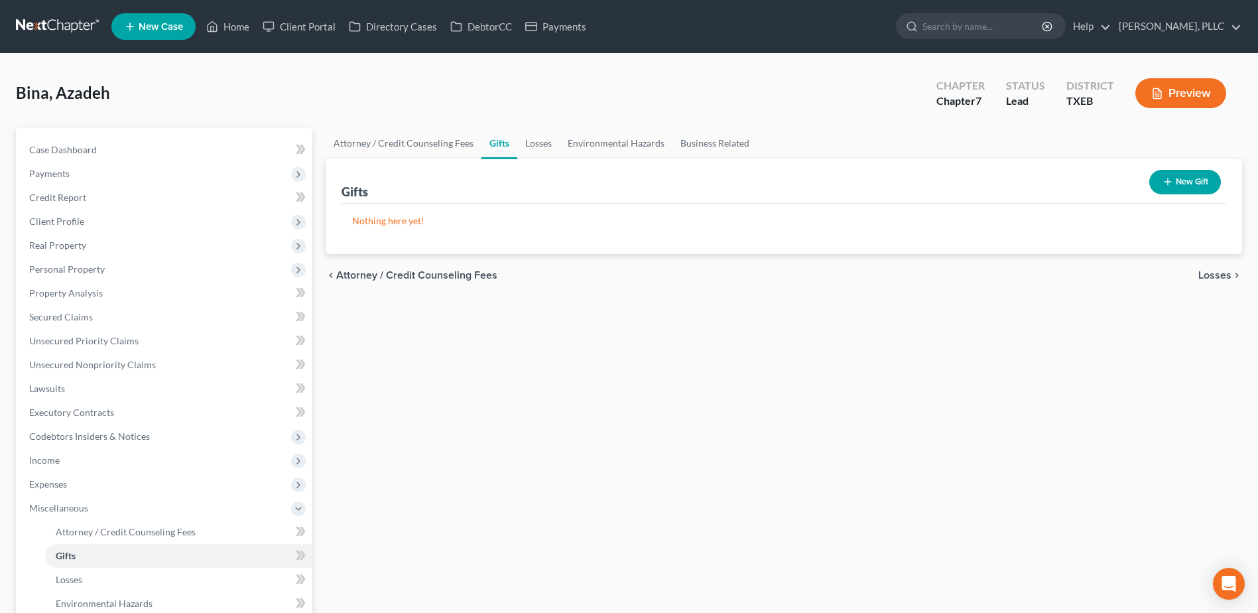
click at [1201, 182] on button "New Gift" at bounding box center [1186, 182] width 72 height 25
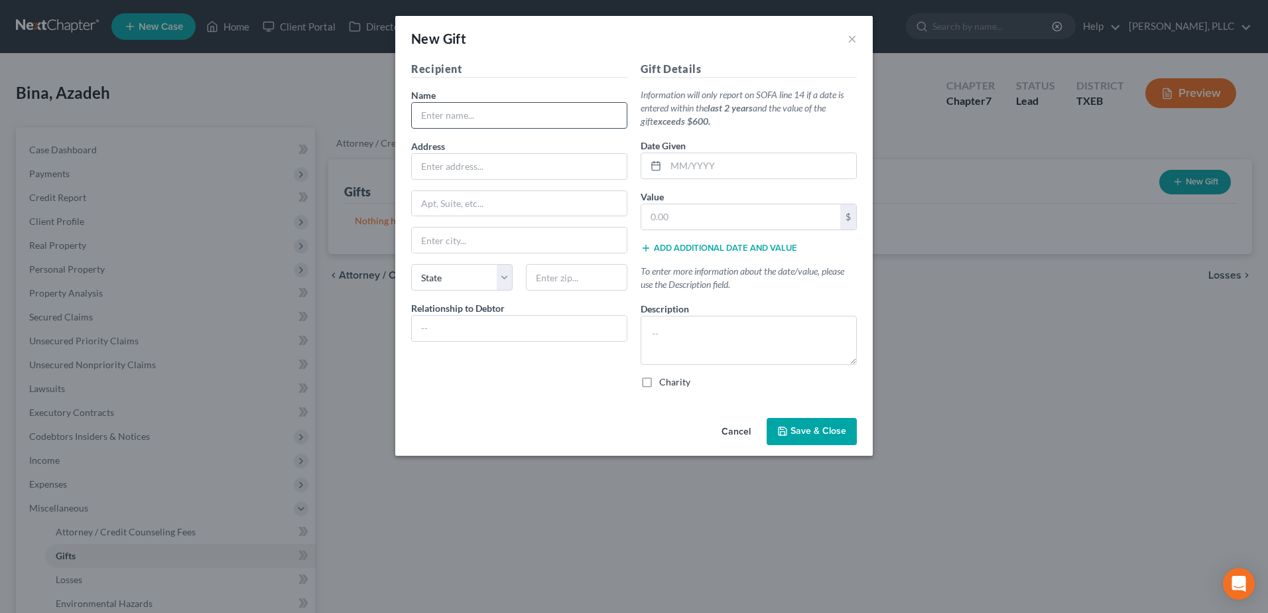
click at [574, 117] on input "text" at bounding box center [519, 115] width 215 height 25
click at [735, 435] on button "Cancel" at bounding box center [736, 432] width 50 height 27
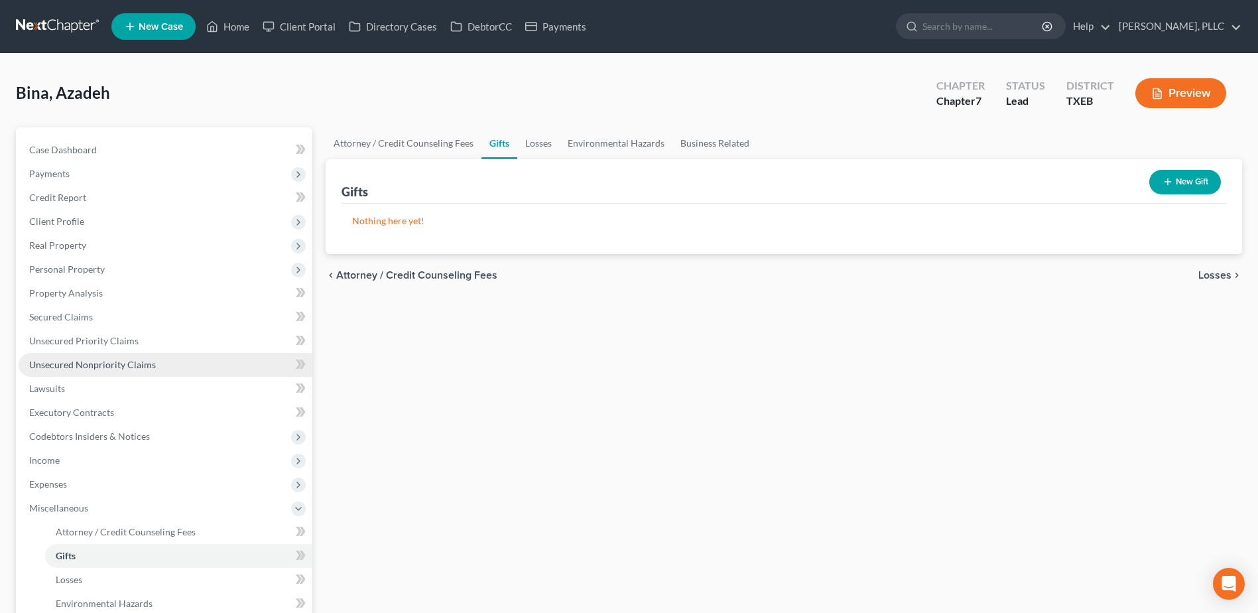
click at [96, 373] on link "Unsecured Nonpriority Claims" at bounding box center [166, 365] width 294 height 24
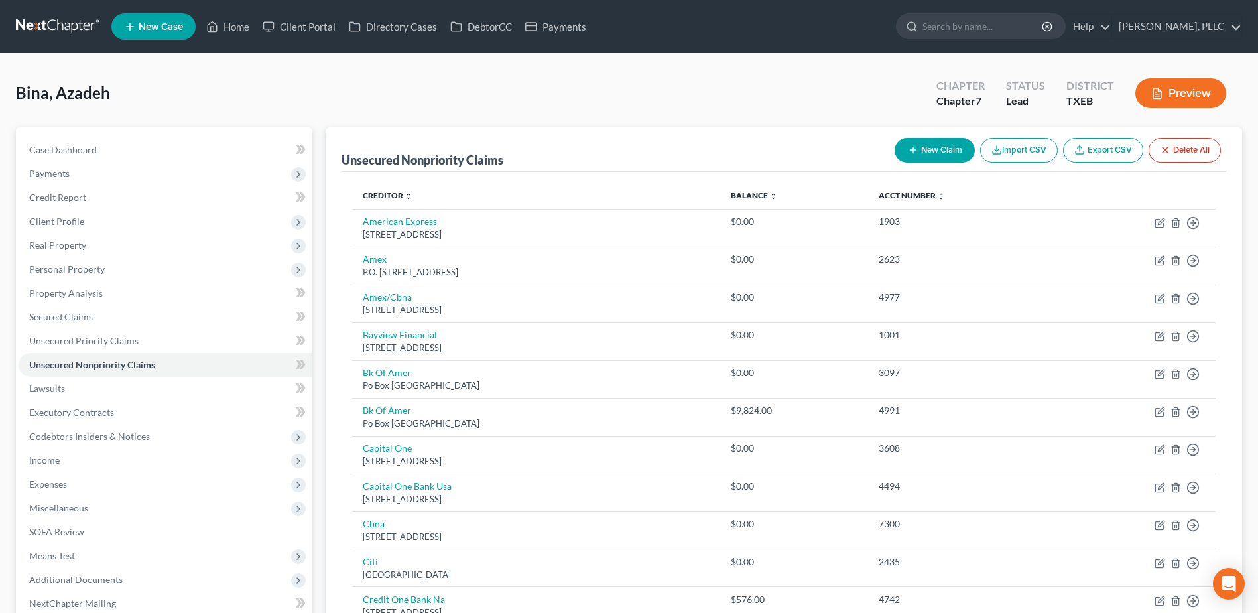
click at [924, 144] on button "New Claim" at bounding box center [935, 150] width 80 height 25
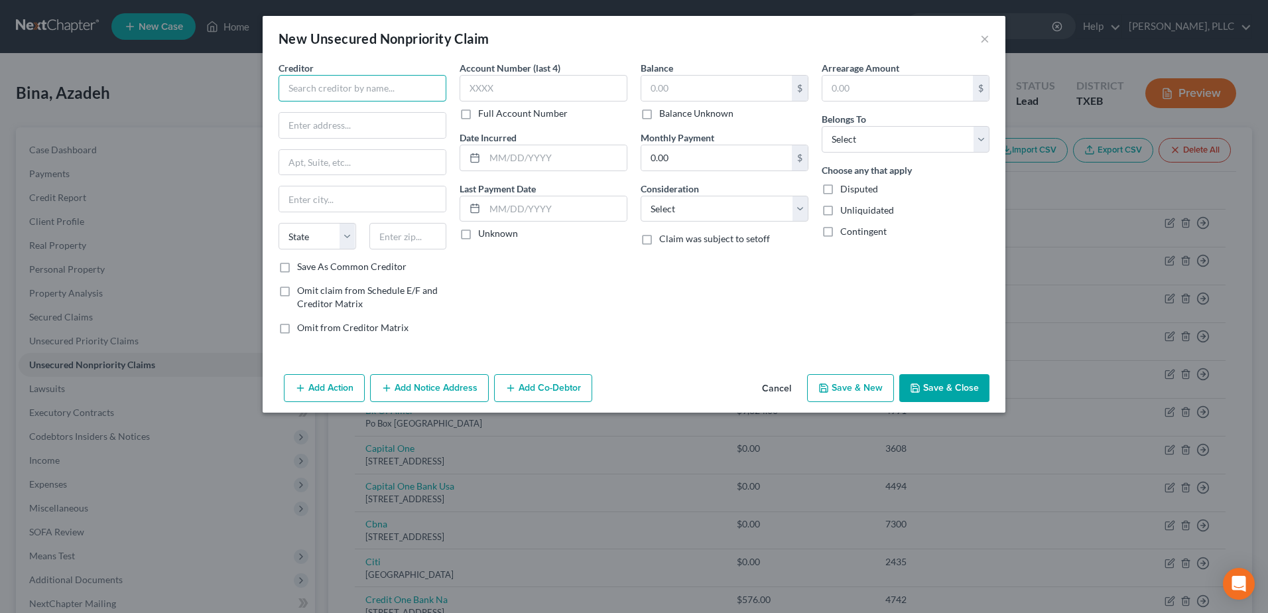
click at [371, 91] on input "text" at bounding box center [363, 88] width 168 height 27
click at [371, 91] on input "AT&T" at bounding box center [363, 88] width 168 height 27
click at [344, 91] on input "AT&T" at bounding box center [363, 88] width 168 height 27
type input "AT&T"
click at [344, 105] on div "AT&T" at bounding box center [358, 111] width 138 height 13
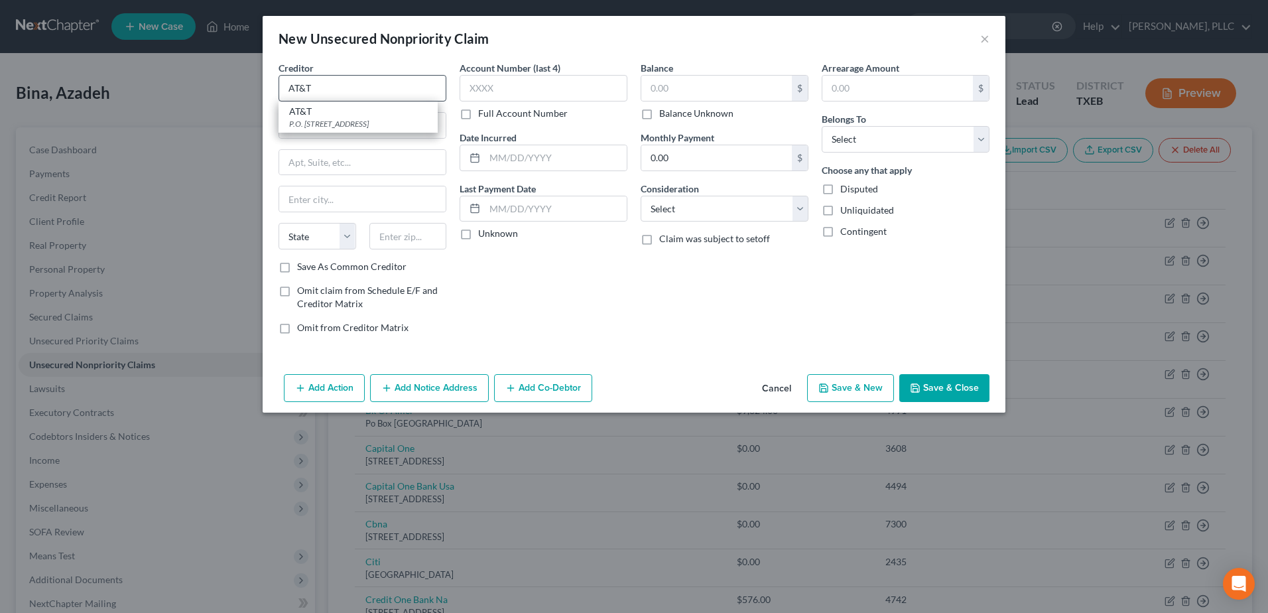
type input "P.O. Box 6416"
type input "Carol Stream"
select select "14"
type input "60197-6416"
click at [697, 94] on input "text" at bounding box center [716, 88] width 151 height 25
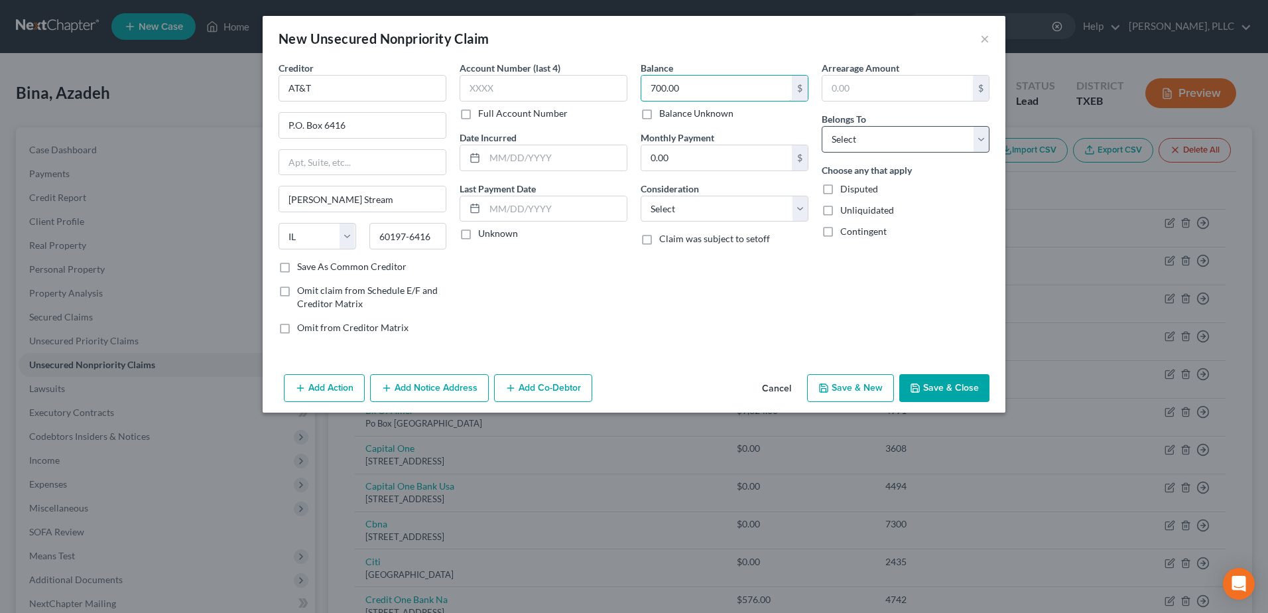
type input "700.00"
click at [978, 141] on select "Select Debtor 1 Only Debtor 2 Only Debtor 1 And Debtor 2 Only At Least One Of T…" at bounding box center [906, 139] width 168 height 27
select select "0"
click at [822, 126] on select "Select Debtor 1 Only Debtor 2 Only Debtor 1 And Debtor 2 Only At Least One Of T…" at bounding box center [906, 139] width 168 height 27
click at [807, 210] on select "Select Cable / Satellite Services Collection Agency Credit Card Debt Debt Couns…" at bounding box center [725, 209] width 168 height 27
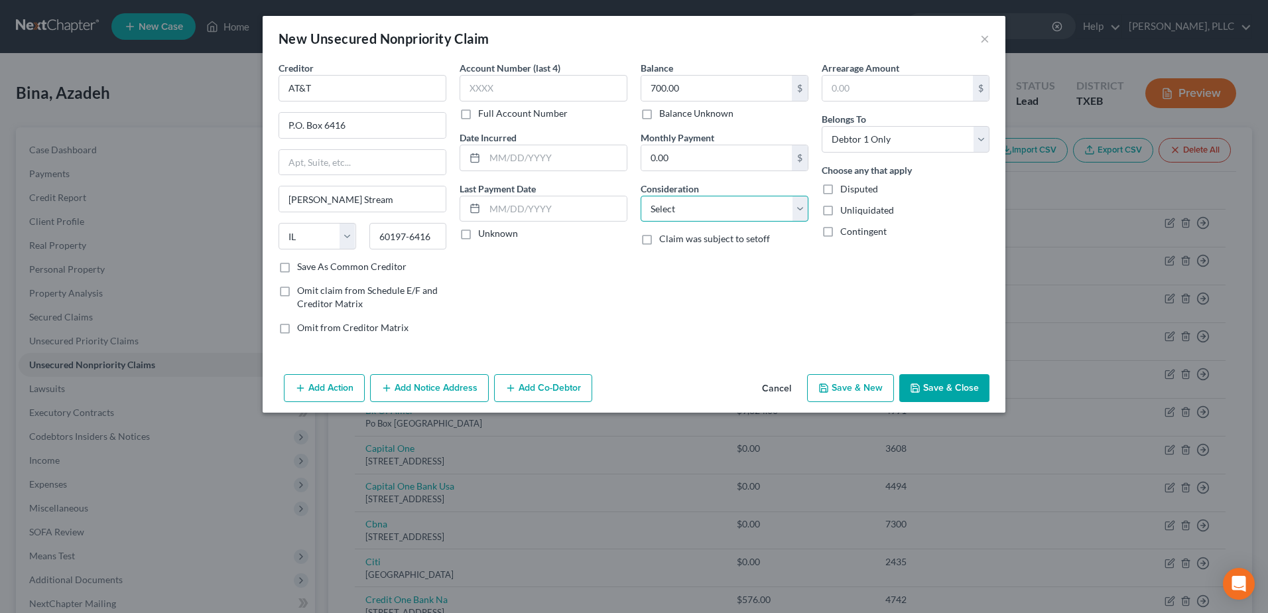
select select "4"
click at [641, 196] on select "Select Cable / Satellite Services Collection Agency Credit Card Debt Debt Couns…" at bounding box center [725, 209] width 168 height 27
click at [951, 376] on button "Save & Close" at bounding box center [945, 388] width 90 height 28
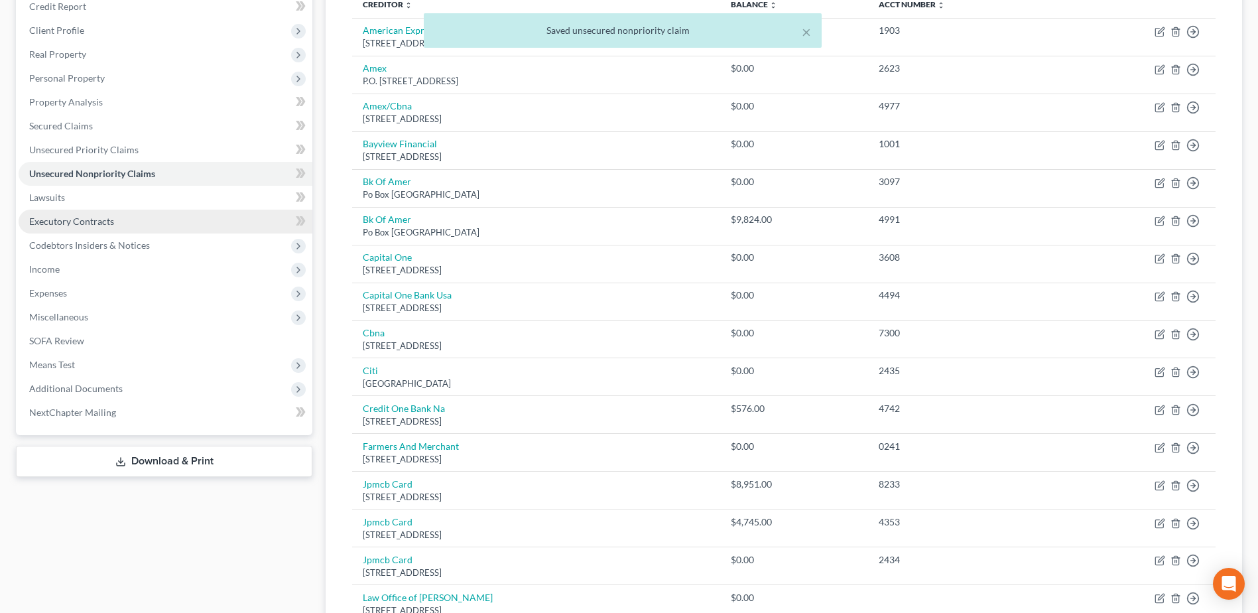
scroll to position [199, 0]
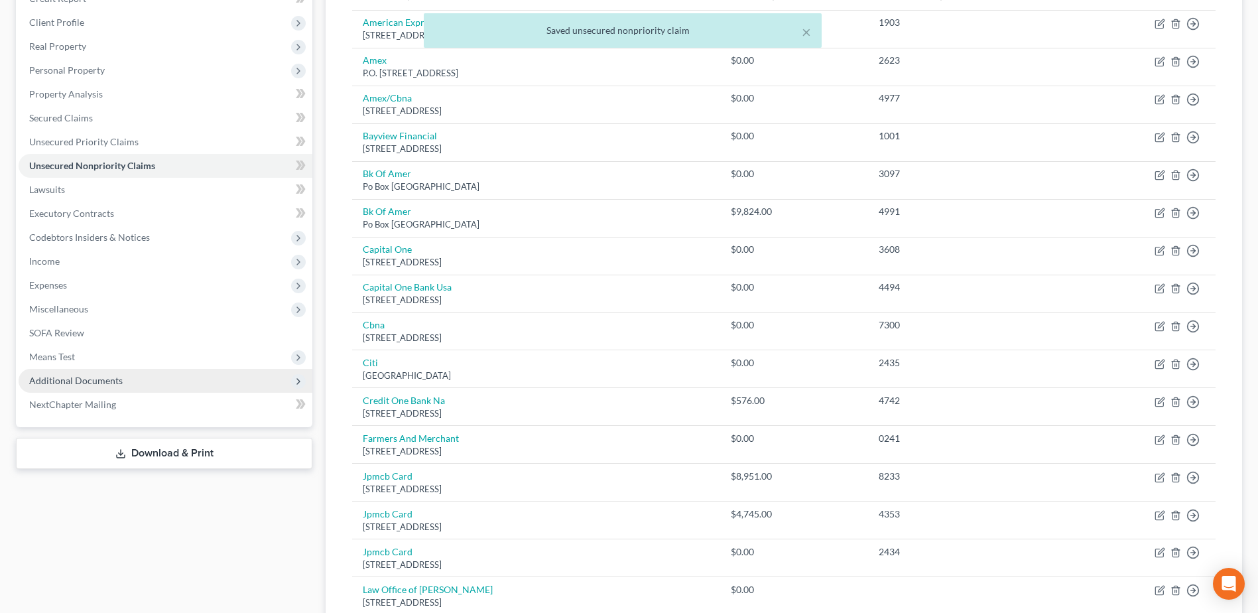
click at [94, 377] on span "Additional Documents" at bounding box center [76, 380] width 94 height 11
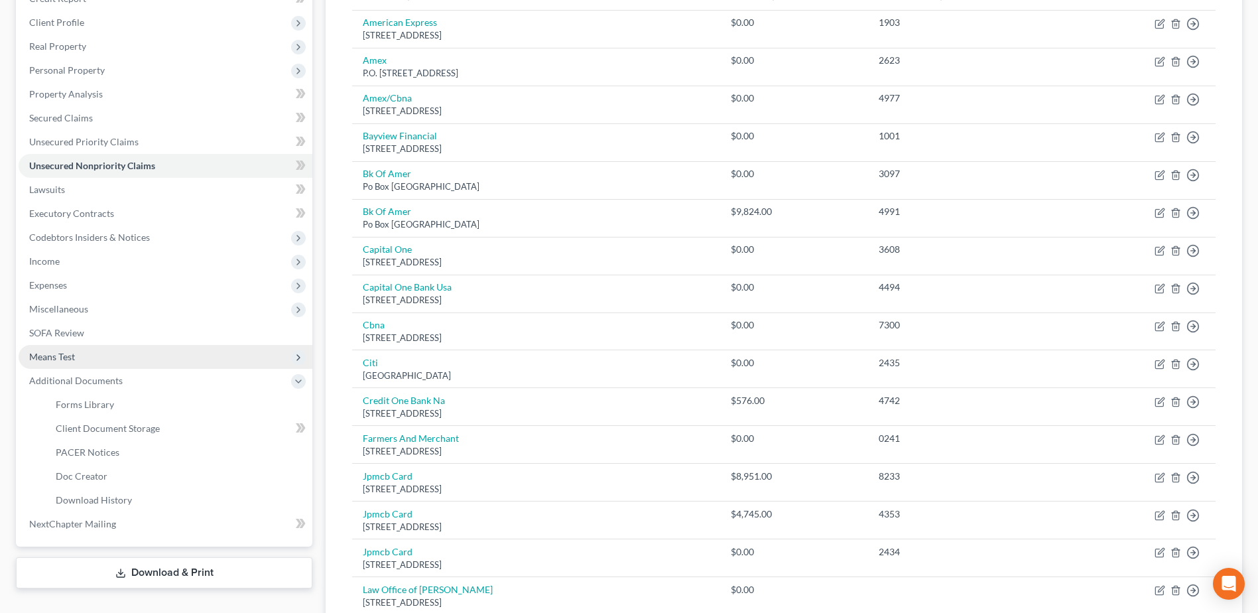
click at [69, 360] on span "Means Test" at bounding box center [52, 356] width 46 height 11
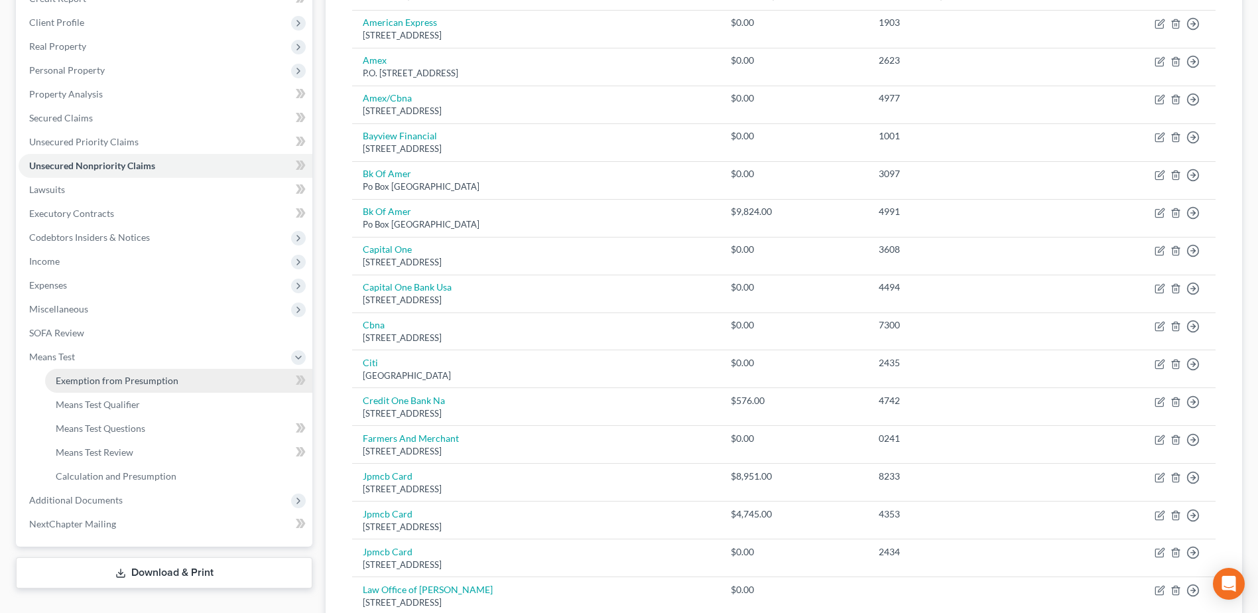
click at [163, 378] on span "Exemption from Presumption" at bounding box center [117, 380] width 123 height 11
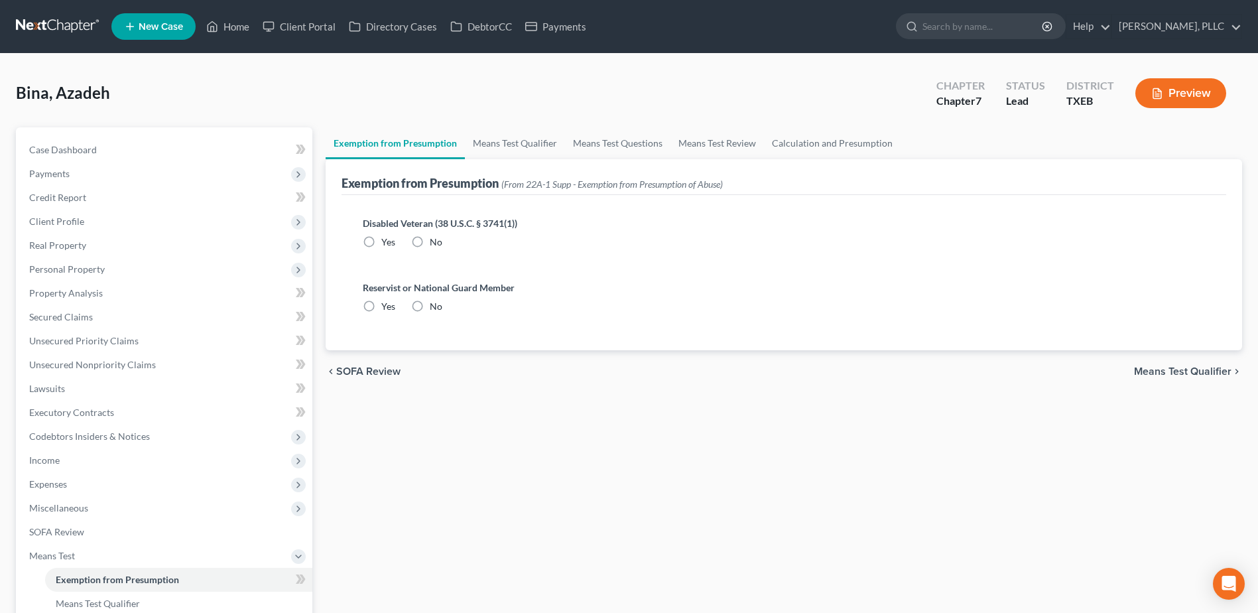
click at [430, 241] on label "No" at bounding box center [436, 241] width 13 height 13
click at [435, 241] on input "No" at bounding box center [439, 239] width 9 height 9
radio input "true"
click at [430, 304] on label "No" at bounding box center [436, 306] width 13 height 13
click at [435, 304] on input "No" at bounding box center [439, 304] width 9 height 9
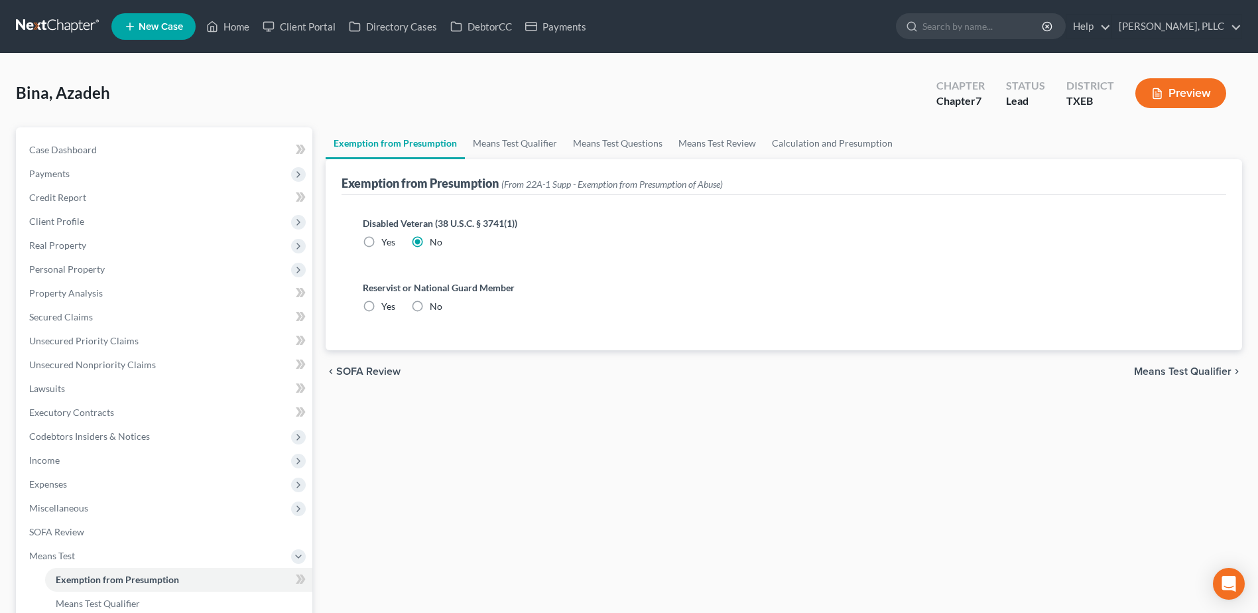
radio input "true"
click at [60, 147] on span "Case Dashboard" at bounding box center [63, 149] width 68 height 11
select select "3"
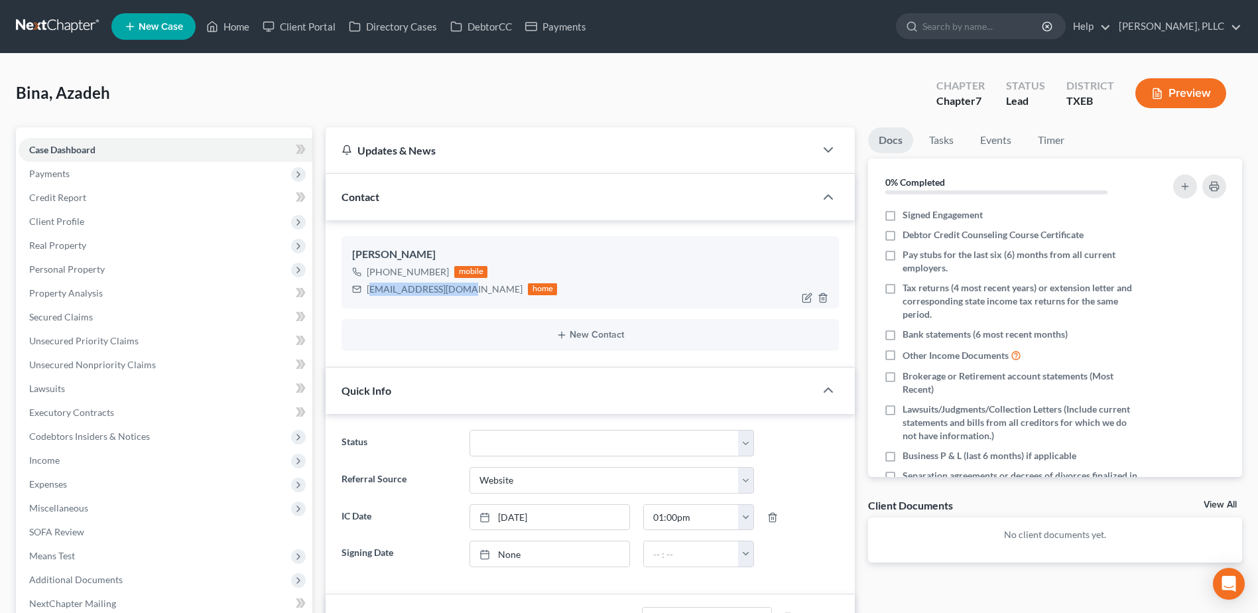
drag, startPoint x: 462, startPoint y: 289, endPoint x: 370, endPoint y: 288, distance: 91.6
click at [370, 288] on div "binaaudrey@gmail.com home" at bounding box center [454, 289] width 205 height 17
click at [551, 302] on div "Azadeh Bina +1 (949) 922-4142 mobile binaaudrey@gmail.com home" at bounding box center [591, 272] width 498 height 72
click at [462, 292] on div "binaaudrey@gmail.com home" at bounding box center [454, 289] width 205 height 17
drag, startPoint x: 460, startPoint y: 290, endPoint x: 368, endPoint y: 291, distance: 91.6
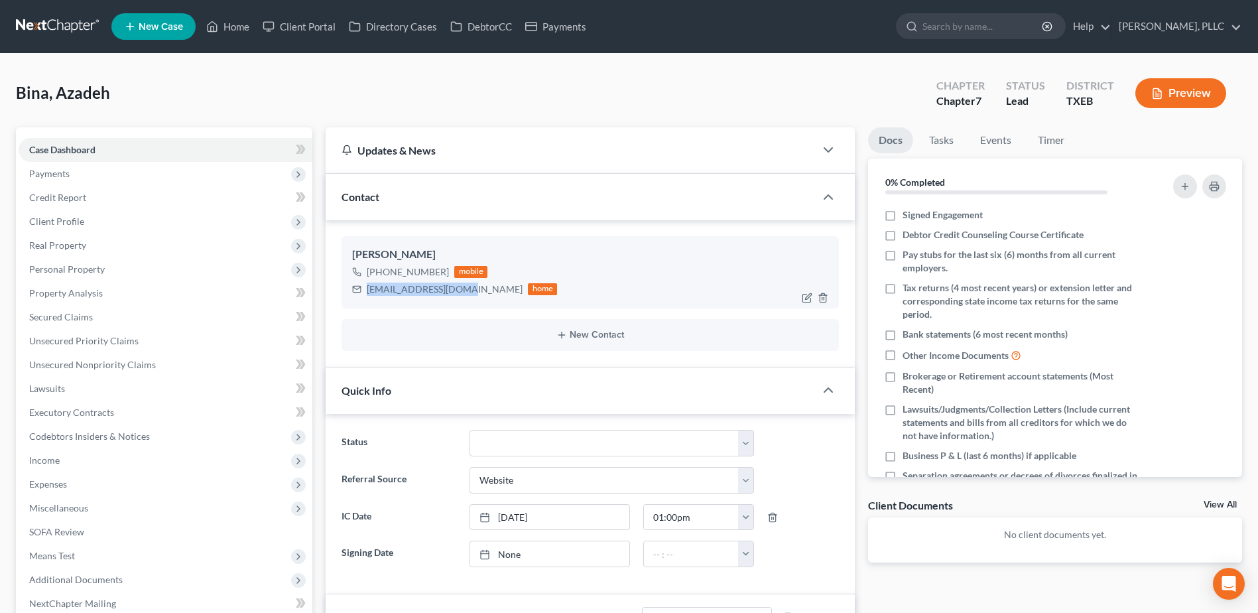
click at [368, 291] on div "binaaudrey@gmail.com" at bounding box center [445, 289] width 156 height 13
copy div "binaaudrey@gmail.com"
click at [135, 365] on span "Unsecured Nonpriority Claims" at bounding box center [92, 364] width 127 height 11
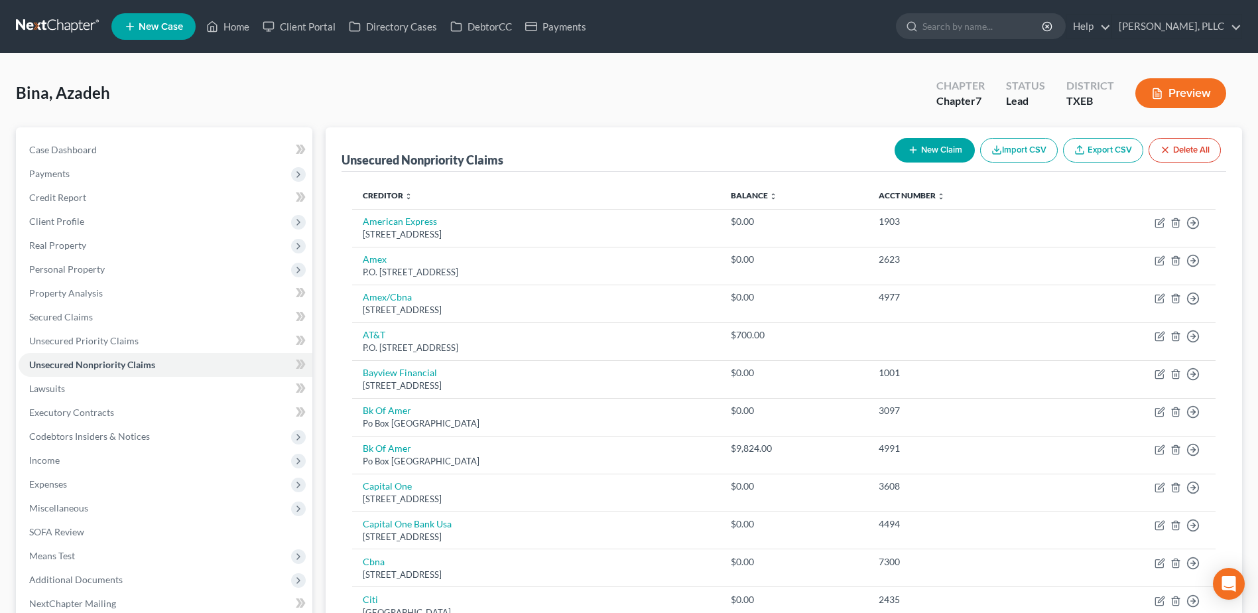
click at [958, 144] on button "New Claim" at bounding box center [935, 150] width 80 height 25
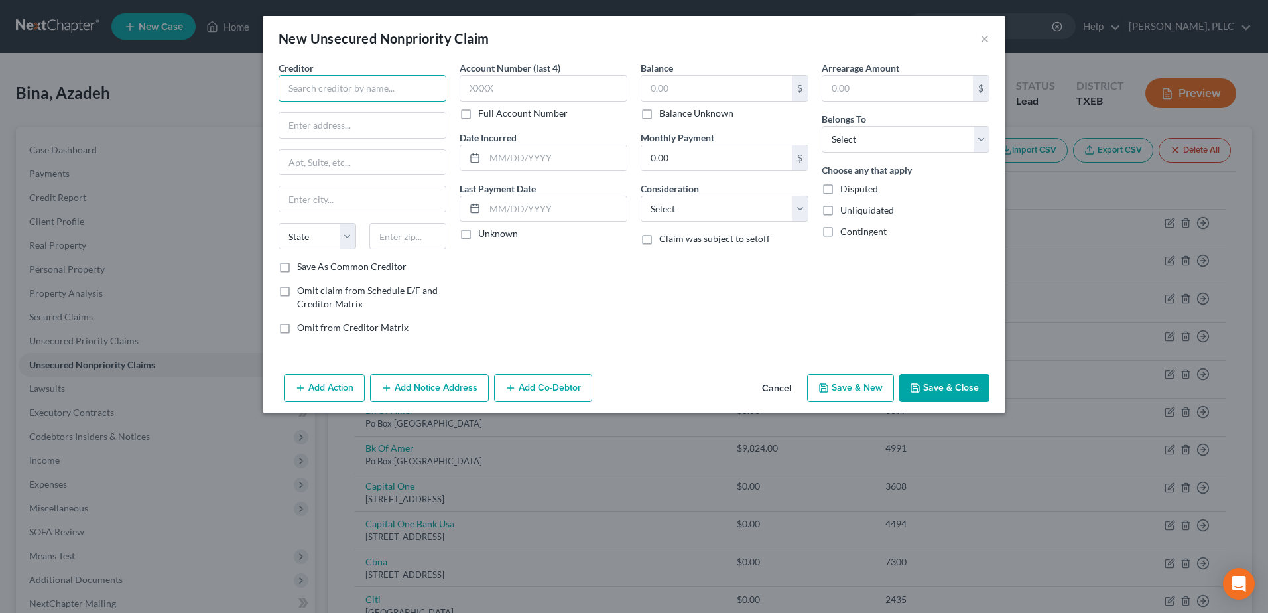
click at [404, 78] on input "text" at bounding box center [363, 88] width 168 height 27
click at [409, 94] on input "Chris Fite" at bounding box center [363, 88] width 168 height 27
type input "Chris Fite c/o Texas Premier Drafting"
drag, startPoint x: 437, startPoint y: 90, endPoint x: 344, endPoint y: 84, distance: 93.1
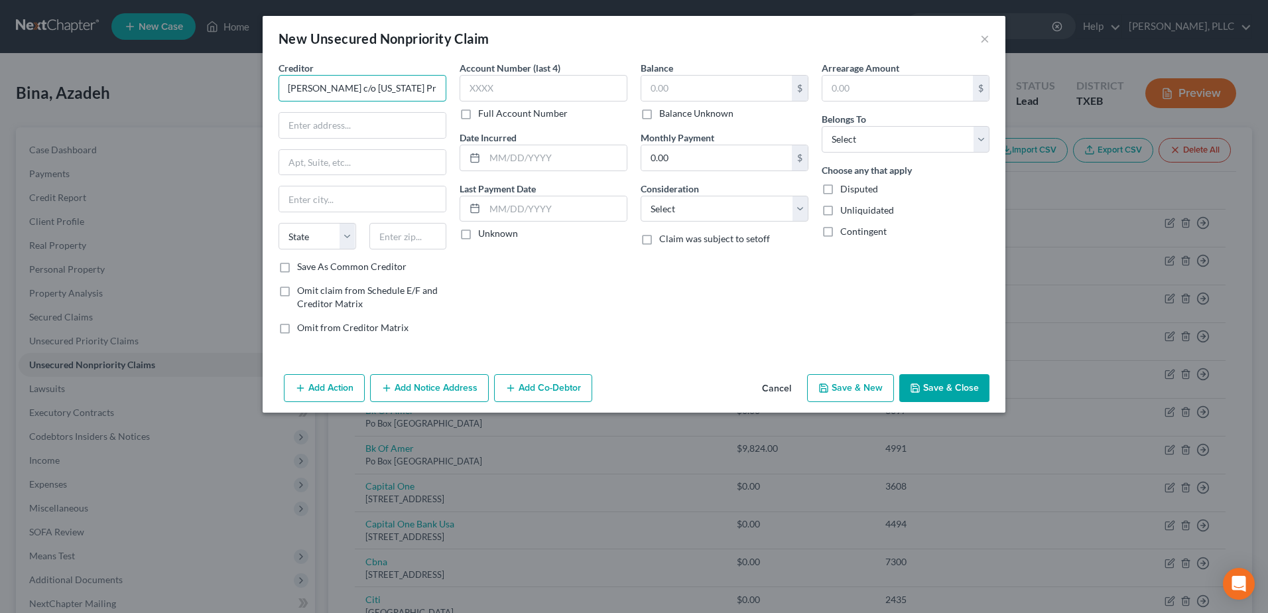
click at [344, 84] on input "Chris Fite c/o Texas Premier Drafting" at bounding box center [363, 88] width 168 height 27
click at [354, 127] on input "text" at bounding box center [362, 125] width 167 height 25
type input "1819 Huntsman Way"
type input "Forney"
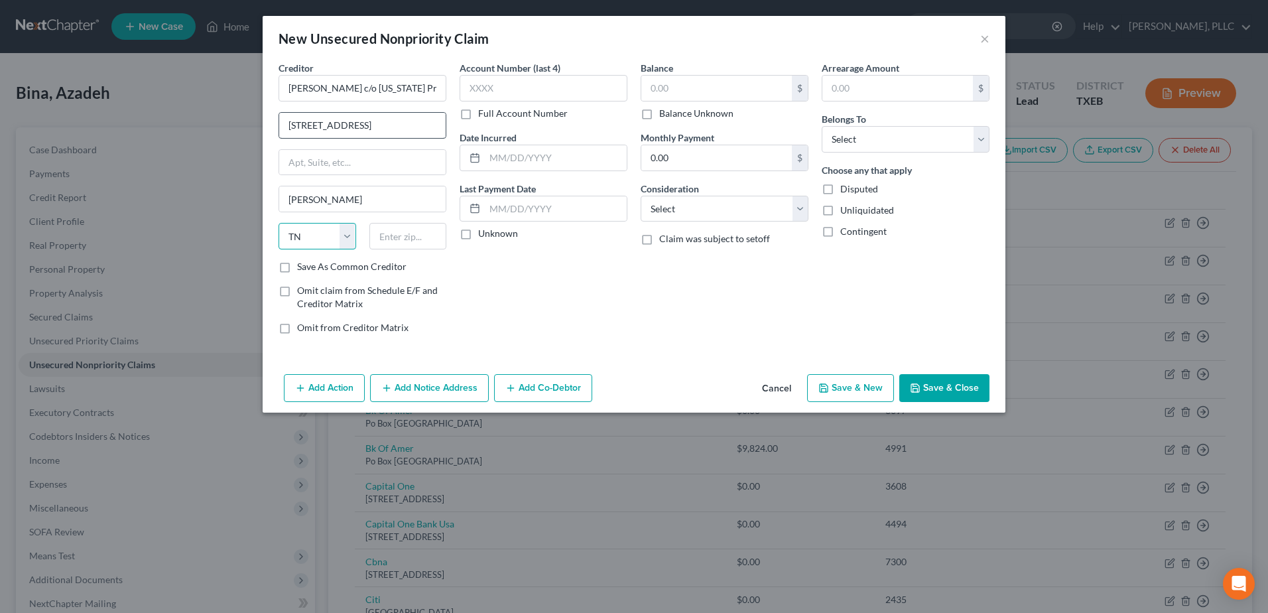
select select "45"
type input "75126"
click at [704, 90] on input "text" at bounding box center [716, 88] width 151 height 25
type input "700.00"
click at [840, 193] on label "Disputed" at bounding box center [859, 188] width 38 height 13
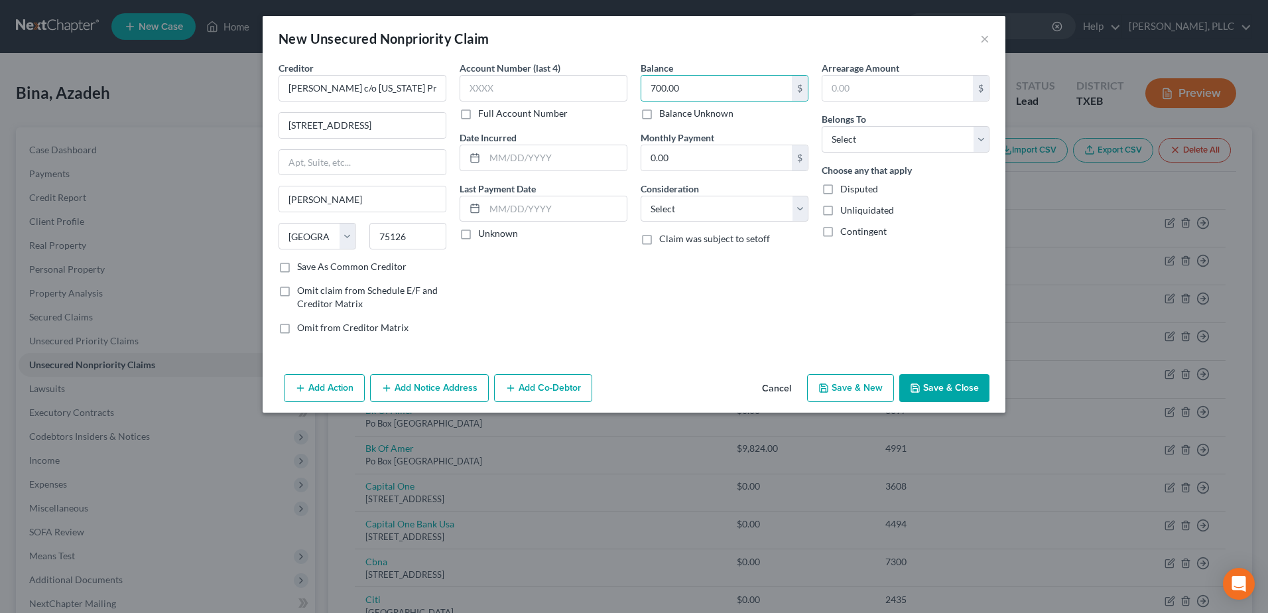
click at [846, 191] on input "Disputed" at bounding box center [850, 186] width 9 height 9
checkbox input "true"
click at [342, 389] on button "Add Action" at bounding box center [324, 388] width 81 height 28
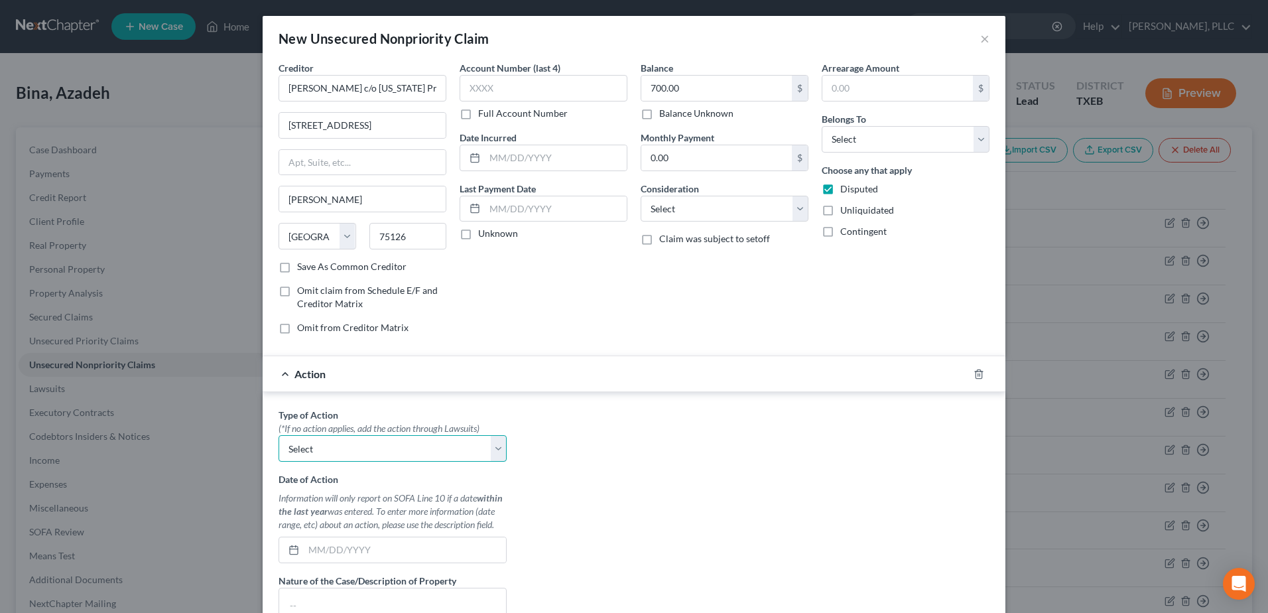
click at [493, 451] on select "Select Repossession Garnishment Foreclosure Personal Injury Attached, Seized, O…" at bounding box center [393, 448] width 228 height 27
select select "4"
click at [279, 435] on select "Select Repossession Garnishment Foreclosure Personal Injury Attached, Seized, O…" at bounding box center [393, 448] width 228 height 27
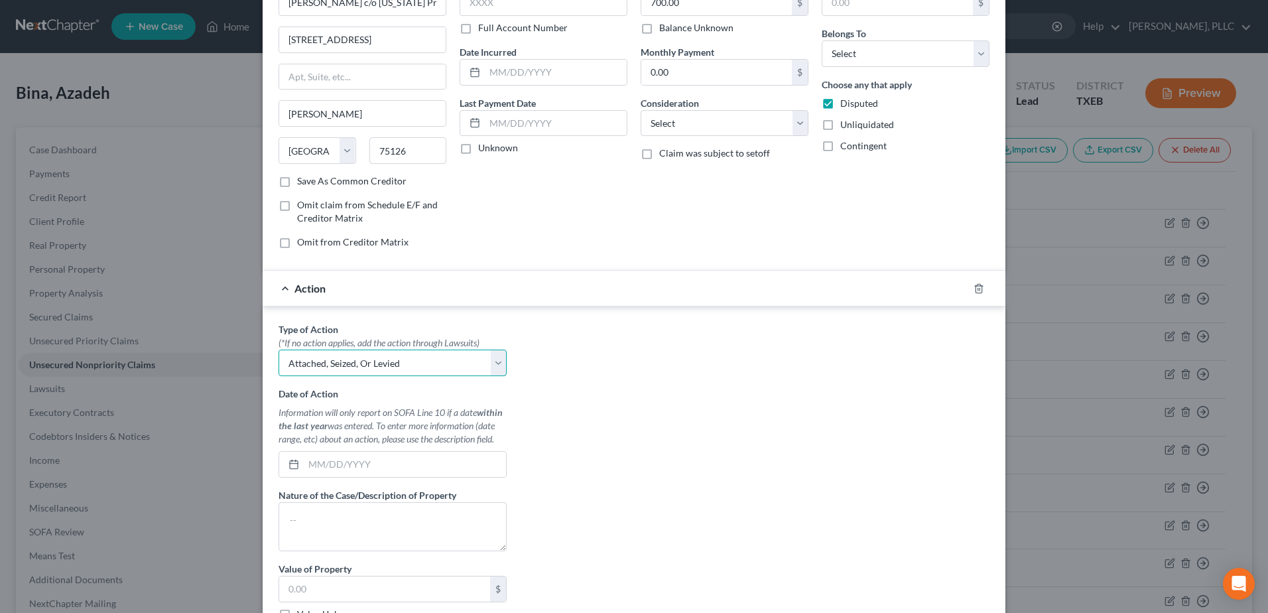
scroll to position [199, 0]
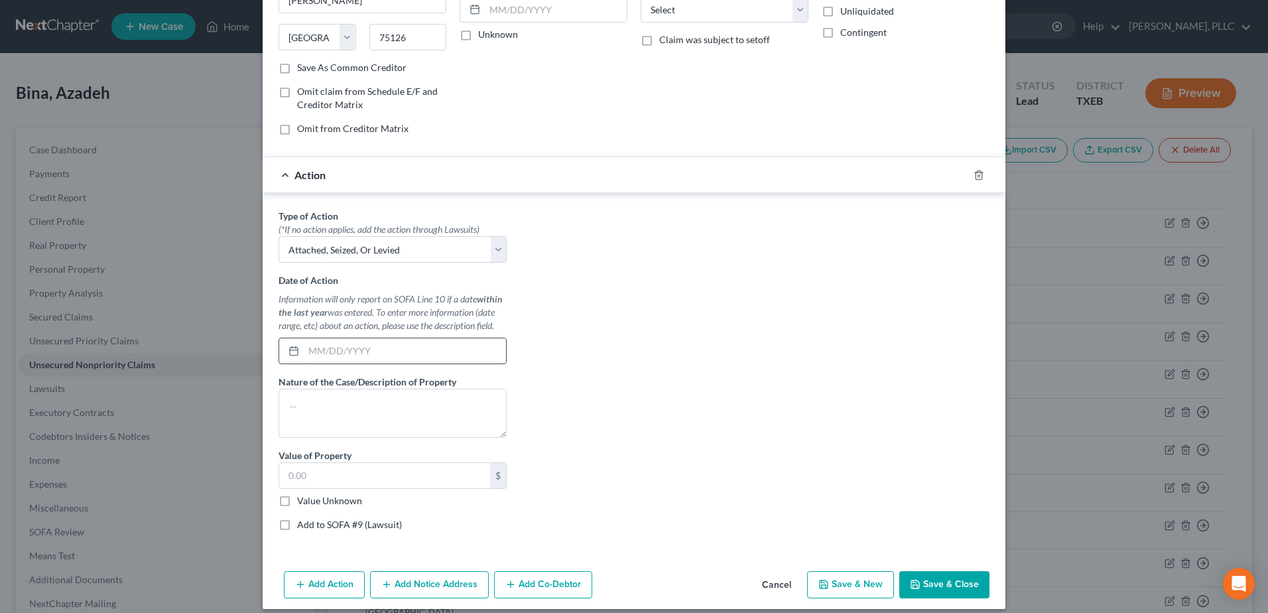
click at [374, 357] on input "text" at bounding box center [405, 350] width 202 height 25
type input "04/01/2025"
type textarea "C"
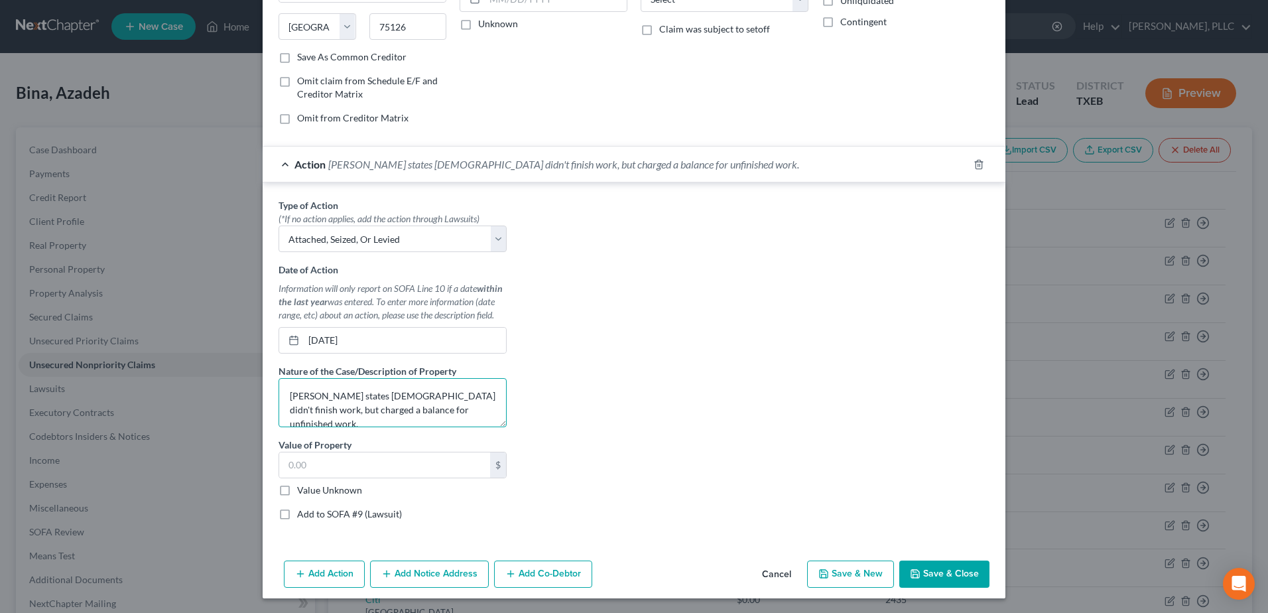
scroll to position [211, 0]
type textarea "Debtor states contractor didn't finish work, but charged a balance for unfinish…"
click at [945, 575] on button "Save & Close" at bounding box center [945, 573] width 90 height 28
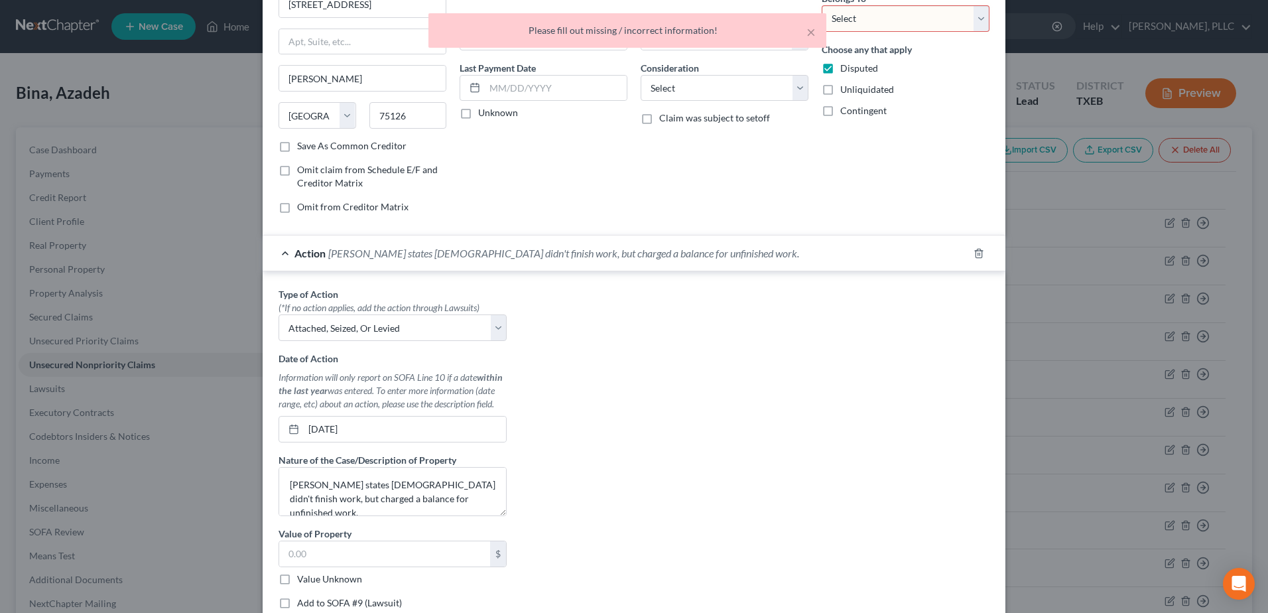
scroll to position [0, 0]
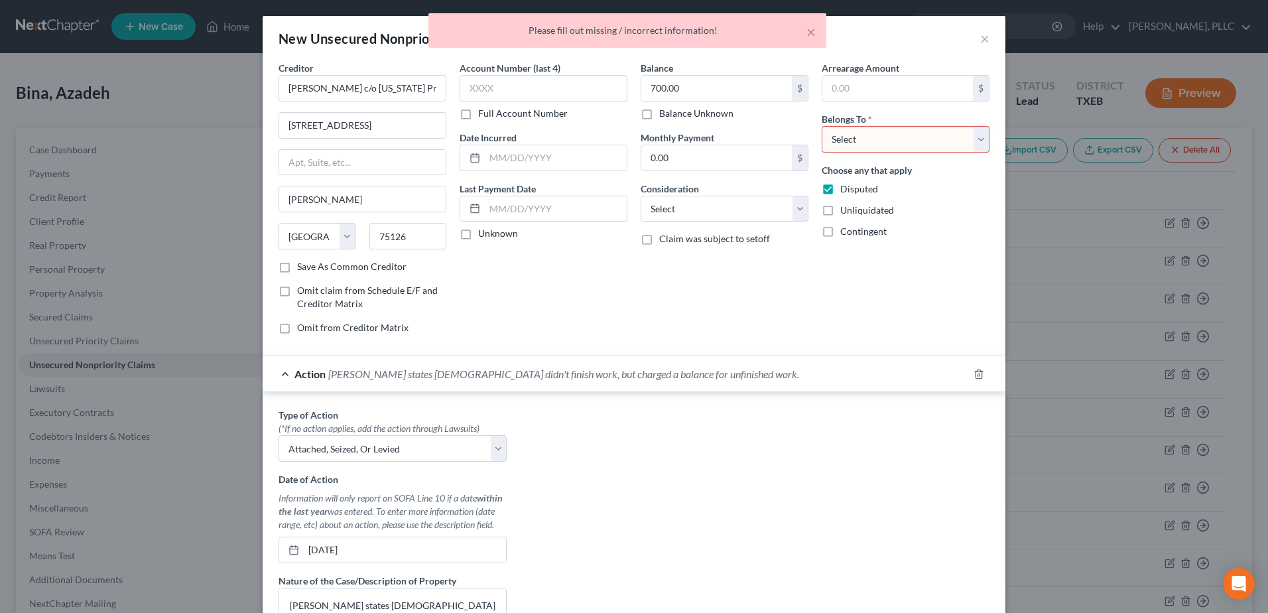
click at [977, 141] on select "Select Debtor 1 Only Debtor 2 Only Debtor 1 And Debtor 2 Only At Least One Of T…" at bounding box center [906, 139] width 168 height 27
select select "0"
click at [822, 126] on select "Select Debtor 1 Only Debtor 2 Only Debtor 1 And Debtor 2 Only At Least One Of T…" at bounding box center [906, 139] width 168 height 27
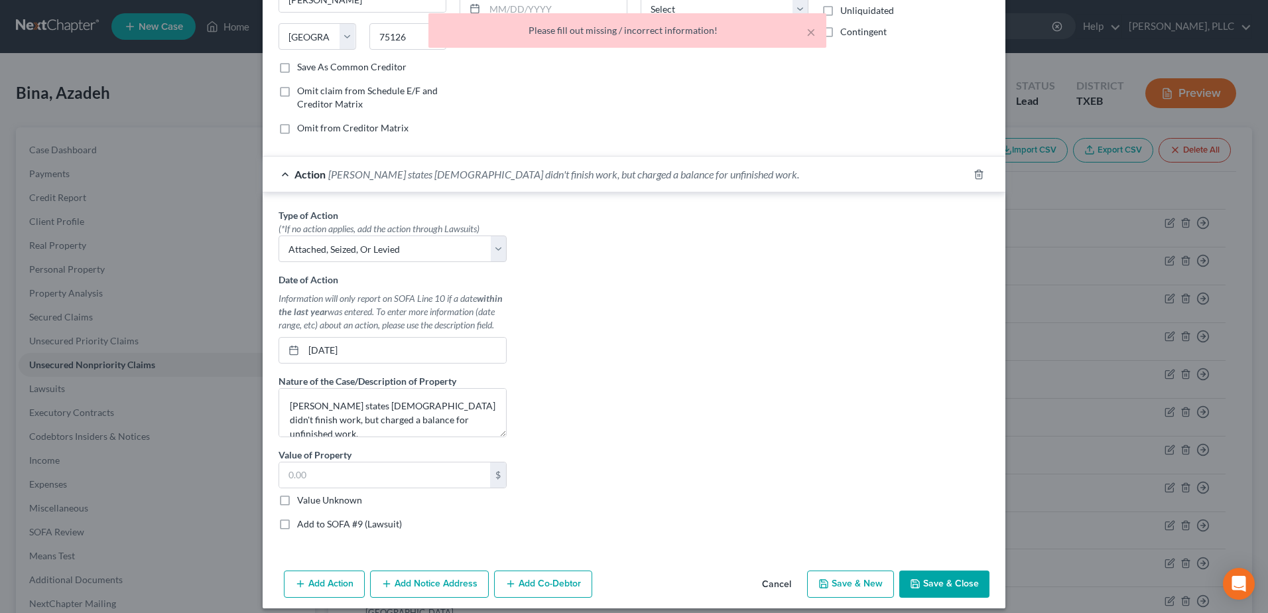
scroll to position [211, 0]
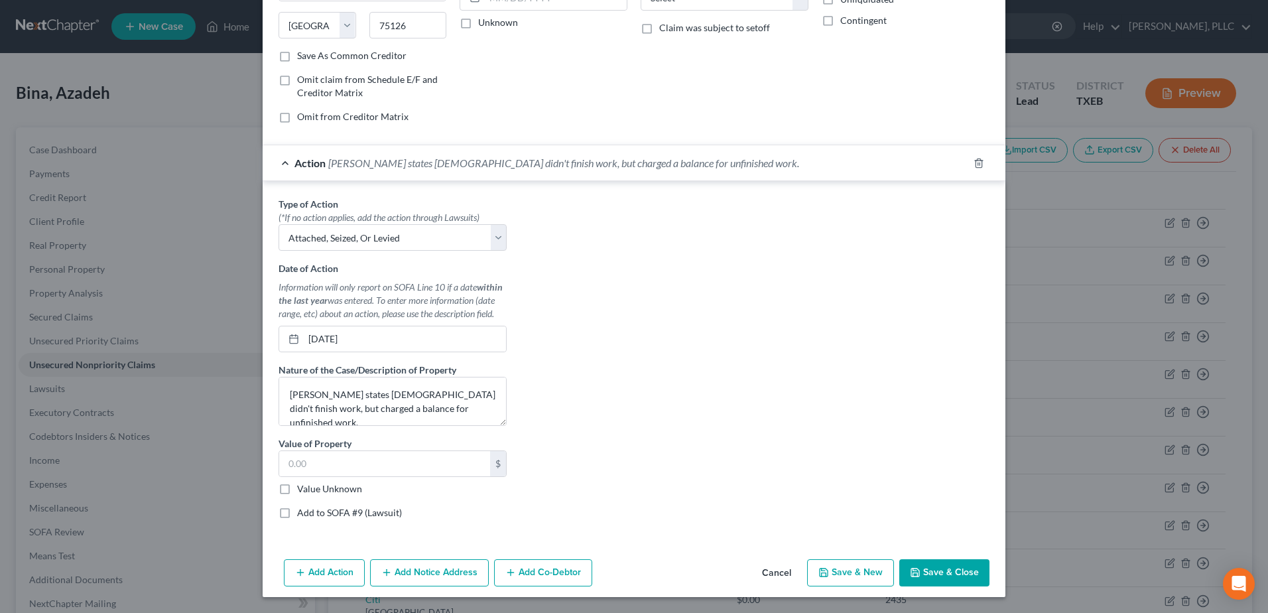
click at [935, 567] on button "Save & Close" at bounding box center [945, 573] width 90 height 28
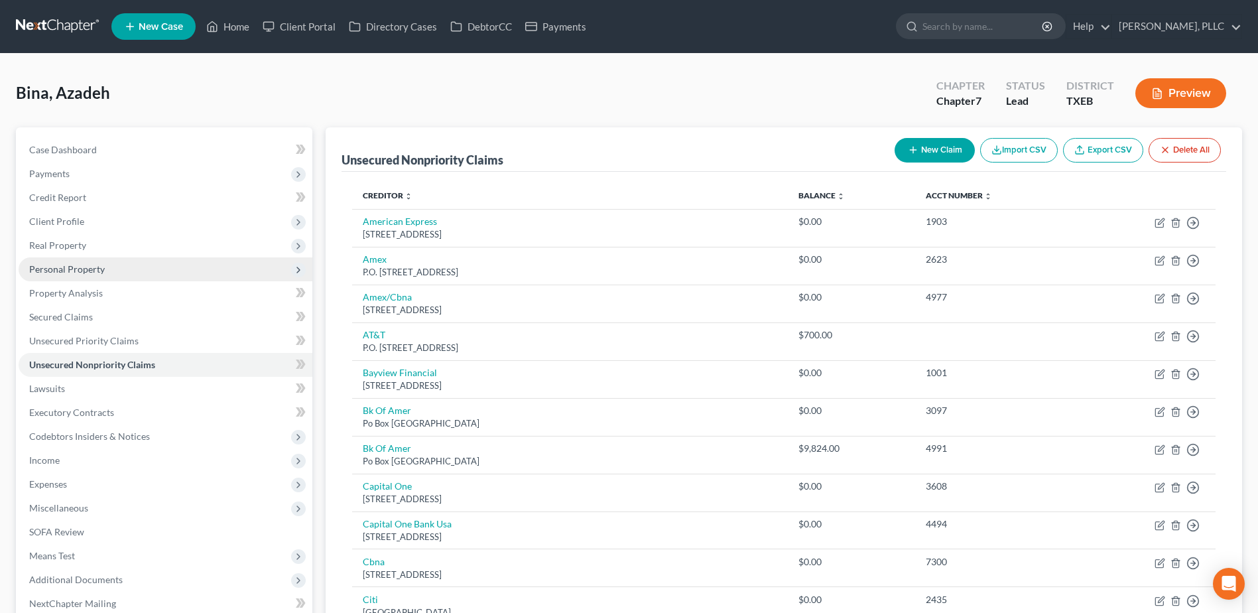
click at [83, 272] on span "Personal Property" at bounding box center [67, 268] width 76 height 11
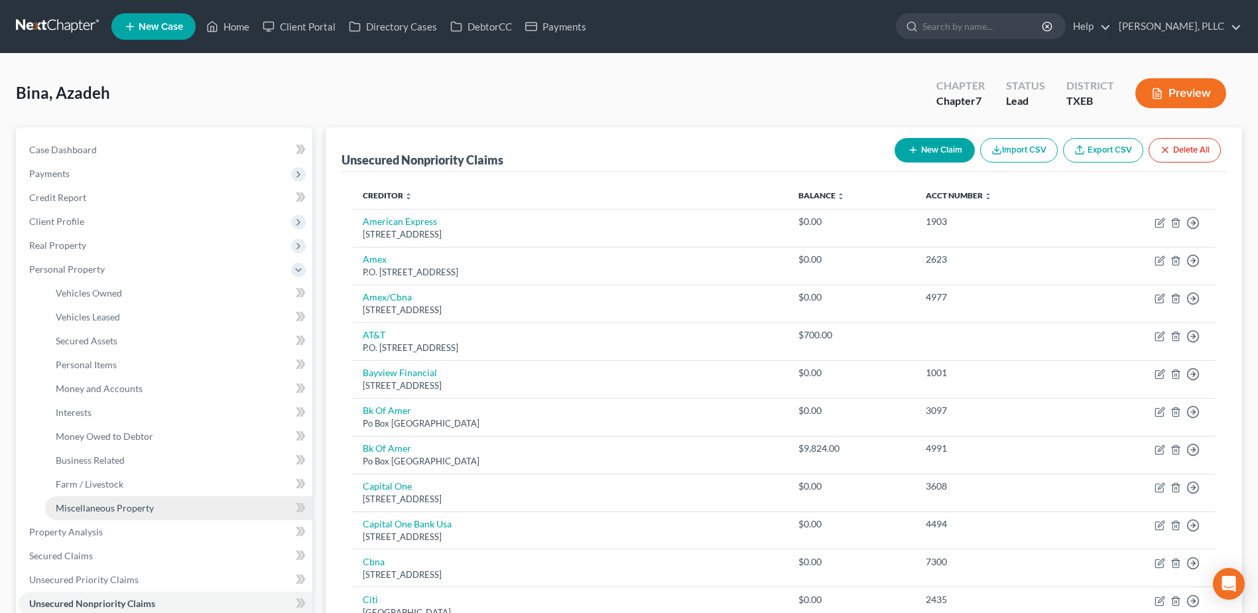
click at [113, 506] on span "Miscellaneous Property" at bounding box center [105, 507] width 98 height 11
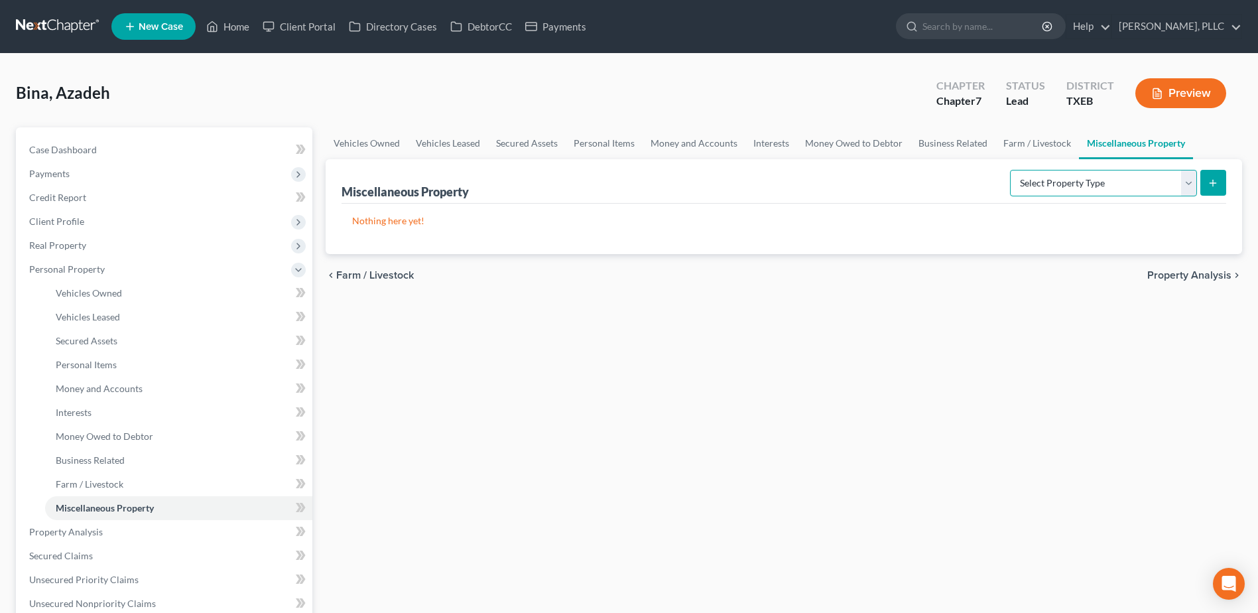
click at [1191, 186] on select "Select Property Type Assigned for Creditor Benefit Within 1 Year Holding for An…" at bounding box center [1103, 183] width 187 height 27
select select "transferred"
click at [1010, 170] on select "Select Property Type Assigned for Creditor Benefit Within 1 Year Holding for An…" at bounding box center [1103, 183] width 187 height 27
click at [1210, 178] on icon "submit" at bounding box center [1213, 183] width 11 height 11
select select "Ordinary (within 2 years)"
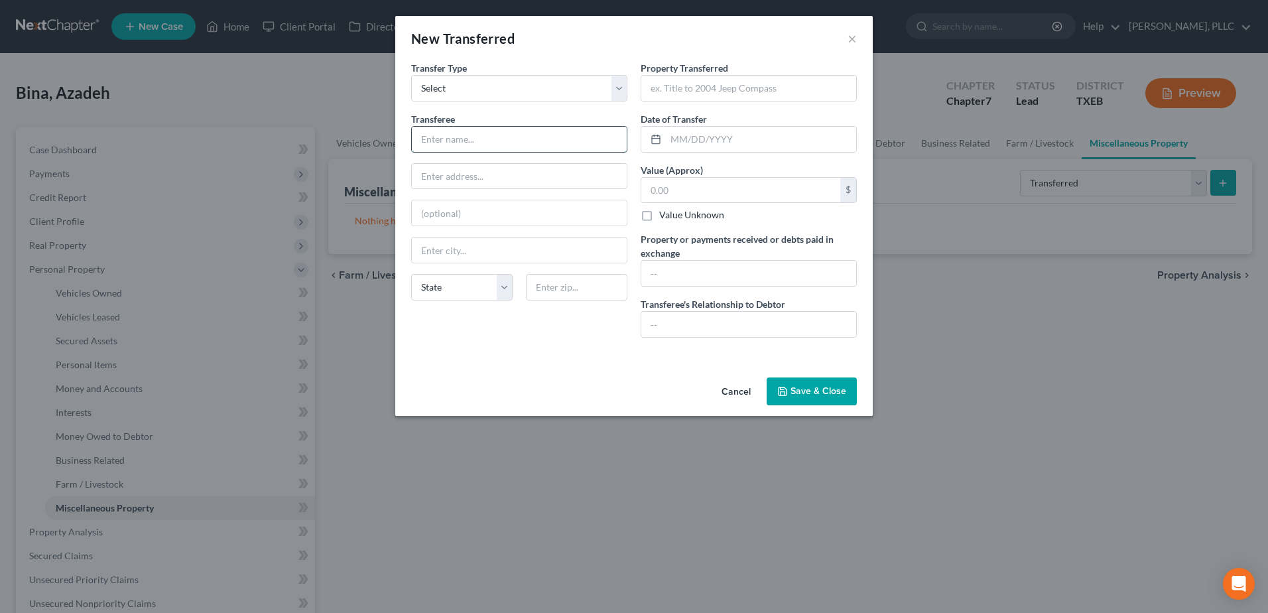
click at [566, 135] on input "text" at bounding box center [519, 139] width 215 height 25
type input "family gift"
click at [770, 89] on input "text" at bounding box center [748, 88] width 215 height 25
type input "v"
type input "Funds toward purchase of current home"
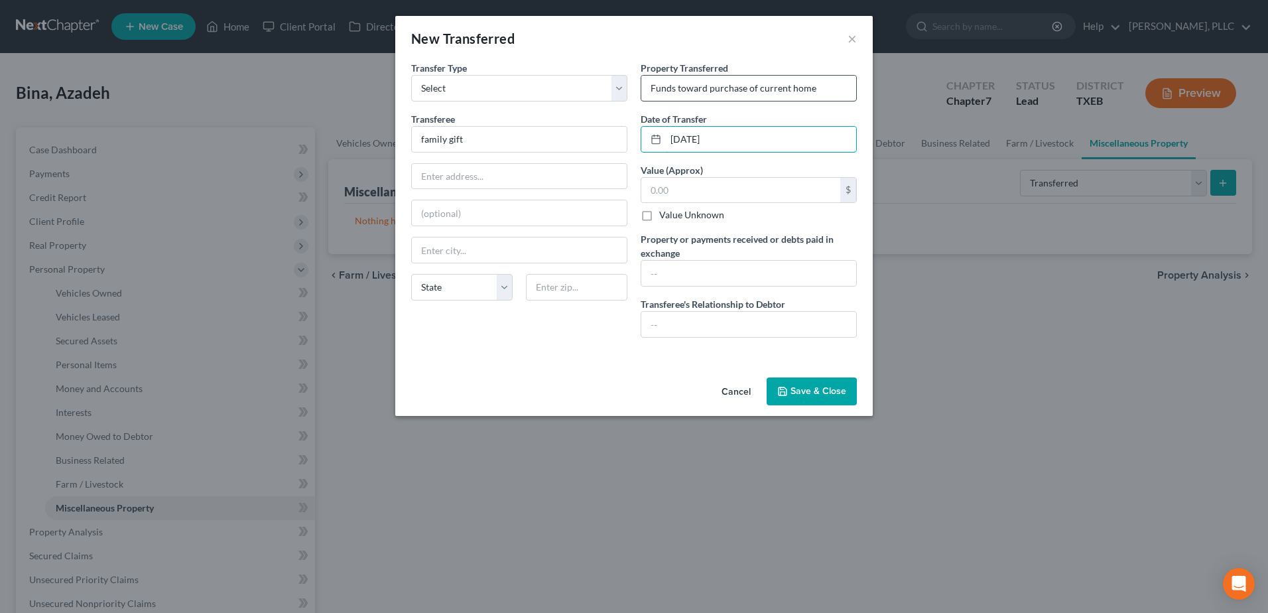
type input "07/01/2024"
type input "100,000.00"
click at [743, 189] on input "100,000.00" at bounding box center [740, 190] width 199 height 25
type input "0.00"
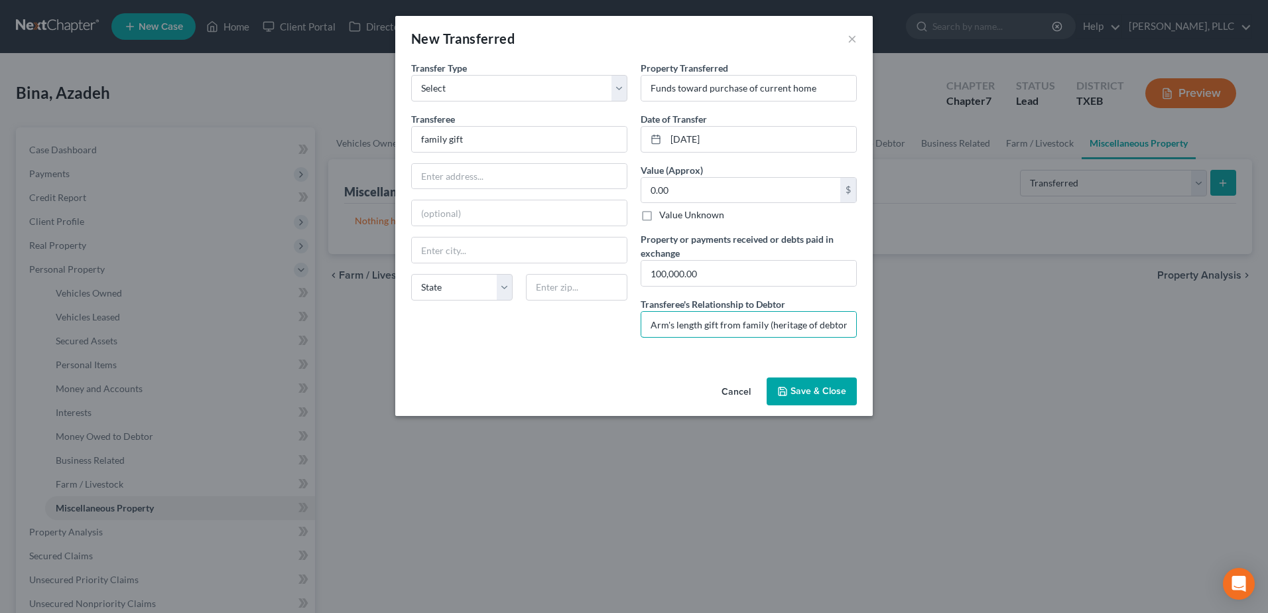
type input "Arm's length gift from family (heritage of debtor)"
click at [816, 391] on button "Save & Close" at bounding box center [812, 391] width 90 height 28
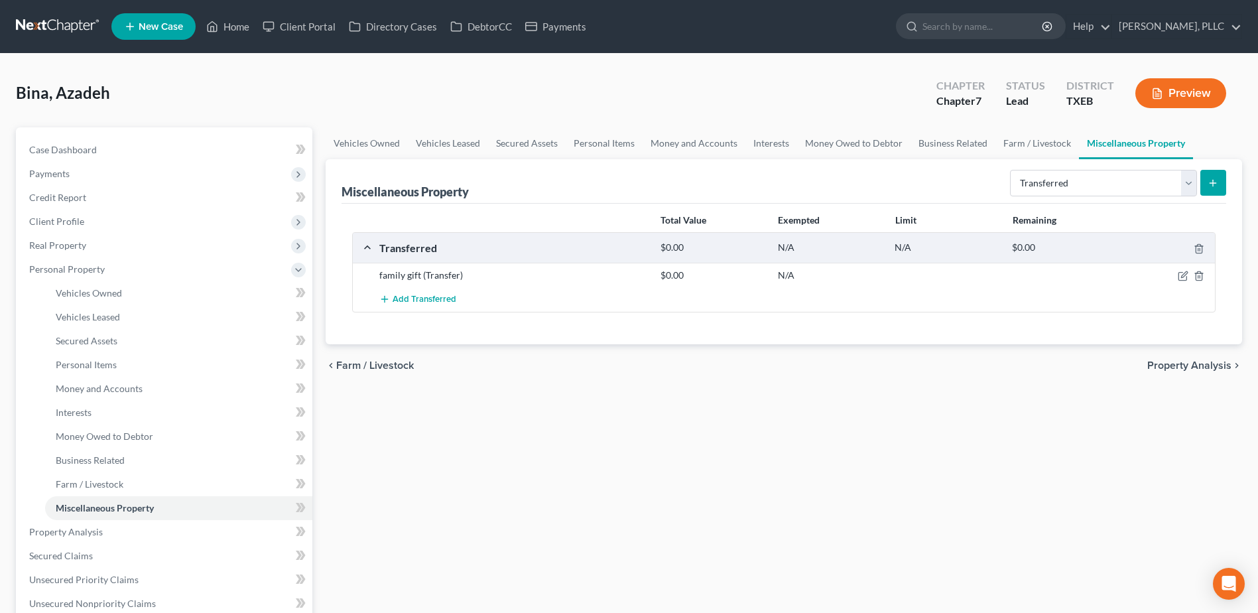
click at [1209, 179] on icon "submit" at bounding box center [1213, 183] width 11 height 11
select select "Ordinary (within 2 years)"
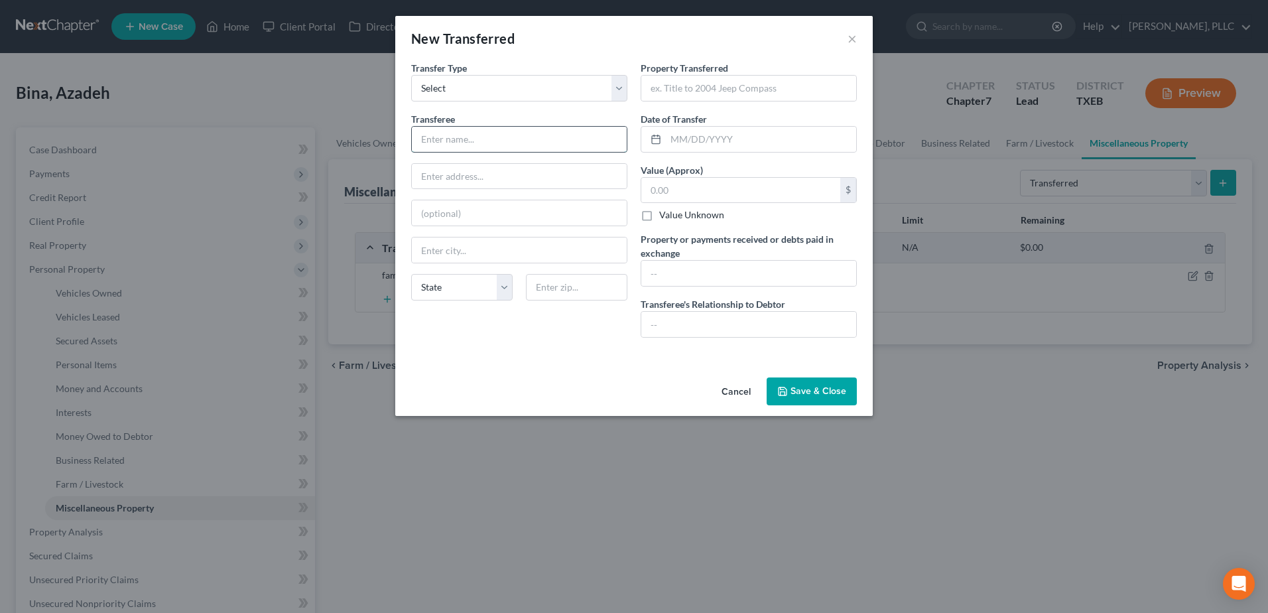
click at [500, 132] on input "text" at bounding box center [519, 139] width 215 height 25
click at [433, 144] on input "guy to provide info" at bounding box center [519, 139] width 215 height 25
drag, startPoint x: 435, startPoint y: 142, endPoint x: 419, endPoint y: 142, distance: 15.9
click at [419, 142] on input "guy to provide info" at bounding box center [519, 139] width 215 height 25
type input "debtor to provide info"
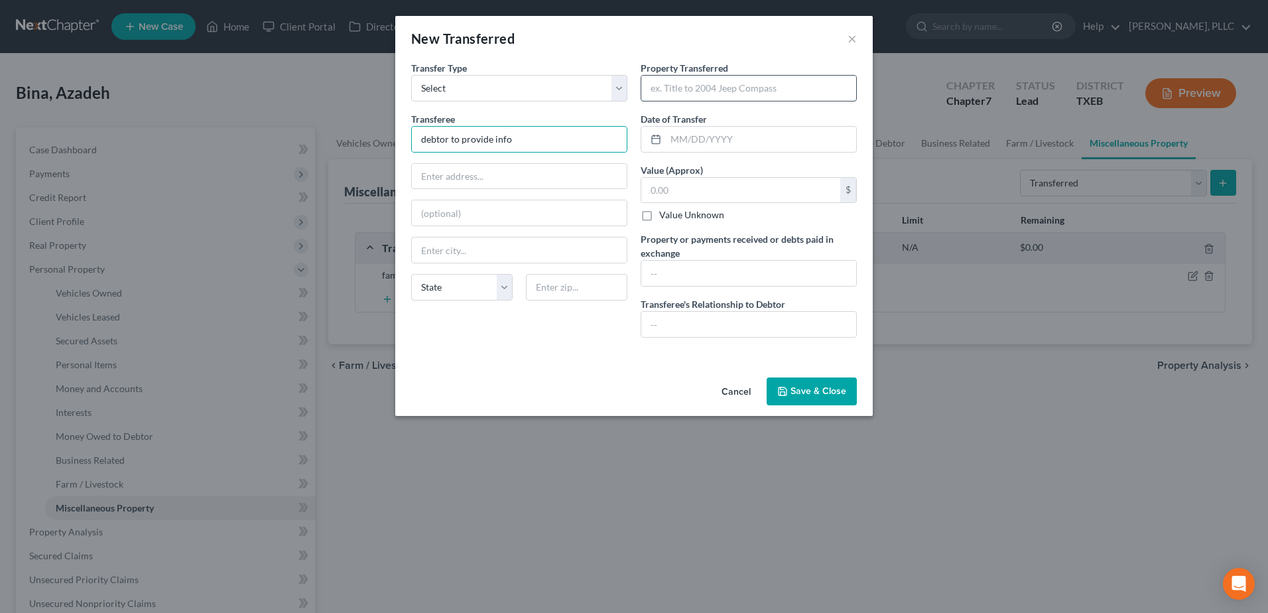
click at [781, 85] on input "text" at bounding box center [748, 88] width 215 height 25
type input "2006 Lexus RX 350"
type input "07/2024"
type input "2"
type input "200.00"
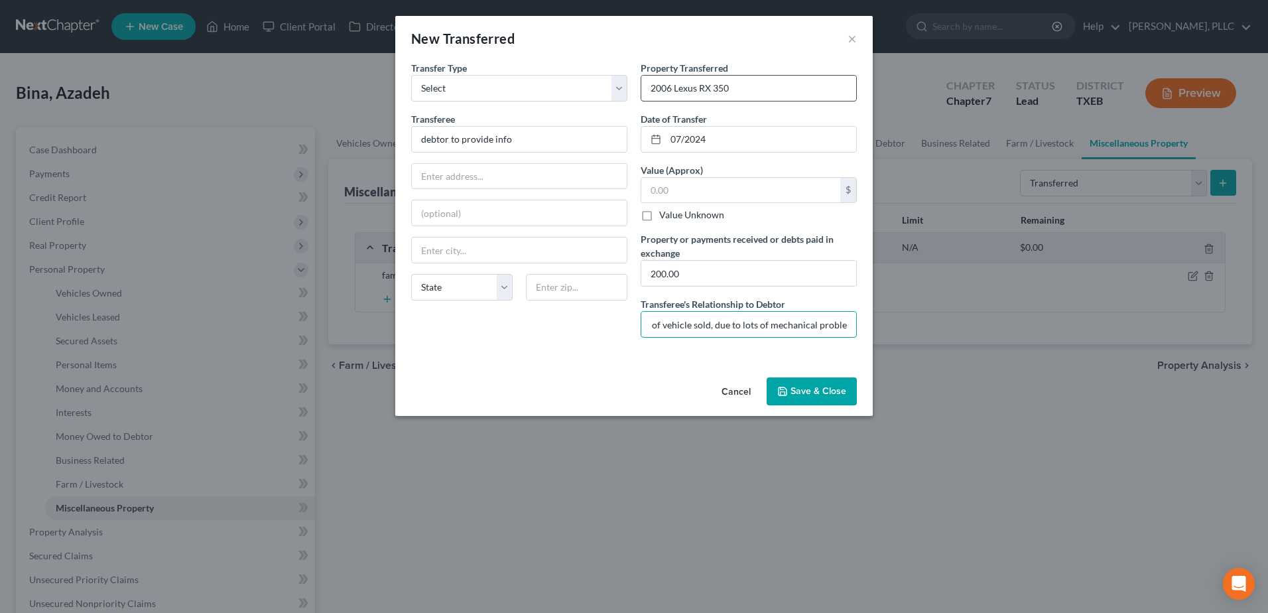
scroll to position [0, 92]
type input "Arm's length transfer of vehicle sold, due to lots of mechanical problems"
click at [827, 392] on button "Save & Close" at bounding box center [812, 391] width 90 height 28
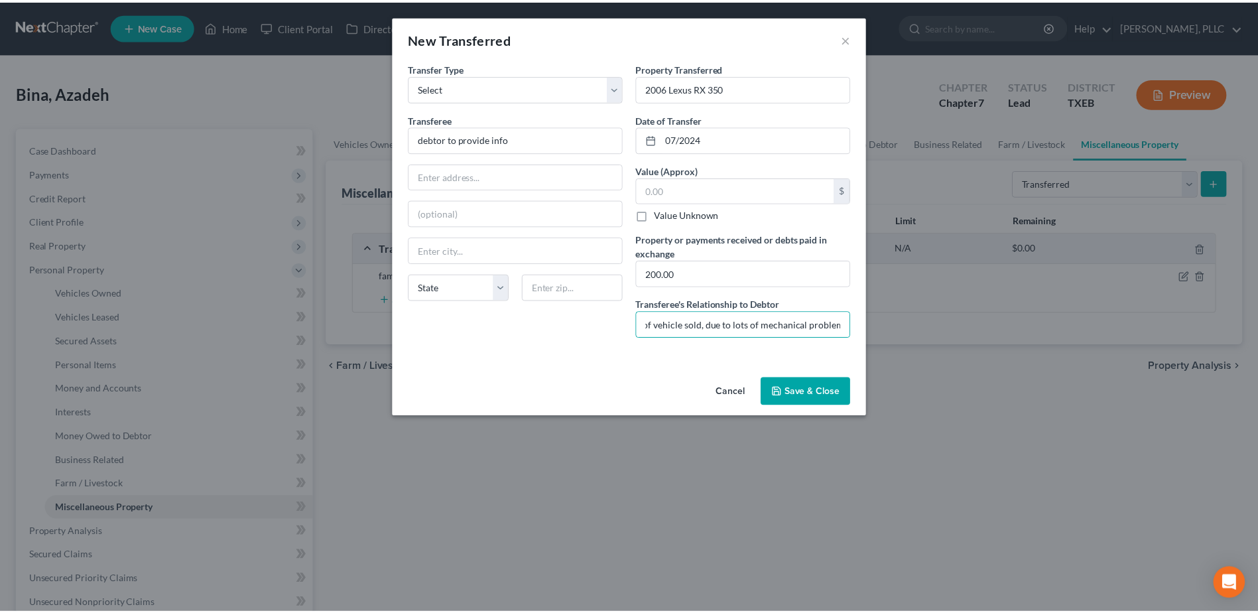
scroll to position [0, 0]
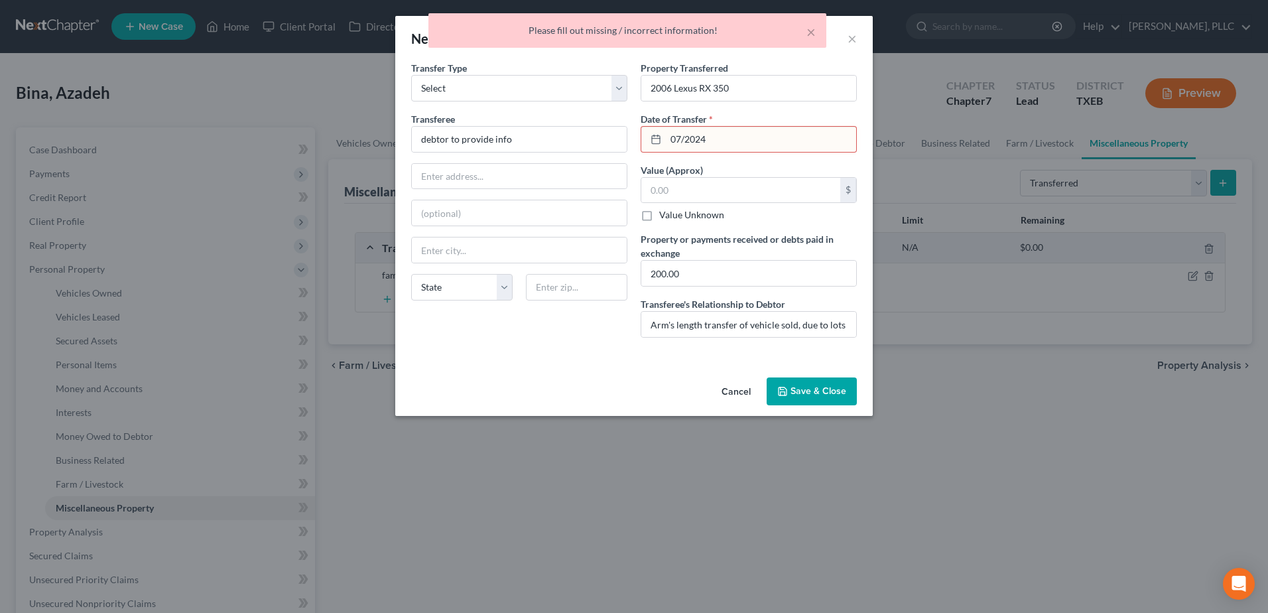
click at [794, 145] on input "07/2024" at bounding box center [761, 139] width 190 height 25
click at [794, 144] on input "07/2" at bounding box center [761, 139] width 190 height 25
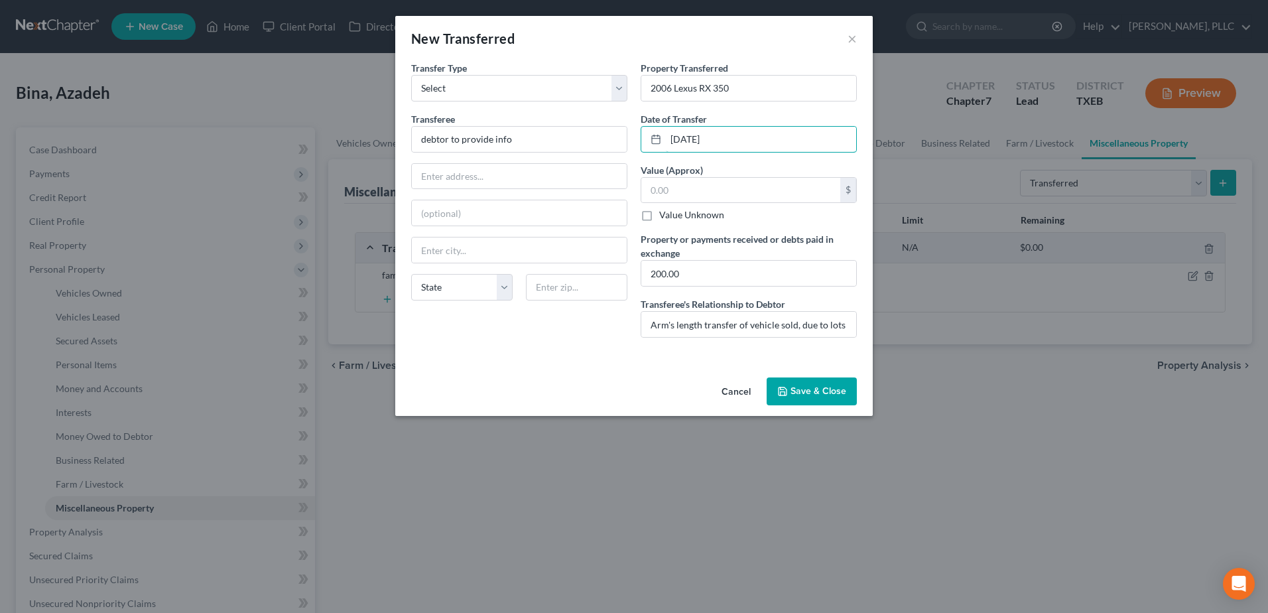
type input "07/01/2024"
click at [811, 391] on button "Save & Close" at bounding box center [812, 391] width 90 height 28
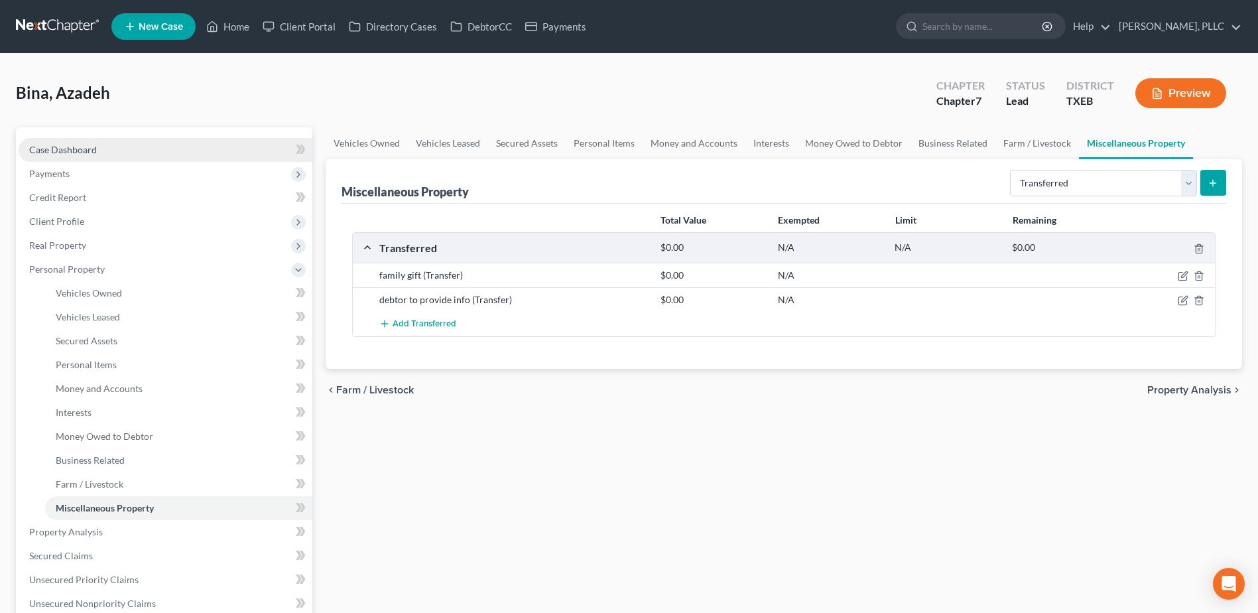
click at [86, 154] on span "Case Dashboard" at bounding box center [63, 149] width 68 height 11
select select "3"
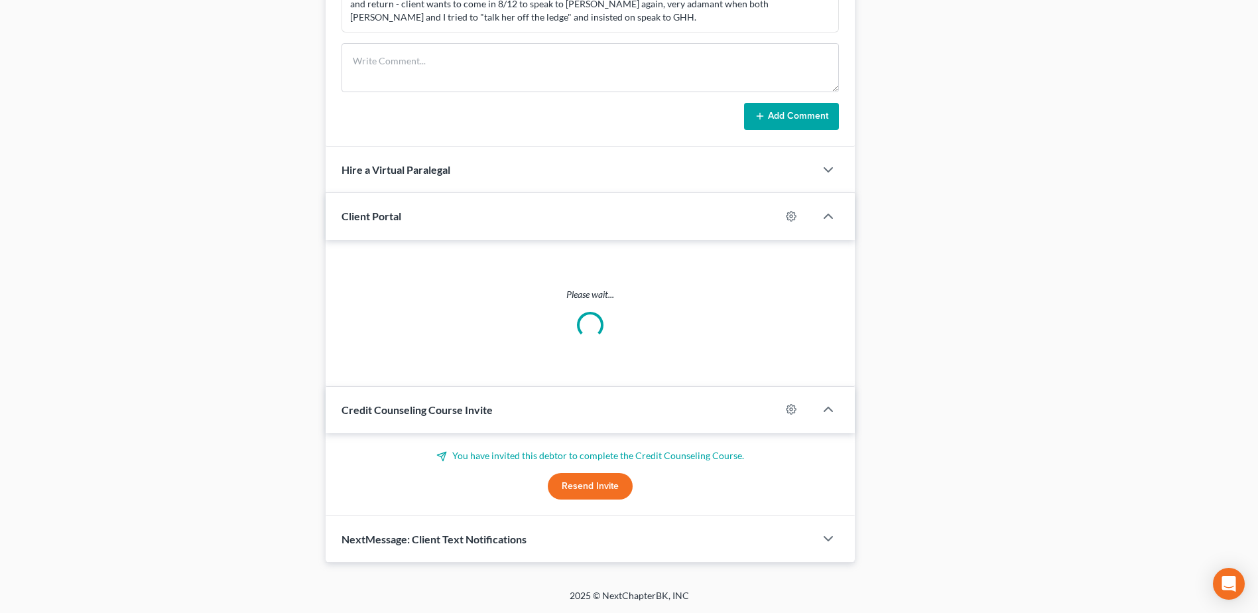
scroll to position [681, 0]
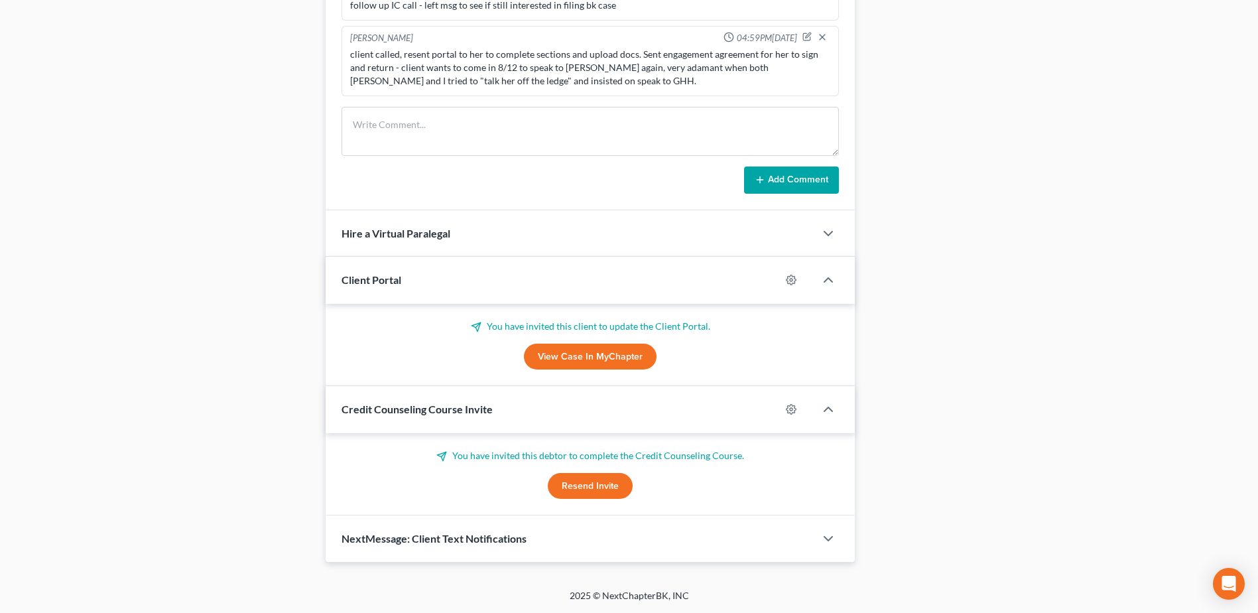
click at [611, 490] on button "Resend Invite" at bounding box center [590, 486] width 85 height 27
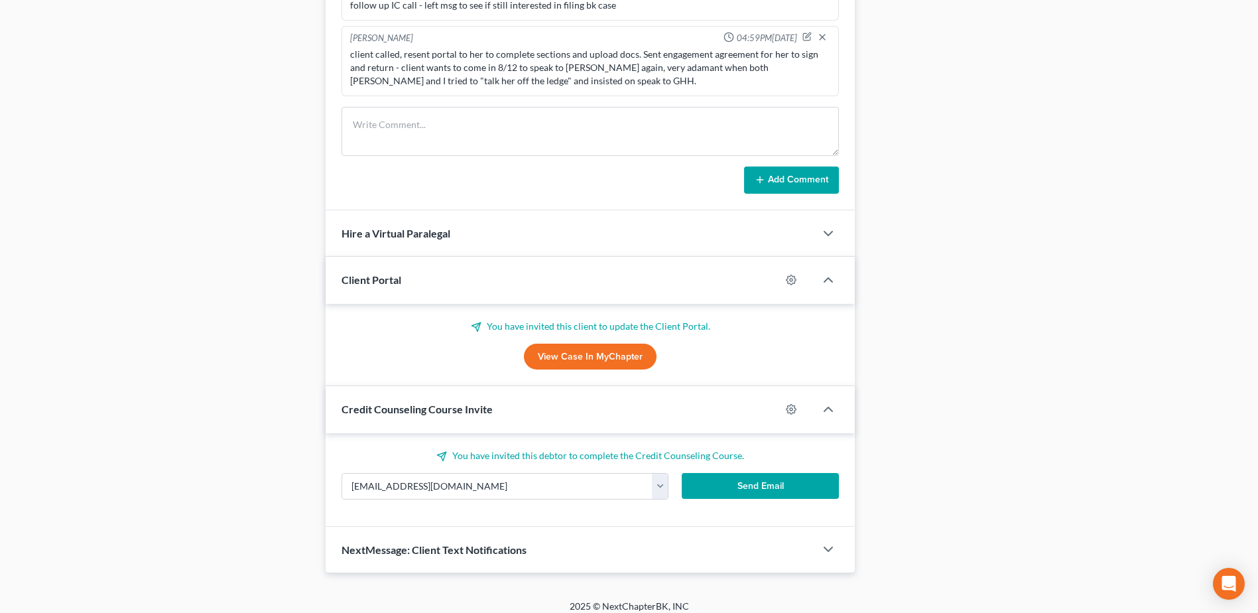
click at [755, 492] on button "Send Email" at bounding box center [760, 486] width 157 height 27
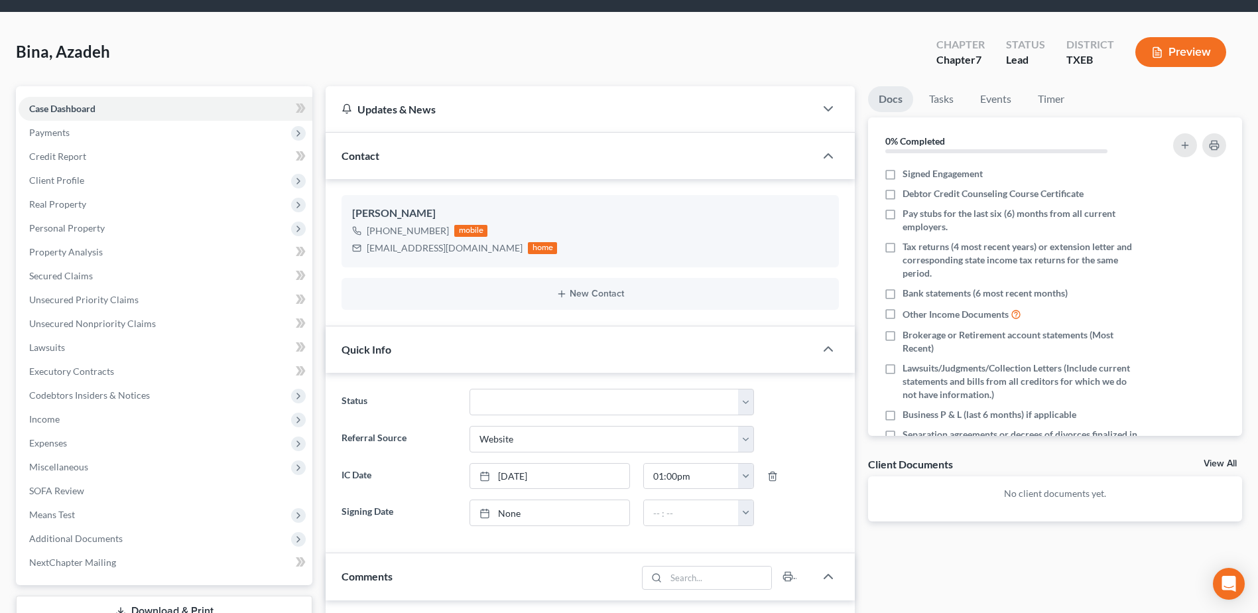
scroll to position [0, 0]
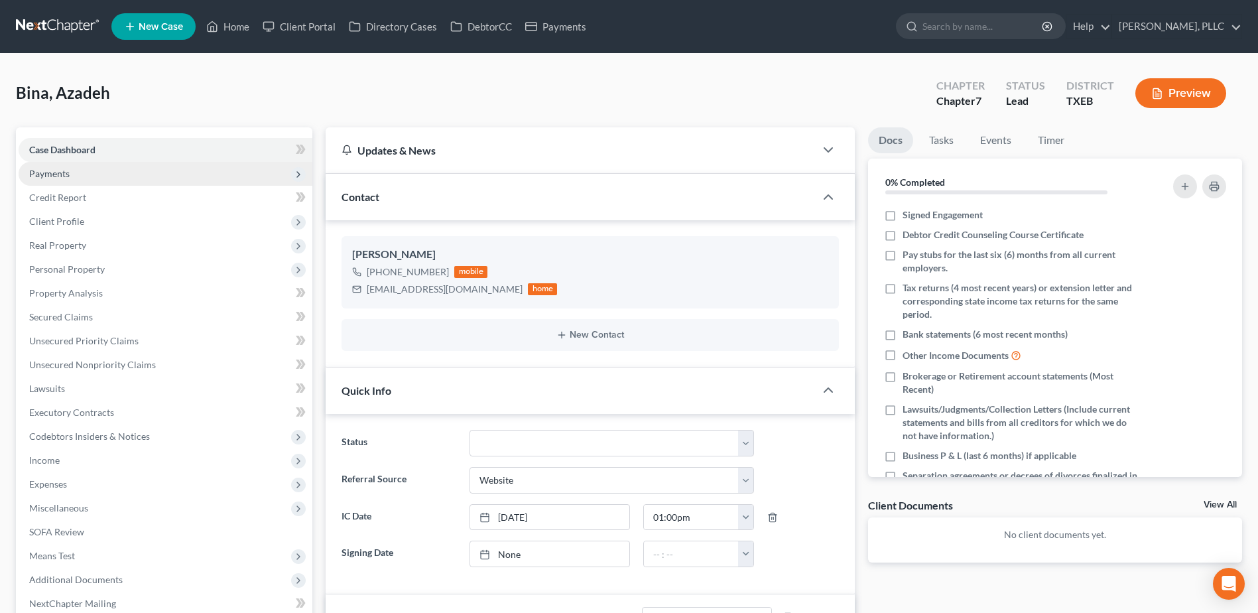
click at [66, 174] on span "Payments" at bounding box center [49, 173] width 40 height 11
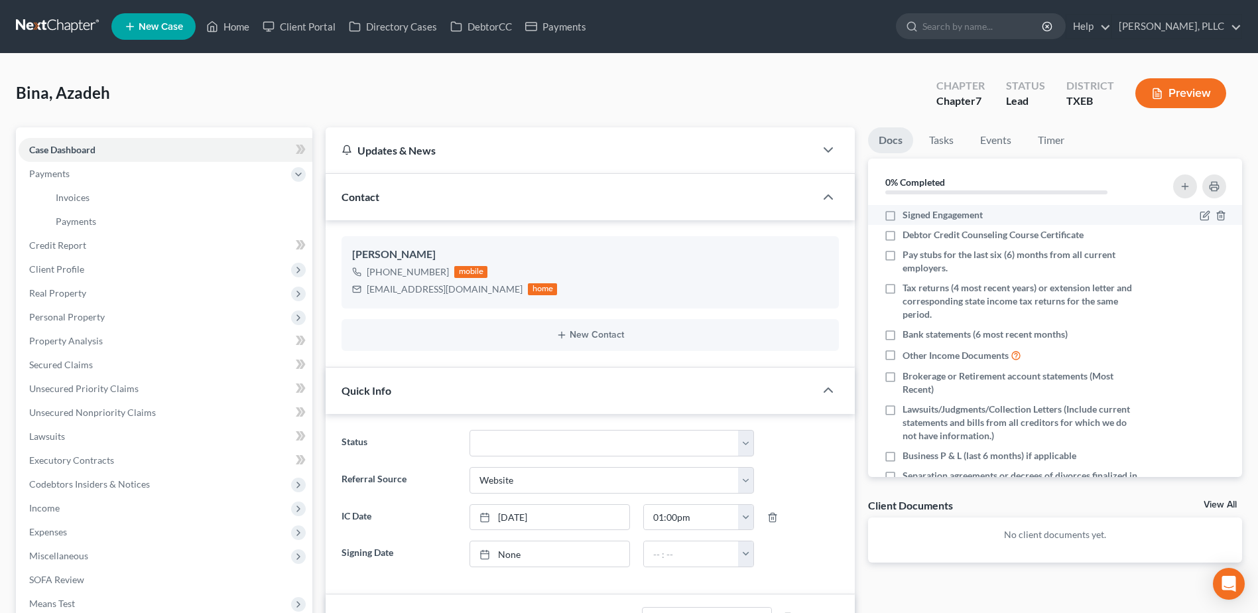
click at [903, 218] on label "Signed Engagement" at bounding box center [943, 214] width 80 height 13
click at [908, 217] on input "Signed Engagement" at bounding box center [912, 212] width 9 height 9
checkbox input "true"
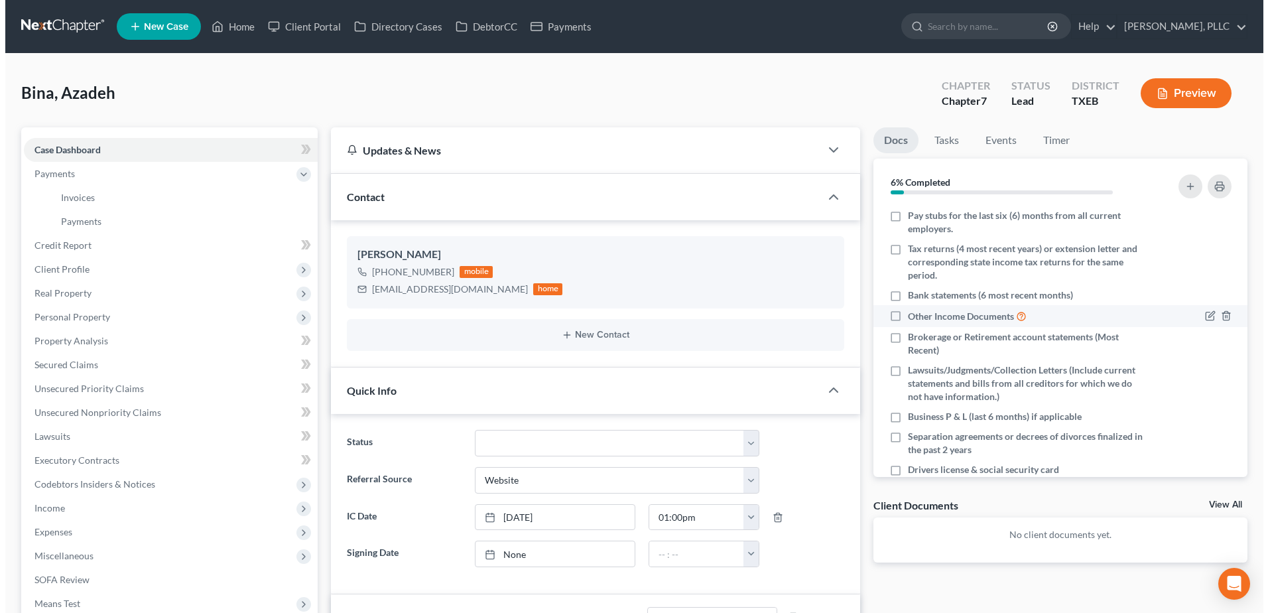
scroll to position [66, 0]
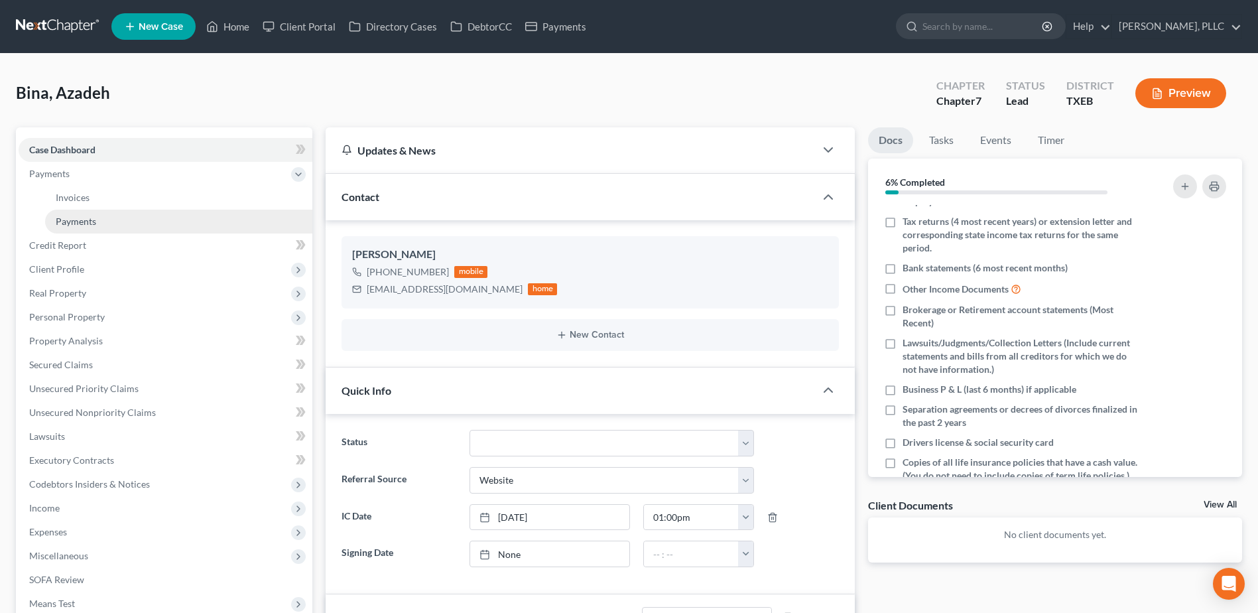
click at [99, 222] on link "Payments" at bounding box center [178, 222] width 267 height 24
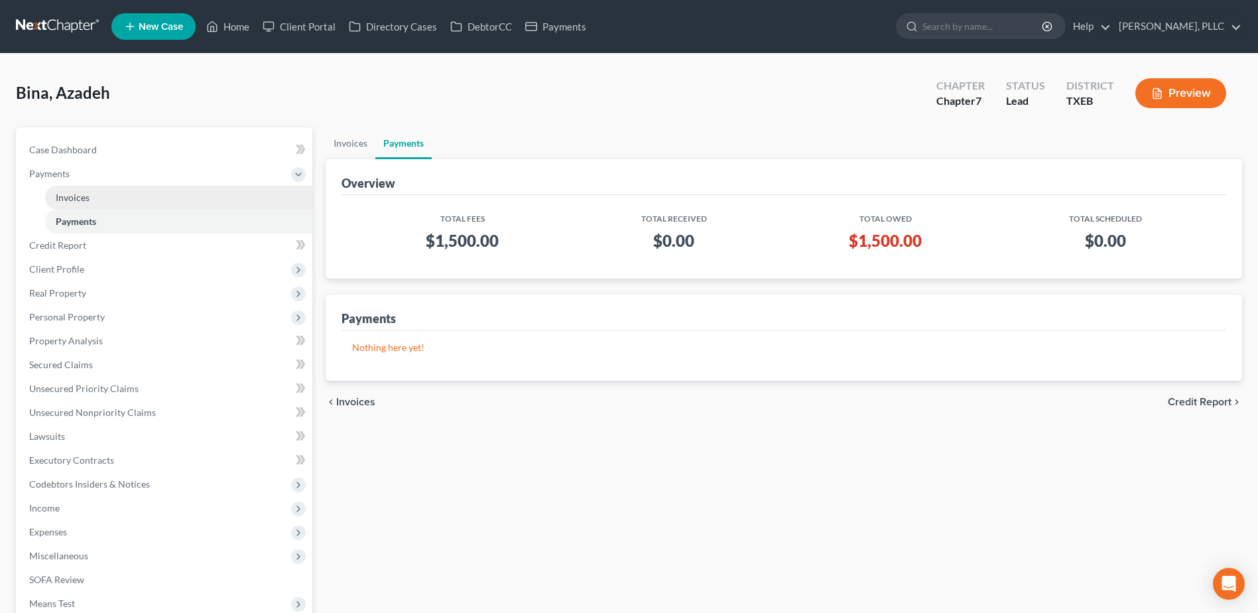
click at [86, 200] on span "Invoices" at bounding box center [73, 197] width 34 height 11
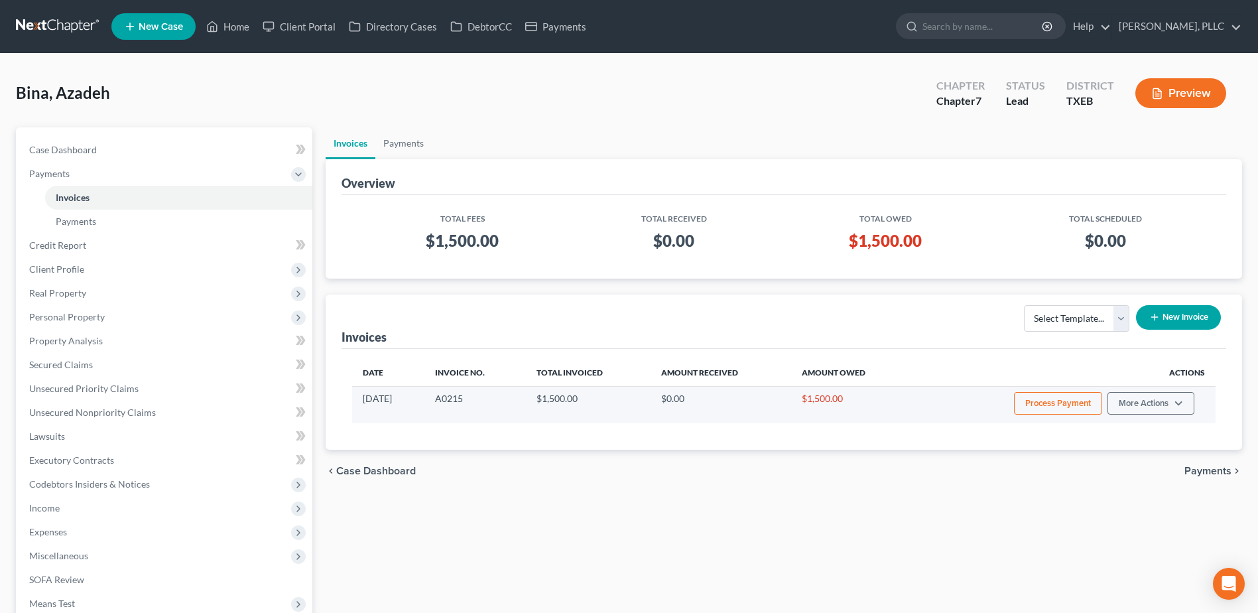
click at [1069, 403] on button "Process Payment" at bounding box center [1058, 403] width 88 height 23
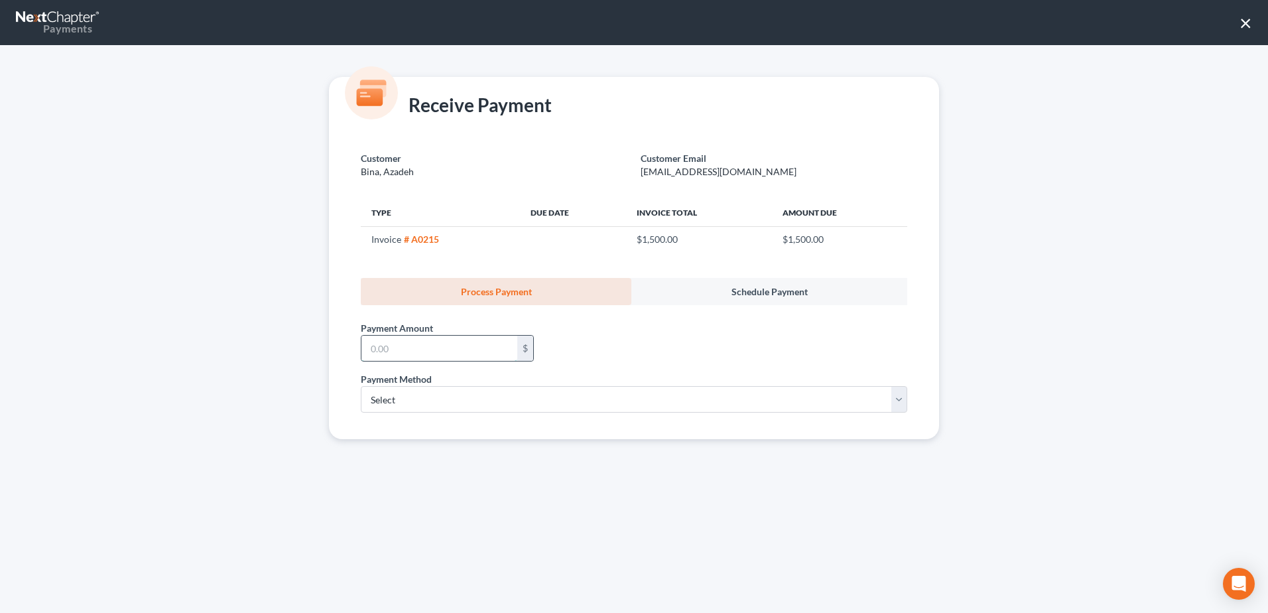
click at [483, 351] on input "text" at bounding box center [440, 348] width 156 height 25
type input "1"
click at [470, 332] on div "Payment Amount * $" at bounding box center [447, 341] width 186 height 40
click at [476, 358] on input "text" at bounding box center [440, 348] width 156 height 25
type input "750.00"
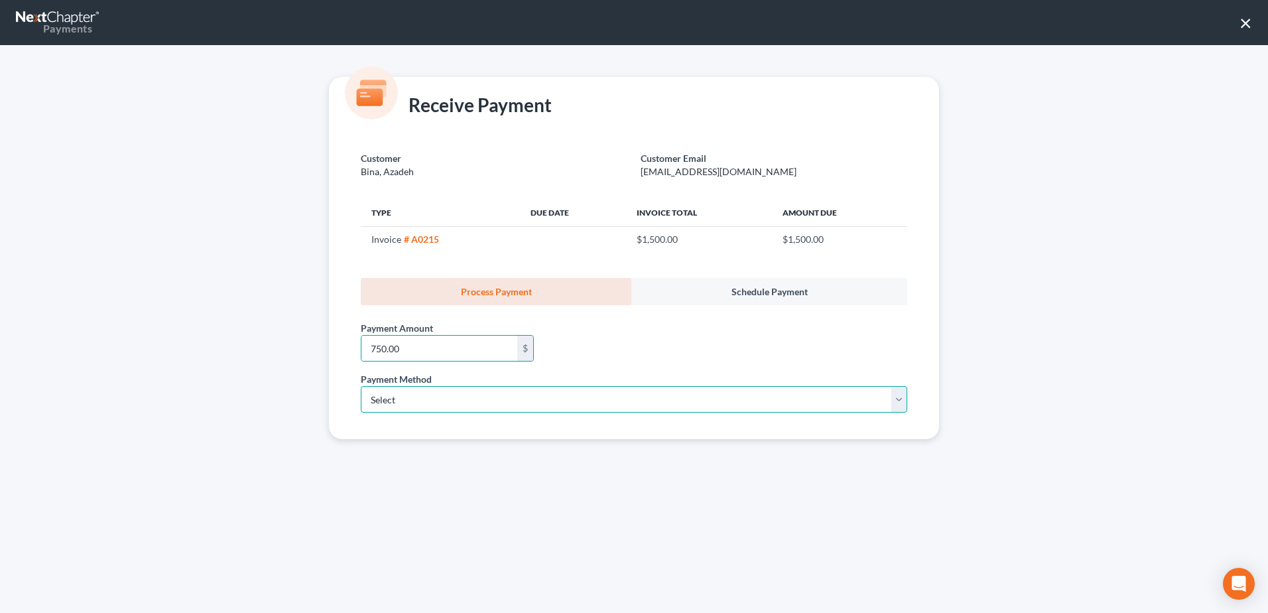
click at [907, 405] on select "Select ACH Credit Card" at bounding box center [634, 399] width 547 height 27
select select "1"
click at [361, 386] on select "Select ACH Credit Card" at bounding box center [634, 399] width 547 height 27
select select "45"
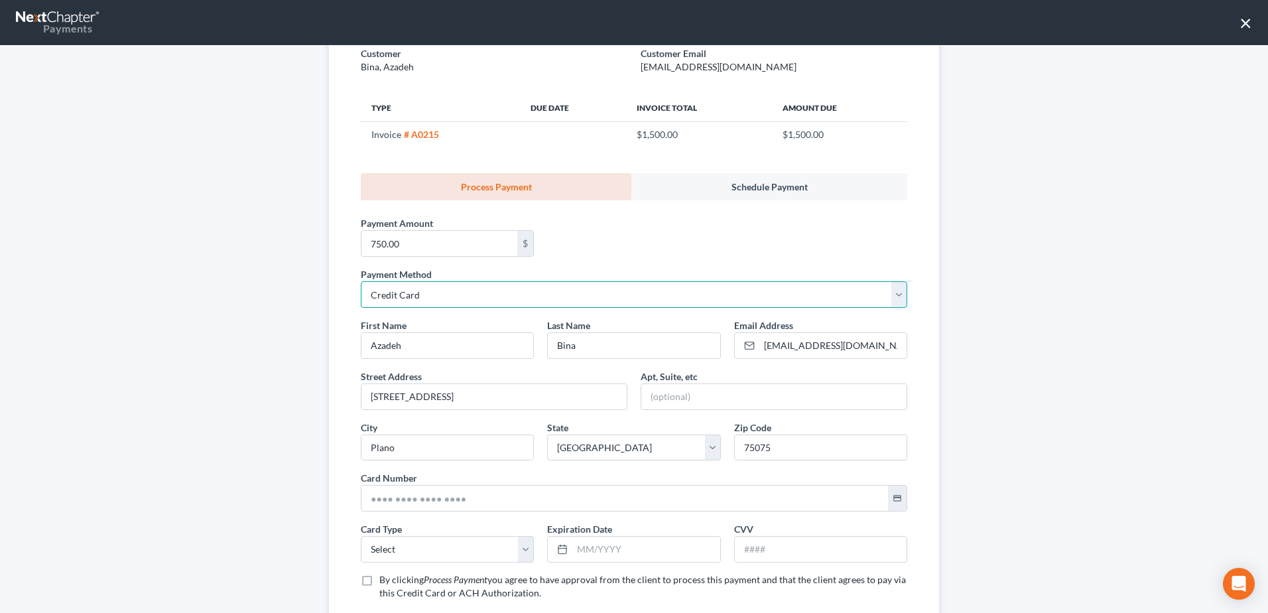
scroll to position [133, 0]
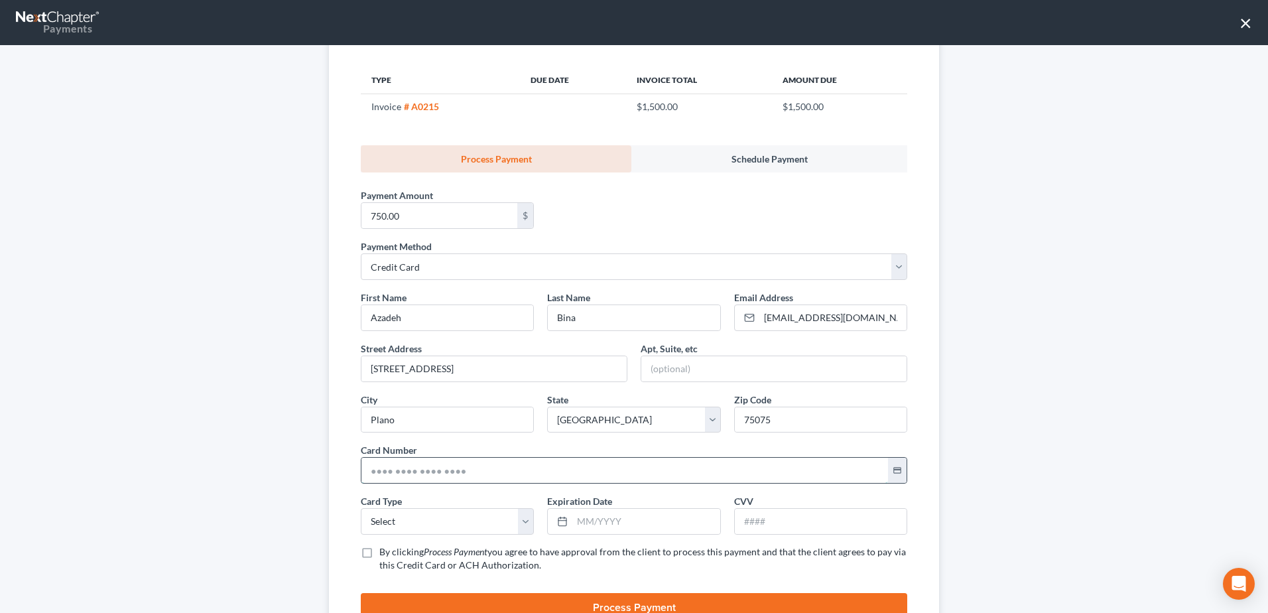
click at [455, 466] on input "text" at bounding box center [625, 470] width 527 height 25
type input "4342 5802 4271 5480"
select select "0"
type input "07/2029"
type input "689"
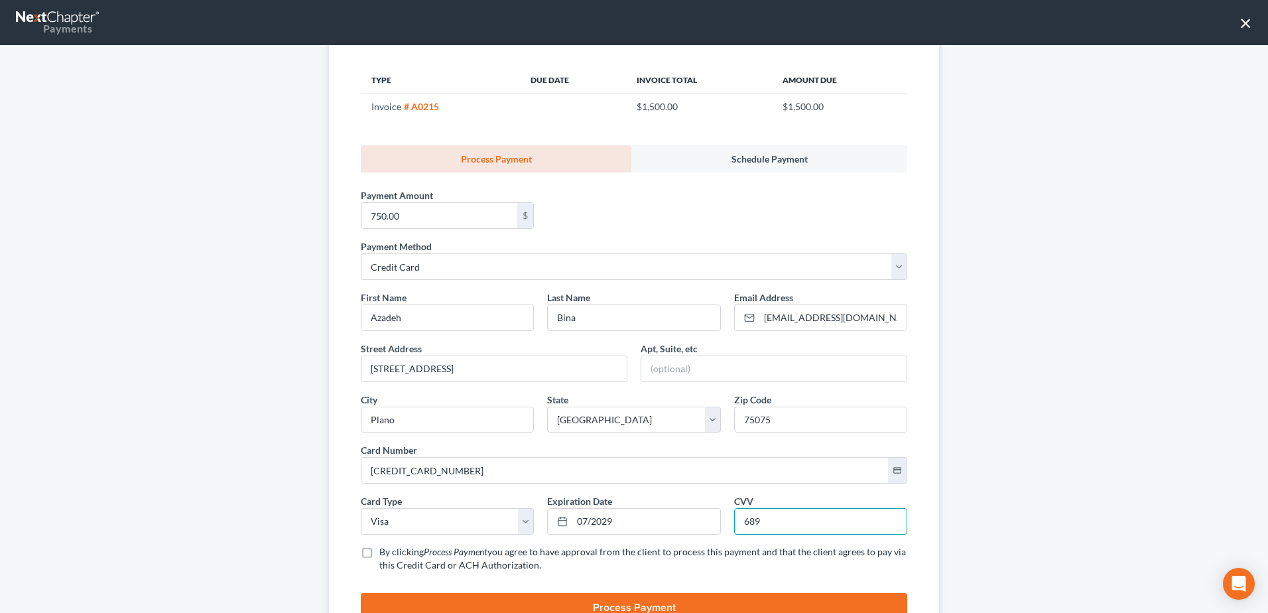
drag, startPoint x: 360, startPoint y: 552, endPoint x: 489, endPoint y: 612, distance: 142.1
click at [379, 552] on label "By clicking Process Payment you agree to have approval from the client to proce…" at bounding box center [643, 558] width 528 height 27
click at [385, 552] on input "By clicking Process Payment you agree to have approval from the client to proce…" at bounding box center [389, 549] width 9 height 9
checkbox input "true"
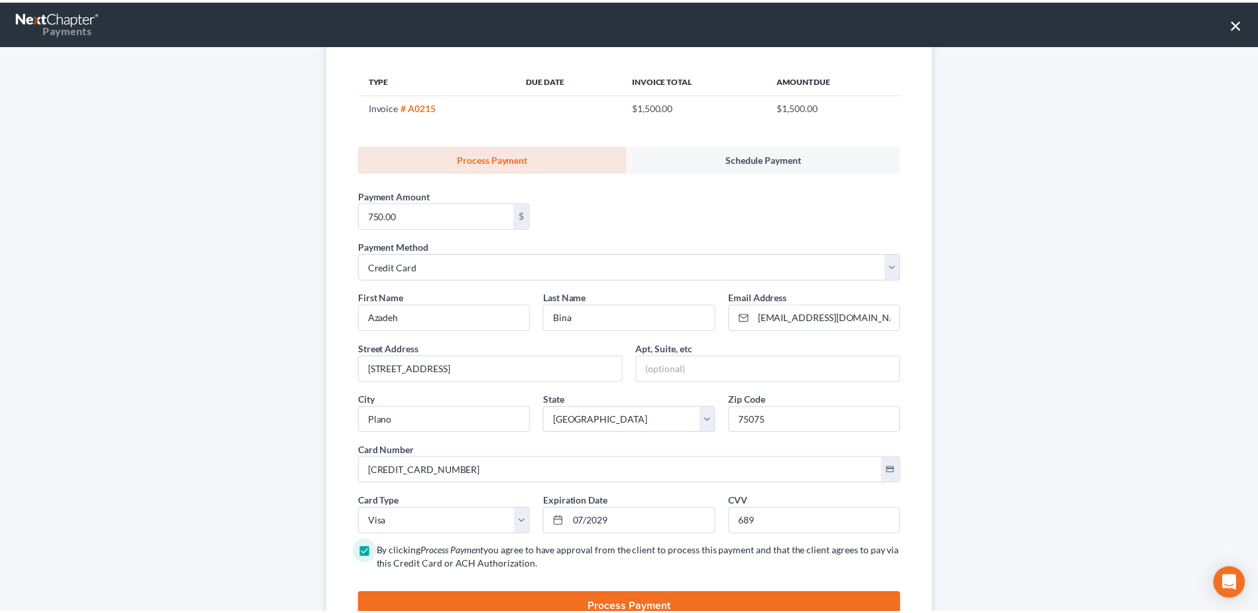
scroll to position [190, 0]
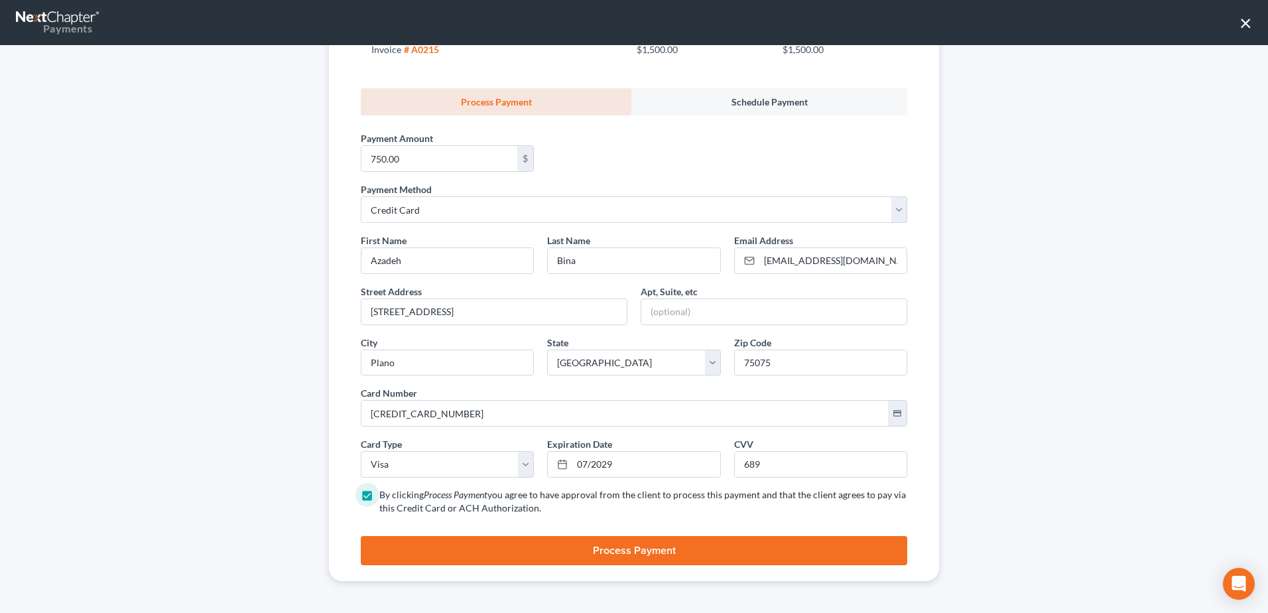
click at [797, 551] on button "Process Payment" at bounding box center [634, 550] width 547 height 29
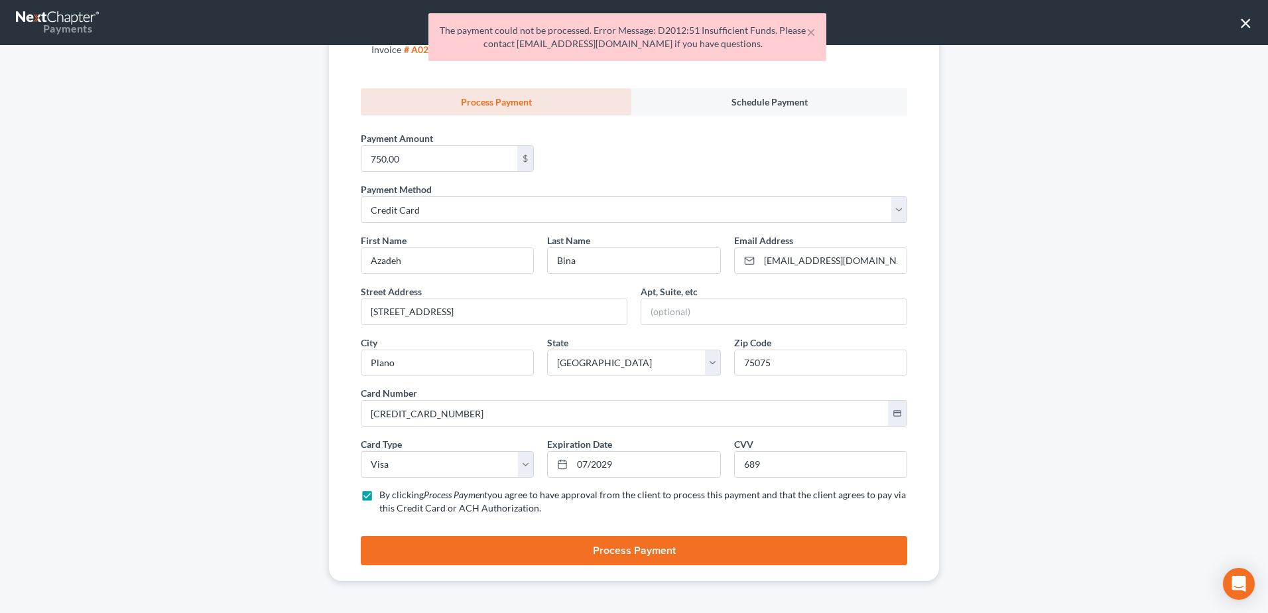
click at [1111, 391] on div "Receive Payment Customer Bina, Azadeh Customer Email binaaudrey@gmail.com Type …" at bounding box center [634, 329] width 1268 height 568
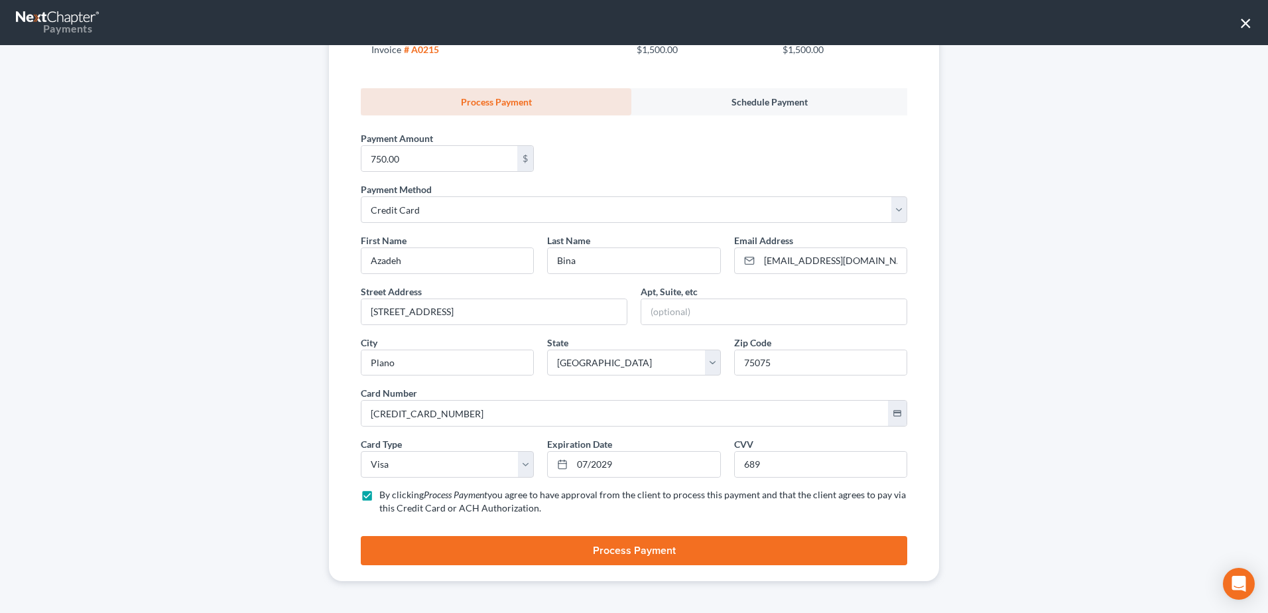
click at [1250, 21] on button "×" at bounding box center [1246, 22] width 13 height 21
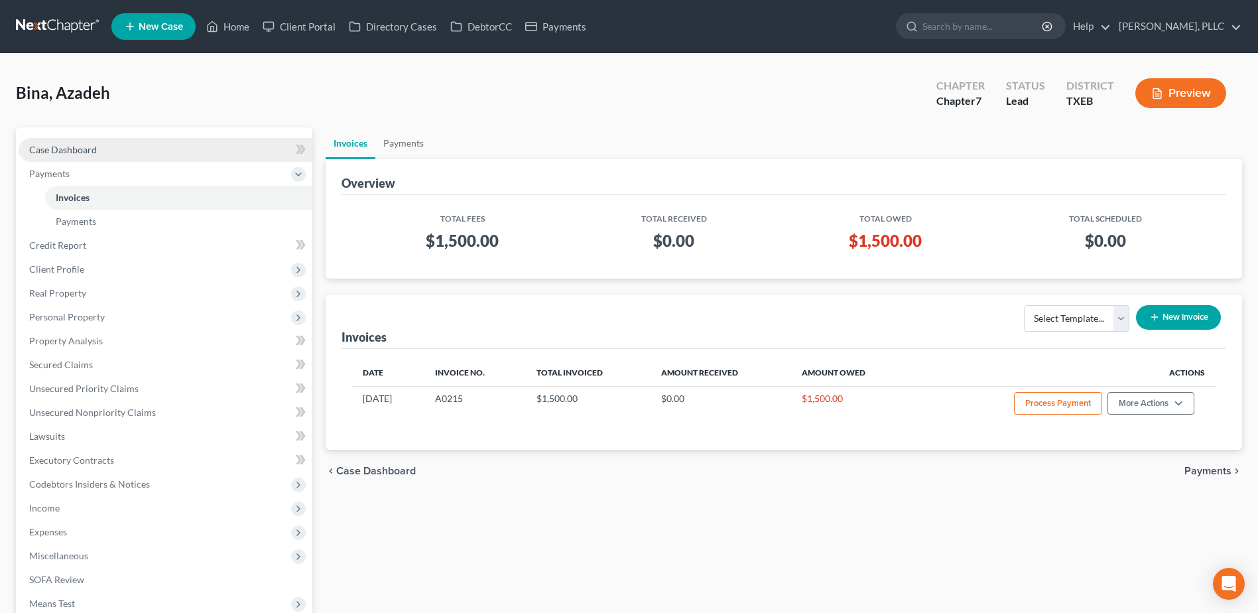
click at [100, 151] on link "Case Dashboard" at bounding box center [166, 150] width 294 height 24
select select "3"
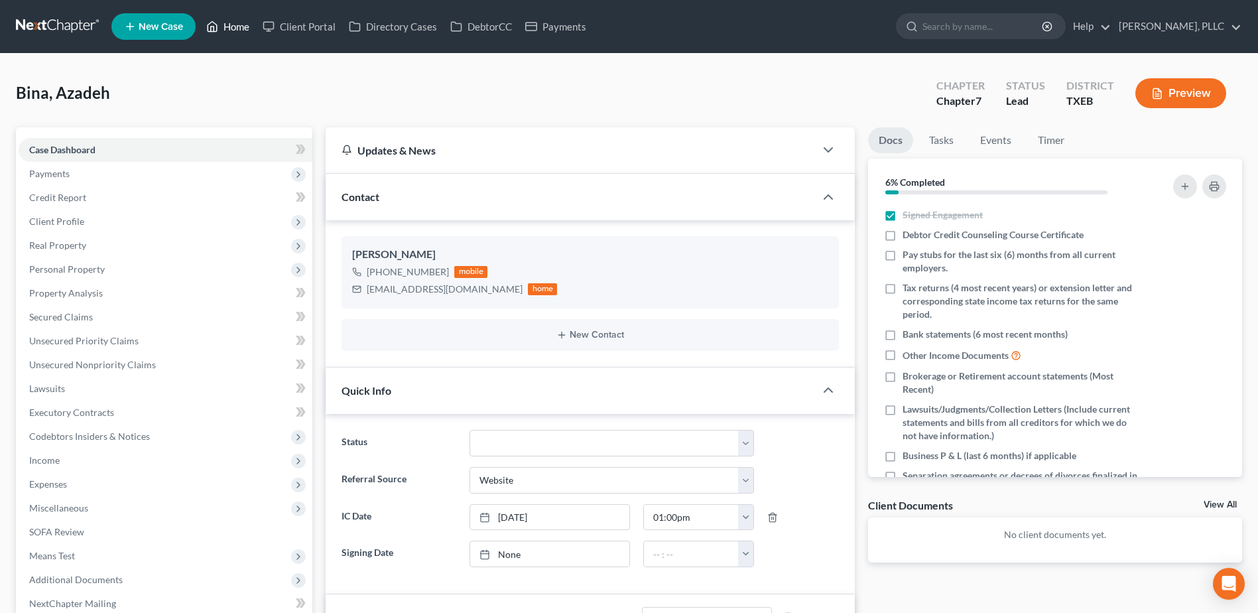
click at [250, 26] on link "Home" at bounding box center [228, 27] width 56 height 24
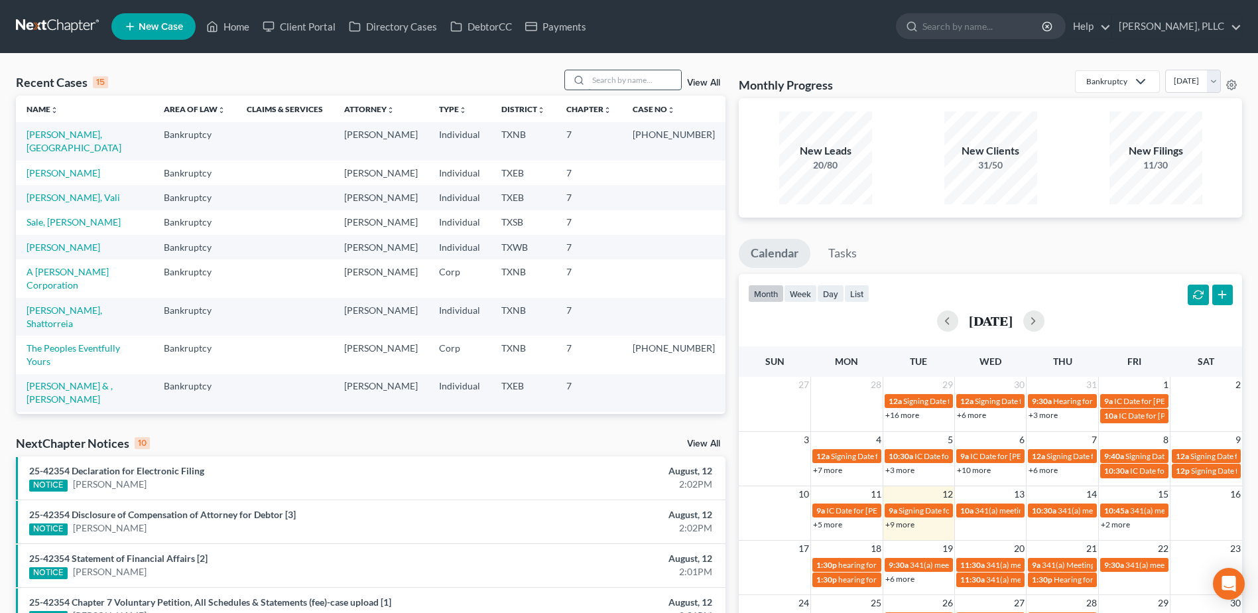
click at [665, 84] on input "search" at bounding box center [634, 79] width 93 height 19
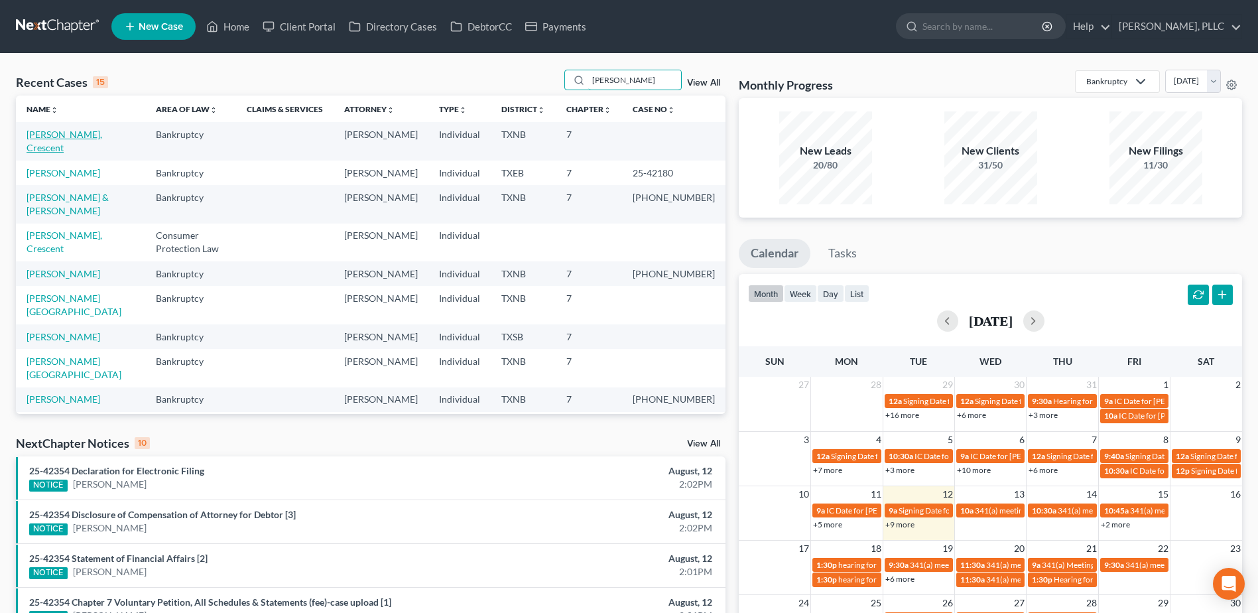
type input "davis"
click at [74, 137] on link "Davis, Crescent" at bounding box center [65, 141] width 76 height 25
select select "1"
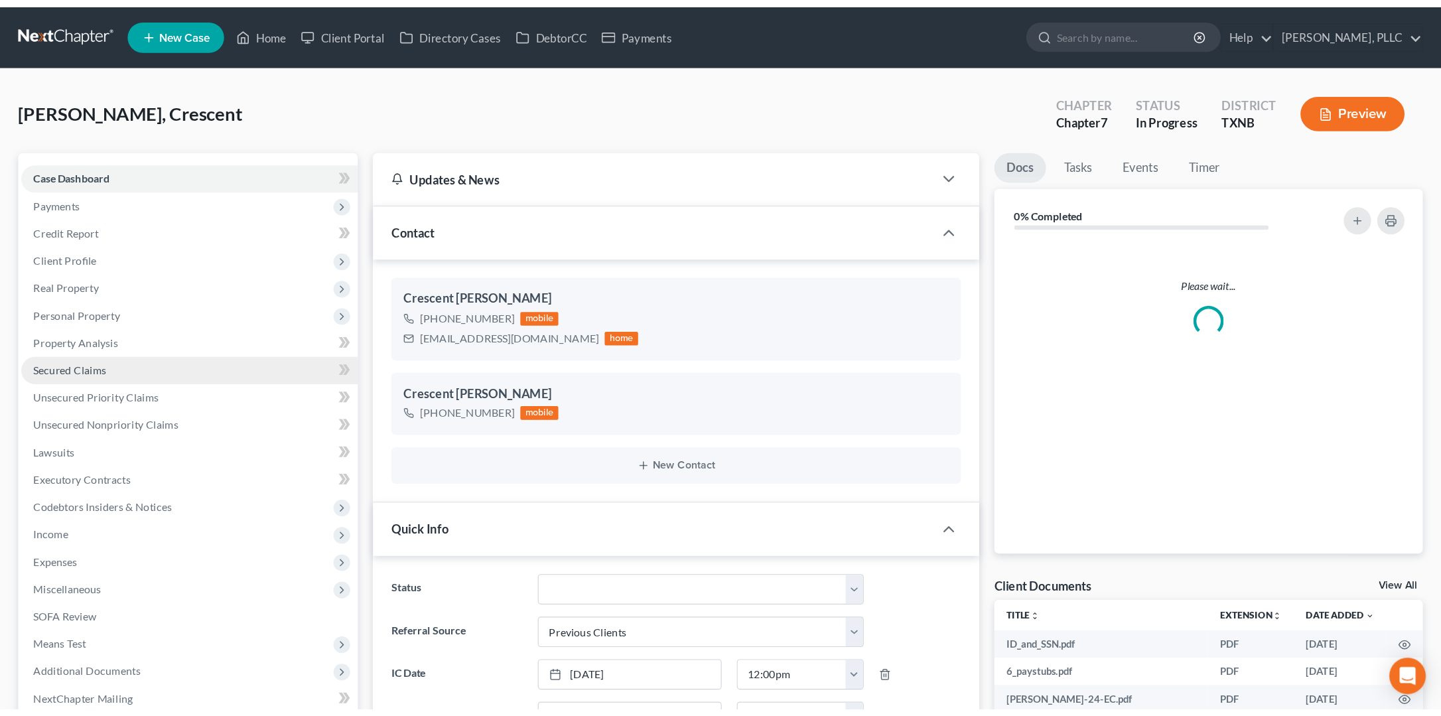
scroll to position [542, 0]
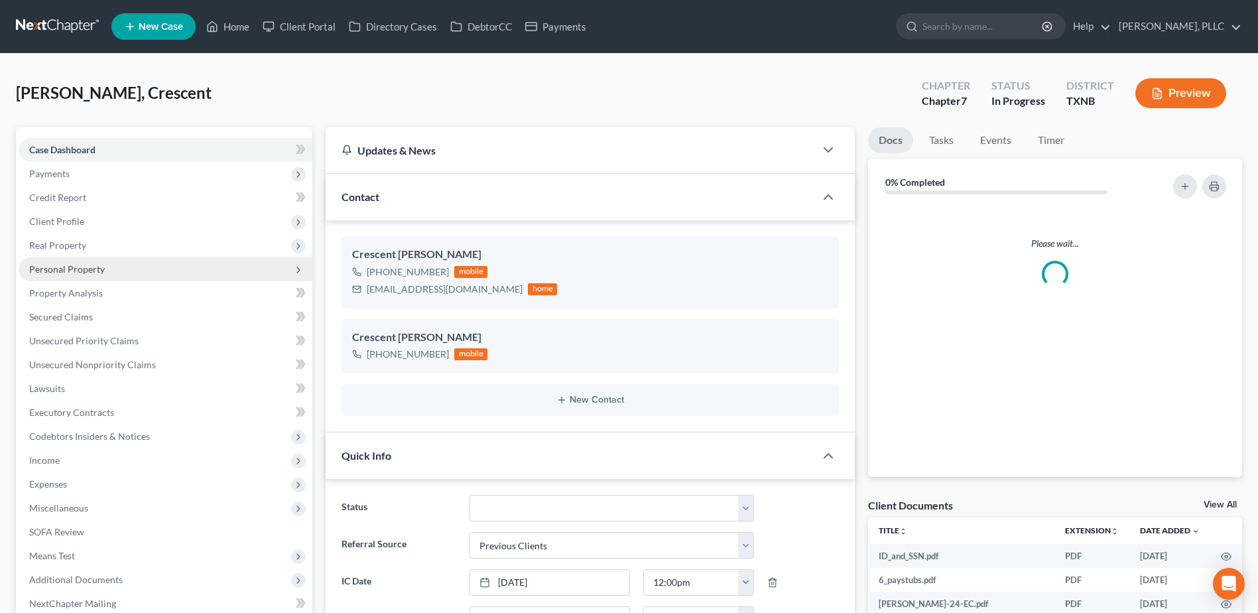
click at [78, 266] on span "Personal Property" at bounding box center [67, 268] width 76 height 11
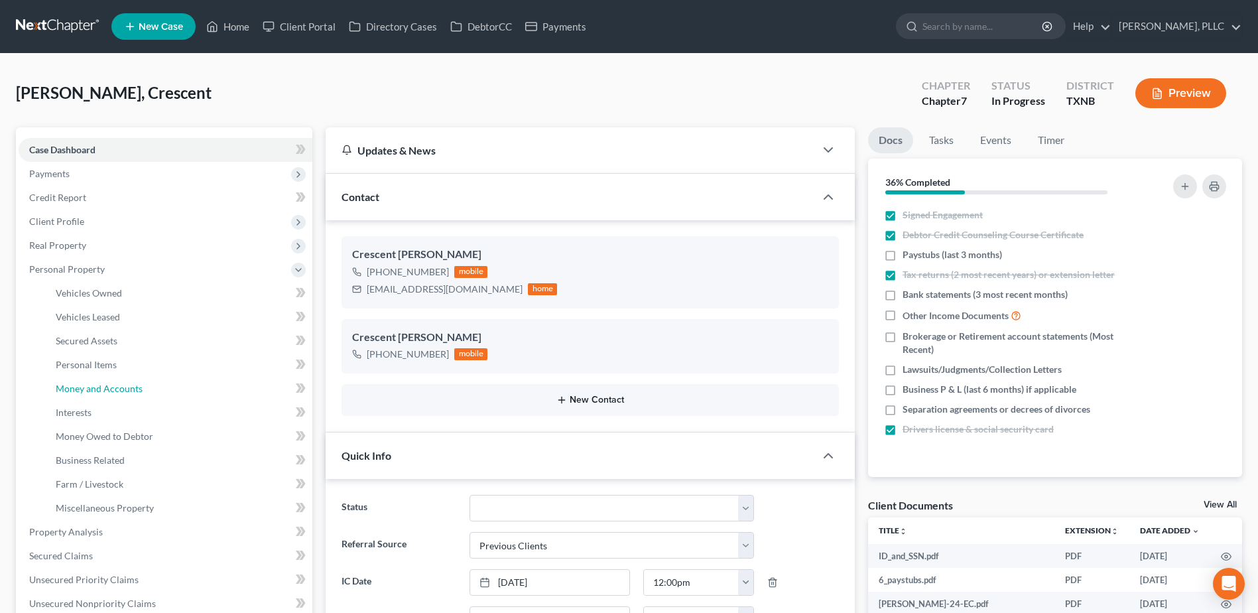
click at [103, 384] on span "Money and Accounts" at bounding box center [99, 388] width 87 height 11
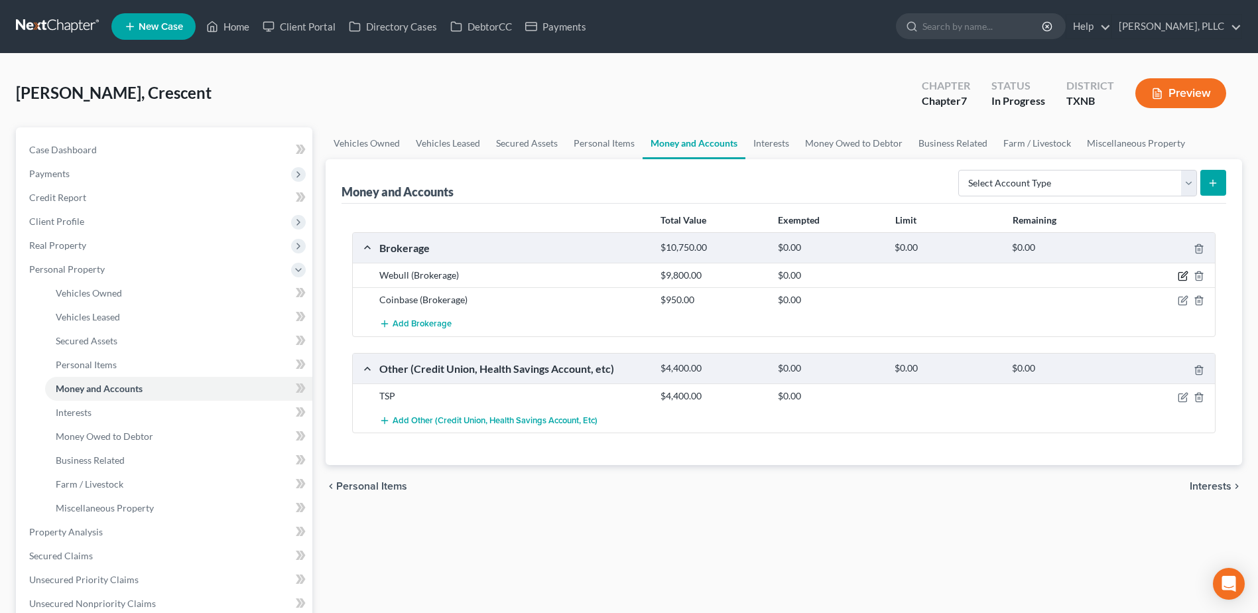
click at [1183, 276] on icon "button" at bounding box center [1183, 276] width 11 height 11
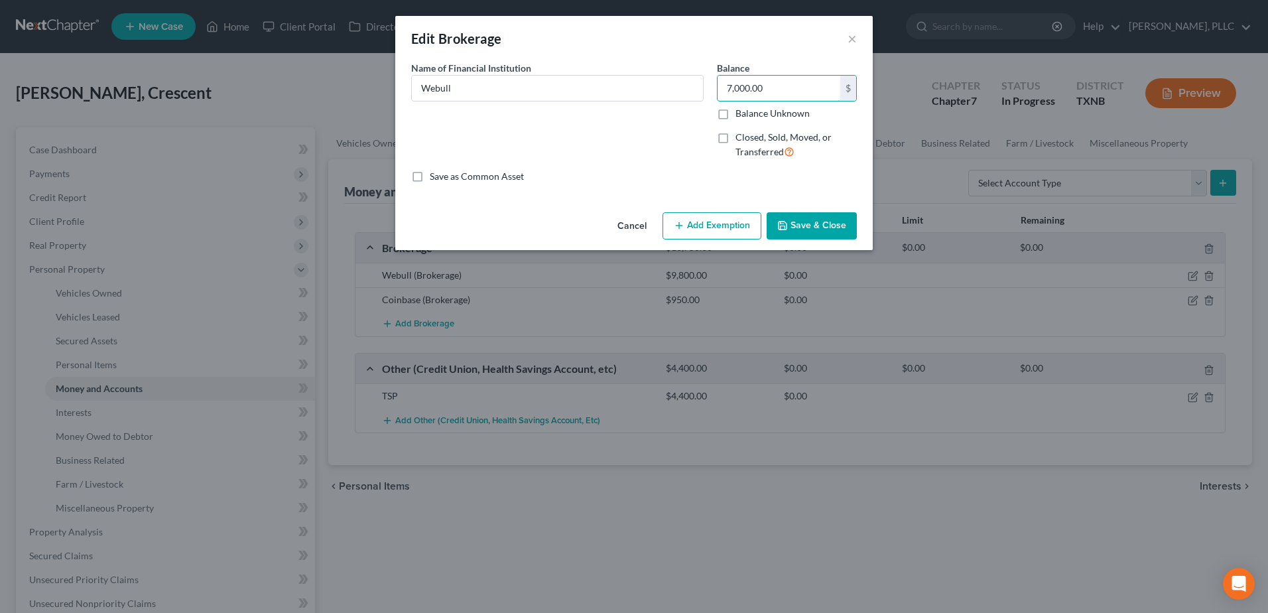
type input "7,000.00"
click at [830, 229] on button "Save & Close" at bounding box center [812, 226] width 90 height 28
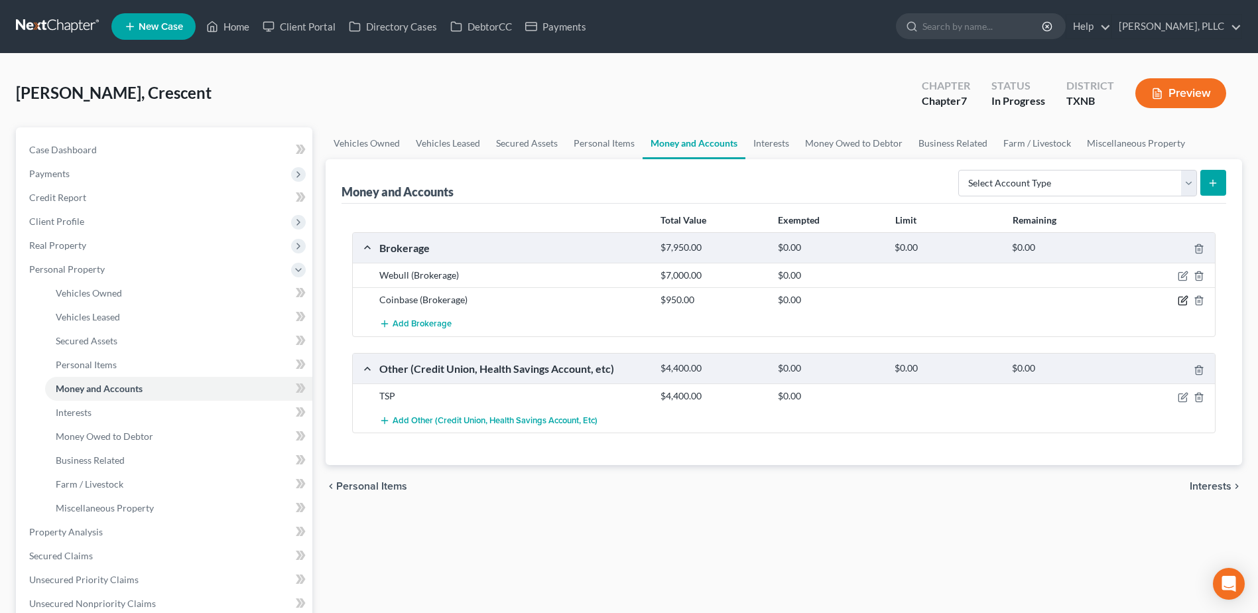
click at [1183, 300] on icon "button" at bounding box center [1184, 300] width 6 height 6
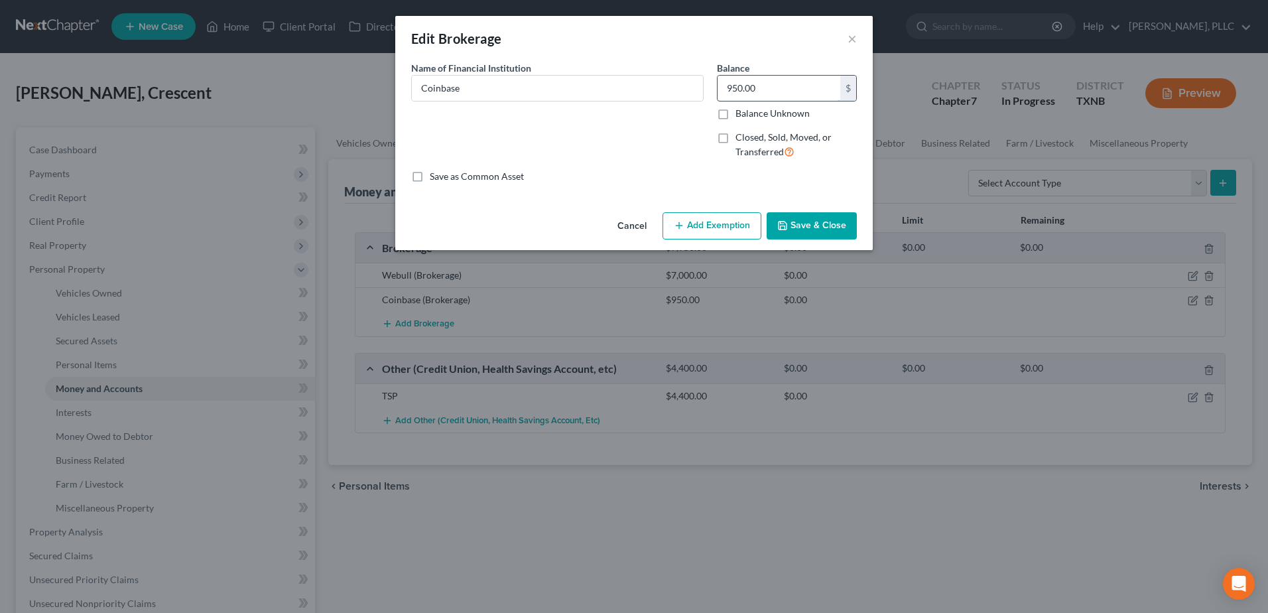
click at [803, 88] on input "950.00" at bounding box center [779, 88] width 123 height 25
type input "3,000.00"
click at [819, 233] on button "Save & Close" at bounding box center [812, 226] width 90 height 28
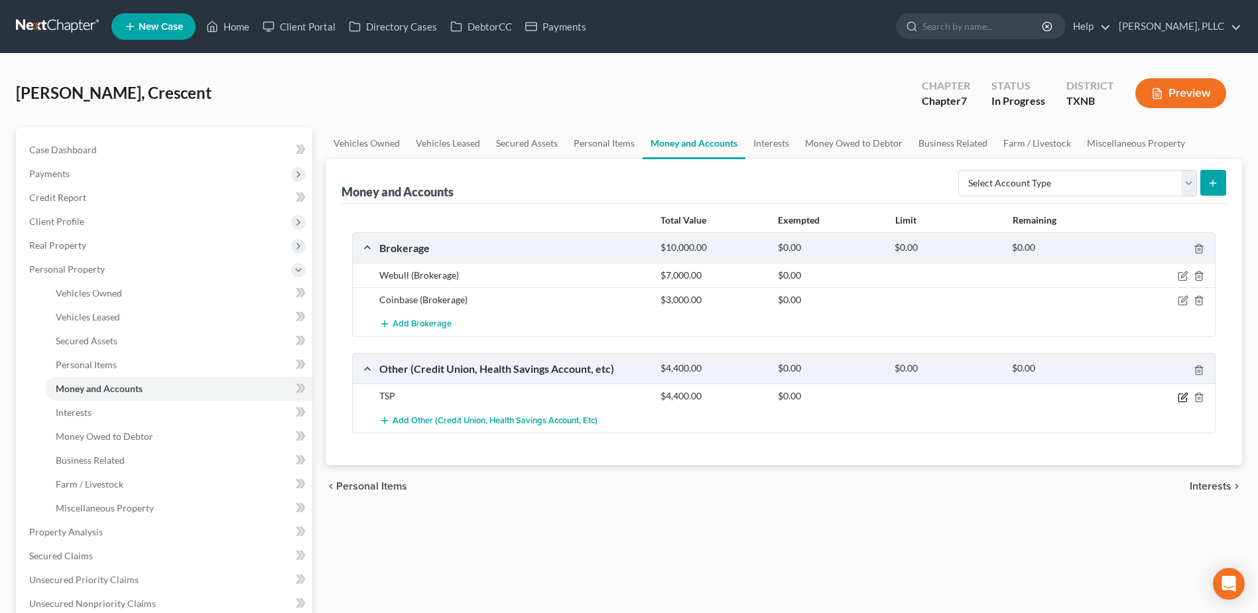
click at [1184, 396] on icon "button" at bounding box center [1183, 397] width 11 height 11
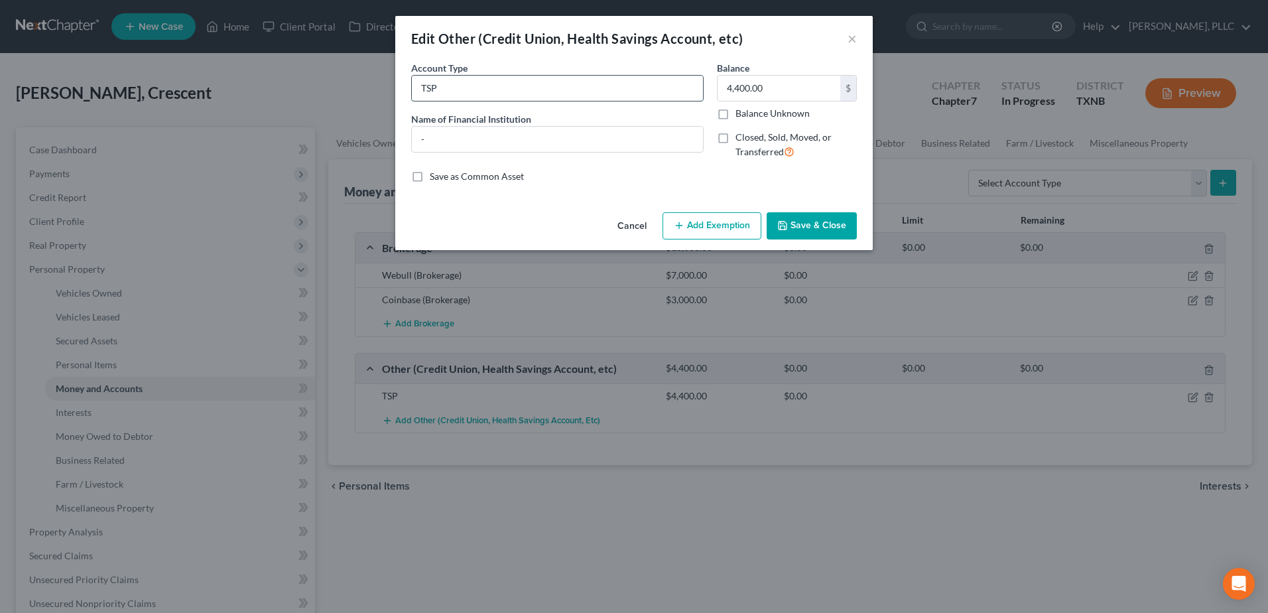
click at [580, 85] on input "TSP" at bounding box center [557, 88] width 291 height 25
type input "TSP - with SSA"
click at [832, 220] on button "Save & Close" at bounding box center [812, 226] width 90 height 28
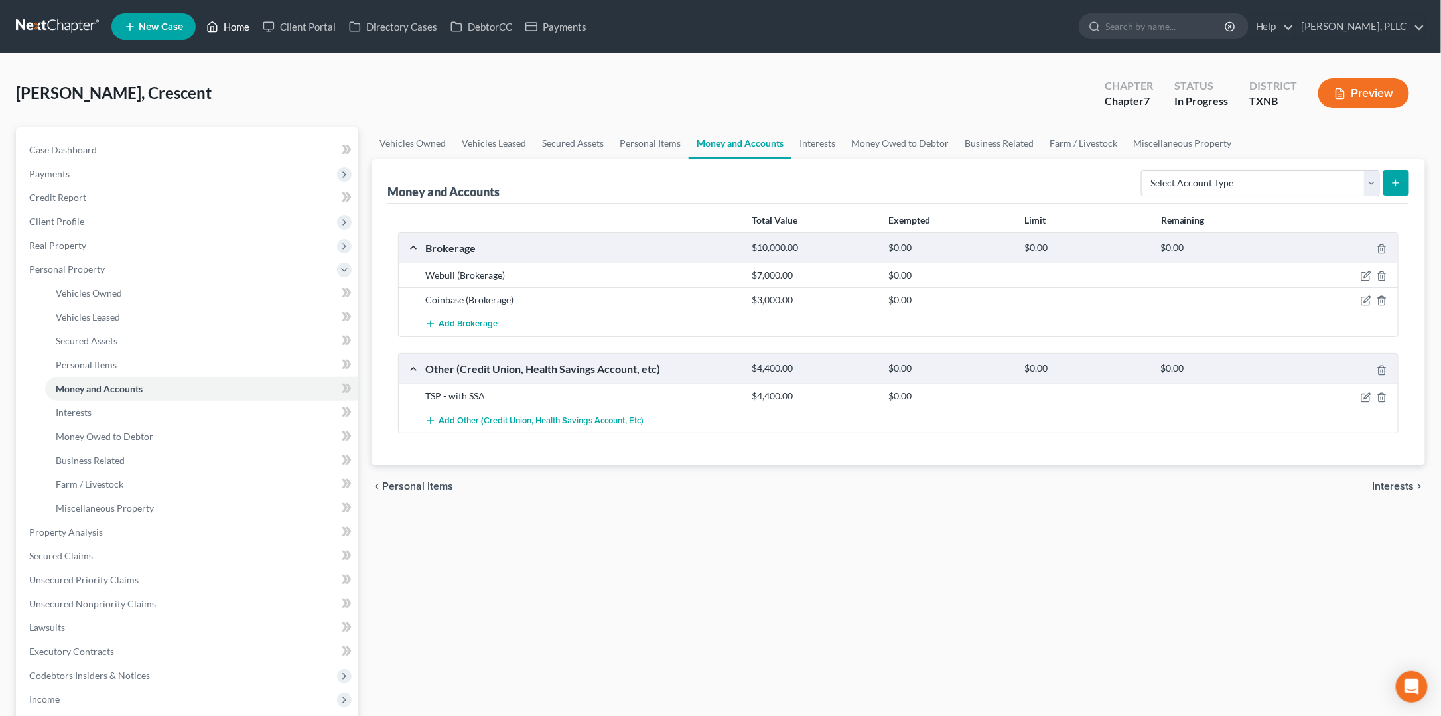
click at [224, 27] on link "Home" at bounding box center [228, 27] width 56 height 24
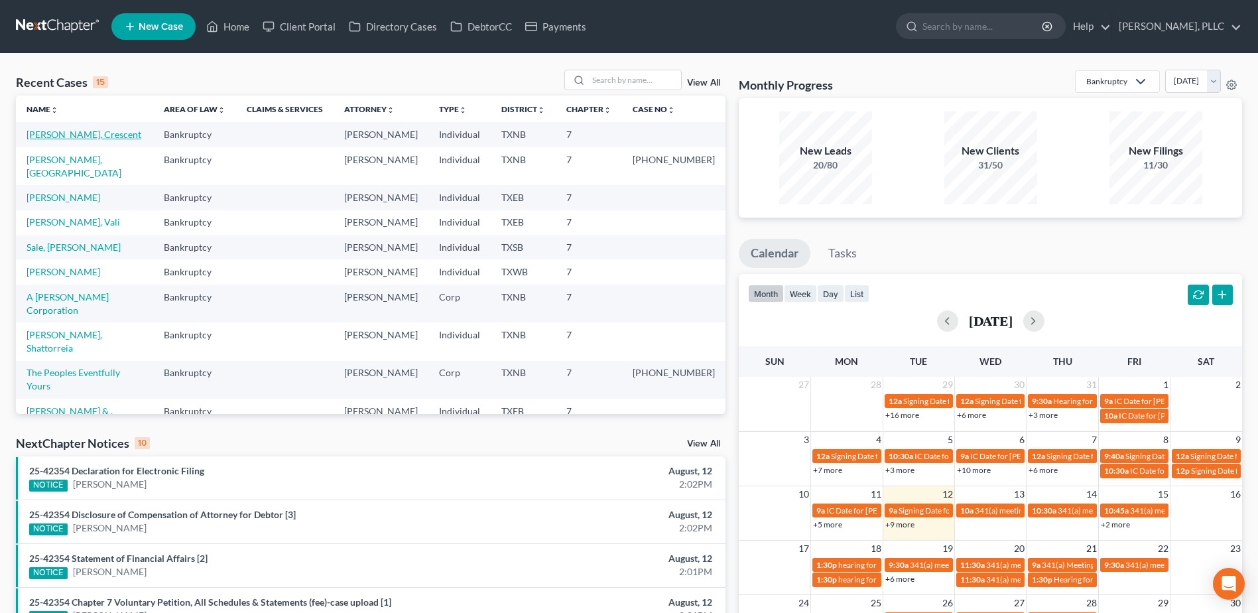
click at [58, 138] on link "Davis, Crescent" at bounding box center [84, 134] width 115 height 11
select select "1"
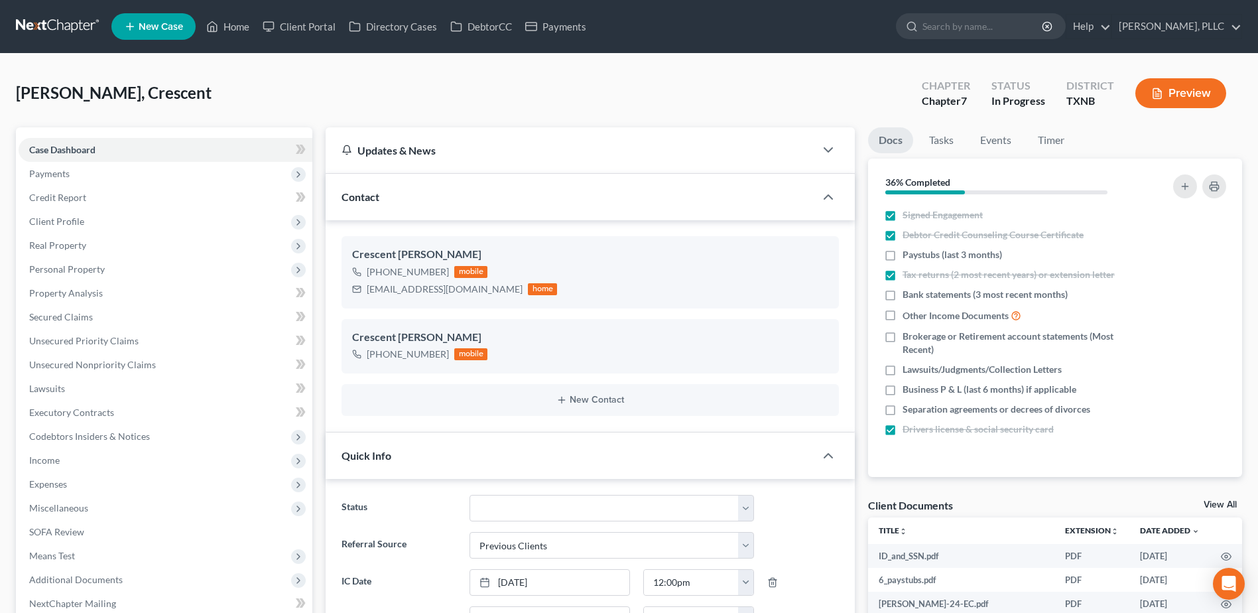
scroll to position [542, 0]
click at [230, 27] on link "Home" at bounding box center [228, 27] width 56 height 24
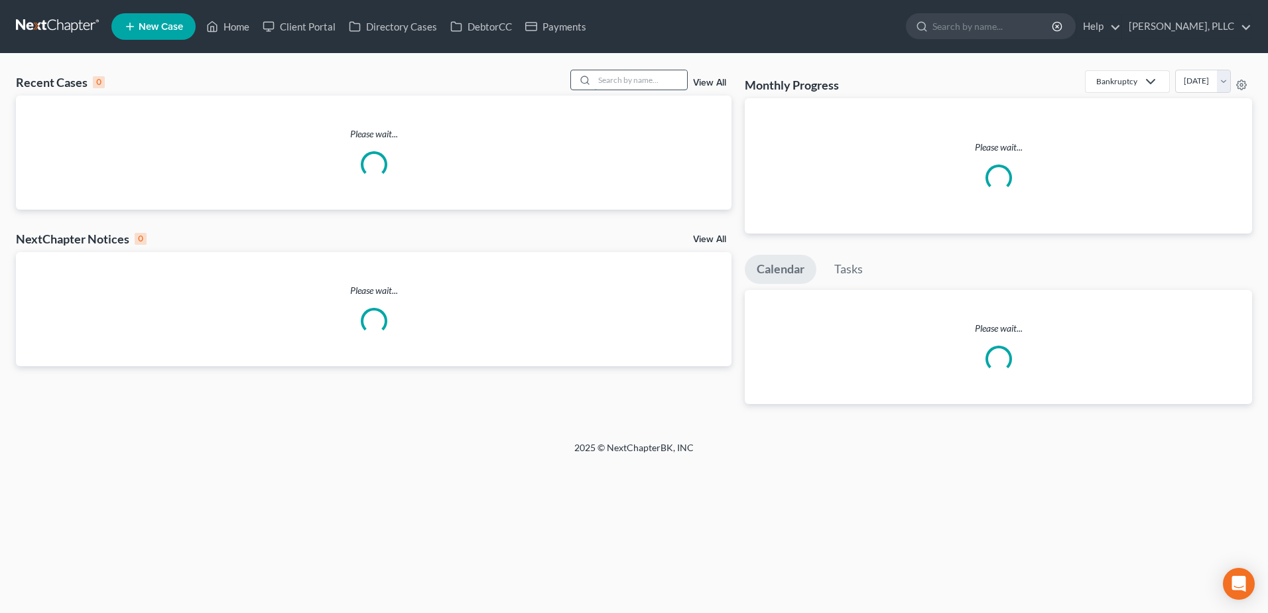
click at [645, 78] on input "search" at bounding box center [640, 79] width 93 height 19
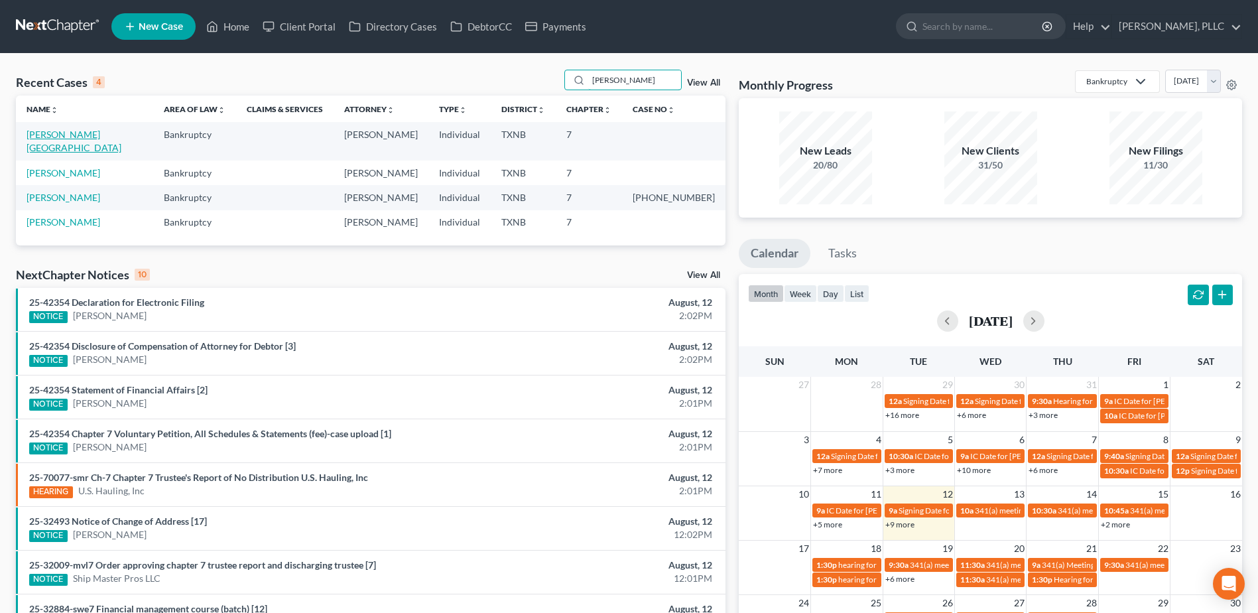
type input "bradley"
click at [70, 136] on link "Bradley, Chester" at bounding box center [74, 141] width 95 height 25
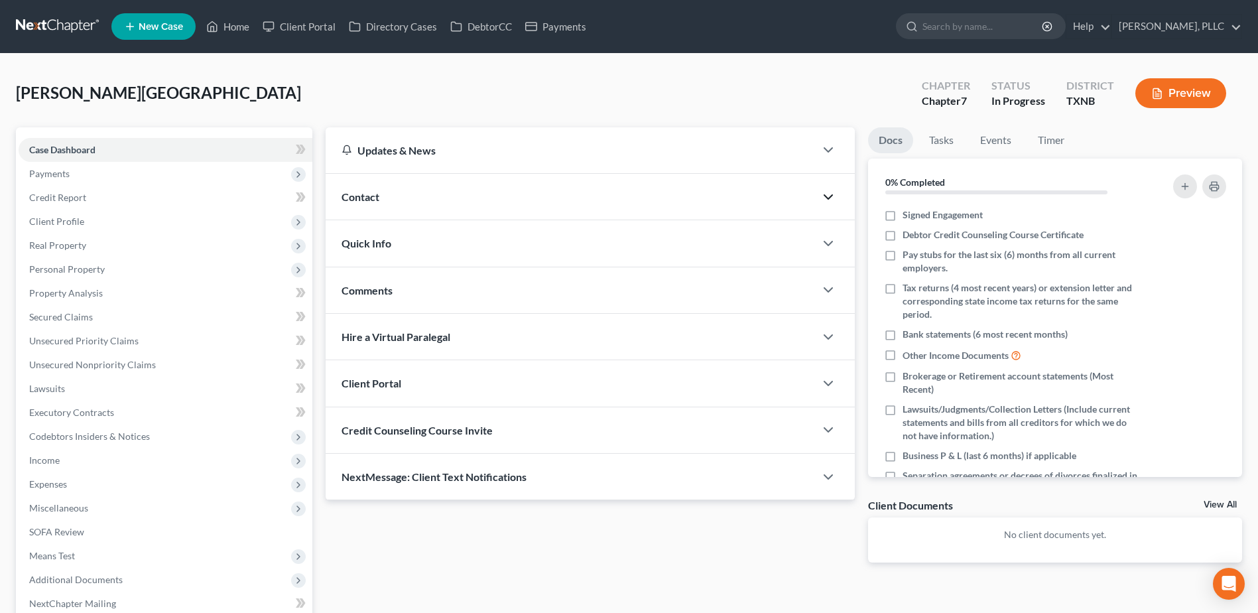
click at [824, 198] on icon "button" at bounding box center [829, 197] width 16 height 16
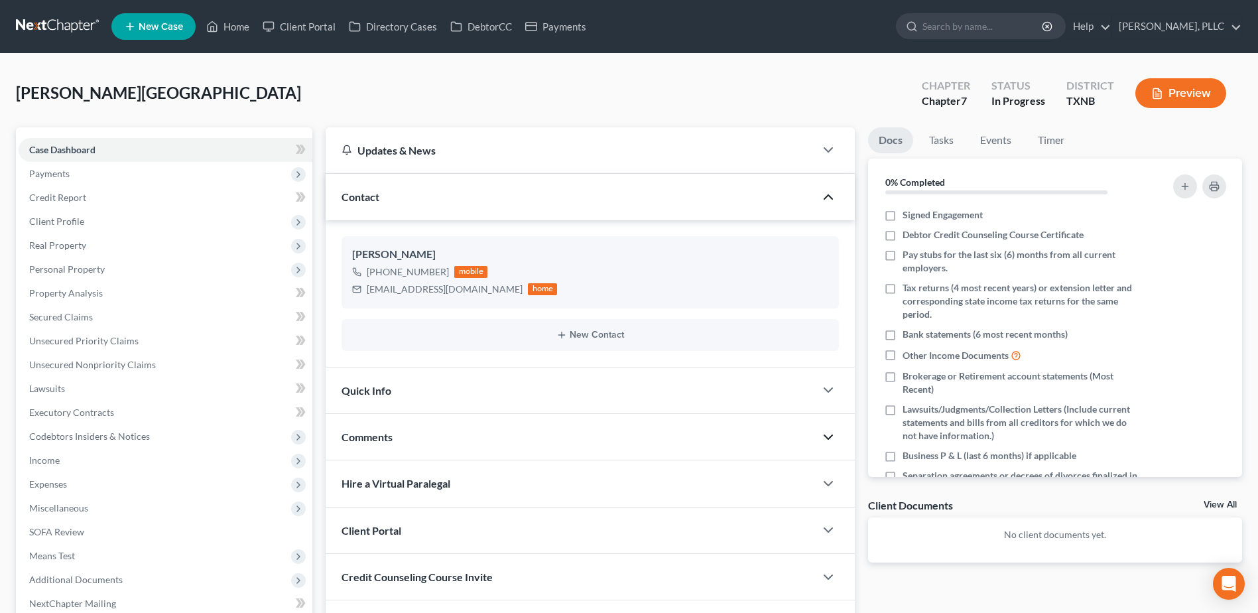
click at [833, 432] on icon "button" at bounding box center [829, 437] width 16 height 16
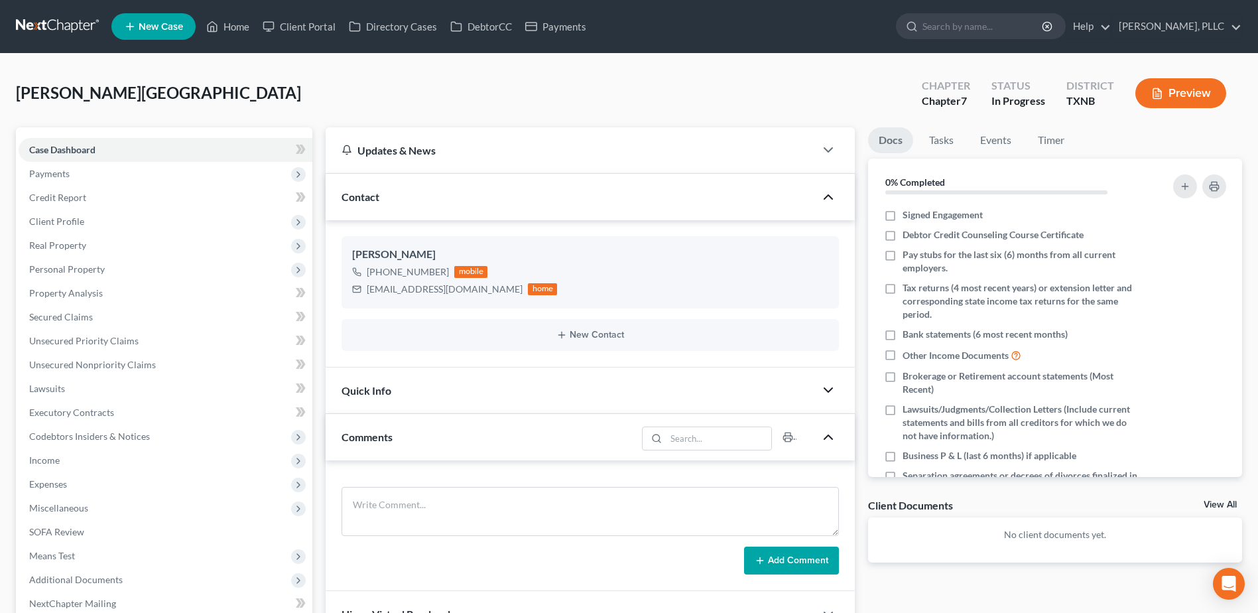
click at [829, 385] on icon "button" at bounding box center [829, 390] width 16 height 16
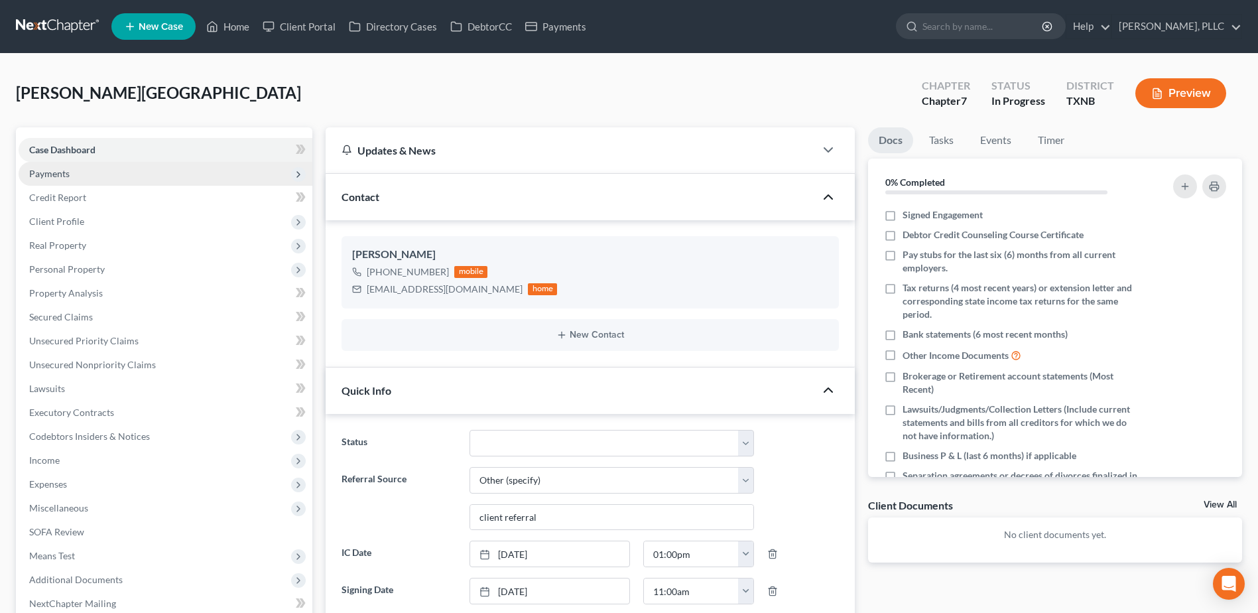
click at [58, 174] on span "Payments" at bounding box center [49, 173] width 40 height 11
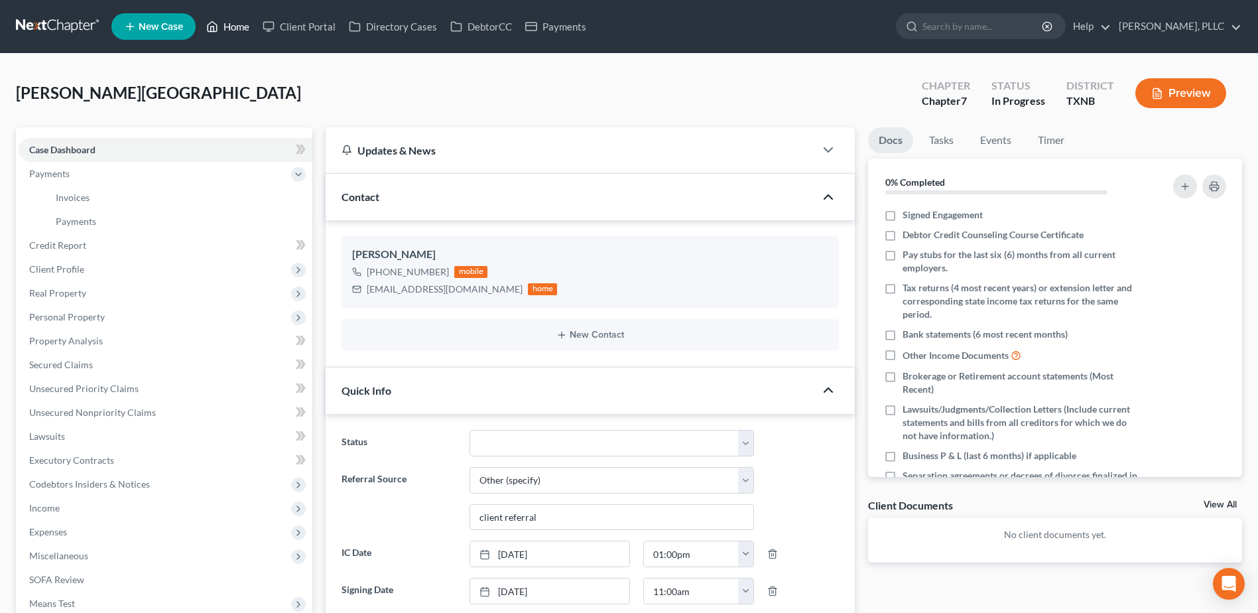
drag, startPoint x: 236, startPoint y: 35, endPoint x: 570, endPoint y: 115, distance: 343.0
click at [236, 34] on link "Home" at bounding box center [228, 27] width 56 height 24
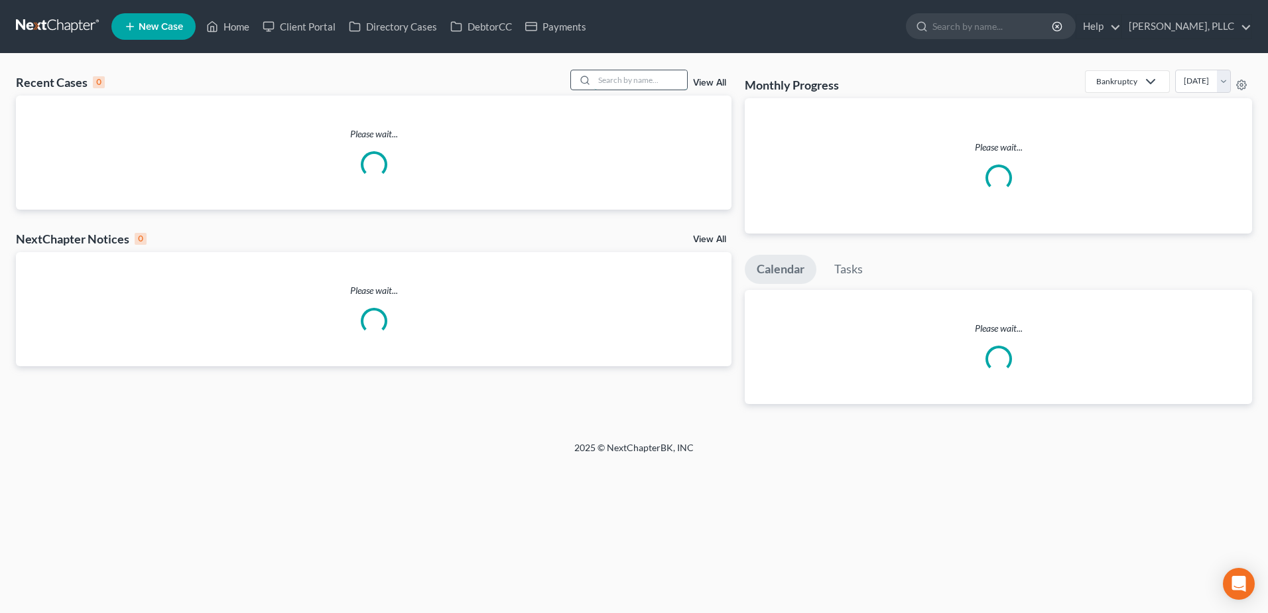
click at [644, 80] on input "search" at bounding box center [640, 79] width 93 height 19
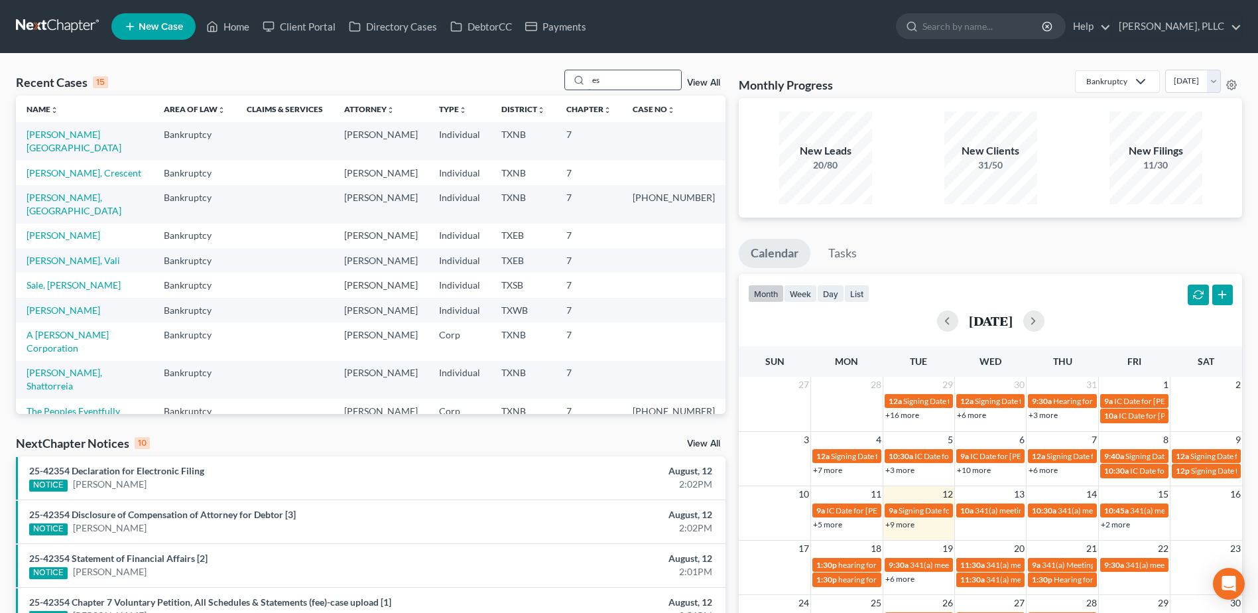
type input "e"
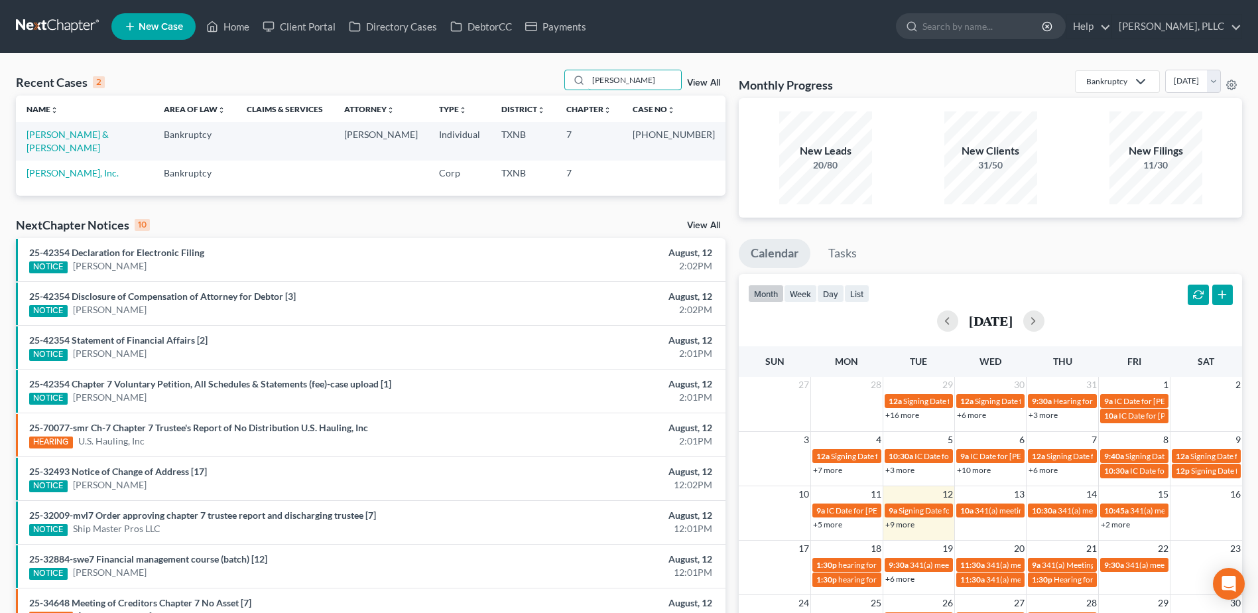
drag, startPoint x: 615, startPoint y: 80, endPoint x: 553, endPoint y: 84, distance: 62.5
click at [555, 83] on div "Recent Cases 2 wade View All" at bounding box center [371, 83] width 710 height 26
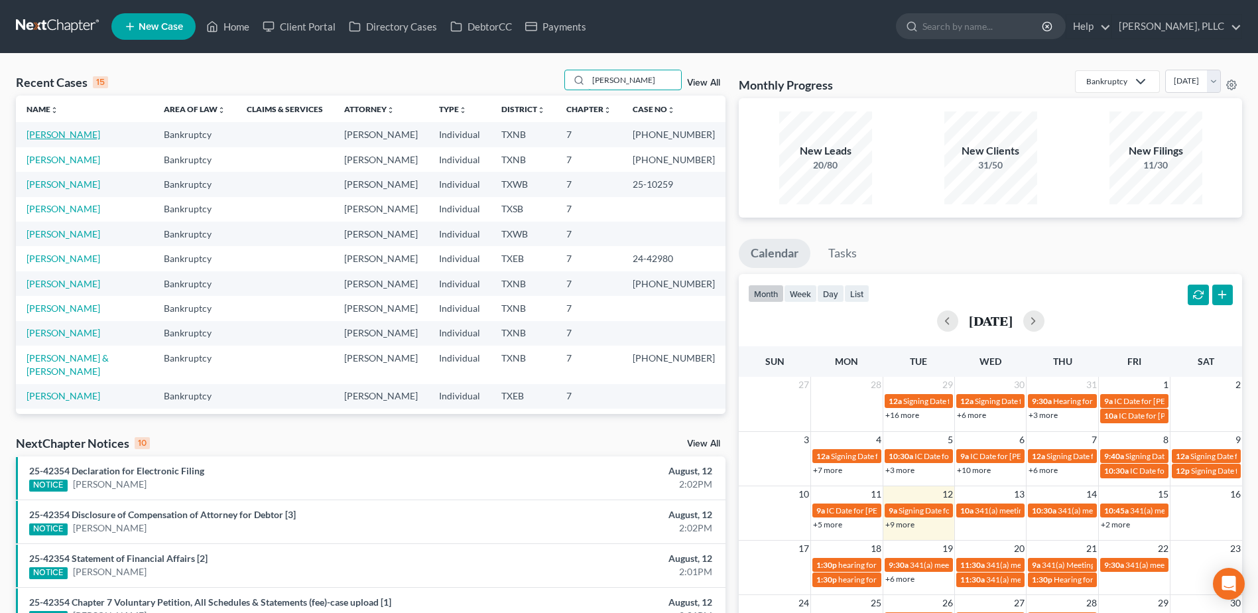
type input "taylor"
click at [63, 133] on link "Taylor, Shalom" at bounding box center [64, 134] width 74 height 11
select select "4"
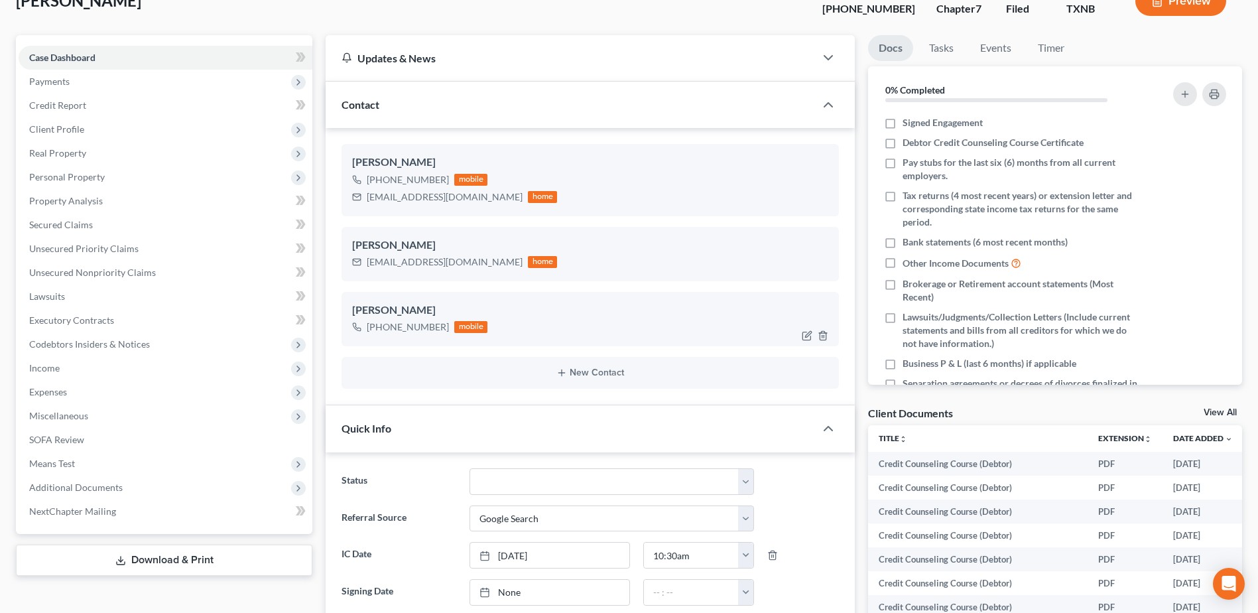
scroll to position [265, 0]
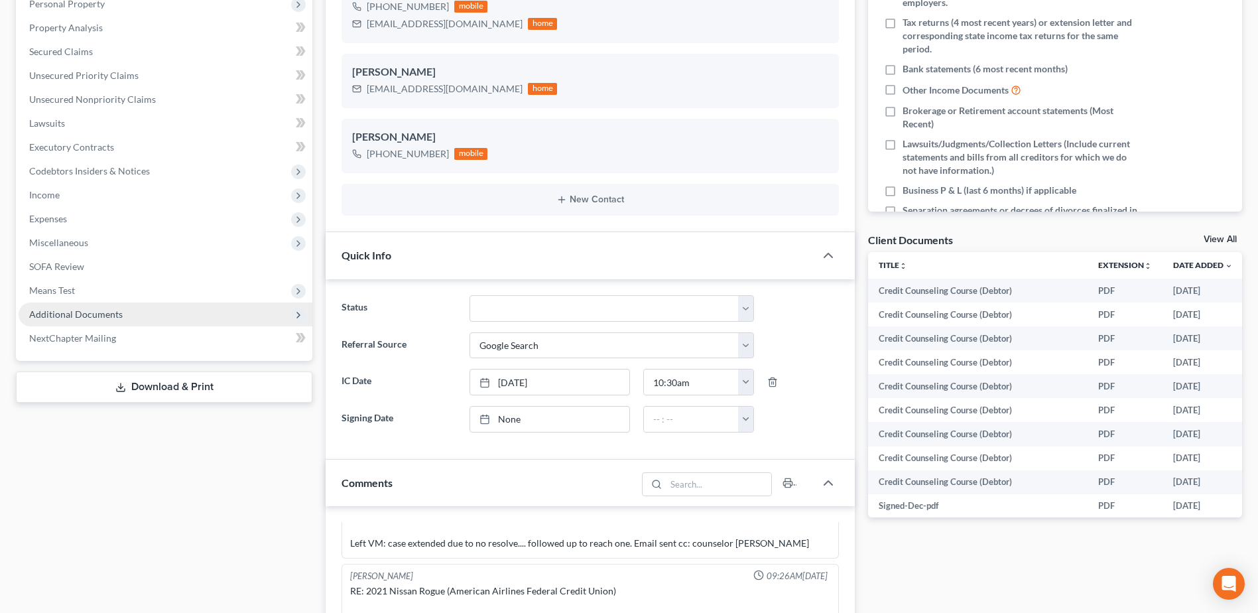
click at [106, 318] on span "Additional Documents" at bounding box center [76, 313] width 94 height 11
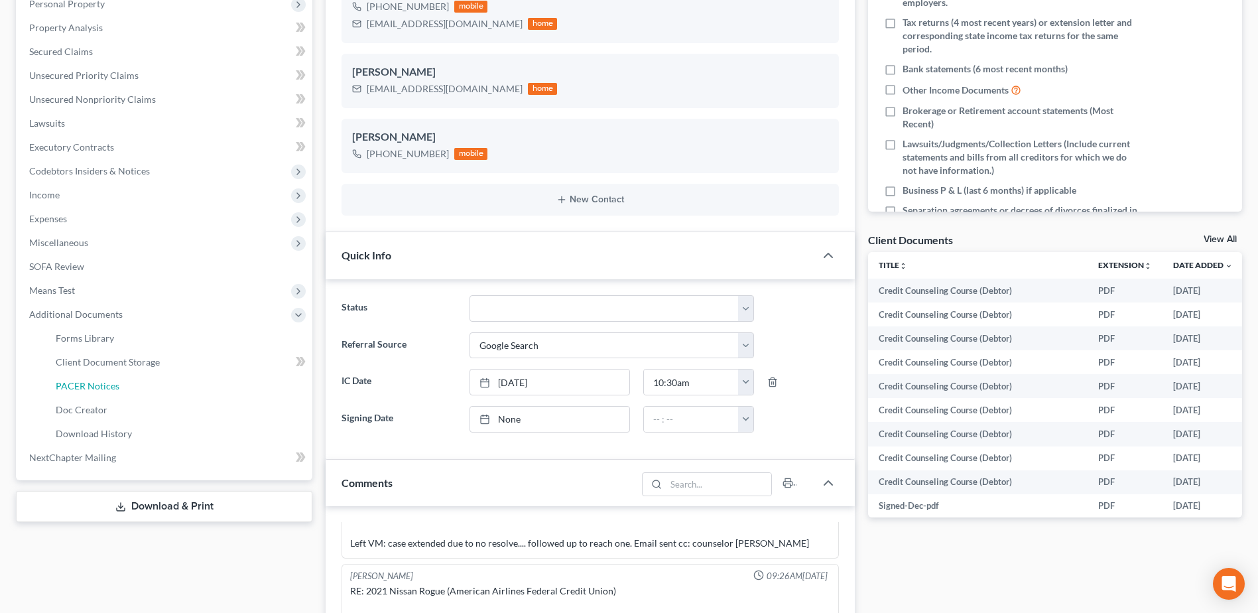
click at [117, 389] on span "PACER Notices" at bounding box center [88, 385] width 64 height 11
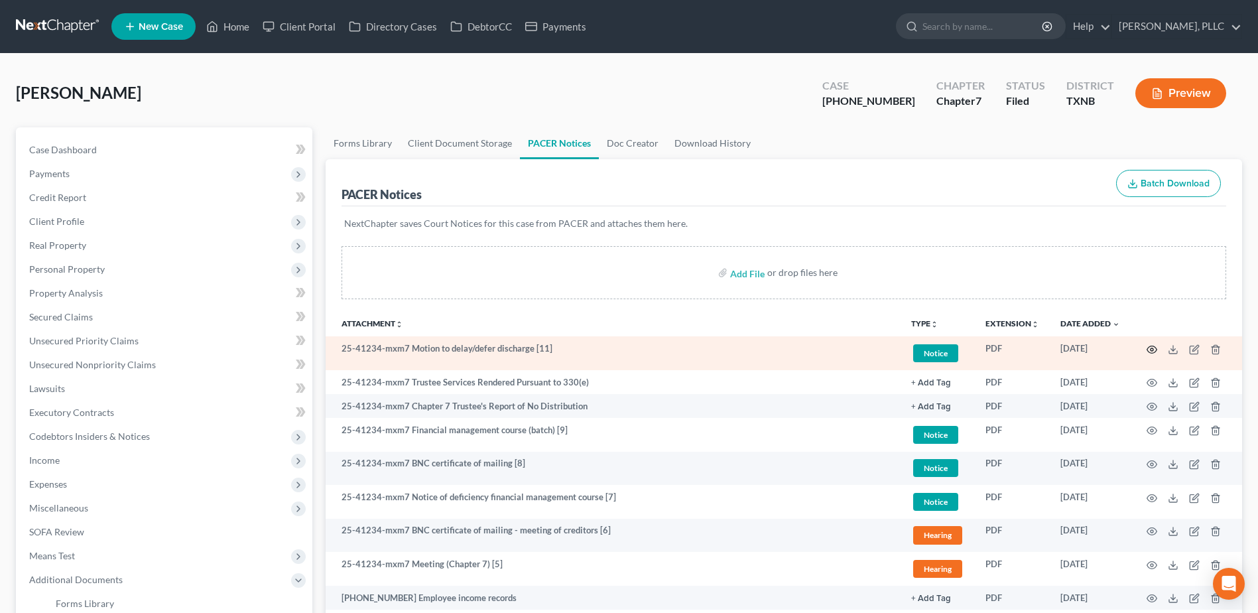
click at [1152, 353] on icon "button" at bounding box center [1153, 349] width 10 height 7
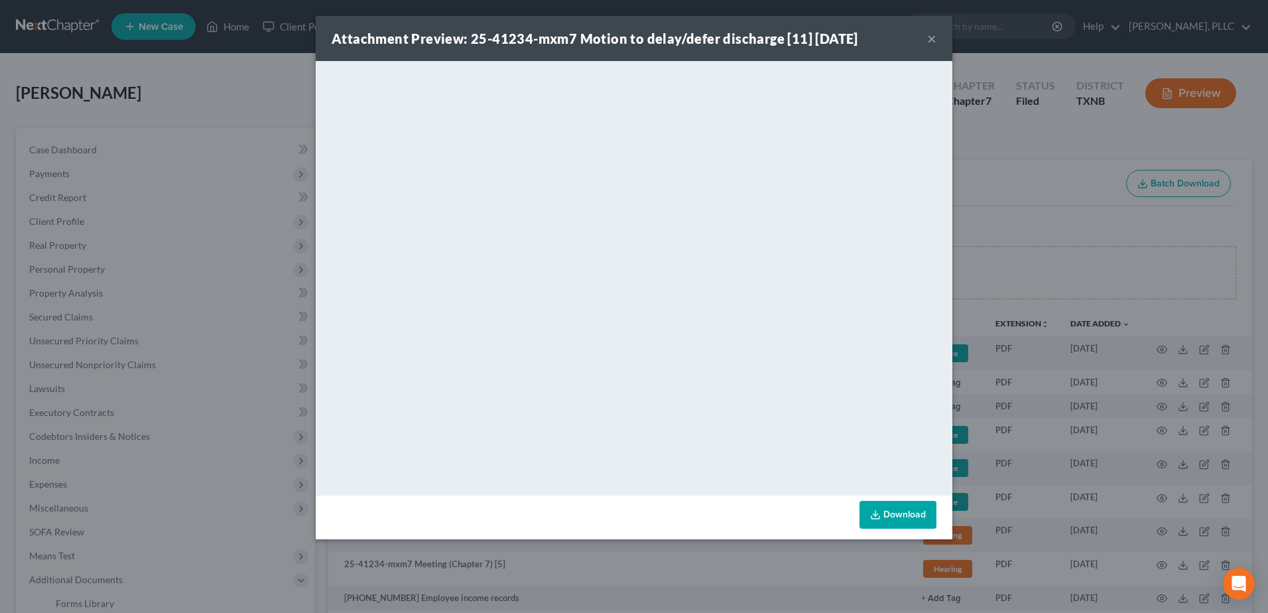
drag, startPoint x: 930, startPoint y: 37, endPoint x: 88, endPoint y: 109, distance: 845.5
click at [930, 36] on button "×" at bounding box center [931, 39] width 9 height 16
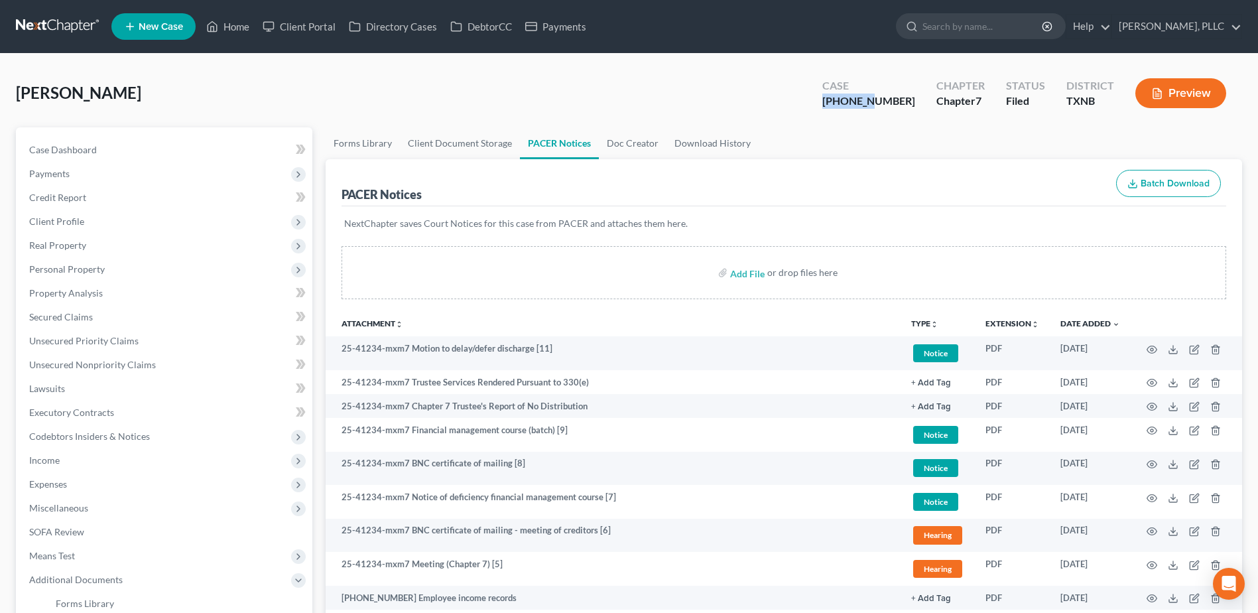
drag, startPoint x: 906, startPoint y: 105, endPoint x: 861, endPoint y: 103, distance: 45.2
click at [861, 103] on div "25-41234-7" at bounding box center [869, 101] width 93 height 15
copy div "25-41234"
click at [230, 25] on link "Home" at bounding box center [228, 27] width 56 height 24
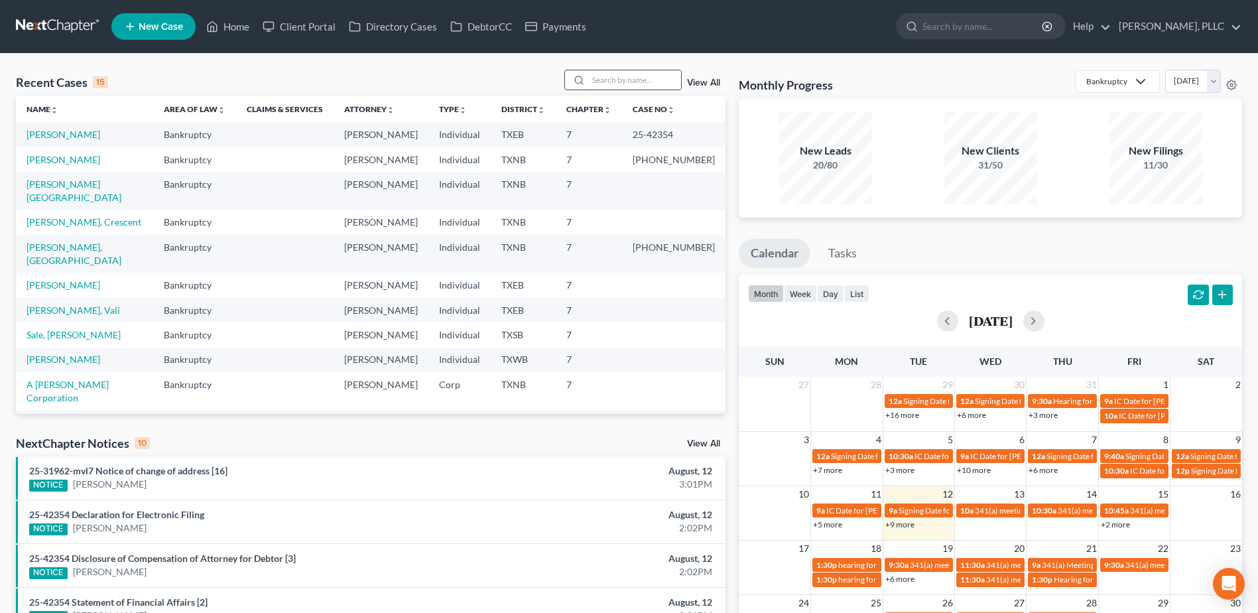
click at [619, 81] on input "search" at bounding box center [634, 79] width 93 height 19
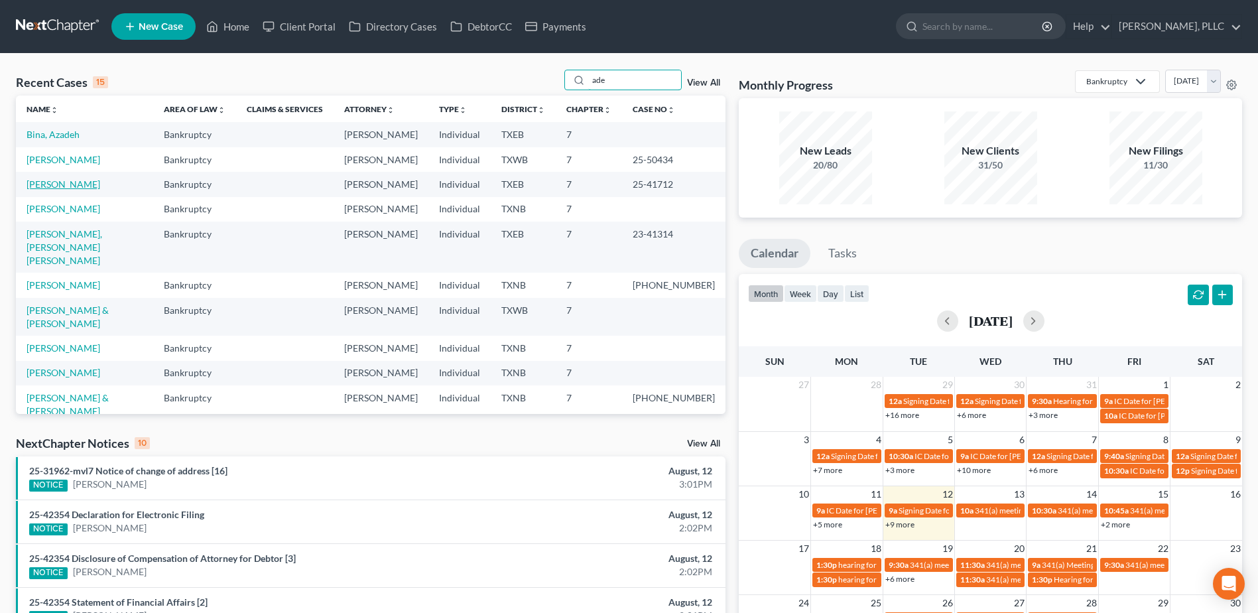
type input "ade"
click at [64, 183] on link "Adegoke, Charles" at bounding box center [64, 183] width 74 height 11
select select "1"
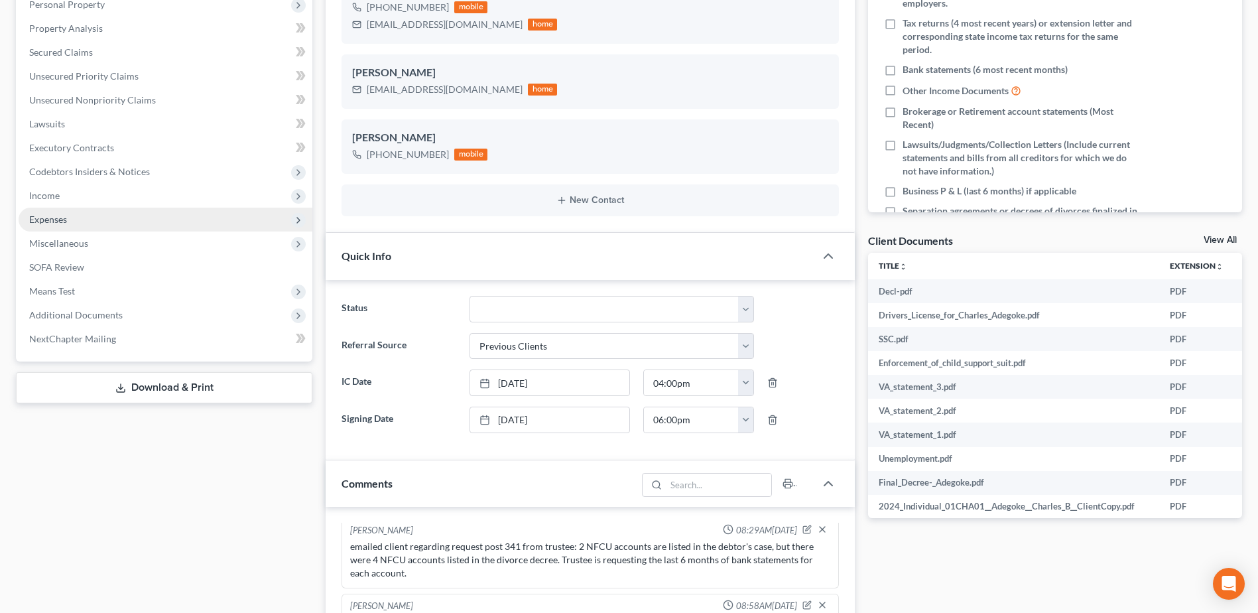
scroll to position [265, 0]
click at [164, 388] on link "Download & Print" at bounding box center [164, 386] width 297 height 31
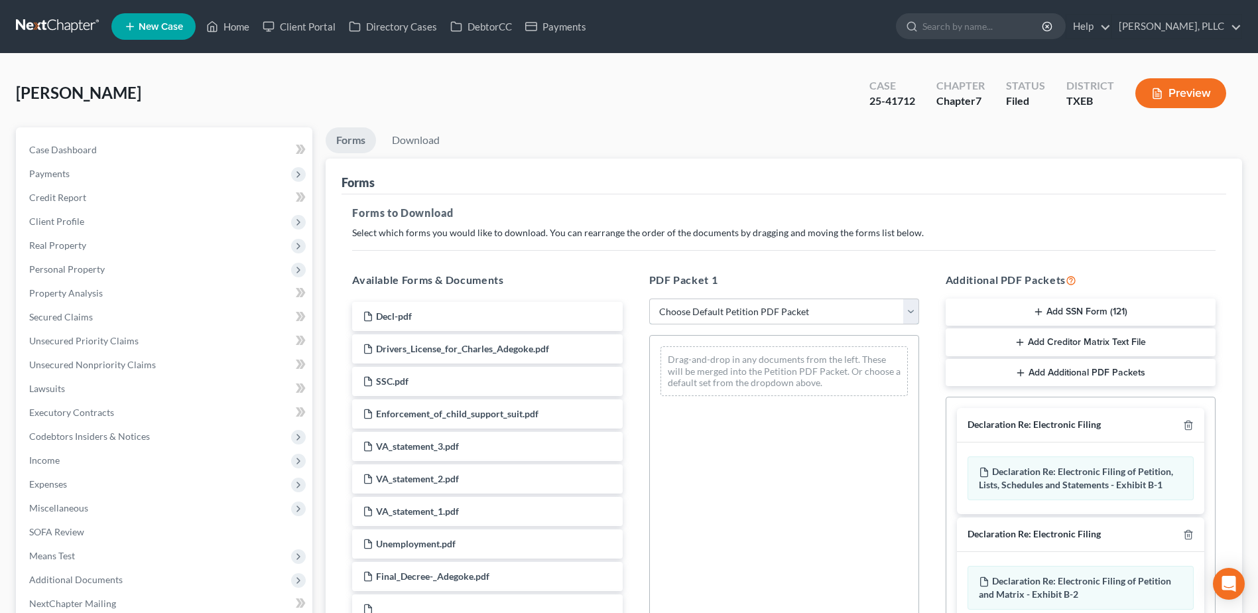
click at [907, 314] on select "Choose Default Petition PDF Packet Complete Bankruptcy Petition (all forms and …" at bounding box center [784, 312] width 270 height 27
click at [913, 148] on ul "Forms Download" at bounding box center [784, 142] width 917 height 31
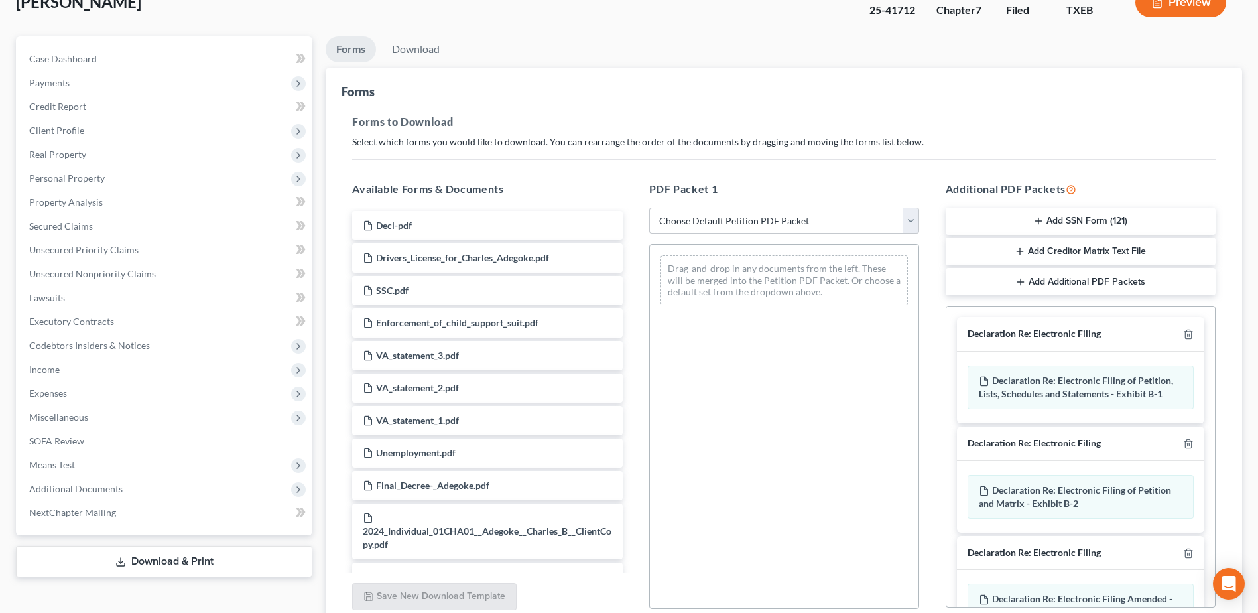
scroll to position [206, 0]
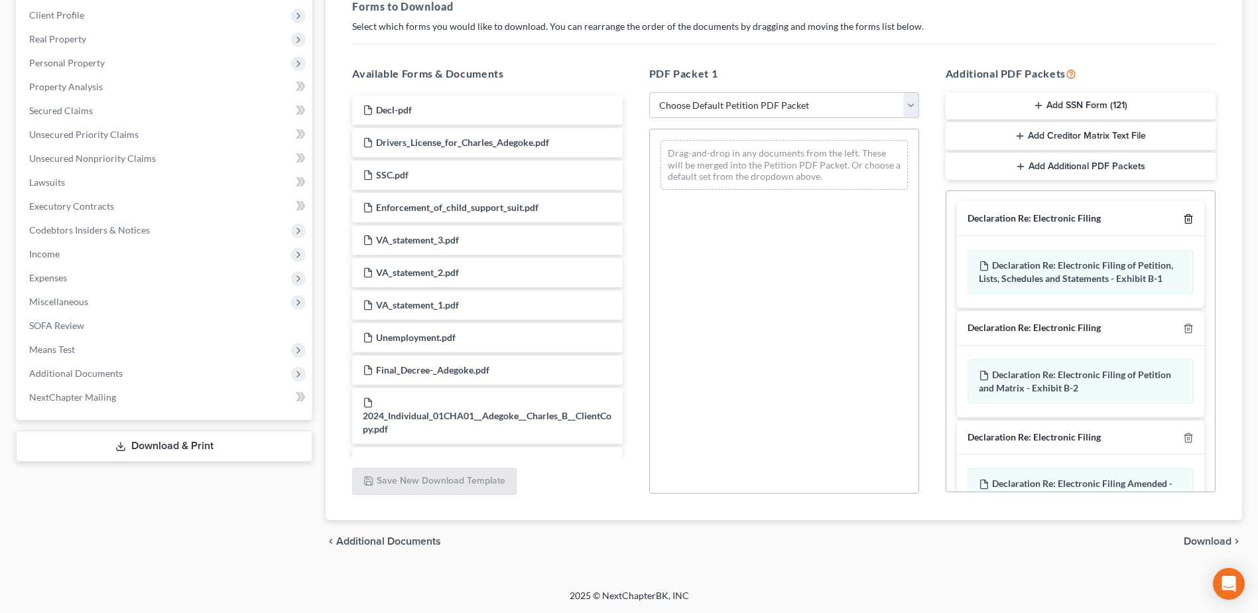
click at [1185, 218] on icon "button" at bounding box center [1188, 219] width 6 height 9
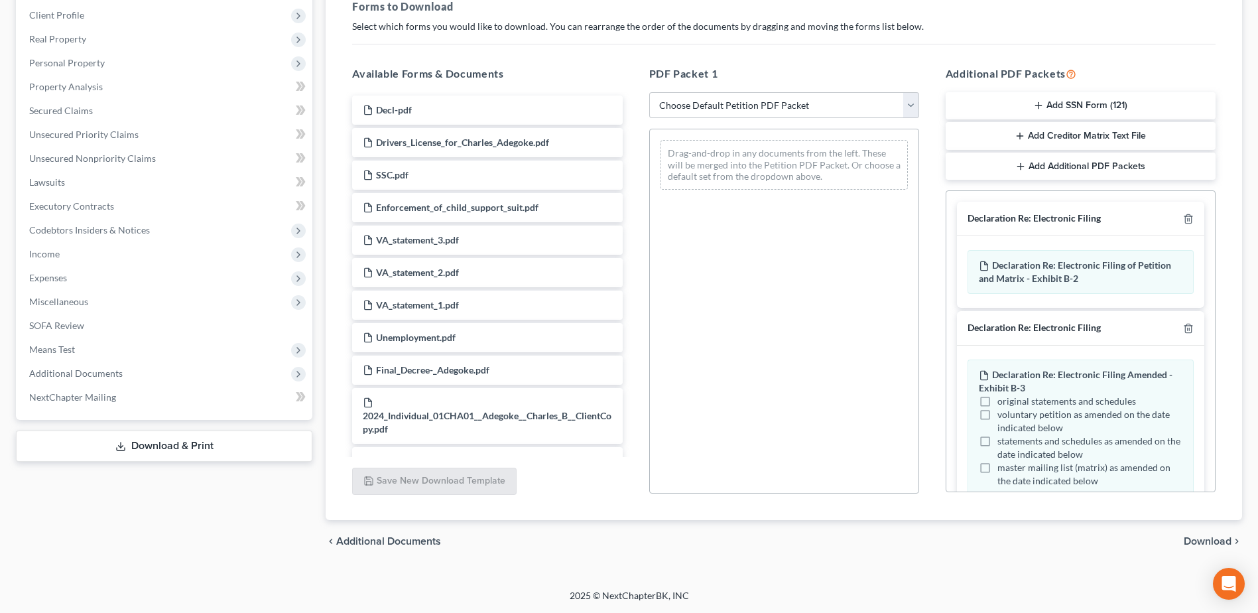
click at [1183, 218] on icon "button" at bounding box center [1188, 219] width 11 height 11
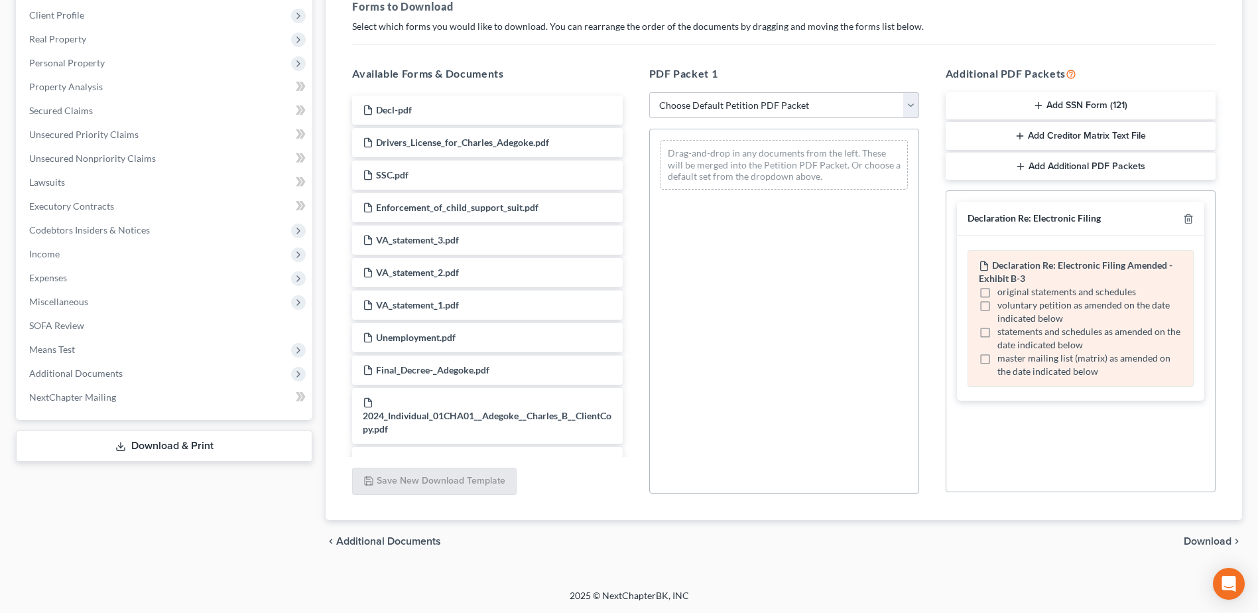
click at [998, 331] on label "statements and schedules as amended on the date indicated below" at bounding box center [1090, 338] width 185 height 27
click at [1003, 331] on input "statements and schedules as amended on the date indicated below" at bounding box center [1007, 329] width 9 height 9
checkbox input "true"
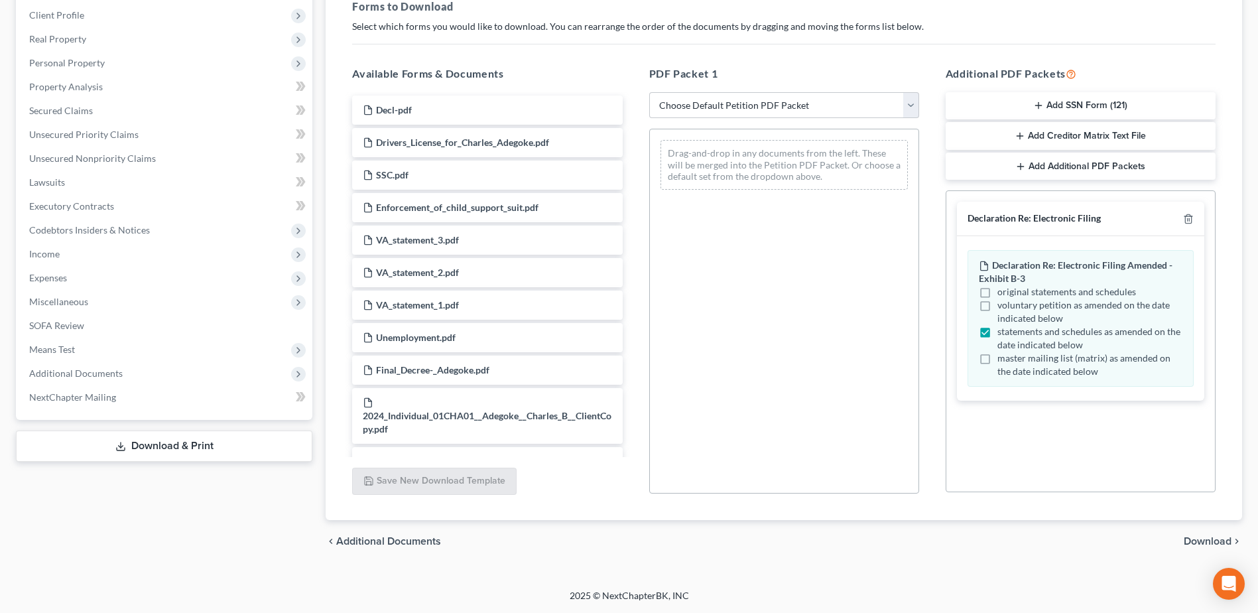
click at [1201, 538] on span "Download" at bounding box center [1208, 541] width 48 height 11
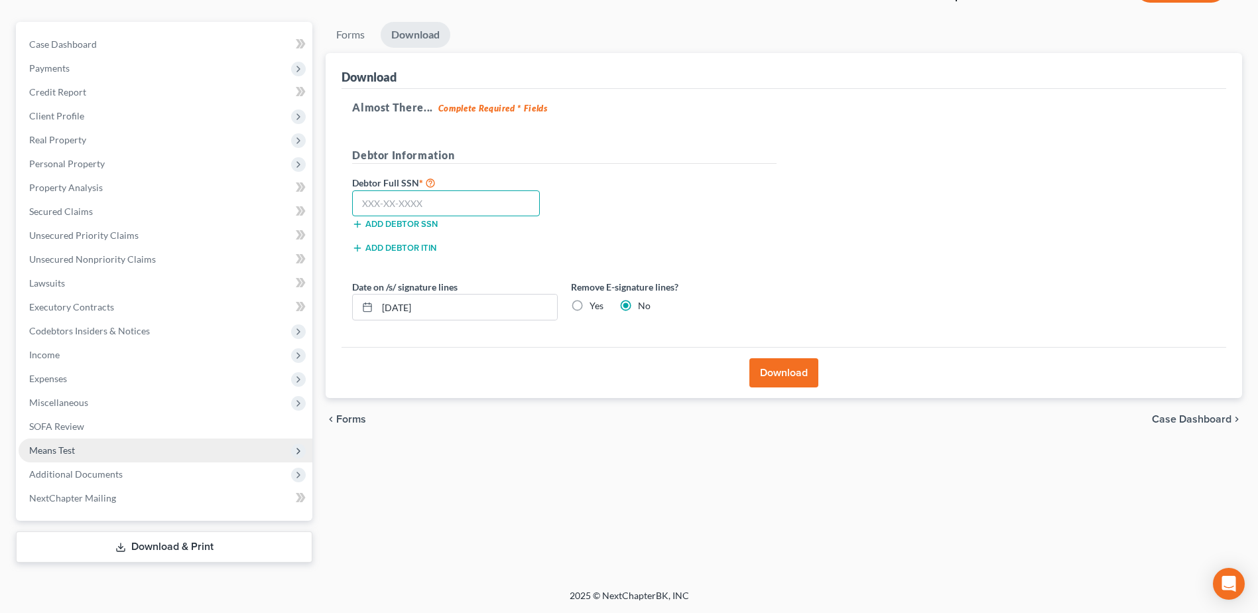
click at [446, 200] on input "text" at bounding box center [446, 203] width 188 height 27
click at [401, 198] on input "text" at bounding box center [446, 203] width 188 height 27
type input "344-11-5231"
click at [590, 309] on label "Yes" at bounding box center [597, 305] width 14 height 13
click at [595, 308] on input "Yes" at bounding box center [599, 303] width 9 height 9
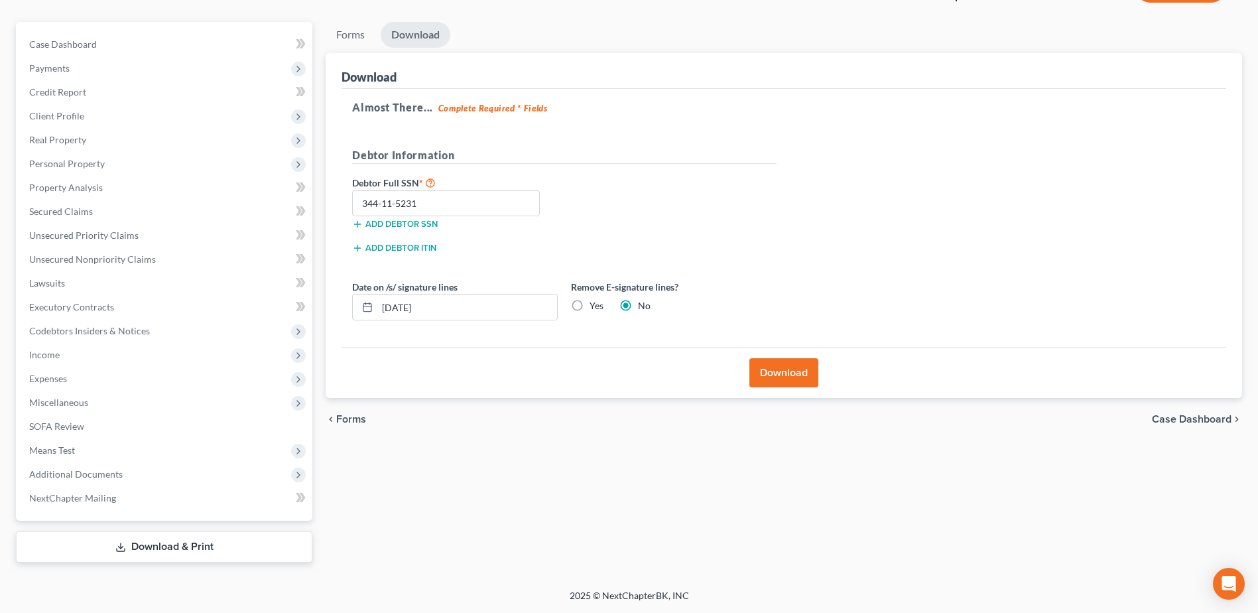
radio input "true"
radio input "false"
click at [787, 367] on button "Download" at bounding box center [784, 372] width 69 height 29
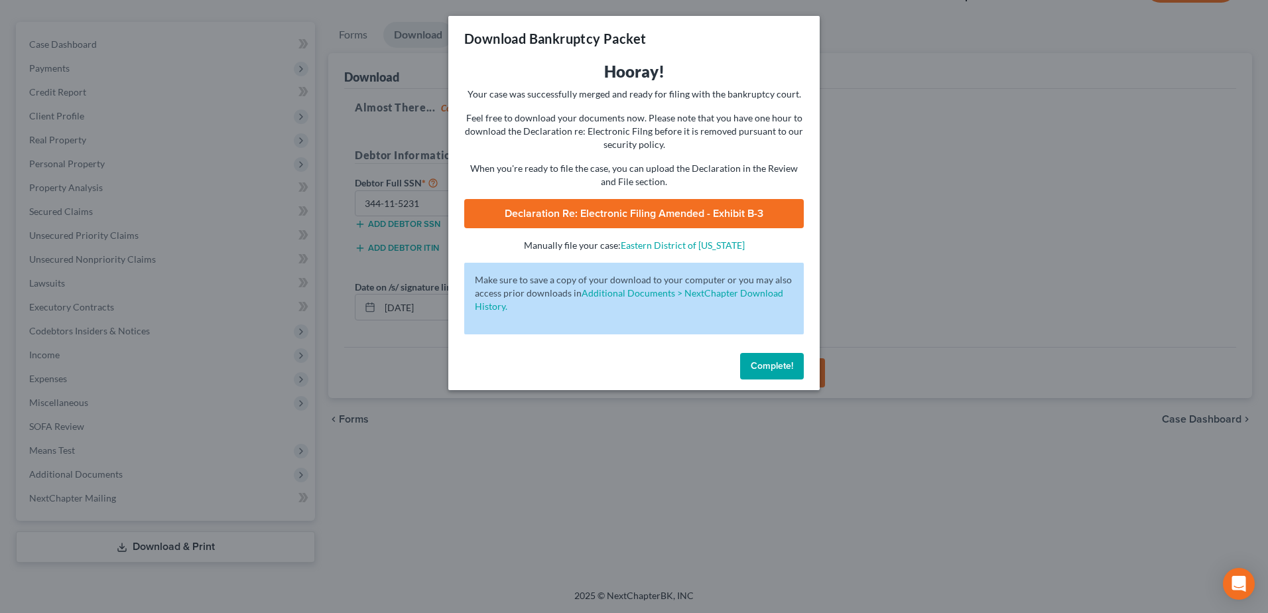
click at [622, 208] on link "Declaration Re: Electronic Filing Amended - Exhibit B-3" at bounding box center [634, 213] width 340 height 29
drag, startPoint x: 770, startPoint y: 368, endPoint x: 496, endPoint y: 417, distance: 278.3
click at [770, 368] on span "Complete!" at bounding box center [772, 365] width 42 height 11
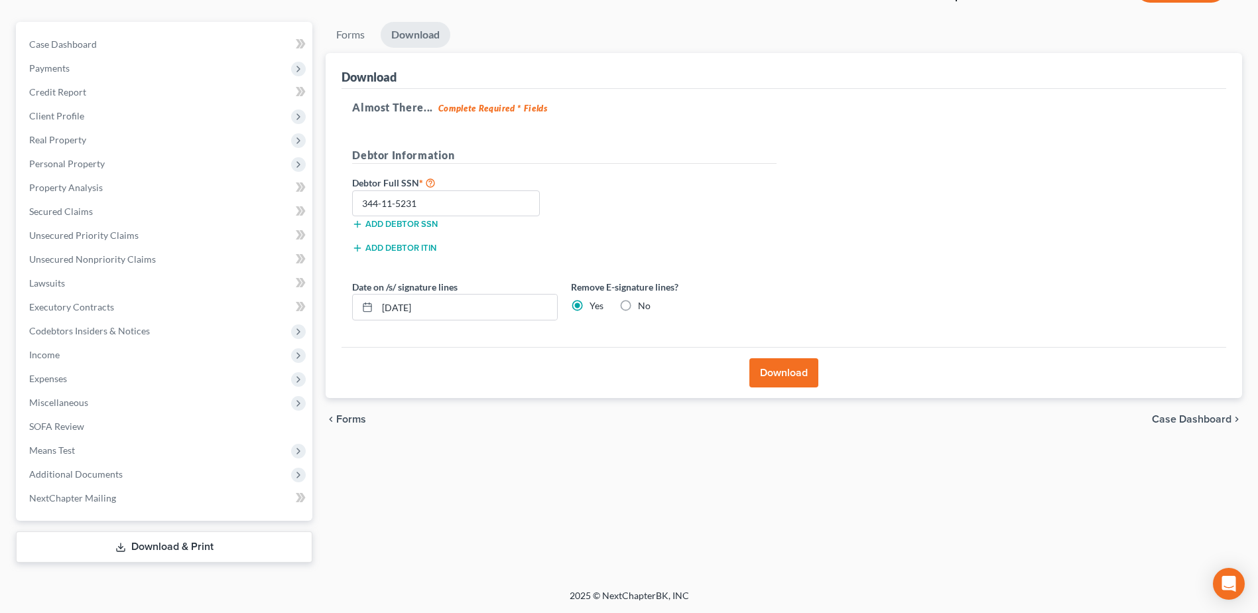
scroll to position [0, 0]
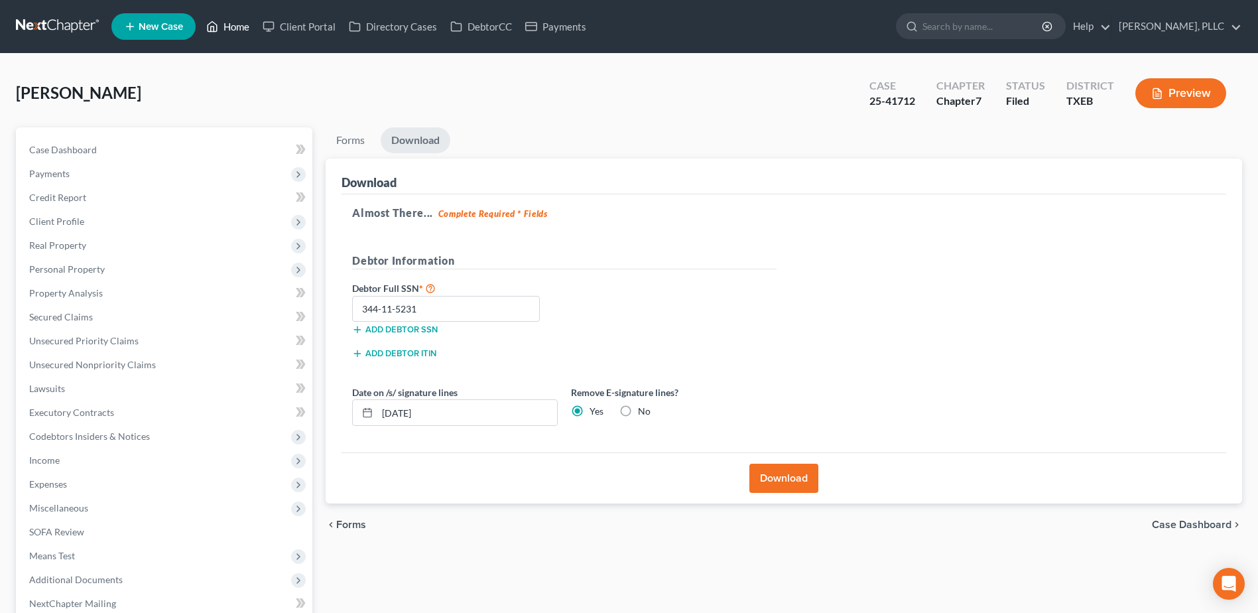
click at [241, 23] on link "Home" at bounding box center [228, 27] width 56 height 24
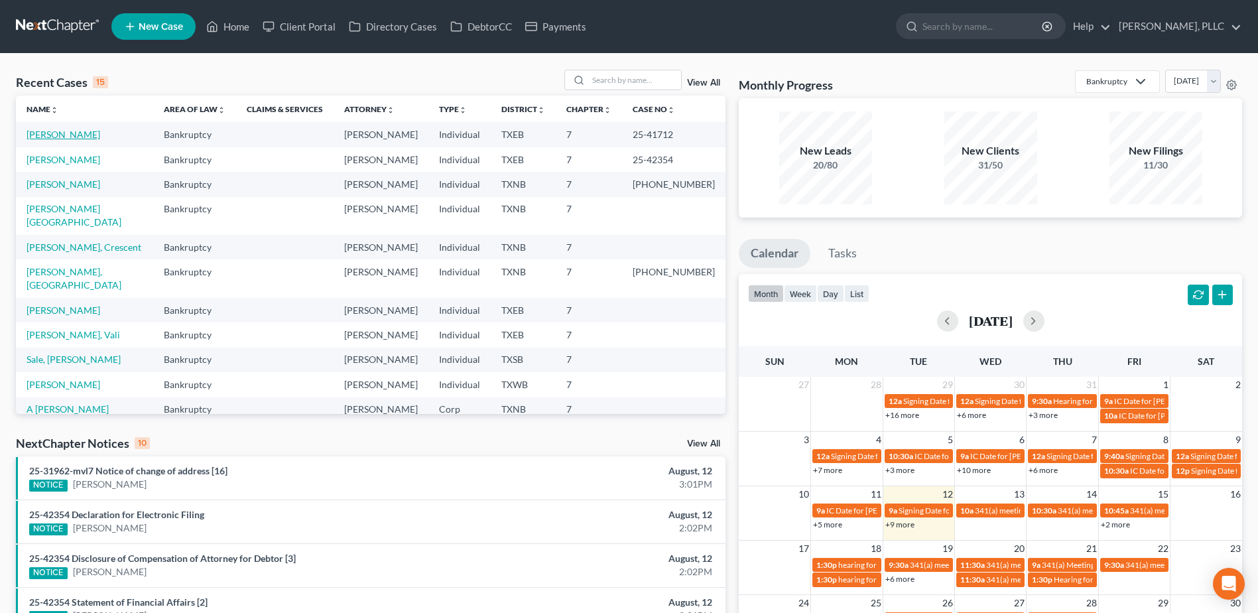
click at [86, 135] on link "Adegoke, Charles" at bounding box center [64, 134] width 74 height 11
select select "1"
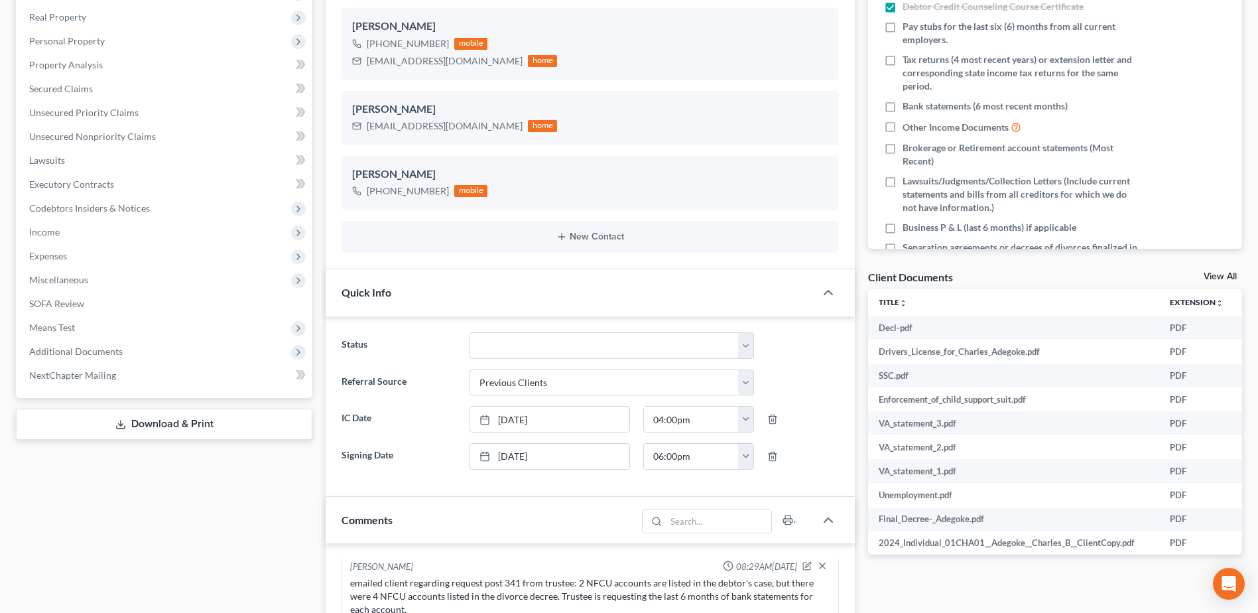
scroll to position [560, 0]
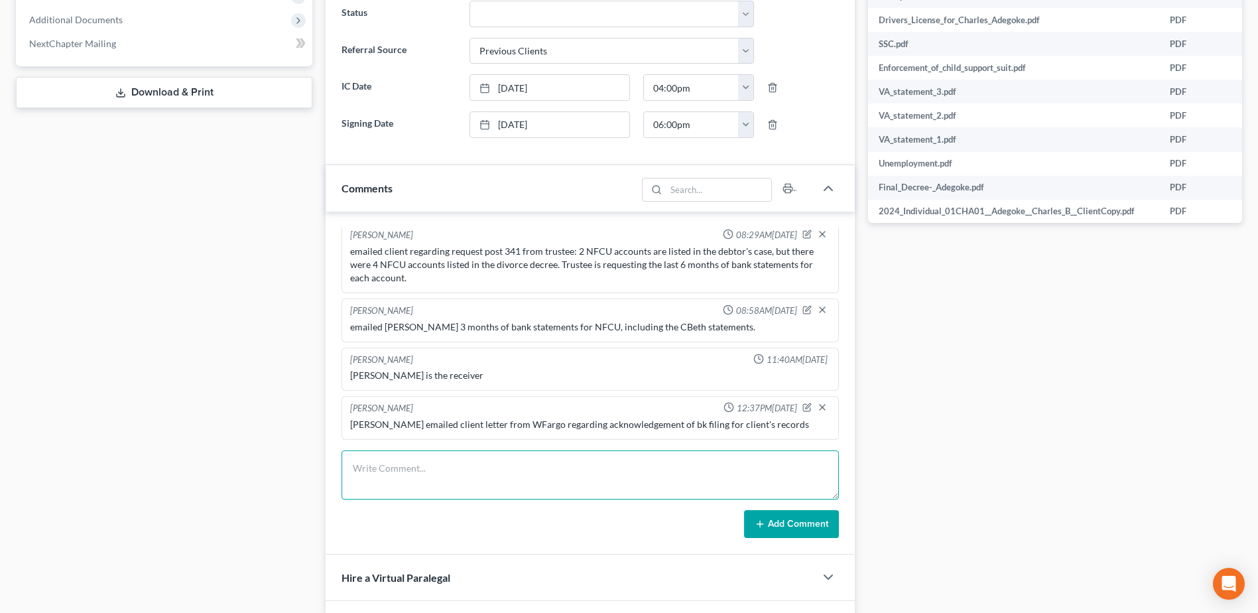
click at [563, 460] on textarea at bounding box center [591, 474] width 498 height 49
type textarea "sent Declaration to client to sign for amendments to case"
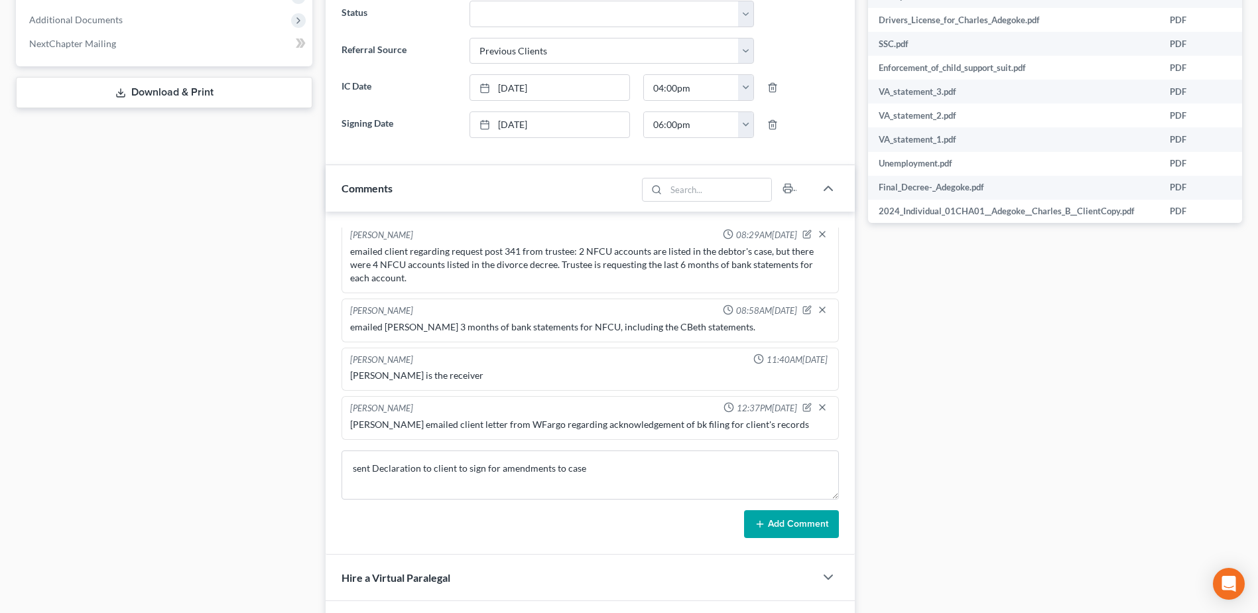
drag, startPoint x: 762, startPoint y: 530, endPoint x: 1109, endPoint y: 462, distance: 354.1
click at [762, 529] on button "Add Comment" at bounding box center [791, 524] width 95 height 28
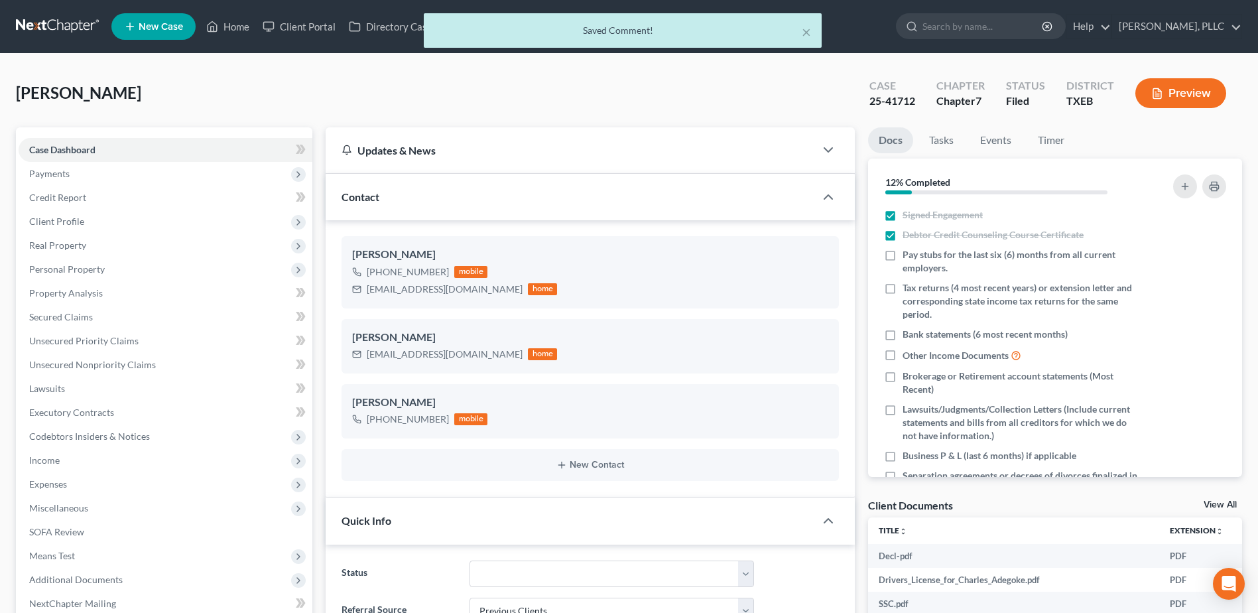
scroll to position [1882, 0]
click at [235, 26] on div "× Saved Comment!" at bounding box center [622, 33] width 1258 height 41
click at [235, 27] on div "× Saved Comment!" at bounding box center [622, 33] width 1258 height 41
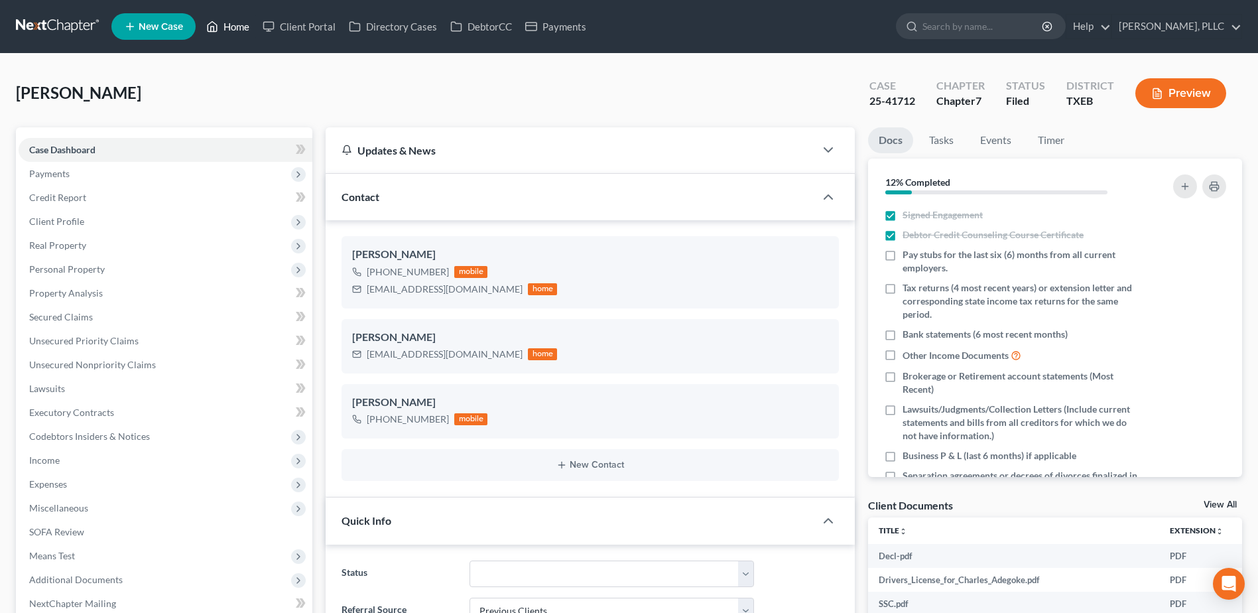
click at [226, 26] on link "Home" at bounding box center [228, 27] width 56 height 24
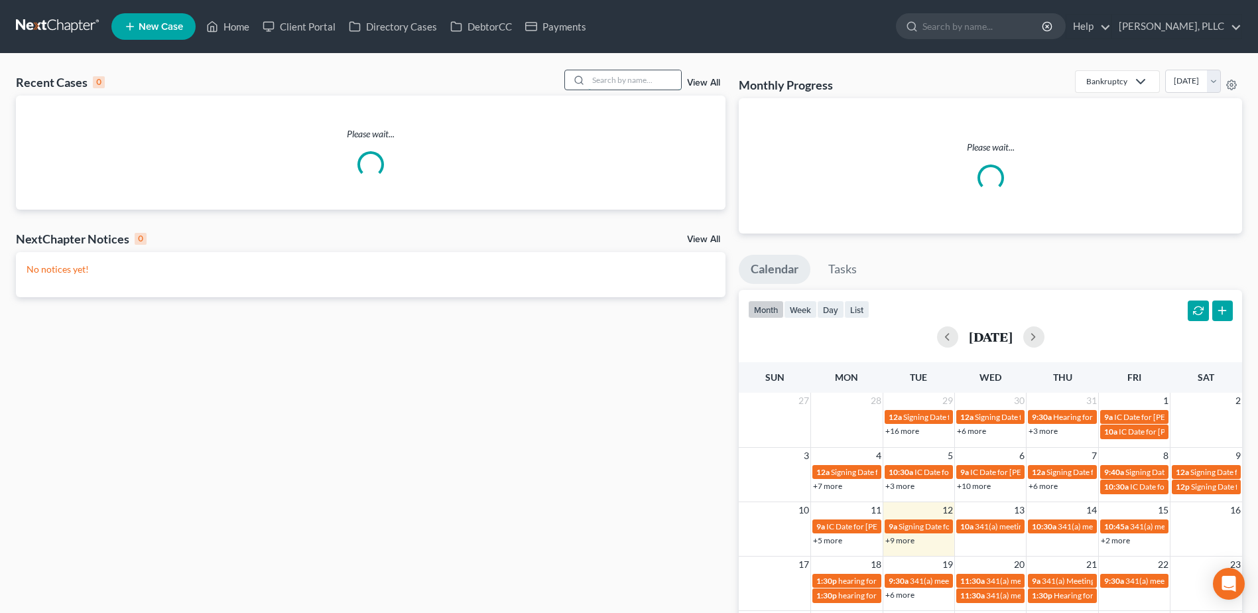
click at [658, 76] on input "search" at bounding box center [634, 79] width 93 height 19
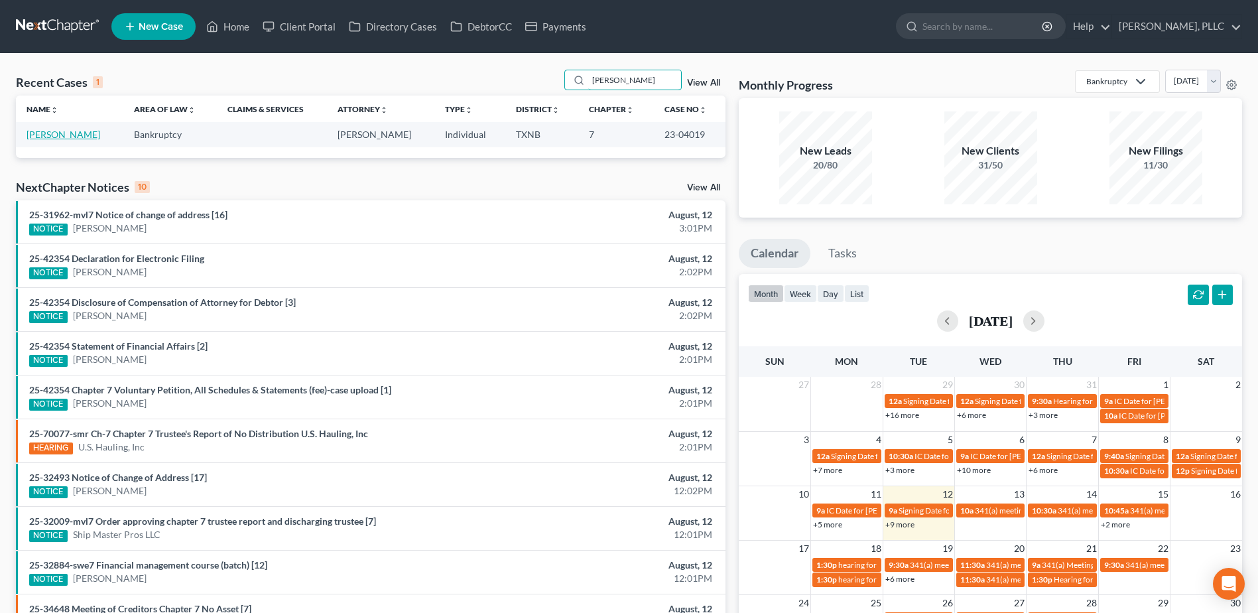
type input "tubbs"
click at [80, 135] on link "Tubbs, Matthew" at bounding box center [64, 134] width 74 height 11
select select "4"
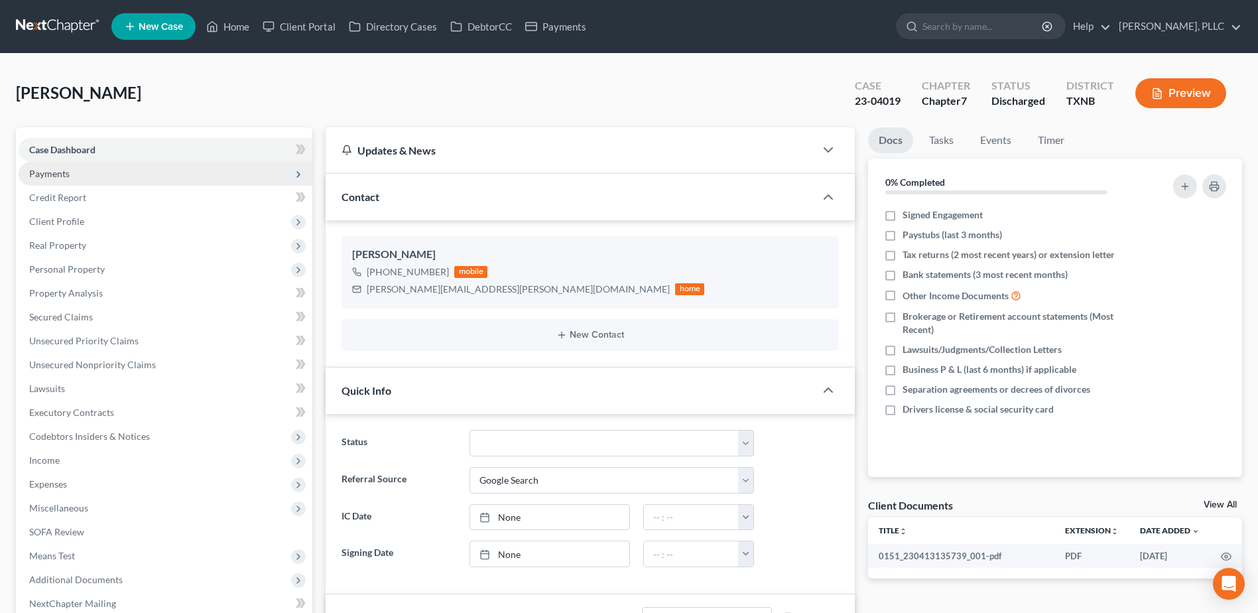
scroll to position [245, 0]
click at [39, 178] on span "Payments" at bounding box center [49, 173] width 40 height 11
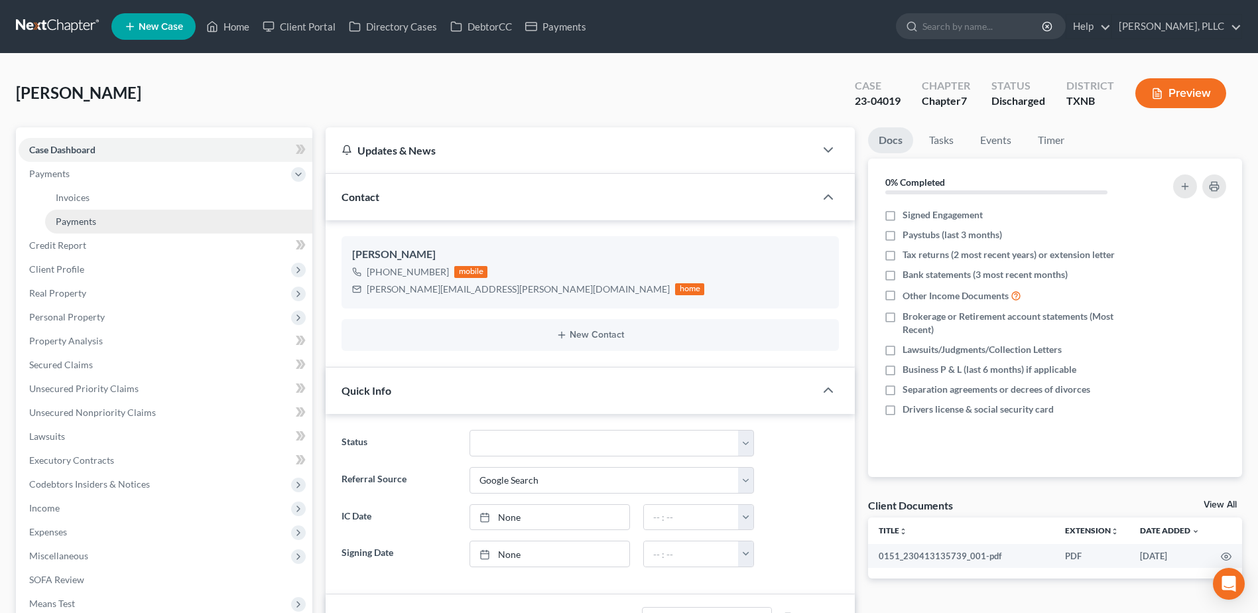
click at [73, 229] on link "Payments" at bounding box center [178, 222] width 267 height 24
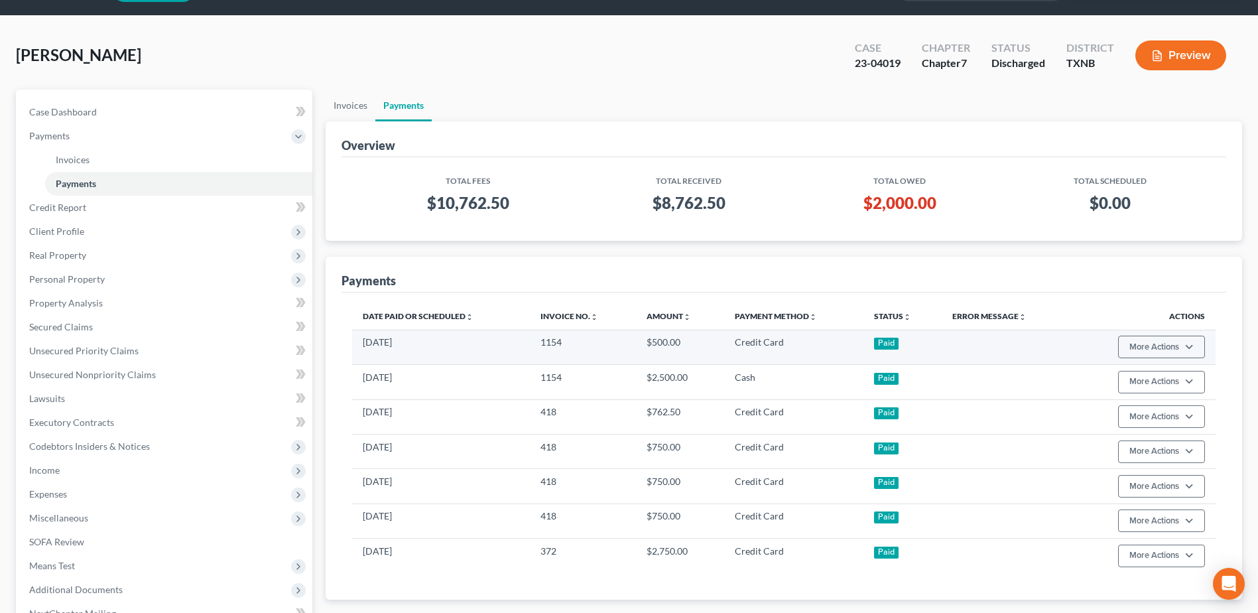
scroll to position [153, 0]
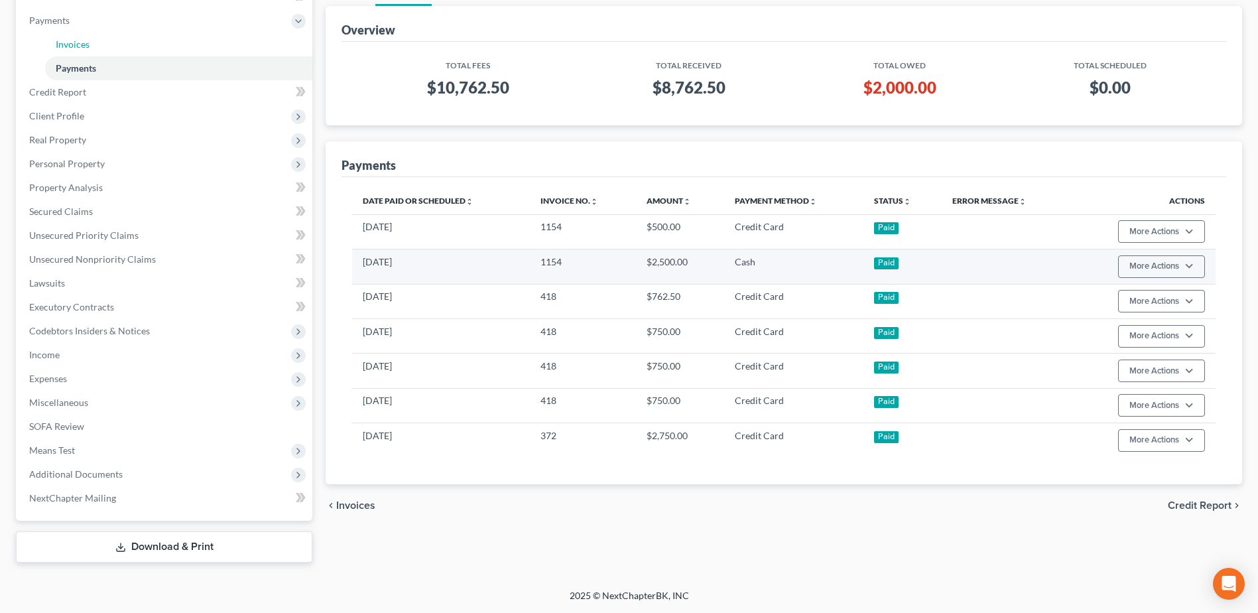
click at [74, 45] on span "Invoices" at bounding box center [73, 43] width 34 height 11
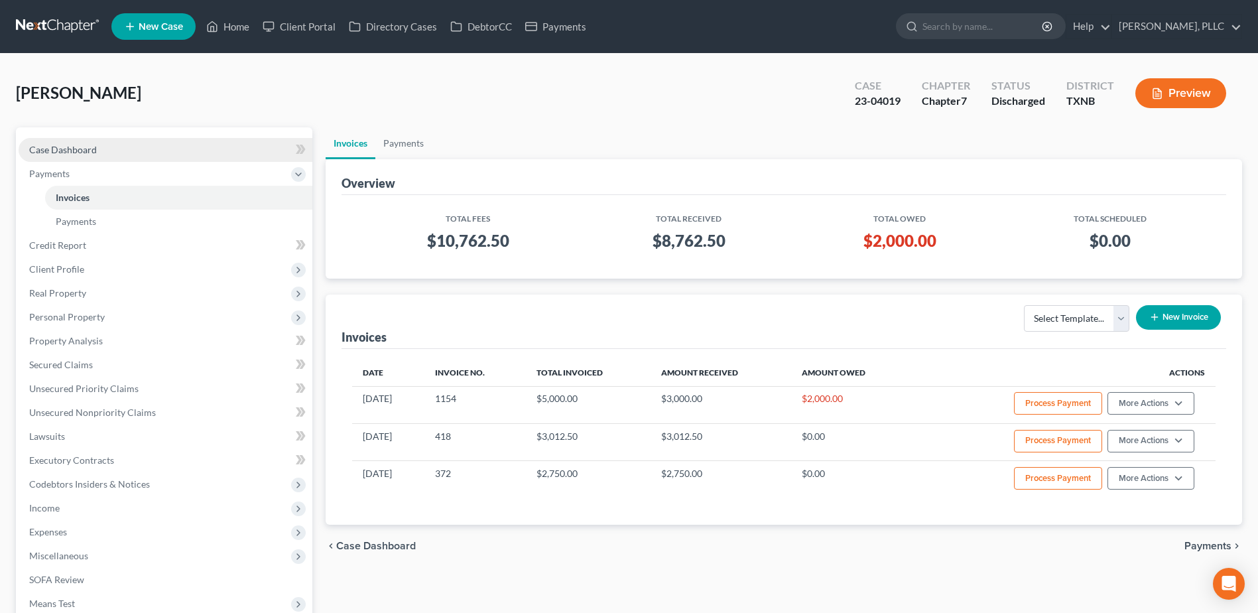
click at [78, 149] on span "Case Dashboard" at bounding box center [63, 149] width 68 height 11
select select "4"
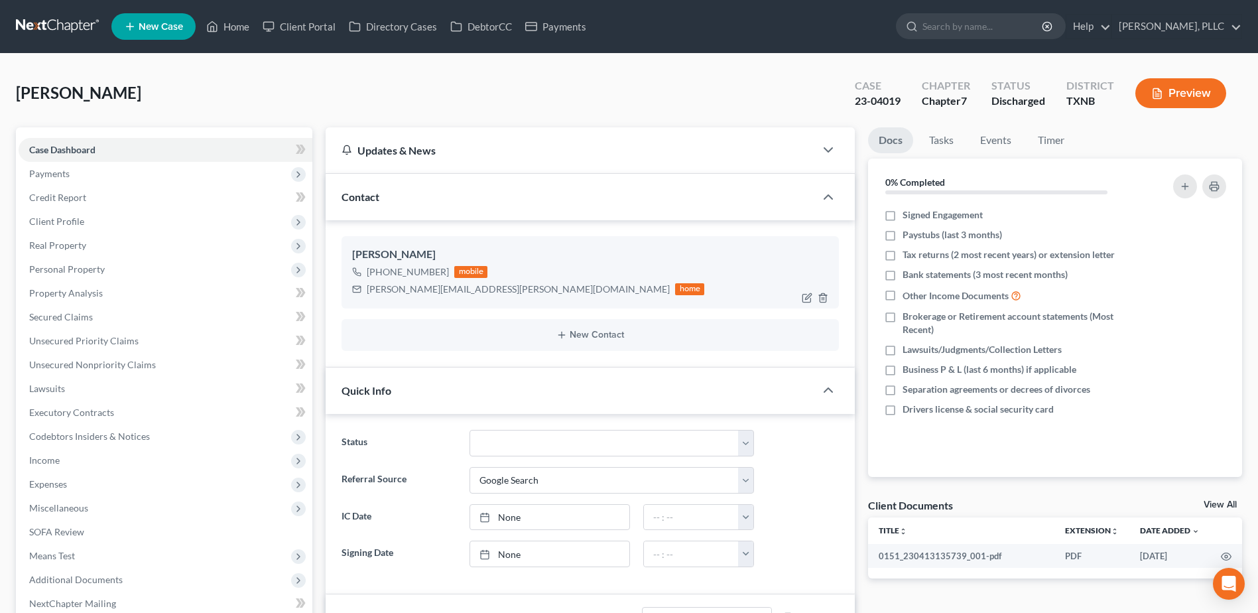
scroll to position [245, 0]
click at [54, 171] on span "Payments" at bounding box center [49, 173] width 40 height 11
click at [80, 202] on span "Invoices" at bounding box center [73, 197] width 34 height 11
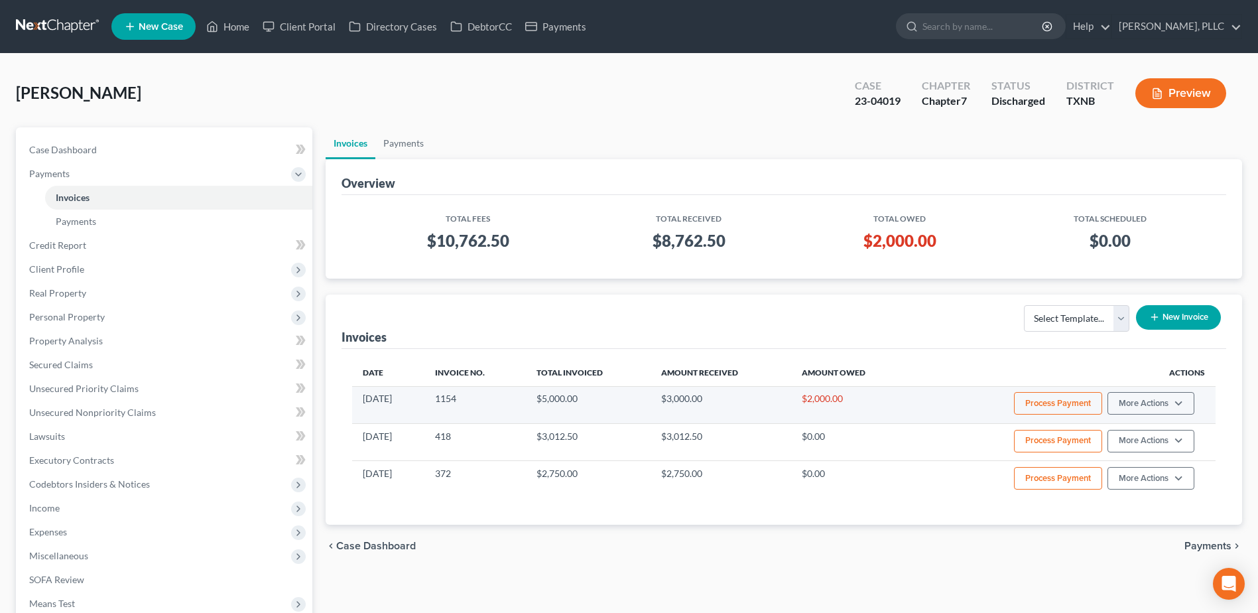
click at [1067, 406] on button "Process Payment" at bounding box center [1058, 403] width 88 height 23
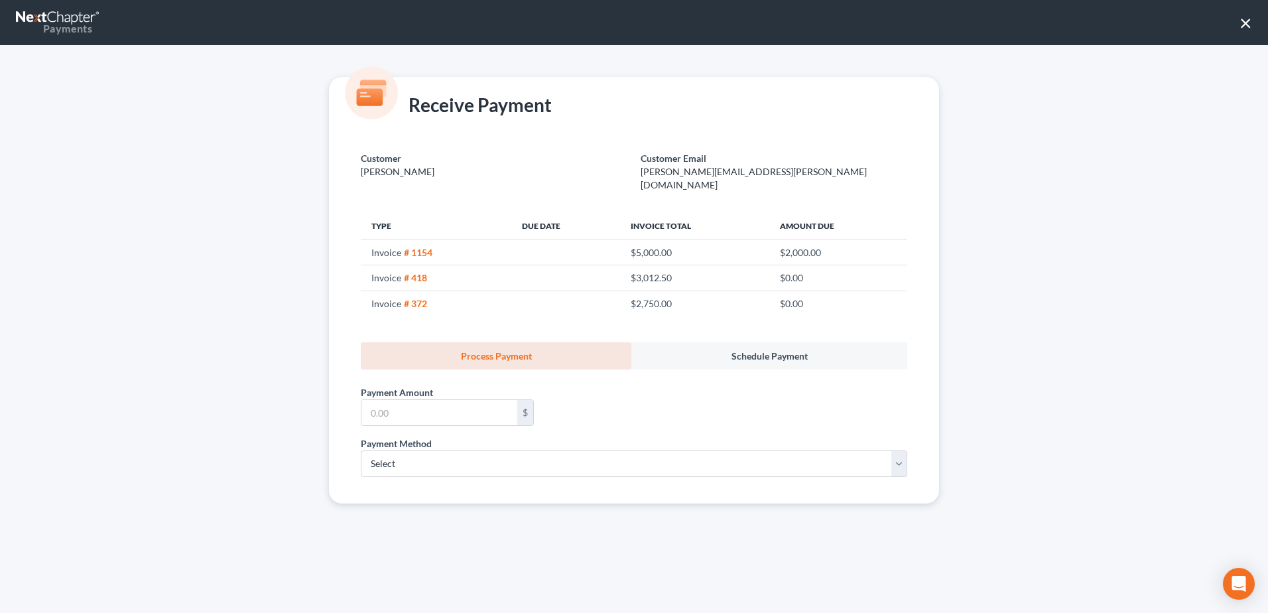
click at [1239, 21] on nav "Payments ×" at bounding box center [634, 22] width 1268 height 45
click at [1248, 29] on button "×" at bounding box center [1246, 22] width 13 height 21
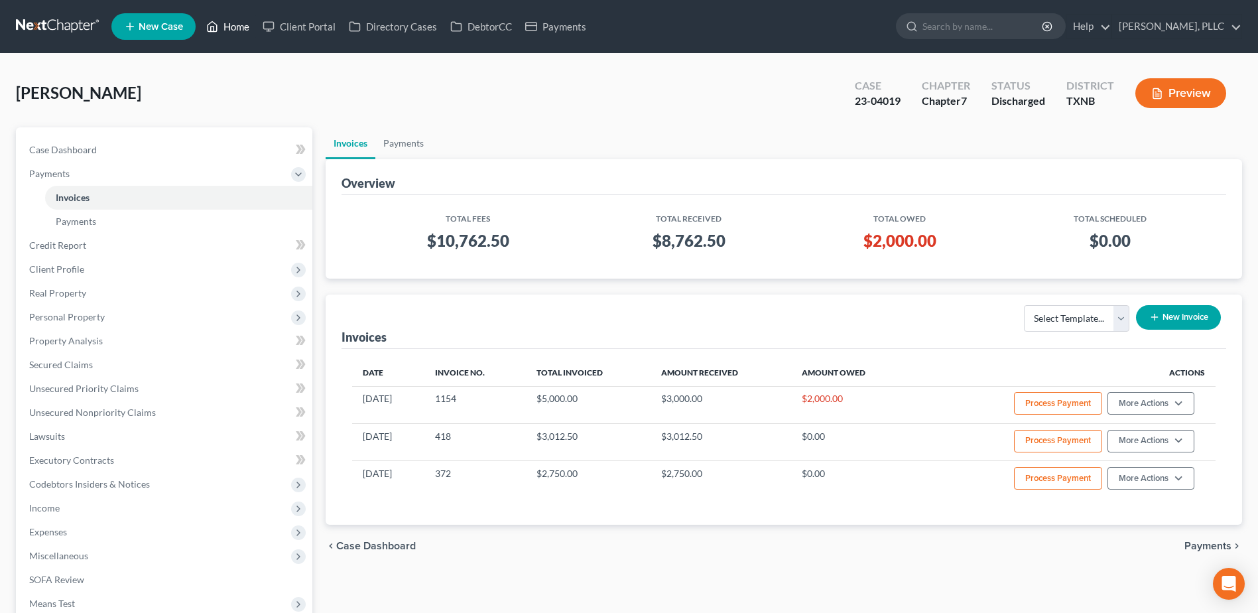
click at [236, 30] on link "Home" at bounding box center [228, 27] width 56 height 24
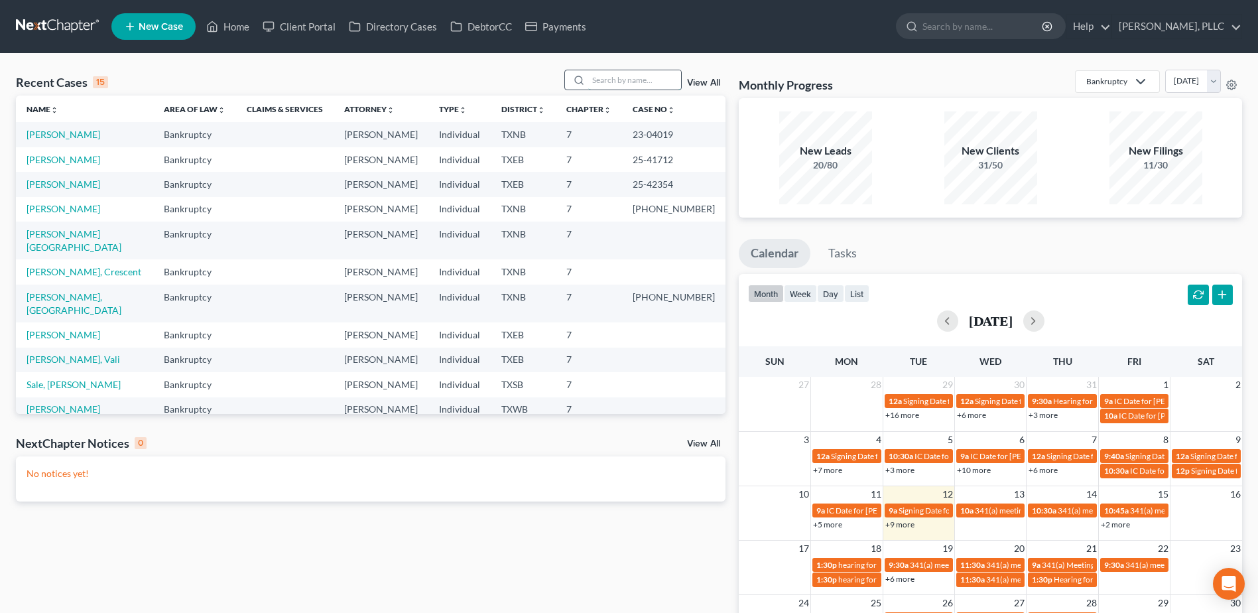
click at [605, 79] on input "search" at bounding box center [634, 79] width 93 height 19
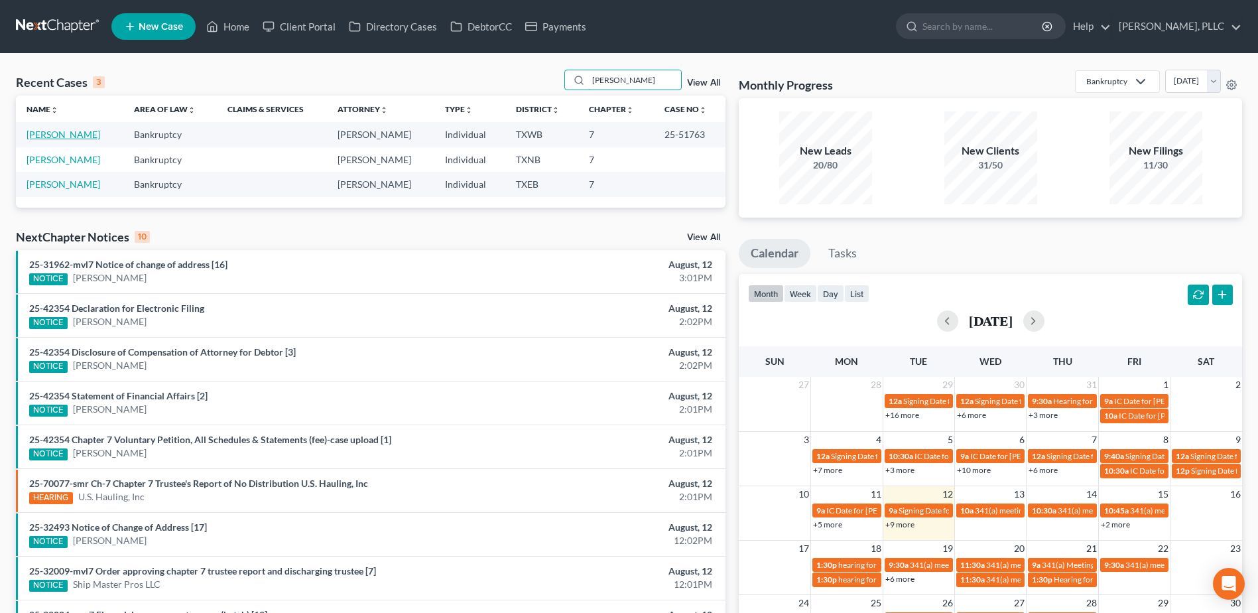
type input "[PERSON_NAME]"
drag, startPoint x: 67, startPoint y: 131, endPoint x: 214, endPoint y: 159, distance: 149.2
click at [67, 131] on link "[PERSON_NAME]" at bounding box center [64, 134] width 74 height 11
select select "4"
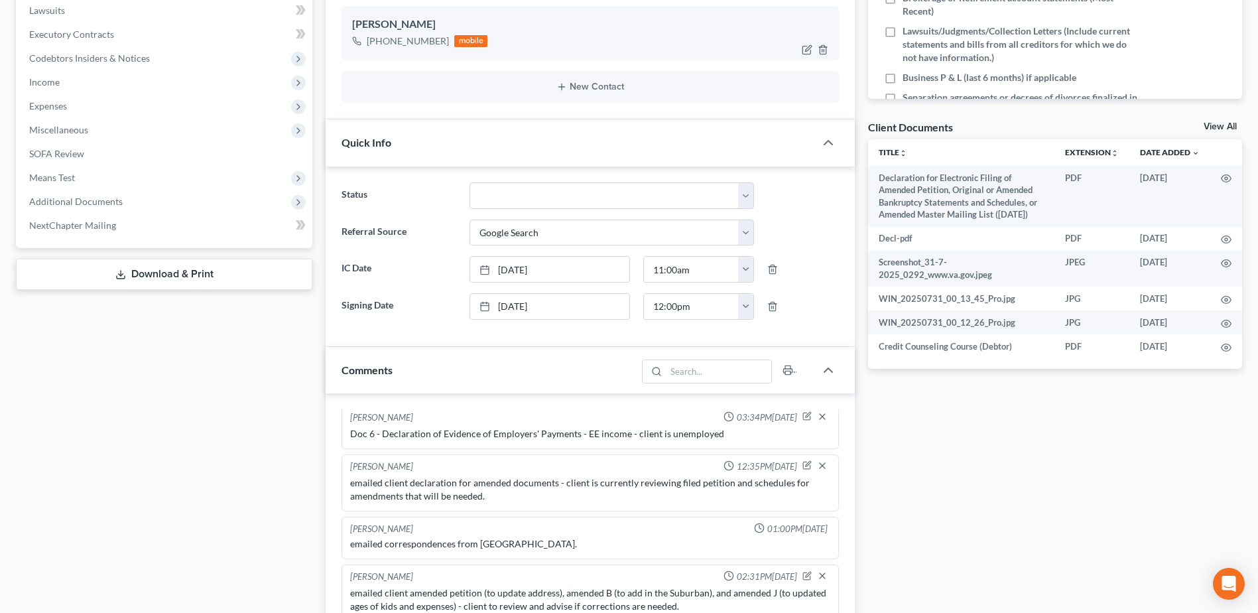
scroll to position [464, 0]
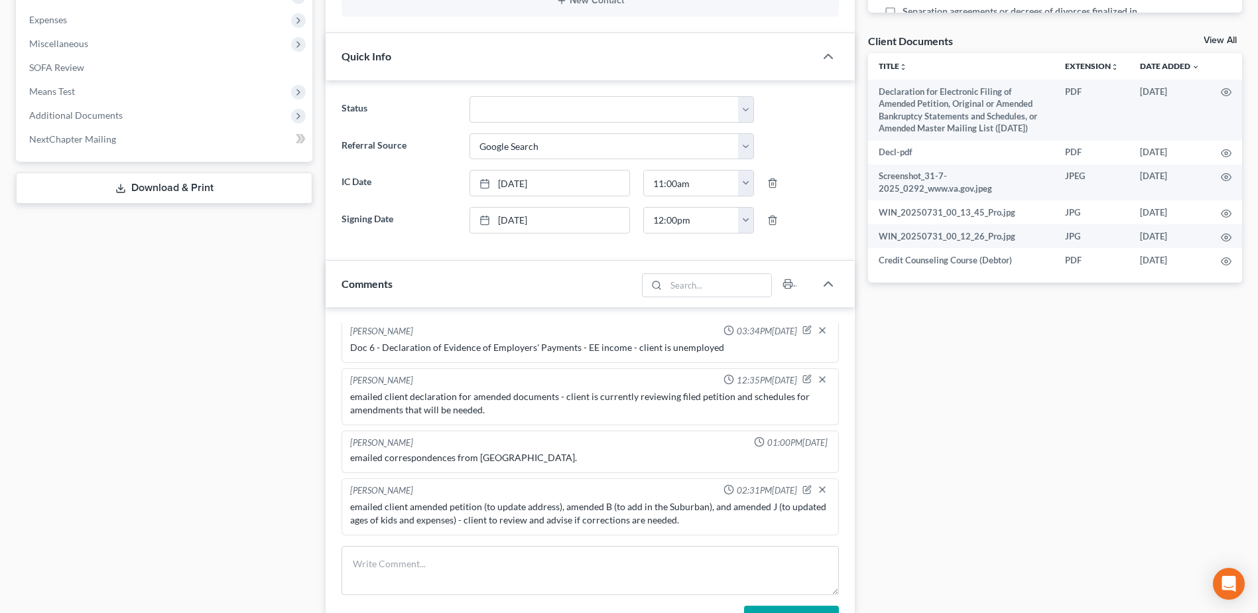
click at [150, 185] on link "Download & Print" at bounding box center [164, 187] width 297 height 31
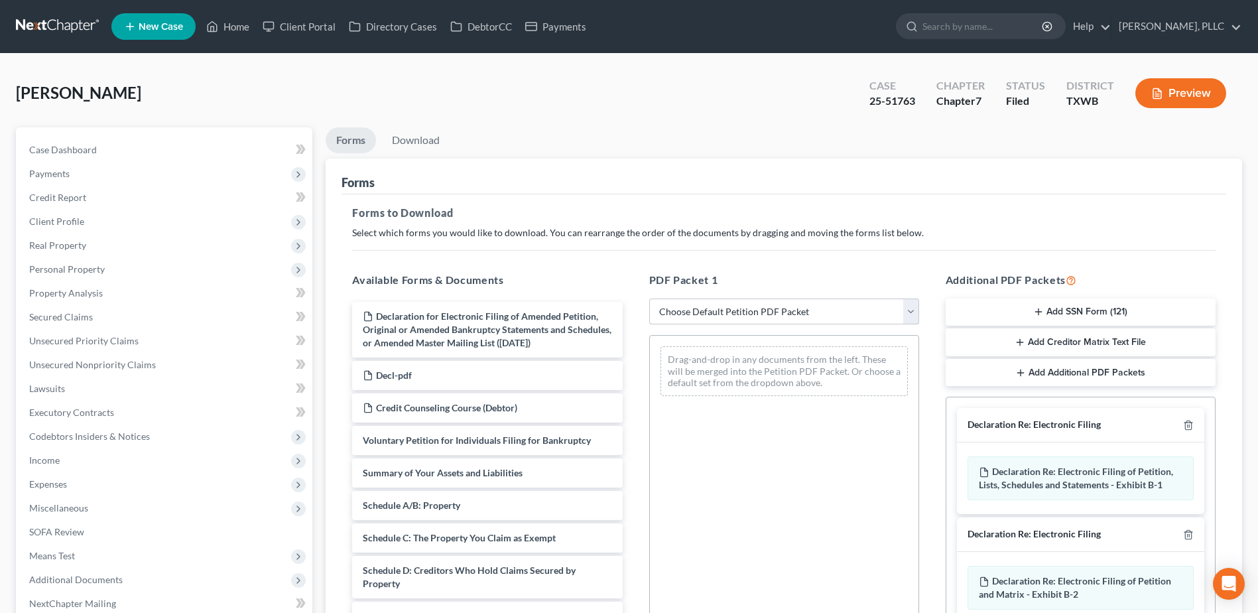
click at [909, 308] on select "Choose Default Petition PDF Packet Complete Bankruptcy Petition (all forms and …" at bounding box center [784, 312] width 270 height 27
select select "2"
click at [649, 299] on select "Choose Default Petition PDF Packet Complete Bankruptcy Petition (all forms and …" at bounding box center [784, 312] width 270 height 27
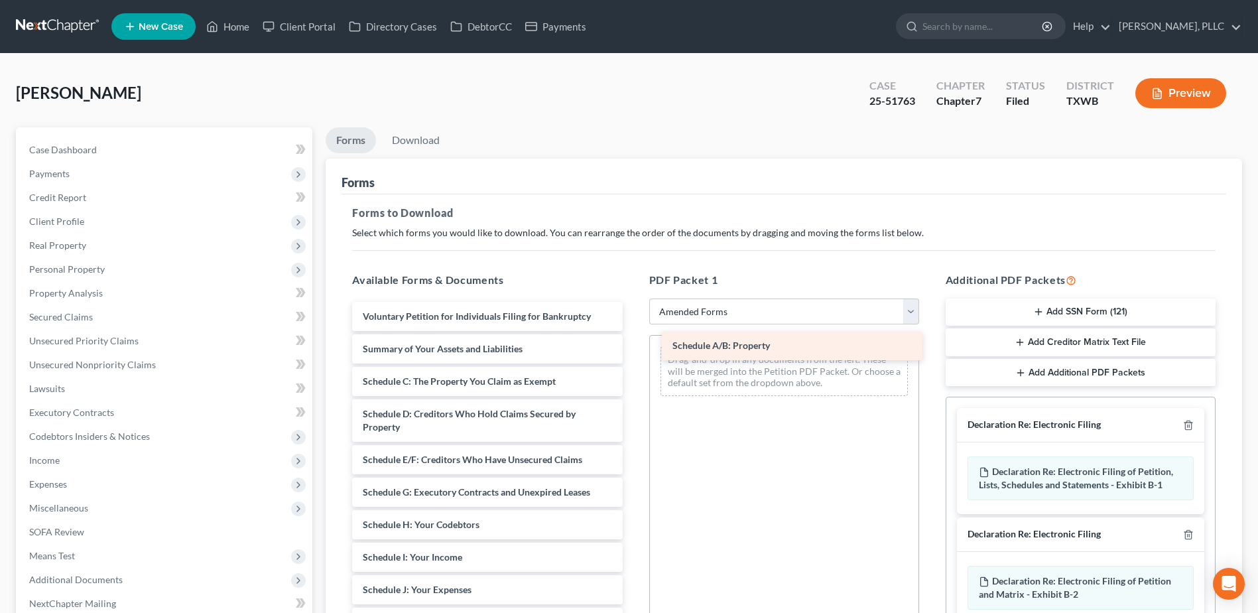
drag, startPoint x: 488, startPoint y: 379, endPoint x: 798, endPoint y: 344, distance: 311.9
click at [633, 344] on div "Schedule A/B: Property Voluntary Petition for Individuals Filing for Bankruptcy…" at bounding box center [487, 610] width 291 height 616
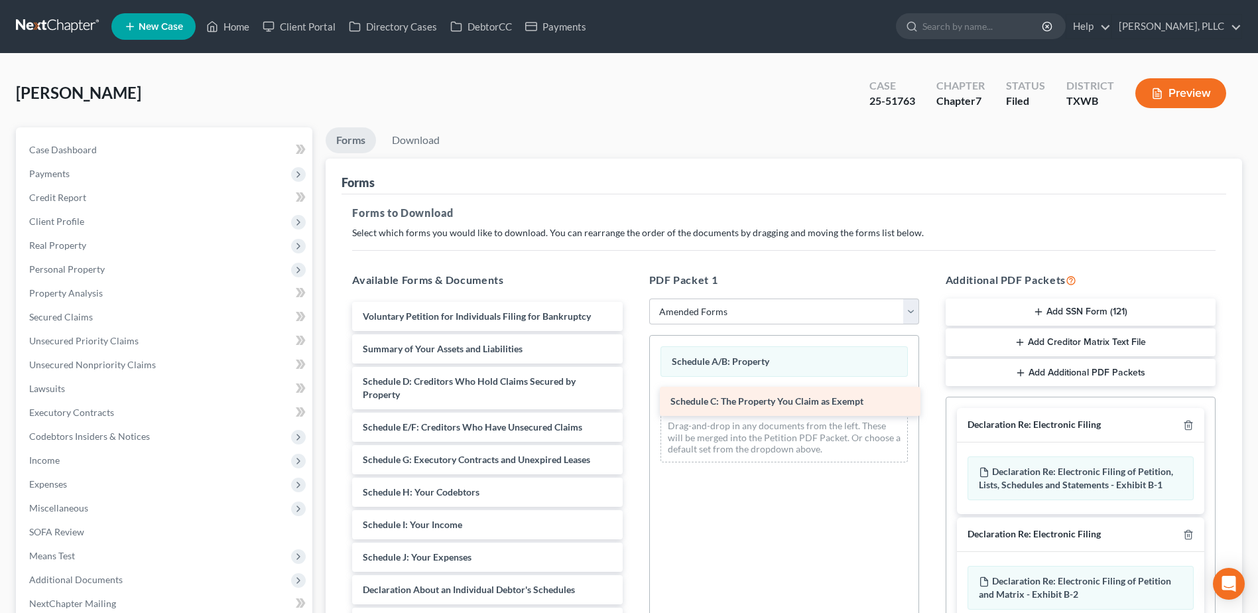
drag, startPoint x: 445, startPoint y: 386, endPoint x: 753, endPoint y: 406, distance: 308.4
click at [633, 406] on div "Schedule C: The Property You Claim as Exempt Voluntary Petition for Individuals…" at bounding box center [487, 593] width 291 height 583
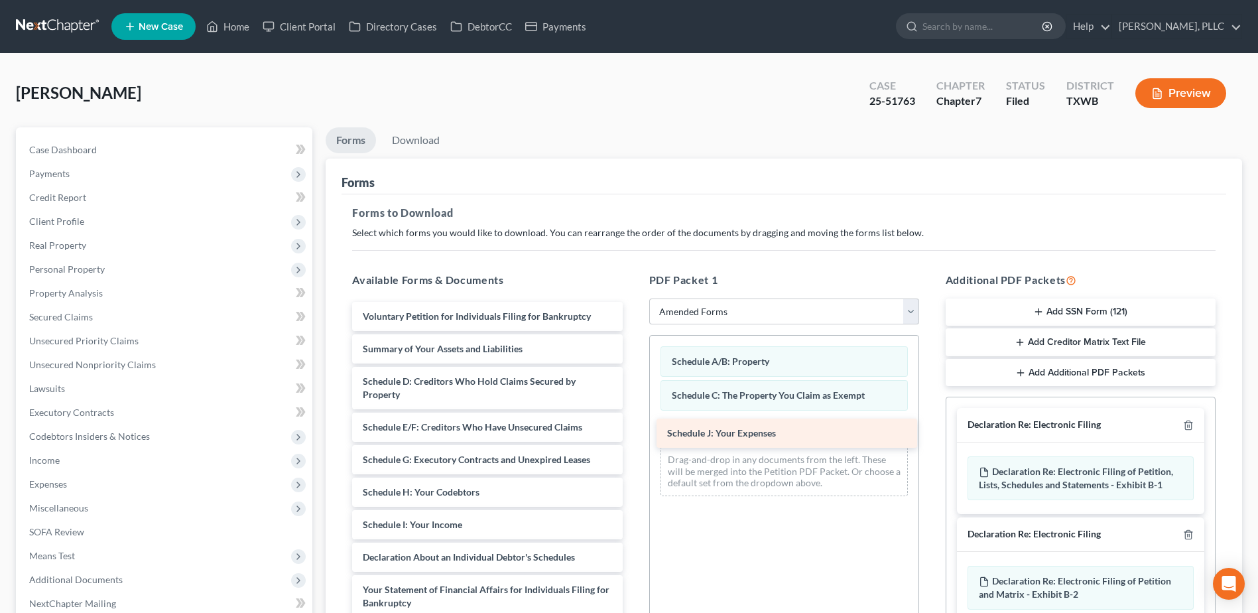
drag, startPoint x: 458, startPoint y: 561, endPoint x: 763, endPoint y: 436, distance: 328.8
click at [633, 436] on div "Schedule J: Your Expenses Voluntary Petition for Individuals Filing for Bankrup…" at bounding box center [487, 577] width 291 height 551
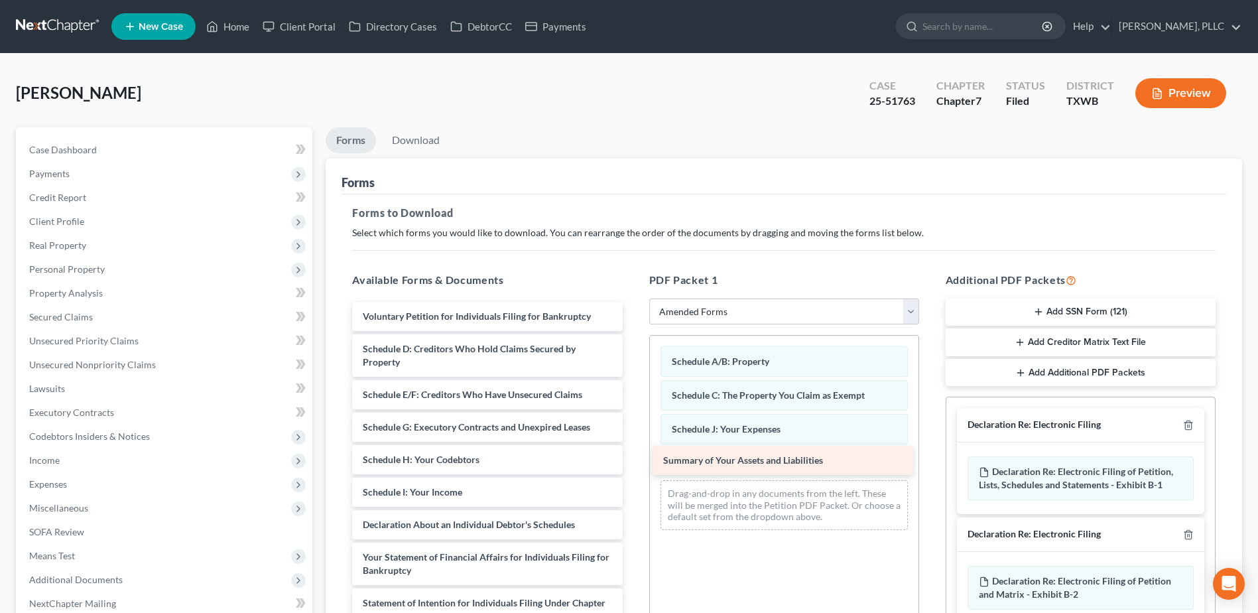
drag, startPoint x: 463, startPoint y: 342, endPoint x: 764, endPoint y: 453, distance: 320.5
click at [633, 453] on div "Summary of Your Assets and Liabilities Voluntary Petition for Individuals Filin…" at bounding box center [487, 561] width 291 height 518
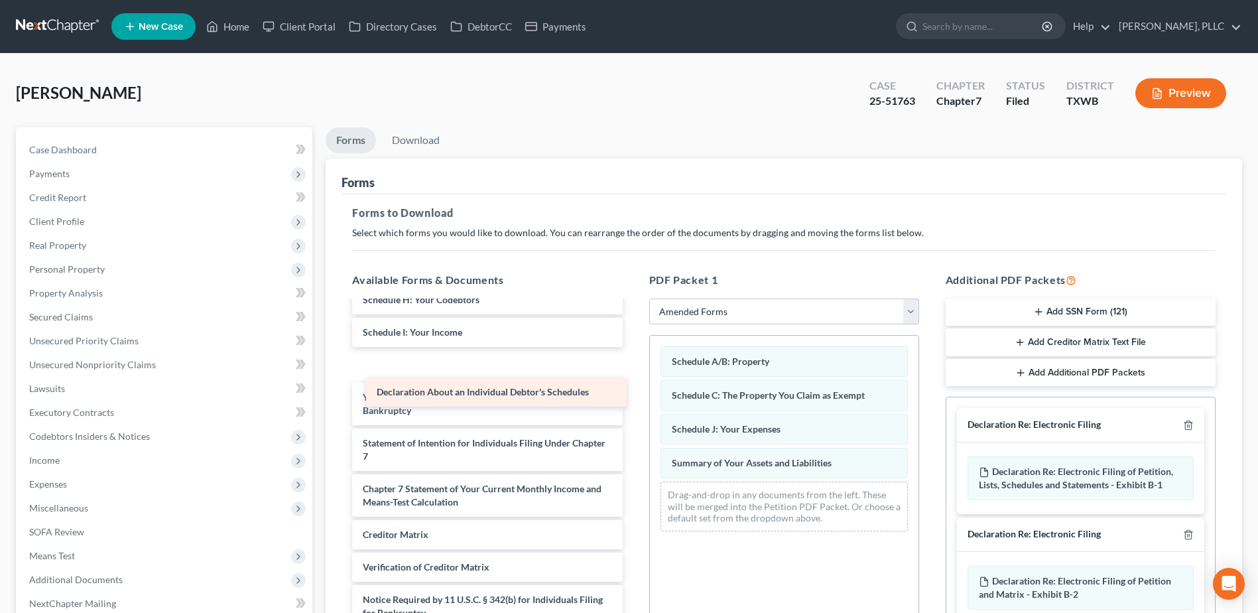
scroll to position [127, 0]
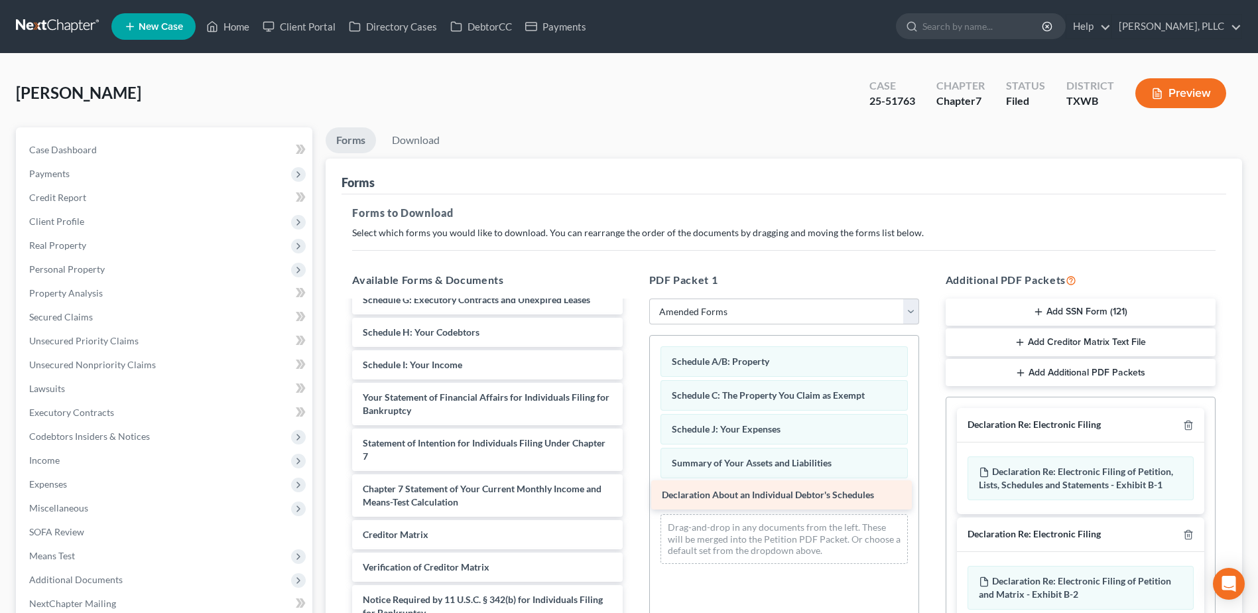
drag, startPoint x: 522, startPoint y: 360, endPoint x: 821, endPoint y: 490, distance: 326.2
click at [633, 490] on div "Declaration About an Individual Debtor's Schedules Voluntary Petition for Indiv…" at bounding box center [487, 417] width 291 height 486
click at [1191, 424] on icon "button" at bounding box center [1188, 425] width 6 height 9
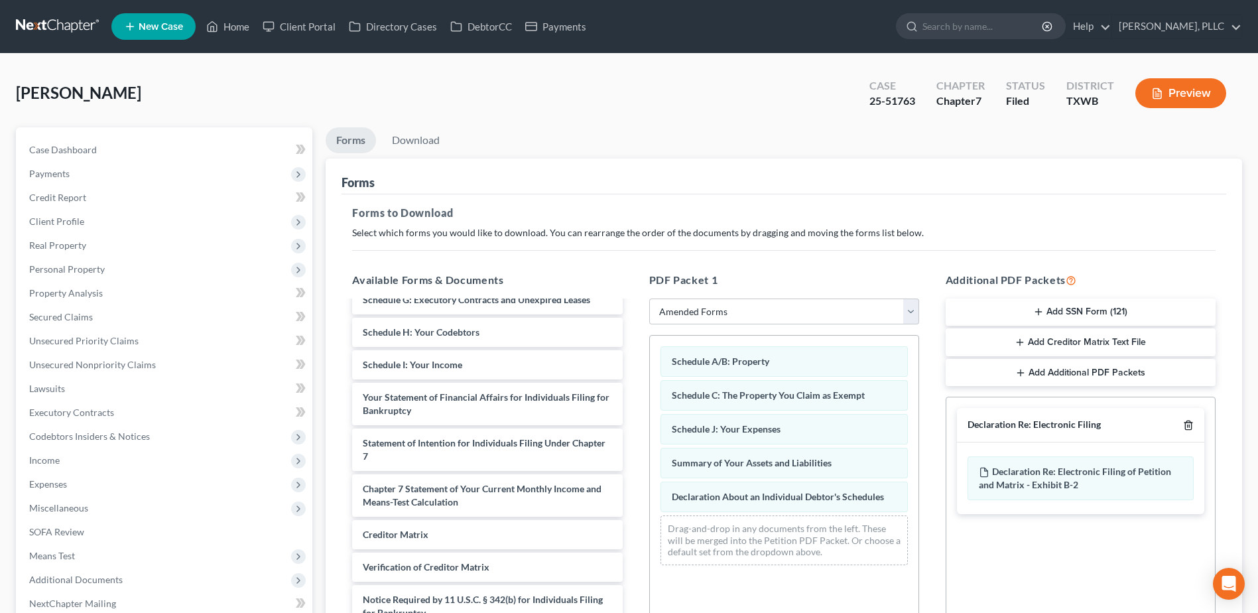
click at [1191, 424] on icon "button" at bounding box center [1188, 425] width 6 height 9
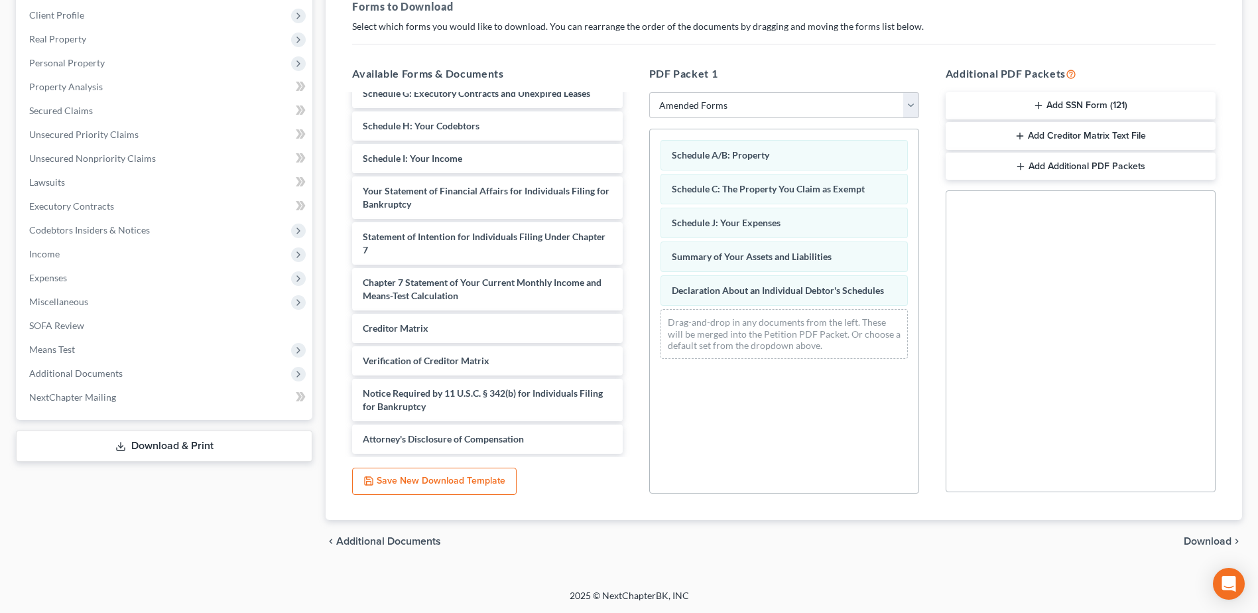
click at [1205, 543] on span "Download" at bounding box center [1208, 541] width 48 height 11
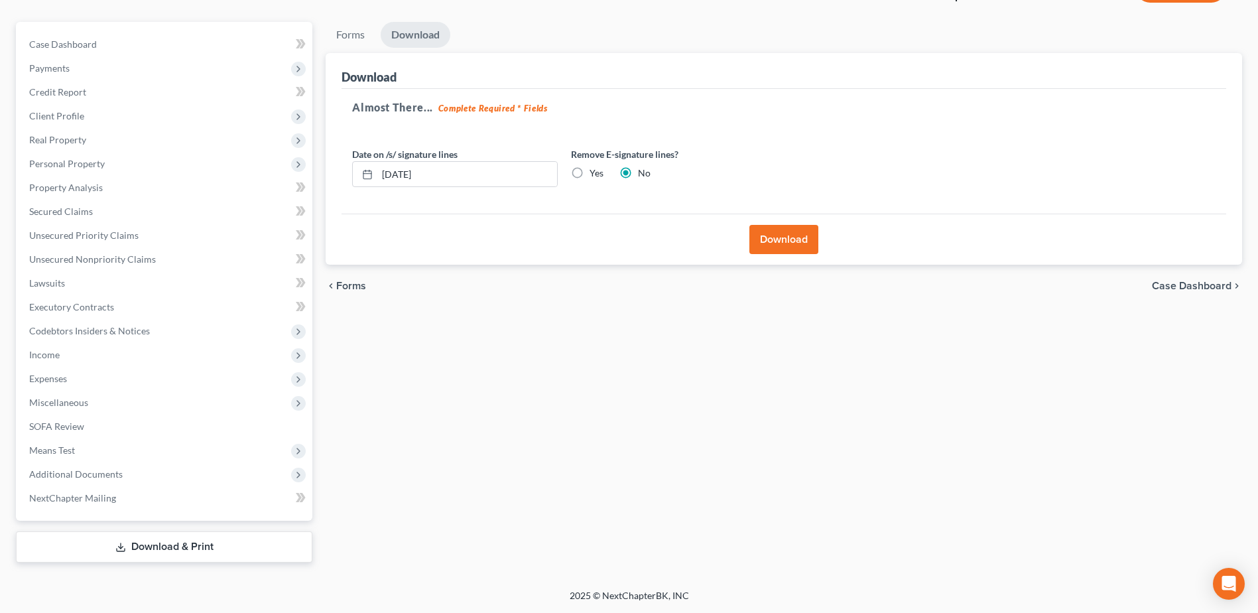
click at [793, 242] on button "Download" at bounding box center [784, 239] width 69 height 29
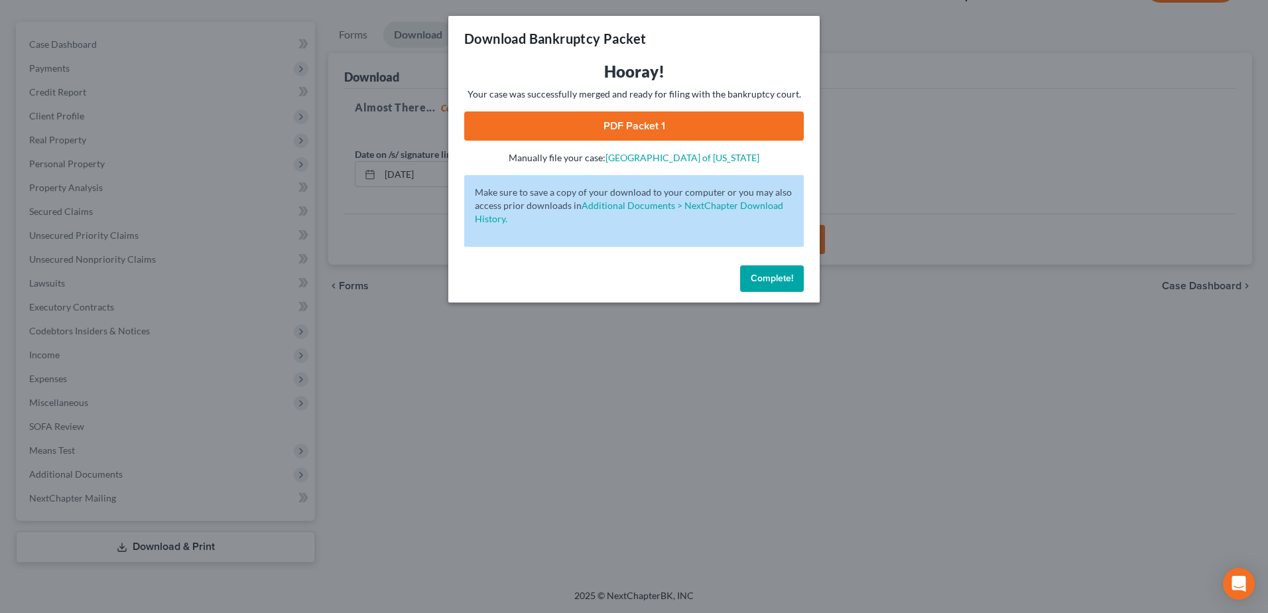
click at [637, 126] on link "PDF Packet 1" at bounding box center [634, 125] width 340 height 29
click at [778, 284] on button "Complete!" at bounding box center [772, 278] width 64 height 27
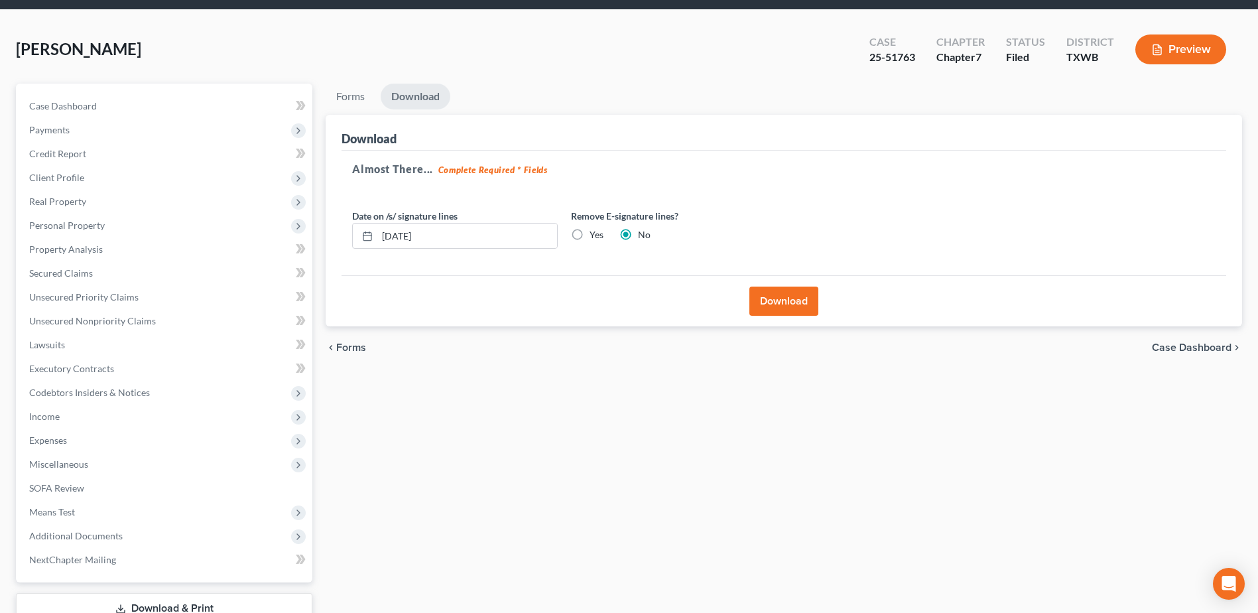
scroll to position [0, 0]
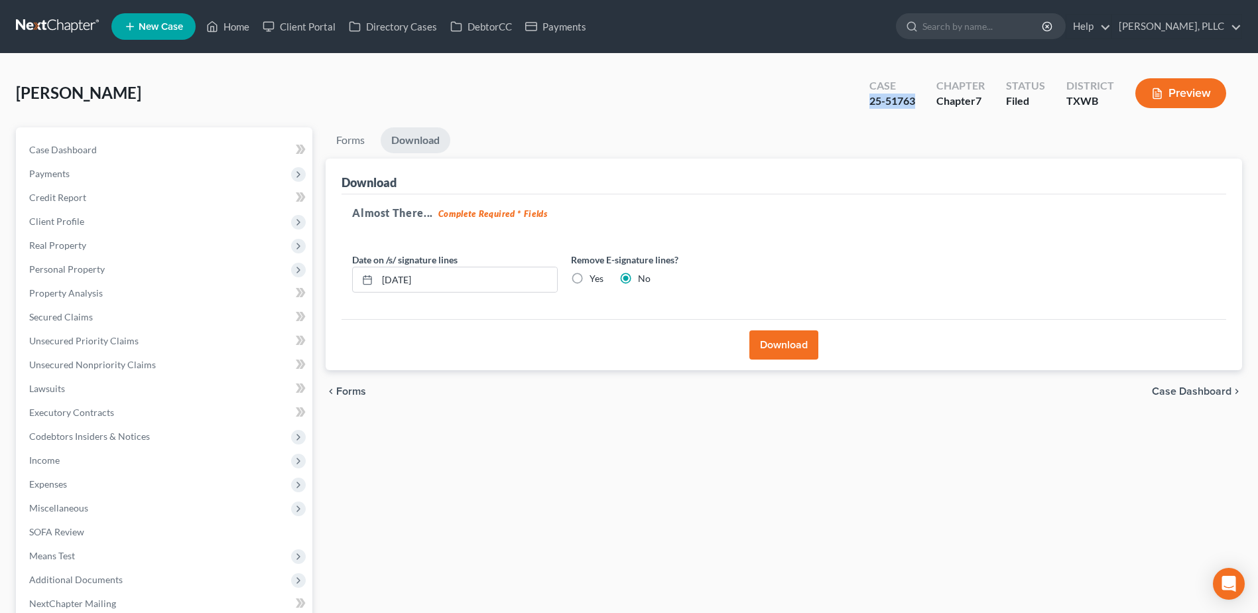
drag, startPoint x: 919, startPoint y: 102, endPoint x: 856, endPoint y: 98, distance: 63.1
click at [856, 98] on div "Case 25-51763 Chapter Chapter 7 Status Filed District TXWB Preview" at bounding box center [1048, 93] width 389 height 47
copy div "25-51763"
click at [90, 293] on span "Property Analysis" at bounding box center [66, 292] width 74 height 11
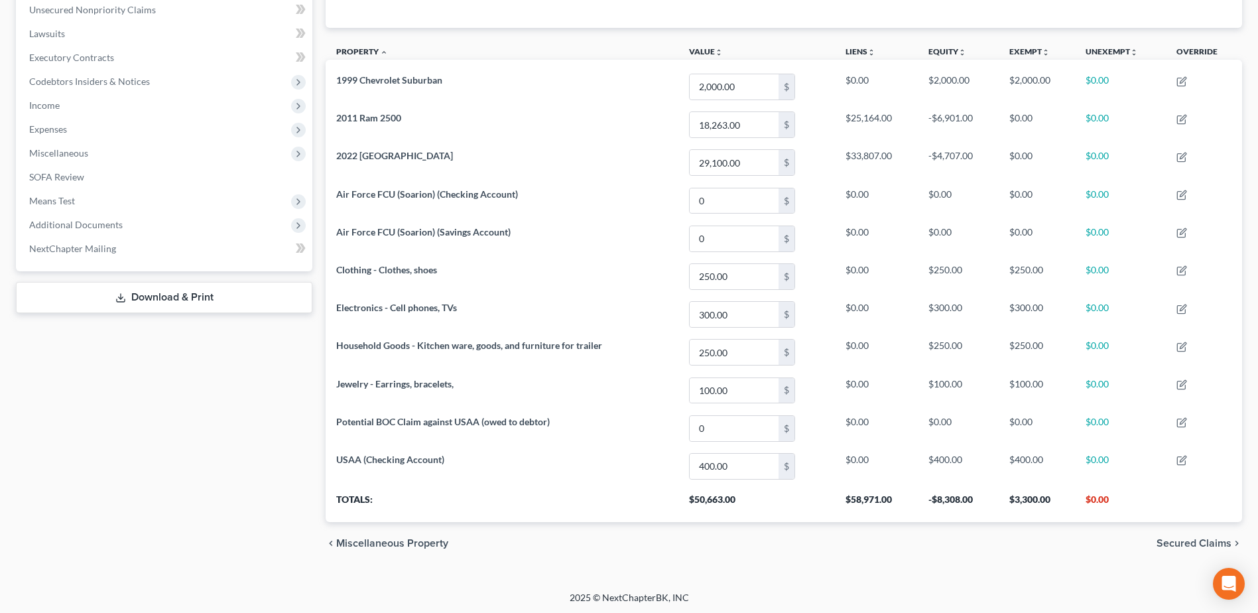
scroll to position [357, 0]
drag, startPoint x: 56, startPoint y: 124, endPoint x: 78, endPoint y: 145, distance: 30.0
click at [56, 123] on span "Expenses" at bounding box center [48, 126] width 38 height 11
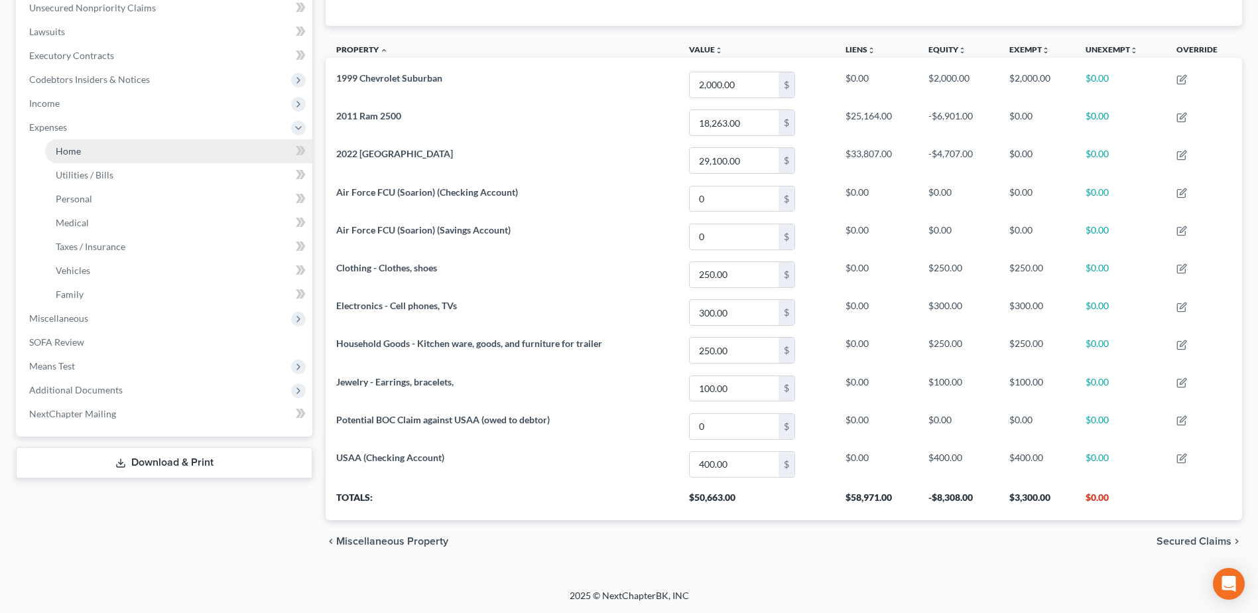
click at [69, 154] on span "Home" at bounding box center [68, 150] width 25 height 11
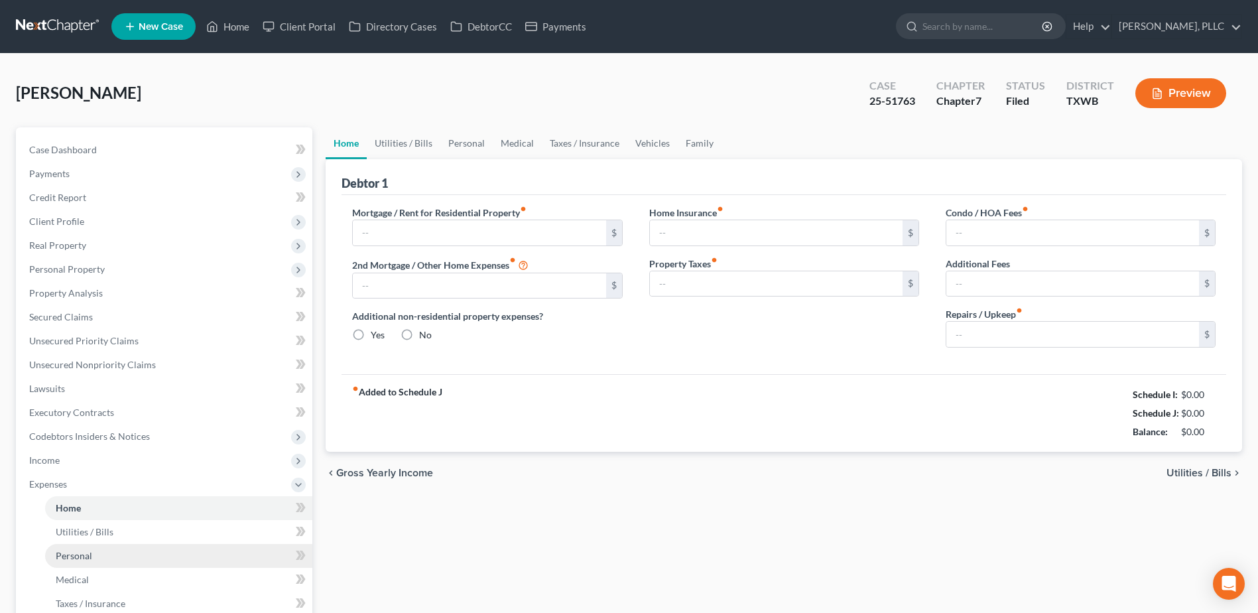
type input "1,475.00"
radio input "true"
drag, startPoint x: 240, startPoint y: 25, endPoint x: 43, endPoint y: 68, distance: 201.8
click at [240, 24] on link "Home" at bounding box center [228, 27] width 56 height 24
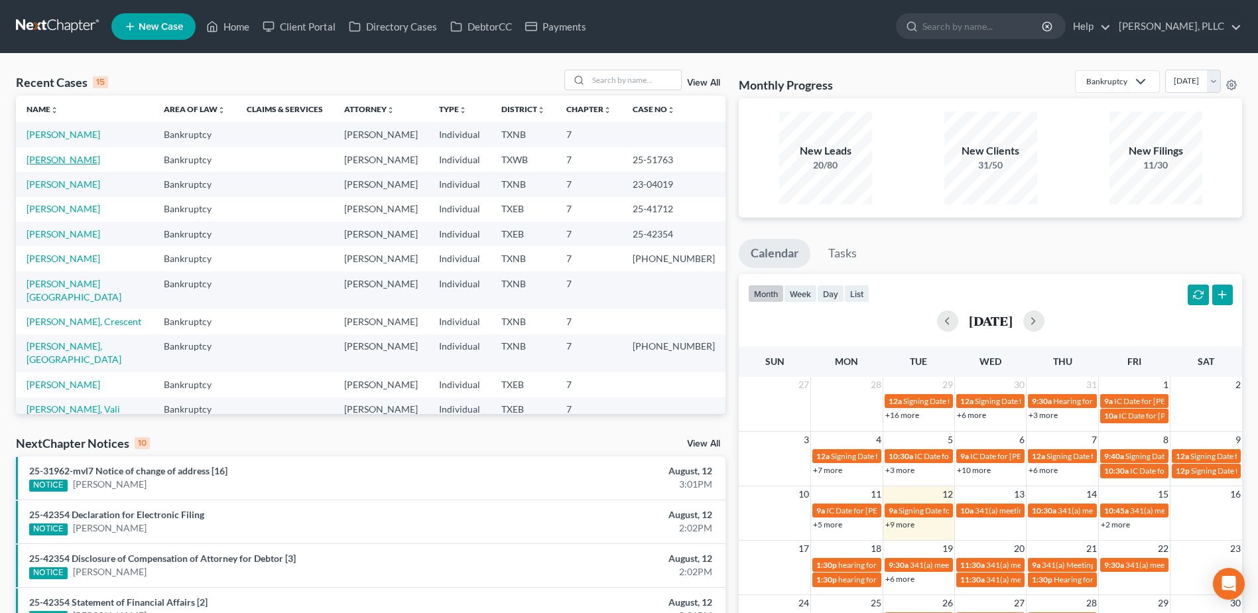
click at [39, 160] on link "[PERSON_NAME]" at bounding box center [64, 159] width 74 height 11
select select "4"
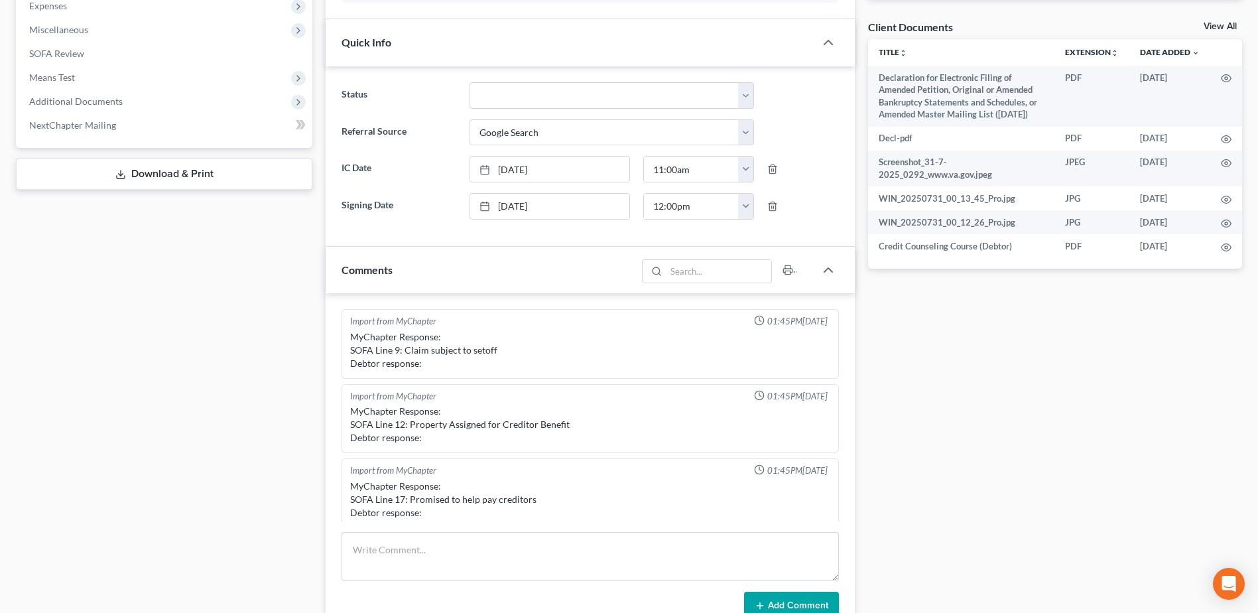
scroll to position [600, 0]
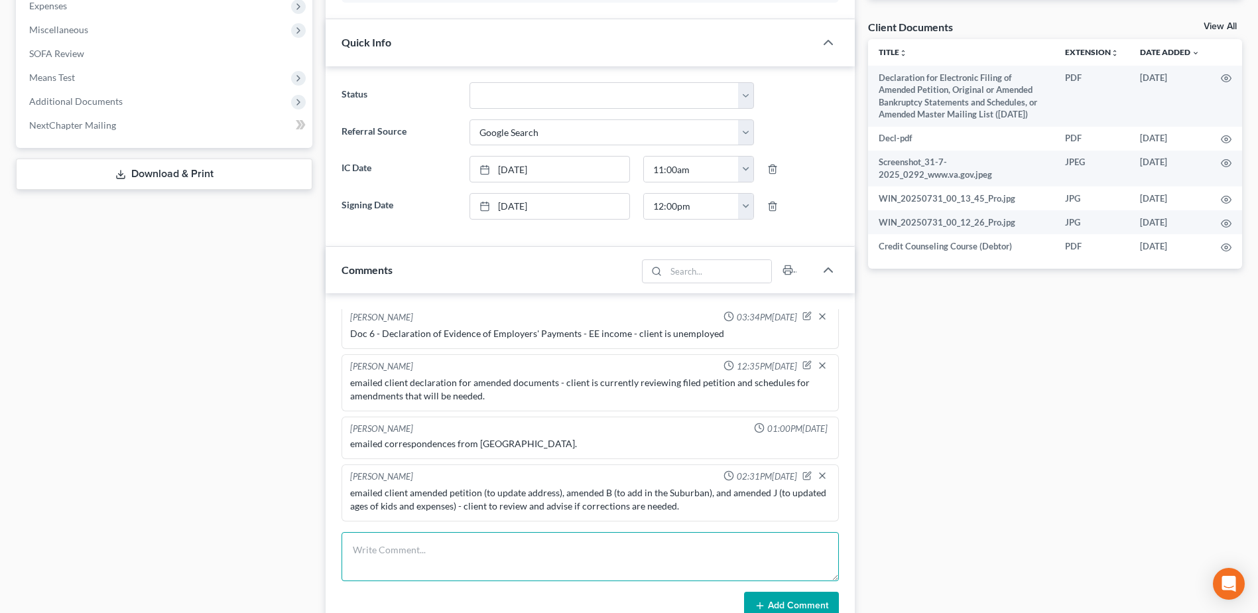
click at [523, 558] on textarea at bounding box center [591, 556] width 498 height 49
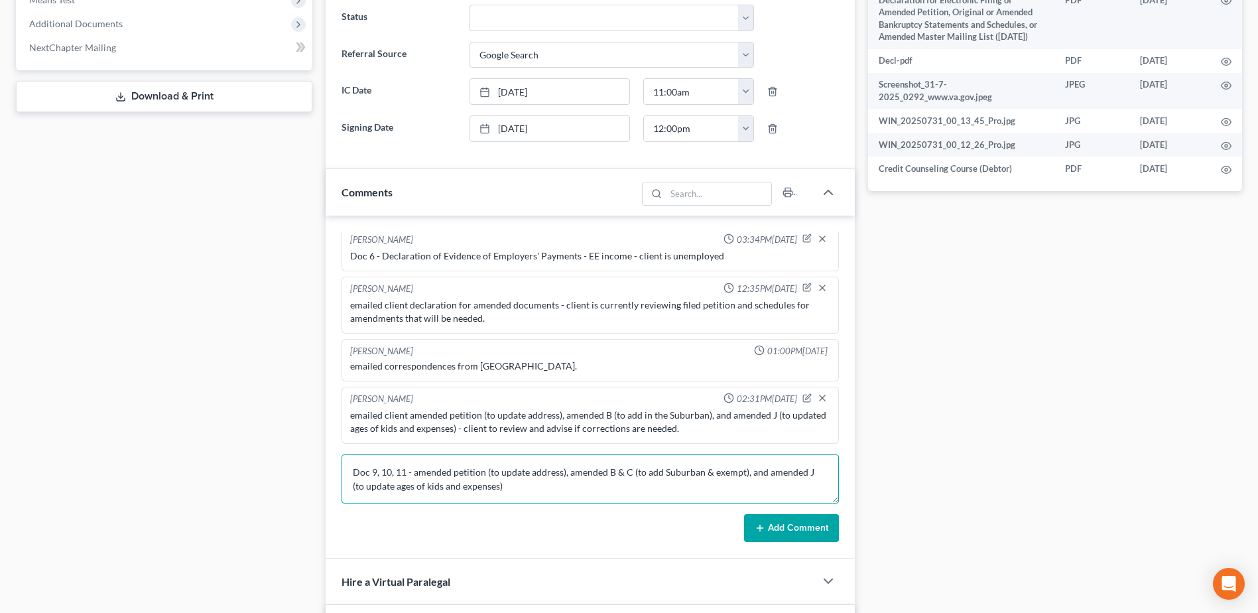
scroll to position [677, 0]
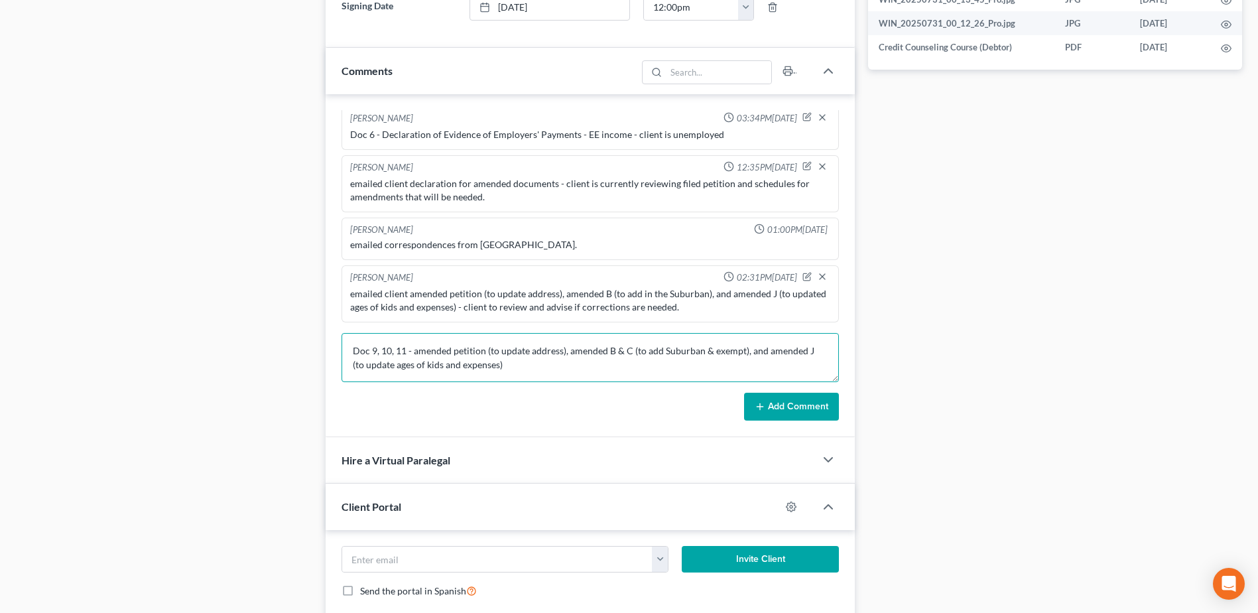
type textarea "Doc 9, 10, 11 - amended petition (to update address), amended B & C (to add Sub…"
click at [793, 407] on button "Add Comment" at bounding box center [791, 407] width 95 height 28
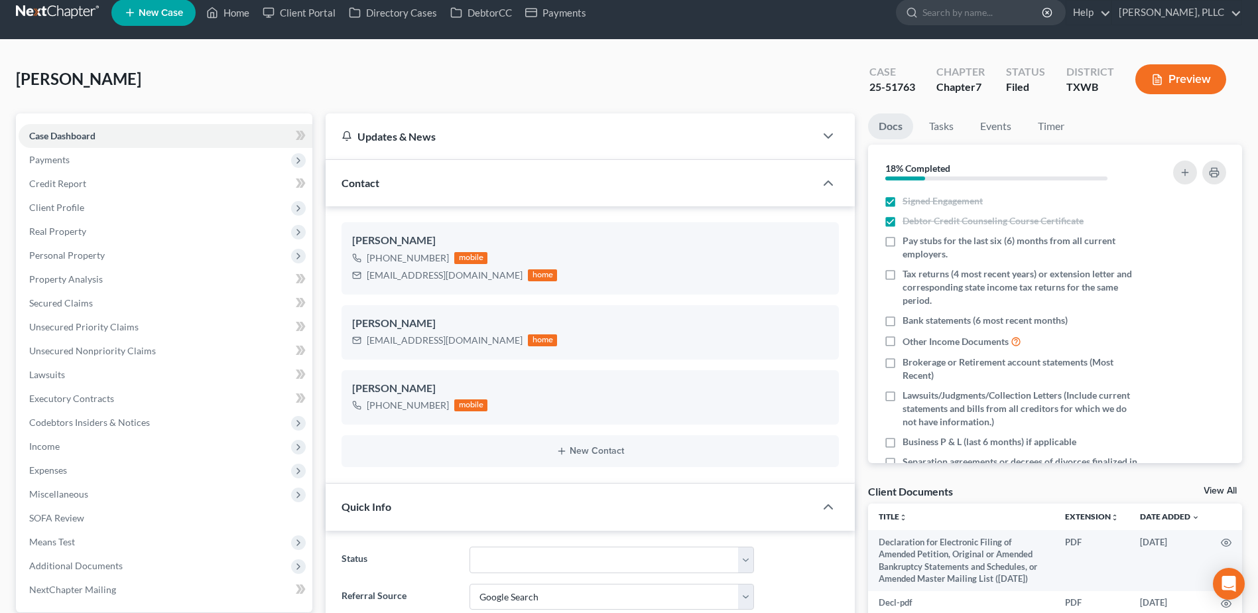
scroll to position [0, 0]
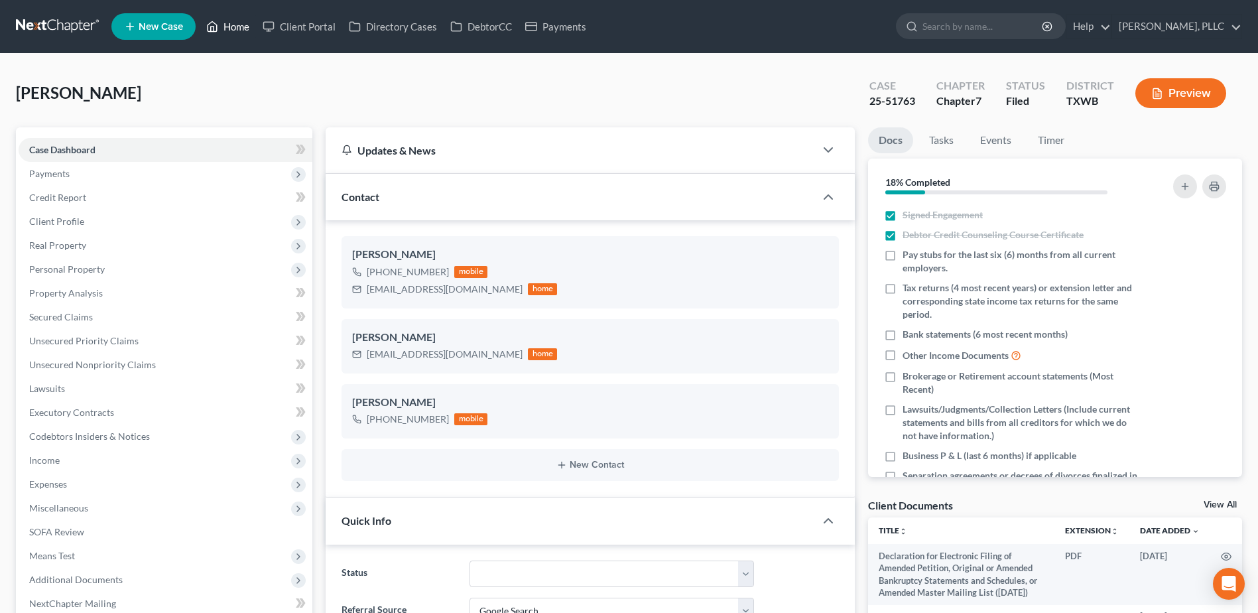
drag, startPoint x: 235, startPoint y: 27, endPoint x: 772, endPoint y: 139, distance: 548.1
click at [235, 27] on link "Home" at bounding box center [228, 27] width 56 height 24
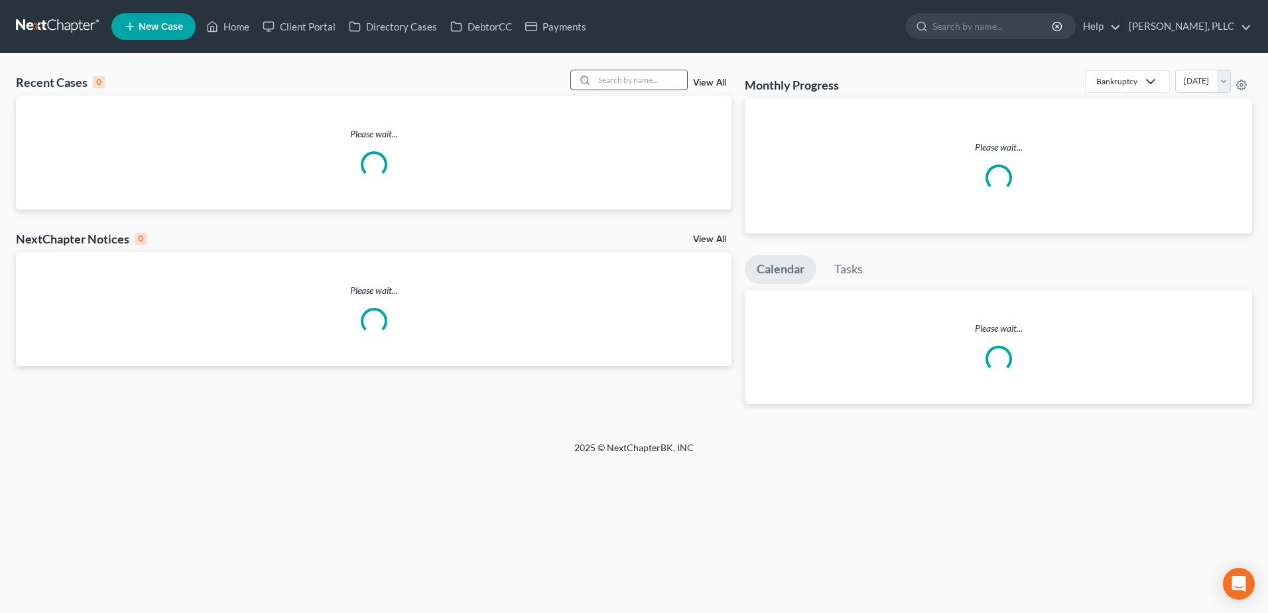
click at [654, 79] on input "search" at bounding box center [640, 79] width 93 height 19
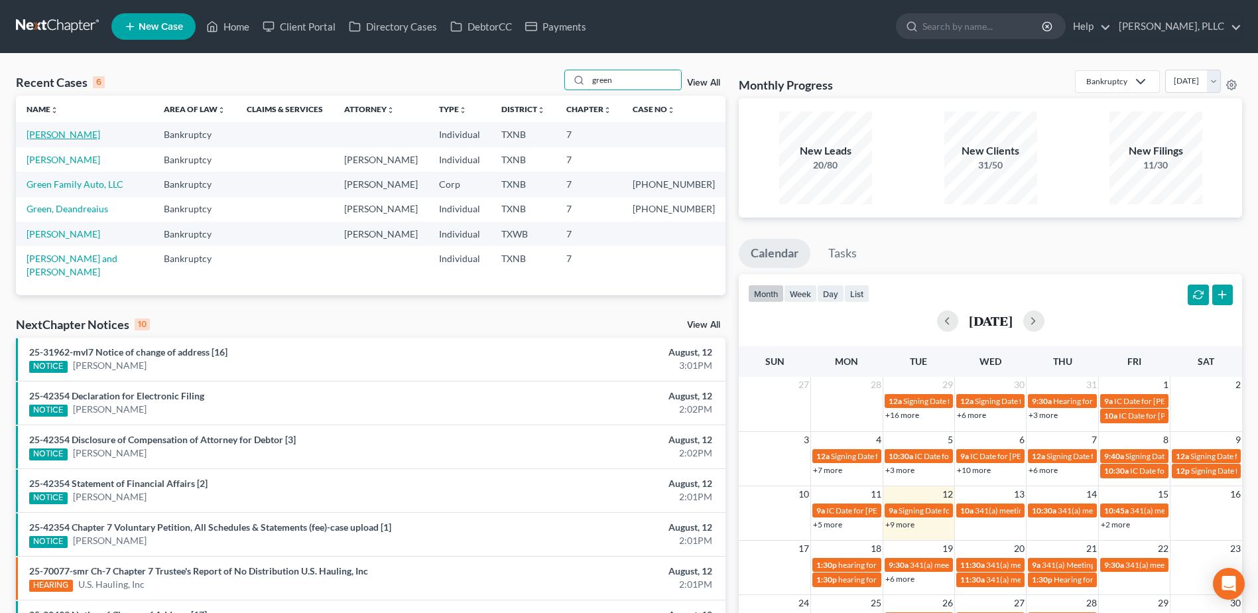
type input "green"
click at [72, 135] on link "Green, Daniel" at bounding box center [64, 134] width 74 height 11
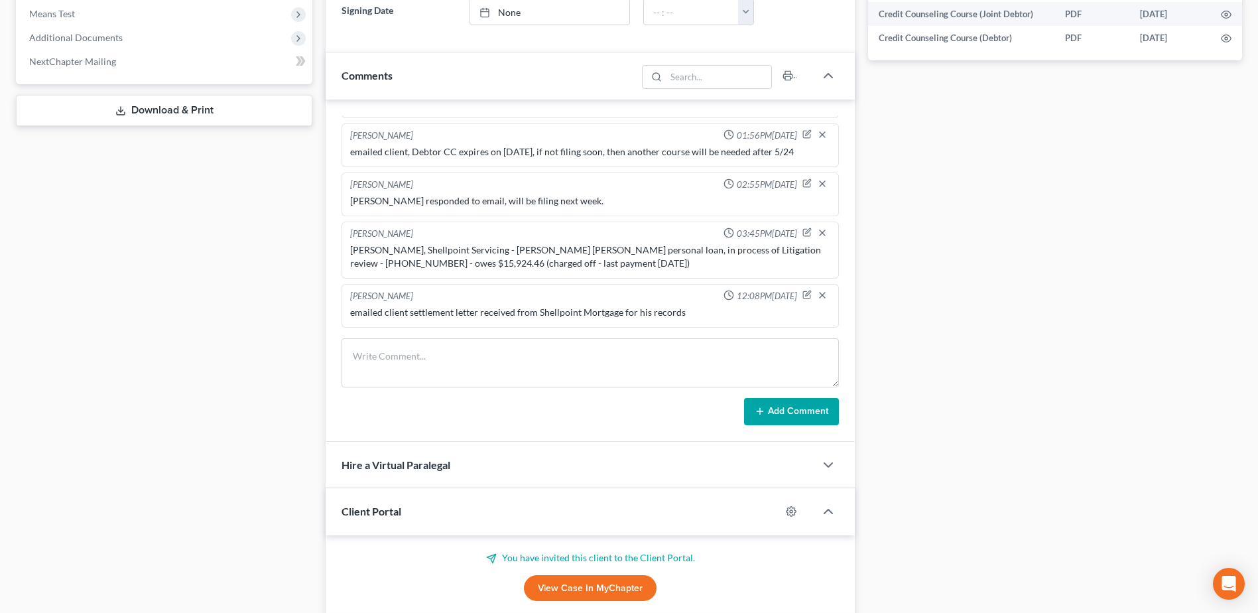
scroll to position [663, 0]
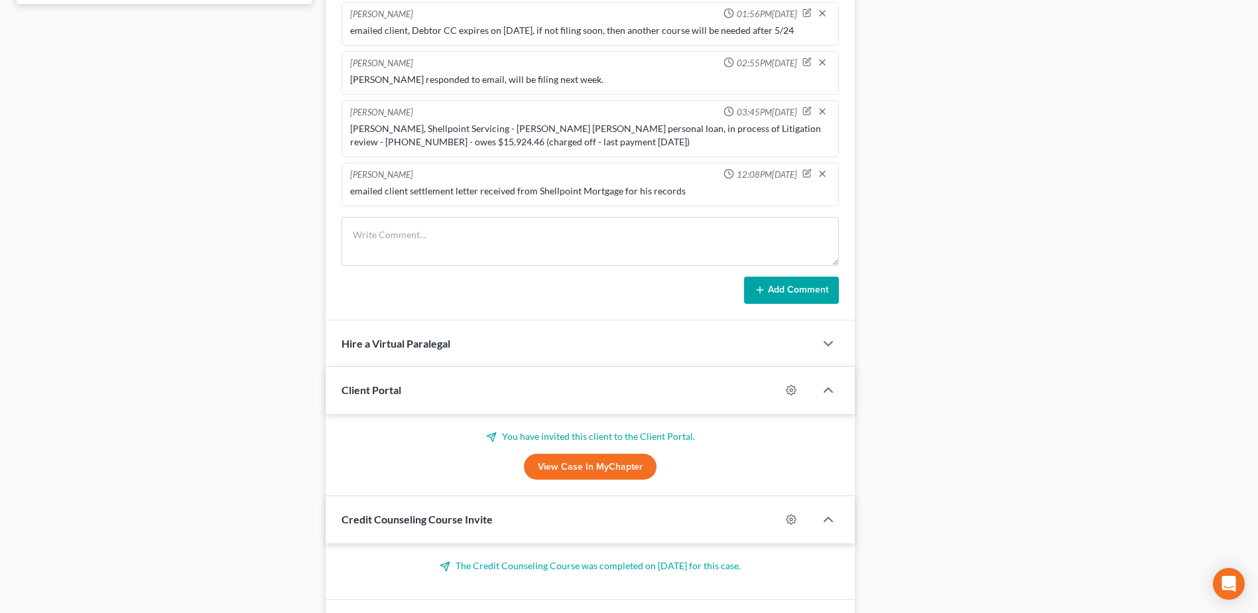
drag, startPoint x: 602, startPoint y: 470, endPoint x: 609, endPoint y: 466, distance: 8.6
click at [602, 470] on link "View Case in MyChapter" at bounding box center [590, 467] width 133 height 27
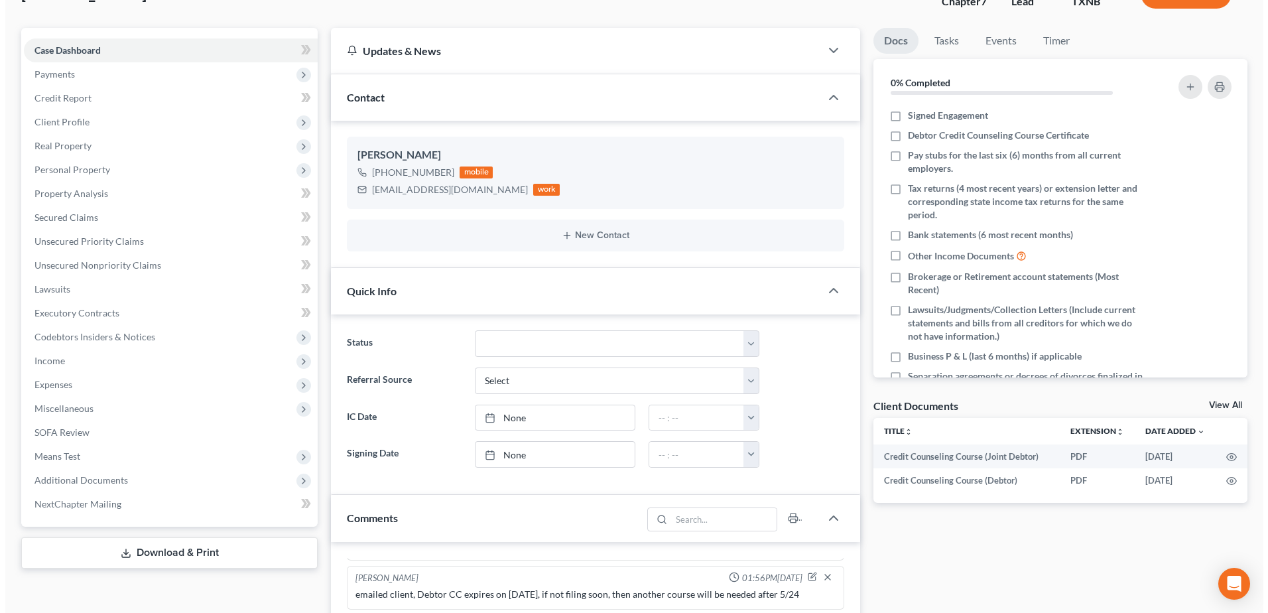
scroll to position [0, 0]
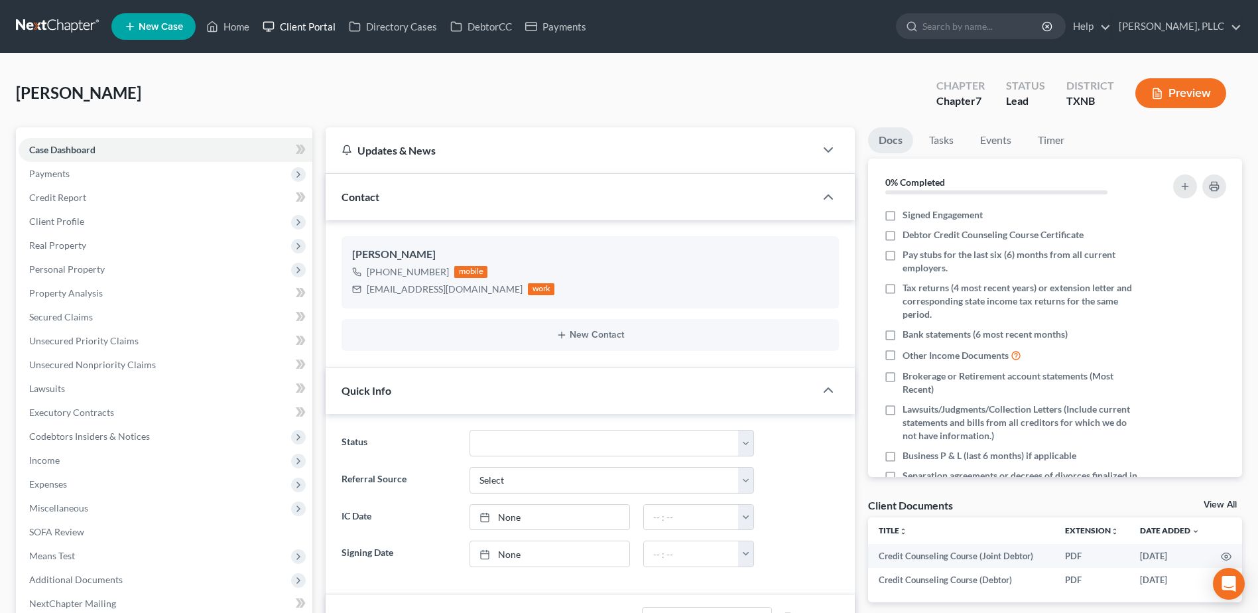
click at [316, 27] on link "Client Portal" at bounding box center [299, 27] width 86 height 24
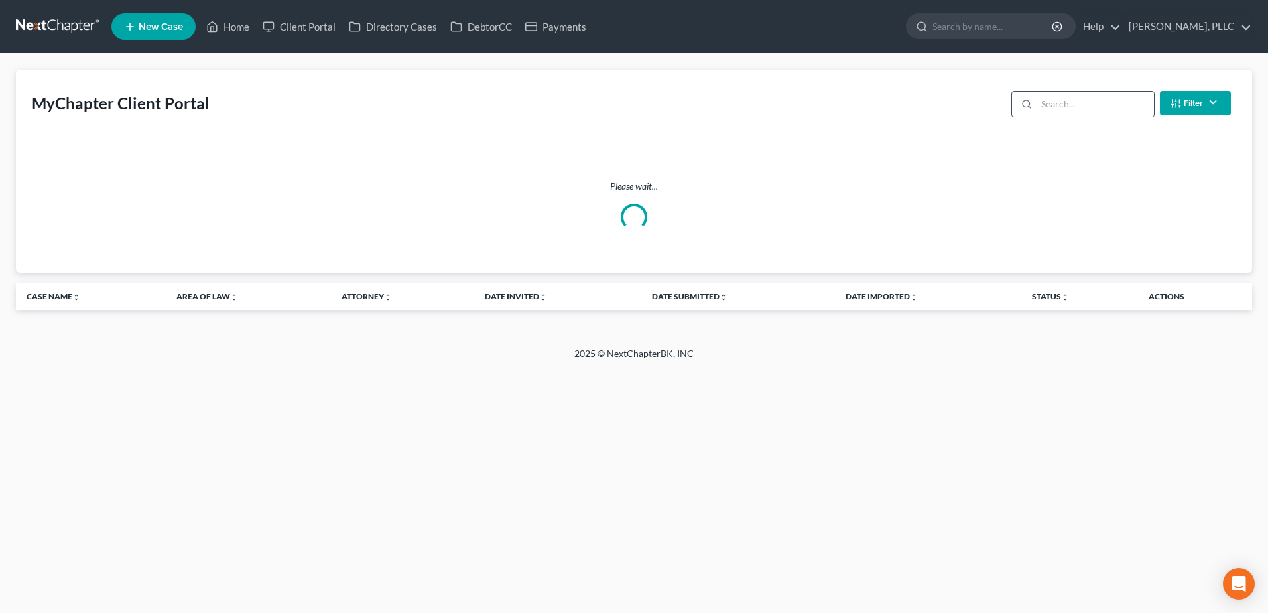
click at [1036, 111] on div at bounding box center [1024, 104] width 25 height 25
click at [1059, 109] on input "search" at bounding box center [1095, 104] width 117 height 25
type input "green"
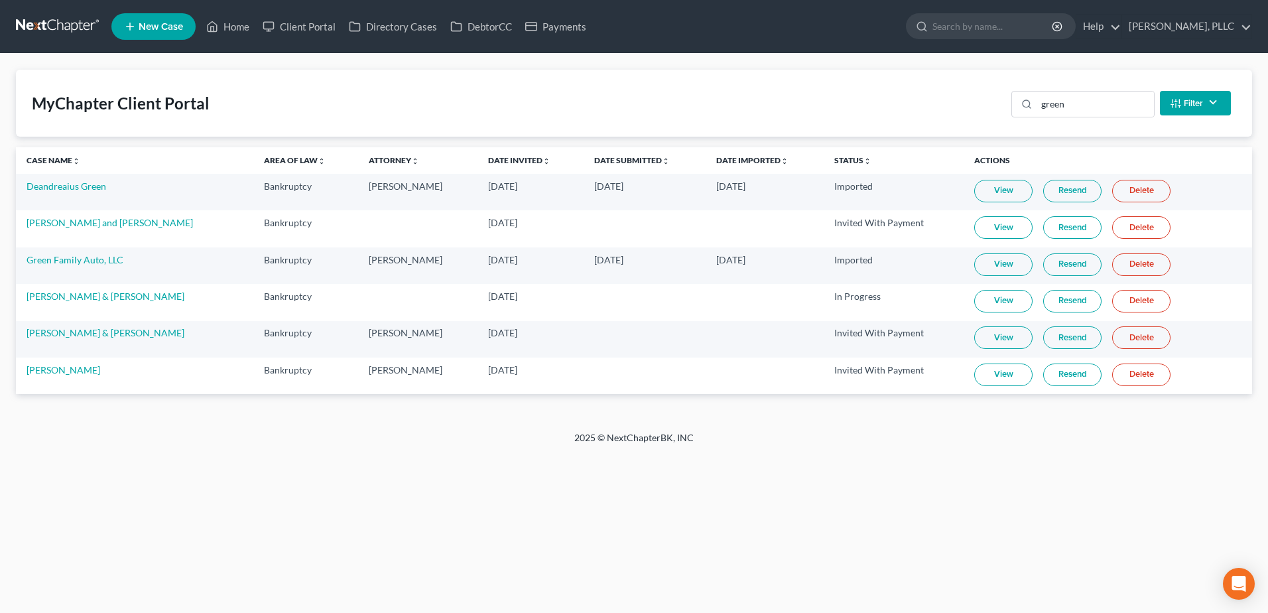
click at [1071, 301] on link "Resend" at bounding box center [1072, 301] width 58 height 23
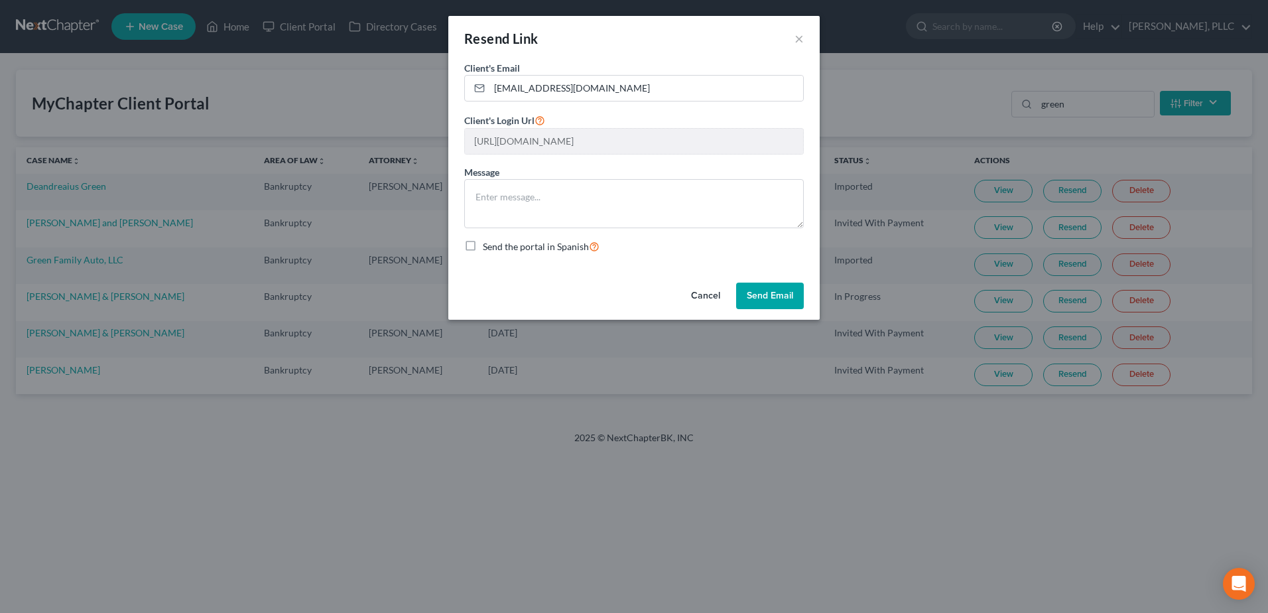
click at [772, 299] on button "Send Email" at bounding box center [770, 296] width 68 height 27
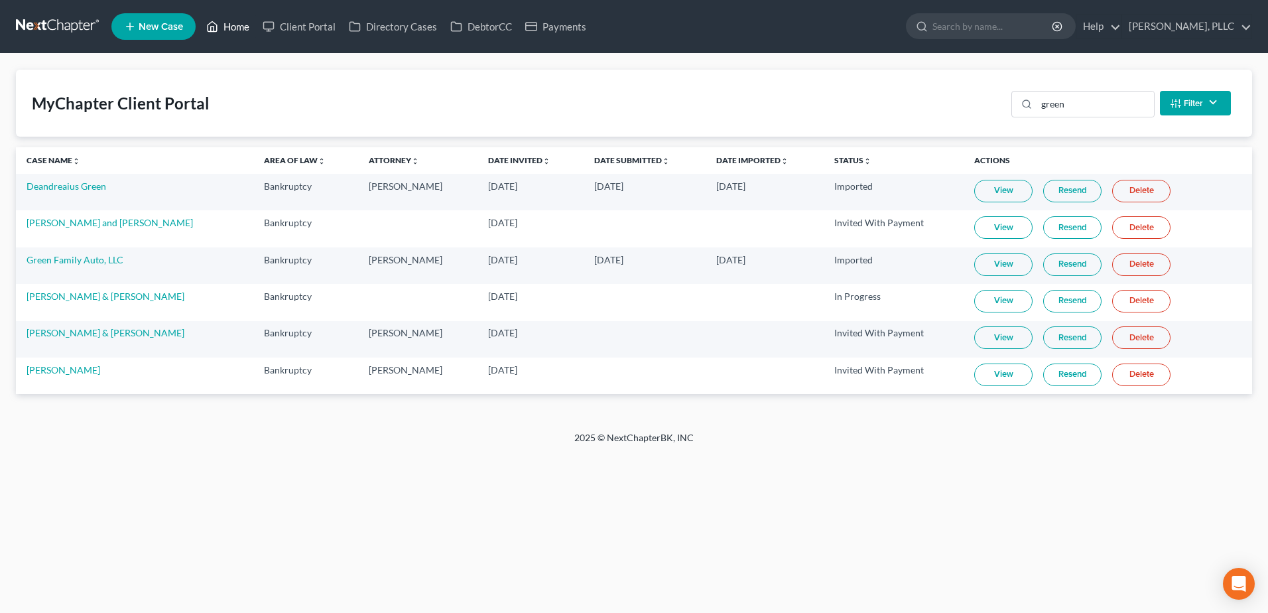
click at [241, 30] on link "Home" at bounding box center [228, 27] width 56 height 24
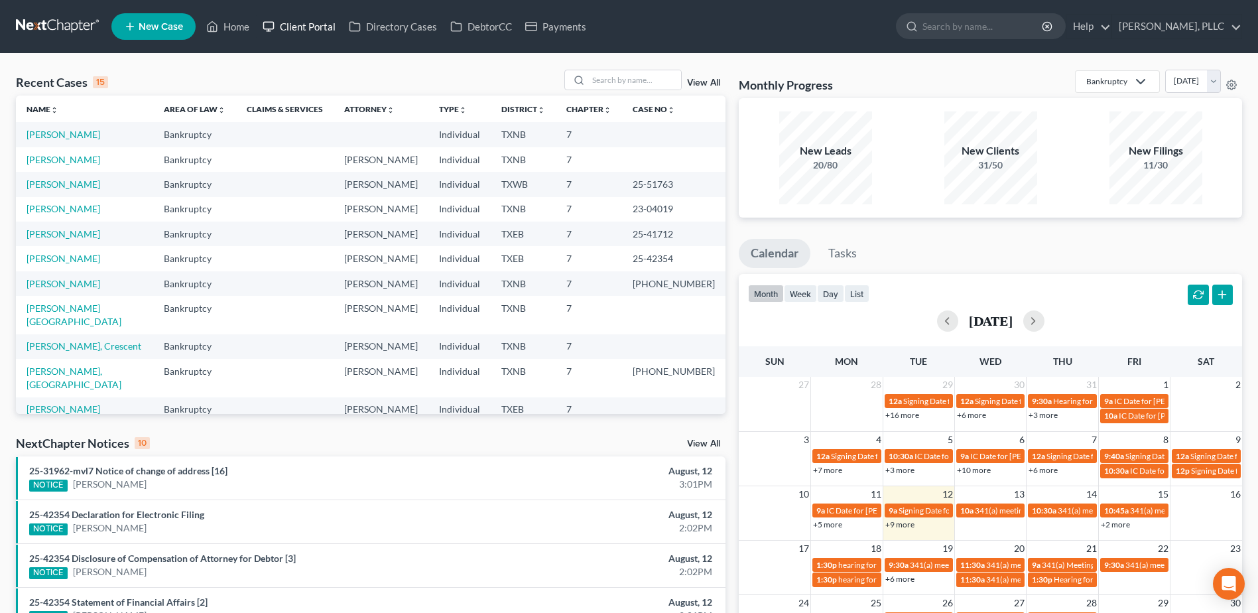
click at [297, 24] on link "Client Portal" at bounding box center [299, 27] width 86 height 24
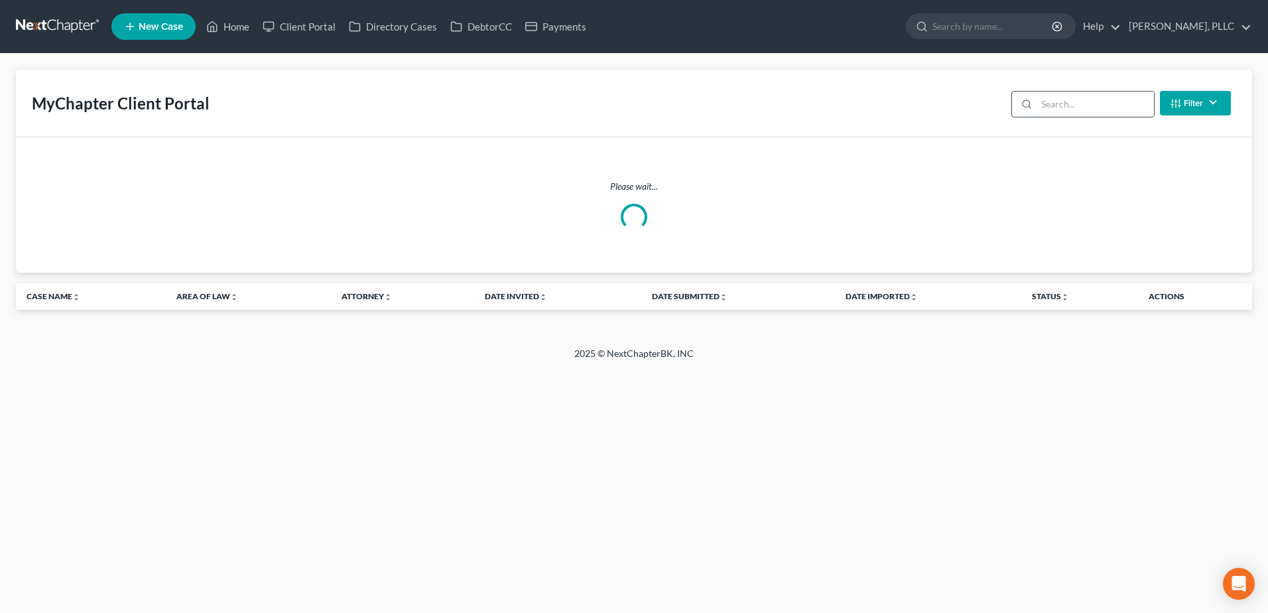
click at [1095, 109] on input "search" at bounding box center [1095, 104] width 117 height 25
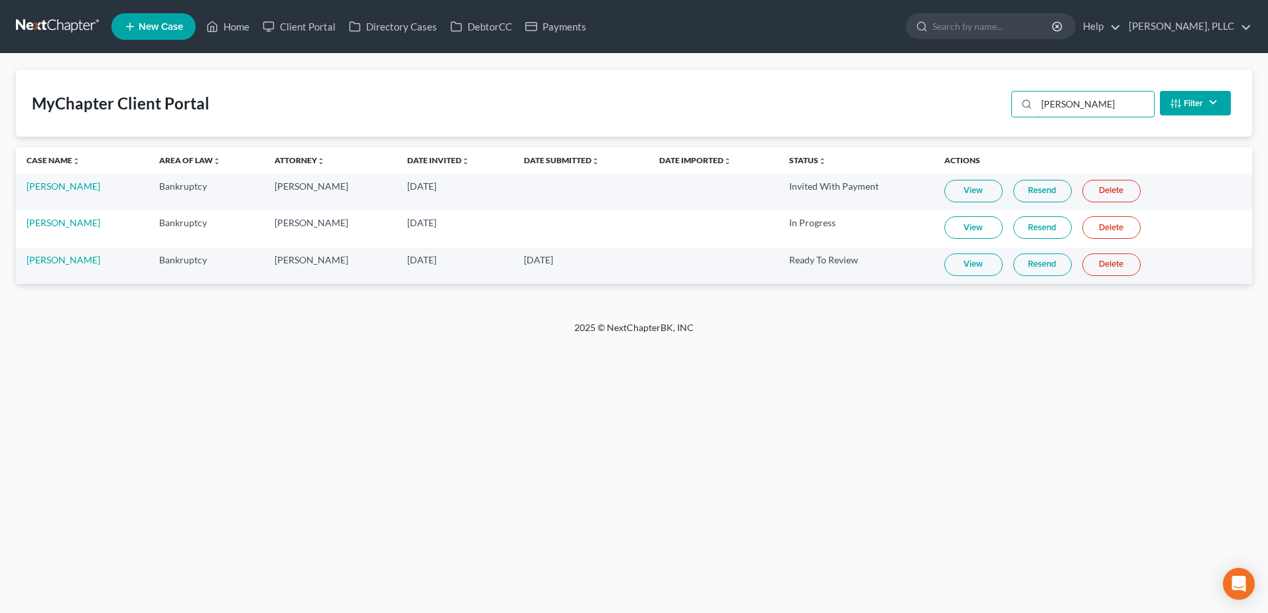
type input "bradley"
click at [971, 257] on link "View" at bounding box center [974, 264] width 58 height 23
click at [1024, 268] on link "Resend" at bounding box center [1043, 264] width 58 height 23
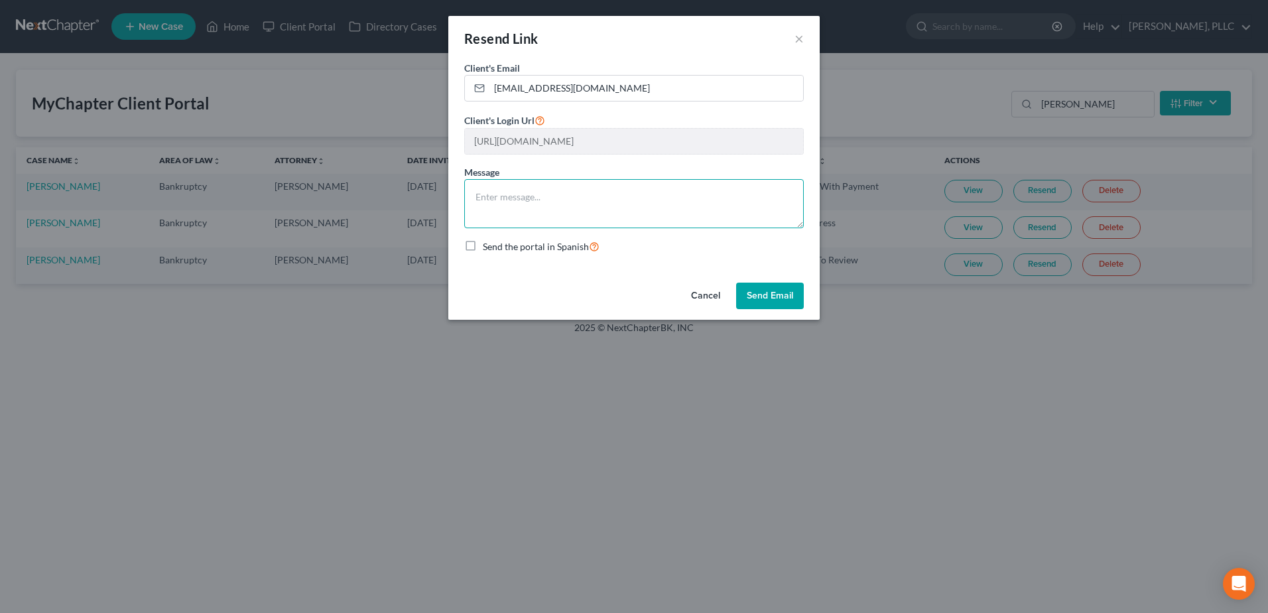
click at [490, 199] on textarea at bounding box center [634, 203] width 340 height 49
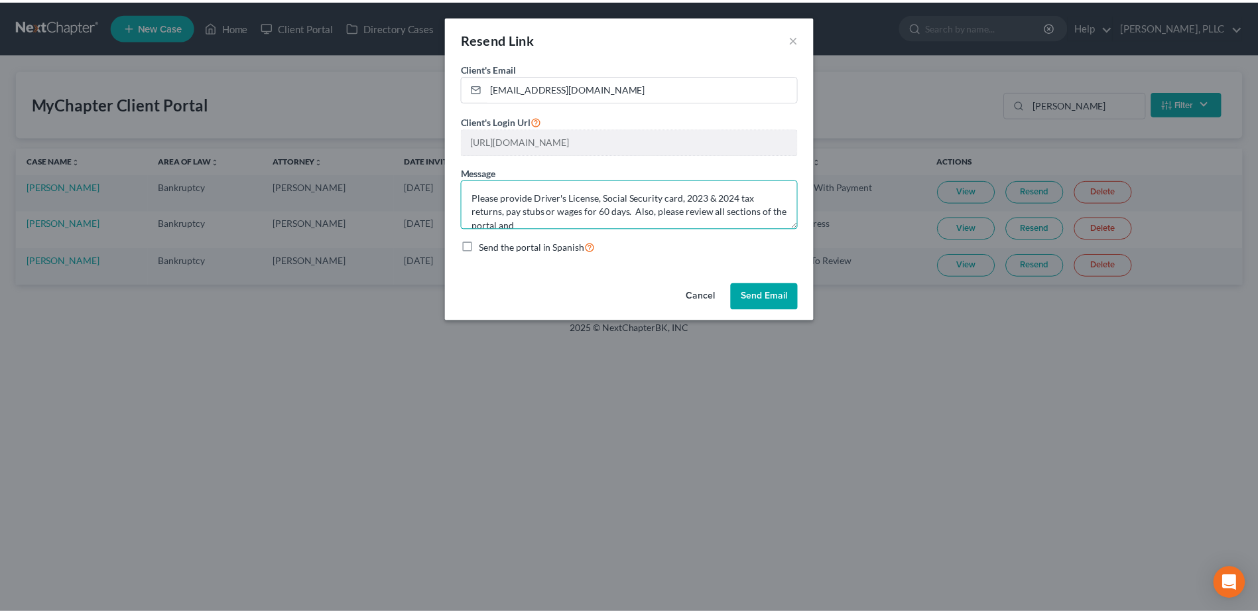
scroll to position [3, 0]
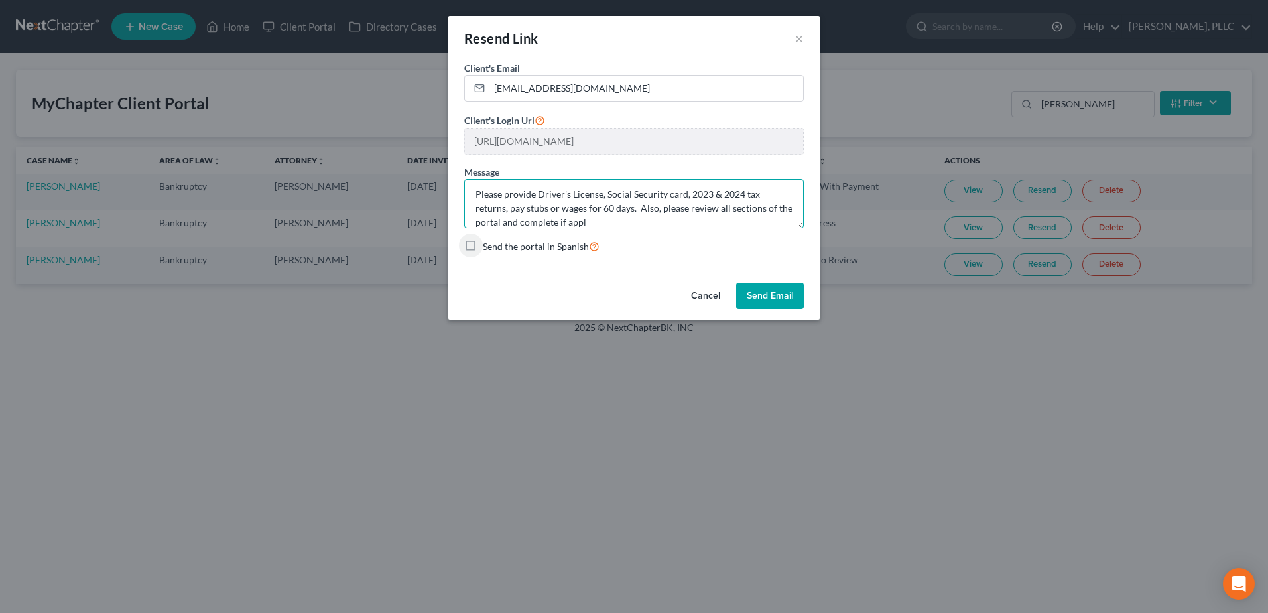
click at [612, 224] on textarea "Please provide Driver's License, Social Security card, 2023 & 2024 tax returns,…" at bounding box center [634, 203] width 340 height 49
type textarea "Please provide Driver's License, Social Security card, 2023 & 2024 tax returns,…"
click at [785, 293] on button "Send Email" at bounding box center [770, 296] width 68 height 27
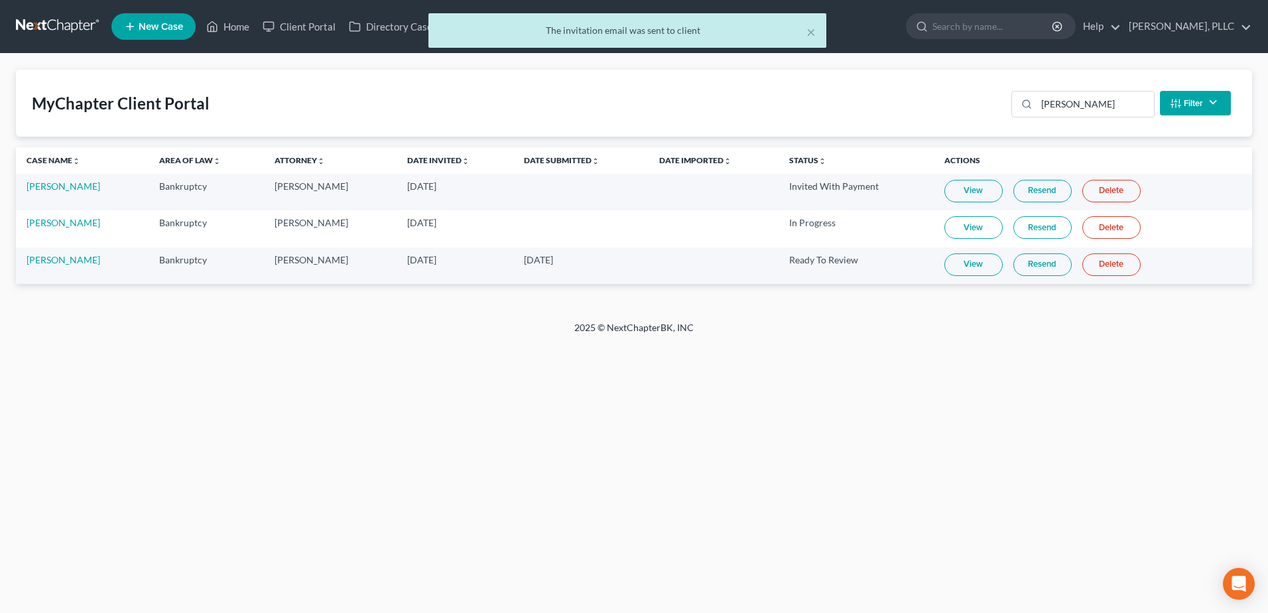
click at [237, 29] on div "× The invitation email was sent to client" at bounding box center [627, 33] width 1268 height 41
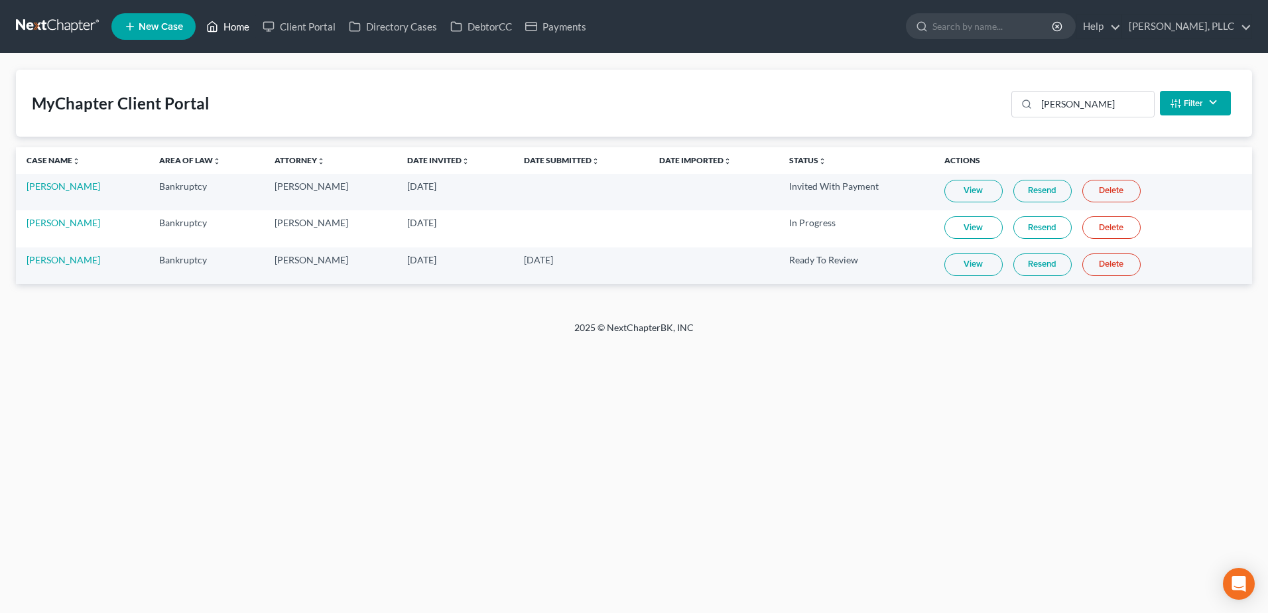
click at [237, 25] on link "Home" at bounding box center [228, 27] width 56 height 24
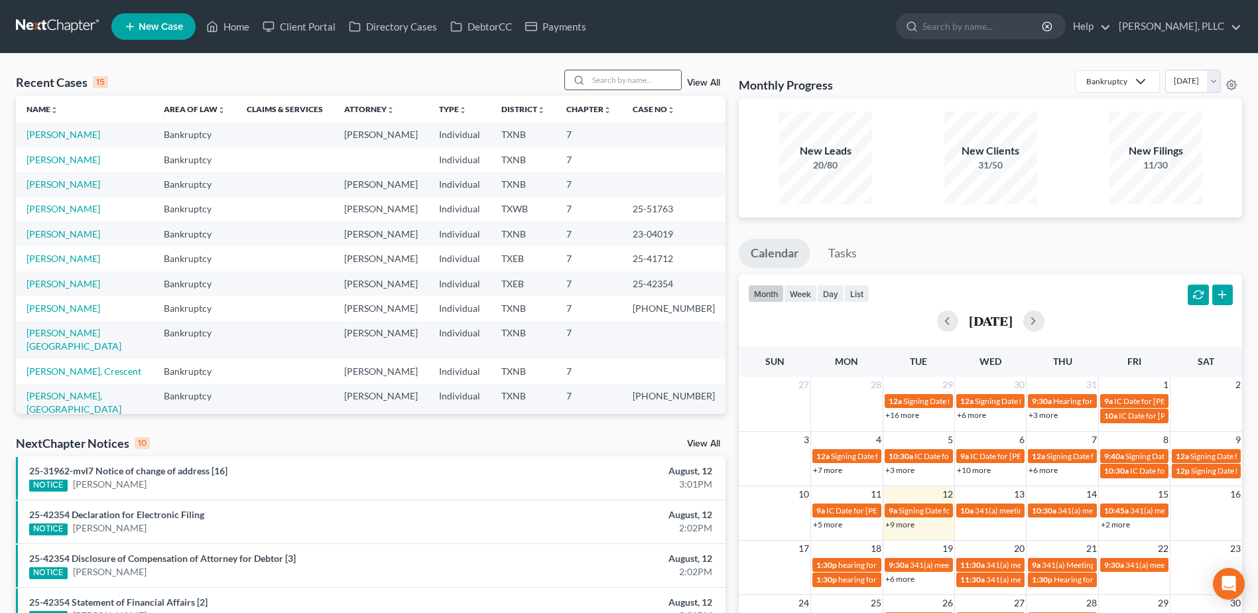
click at [643, 82] on input "search" at bounding box center [634, 79] width 93 height 19
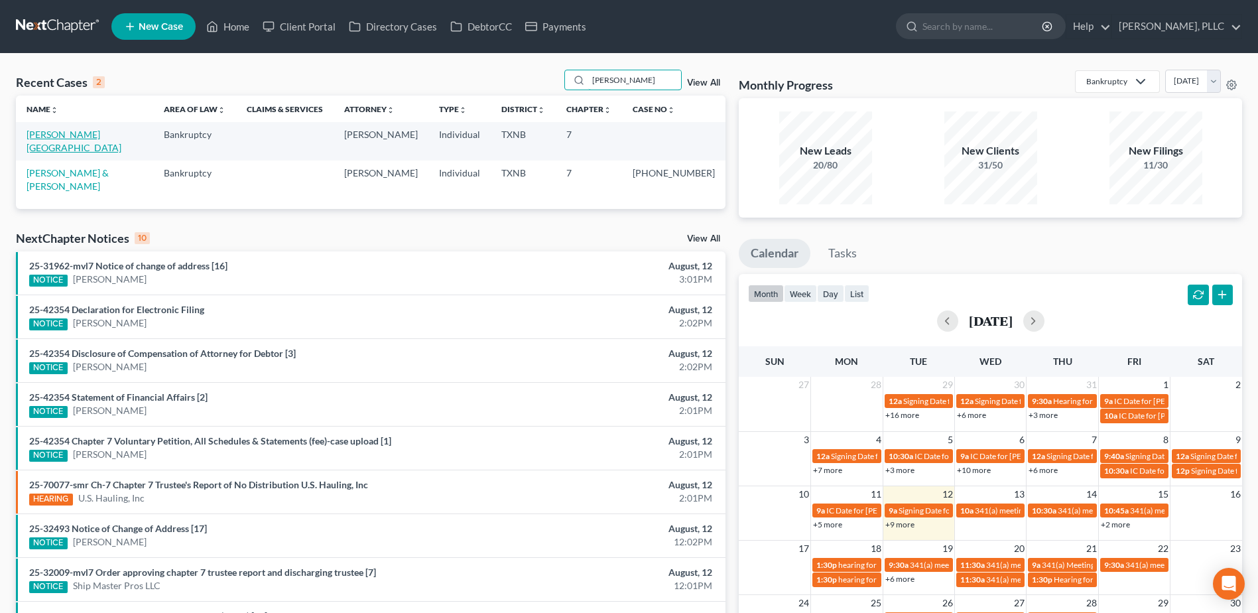
type input "chester"
click at [51, 139] on link "Bradley, Chester" at bounding box center [74, 141] width 95 height 25
select select "6"
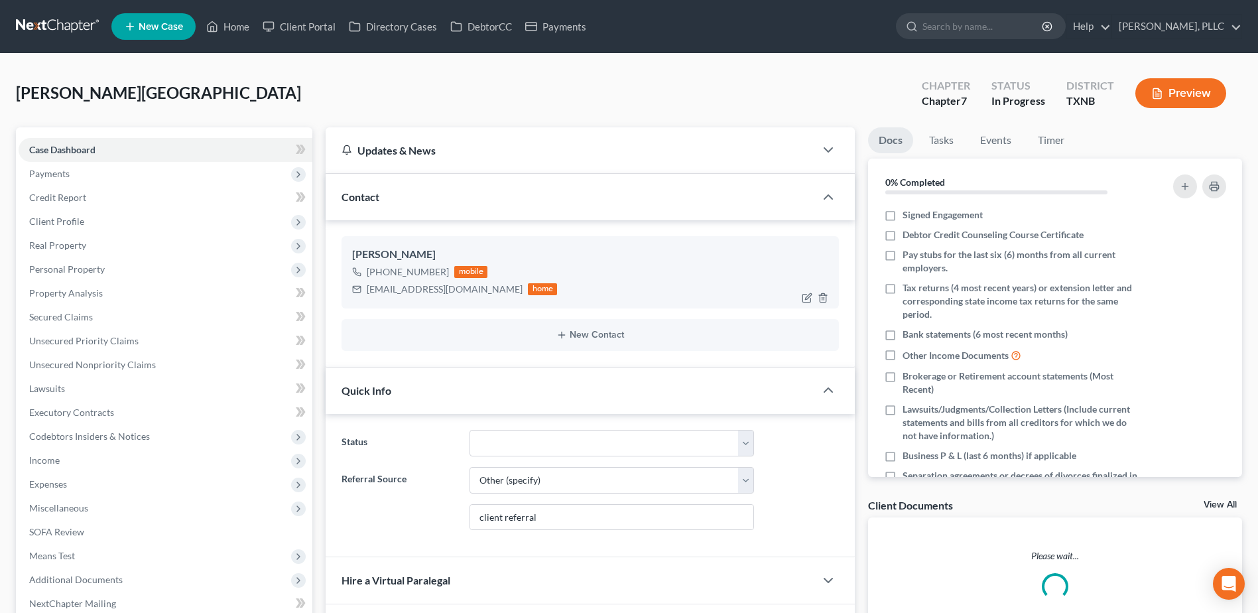
click at [903, 215] on label "Signed Engagement" at bounding box center [943, 214] width 80 height 13
click at [908, 215] on input "Signed Engagement" at bounding box center [912, 212] width 9 height 9
checkbox input "true"
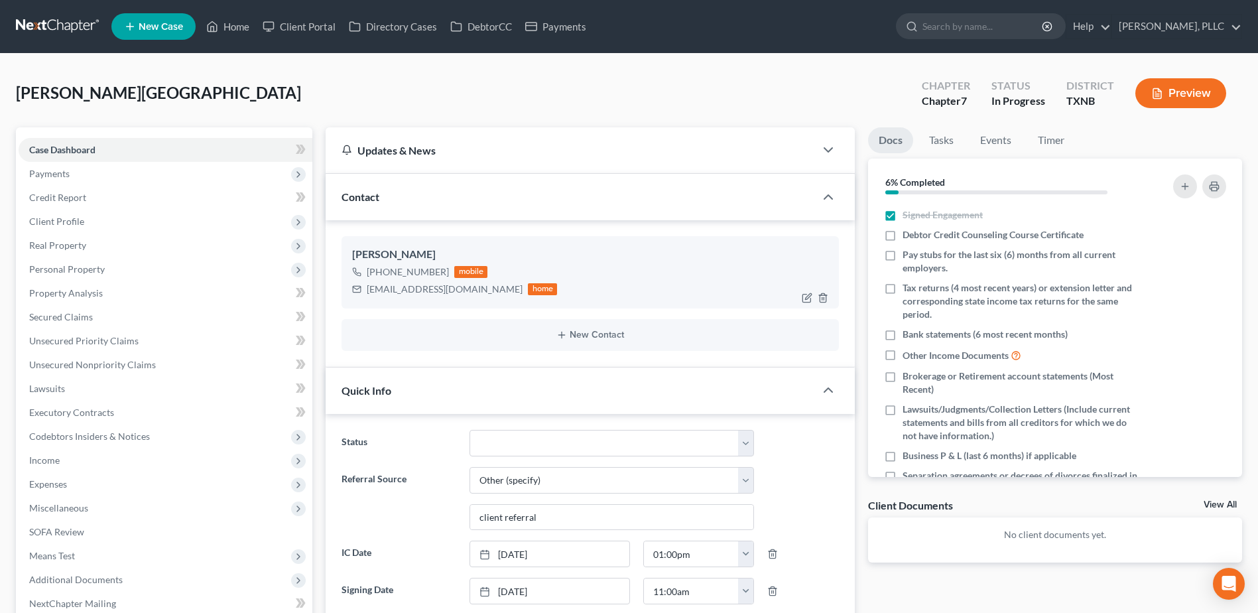
scroll to position [265, 0]
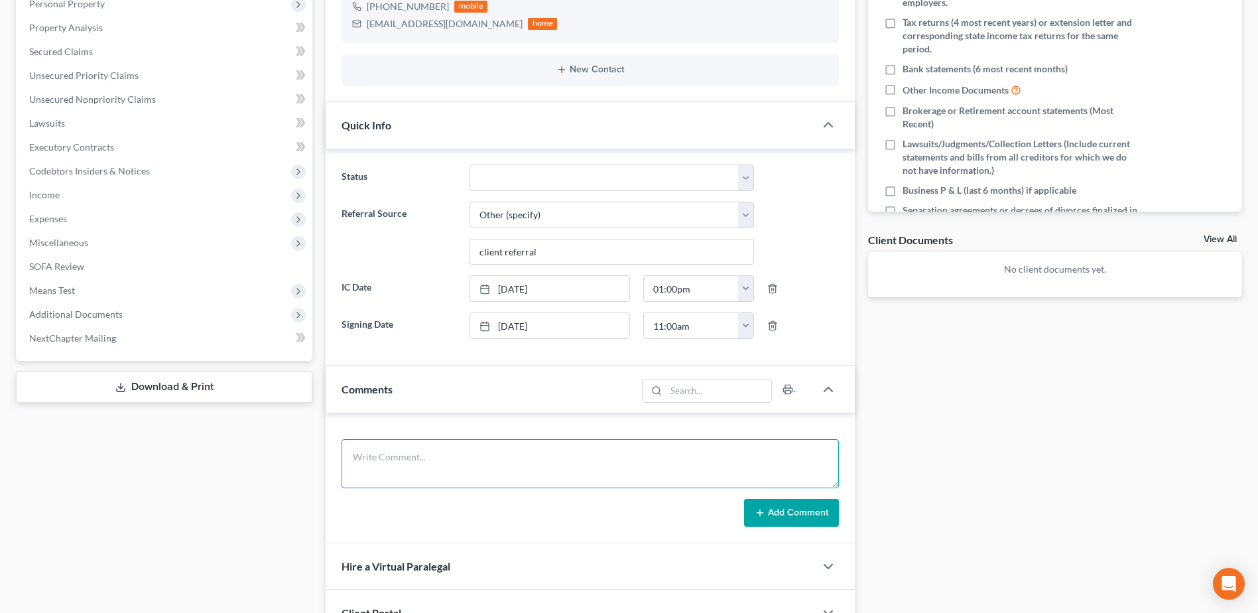
click at [427, 460] on textarea at bounding box center [591, 463] width 498 height 49
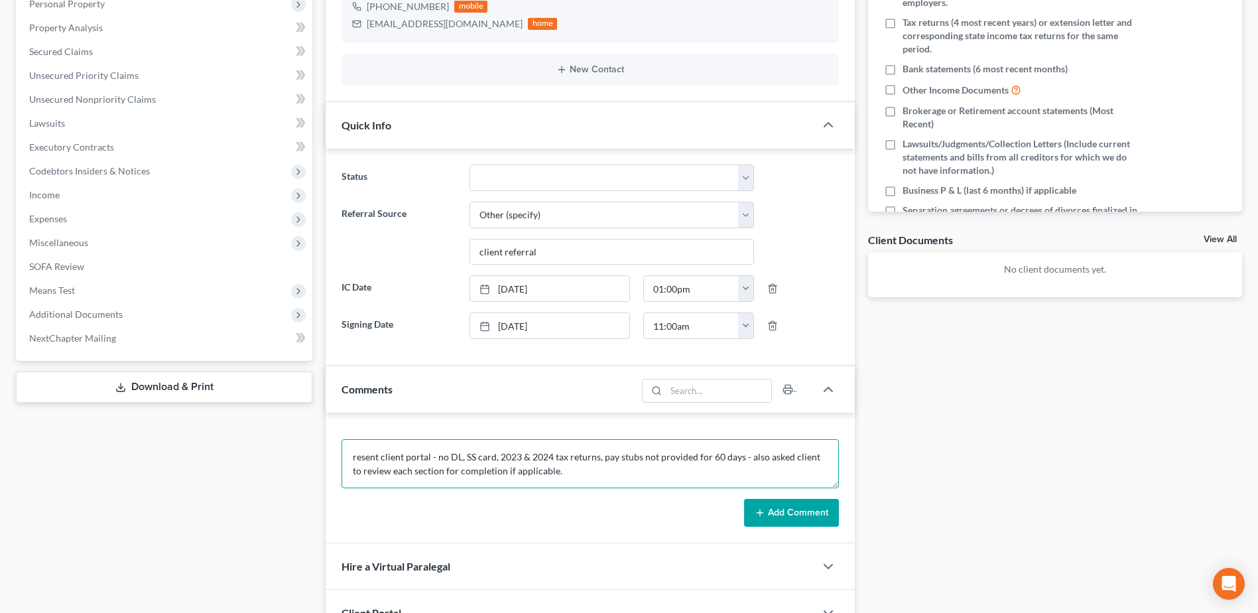
type textarea "resent client portal - no DL, SS card, 2023 & 2024 tax returns, pay stubs not p…"
click at [786, 511] on button "Add Comment" at bounding box center [791, 513] width 95 height 28
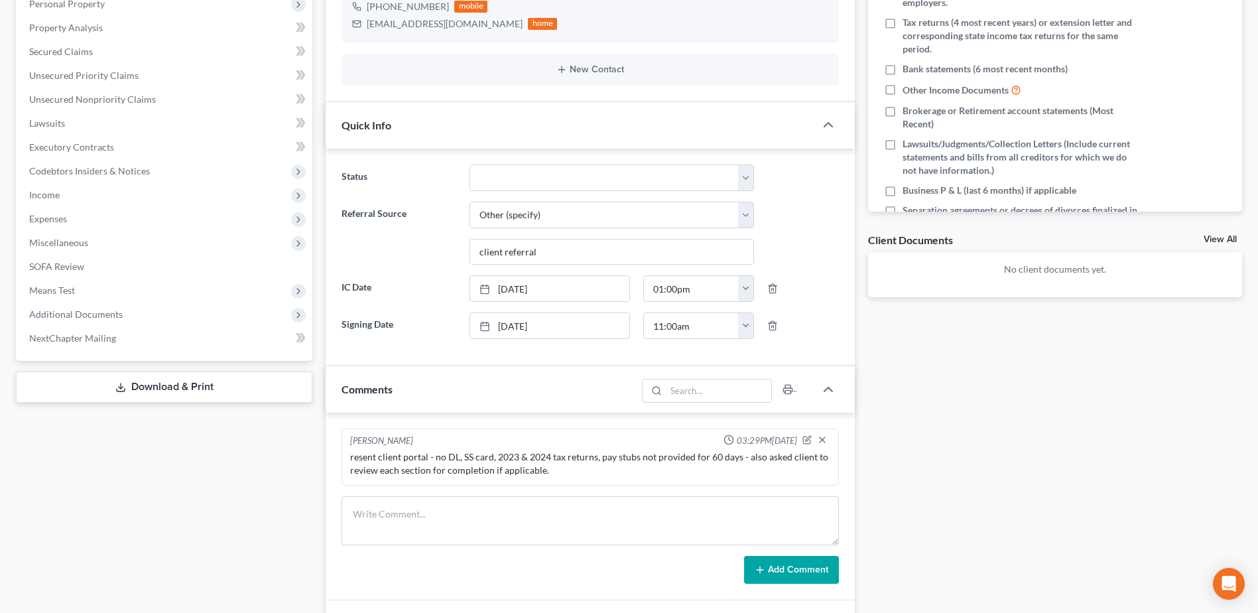
click at [744, 556] on button "Add Comment" at bounding box center [791, 570] width 95 height 28
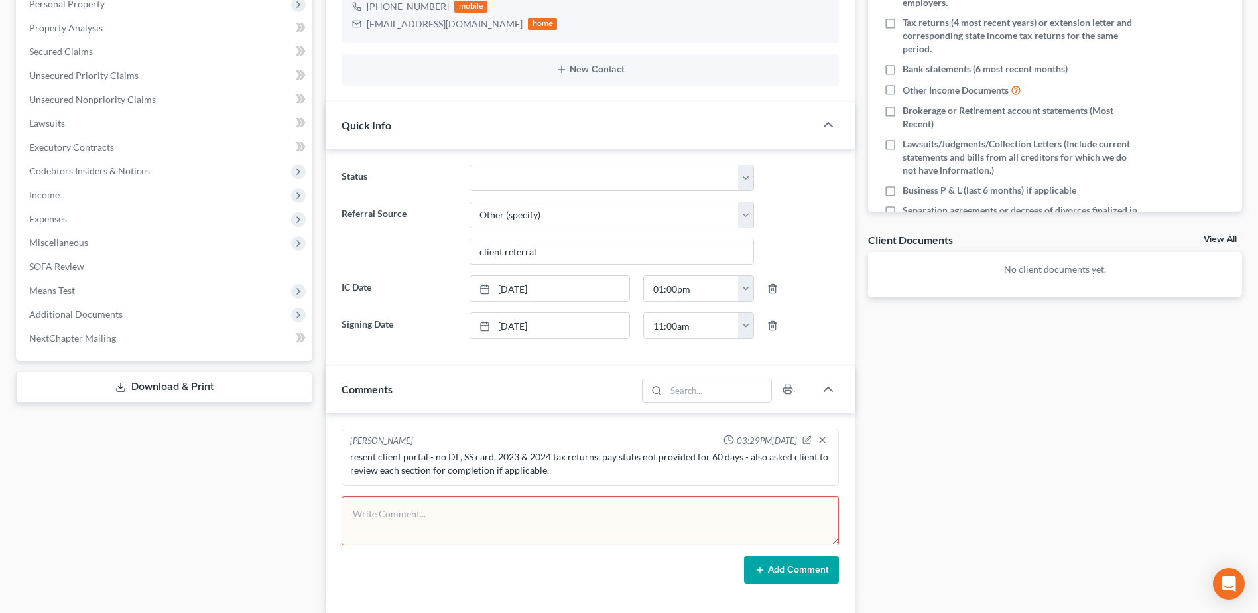
click at [1128, 411] on div "Docs Tasks Events Timer 6% Completed Nothing here yet! Signed Engagement Debtor…" at bounding box center [1055, 324] width 387 height 925
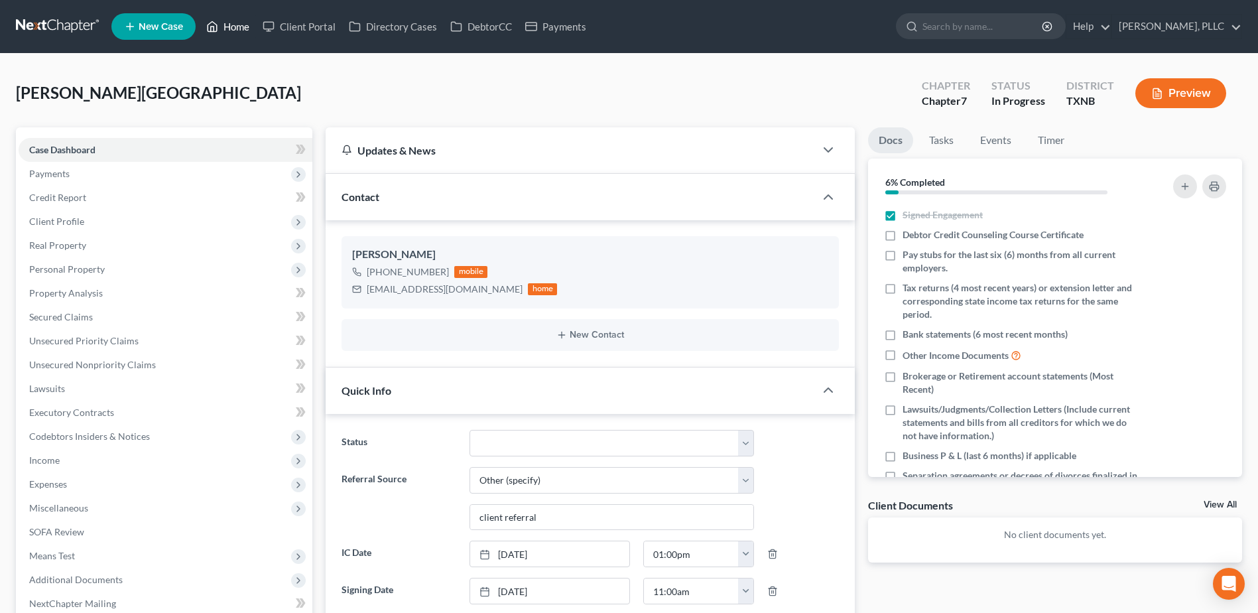
click at [236, 25] on link "Home" at bounding box center [228, 27] width 56 height 24
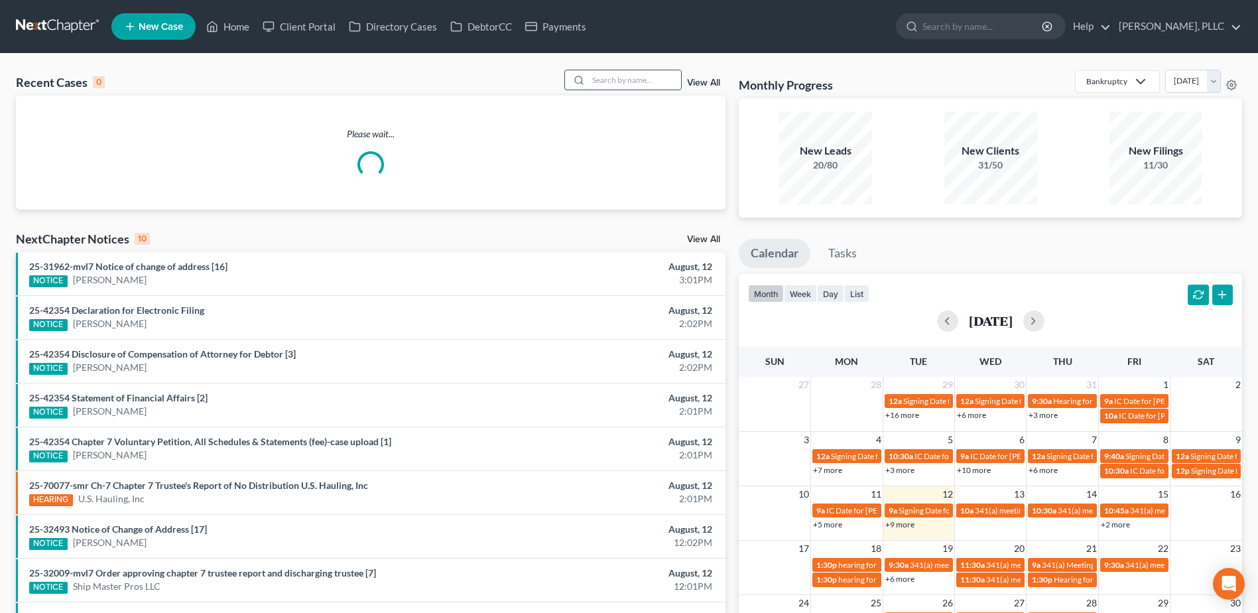
click at [606, 79] on input "search" at bounding box center [634, 79] width 93 height 19
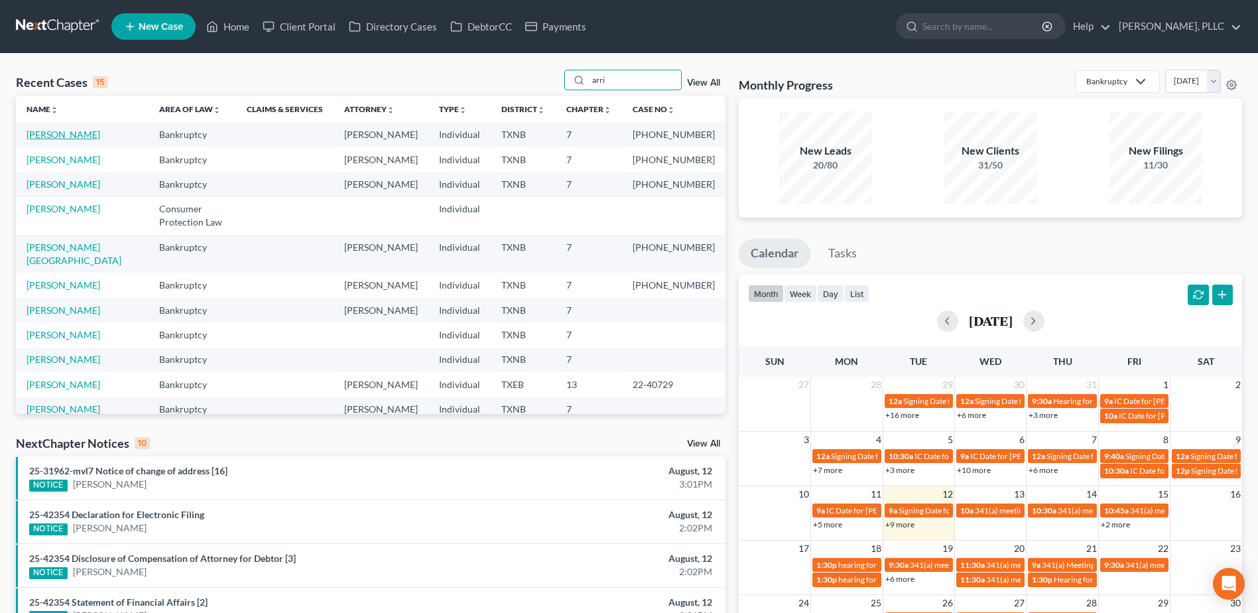
type input "arri"
click at [70, 133] on link "[PERSON_NAME]" at bounding box center [64, 134] width 74 height 11
select select "4"
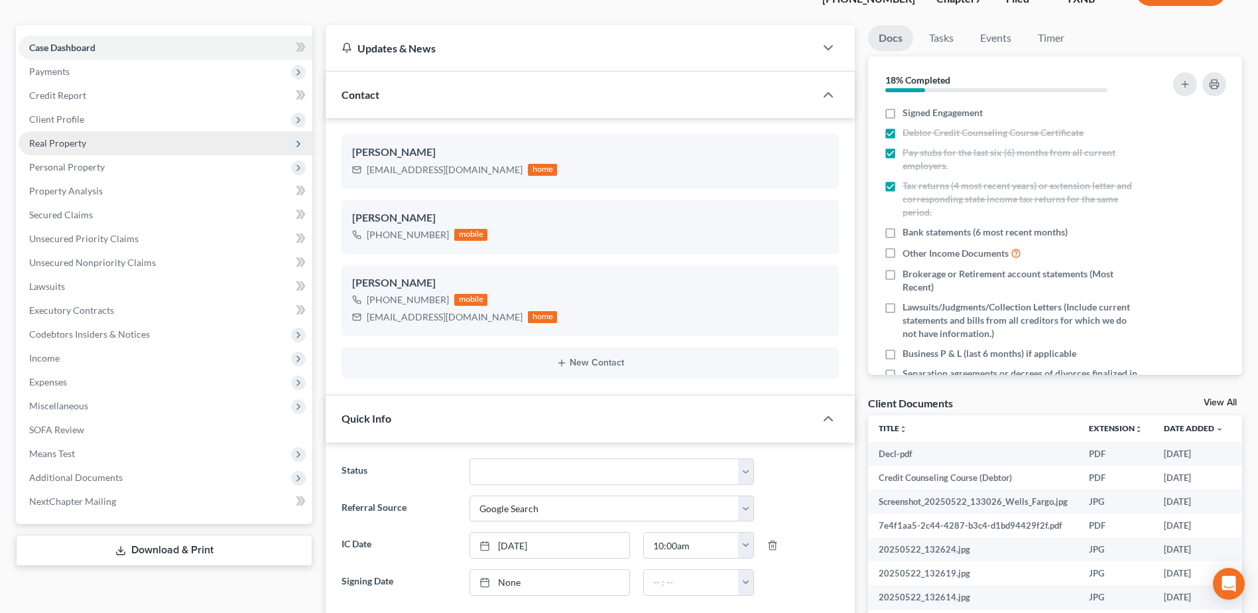
scroll to position [265, 0]
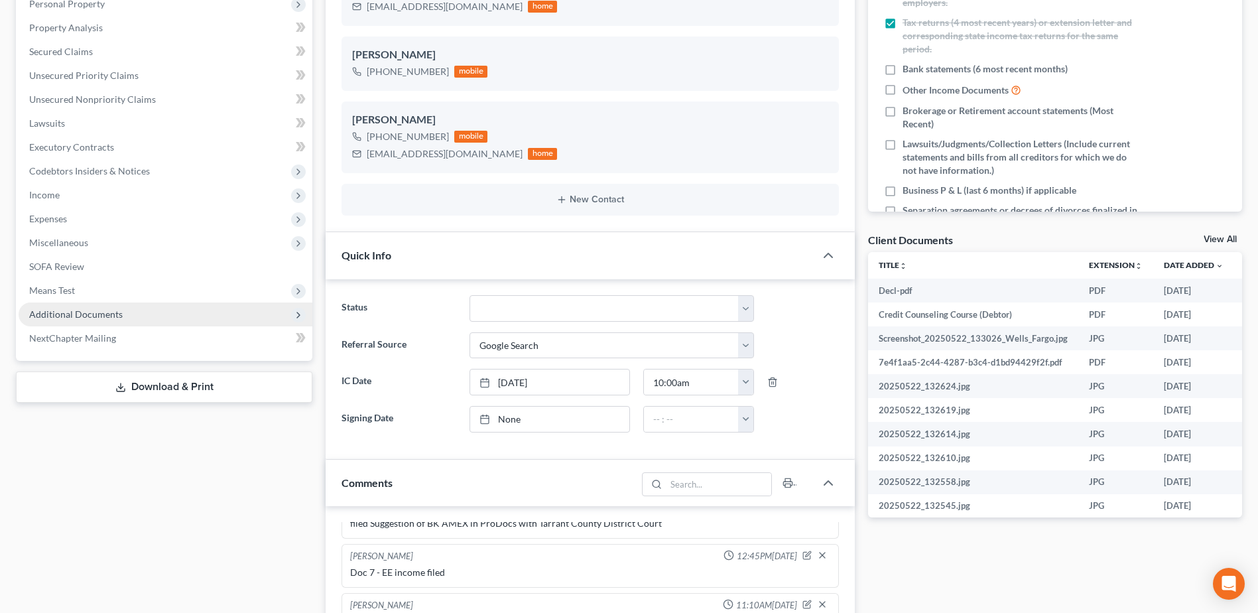
click at [75, 318] on span "Additional Documents" at bounding box center [76, 313] width 94 height 11
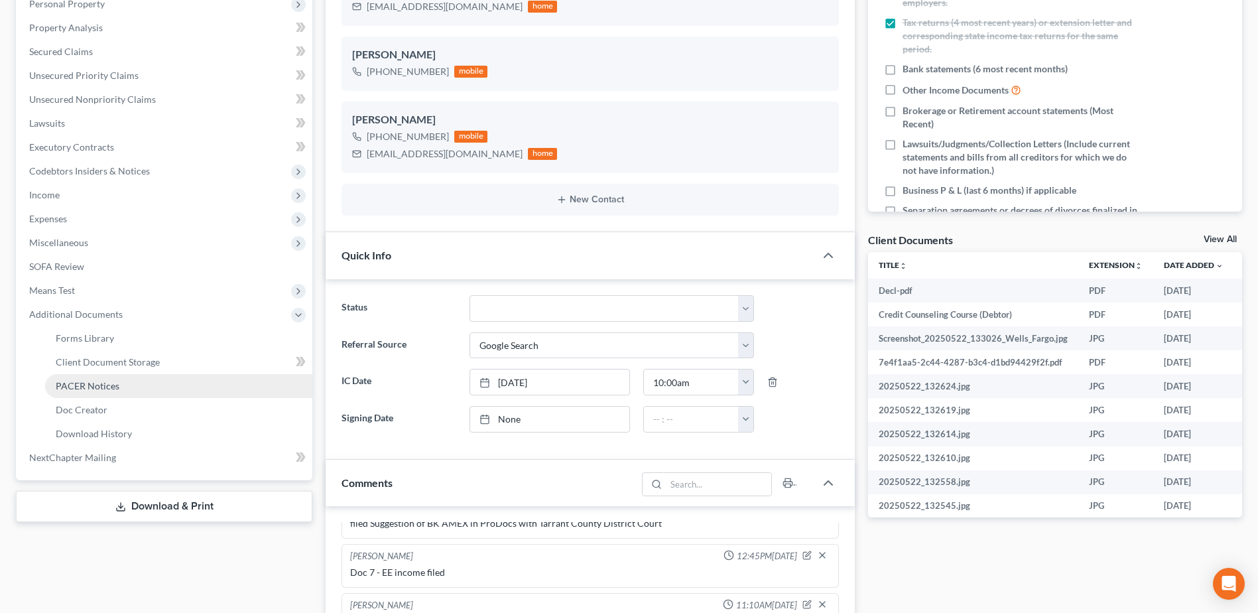
click at [101, 386] on span "PACER Notices" at bounding box center [88, 385] width 64 height 11
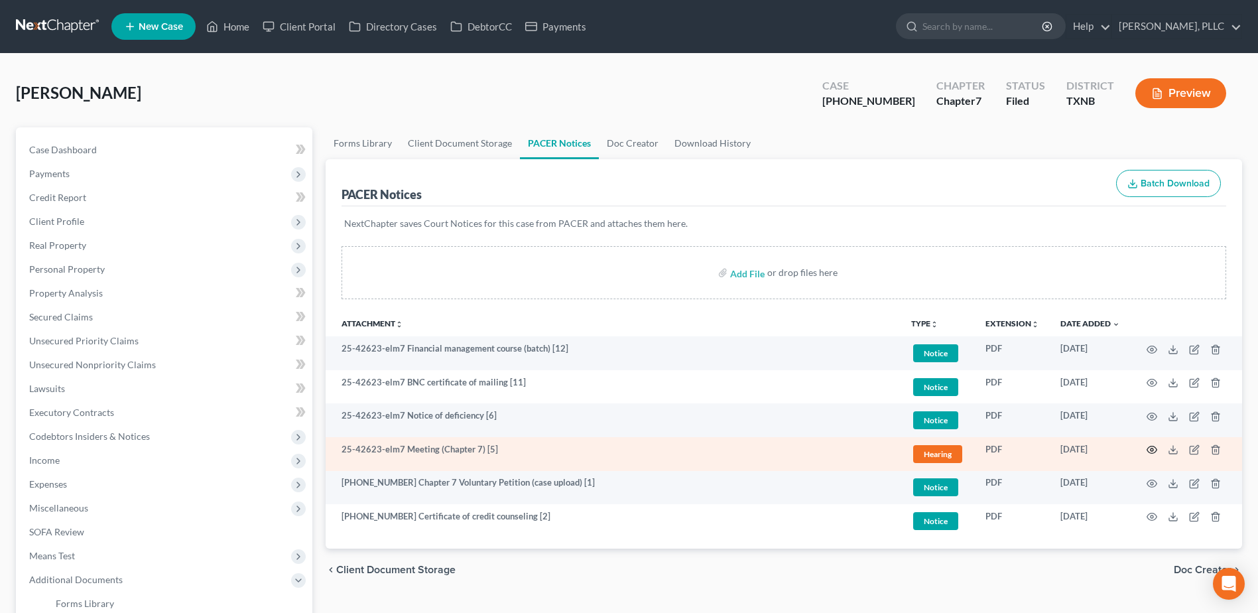
click at [1153, 450] on icon "button" at bounding box center [1152, 449] width 11 height 11
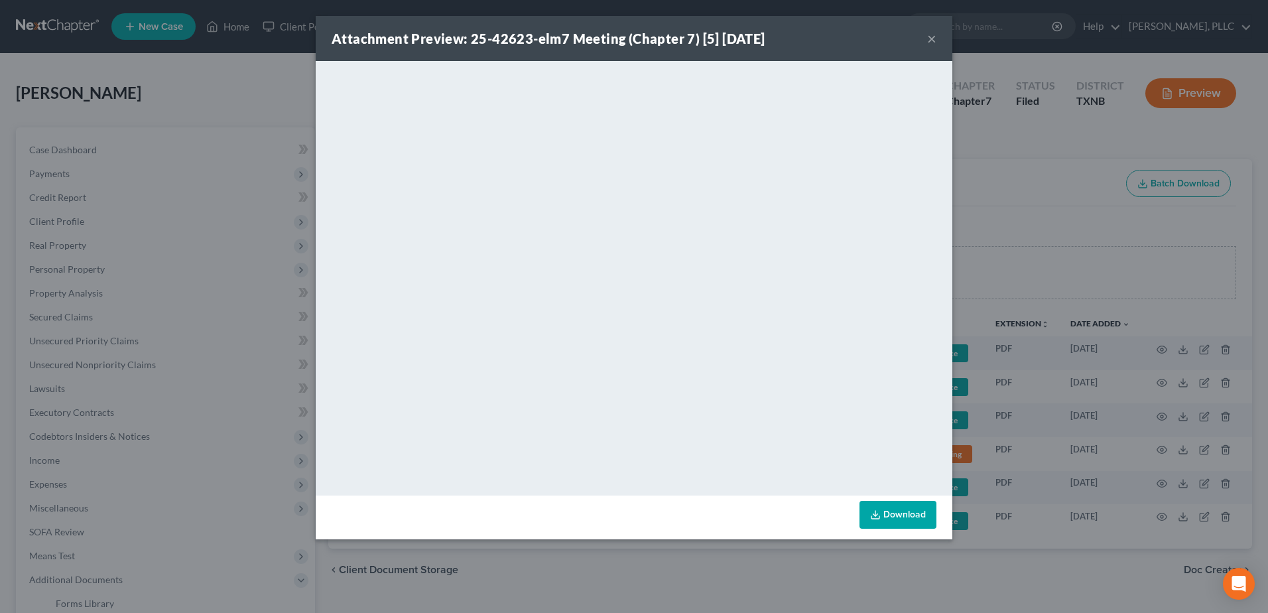
drag, startPoint x: 931, startPoint y: 39, endPoint x: 866, endPoint y: 68, distance: 71.9
click at [931, 38] on button "×" at bounding box center [931, 39] width 9 height 16
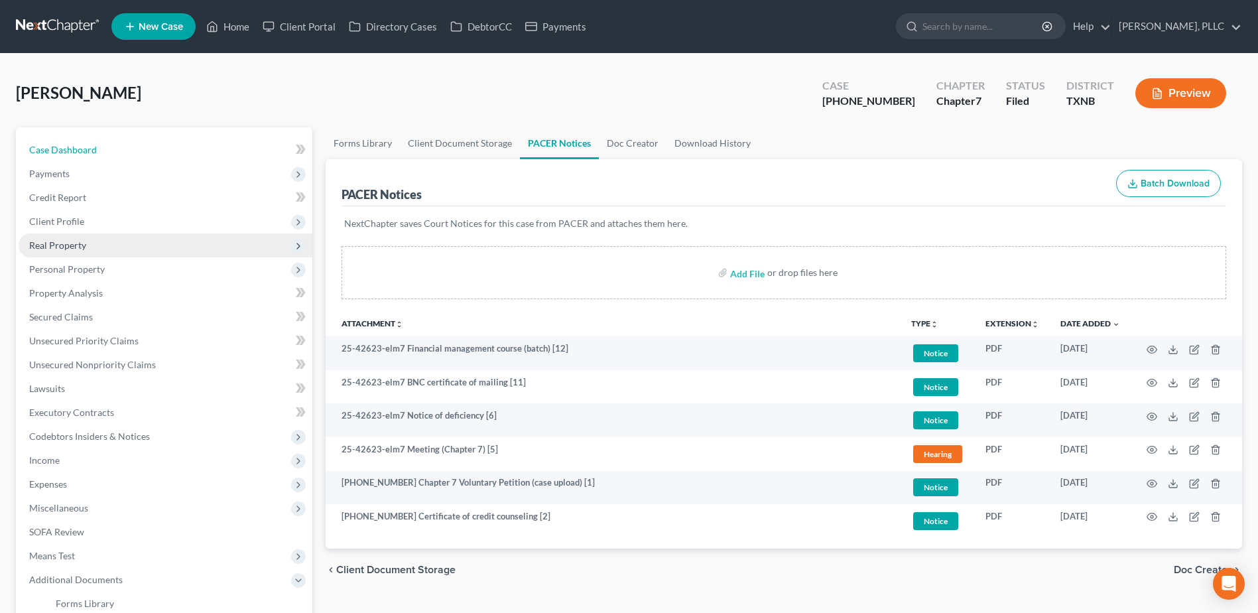
drag, startPoint x: 63, startPoint y: 143, endPoint x: 52, endPoint y: 250, distance: 107.4
click at [63, 144] on span "Case Dashboard" at bounding box center [63, 149] width 68 height 11
select select "4"
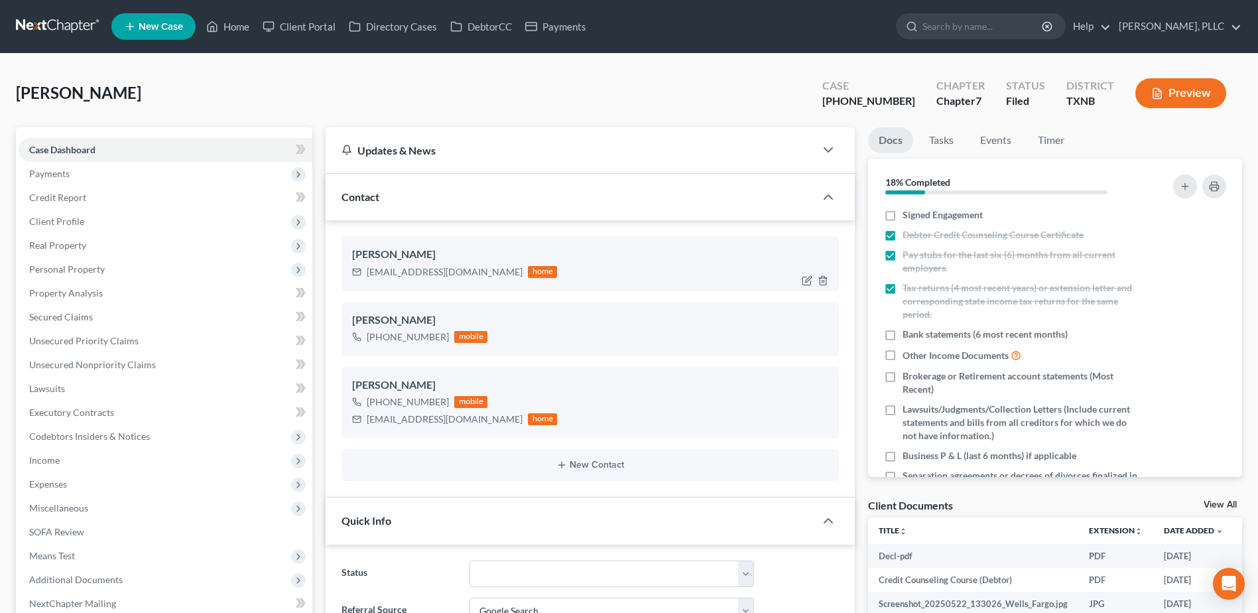
scroll to position [1507, 0]
click at [554, 101] on div "Arriaga, Heriberto Upgraded Case 25-42623-7 Chapter Chapter 7 Status Filed Dist…" at bounding box center [629, 99] width 1227 height 58
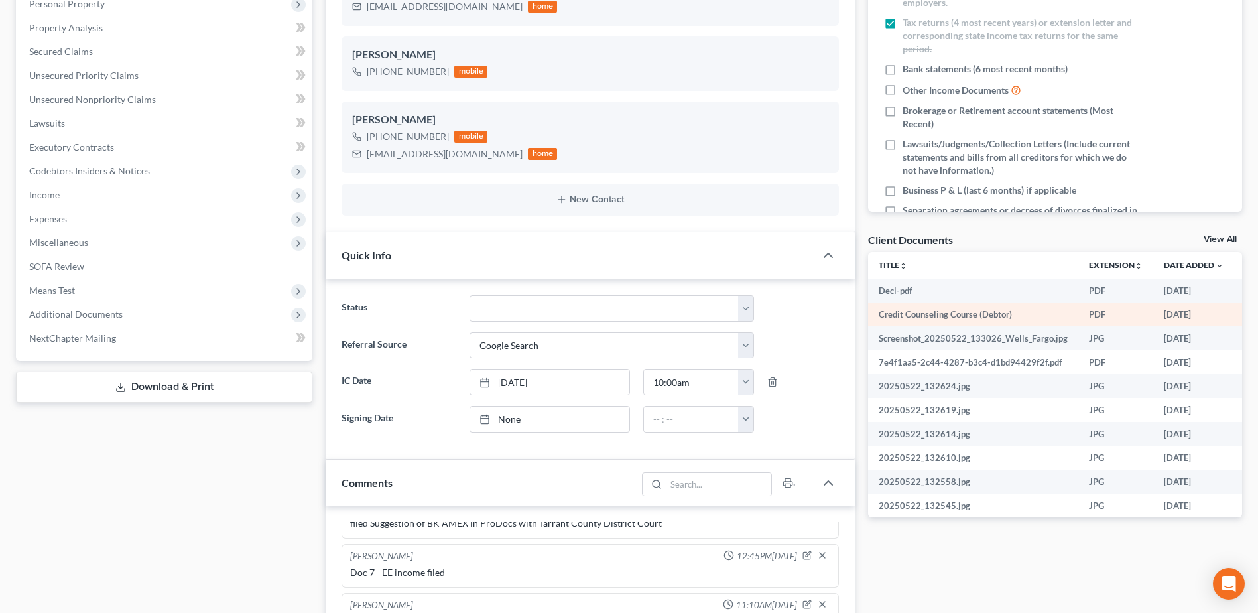
scroll to position [0, 0]
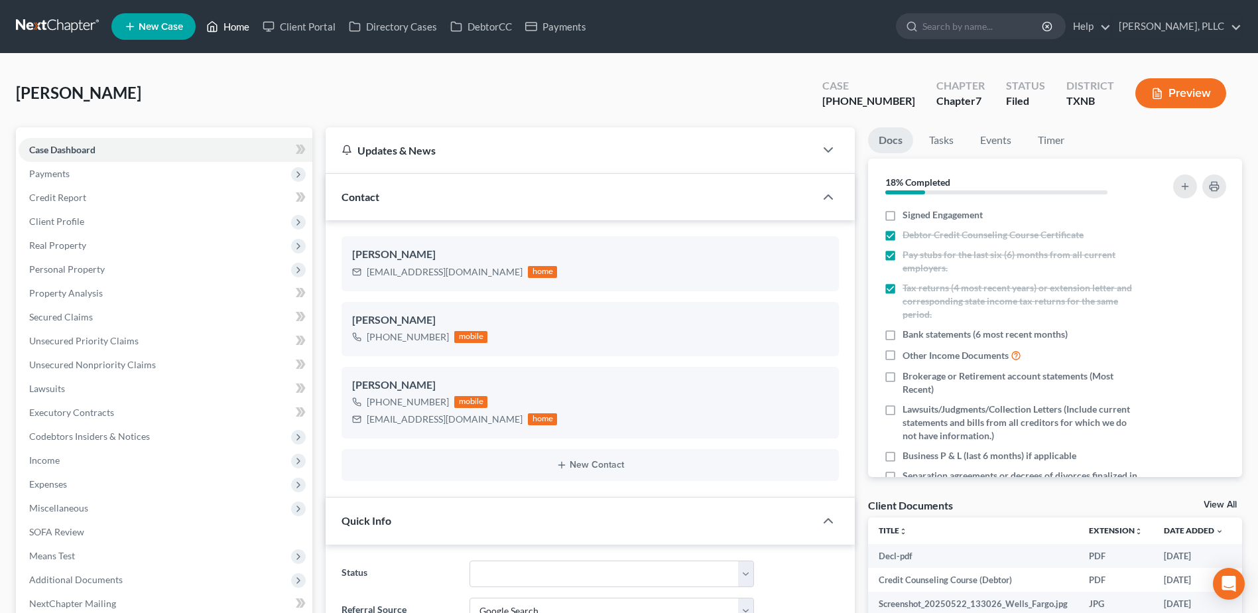
click at [237, 25] on link "Home" at bounding box center [228, 27] width 56 height 24
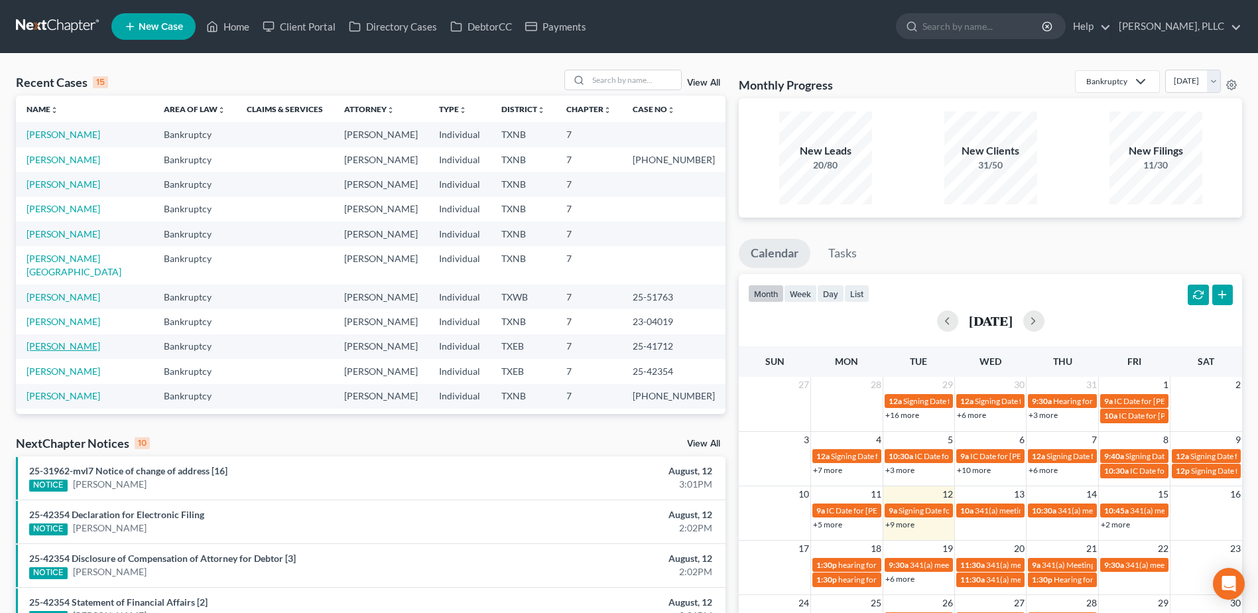
click at [76, 340] on link "Adegoke, Charles" at bounding box center [64, 345] width 74 height 11
select select "1"
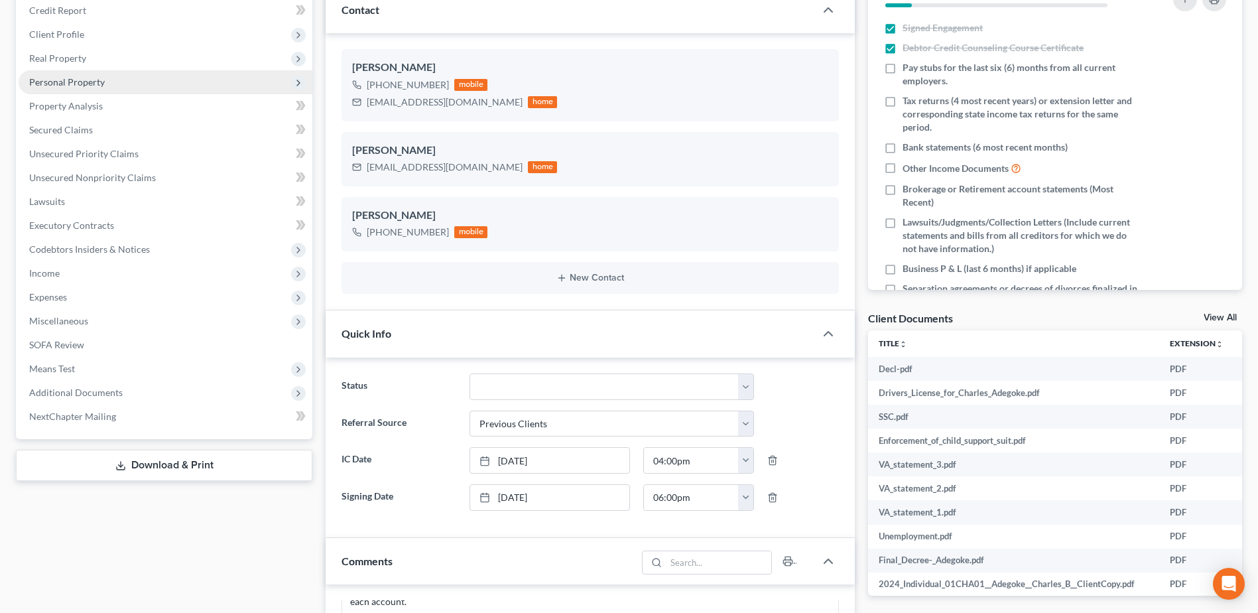
scroll to position [398, 0]
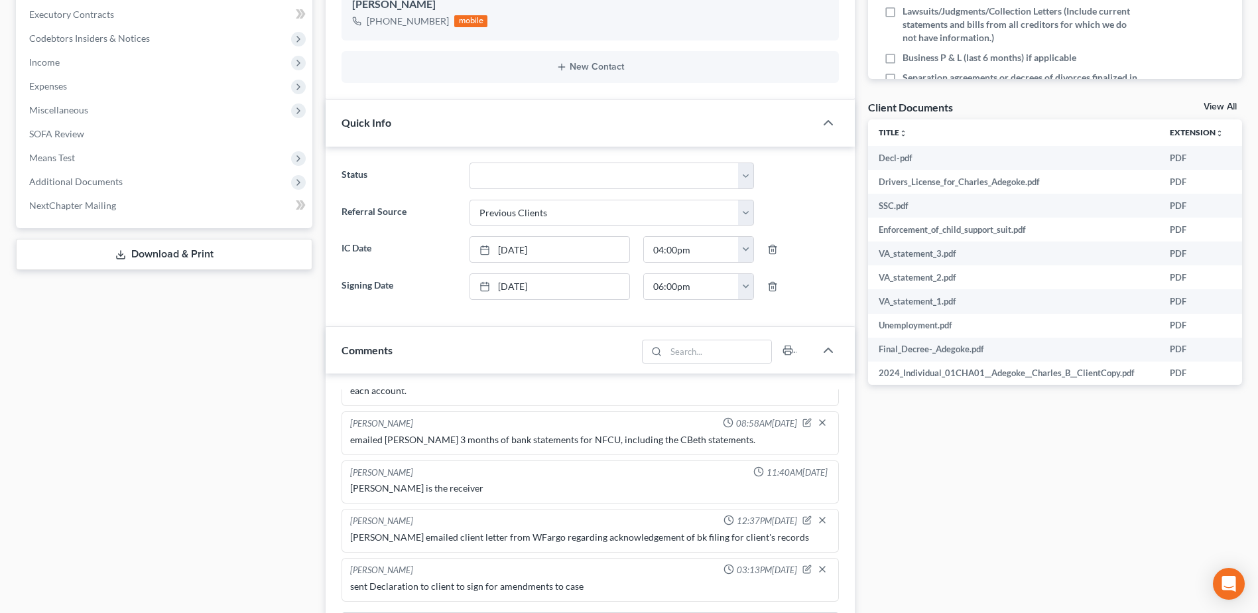
click at [151, 261] on link "Download & Print" at bounding box center [164, 254] width 297 height 31
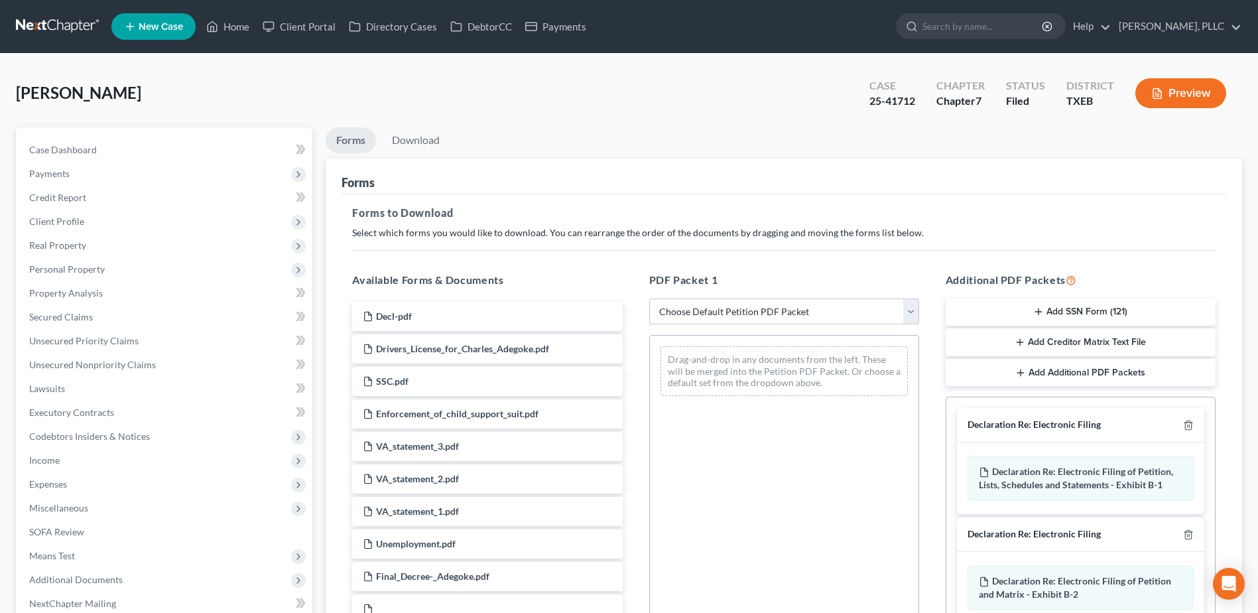
click at [911, 315] on select "Choose Default Petition PDF Packet Complete Bankruptcy Petition (all forms and …" at bounding box center [784, 312] width 270 height 27
select select "2"
click at [649, 299] on select "Choose Default Petition PDF Packet Complete Bankruptcy Petition (all forms and …" at bounding box center [784, 312] width 270 height 27
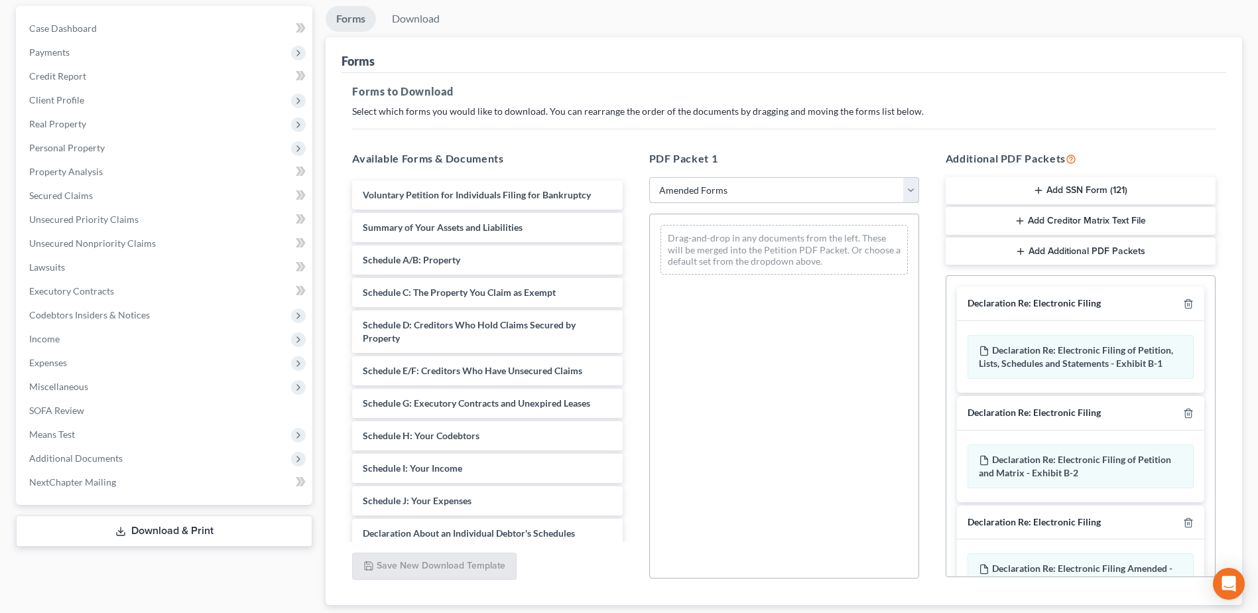
scroll to position [130, 0]
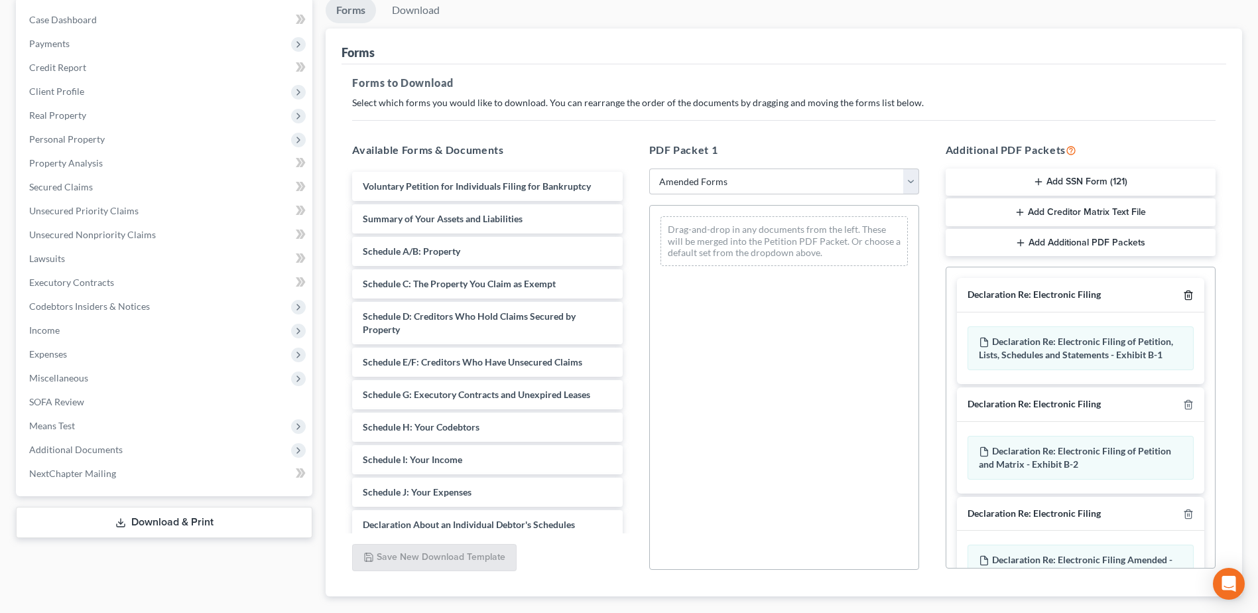
click at [1185, 293] on icon "button" at bounding box center [1188, 295] width 6 height 9
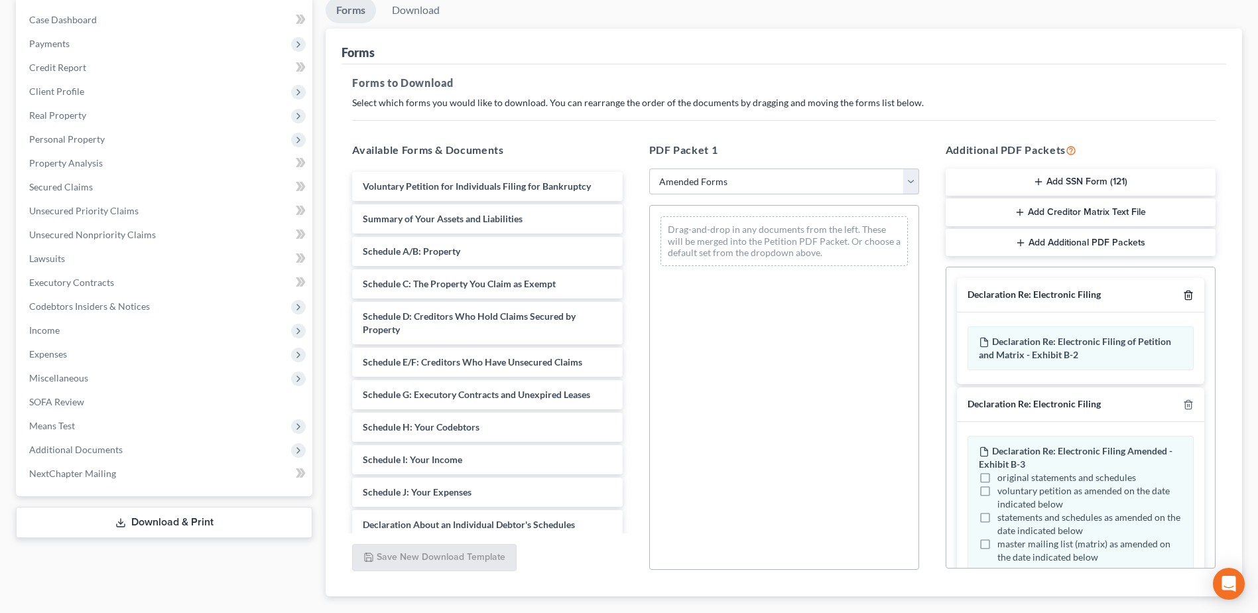
click at [1185, 293] on icon "button" at bounding box center [1188, 295] width 6 height 9
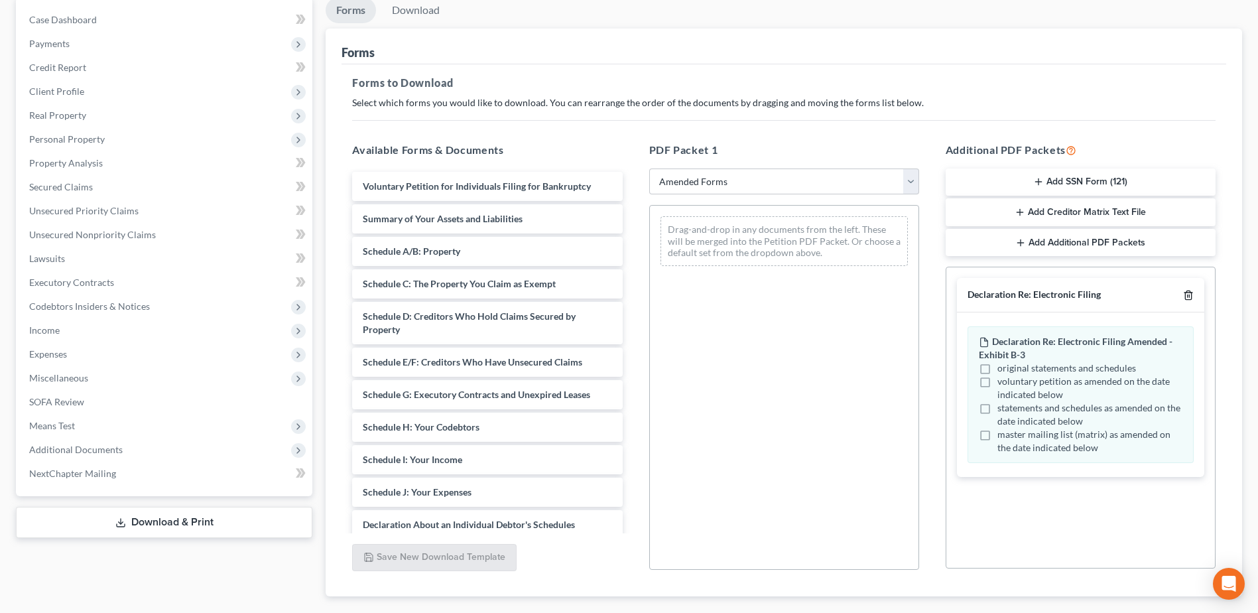
click at [1187, 293] on icon "button" at bounding box center [1188, 295] width 6 height 9
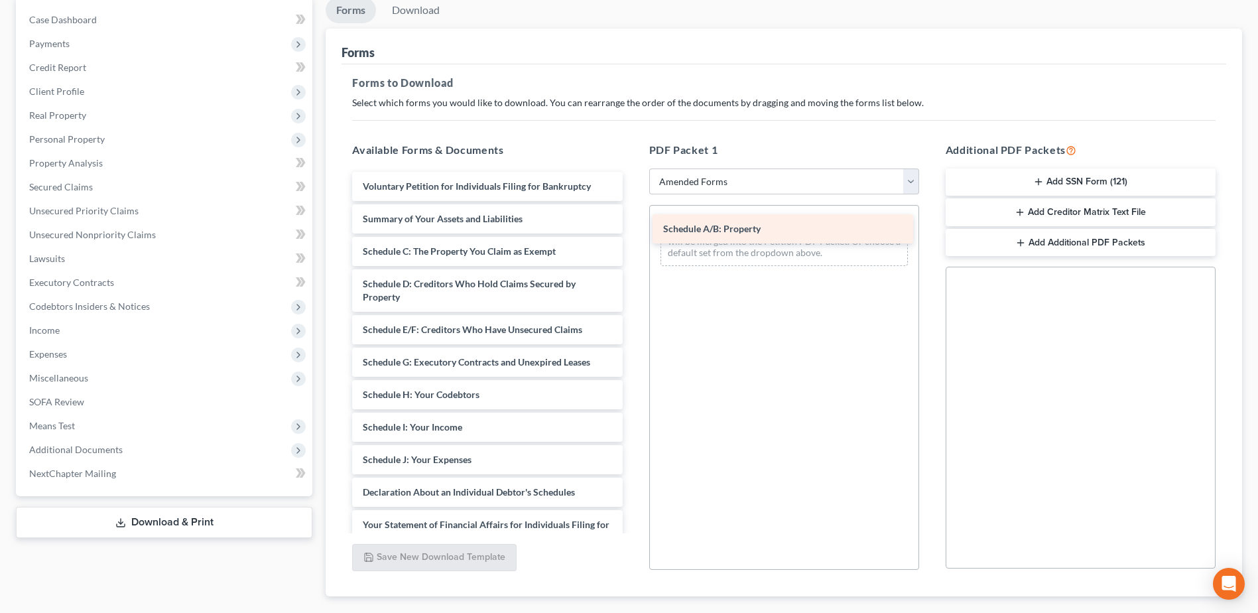
drag, startPoint x: 421, startPoint y: 245, endPoint x: 722, endPoint y: 222, distance: 301.4
click at [633, 222] on div "Schedule A/B: Property Voluntary Petition for Individuals Filing for Bankruptcy…" at bounding box center [487, 480] width 291 height 616
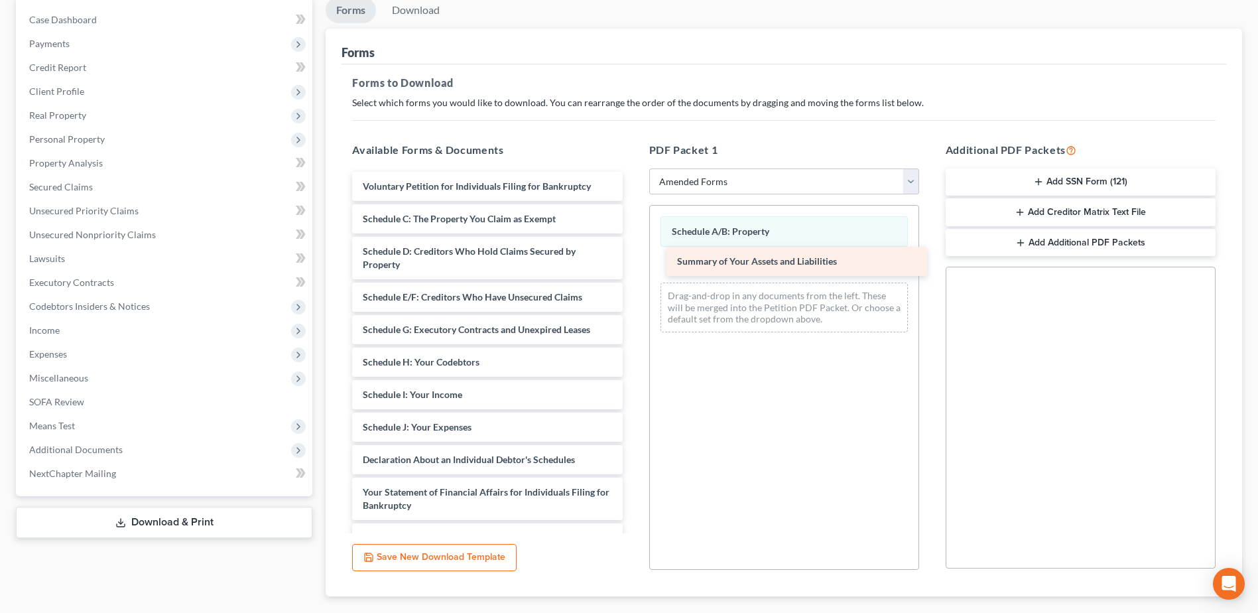
drag, startPoint x: 457, startPoint y: 216, endPoint x: 772, endPoint y: 259, distance: 317.3
click at [633, 259] on div "Summary of Your Assets and Liabilities Voluntary Petition for Individuals Filin…" at bounding box center [487, 463] width 291 height 583
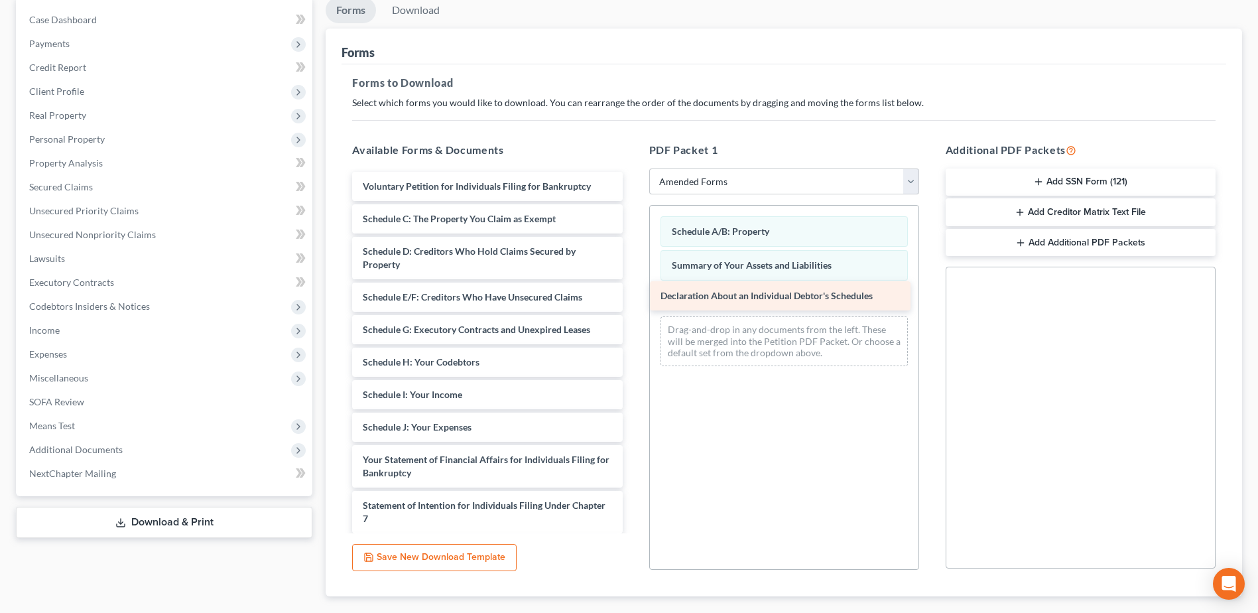
drag, startPoint x: 481, startPoint y: 460, endPoint x: 779, endPoint y: 297, distance: 339.9
click at [633, 297] on div "Declaration About an Individual Debtor's Schedules Voluntary Petition for Indiv…" at bounding box center [487, 447] width 291 height 551
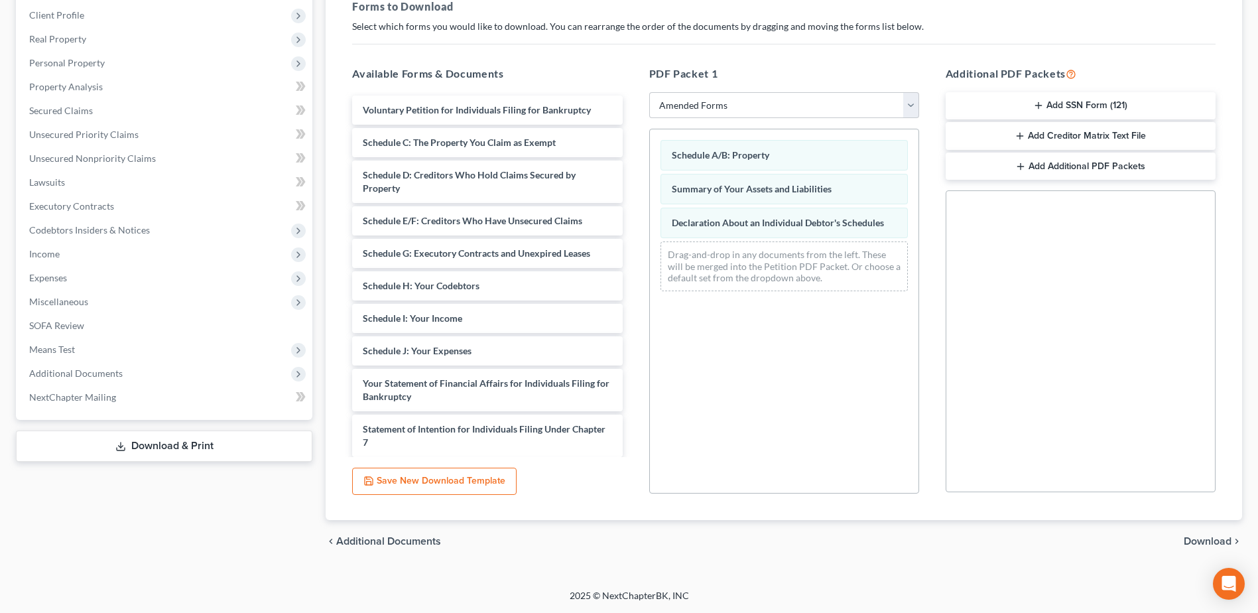
click at [1209, 541] on span "Download" at bounding box center [1208, 541] width 48 height 11
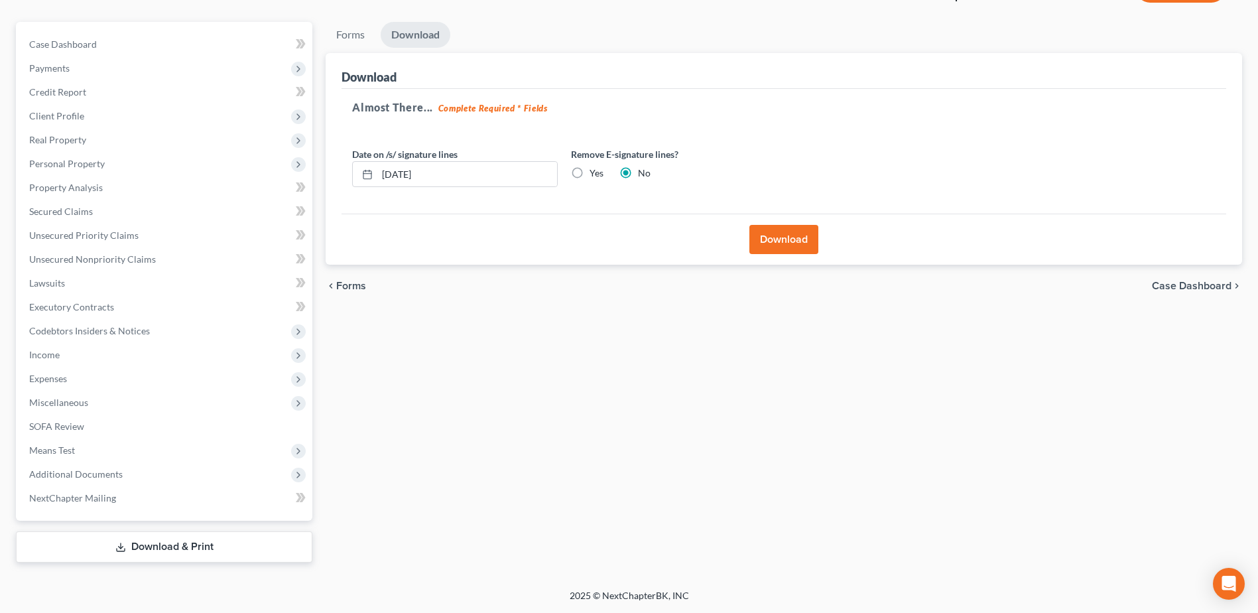
scroll to position [105, 0]
click at [785, 254] on button "Download" at bounding box center [784, 239] width 69 height 29
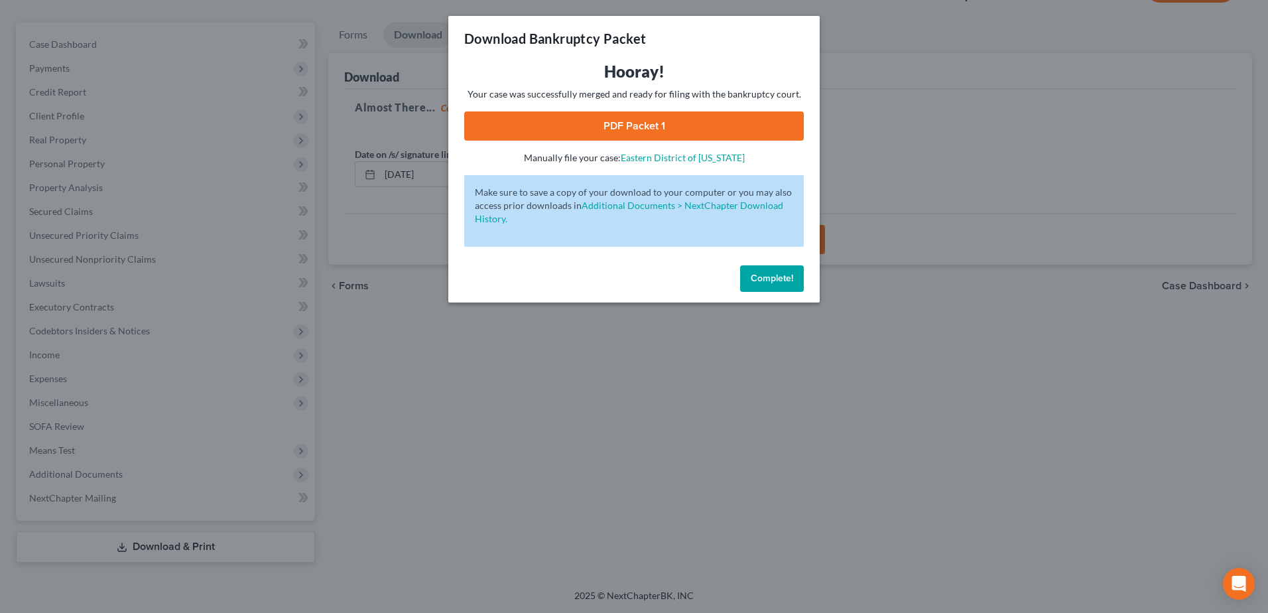
click at [625, 127] on link "PDF Packet 1" at bounding box center [634, 125] width 340 height 29
click at [779, 283] on span "Complete!" at bounding box center [772, 278] width 42 height 11
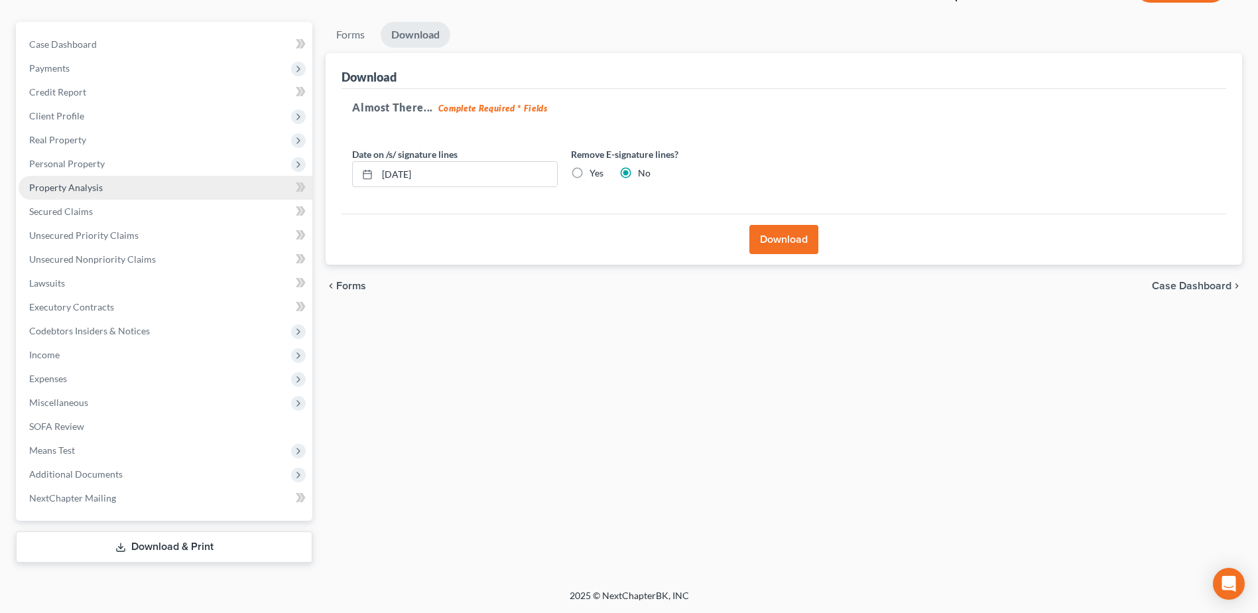
click at [76, 184] on span "Property Analysis" at bounding box center [66, 187] width 74 height 11
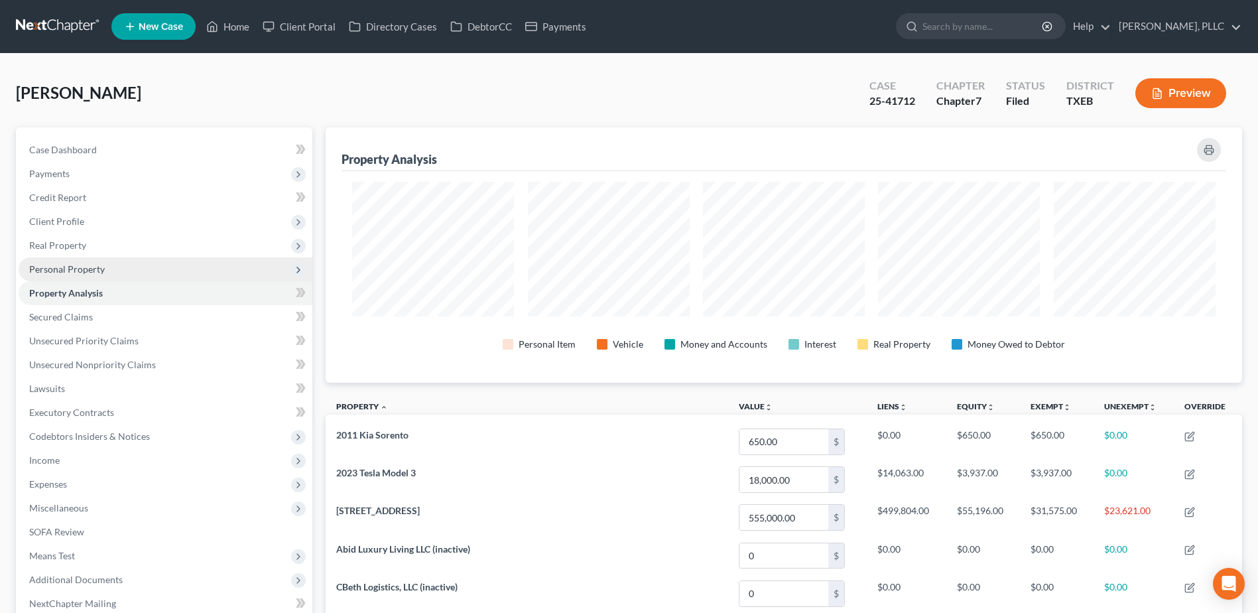
click at [76, 266] on span "Personal Property" at bounding box center [67, 268] width 76 height 11
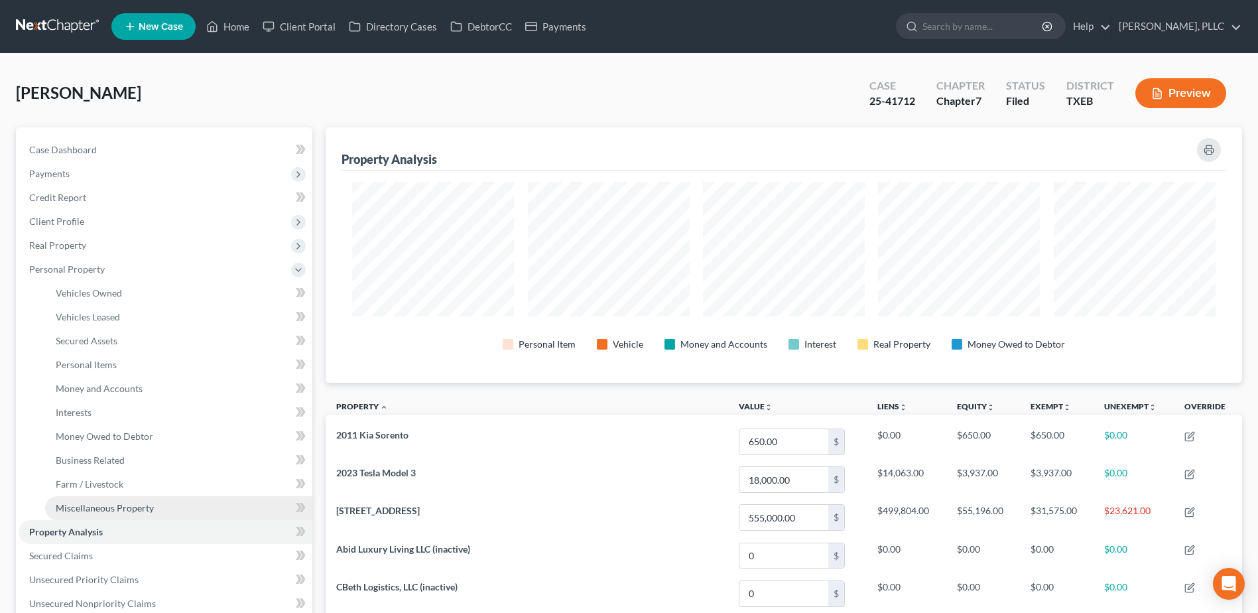
click at [121, 507] on span "Miscellaneous Property" at bounding box center [105, 507] width 98 height 11
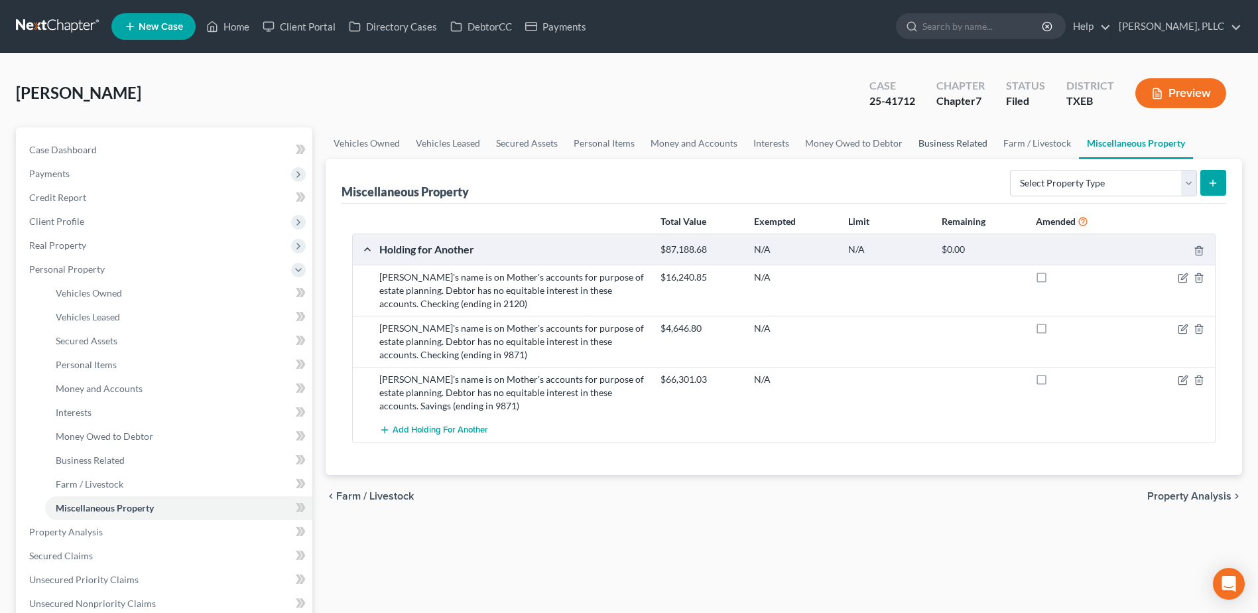
click at [927, 145] on link "Business Related" at bounding box center [953, 143] width 85 height 32
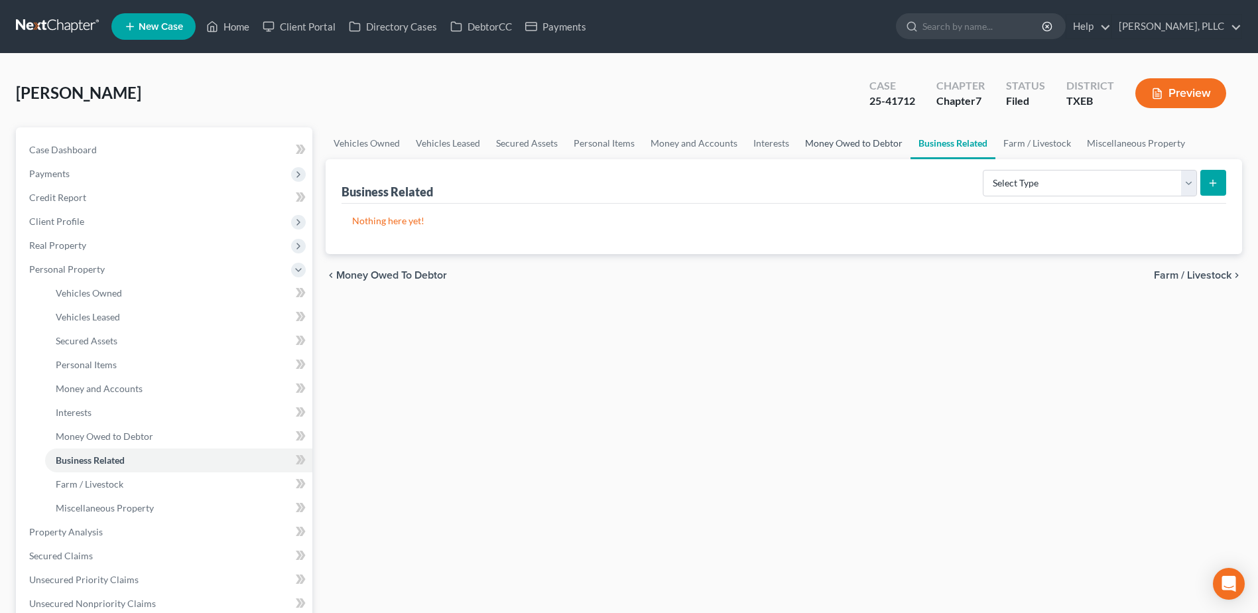
click at [868, 143] on link "Money Owed to Debtor" at bounding box center [853, 143] width 113 height 32
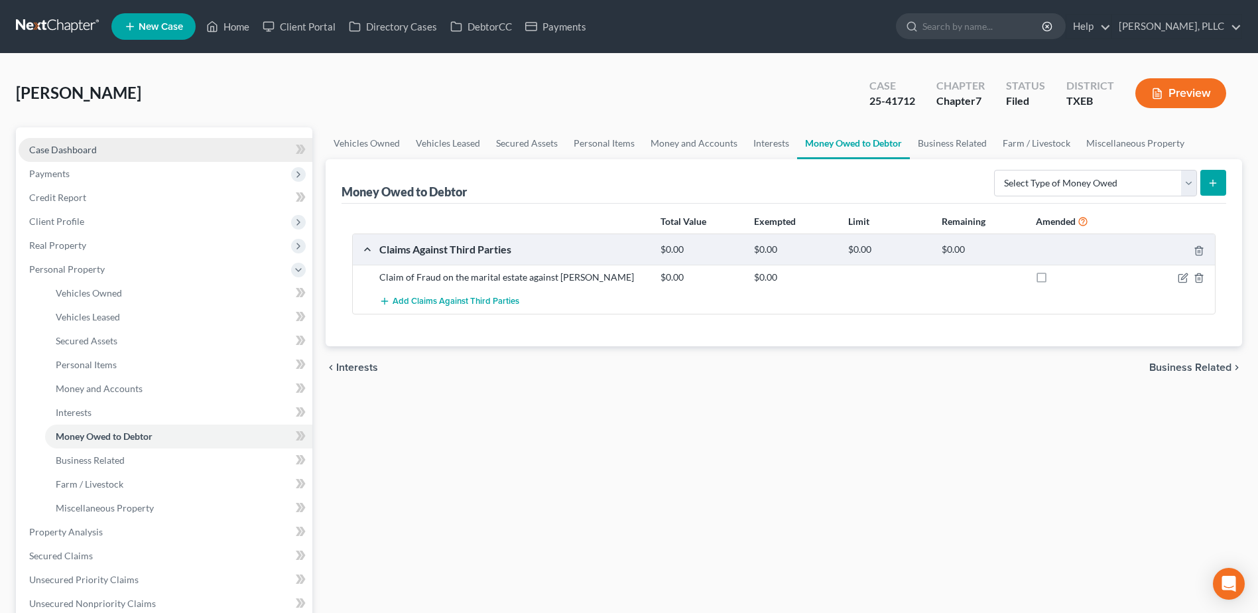
click at [42, 149] on span "Case Dashboard" at bounding box center [63, 149] width 68 height 11
select select "1"
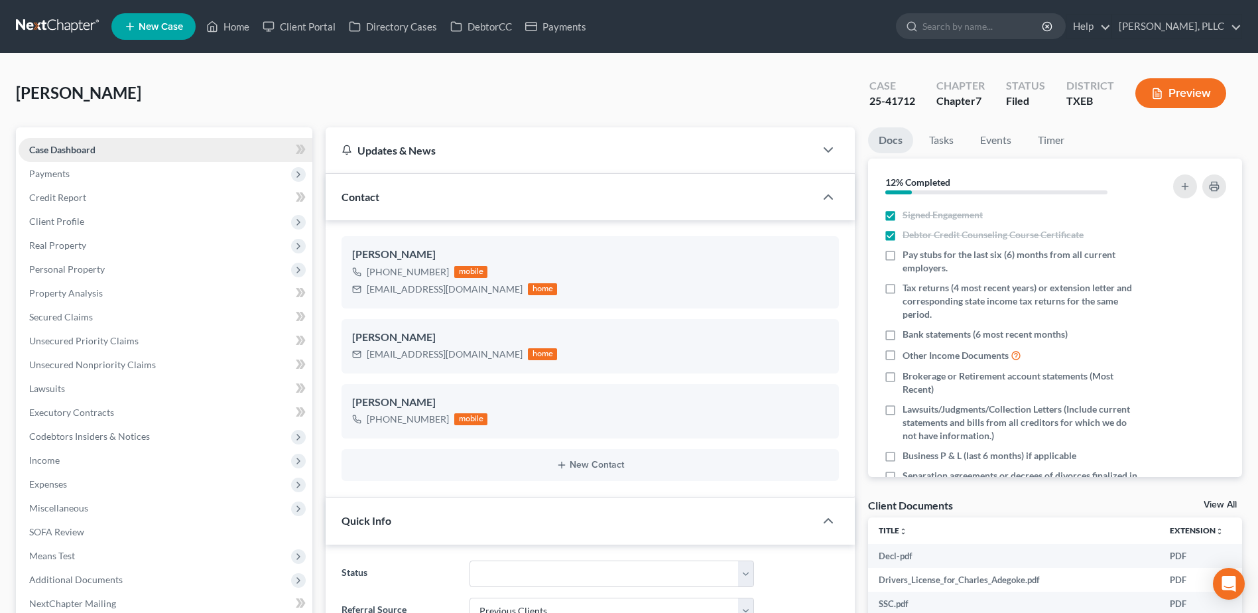
scroll to position [1882, 0]
drag, startPoint x: 482, startPoint y: 24, endPoint x: 960, endPoint y: 112, distance: 486.4
click at [482, 23] on link "DebtorCC" at bounding box center [481, 27] width 75 height 24
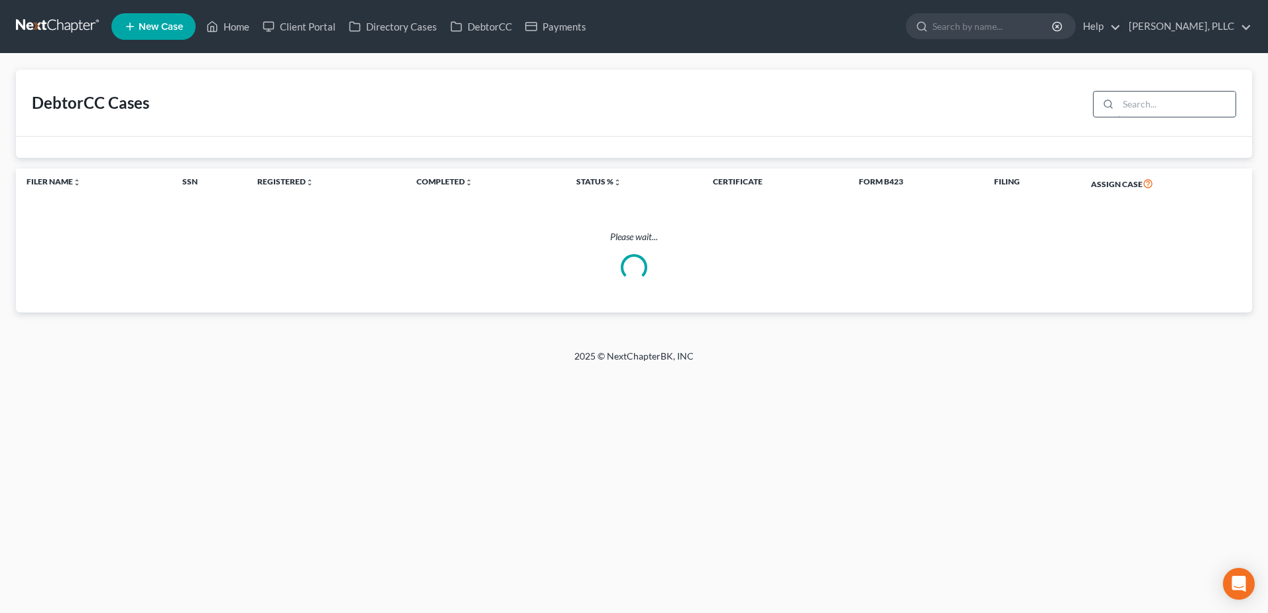
click at [1129, 103] on input "search" at bounding box center [1176, 104] width 117 height 25
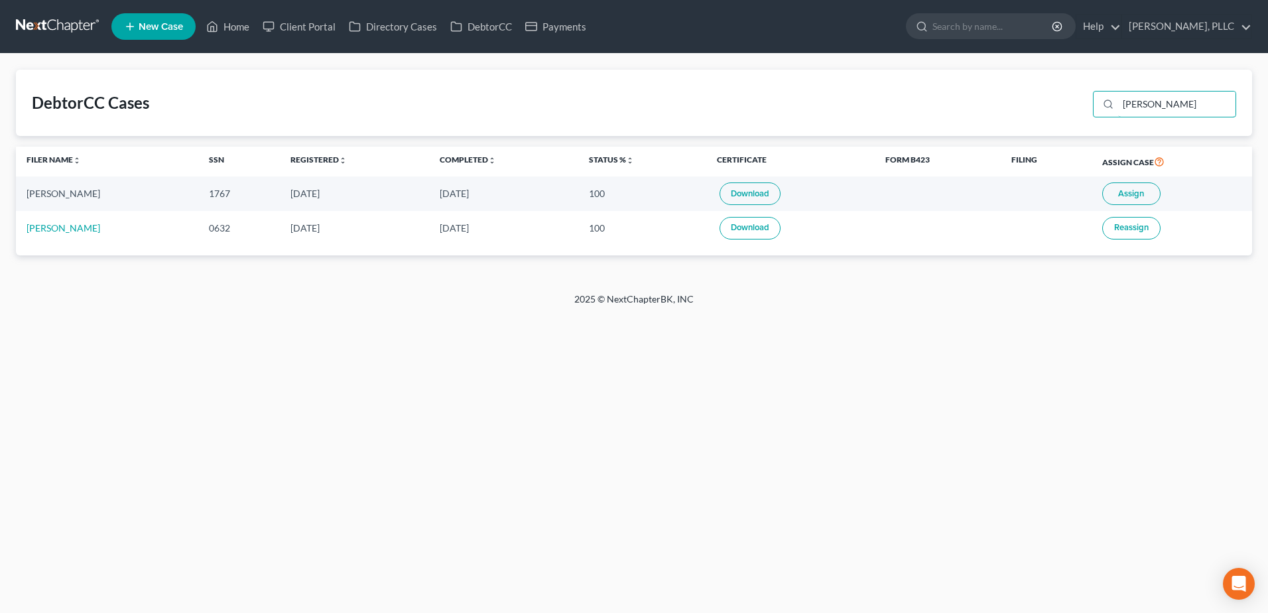
type input "bradley"
click at [1136, 186] on button "Assign" at bounding box center [1132, 193] width 58 height 23
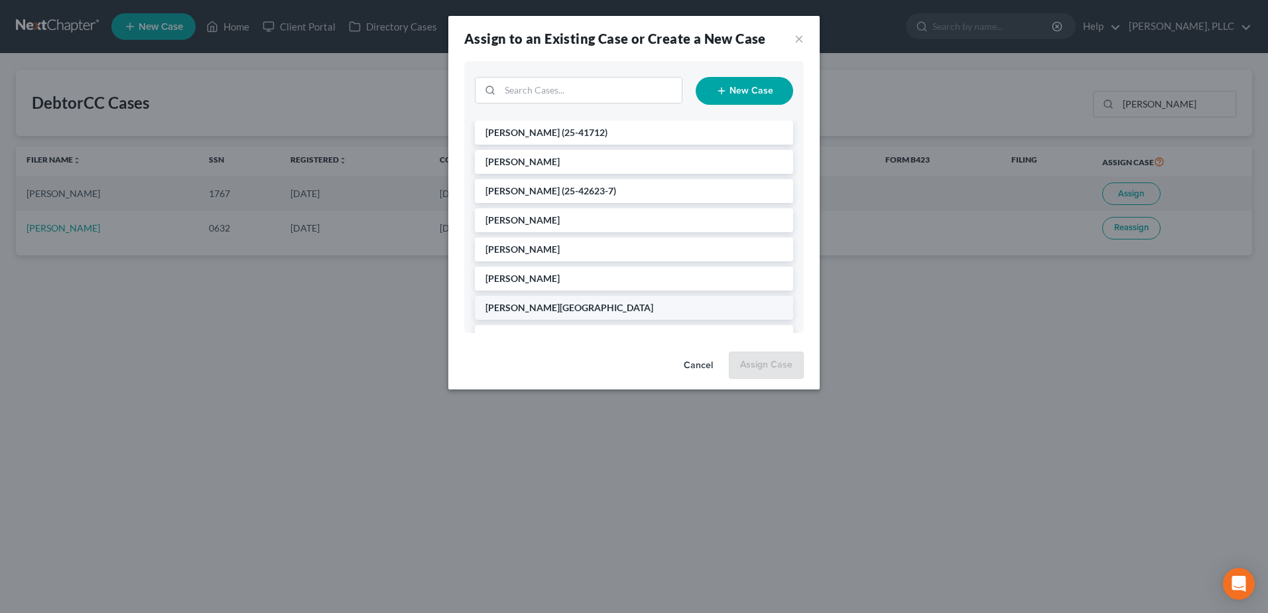
click at [567, 314] on li "Bradley, Chester" at bounding box center [634, 308] width 318 height 24
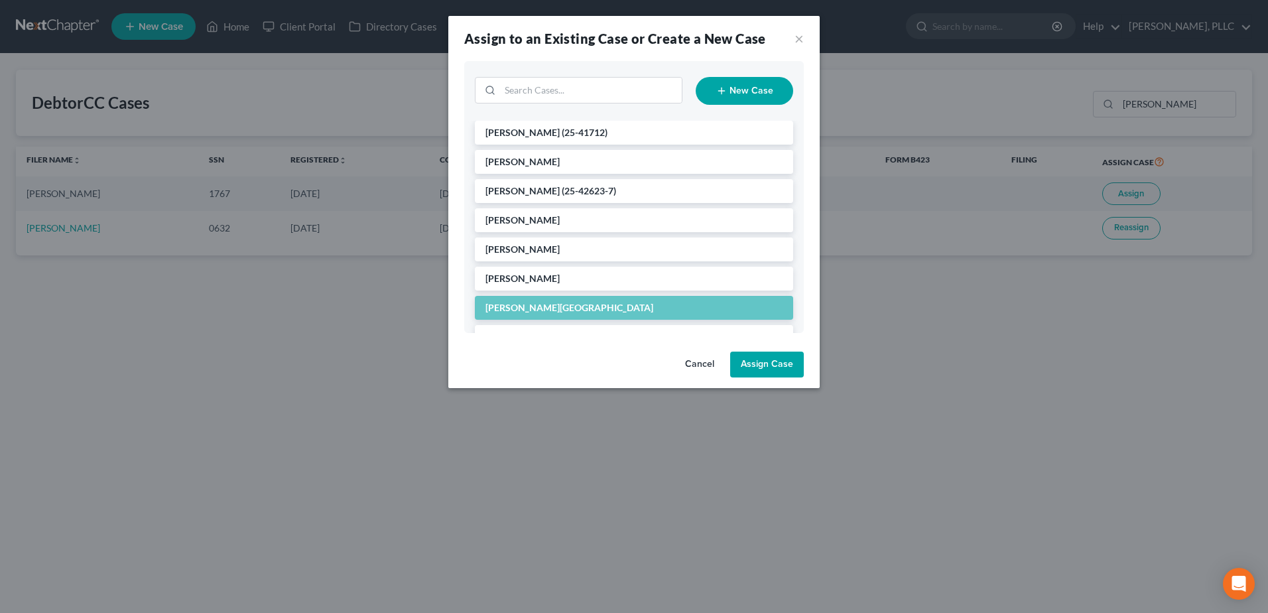
click at [778, 372] on button "Assign Case" at bounding box center [767, 365] width 74 height 27
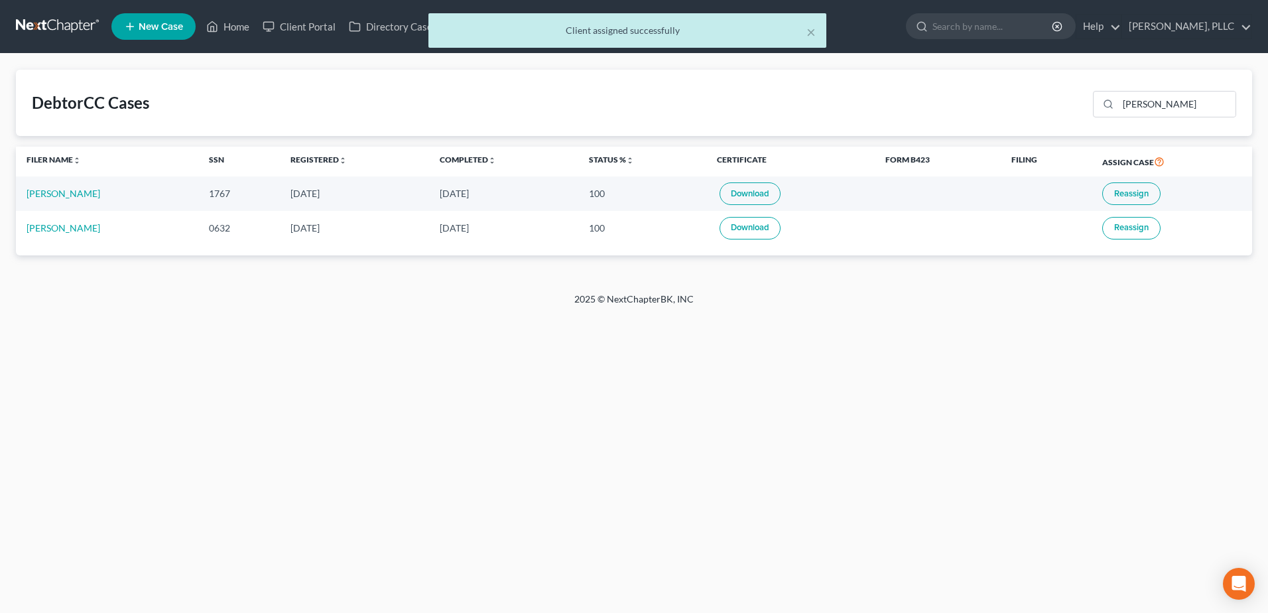
click at [768, 197] on link "Download" at bounding box center [750, 193] width 61 height 23
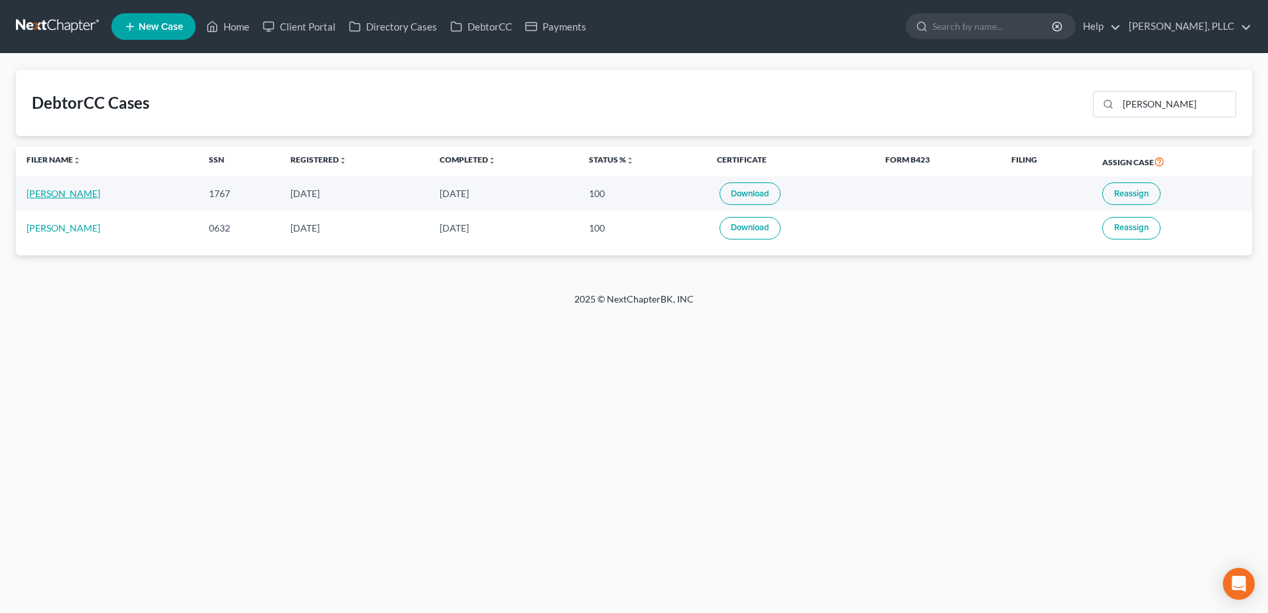
click at [70, 197] on link "Chester Bradley" at bounding box center [64, 193] width 74 height 11
select select "6"
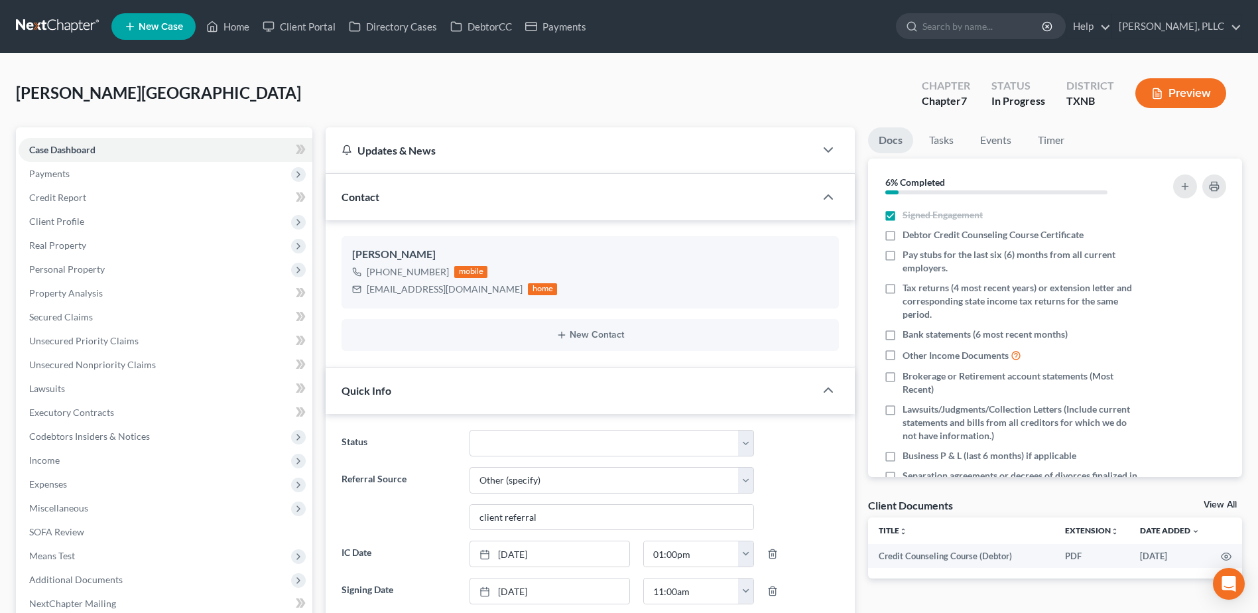
click at [1230, 504] on link "View All" at bounding box center [1220, 504] width 33 height 9
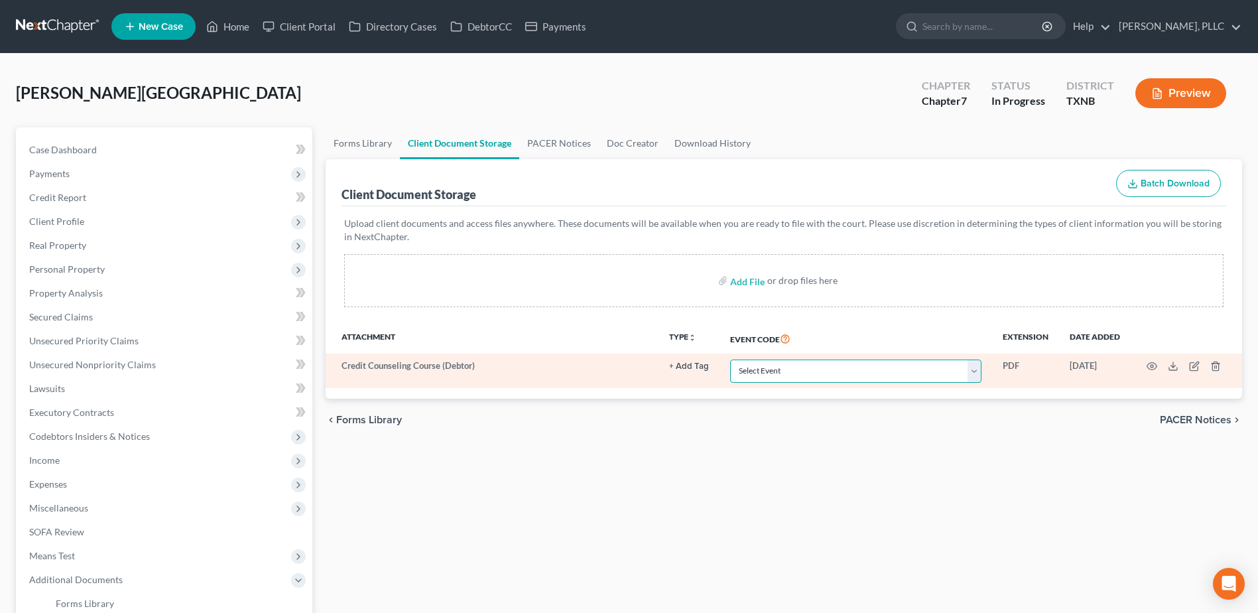
click at [975, 376] on select "Select Event 20 Largest unsecured creditors Amended petition Attachment to Volu…" at bounding box center [855, 371] width 251 height 23
select select "6"
click at [730, 360] on select "Select Event 20 Largest unsecured creditors Amended petition Attachment to Volu…" at bounding box center [855, 371] width 251 height 23
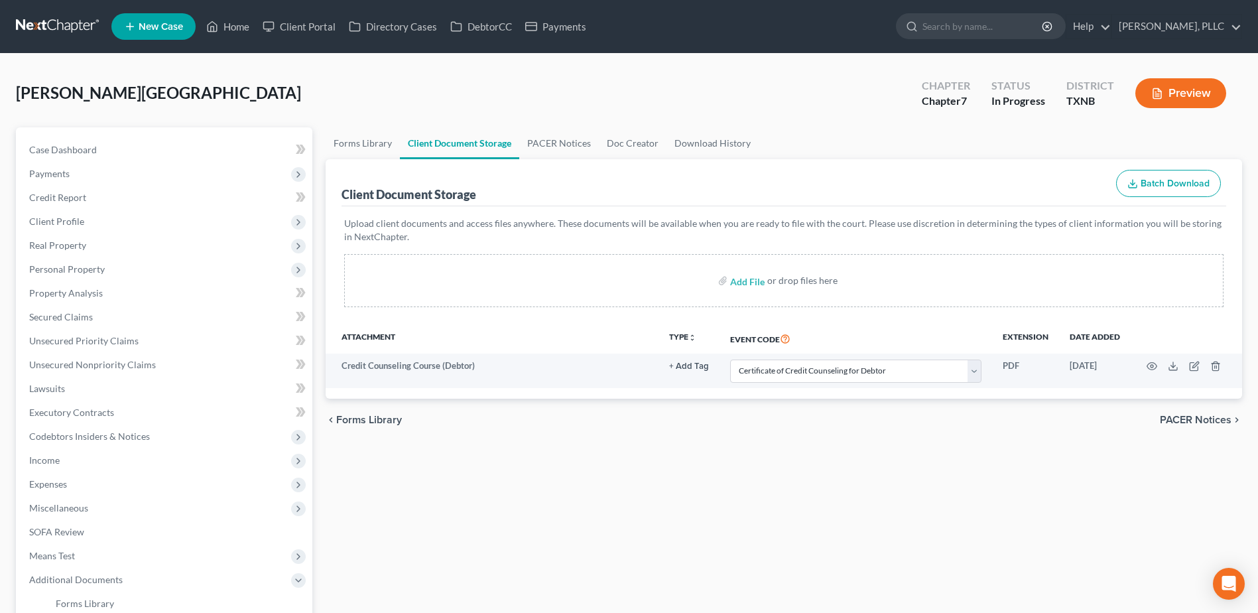
click at [1022, 472] on div "Forms Library Client Document Storage PACER Notices Doc Creator Download Histor…" at bounding box center [784, 457] width 930 height 660
click at [549, 141] on link "PACER Notices" at bounding box center [559, 143] width 80 height 32
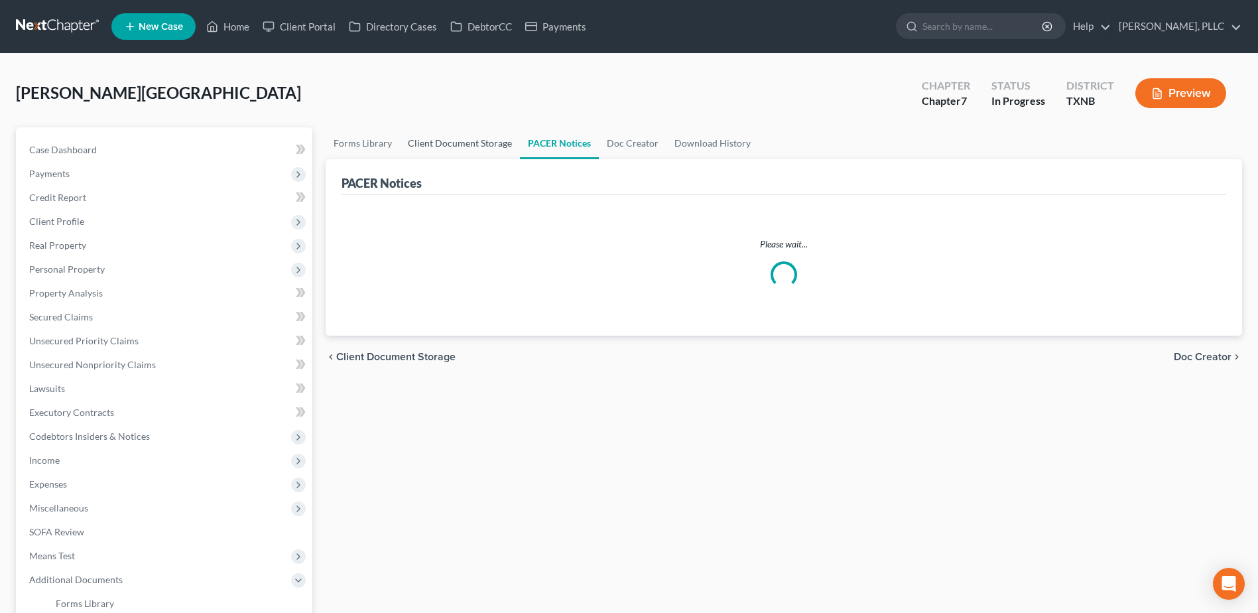
click at [469, 140] on link "Client Document Storage" at bounding box center [460, 143] width 120 height 32
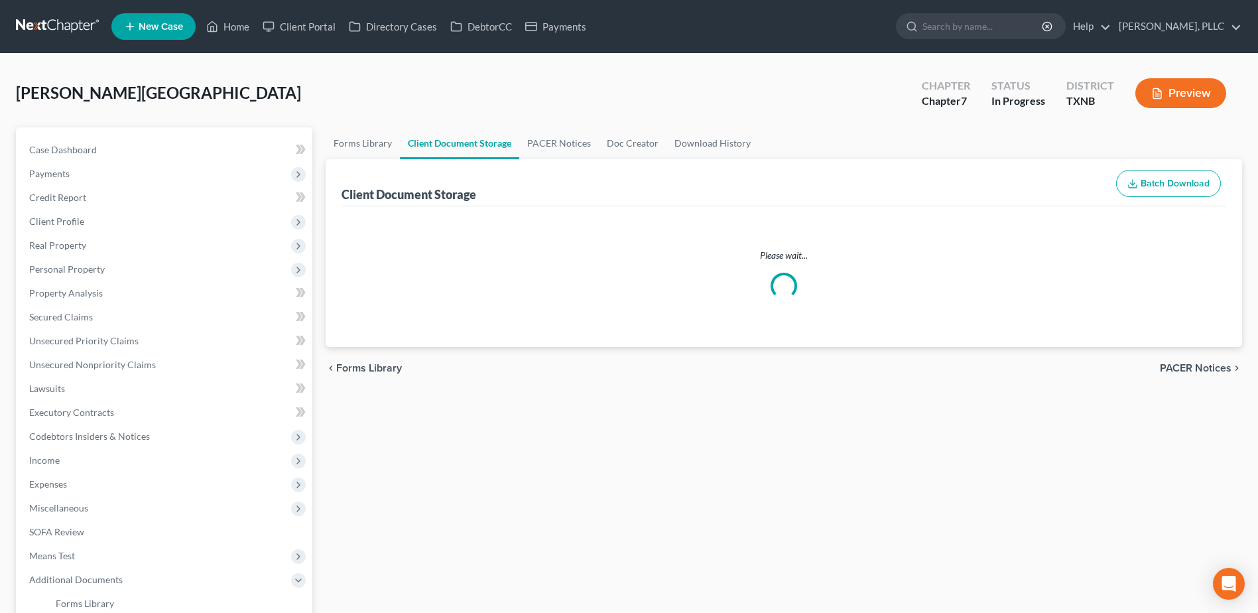
select select "6"
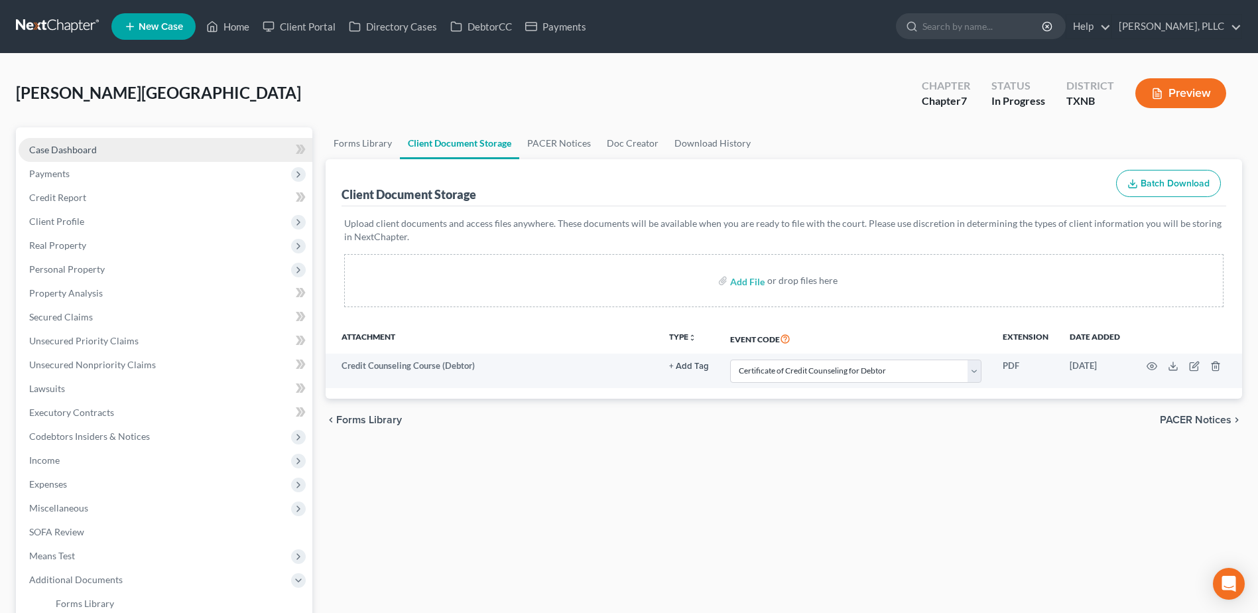
click at [71, 147] on span "Case Dashboard" at bounding box center [63, 149] width 68 height 11
select select "6"
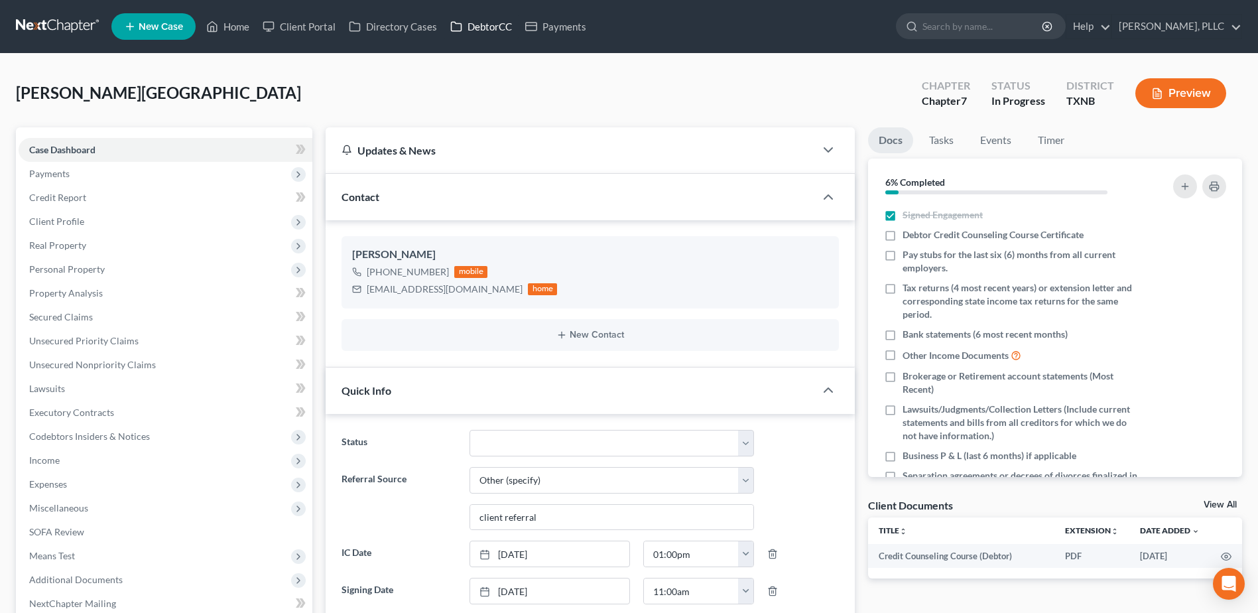
click at [476, 27] on link "DebtorCC" at bounding box center [481, 27] width 75 height 24
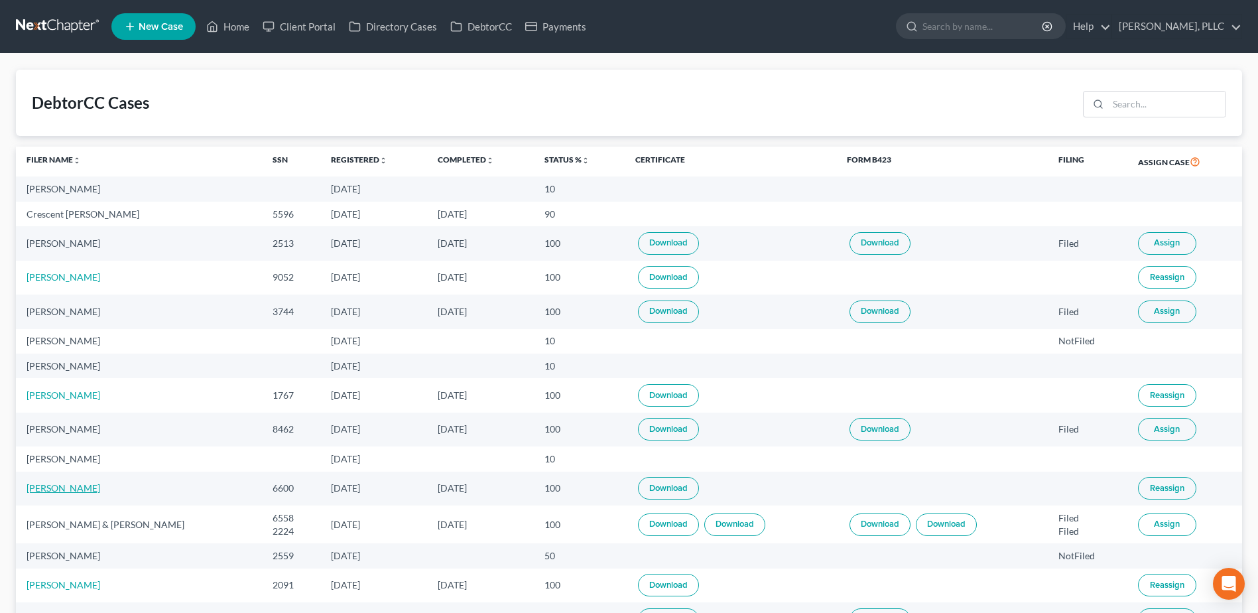
click at [87, 492] on link "Kimberly Collier" at bounding box center [64, 487] width 74 height 11
select select "3"
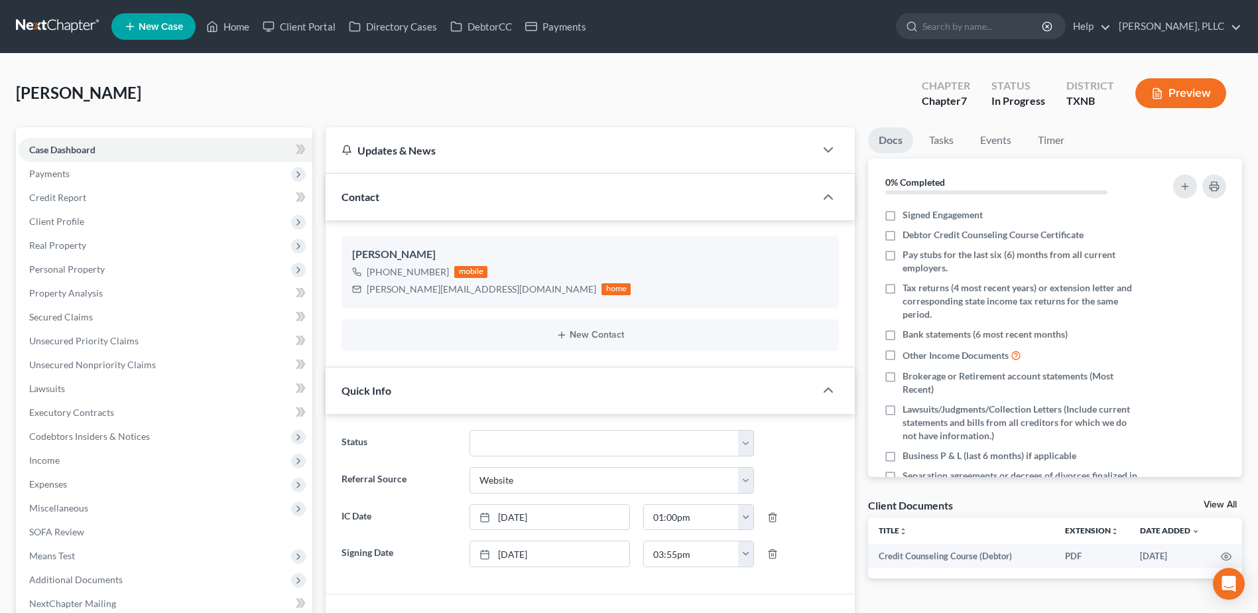
click at [1217, 501] on link "View All" at bounding box center [1220, 504] width 33 height 9
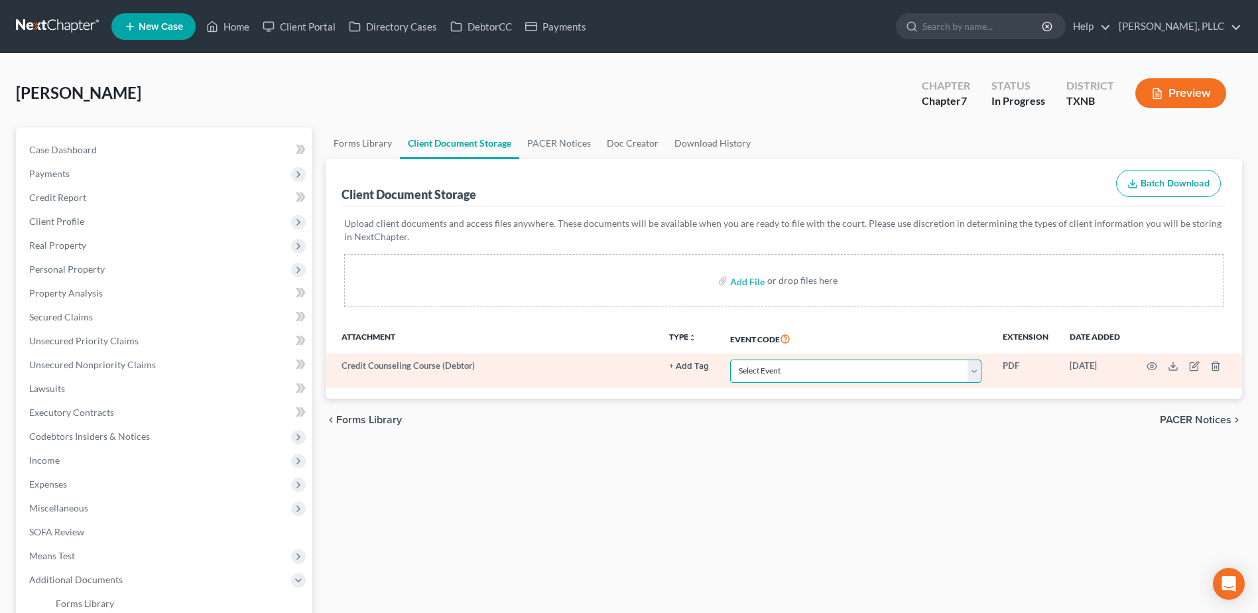
click at [974, 370] on select "Select Event 20 Largest unsecured creditors Amended petition Attachment to Volu…" at bounding box center [855, 371] width 251 height 23
select select "6"
click at [730, 360] on select "Select Event 20 Largest unsecured creditors Amended petition Attachment to Volu…" at bounding box center [855, 371] width 251 height 23
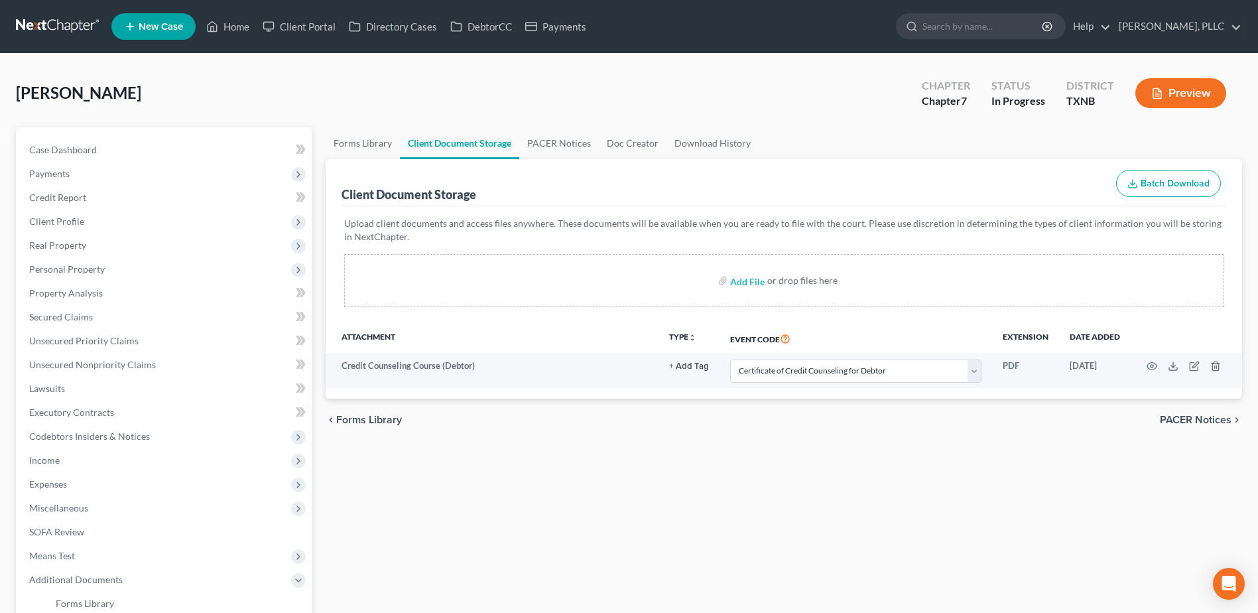
click at [917, 459] on div "Forms Library Client Document Storage PACER Notices Doc Creator Download Histor…" at bounding box center [784, 457] width 930 height 660
click at [72, 143] on link "Case Dashboard" at bounding box center [166, 150] width 294 height 24
select select "3"
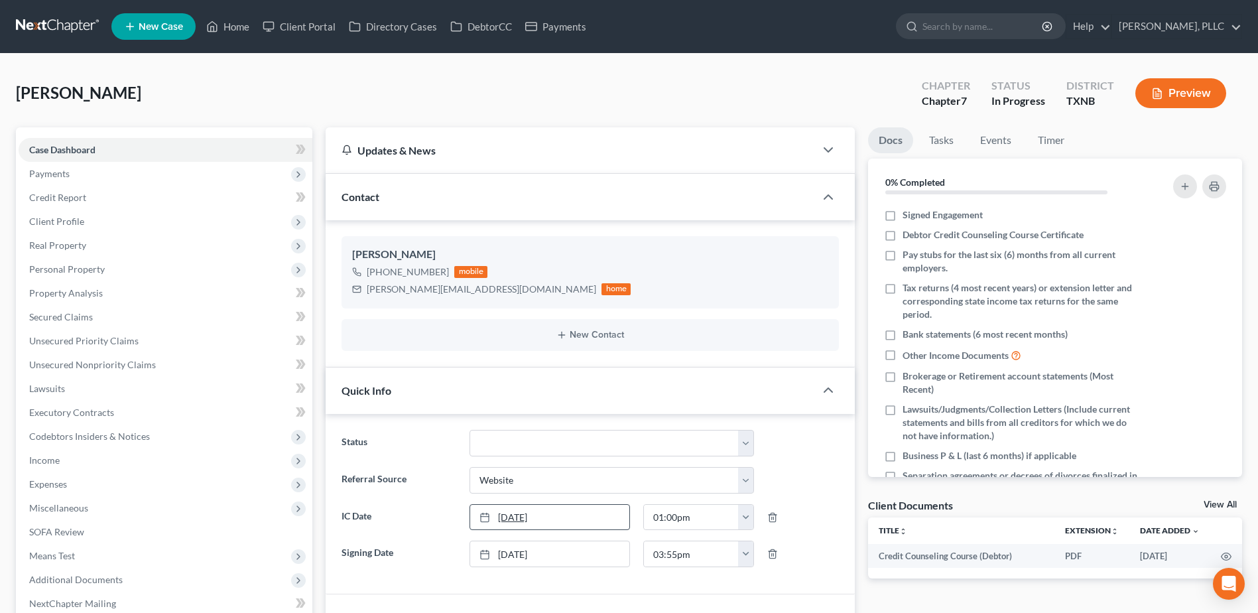
click at [19, 138] on link "Case Dashboard" at bounding box center [166, 150] width 294 height 24
drag, startPoint x: 484, startPoint y: 103, endPoint x: 33, endPoint y: 100, distance: 451.8
click at [484, 103] on div "Collier, Kimberly Upgraded Chapter Chapter 7 Status In Progress District TXNB P…" at bounding box center [629, 99] width 1227 height 58
drag, startPoint x: 232, startPoint y: 21, endPoint x: 773, endPoint y: 123, distance: 551.5
click at [232, 21] on link "Home" at bounding box center [228, 27] width 56 height 24
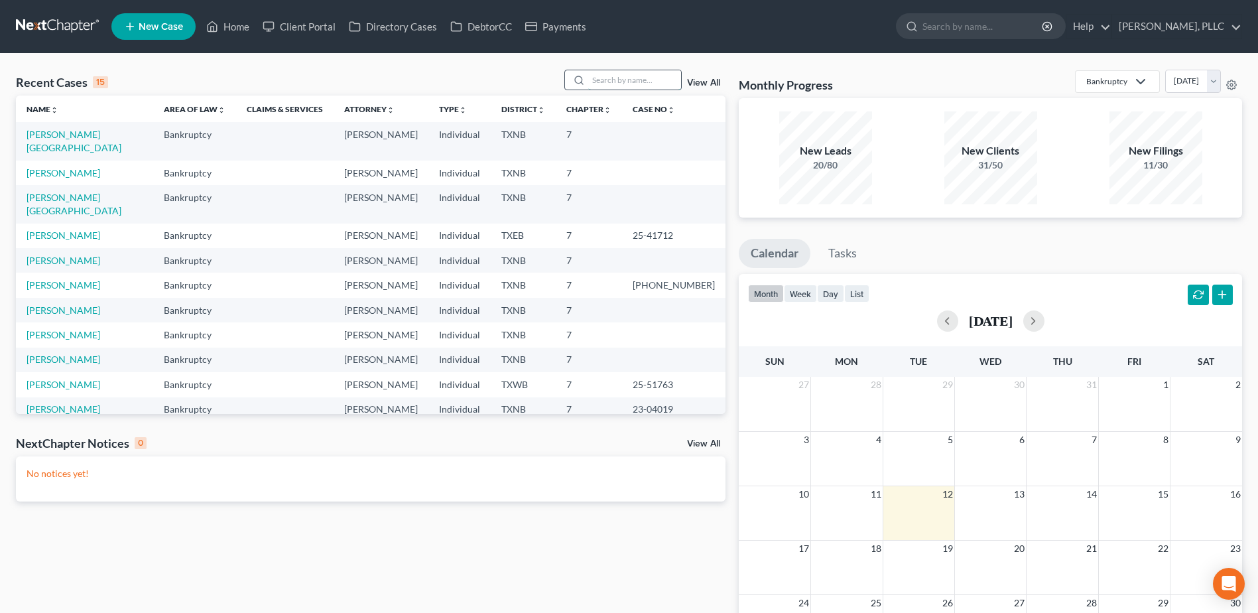
click at [649, 82] on input "search" at bounding box center [634, 79] width 93 height 19
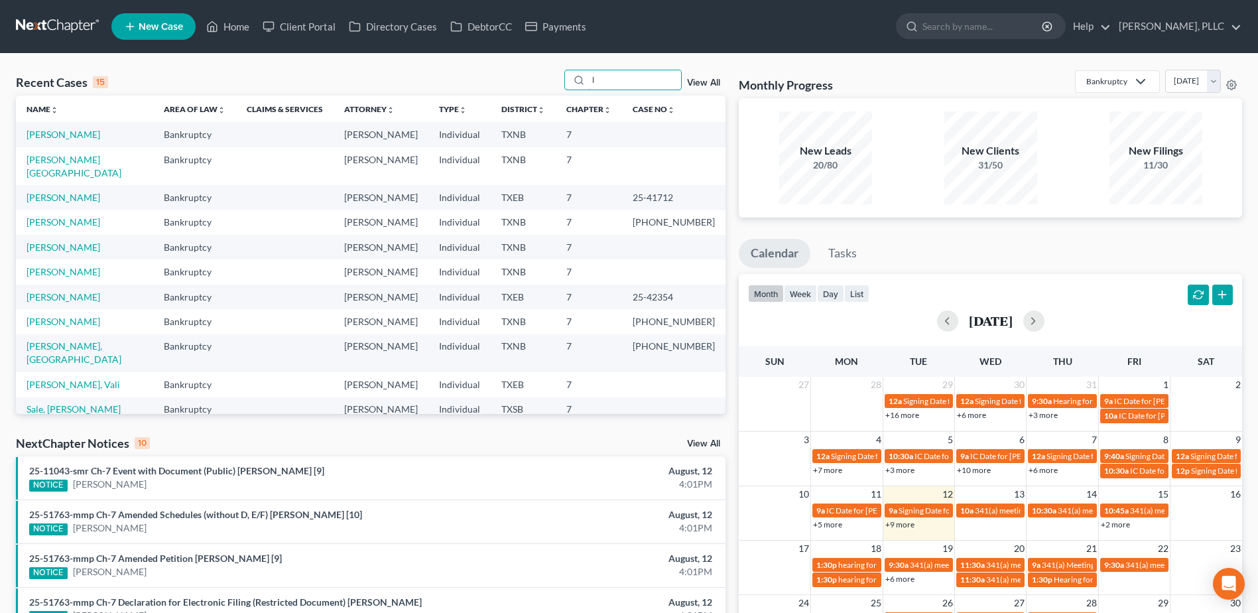
type input "l"
click at [618, 82] on input "l" at bounding box center [634, 79] width 93 height 19
click at [306, 29] on link "Client Portal" at bounding box center [299, 27] width 86 height 24
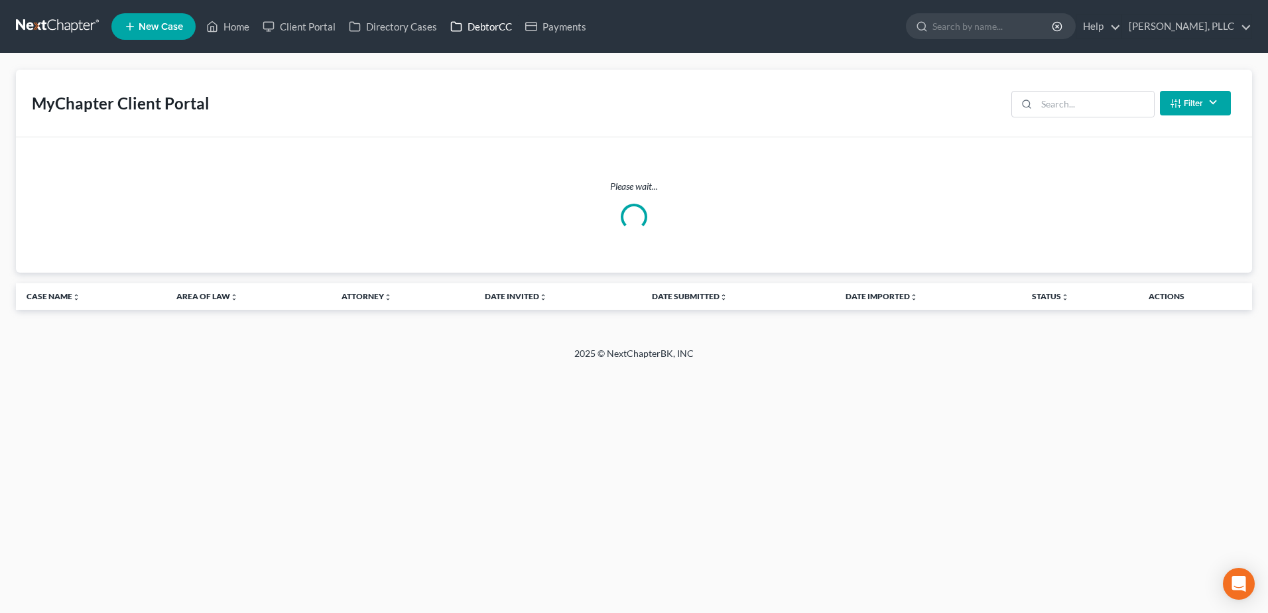
click at [503, 28] on link "DebtorCC" at bounding box center [481, 27] width 75 height 24
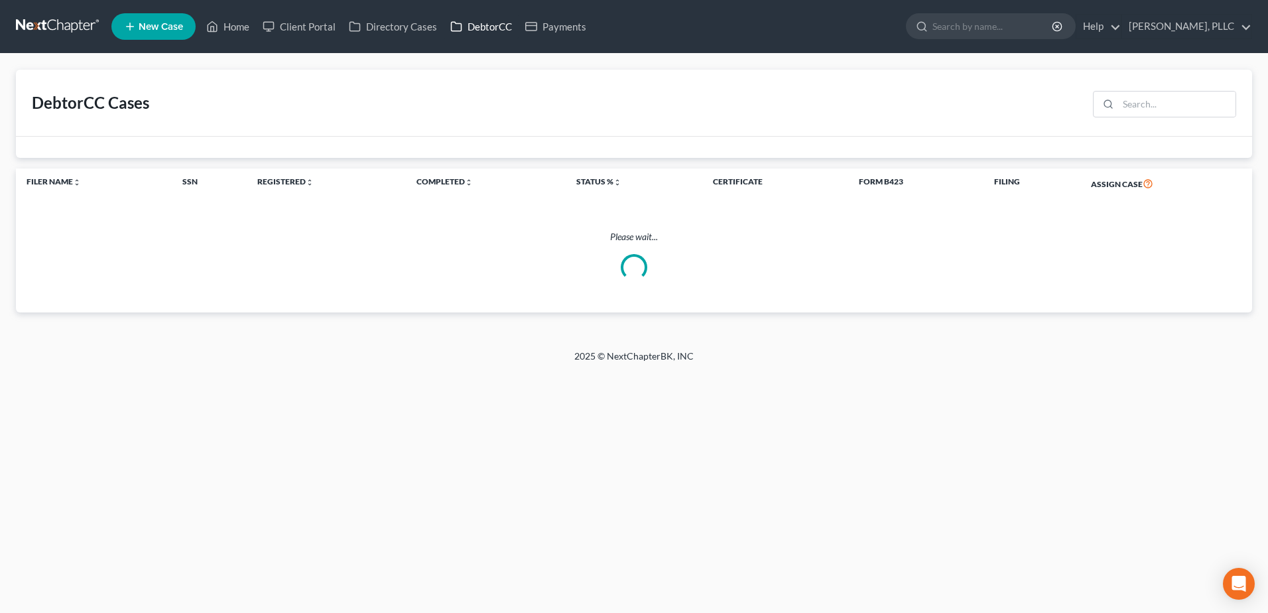
drag, startPoint x: 489, startPoint y: 28, endPoint x: 1119, endPoint y: 108, distance: 635.3
click at [489, 27] on link "DebtorCC" at bounding box center [481, 27] width 75 height 24
click at [1154, 101] on input "search" at bounding box center [1176, 104] width 117 height 25
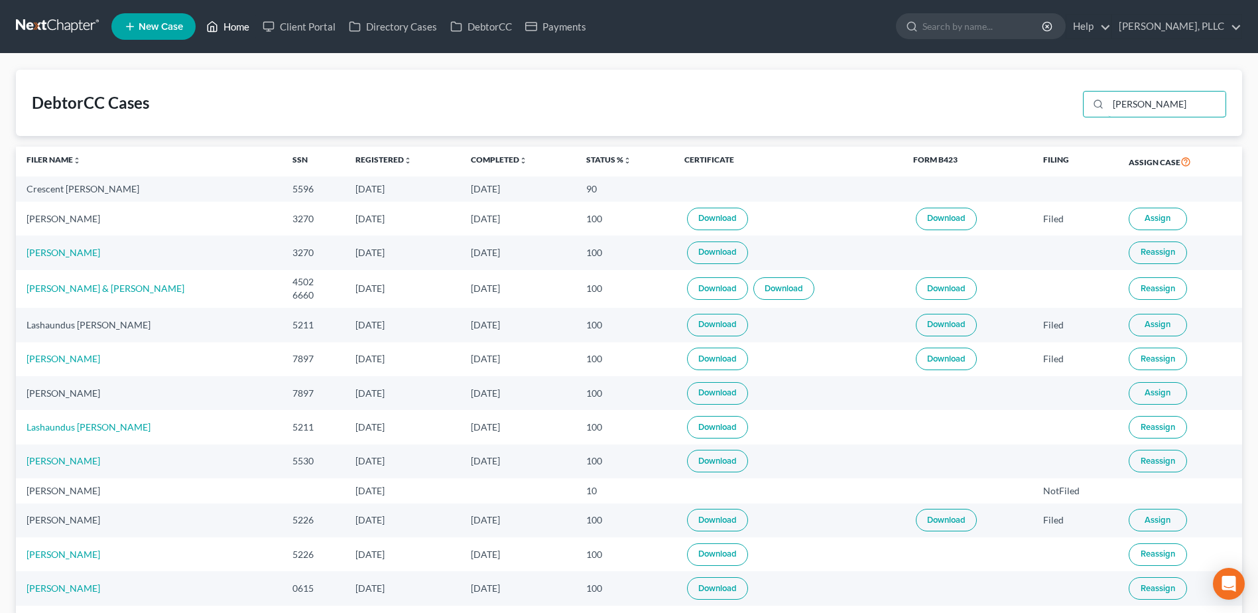
type input "davis"
click at [234, 31] on link "Home" at bounding box center [228, 27] width 56 height 24
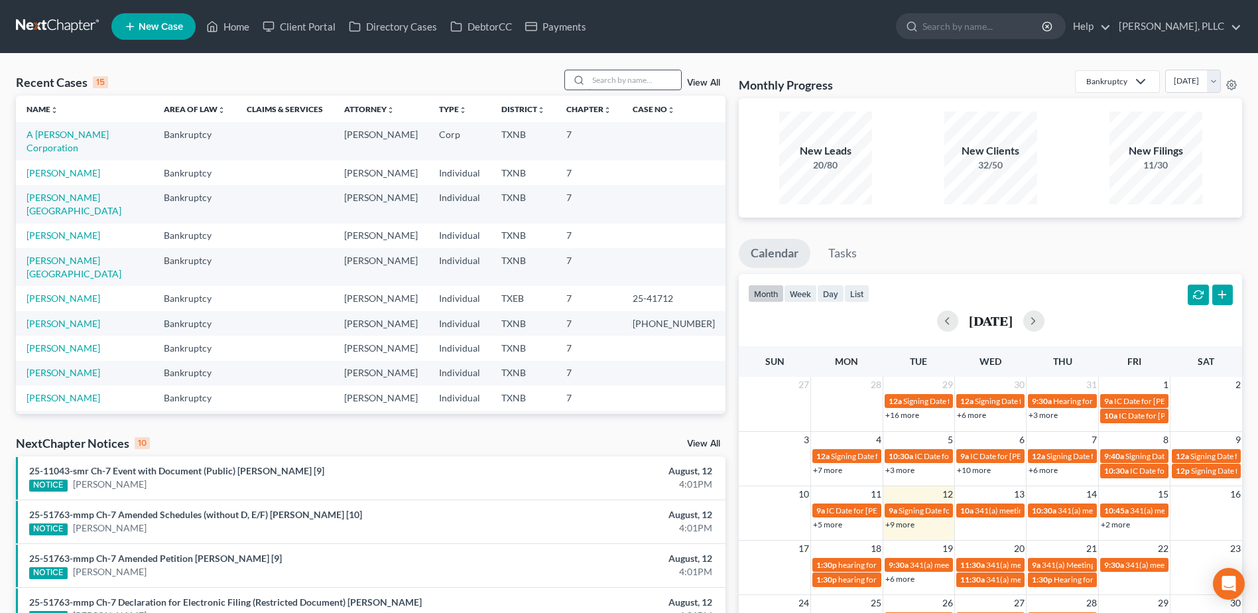
click at [632, 81] on input "search" at bounding box center [634, 79] width 93 height 19
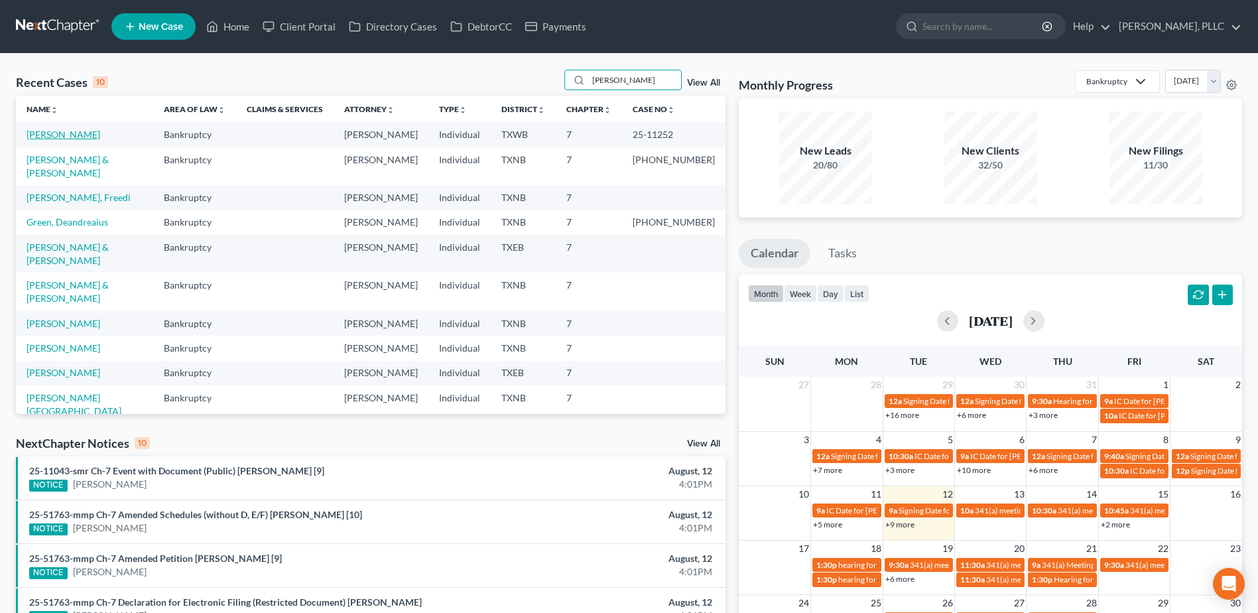
type input "jackson"
click at [56, 133] on link "Jackson, Felicia" at bounding box center [64, 134] width 74 height 11
select select "1"
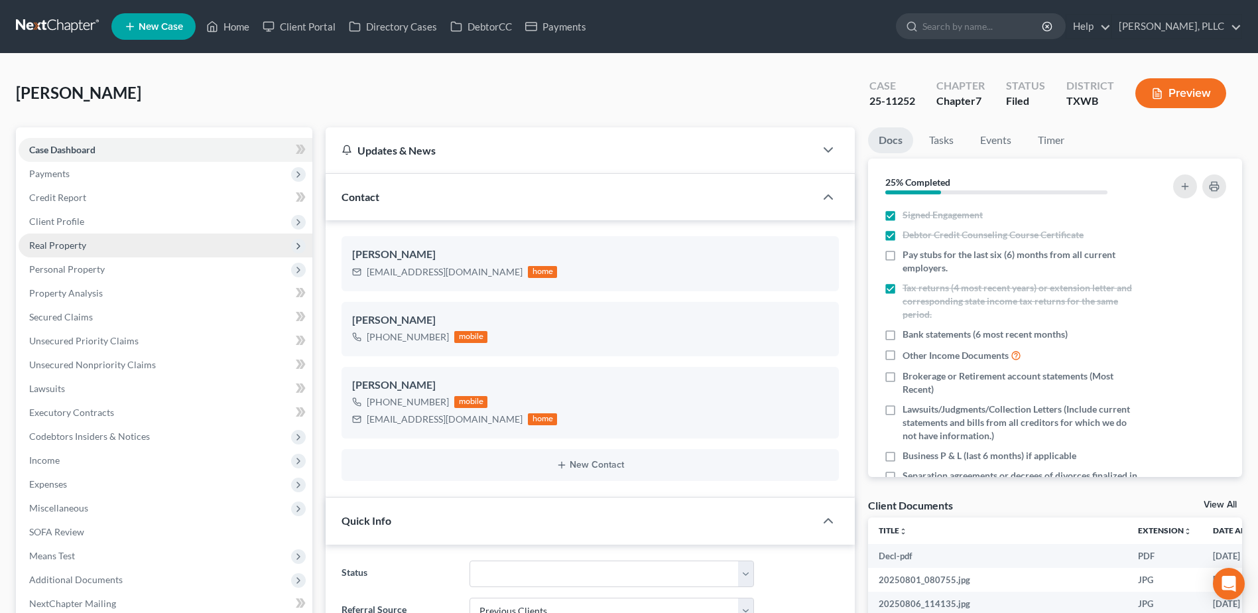
scroll to position [618, 0]
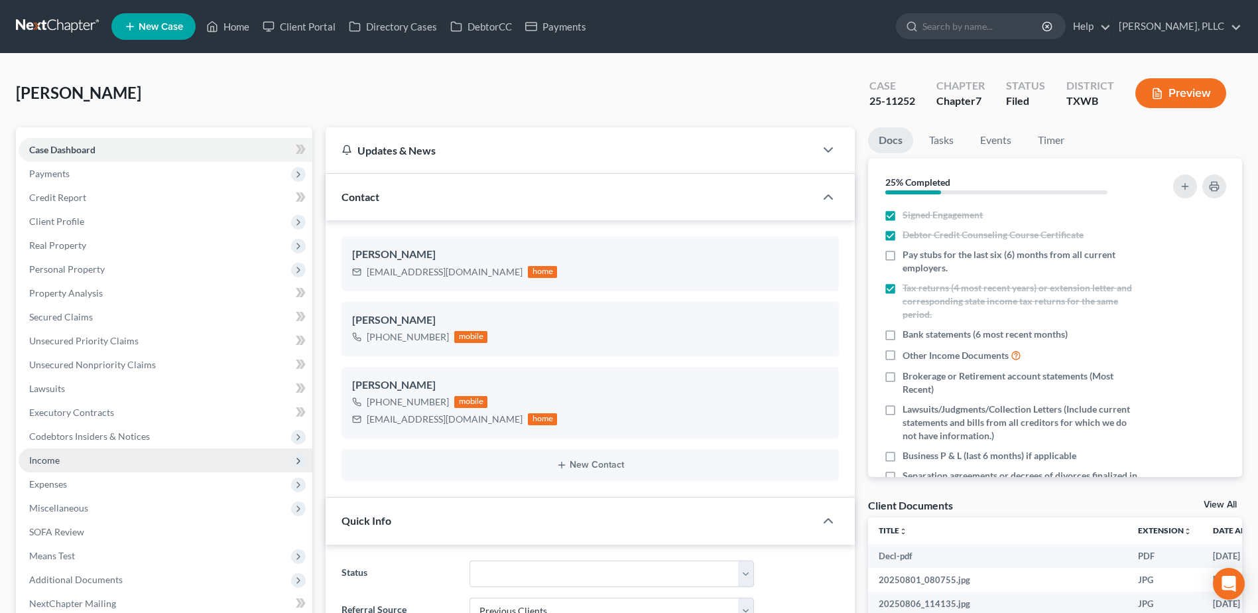
click at [56, 458] on span "Income" at bounding box center [44, 459] width 31 height 11
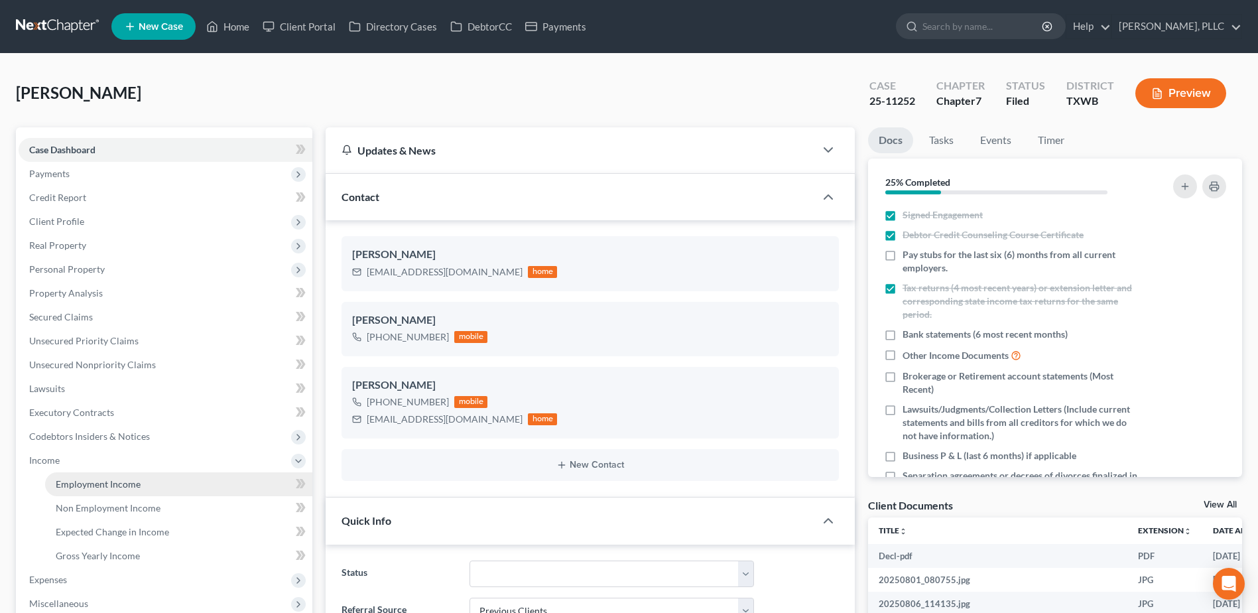
click at [74, 480] on span "Employment Income" at bounding box center [98, 483] width 85 height 11
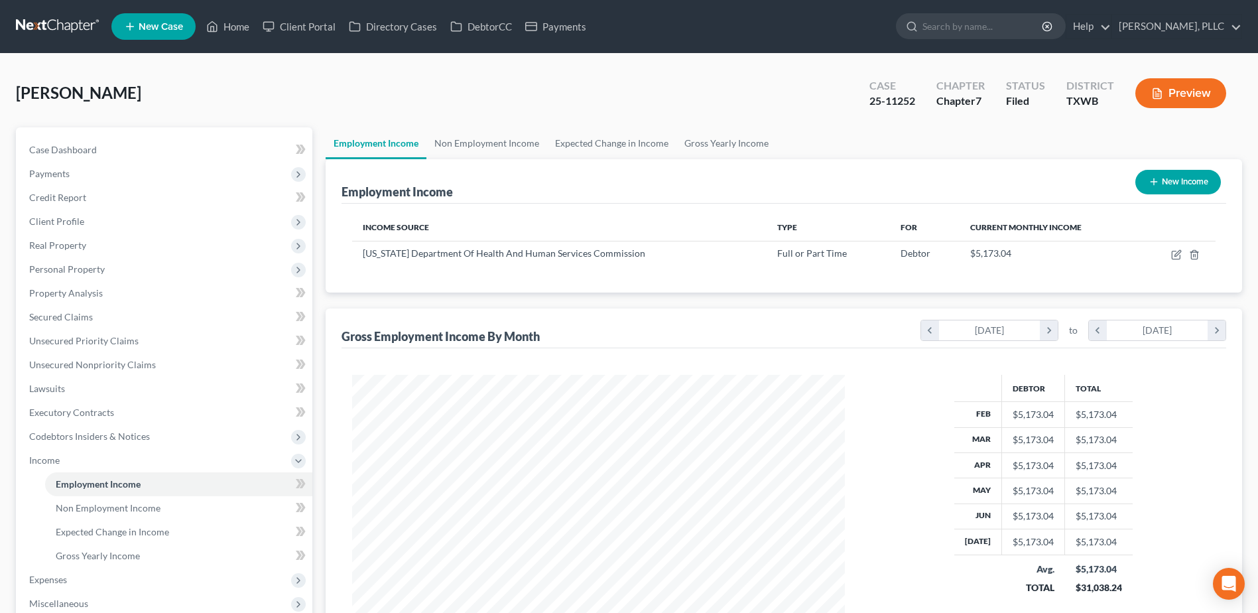
scroll to position [246, 519]
drag, startPoint x: 78, startPoint y: 151, endPoint x: 788, endPoint y: 300, distance: 725.3
click at [78, 151] on span "Case Dashboard" at bounding box center [63, 149] width 68 height 11
select select "1"
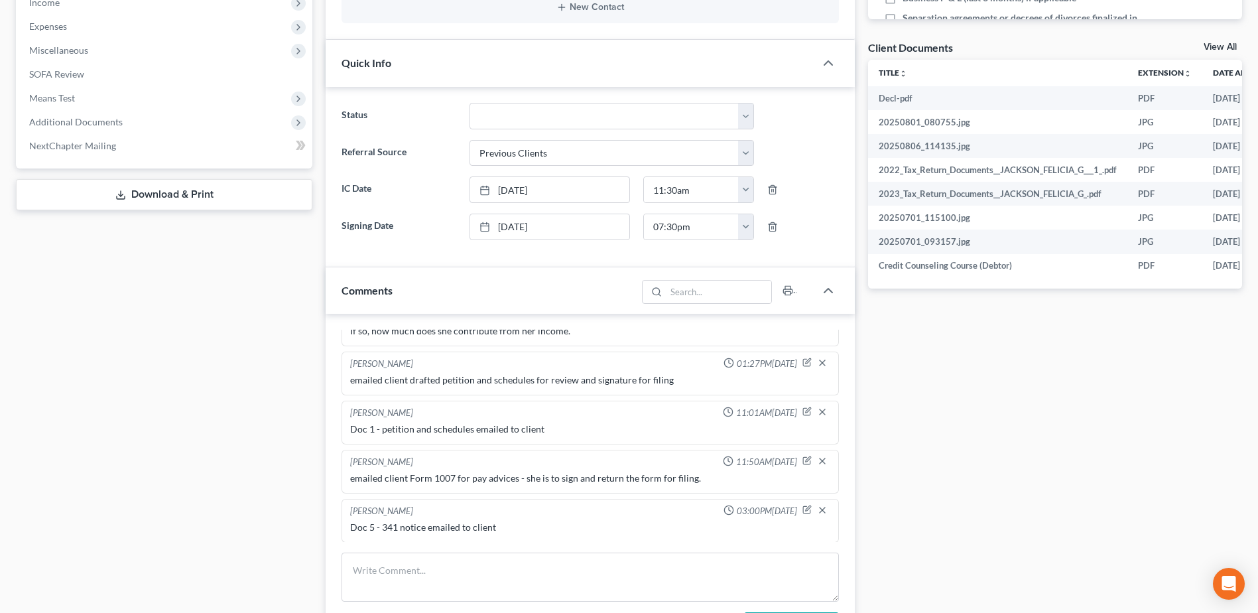
scroll to position [464, 0]
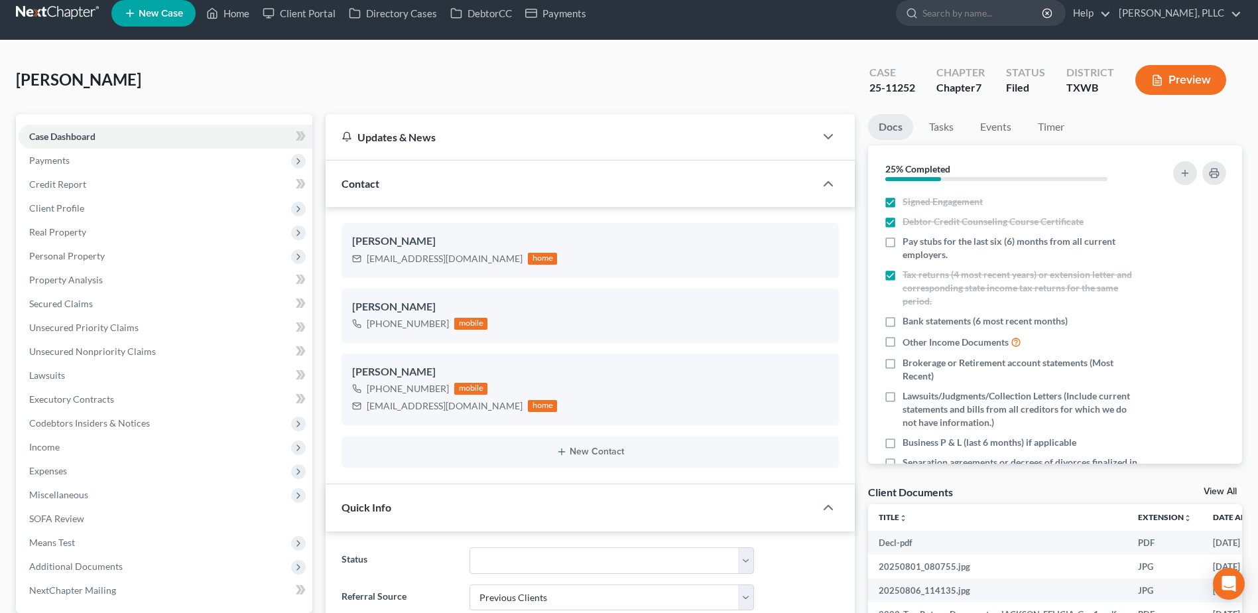
scroll to position [0, 0]
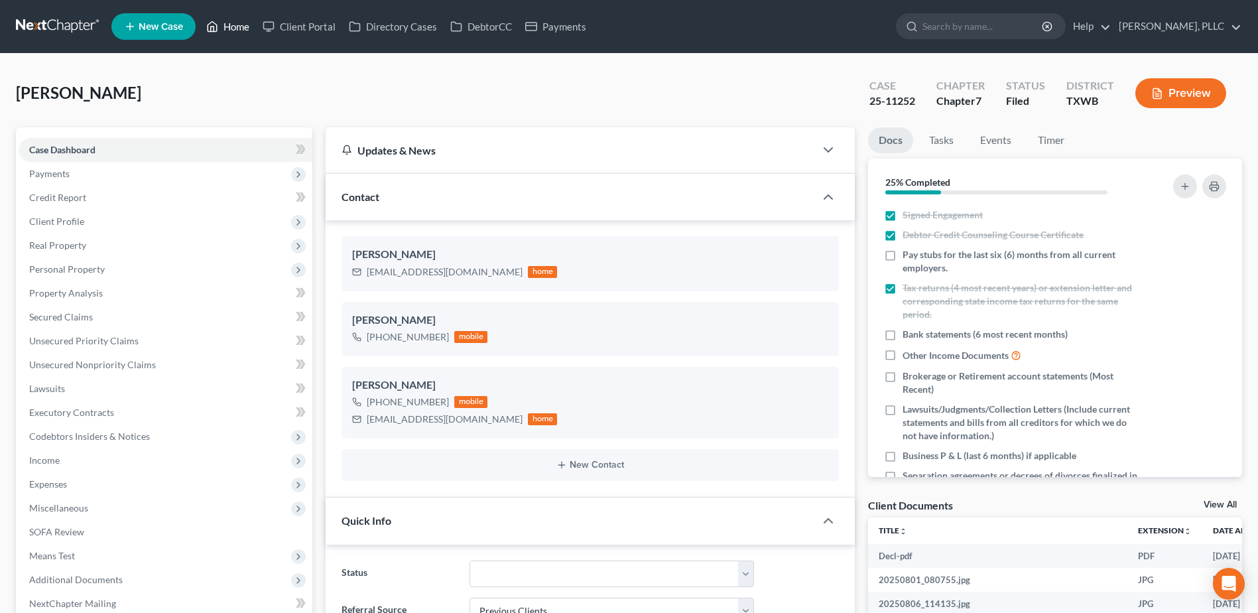
click at [234, 20] on link "Home" at bounding box center [228, 27] width 56 height 24
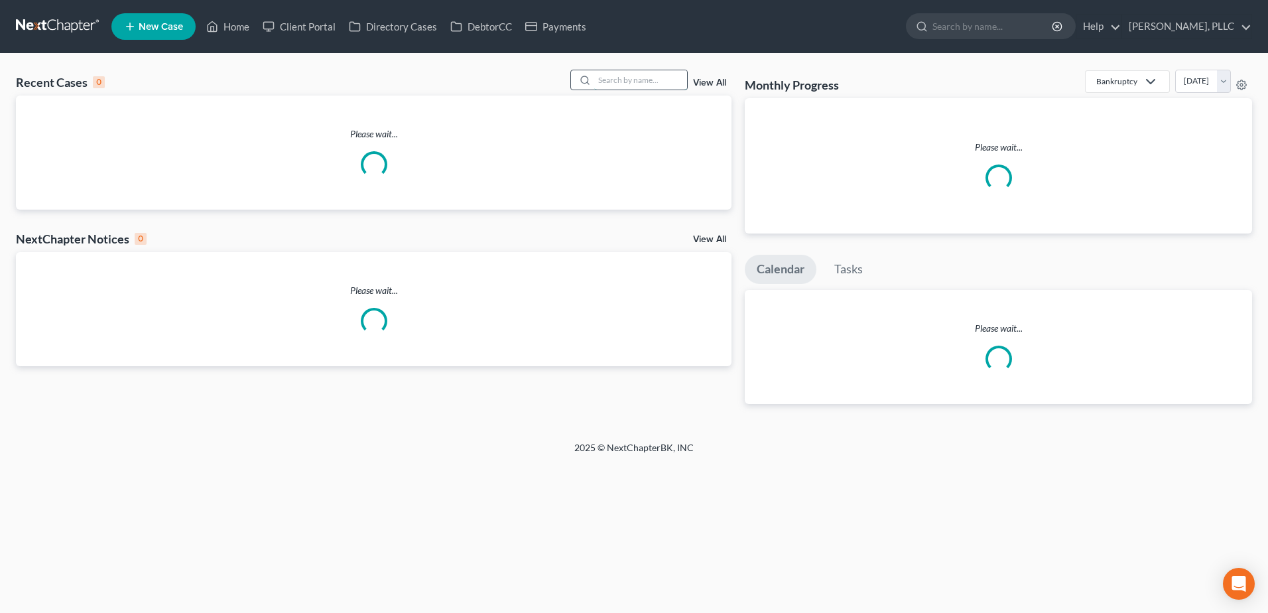
click at [611, 76] on input "search" at bounding box center [640, 79] width 93 height 19
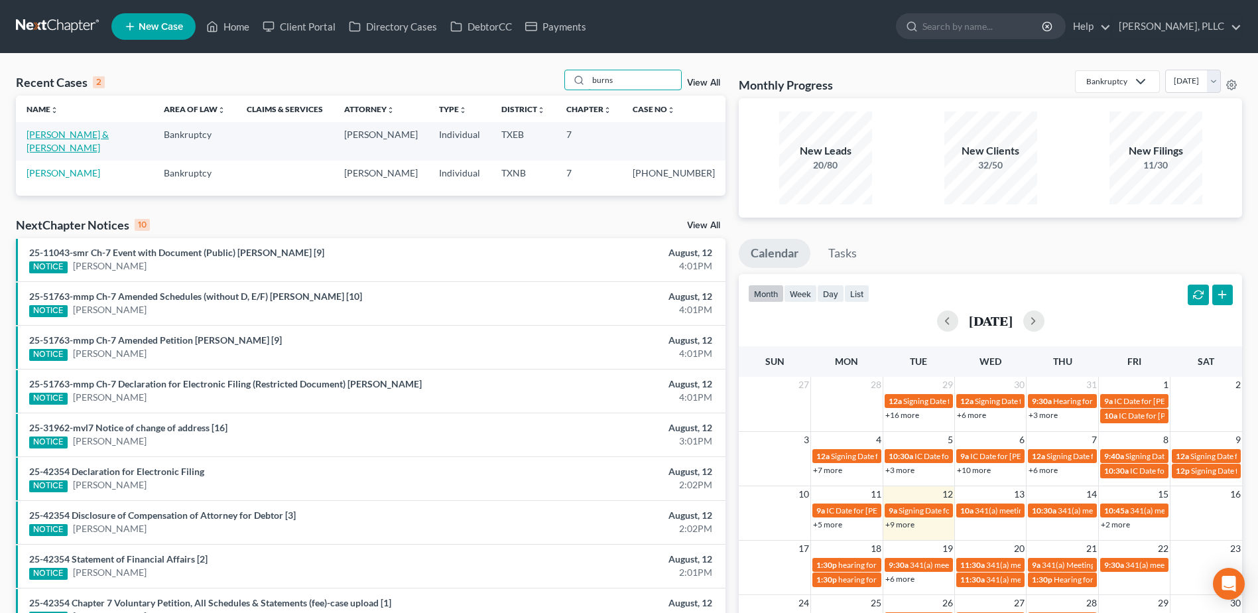
type input "burns"
click at [101, 135] on link "Burns, Shaun & Cheryl" at bounding box center [68, 141] width 82 height 25
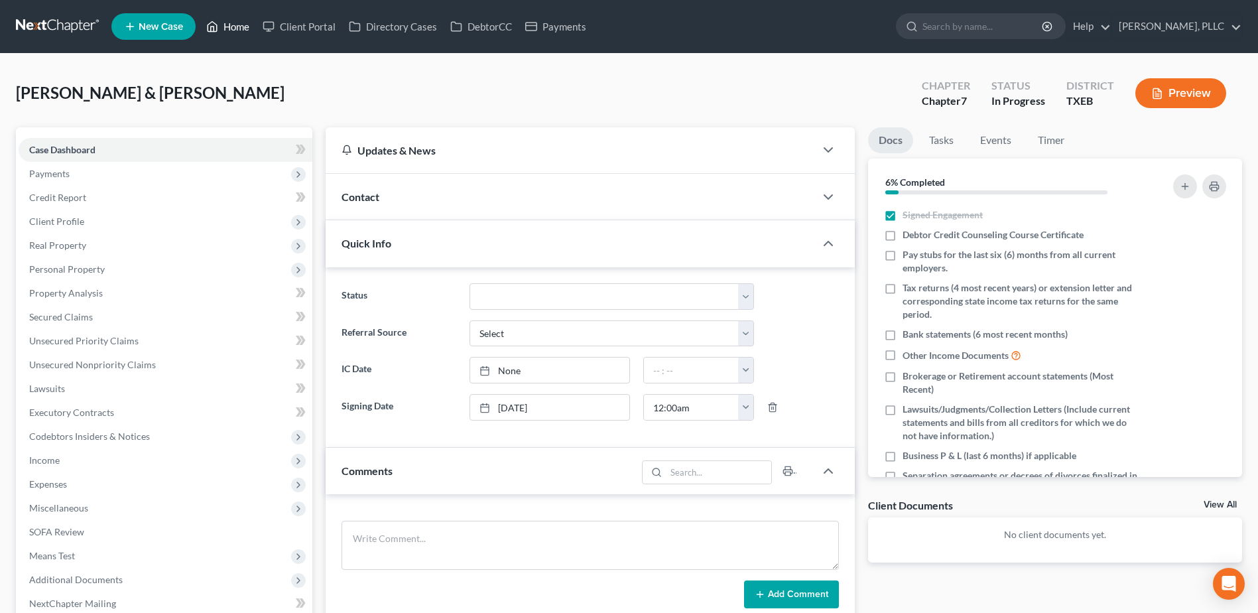
click at [241, 31] on link "Home" at bounding box center [228, 27] width 56 height 24
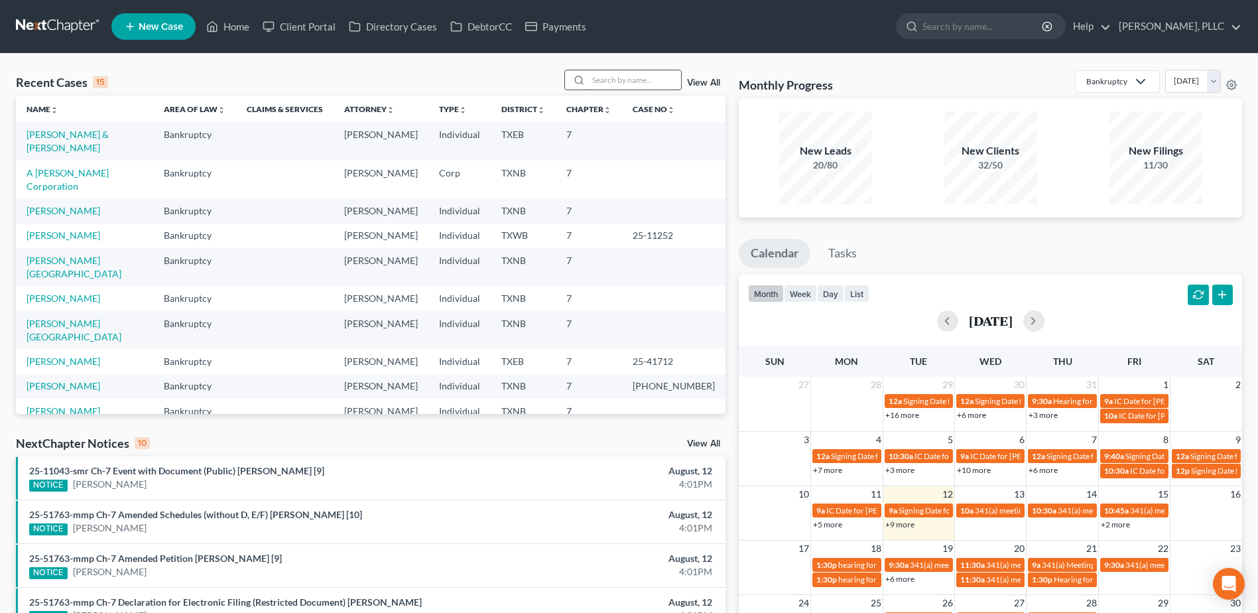
click at [655, 86] on input "search" at bounding box center [634, 79] width 93 height 19
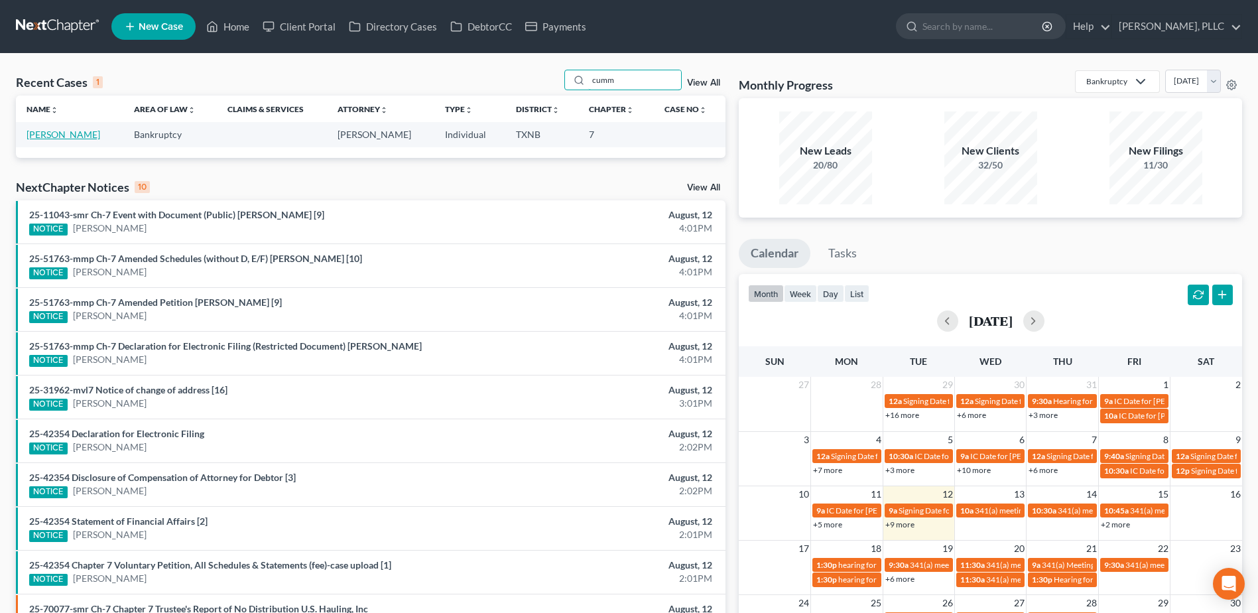
type input "cumm"
click at [38, 135] on link "Cummins, Richard" at bounding box center [64, 134] width 74 height 11
select select "6"
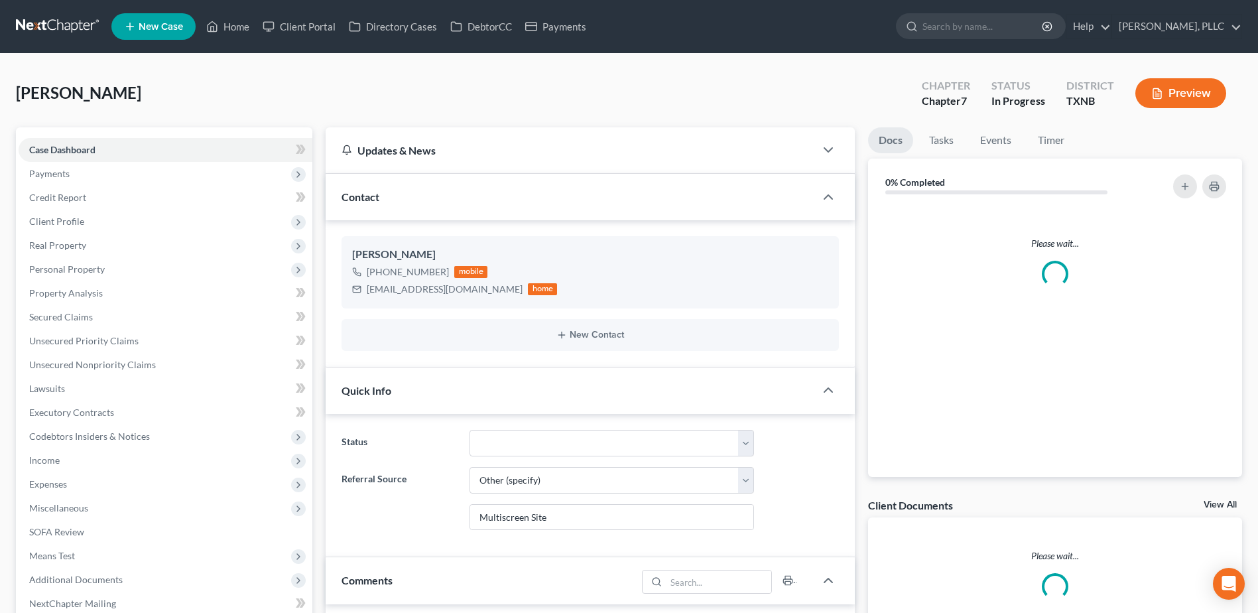
scroll to position [243, 0]
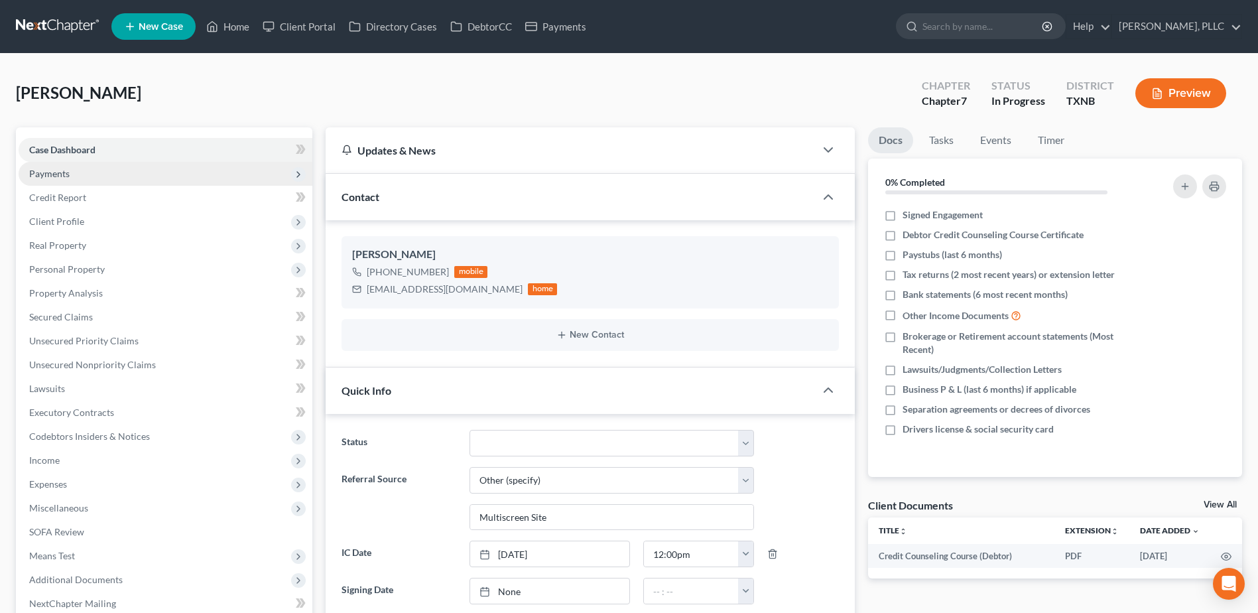
click at [66, 176] on span "Payments" at bounding box center [49, 173] width 40 height 11
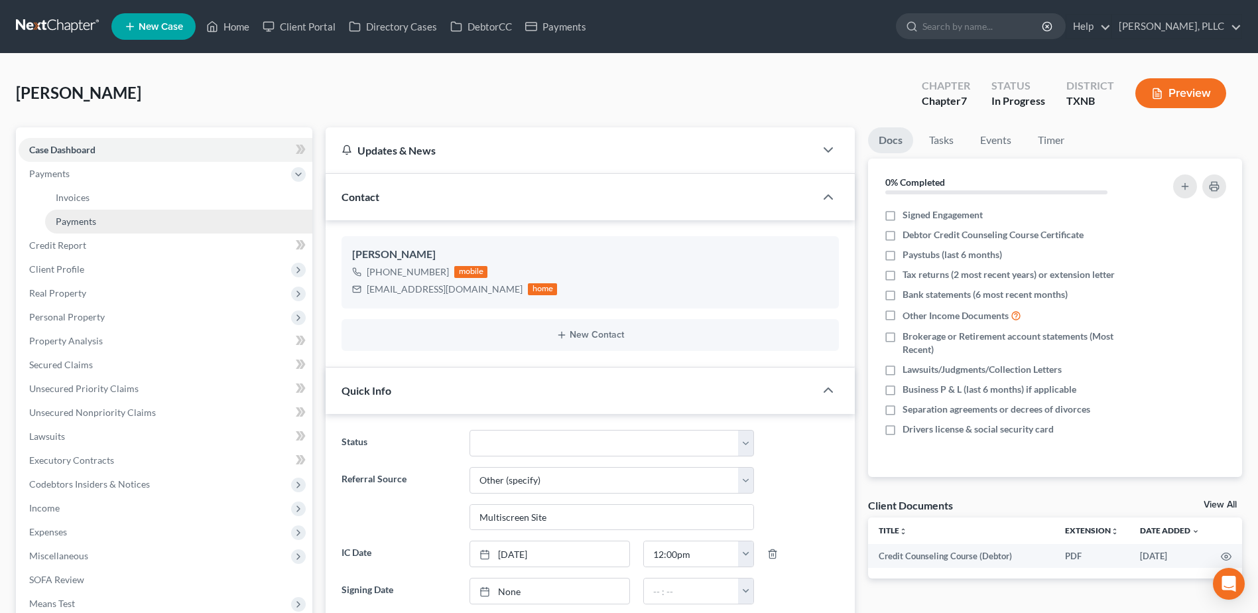
click at [82, 221] on span "Payments" at bounding box center [76, 221] width 40 height 11
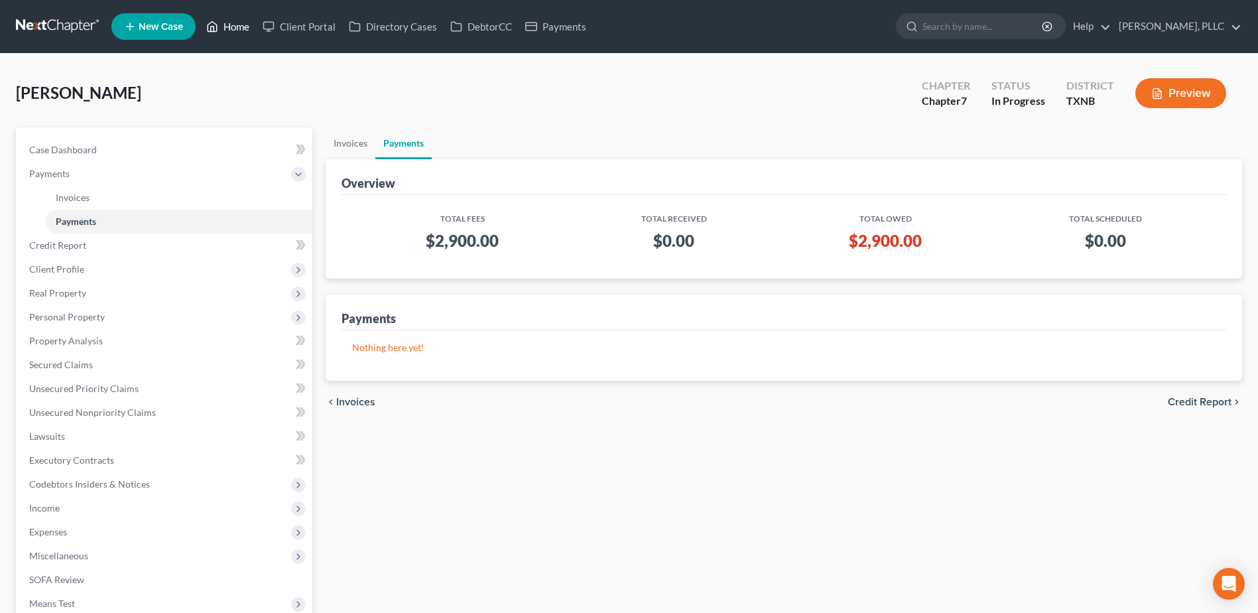
click at [245, 32] on link "Home" at bounding box center [228, 27] width 56 height 24
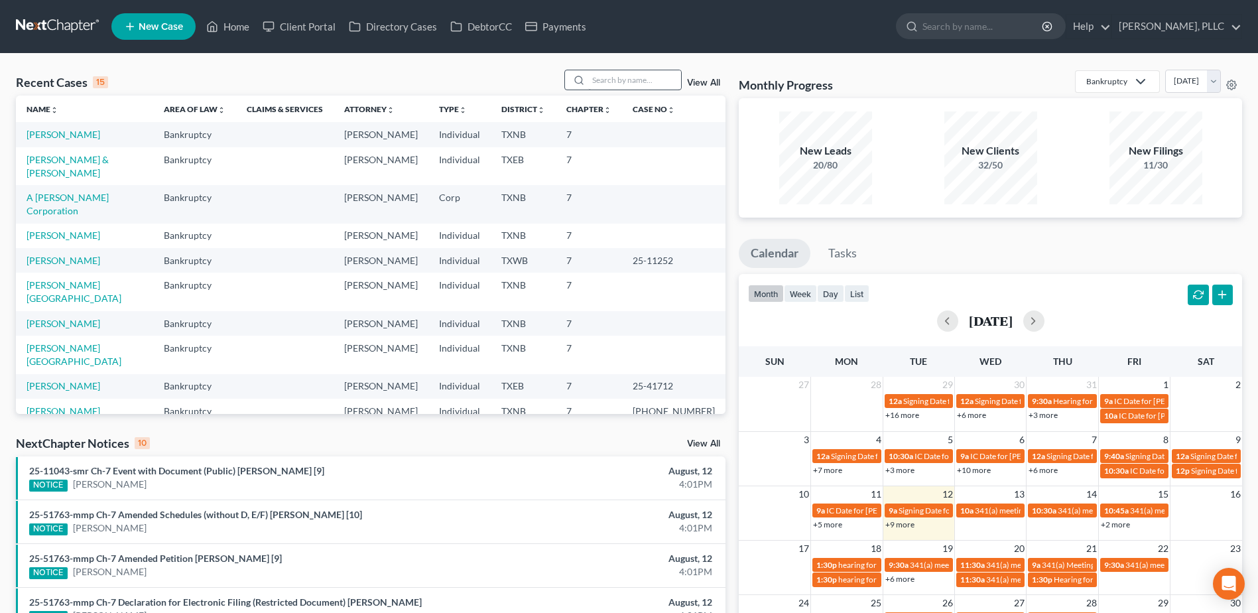
click at [614, 73] on div "Recent Cases 15 View All Name unfold_more expand_more expand_less Area of Law u…" at bounding box center [629, 492] width 1258 height 877
click at [614, 73] on input "search" at bounding box center [634, 79] width 93 height 19
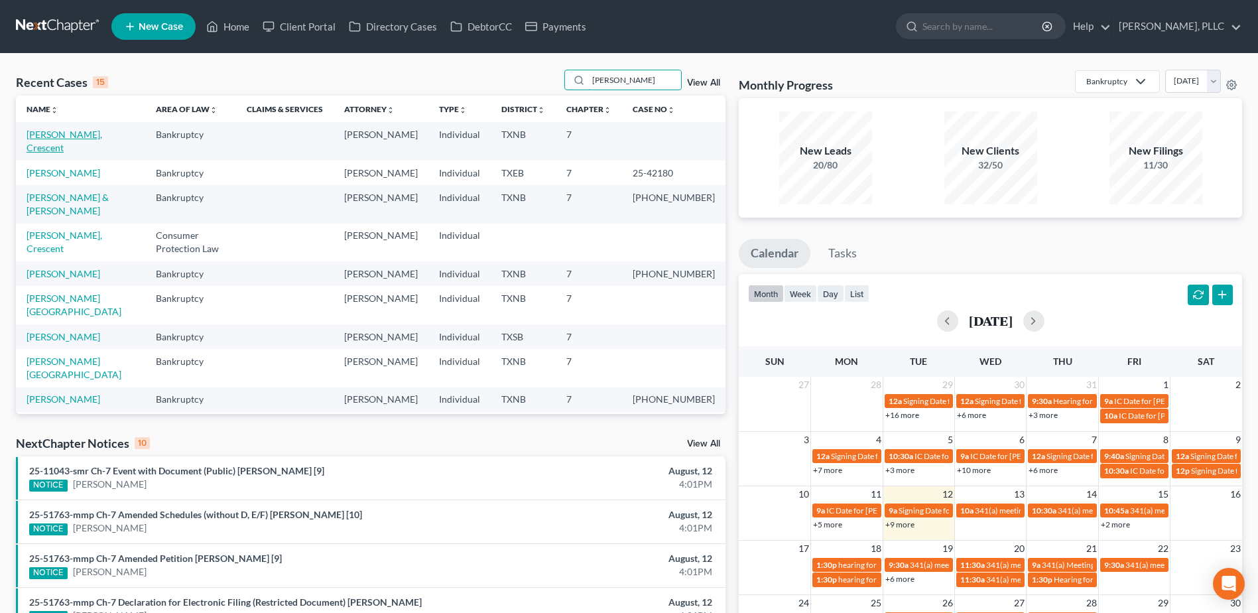
type input "davis"
click at [78, 136] on link "Davis, Crescent" at bounding box center [65, 141] width 76 height 25
select select "1"
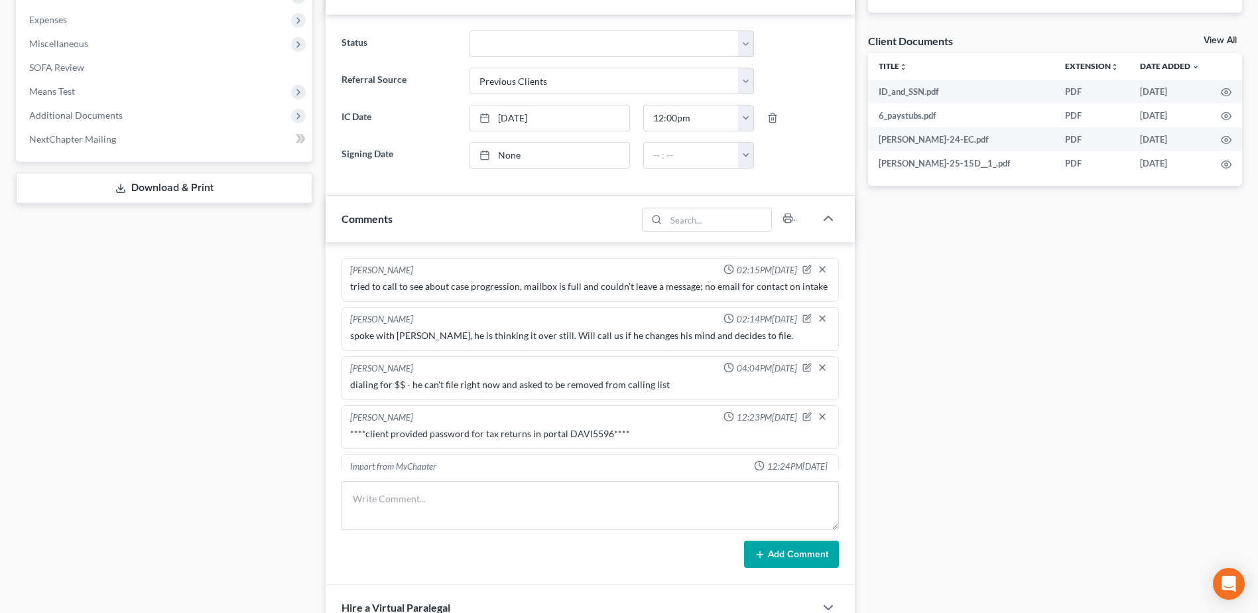
click at [1053, 447] on div "Docs Tasks Events Timer 36% Completed Nothing here yet! Signed Engagement Debto…" at bounding box center [1055, 300] width 387 height 1274
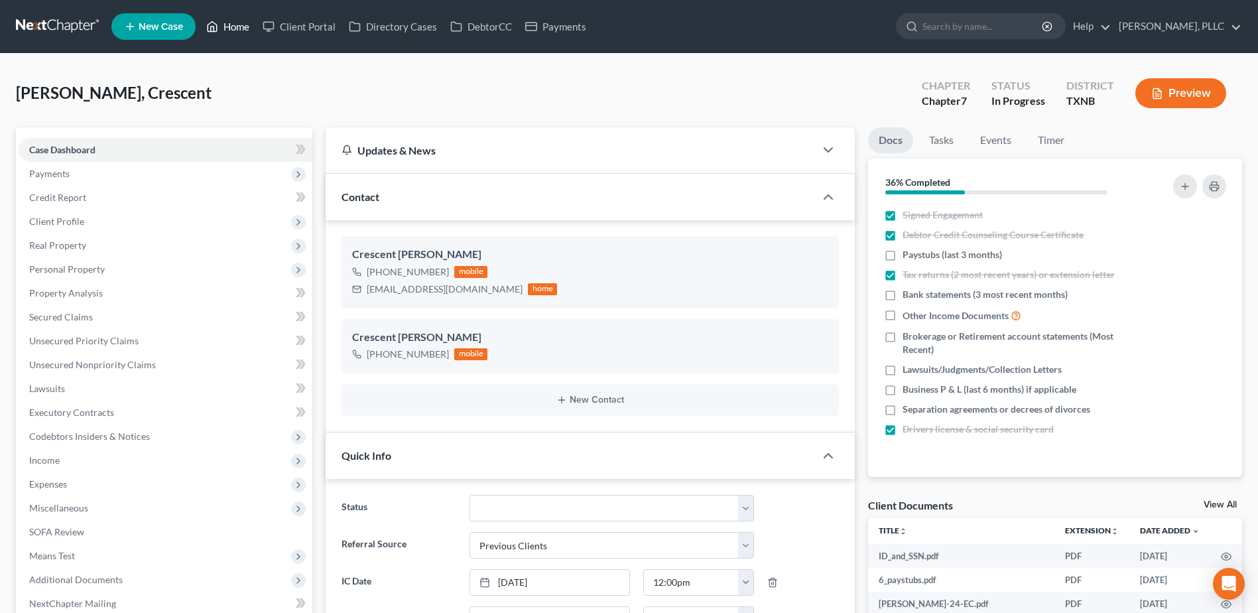
click at [243, 26] on link "Home" at bounding box center [228, 27] width 56 height 24
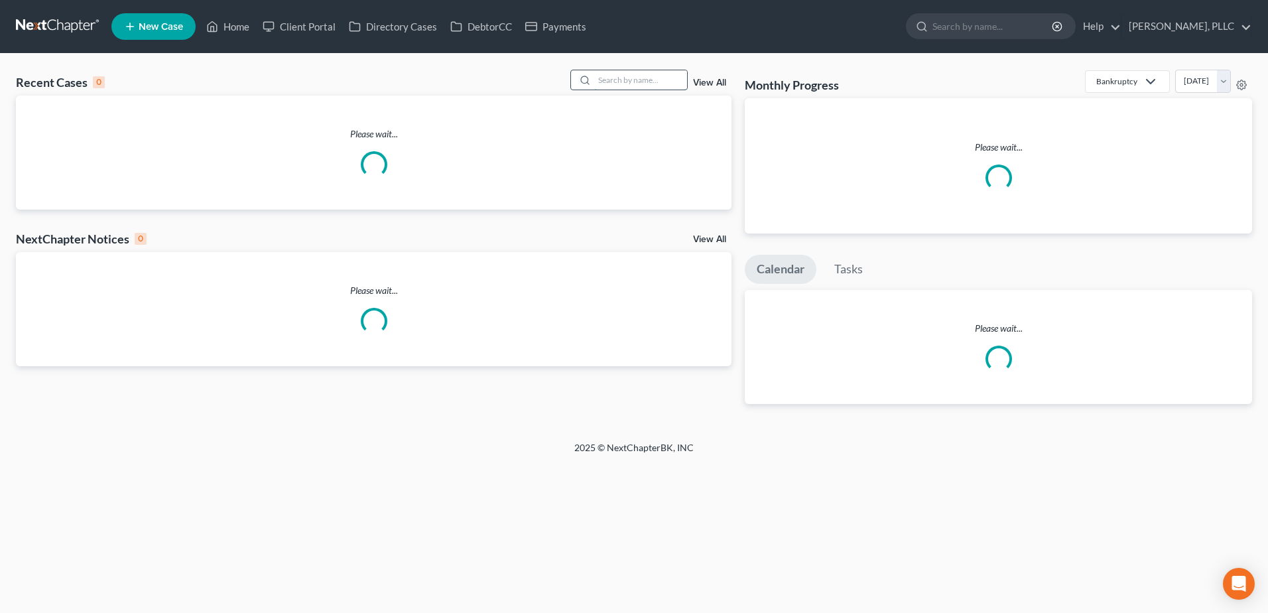
click at [645, 78] on input "search" at bounding box center [640, 79] width 93 height 19
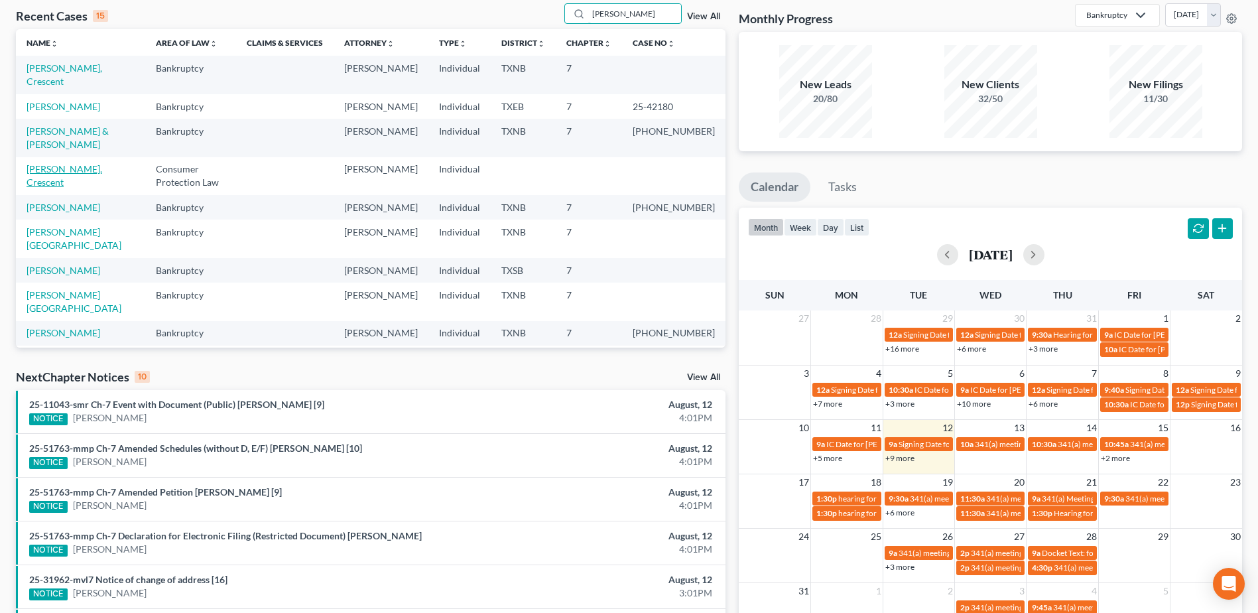
type input "davis"
click at [49, 163] on link "Davis, Crescent" at bounding box center [65, 175] width 76 height 25
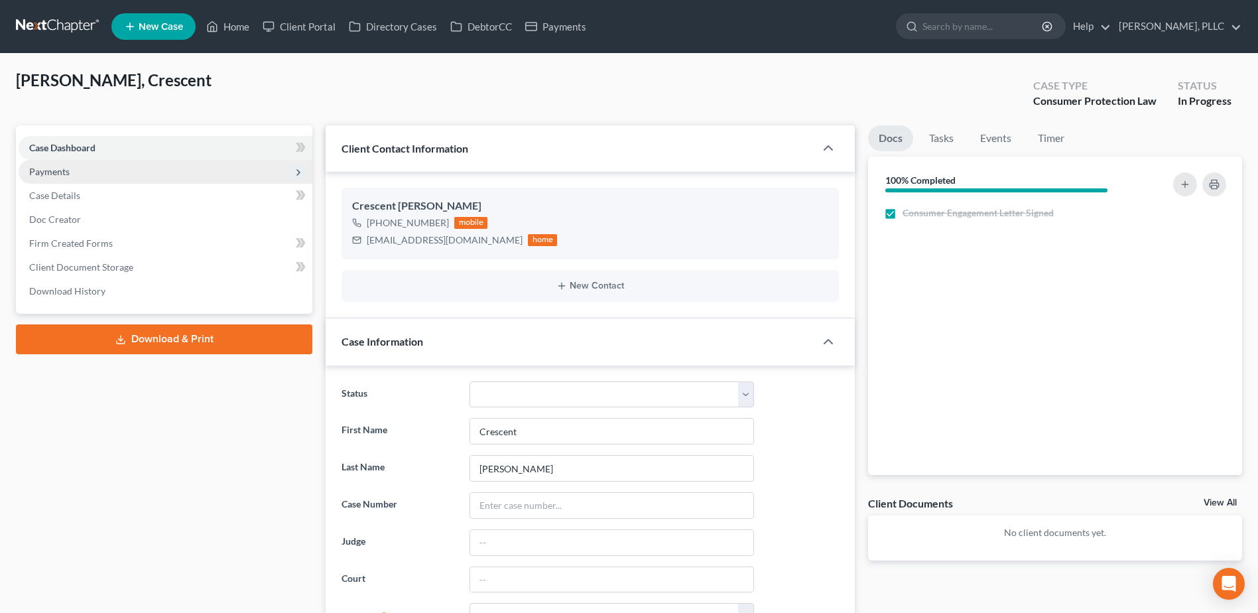
click at [56, 174] on span "Payments" at bounding box center [49, 171] width 40 height 11
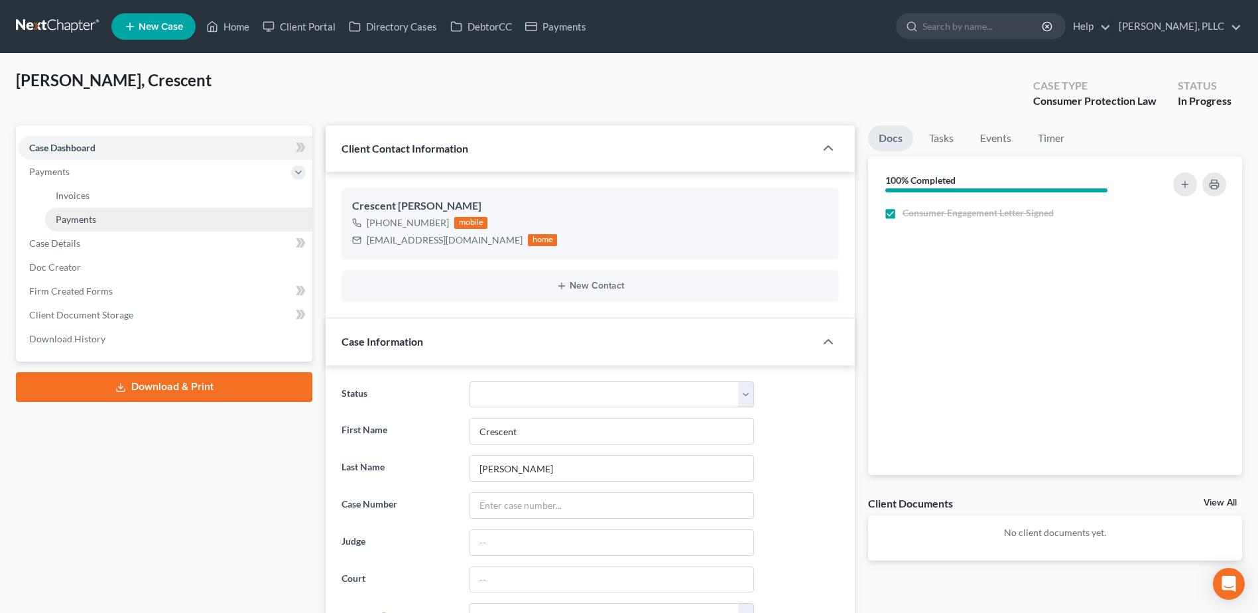
click at [78, 217] on span "Payments" at bounding box center [76, 219] width 40 height 11
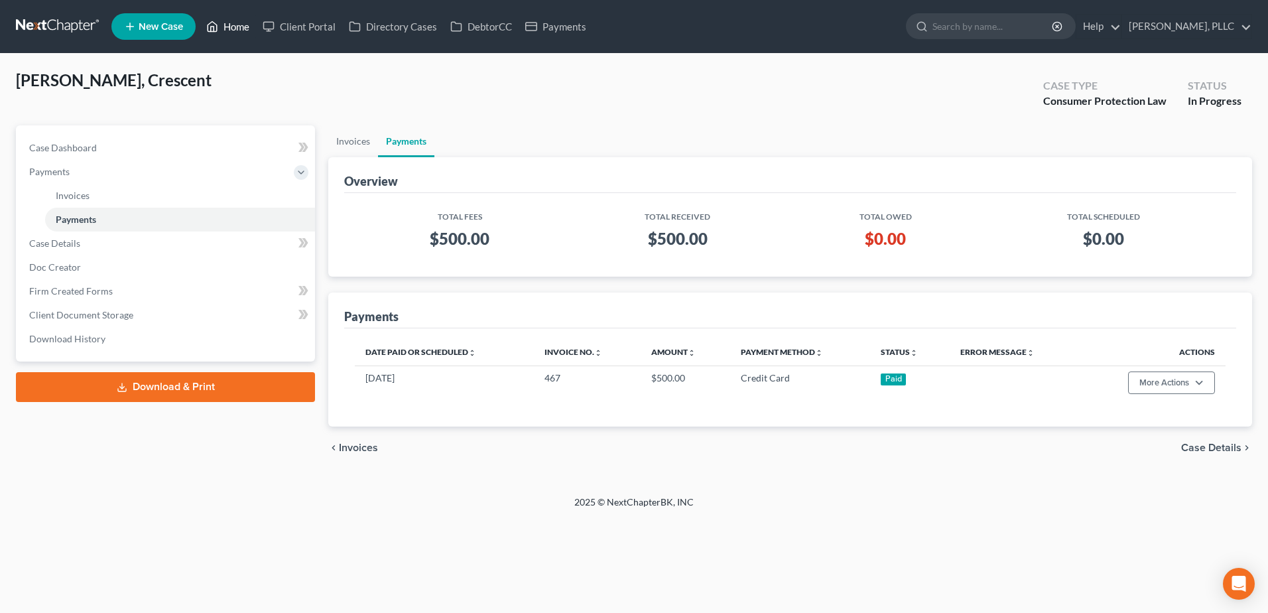
click at [233, 25] on link "Home" at bounding box center [228, 27] width 56 height 24
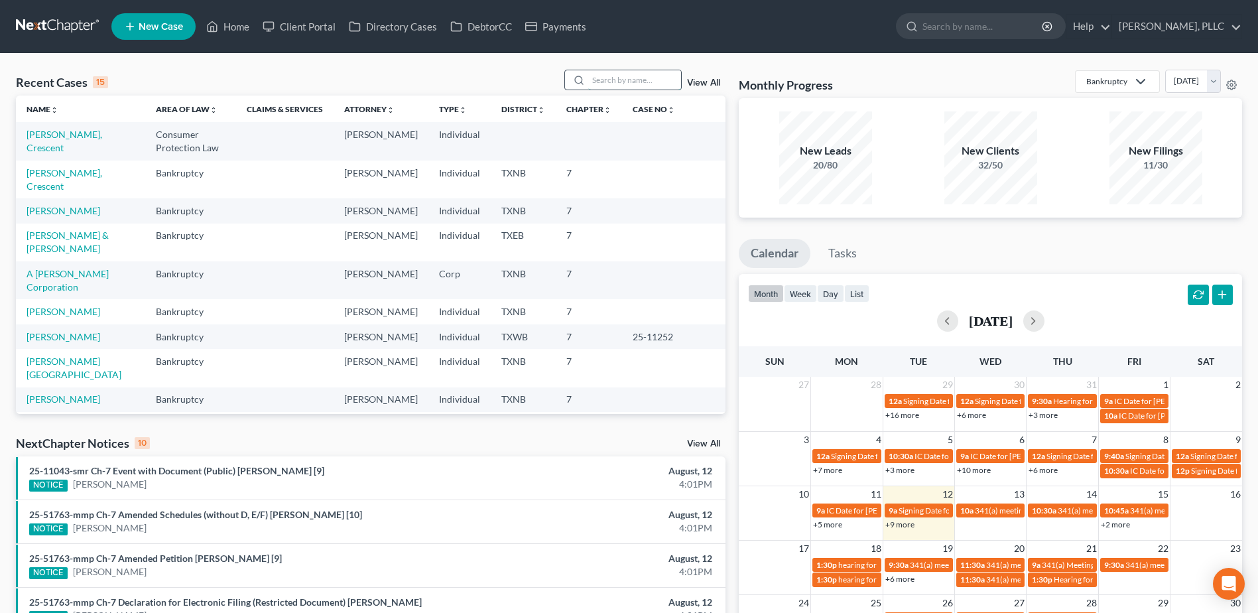
click at [644, 80] on input "search" at bounding box center [634, 79] width 93 height 19
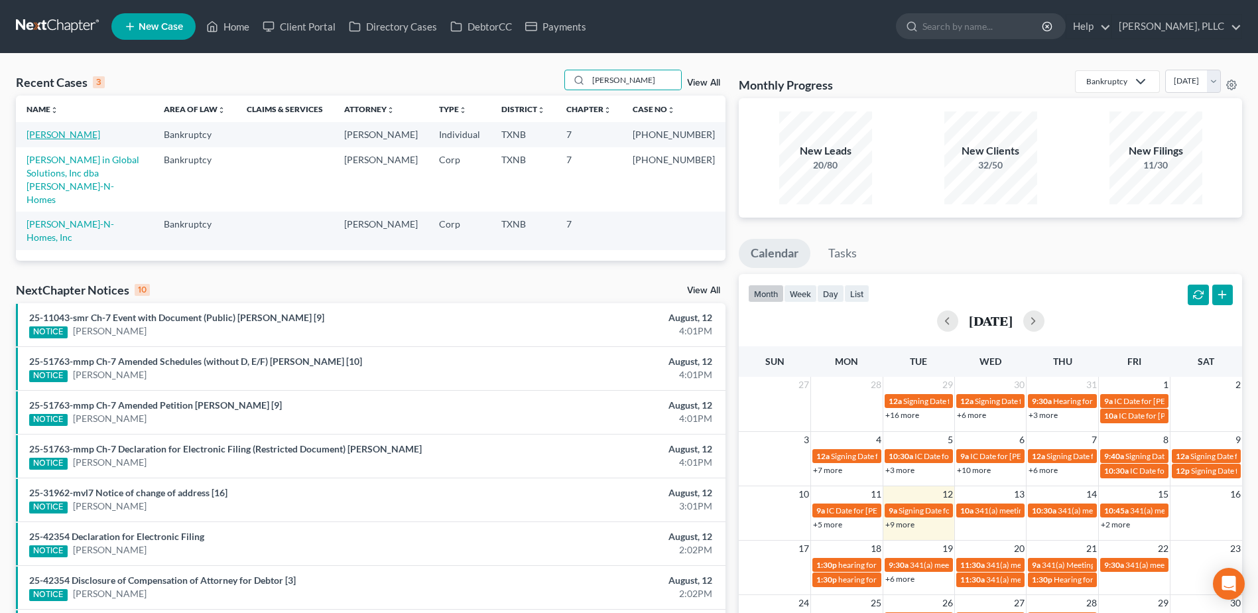
click at [55, 134] on link "[PERSON_NAME]" at bounding box center [64, 134] width 74 height 11
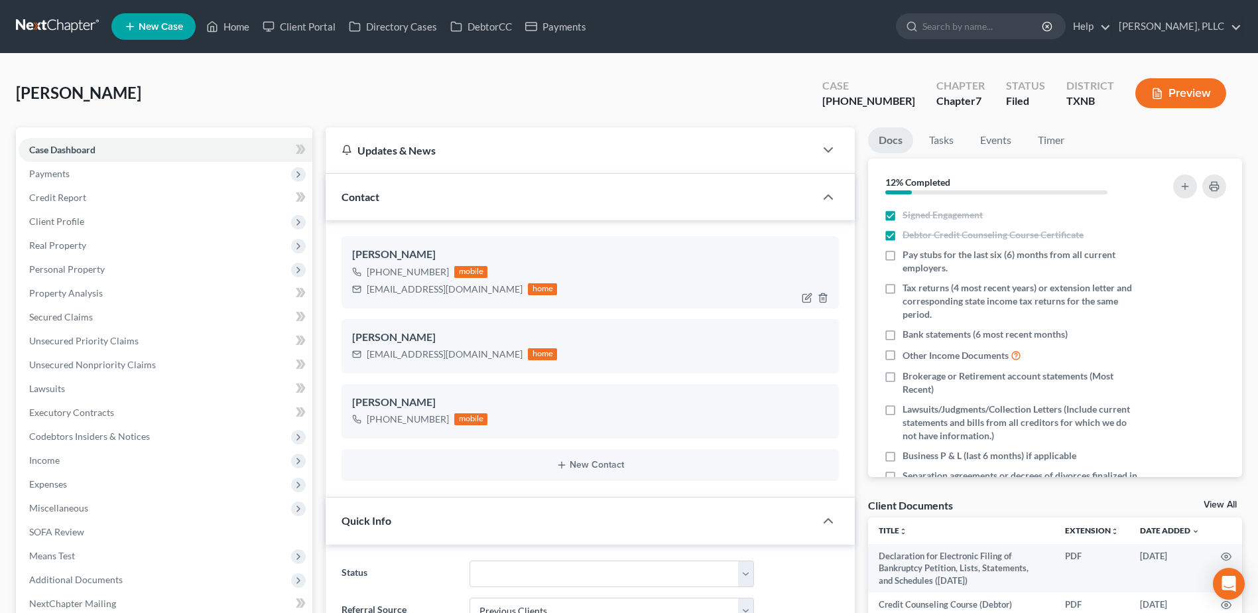
scroll to position [1183, 0]
click at [78, 267] on span "Personal Property" at bounding box center [67, 268] width 76 height 11
click at [77, 239] on span "Real Property" at bounding box center [57, 244] width 57 height 11
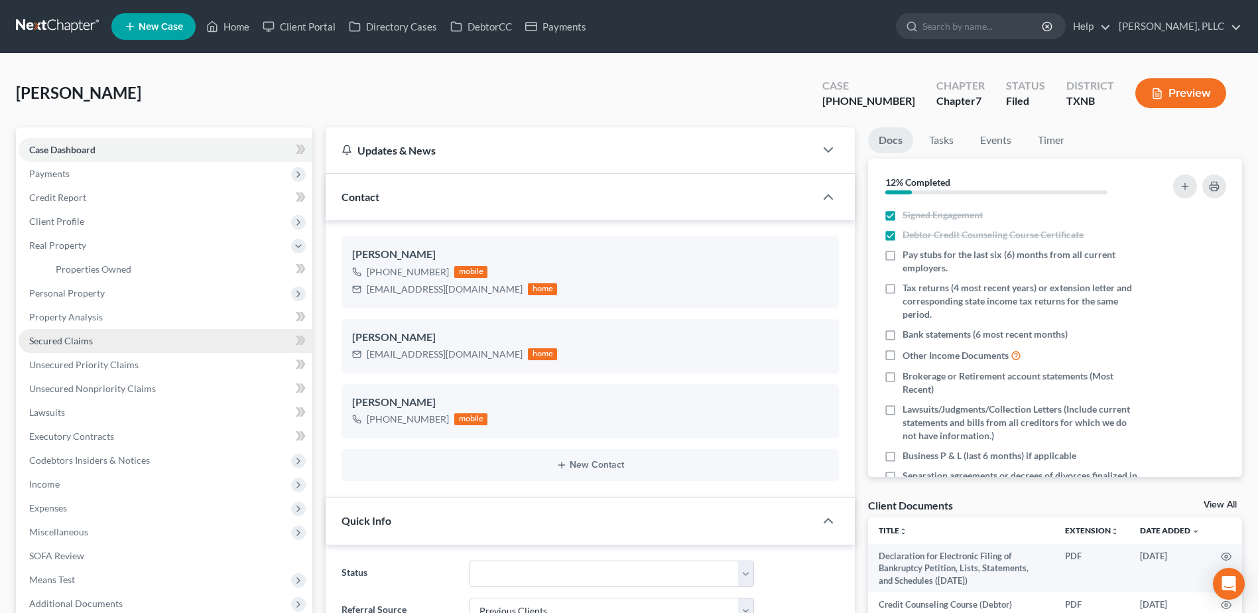
click at [88, 338] on span "Secured Claims" at bounding box center [61, 340] width 64 height 11
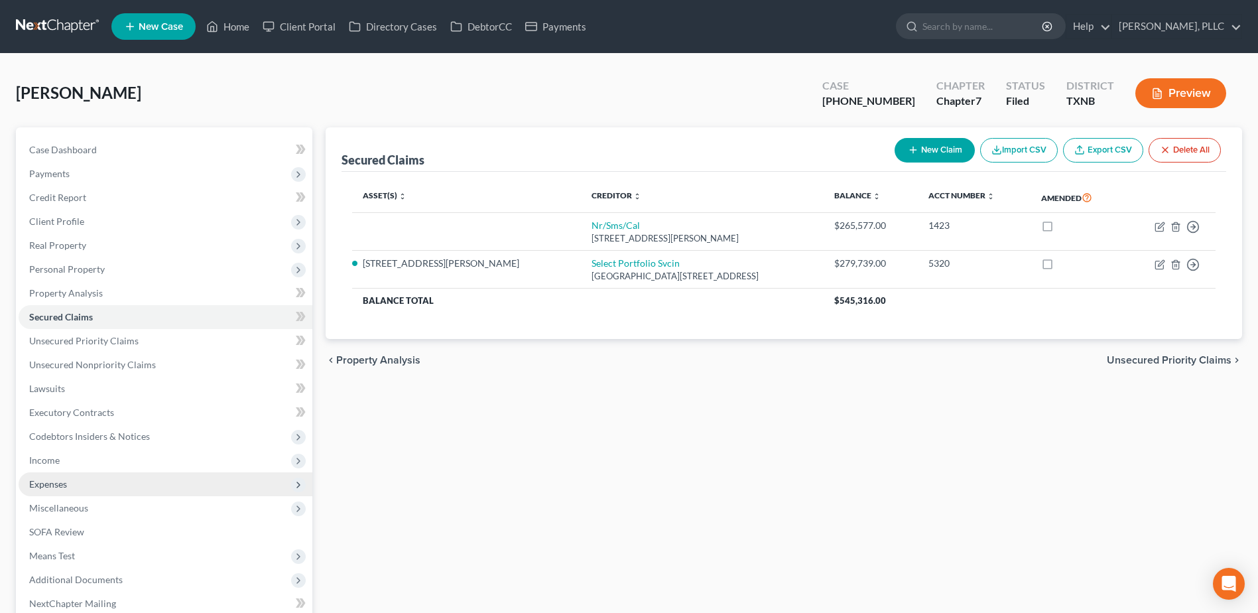
click at [43, 480] on span "Expenses" at bounding box center [48, 483] width 38 height 11
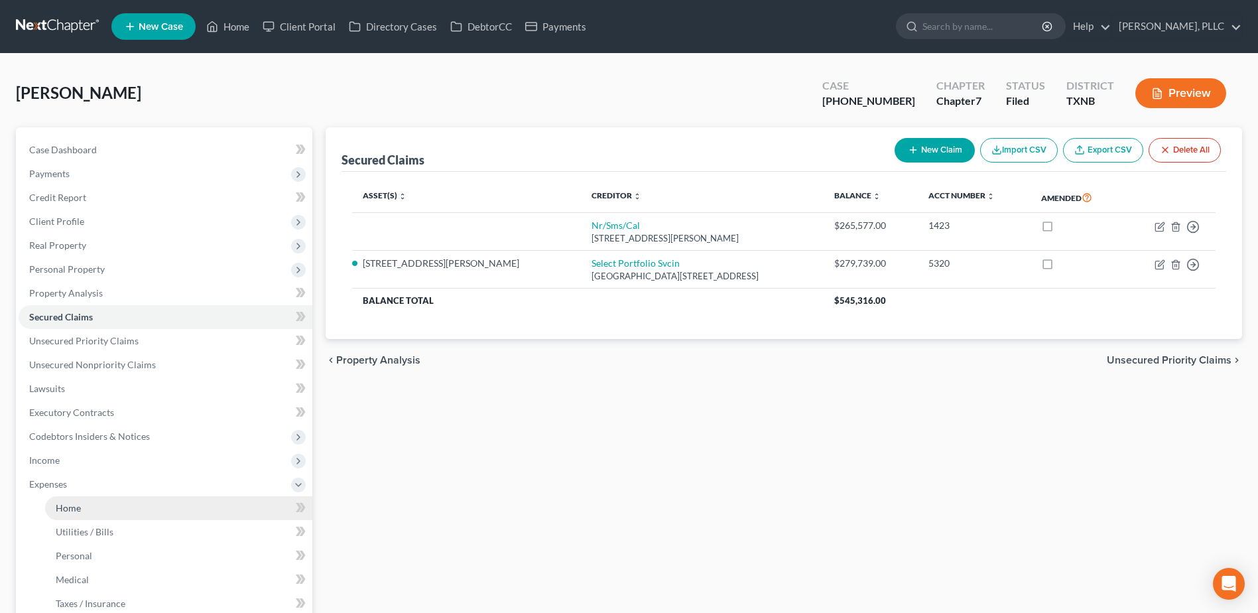
click at [89, 503] on link "Home" at bounding box center [178, 508] width 267 height 24
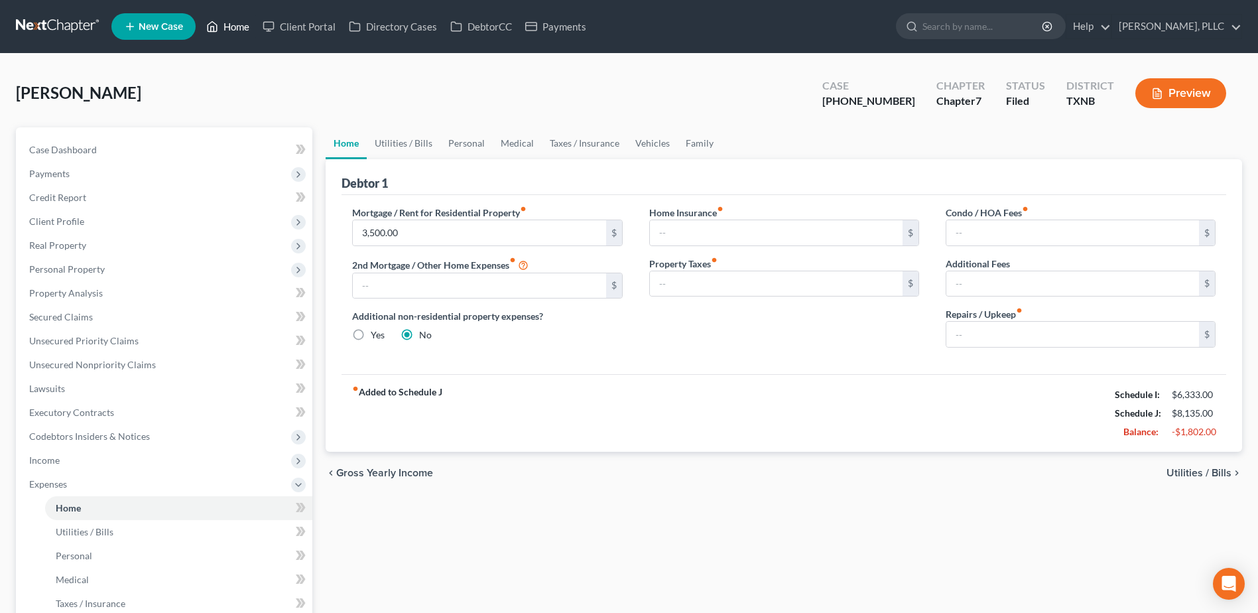
drag, startPoint x: 238, startPoint y: 28, endPoint x: 643, endPoint y: 112, distance: 414.0
click at [238, 28] on link "Home" at bounding box center [228, 27] width 56 height 24
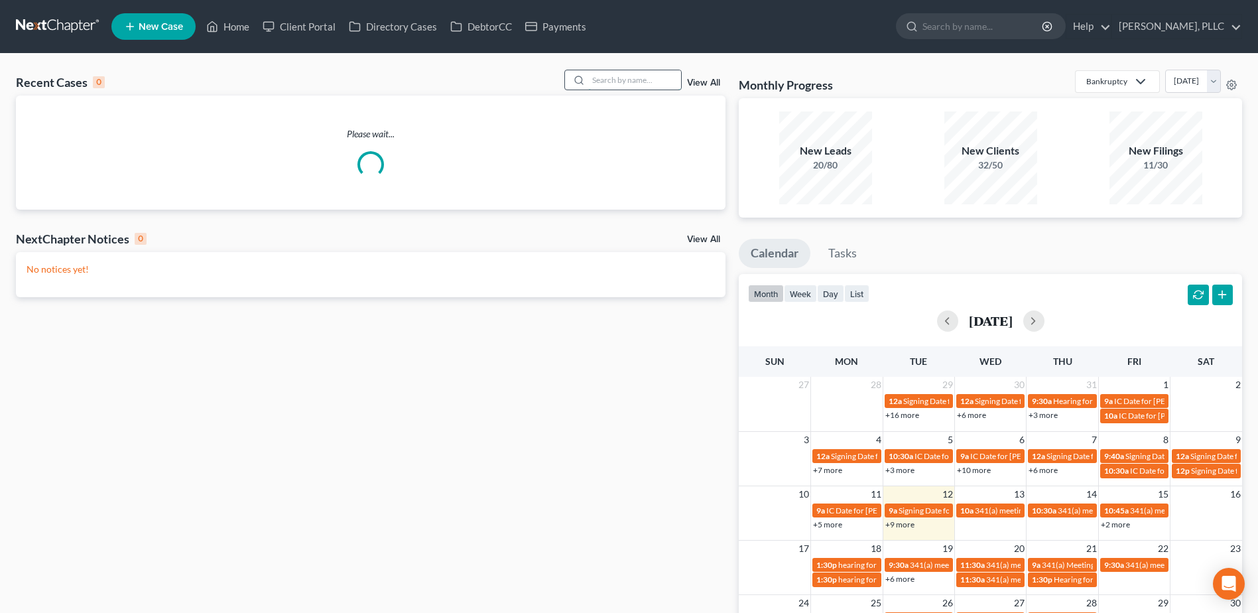
click at [609, 75] on input "search" at bounding box center [634, 79] width 93 height 19
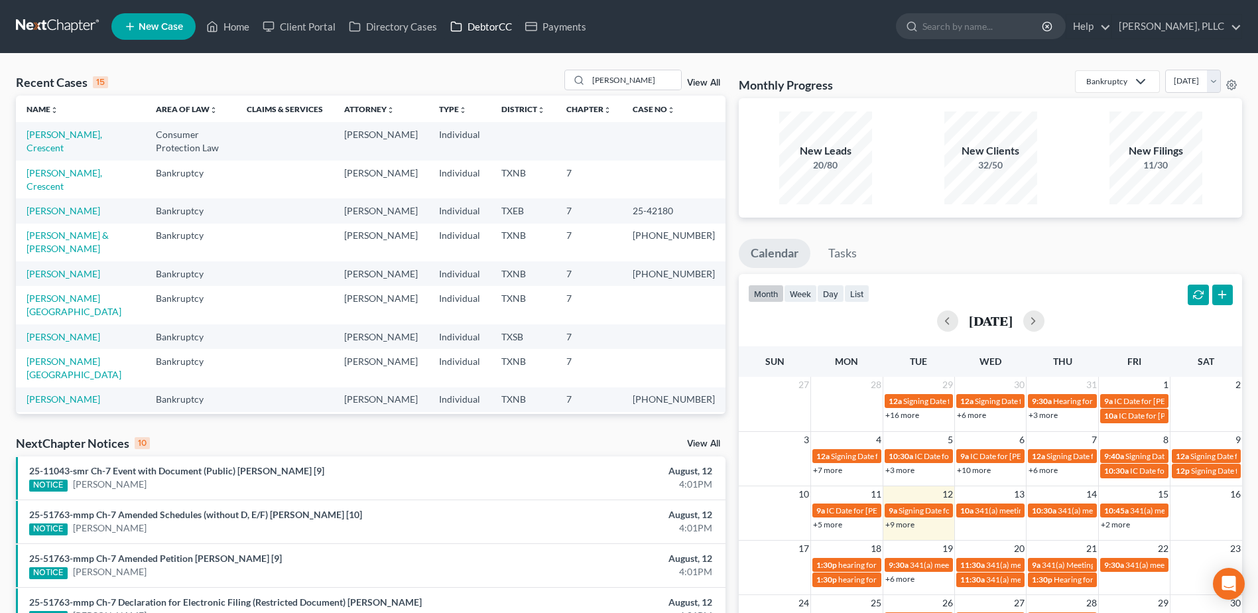
click at [484, 31] on link "DebtorCC" at bounding box center [481, 27] width 75 height 24
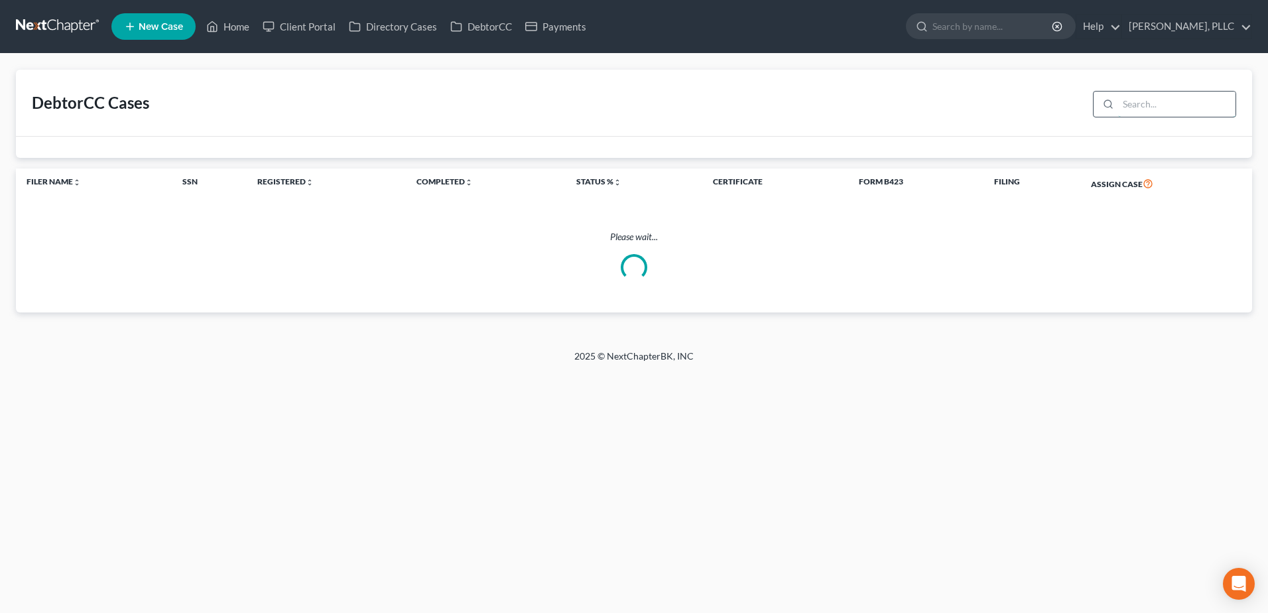
click at [1142, 109] on input "search" at bounding box center [1176, 104] width 117 height 25
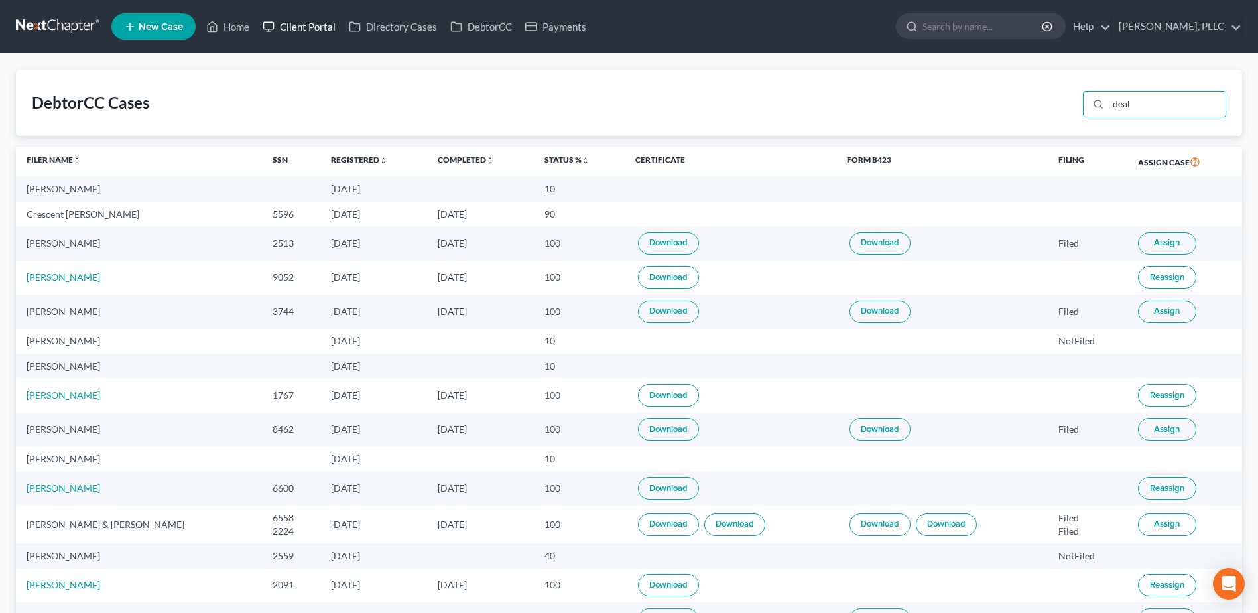
drag, startPoint x: 284, startPoint y: 24, endPoint x: 478, endPoint y: 59, distance: 197.5
click at [284, 24] on link "Client Portal" at bounding box center [299, 27] width 86 height 24
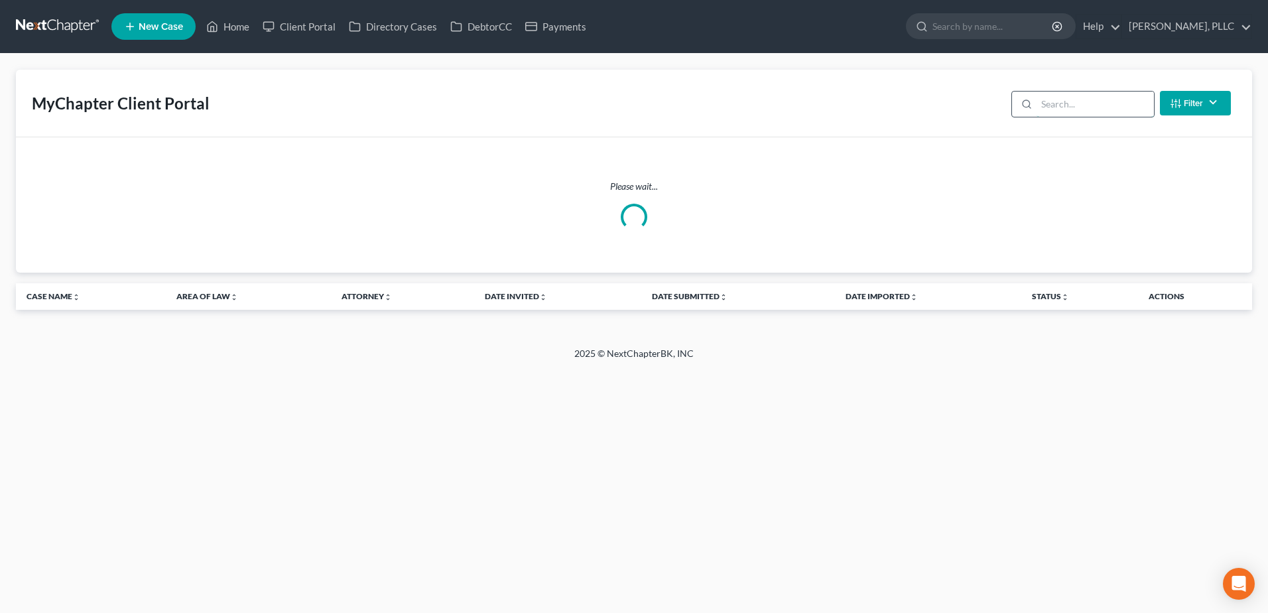
click at [1081, 103] on input "search" at bounding box center [1095, 104] width 117 height 25
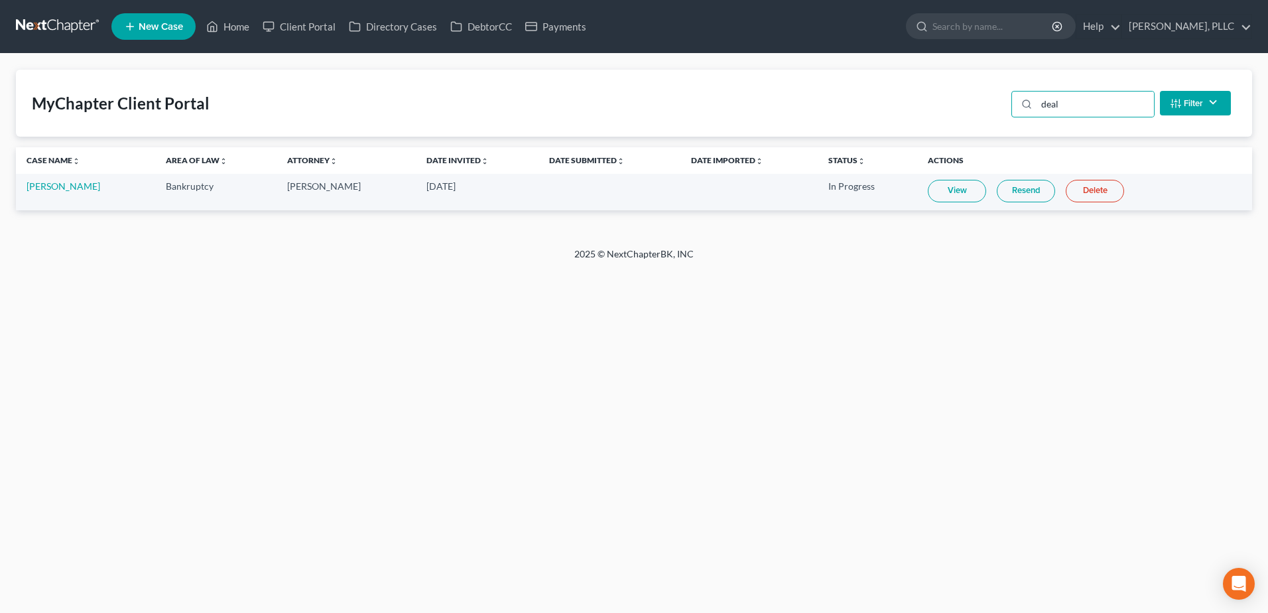
click at [928, 195] on link "View" at bounding box center [957, 191] width 58 height 23
click at [44, 186] on link "Justin Deal" at bounding box center [64, 185] width 74 height 11
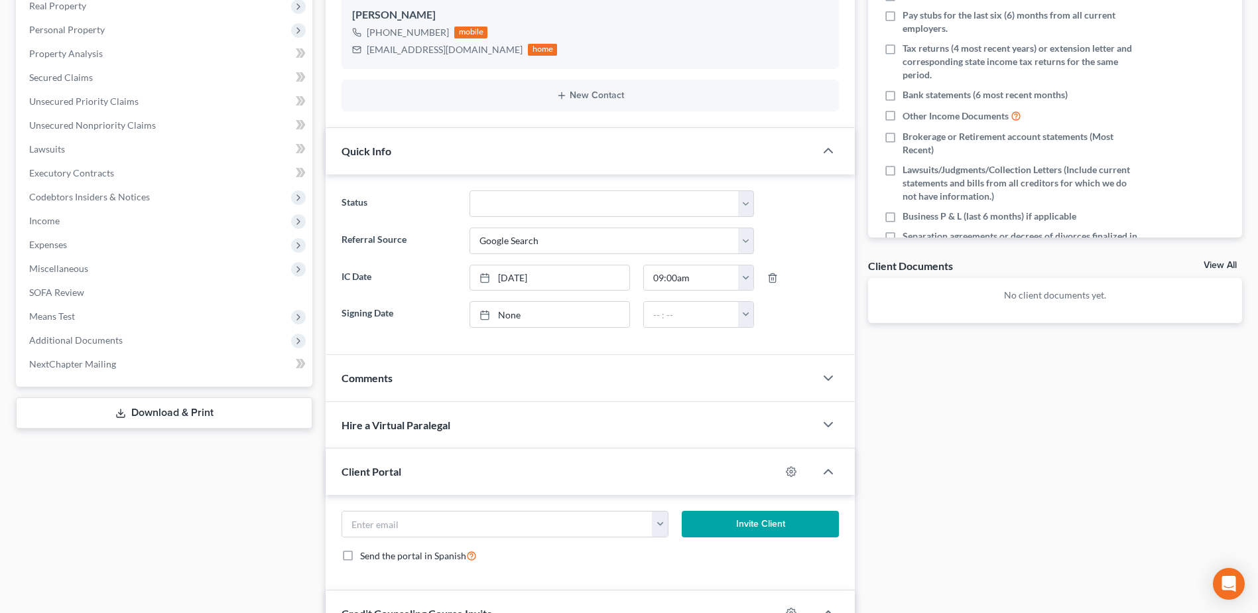
scroll to position [398, 0]
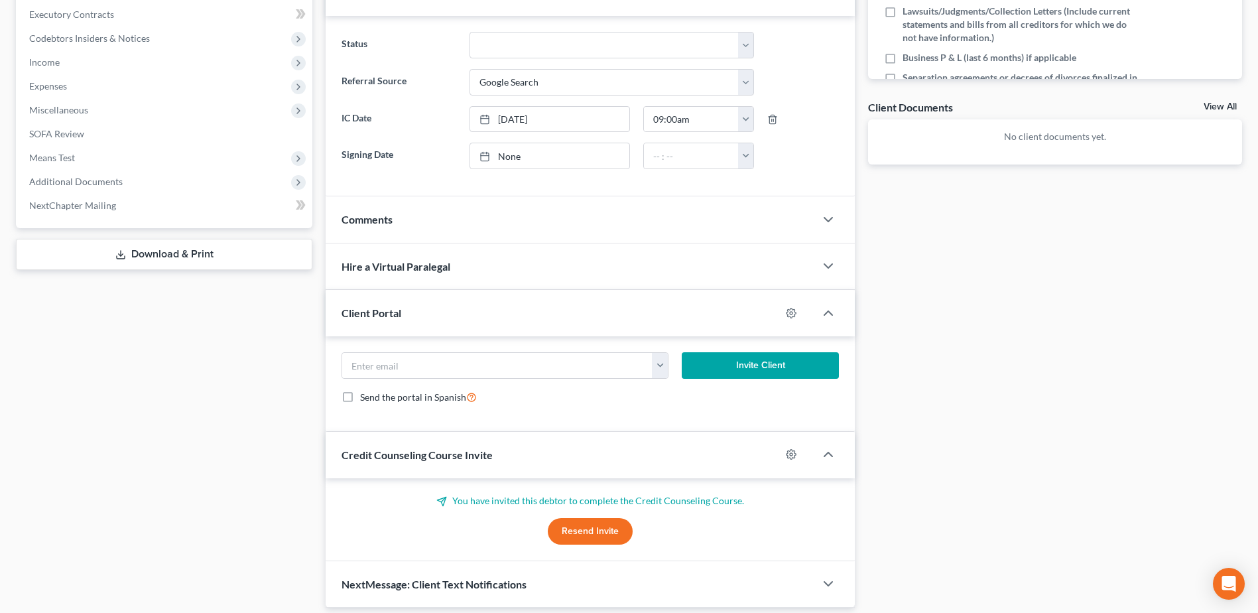
drag, startPoint x: 462, startPoint y: 232, endPoint x: 752, endPoint y: 261, distance: 290.6
click at [462, 232] on div "Comments" at bounding box center [571, 219] width 490 height 46
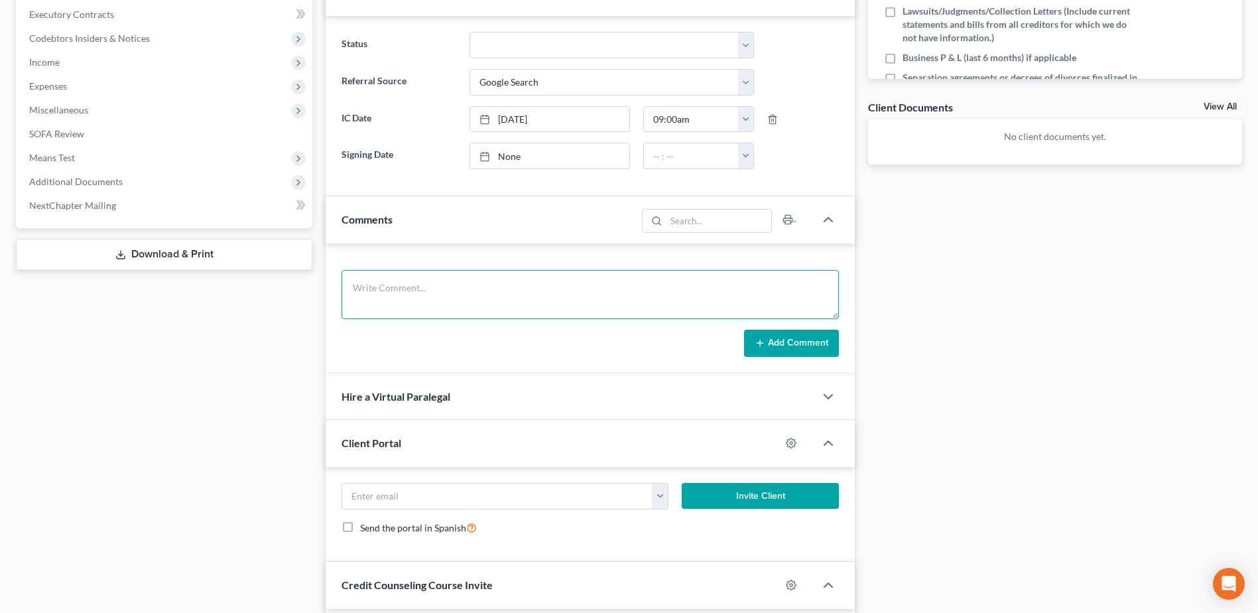
click at [507, 281] on textarea at bounding box center [591, 294] width 498 height 49
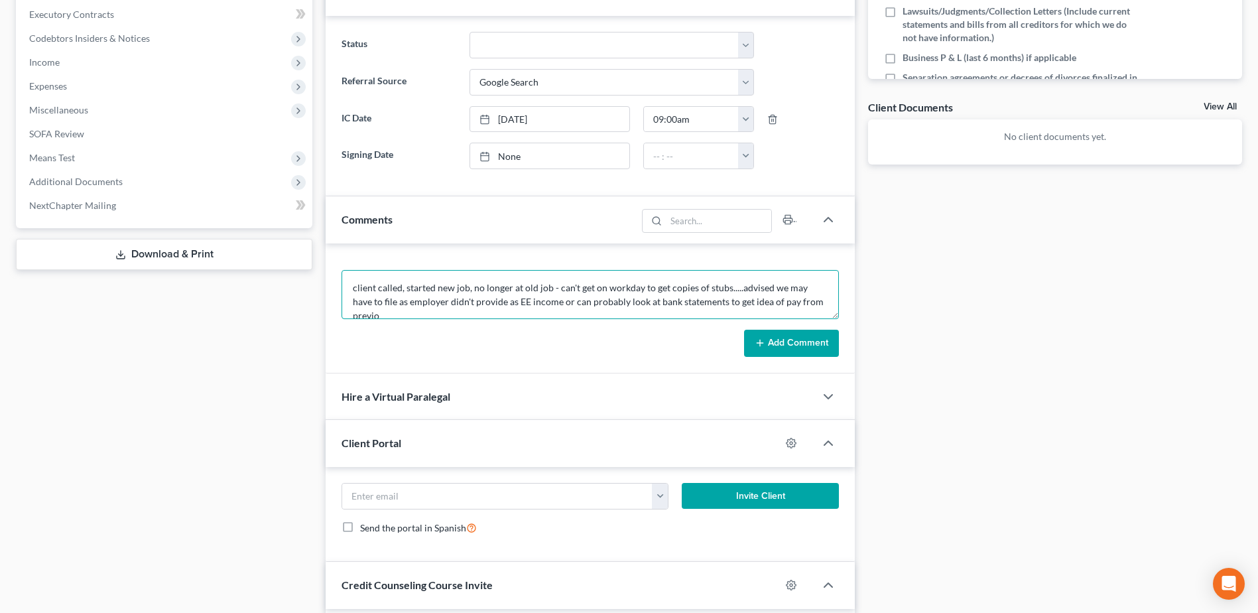
scroll to position [3, 0]
click at [784, 342] on button "Add Comment" at bounding box center [791, 344] width 95 height 28
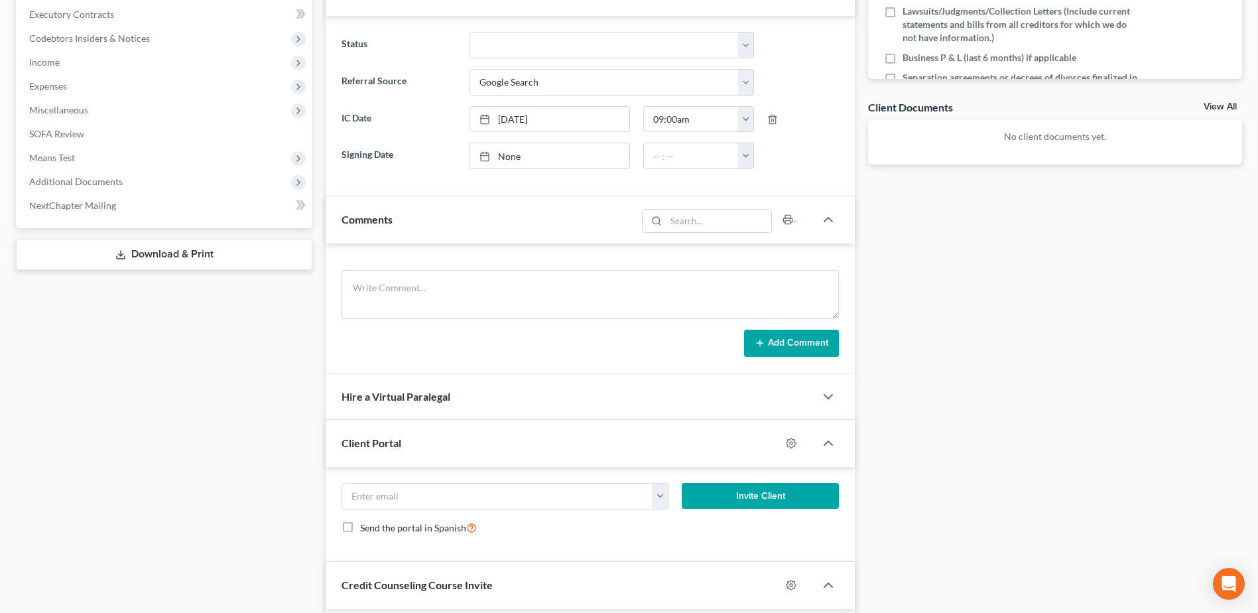
scroll to position [0, 0]
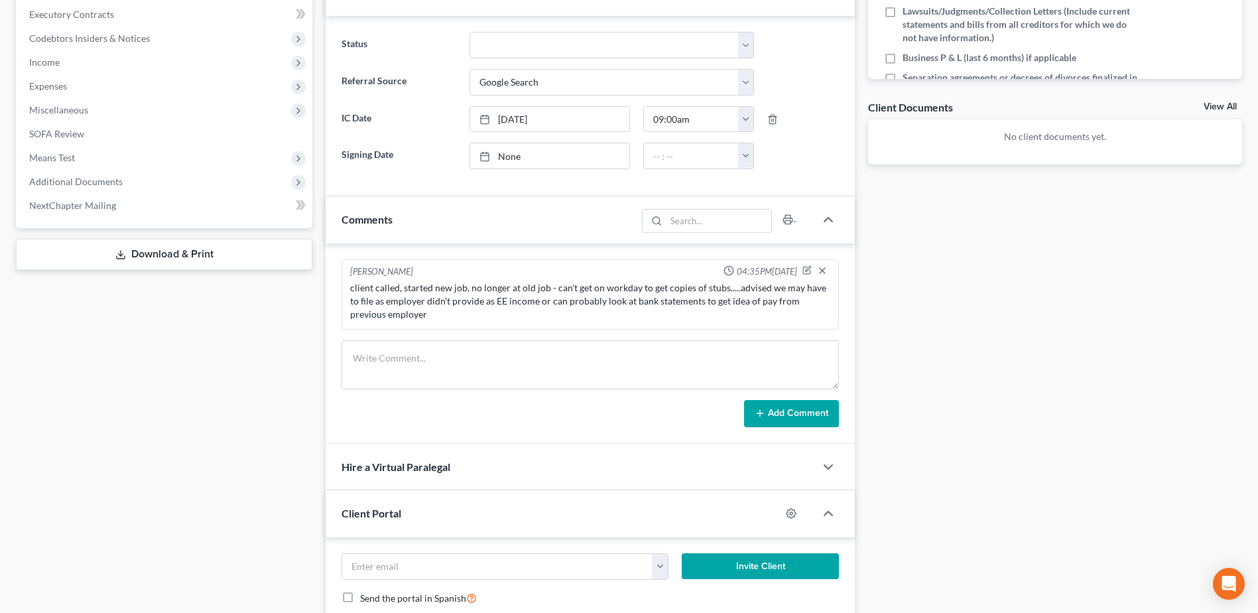
click at [744, 400] on button "Add Comment" at bounding box center [791, 414] width 95 height 28
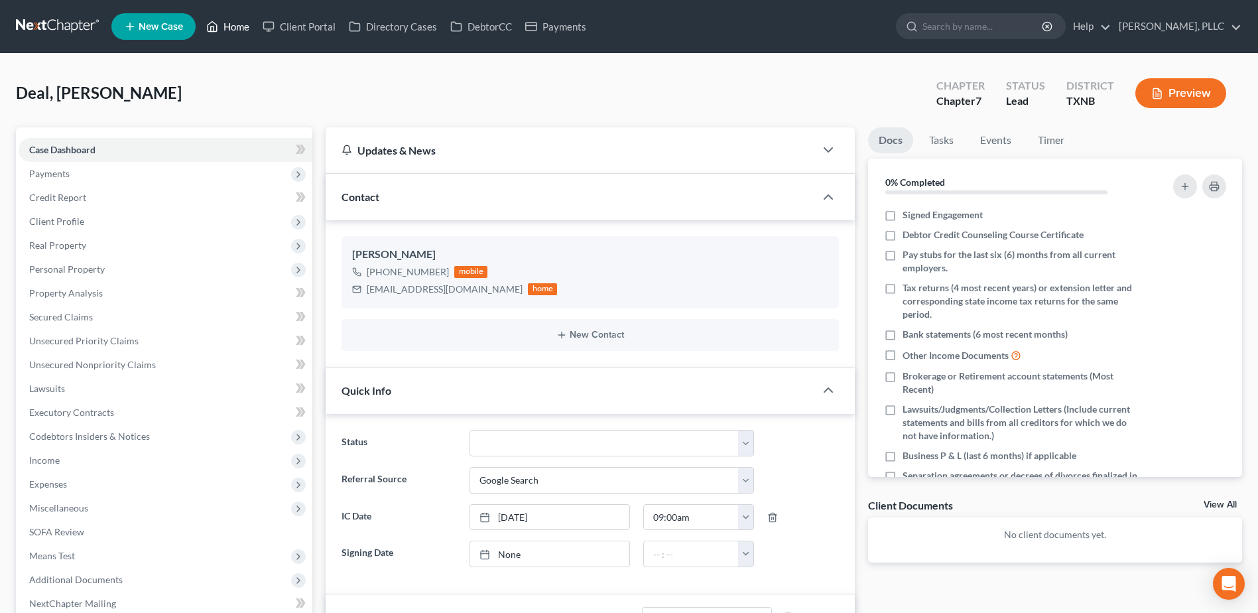
click at [239, 25] on link "Home" at bounding box center [228, 27] width 56 height 24
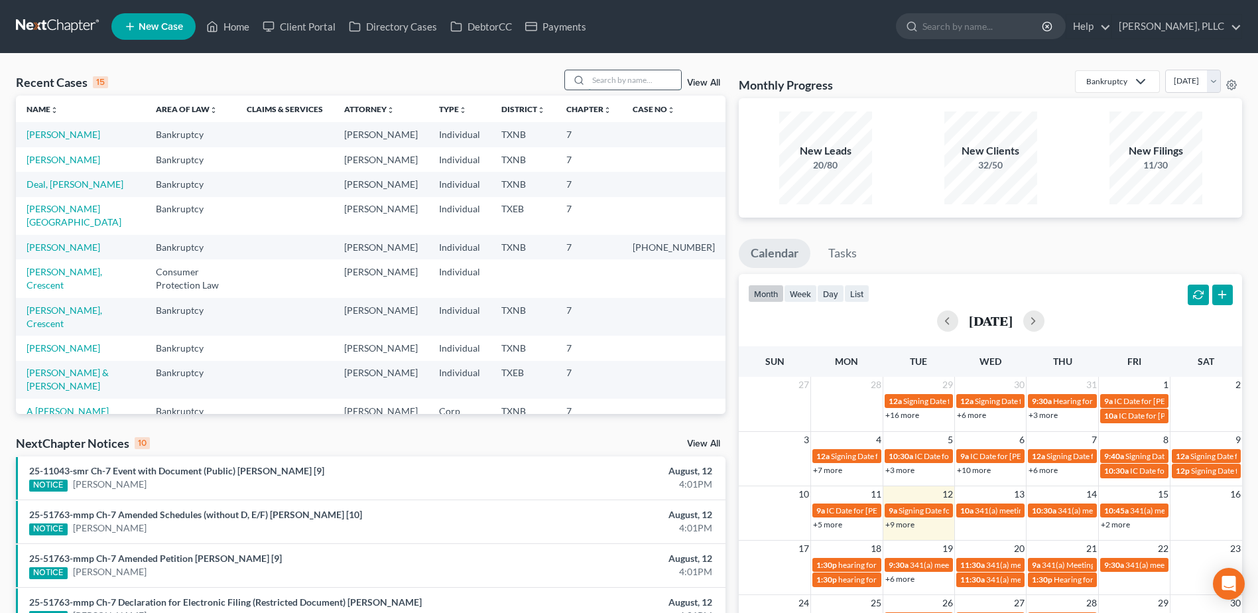
click at [627, 81] on input "search" at bounding box center [634, 79] width 93 height 19
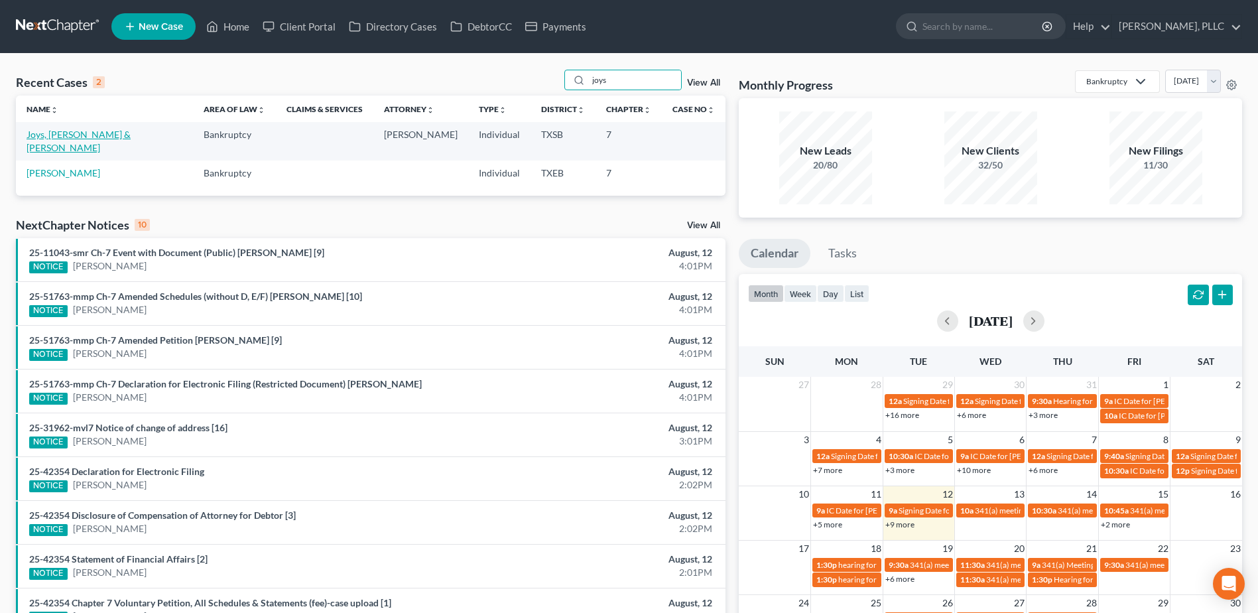
click at [88, 139] on link "Joys, [PERSON_NAME] & [PERSON_NAME]" at bounding box center [79, 141] width 104 height 25
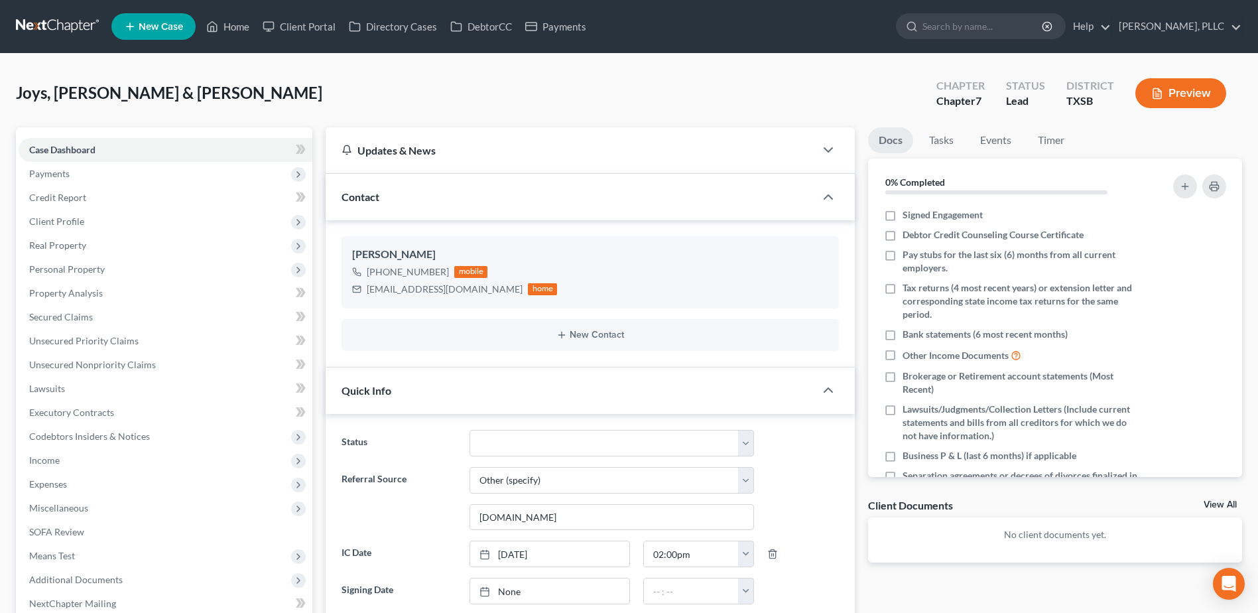
click at [903, 210] on label "Signed Engagement" at bounding box center [943, 214] width 80 height 13
click at [908, 210] on input "Signed Engagement" at bounding box center [912, 212] width 9 height 9
drag, startPoint x: 748, startPoint y: 437, endPoint x: 677, endPoint y: 428, distance: 71.6
click at [748, 437] on select "Appellate Phase Case Closed Dead File Demand Letter Phase Discharged Discharge …" at bounding box center [612, 443] width 285 height 27
click at [470, 430] on select "Appellate Phase Case Closed Dead File Demand Letter Phase Discharged Discharge …" at bounding box center [612, 443] width 285 height 27
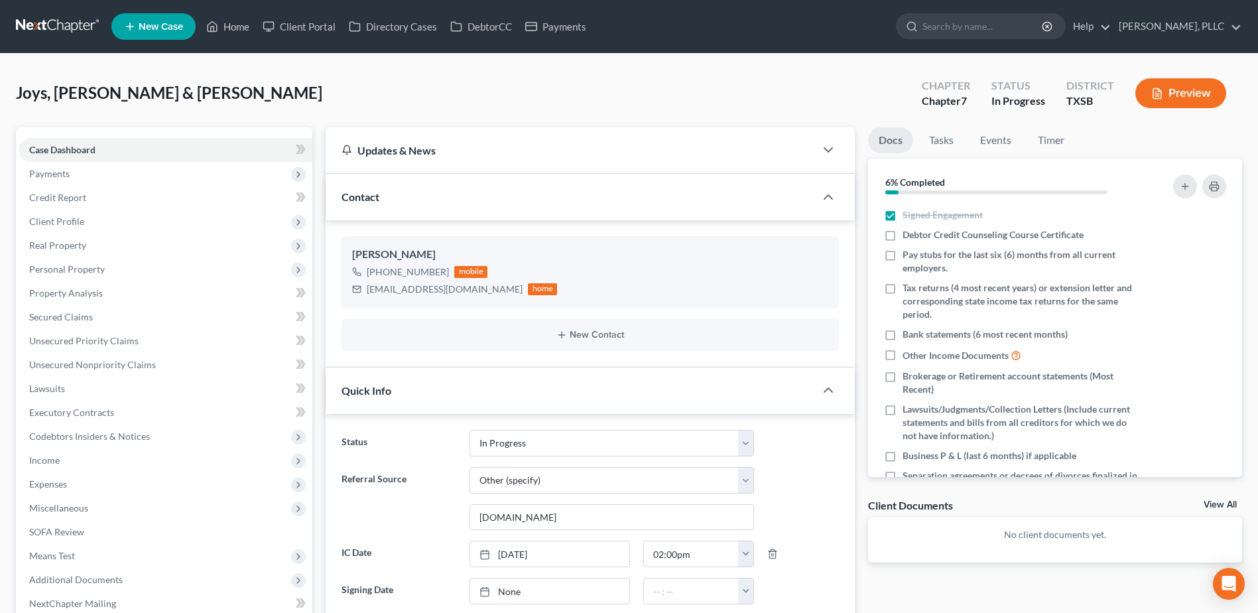
drag, startPoint x: 582, startPoint y: 68, endPoint x: 478, endPoint y: 80, distance: 104.2
click at [582, 68] on div "Joys, Duncan & Gina Upgraded Chapter Chapter 7 Status In Progress District TXSB…" at bounding box center [629, 562] width 1258 height 1016
click at [1003, 587] on div "Docs Tasks Events Timer 6% Completed Nothing here yet! Signed Engagement Debtor…" at bounding box center [1055, 584] width 387 height 915
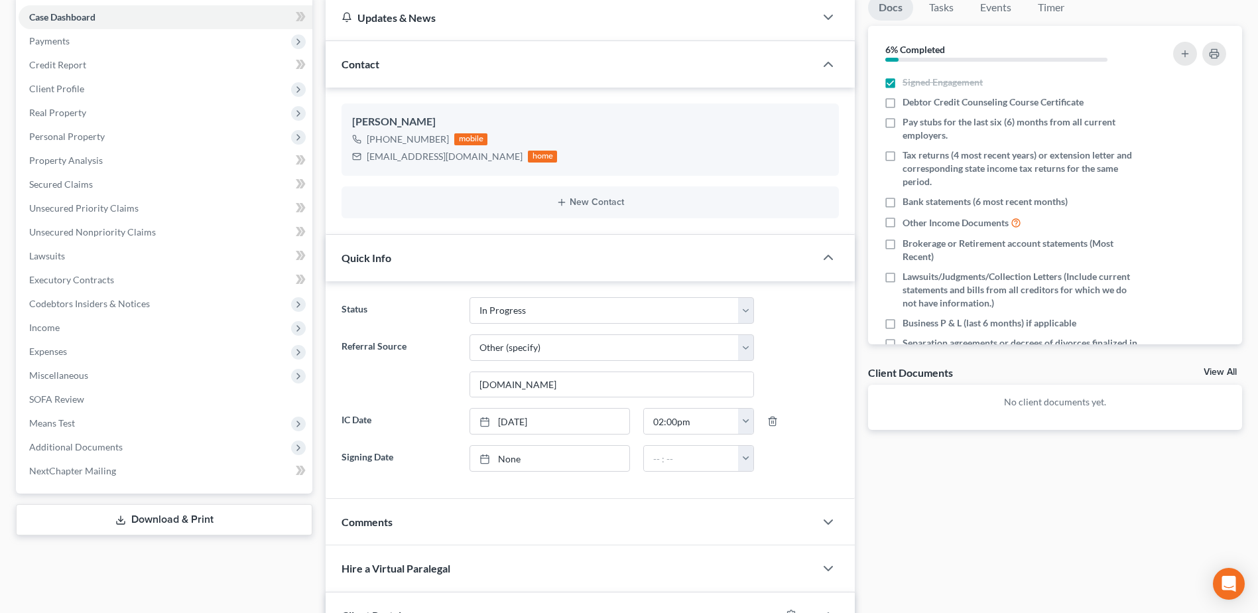
click at [509, 462] on link "None" at bounding box center [549, 458] width 159 height 25
click at [675, 460] on input "text" at bounding box center [691, 458] width 95 height 25
click at [950, 553] on div "Docs Tasks Events Timer 6% Completed Nothing here yet! Signed Engagement Debtor…" at bounding box center [1055, 452] width 387 height 915
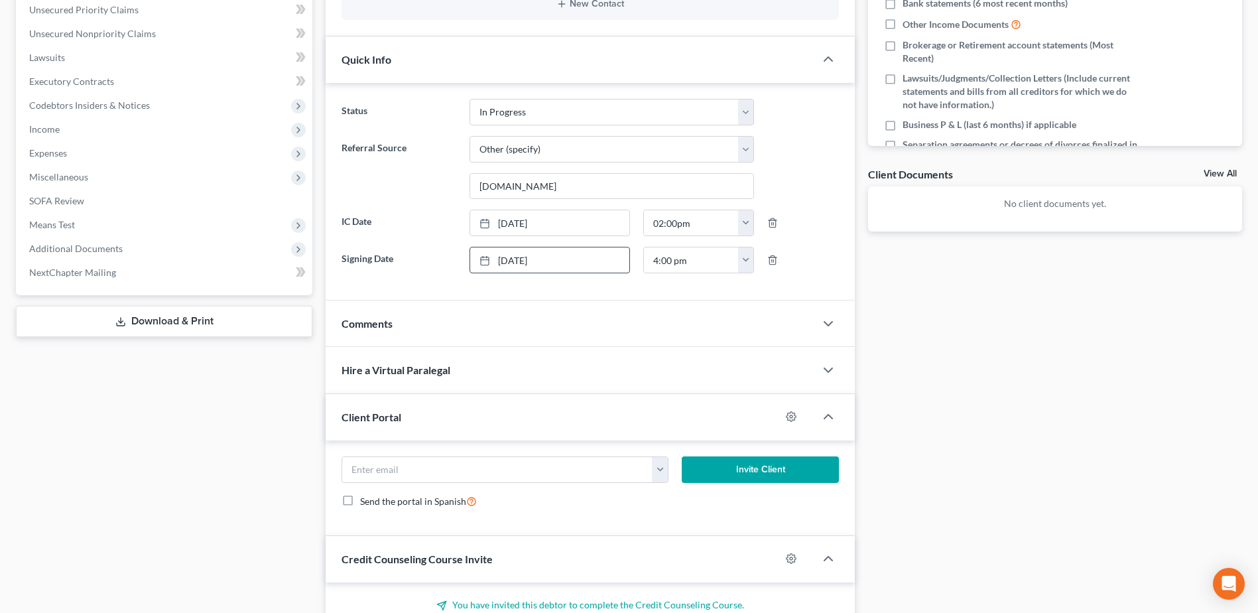
scroll to position [332, 0]
drag, startPoint x: 523, startPoint y: 457, endPoint x: 594, endPoint y: 363, distance: 118.3
click at [523, 457] on input "email" at bounding box center [497, 468] width 310 height 25
click at [1105, 374] on div "Docs Tasks Events Timer 6% Completed Nothing here yet! Signed Engagement Debtor…" at bounding box center [1055, 253] width 387 height 915
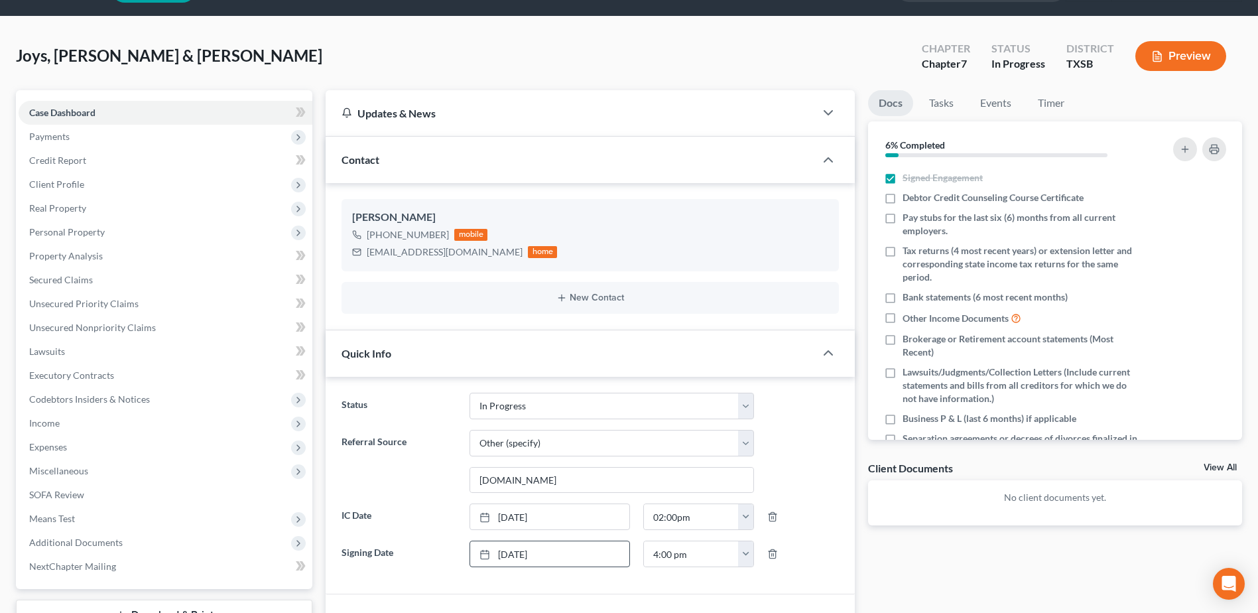
scroll to position [0, 0]
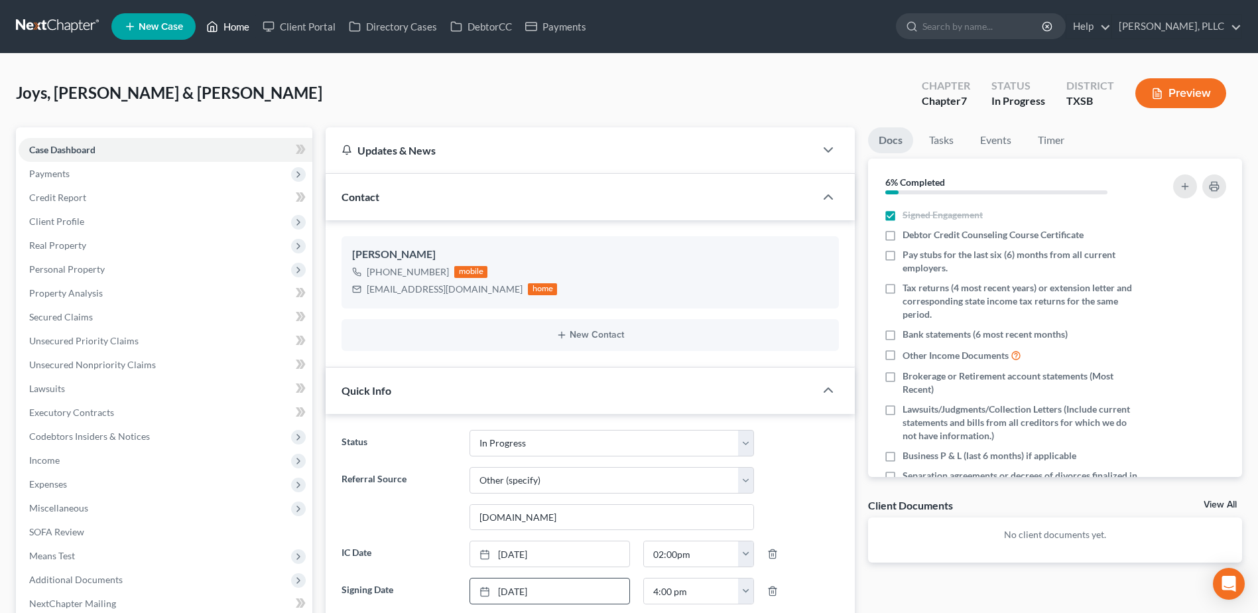
click at [235, 19] on link "Home" at bounding box center [228, 27] width 56 height 24
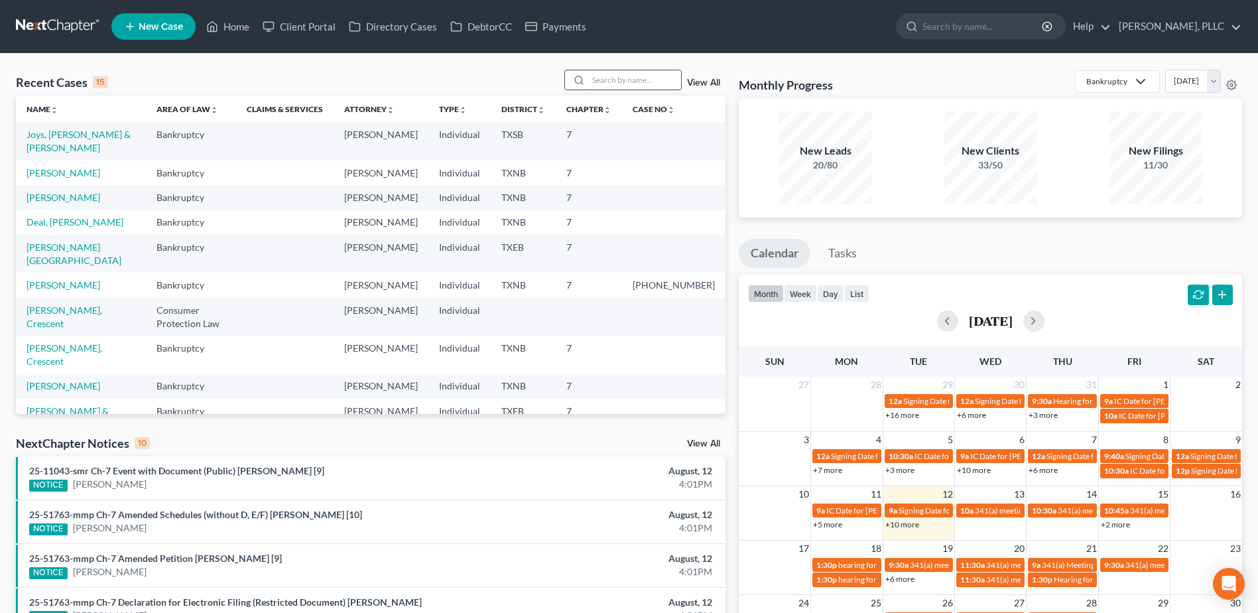
click at [657, 80] on input "search" at bounding box center [634, 79] width 93 height 19
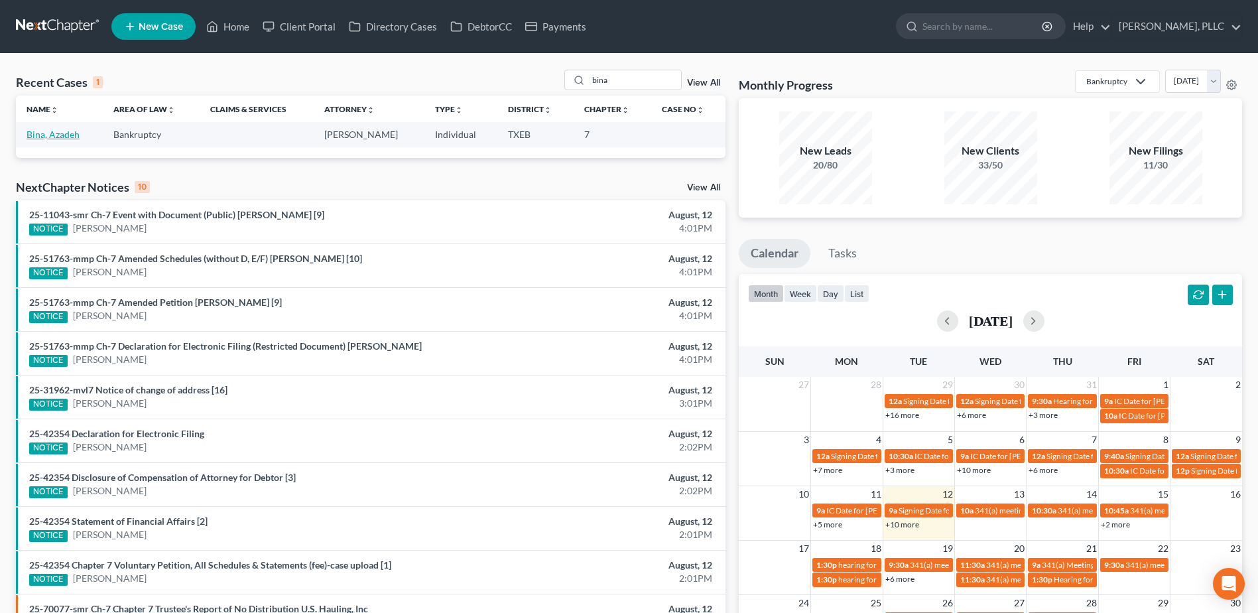
click at [58, 133] on link "Bina, Azadeh" at bounding box center [53, 134] width 53 height 11
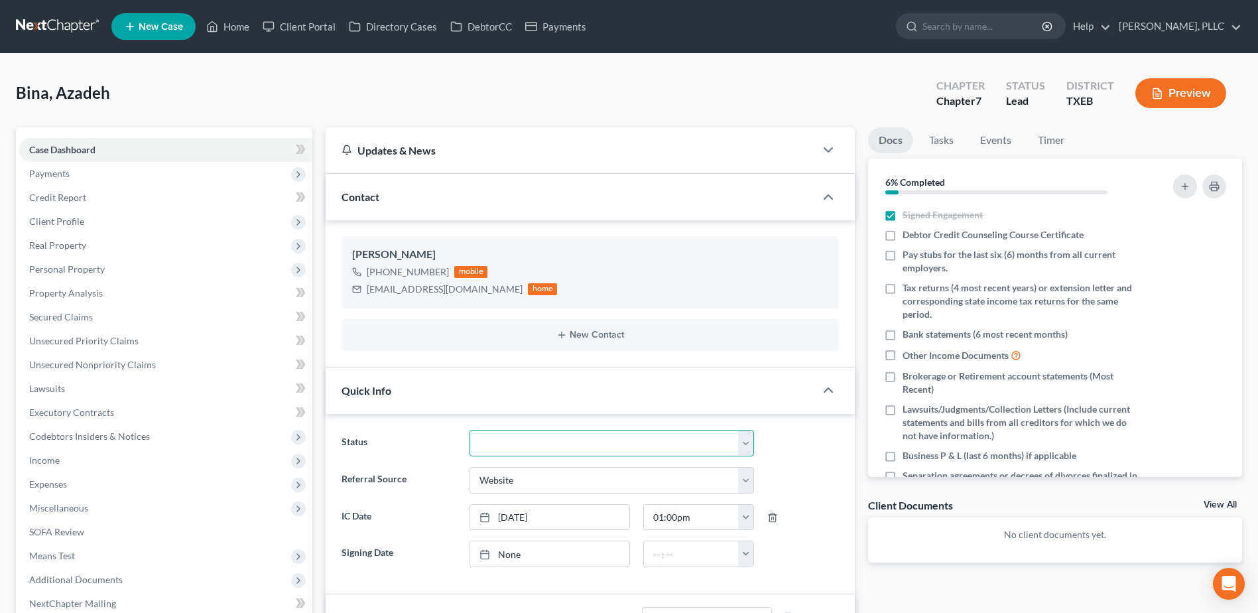
drag, startPoint x: 747, startPoint y: 446, endPoint x: 681, endPoint y: 427, distance: 68.9
click at [747, 446] on select "Appellate Phase Case Closed Dead File Demand Letter Phase Discharged Discharge …" at bounding box center [612, 443] width 285 height 27
click at [470, 430] on select "Appellate Phase Case Closed Dead File Demand Letter Phase Discharged Discharge …" at bounding box center [612, 443] width 285 height 27
click at [471, 92] on div "Bina, Azadeh Upgraded Chapter Chapter 7 Status Lead District TXEB Preview" at bounding box center [629, 99] width 1227 height 58
drag, startPoint x: 308, startPoint y: 21, endPoint x: 906, endPoint y: 188, distance: 620.5
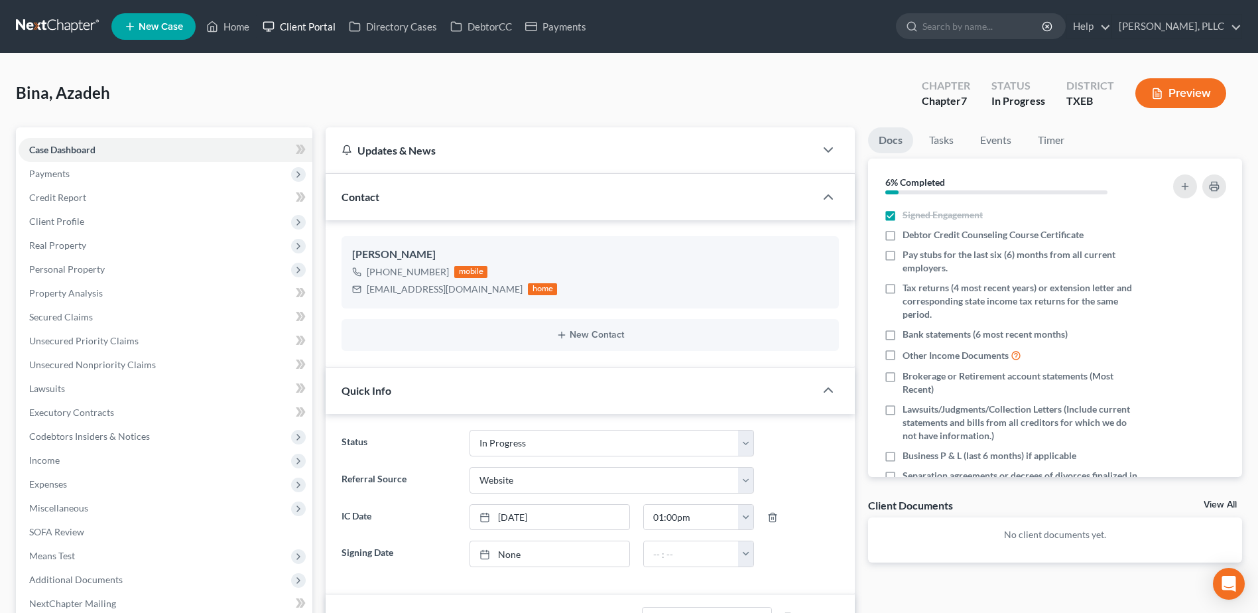
click at [308, 21] on link "Client Portal" at bounding box center [299, 27] width 86 height 24
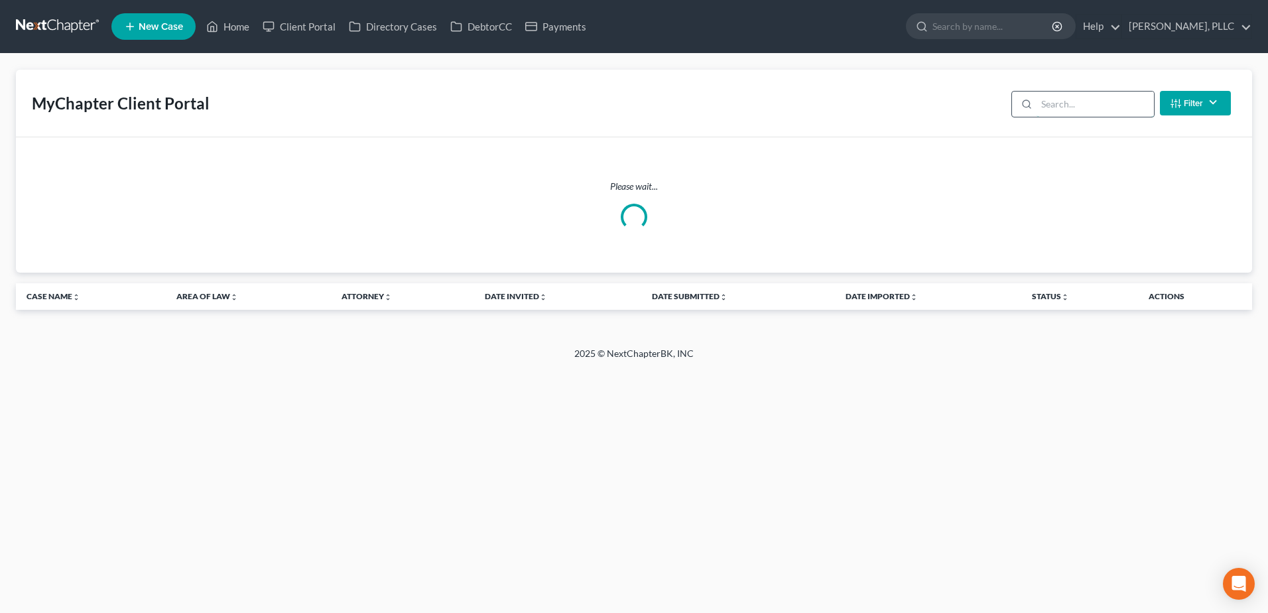
click at [1064, 103] on input "search" at bounding box center [1095, 104] width 117 height 25
click at [232, 28] on link "Home" at bounding box center [228, 27] width 56 height 24
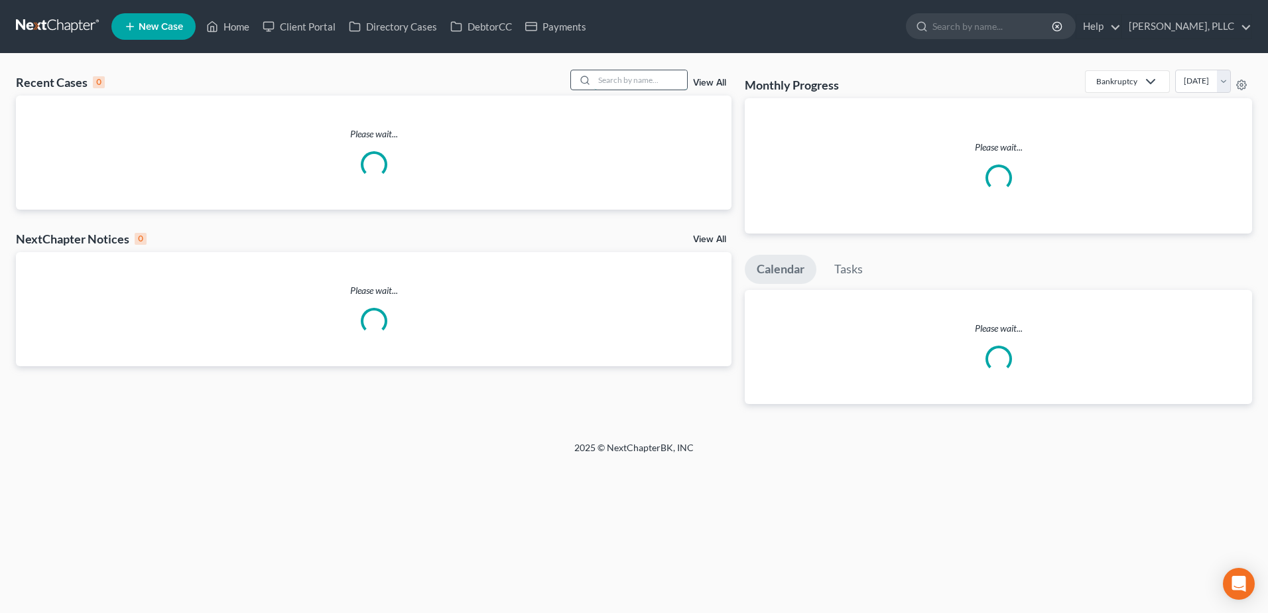
click at [609, 76] on input "search" at bounding box center [640, 79] width 93 height 19
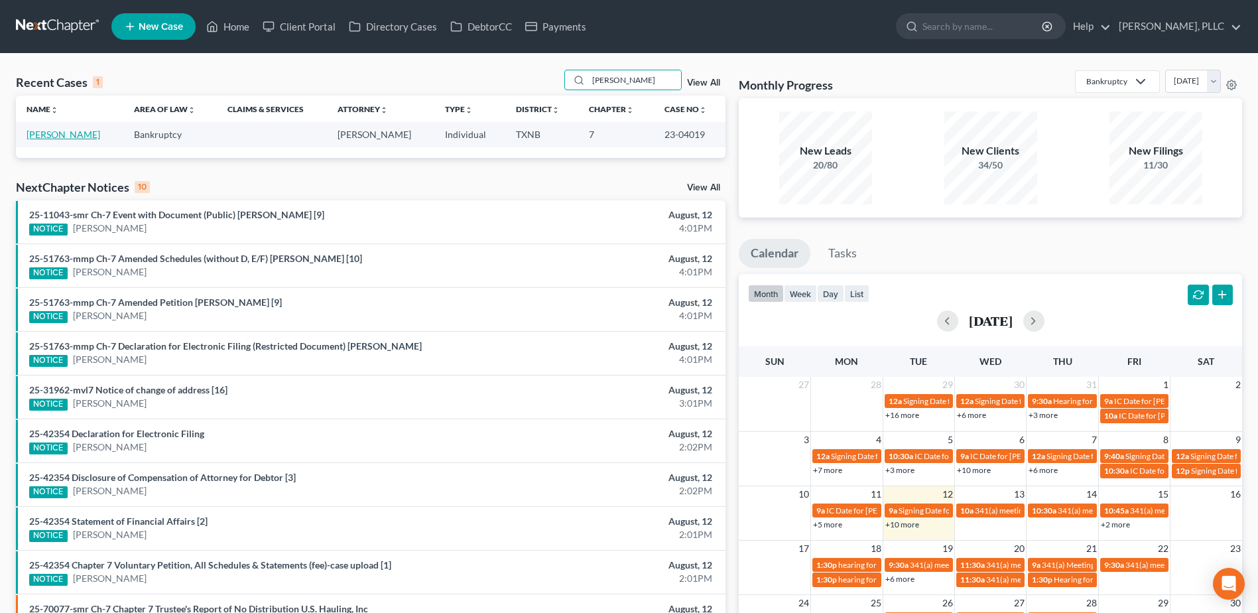
click at [54, 138] on link "Tubbs, Matthew" at bounding box center [64, 134] width 74 height 11
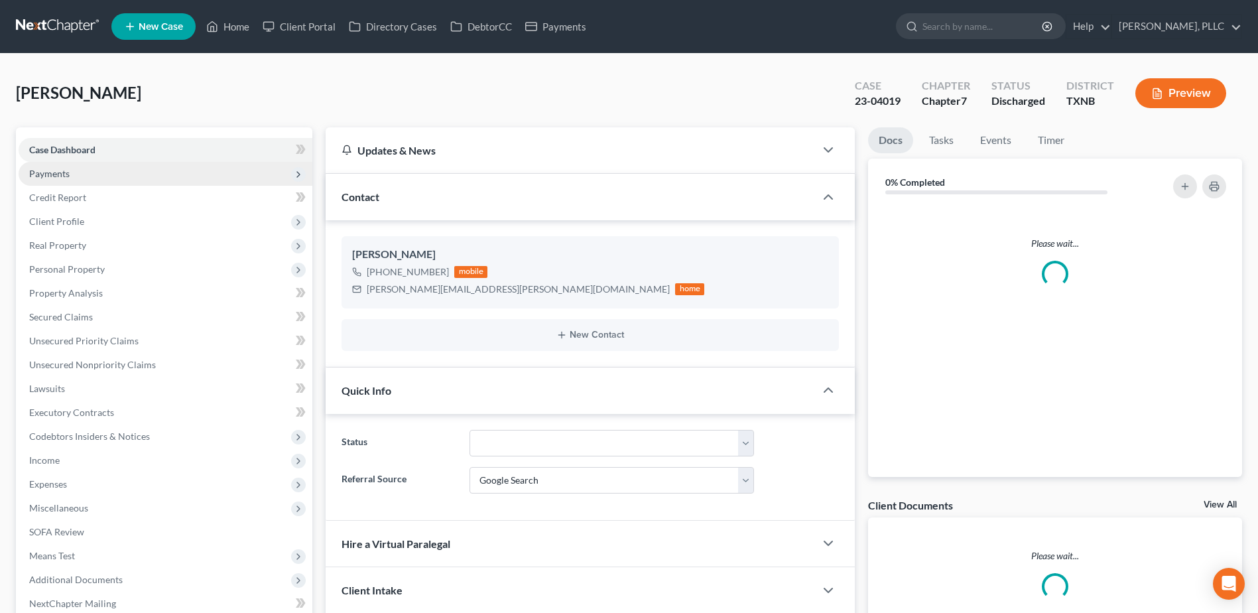
click at [51, 176] on span "Payments" at bounding box center [49, 173] width 40 height 11
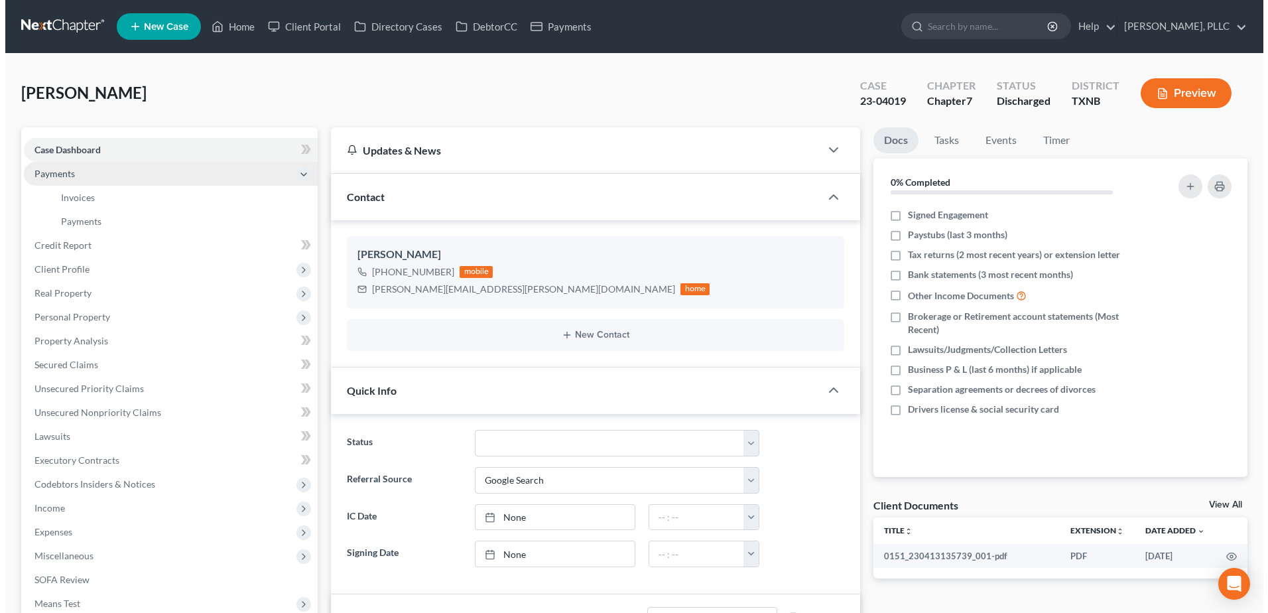
scroll to position [245, 0]
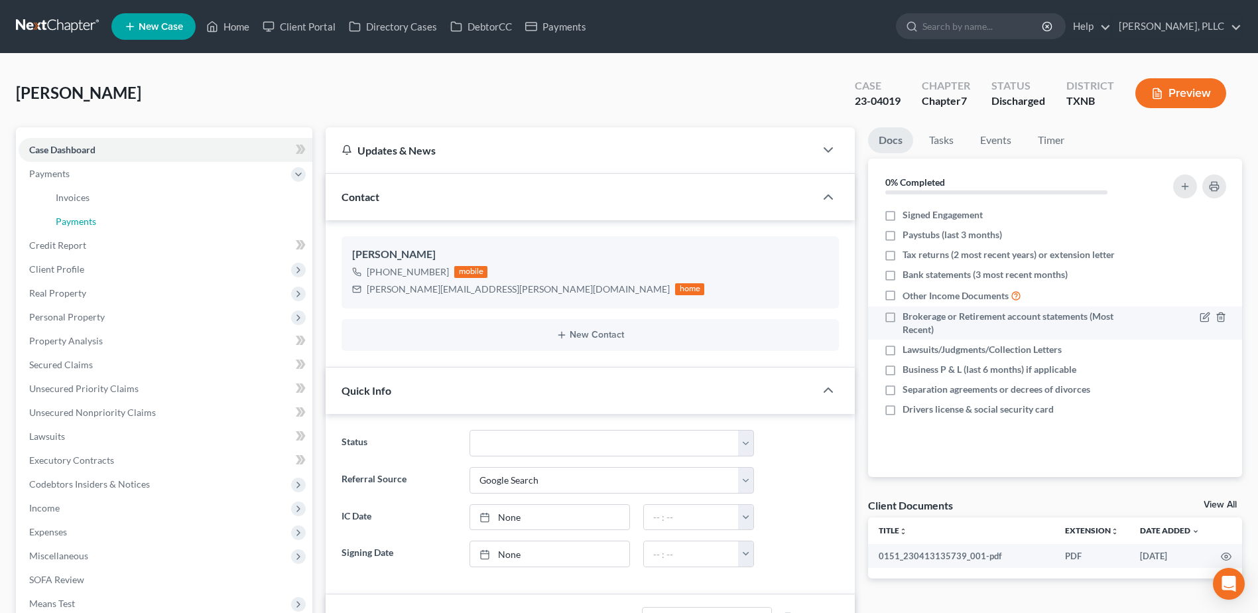
click at [84, 221] on span "Payments" at bounding box center [76, 221] width 40 height 11
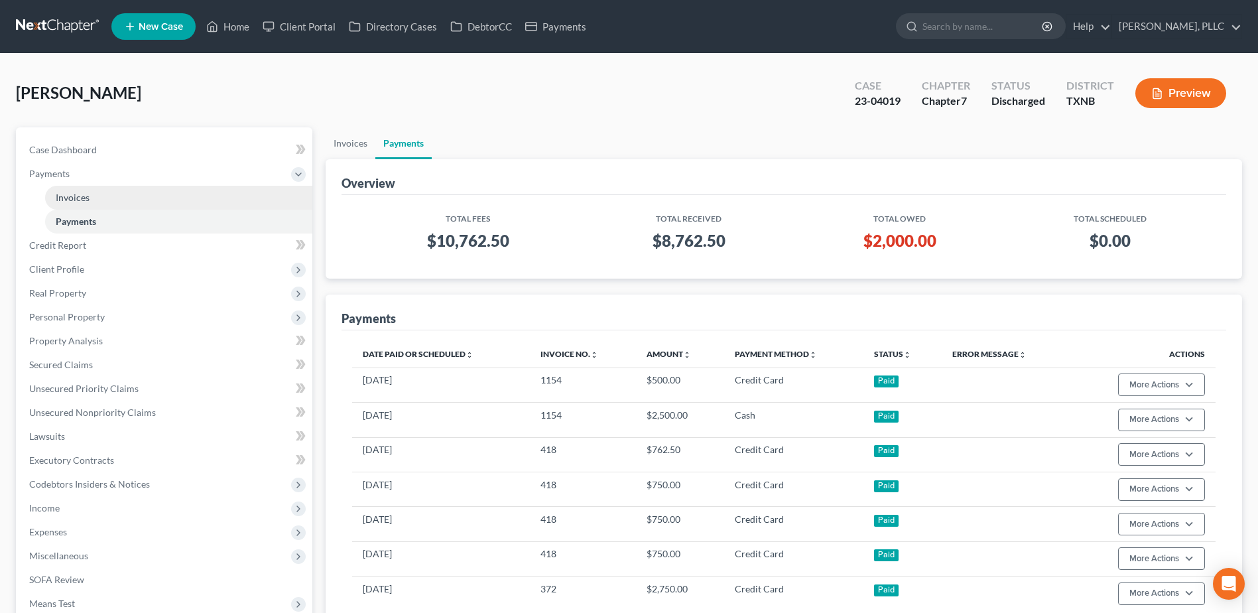
click at [77, 201] on span "Invoices" at bounding box center [73, 197] width 34 height 11
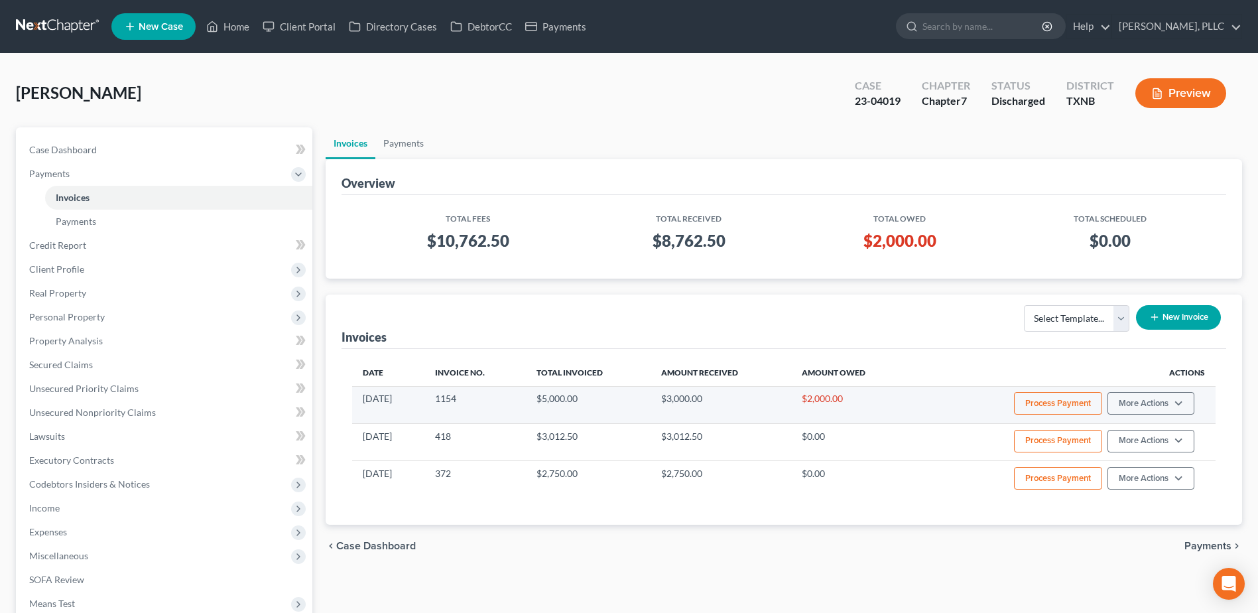
click at [1073, 398] on button "Process Payment" at bounding box center [1058, 403] width 88 height 23
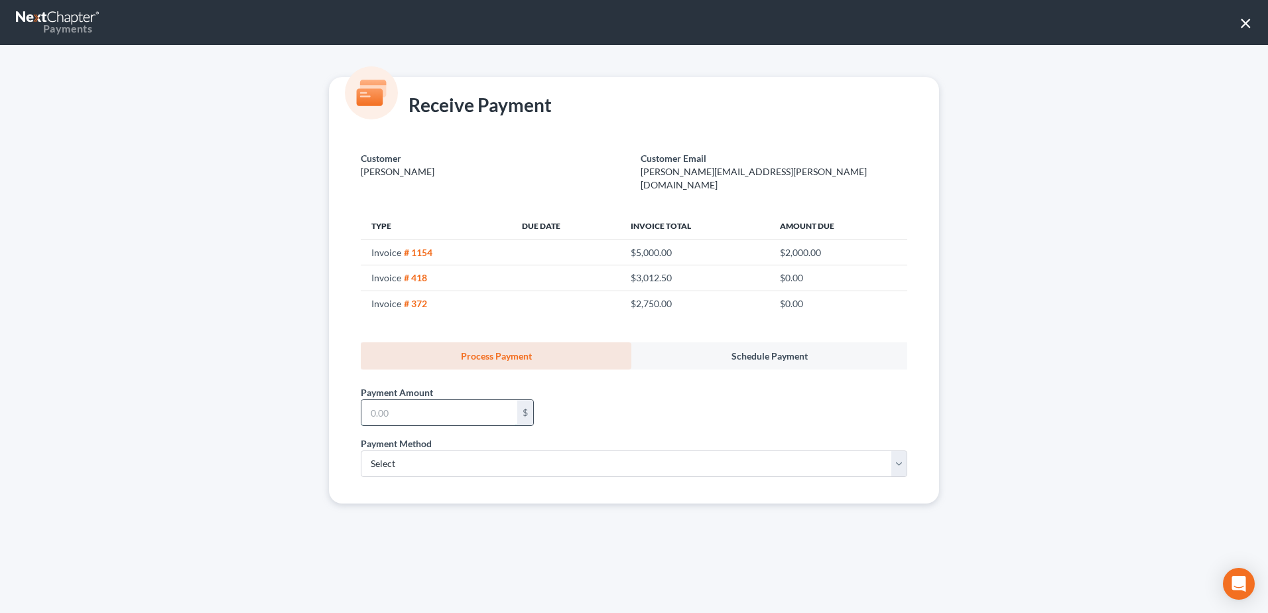
click at [454, 405] on input "text" at bounding box center [440, 412] width 156 height 25
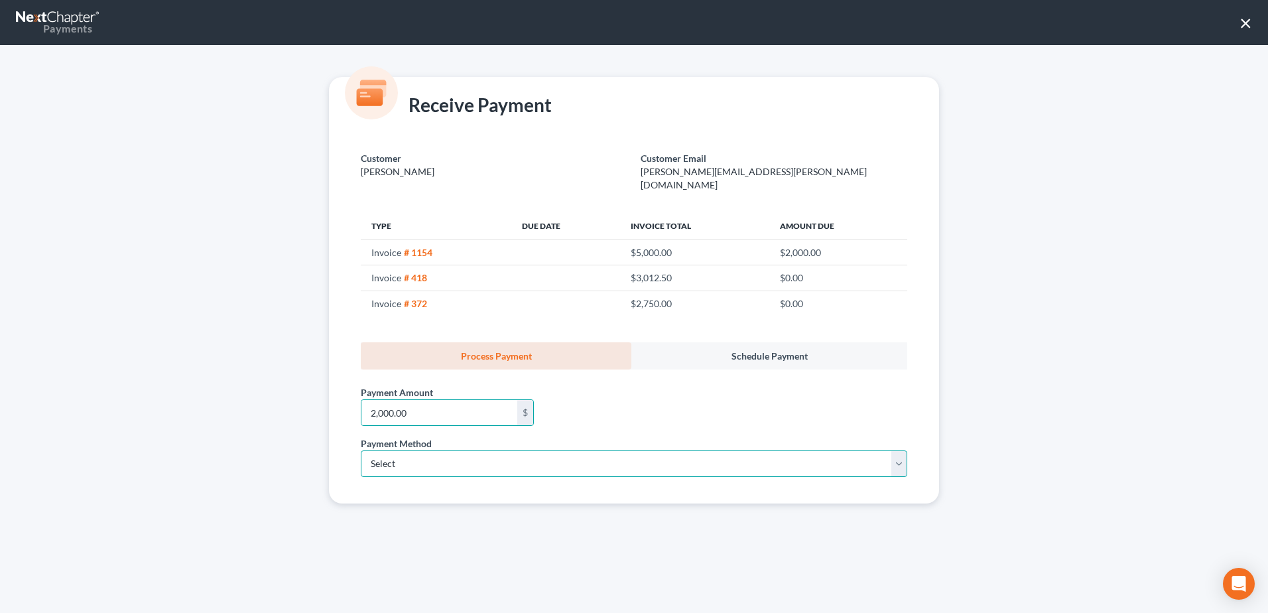
drag, startPoint x: 901, startPoint y: 454, endPoint x: 696, endPoint y: 466, distance: 205.3
click at [901, 454] on select "Select ACH Credit Card" at bounding box center [634, 463] width 547 height 27
click at [361, 450] on select "Select ACH Credit Card" at bounding box center [634, 463] width 547 height 27
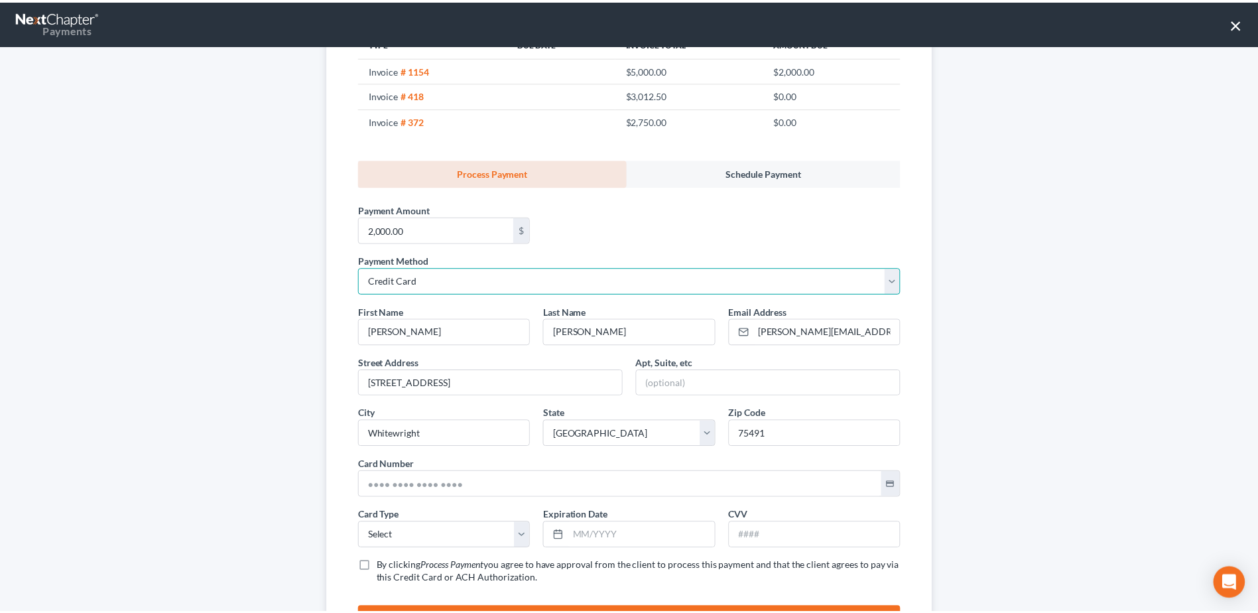
scroll to position [241, 0]
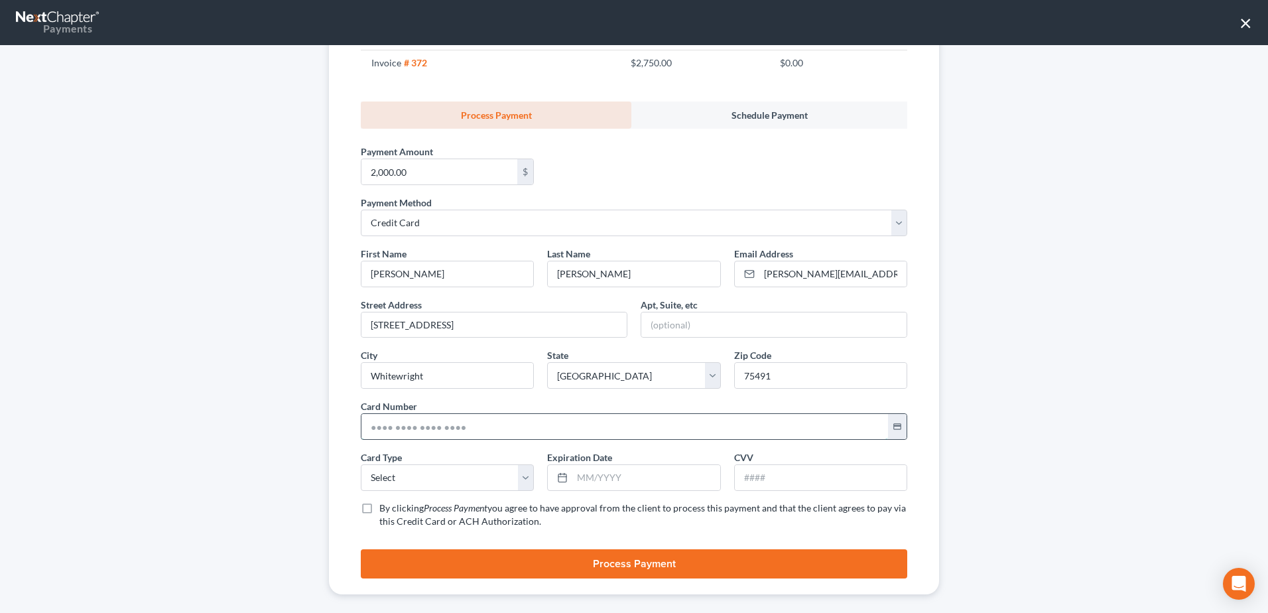
click at [527, 423] on input "text" at bounding box center [625, 426] width 527 height 25
click at [1095, 416] on div "Receive Payment Customer Tubbs, Matthew Customer Email tubbs.matthew@gmail.com …" at bounding box center [634, 329] width 1268 height 568
click at [513, 467] on select "Select Visa MasterCard Discover American Express" at bounding box center [447, 477] width 173 height 27
click at [361, 464] on select "Select Visa MasterCard Discover American Express" at bounding box center [447, 477] width 173 height 27
drag, startPoint x: 543, startPoint y: 413, endPoint x: 275, endPoint y: 407, distance: 268.7
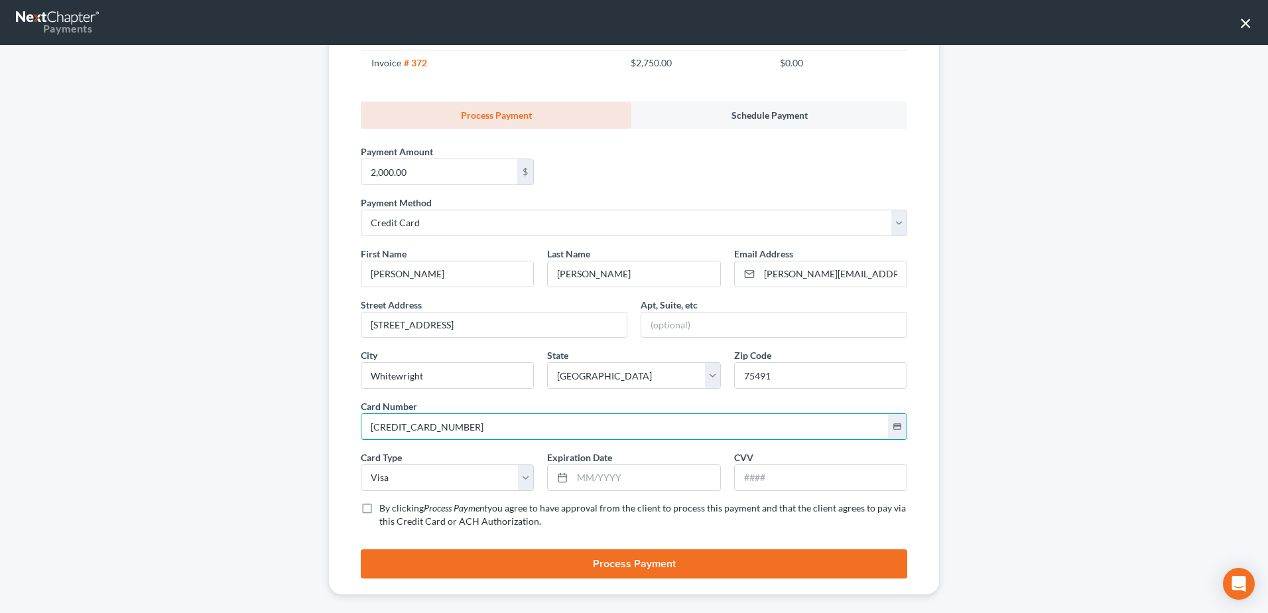
click at [275, 406] on div "Receive Payment Customer Tubbs, Matthew Customer Email tubbs.matthew@gmail.com …" at bounding box center [634, 329] width 1268 height 568
click at [1035, 448] on div "Receive Payment Customer Tubbs, Matthew Customer Email tubbs.matthew@gmail.com …" at bounding box center [634, 329] width 1268 height 568
click at [618, 466] on input "text" at bounding box center [645, 477] width 147 height 25
click at [796, 466] on input "text" at bounding box center [821, 477] width 172 height 25
drag, startPoint x: 362, startPoint y: 494, endPoint x: 380, endPoint y: 419, distance: 77.7
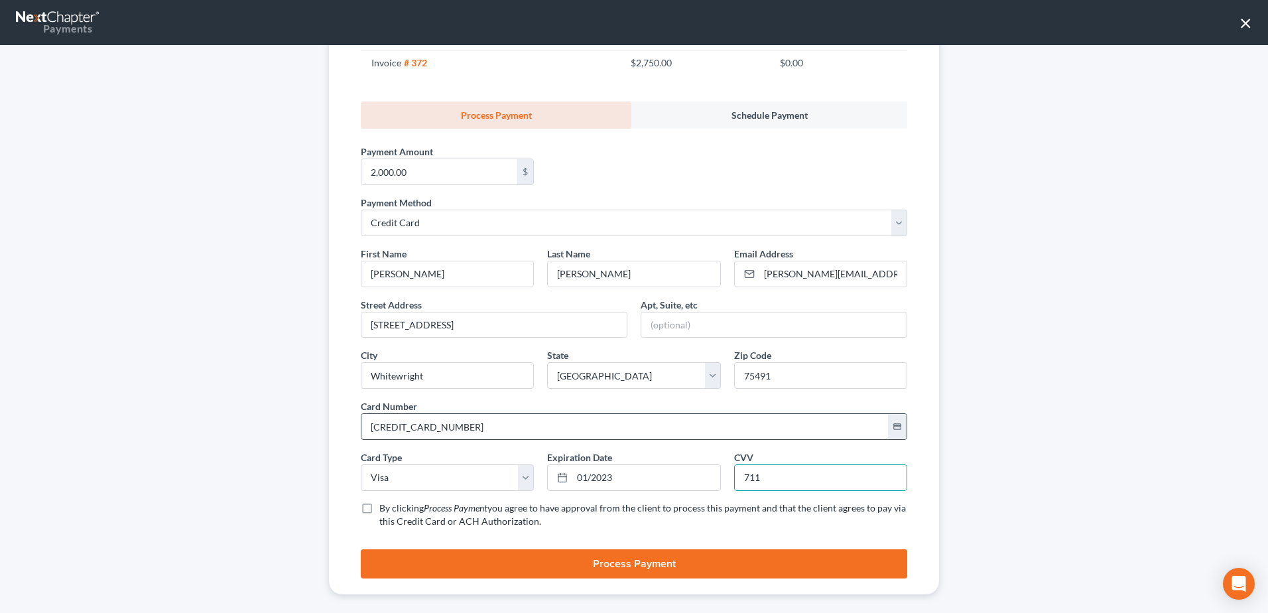
click at [379, 502] on label "By clicking Process Payment you agree to have approval from the client to proce…" at bounding box center [643, 515] width 528 height 27
click at [385, 502] on input "By clicking Process Payment you agree to have approval from the client to proce…" at bounding box center [389, 506] width 9 height 9
click at [631, 467] on input "01/2023" at bounding box center [645, 477] width 147 height 25
click at [807, 465] on input "711" at bounding box center [821, 477] width 172 height 25
click at [581, 561] on button "Process Payment" at bounding box center [634, 563] width 547 height 29
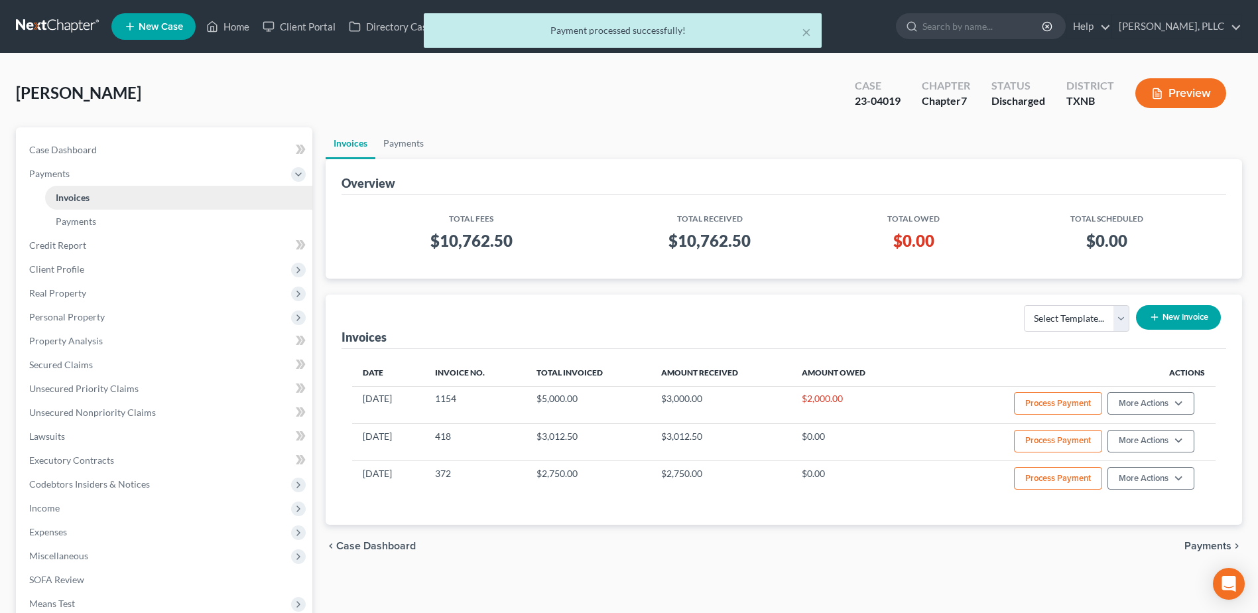
drag, startPoint x: 617, startPoint y: 138, endPoint x: 110, endPoint y: 194, distance: 509.9
click at [617, 137] on ul "Invoices Payments" at bounding box center [784, 143] width 917 height 32
click at [69, 224] on span "Payments" at bounding box center [76, 221] width 40 height 11
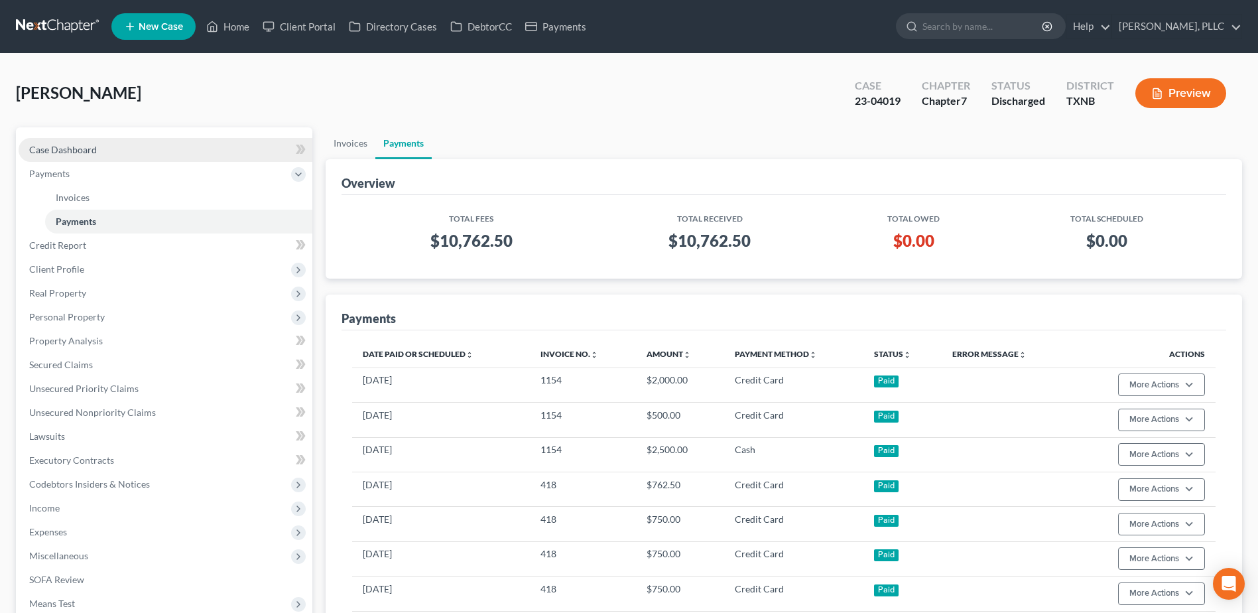
click at [59, 151] on span "Case Dashboard" at bounding box center [63, 149] width 68 height 11
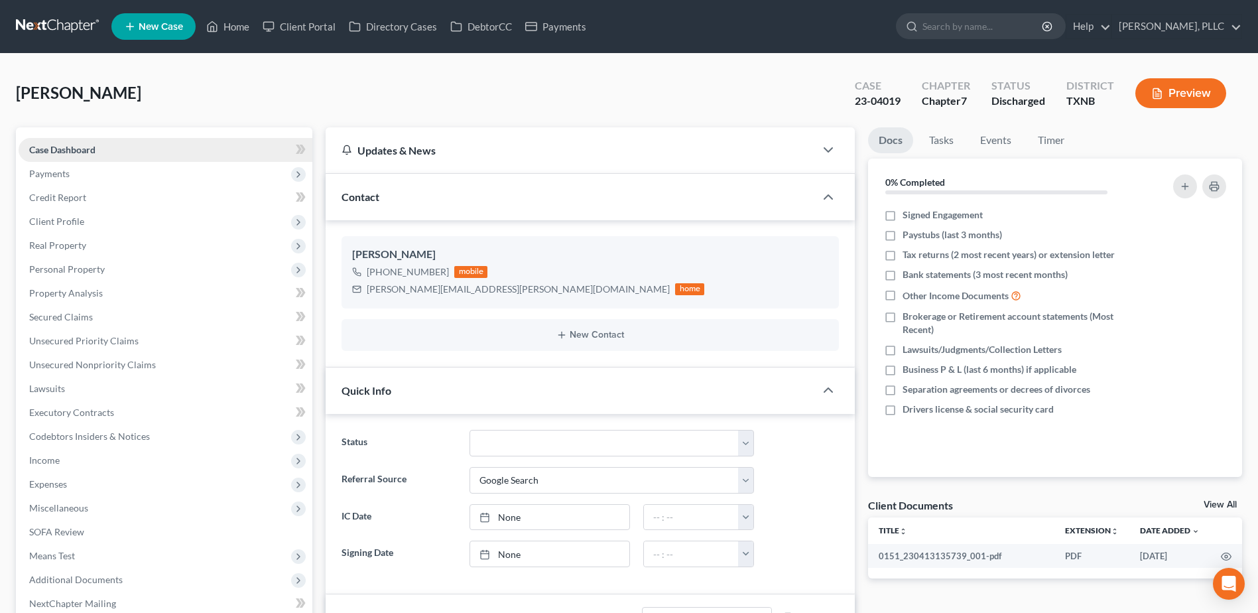
scroll to position [245, 0]
click at [56, 170] on span "Payments" at bounding box center [49, 173] width 40 height 11
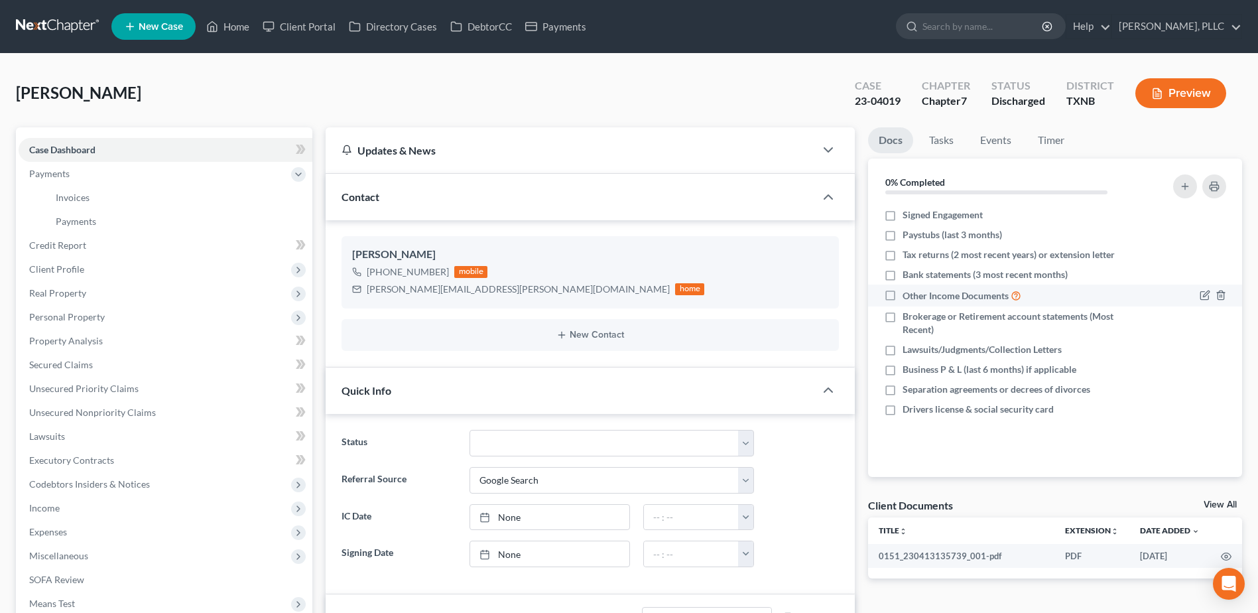
click at [78, 198] on span "Invoices" at bounding box center [73, 197] width 34 height 11
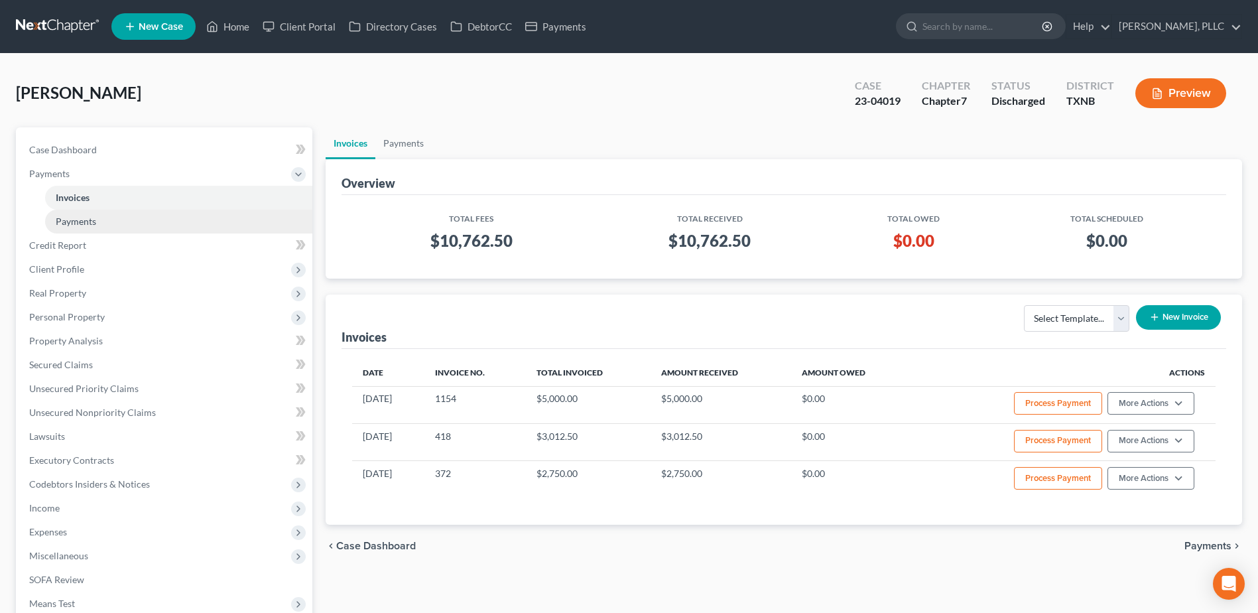
click at [108, 219] on link "Payments" at bounding box center [178, 222] width 267 height 24
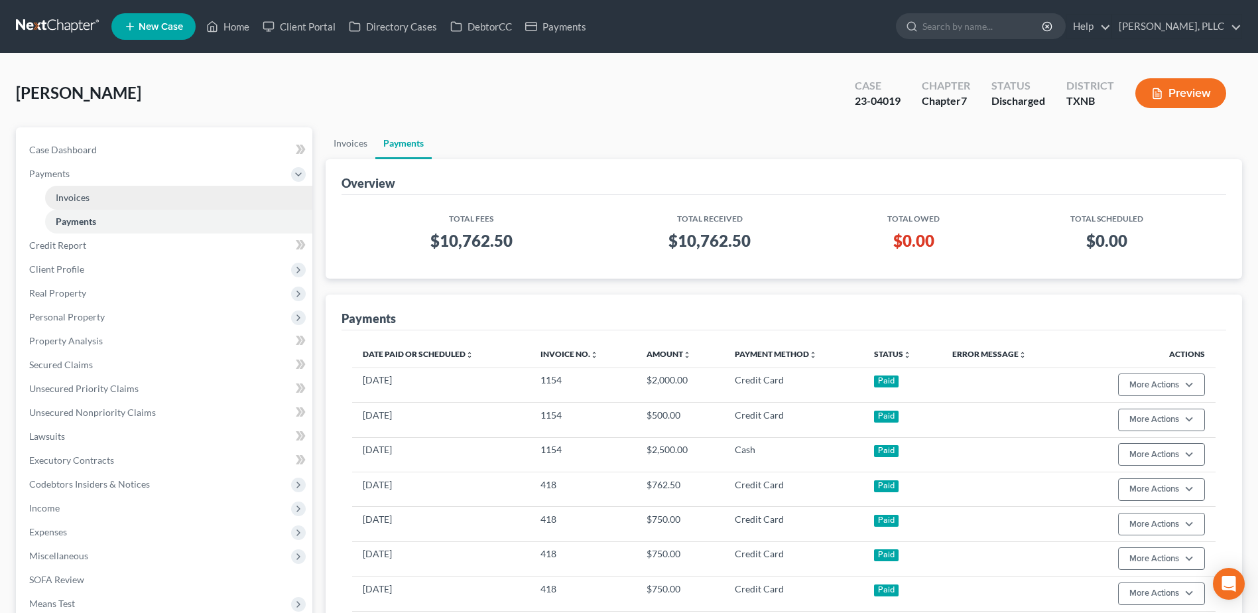
click at [75, 196] on span "Invoices" at bounding box center [73, 197] width 34 height 11
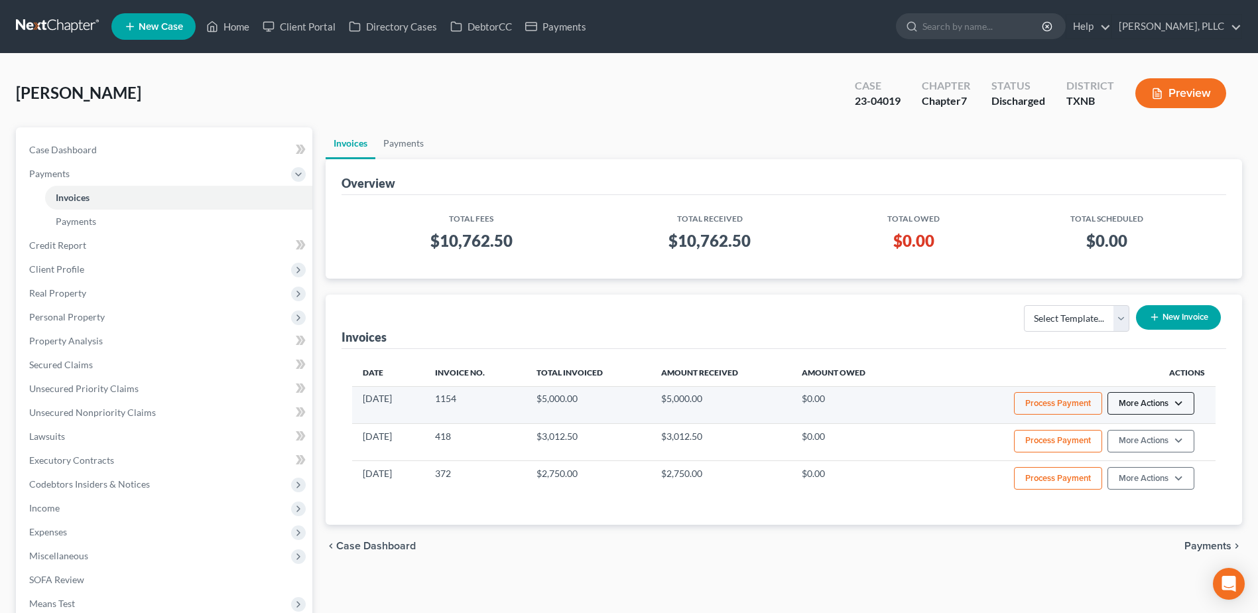
click at [1182, 403] on button "More Actions" at bounding box center [1151, 403] width 87 height 23
click at [1164, 429] on link "View/Edit" at bounding box center [1169, 431] width 155 height 23
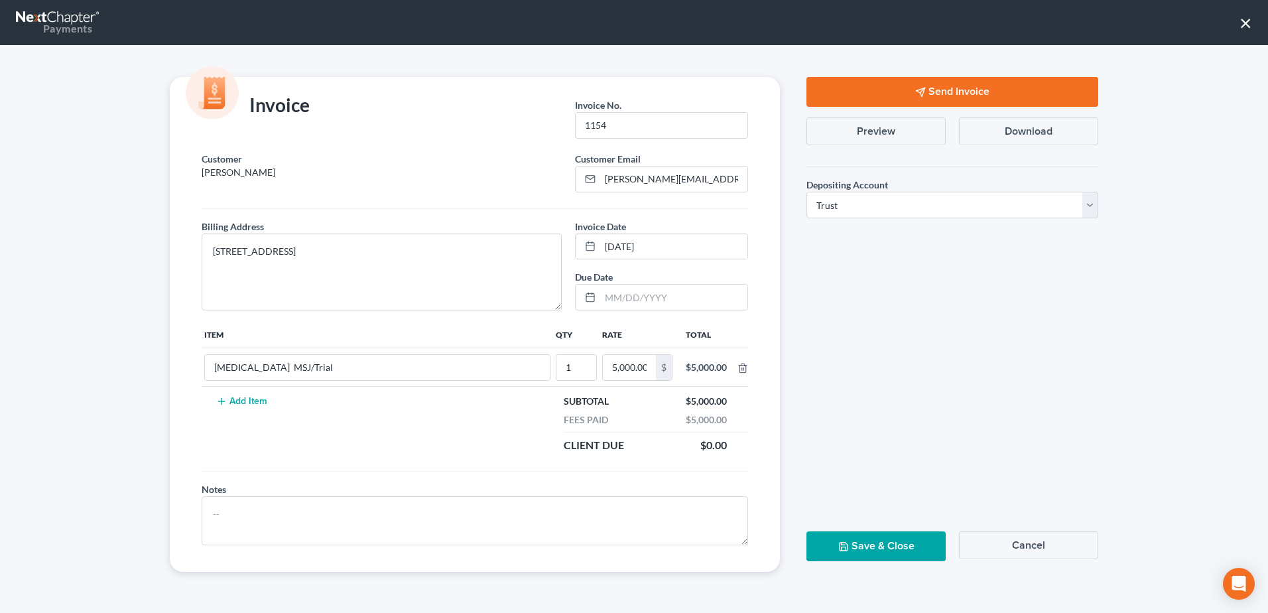
click at [1247, 20] on button "×" at bounding box center [1246, 22] width 13 height 21
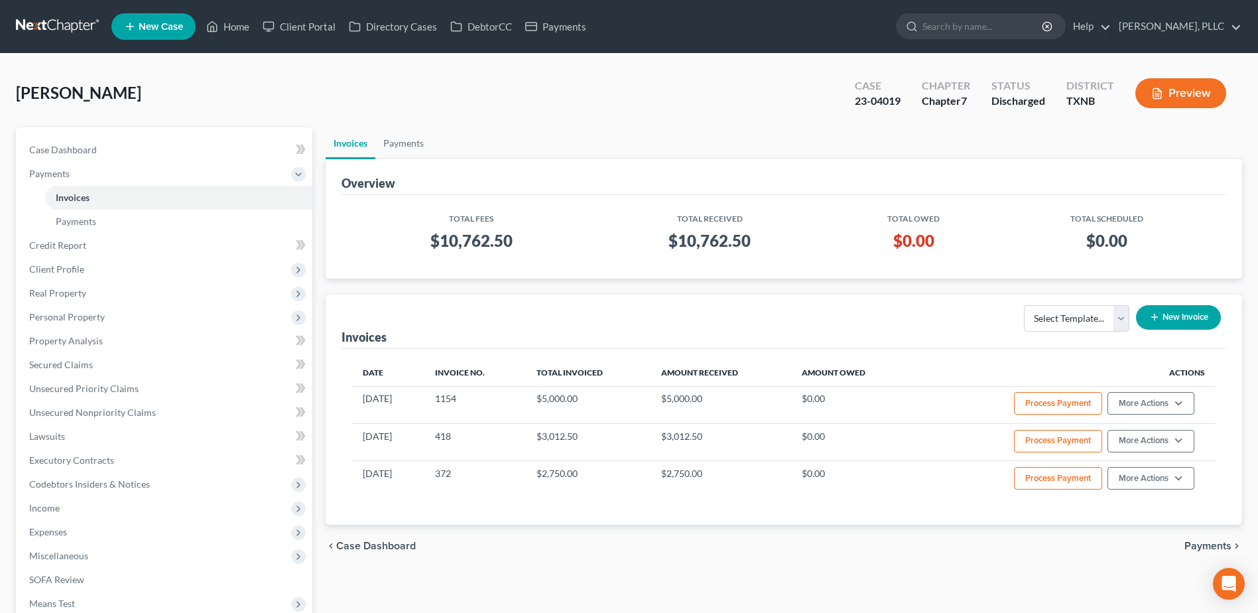
click at [1205, 317] on button "New Invoice" at bounding box center [1178, 317] width 85 height 25
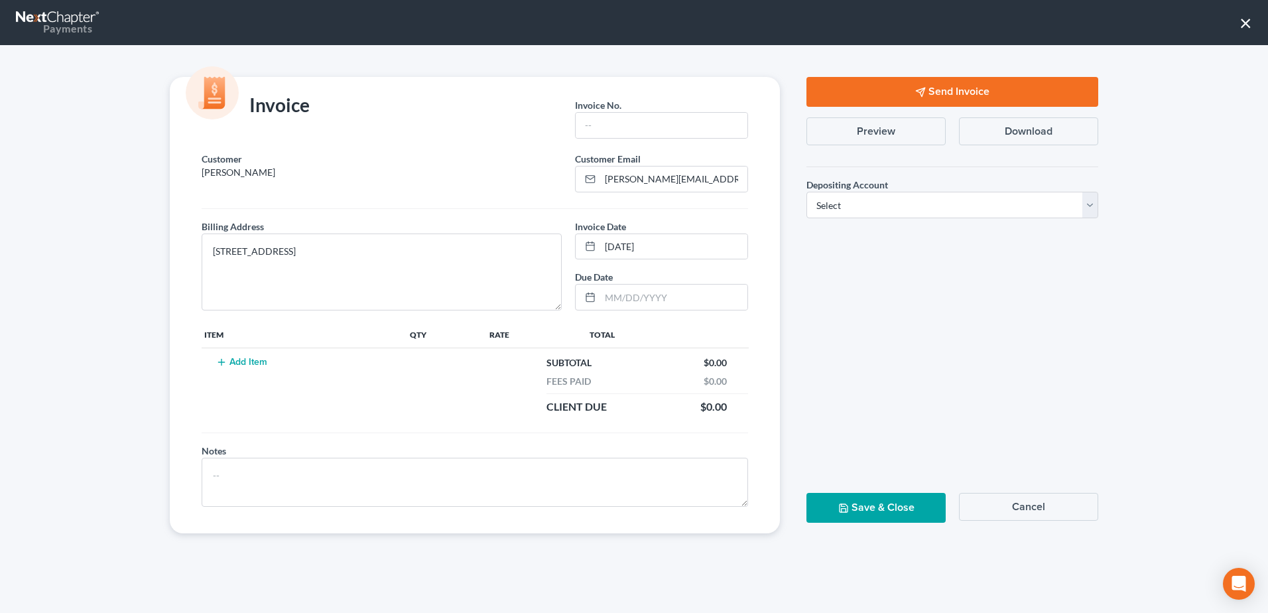
click at [1250, 24] on button "×" at bounding box center [1246, 22] width 13 height 21
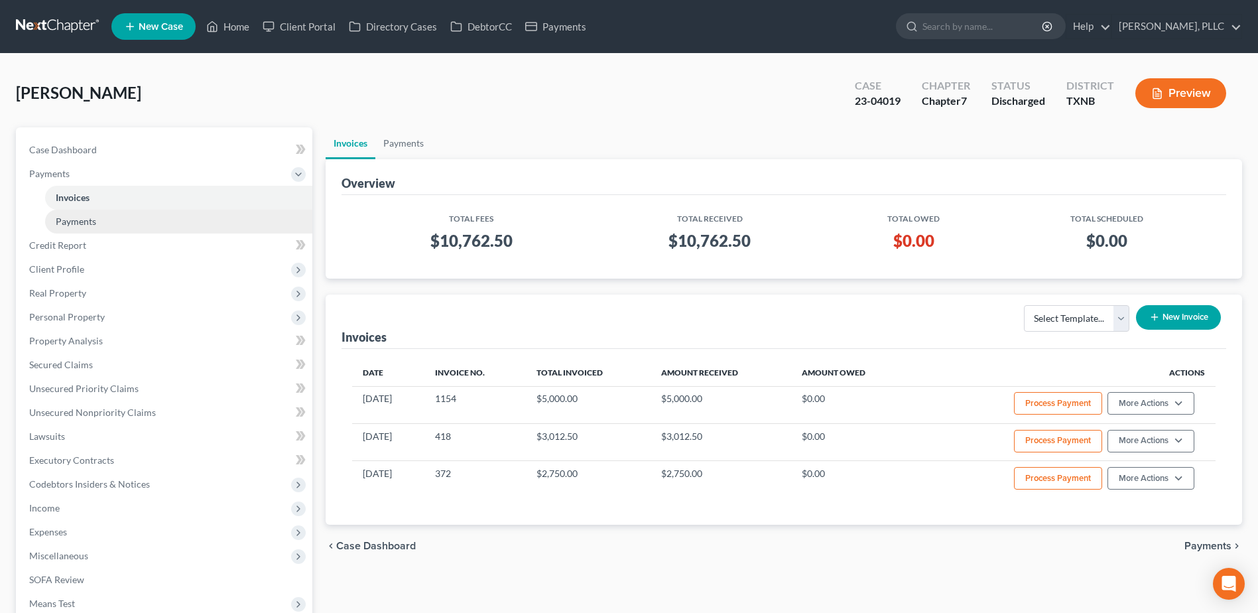
click at [81, 228] on link "Payments" at bounding box center [178, 222] width 267 height 24
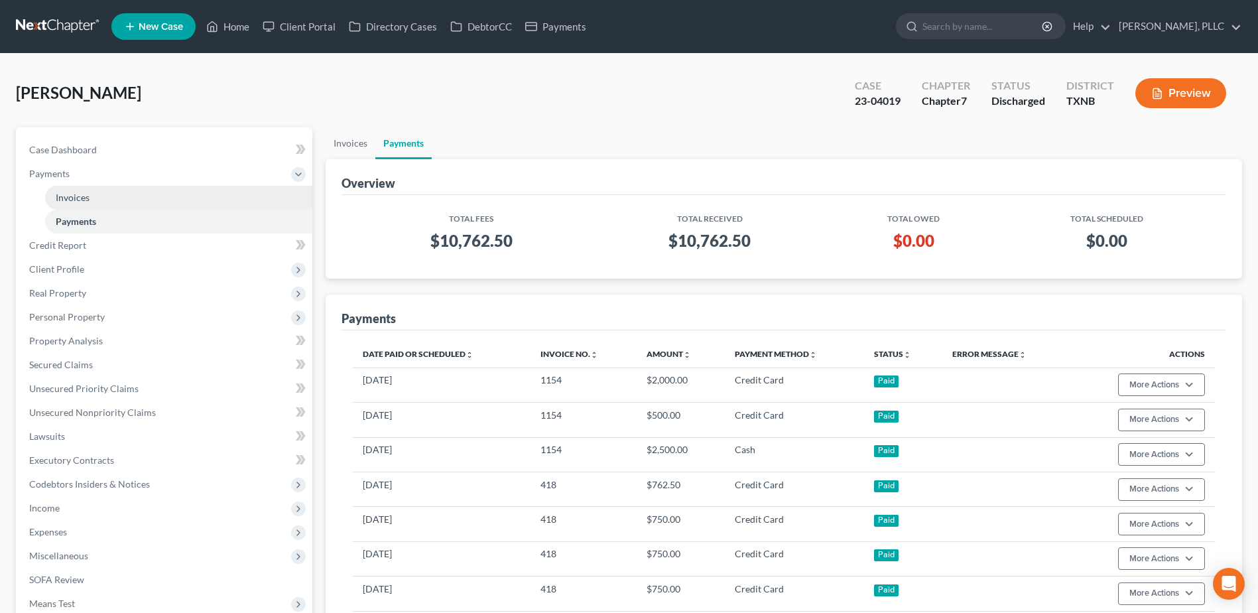
click at [86, 198] on span "Invoices" at bounding box center [73, 197] width 34 height 11
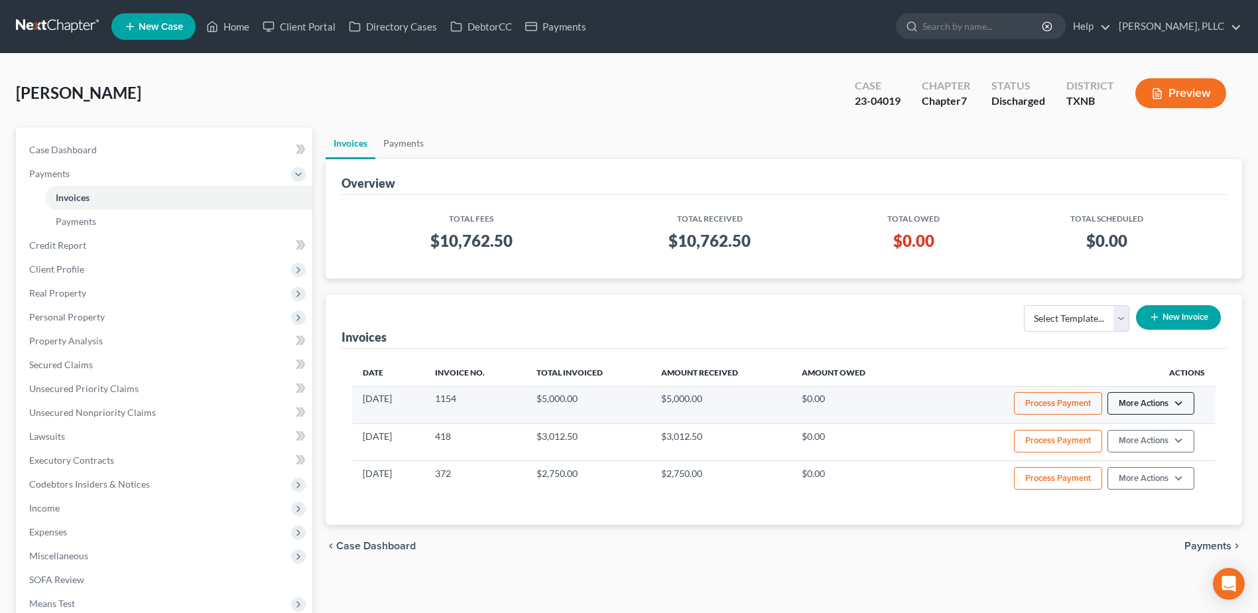
click at [1178, 405] on button "More Actions" at bounding box center [1151, 403] width 87 height 23
click at [1138, 428] on link "View/Edit" at bounding box center [1169, 431] width 155 height 23
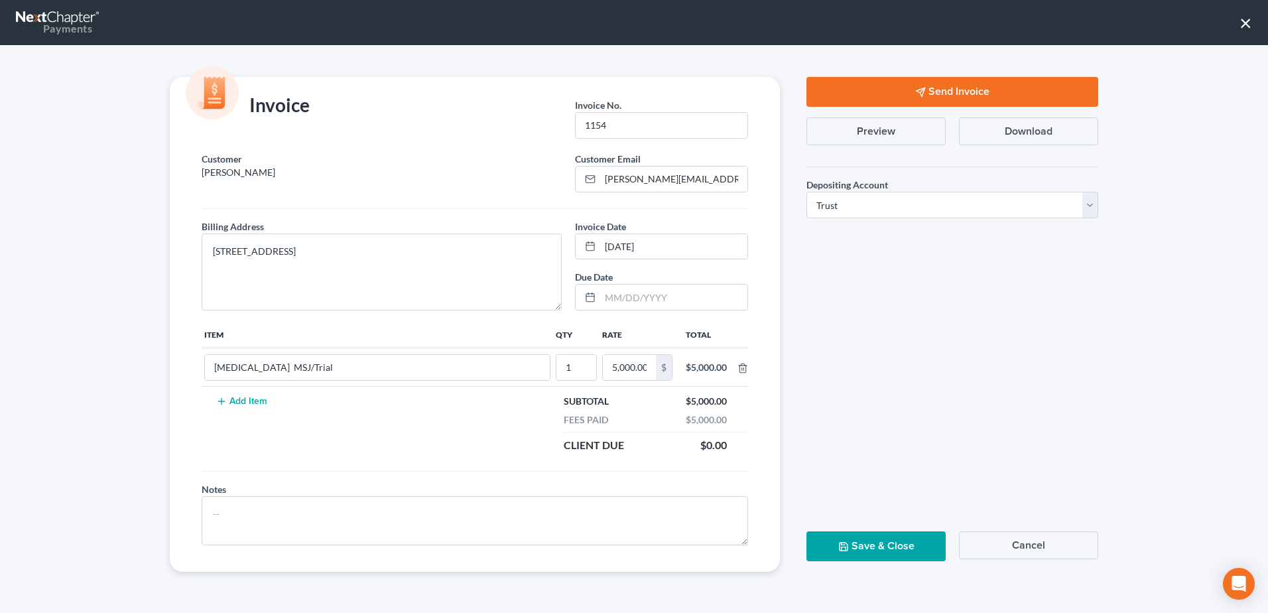
drag, startPoint x: 1246, startPoint y: 29, endPoint x: 1268, endPoint y: 189, distance: 162.0
click at [1246, 28] on button "×" at bounding box center [1246, 22] width 13 height 21
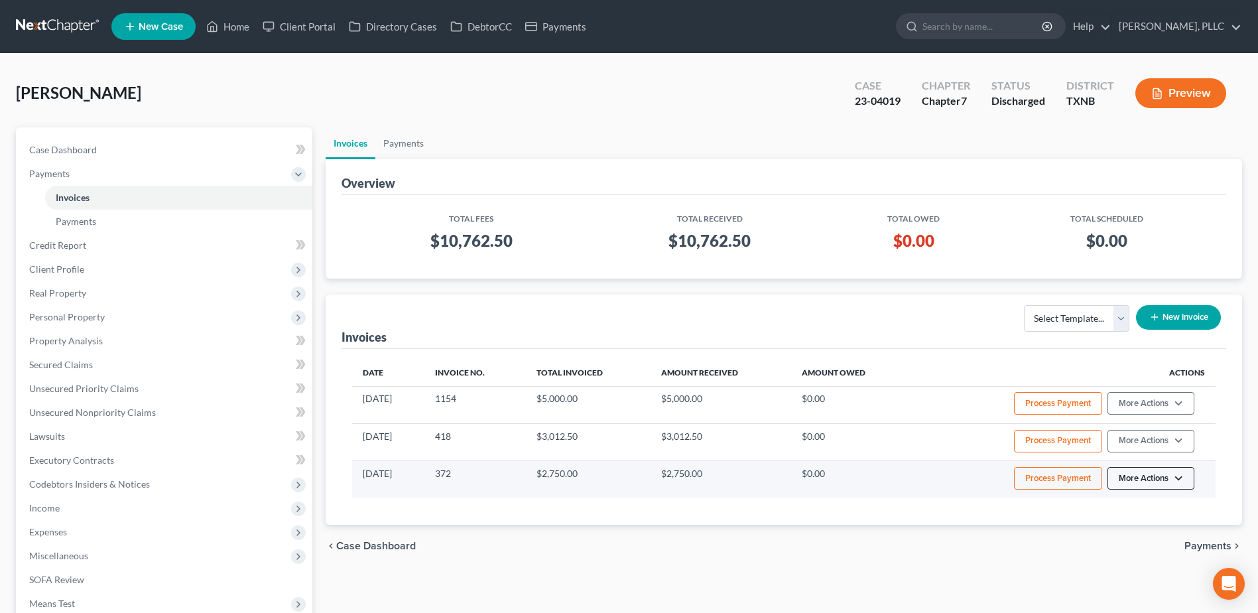
click at [1181, 415] on button "More Actions" at bounding box center [1151, 403] width 87 height 23
click at [1124, 505] on link "View/Edit" at bounding box center [1169, 506] width 155 height 23
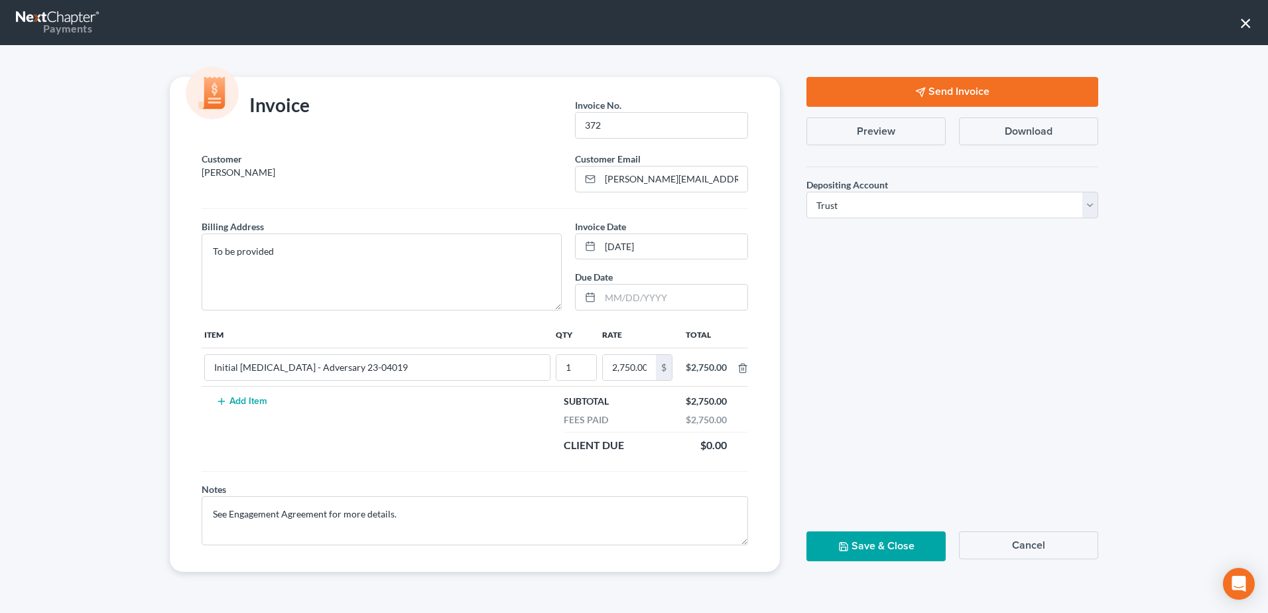
click at [1248, 21] on button "×" at bounding box center [1246, 22] width 13 height 21
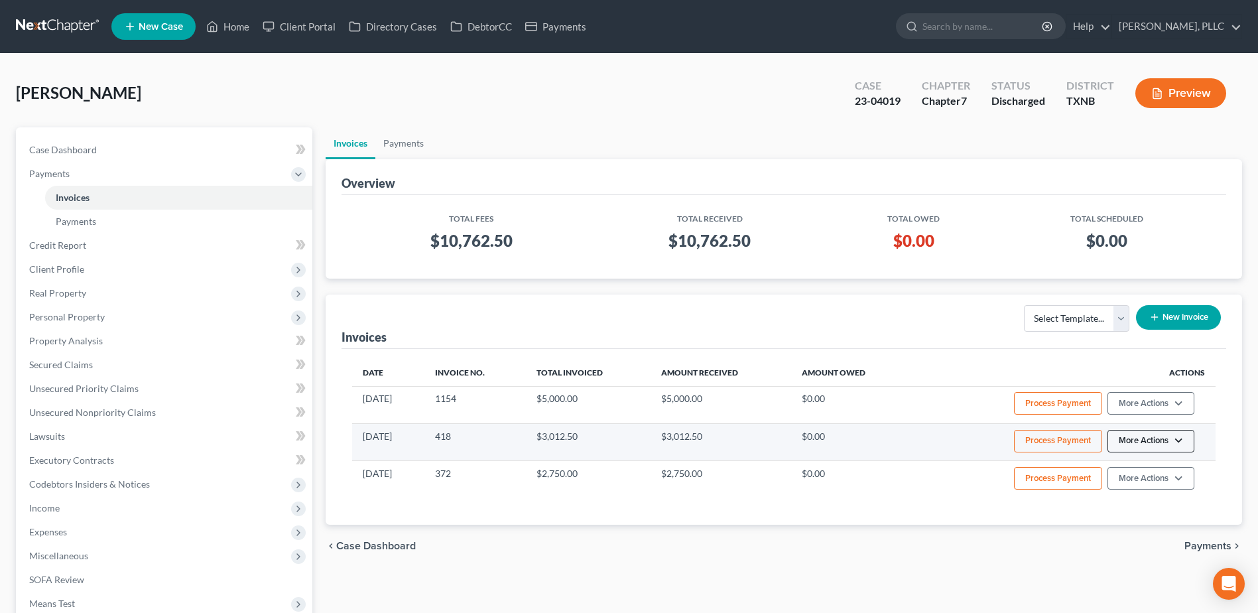
click at [1182, 415] on button "More Actions" at bounding box center [1151, 403] width 87 height 23
click at [1166, 467] on link "View/Edit" at bounding box center [1169, 469] width 155 height 23
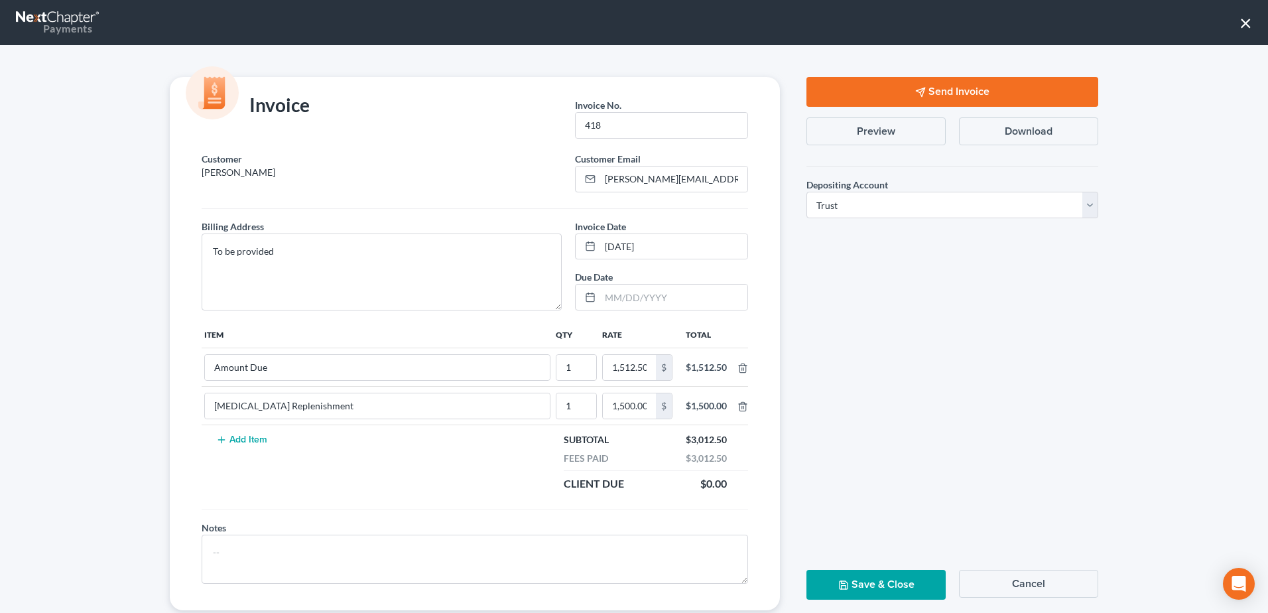
click at [1248, 23] on button "×" at bounding box center [1246, 22] width 13 height 21
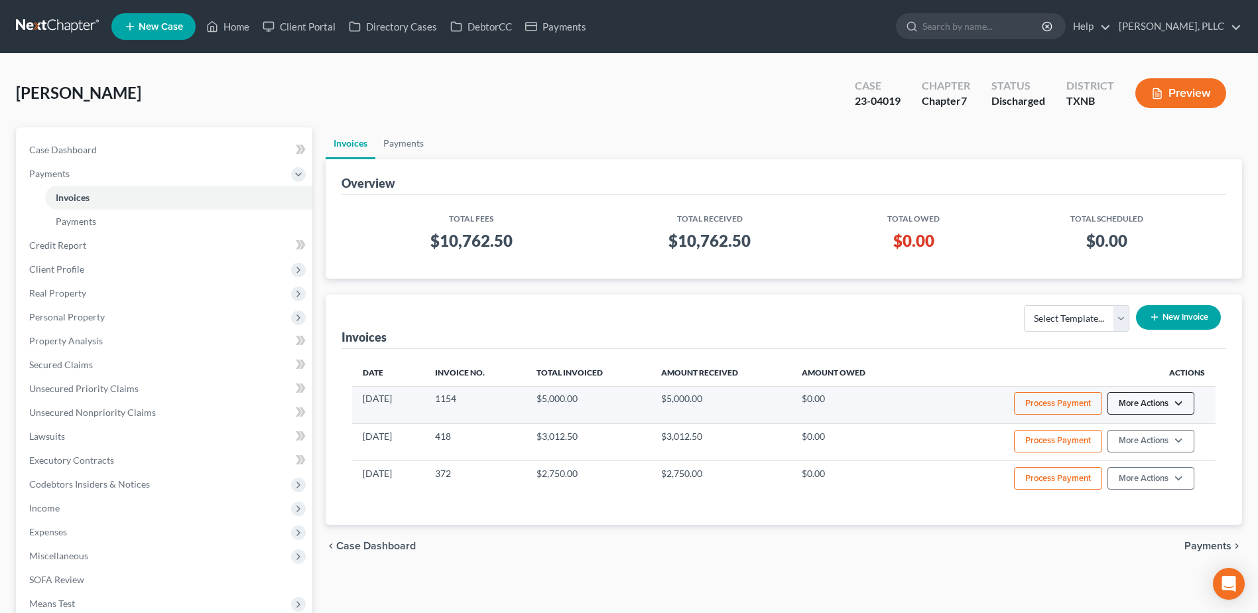
click at [1179, 403] on button "More Actions" at bounding box center [1151, 403] width 87 height 23
click at [1137, 425] on link "View/Edit" at bounding box center [1169, 431] width 155 height 23
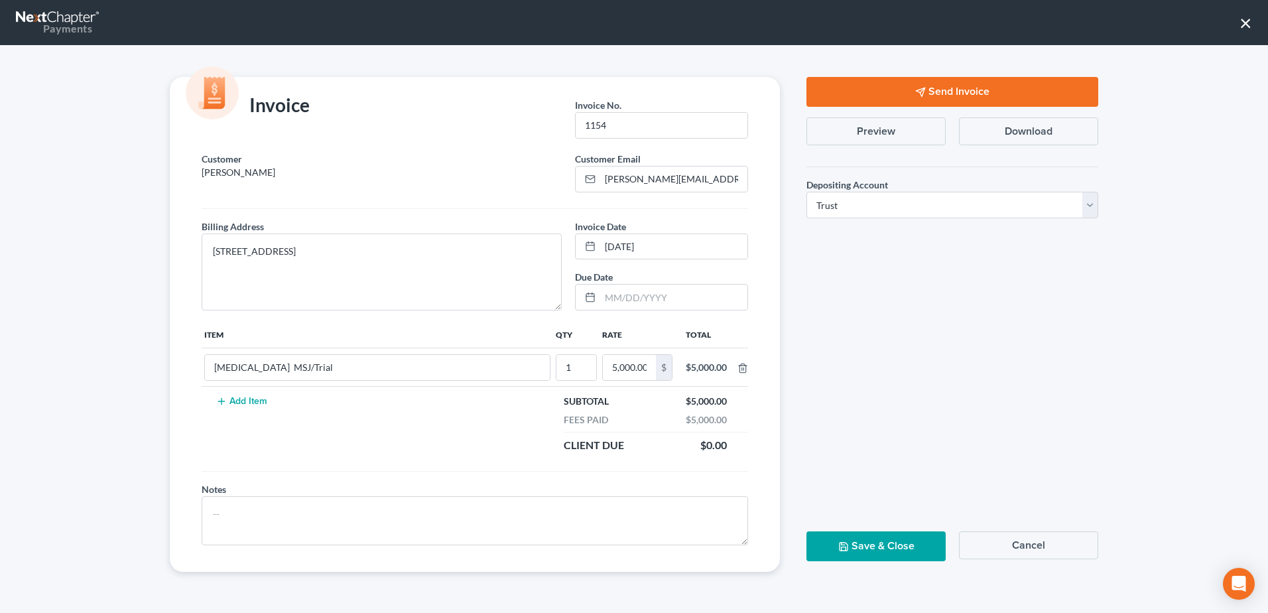
click at [983, 96] on button "Send Invoice" at bounding box center [953, 92] width 292 height 30
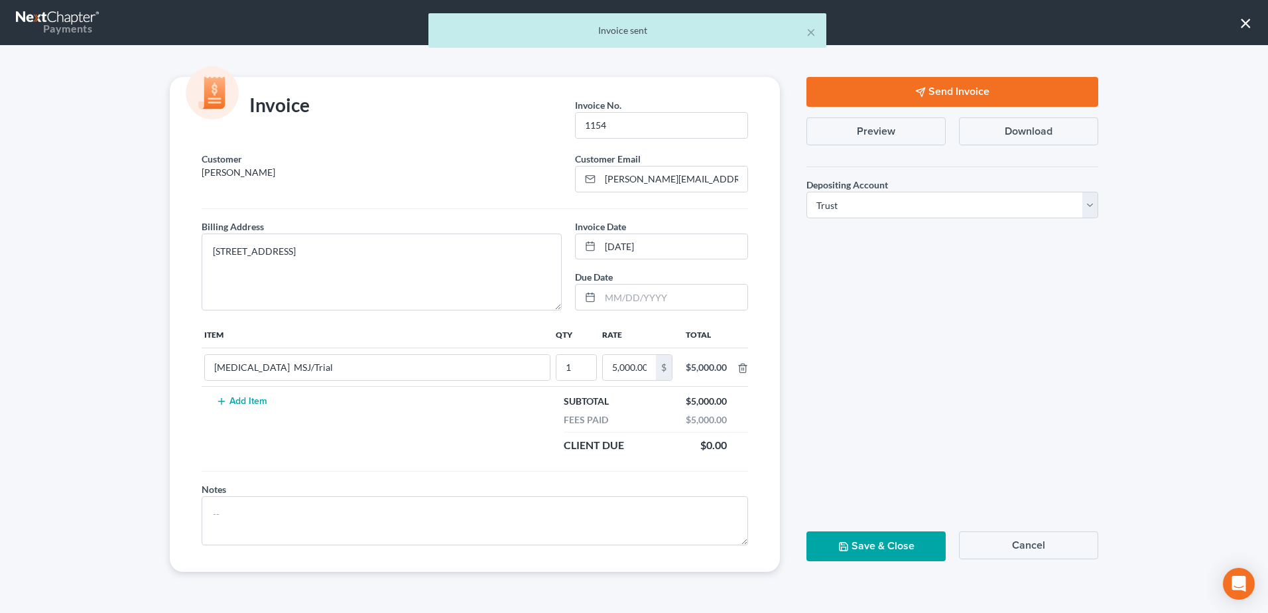
click at [1246, 21] on div "× Invoice sent" at bounding box center [627, 33] width 1268 height 41
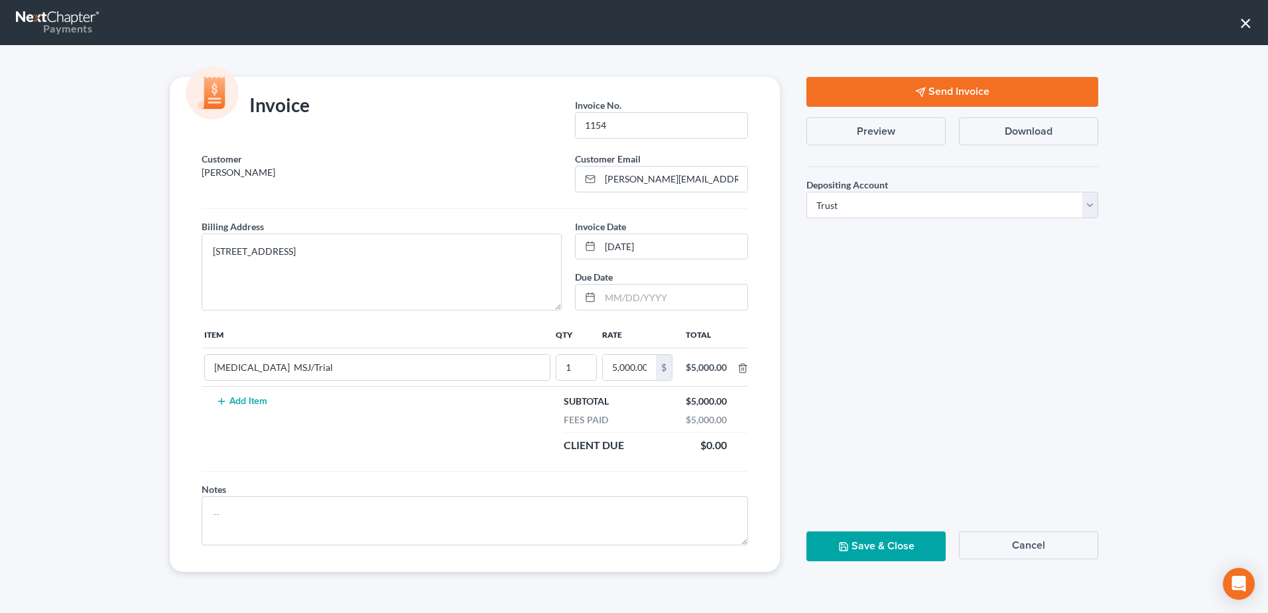
click at [1246, 21] on button "×" at bounding box center [1246, 22] width 13 height 21
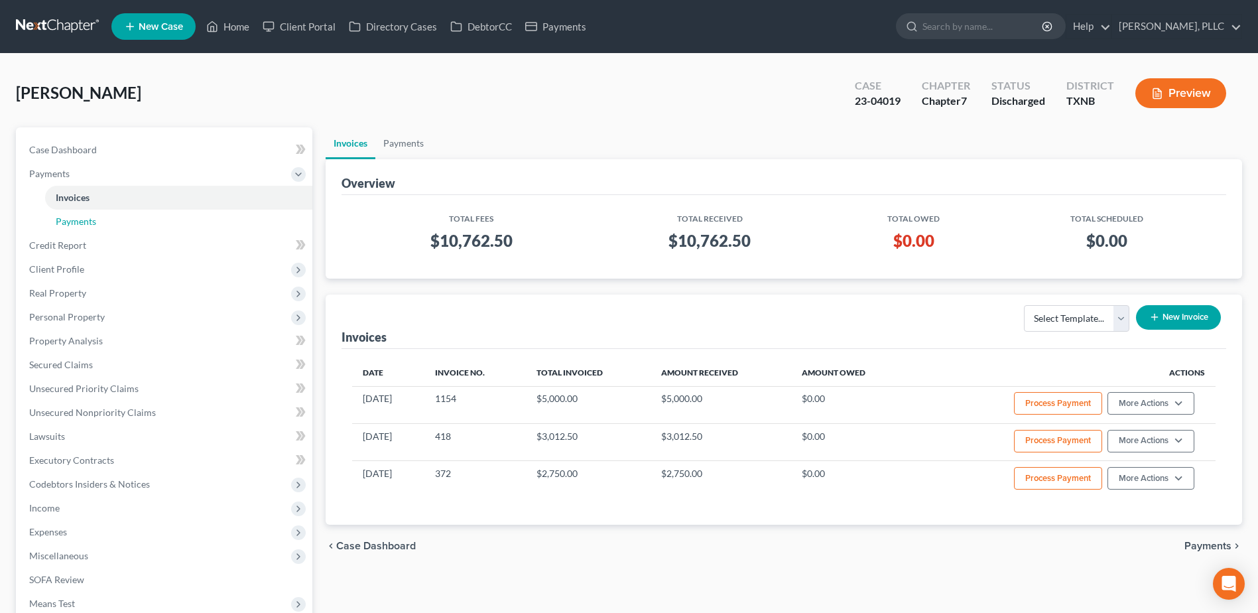
drag, startPoint x: 71, startPoint y: 220, endPoint x: 679, endPoint y: 291, distance: 612.4
click at [71, 220] on span "Payments" at bounding box center [76, 221] width 40 height 11
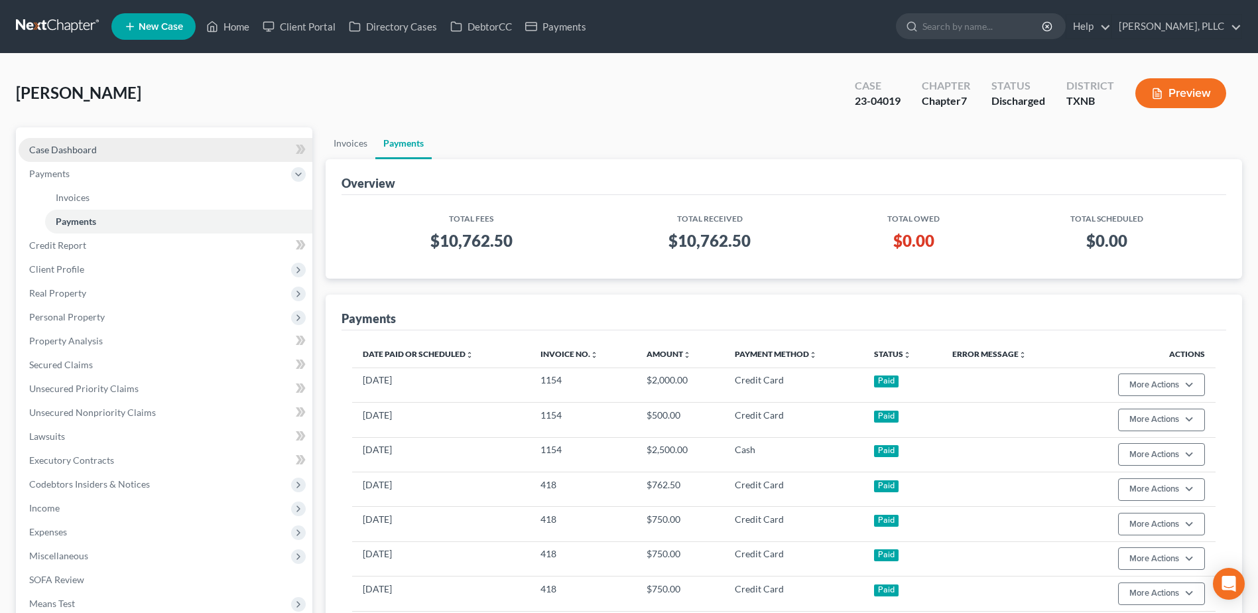
click at [86, 144] on span "Case Dashboard" at bounding box center [63, 149] width 68 height 11
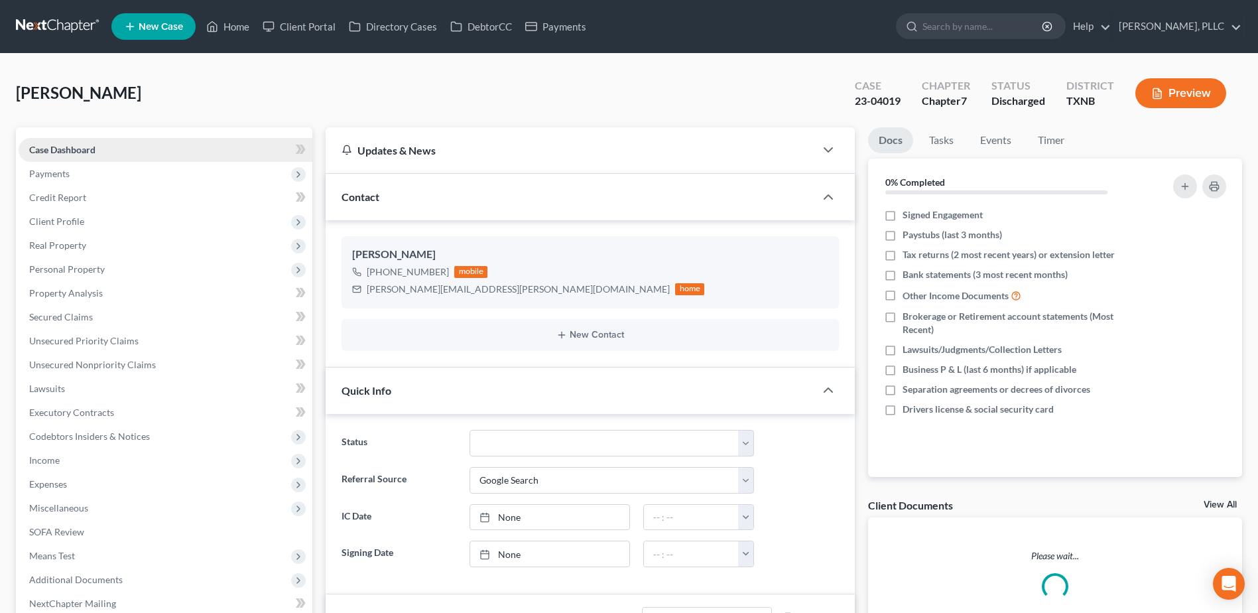
scroll to position [245, 0]
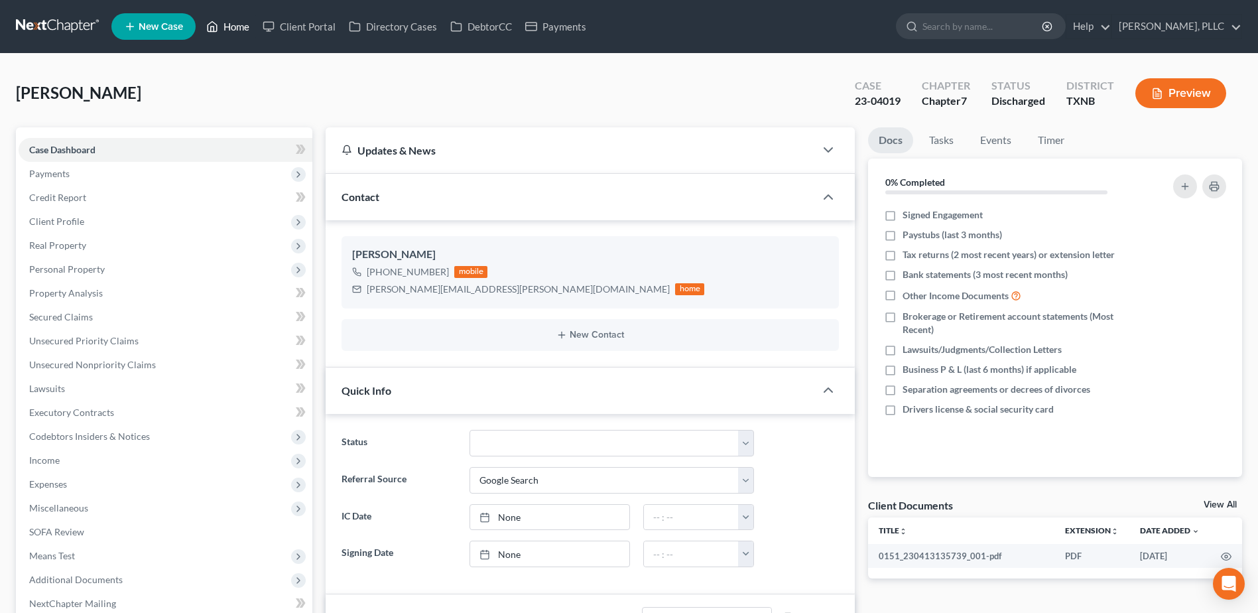
click at [232, 26] on link "Home" at bounding box center [228, 27] width 56 height 24
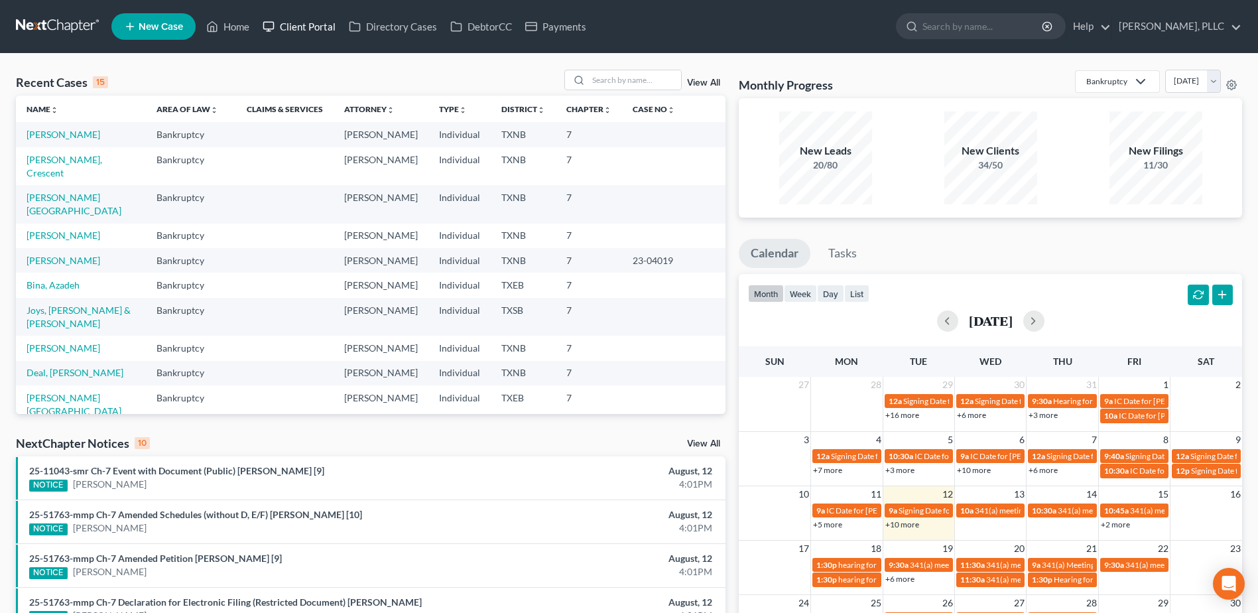
click at [319, 26] on link "Client Portal" at bounding box center [299, 27] width 86 height 24
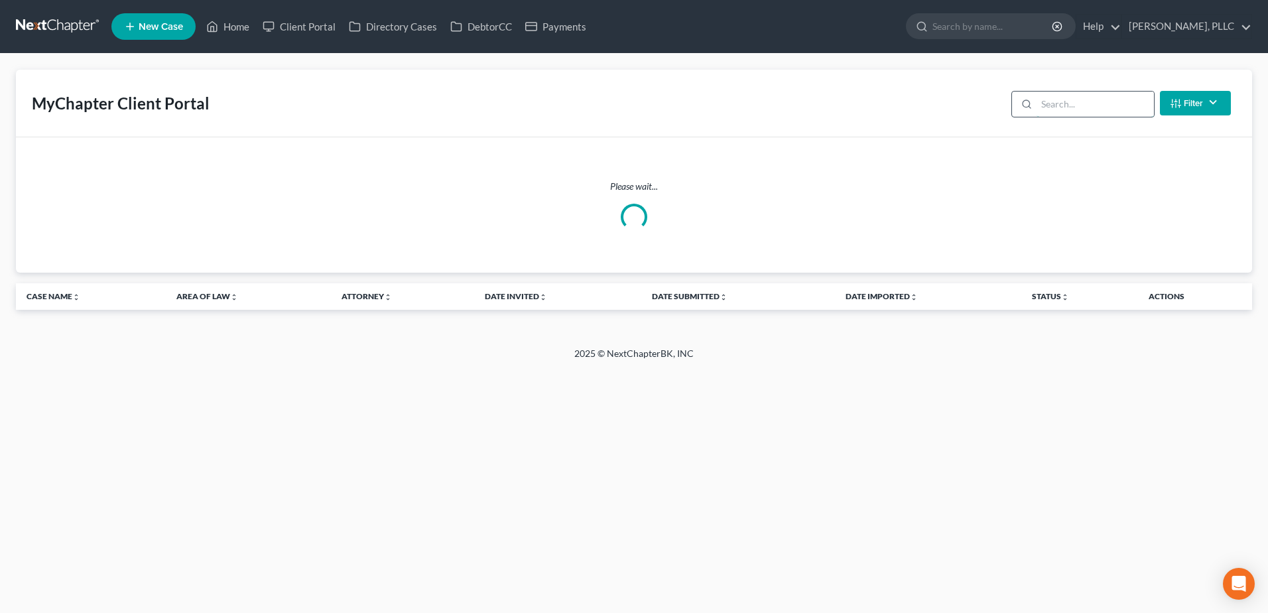
click at [1072, 101] on input "search" at bounding box center [1095, 104] width 117 height 25
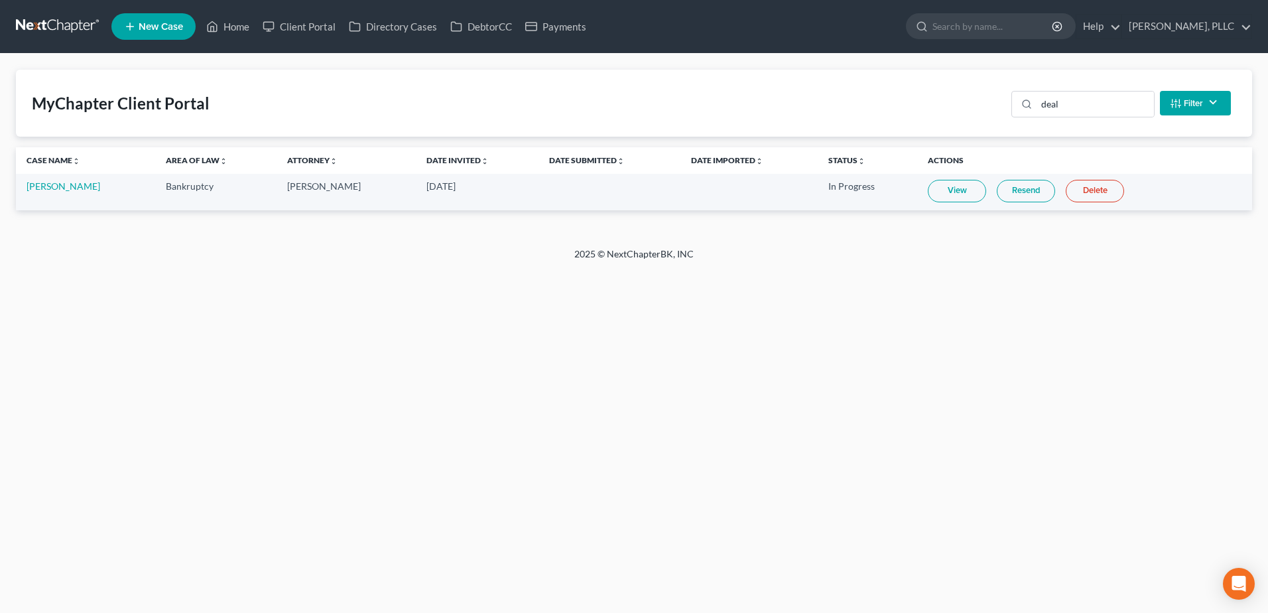
click at [942, 184] on link "View" at bounding box center [957, 191] width 58 height 23
drag, startPoint x: 229, startPoint y: 20, endPoint x: 979, endPoint y: 159, distance: 763.0
click at [230, 20] on link "Home" at bounding box center [228, 27] width 56 height 24
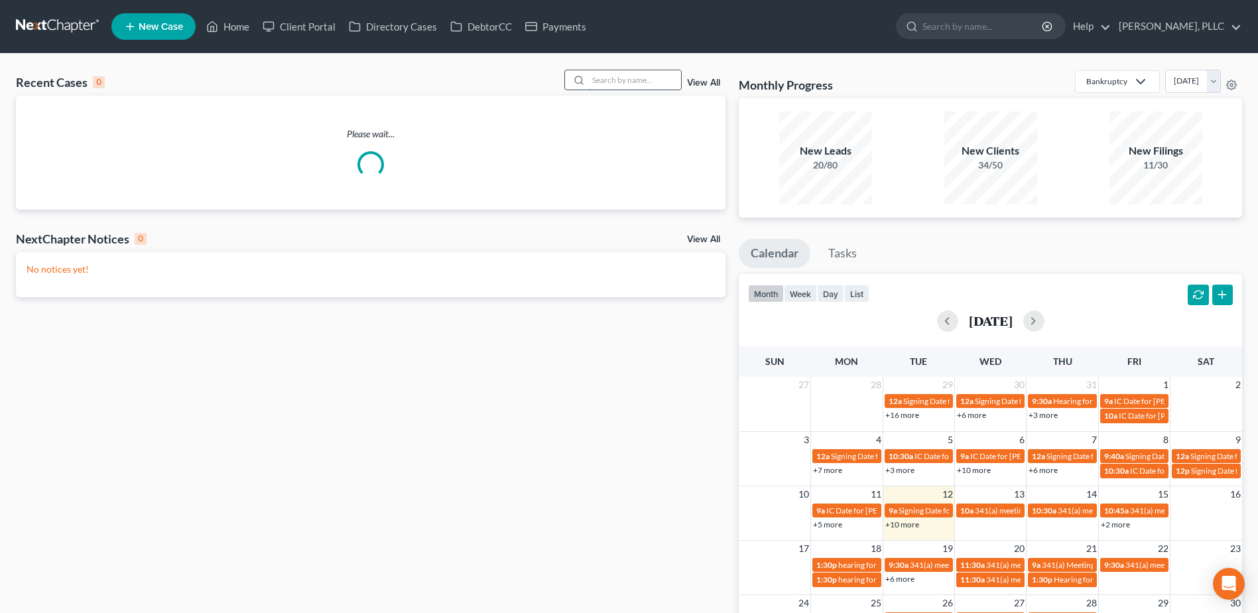
click at [647, 80] on input "search" at bounding box center [634, 79] width 93 height 19
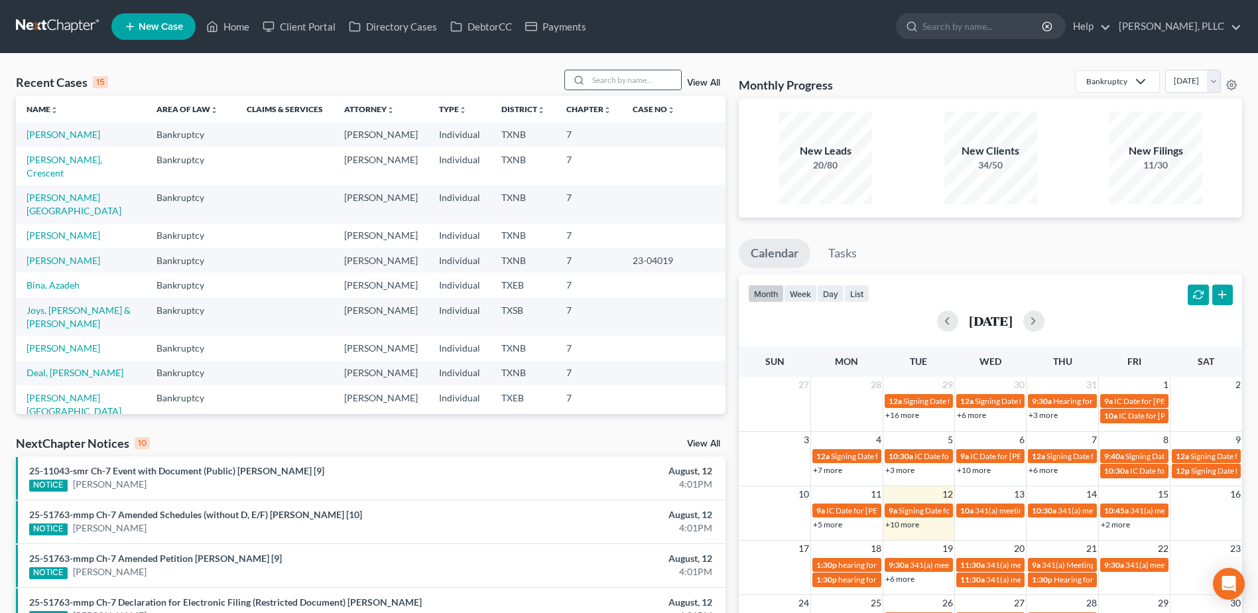
click at [667, 90] on input "search" at bounding box center [634, 79] width 93 height 19
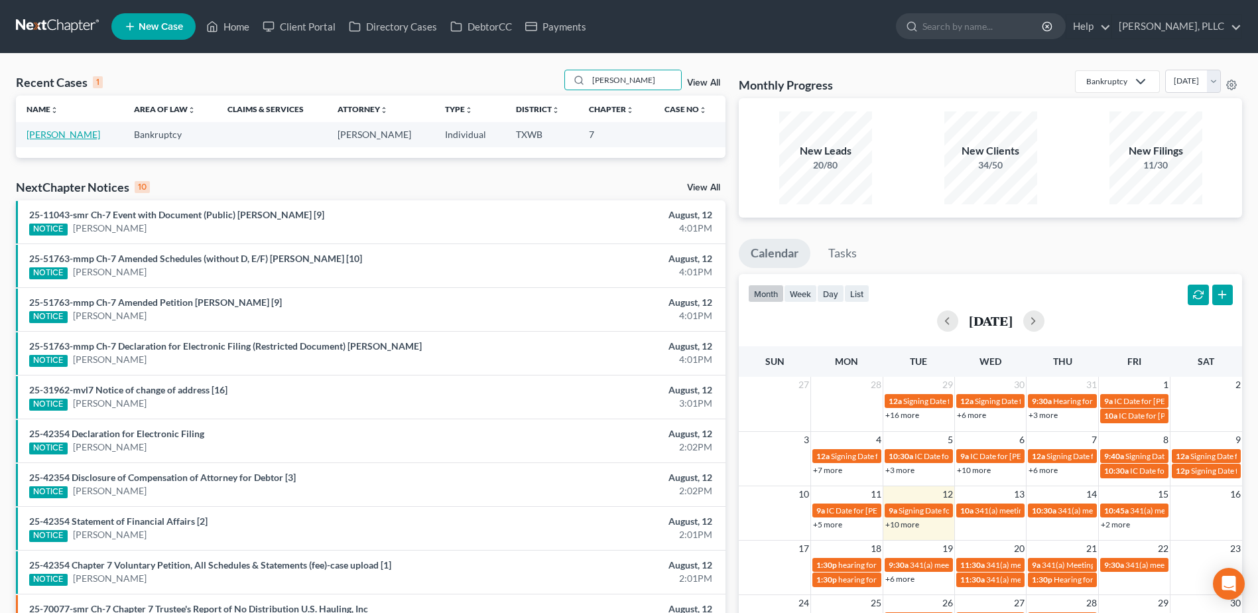
click at [77, 135] on link "[PERSON_NAME]" at bounding box center [64, 134] width 74 height 11
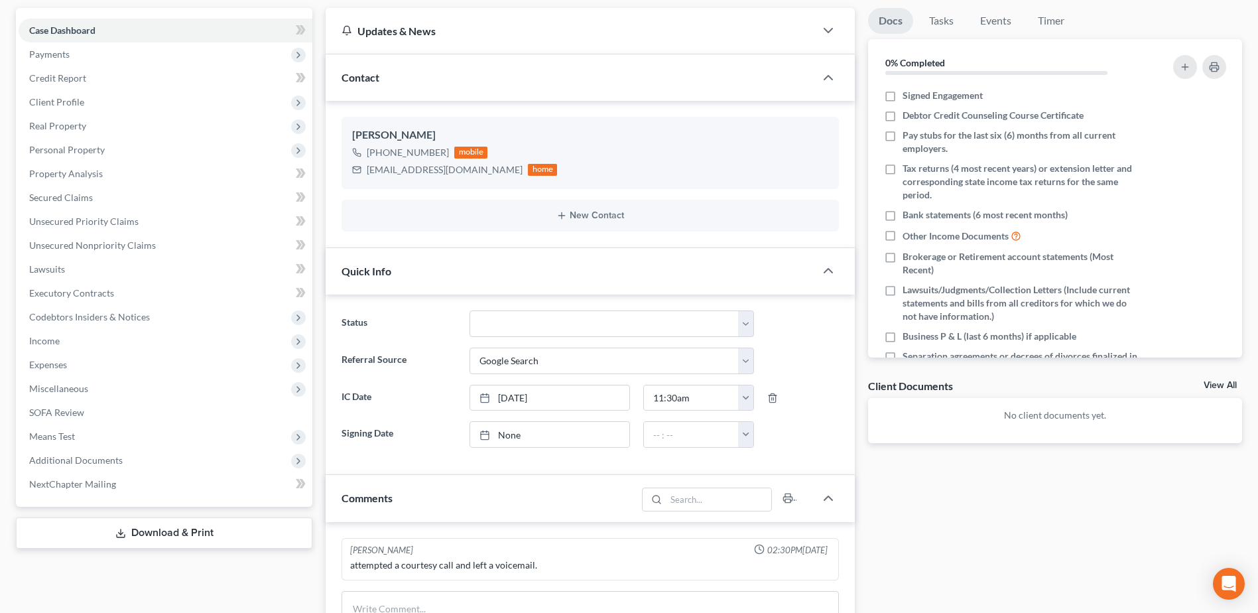
scroll to position [332, 0]
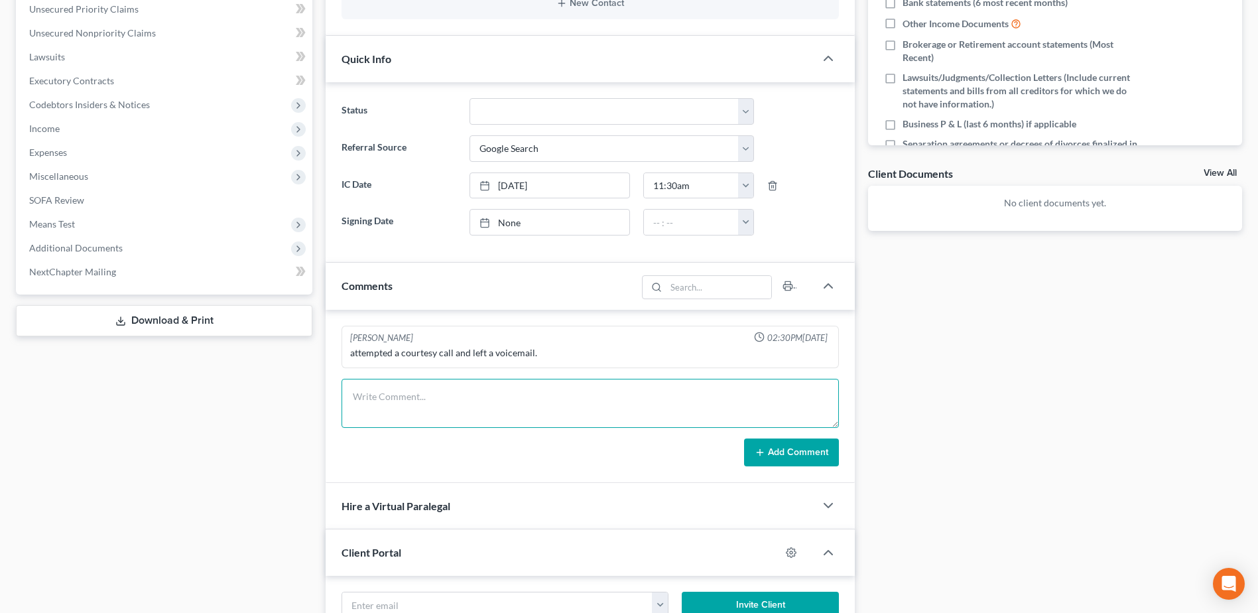
click at [519, 393] on textarea at bounding box center [591, 403] width 498 height 49
click at [805, 462] on button "Add Comment" at bounding box center [791, 452] width 95 height 28
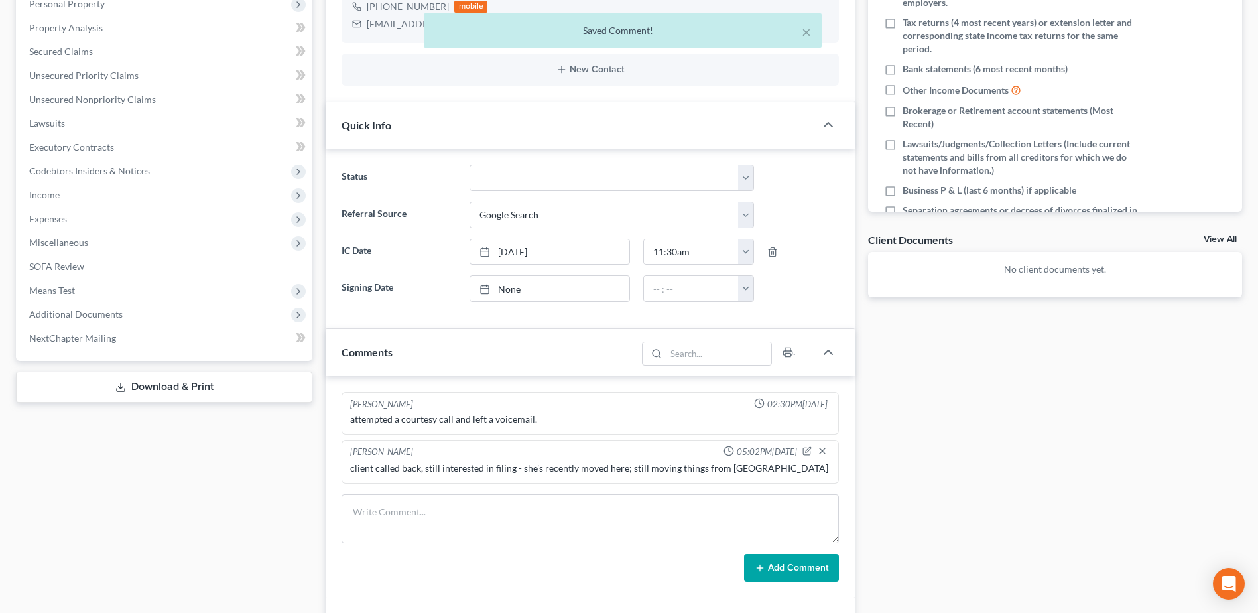
scroll to position [0, 0]
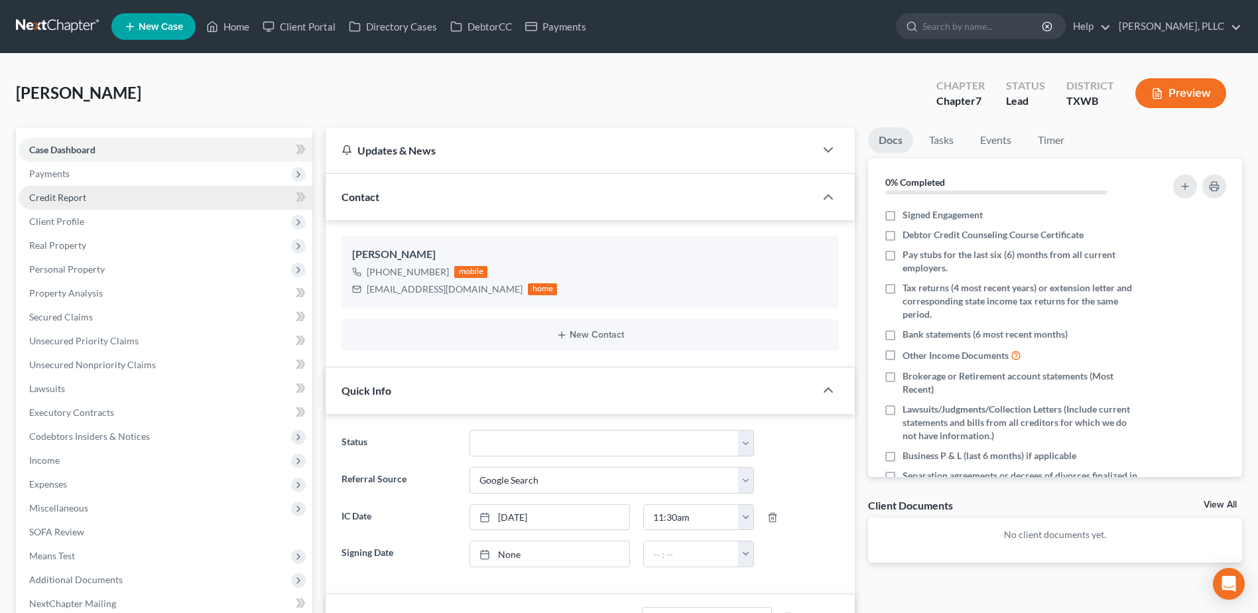
click at [65, 192] on span "Credit Report" at bounding box center [57, 197] width 57 height 11
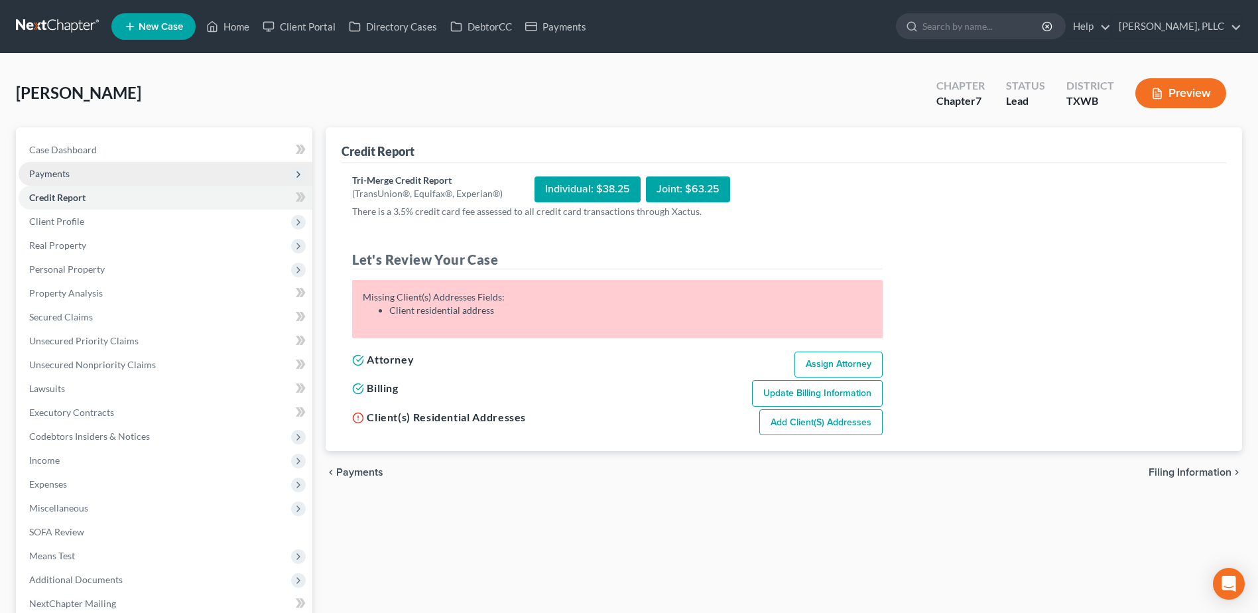
click at [46, 170] on span "Payments" at bounding box center [49, 173] width 40 height 11
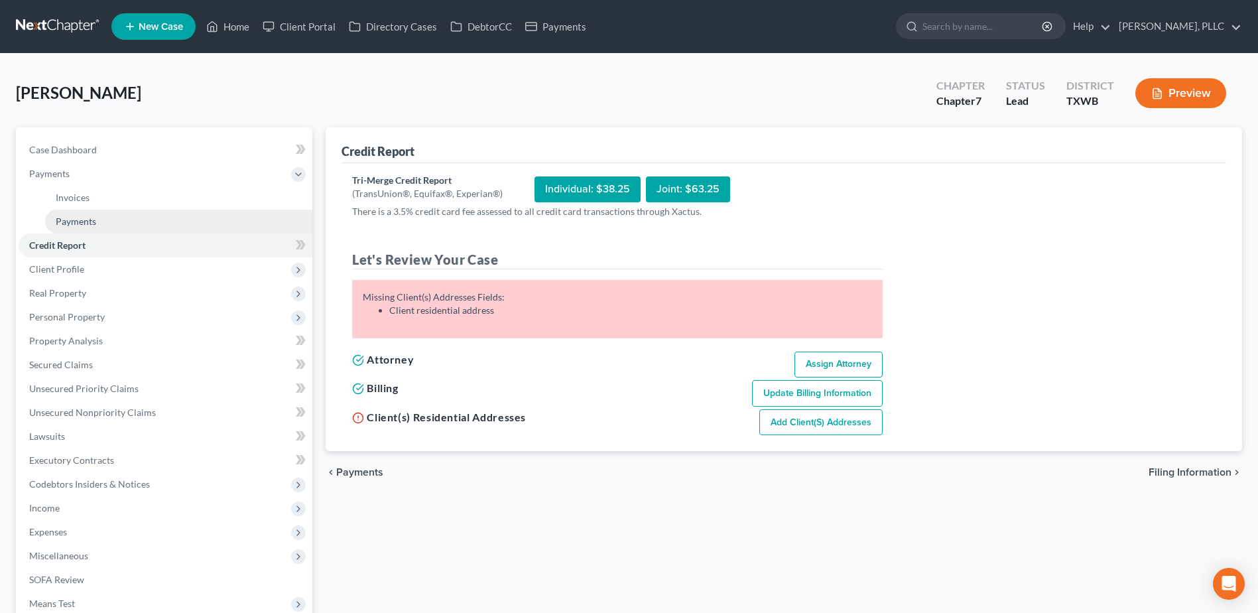
click at [66, 226] on span "Payments" at bounding box center [76, 221] width 40 height 11
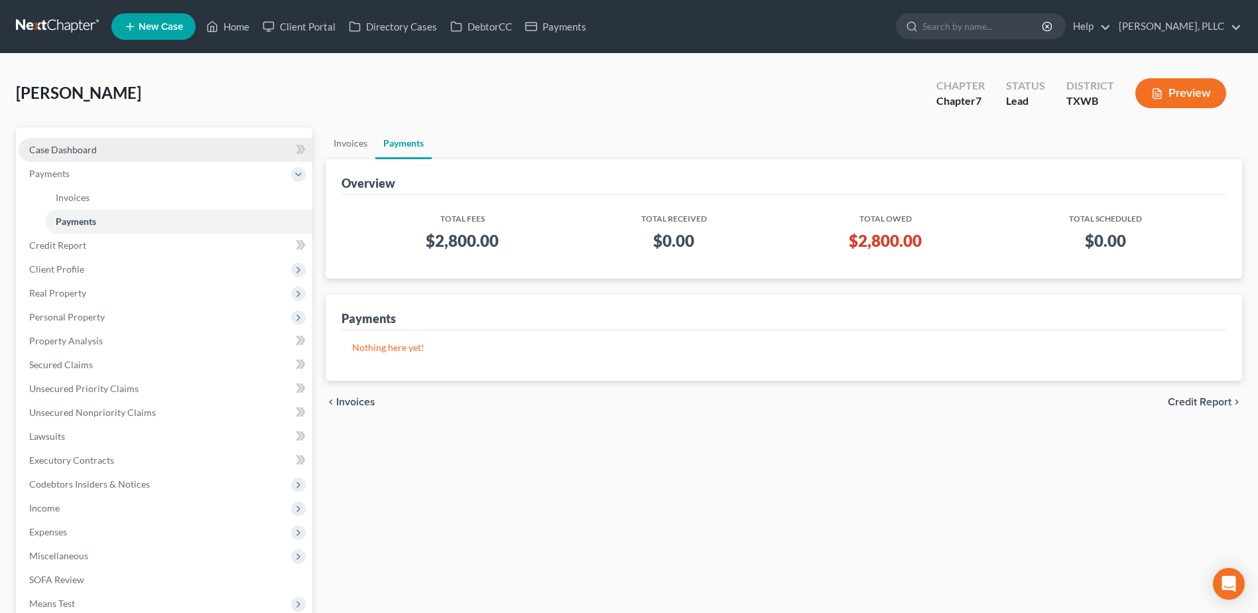
click at [102, 154] on link "Case Dashboard" at bounding box center [166, 150] width 294 height 24
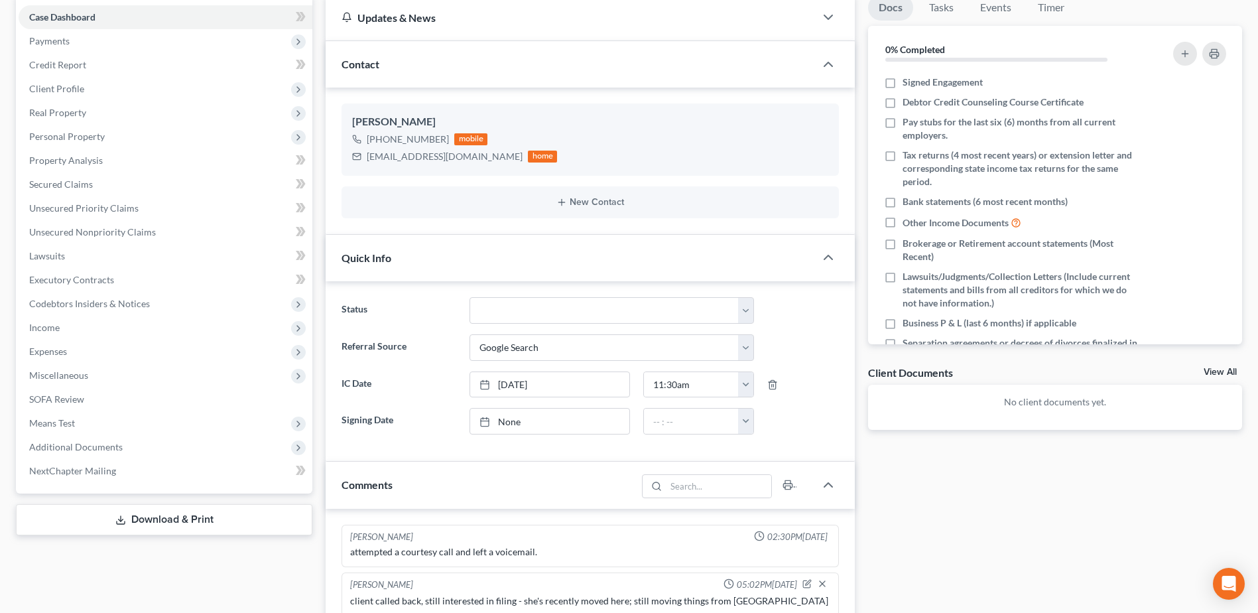
scroll to position [597, 0]
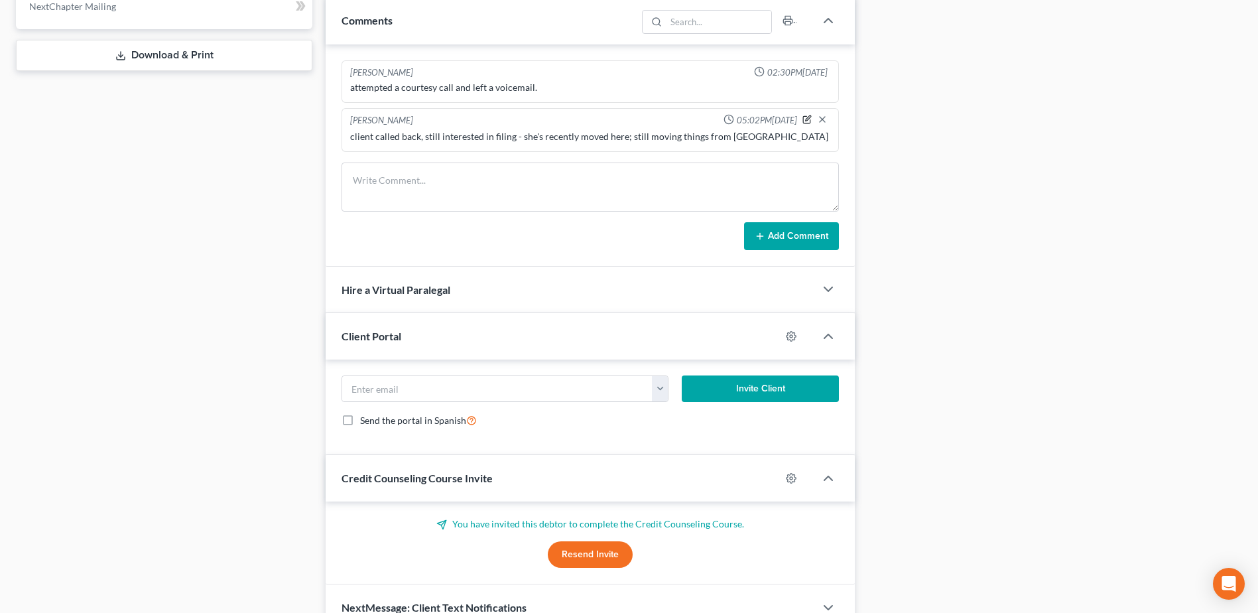
click at [803, 121] on icon "button" at bounding box center [806, 119] width 7 height 7
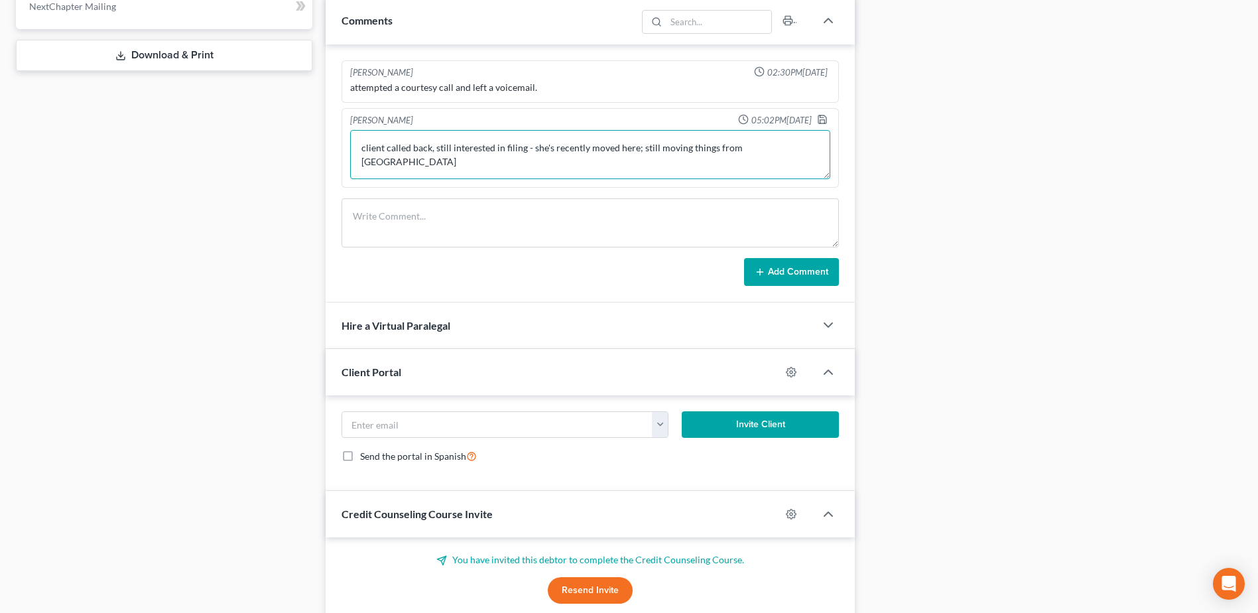
click at [797, 155] on textarea "client called back, still interested in filing - she's recently moved here; sti…" at bounding box center [590, 154] width 480 height 49
click at [825, 113] on div "Janiscia Jackson 05:02PM, 08/12/2025 client called back, still interested in fi…" at bounding box center [591, 148] width 498 height 80
click at [823, 119] on icon "button" at bounding box center [822, 119] width 11 height 11
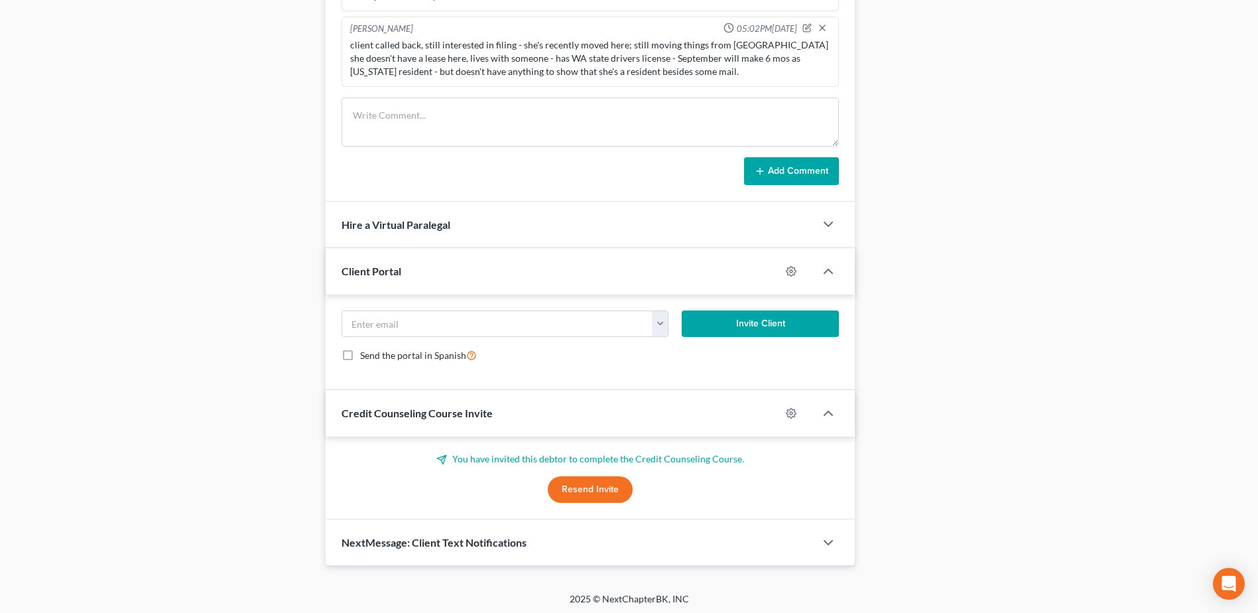
scroll to position [692, 0]
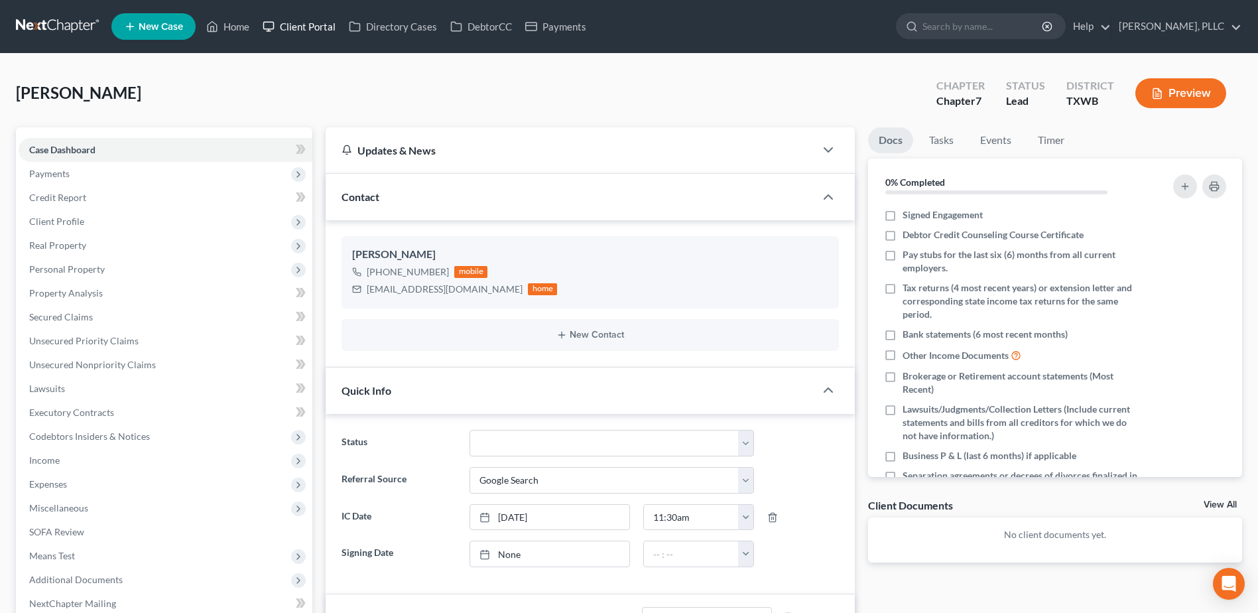
click at [304, 27] on link "Client Portal" at bounding box center [299, 27] width 86 height 24
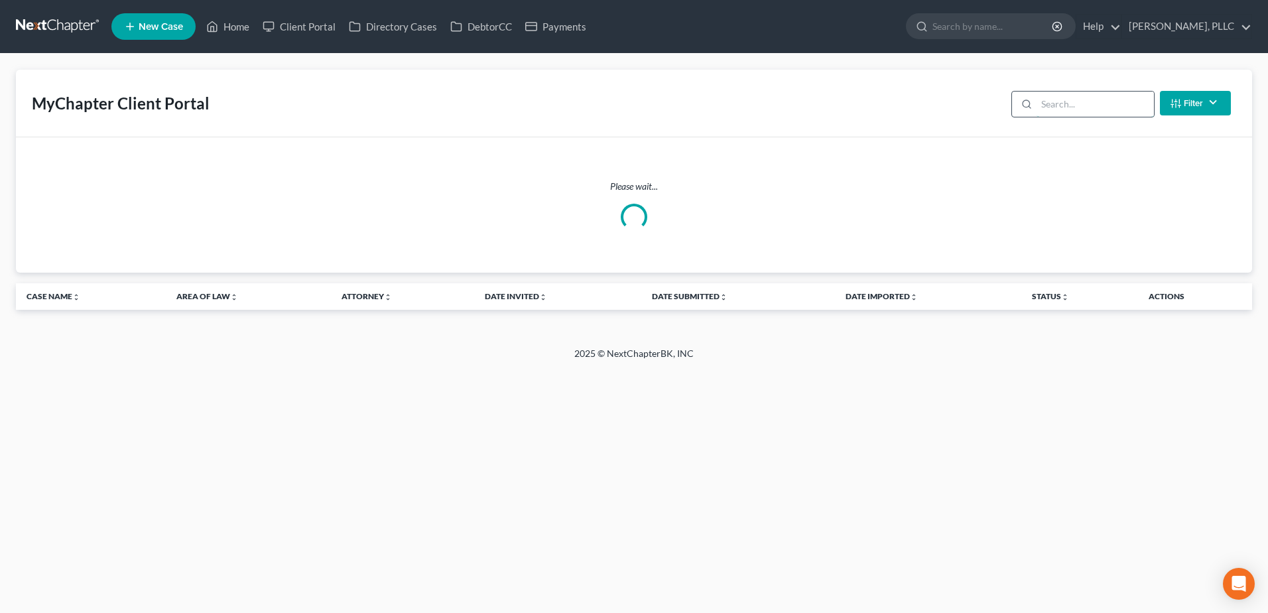
click at [1103, 104] on input "search" at bounding box center [1095, 104] width 117 height 25
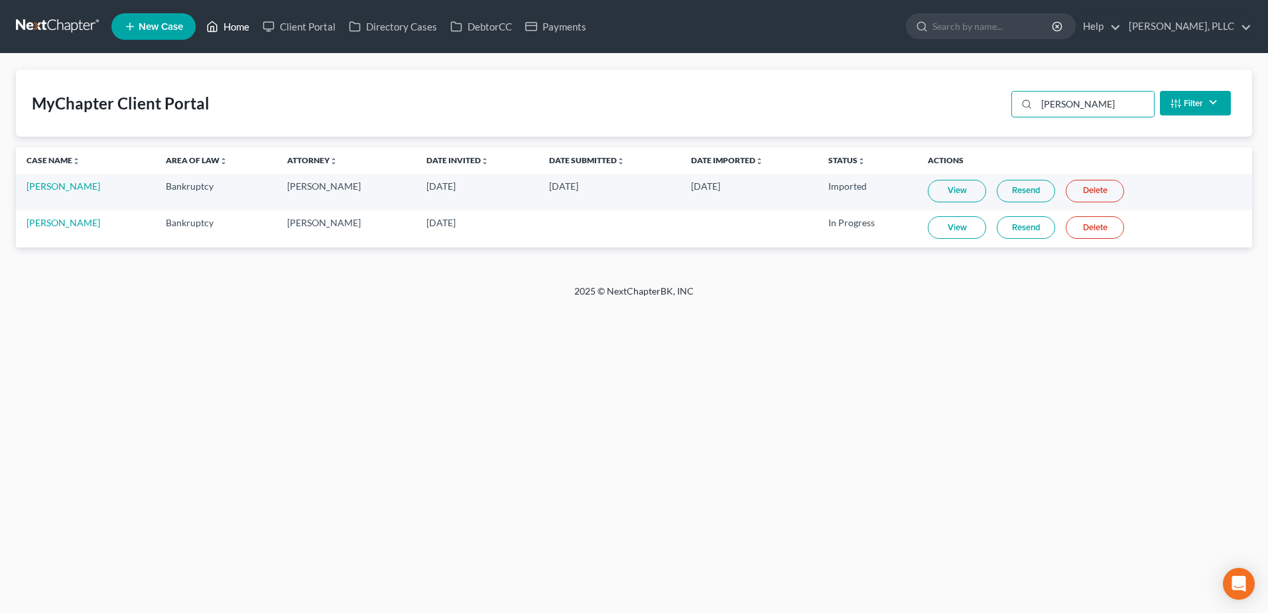
click at [230, 27] on link "Home" at bounding box center [228, 27] width 56 height 24
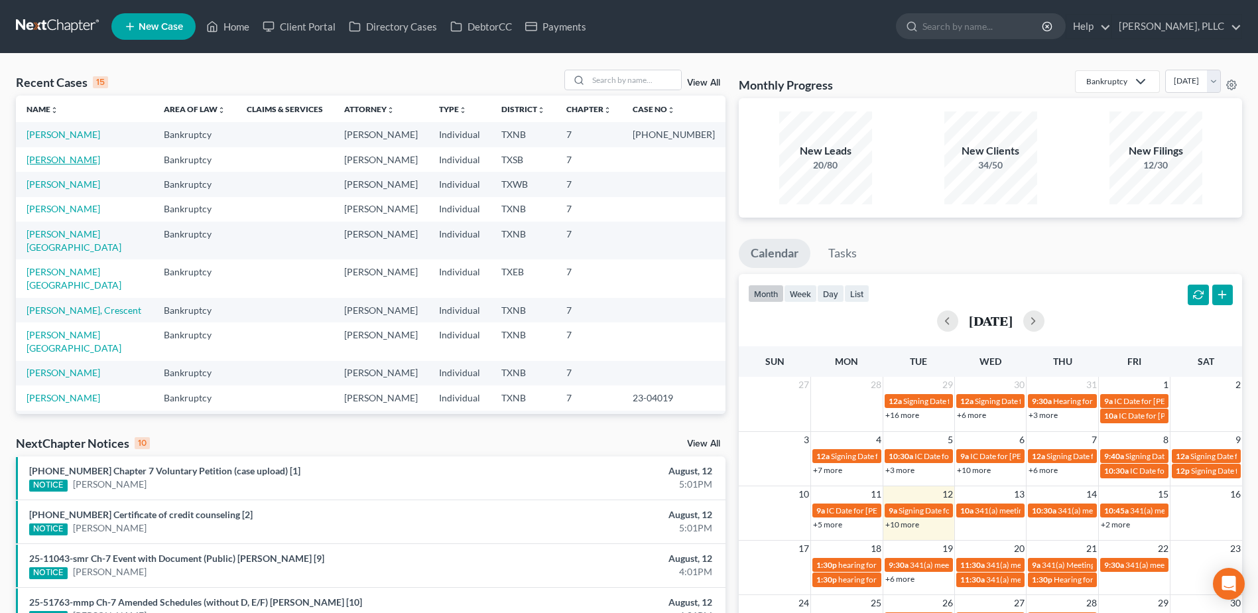
drag, startPoint x: 81, startPoint y: 160, endPoint x: 706, endPoint y: 533, distance: 727.7
click at [82, 161] on link "[PERSON_NAME]" at bounding box center [64, 159] width 74 height 11
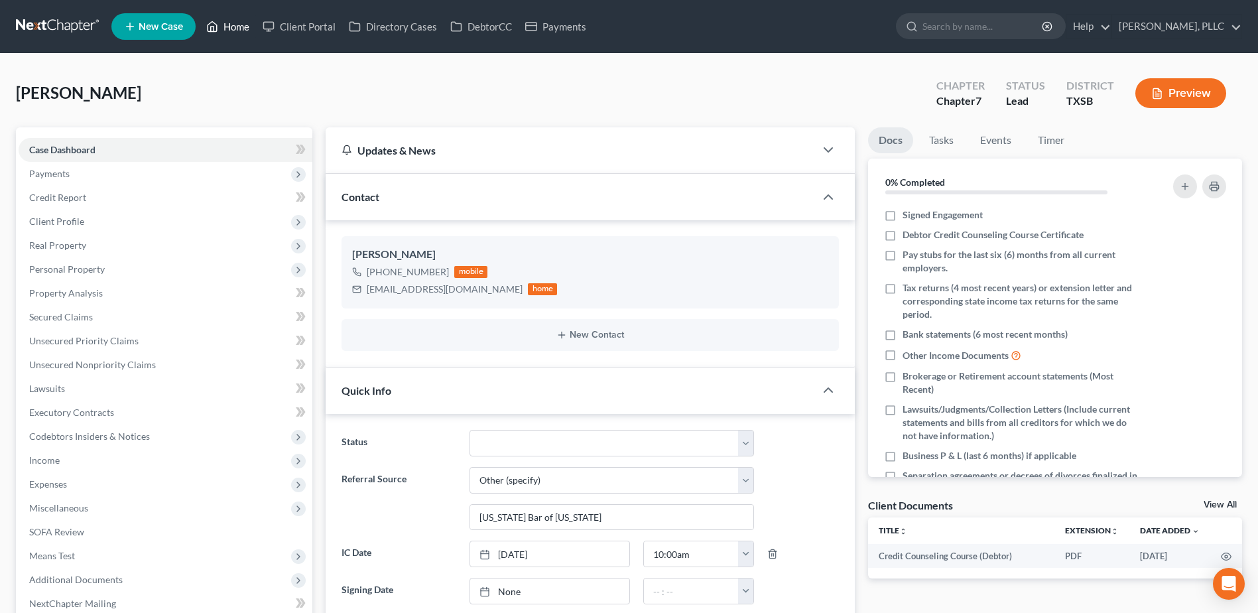
drag, startPoint x: 237, startPoint y: 21, endPoint x: 229, endPoint y: 19, distance: 8.1
click at [237, 21] on link "Home" at bounding box center [228, 27] width 56 height 24
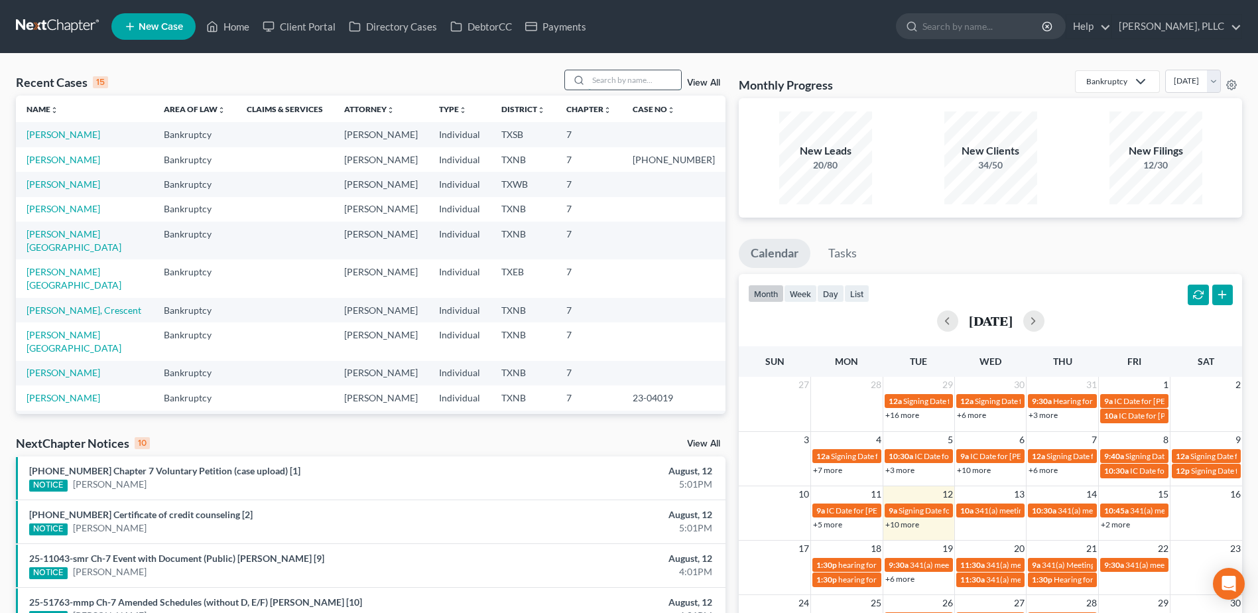
click at [608, 76] on input "search" at bounding box center [634, 79] width 93 height 19
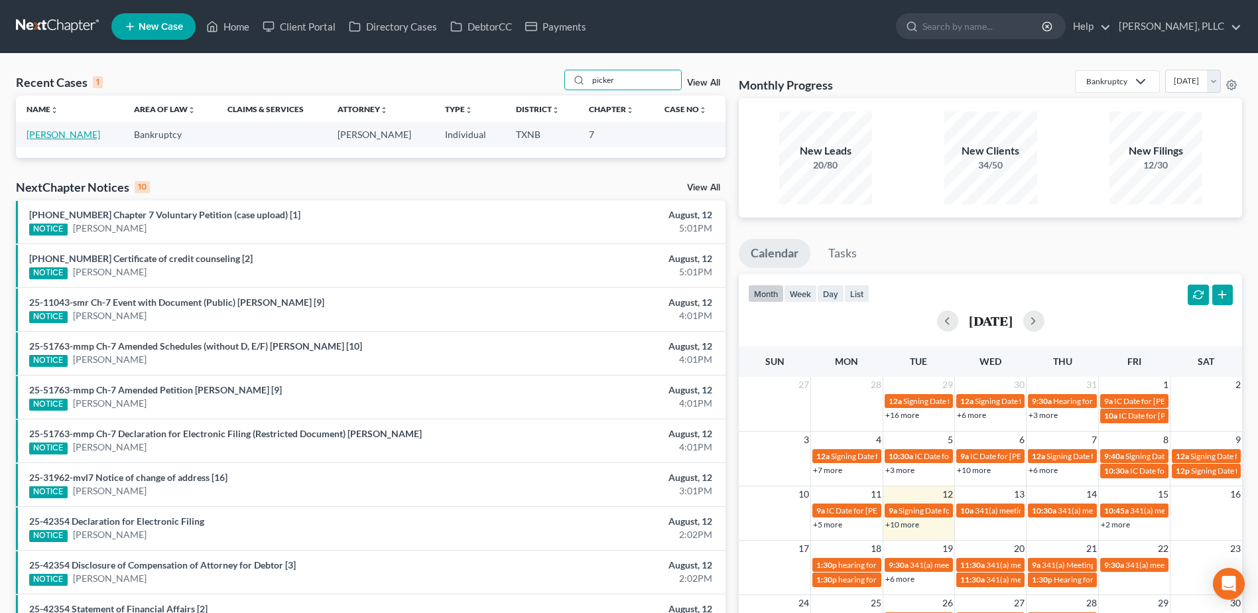
click at [94, 137] on link "[PERSON_NAME]" at bounding box center [64, 134] width 74 height 11
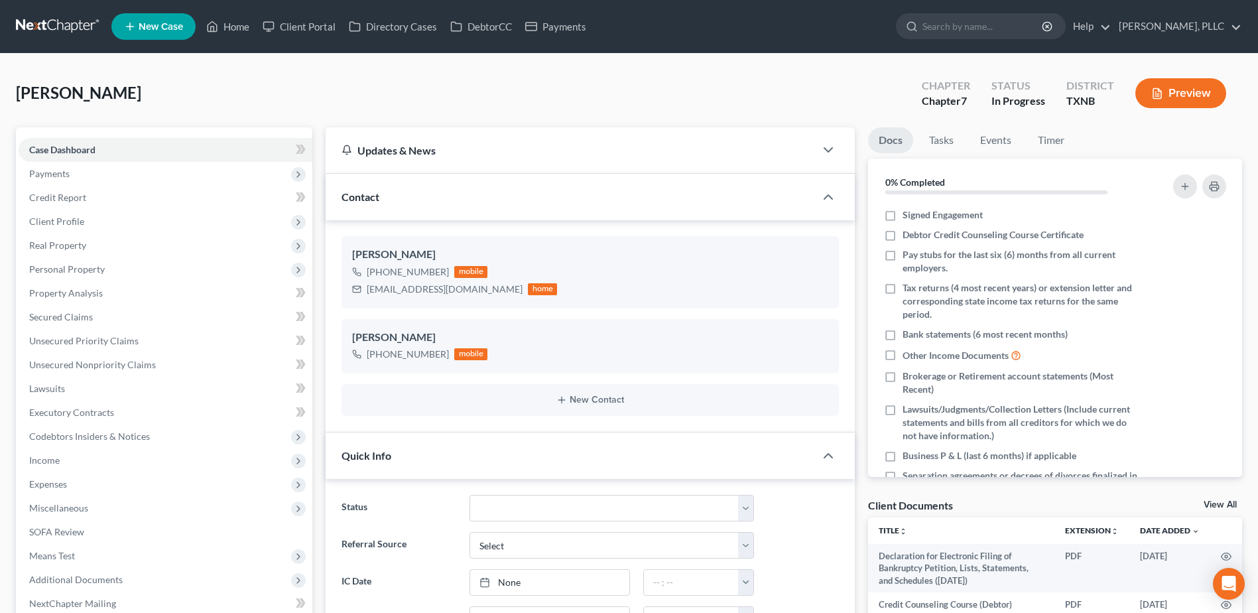
scroll to position [1222, 0]
select select "13"
drag, startPoint x: 243, startPoint y: 29, endPoint x: 269, endPoint y: 34, distance: 26.4
click at [243, 29] on link "Home" at bounding box center [228, 27] width 56 height 24
